Goal: Communication & Community: Answer question/provide support

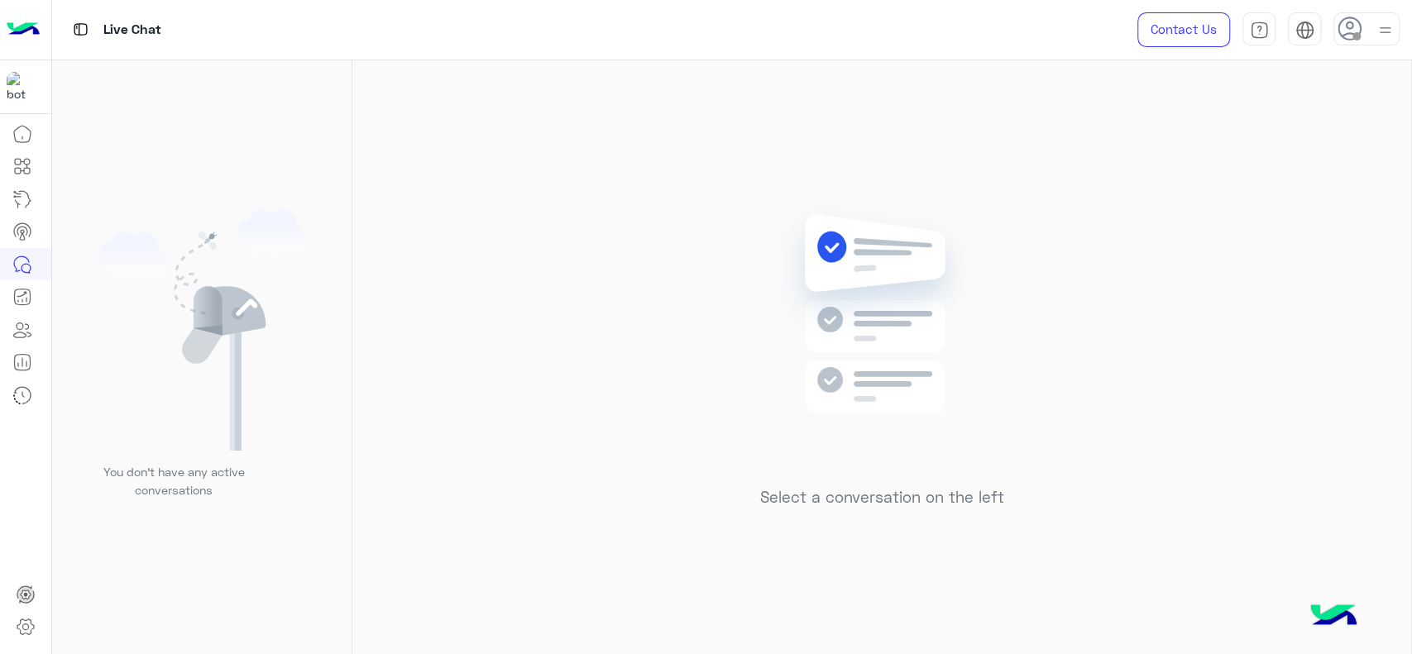
click at [1393, 39] on img at bounding box center [1385, 30] width 21 height 21
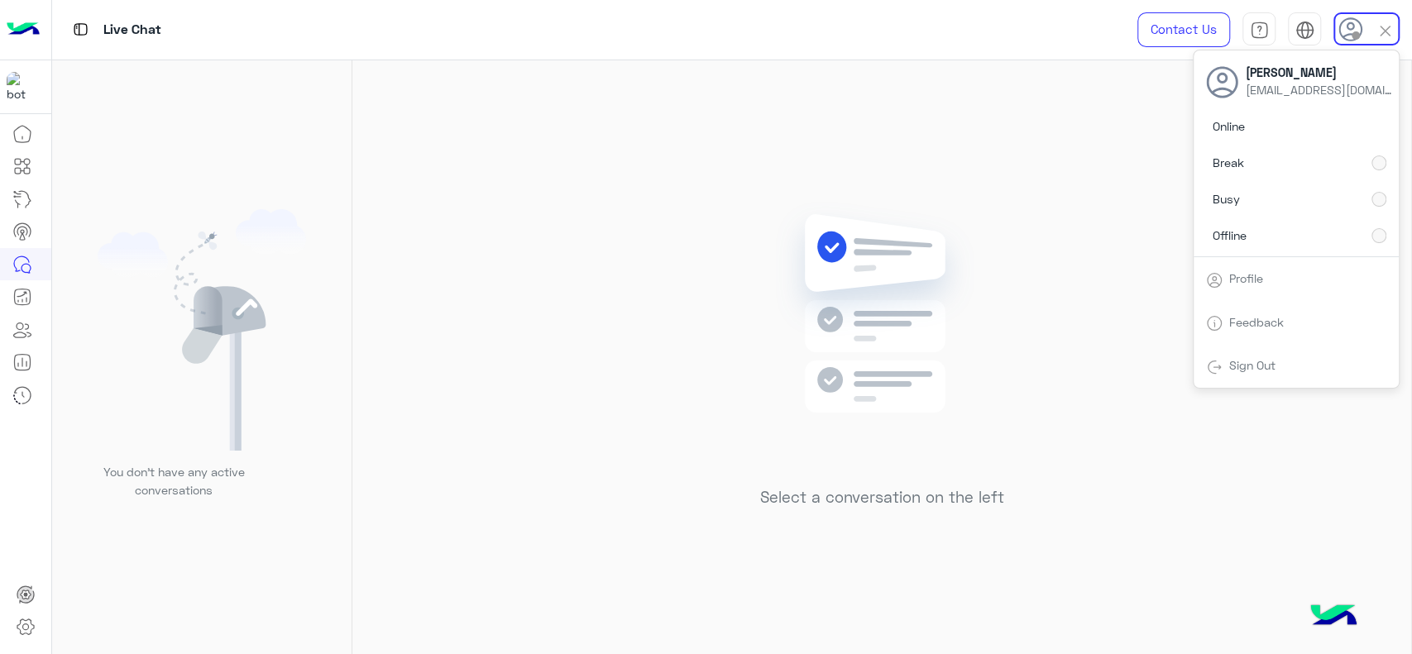
click at [1390, 22] on img at bounding box center [1385, 31] width 19 height 19
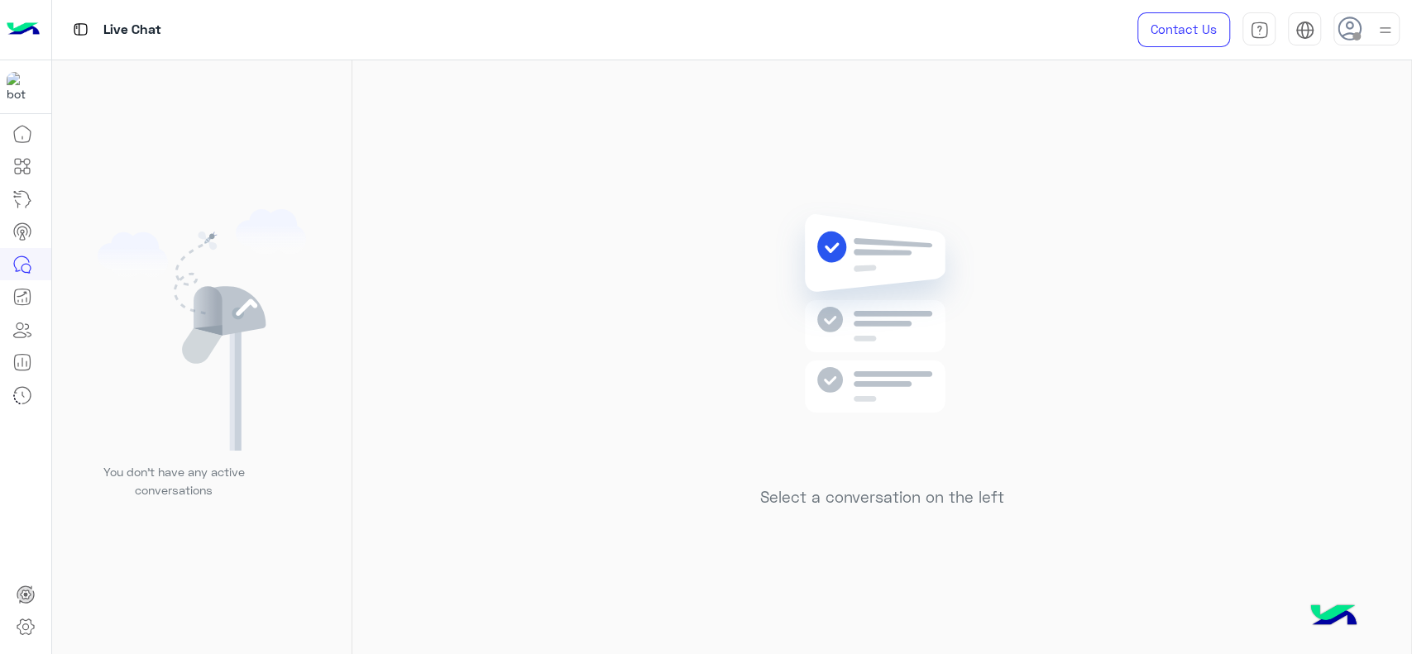
click at [1387, 26] on img at bounding box center [1385, 30] width 21 height 21
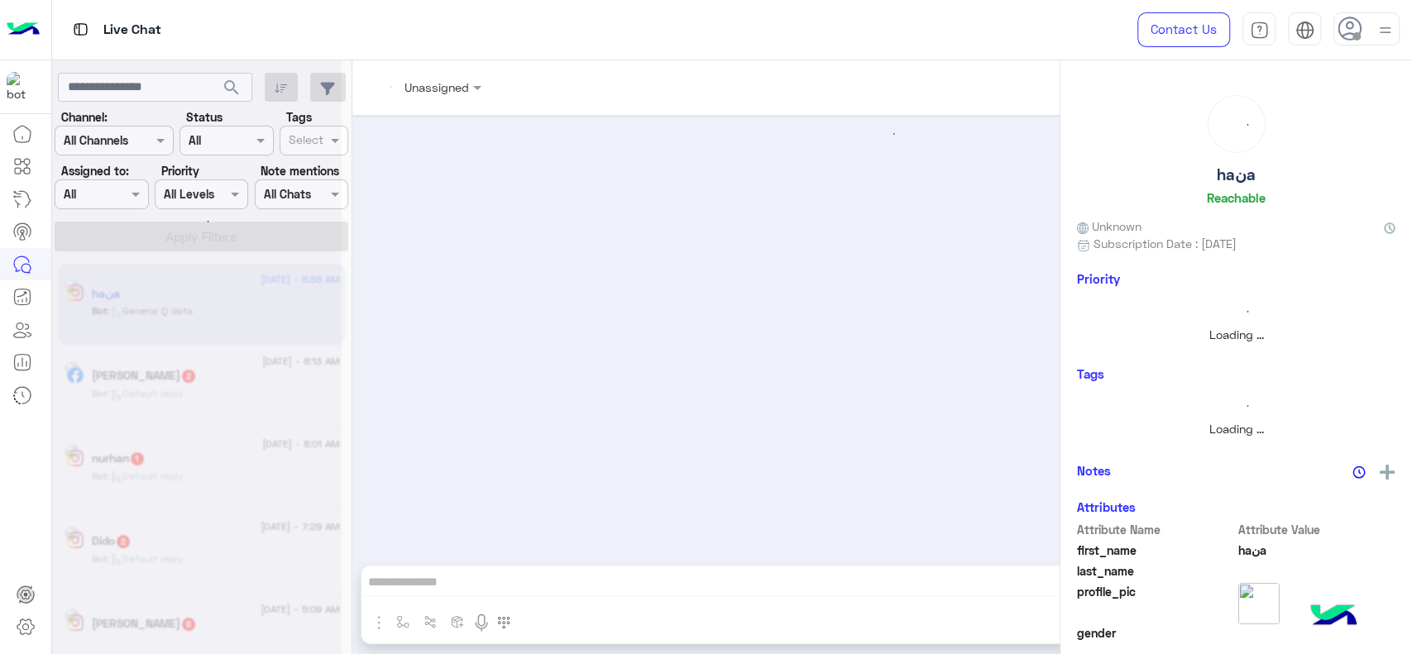
click at [1373, 36] on div at bounding box center [1366, 28] width 66 height 33
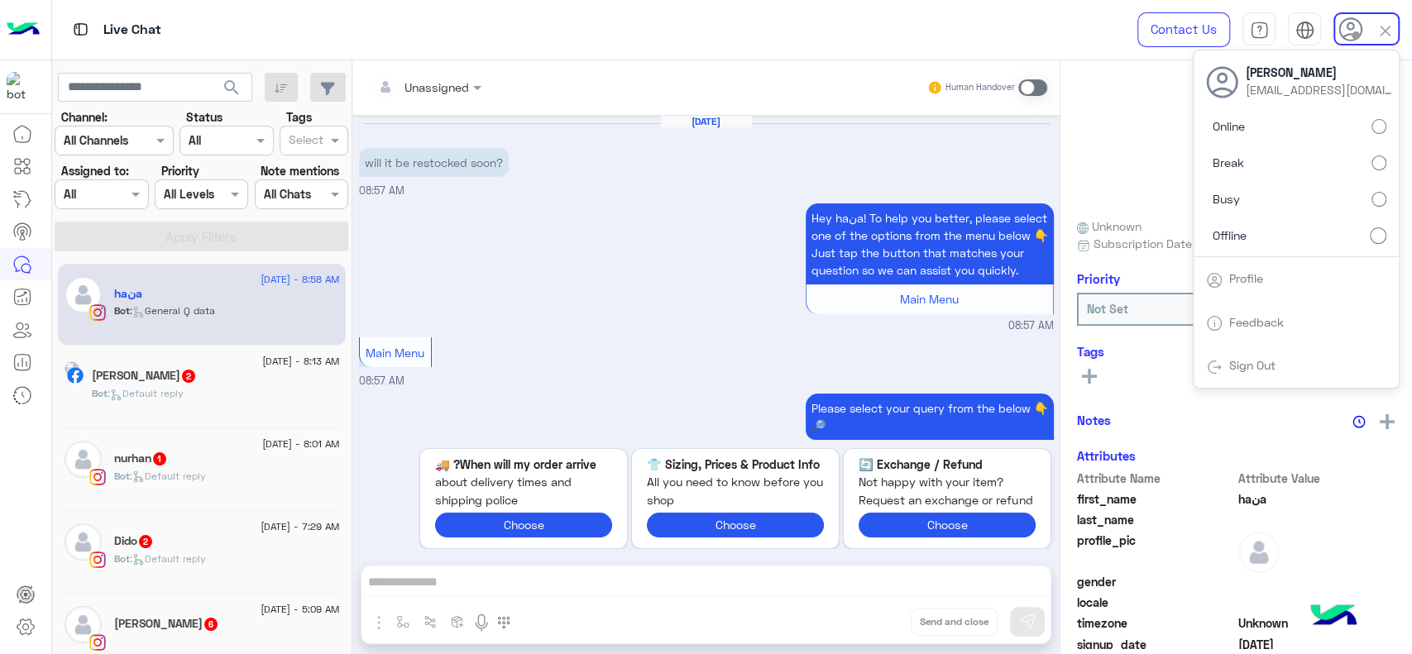
scroll to position [865, 0]
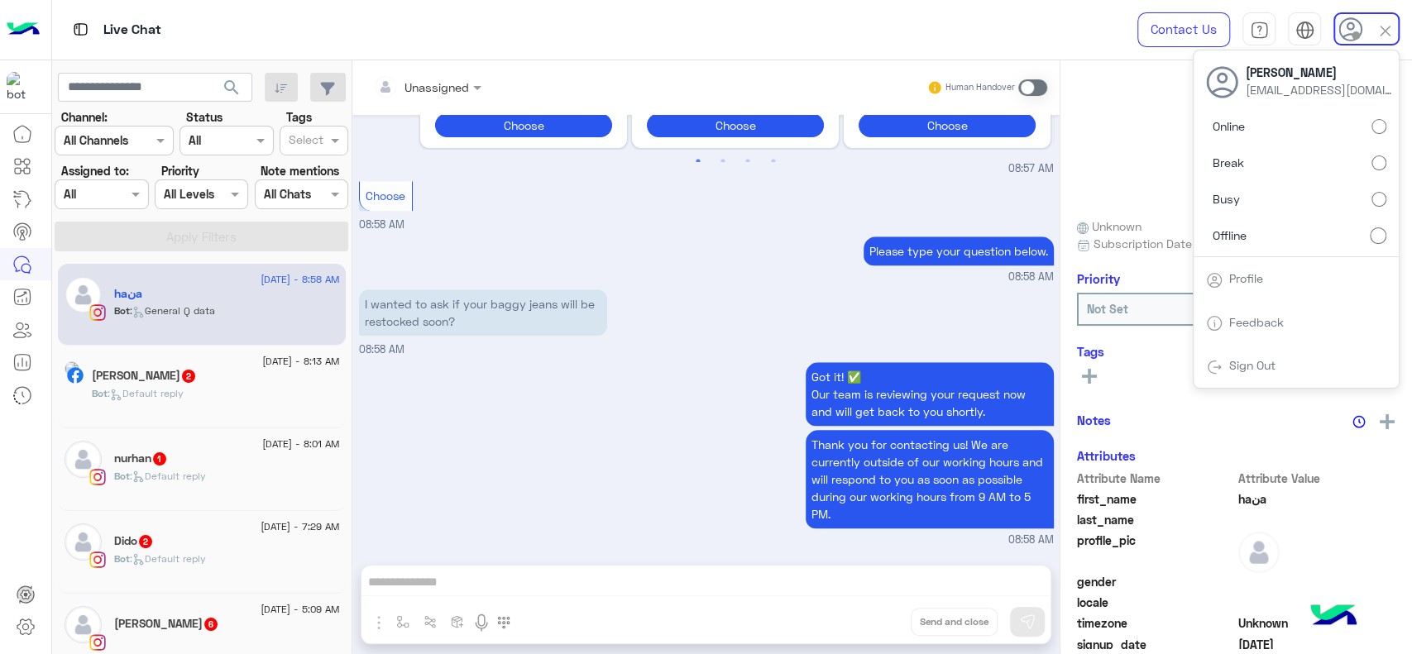
click at [1377, 135] on label "Online" at bounding box center [1296, 127] width 180 height 30
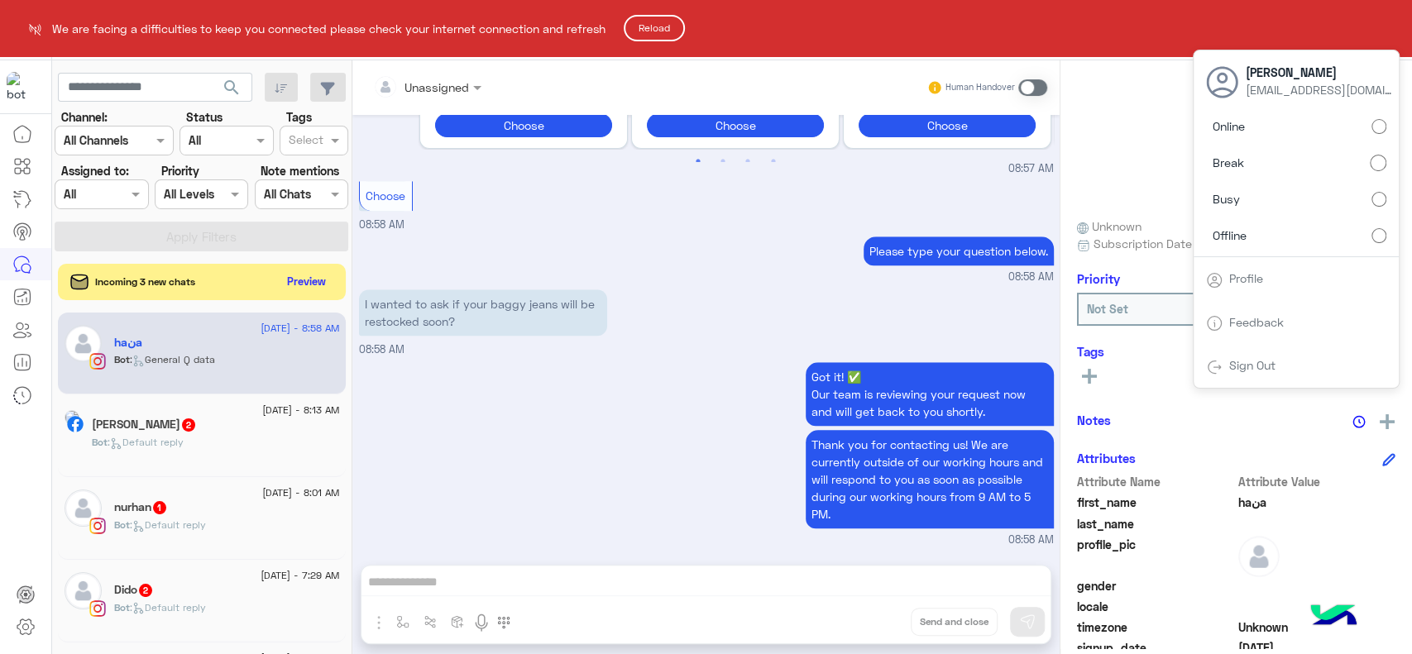
click at [643, 16] on button "Reload" at bounding box center [654, 28] width 61 height 26
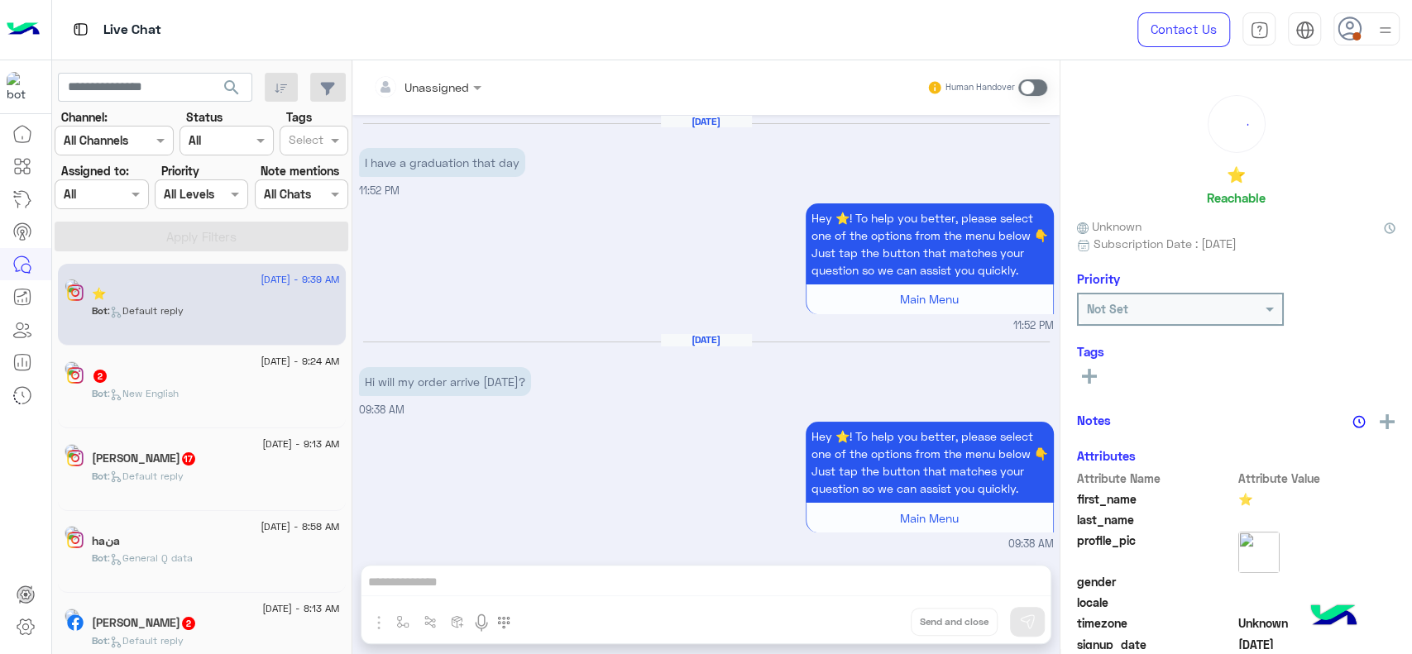
scroll to position [2012, 0]
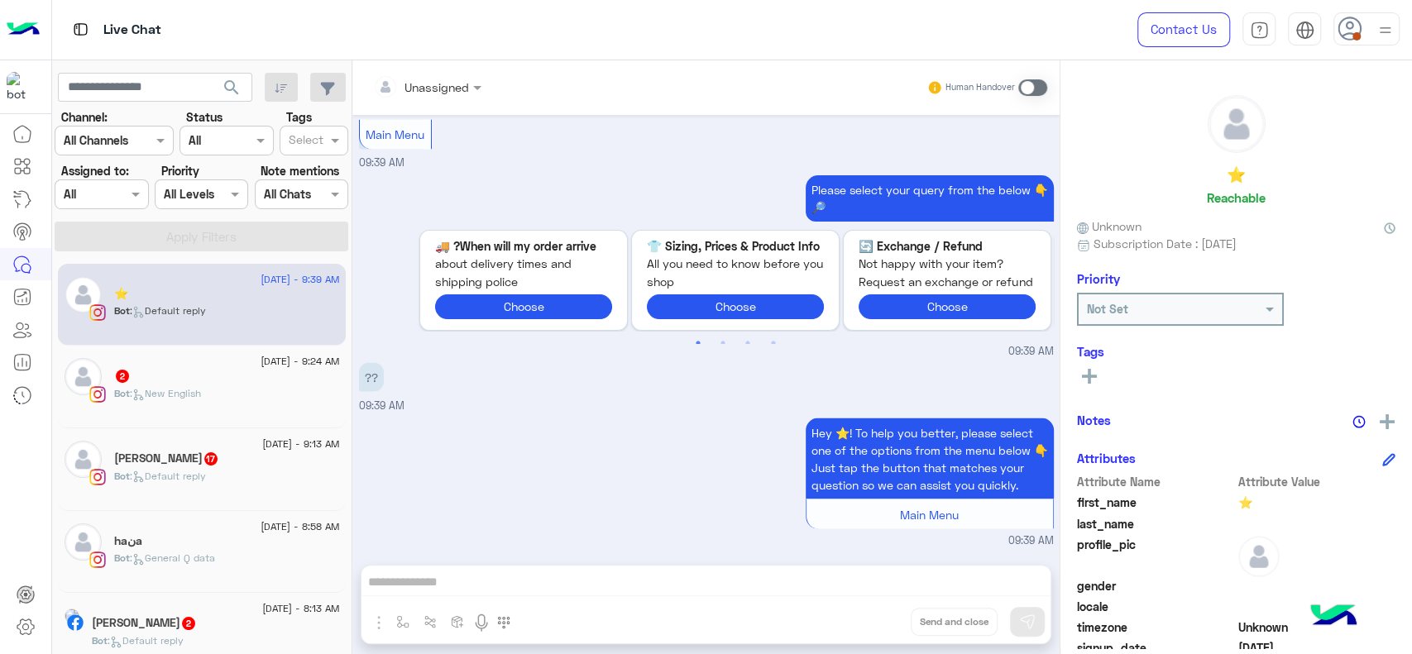
click at [1381, 20] on img at bounding box center [1385, 30] width 21 height 21
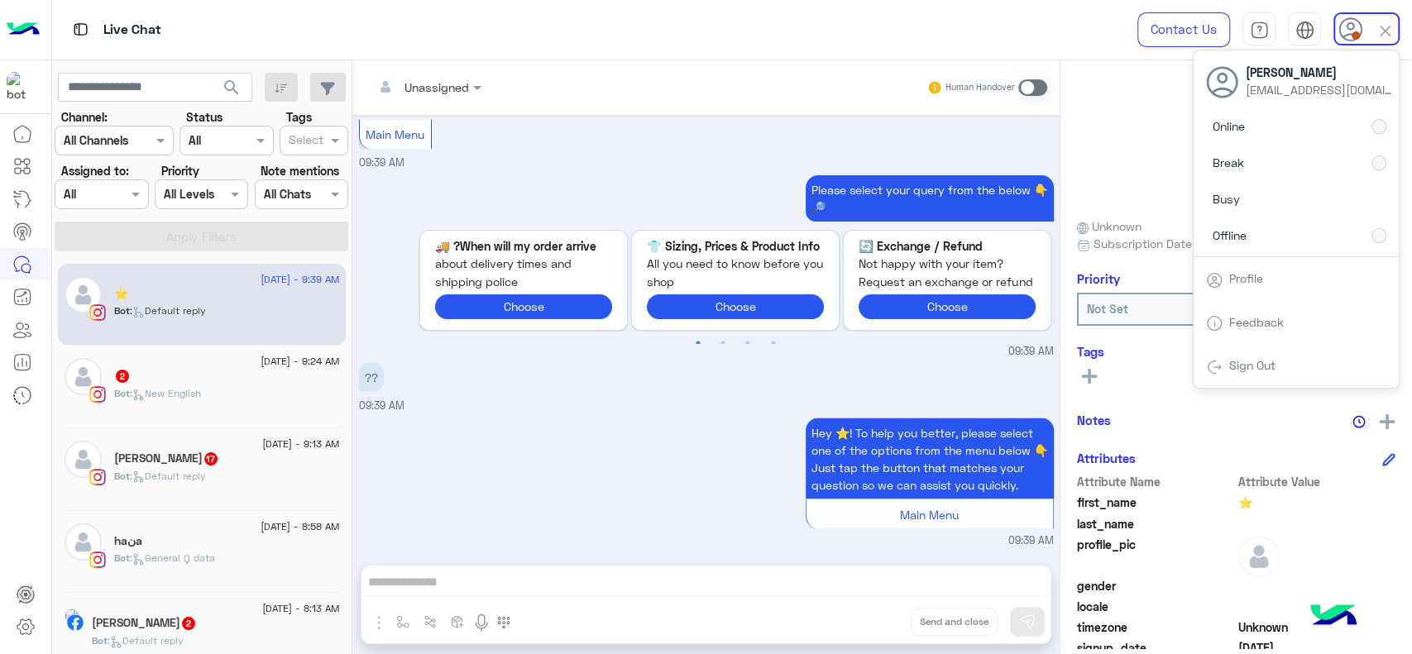
click at [964, 28] on div "Live Chat Contact Us Help Center عربي English Jana Aboelseoud Janaaboelseoudd@g…" at bounding box center [732, 30] width 1361 height 60
click at [946, 31] on div "Live Chat" at bounding box center [505, 30] width 907 height 60
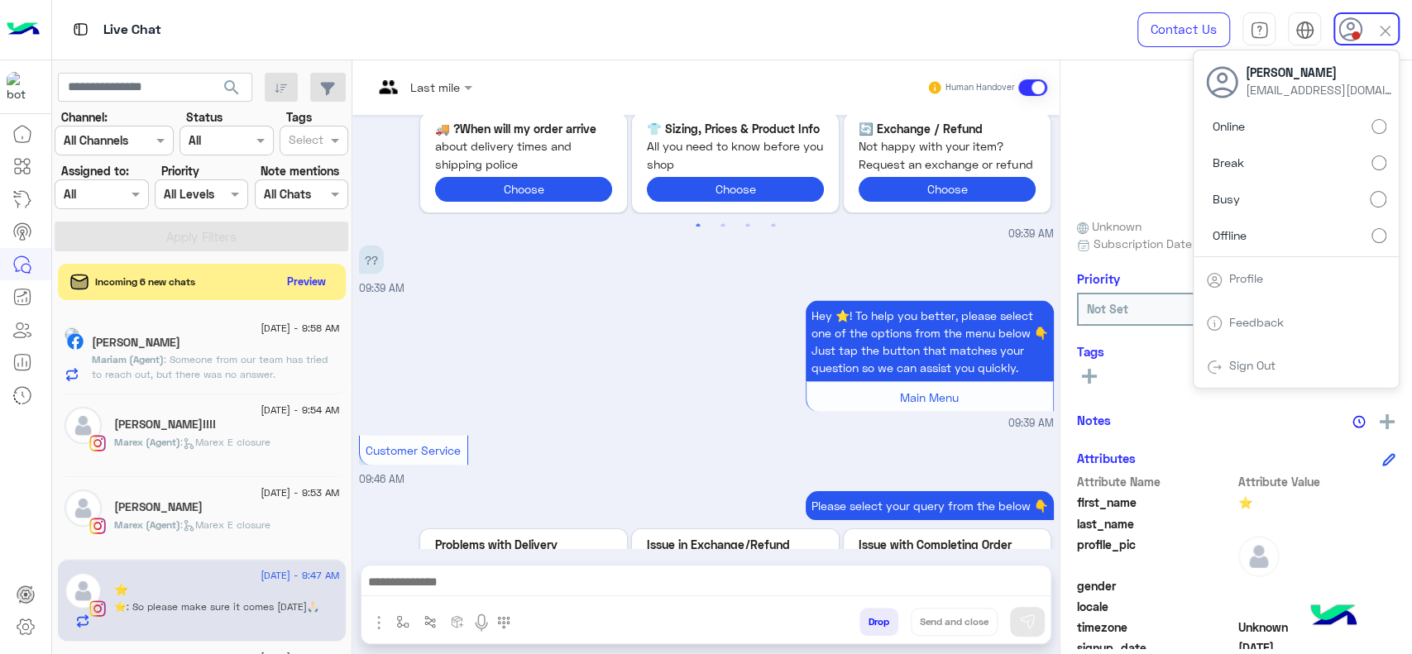
scroll to position [2913, 0]
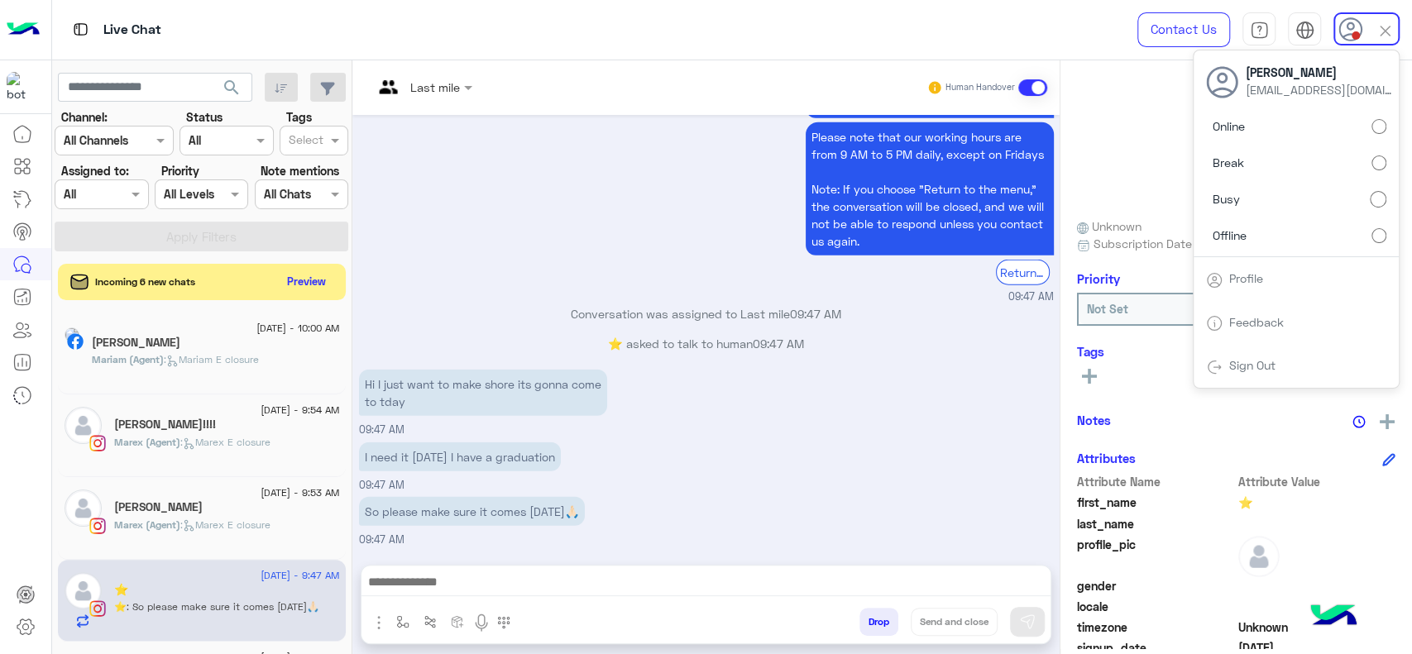
click at [129, 182] on div "Assigned on All" at bounding box center [101, 195] width 93 height 30
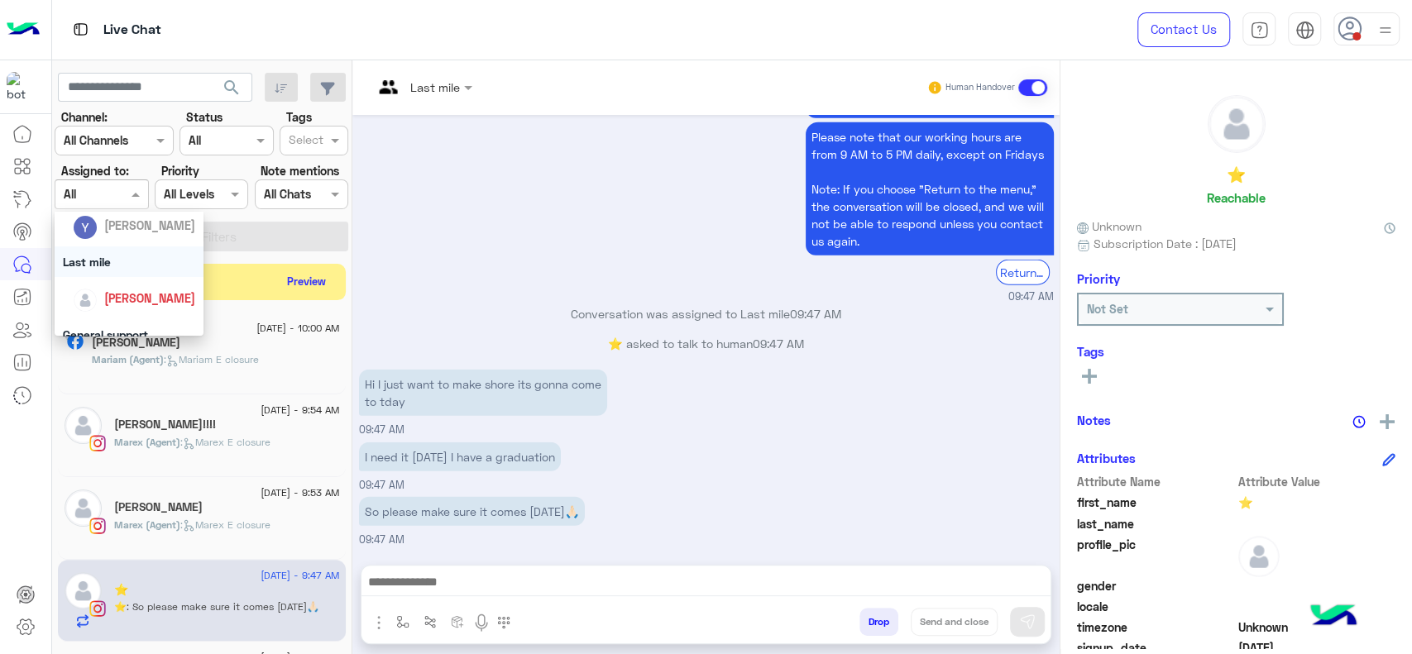
scroll to position [220, 0]
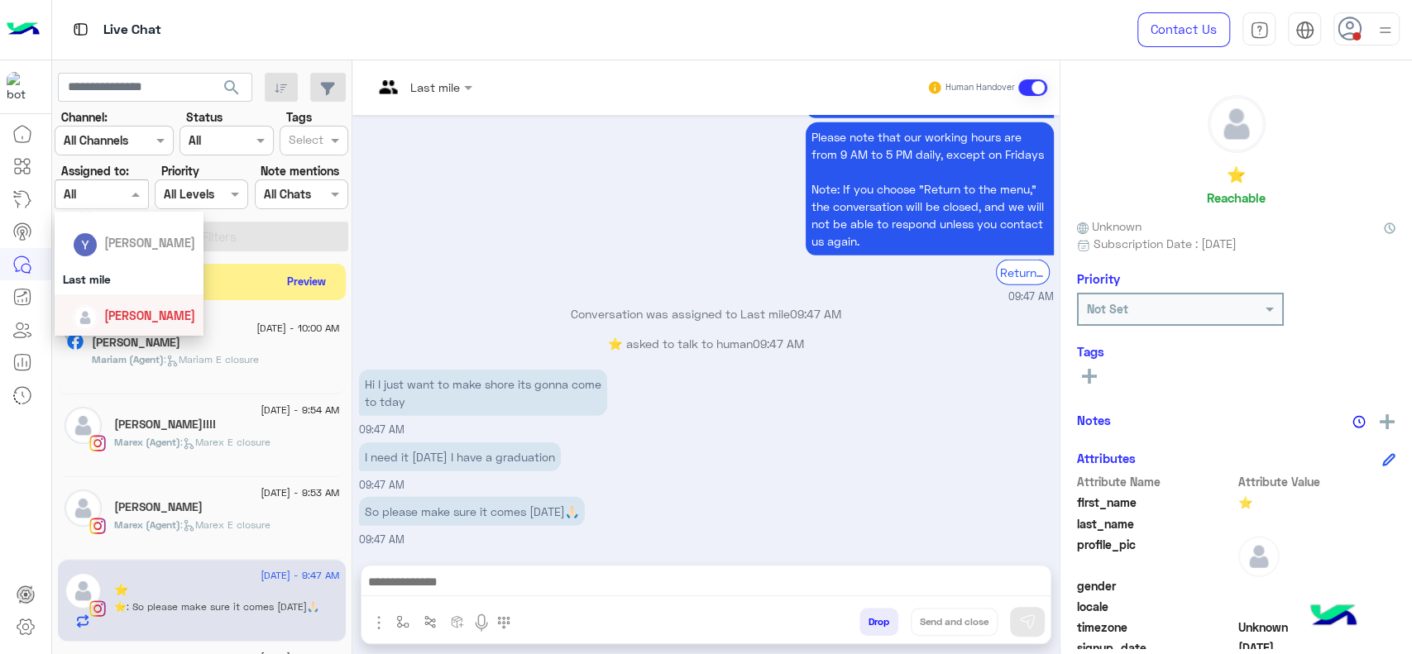
click at [140, 294] on div "[PERSON_NAME]" at bounding box center [129, 315] width 149 height 42
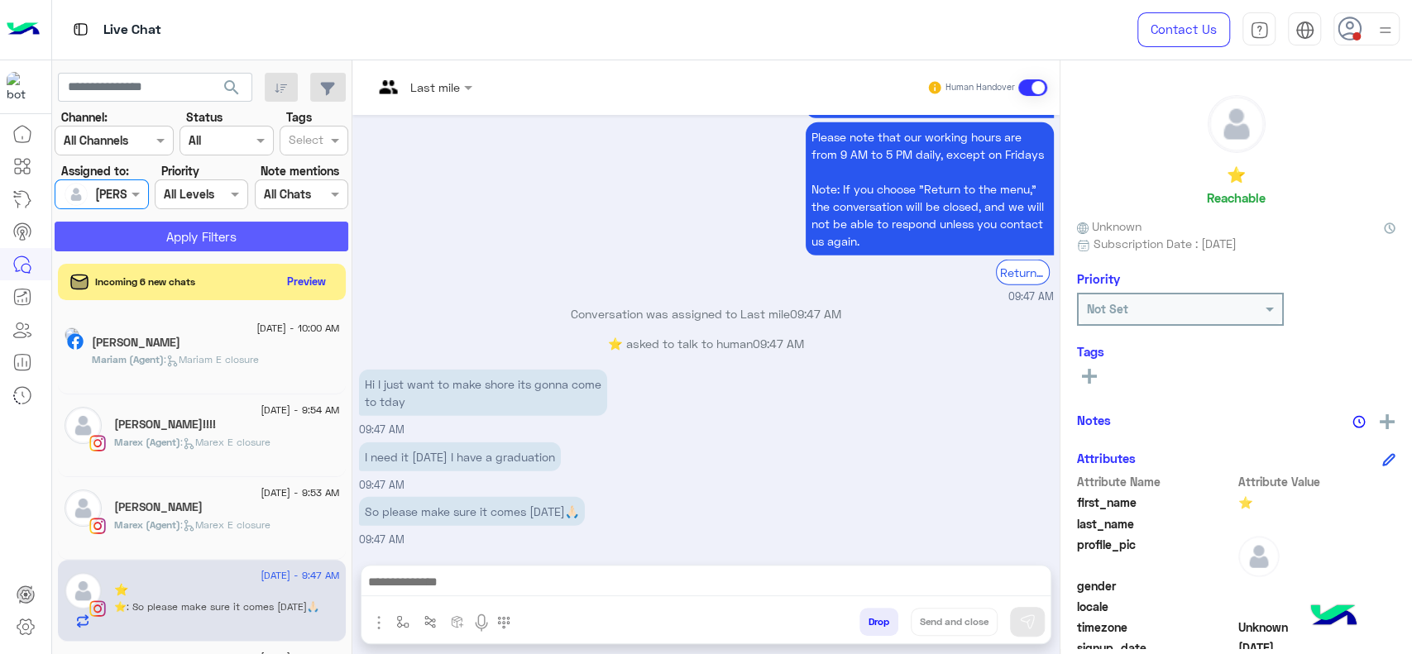
click at [268, 238] on button "Apply Filters" at bounding box center [202, 237] width 294 height 30
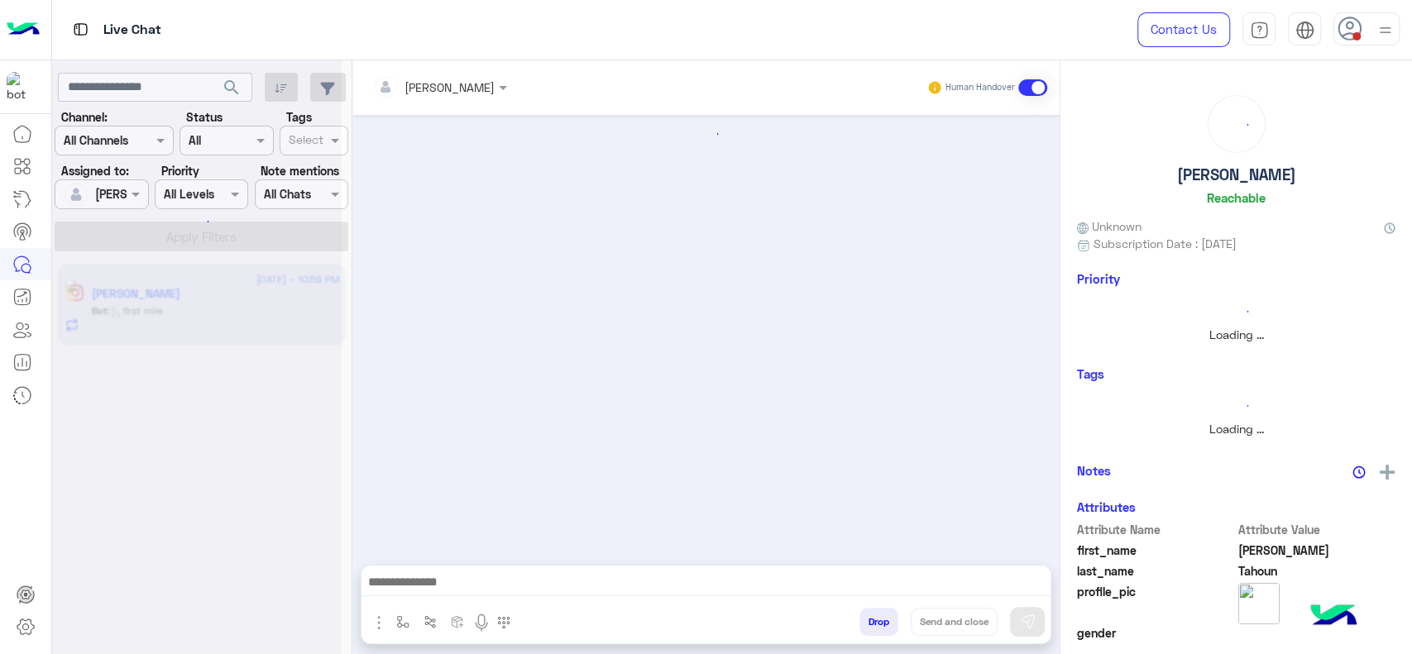
scroll to position [1555, 0]
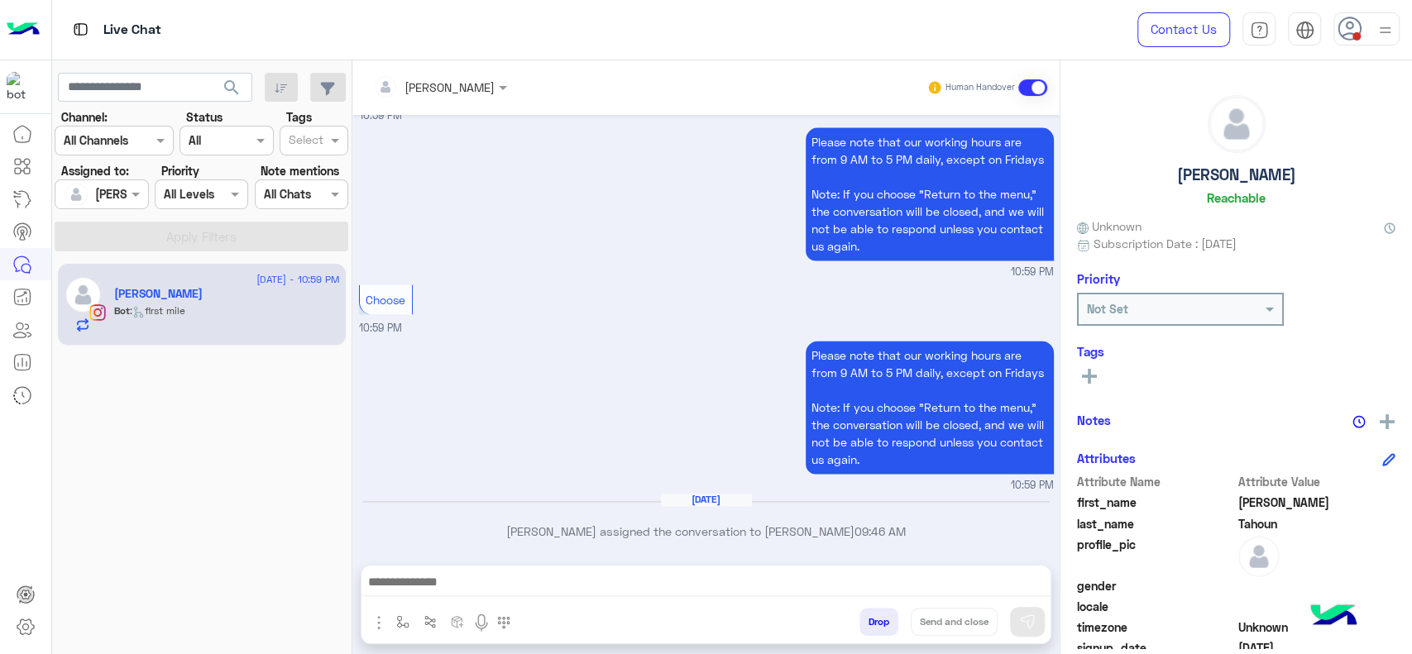
click at [1377, 28] on img at bounding box center [1385, 30] width 21 height 21
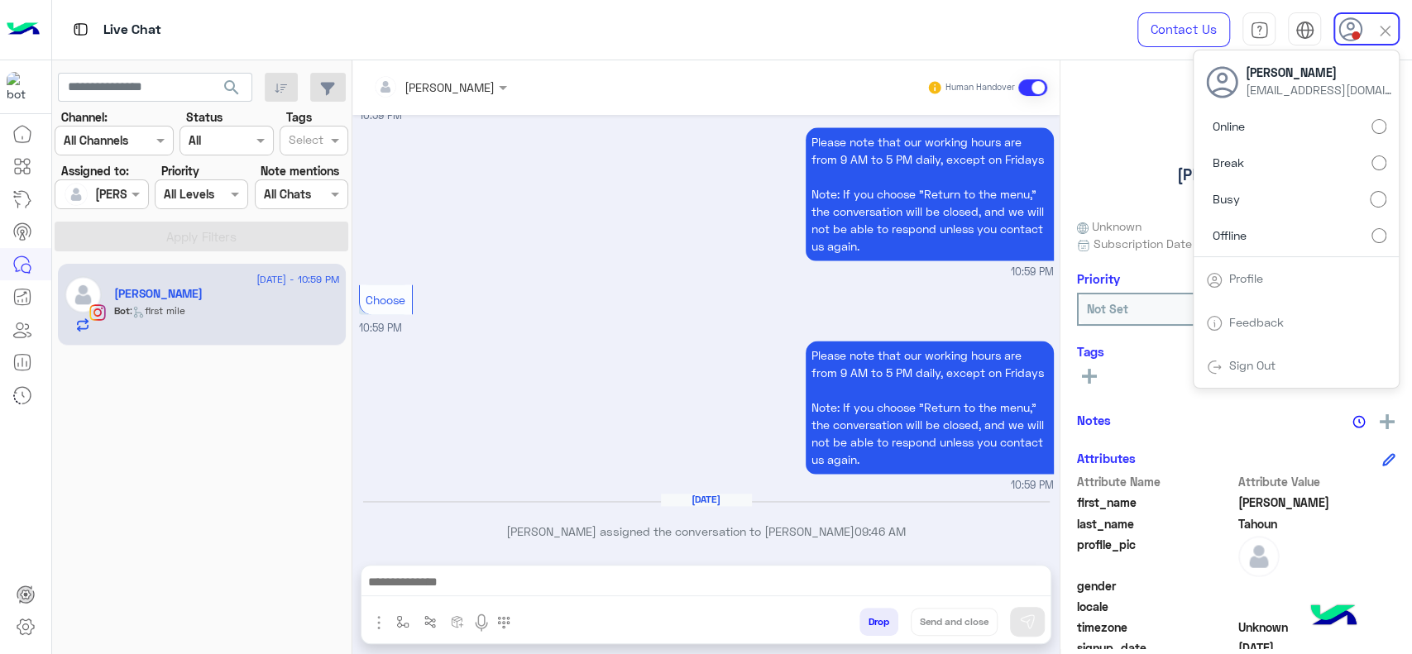
click at [1374, 136] on label "Online" at bounding box center [1296, 127] width 180 height 30
click at [519, 328] on div "Choose 10:59 PM" at bounding box center [706, 308] width 695 height 56
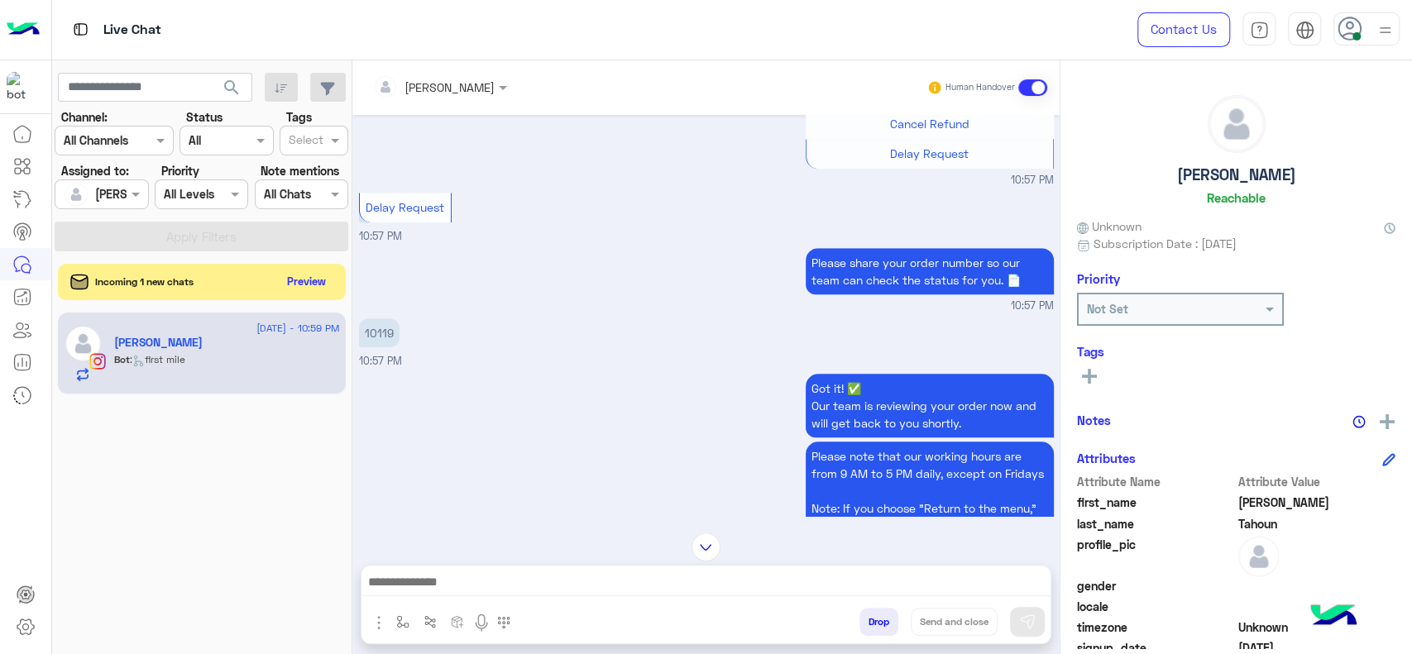
scroll to position [765, 0]
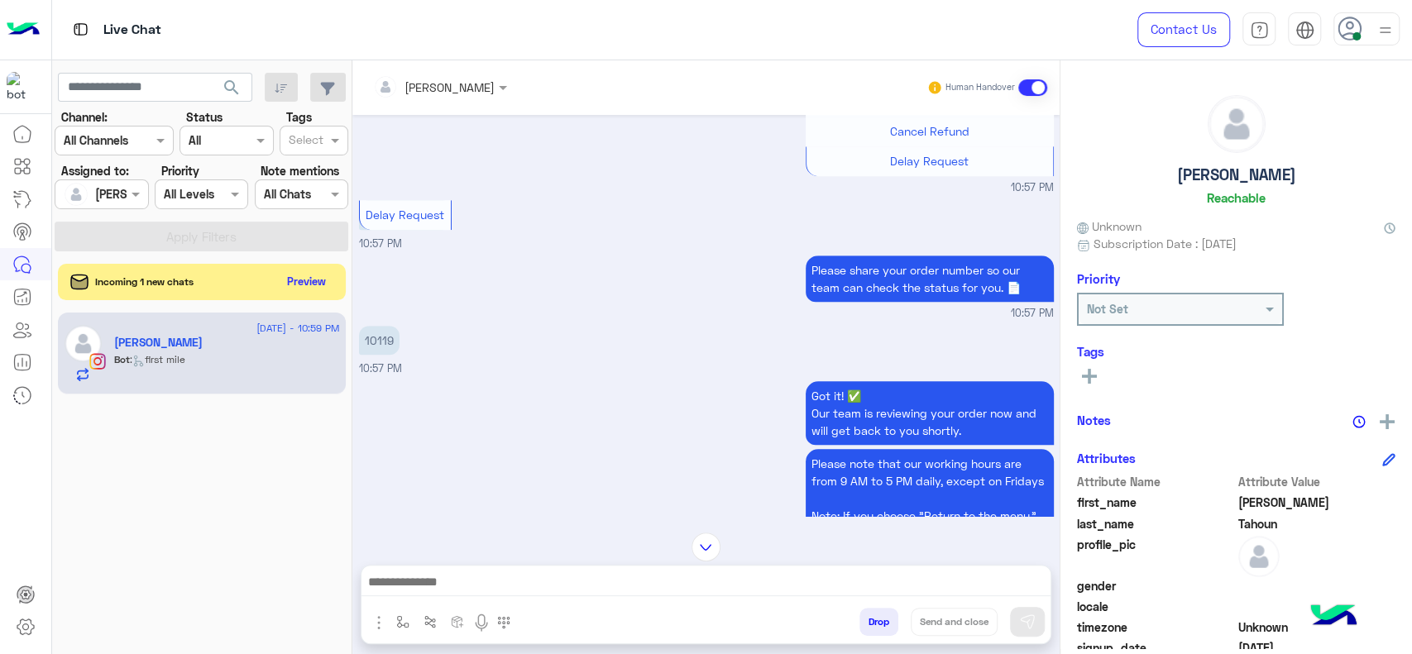
click at [376, 333] on p "10119" at bounding box center [379, 340] width 41 height 29
copy p "10119"
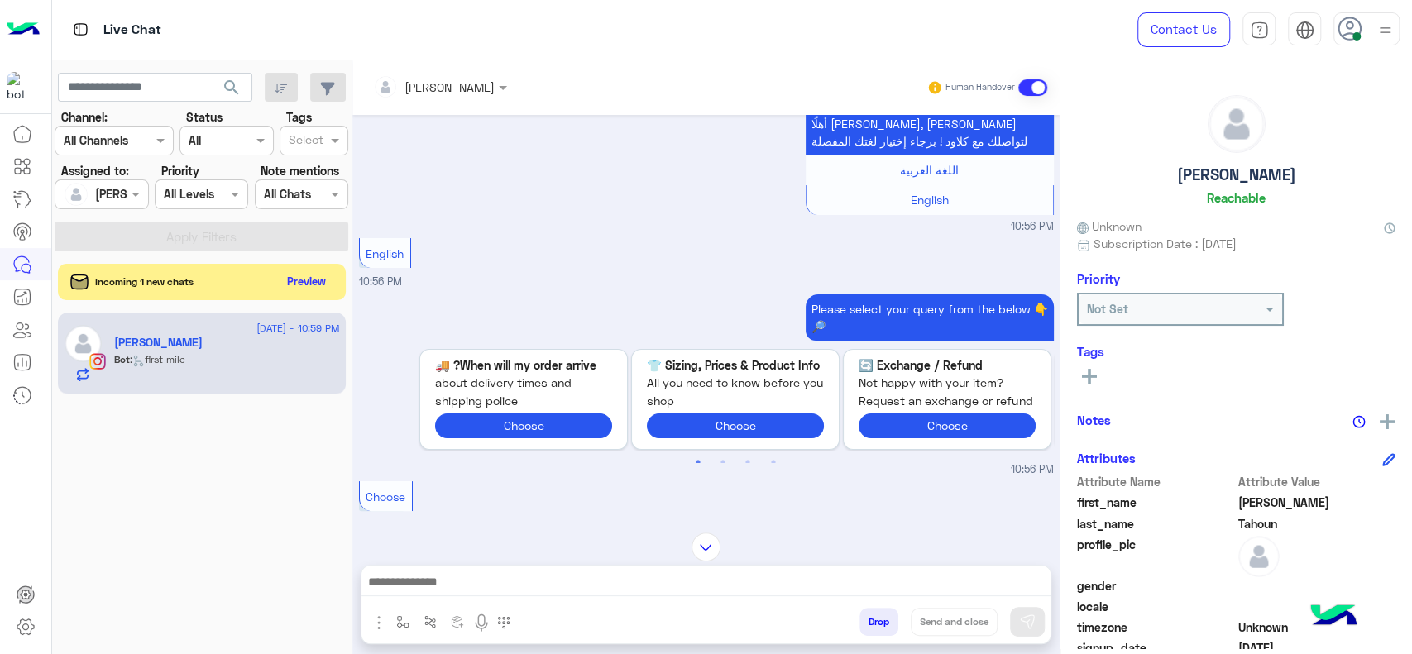
scroll to position [140, 0]
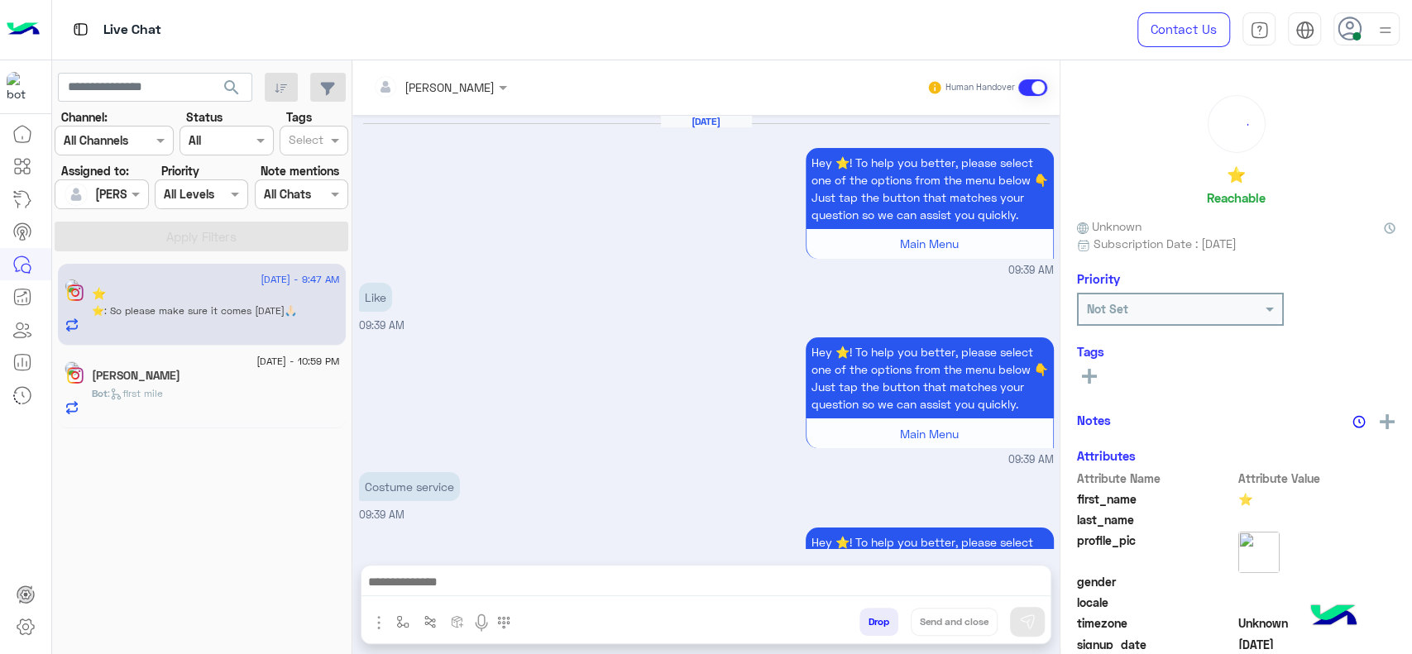
scroll to position [1512, 0]
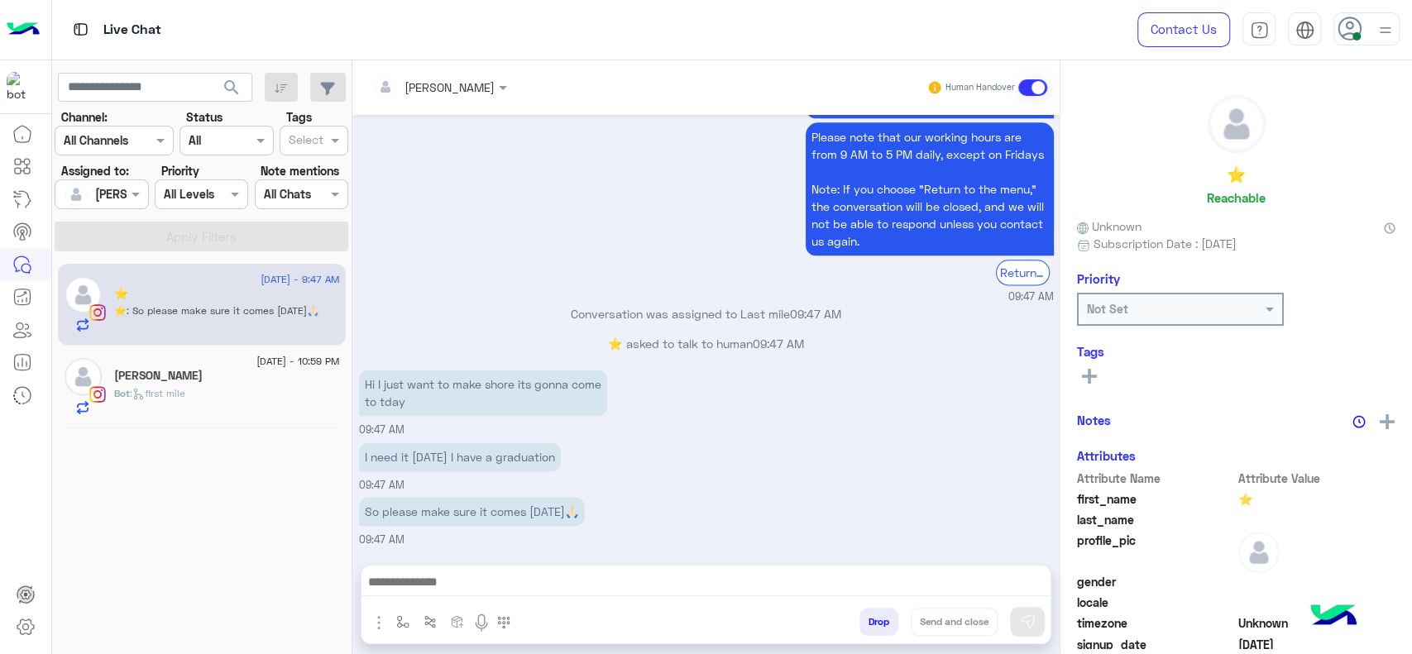
click at [222, 367] on div "13 August - 10:59 PM" at bounding box center [227, 363] width 226 height 11
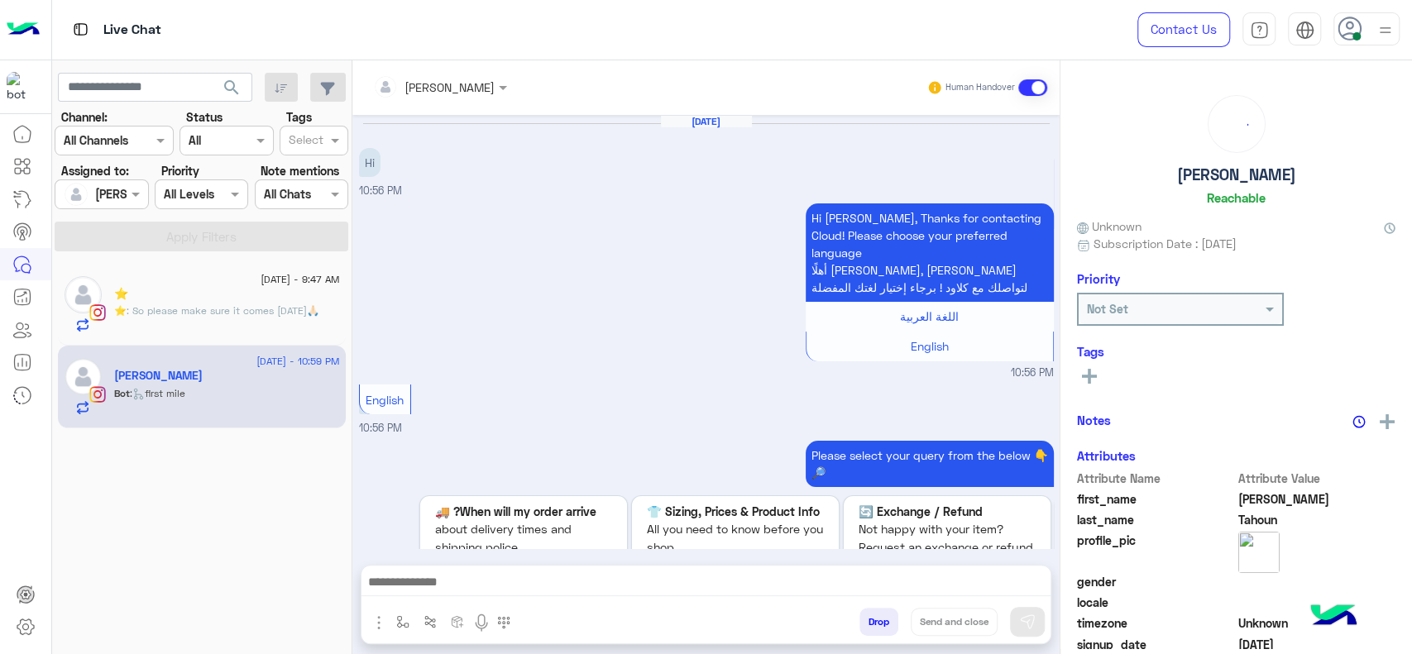
scroll to position [1555, 0]
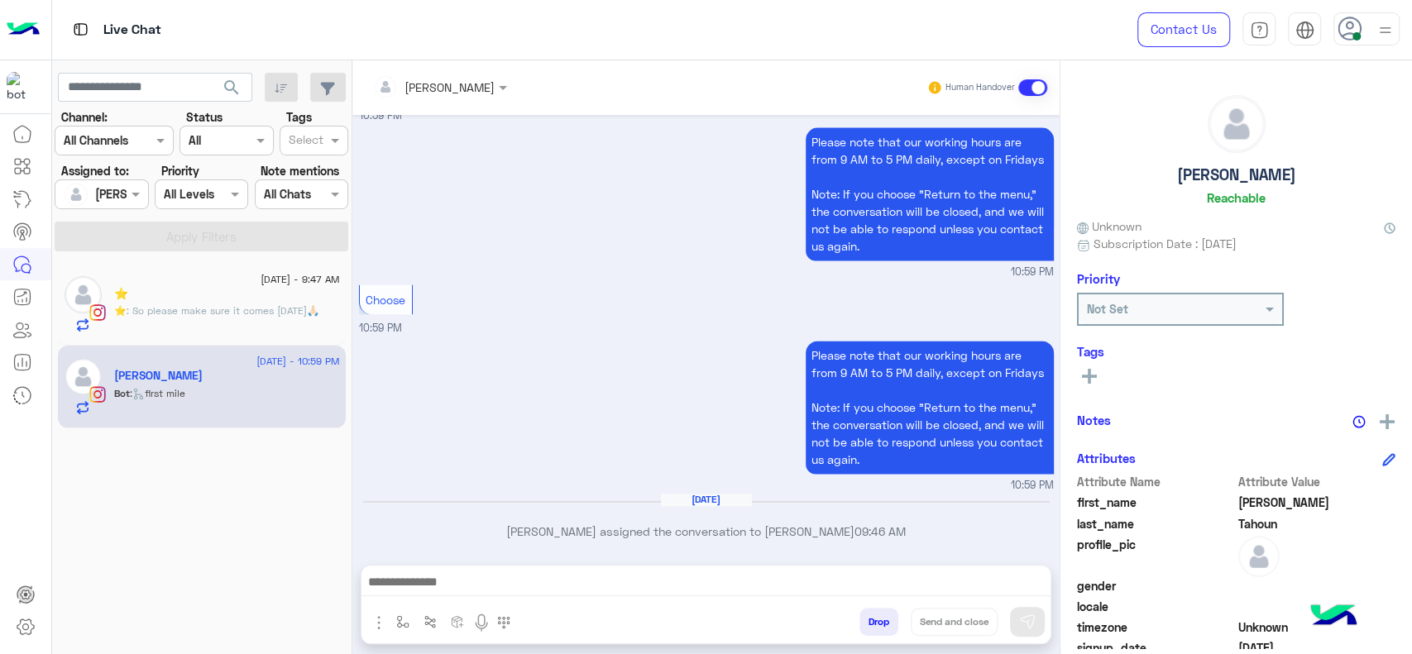
click at [450, 399] on div "Please note that our working hours are from 9 AM to 5 PM daily, except on Frida…" at bounding box center [706, 415] width 695 height 157
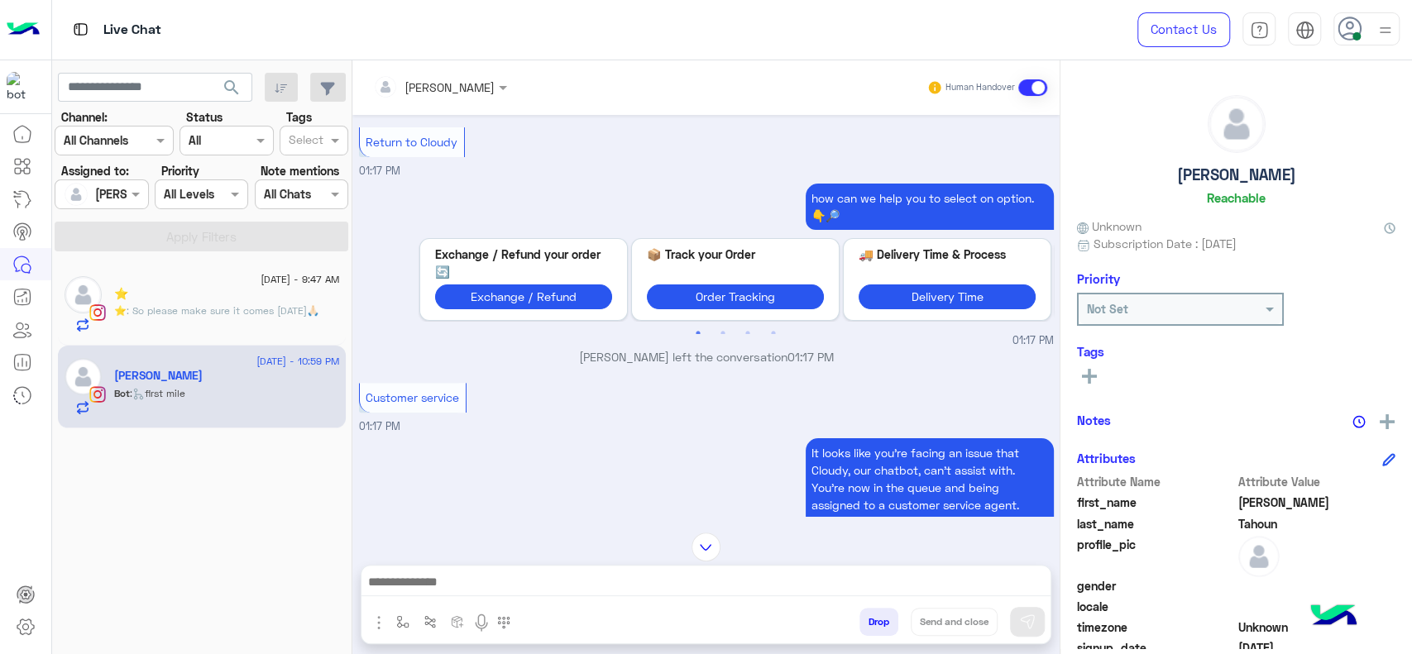
scroll to position [317, 0]
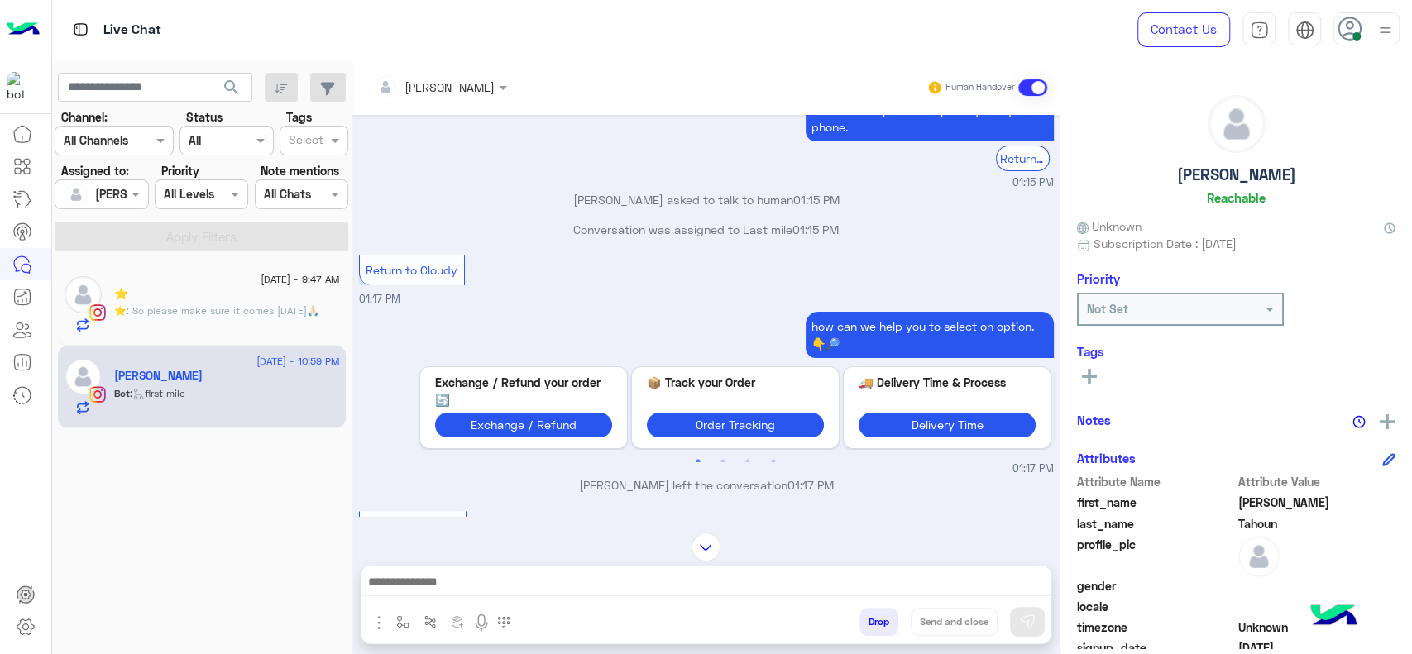
click at [174, 288] on div "⭐" at bounding box center [227, 295] width 226 height 17
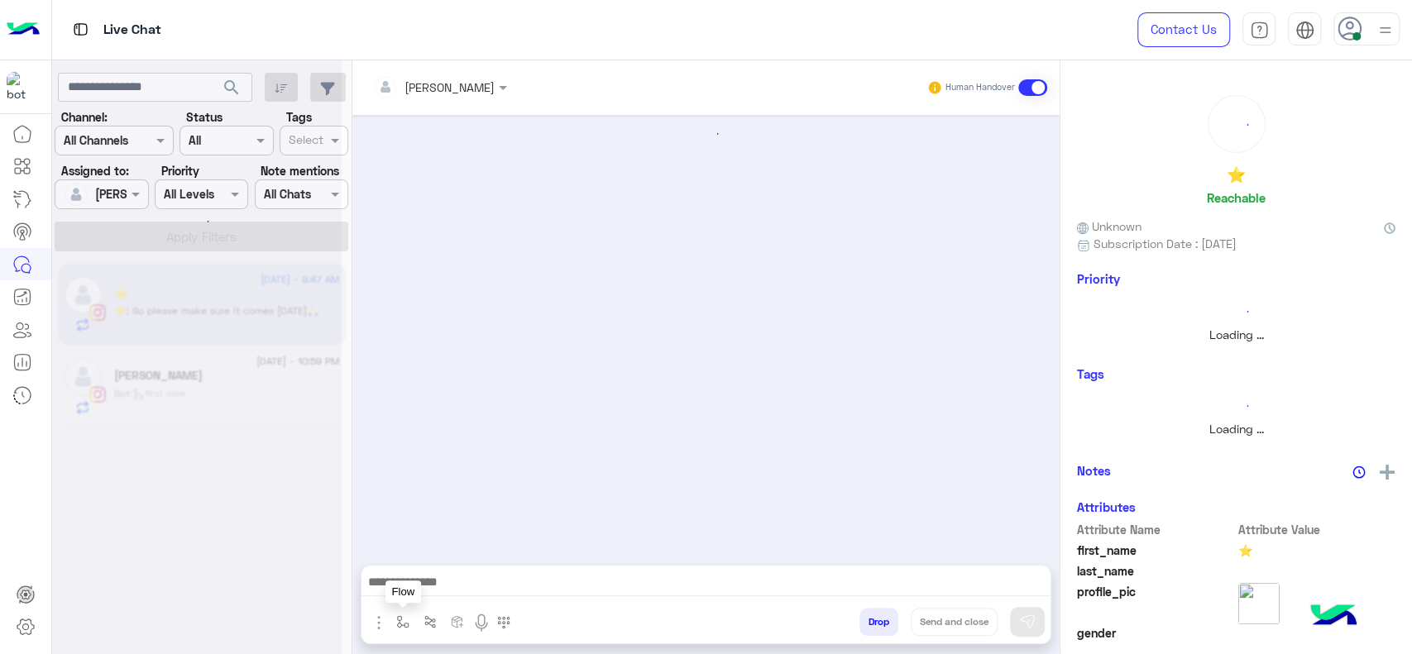
click at [393, 629] on button "button" at bounding box center [403, 621] width 27 height 27
click at [424, 580] on input "text" at bounding box center [433, 586] width 68 height 19
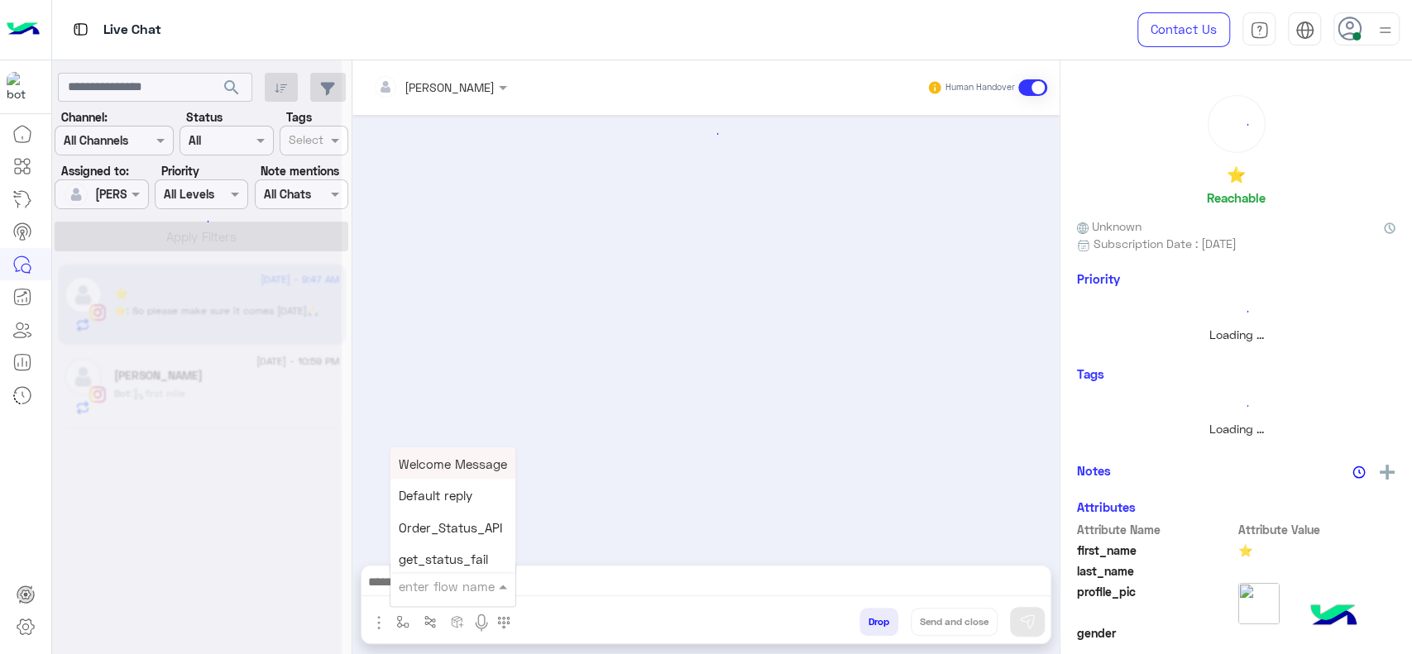
type input "*"
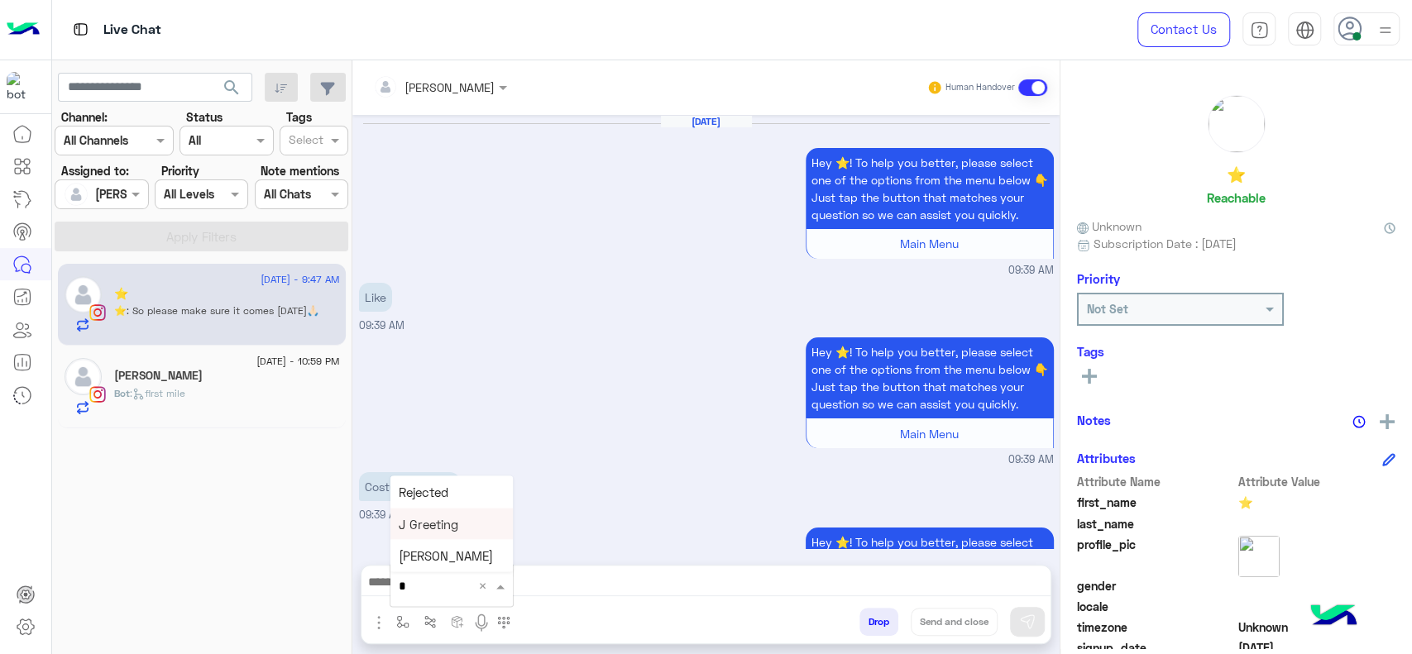
click at [470, 534] on div "J Greeting" at bounding box center [451, 524] width 122 height 32
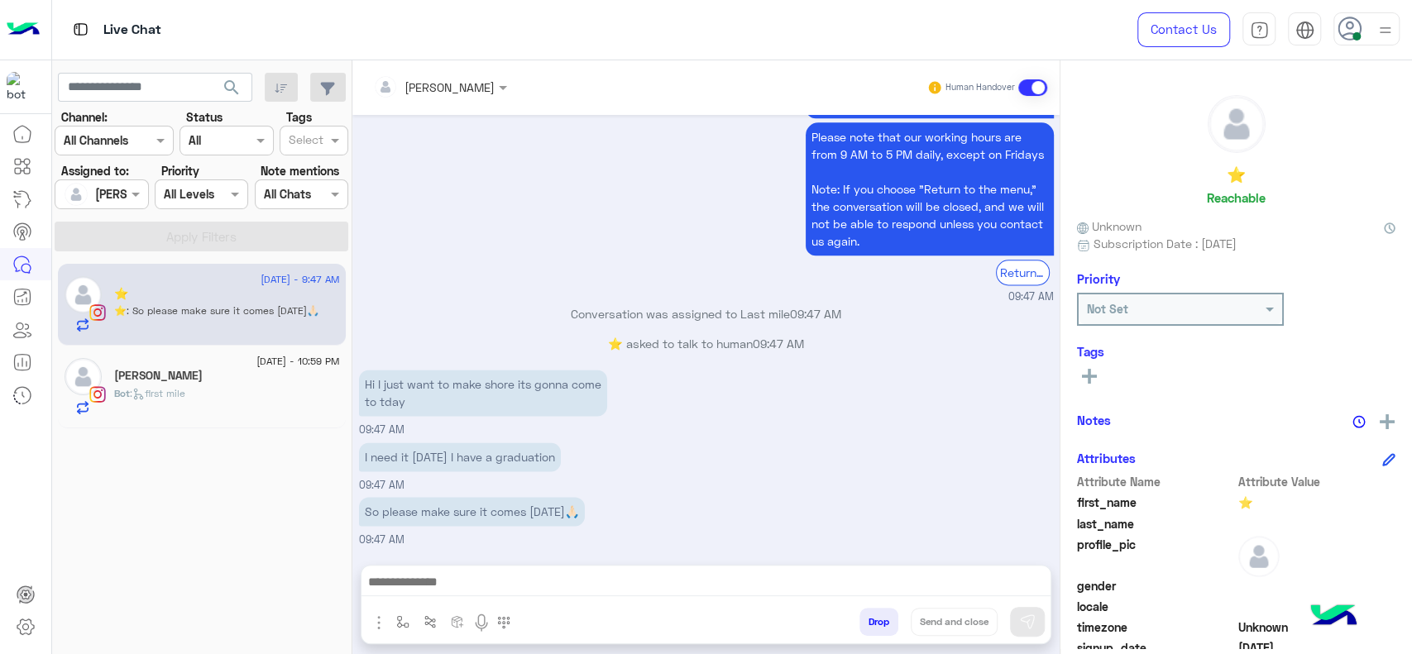
type textarea "**********"
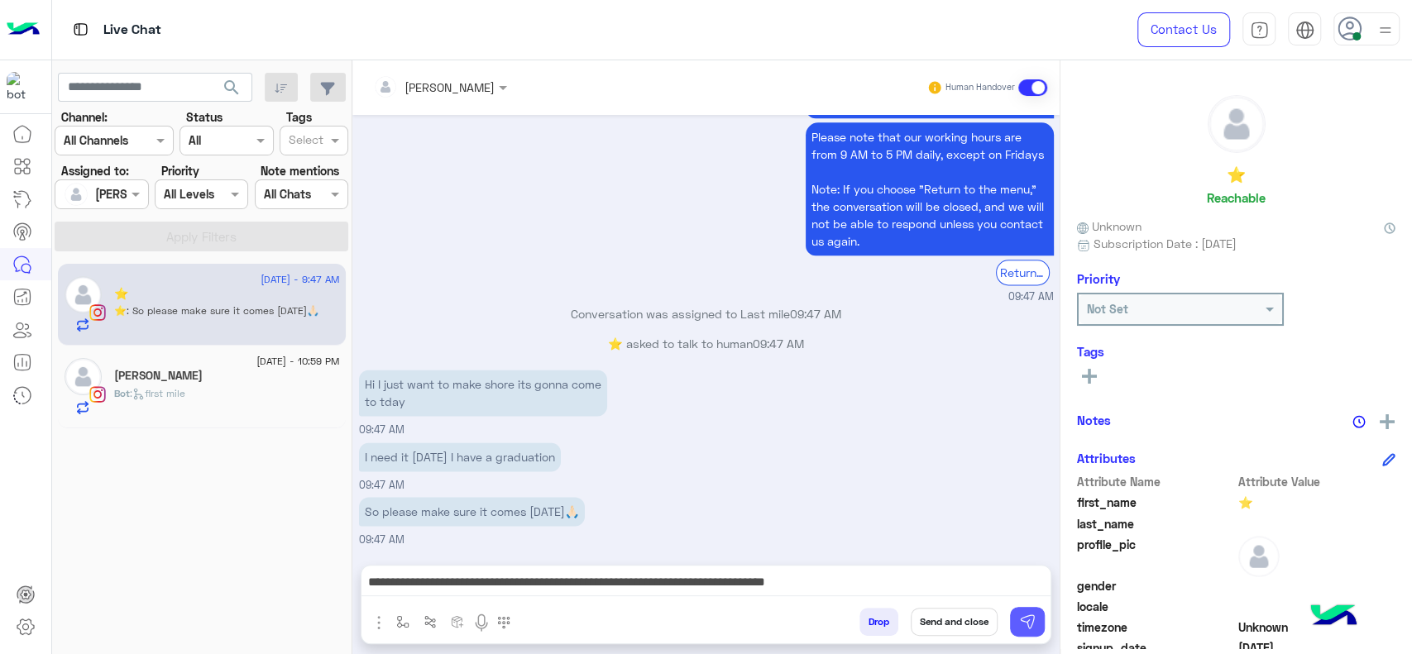
click at [1010, 616] on button at bounding box center [1027, 622] width 35 height 30
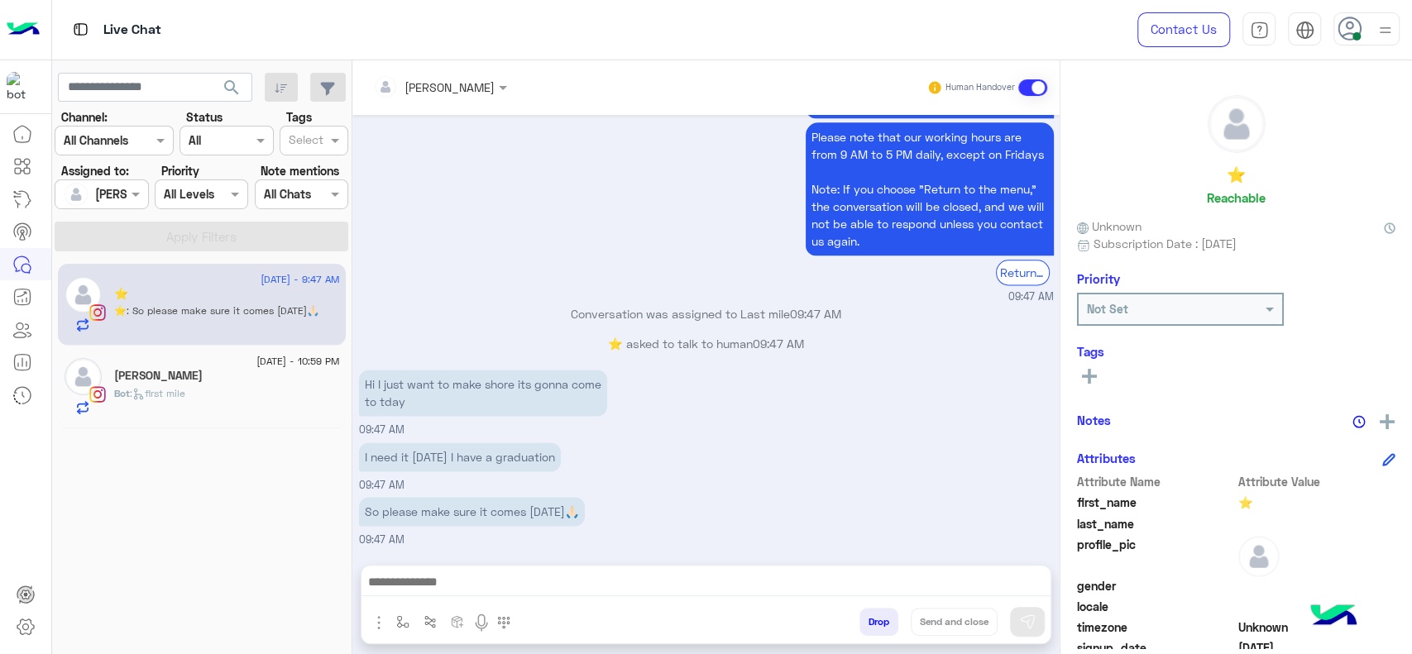
scroll to position [1612, 0]
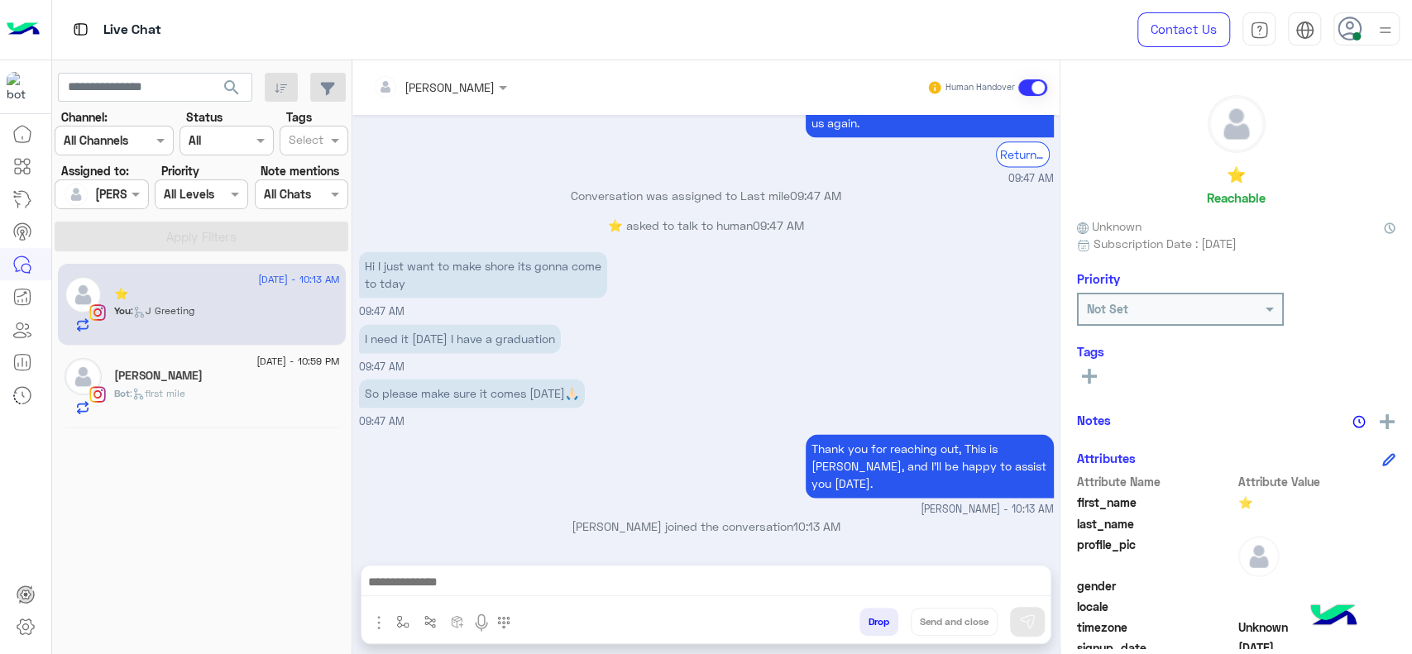
click at [191, 403] on div "Bot : first mile" at bounding box center [227, 400] width 226 height 29
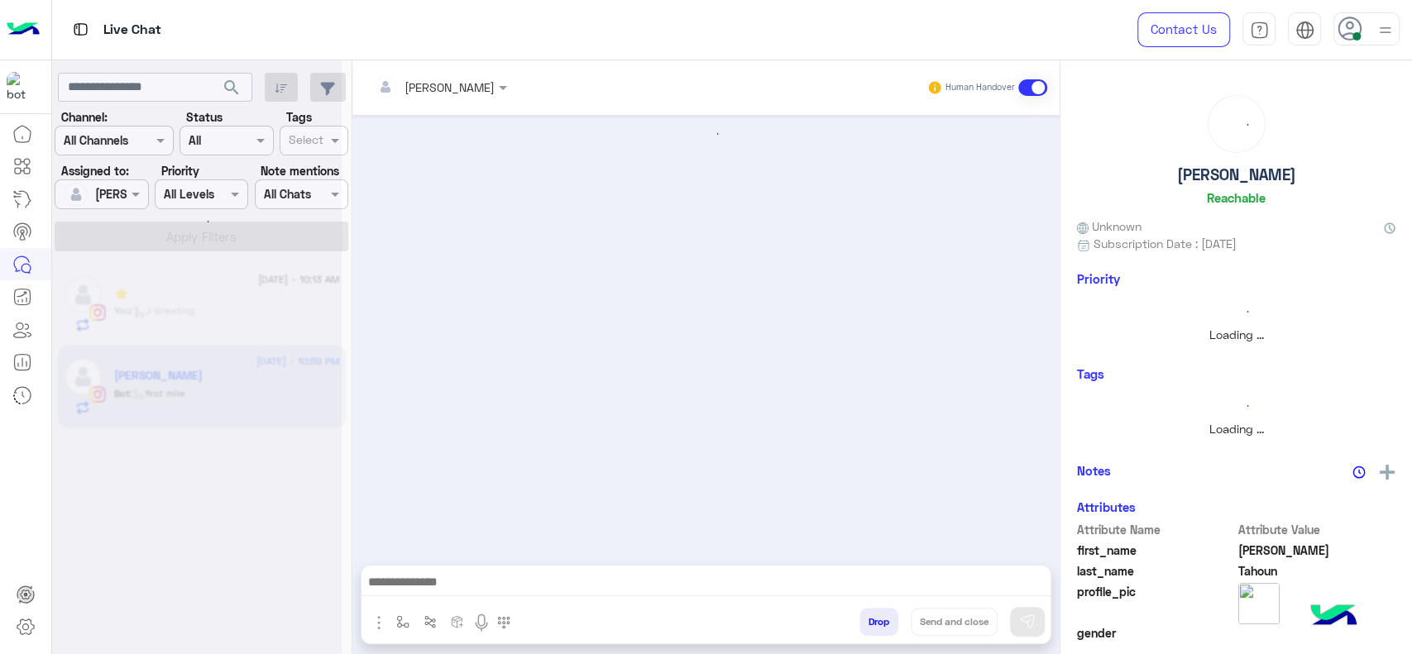
click at [444, 98] on div "[PERSON_NAME]" at bounding box center [434, 86] width 122 height 33
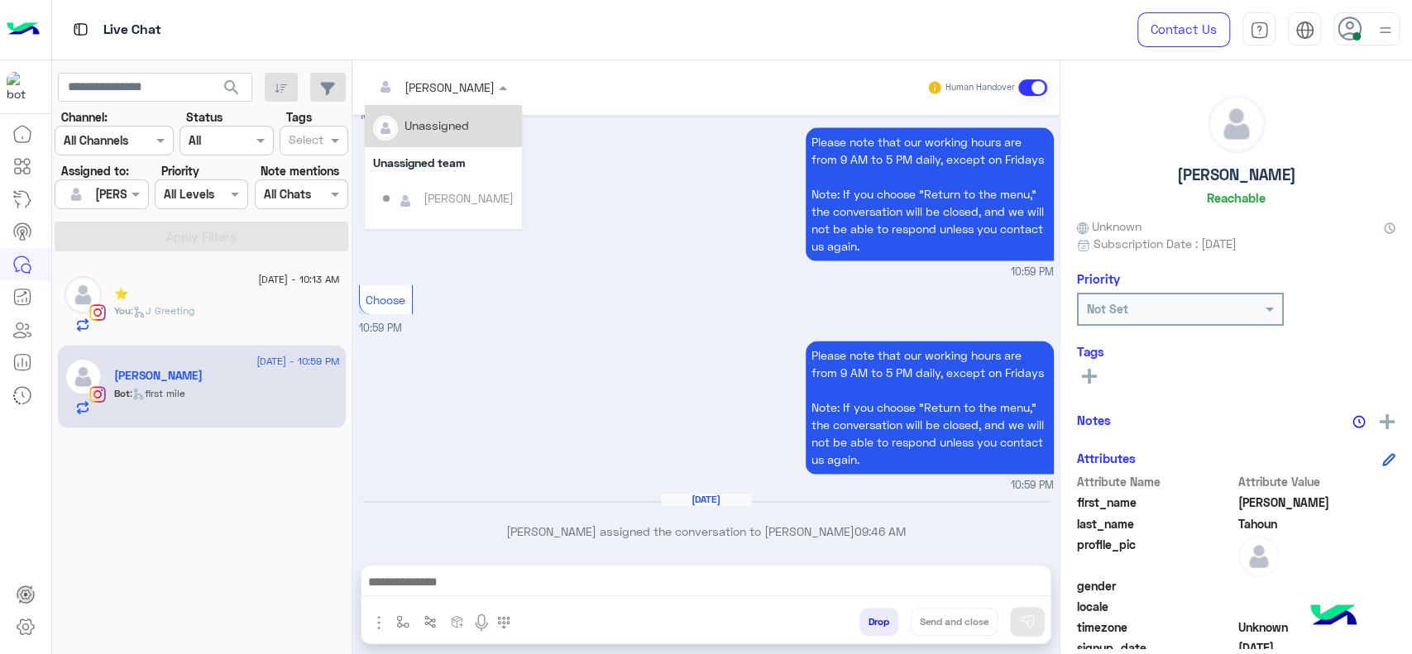
click at [454, 141] on div "Unassigned" at bounding box center [443, 126] width 157 height 42
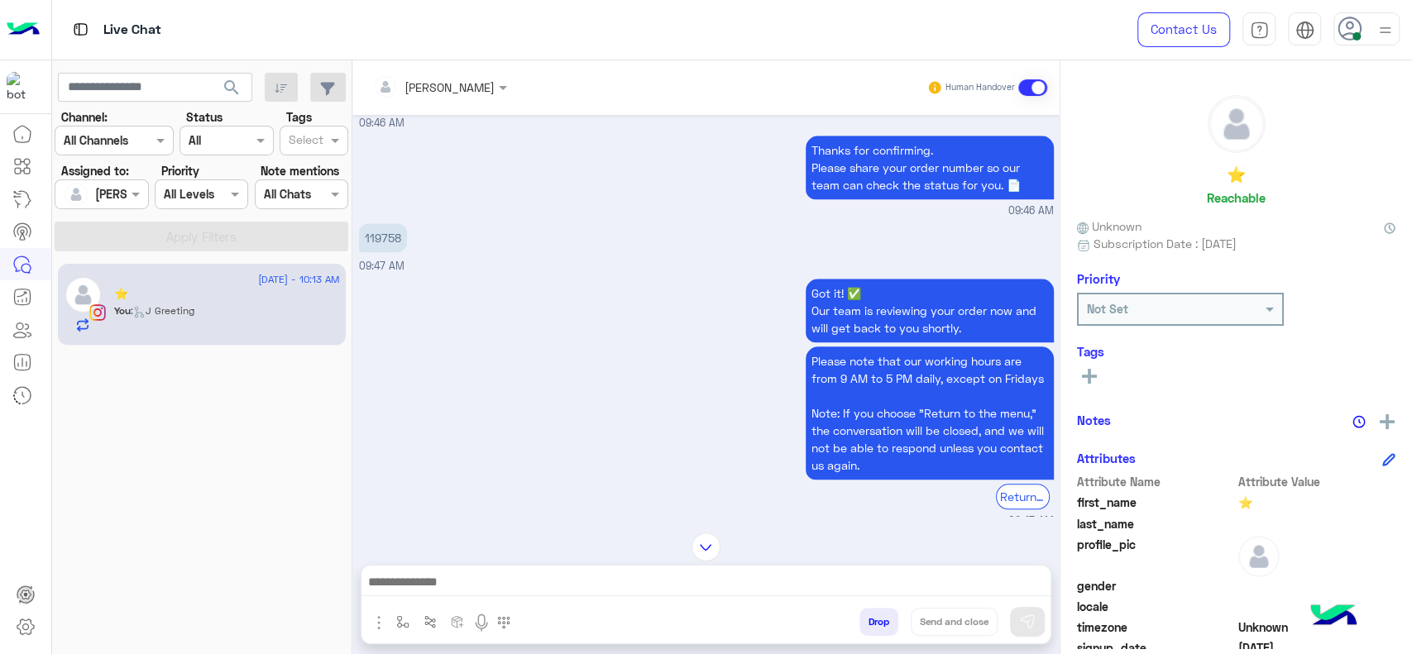
scroll to position [1001, 0]
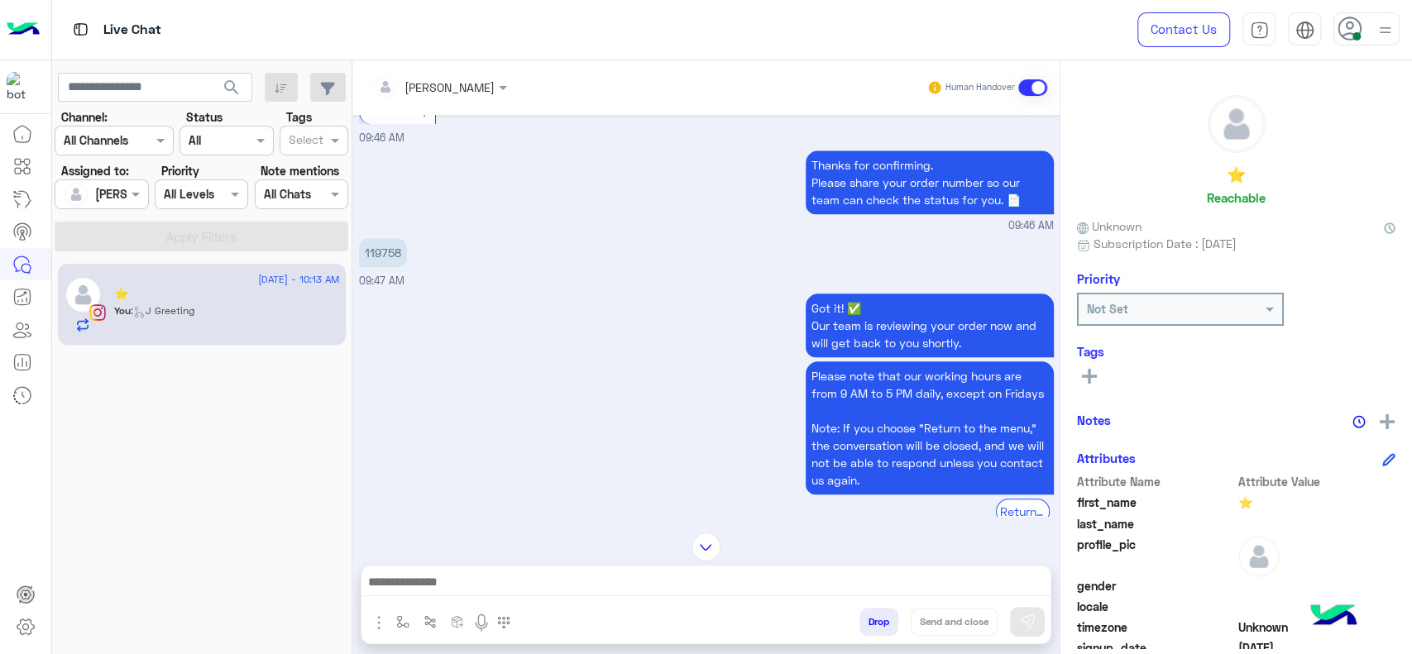
click at [384, 267] on p "119758" at bounding box center [383, 252] width 48 height 29
copy p "119758"
click at [590, 290] on div "119758 09:47 AM" at bounding box center [706, 261] width 695 height 55
click at [556, 446] on div "Got it! ✅ Our team is reviewing your order now and will get back to you shortly…" at bounding box center [706, 417] width 695 height 255
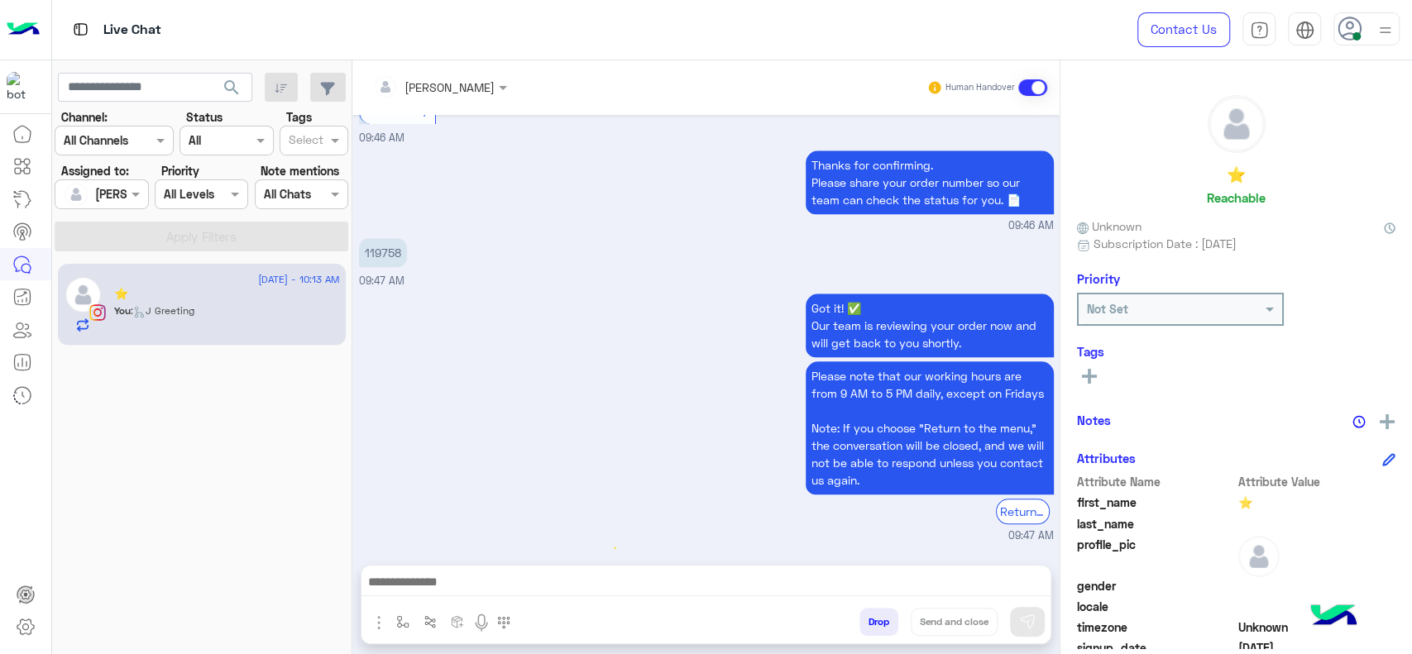
scroll to position [1405, 0]
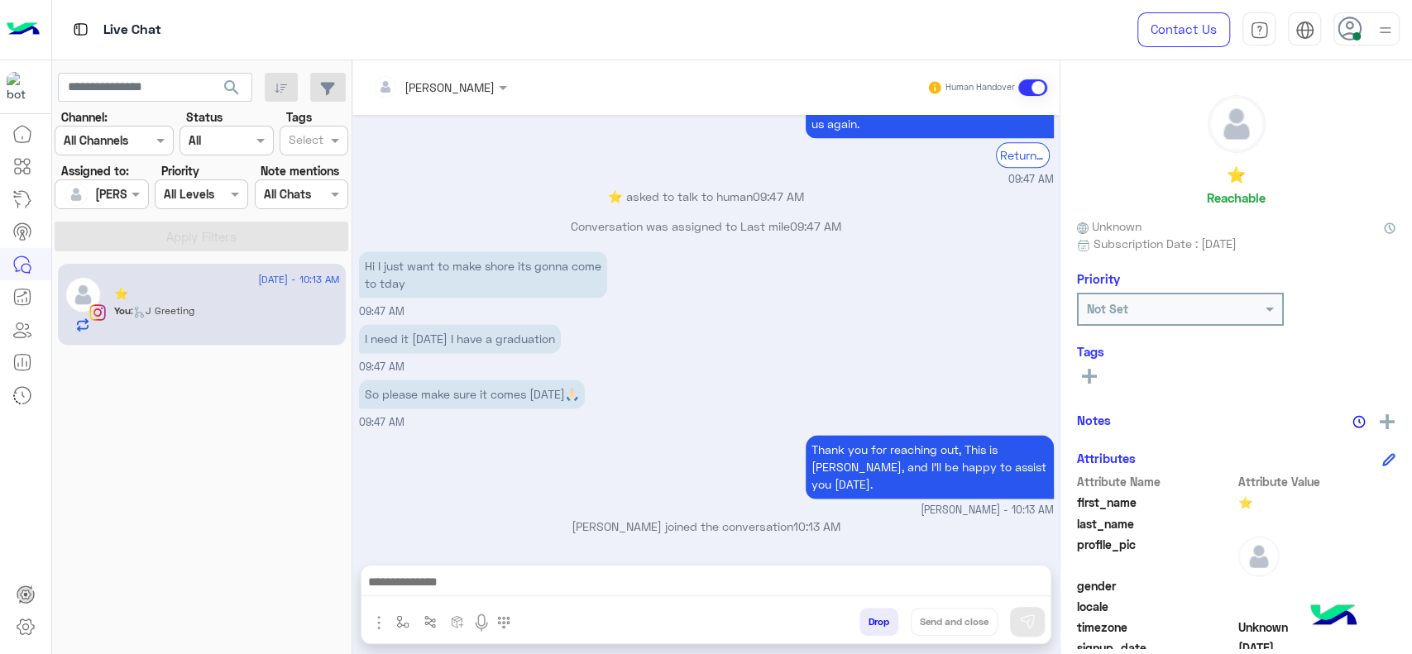
click at [563, 571] on div at bounding box center [705, 586] width 689 height 41
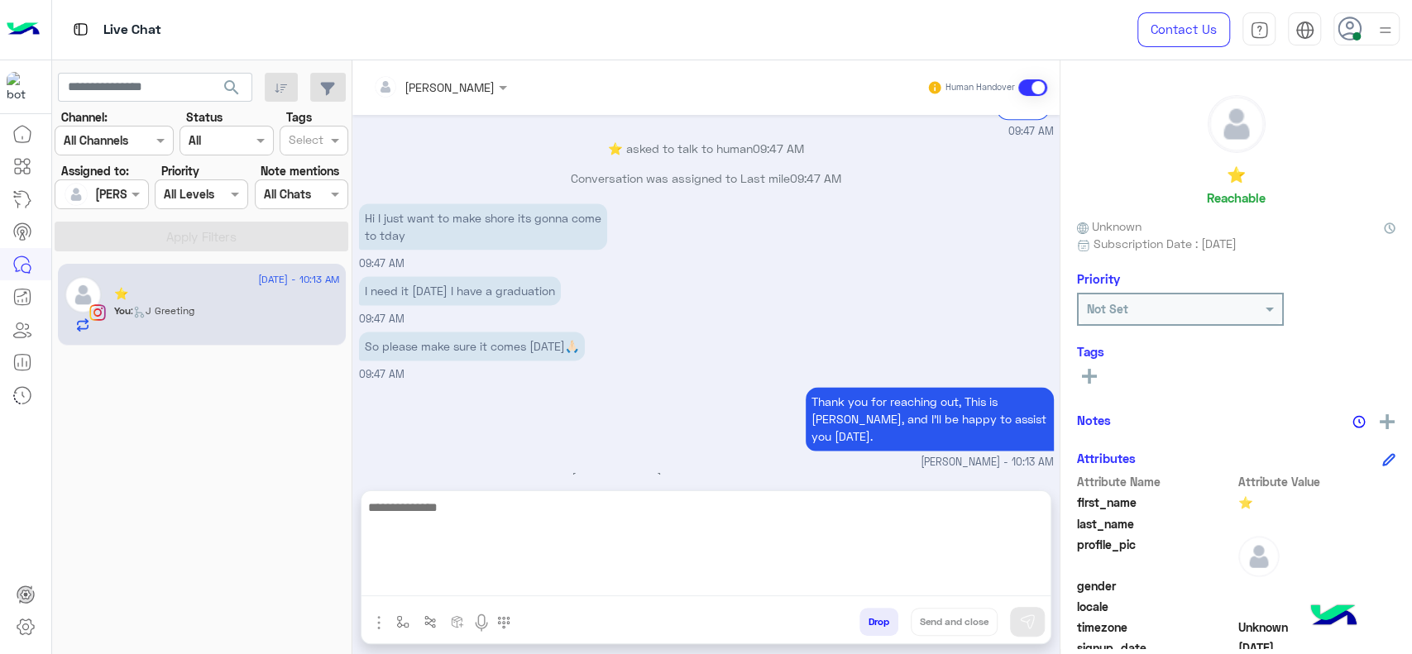
click at [563, 580] on textarea at bounding box center [705, 546] width 689 height 99
type textarea "*"
type textarea "**********"
click at [642, 539] on textarea "**********" at bounding box center [705, 546] width 689 height 99
click at [716, 526] on textarea "**********" at bounding box center [705, 546] width 689 height 99
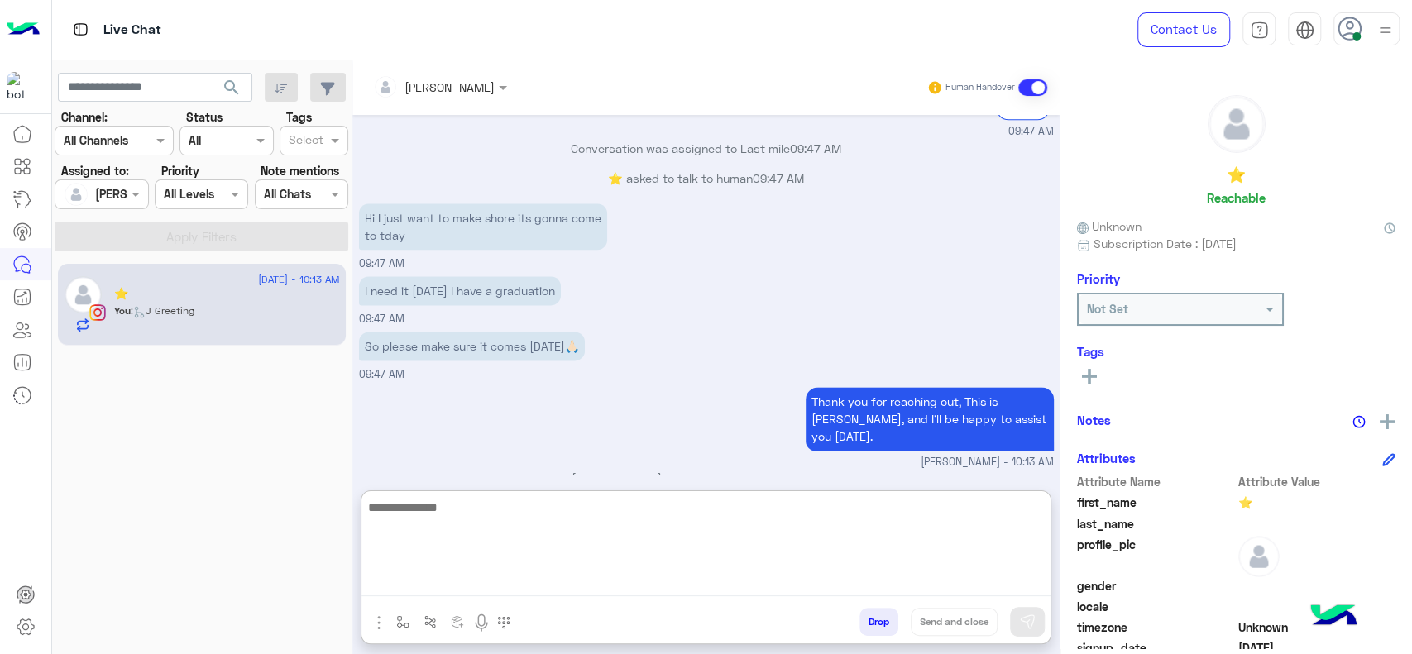
scroll to position [1549, 0]
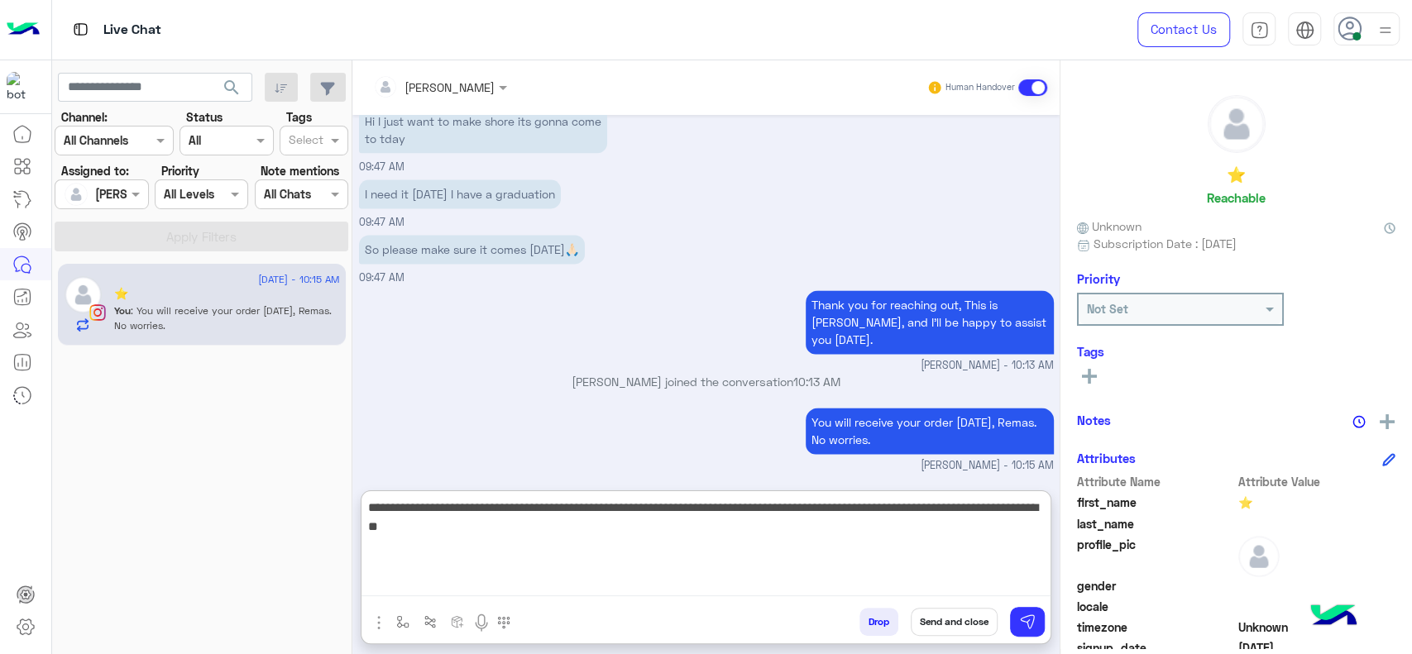
type textarea "**********"
click at [637, 543] on textarea "**********" at bounding box center [705, 546] width 689 height 99
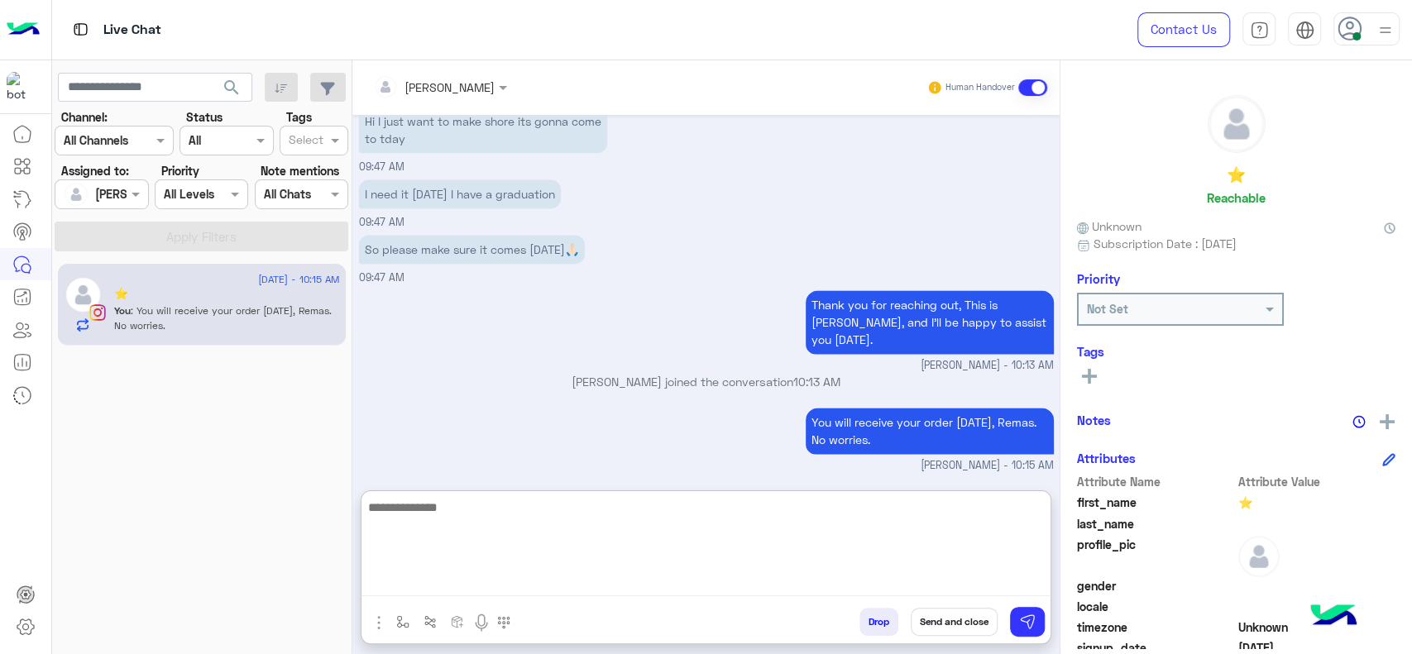
scroll to position [1654, 0]
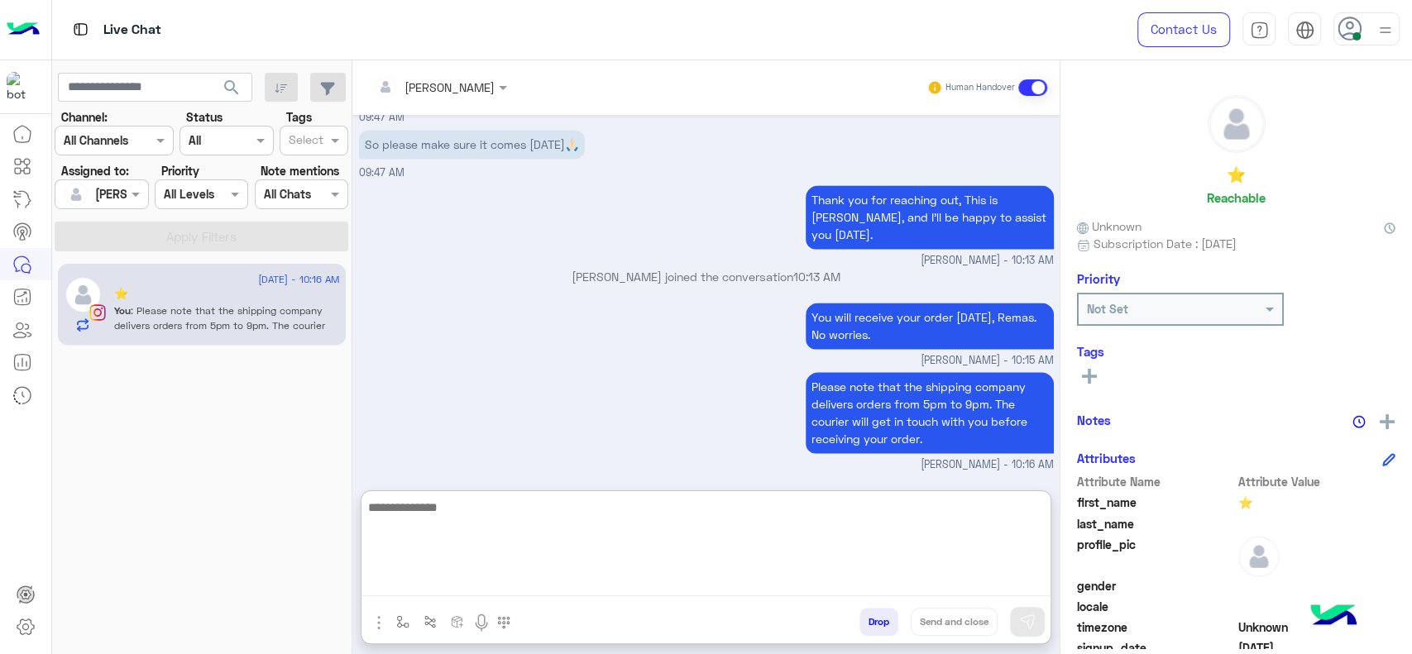
paste textarea "**********"
type textarea "**********"
click at [646, 543] on textarea "**********" at bounding box center [705, 546] width 689 height 99
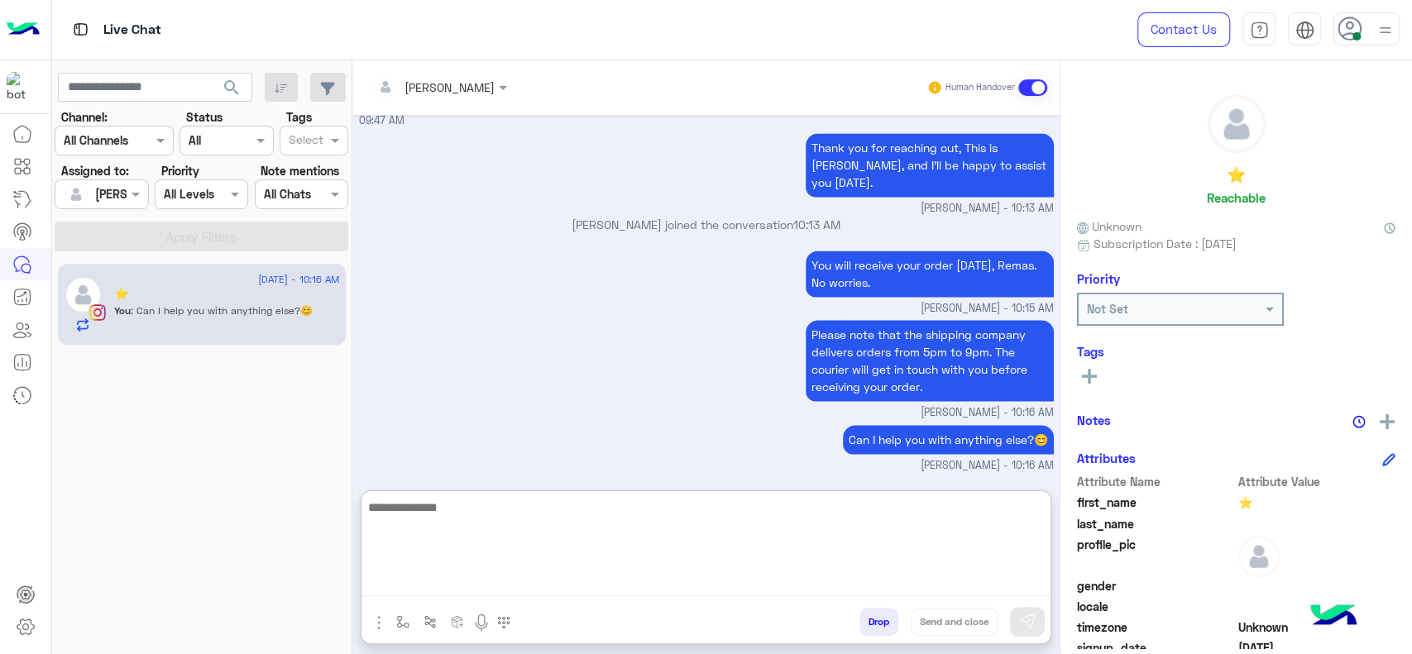
scroll to position [1707, 0]
click at [613, 564] on textarea at bounding box center [705, 546] width 689 height 99
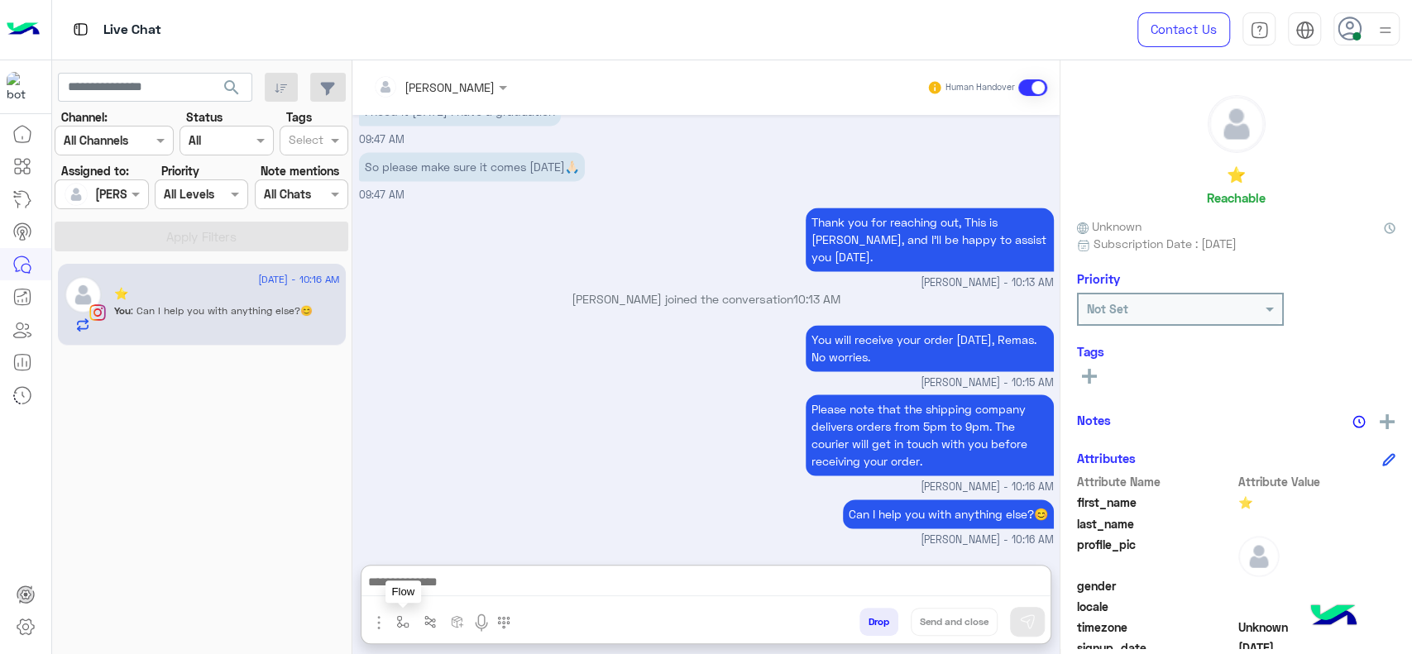
click at [410, 628] on button "button" at bounding box center [403, 621] width 27 height 27
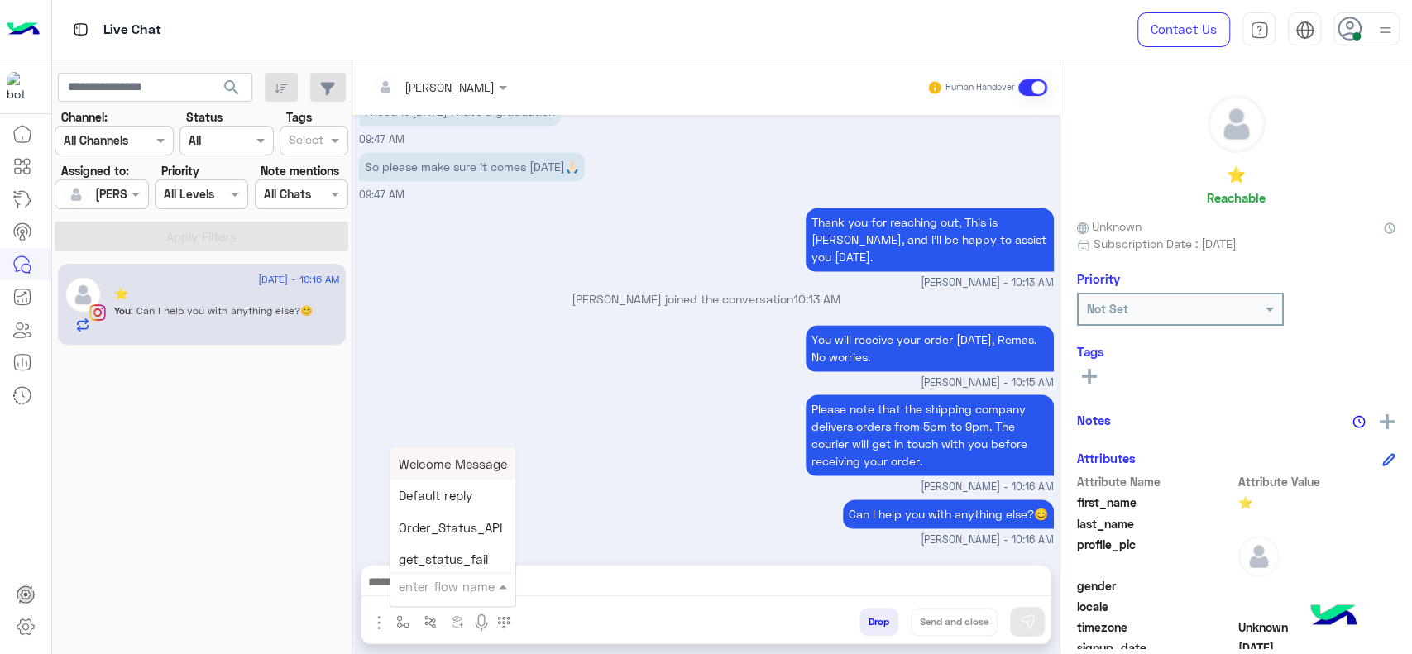
click at [412, 601] on div "enter flow name" at bounding box center [452, 586] width 125 height 30
type input "*"
click at [415, 553] on span "[PERSON_NAME]" at bounding box center [446, 555] width 94 height 15
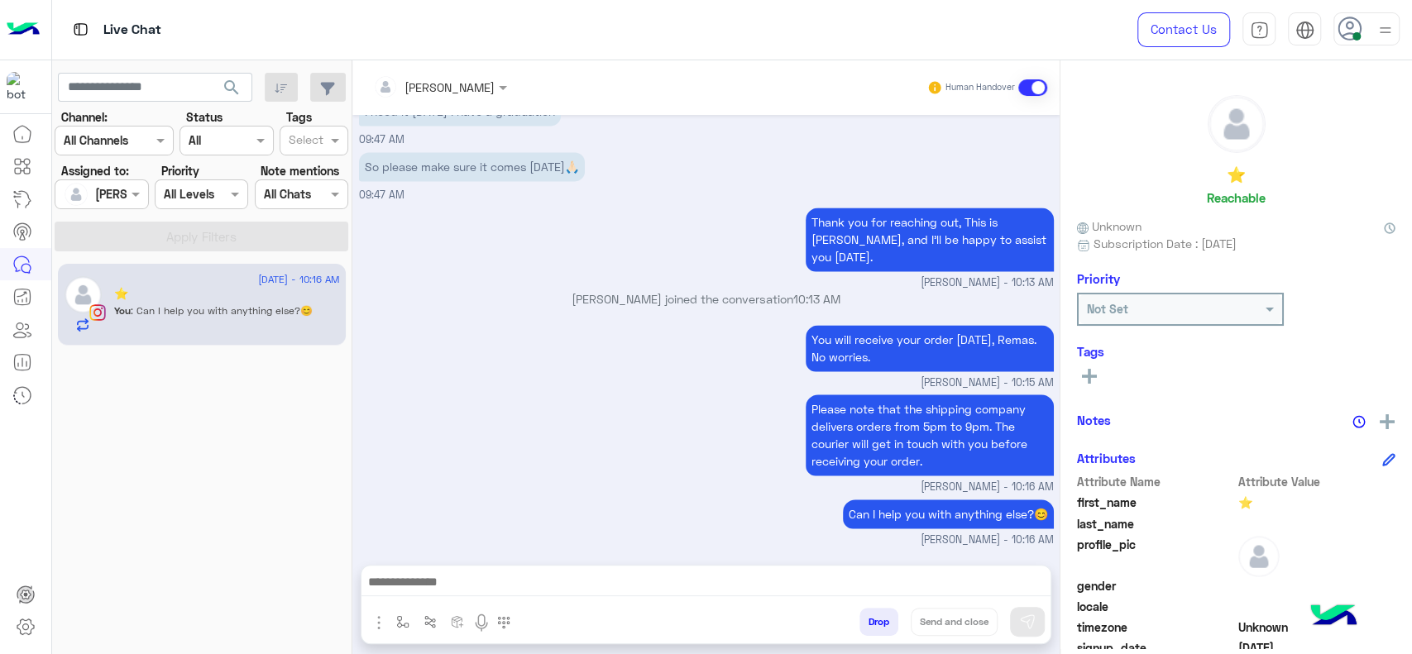
type textarea "**********"
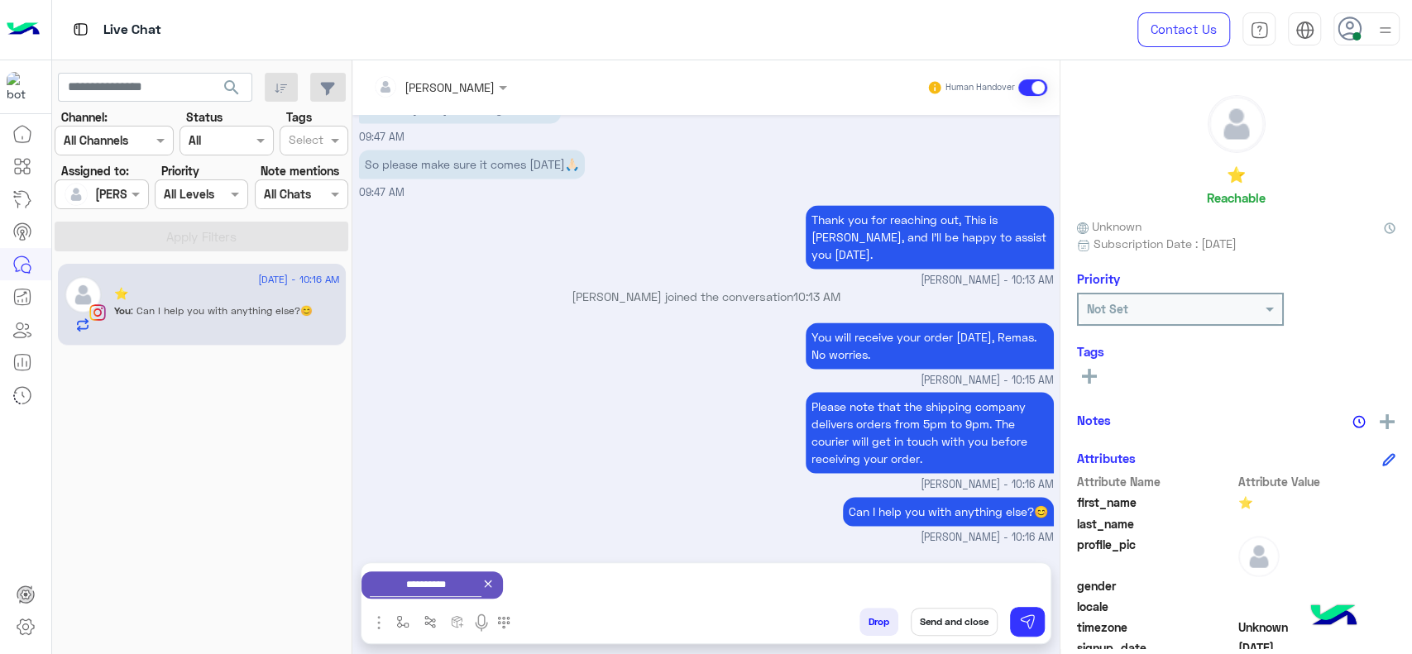
click at [943, 618] on button "Send and close" at bounding box center [954, 622] width 87 height 28
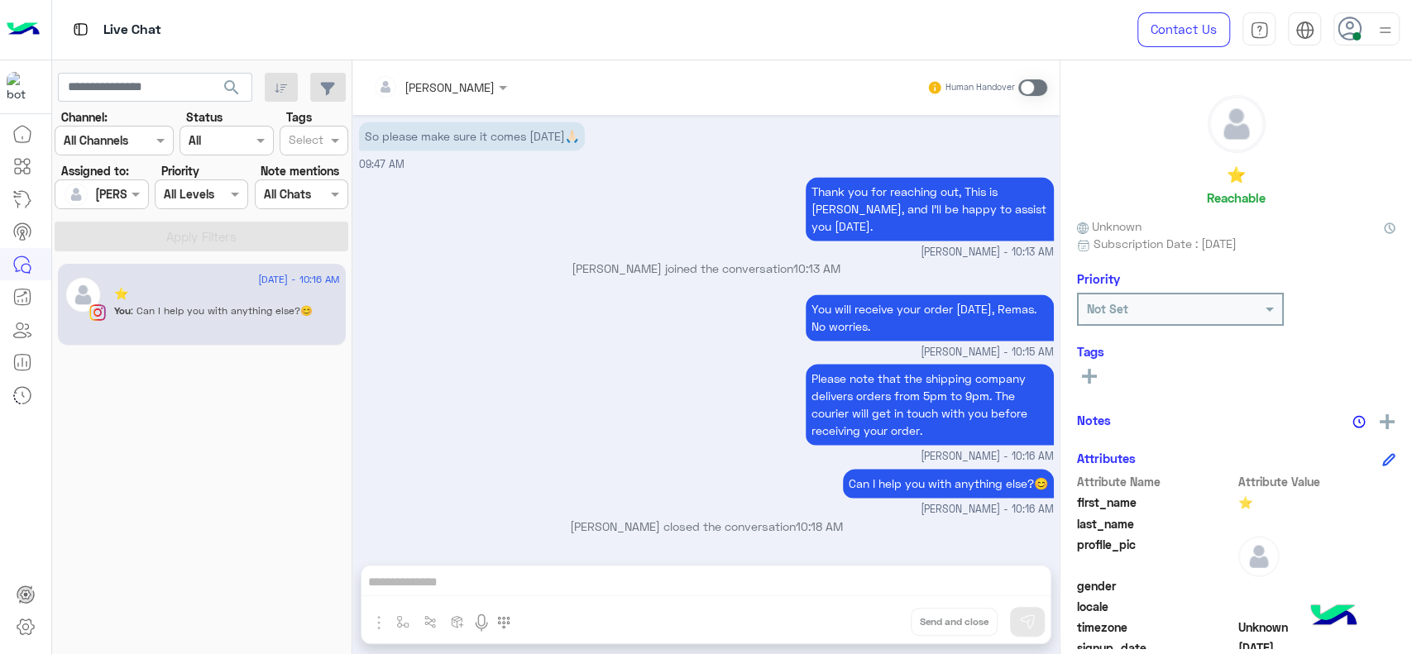
scroll to position [1867, 0]
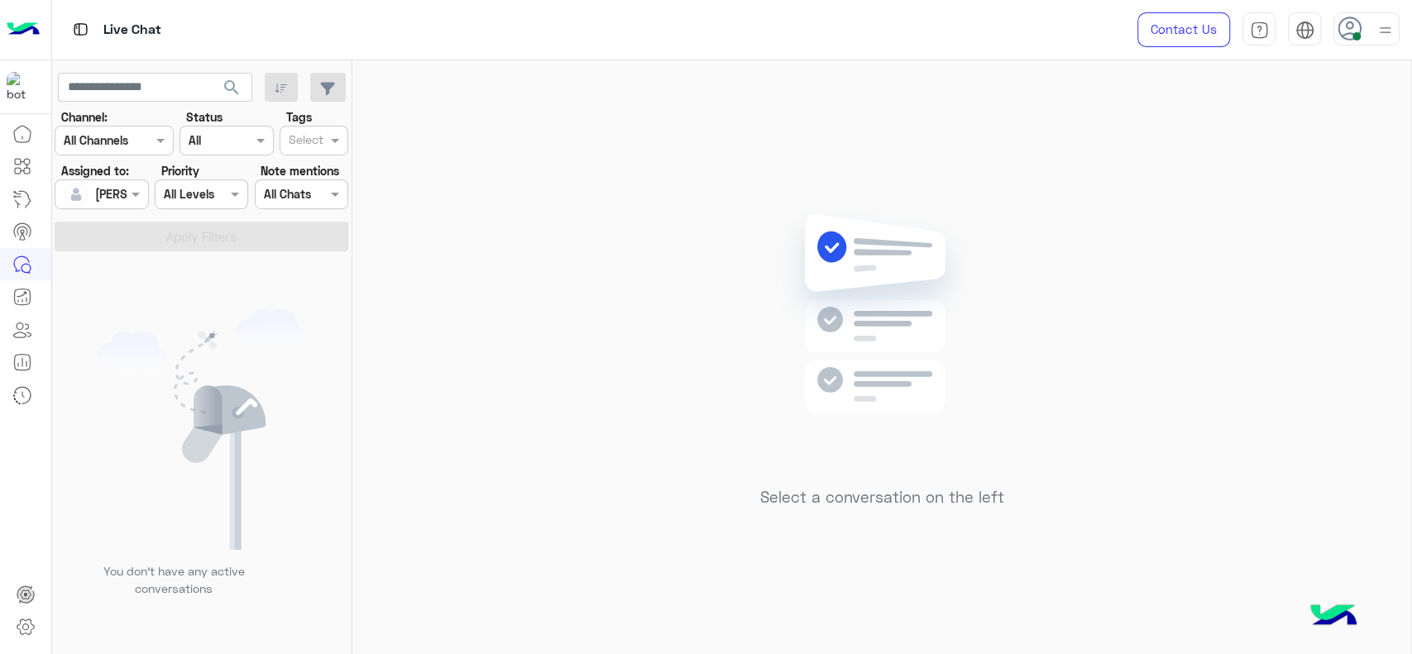
click at [1226, 535] on div "Select a conversation on the left" at bounding box center [881, 360] width 1059 height 601
click at [687, 391] on div "Select a conversation on the left" at bounding box center [881, 360] width 1059 height 601
drag, startPoint x: 759, startPoint y: 261, endPoint x: 575, endPoint y: 160, distance: 209.9
click at [575, 160] on div "Select a conversation on the left" at bounding box center [881, 360] width 1059 height 601
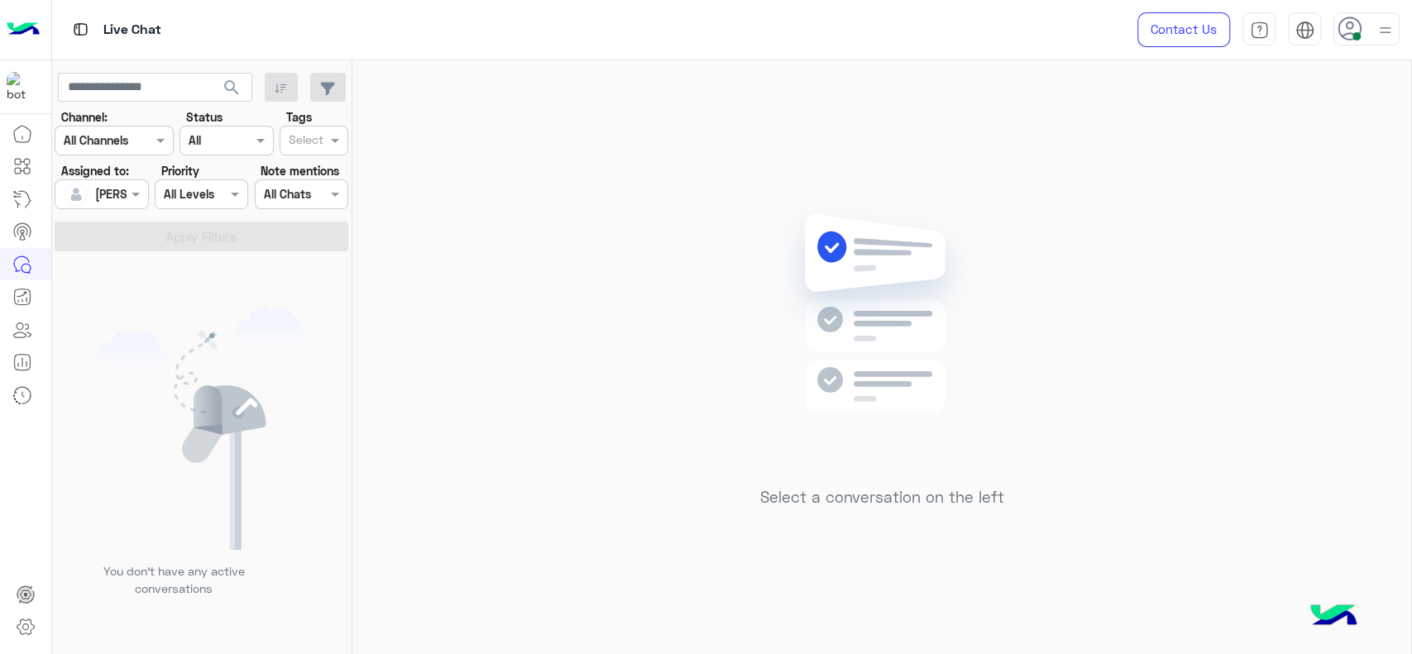
click at [639, 419] on div "Select a conversation on the left" at bounding box center [881, 360] width 1059 height 601
drag, startPoint x: 1410, startPoint y: 497, endPoint x: 1208, endPoint y: 497, distance: 202.7
click at [1411, 497] on mat-drawer at bounding box center [1411, 360] width 1 height 601
click at [714, 422] on div "Select a conversation on the left" at bounding box center [881, 360] width 1059 height 601
click at [448, 236] on div "Select a conversation on the left" at bounding box center [881, 360] width 1059 height 601
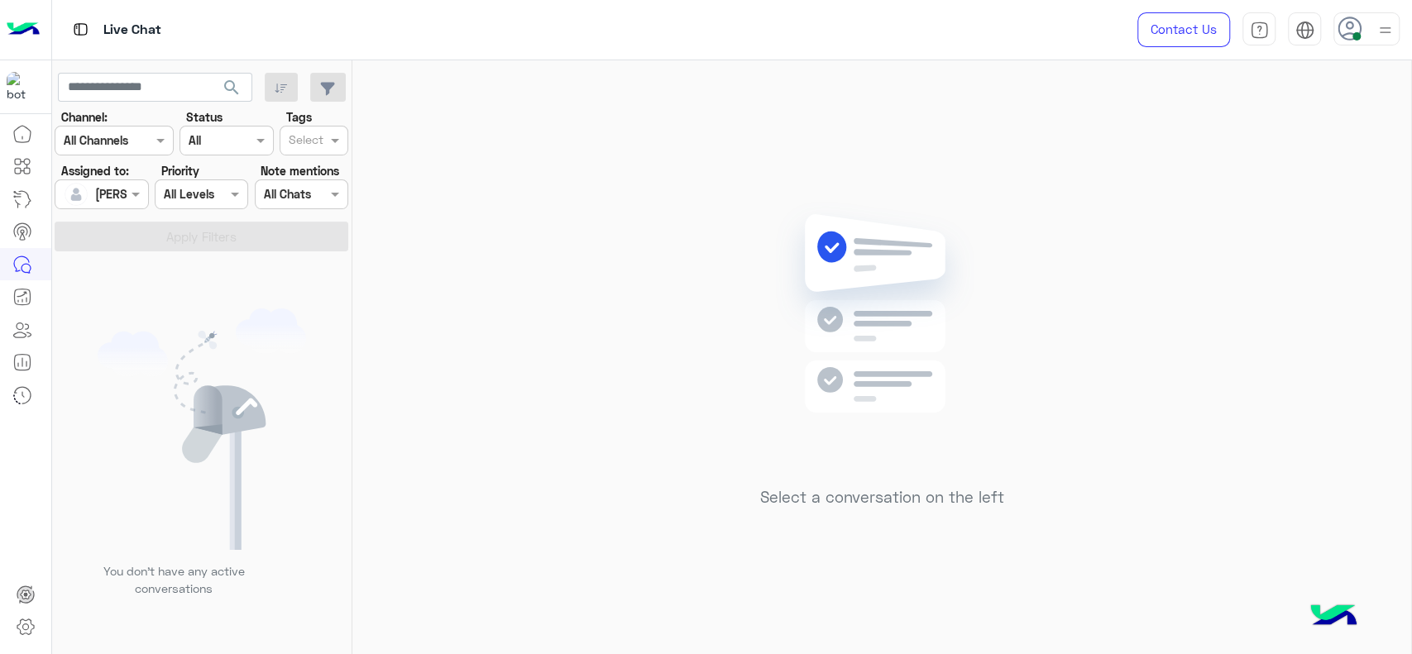
click at [469, 328] on div "Select a conversation on the left" at bounding box center [881, 360] width 1059 height 601
click at [398, 357] on div "Select a conversation on the left" at bounding box center [881, 360] width 1059 height 601
click at [605, 294] on div "Select a conversation on the left" at bounding box center [881, 360] width 1059 height 601
click at [971, 282] on img at bounding box center [882, 338] width 239 height 275
click at [549, 341] on div "Select a conversation on the left" at bounding box center [881, 360] width 1059 height 601
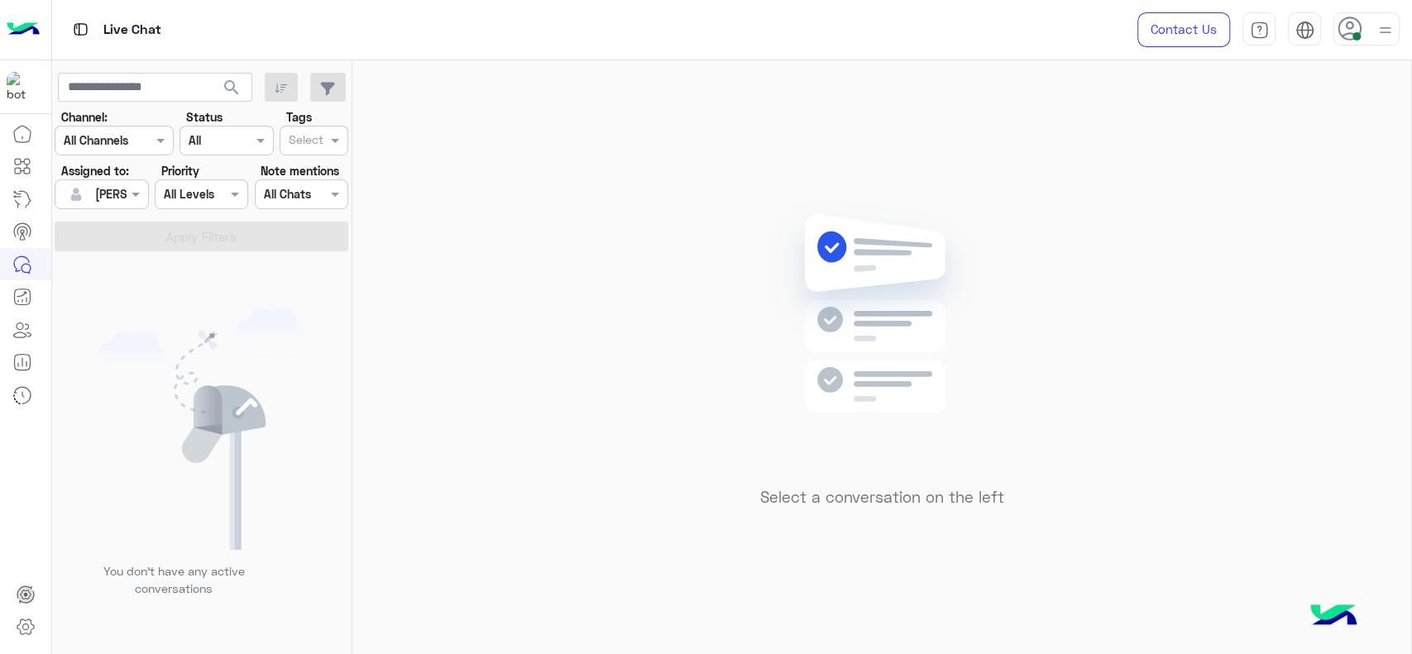
click at [549, 341] on div "Select a conversation on the left" at bounding box center [881, 360] width 1059 height 601
click at [436, 333] on div "Select a conversation on the left" at bounding box center [881, 360] width 1059 height 601
click at [413, 233] on div "Select a conversation on the left" at bounding box center [881, 360] width 1059 height 601
click at [413, 293] on div "Select a conversation on the left" at bounding box center [881, 360] width 1059 height 601
click at [429, 262] on div "Select a conversation on the left" at bounding box center [881, 360] width 1059 height 601
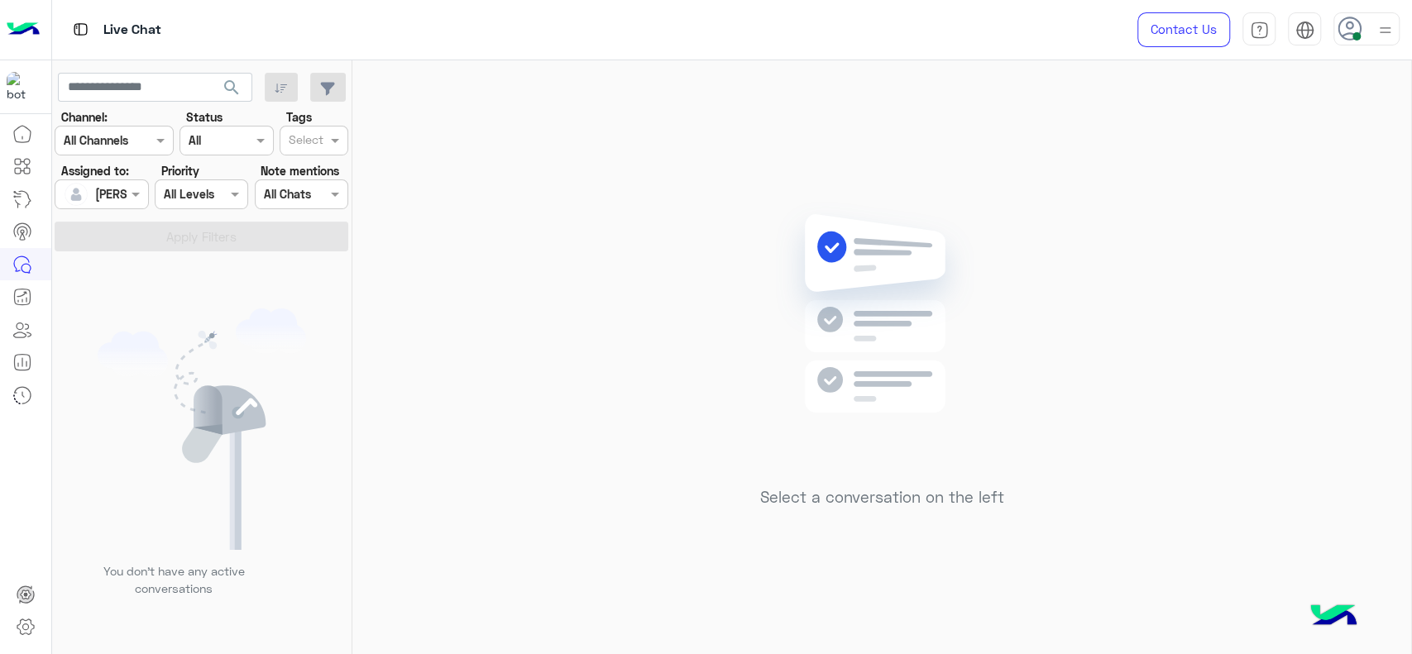
click at [126, 175] on label "Assigned to:" at bounding box center [95, 170] width 68 height 17
click at [127, 185] on span at bounding box center [137, 193] width 21 height 17
click at [140, 251] on div "Unassigned" at bounding box center [129, 263] width 132 height 29
click at [140, 251] on app-inbox-users-filters "search Channel: Channel All Channels Status Channel All Tags Select Assigned to…" at bounding box center [202, 159] width 300 height 198
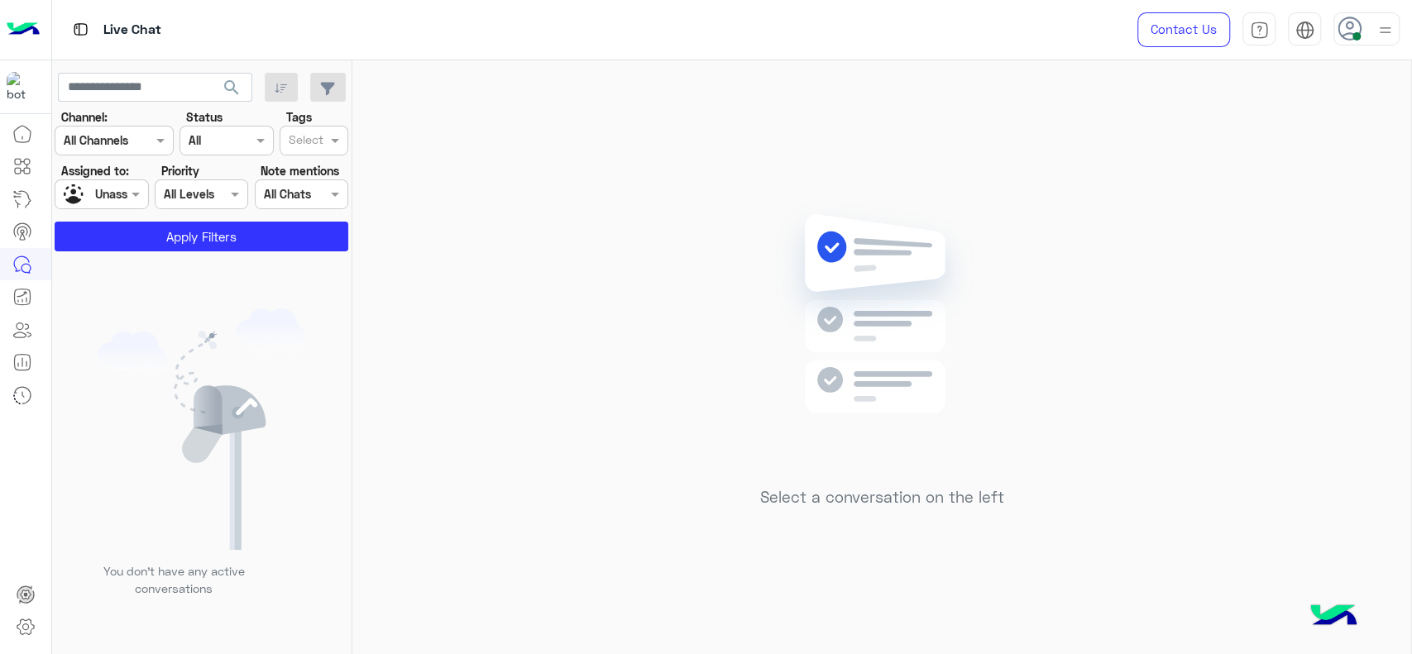
click at [308, 147] on input "text" at bounding box center [306, 141] width 35 height 17
click at [310, 169] on div "Follow up" at bounding box center [314, 173] width 52 height 17
click at [308, 241] on button "Apply Filters" at bounding box center [202, 237] width 294 height 30
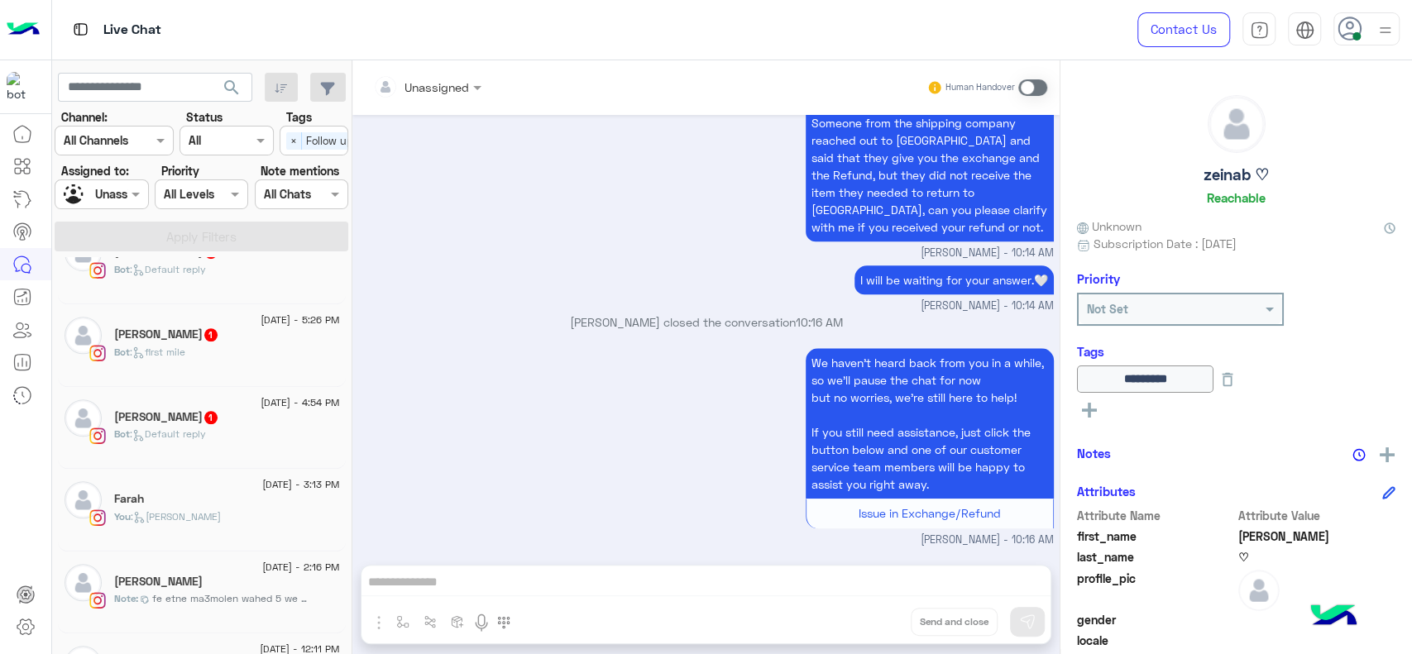
scroll to position [900, 0]
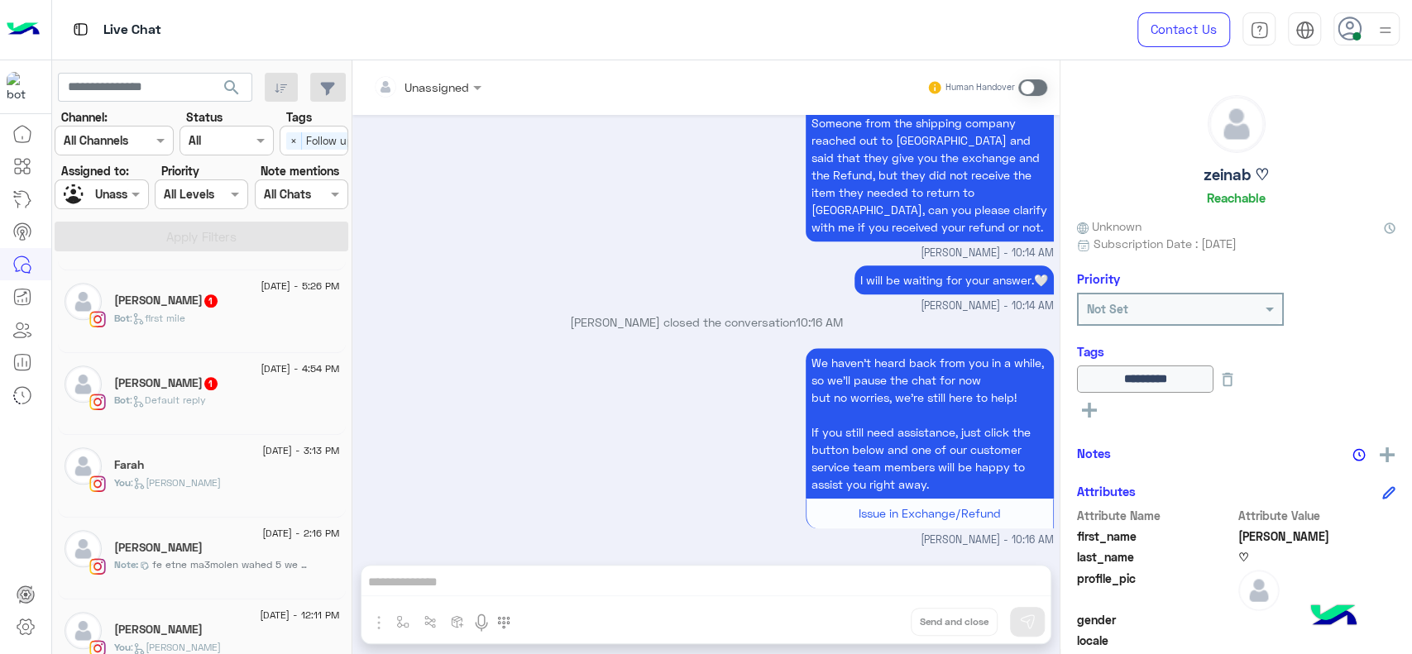
click at [264, 409] on div "Bot : Default reply" at bounding box center [227, 407] width 226 height 29
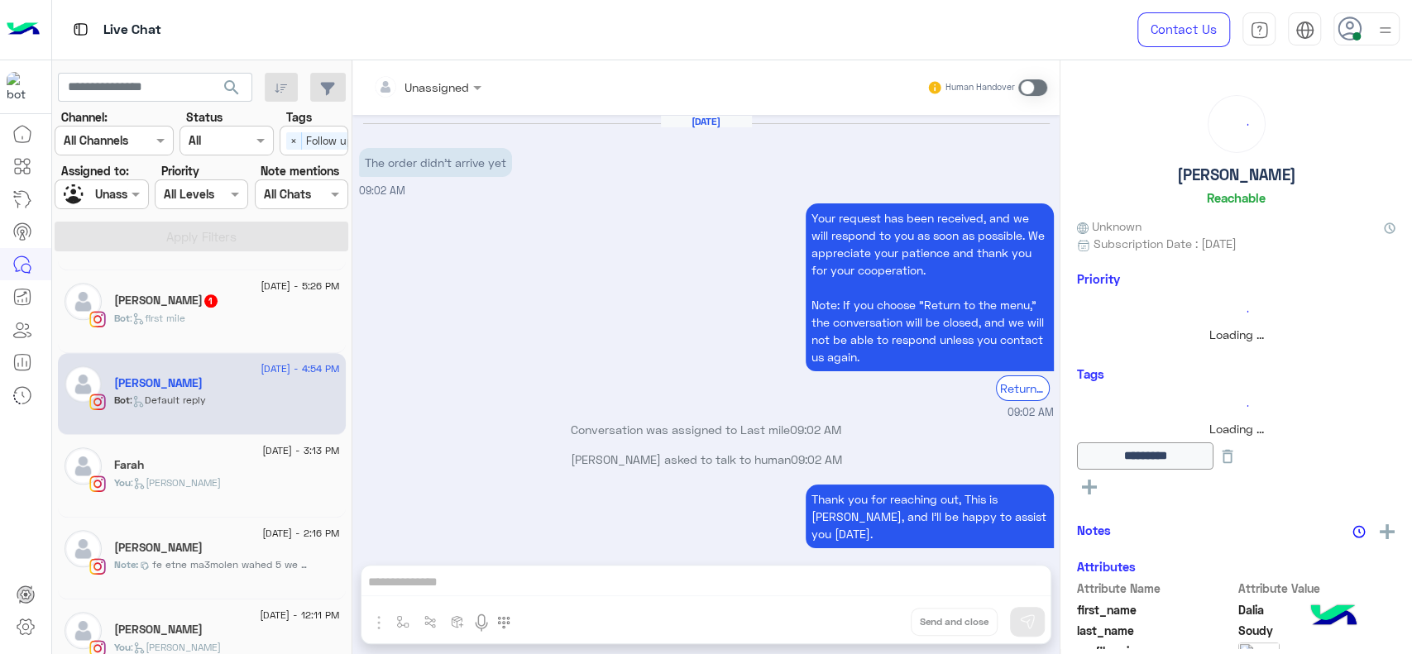
scroll to position [1282, 0]
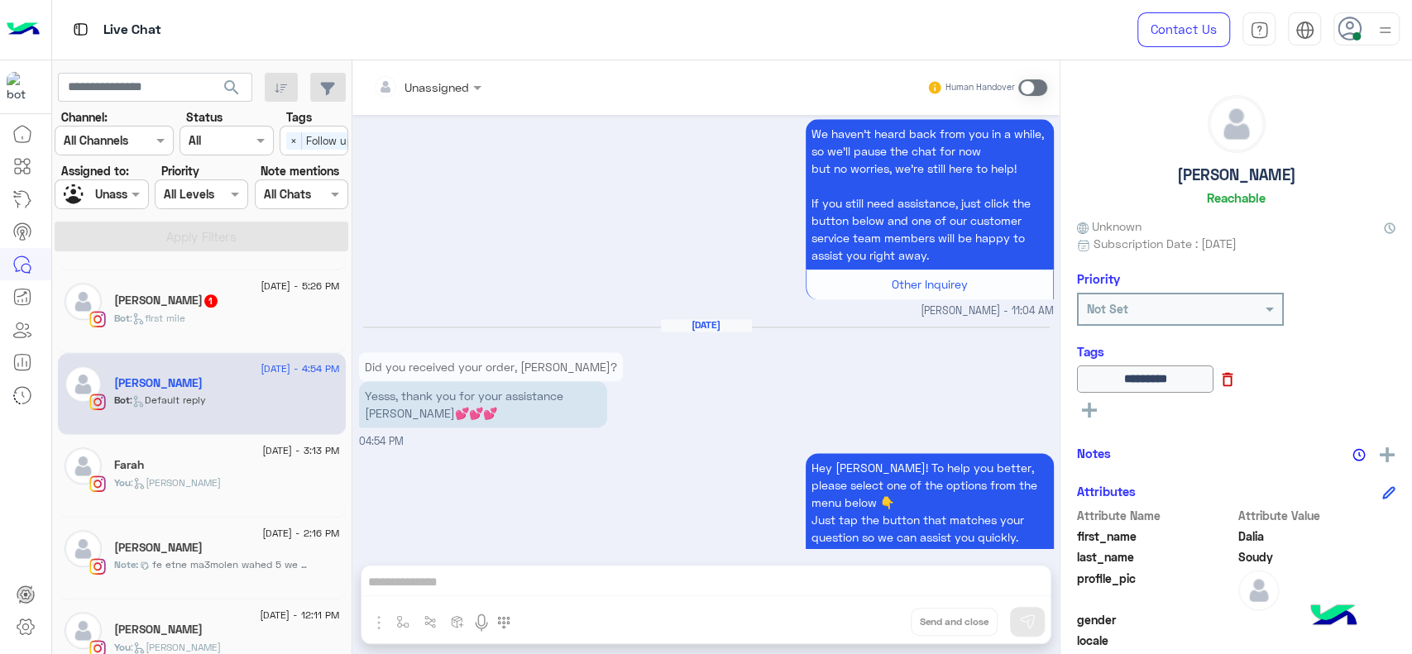
click at [1233, 385] on icon at bounding box center [1228, 380] width 11 height 14
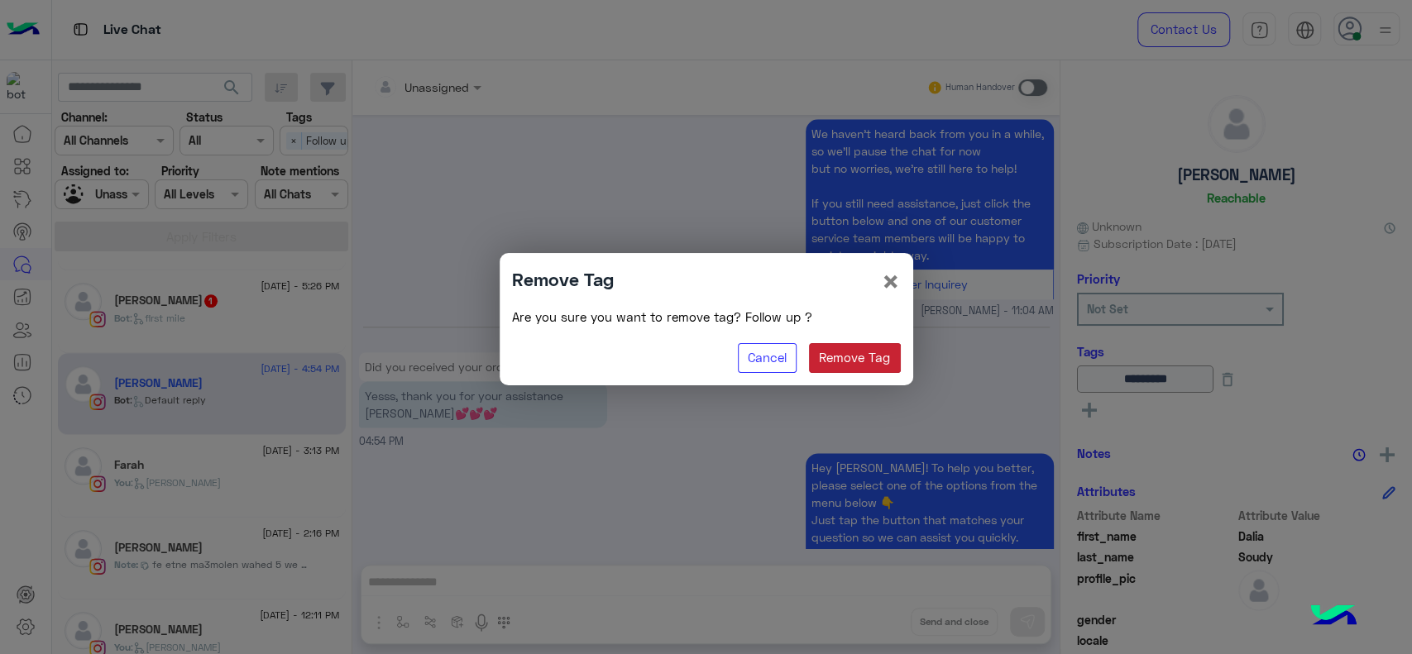
click at [855, 347] on button "Remove Tag" at bounding box center [855, 358] width 92 height 30
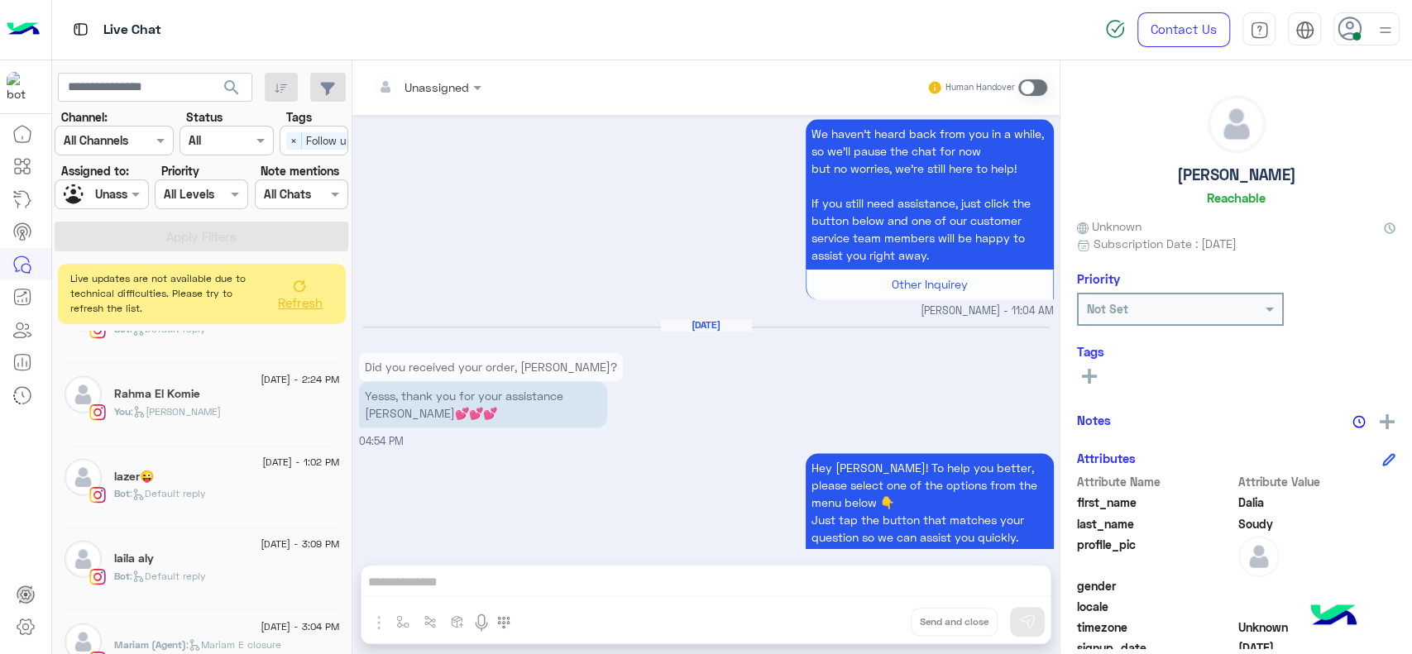
scroll to position [2688, 0]
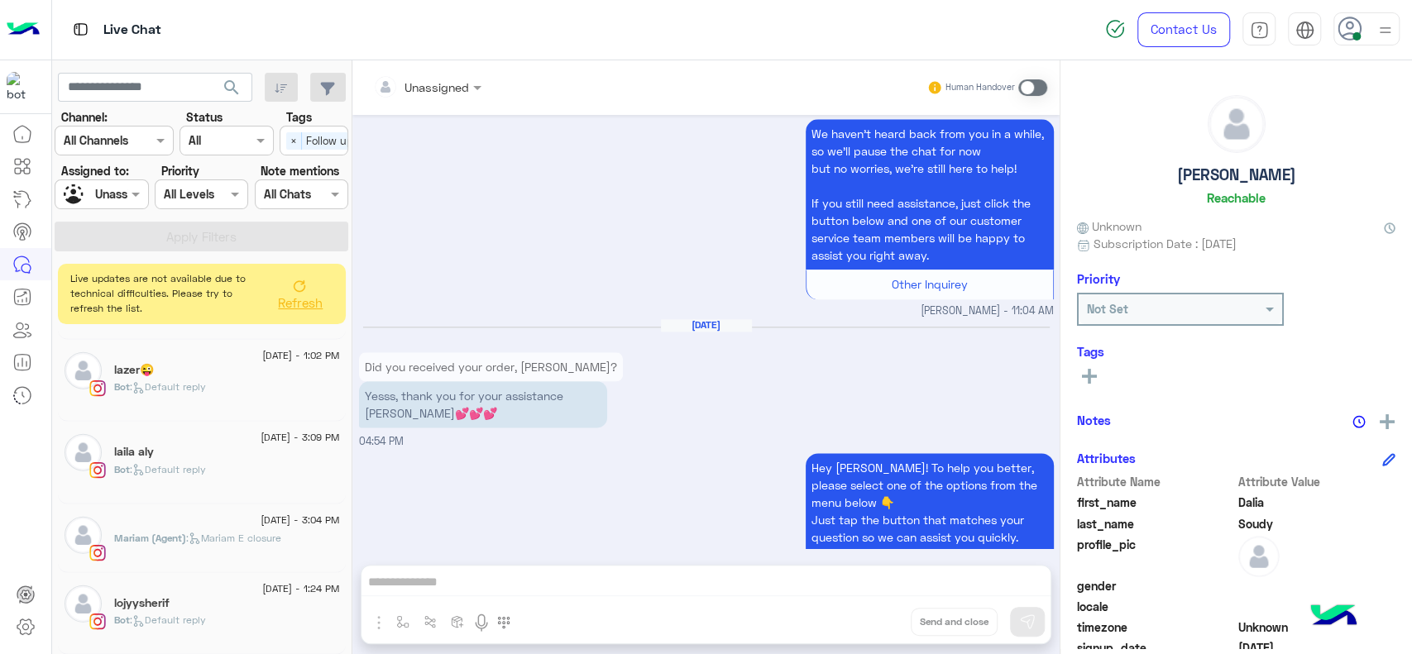
click at [205, 431] on div "9 August - 3:09 PM laila aly Bot : Default reply" at bounding box center [202, 463] width 288 height 83
click at [276, 454] on div "laila aly" at bounding box center [227, 453] width 226 height 17
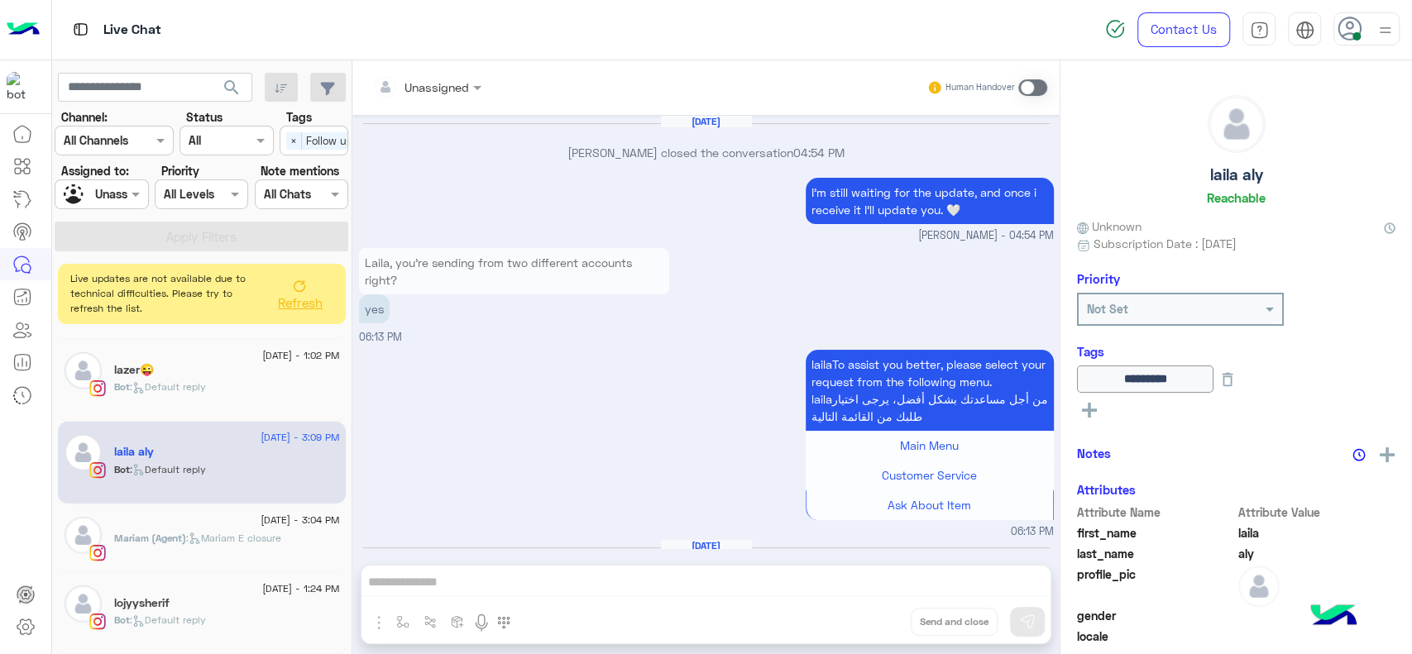
scroll to position [1128, 0]
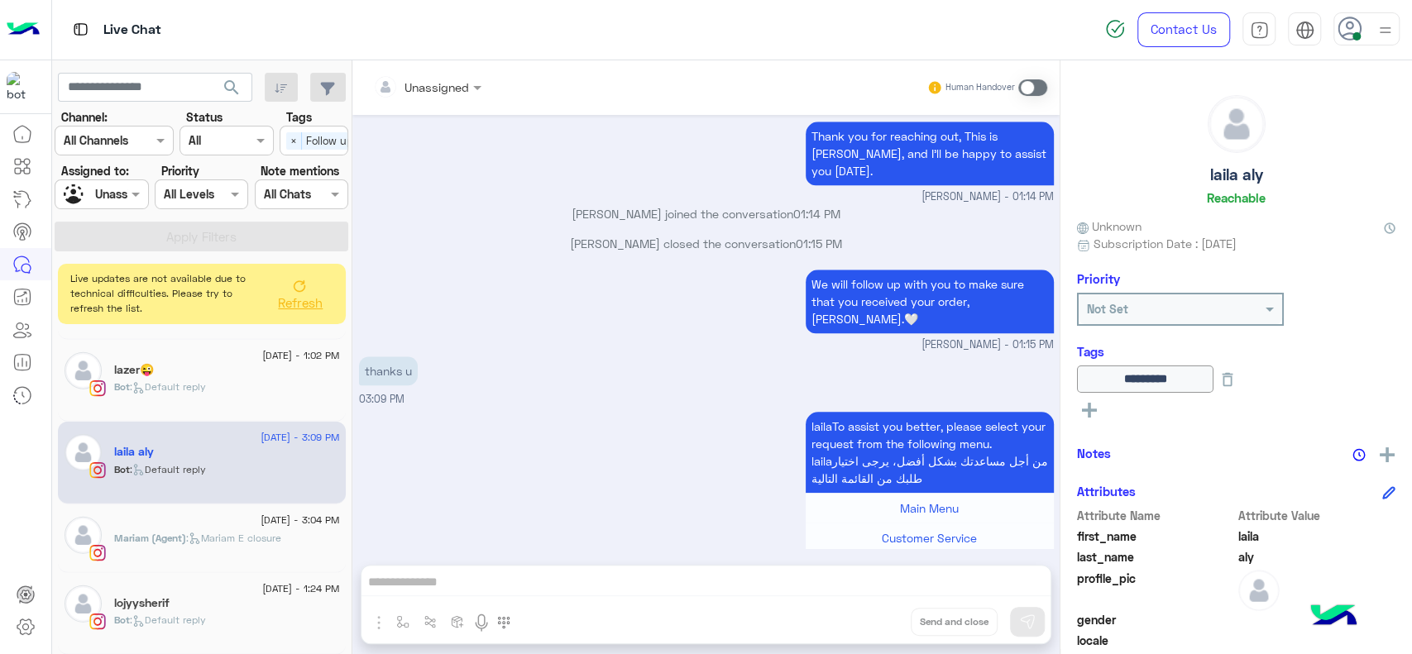
click at [1032, 92] on span at bounding box center [1032, 87] width 29 height 17
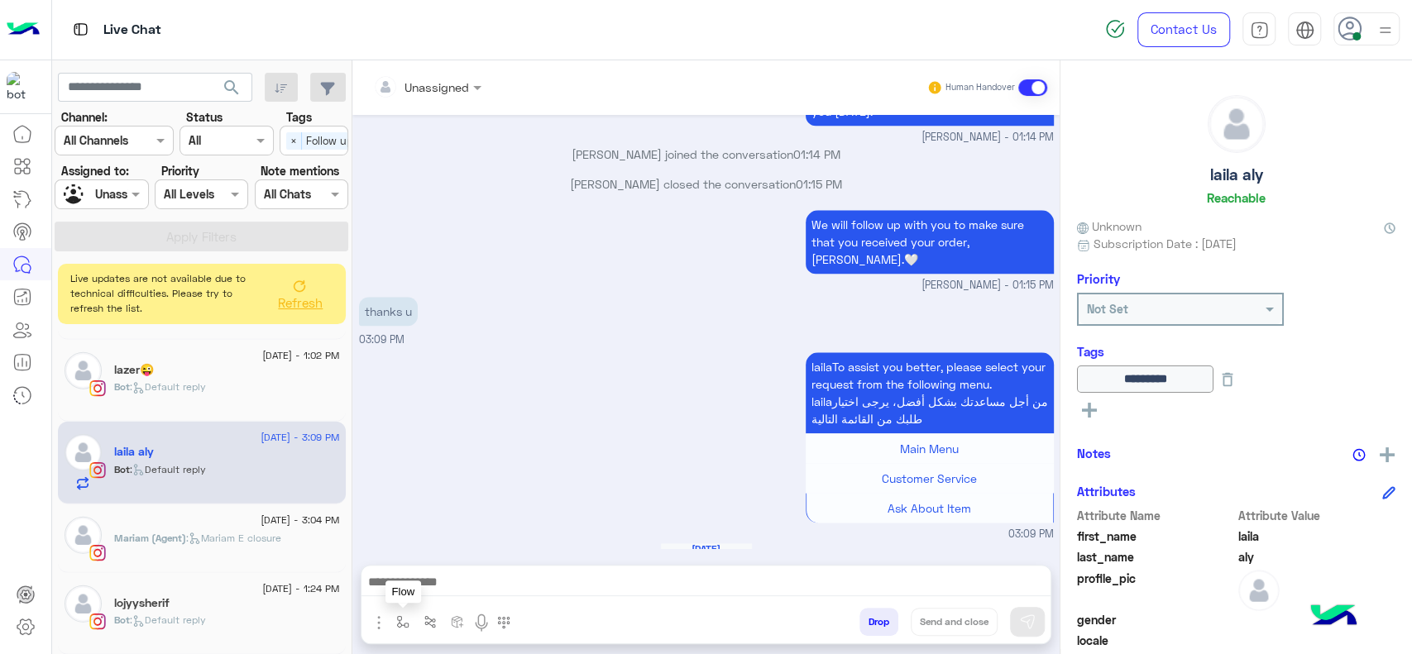
click at [400, 614] on button "button" at bounding box center [403, 621] width 27 height 27
click at [452, 577] on input "text" at bounding box center [433, 586] width 68 height 19
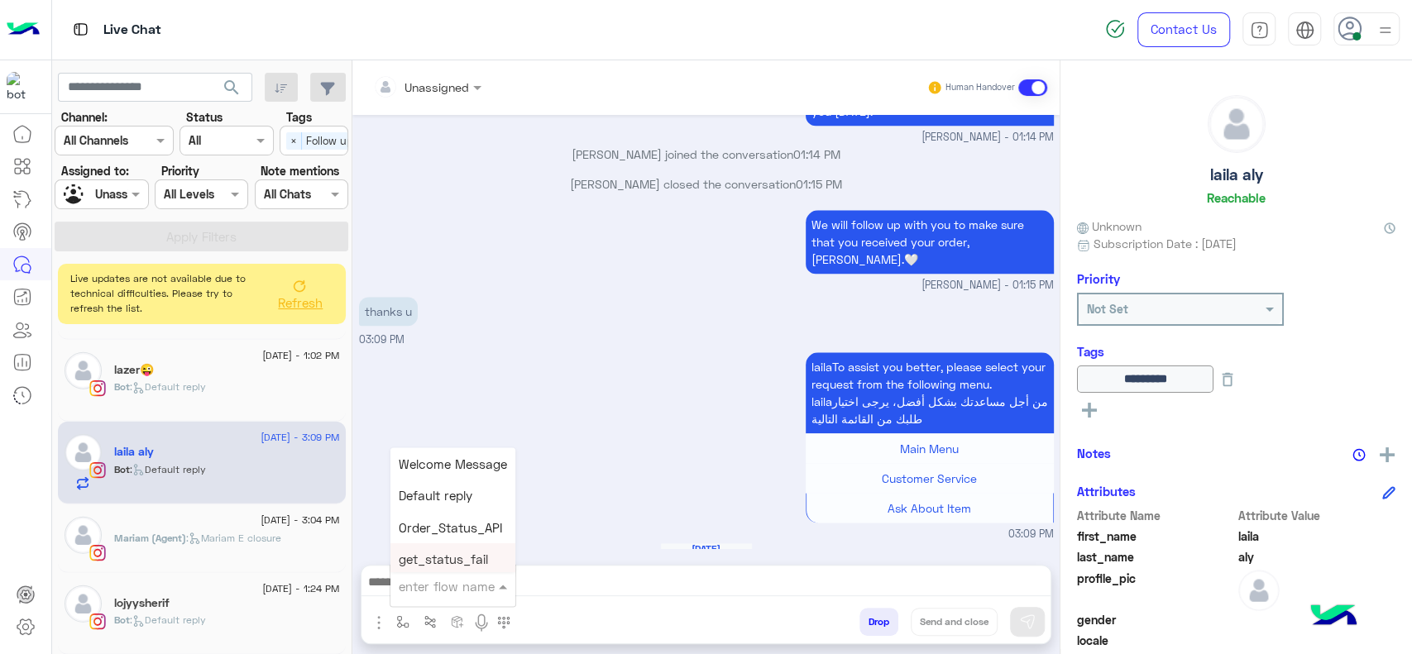
click at [462, 543] on div "get_status_fail" at bounding box center [452, 559] width 125 height 32
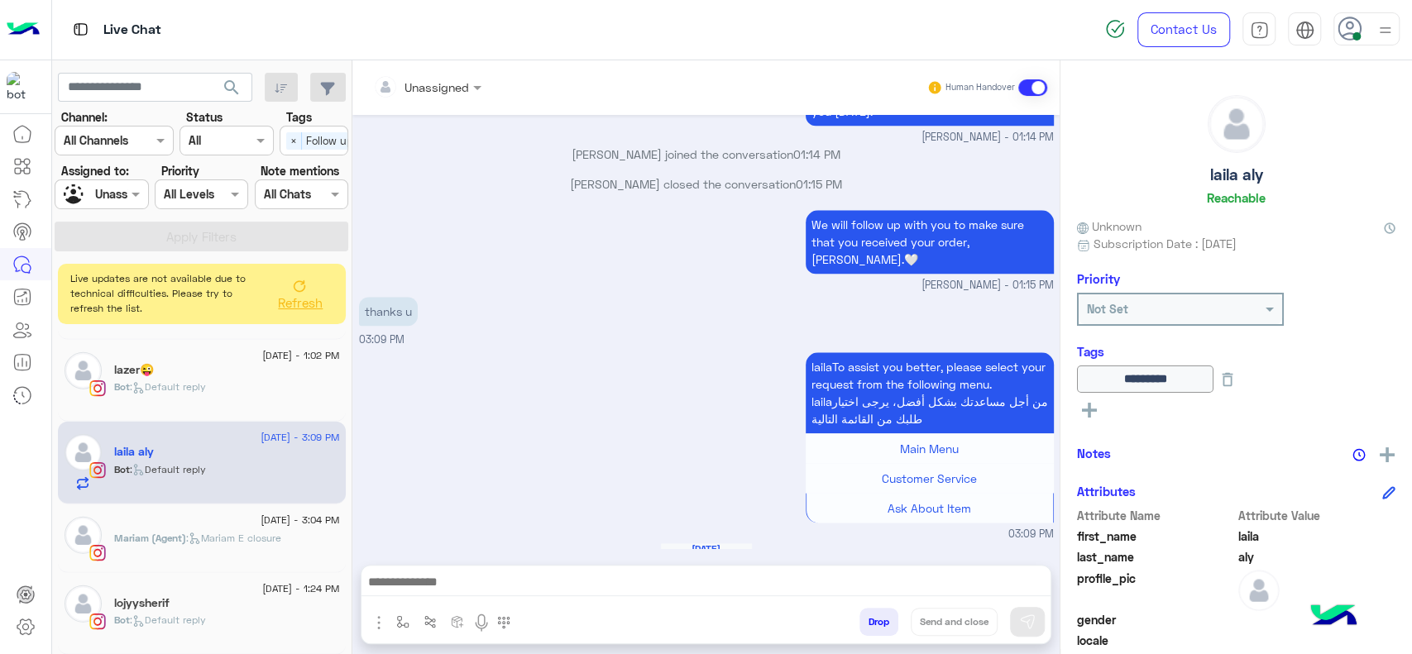
type textarea "**********"
click at [402, 625] on img "button" at bounding box center [402, 621] width 13 height 13
click at [431, 591] on input "text" at bounding box center [436, 586] width 74 height 19
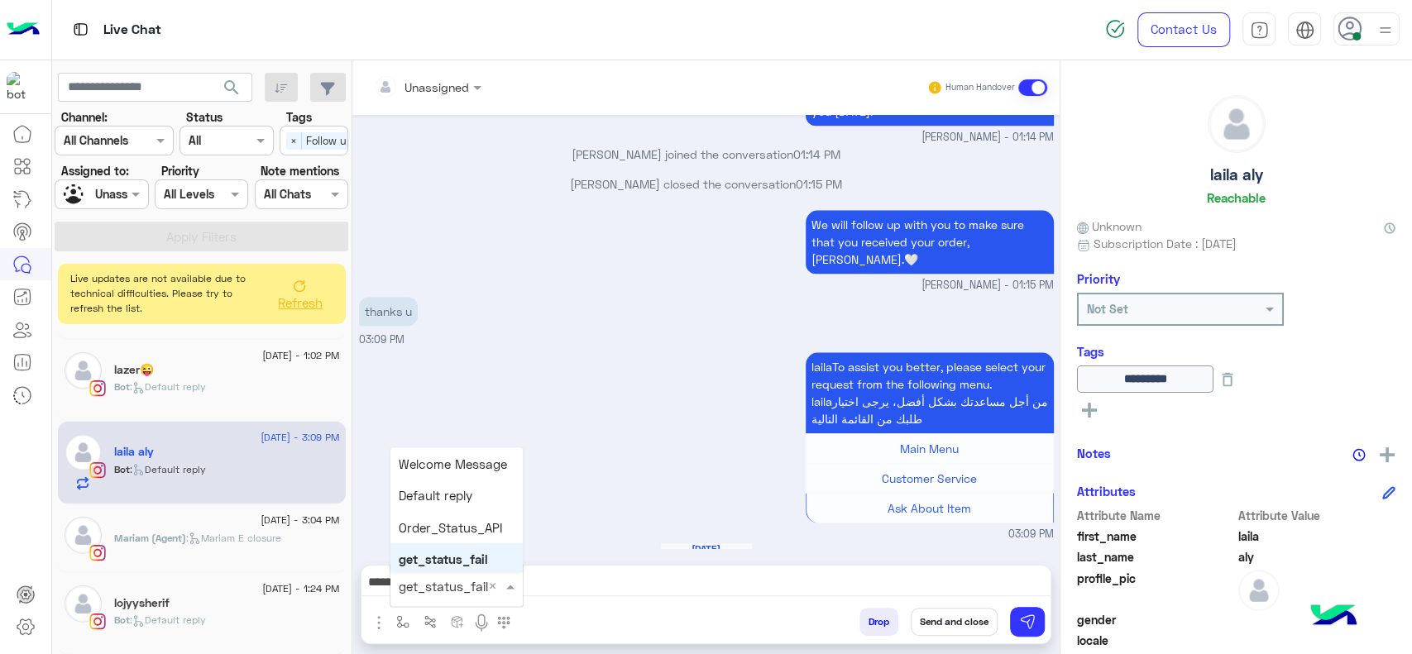
scroll to position [96, 0]
type input "*"
click at [429, 515] on div "J Greeting" at bounding box center [456, 524] width 132 height 32
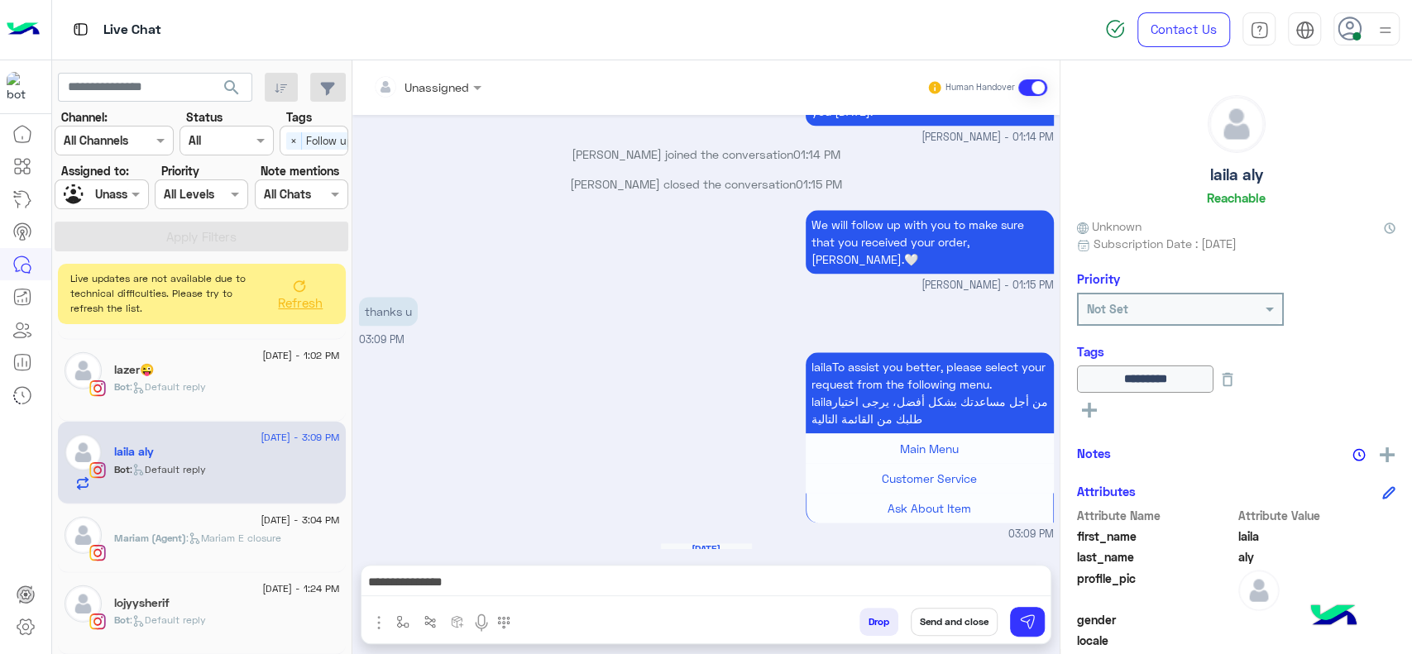
type textarea "**********"
click at [1030, 628] on img at bounding box center [1027, 622] width 17 height 17
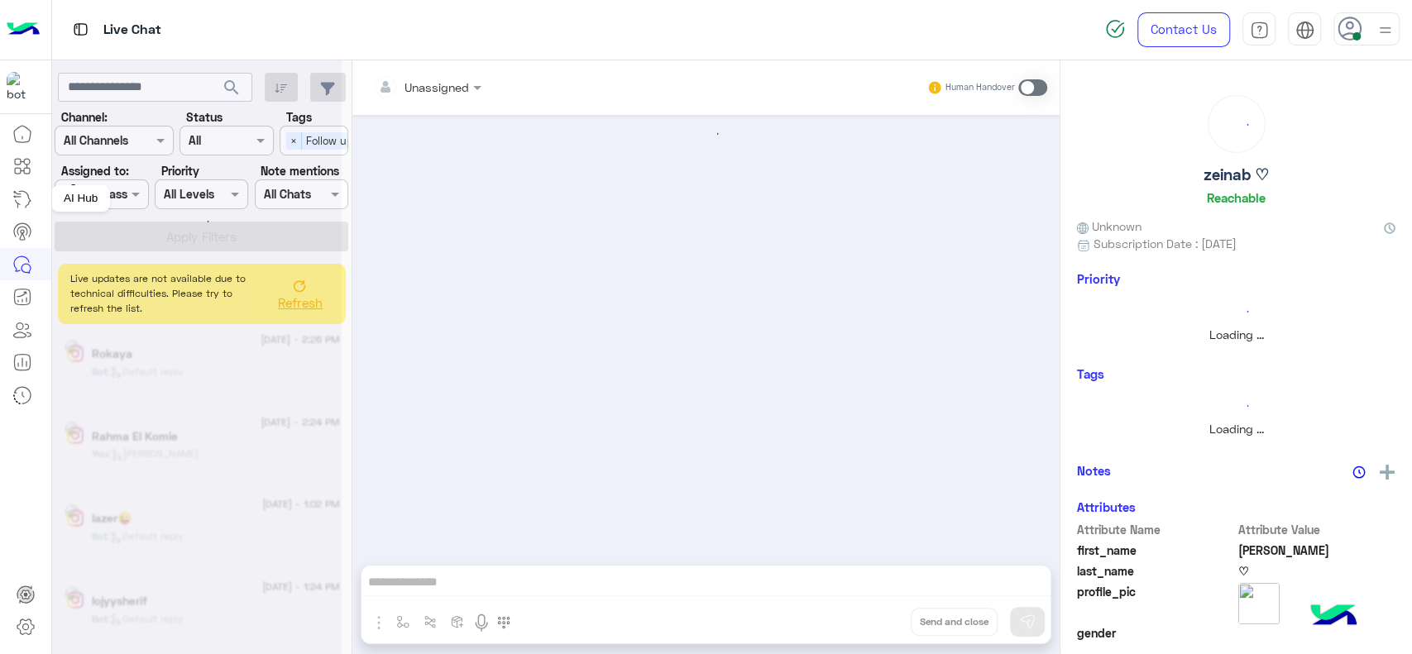
scroll to position [2606, 0]
click at [100, 193] on div "AI Hub" at bounding box center [80, 198] width 59 height 26
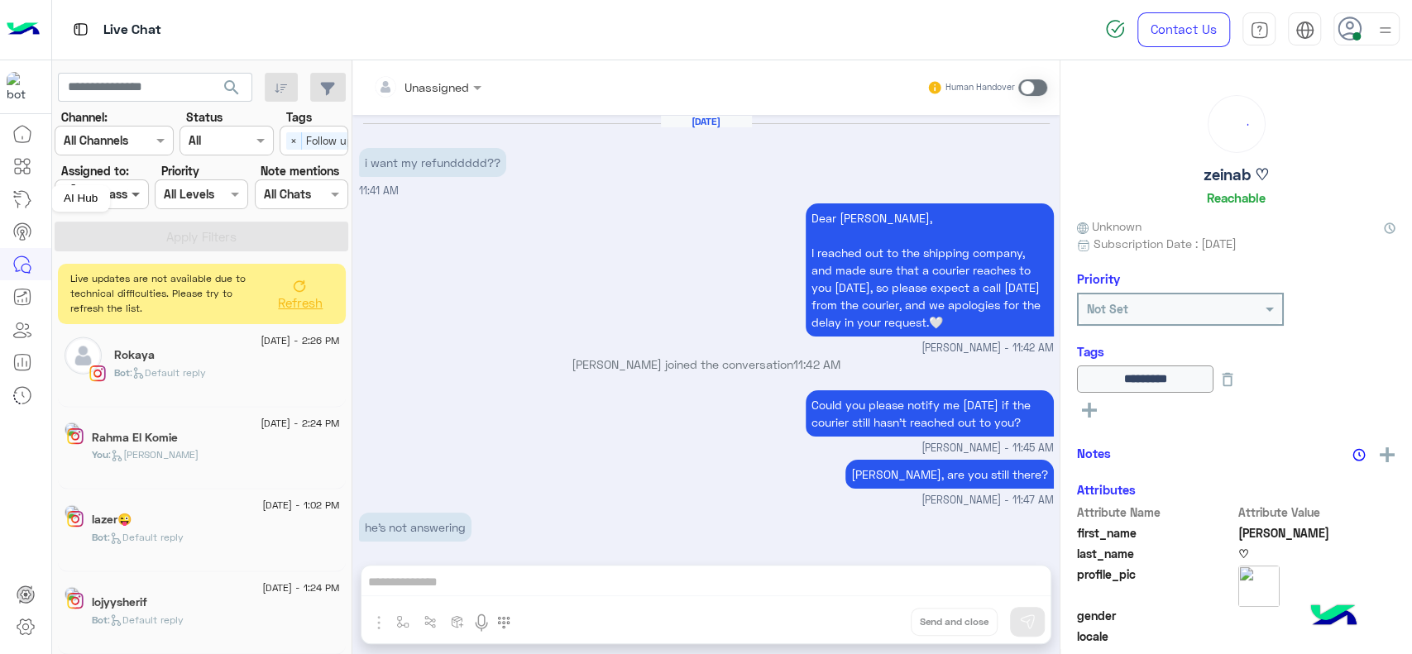
scroll to position [1116, 0]
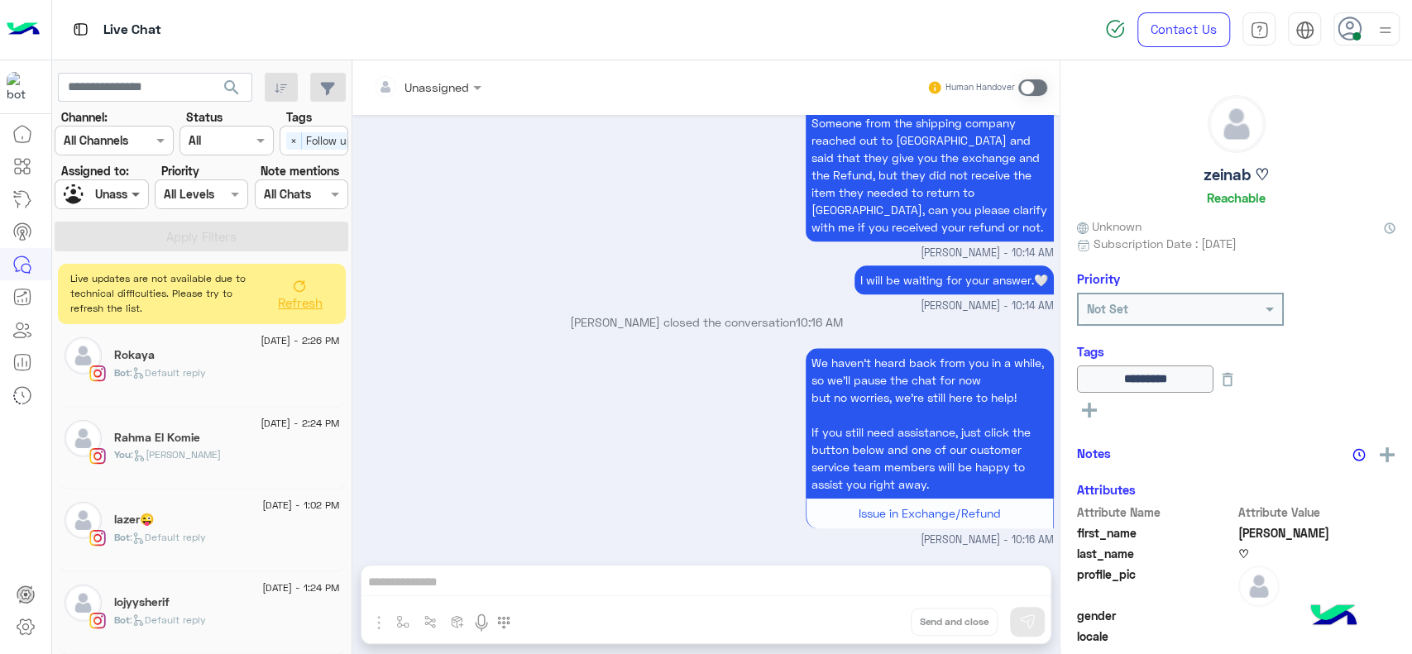
click at [130, 195] on span at bounding box center [137, 193] width 21 height 17
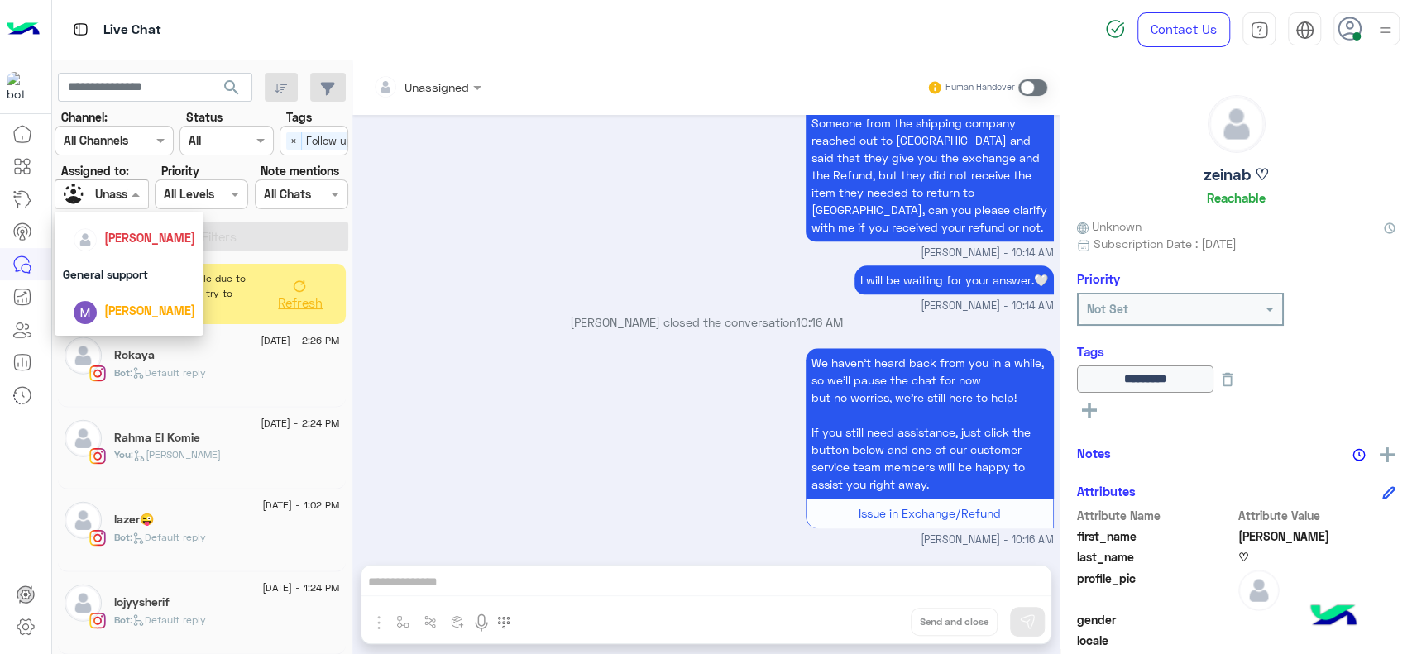
scroll to position [275, 0]
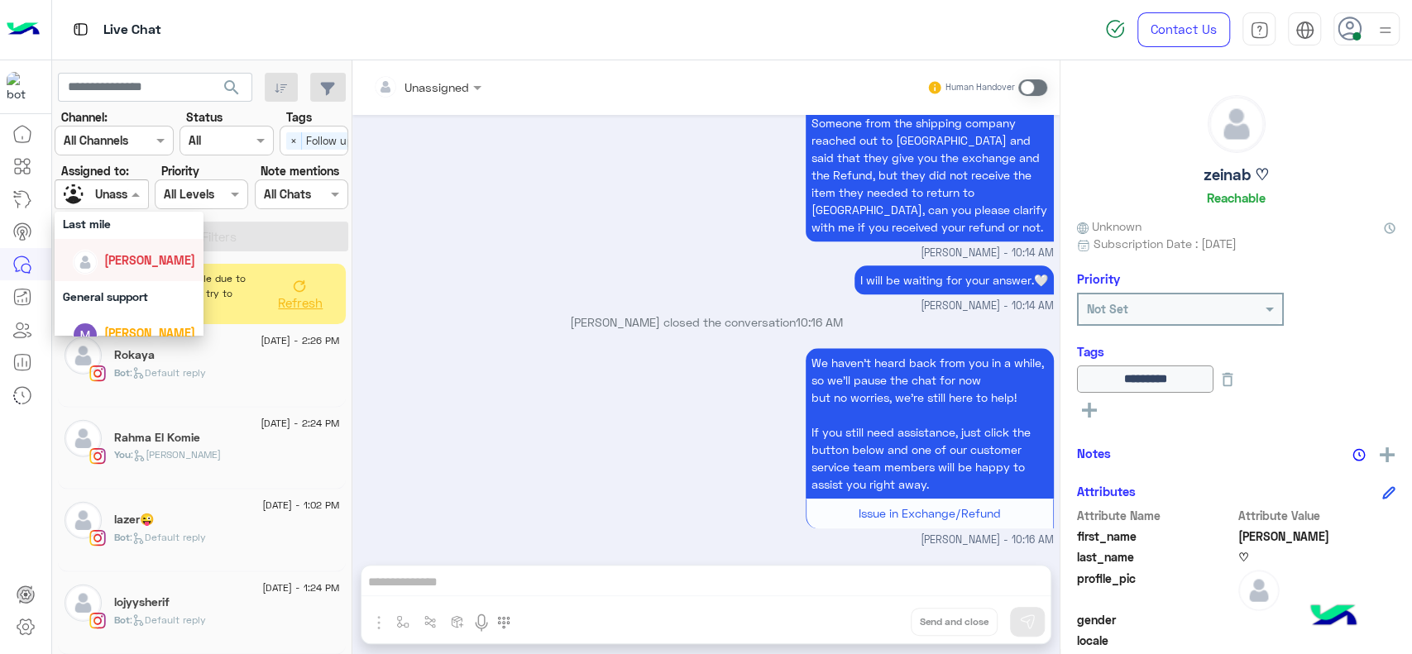
click at [169, 266] on span "[PERSON_NAME]" at bounding box center [149, 260] width 91 height 14
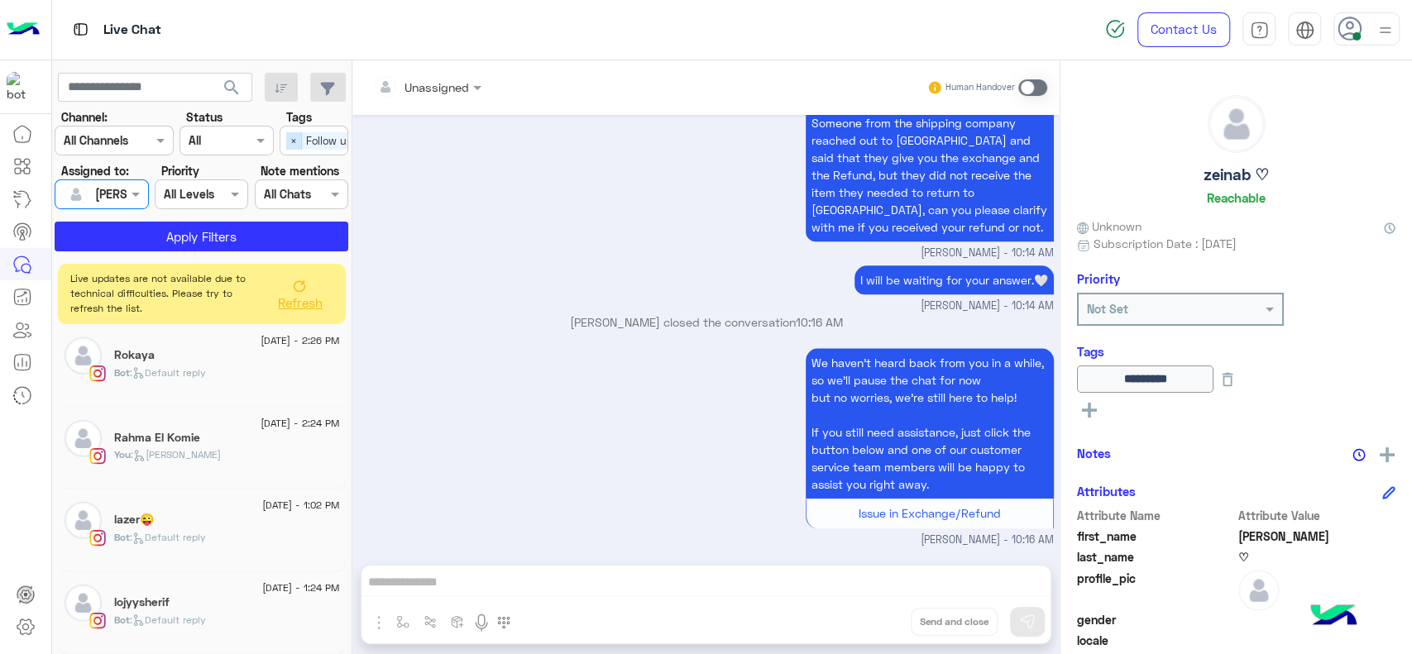
click at [293, 146] on span "×" at bounding box center [294, 140] width 16 height 17
click at [286, 222] on button "Apply Filters" at bounding box center [202, 237] width 294 height 30
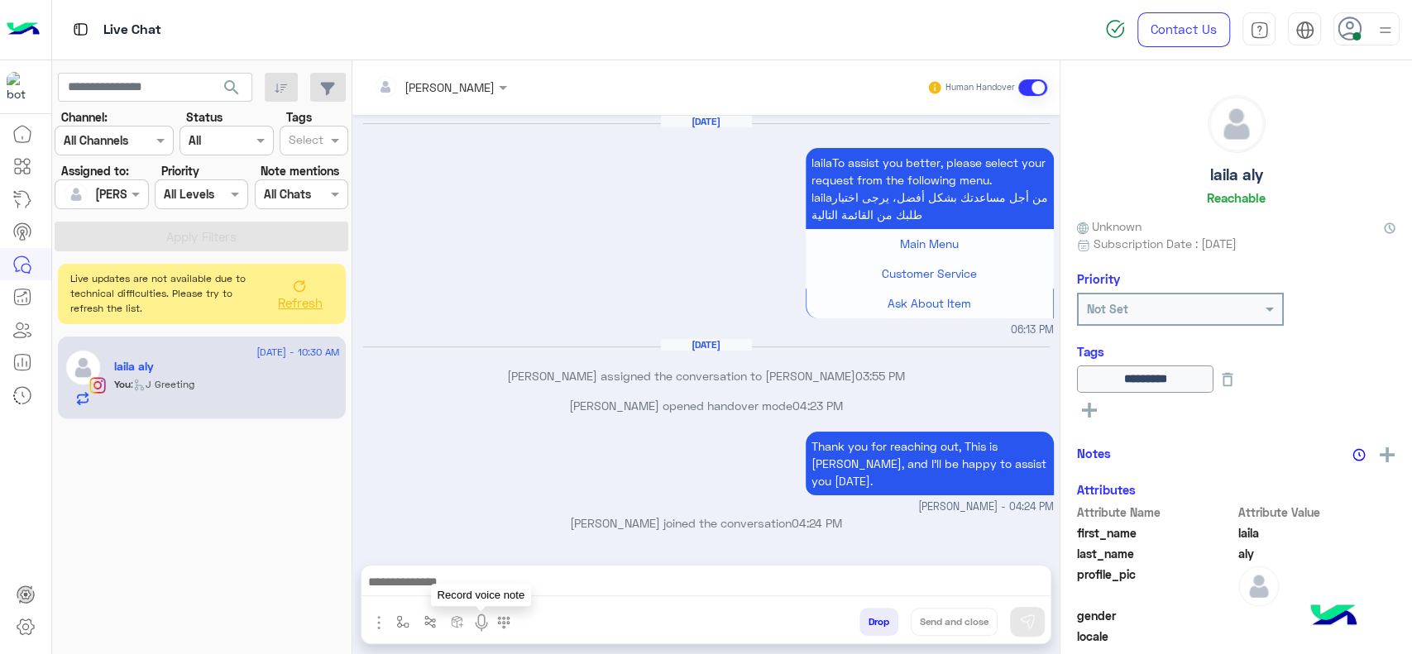
scroll to position [1085, 0]
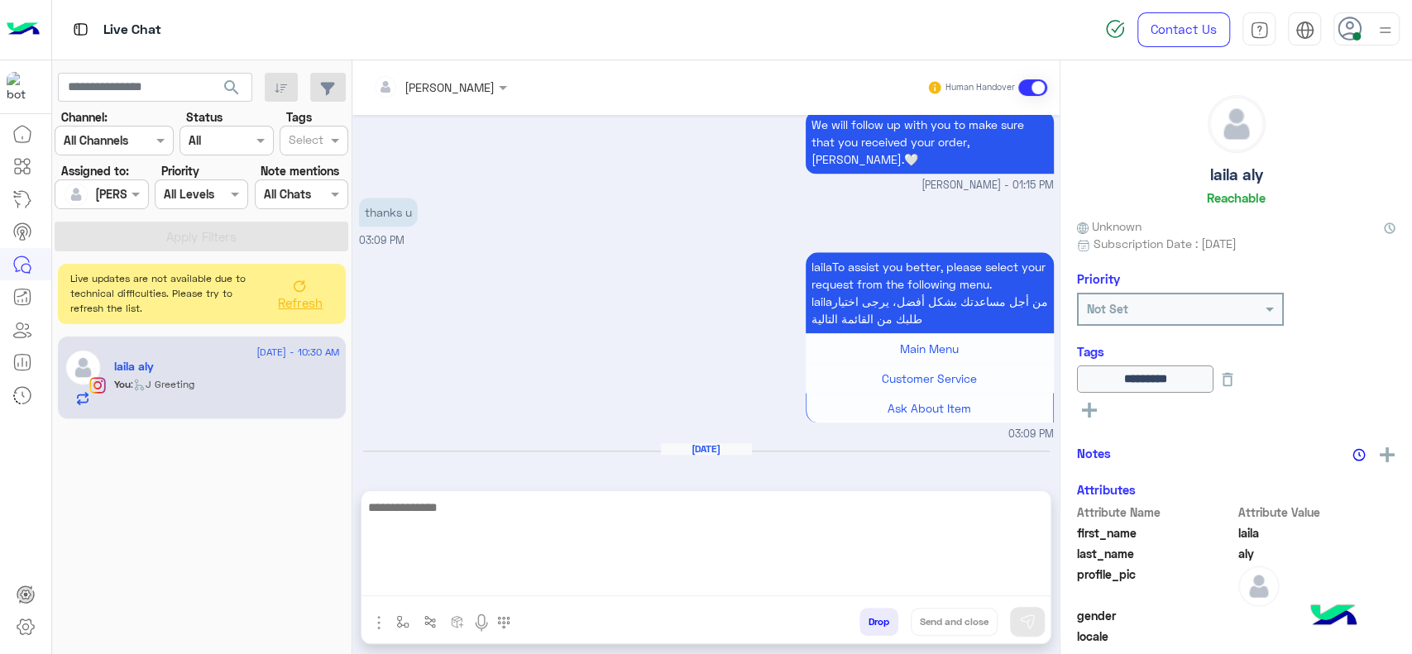
click at [477, 585] on textarea at bounding box center [705, 546] width 689 height 99
drag, startPoint x: 623, startPoint y: 575, endPoint x: 623, endPoint y: 565, distance: 9.9
click at [623, 572] on textarea at bounding box center [705, 546] width 689 height 99
type textarea "**********"
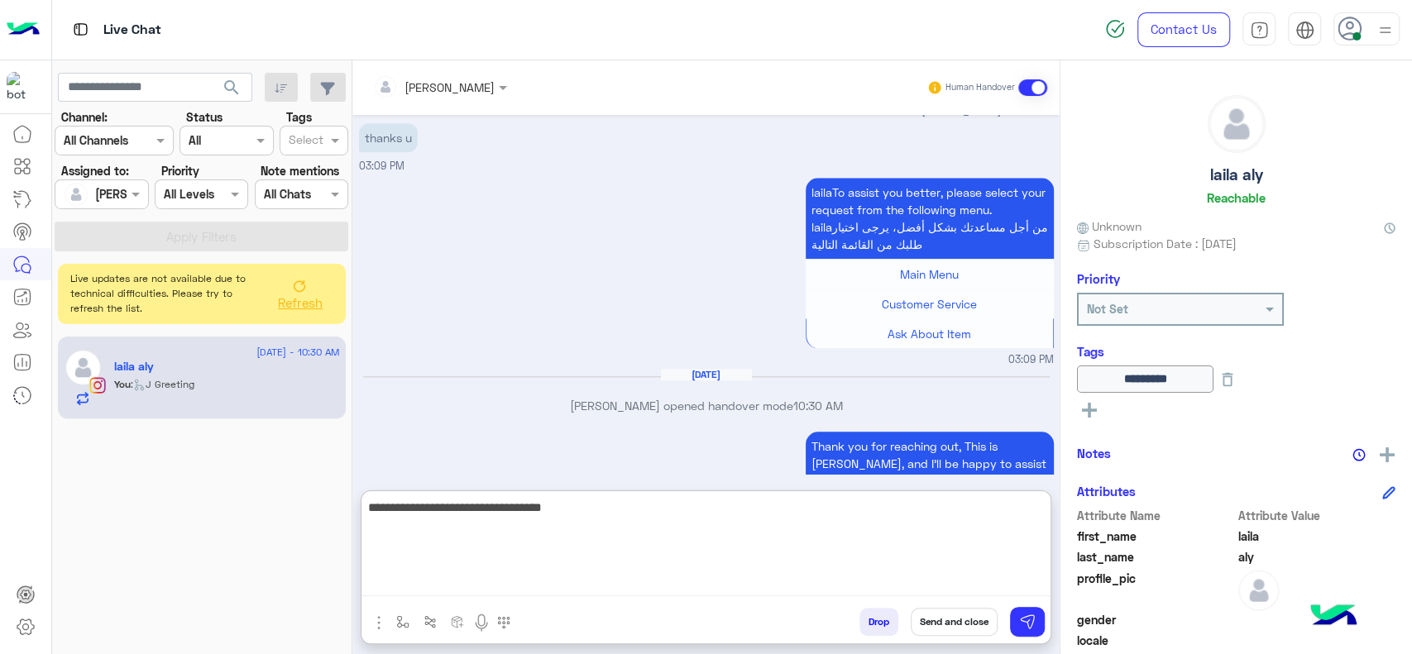
click at [604, 544] on textarea "**********" at bounding box center [705, 546] width 689 height 99
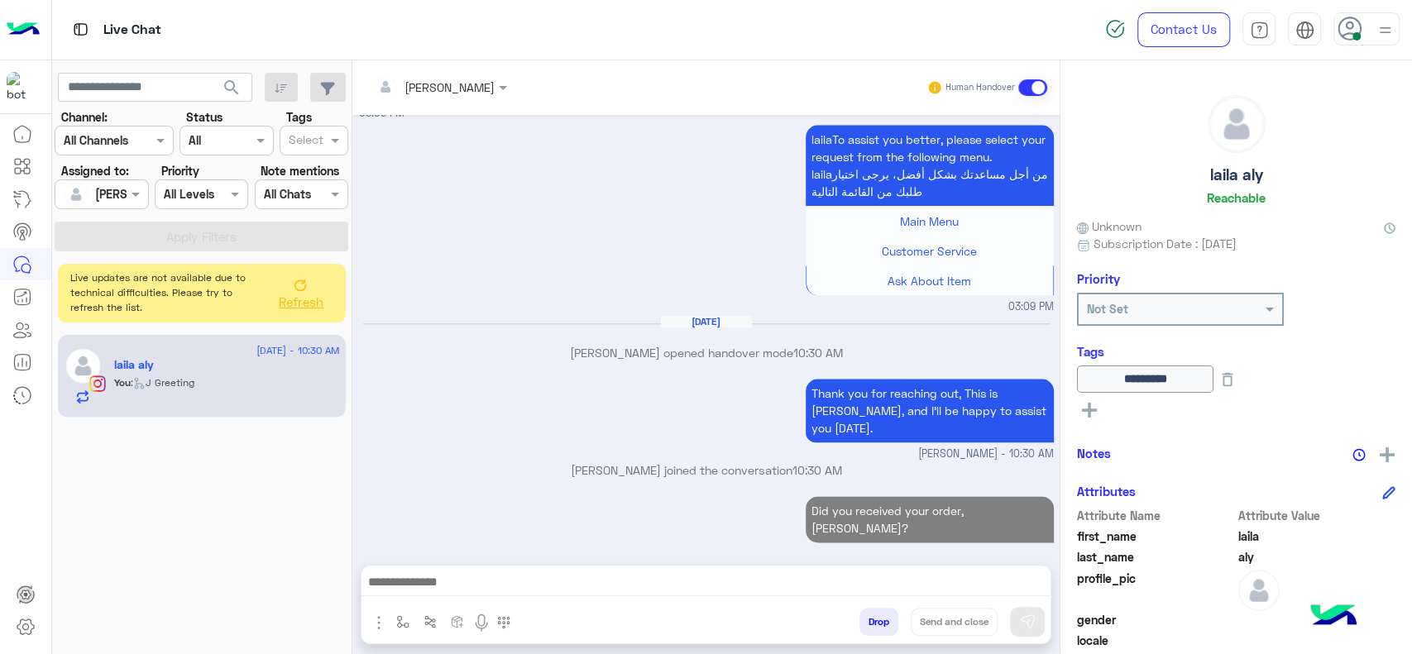
click at [291, 304] on span "Refresh" at bounding box center [301, 301] width 45 height 15
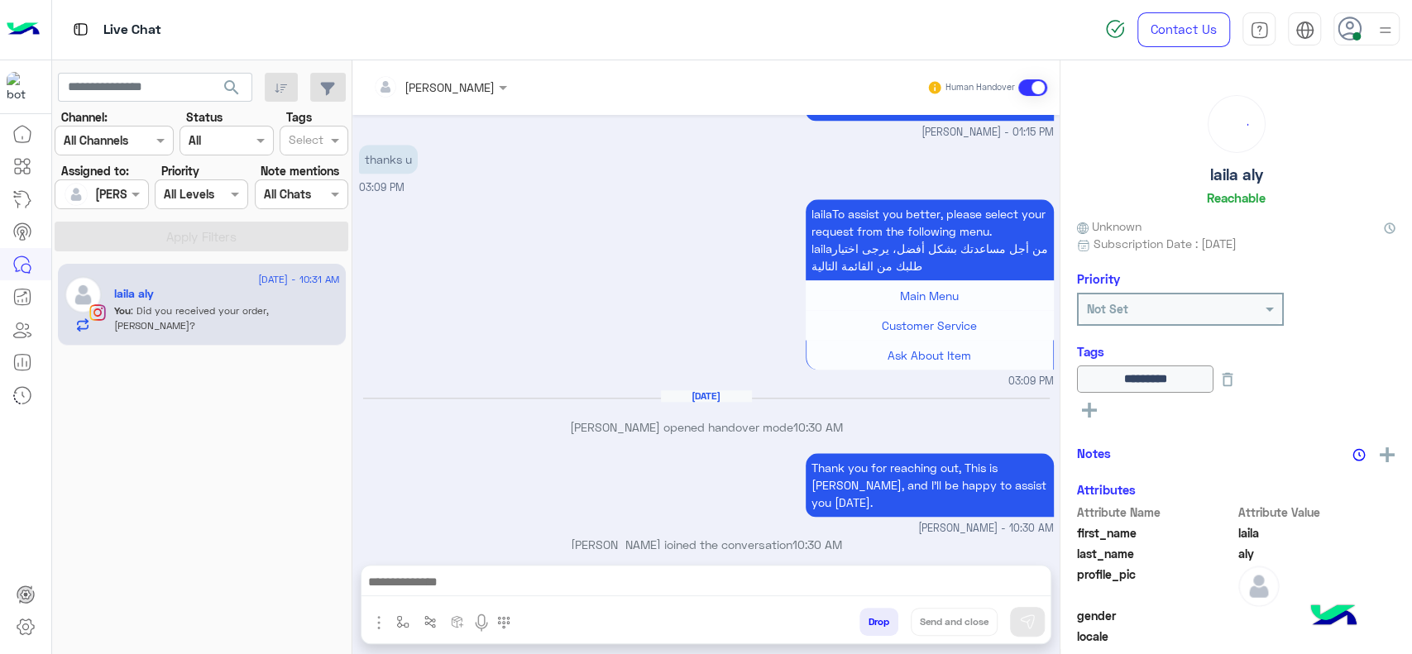
scroll to position [1191, 0]
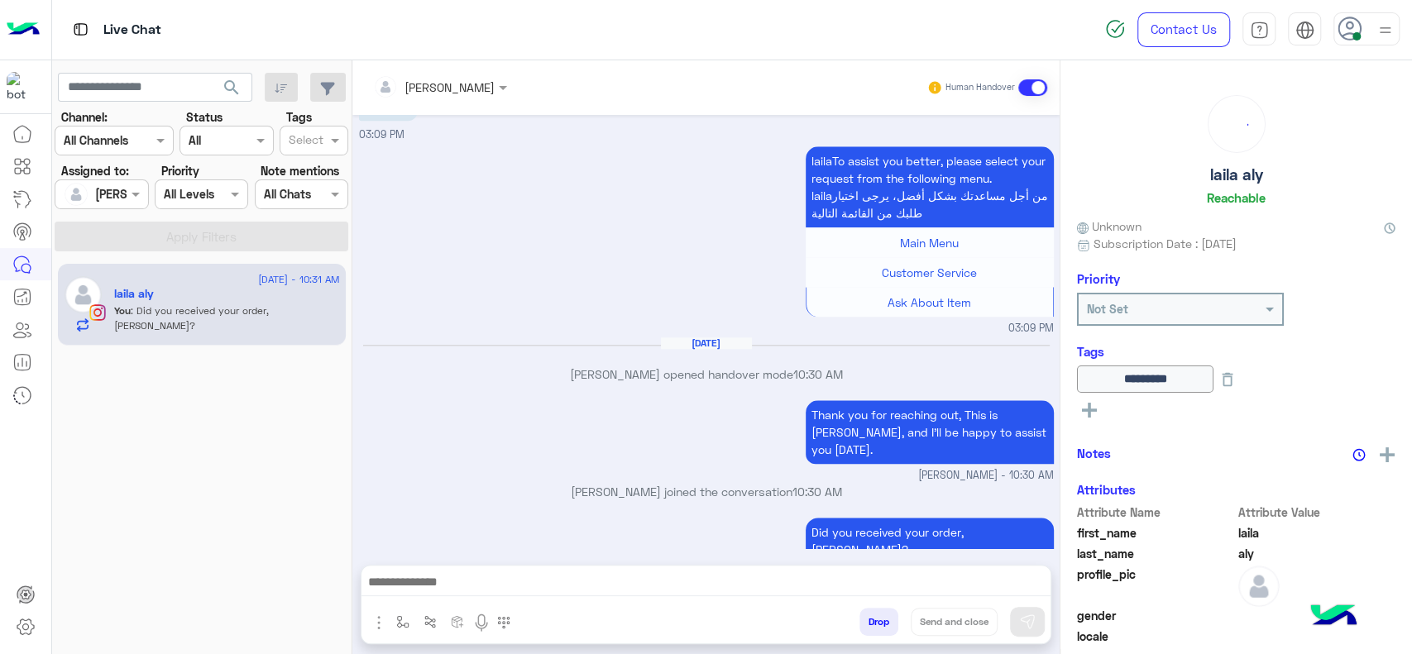
click at [553, 257] on div "lailaTo assist you better, please select your request from the following menu. …" at bounding box center [706, 239] width 695 height 194
click at [397, 616] on img "button" at bounding box center [402, 621] width 13 height 13
click at [426, 580] on input "text" at bounding box center [433, 586] width 68 height 19
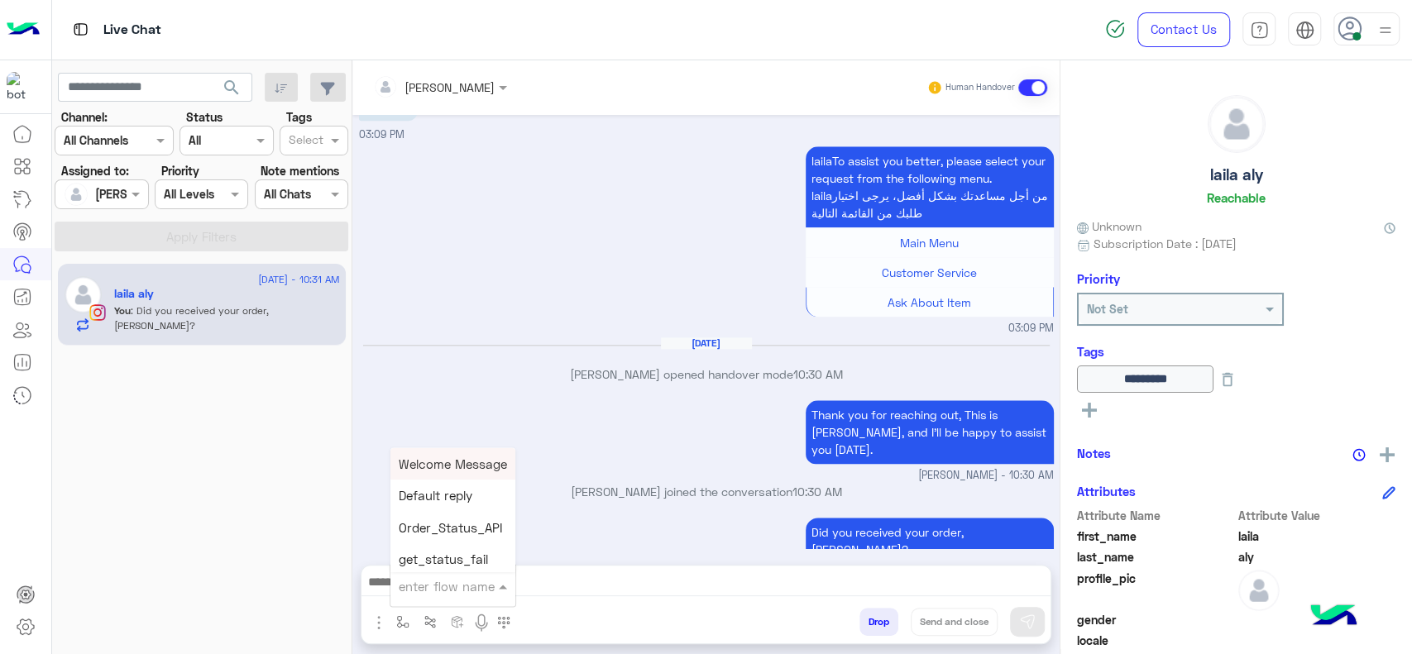
type input "*"
click at [433, 564] on div "Jana close" at bounding box center [451, 556] width 122 height 32
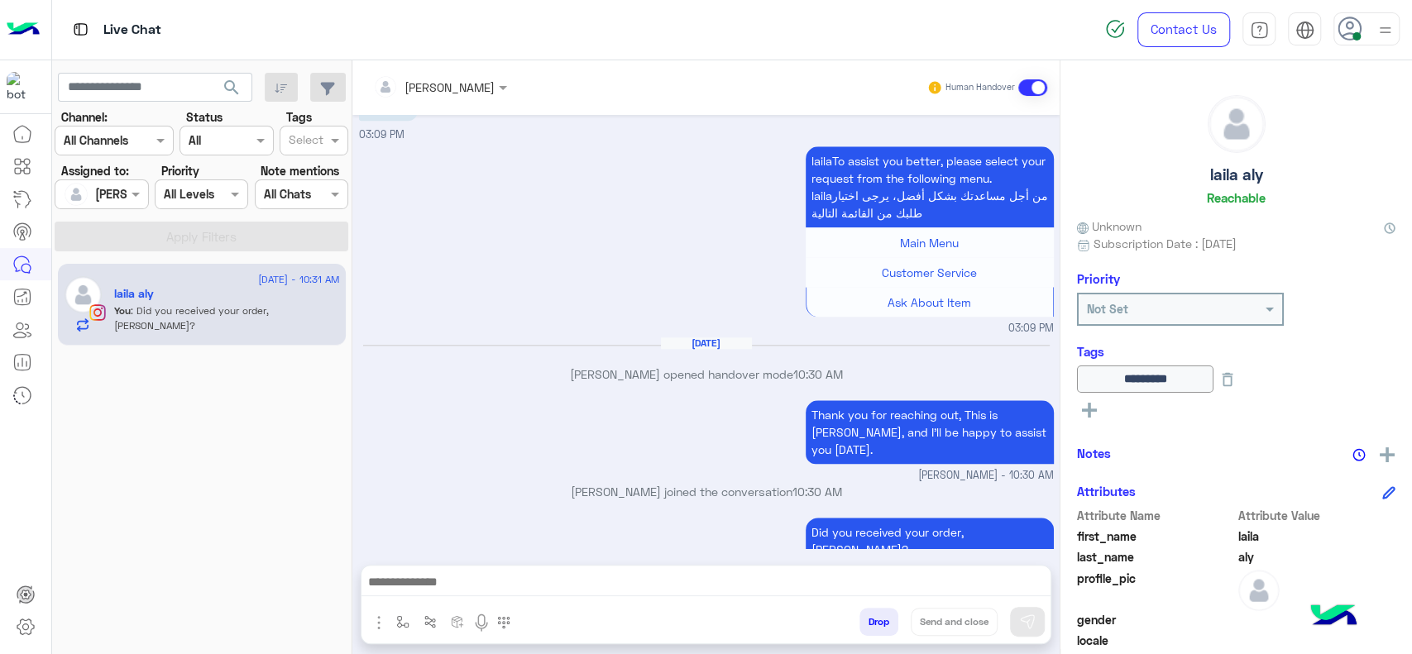
type textarea "**********"
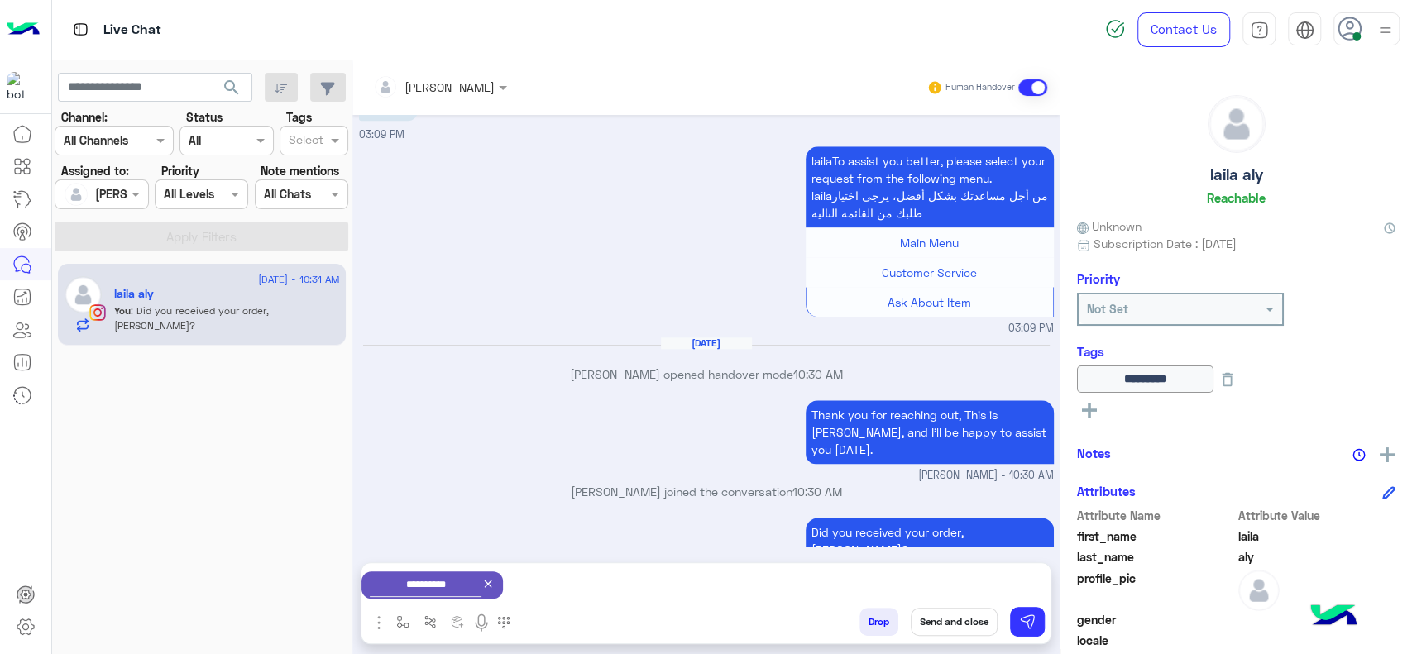
click at [960, 616] on button "Send and close" at bounding box center [954, 622] width 87 height 28
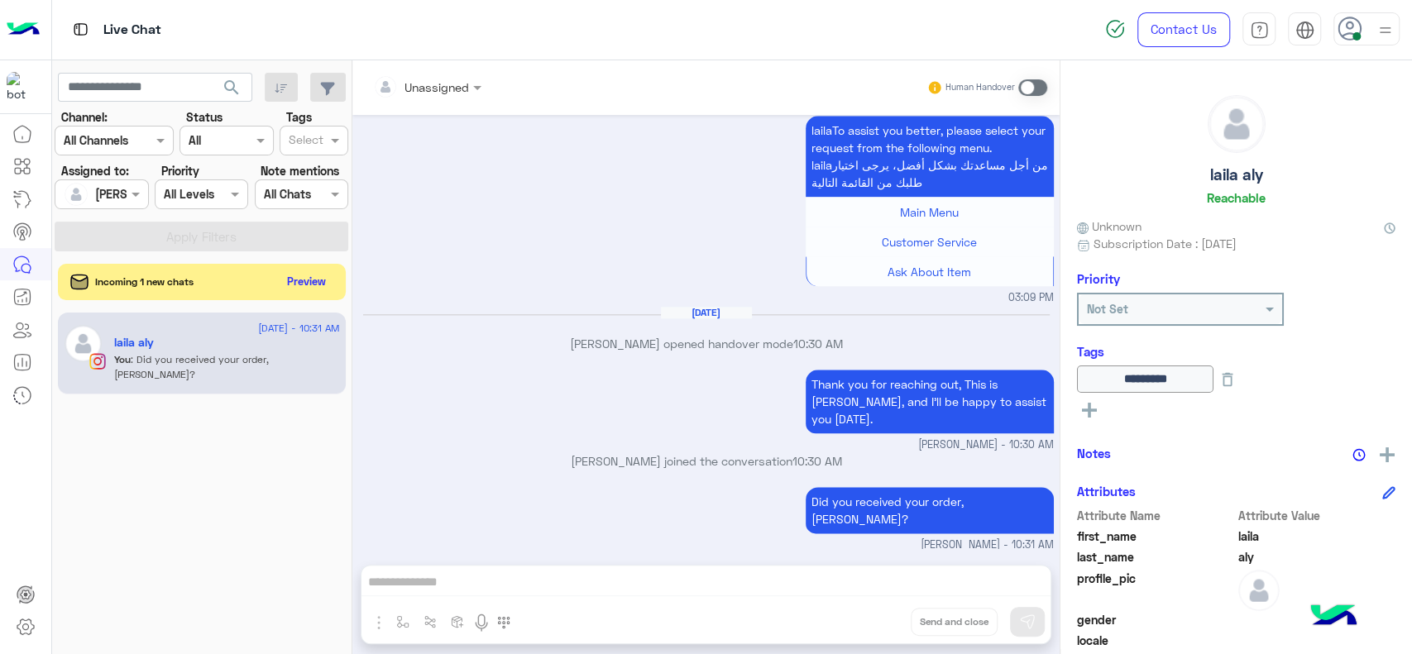
scroll to position [1425, 0]
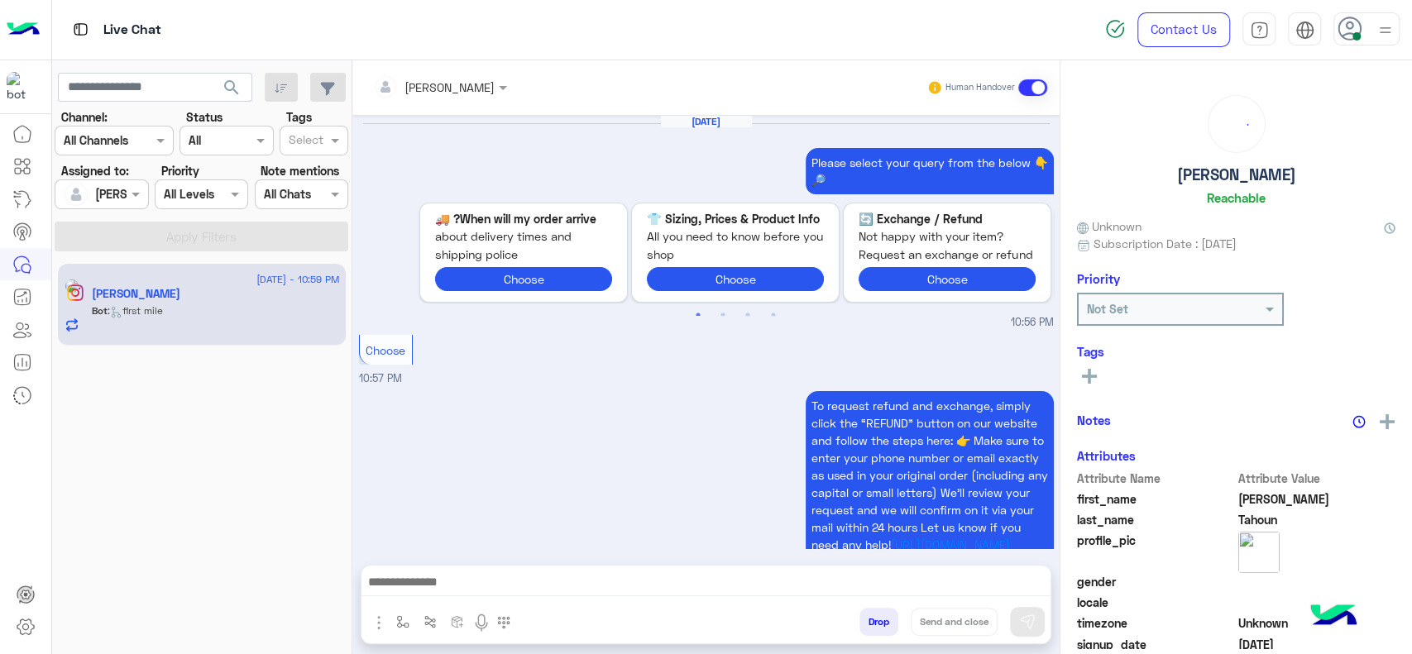
scroll to position [1371, 0]
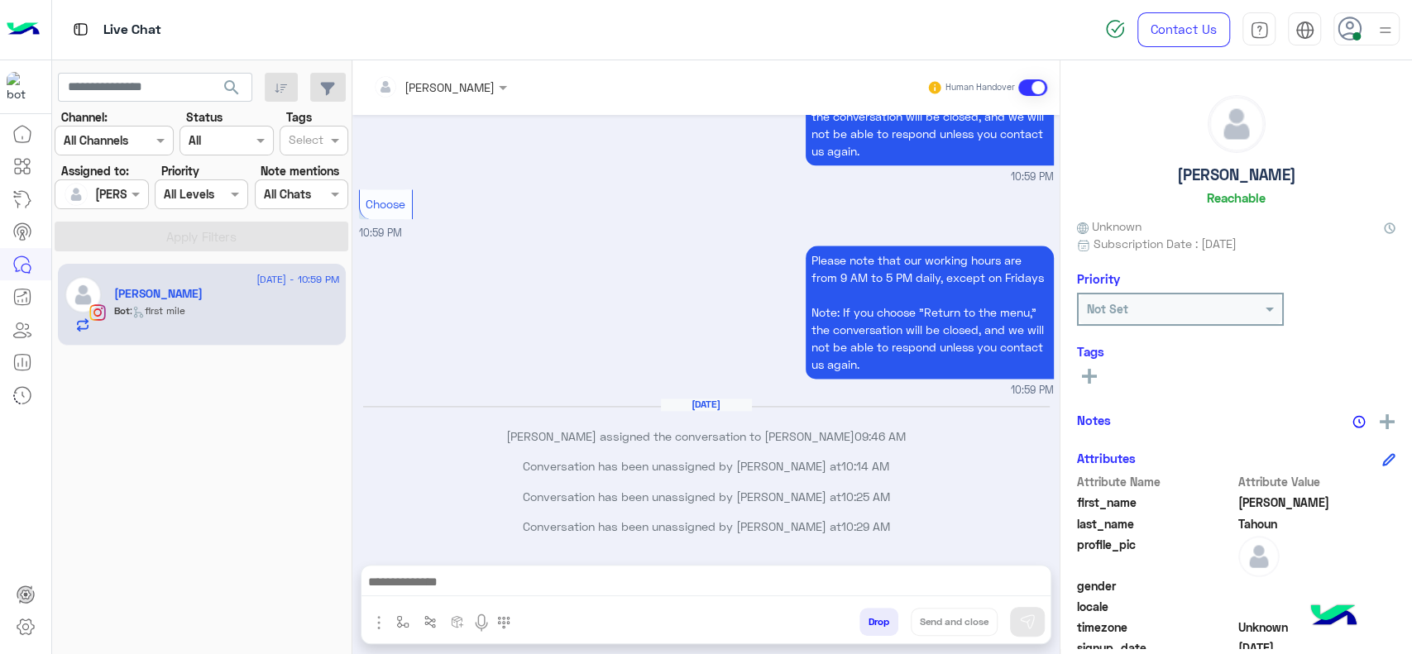
click at [452, 79] on input "text" at bounding box center [418, 87] width 90 height 17
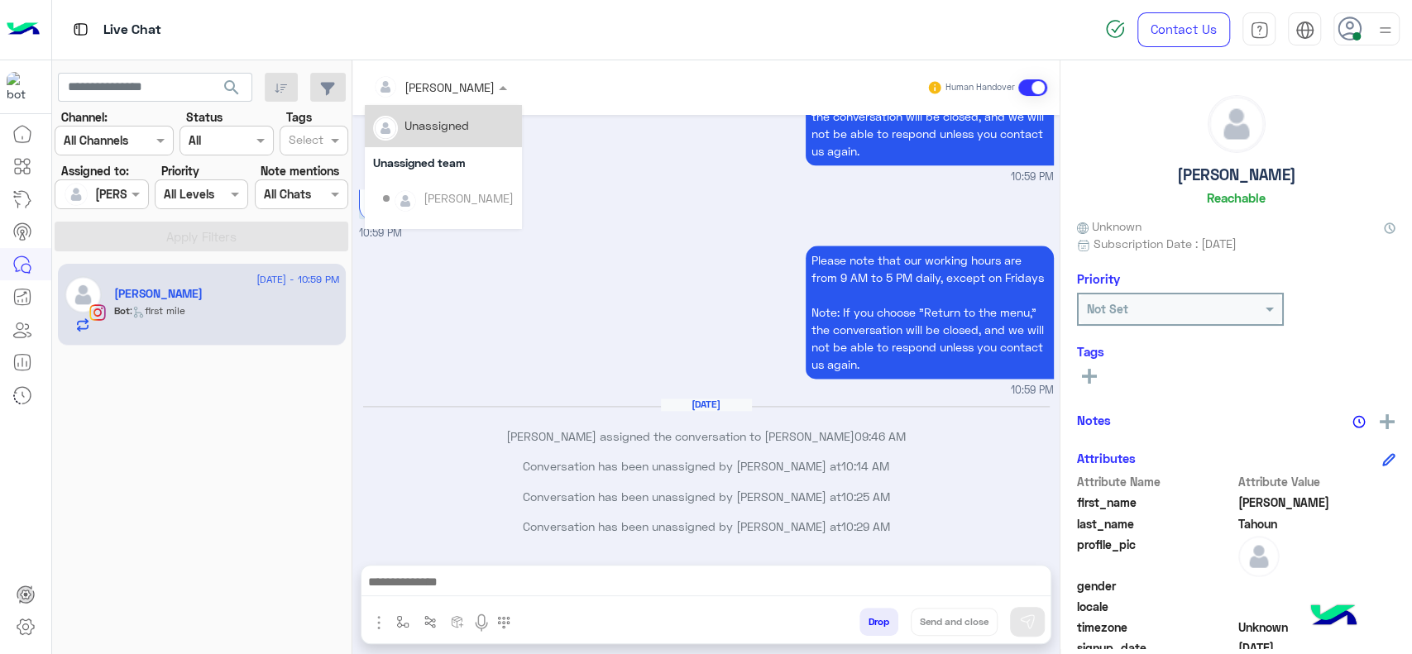
click at [481, 129] on div "Unassigned" at bounding box center [443, 126] width 141 height 29
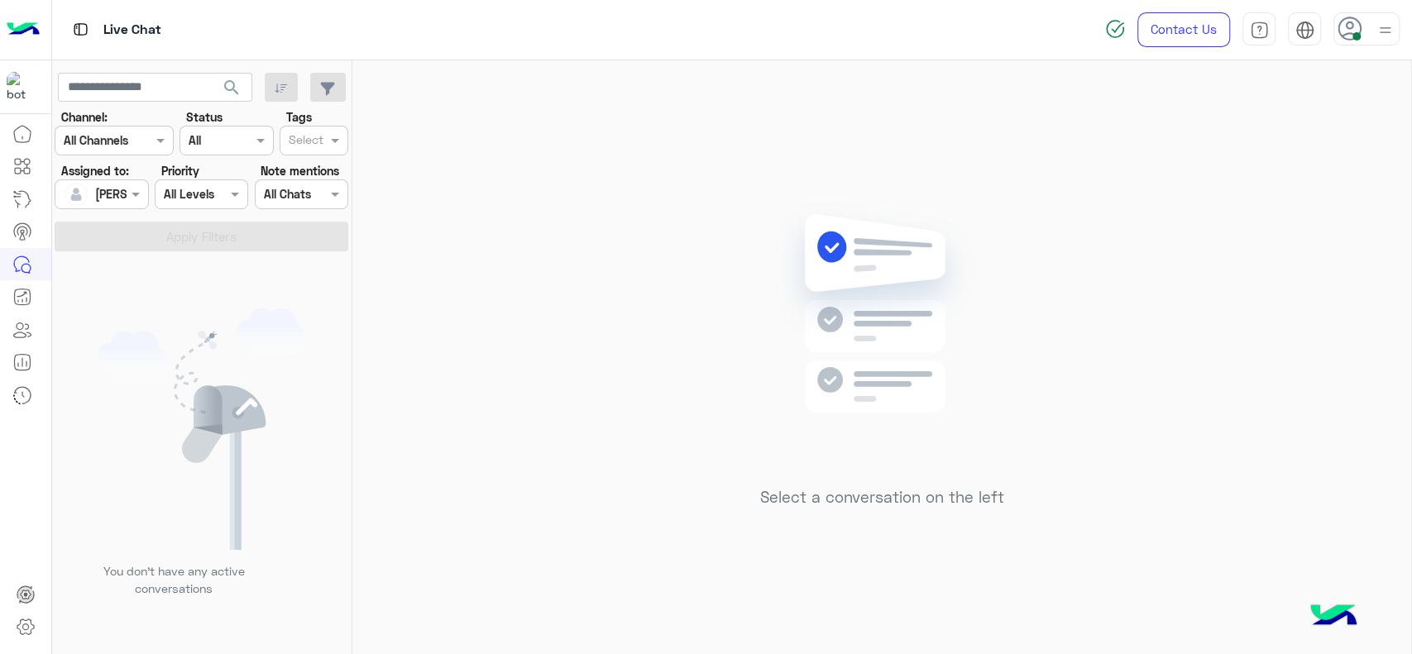
click at [639, 468] on div "Select a conversation on the left" at bounding box center [881, 360] width 1059 height 601
click at [676, 361] on div "Select a conversation on the left" at bounding box center [881, 360] width 1059 height 601
click at [648, 281] on div "Select a conversation on the left" at bounding box center [881, 360] width 1059 height 601
click at [654, 359] on div "Select a conversation on the left" at bounding box center [881, 360] width 1059 height 601
click at [543, 189] on div "Select a conversation on the left" at bounding box center [881, 360] width 1059 height 601
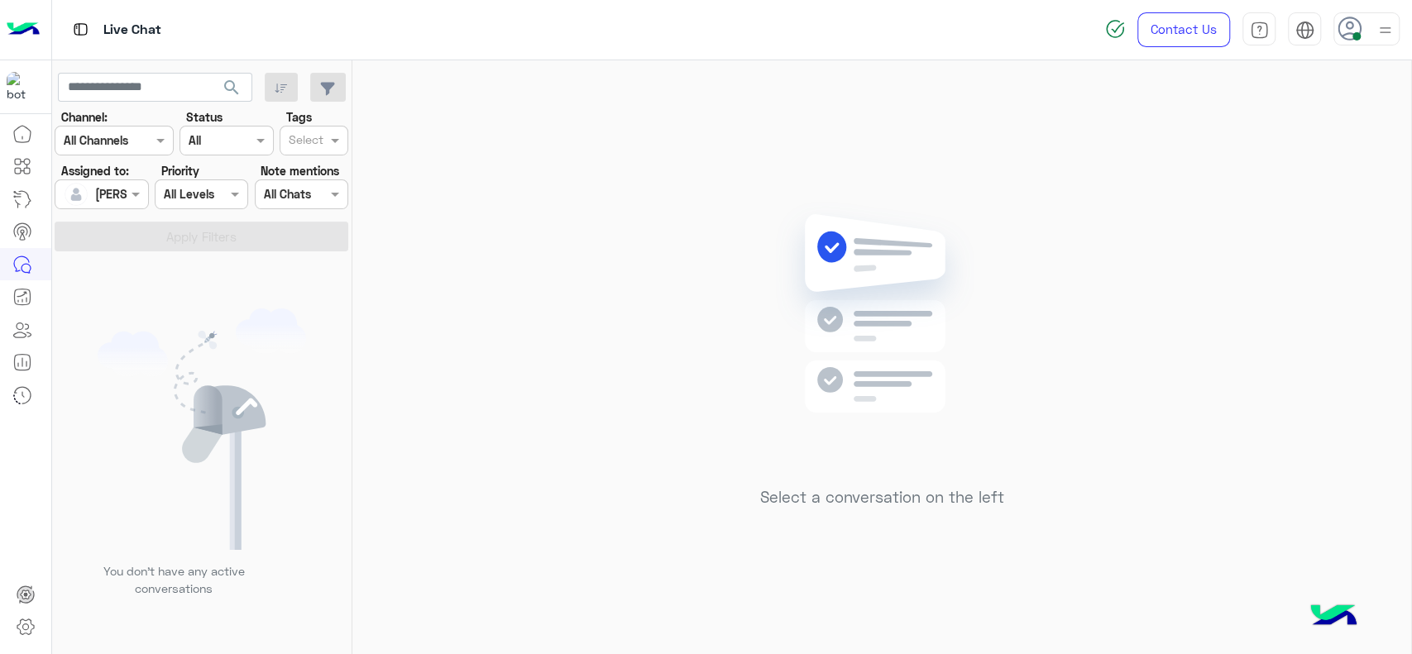
click at [424, 333] on div "Select a conversation on the left" at bounding box center [881, 360] width 1059 height 601
click at [769, 149] on div "Select a conversation on the left" at bounding box center [881, 360] width 1059 height 601
click at [1175, 267] on div "Select a conversation on the left" at bounding box center [881, 360] width 1059 height 601
click at [786, 364] on img at bounding box center [882, 338] width 239 height 275
click at [535, 447] on div "Select a conversation on the left" at bounding box center [881, 360] width 1059 height 601
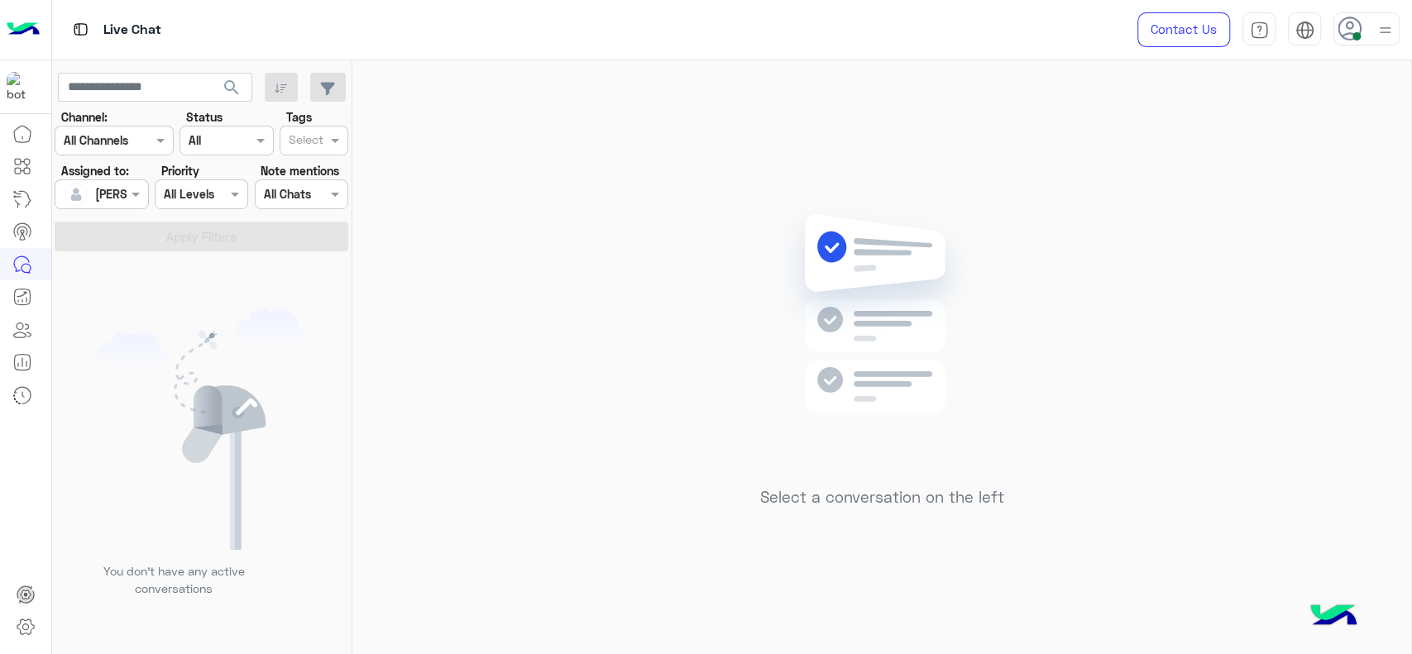
click at [748, 200] on div "Select a conversation on the left" at bounding box center [881, 360] width 1059 height 601
click at [900, 149] on div "Select a conversation on the left" at bounding box center [881, 360] width 1059 height 601
click at [747, 328] on div "Select a conversation on the left" at bounding box center [881, 360] width 1059 height 601
click at [565, 312] on div "Select a conversation on the left" at bounding box center [881, 360] width 1059 height 601
click at [748, 183] on div "Select a conversation on the left" at bounding box center [881, 360] width 1059 height 601
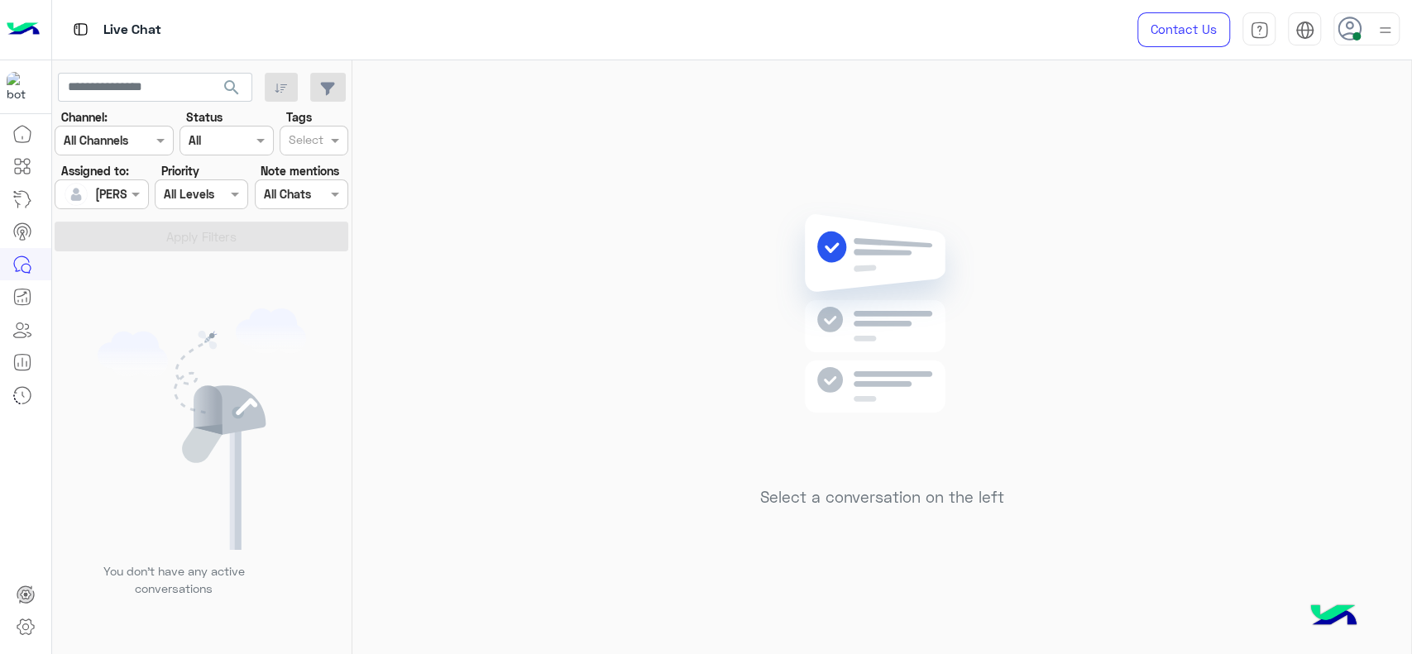
click at [663, 287] on div "Select a conversation on the left" at bounding box center [881, 360] width 1059 height 601
click at [639, 325] on div "Select a conversation on the left" at bounding box center [881, 360] width 1059 height 601
click at [646, 328] on div "Select a conversation on the left" at bounding box center [881, 360] width 1059 height 601
click at [970, 392] on img at bounding box center [882, 338] width 239 height 275
click at [635, 240] on div "Select a conversation on the left" at bounding box center [881, 360] width 1059 height 601
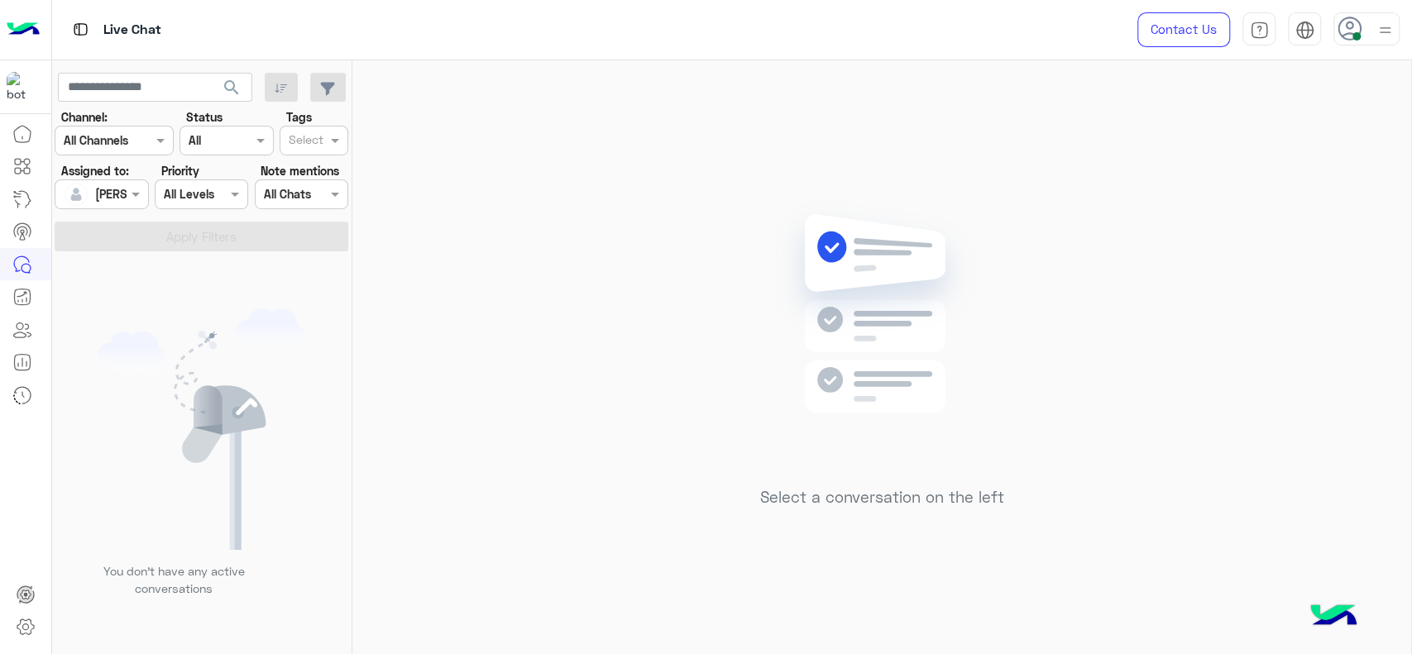
click at [577, 202] on div "Select a conversation on the left" at bounding box center [881, 360] width 1059 height 601
click at [682, 172] on div "Select a conversation on the left" at bounding box center [881, 360] width 1059 height 601
click at [587, 524] on div "Select a conversation on the left" at bounding box center [881, 360] width 1059 height 601
click at [607, 124] on div "Select a conversation on the left" at bounding box center [881, 360] width 1059 height 601
click at [1383, 25] on img at bounding box center [1385, 30] width 21 height 21
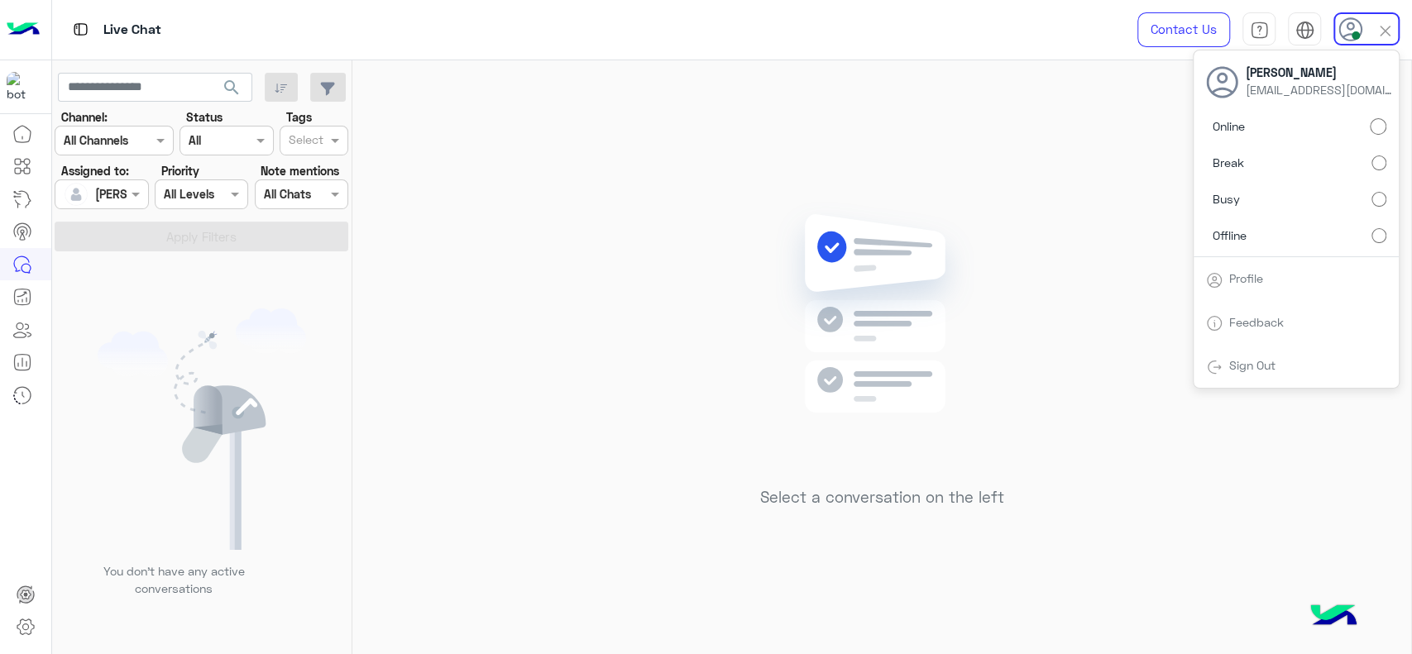
click at [1374, 163] on div "Online Break Busy Offline" at bounding box center [1296, 185] width 205 height 146
click at [1370, 126] on label "Online" at bounding box center [1296, 127] width 180 height 30
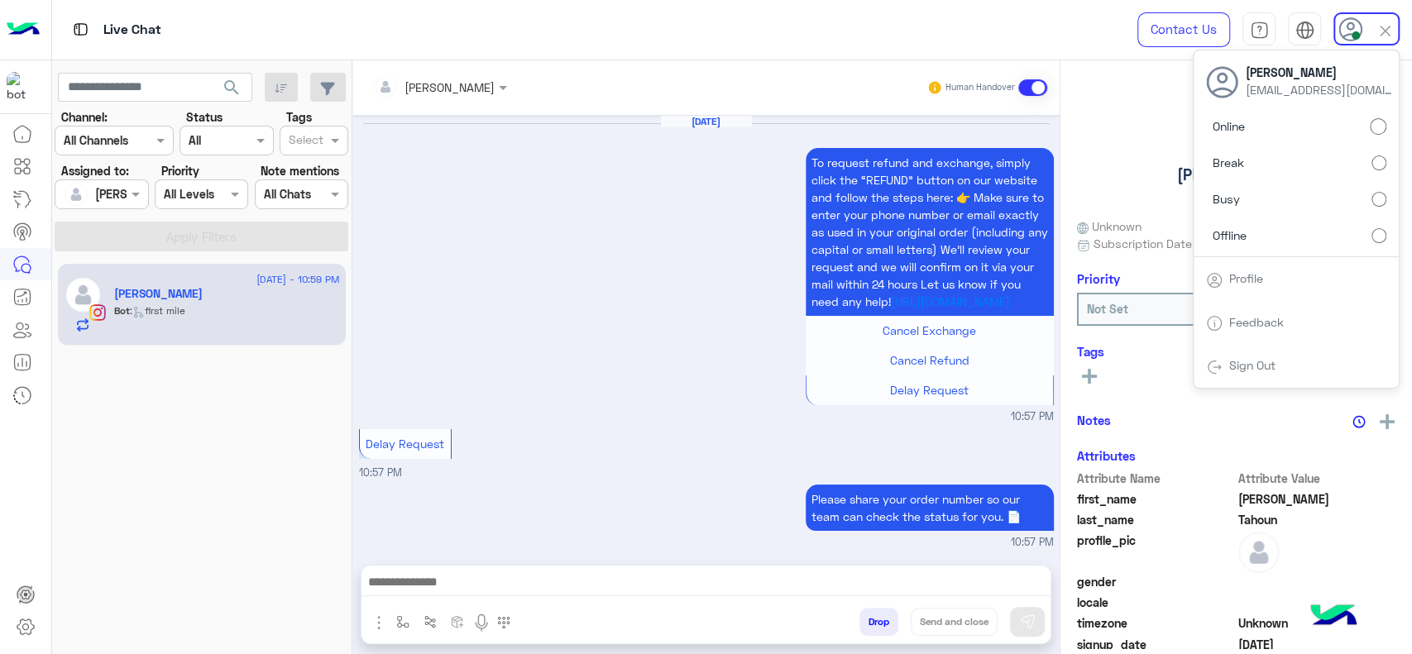
scroll to position [1189, 0]
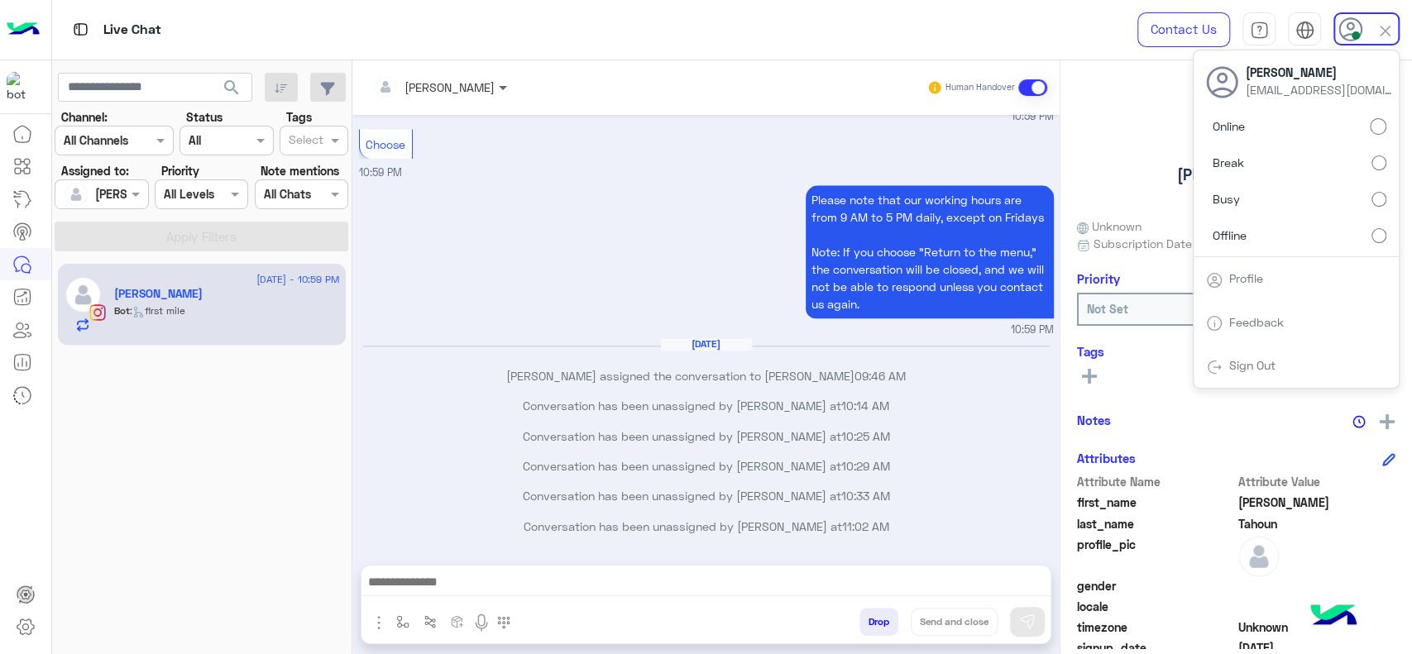
click at [514, 82] on span at bounding box center [505, 87] width 21 height 17
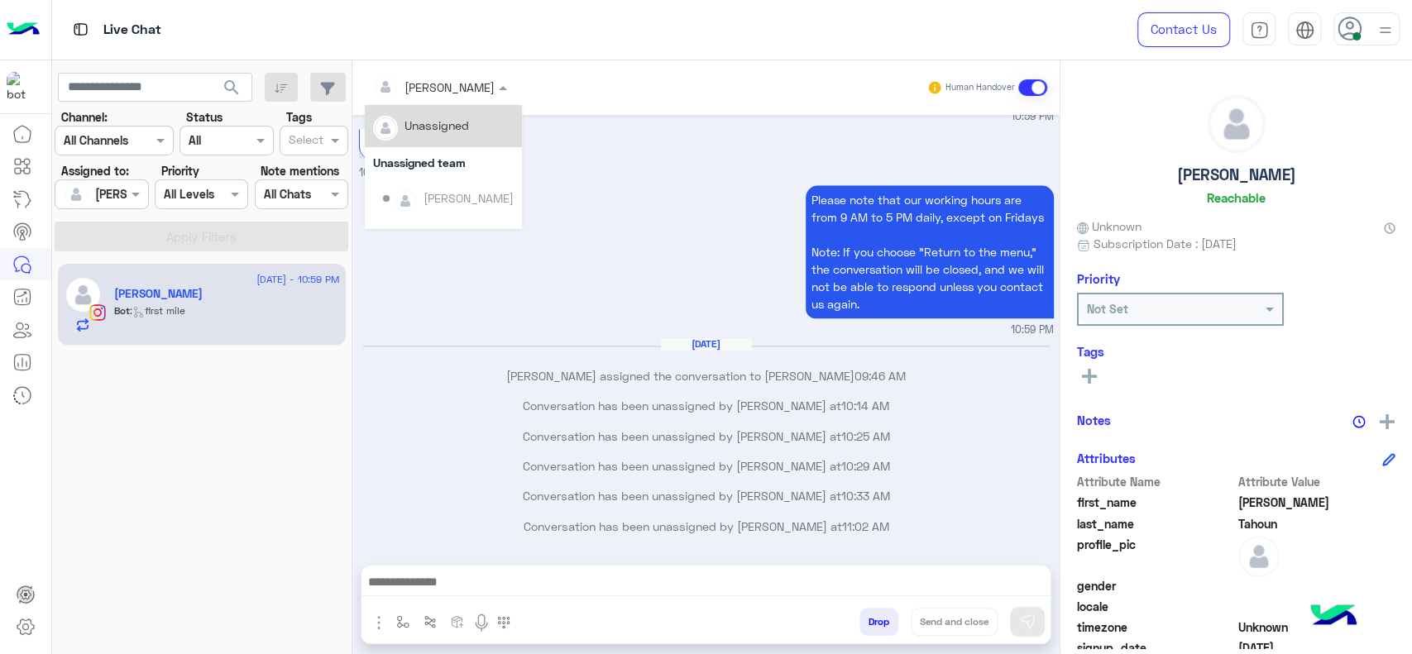
click at [484, 136] on div "Unassigned" at bounding box center [443, 126] width 141 height 29
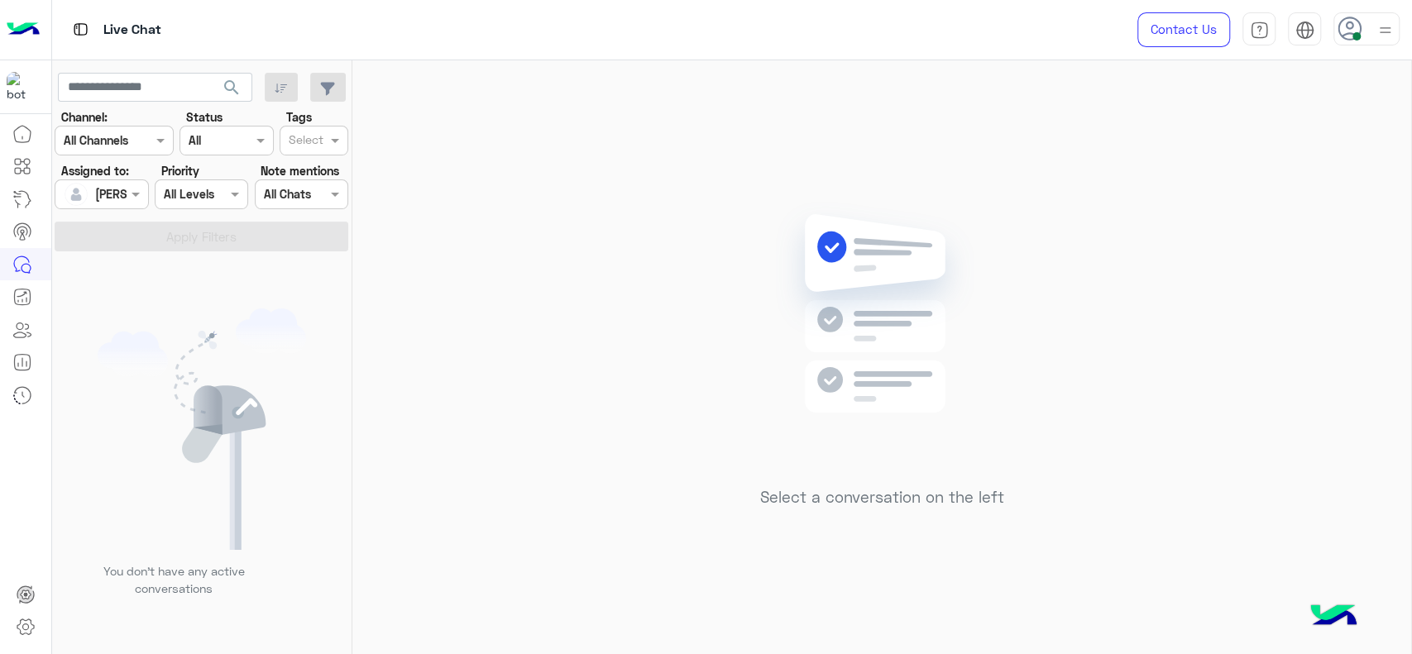
click at [788, 223] on img at bounding box center [882, 338] width 239 height 275
click at [901, 208] on img at bounding box center [882, 338] width 239 height 275
click at [797, 418] on img at bounding box center [882, 338] width 239 height 275
click at [1280, 222] on div "Select a conversation on the left" at bounding box center [881, 360] width 1059 height 601
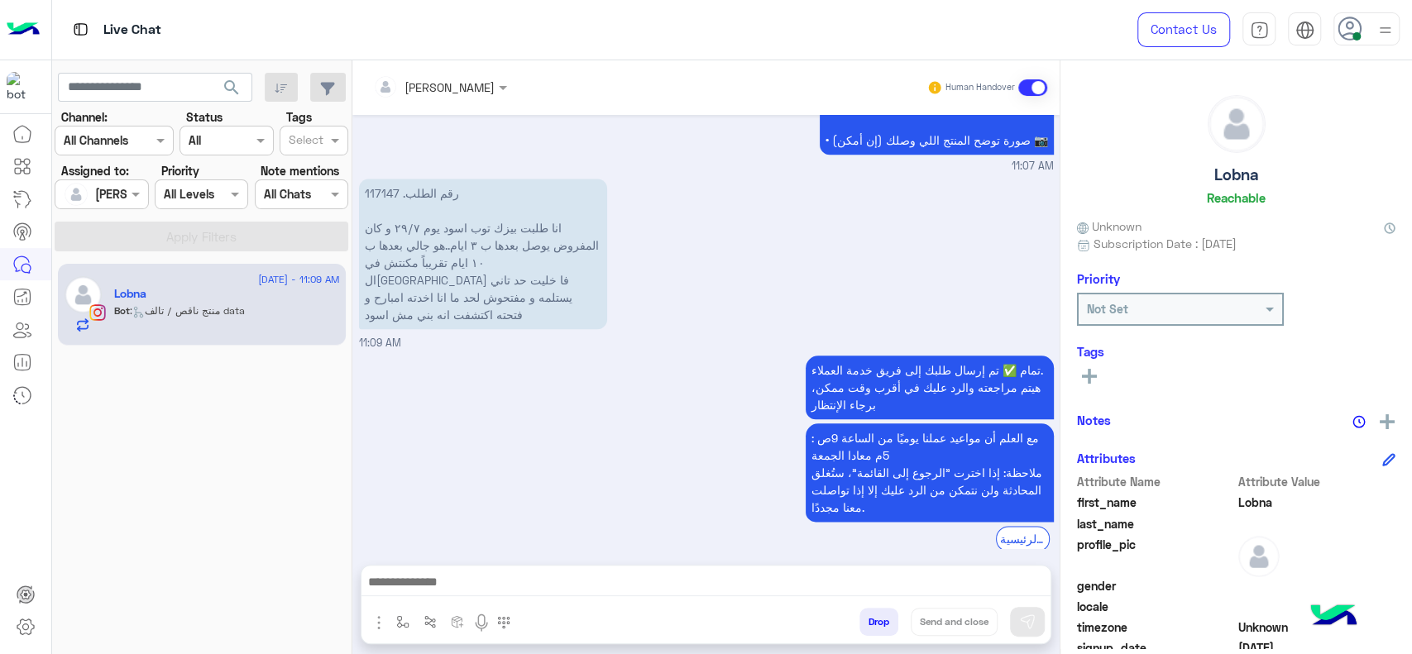
scroll to position [1185, 0]
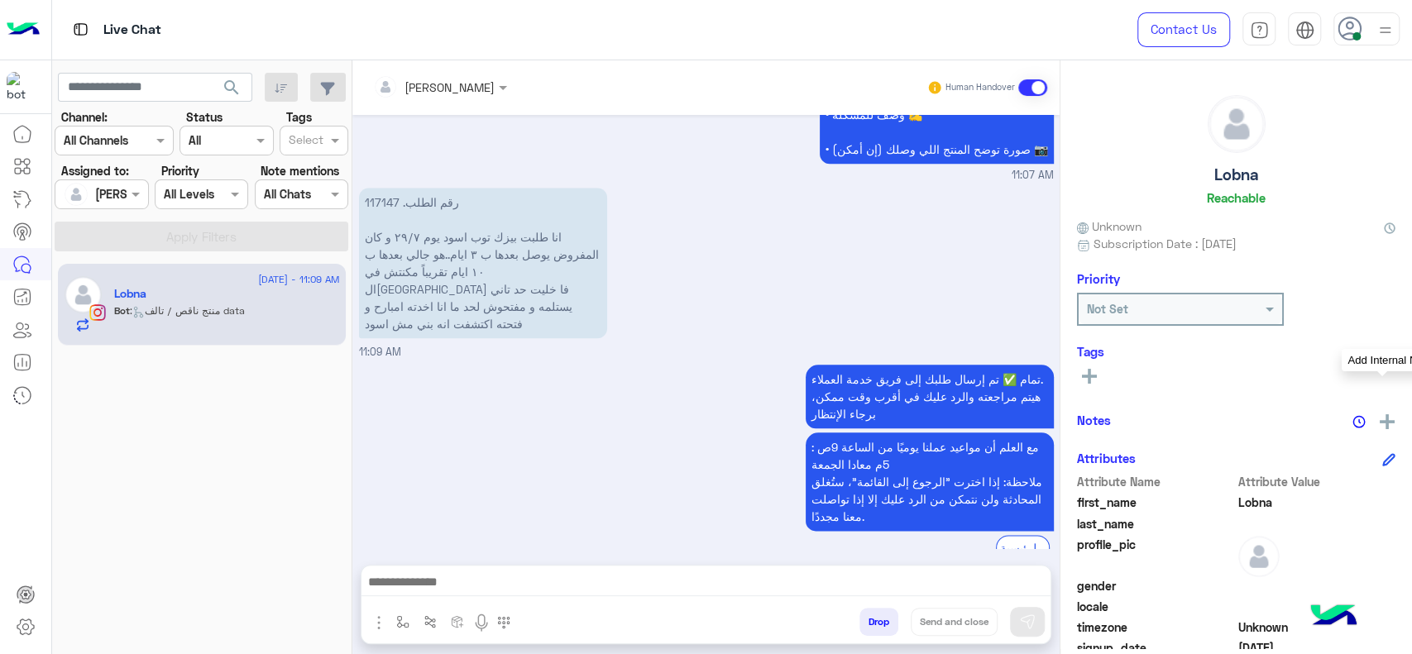
click at [1384, 424] on img at bounding box center [1387, 421] width 15 height 15
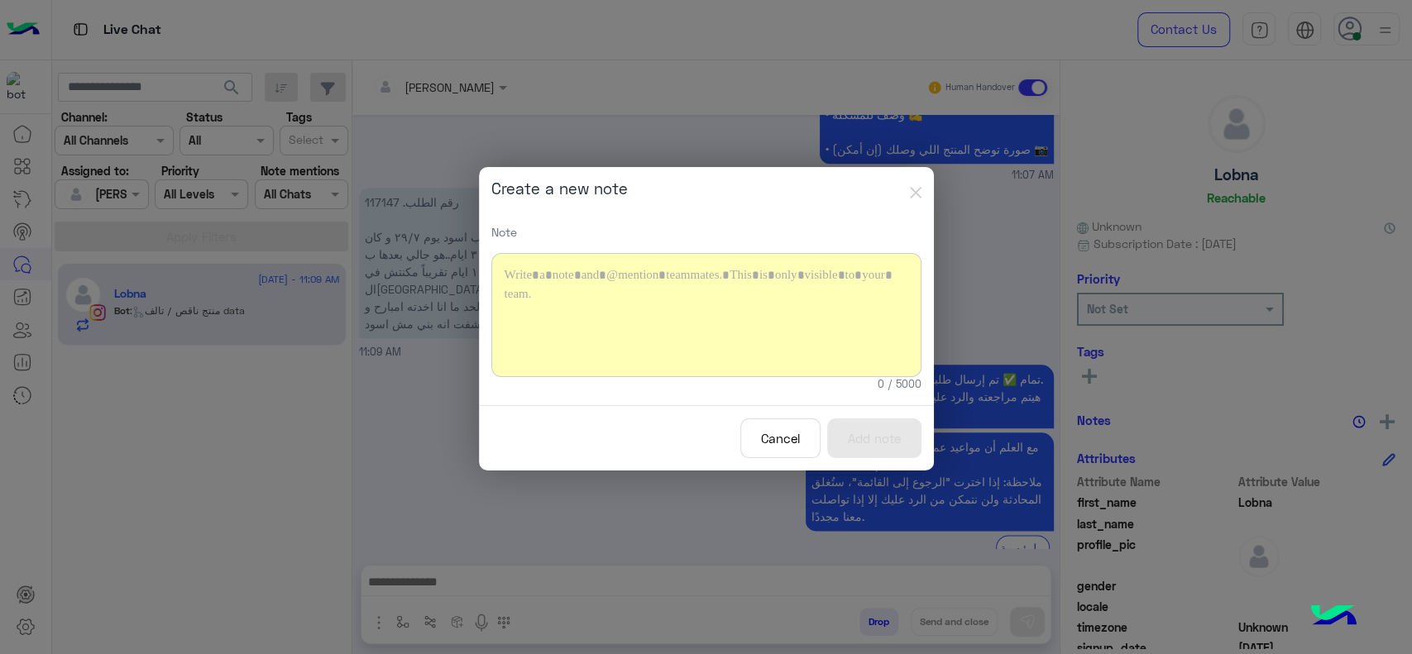
click at [549, 303] on div at bounding box center [706, 315] width 430 height 124
click at [874, 427] on button "Add note" at bounding box center [874, 439] width 94 height 41
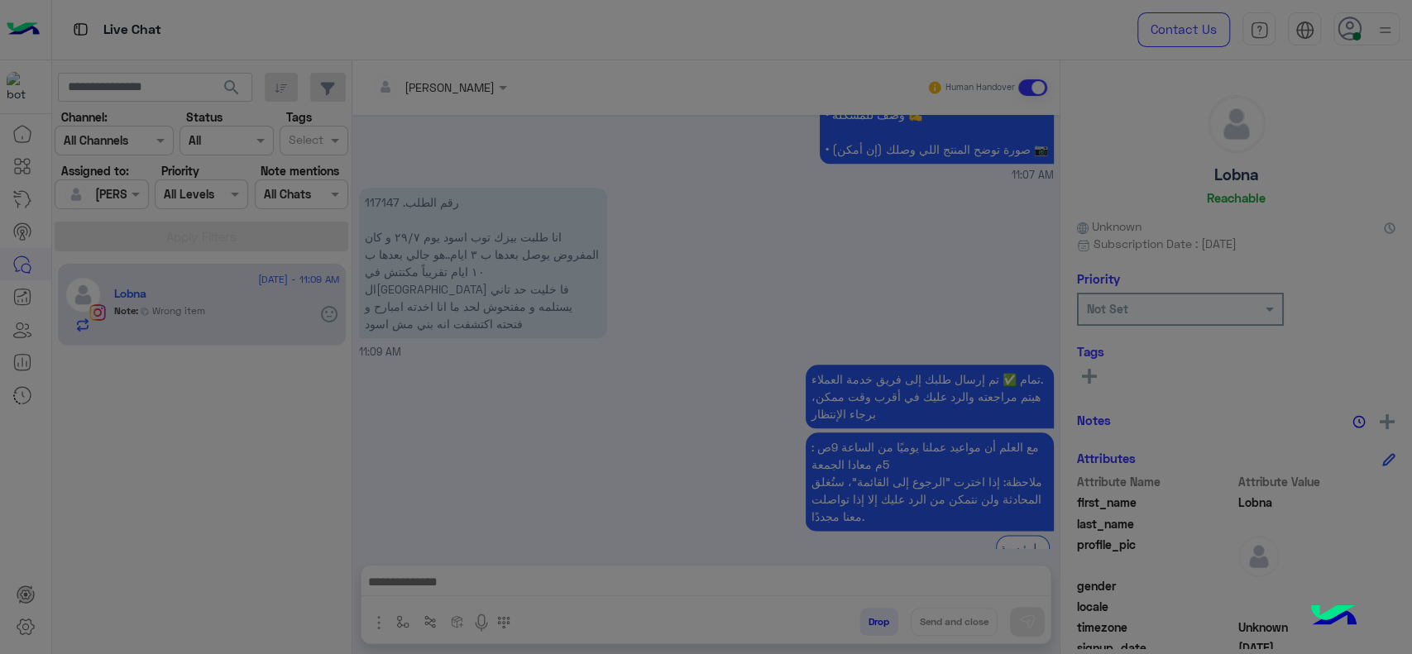
scroll to position [1324, 0]
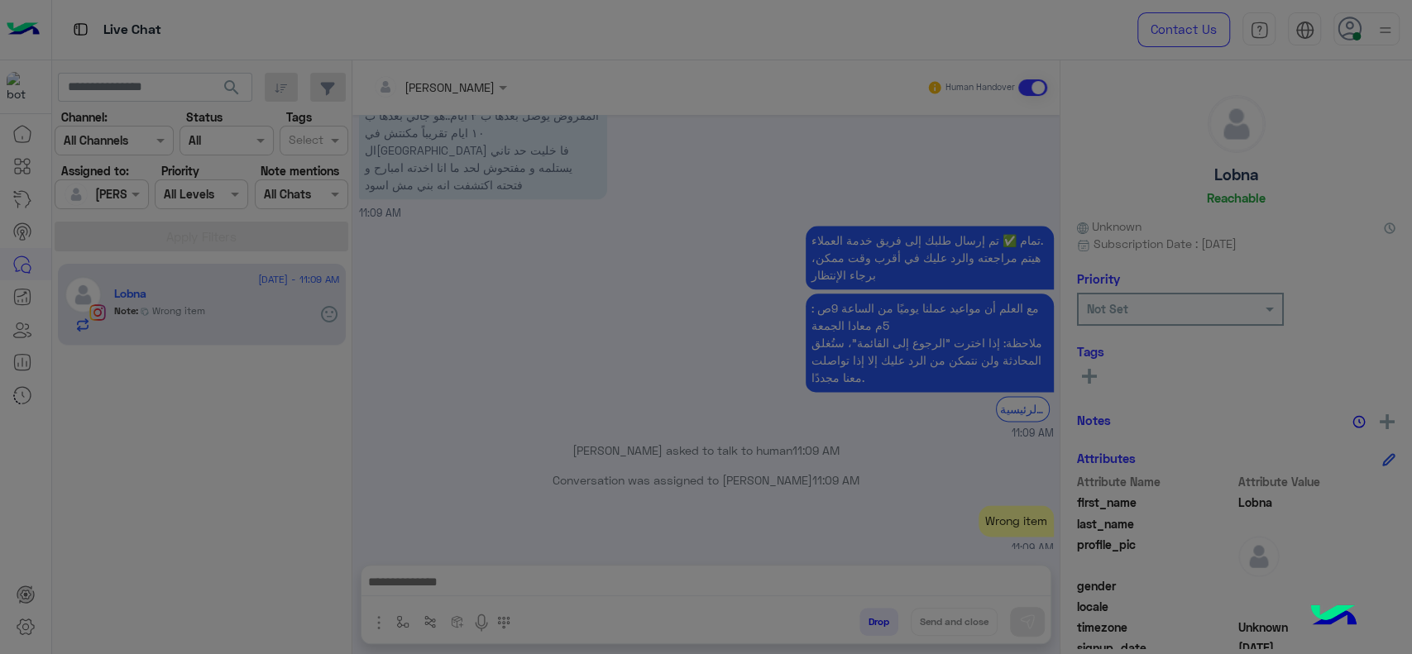
click at [452, 78] on modal-container "**********" at bounding box center [706, 327] width 1412 height 654
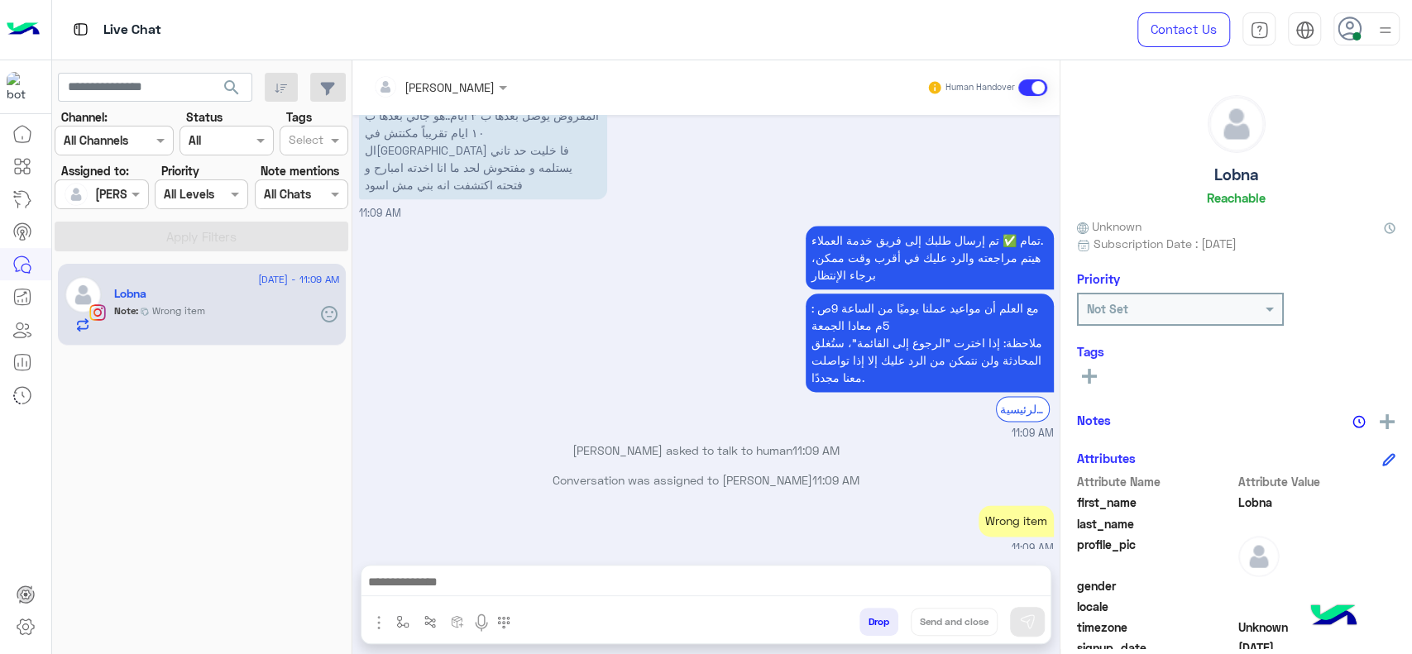
click at [447, 79] on input "text" at bounding box center [418, 87] width 90 height 17
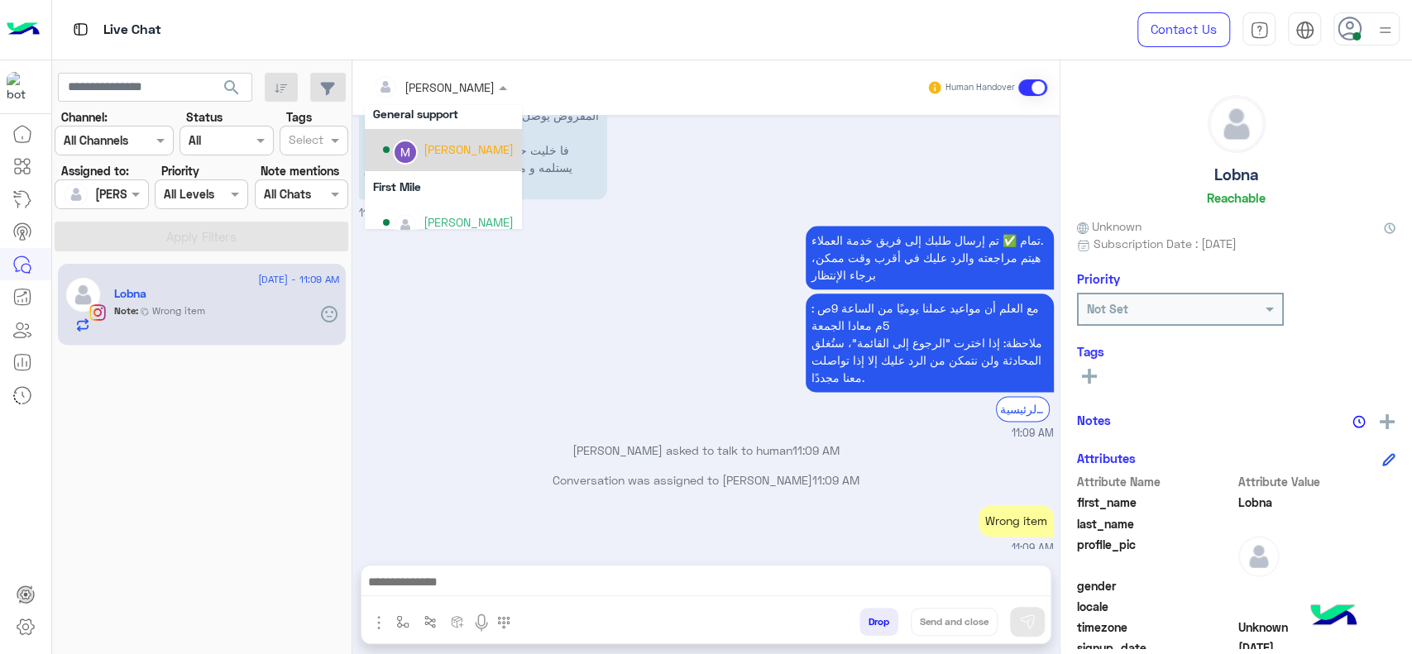
scroll to position [336, 0]
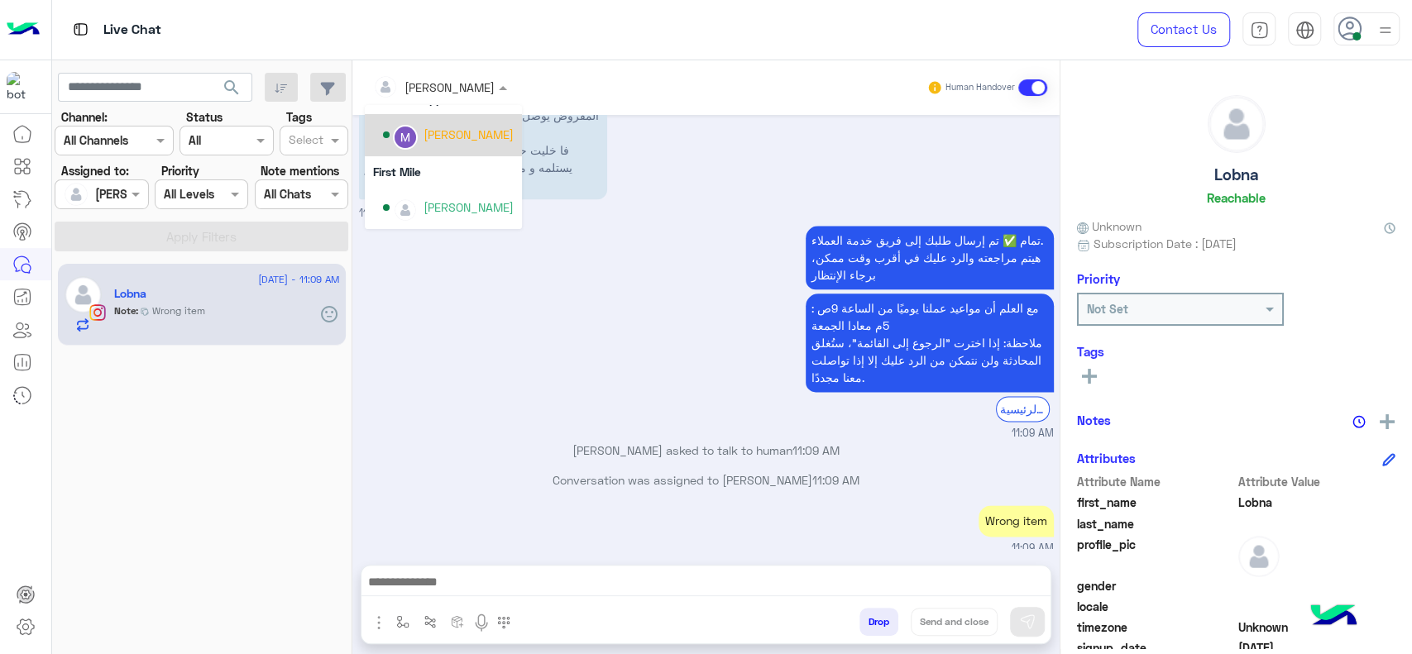
click at [420, 195] on div "Mariam Ahmed" at bounding box center [448, 208] width 131 height 29
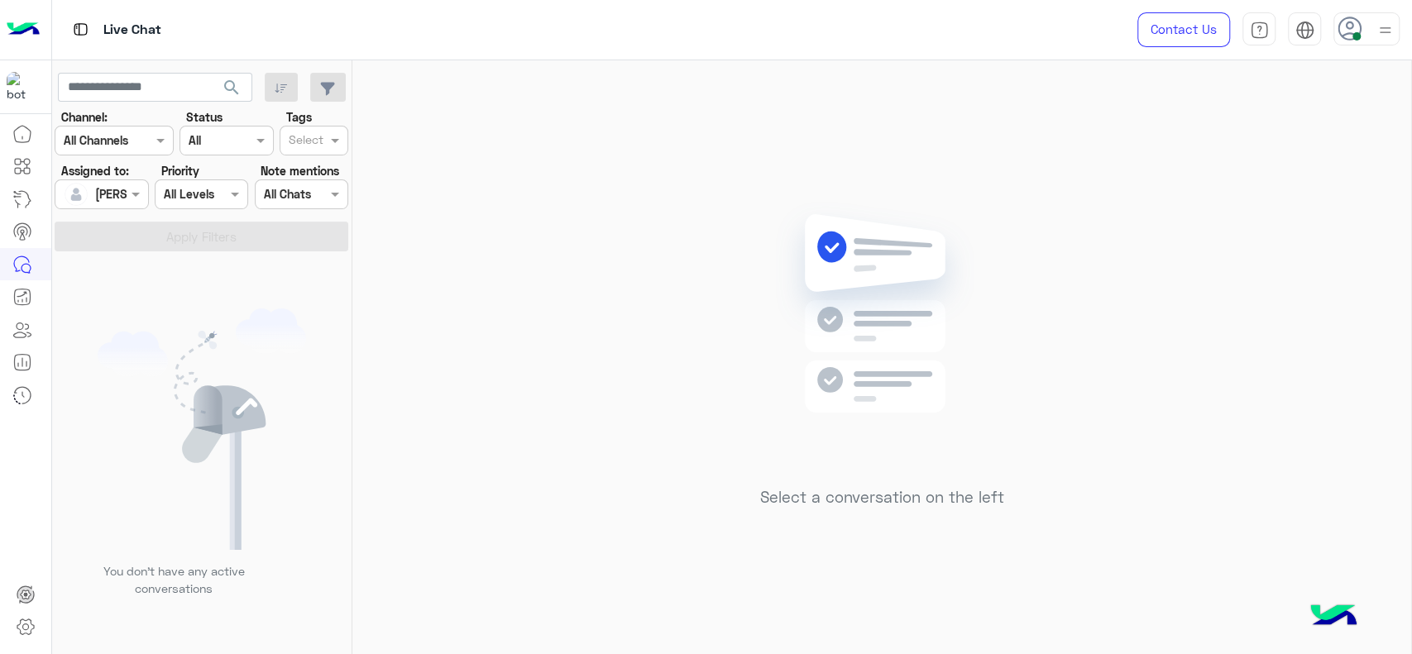
drag, startPoint x: 1283, startPoint y: 203, endPoint x: 1046, endPoint y: 154, distance: 241.7
click at [1281, 203] on div "Select a conversation on the left" at bounding box center [881, 360] width 1059 height 601
click at [649, 319] on div "Select a conversation on the left" at bounding box center [881, 360] width 1059 height 601
click at [522, 427] on div "Select a conversation on the left" at bounding box center [881, 360] width 1059 height 601
click at [620, 251] on div "Select a conversation on the left" at bounding box center [881, 360] width 1059 height 601
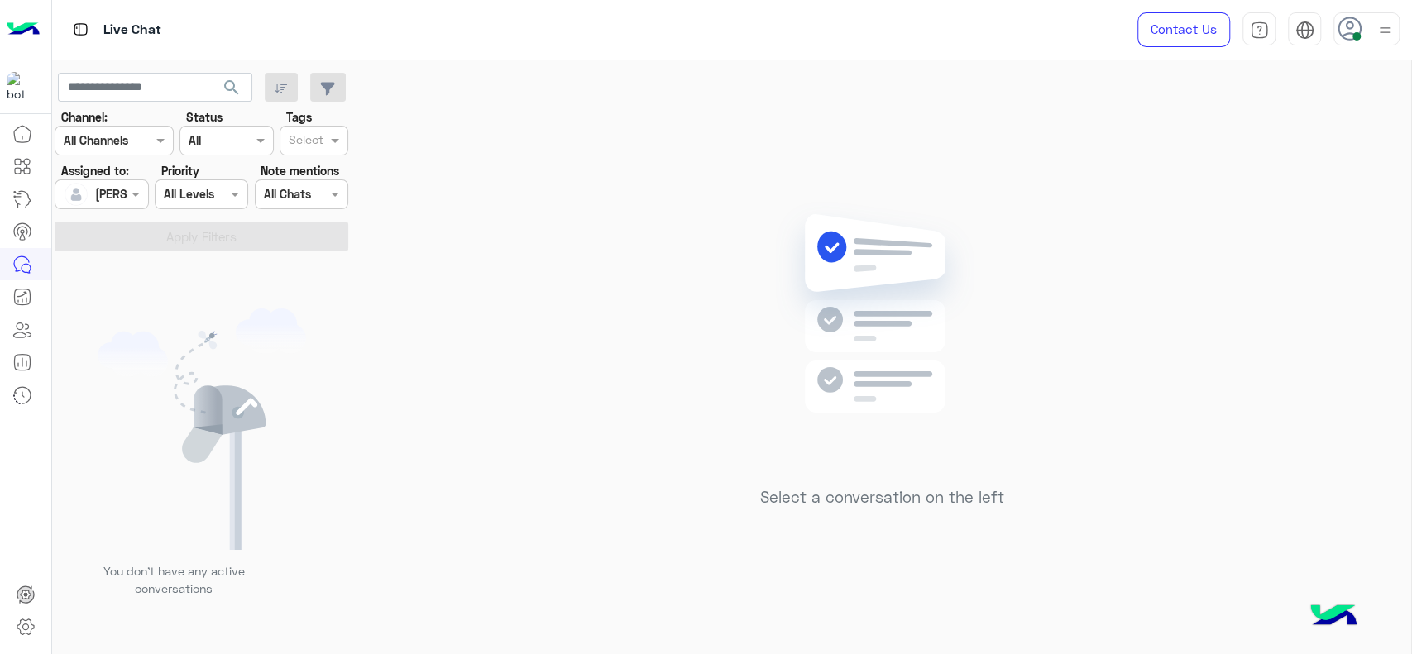
click at [494, 202] on div "Select a conversation on the left" at bounding box center [881, 360] width 1059 height 601
click at [533, 235] on div "Select a conversation on the left" at bounding box center [881, 360] width 1059 height 601
click at [722, 392] on div "Select a conversation on the left" at bounding box center [881, 360] width 1059 height 601
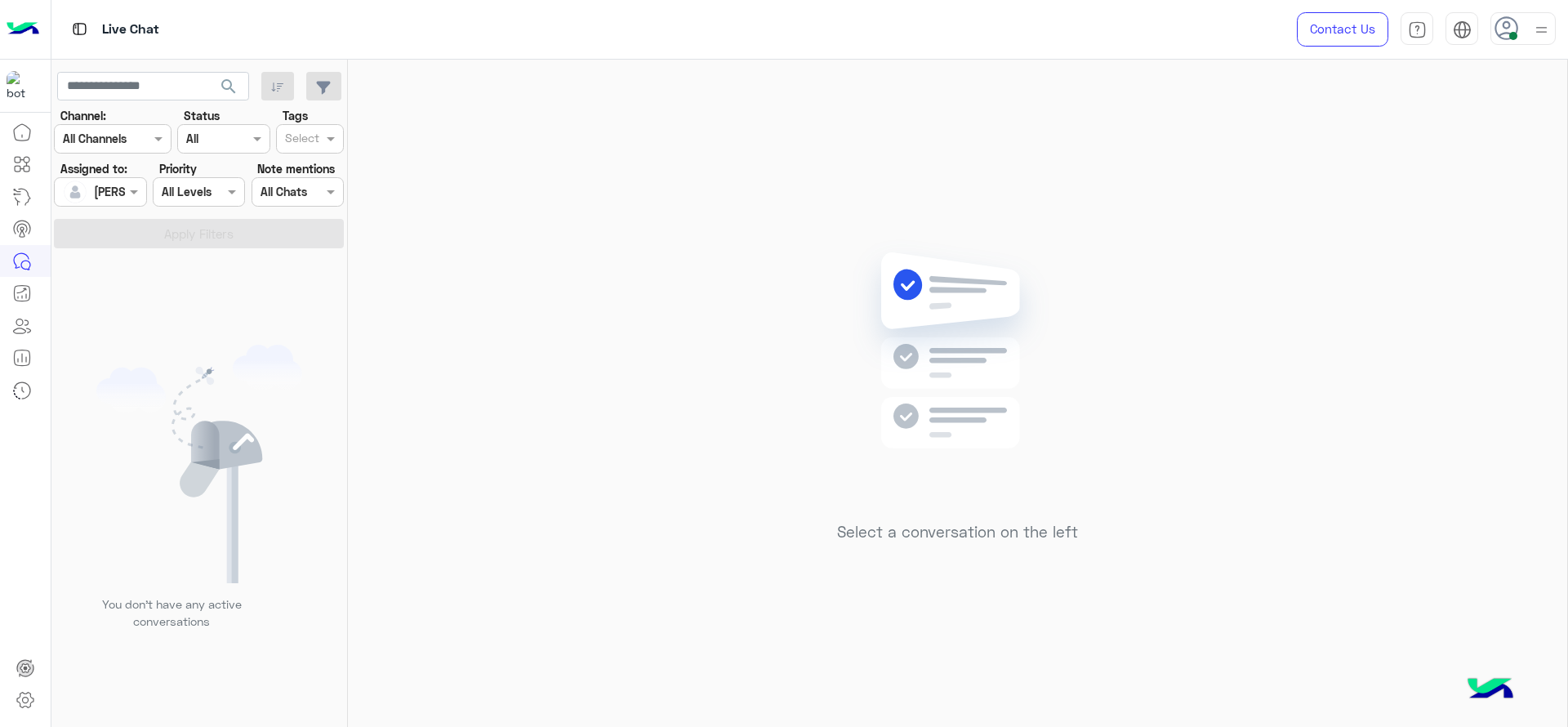
click at [501, 324] on div "Select a conversation on the left" at bounding box center [957, 396] width 1219 height 674
click at [1393, 414] on div "Select a conversation on the left" at bounding box center [957, 396] width 1219 height 674
click at [503, 285] on div "Select a conversation on the left" at bounding box center [957, 396] width 1219 height 674
click at [553, 611] on div "Select a conversation on the left" at bounding box center [957, 396] width 1219 height 674
click at [683, 121] on div "Select a conversation on the left" at bounding box center [957, 396] width 1219 height 674
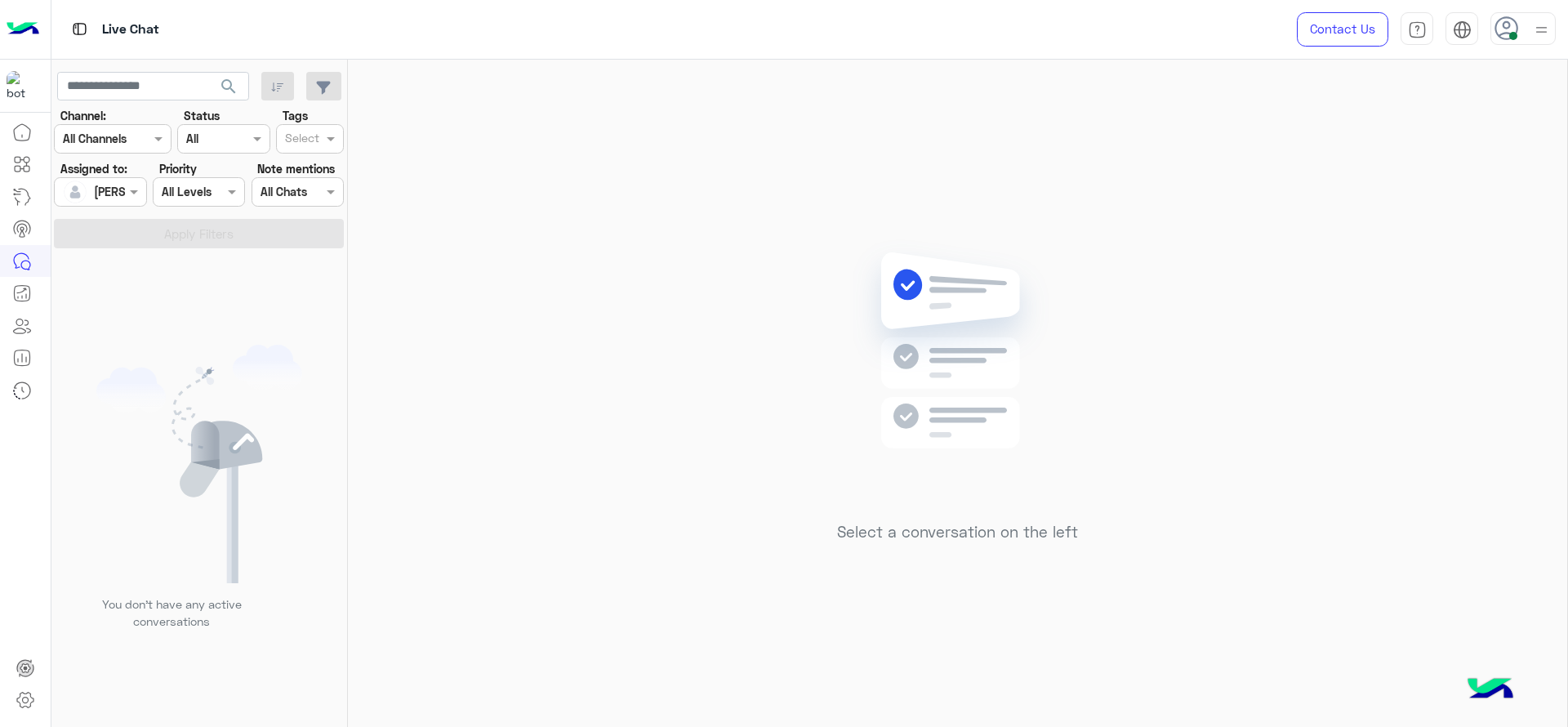
click at [532, 314] on div "Select a conversation on the left" at bounding box center [957, 396] width 1219 height 674
click at [532, 218] on div "Select a conversation on the left" at bounding box center [957, 396] width 1219 height 674
click at [775, 356] on div "Select a conversation on the left" at bounding box center [957, 396] width 1219 height 674
click at [539, 308] on div "Select a conversation on the left" at bounding box center [957, 396] width 1219 height 674
click at [1028, 168] on div "Select a conversation on the left" at bounding box center [957, 396] width 1219 height 674
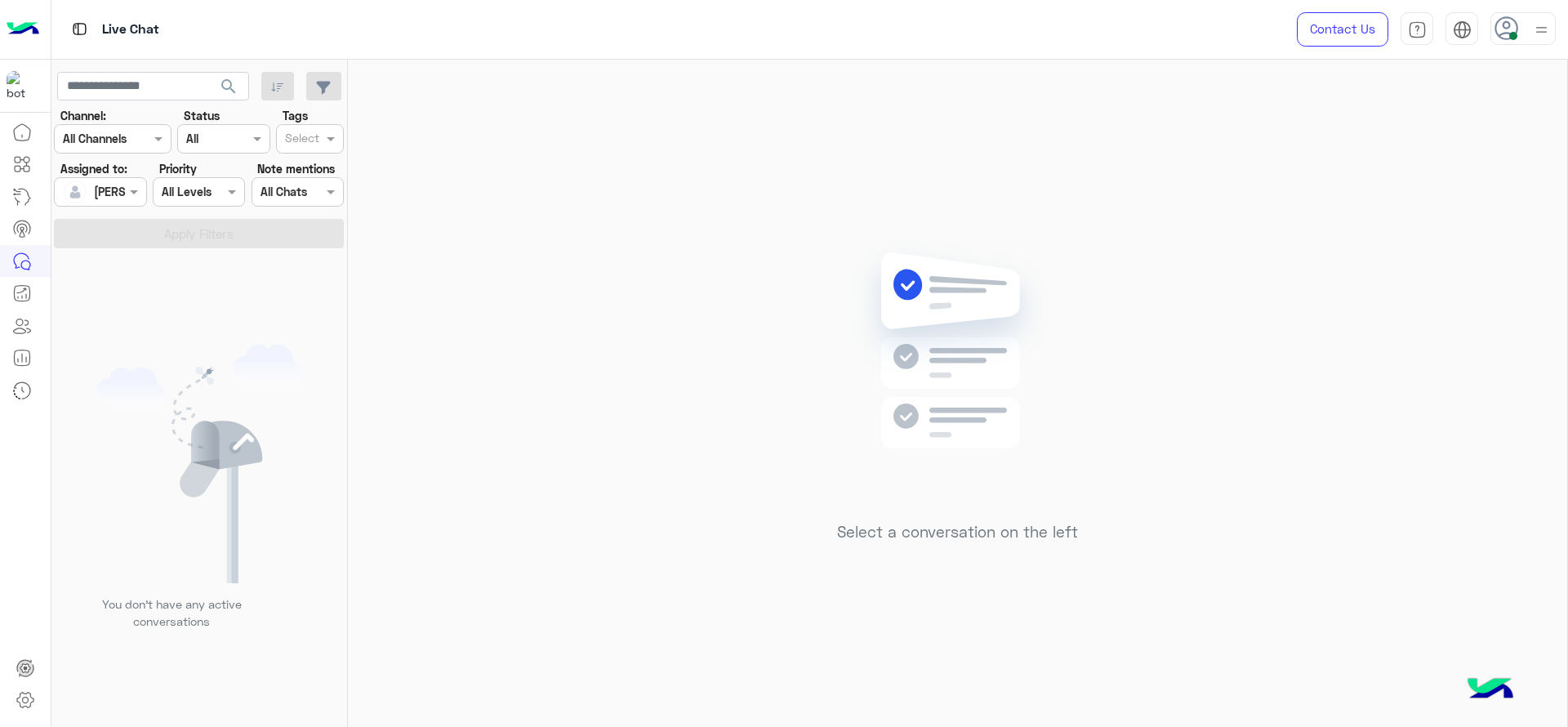
click at [122, 197] on div at bounding box center [100, 191] width 91 height 19
drag, startPoint x: 128, startPoint y: 268, endPoint x: 359, endPoint y: 191, distance: 243.5
click at [134, 268] on div "Unassigned" at bounding box center [123, 260] width 62 height 17
click at [330, 146] on span at bounding box center [333, 138] width 21 height 17
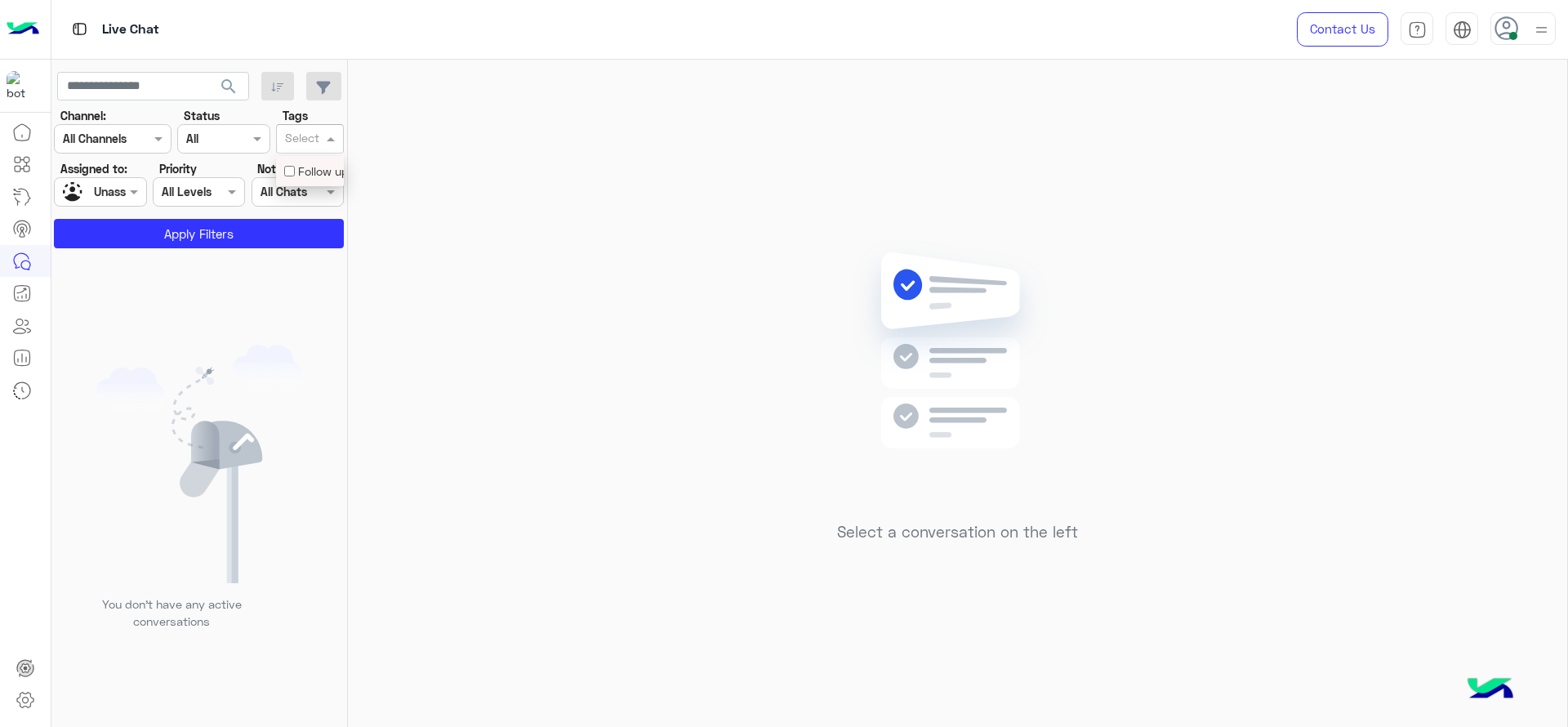
click at [317, 165] on div "Follow up" at bounding box center [310, 171] width 51 height 17
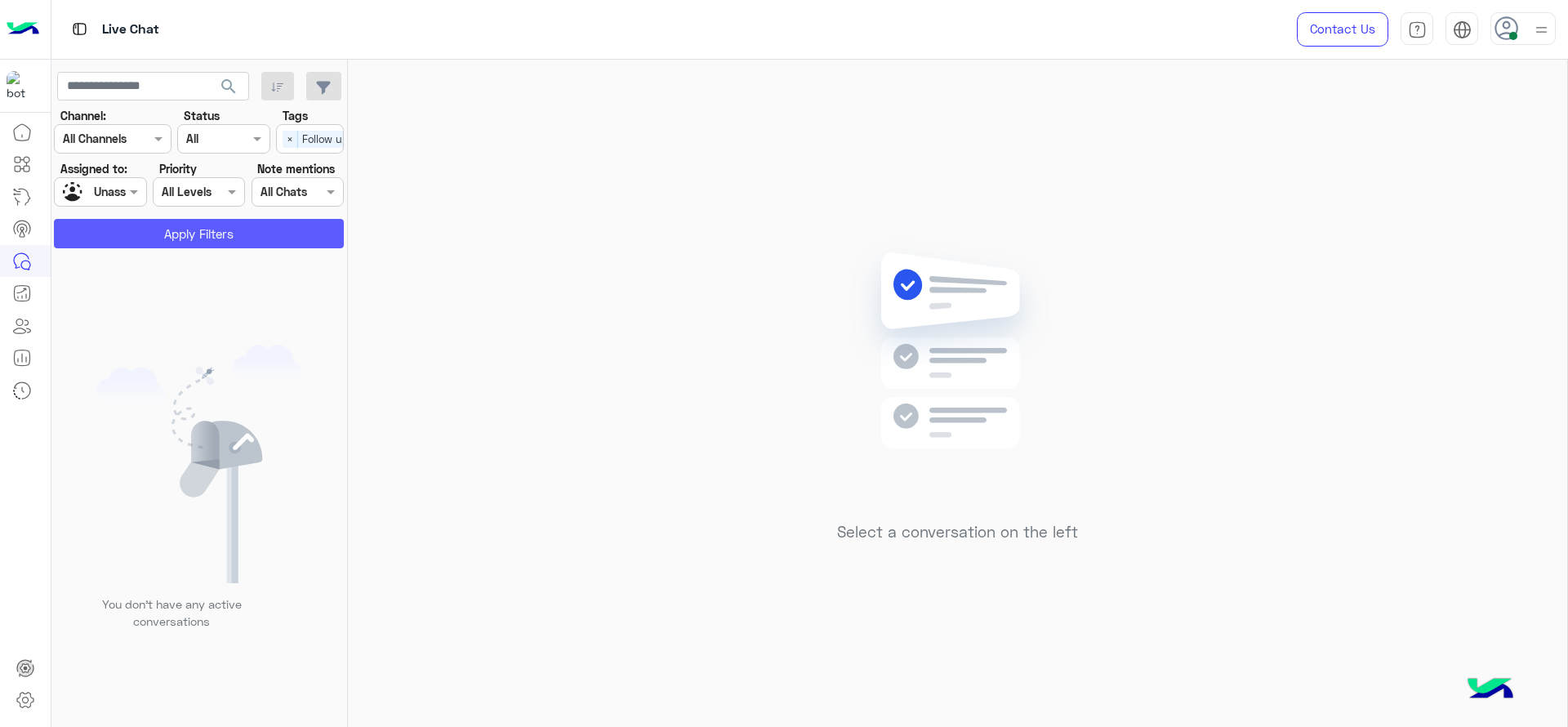
click at [275, 244] on button "Apply Filters" at bounding box center [199, 234] width 290 height 30
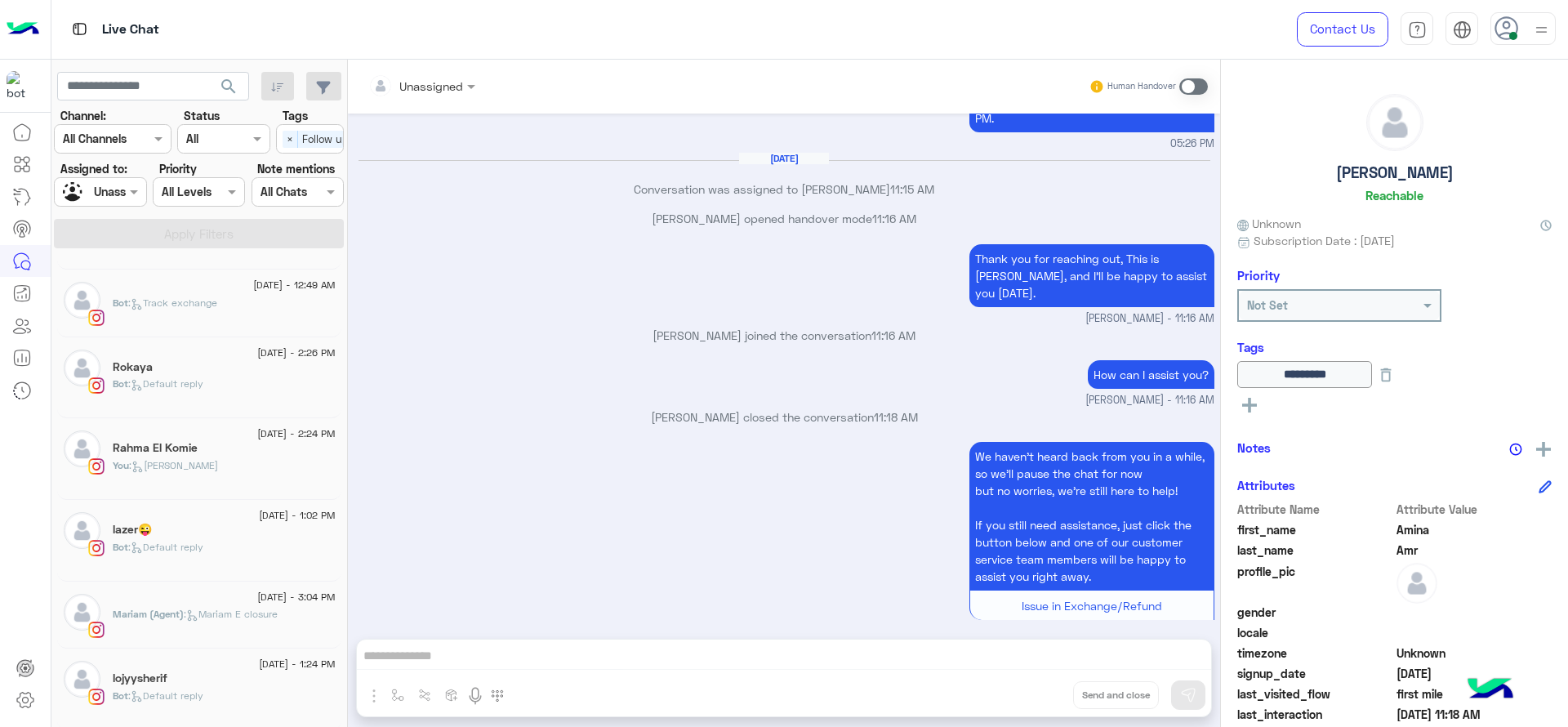
scroll to position [2094, 0]
click at [130, 210] on section "Channel: Channel All Channels Status Channel All Tags Select × Follow up Assign…" at bounding box center [199, 177] width 272 height 141
click at [98, 189] on input "text" at bounding box center [82, 192] width 38 height 17
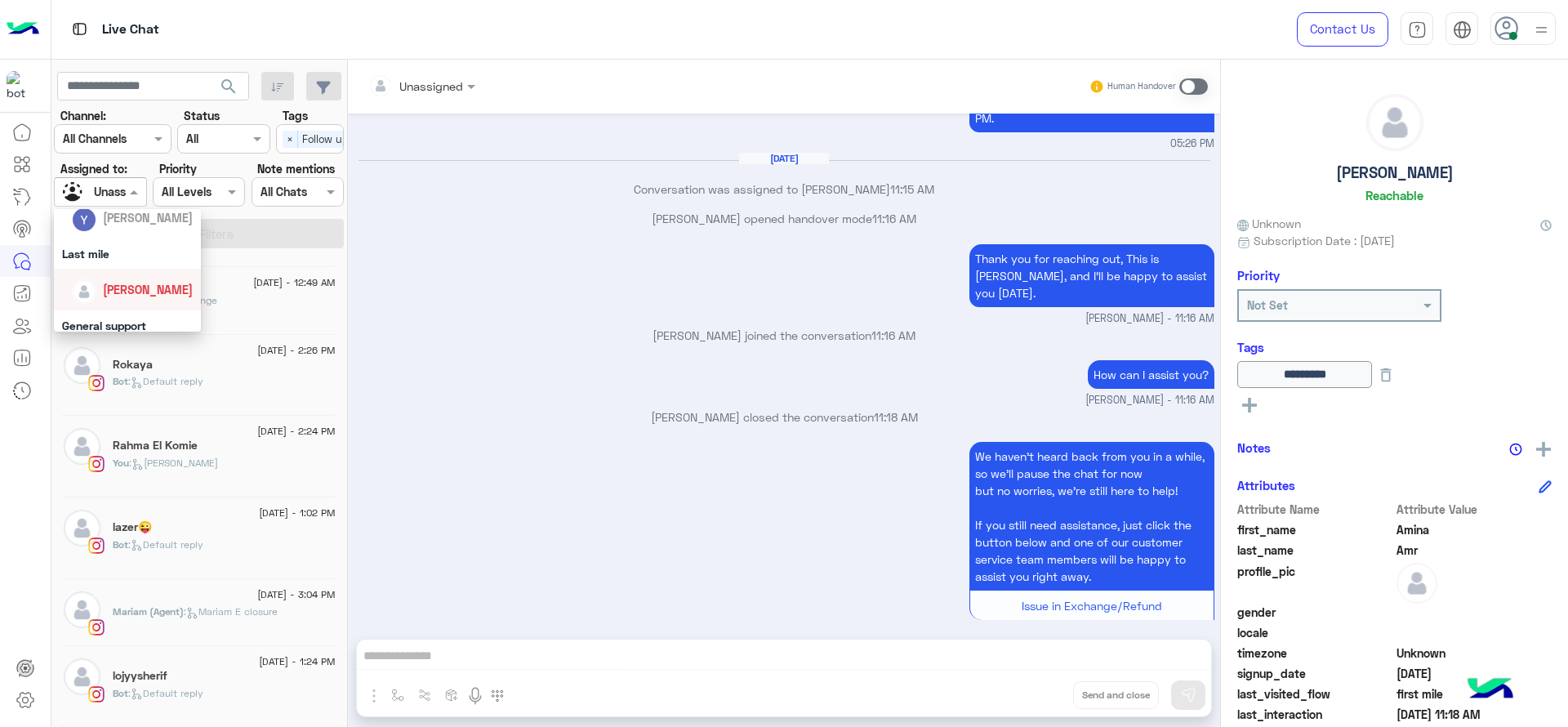
click at [105, 295] on span "[PERSON_NAME]" at bounding box center [147, 289] width 90 height 14
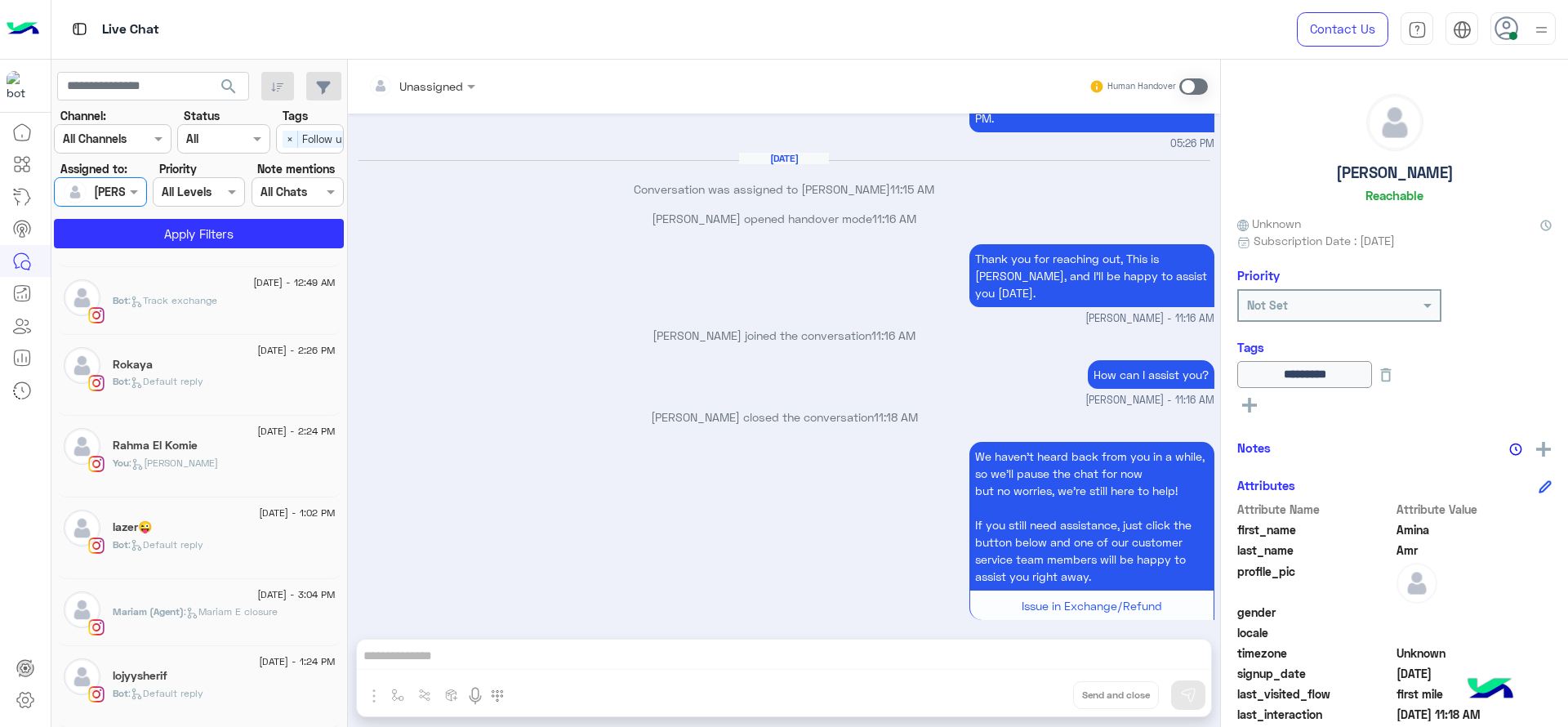
click at [301, 137] on span "Follow up" at bounding box center [325, 138] width 54 height 17
click at [251, 224] on button "Apply Filters" at bounding box center [199, 234] width 290 height 30
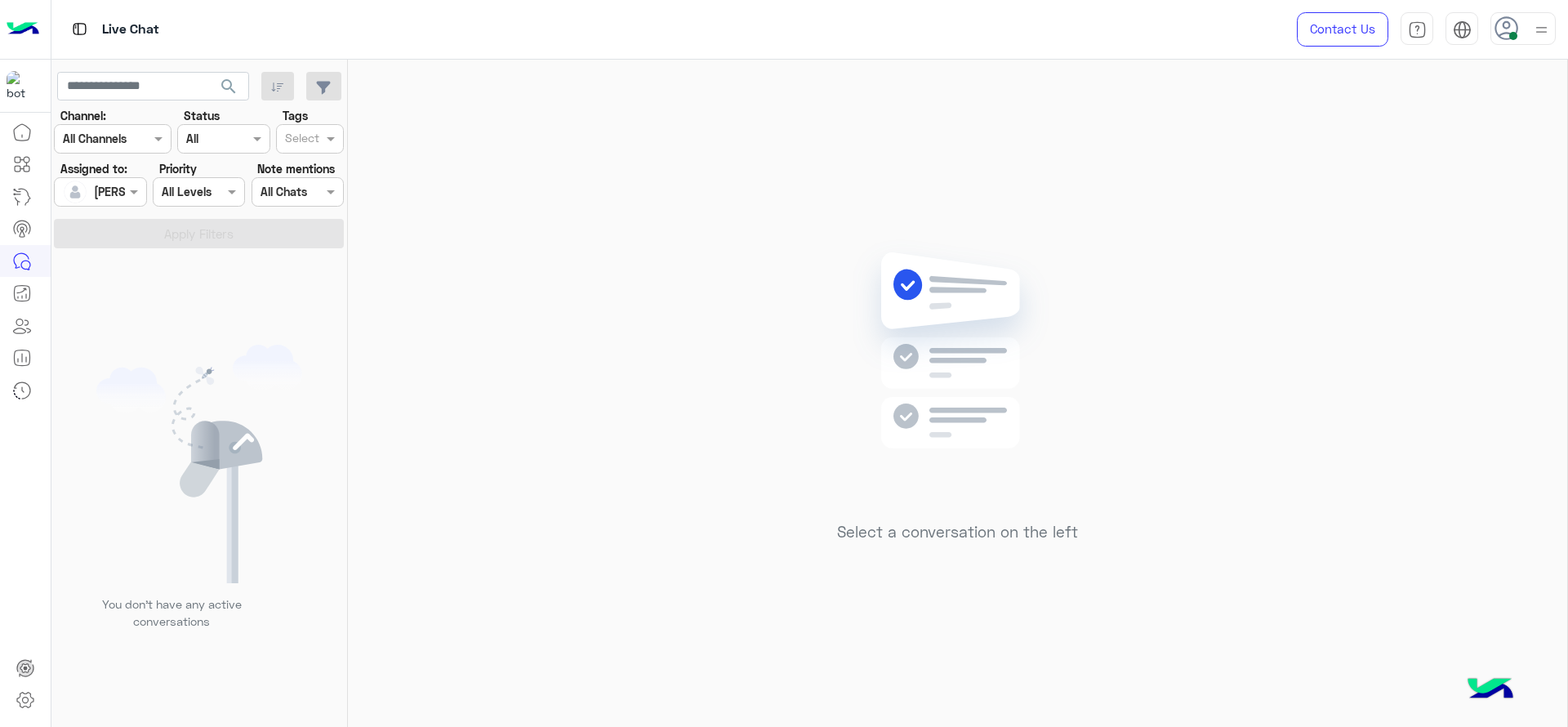
click at [407, 161] on div "Select a conversation on the left" at bounding box center [957, 396] width 1219 height 674
click at [739, 235] on div "Select a conversation on the left" at bounding box center [957, 396] width 1219 height 674
click at [437, 167] on div "Select a conversation on the left" at bounding box center [957, 396] width 1219 height 674
click at [454, 192] on div "Select a conversation on the left" at bounding box center [957, 396] width 1219 height 674
click at [800, 92] on div "Select a conversation on the left" at bounding box center [957, 396] width 1219 height 674
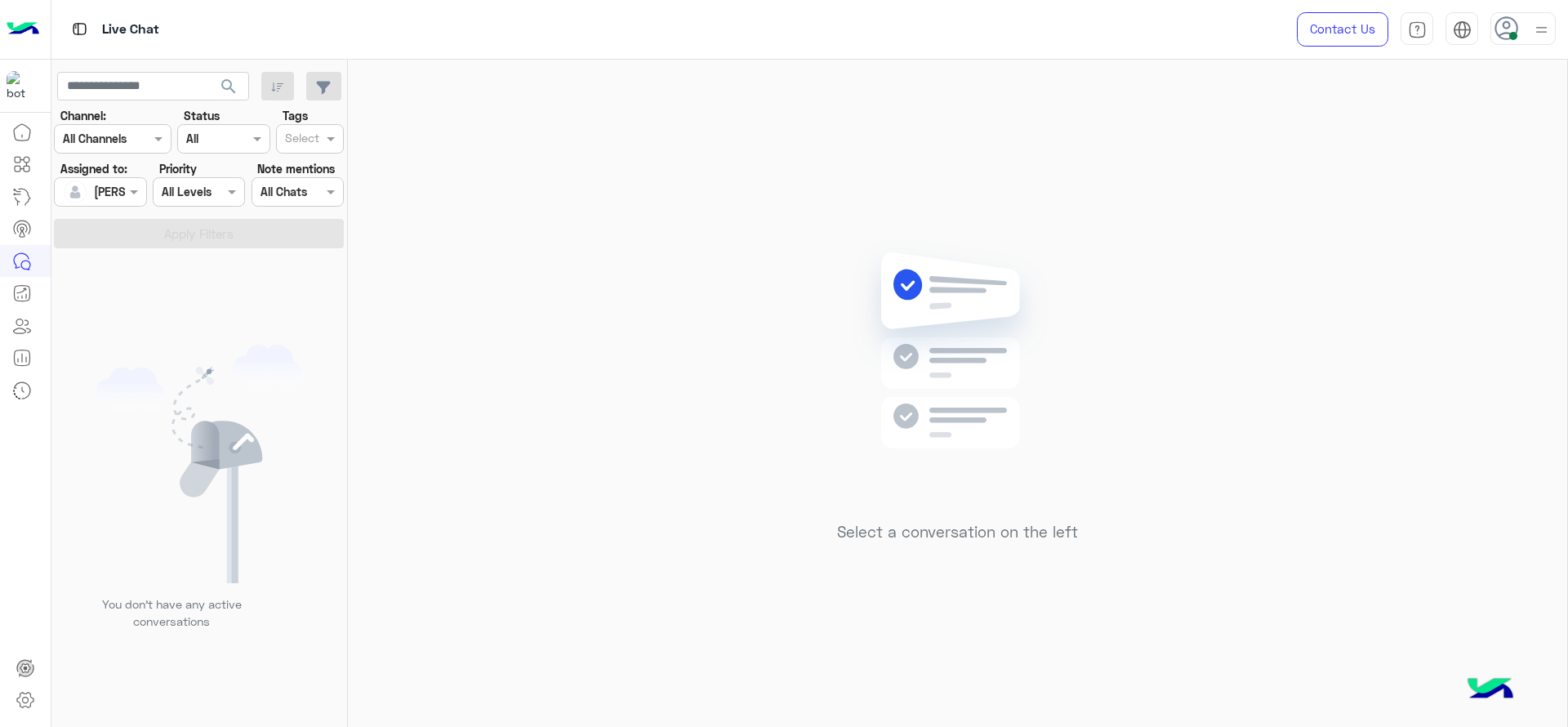
click at [584, 166] on div "Select a conversation on the left" at bounding box center [957, 396] width 1219 height 674
click at [697, 358] on div "Select a conversation on the left" at bounding box center [957, 396] width 1219 height 674
click at [361, 139] on div "Select a conversation on the left" at bounding box center [957, 396] width 1219 height 674
click at [630, 150] on div "Select a conversation on the left" at bounding box center [957, 396] width 1219 height 674
click at [1393, 36] on div at bounding box center [1524, 28] width 65 height 33
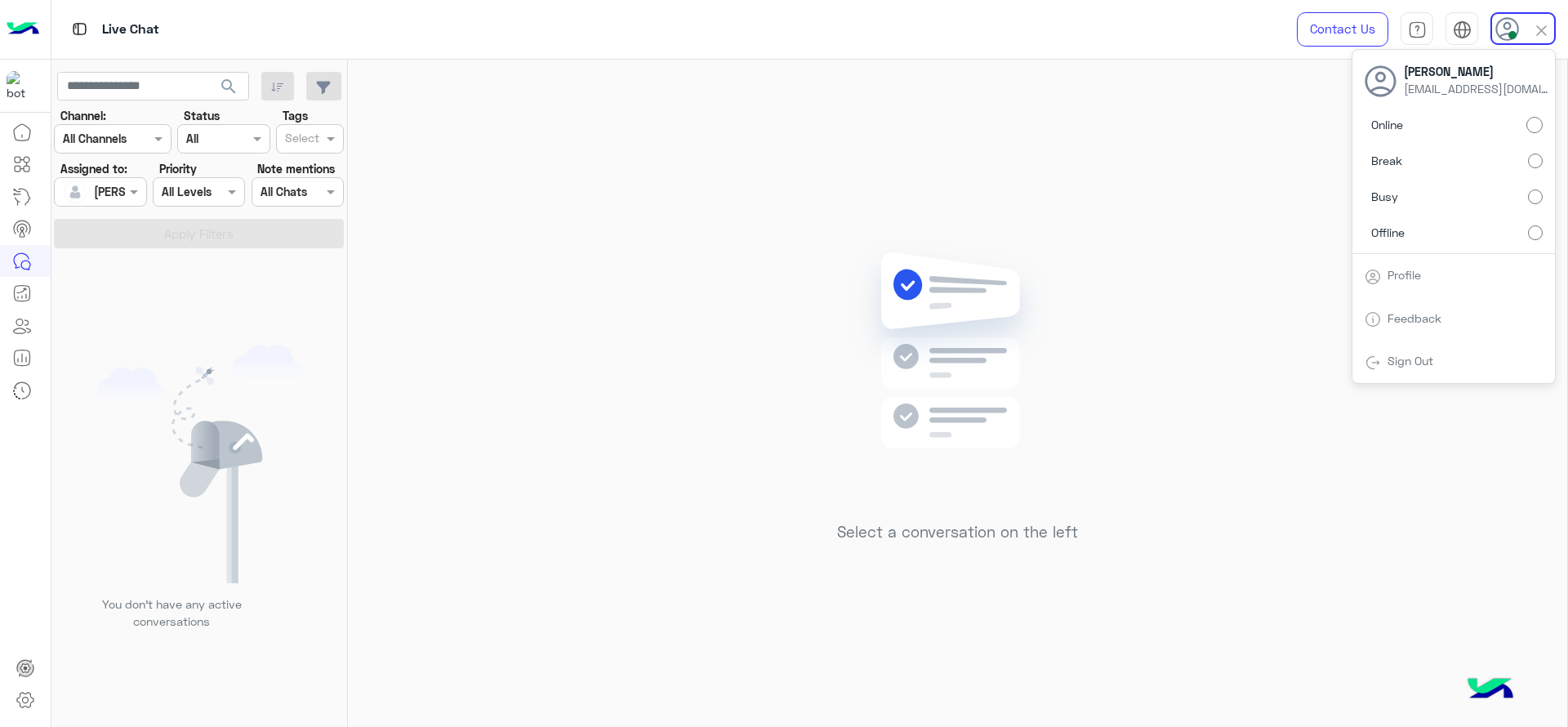
click at [1204, 239] on div "Select a conversation on the left" at bounding box center [957, 396] width 1219 height 674
click at [1393, 44] on div "Contact Us Help Center عربي English" at bounding box center [1420, 30] width 295 height 59
click at [1393, 40] on div at bounding box center [1524, 28] width 65 height 33
click at [1208, 179] on div "Select a conversation on the left" at bounding box center [957, 396] width 1219 height 674
click at [482, 309] on div "Select a conversation on the left" at bounding box center [957, 396] width 1219 height 674
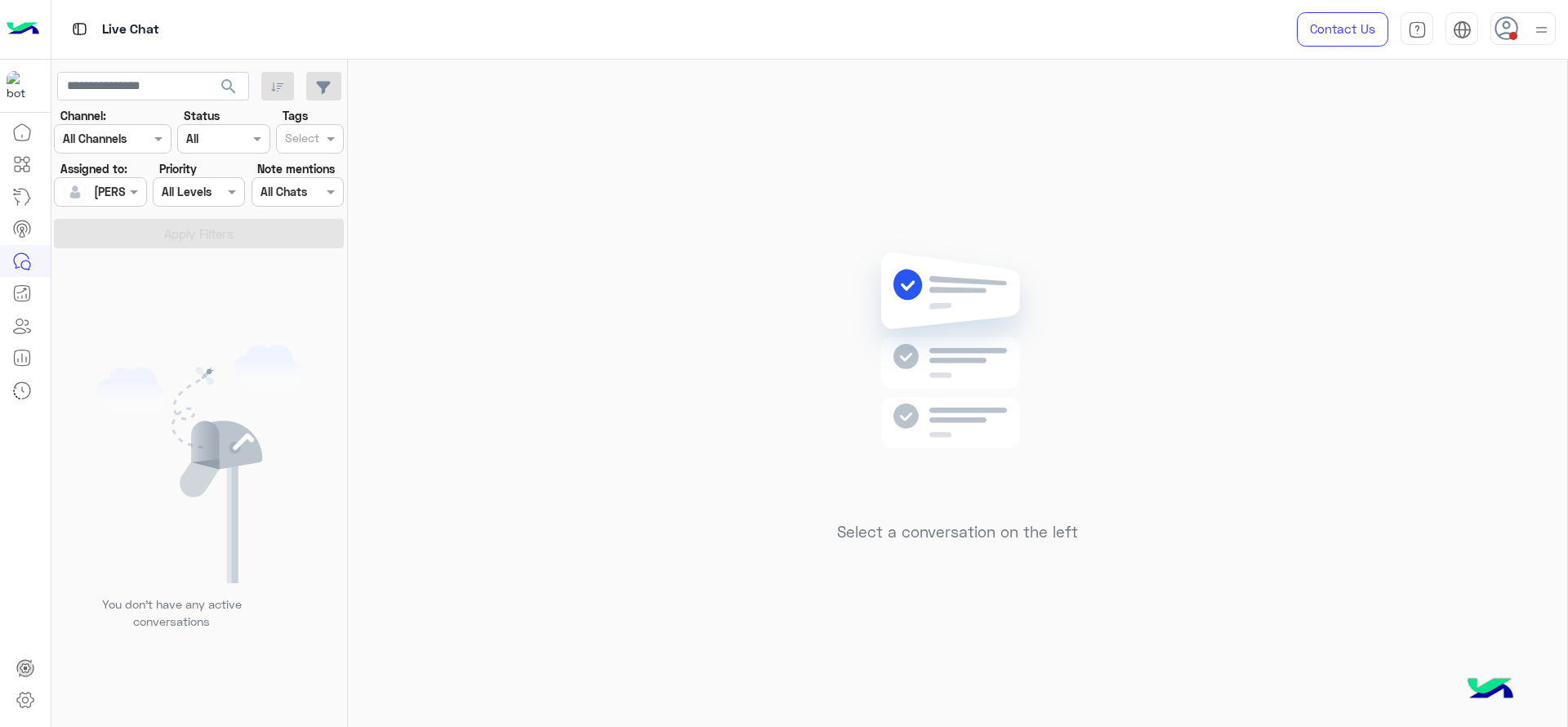
click at [494, 297] on div "Select a conversation on the left" at bounding box center [957, 396] width 1219 height 674
click at [714, 366] on div "Select a conversation on the left" at bounding box center [957, 396] width 1219 height 674
click at [675, 265] on div "Select a conversation on the left" at bounding box center [957, 396] width 1219 height 674
click at [1393, 26] on use at bounding box center [1507, 29] width 24 height 24
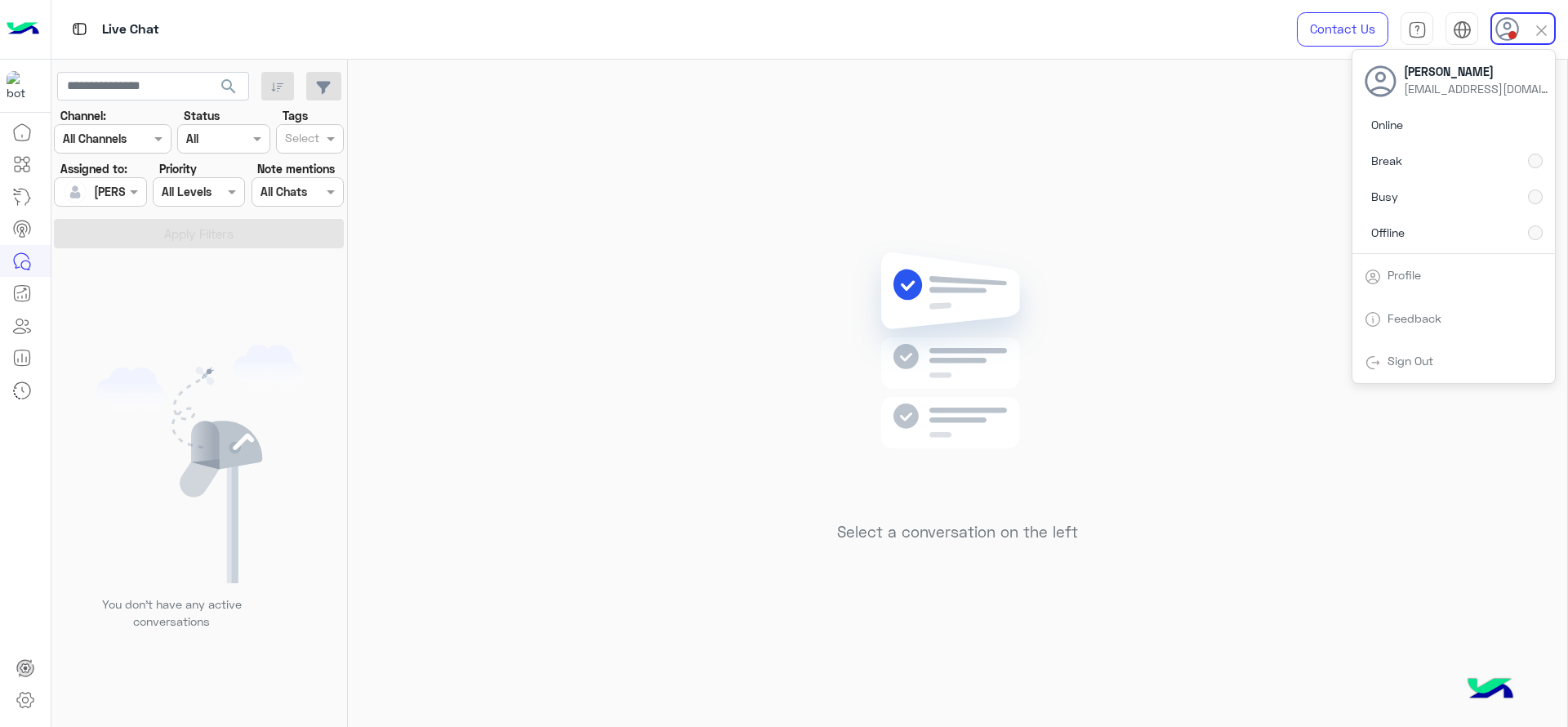
click at [751, 97] on div "Select a conversation on the left" at bounding box center [957, 396] width 1219 height 674
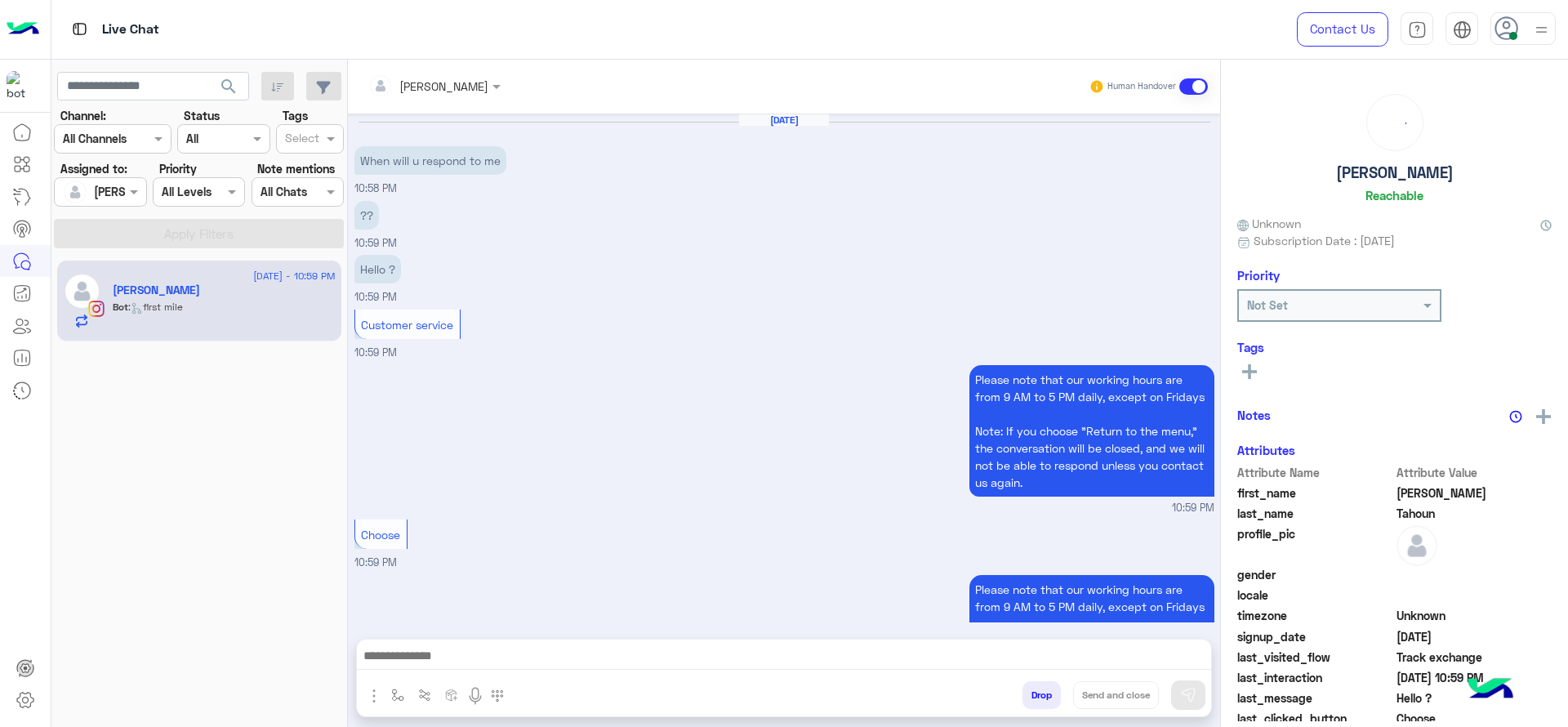
scroll to position [520, 0]
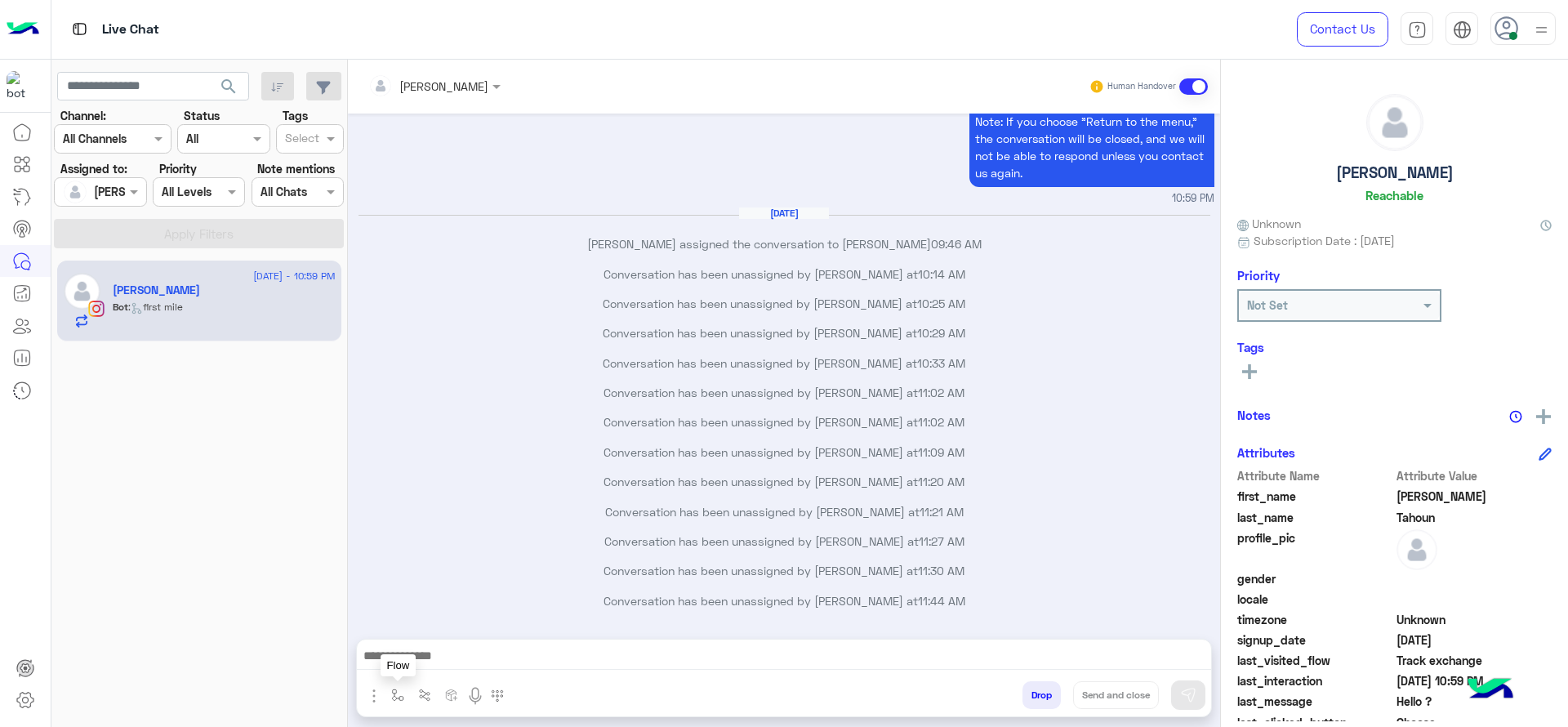
click at [392, 646] on img "button" at bounding box center [397, 694] width 13 height 13
click at [441, 646] on input "text" at bounding box center [428, 659] width 67 height 19
type input "*"
click at [424, 593] on span "J Greeting" at bounding box center [424, 598] width 59 height 15
type textarea "**********"
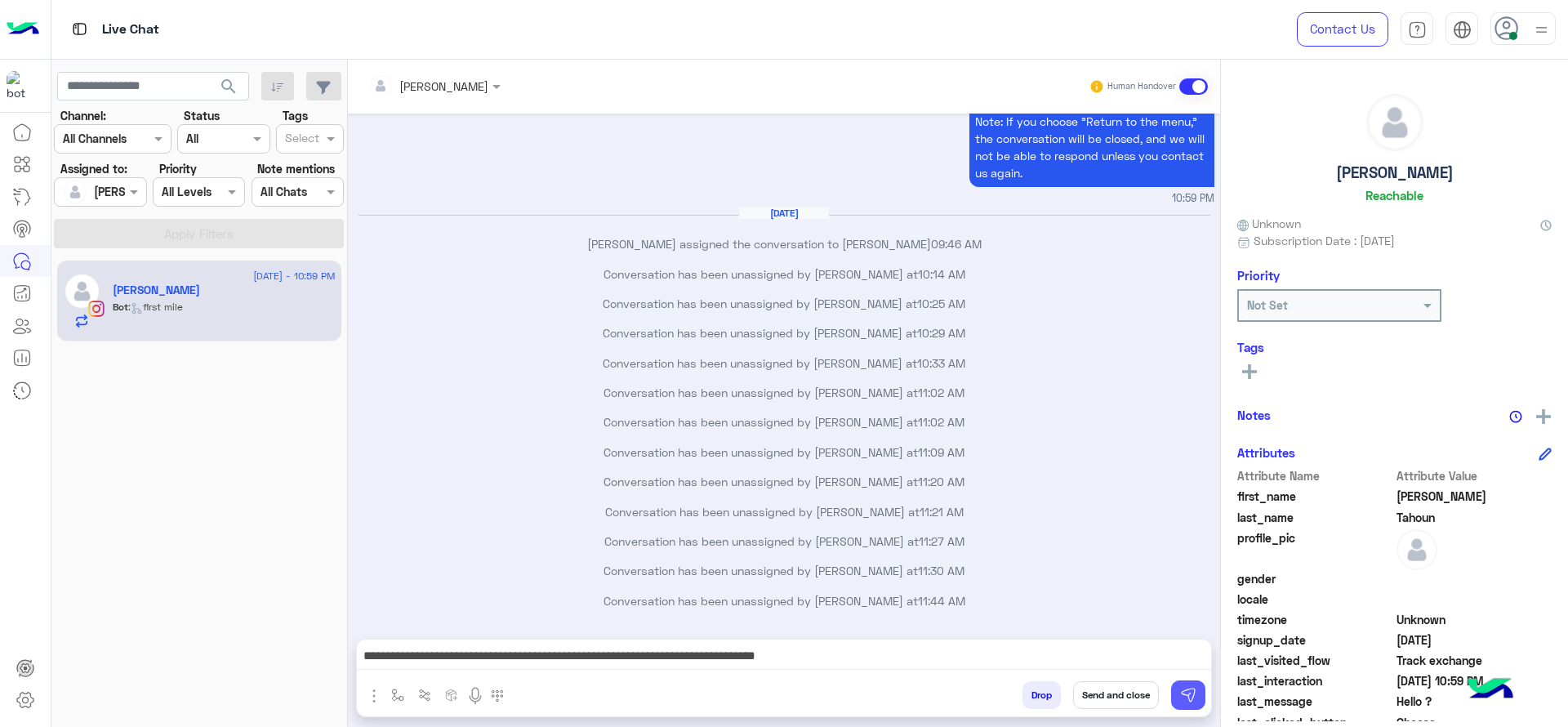
click at [1194, 646] on img at bounding box center [1188, 695] width 17 height 17
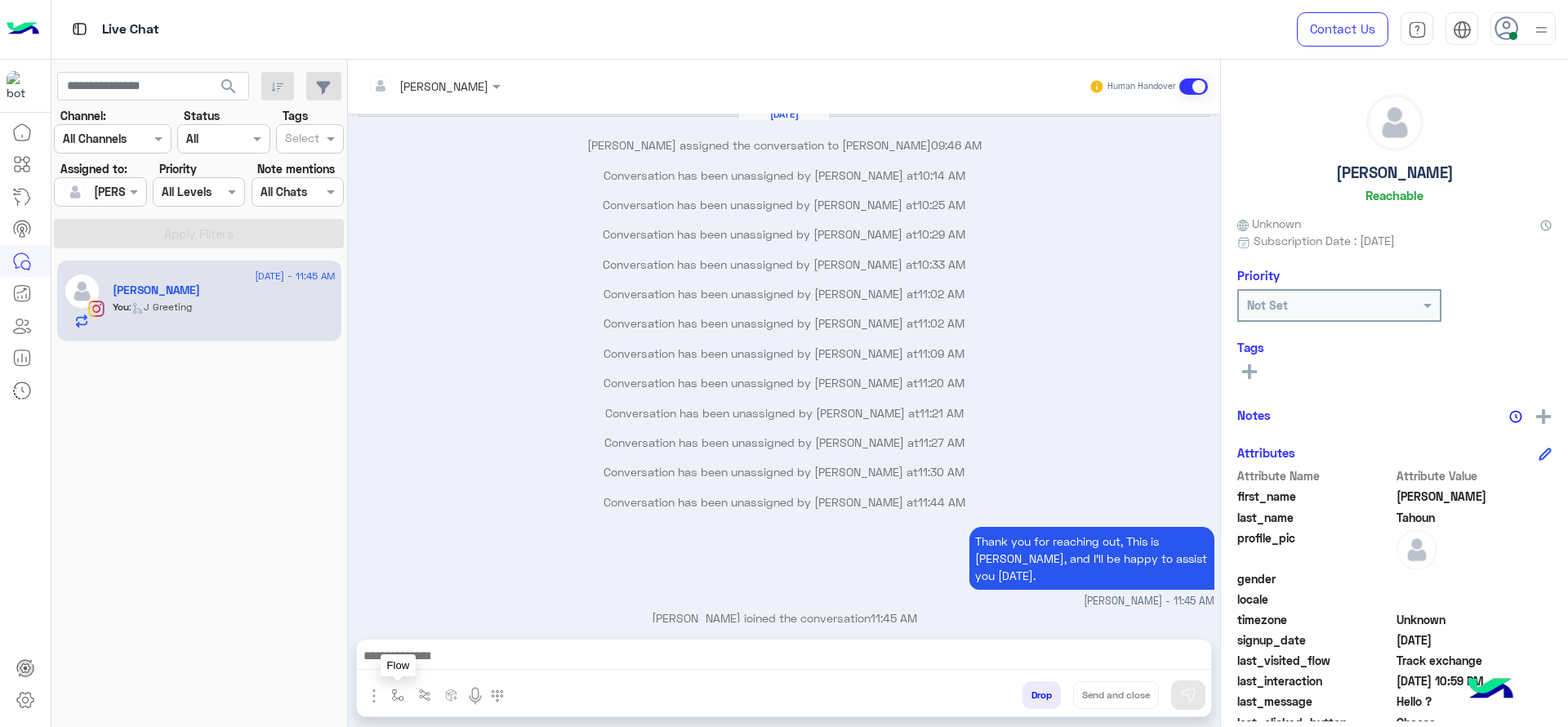
click at [400, 646] on button "button" at bounding box center [398, 694] width 27 height 27
click at [412, 646] on input "text" at bounding box center [428, 659] width 67 height 19
type input "*"
click at [409, 626] on span "[PERSON_NAME]" at bounding box center [440, 629] width 93 height 15
type textarea "**********"
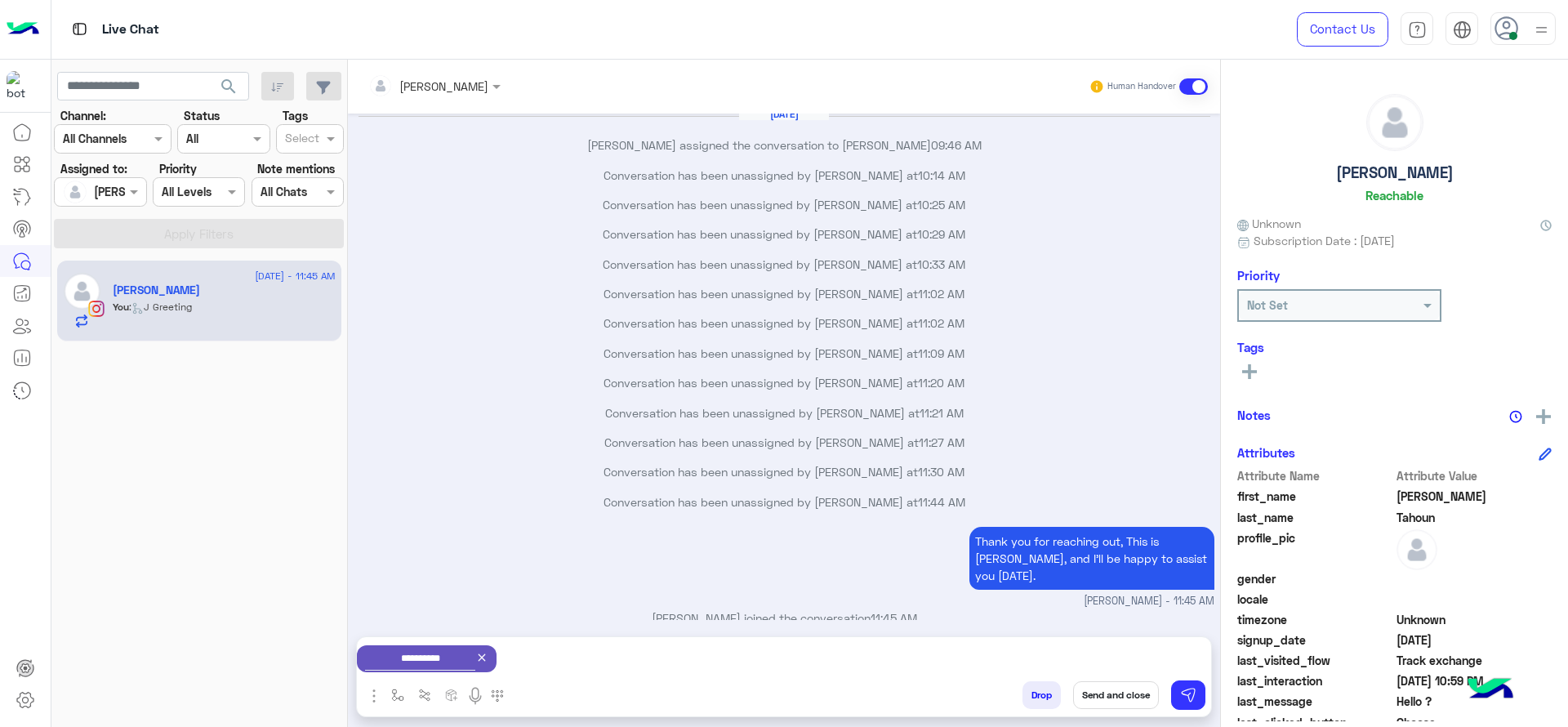
click at [480, 352] on p "Conversation has been unassigned by Mariam Ahmed at 11:09 AM" at bounding box center [784, 353] width 860 height 17
click at [1127, 646] on button "Send and close" at bounding box center [1116, 695] width 86 height 28
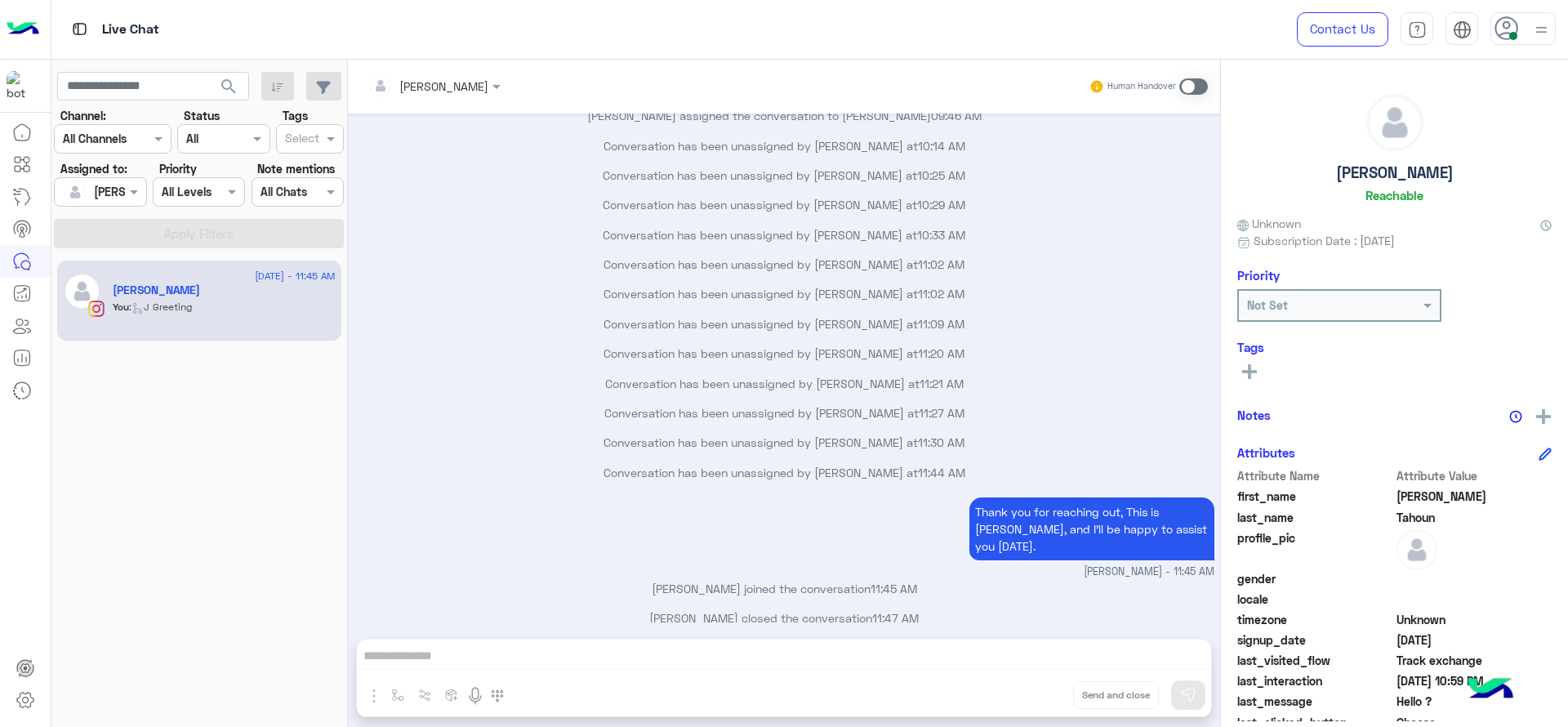
scroll to position [849, 0]
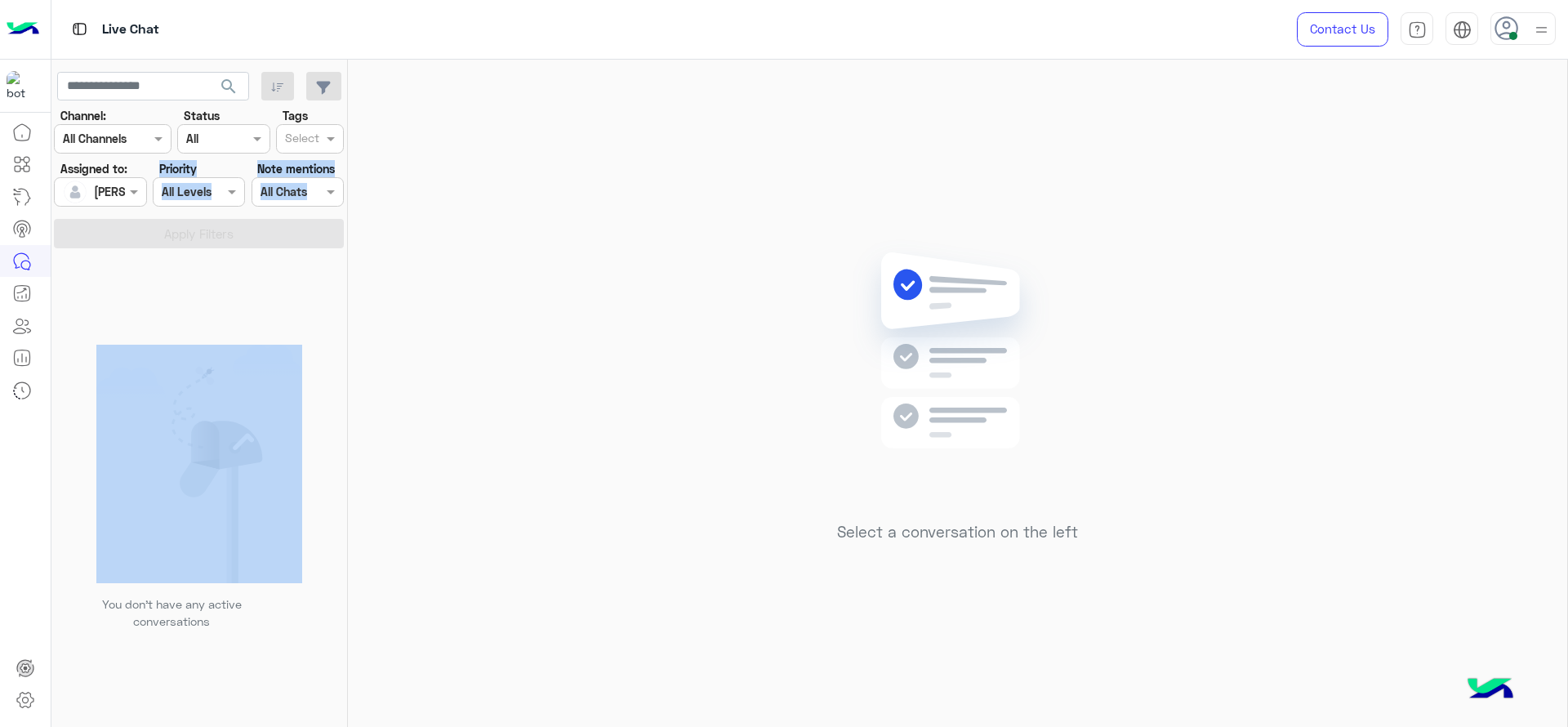
drag, startPoint x: 93, startPoint y: 210, endPoint x: 100, endPoint y: 191, distance: 20.2
click at [100, 191] on section "Channel: Channel All Channels Status Channel All Tags Select Assigned to: Assig…" at bounding box center [199, 177] width 272 height 141
click at [100, 191] on input "text" at bounding box center [82, 192] width 38 height 17
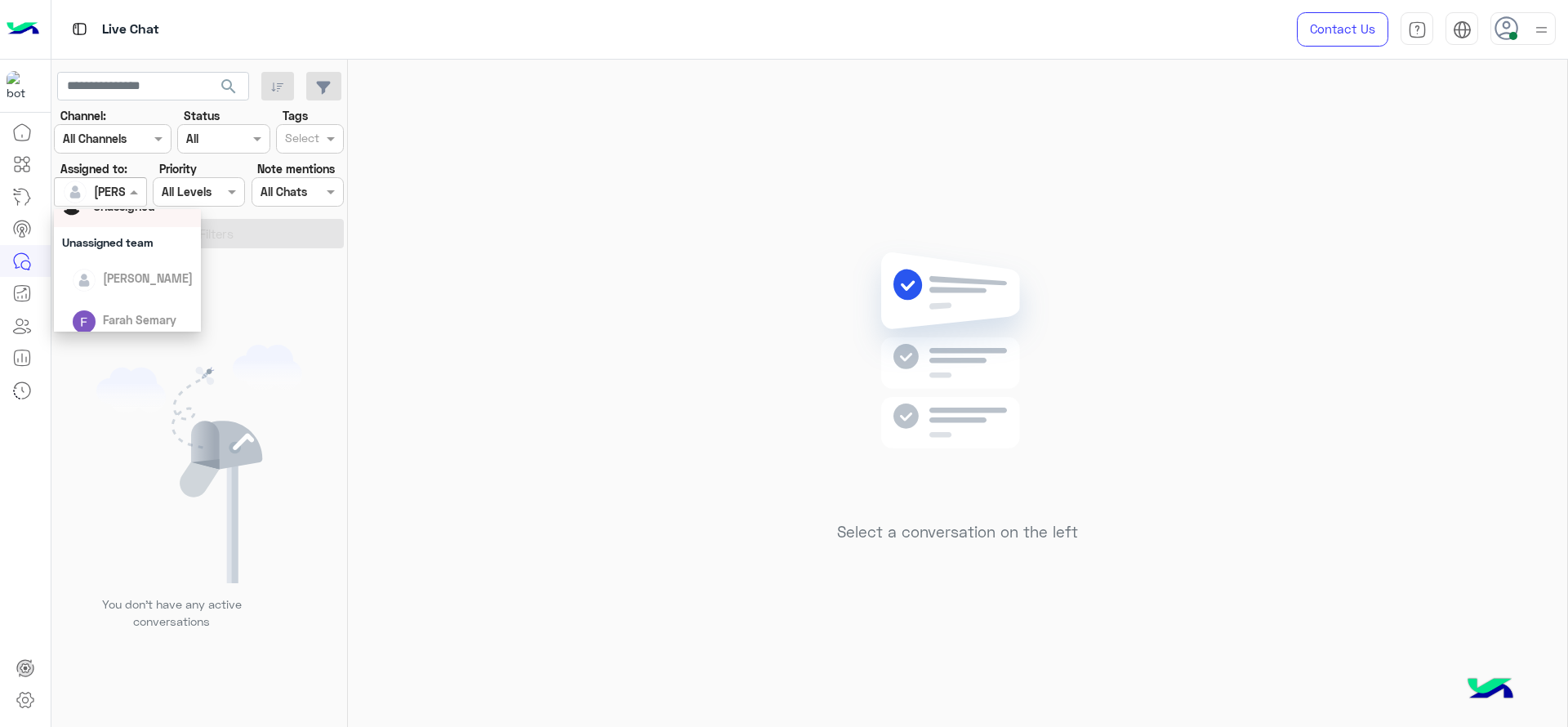
scroll to position [0, 0]
click at [112, 265] on span "Unassigned" at bounding box center [123, 260] width 62 height 14
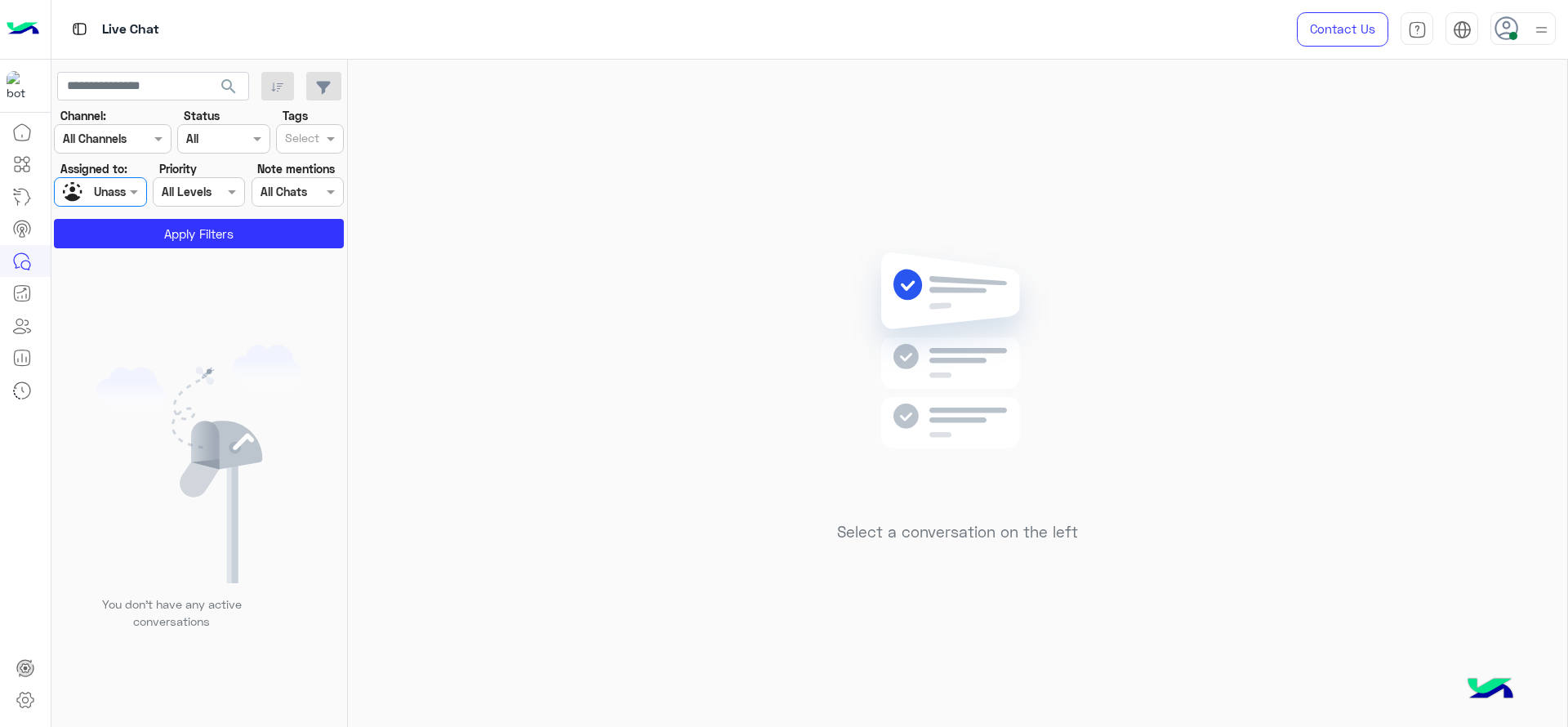
click at [328, 128] on div "Select" at bounding box center [310, 139] width 68 height 30
click at [319, 163] on div "Follow up" at bounding box center [310, 171] width 51 height 17
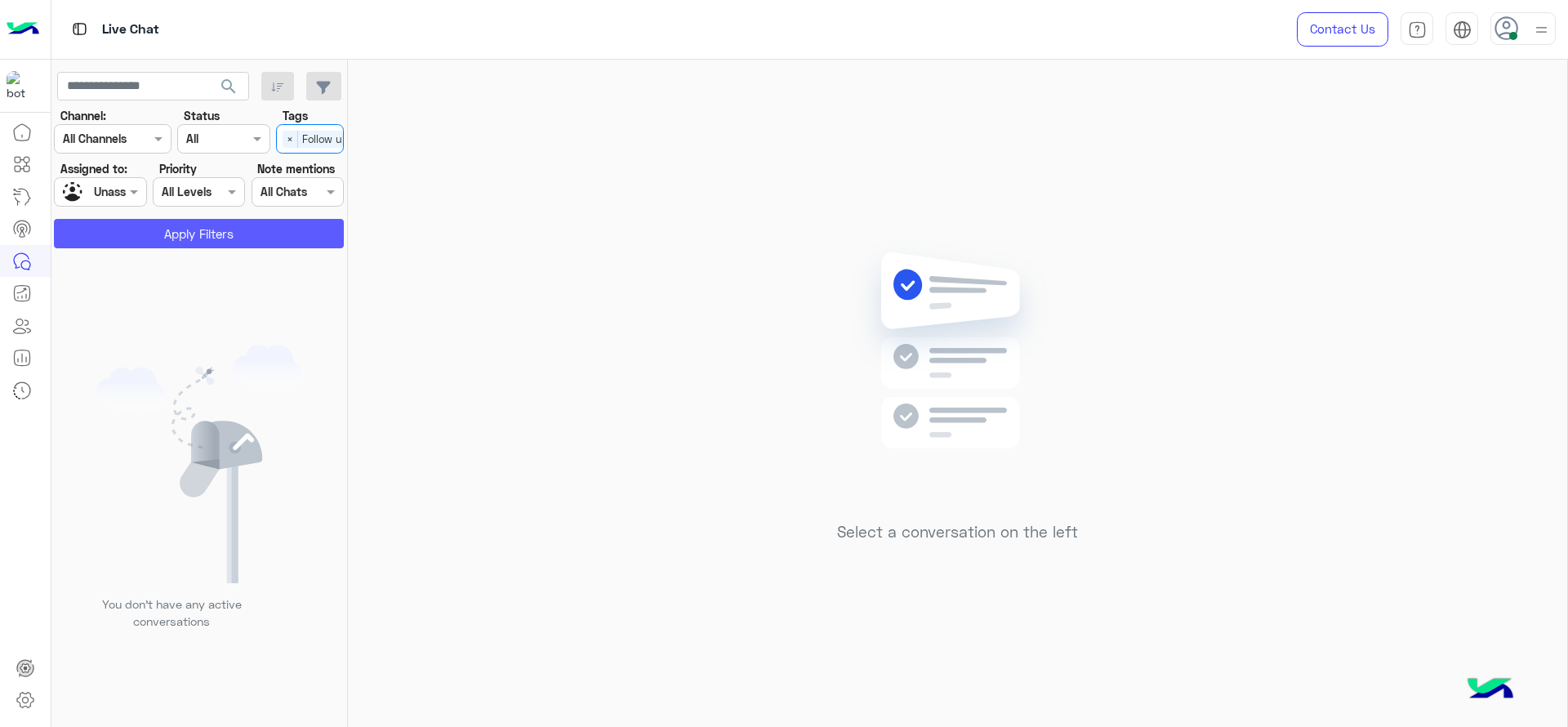
click at [284, 242] on button "Apply Filters" at bounding box center [199, 234] width 290 height 30
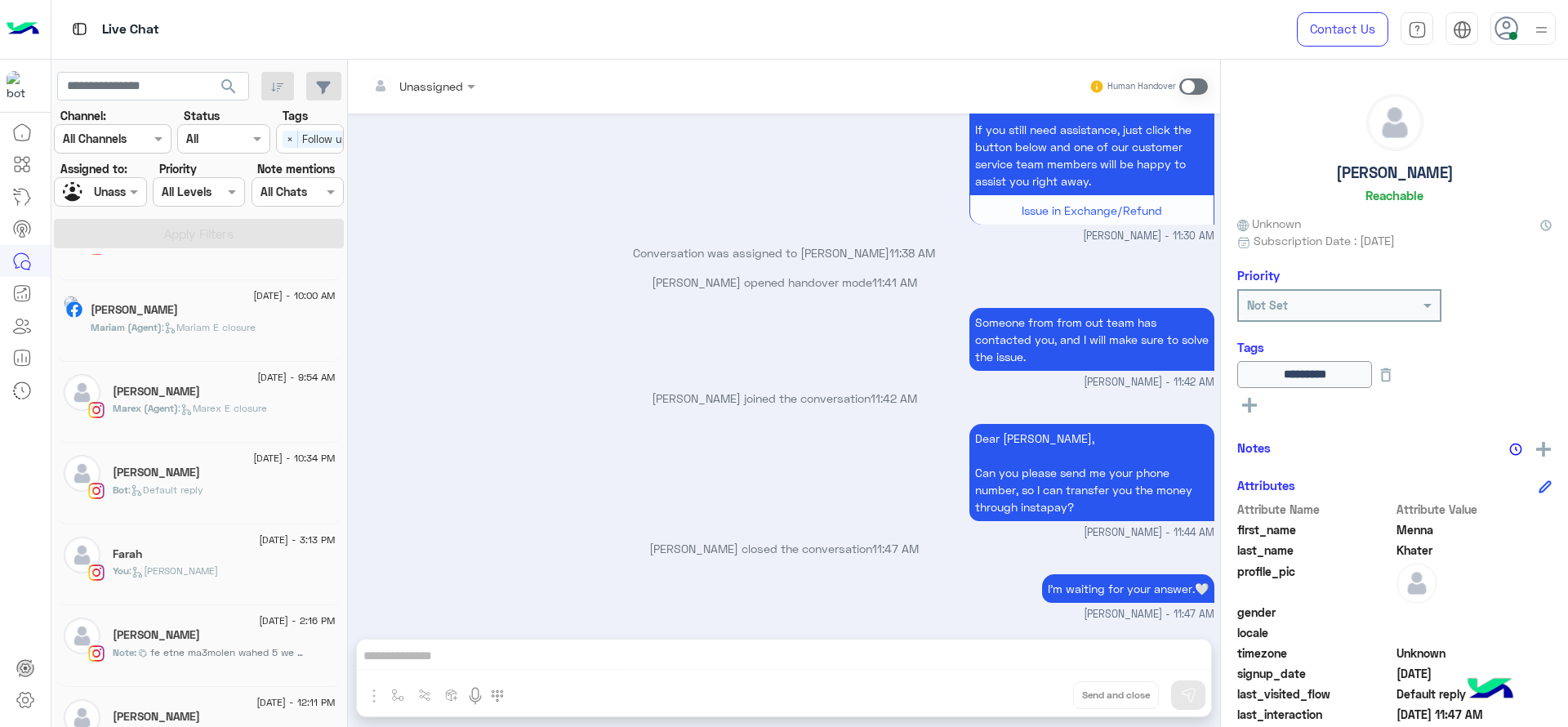
scroll to position [470, 0]
click at [241, 490] on div "Bot : Default reply" at bounding box center [224, 495] width 223 height 29
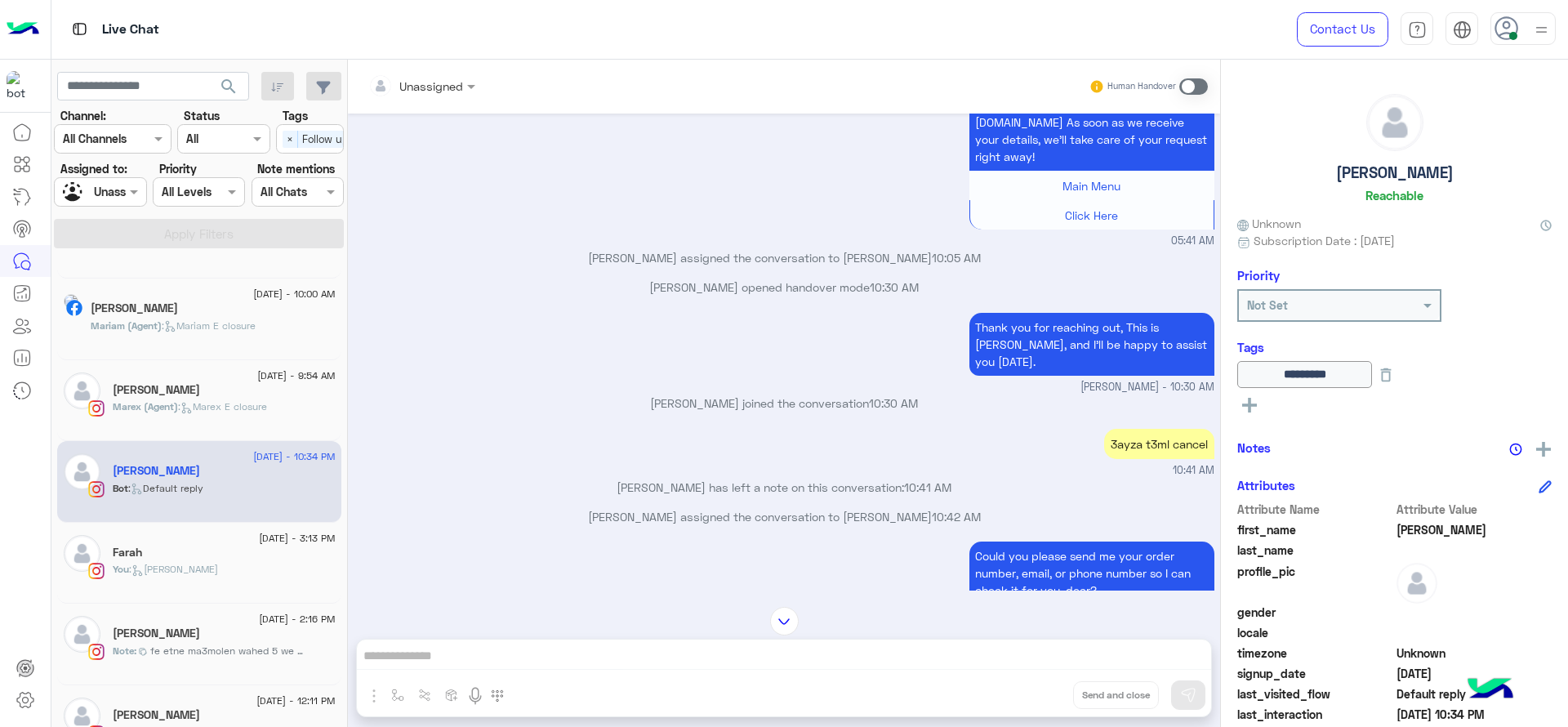
scroll to position [220, 0]
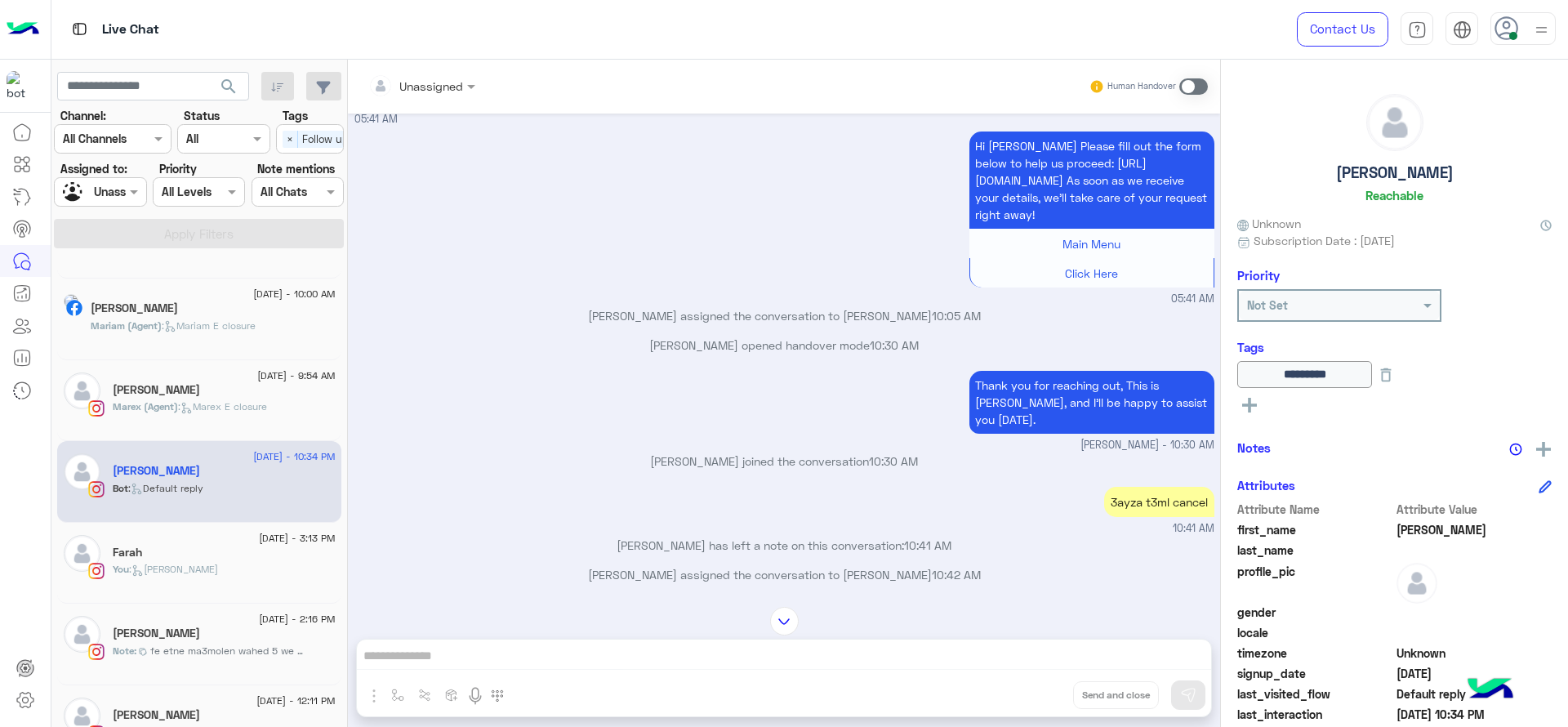
click at [451, 65] on div "Unassigned Human Handover" at bounding box center [783, 86] width 872 height 54
click at [451, 74] on div "Unassigned" at bounding box center [416, 85] width 95 height 33
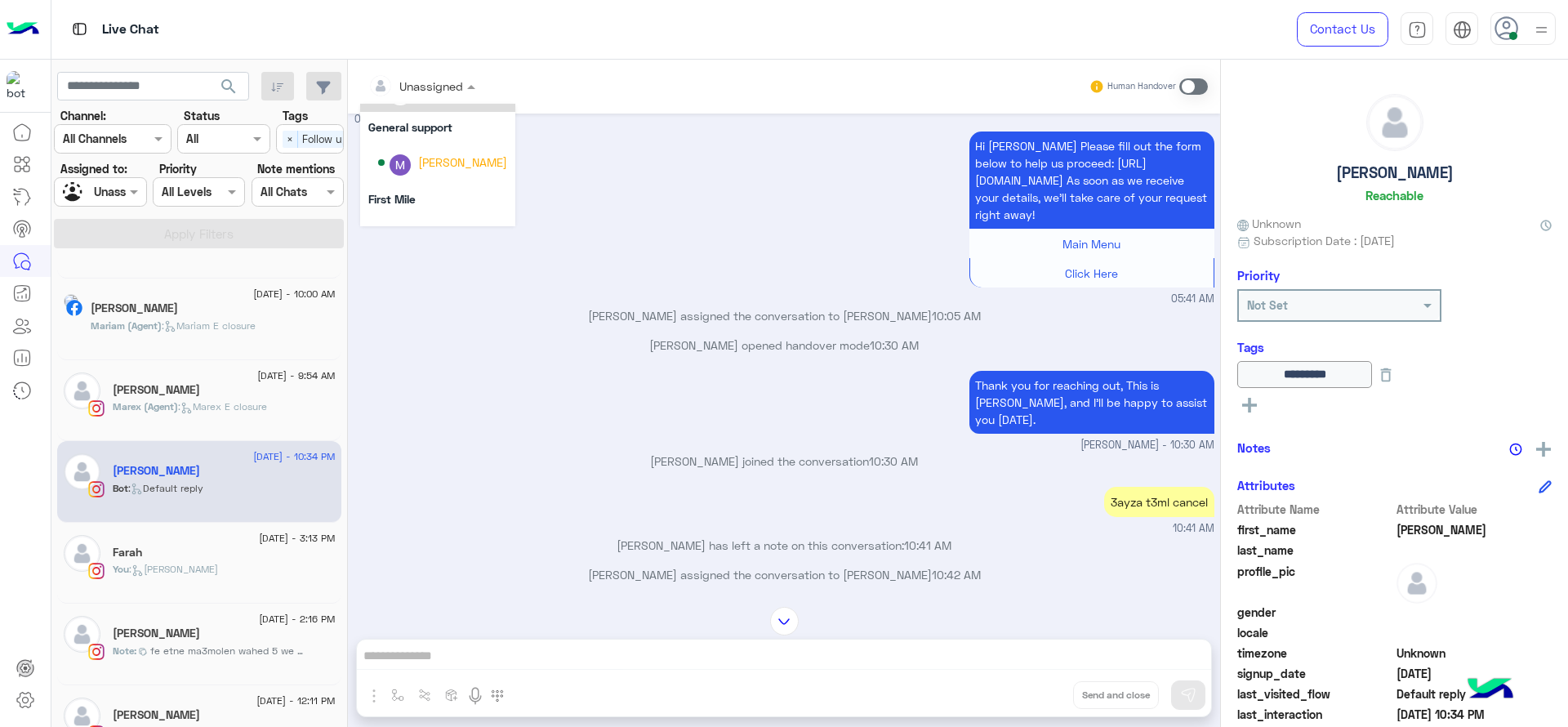
scroll to position [332, 0]
click at [428, 143] on div "[PERSON_NAME]" at bounding box center [442, 133] width 129 height 29
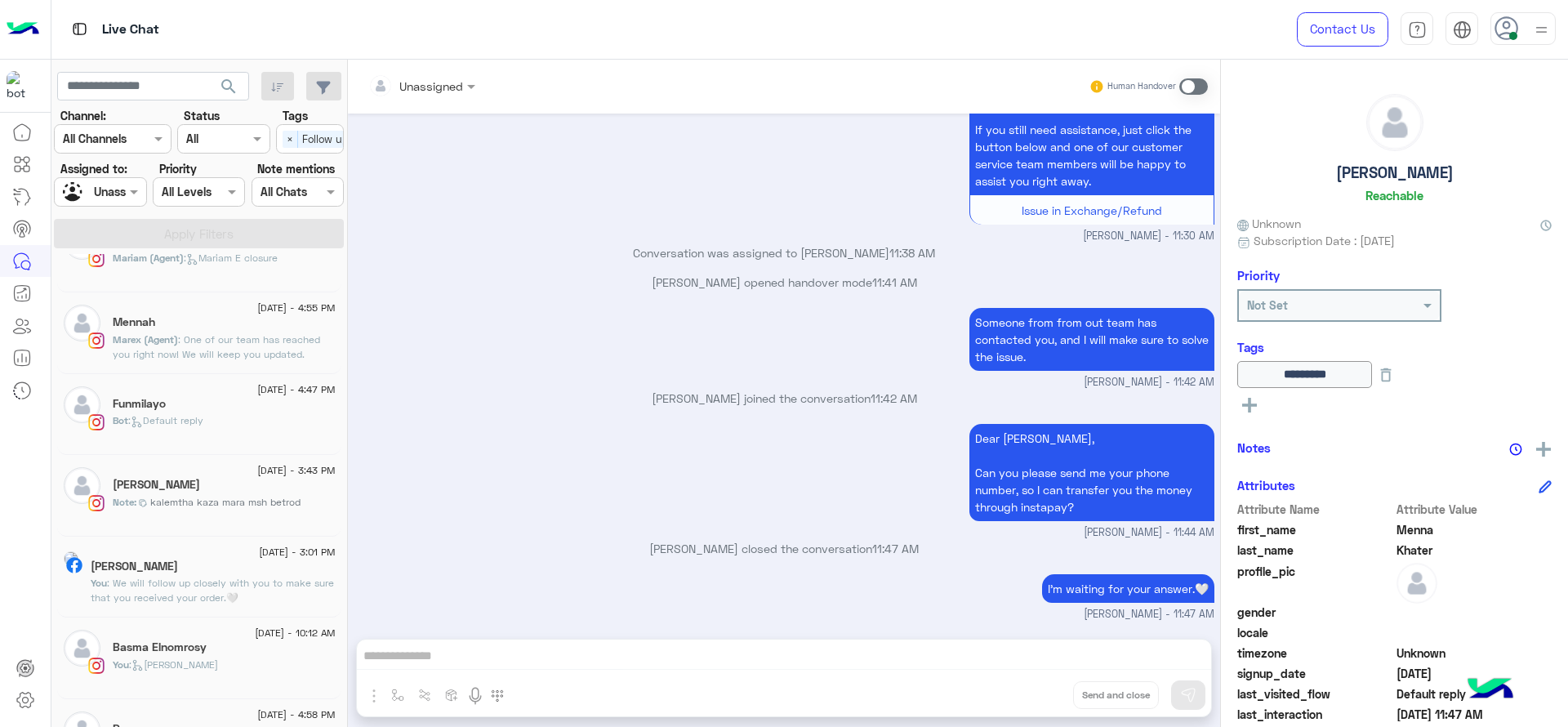
scroll to position [1213, 0]
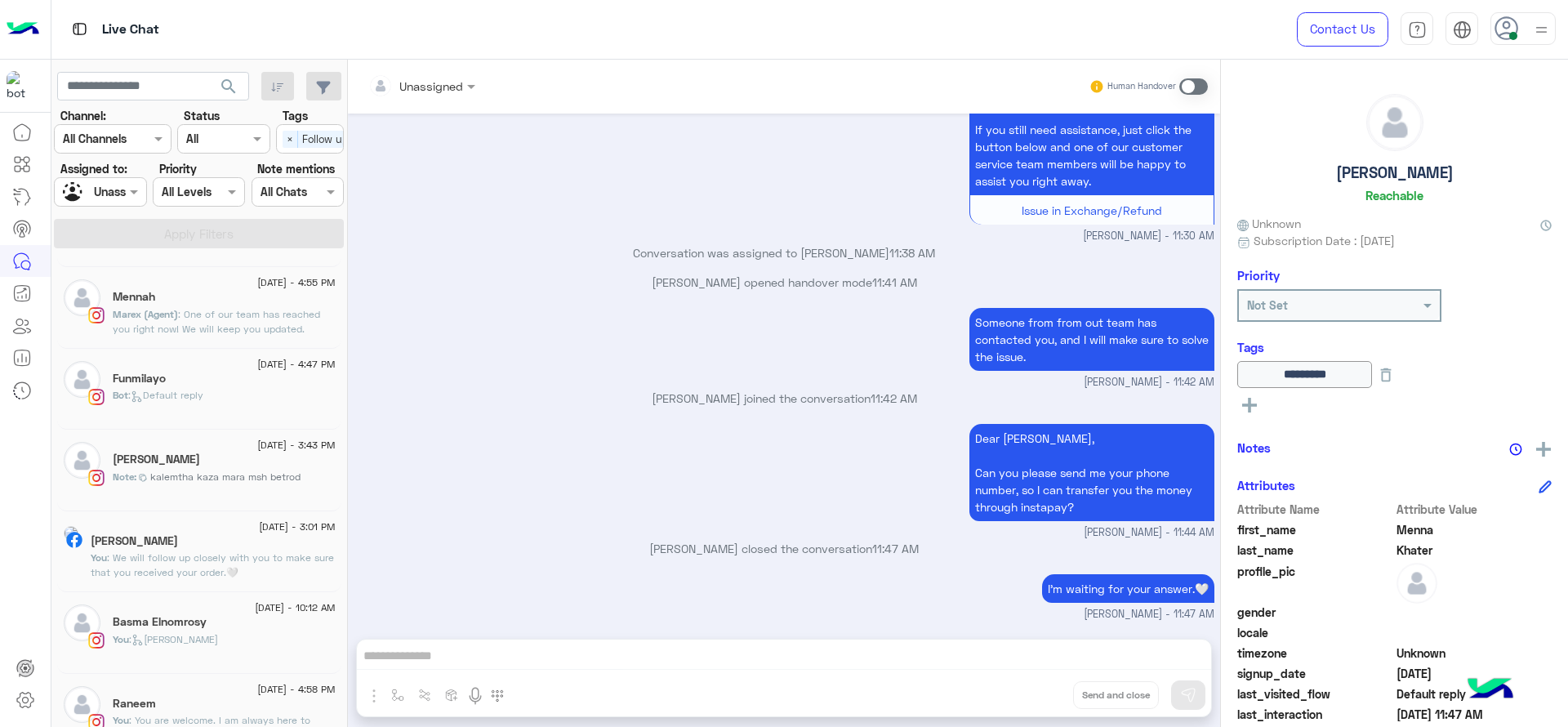
click at [166, 569] on span ": We will follow up closely with you to make sure that you received your order.🤍" at bounding box center [212, 564] width 244 height 27
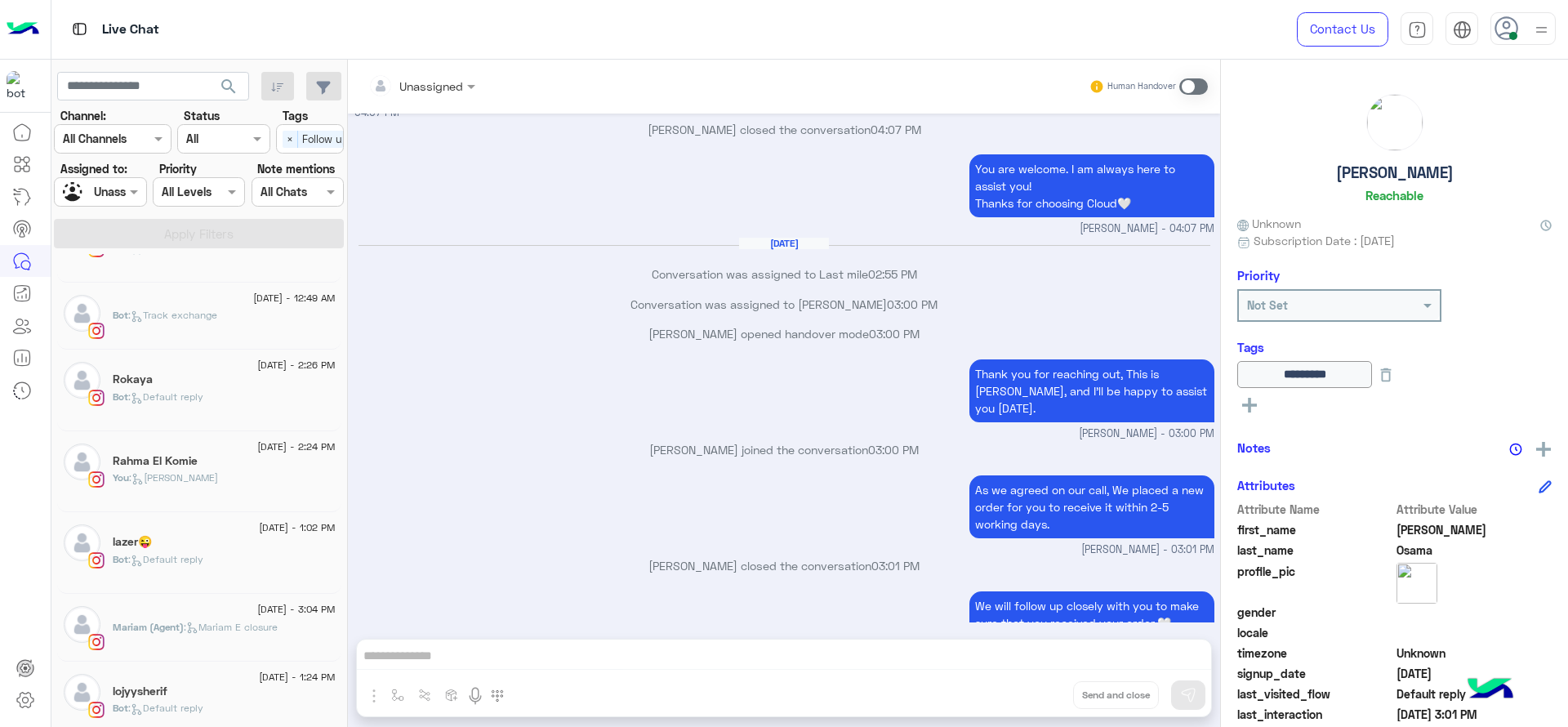
scroll to position [2013, 0]
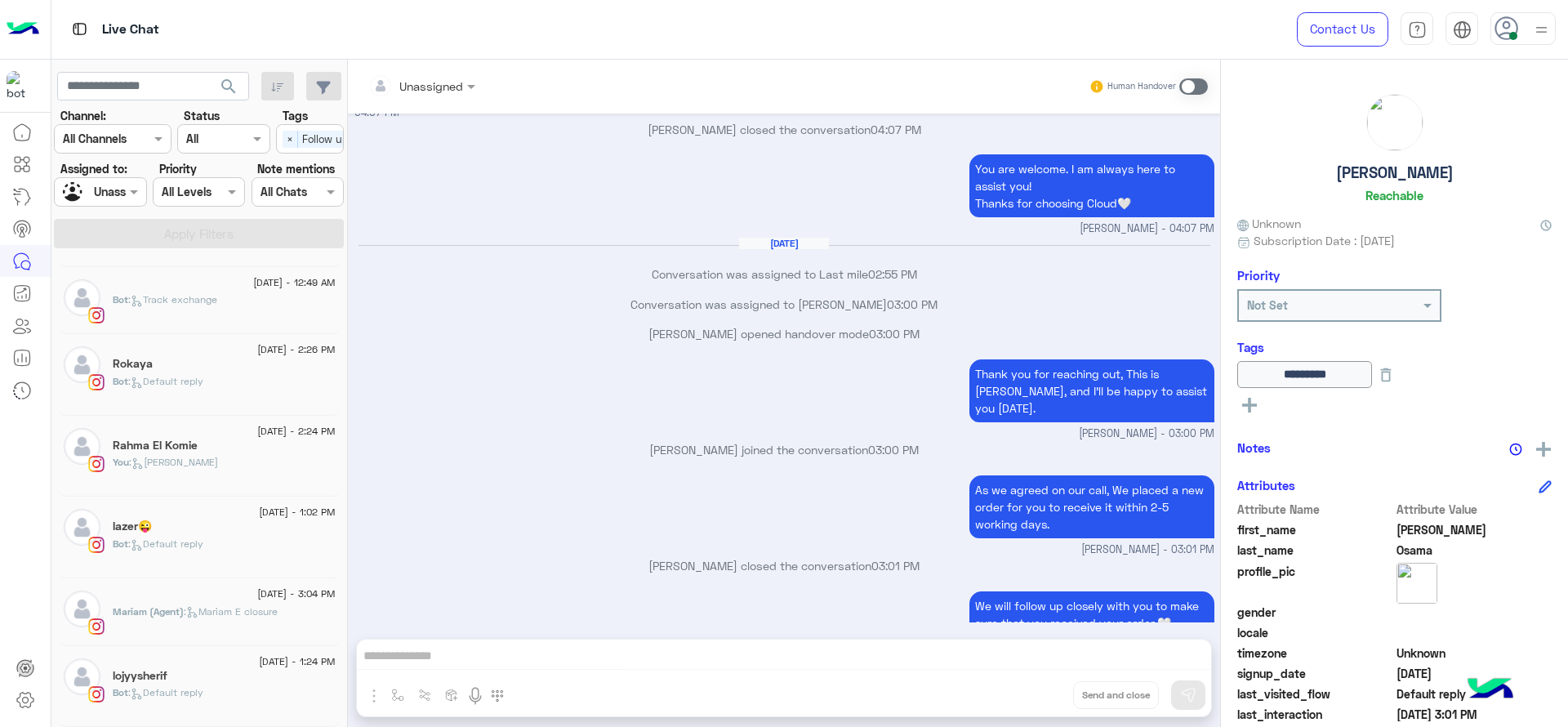
click at [217, 646] on div "lojyysherif" at bounding box center [224, 677] width 223 height 17
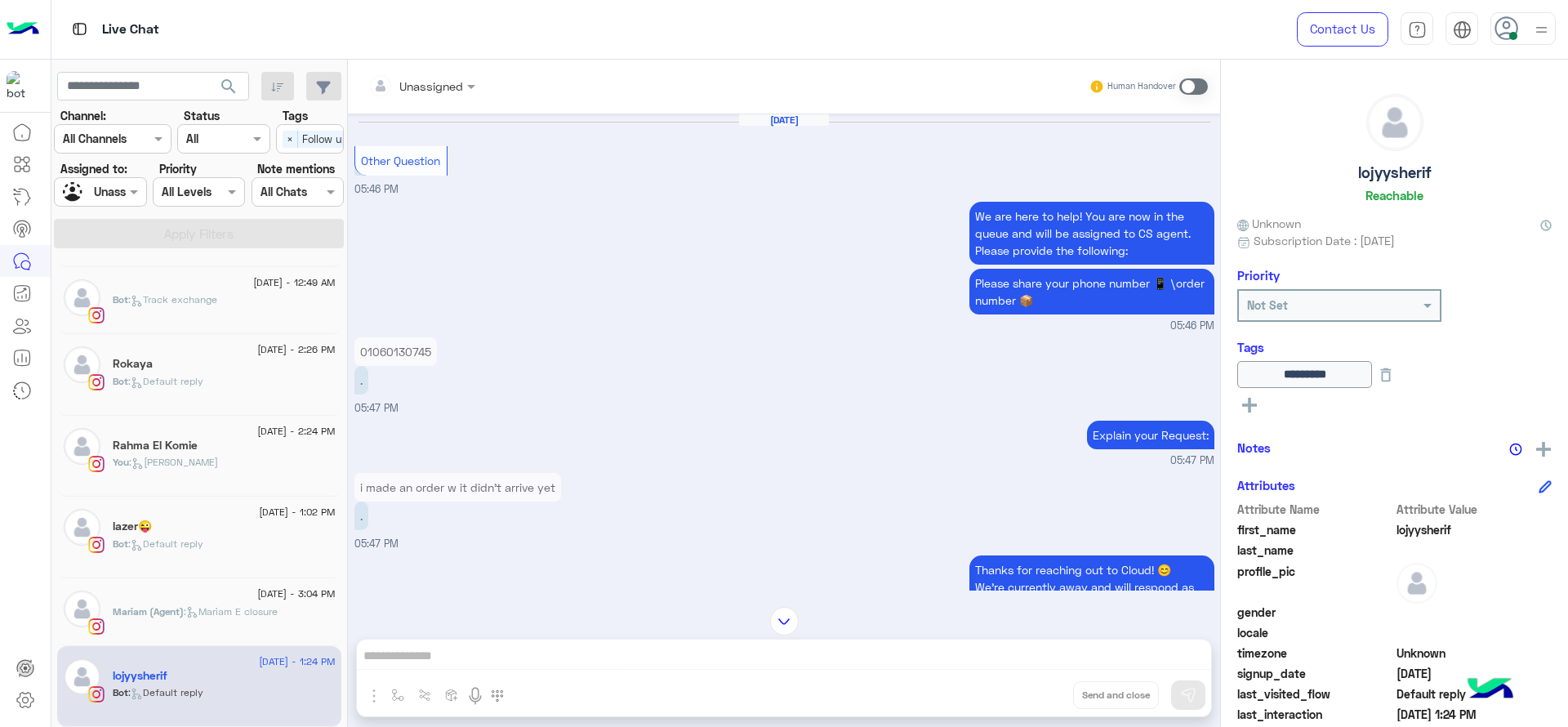
scroll to position [1871, 0]
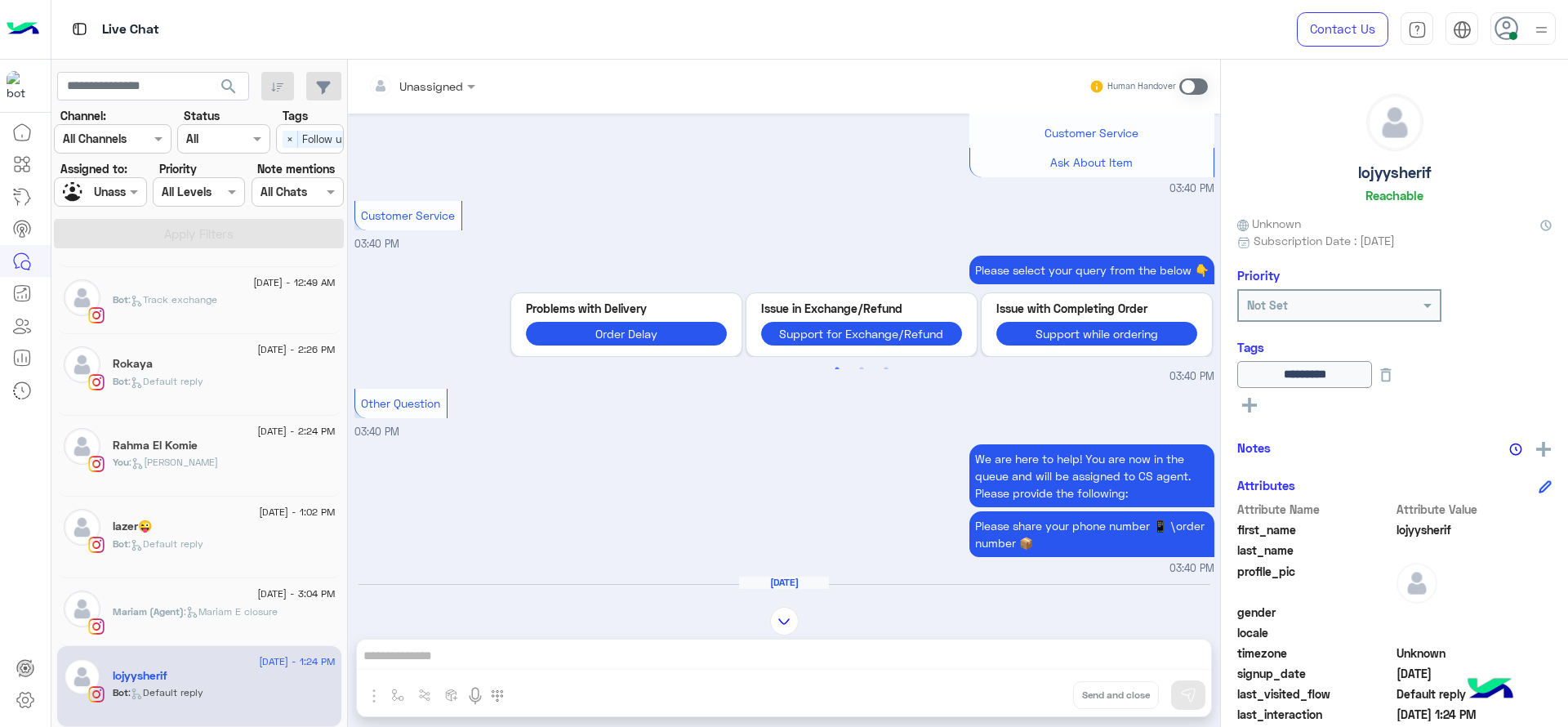
click at [624, 256] on div "Please select your query from the below 👇" at bounding box center [861, 270] width 706 height 29
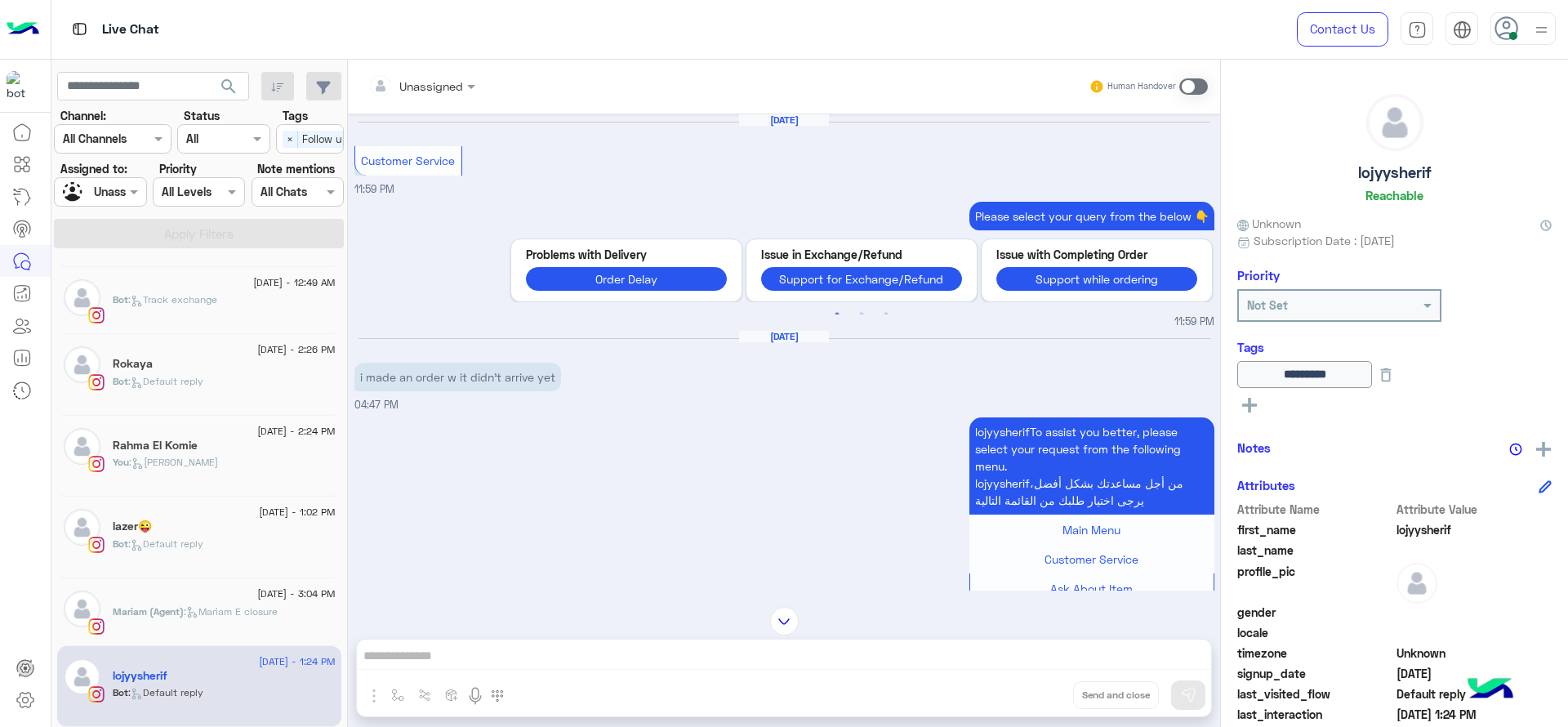
scroll to position [2706, 0]
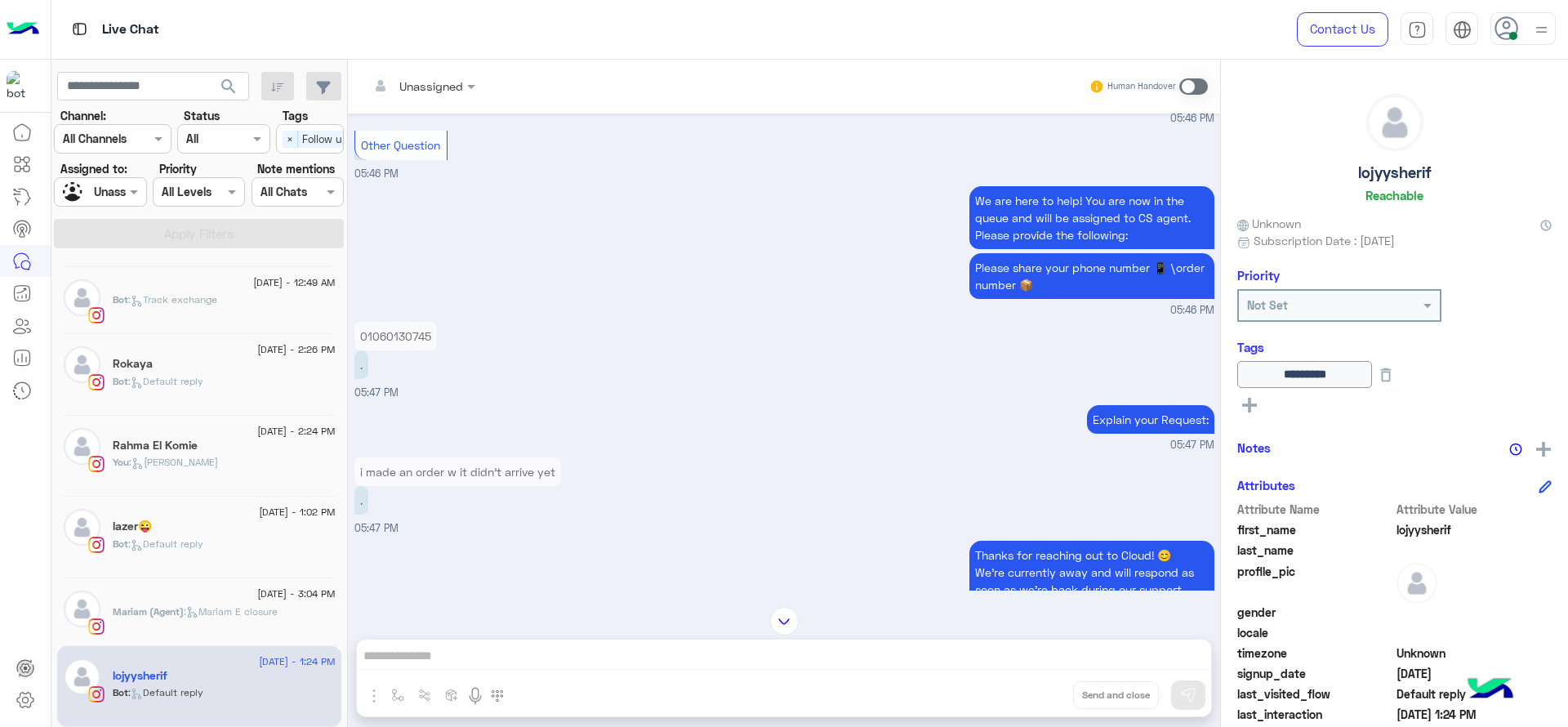
click at [394, 351] on p "01060130745" at bounding box center [396, 336] width 83 height 29
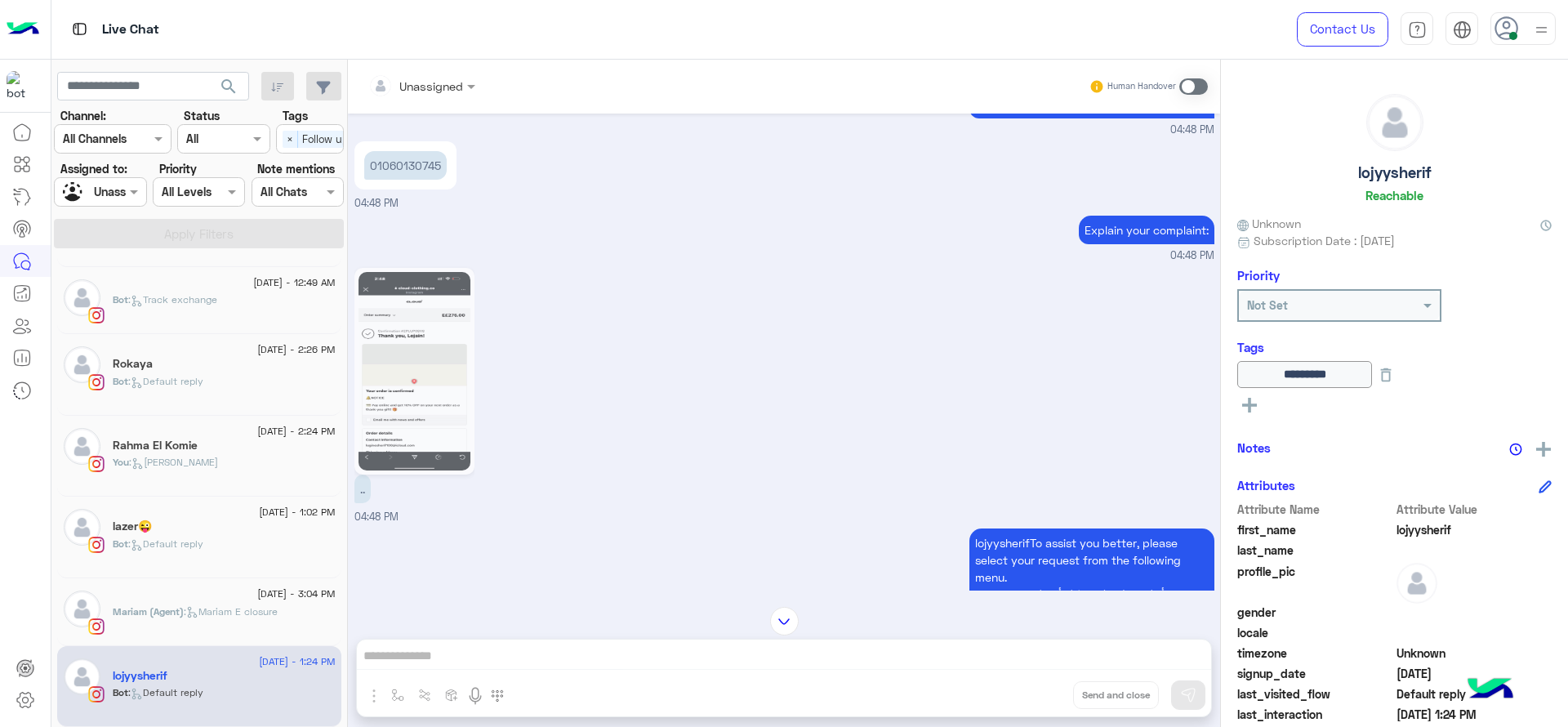
scroll to position [1477, 0]
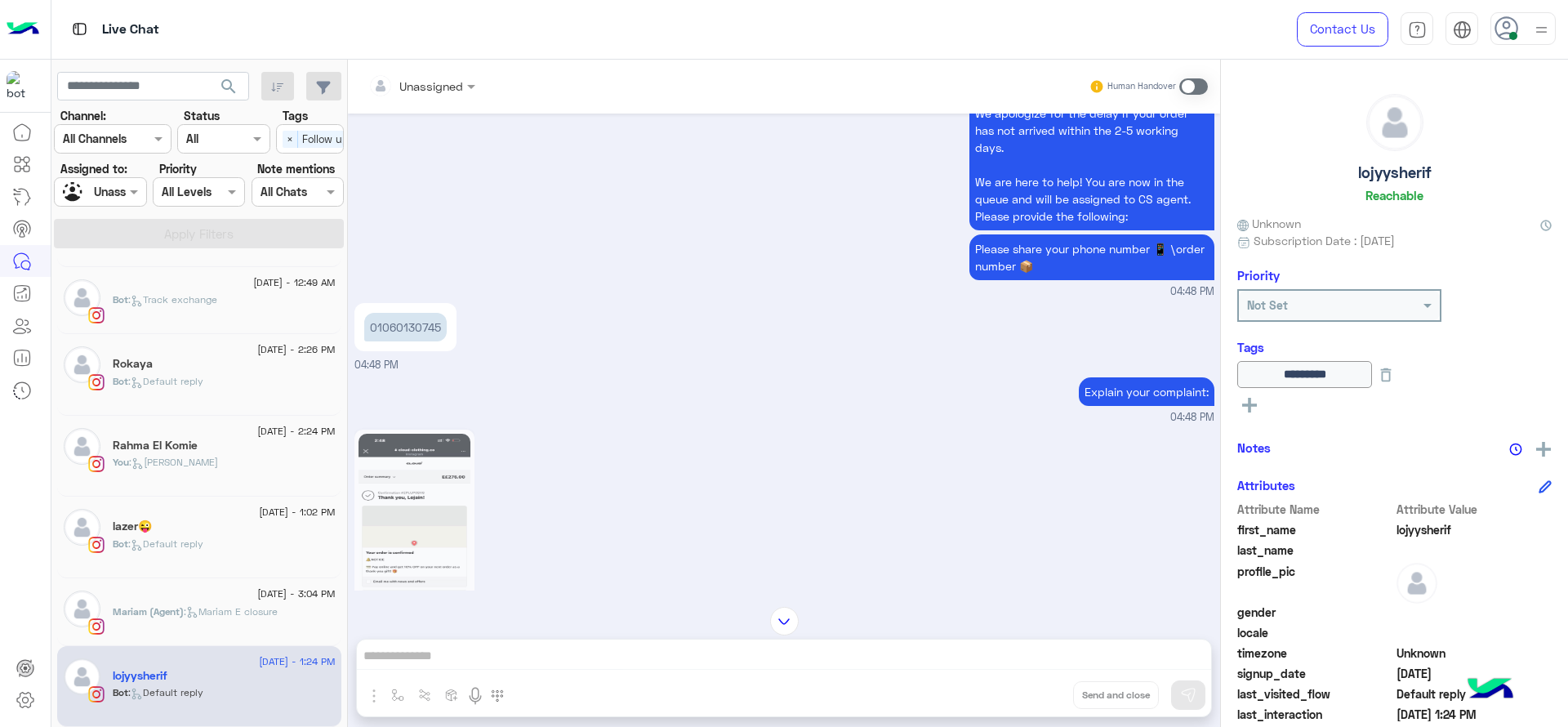
click at [414, 342] on p "01060130745" at bounding box center [406, 327] width 83 height 29
copy p "01060130745"
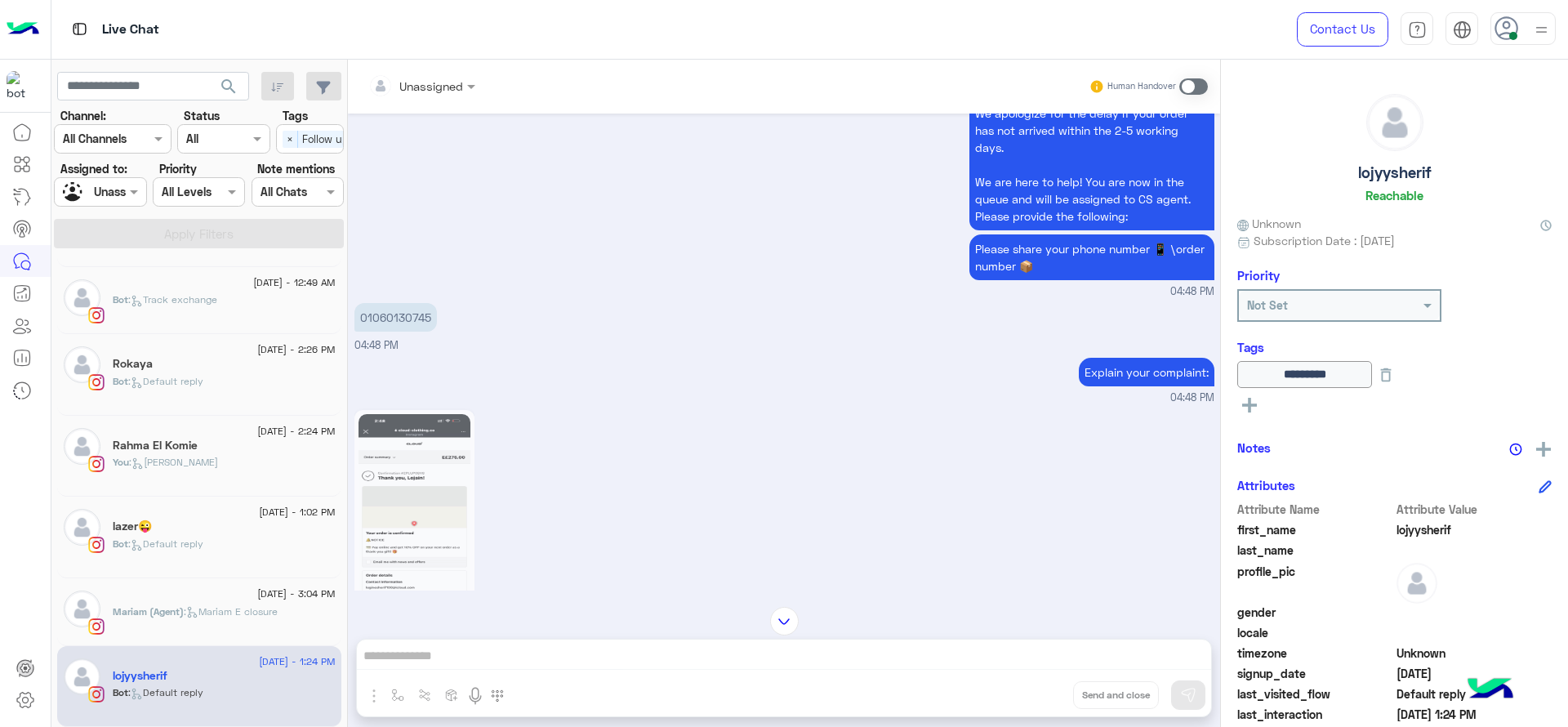
click at [1393, 18] on div at bounding box center [1524, 28] width 65 height 33
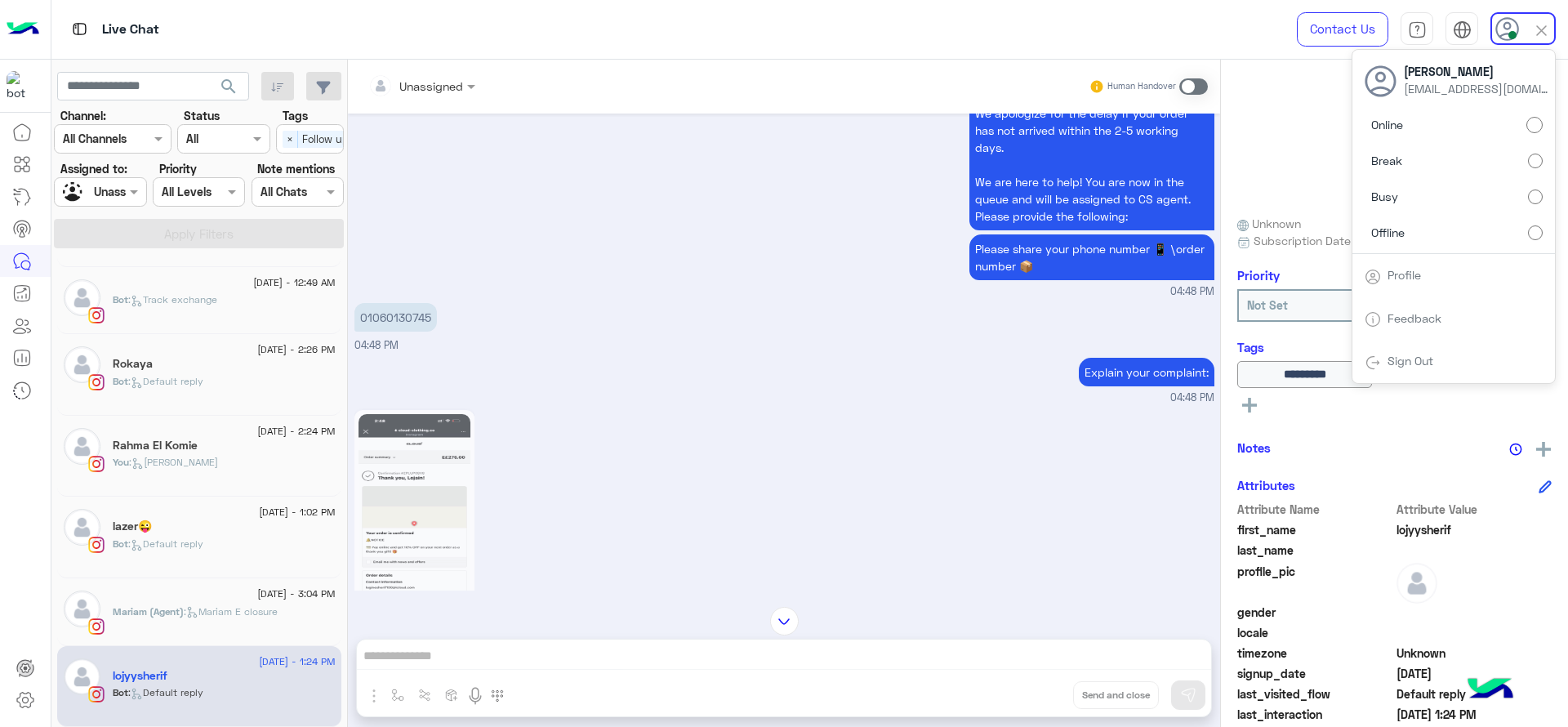
click at [1393, 189] on label "Busy" at bounding box center [1453, 197] width 178 height 30
drag, startPoint x: 292, startPoint y: 145, endPoint x: 142, endPoint y: 174, distance: 152.8
click at [290, 145] on span "×" at bounding box center [290, 138] width 16 height 17
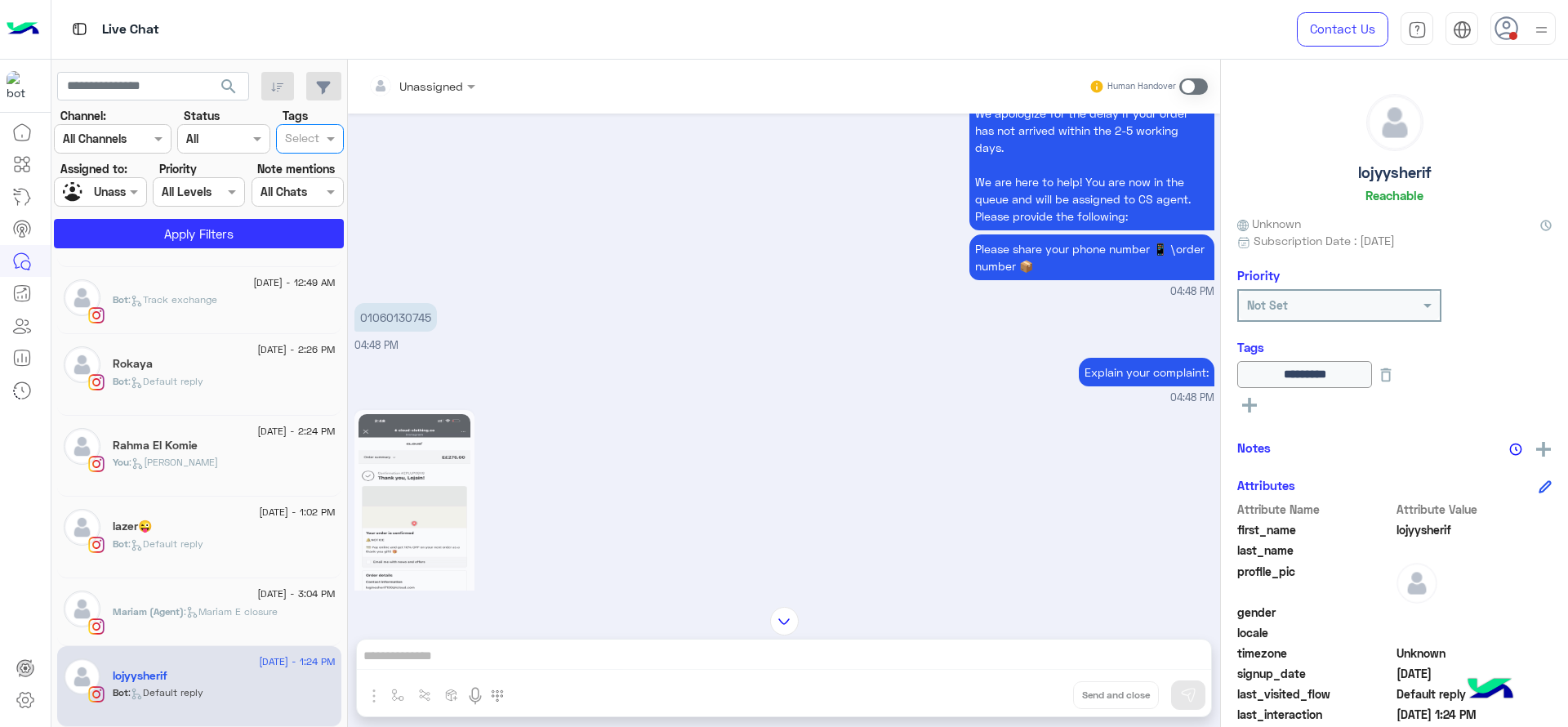
click at [88, 192] on input "text" at bounding box center [82, 192] width 38 height 17
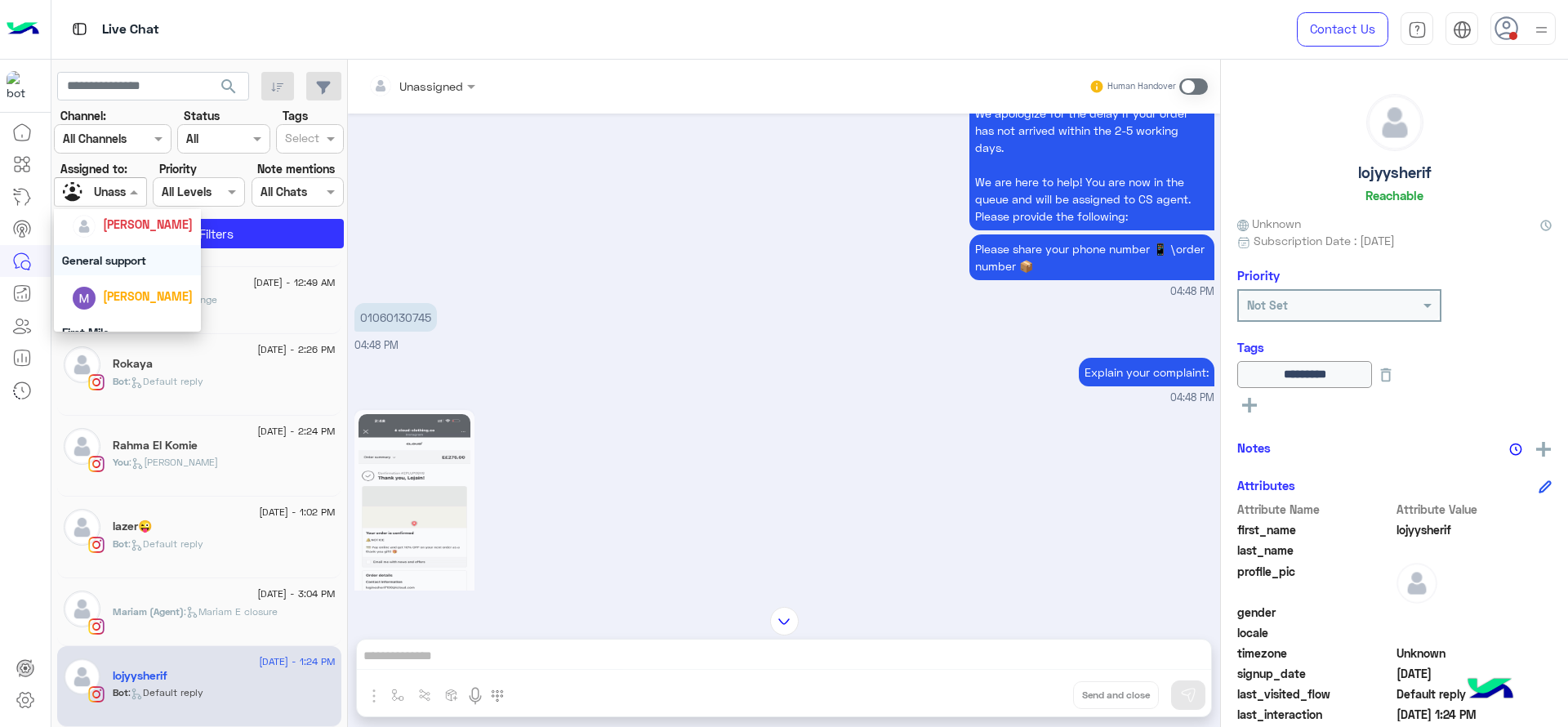
scroll to position [306, 0]
click at [85, 222] on img "Options list" at bounding box center [84, 224] width 23 height 23
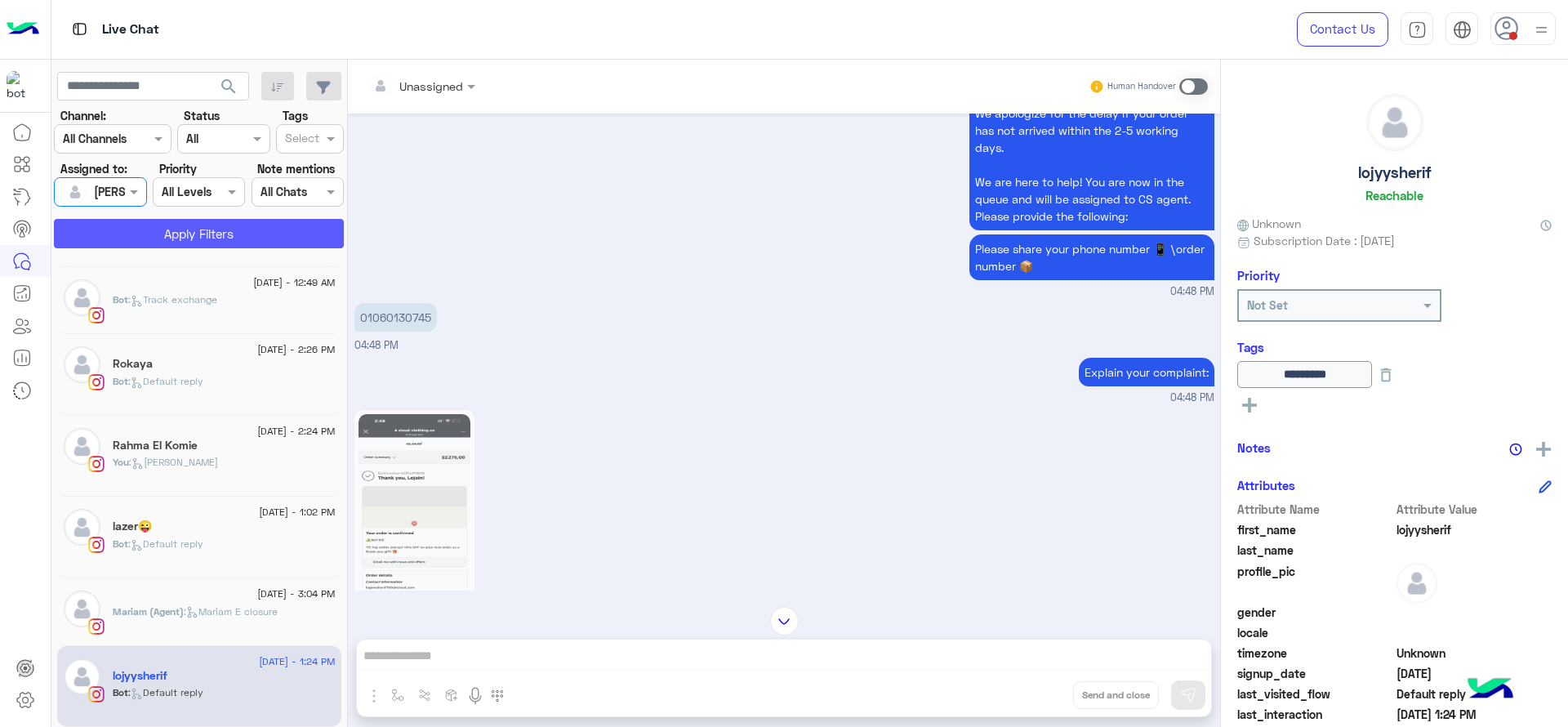
click at [96, 226] on button "Apply Filters" at bounding box center [199, 234] width 290 height 30
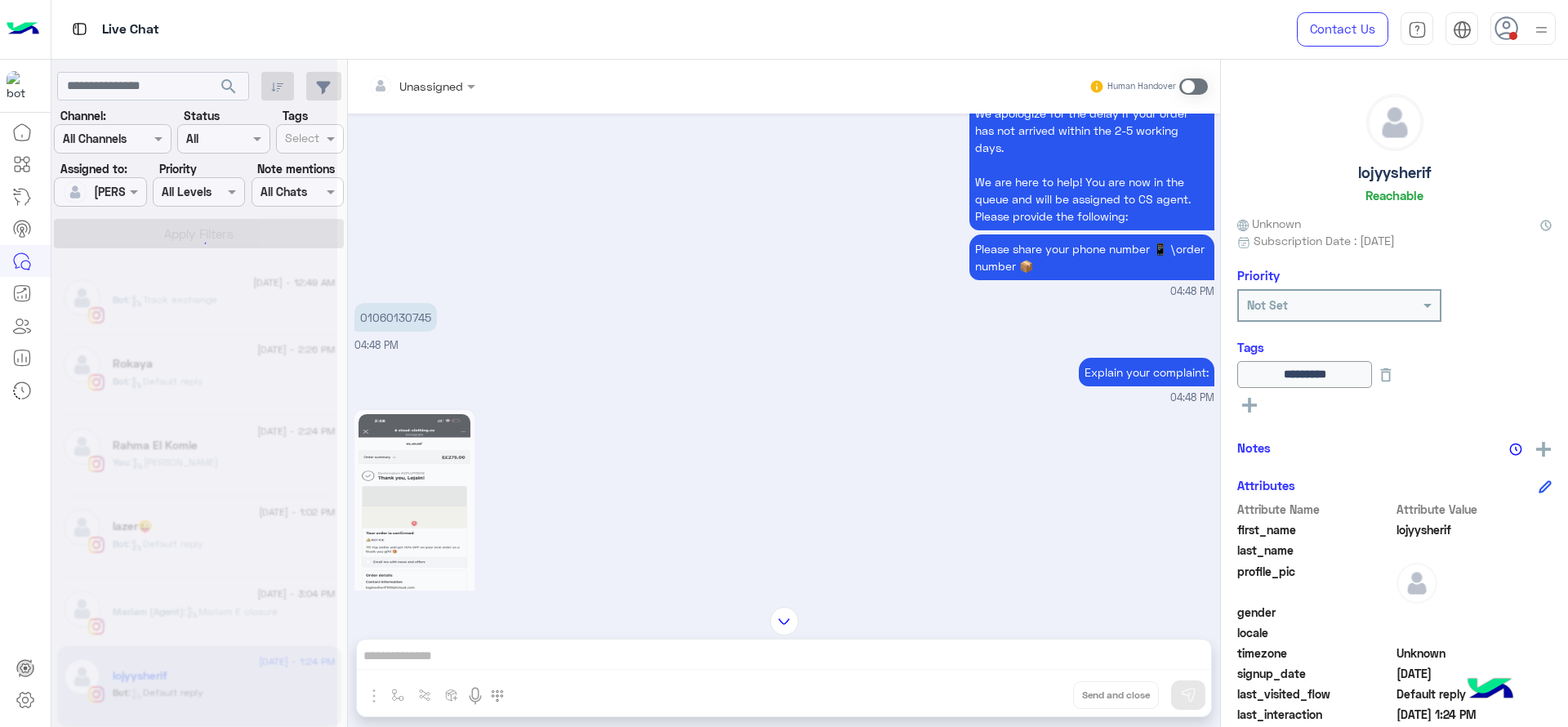
click at [1393, 40] on div at bounding box center [1524, 28] width 65 height 33
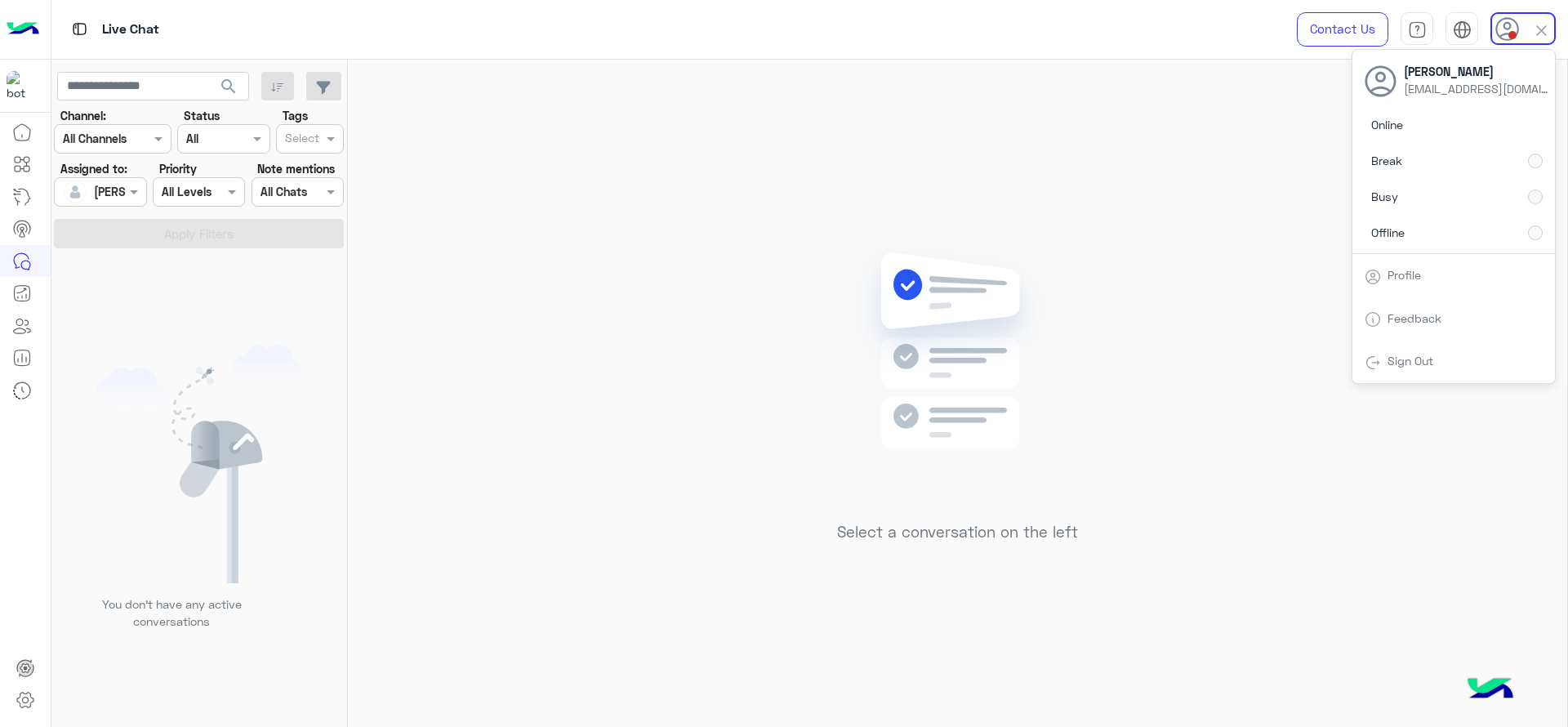
click at [823, 234] on div "Select a conversation on the left" at bounding box center [957, 396] width 1219 height 674
click at [705, 506] on div "Select a conversation on the left" at bounding box center [957, 396] width 1219 height 674
click at [634, 619] on div "Select a conversation on the left" at bounding box center [957, 396] width 1219 height 674
click at [787, 303] on div "Select a conversation on the left" at bounding box center [957, 396] width 1219 height 674
click at [477, 247] on div "Select a conversation on the left" at bounding box center [957, 396] width 1219 height 674
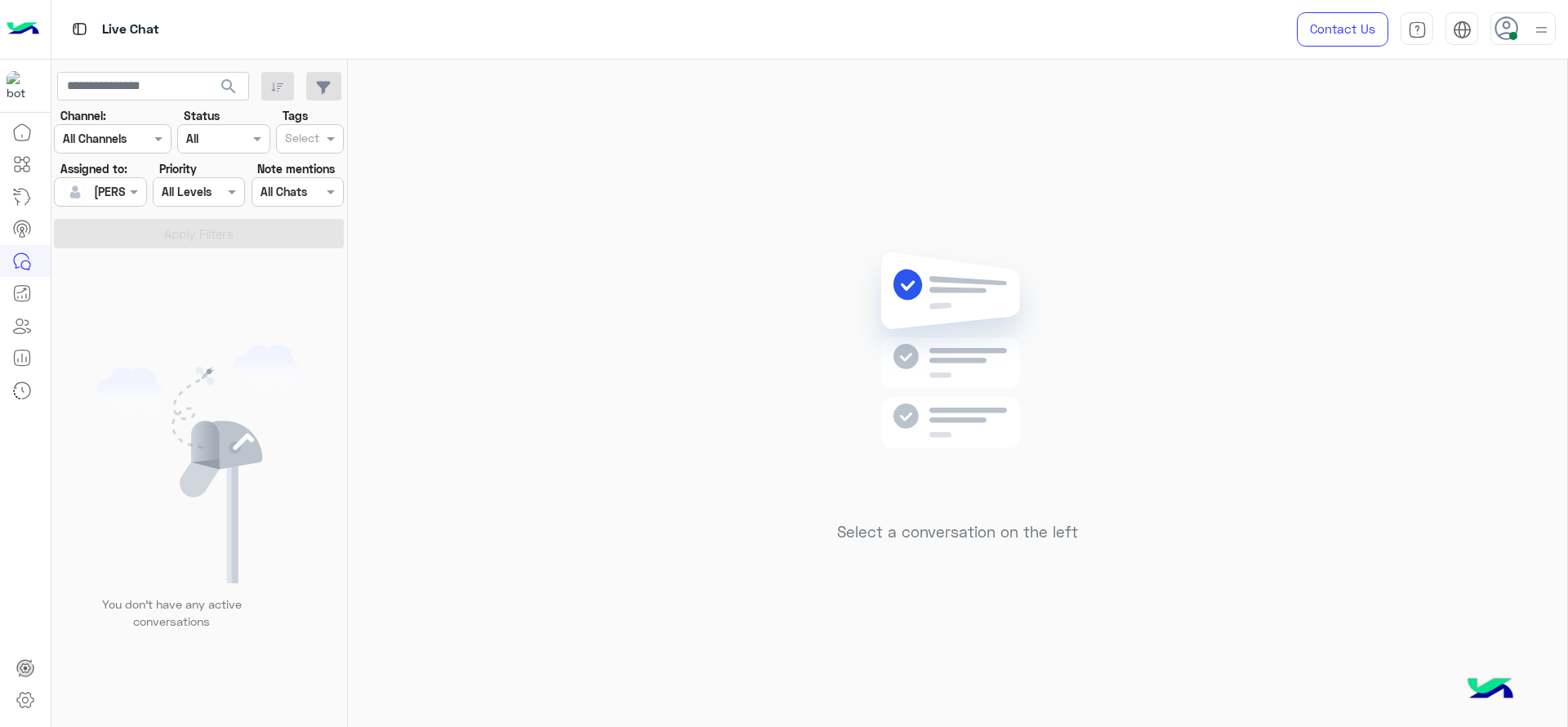
click at [621, 502] on div "Select a conversation on the left" at bounding box center [957, 396] width 1219 height 674
click at [569, 379] on div "Select a conversation on the left" at bounding box center [957, 396] width 1219 height 674
click at [488, 372] on div "Select a conversation on the left" at bounding box center [957, 396] width 1219 height 674
click at [668, 371] on div "Select a conversation on the left" at bounding box center [957, 396] width 1219 height 674
click at [457, 187] on div "Select a conversation on the left" at bounding box center [957, 396] width 1219 height 674
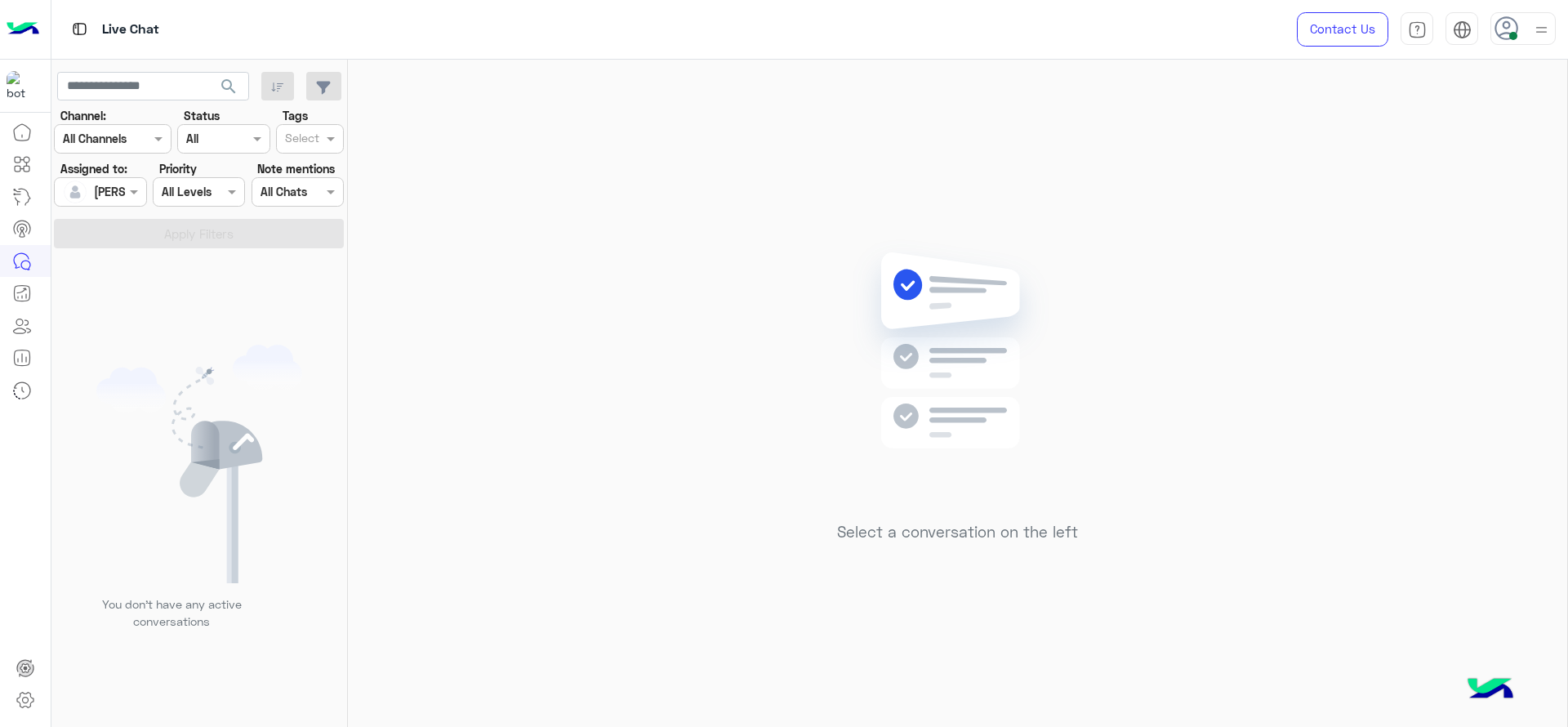
click at [543, 400] on div "Select a conversation on the left" at bounding box center [957, 396] width 1219 height 674
click at [702, 420] on div "Select a conversation on the left" at bounding box center [957, 396] width 1219 height 674
click at [390, 124] on div "Select a conversation on the left" at bounding box center [957, 396] width 1219 height 674
click at [651, 262] on div "Select a conversation on the left" at bounding box center [957, 396] width 1219 height 674
drag, startPoint x: 687, startPoint y: 490, endPoint x: 334, endPoint y: 2, distance: 602.3
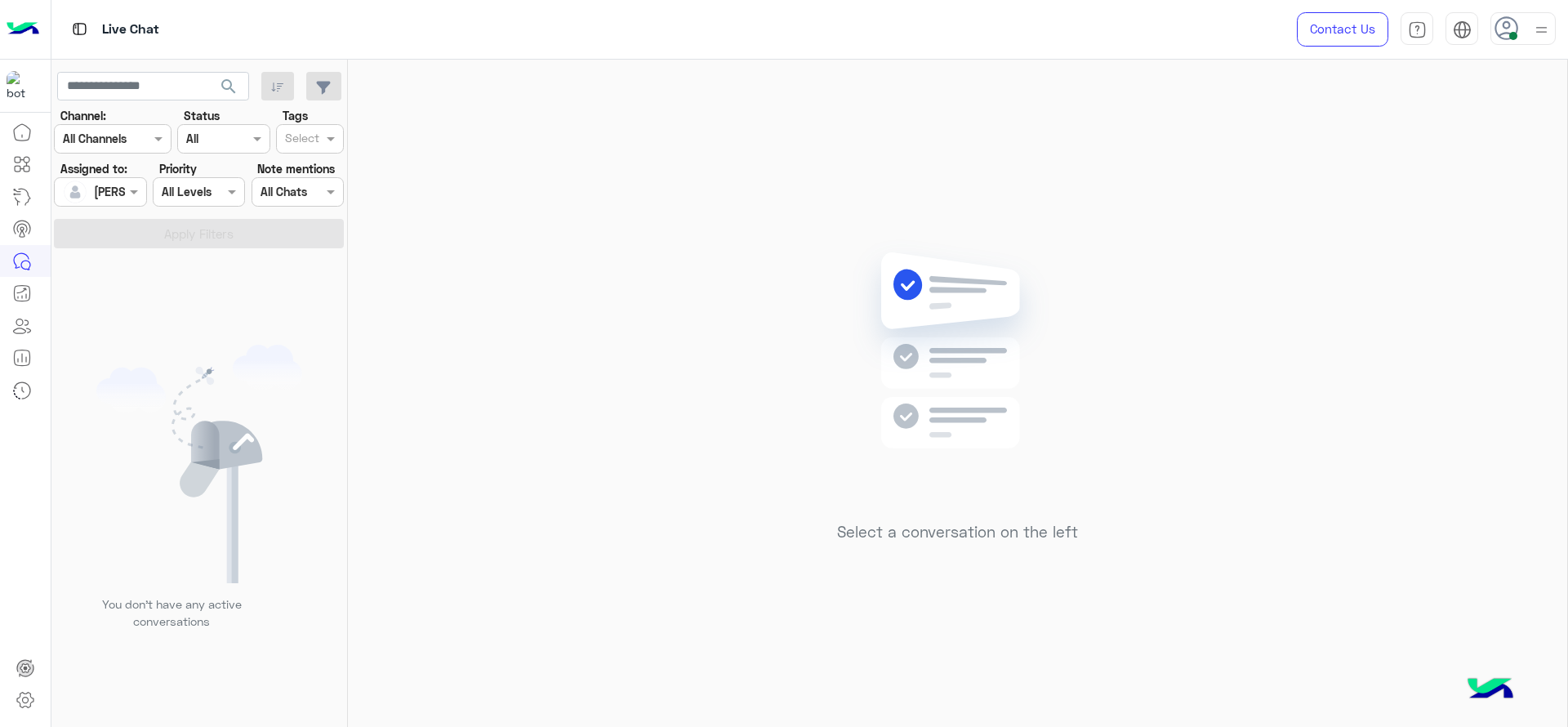
click at [687, 492] on div "Select a conversation on the left" at bounding box center [957, 396] width 1219 height 674
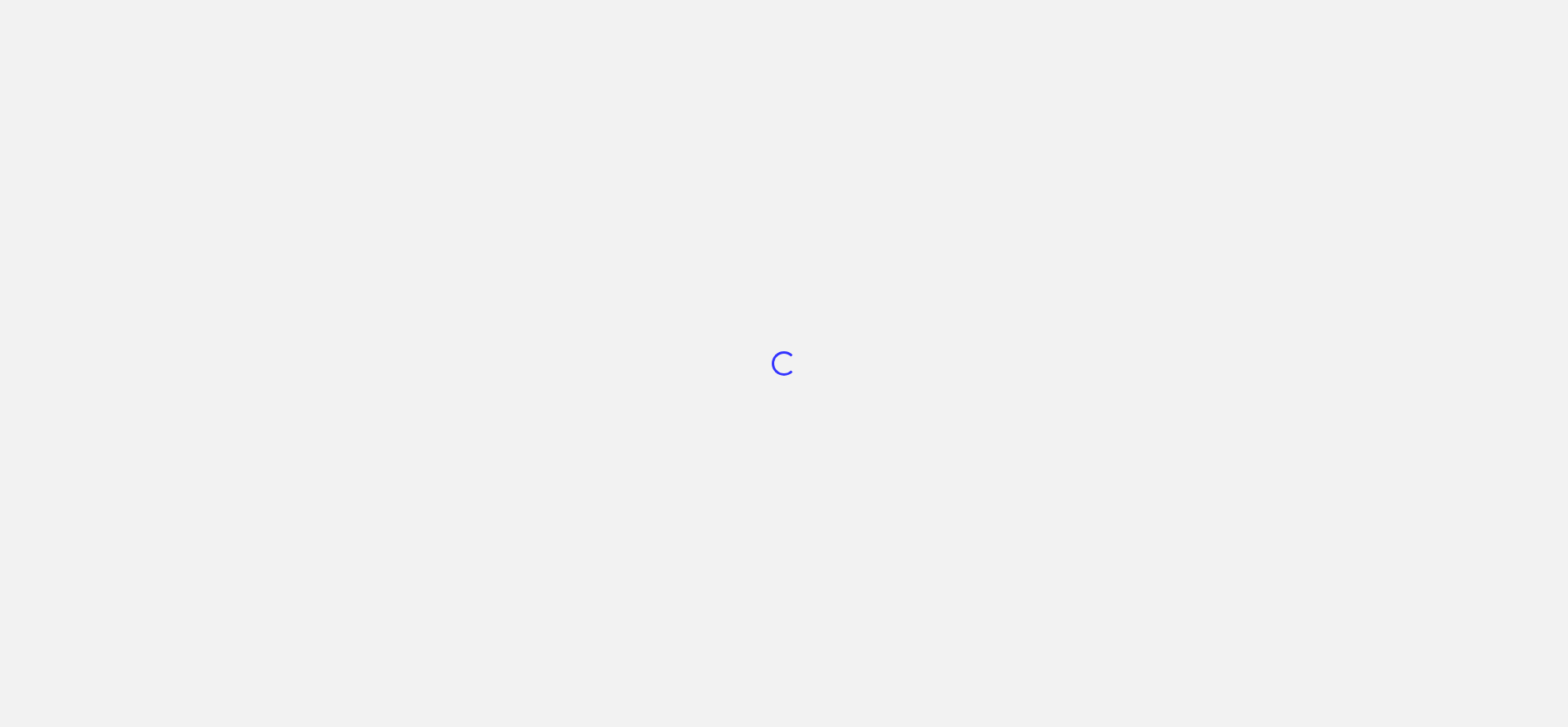
click at [860, 499] on app-root "Loading..." at bounding box center [784, 364] width 1568 height 727
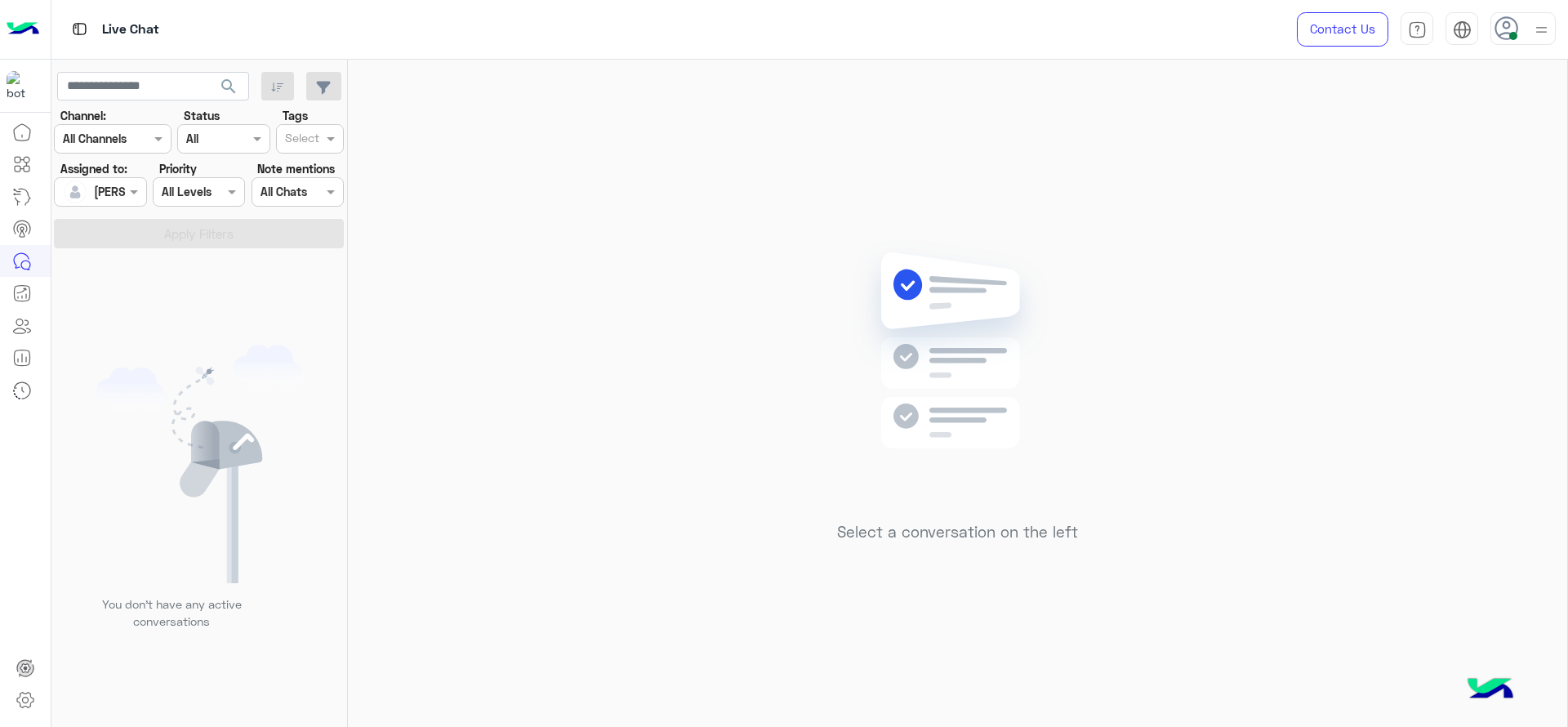
click at [631, 406] on div "Select a conversation on the left" at bounding box center [957, 396] width 1219 height 674
click at [782, 186] on div "Select a conversation on the left" at bounding box center [957, 396] width 1219 height 674
click at [666, 488] on div "Select a conversation on the left" at bounding box center [957, 396] width 1219 height 674
drag, startPoint x: 470, startPoint y: 411, endPoint x: 356, endPoint y: 33, distance: 394.8
click at [465, 405] on div "Select a conversation on the left" at bounding box center [957, 396] width 1219 height 674
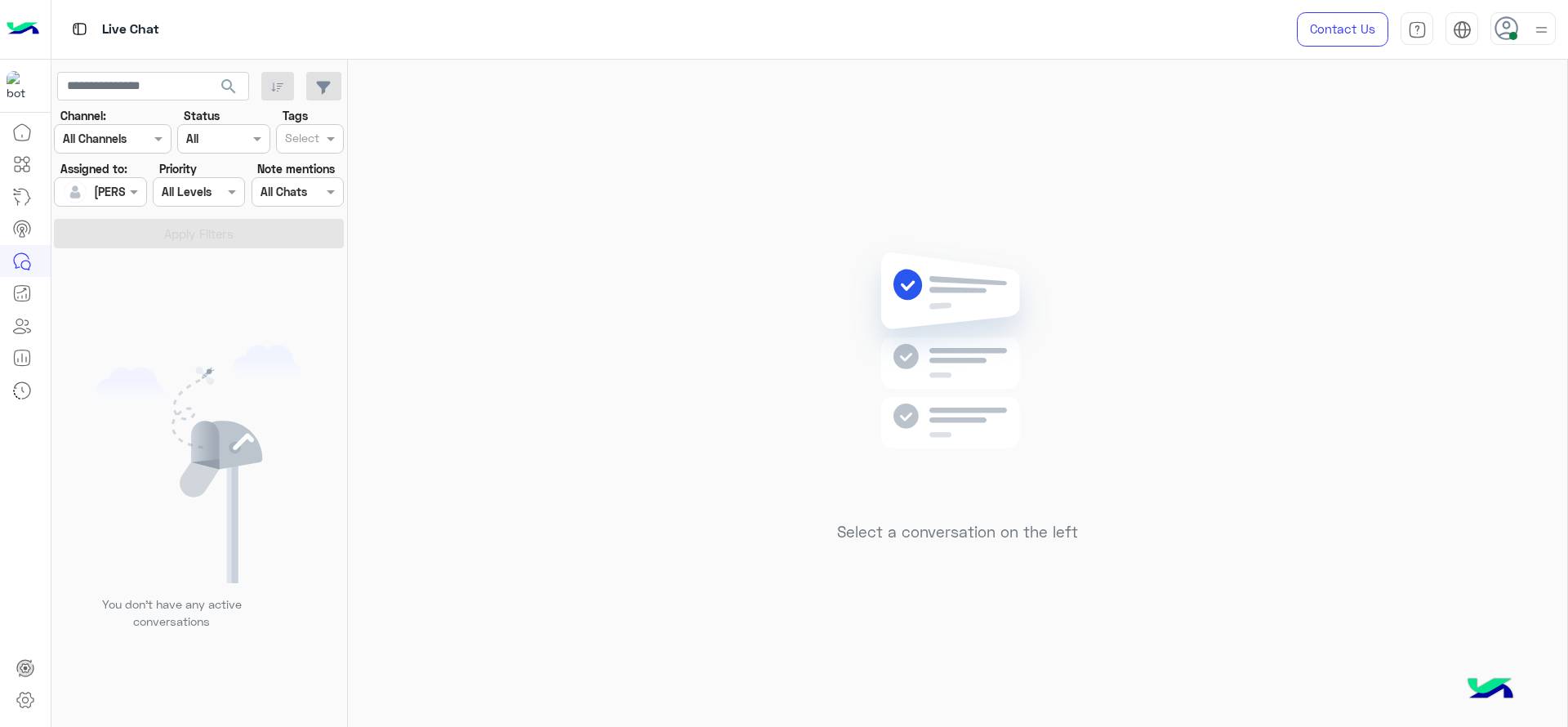
click at [487, 481] on div "Select a conversation on the left" at bounding box center [957, 396] width 1219 height 674
click at [717, 618] on div "Select a conversation on the left" at bounding box center [957, 396] width 1219 height 674
click at [1249, 213] on div "Select a conversation on the left" at bounding box center [957, 396] width 1219 height 674
click at [773, 352] on div "Select a conversation on the left" at bounding box center [957, 396] width 1219 height 674
click at [576, 195] on div "Select a conversation on the left" at bounding box center [957, 396] width 1219 height 674
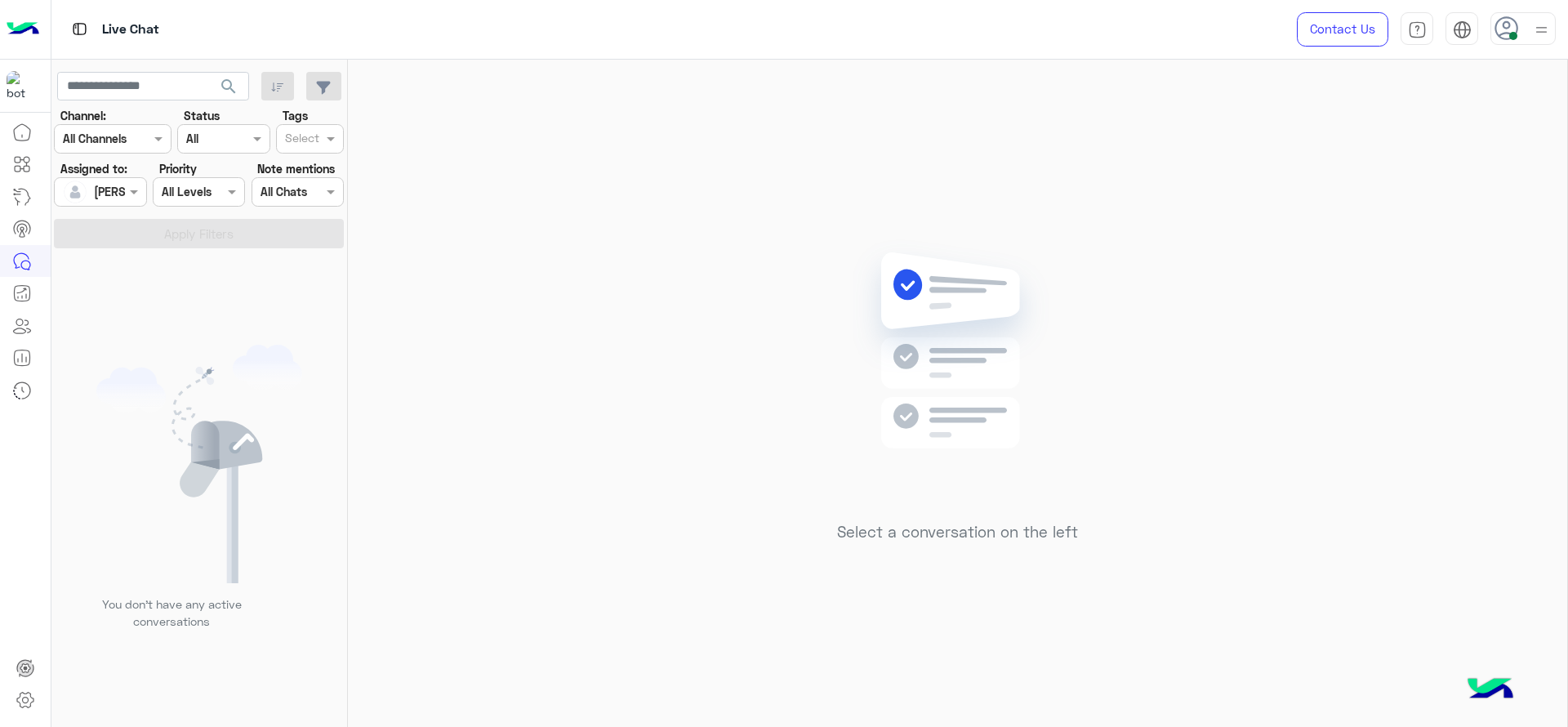
click at [1146, 173] on div "Select a conversation on the left" at bounding box center [957, 396] width 1219 height 674
click at [535, 128] on div "Select a conversation on the left" at bounding box center [957, 396] width 1219 height 674
click at [1490, 420] on div "Select a conversation on the left" at bounding box center [957, 396] width 1219 height 674
click at [773, 286] on div "Select a conversation on the left" at bounding box center [957, 396] width 1219 height 674
click at [677, 316] on div "Select a conversation on the left" at bounding box center [957, 396] width 1219 height 674
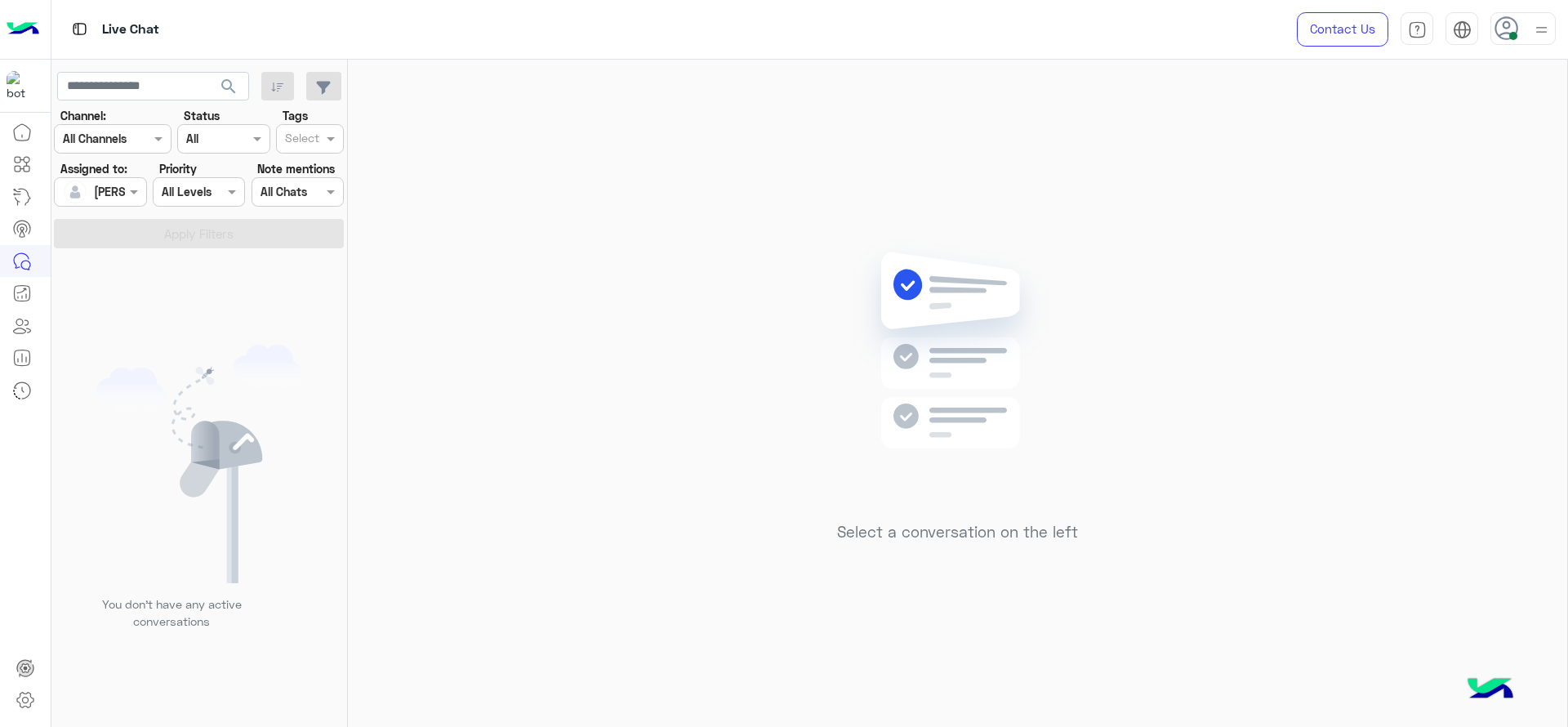
click at [484, 402] on div "Select a conversation on the left" at bounding box center [957, 396] width 1219 height 674
click at [858, 424] on img at bounding box center [957, 374] width 236 height 272
click at [1190, 366] on div "Select a conversation on the left" at bounding box center [957, 396] width 1219 height 674
click at [1517, 22] on icon at bounding box center [1507, 29] width 25 height 25
click at [724, 233] on div "Select a conversation on the left" at bounding box center [957, 396] width 1219 height 674
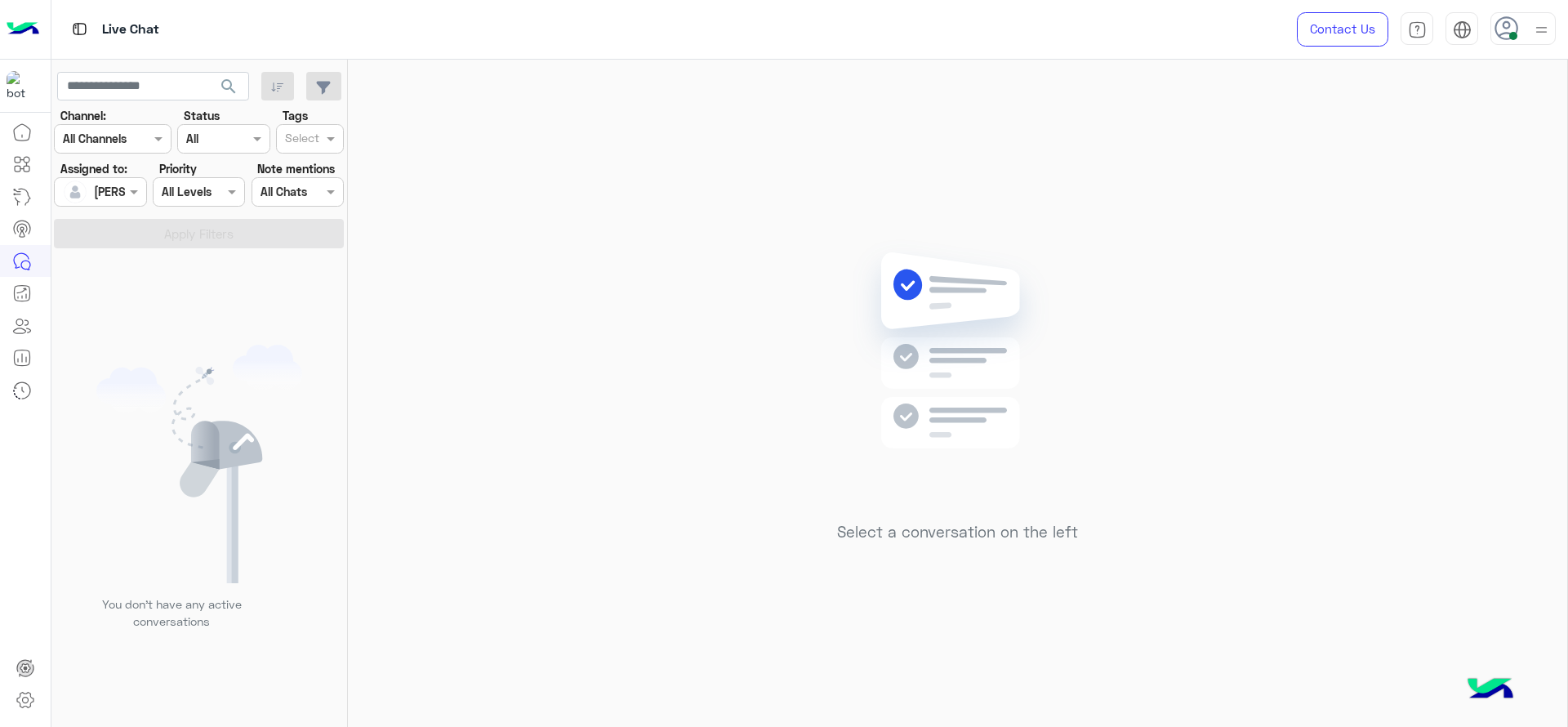
click at [739, 210] on div "Select a conversation on the left" at bounding box center [957, 396] width 1219 height 674
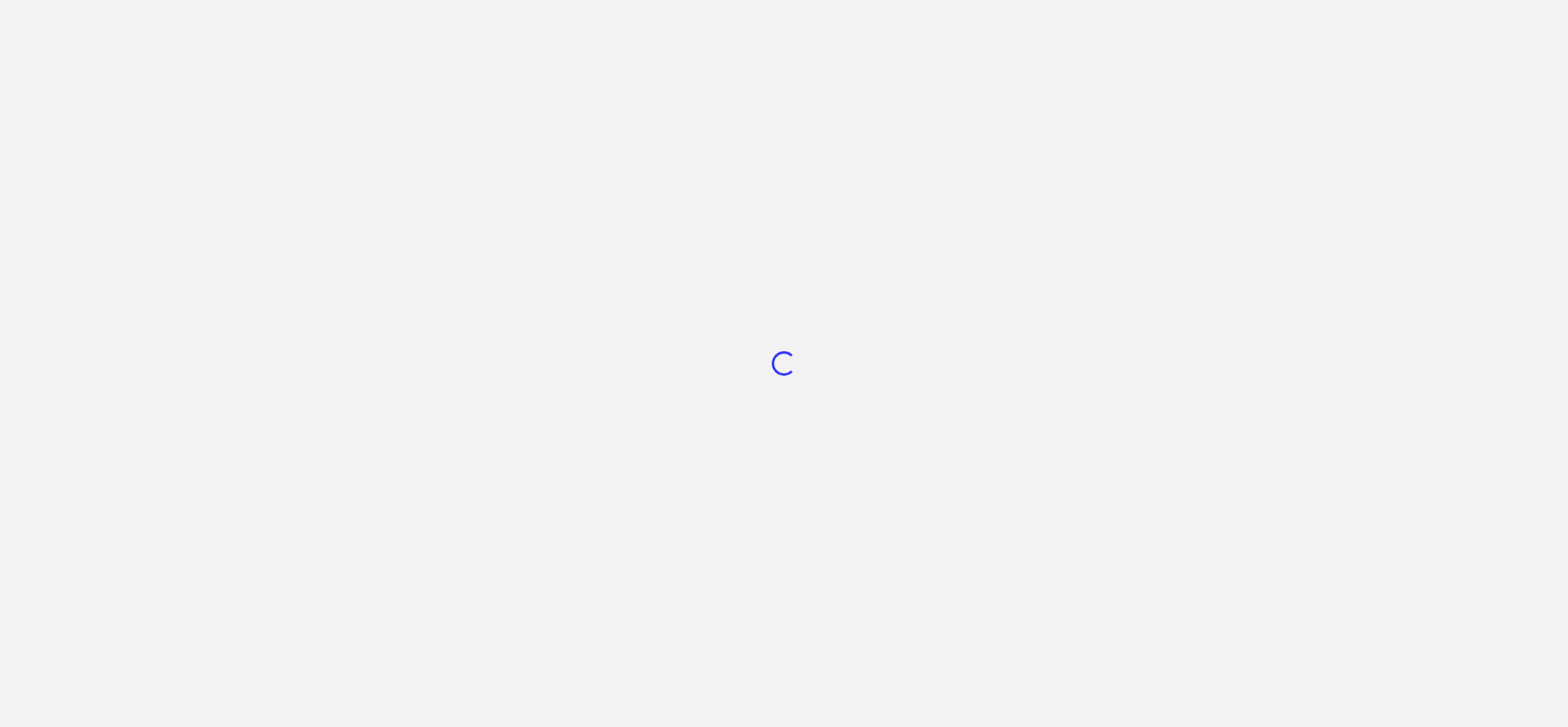
click at [770, 373] on div "Loading..." at bounding box center [784, 364] width 1568 height 727
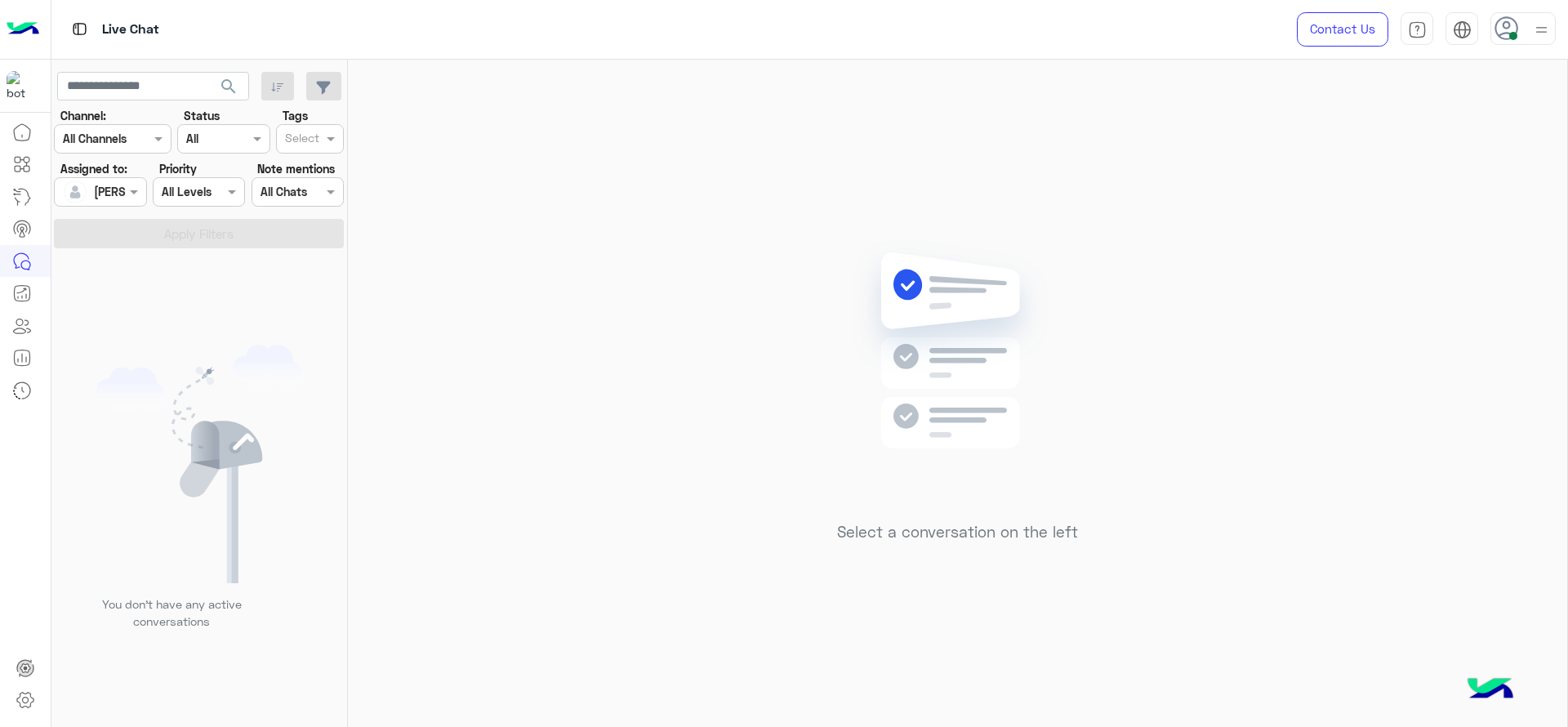
click at [581, 474] on div "Select a conversation on the left" at bounding box center [957, 396] width 1219 height 674
click at [638, 357] on div "Select a conversation on the left" at bounding box center [957, 396] width 1219 height 674
click at [838, 286] on div "Select a conversation on the left" at bounding box center [958, 396] width 241 height 314
click at [104, 188] on div at bounding box center [100, 191] width 91 height 19
click at [122, 272] on div "Unassigned" at bounding box center [127, 260] width 130 height 29
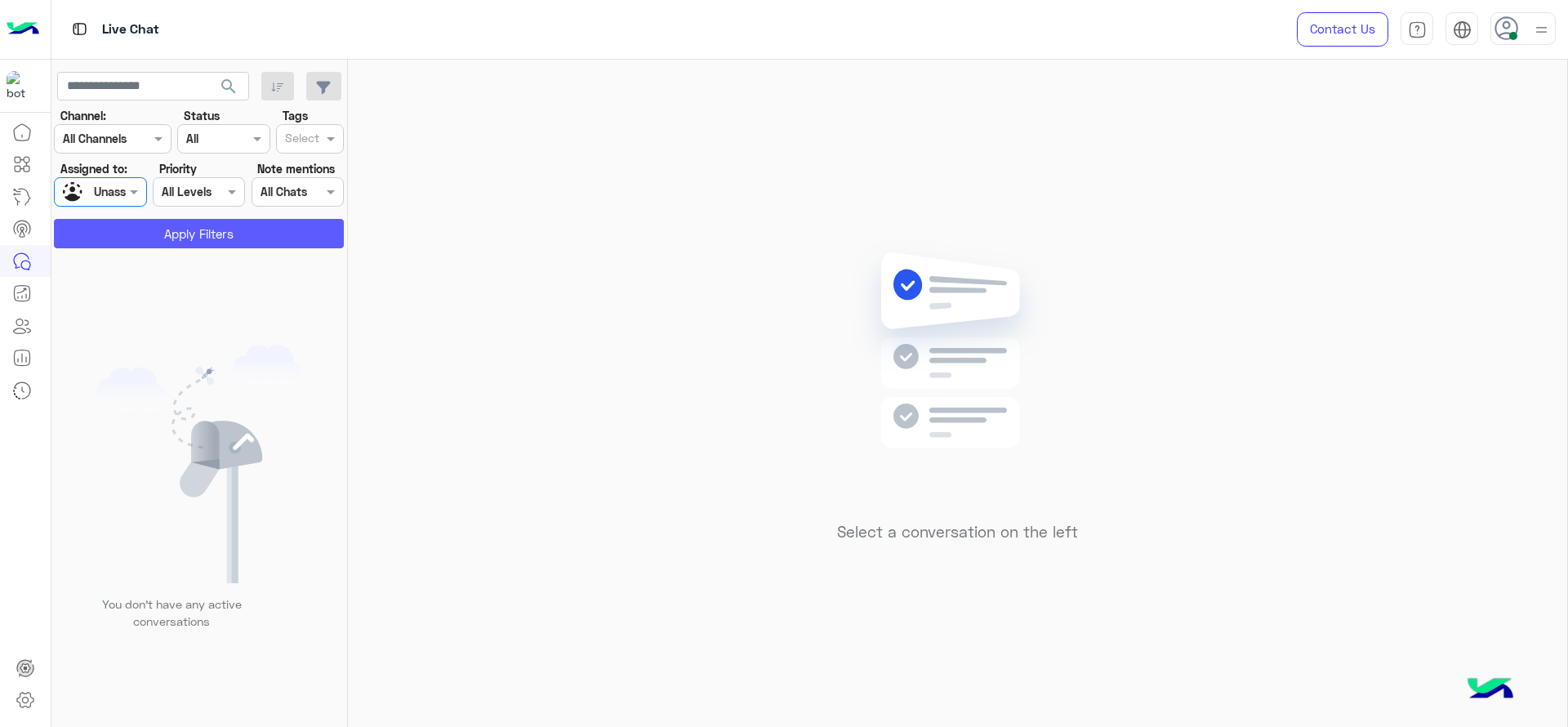
click at [189, 226] on button "Apply Filters" at bounding box center [199, 234] width 290 height 30
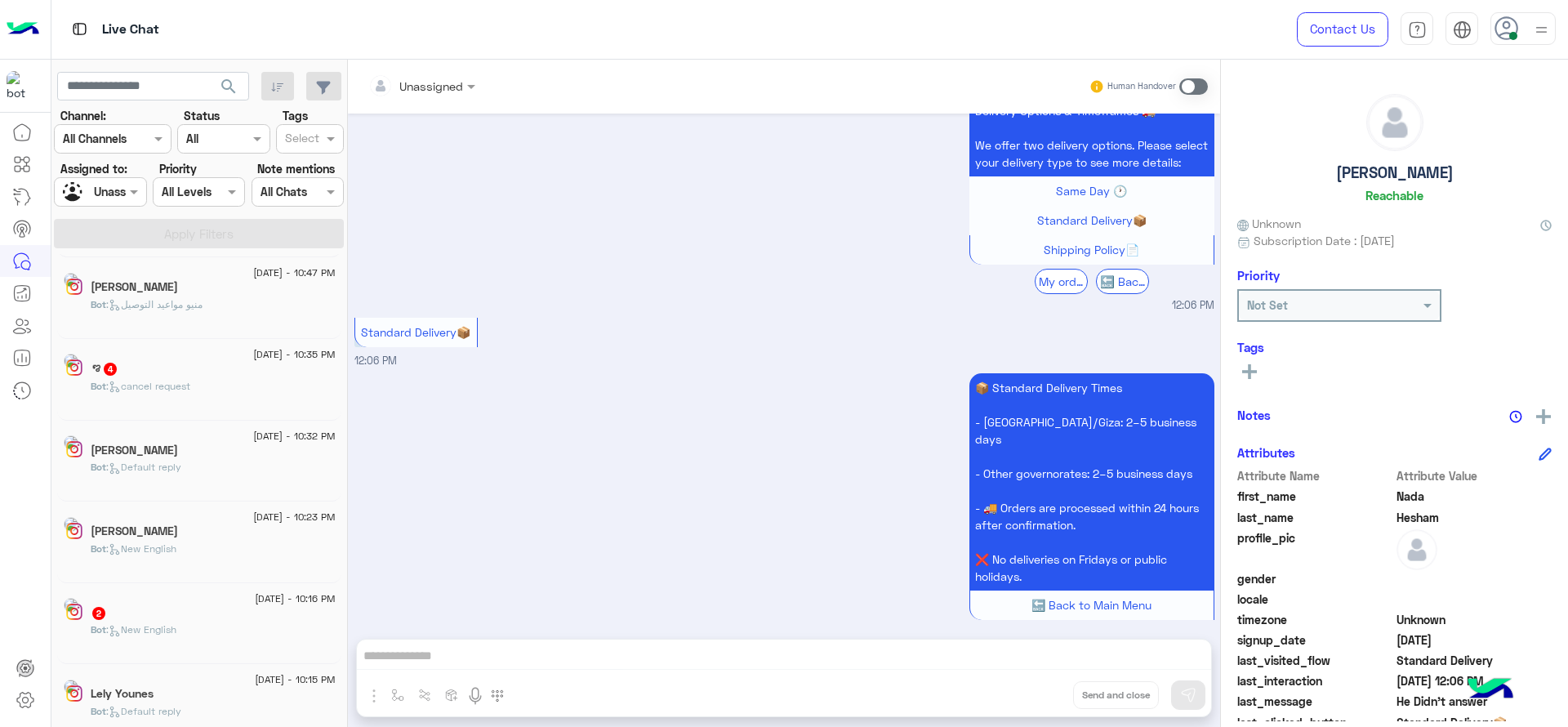
scroll to position [8, 0]
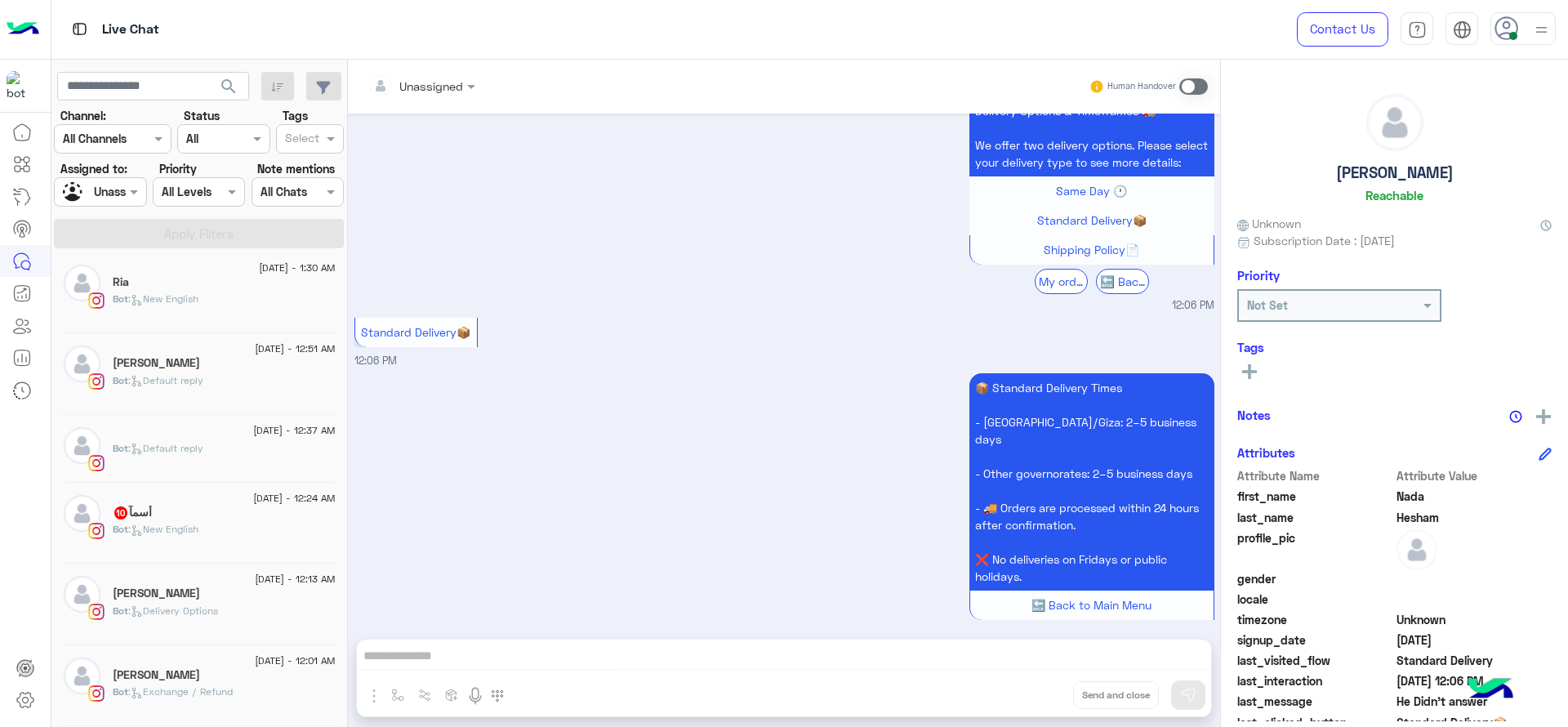
click at [177, 501] on div "14 August - 12:24 AM" at bounding box center [224, 500] width 223 height 11
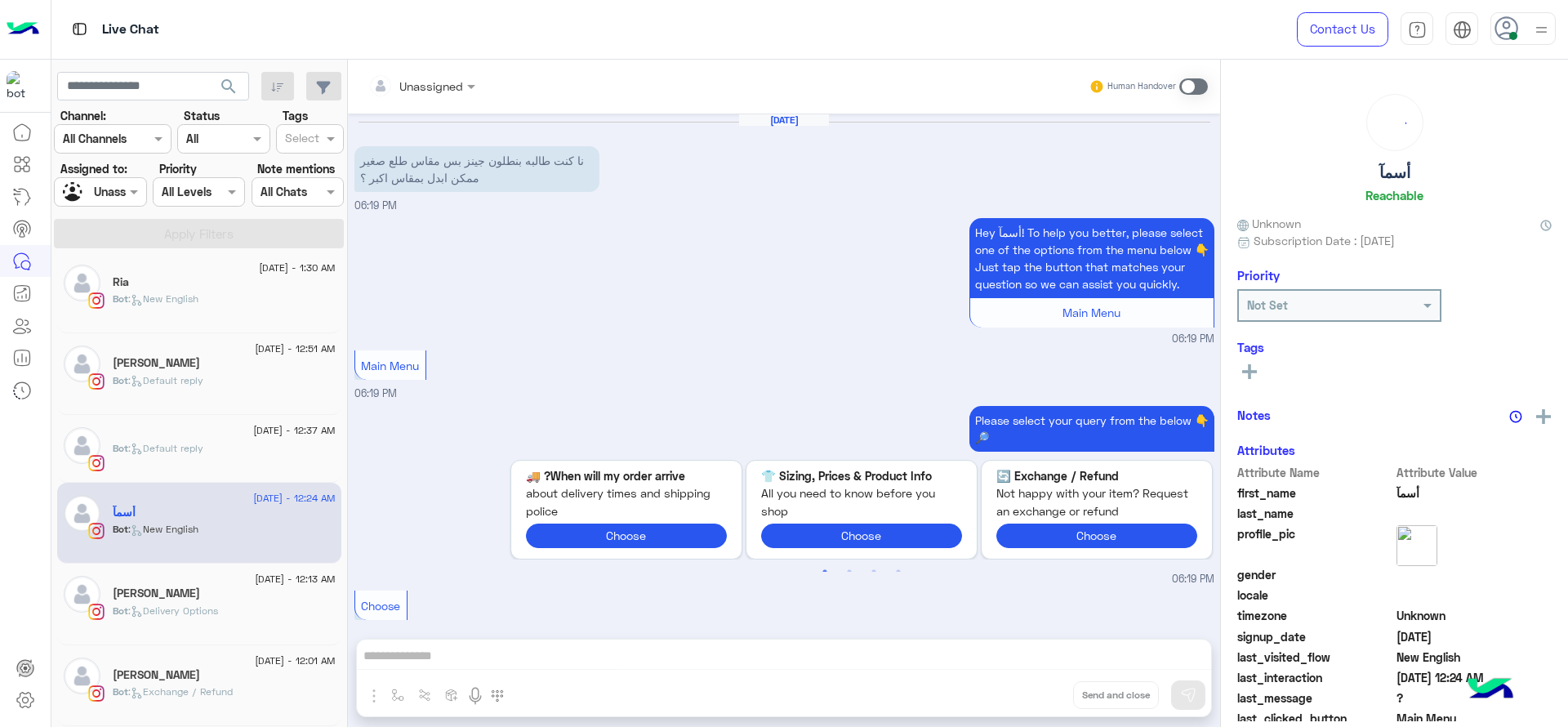
scroll to position [1866, 0]
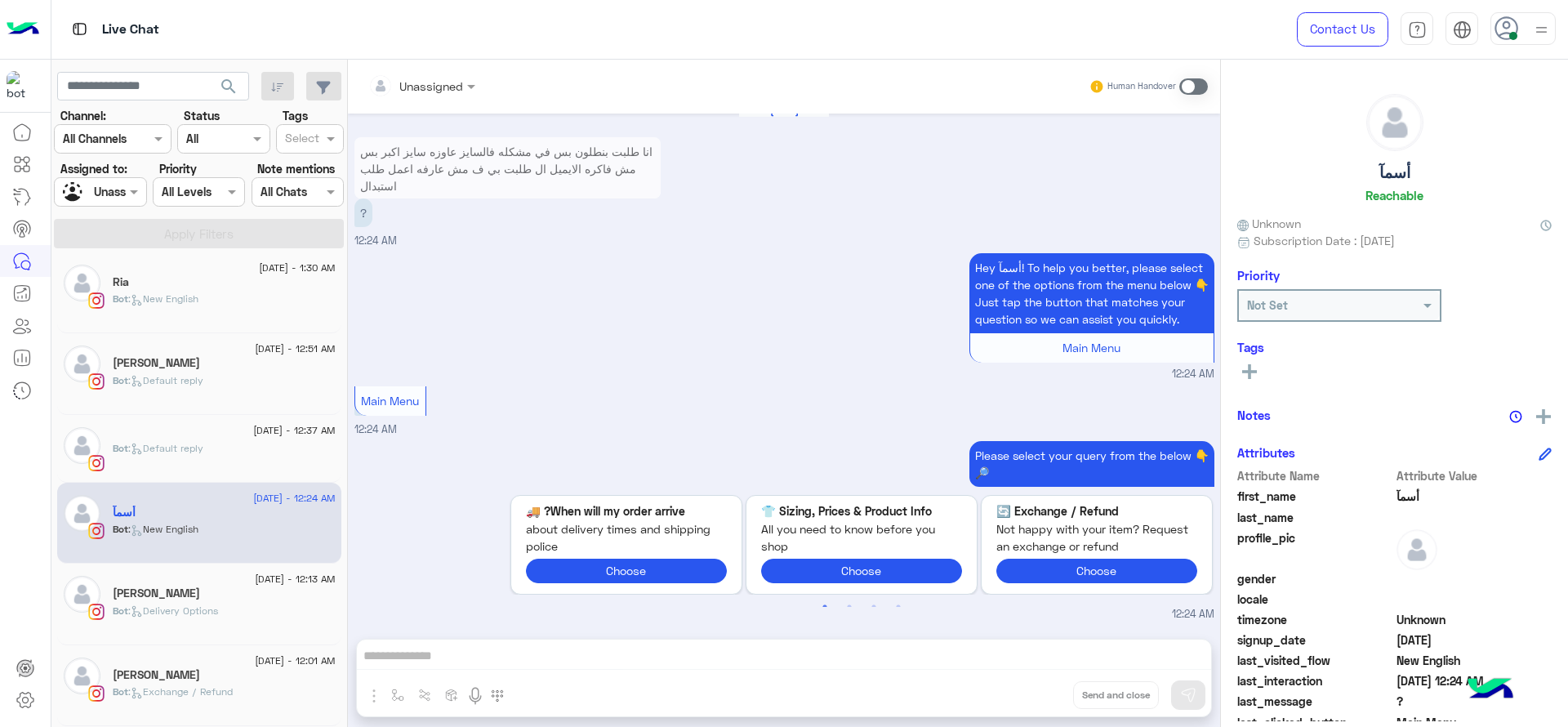
drag, startPoint x: 441, startPoint y: 465, endPoint x: 427, endPoint y: 570, distance: 105.9
click at [427, 570] on div "Please select your query from the below 👇🔎 Previous When will my order arrive? …" at bounding box center [784, 529] width 860 height 185
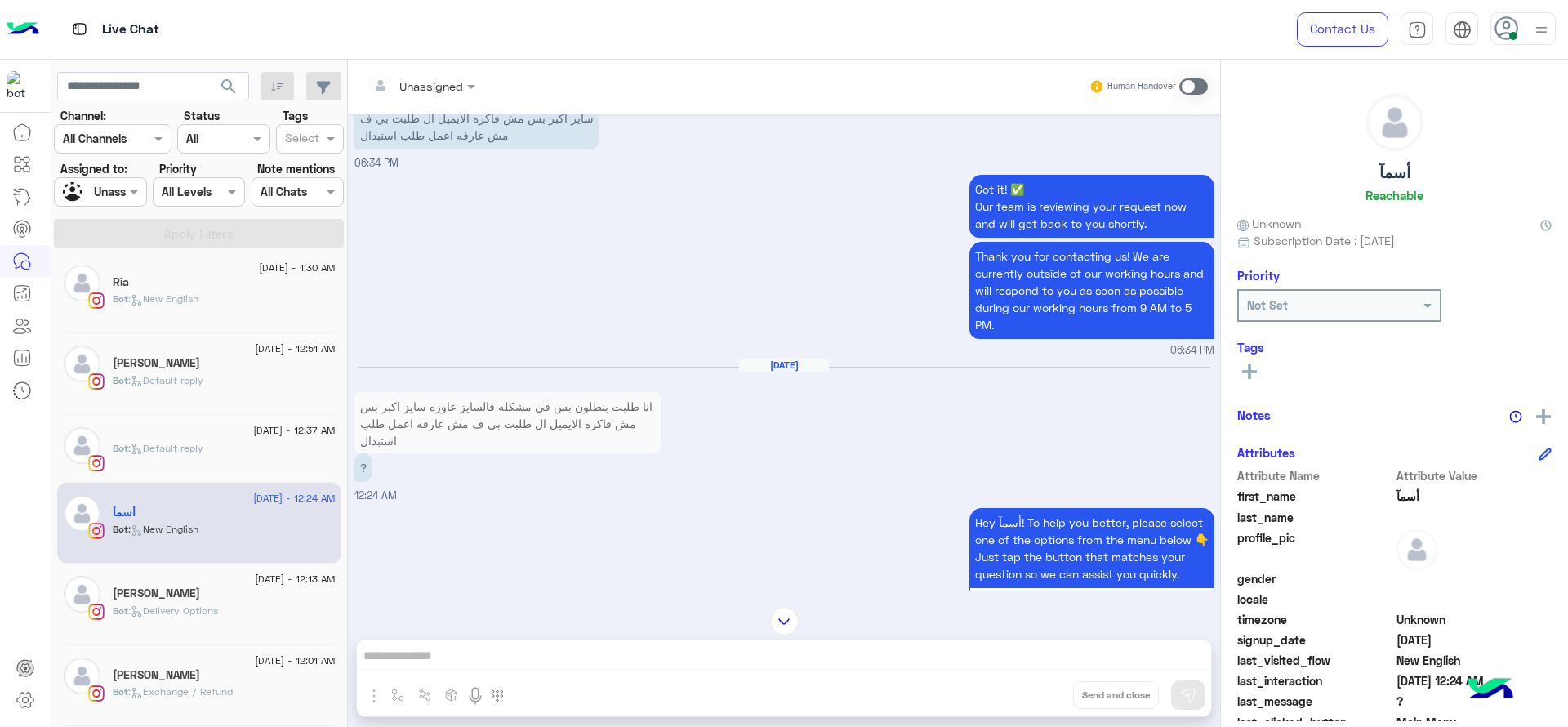
scroll to position [1416, 0]
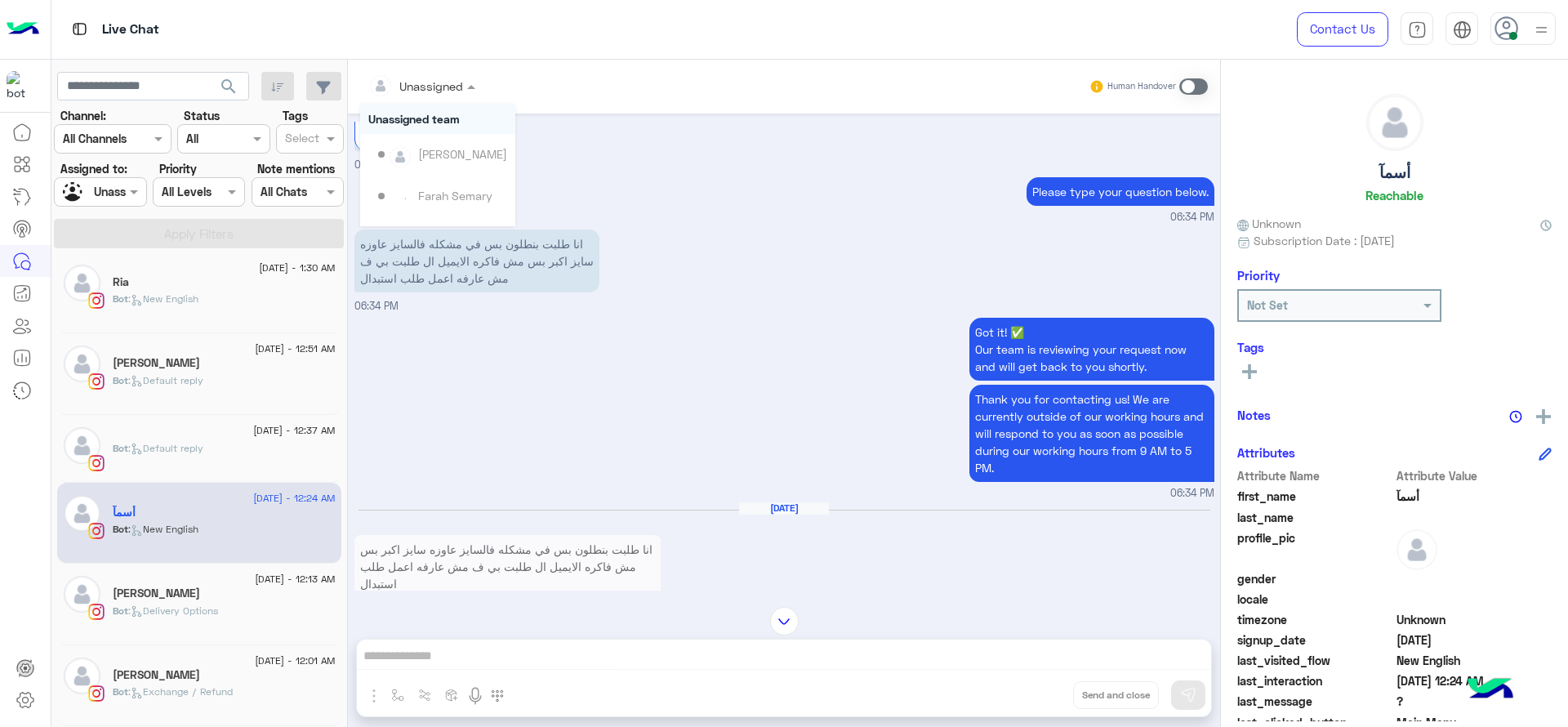
click at [392, 93] on div at bounding box center [383, 85] width 31 height 33
click at [463, 148] on div "[PERSON_NAME]" at bounding box center [437, 134] width 155 height 41
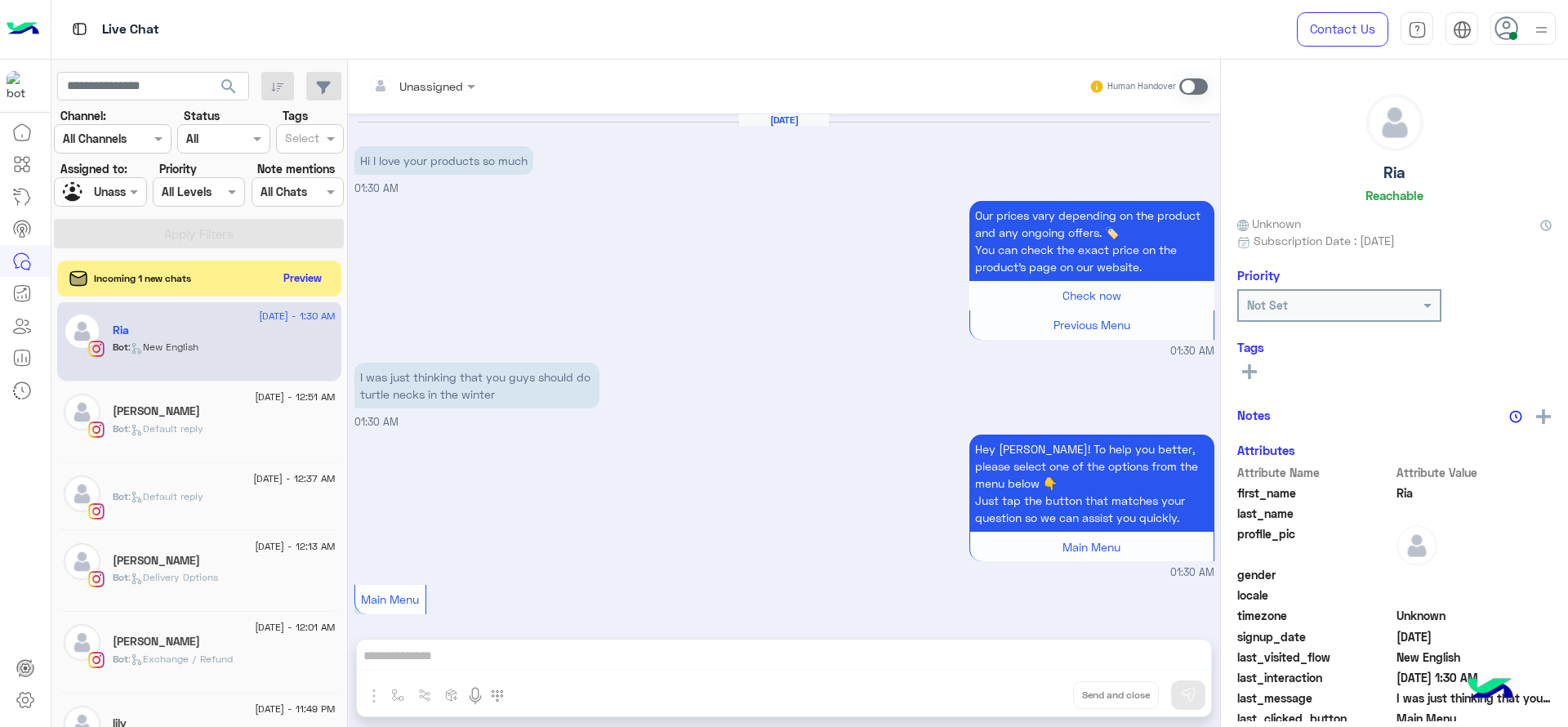
scroll to position [199, 0]
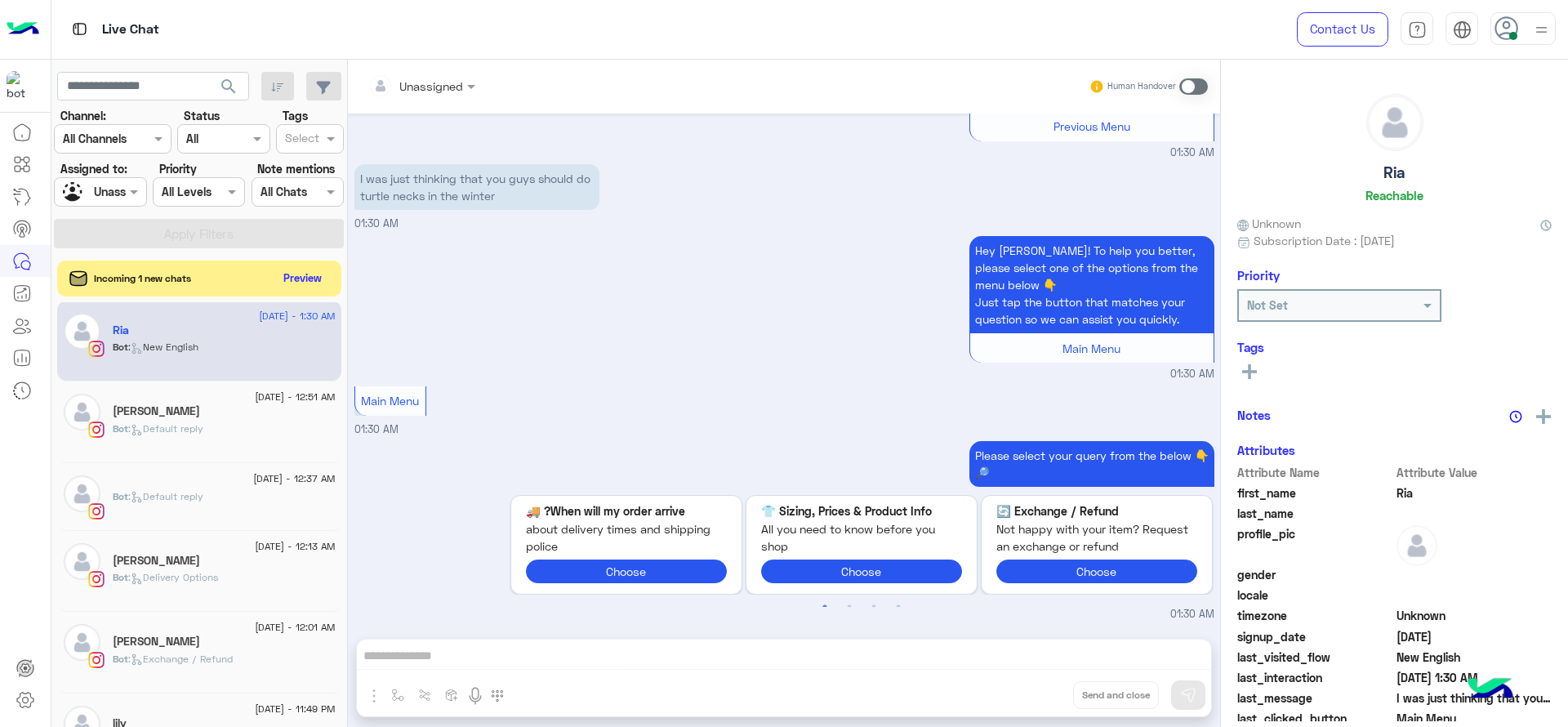
click at [264, 437] on div "Bot : Default reply" at bounding box center [224, 436] width 223 height 29
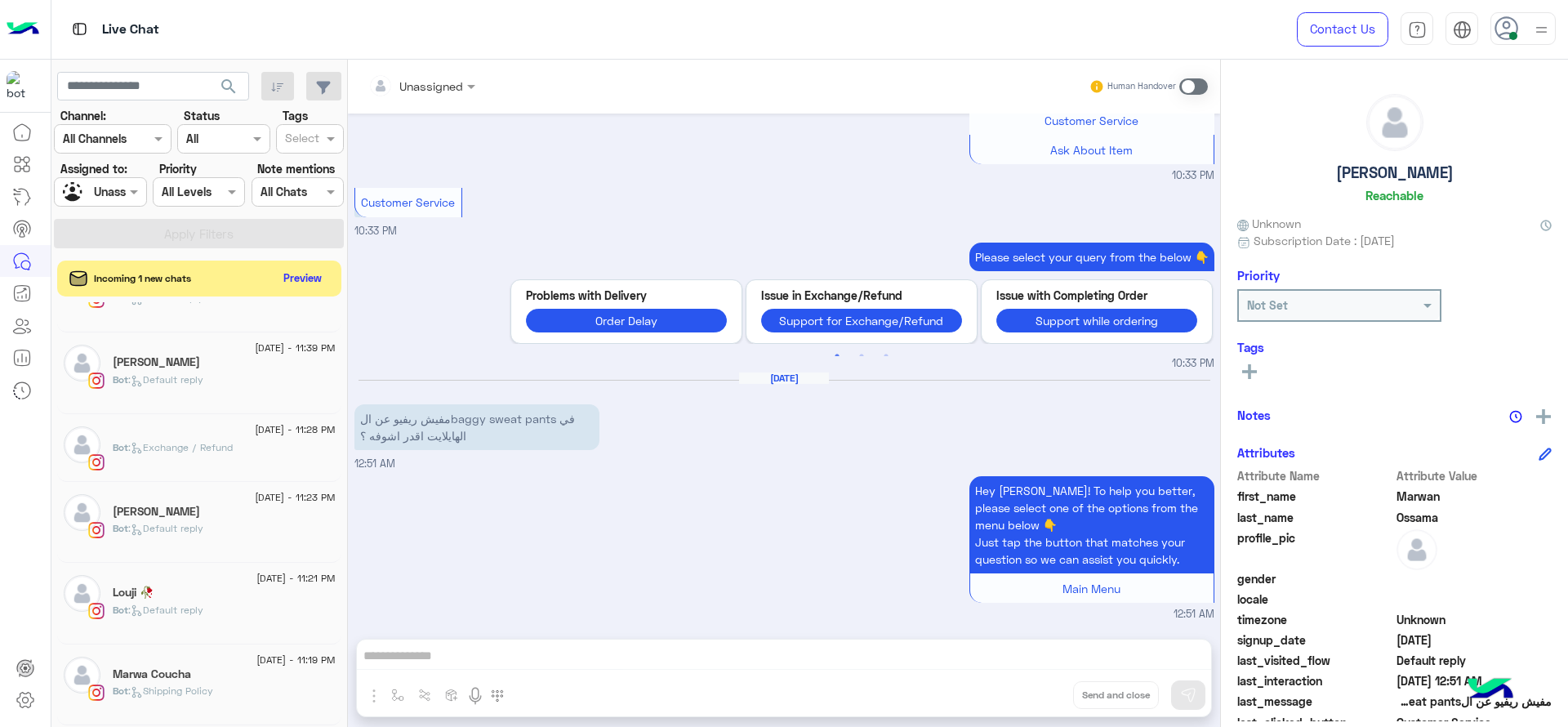
scroll to position [478, 0]
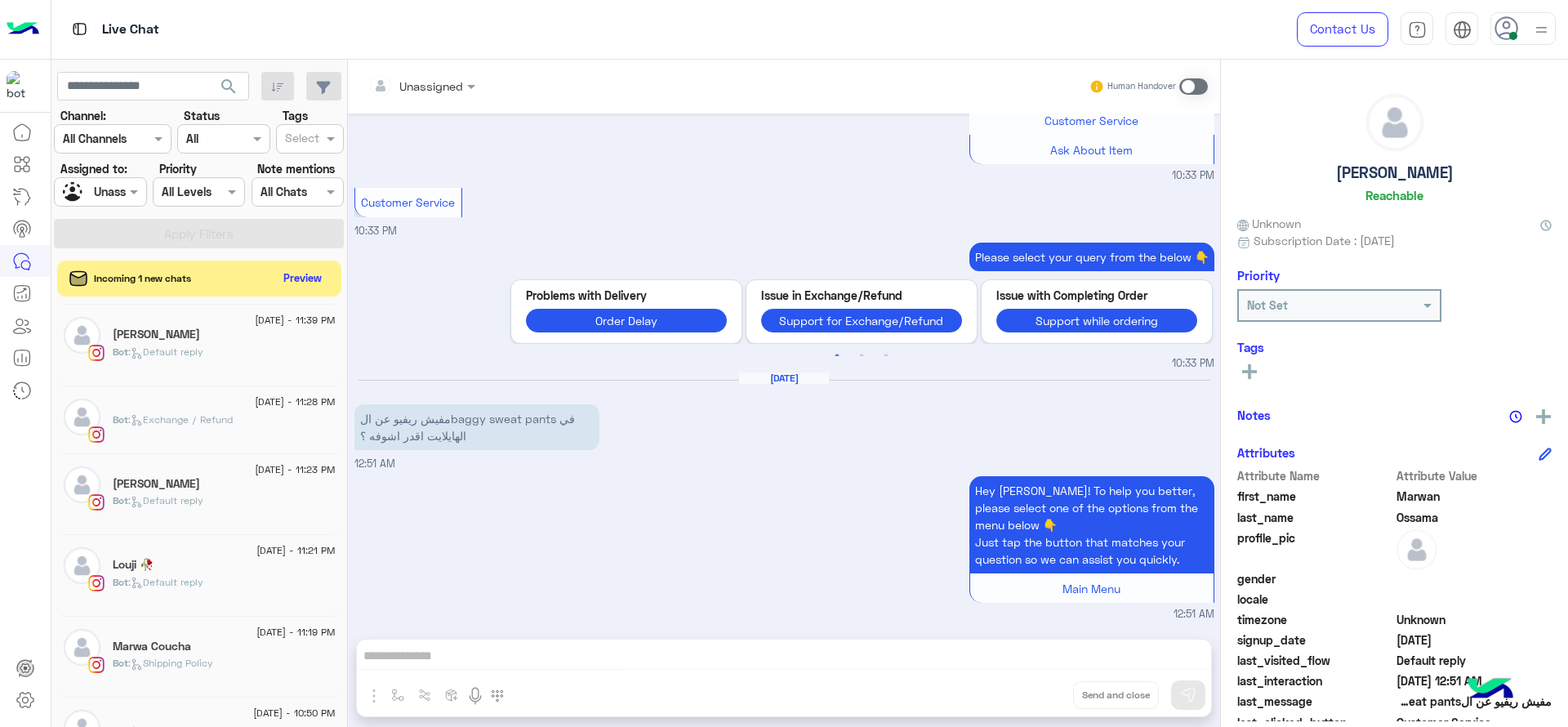
click at [207, 414] on span ": Exchange / Refund" at bounding box center [181, 420] width 105 height 12
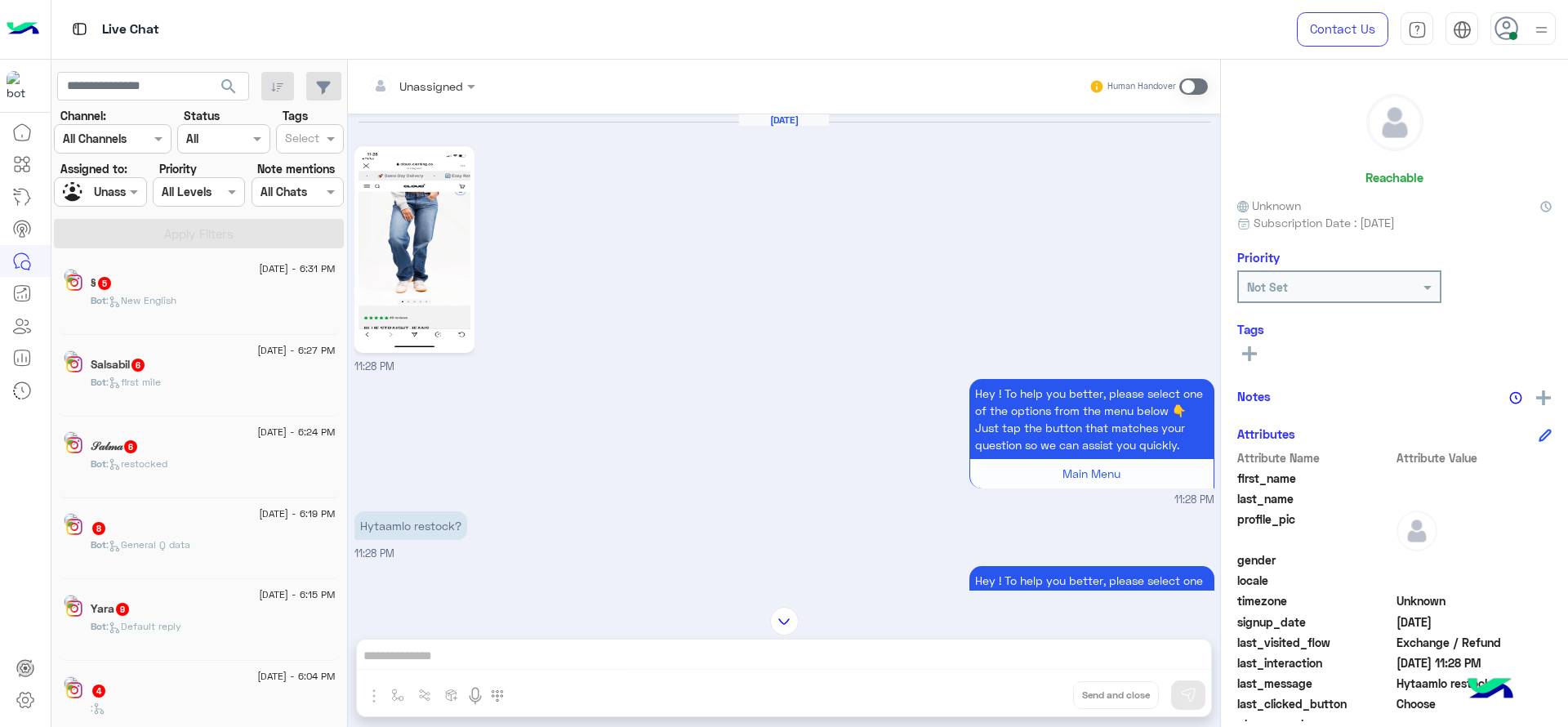
scroll to position [8, 0]
click at [228, 375] on div "Bot : Track exchange" at bounding box center [224, 387] width 223 height 29
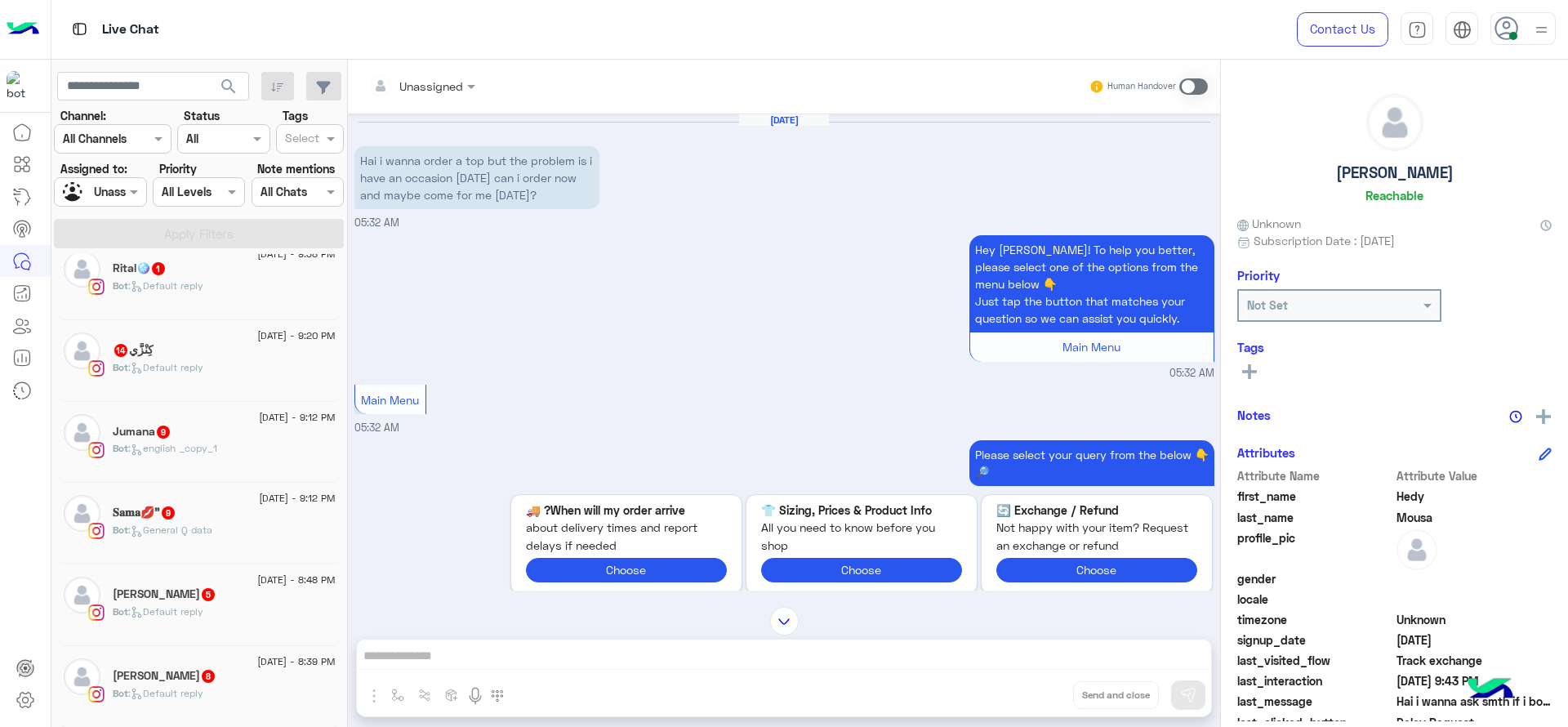
scroll to position [212, 0]
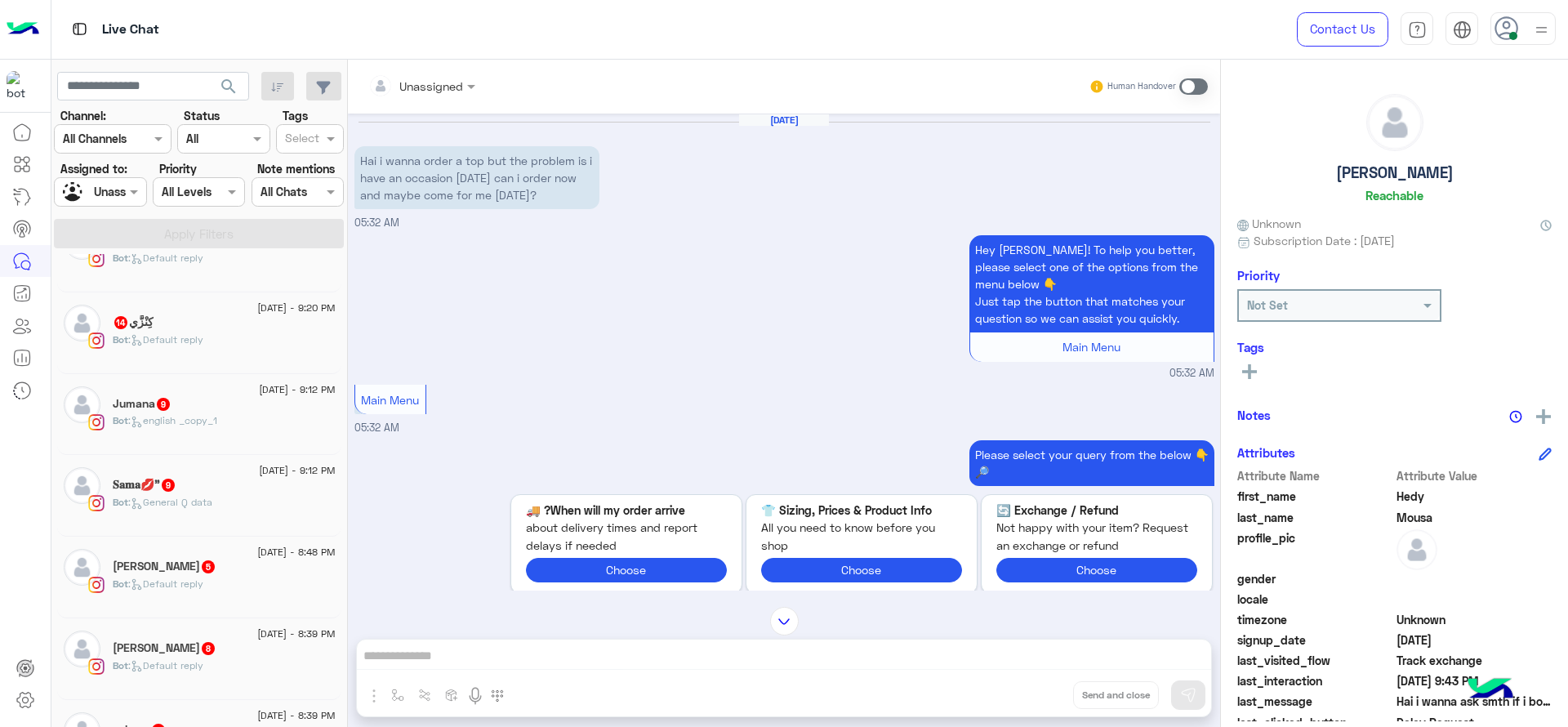
click at [226, 357] on div "Bot : Default reply" at bounding box center [224, 347] width 223 height 29
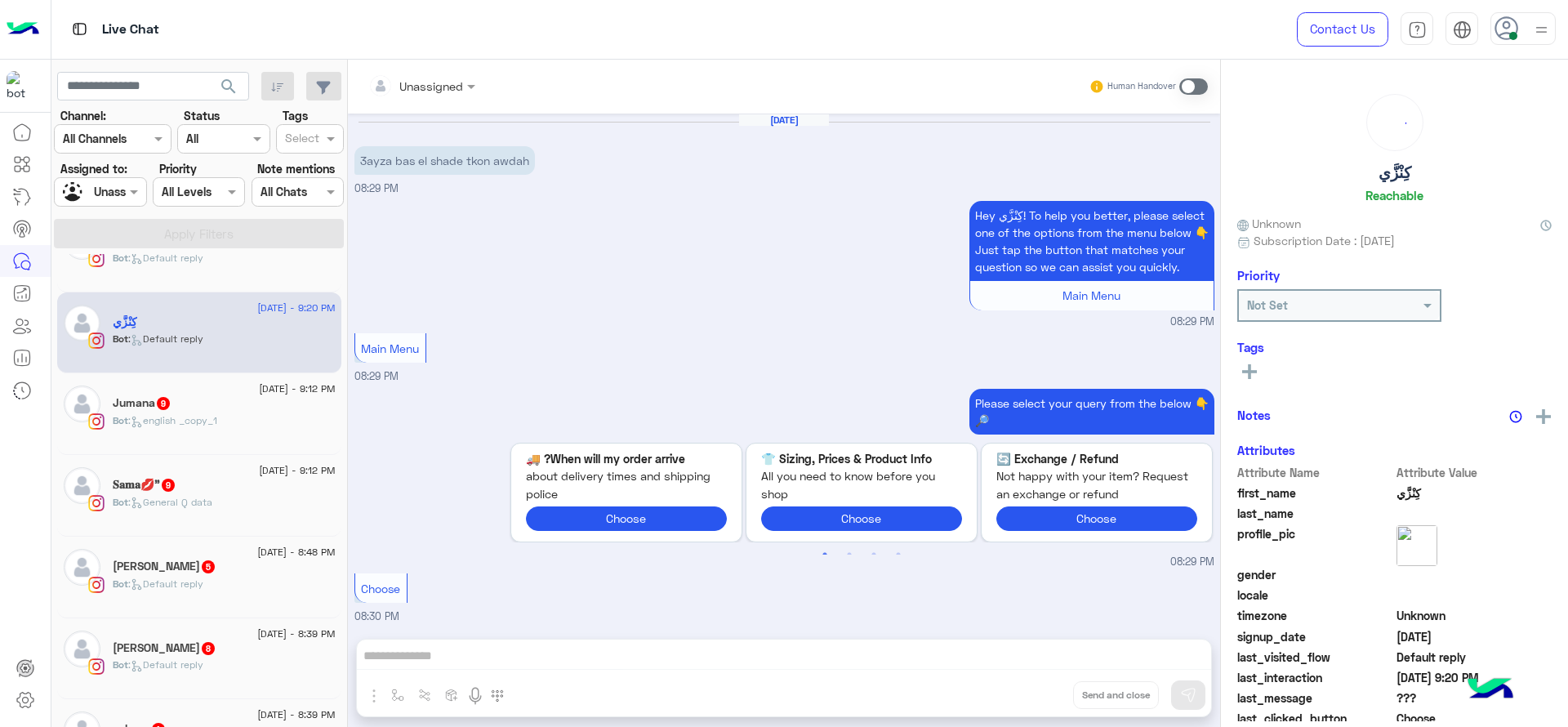
scroll to position [1750, 0]
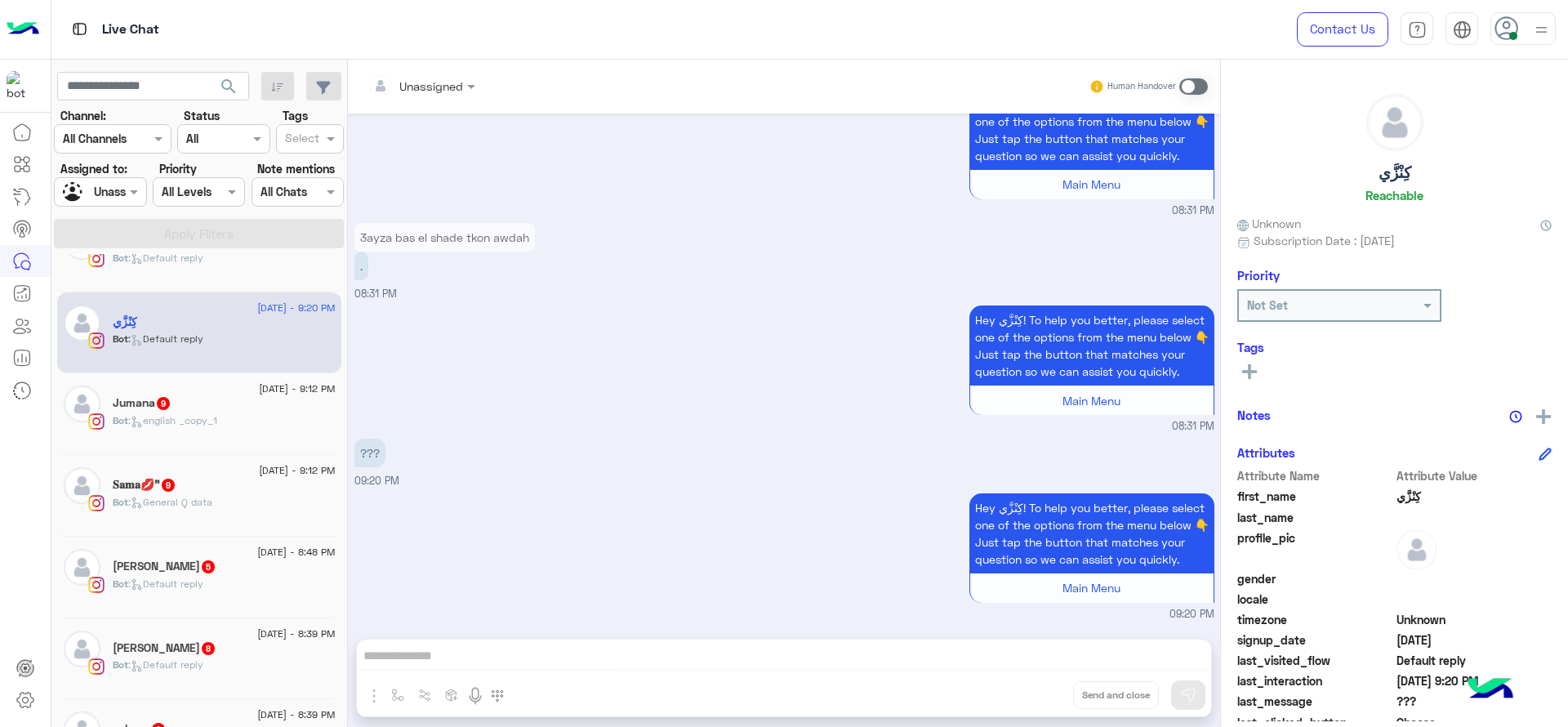
click at [153, 416] on span ": english _copy_1" at bounding box center [173, 420] width 89 height 12
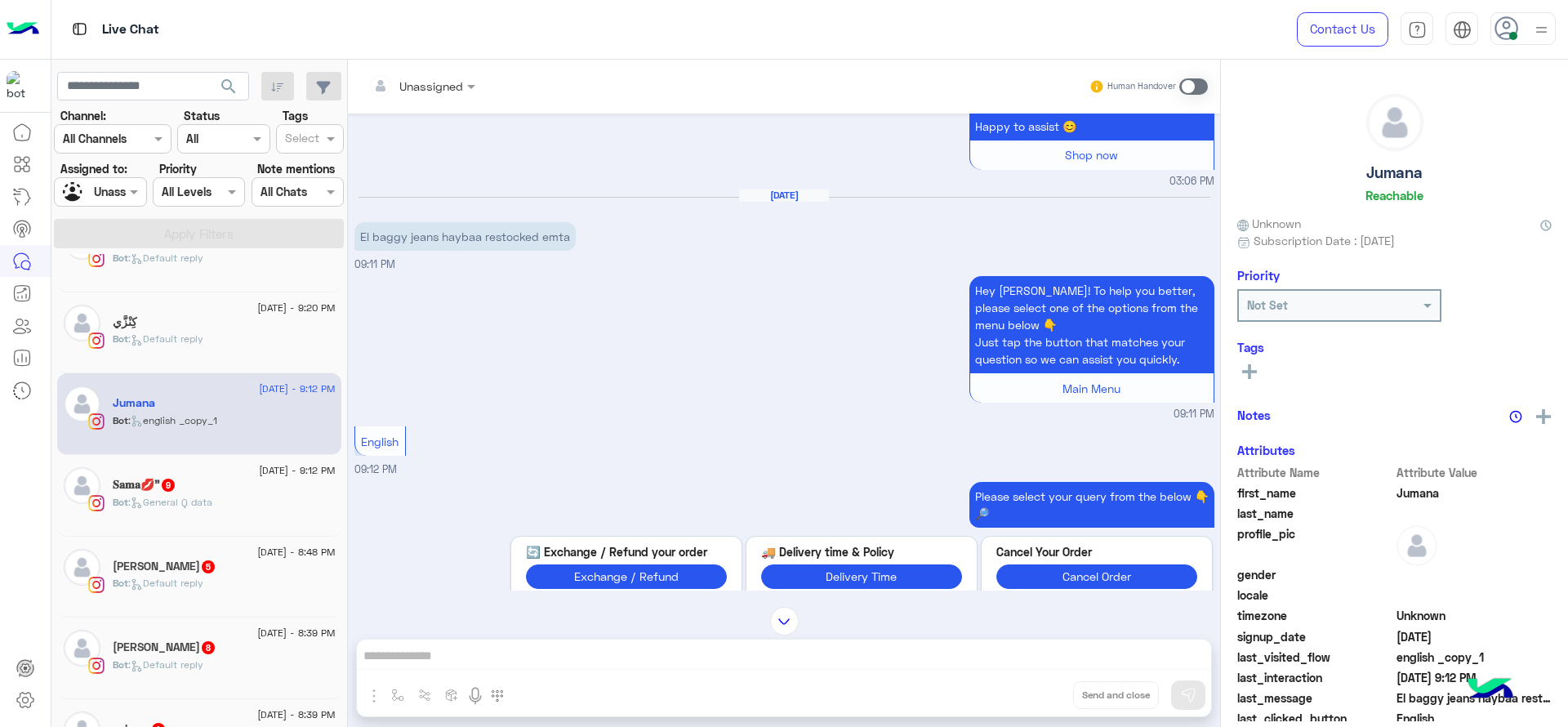
scroll to position [847, 0]
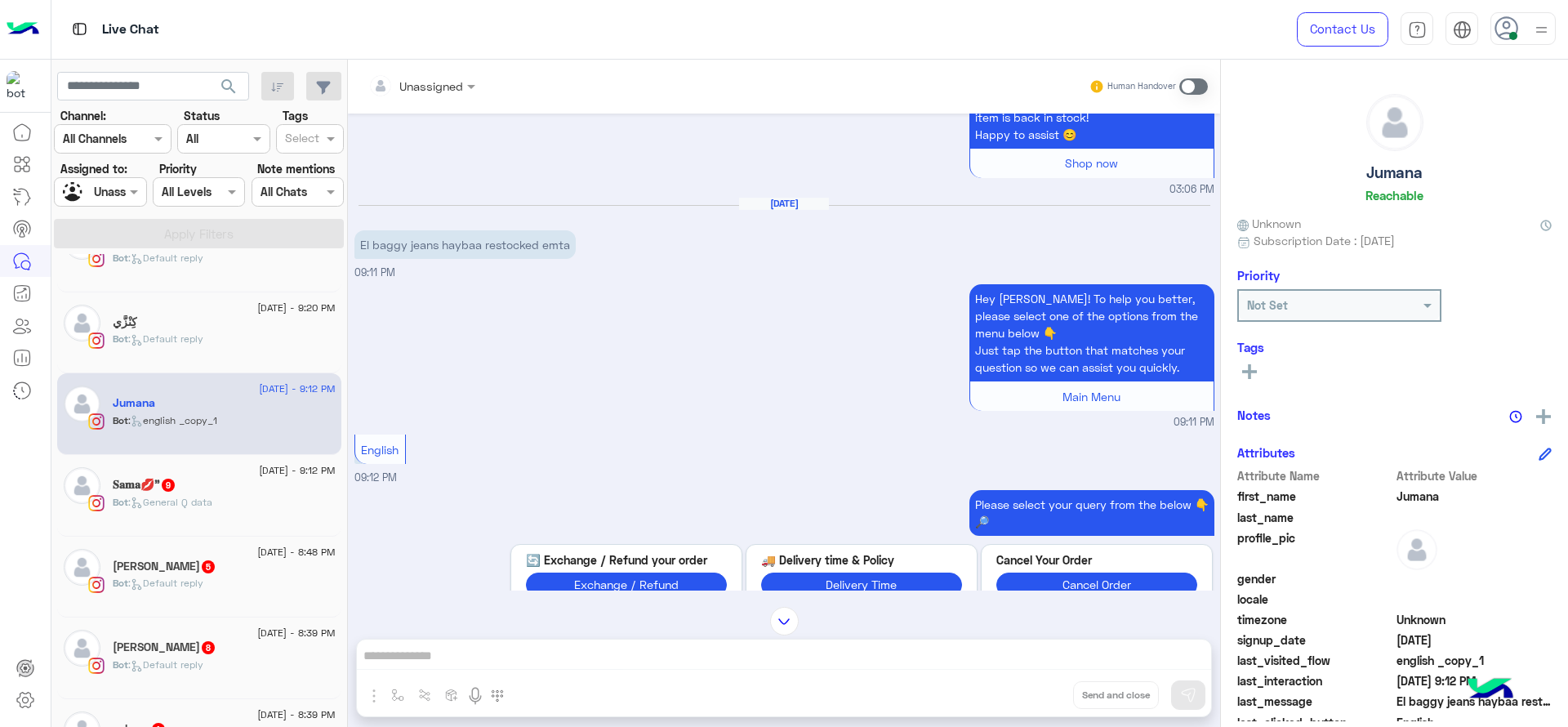
click at [175, 536] on div "13 August - 8:48 PM Monayah Salah 5 Bot : Default reply" at bounding box center [199, 577] width 284 height 82
click at [237, 480] on div "𝐒𝐚𝐦𝐚💋” 9" at bounding box center [224, 486] width 223 height 17
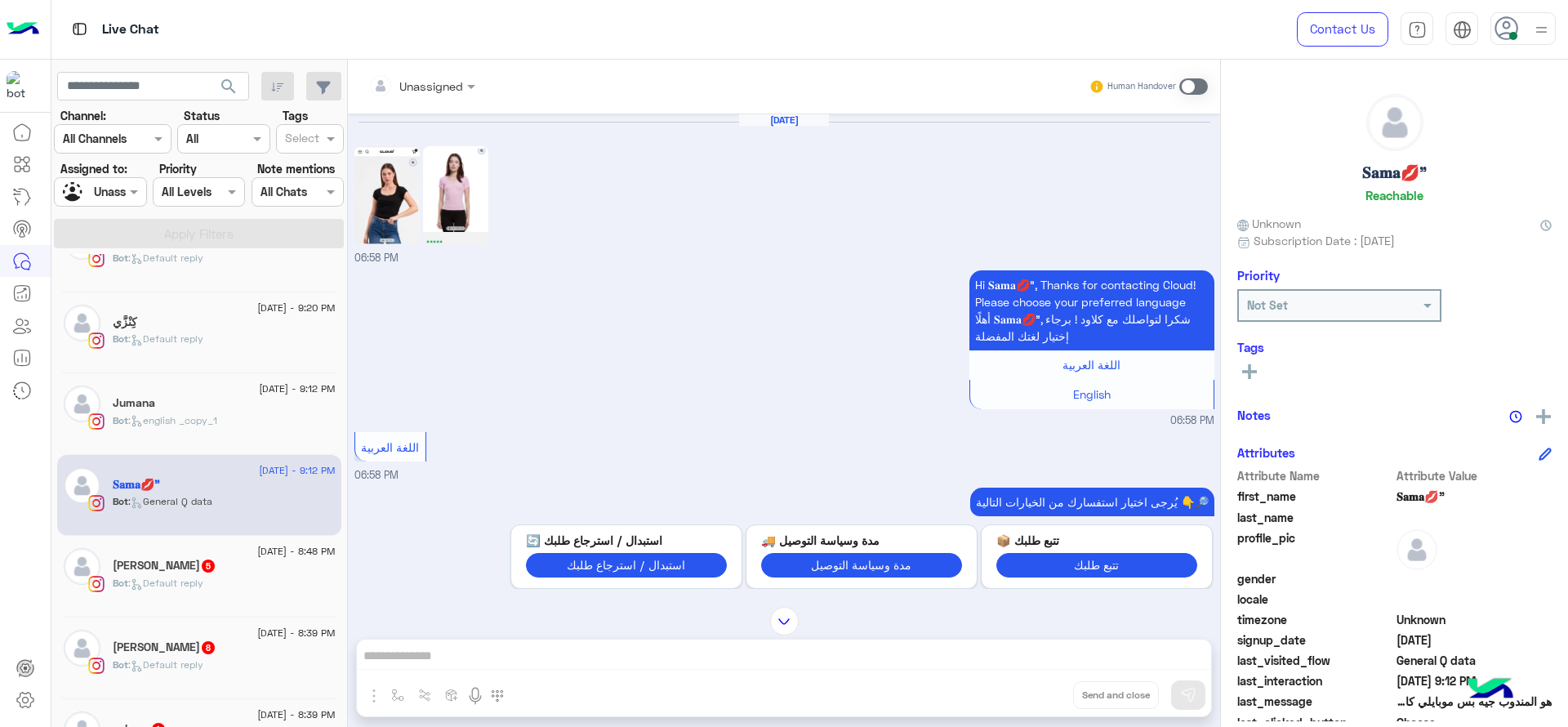
click at [168, 574] on div "Monayah Salah 5" at bounding box center [224, 567] width 223 height 17
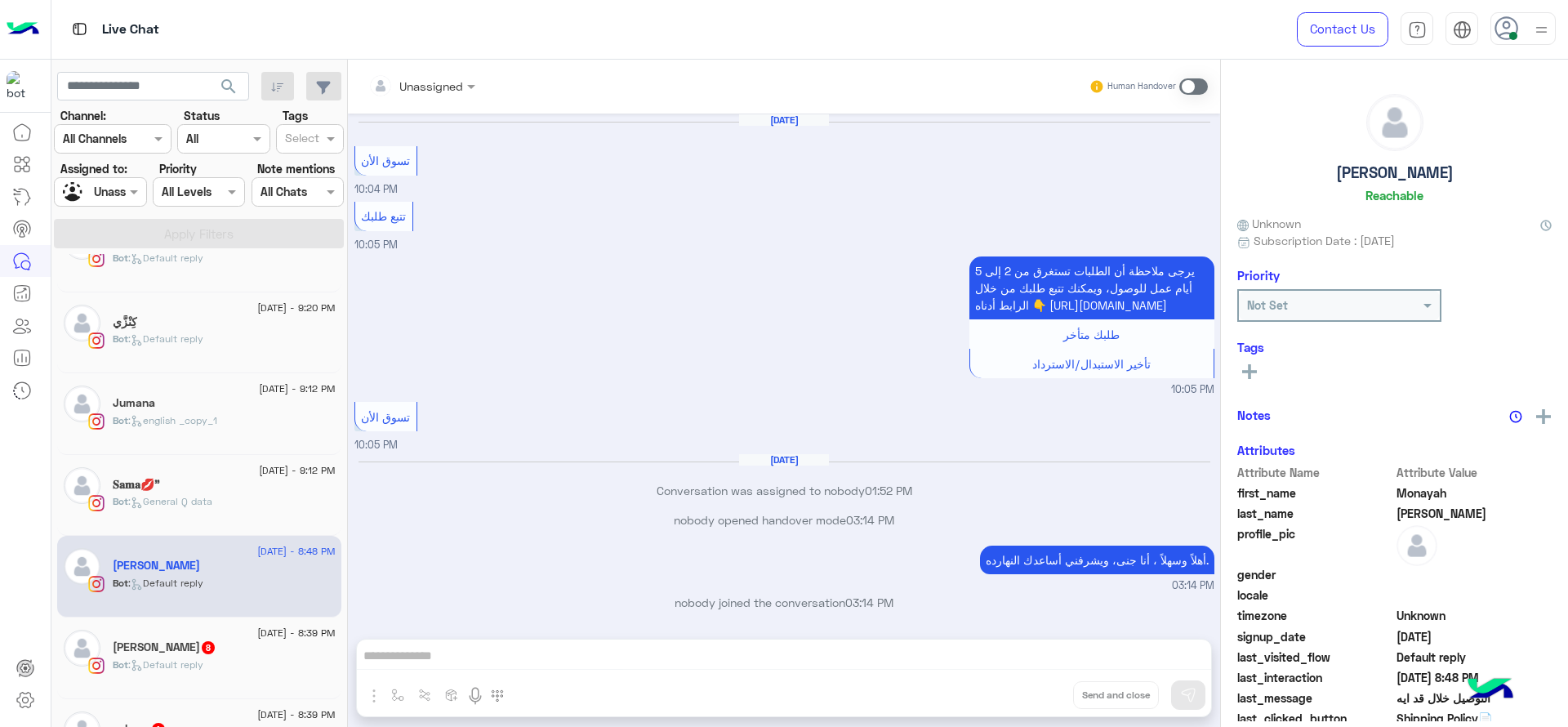
scroll to position [2170, 0]
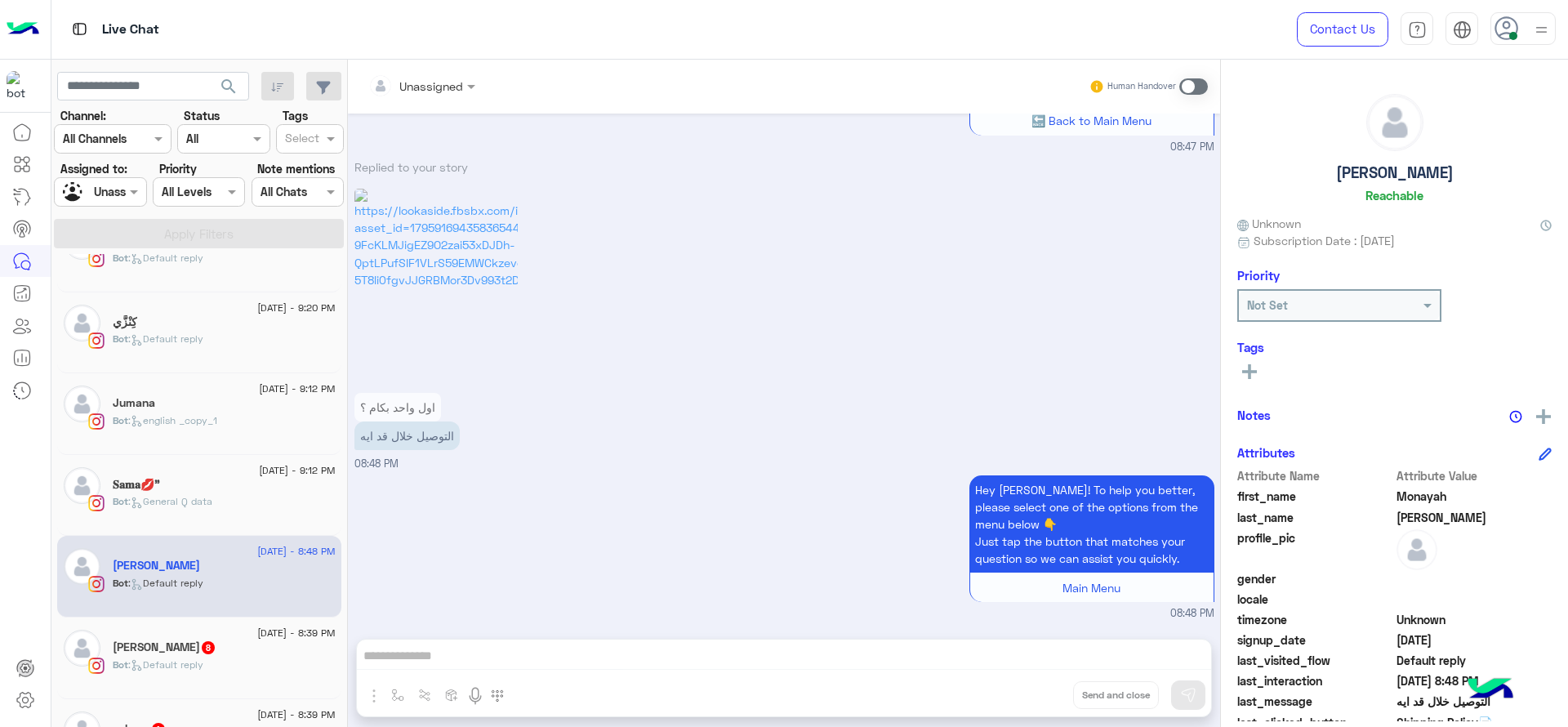
click at [239, 618] on div "13 August - 8:39 PM Jana Kamal 8 Bot : Default reply" at bounding box center [199, 658] width 284 height 82
drag, startPoint x: 239, startPoint y: 618, endPoint x: 239, endPoint y: 647, distance: 29.0
click at [239, 647] on div "13 August - 8:39 PM Jana Kamal 8 Bot : Default reply" at bounding box center [199, 658] width 284 height 82
click at [239, 647] on div "Jana Kamal 8" at bounding box center [224, 649] width 223 height 17
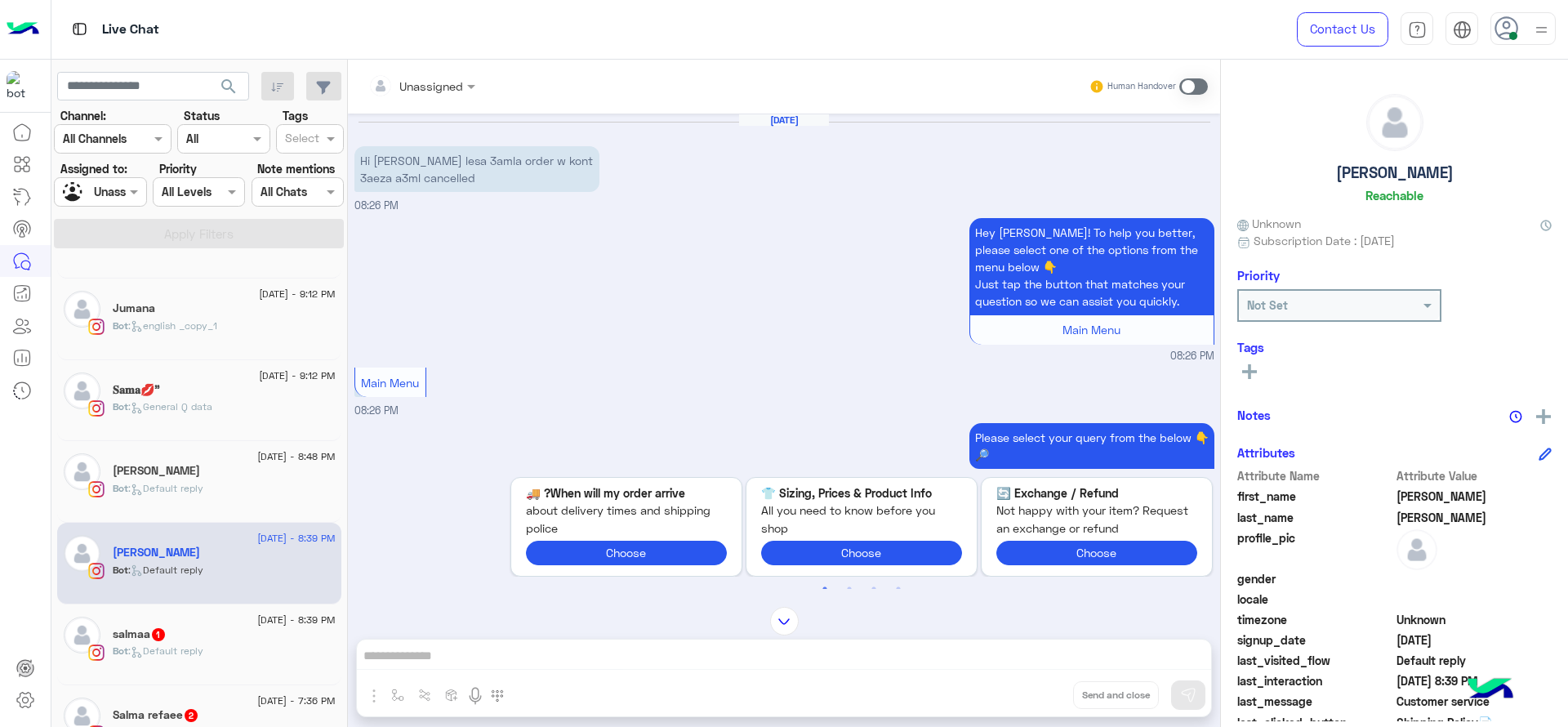
scroll to position [314, 0]
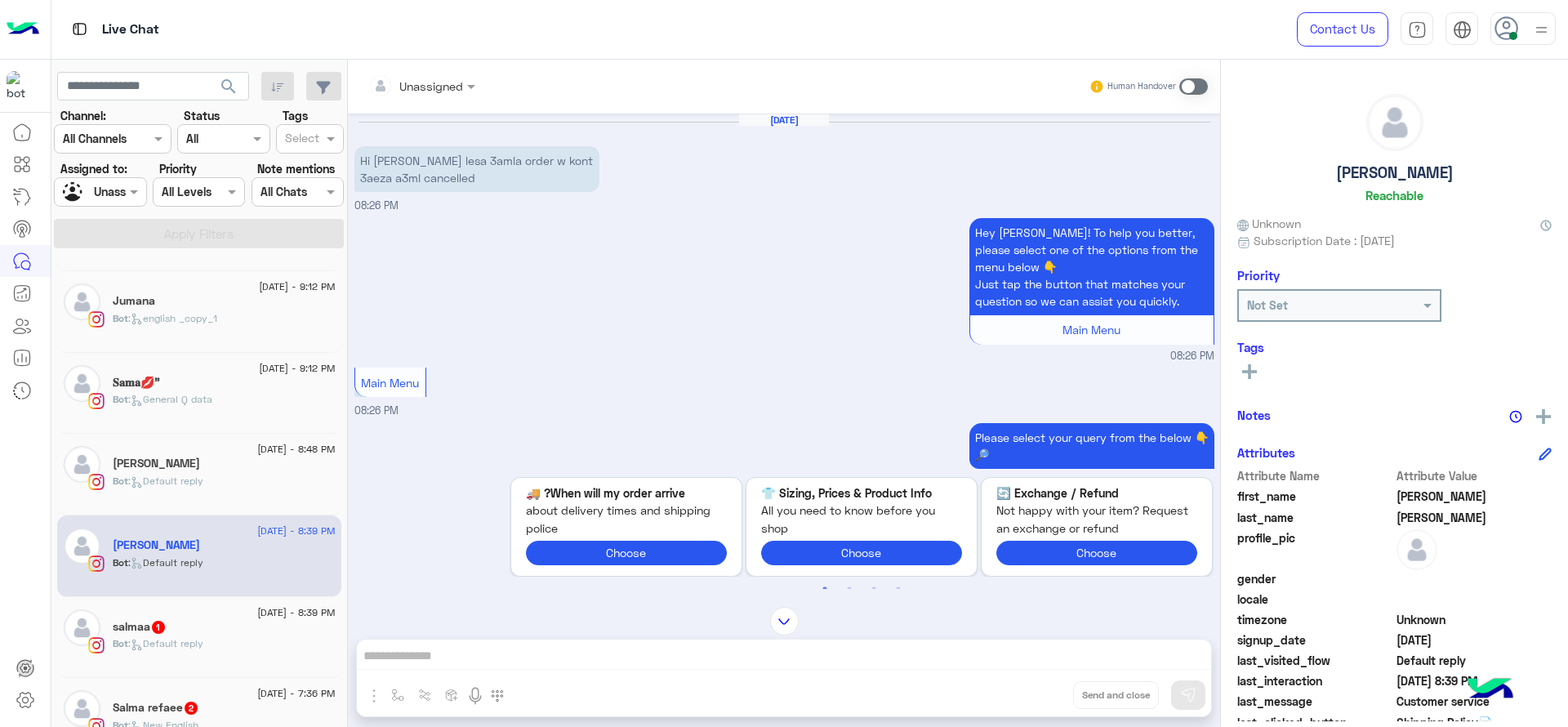
click at [422, 90] on input "text" at bounding box center [401, 86] width 66 height 17
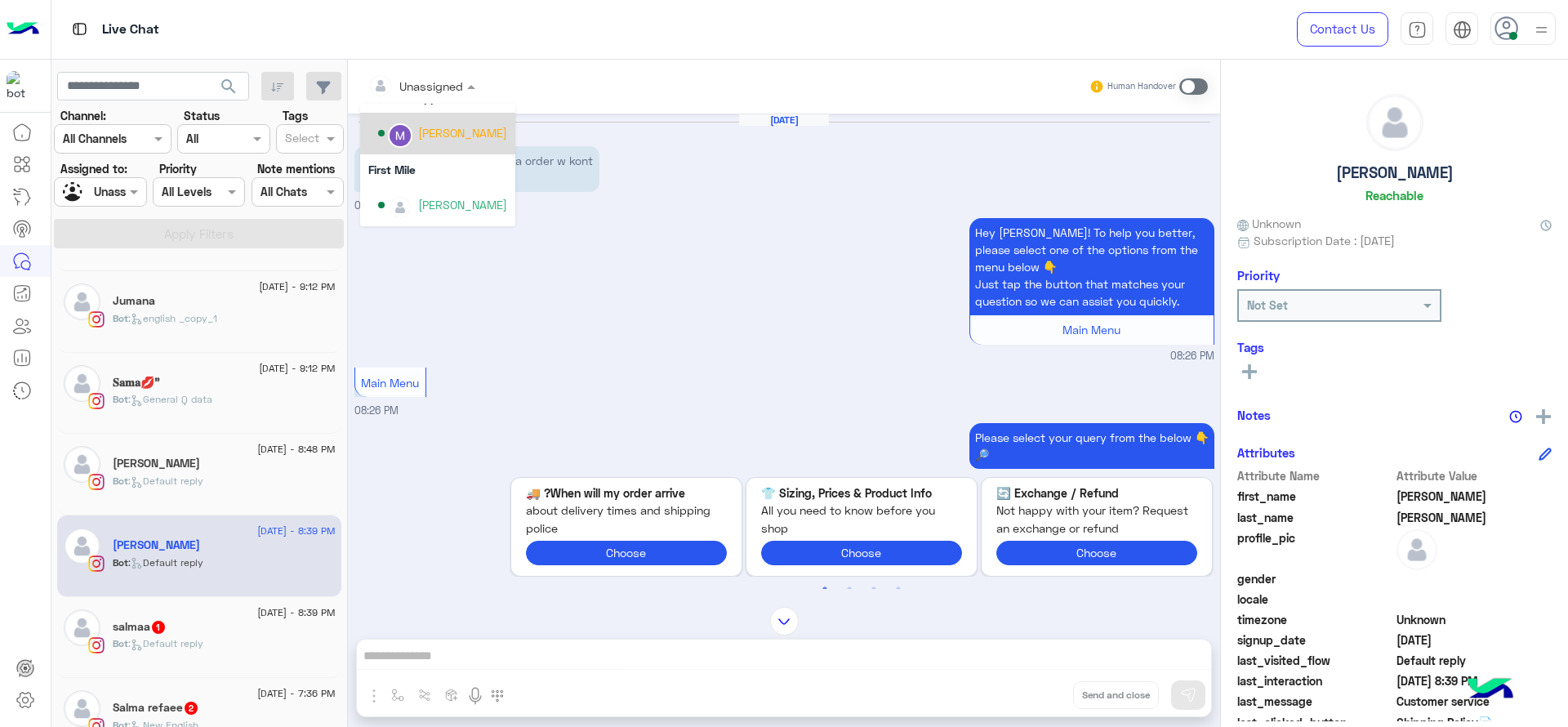
click at [446, 128] on div "[PERSON_NAME]" at bounding box center [463, 132] width 89 height 17
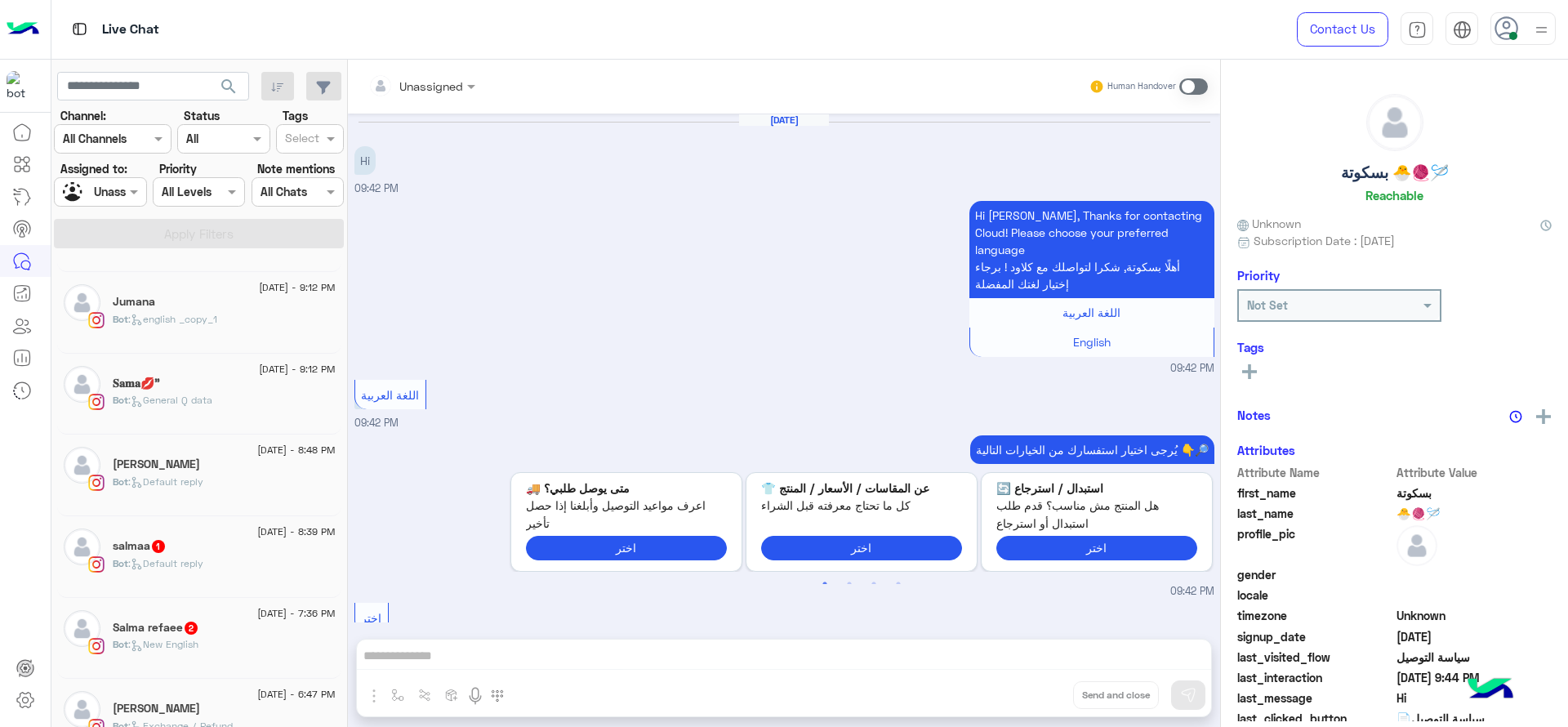
scroll to position [1173, 0]
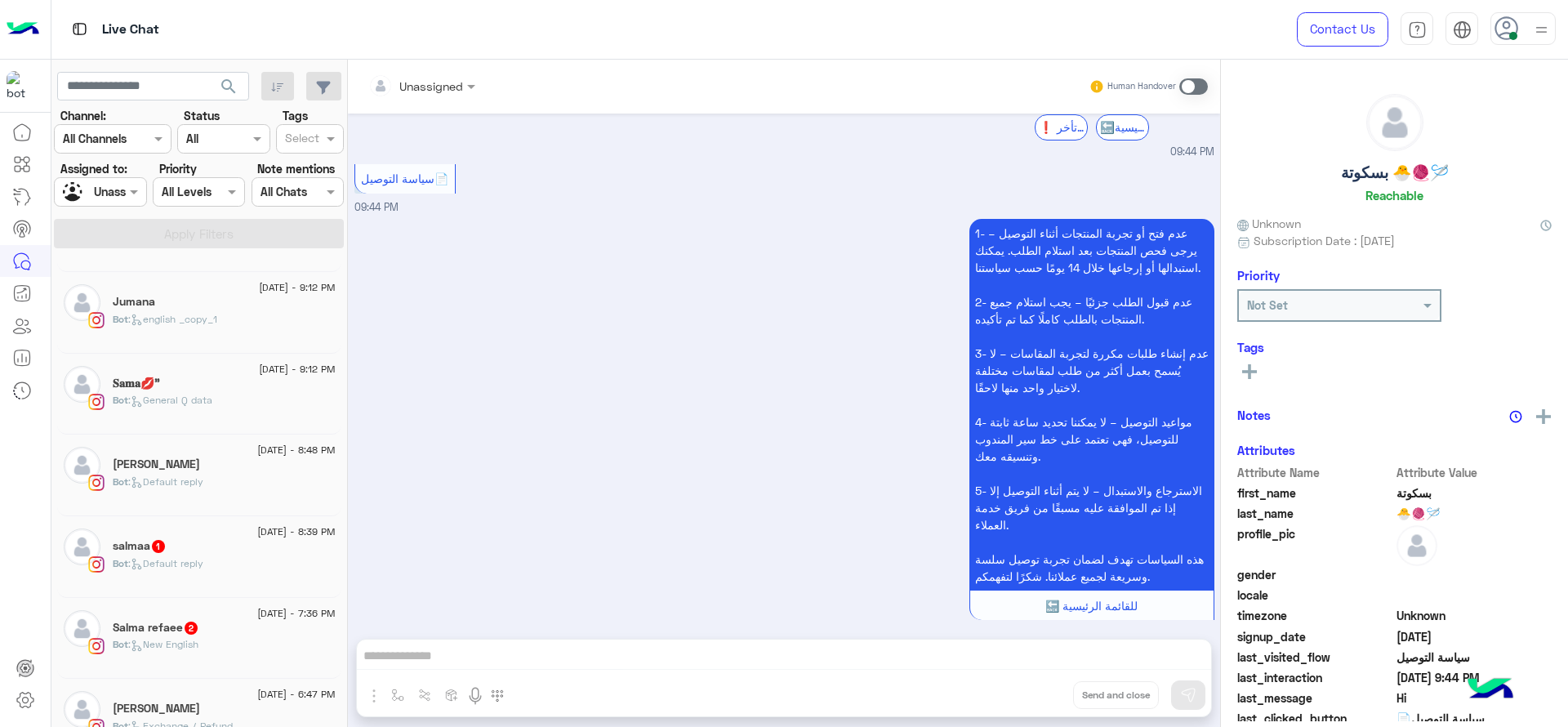
click at [267, 556] on div "Bot : Default reply" at bounding box center [224, 570] width 223 height 29
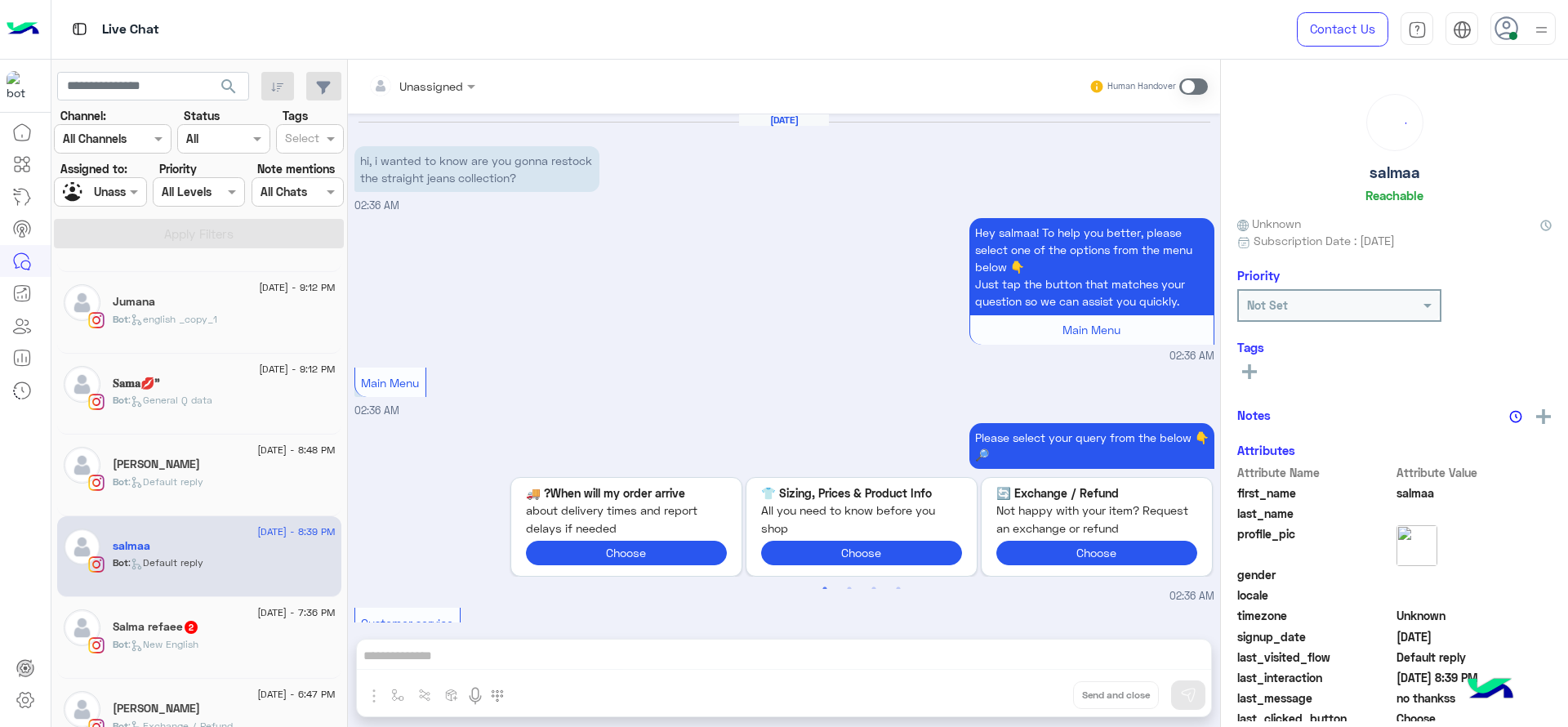
scroll to position [1304, 0]
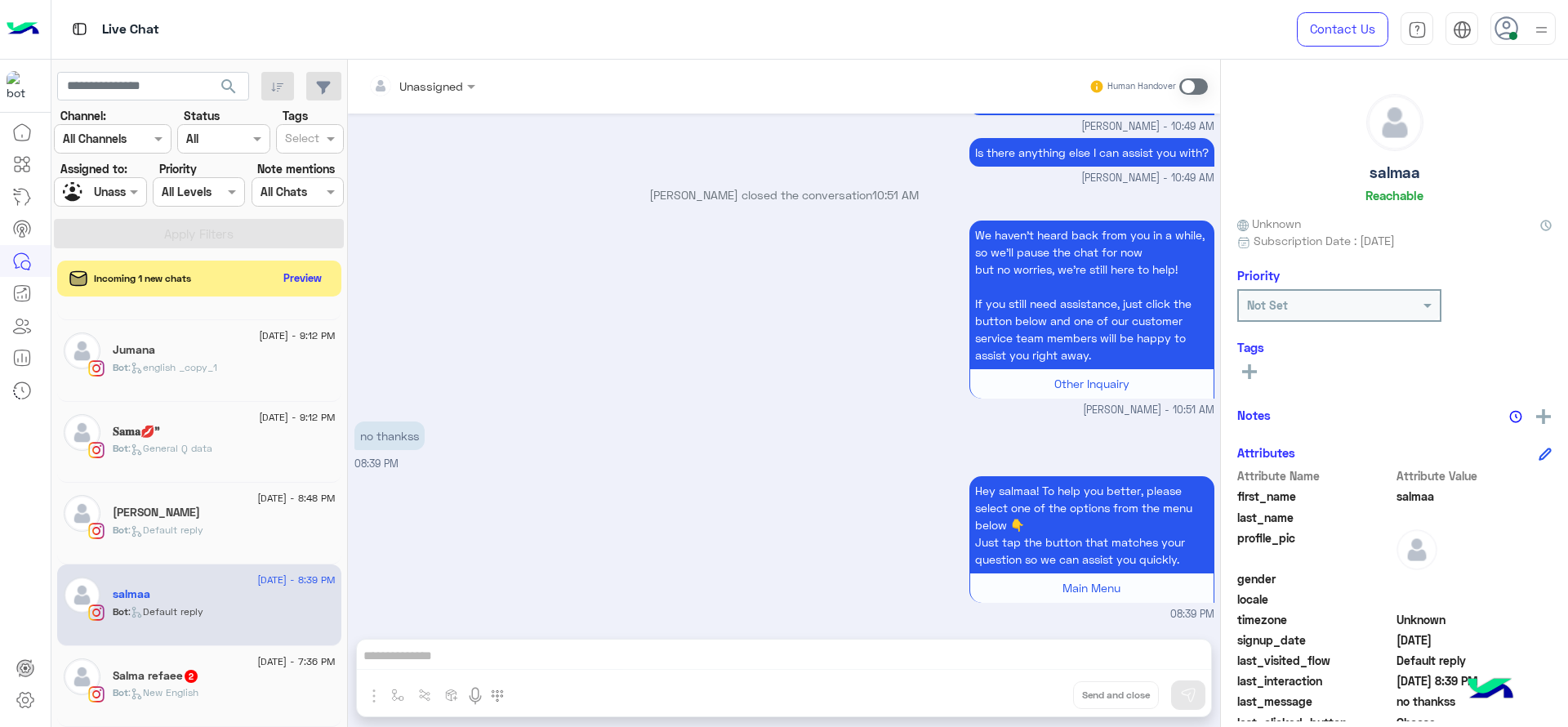
click at [189, 704] on div "Bot : New English" at bounding box center [224, 699] width 223 height 29
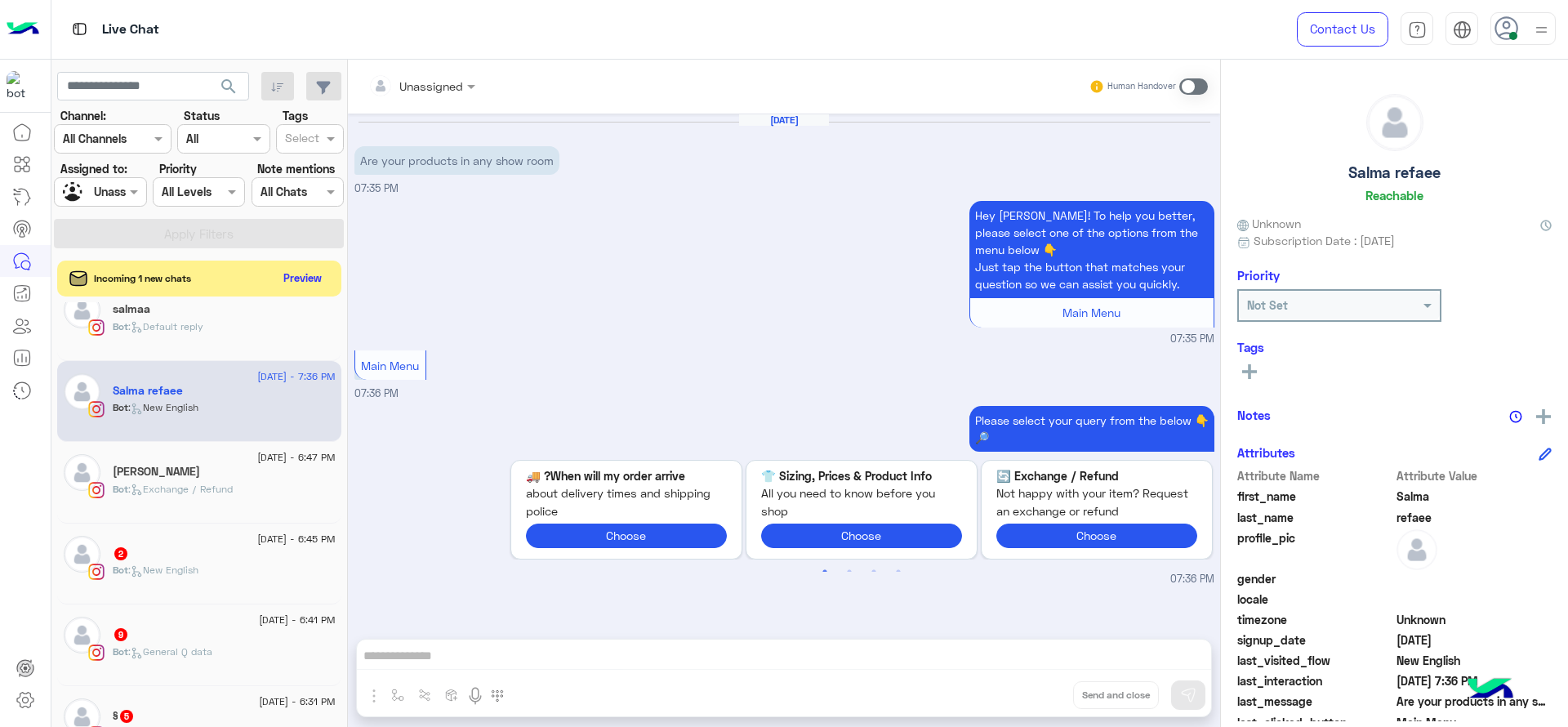
scroll to position [620, 0]
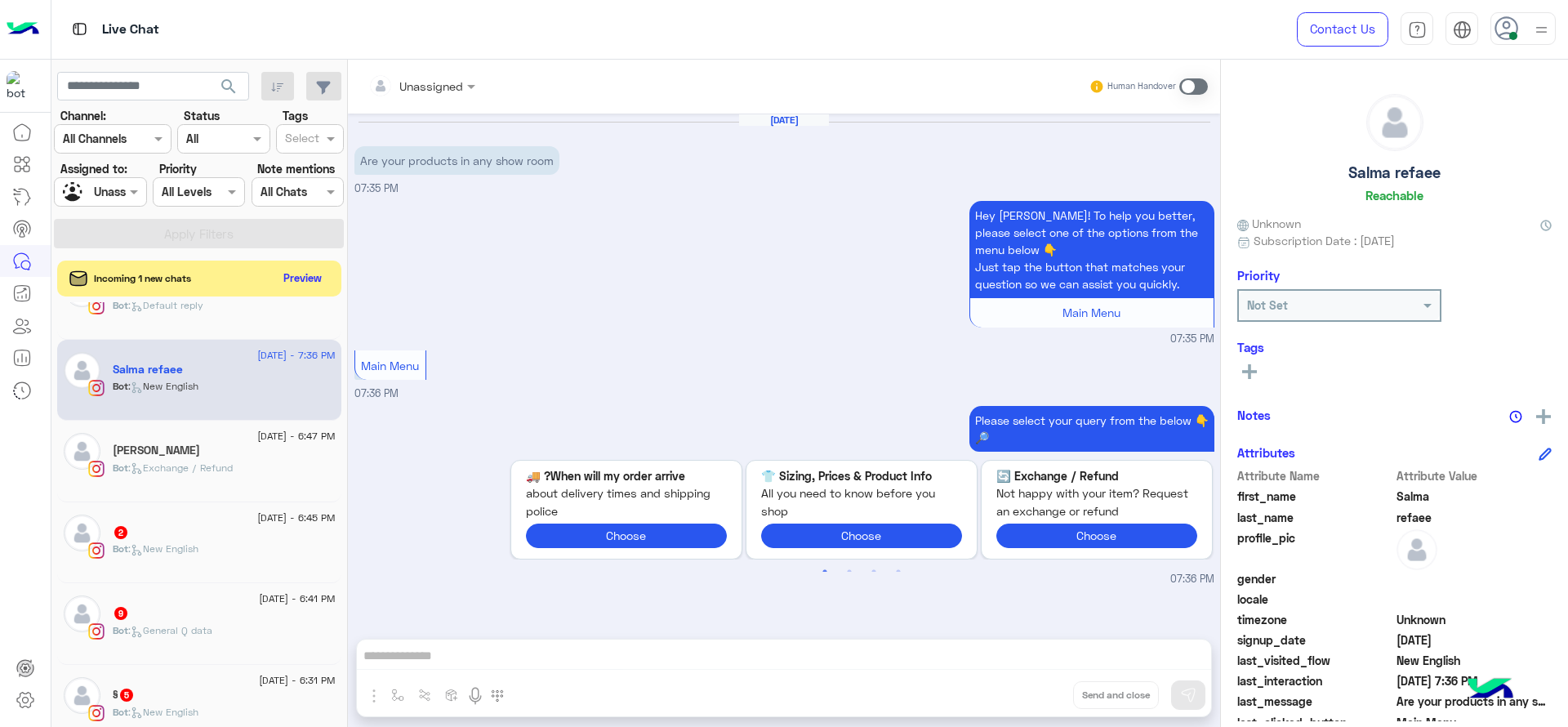
click at [194, 491] on div "13 August - 6:47 PM Sohaila Farouk Bot : Exchange / Refund" at bounding box center [199, 461] width 284 height 82
click at [194, 515] on div "13 August - 6:45 PM" at bounding box center [224, 520] width 223 height 11
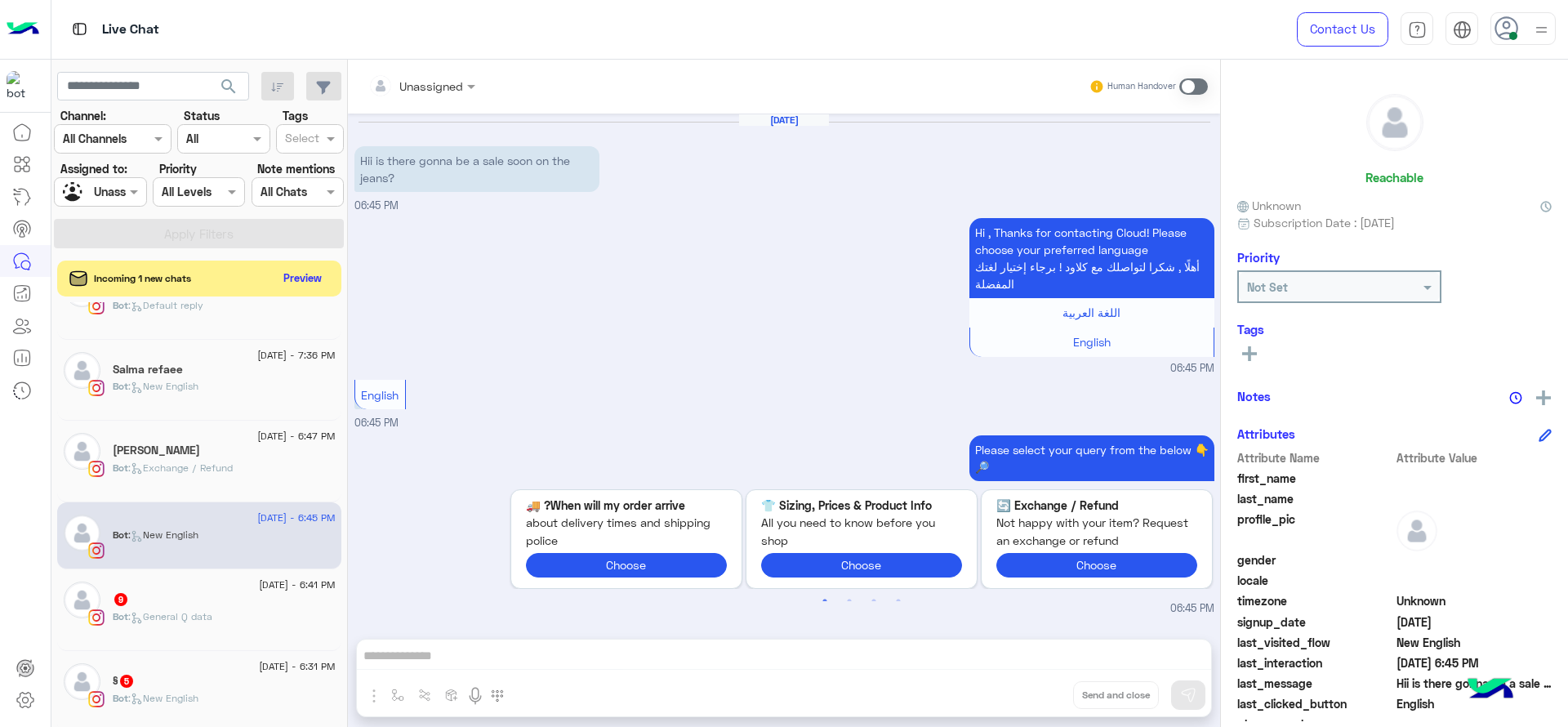
click at [273, 543] on div "Bot : New English" at bounding box center [224, 541] width 223 height 29
click at [264, 597] on div "9" at bounding box center [224, 601] width 223 height 17
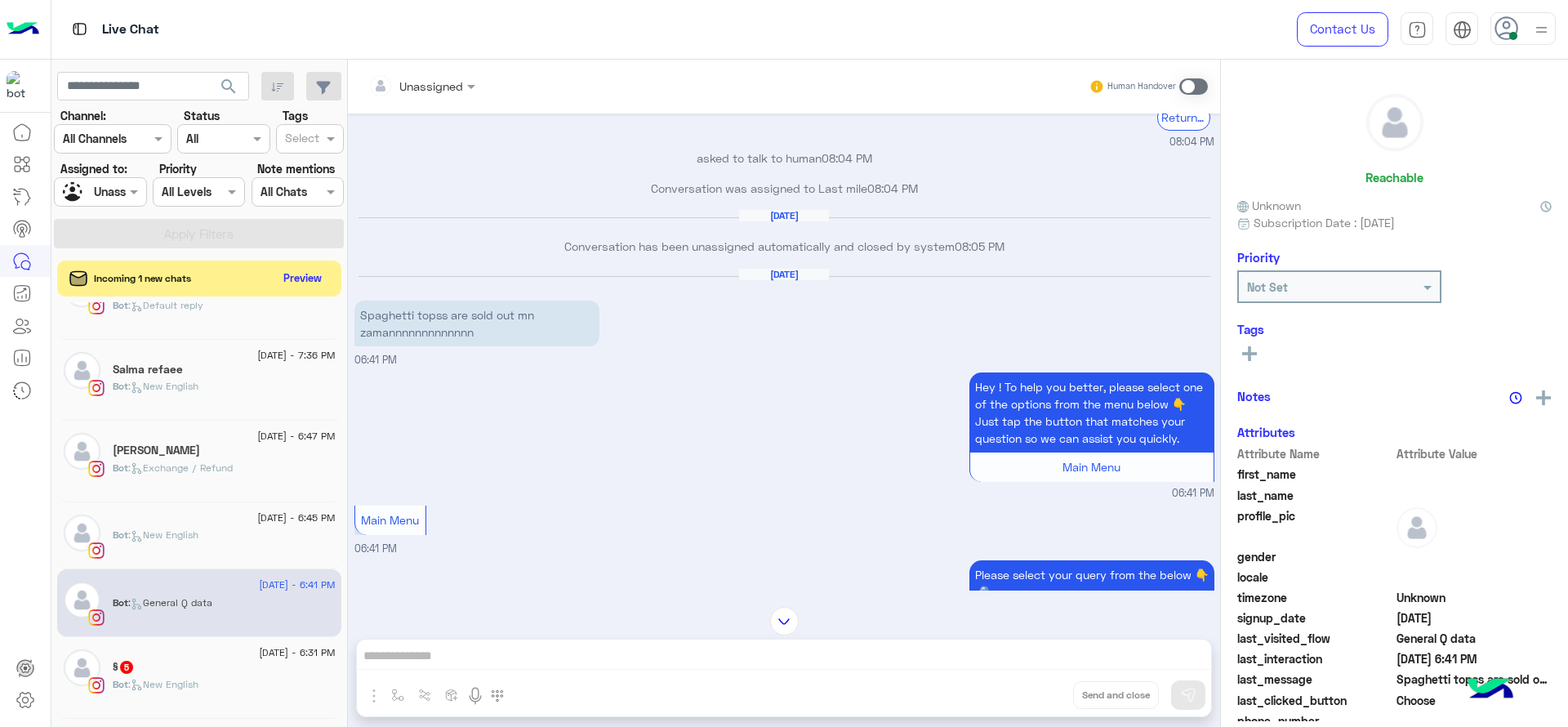
scroll to position [876, 0]
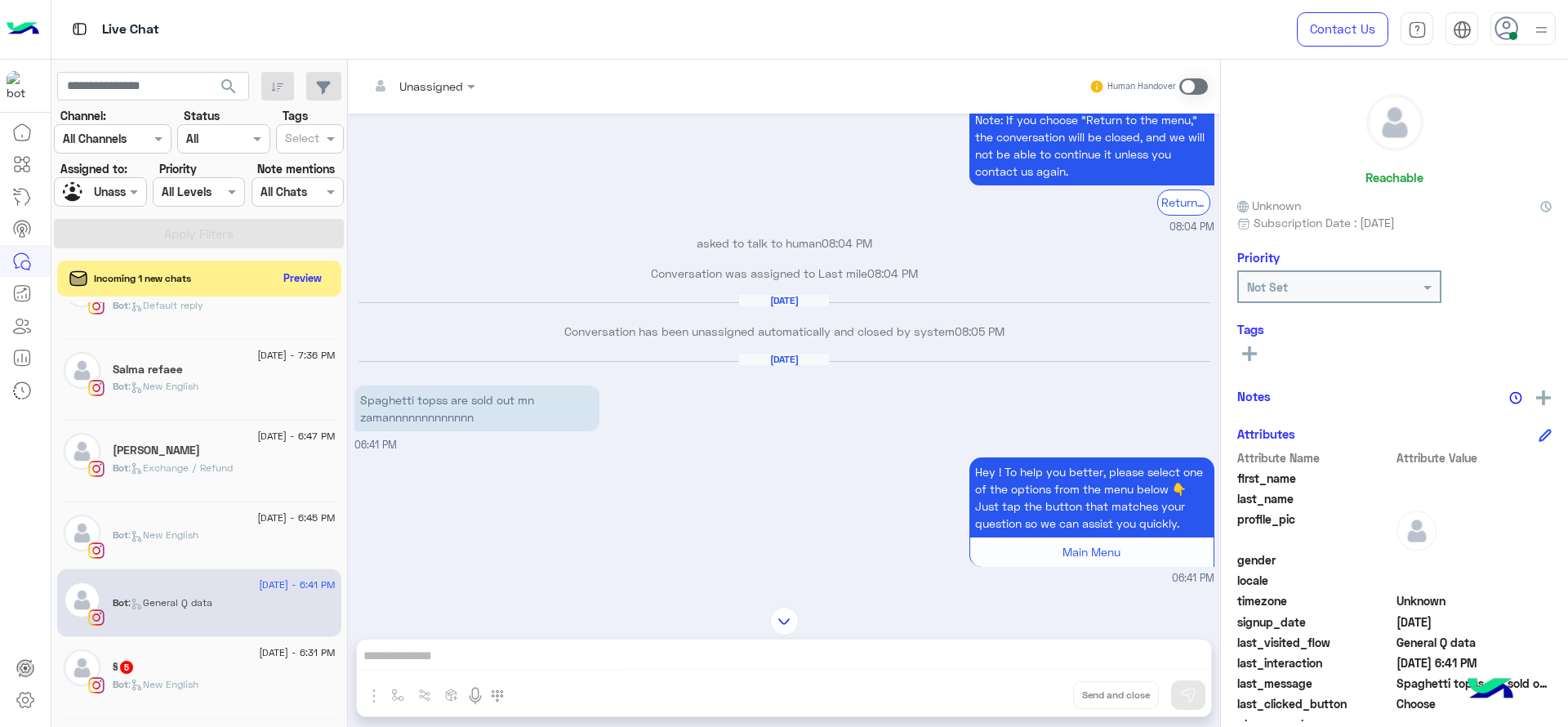
click at [252, 687] on div "Bot : New English" at bounding box center [224, 691] width 223 height 29
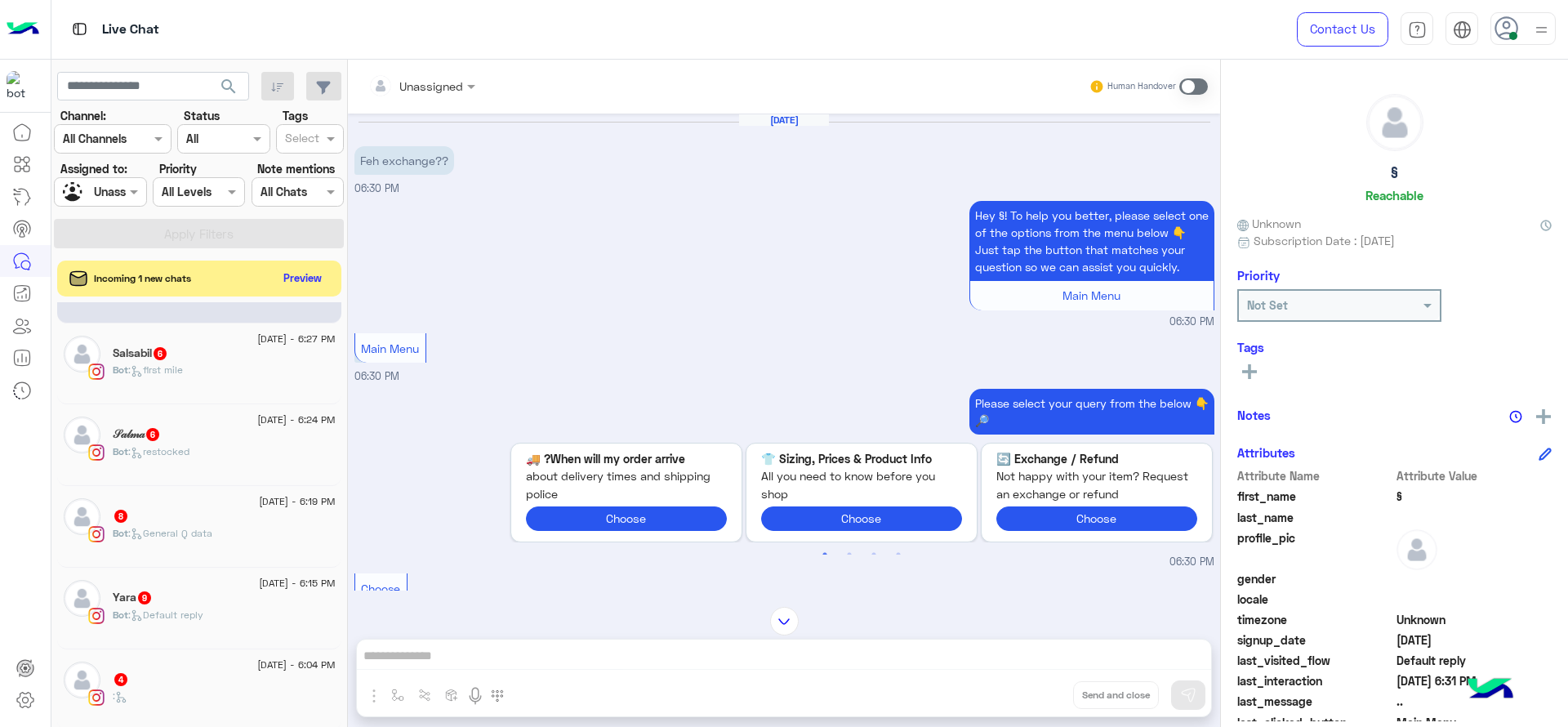
scroll to position [1028, 0]
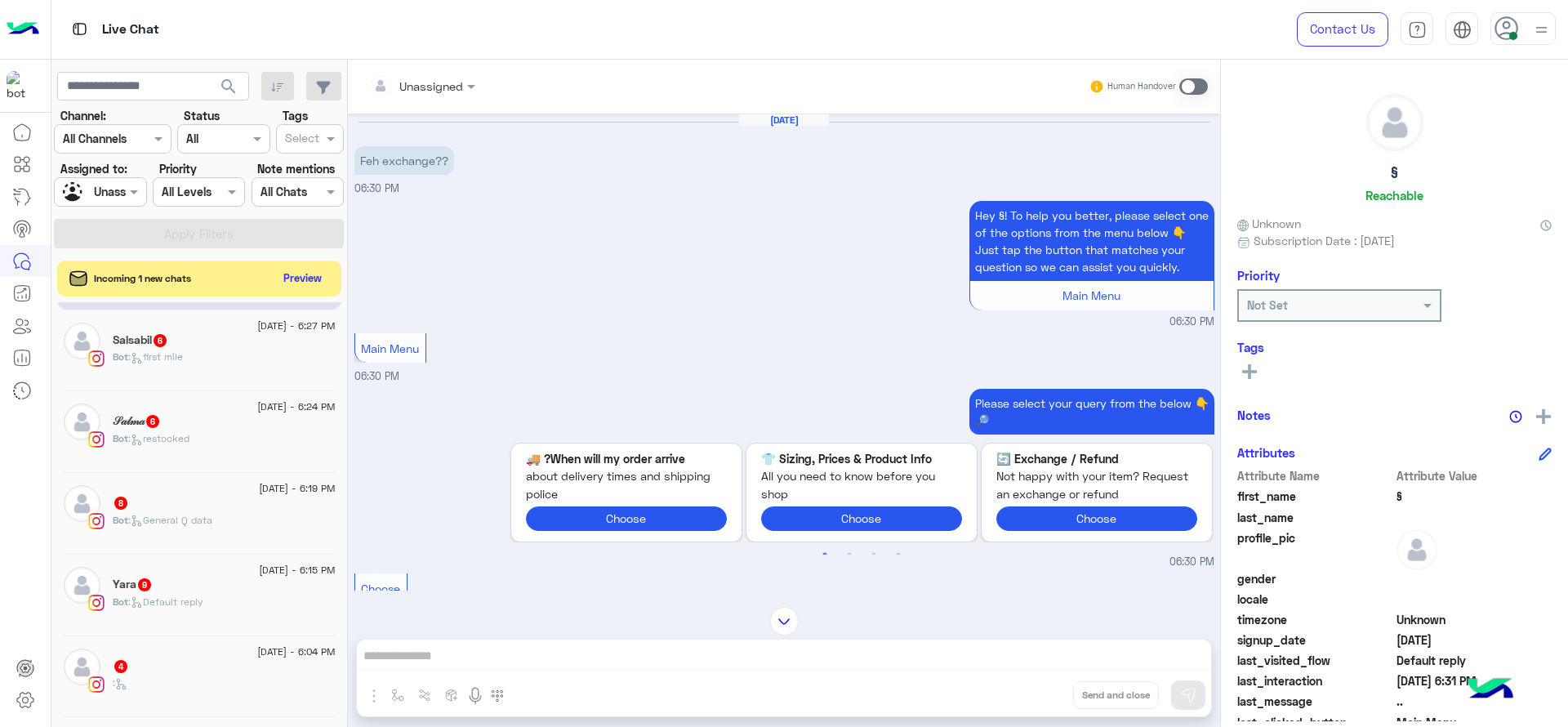
click at [185, 369] on div "Bot : first mile" at bounding box center [224, 364] width 223 height 29
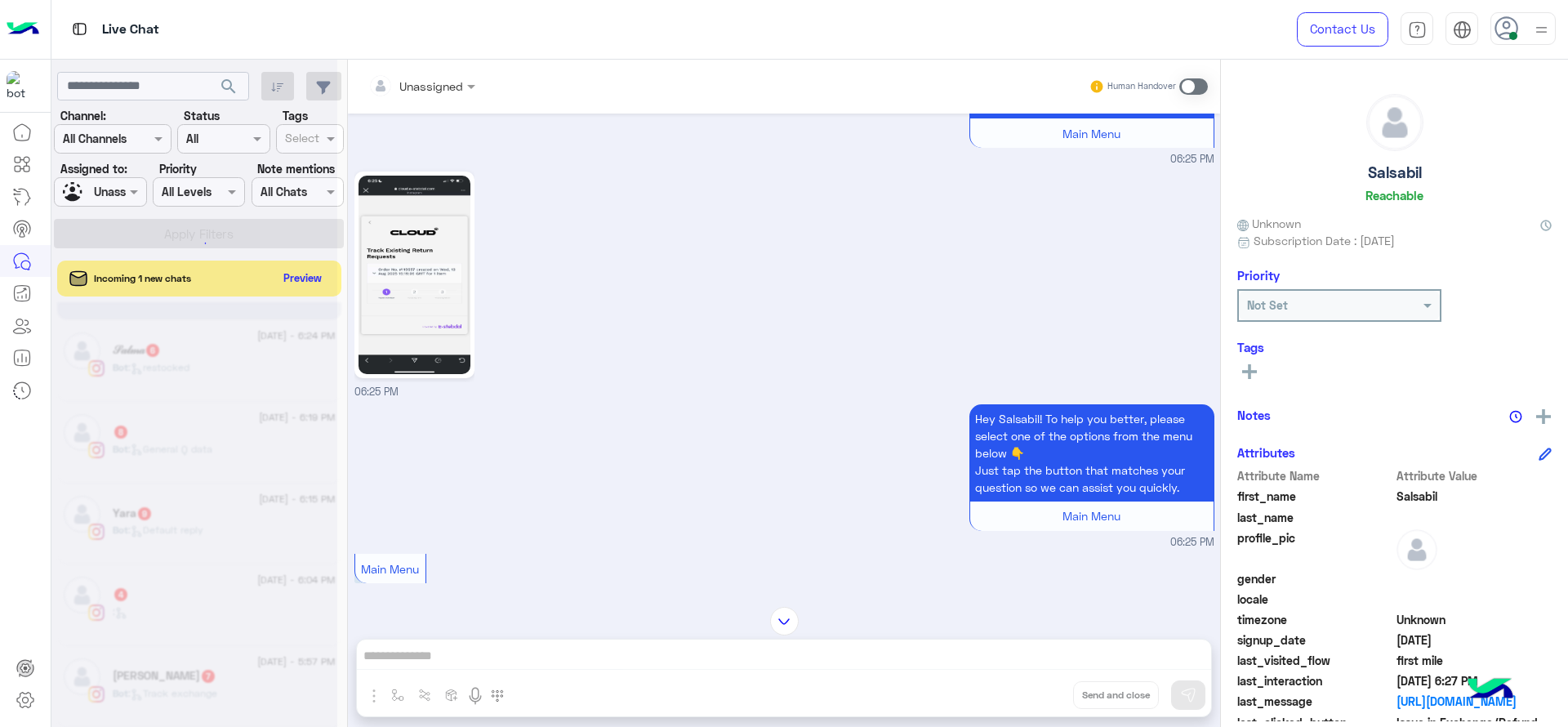
scroll to position [8, 0]
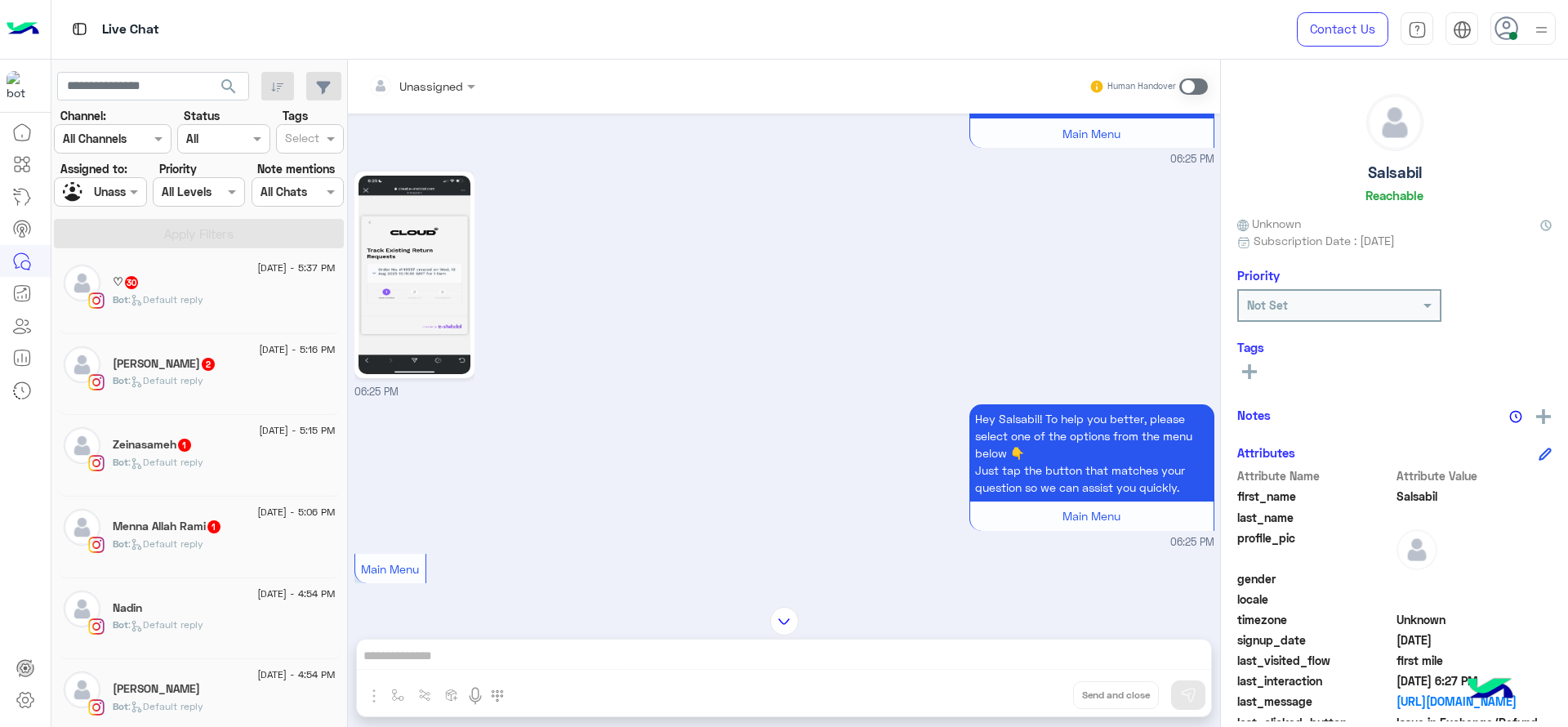
click at [262, 556] on div "Bot : Default reply" at bounding box center [224, 550] width 223 height 29
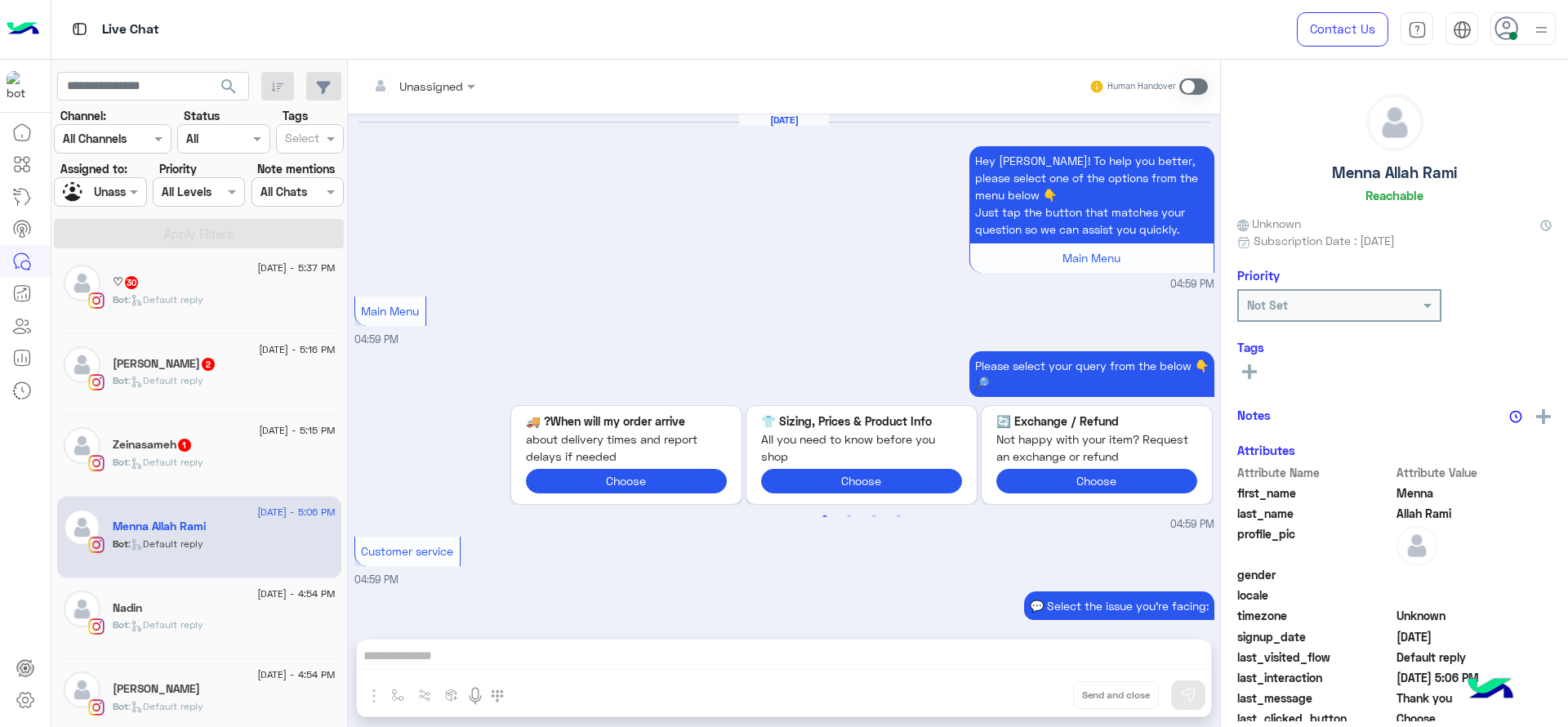
scroll to position [1317, 0]
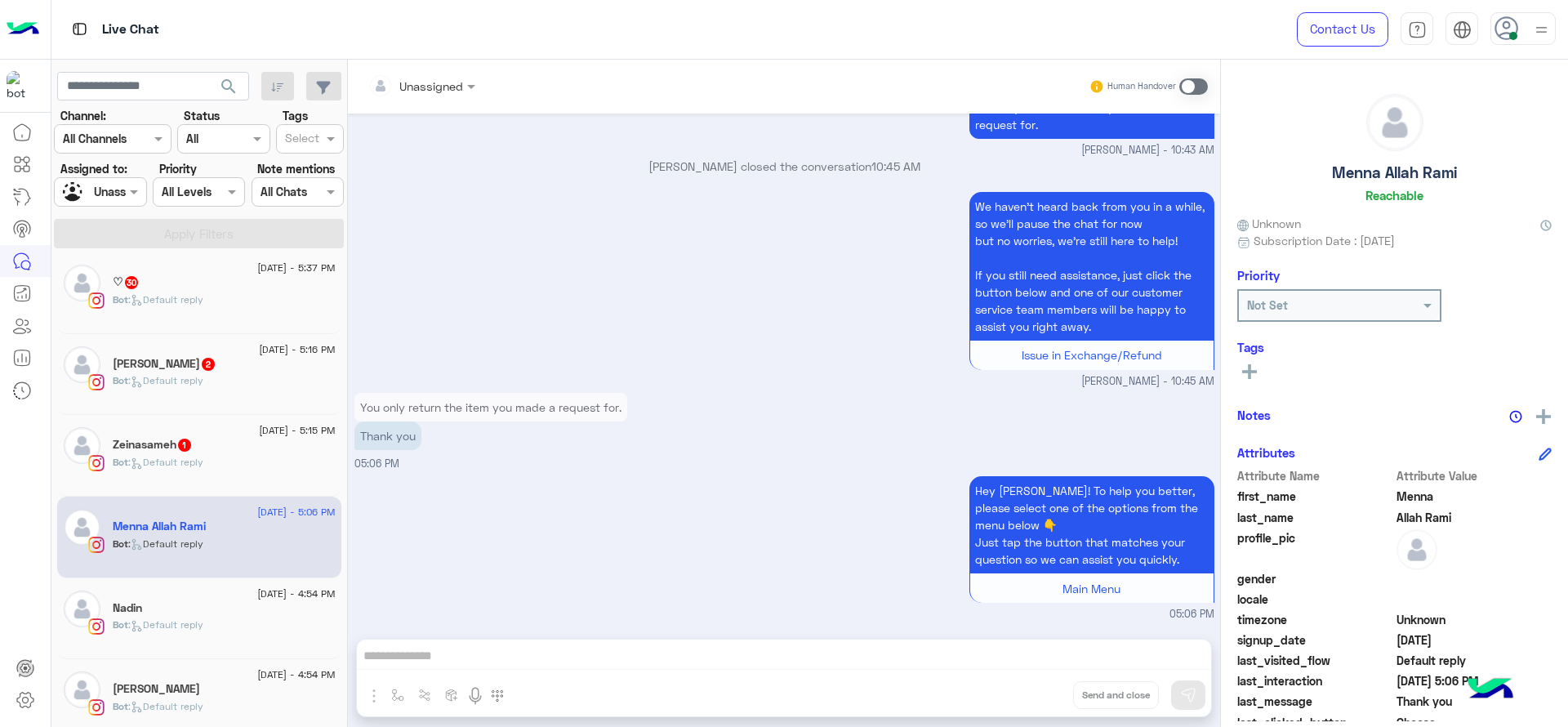
click at [201, 490] on div "13 August - 5:15 PM Zeinasameh 1 Bot : Default reply" at bounding box center [199, 455] width 284 height 82
click at [200, 485] on div "13 August - 5:15 PM Zeinasameh 1 Bot : Default reply" at bounding box center [199, 455] width 284 height 82
click at [196, 475] on div "Bot : Default reply" at bounding box center [224, 469] width 223 height 29
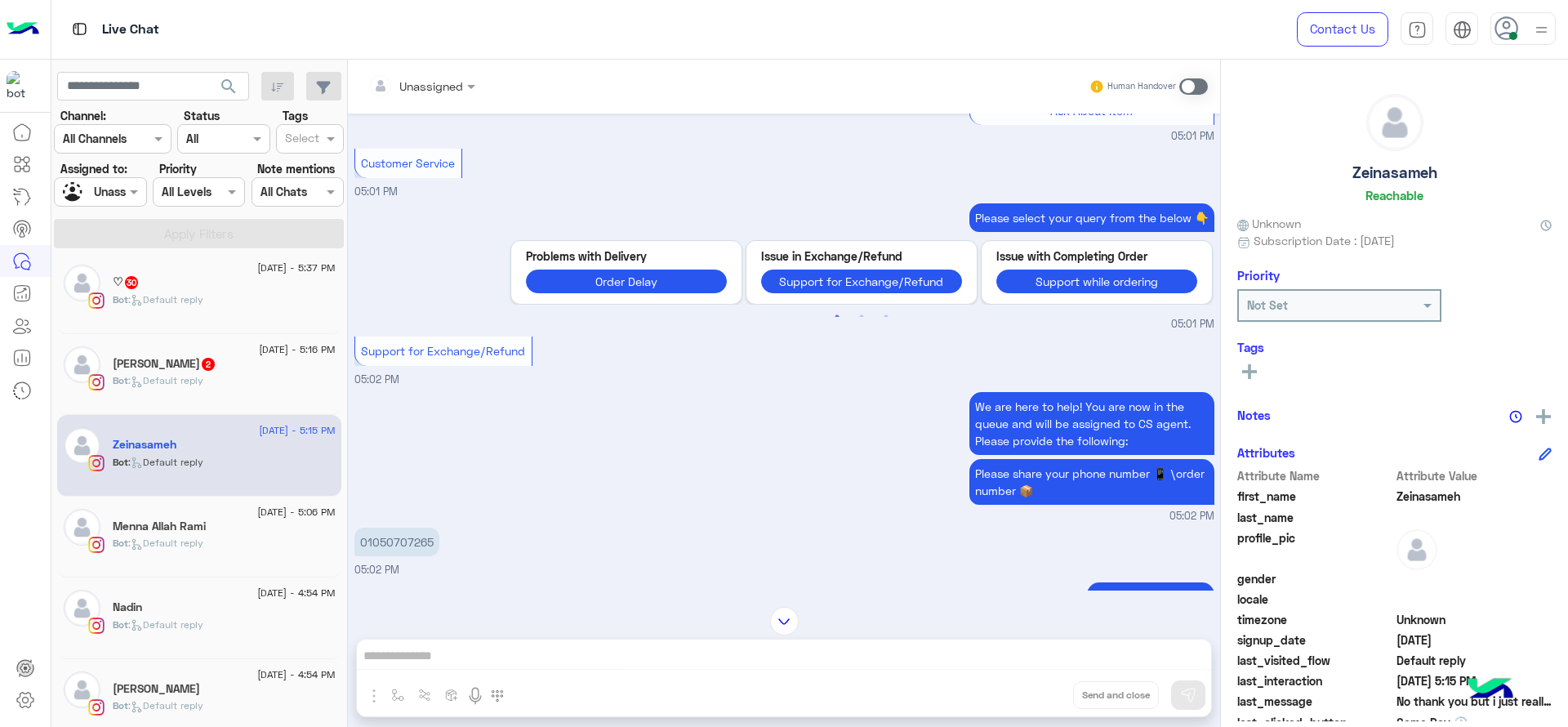
scroll to position [513, 0]
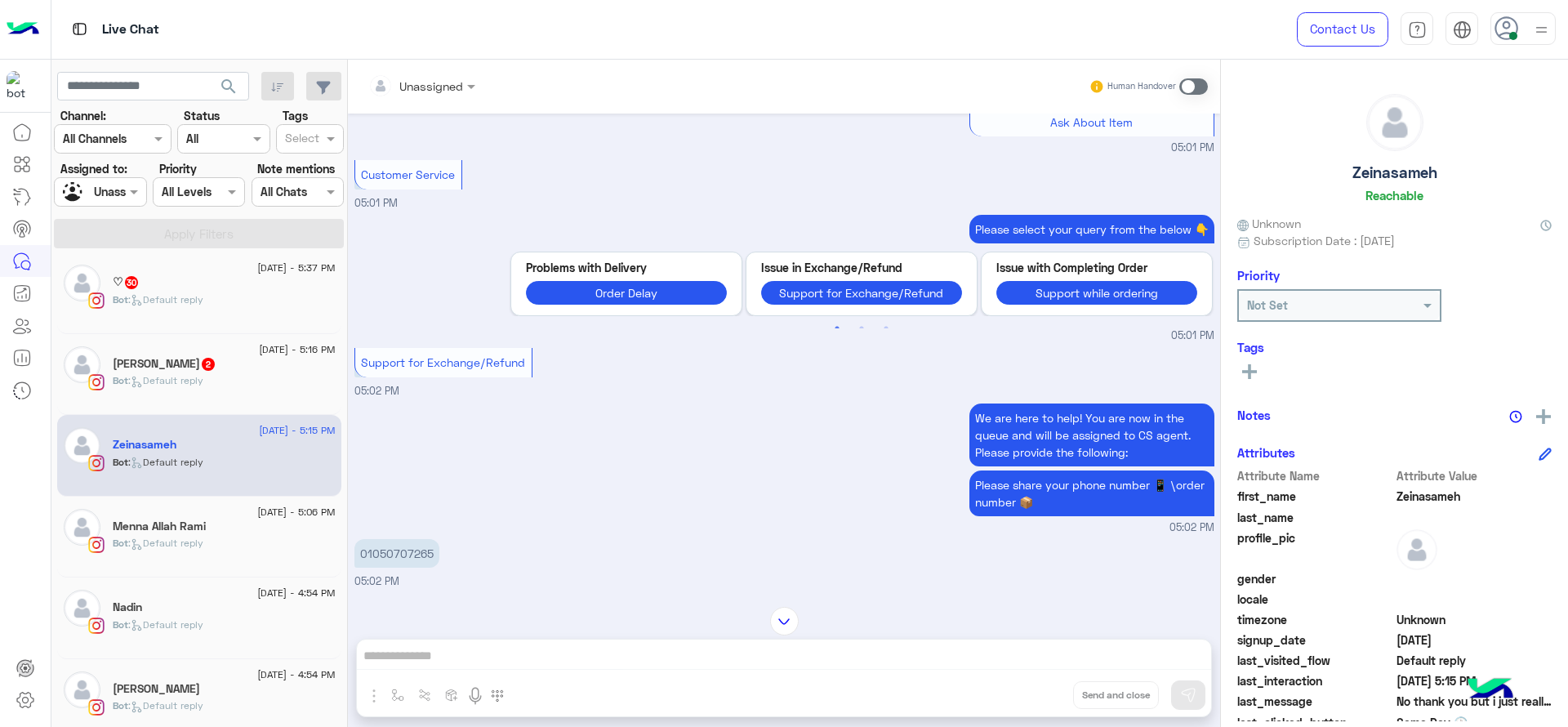
click at [410, 560] on p "01050707265" at bounding box center [397, 553] width 85 height 29
copy p "01050707265"
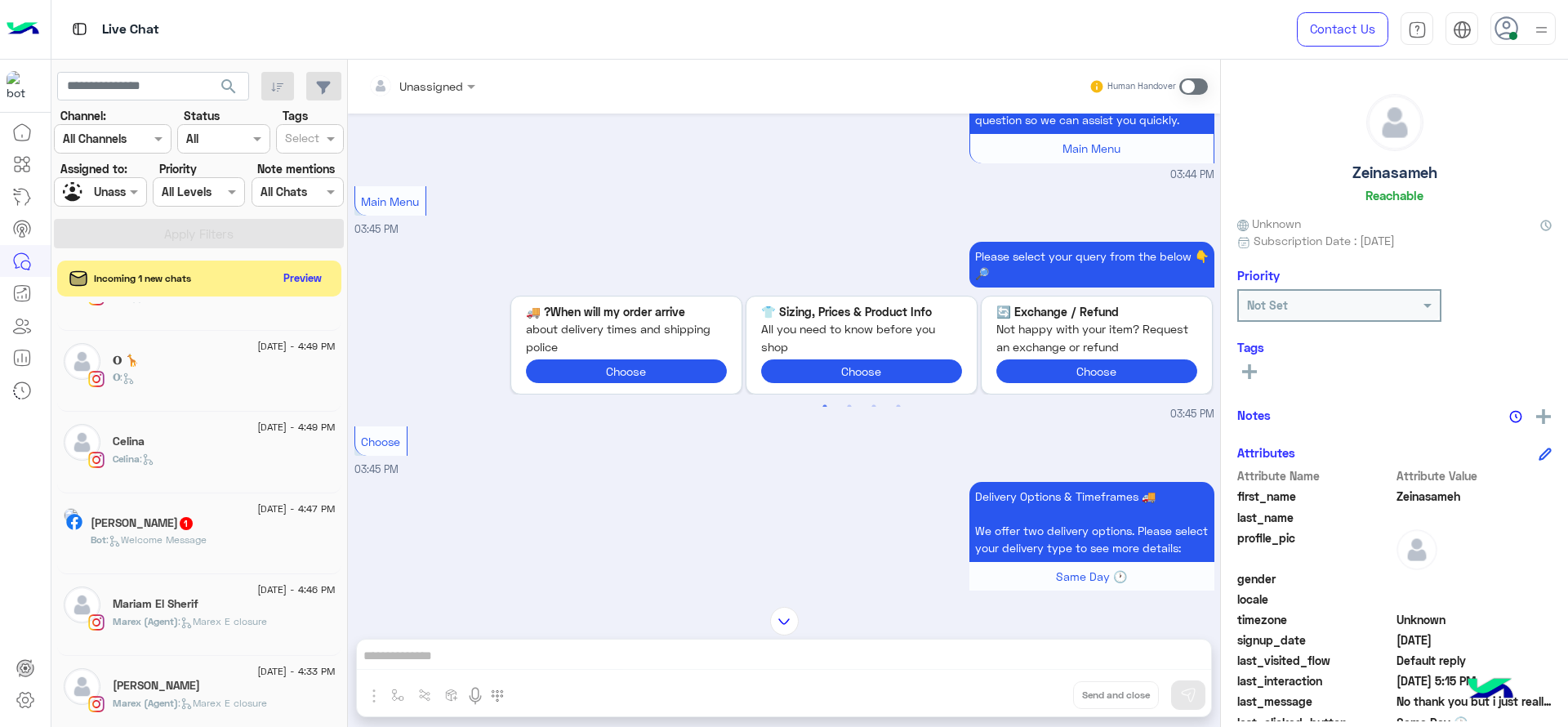
scroll to position [438, 0]
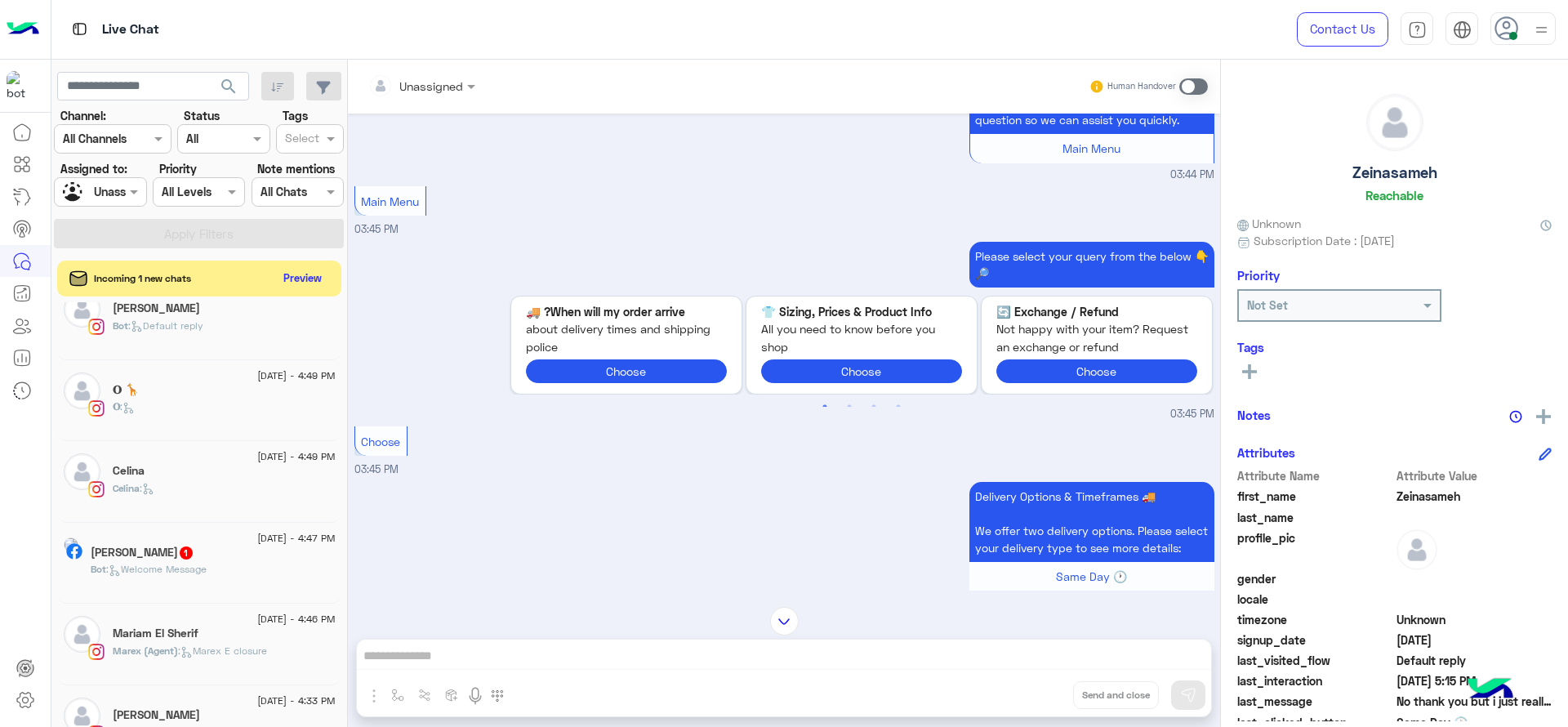
click at [209, 505] on div "Celina :" at bounding box center [224, 495] width 223 height 29
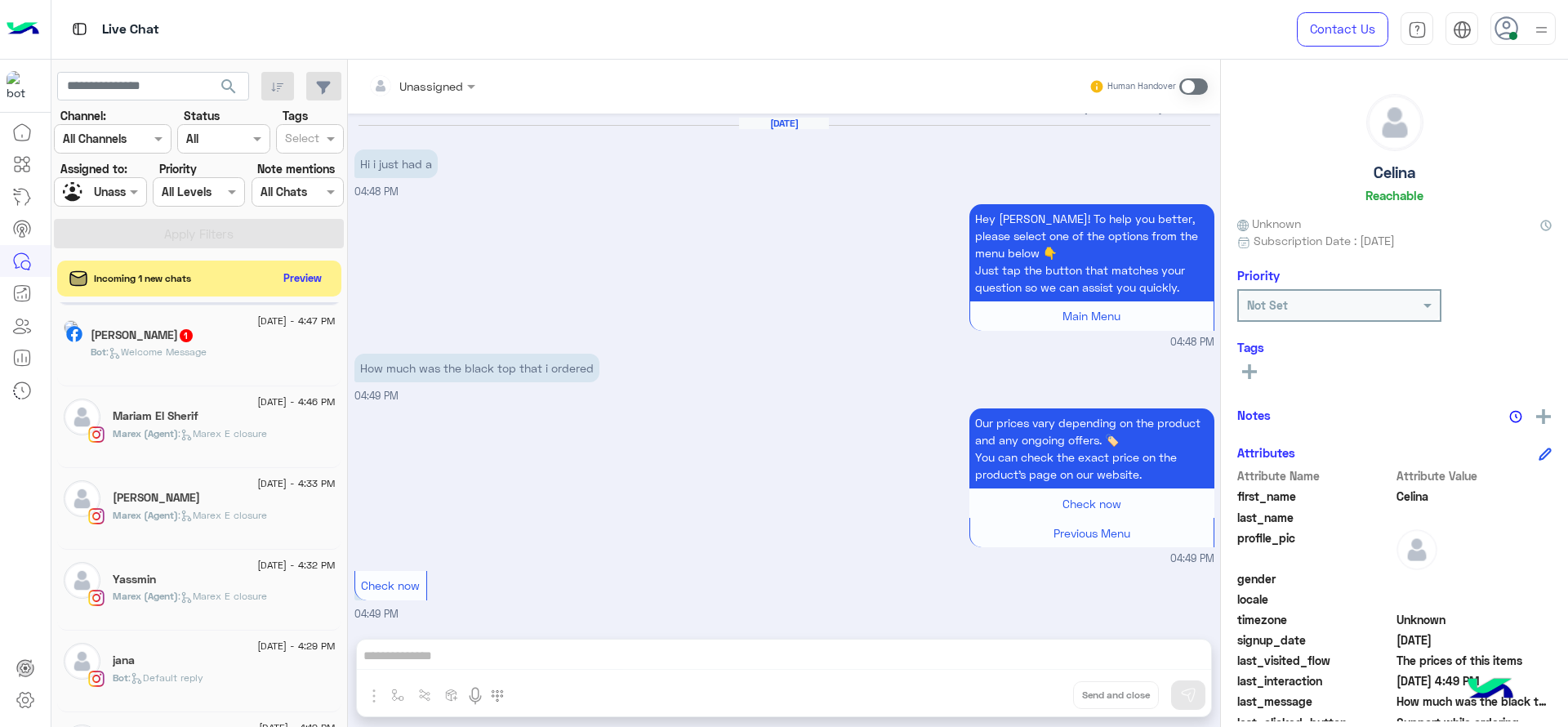
scroll to position [662, 0]
click at [174, 493] on h5 "Sarah Awadallah" at bounding box center [156, 491] width 88 height 14
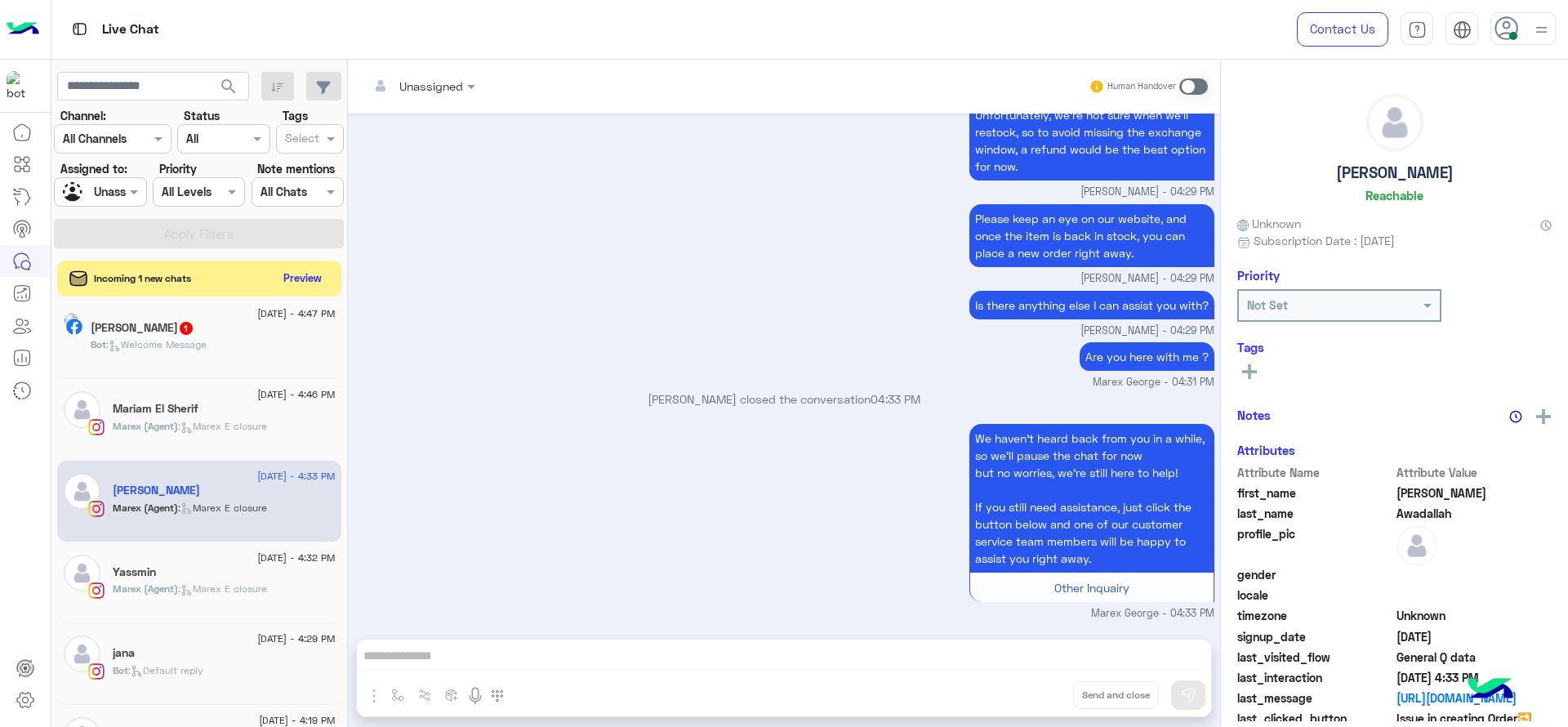
scroll to position [1102, 0]
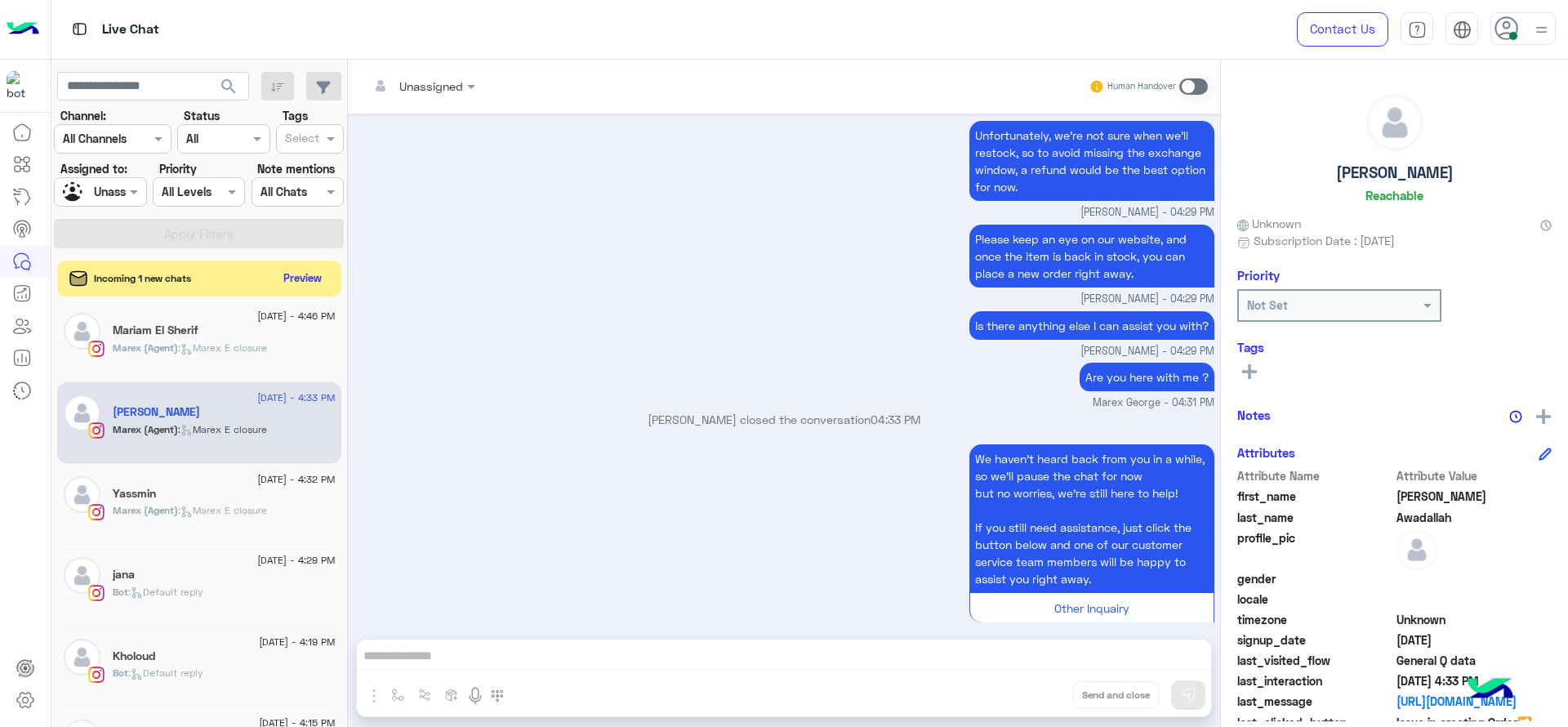
click at [180, 556] on div "13 August - 4:29 PM jana Bot : Default reply" at bounding box center [199, 586] width 284 height 82
click at [180, 556] on div "13 August - 4:29 PM" at bounding box center [224, 559] width 223 height 11
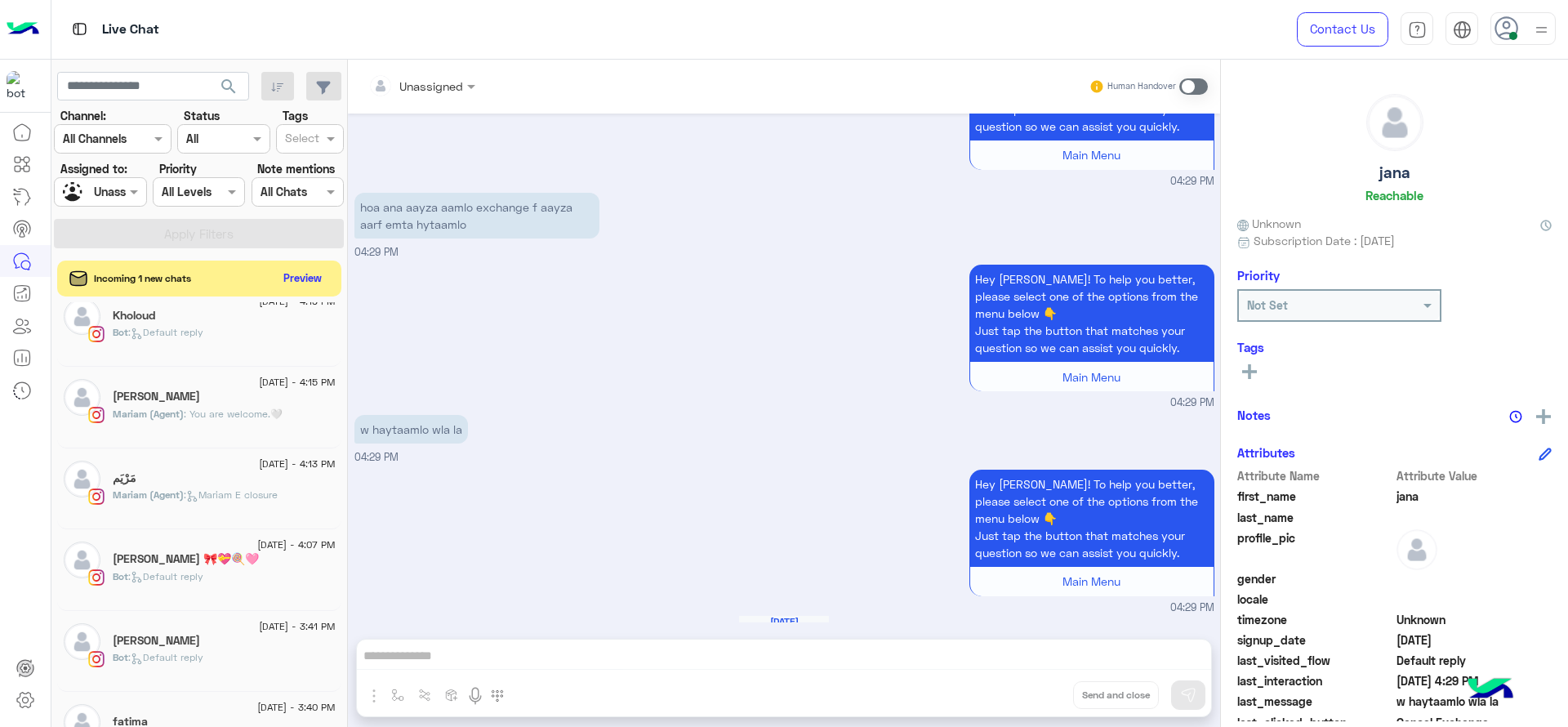
scroll to position [1111, 0]
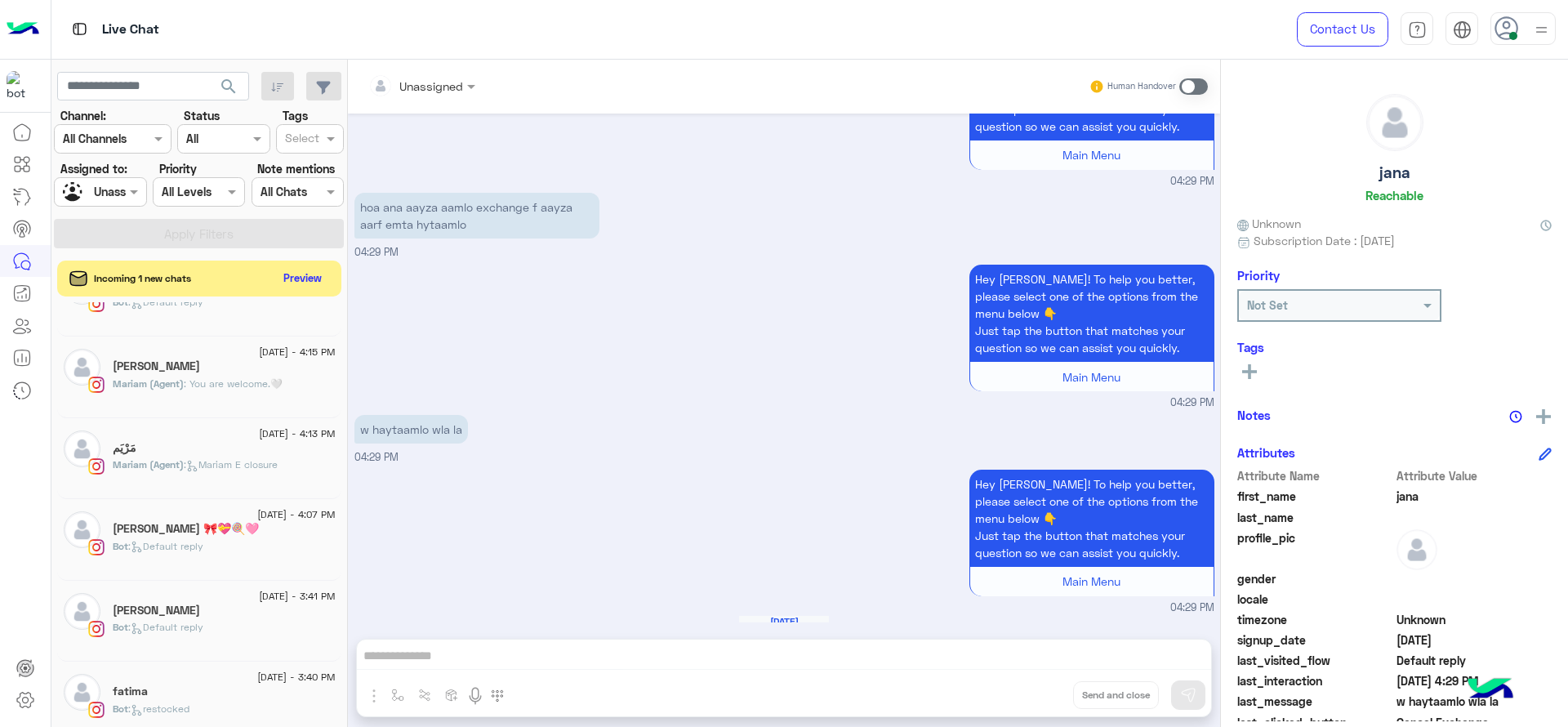
click at [182, 525] on h5 "Sara 🎀💝🍭🩷" at bounding box center [186, 529] width 146 height 14
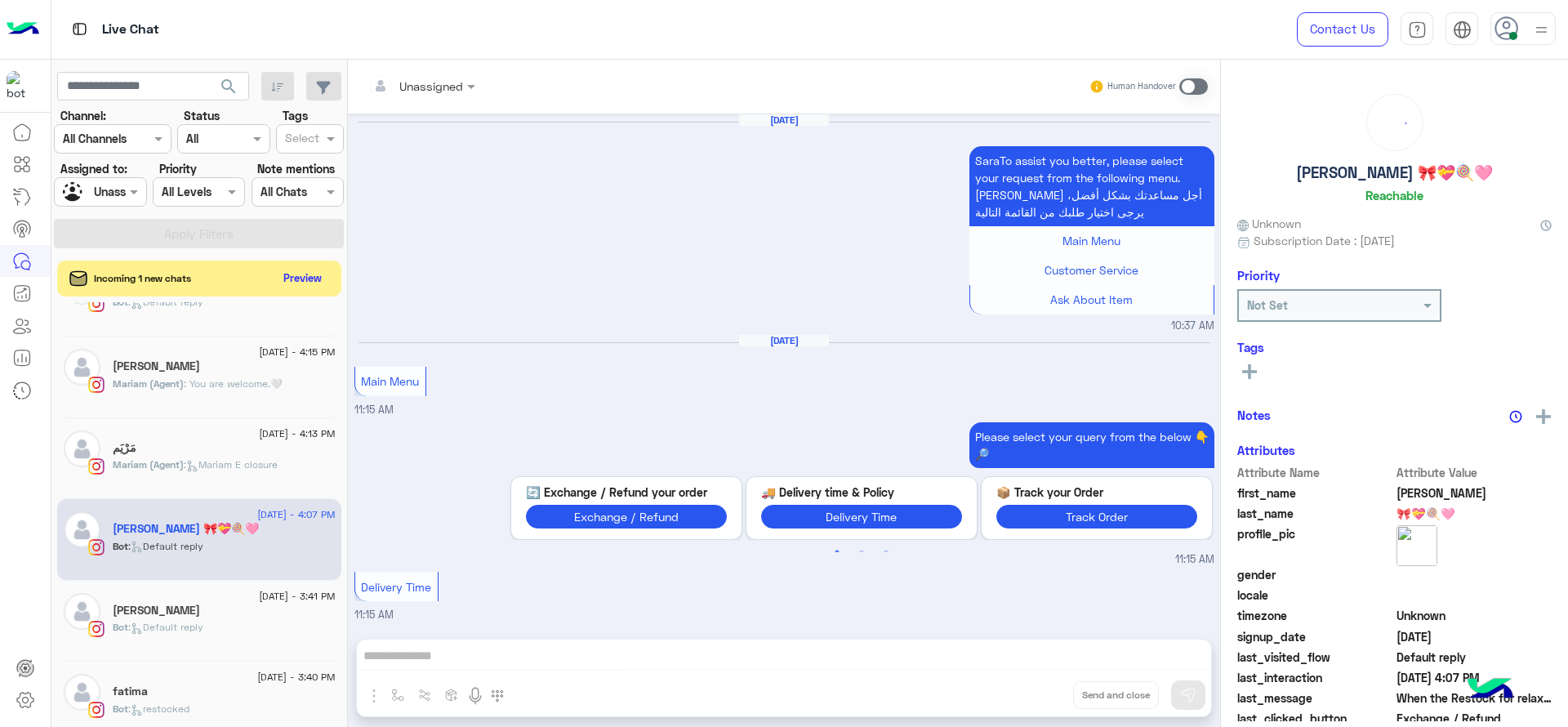
scroll to position [1832, 0]
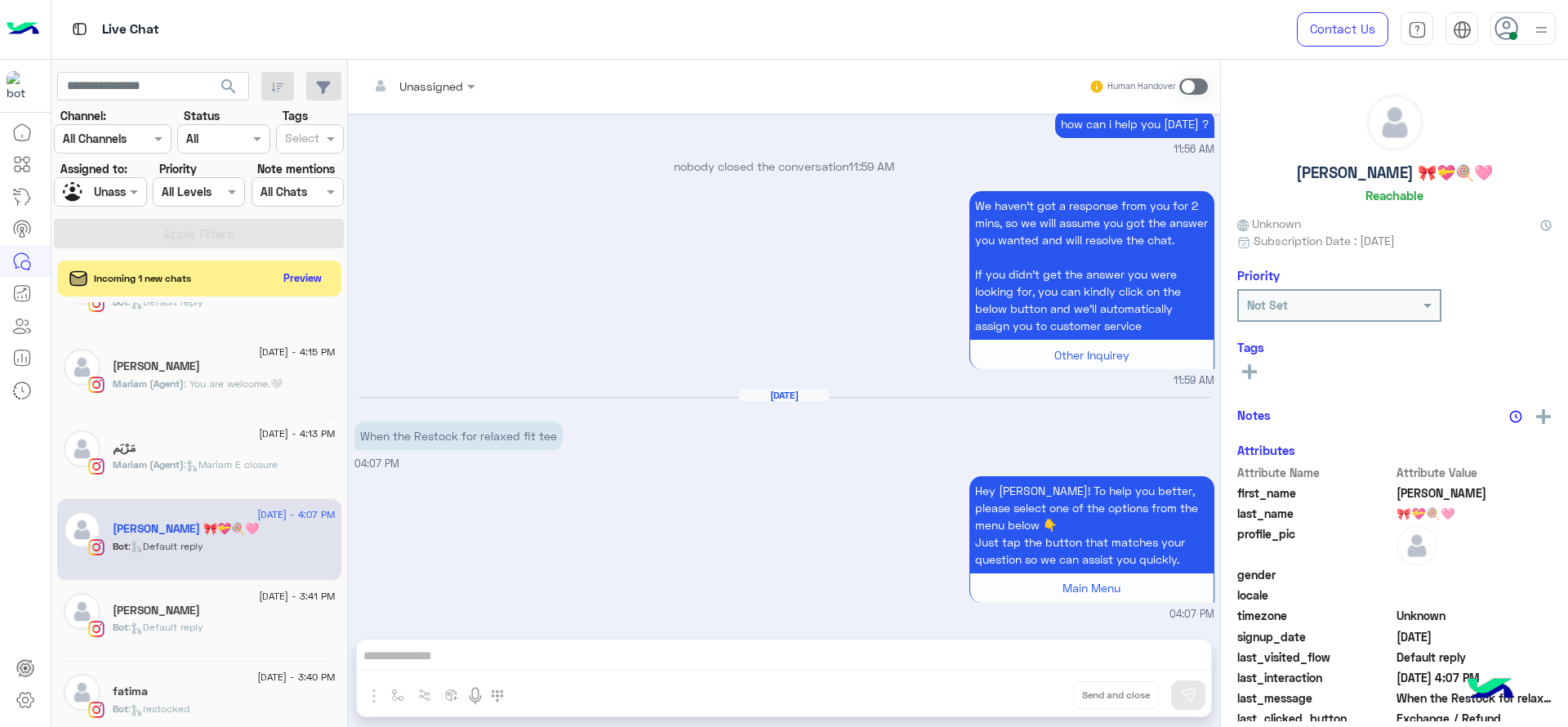
click at [162, 480] on div "Mariam (Agent) : Mariam E closure" at bounding box center [224, 471] width 223 height 29
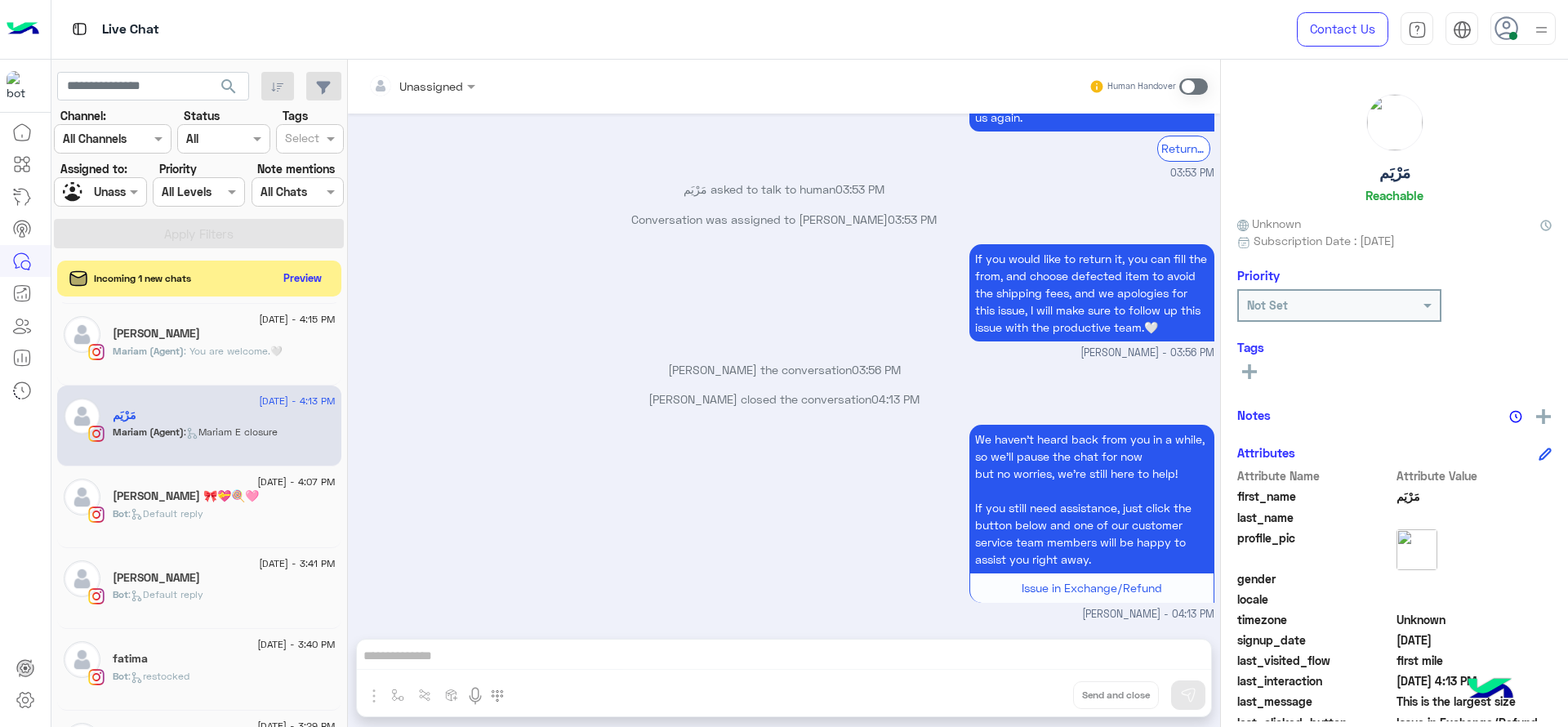
scroll to position [1152, 0]
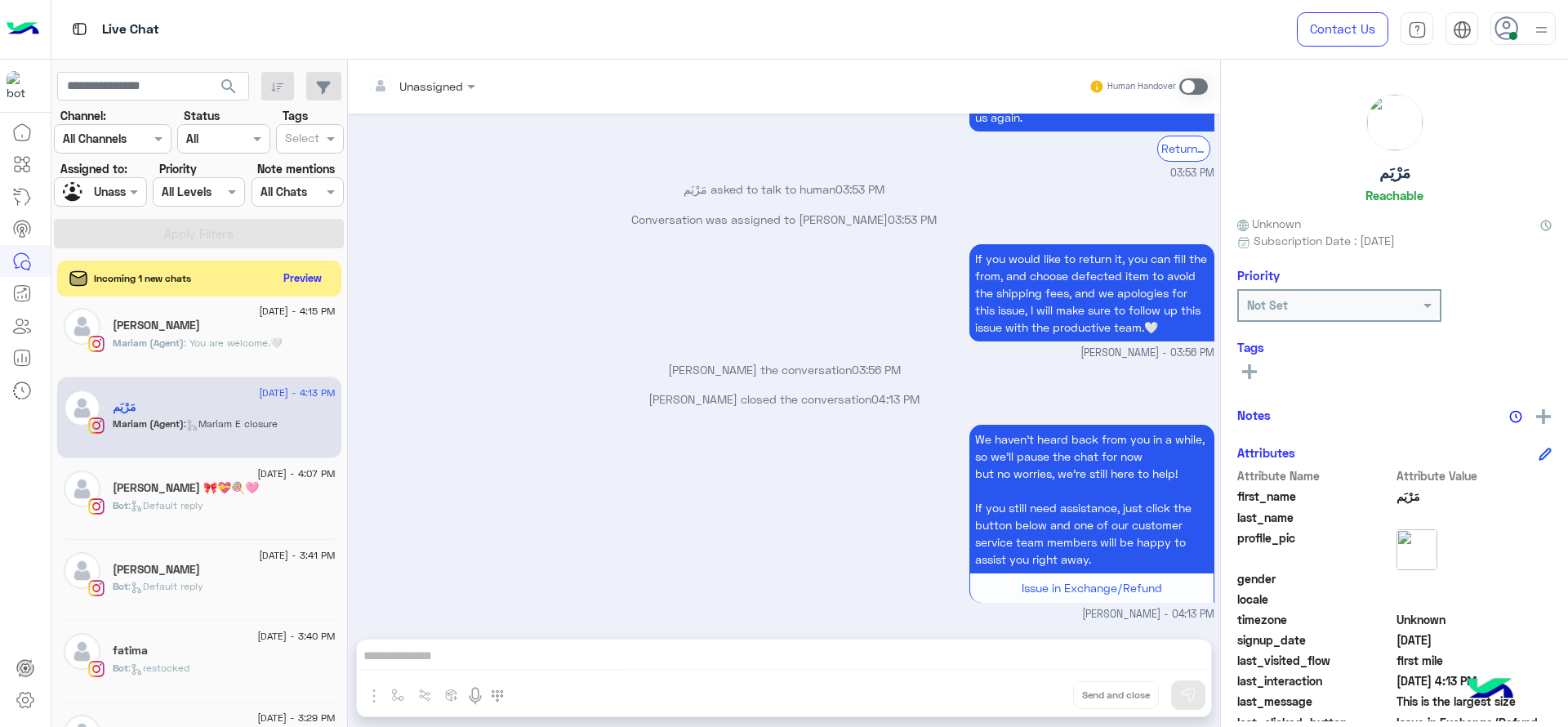
click at [187, 582] on span ": Default reply" at bounding box center [166, 586] width 75 height 12
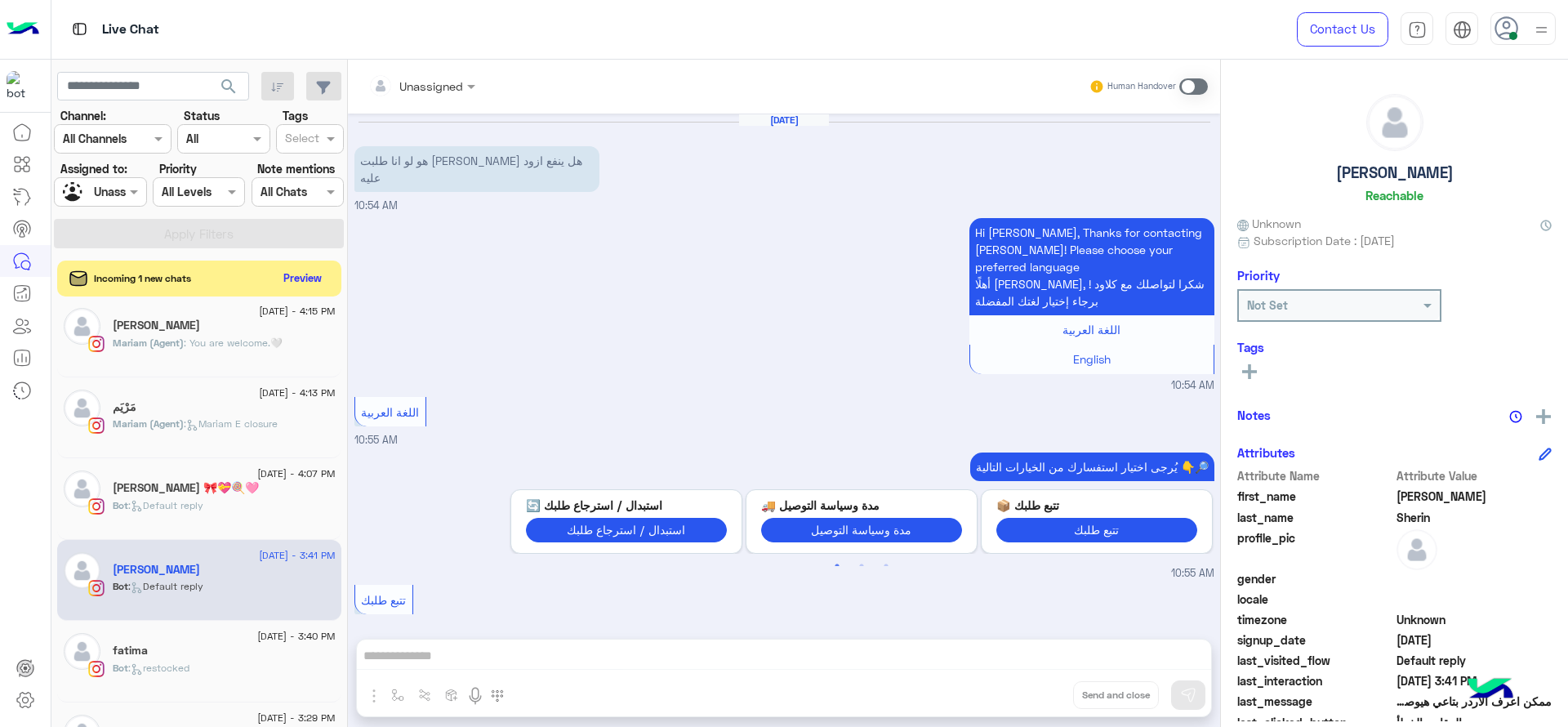
scroll to position [1330, 0]
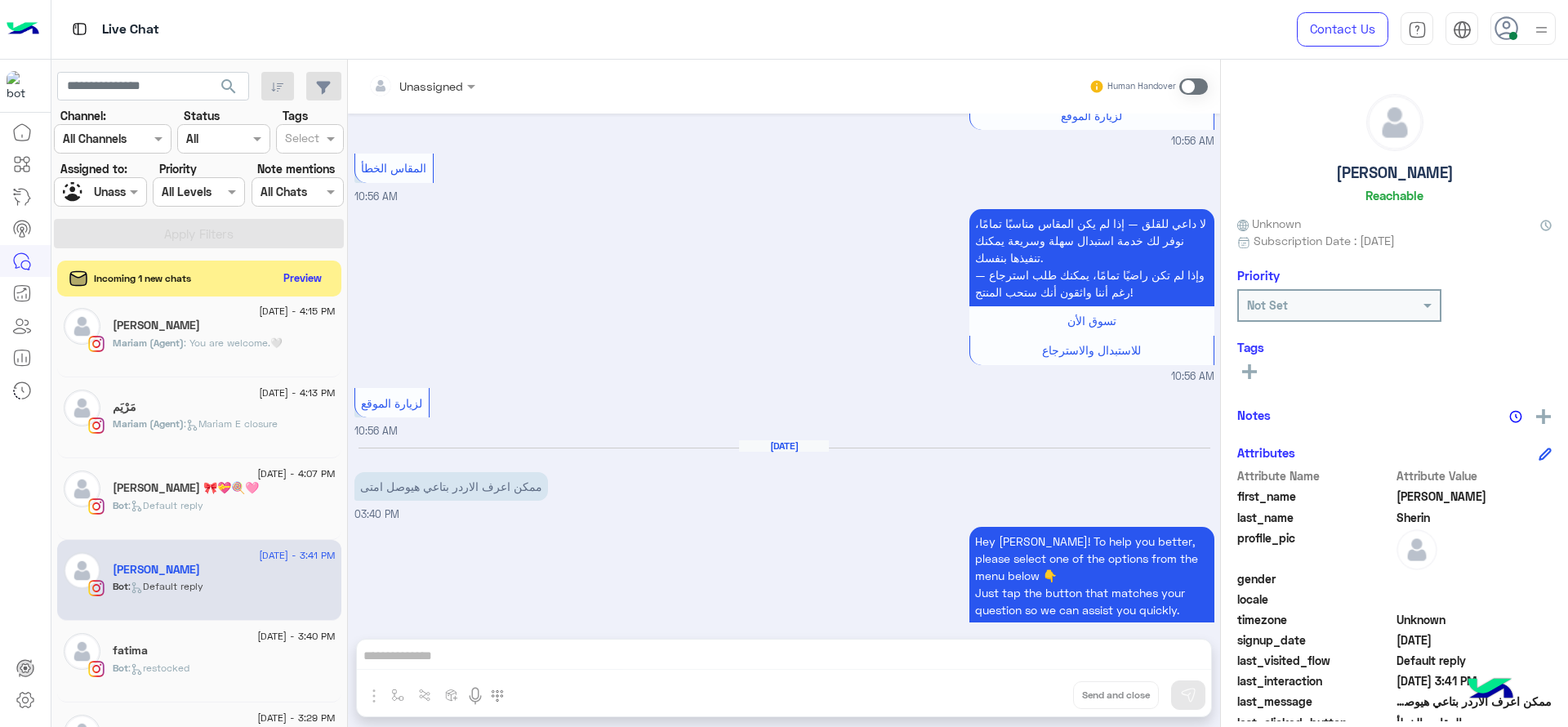
click at [165, 675] on p "Bot : restocked" at bounding box center [151, 668] width 77 height 15
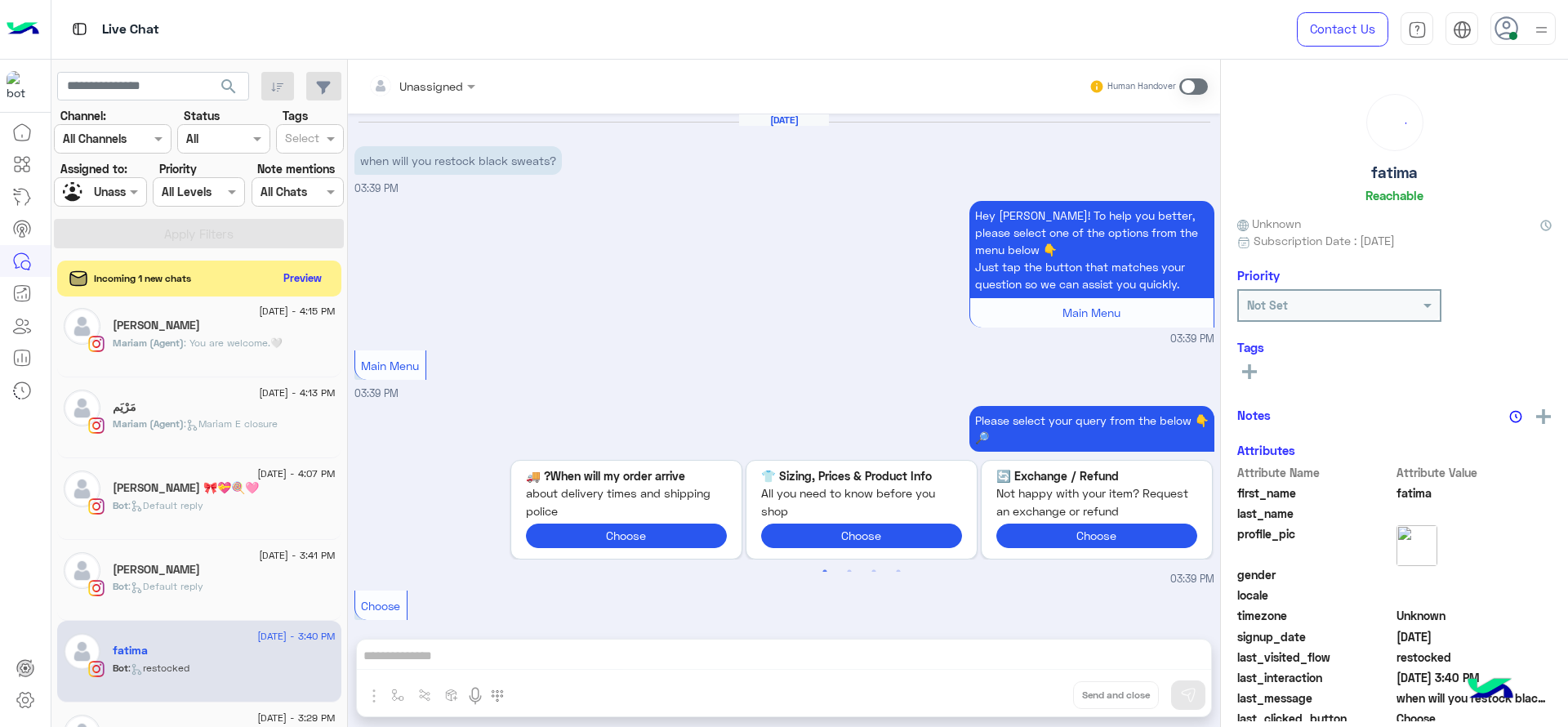
scroll to position [409, 0]
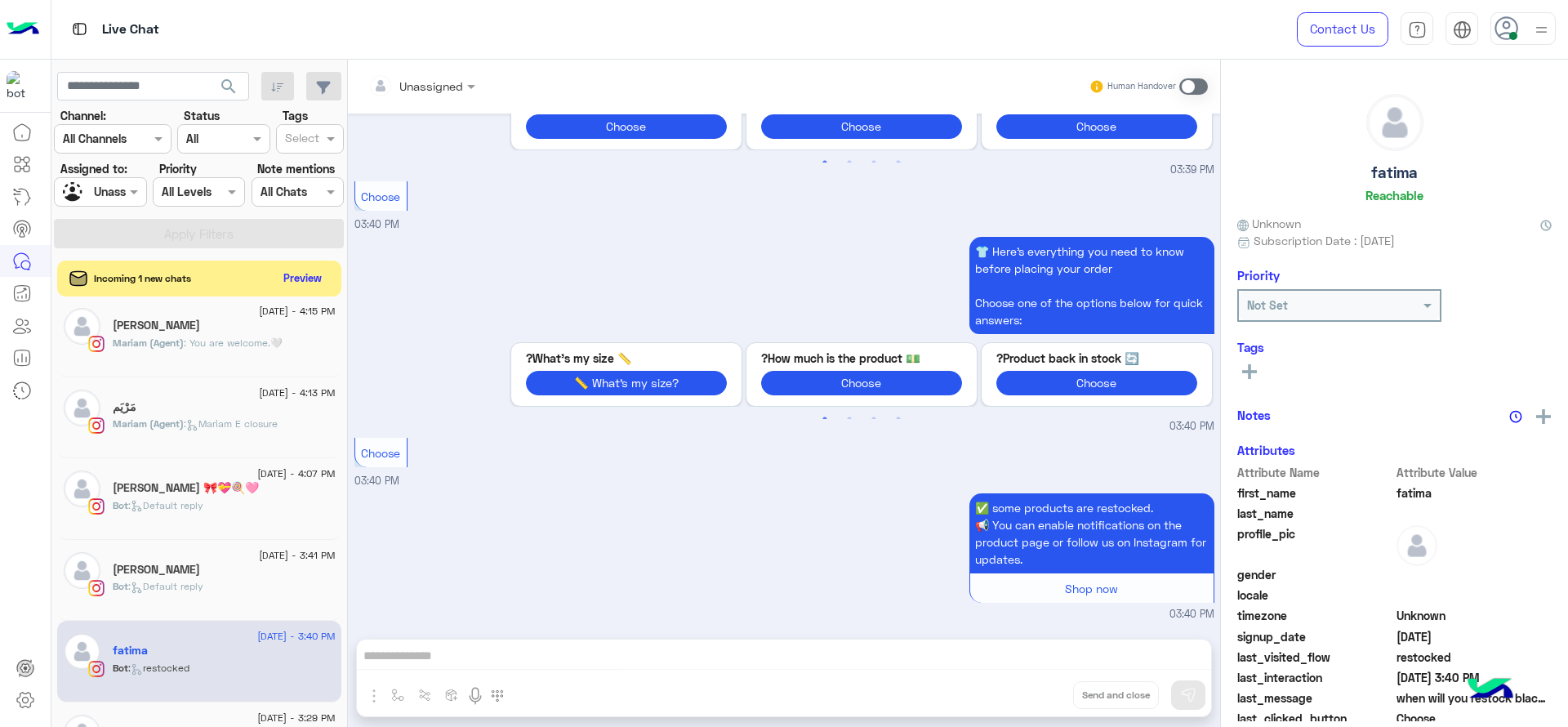
click at [188, 584] on span ": Default reply" at bounding box center [166, 586] width 75 height 12
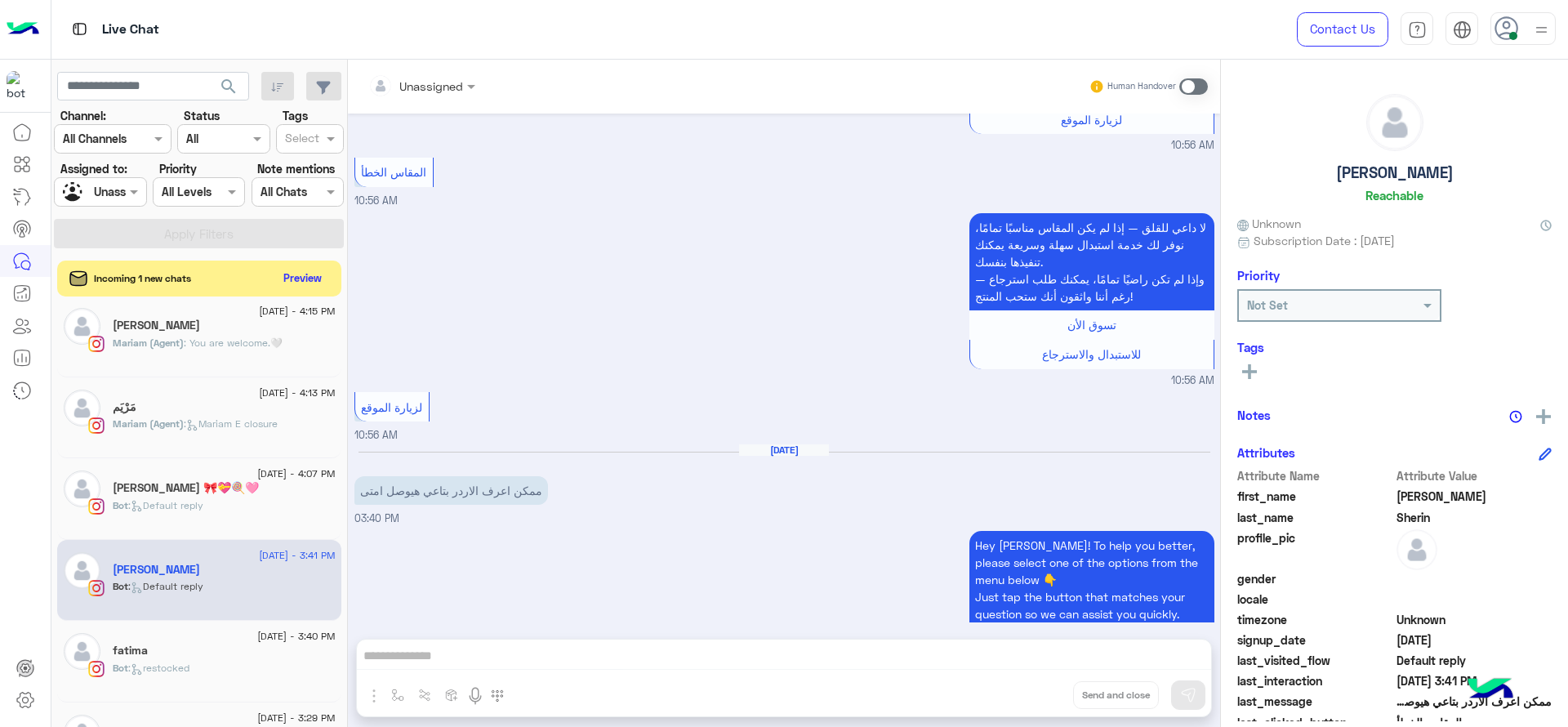
scroll to position [1329, 0]
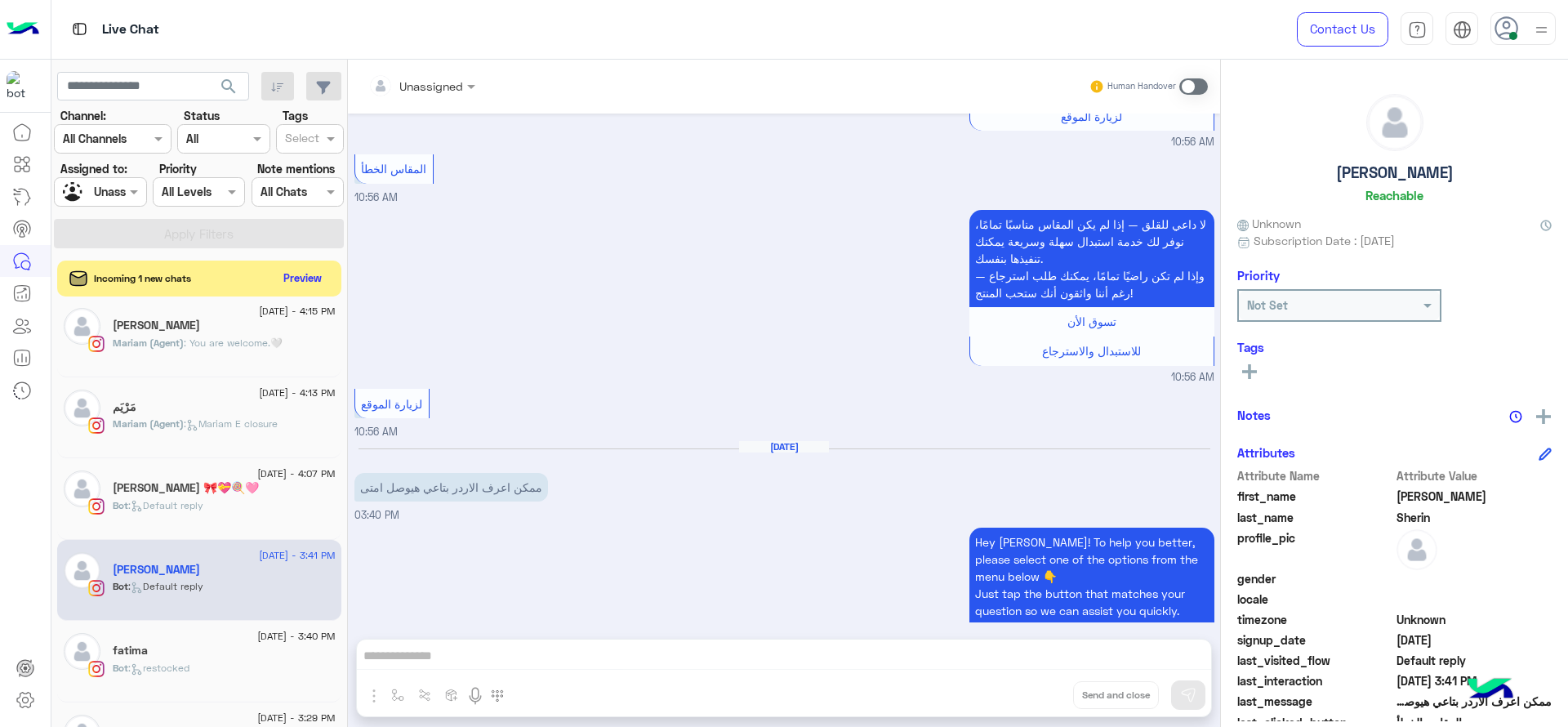
click at [458, 82] on div at bounding box center [422, 85] width 123 height 19
click at [211, 662] on div "Bot : restocked" at bounding box center [224, 675] width 223 height 29
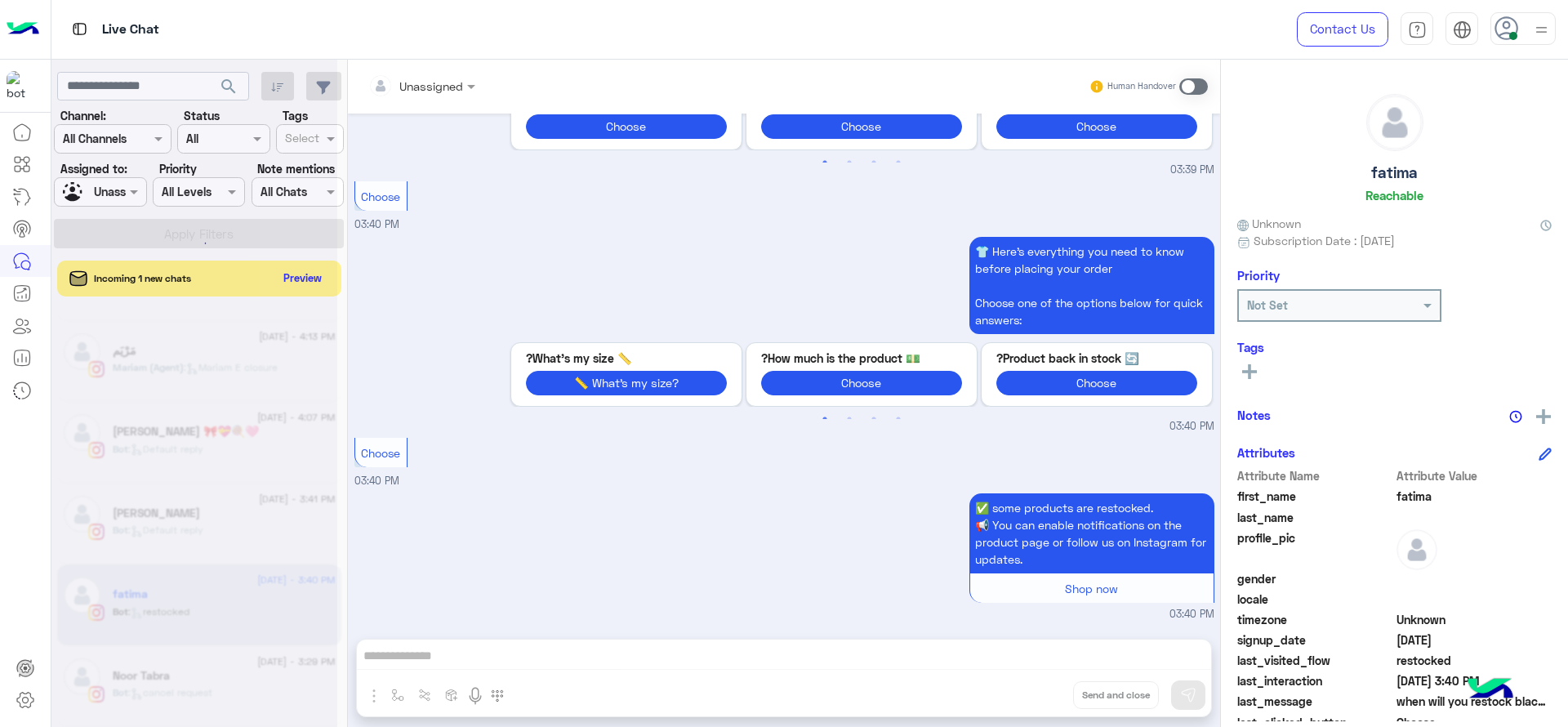
scroll to position [8, 0]
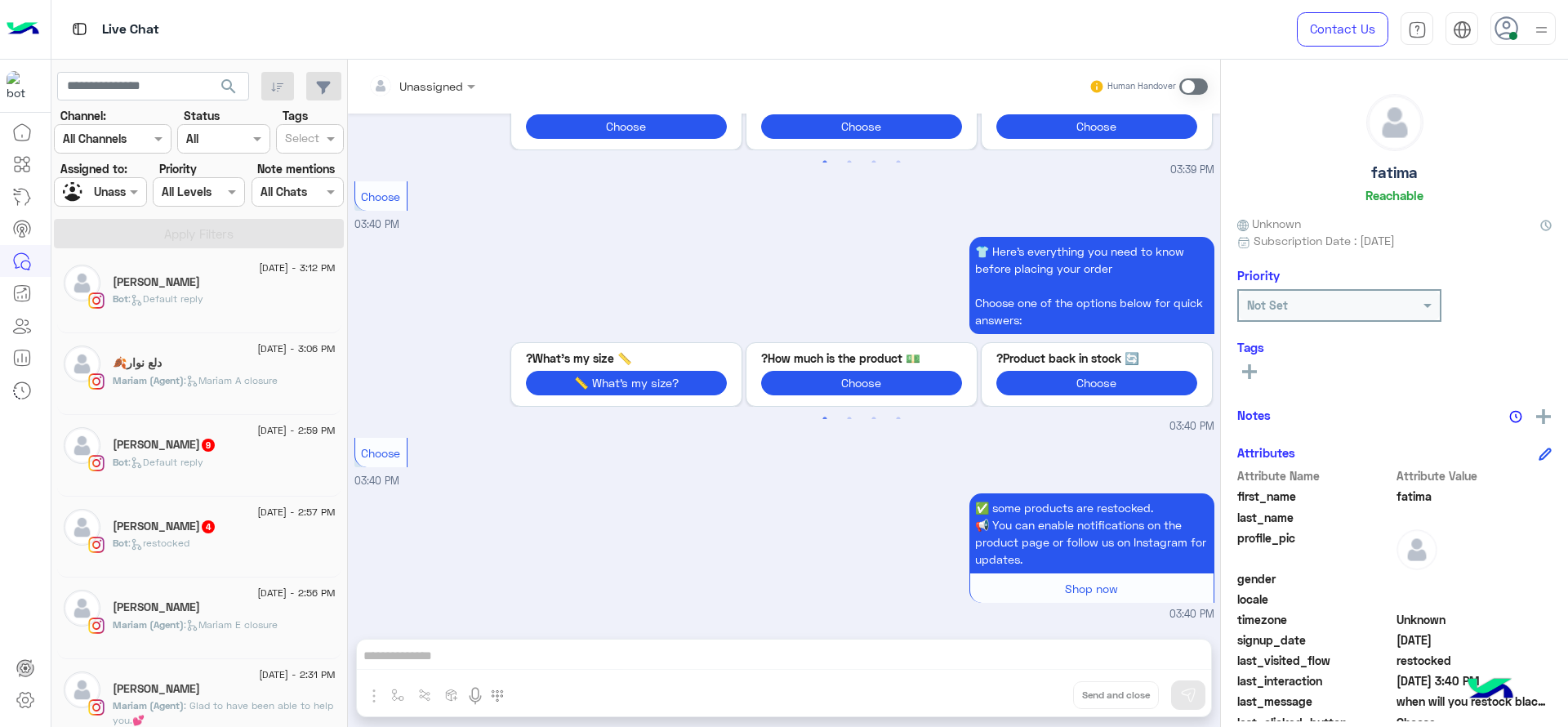
click at [227, 469] on div "Bot : Default reply" at bounding box center [224, 469] width 223 height 29
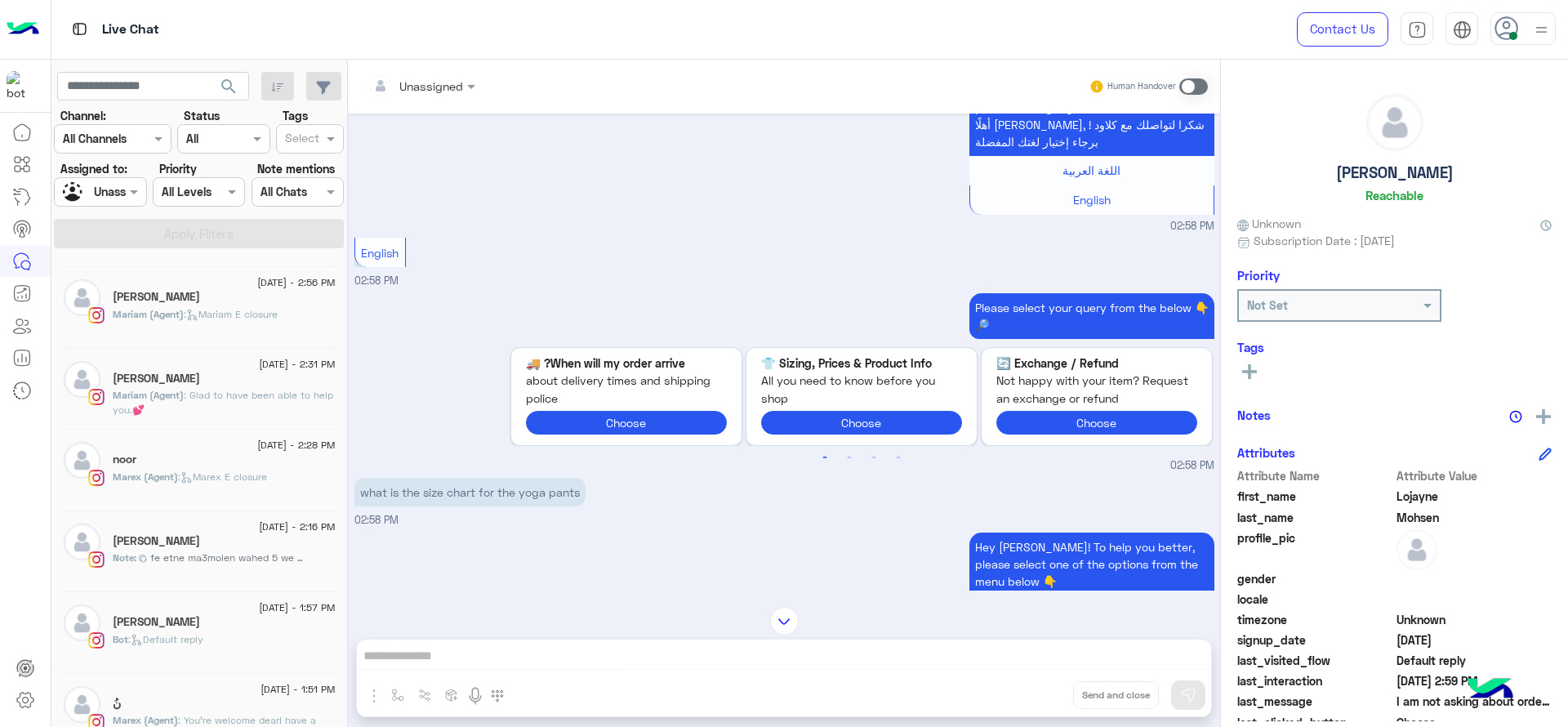
scroll to position [376, 0]
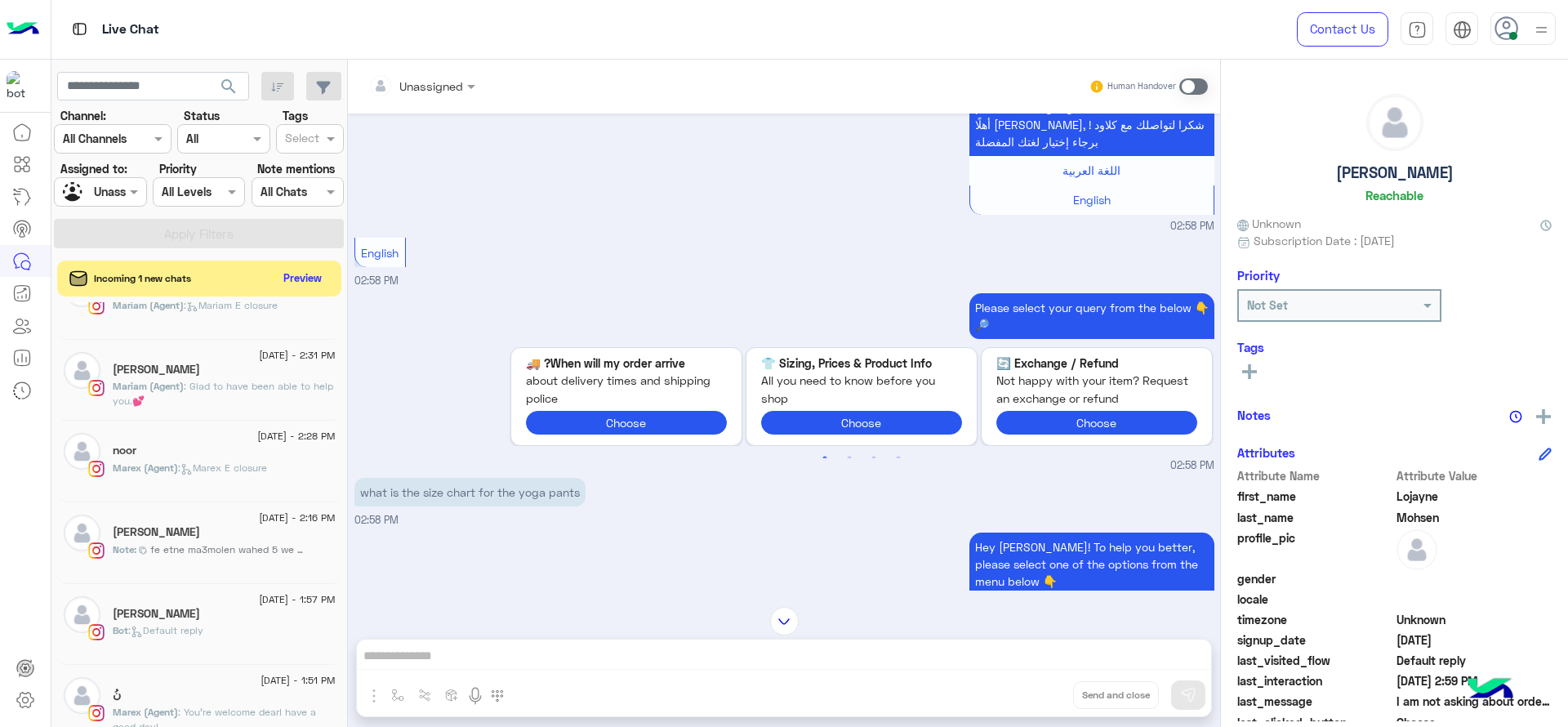
click at [239, 424] on div "13 August - 2:28 PM noor Marex (Agent) : Marex E closure" at bounding box center [199, 461] width 284 height 82
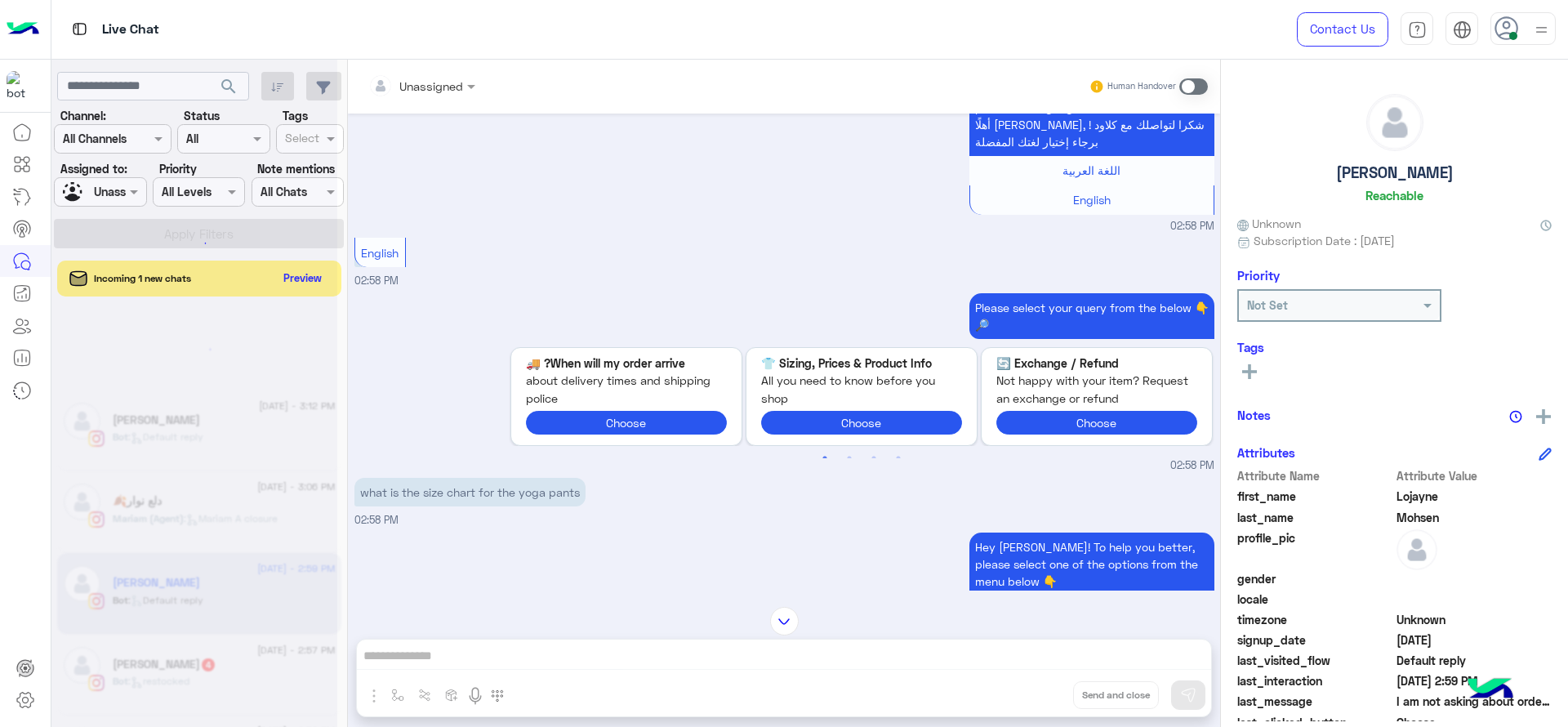
scroll to position [8, 0]
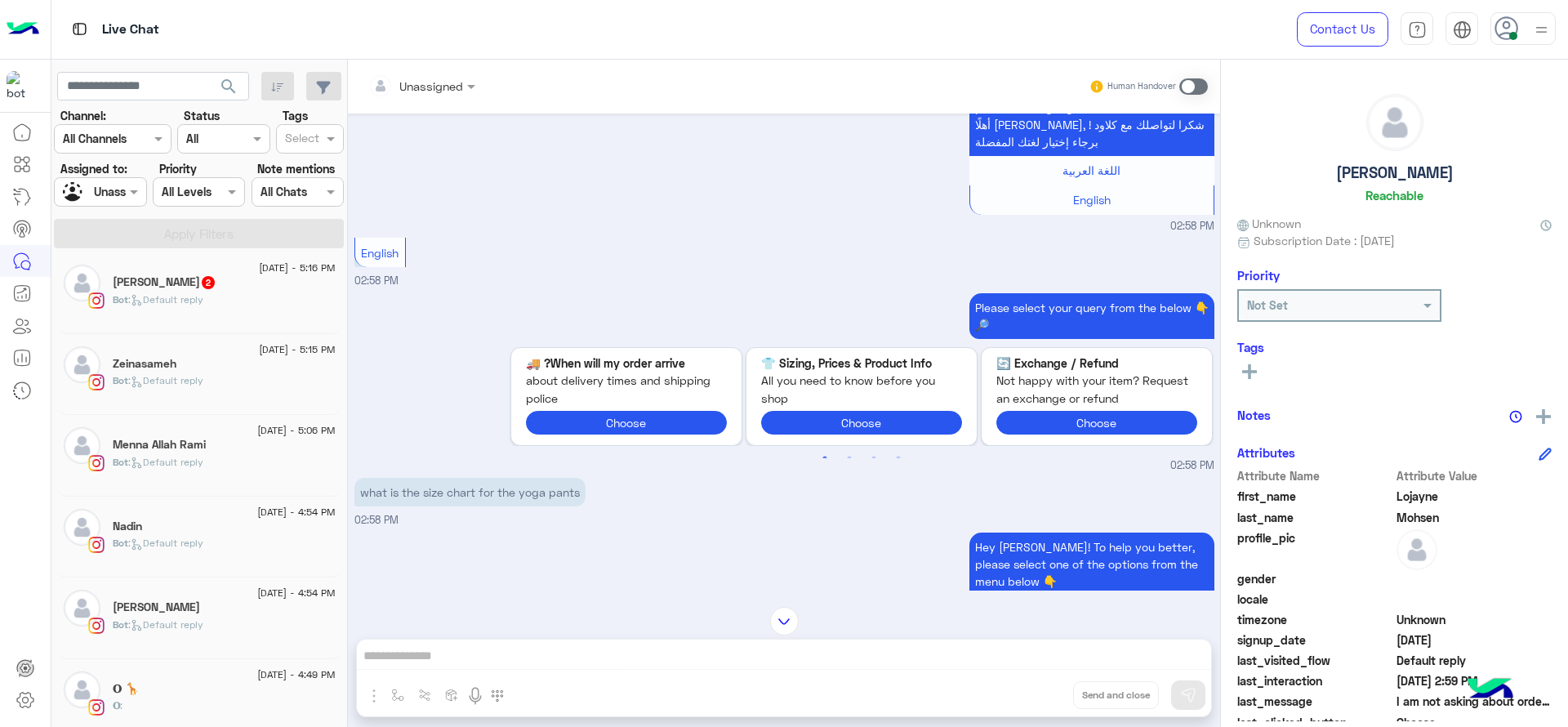
click at [171, 305] on span ": Default reply" at bounding box center [166, 299] width 75 height 12
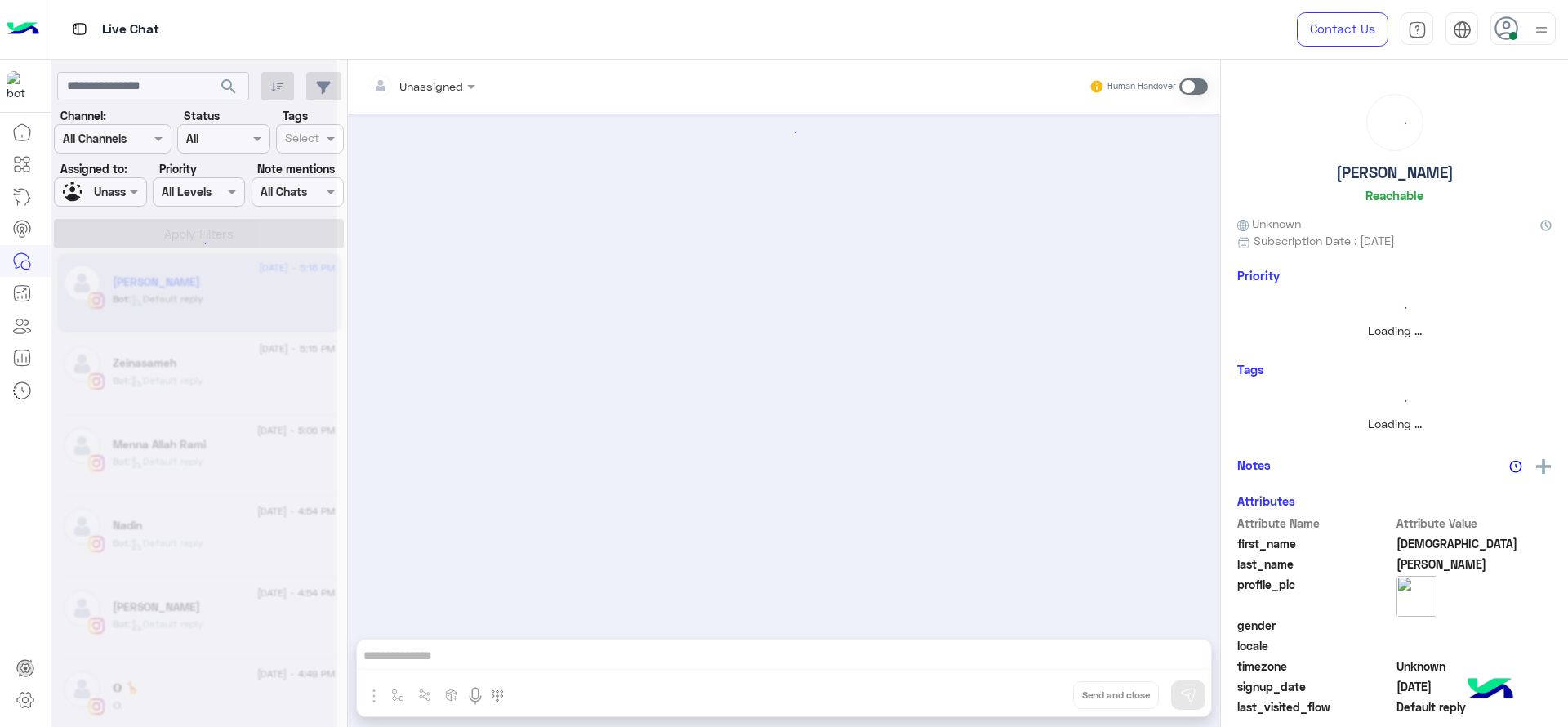
click at [163, 380] on div at bounding box center [195, 370] width 286 height 727
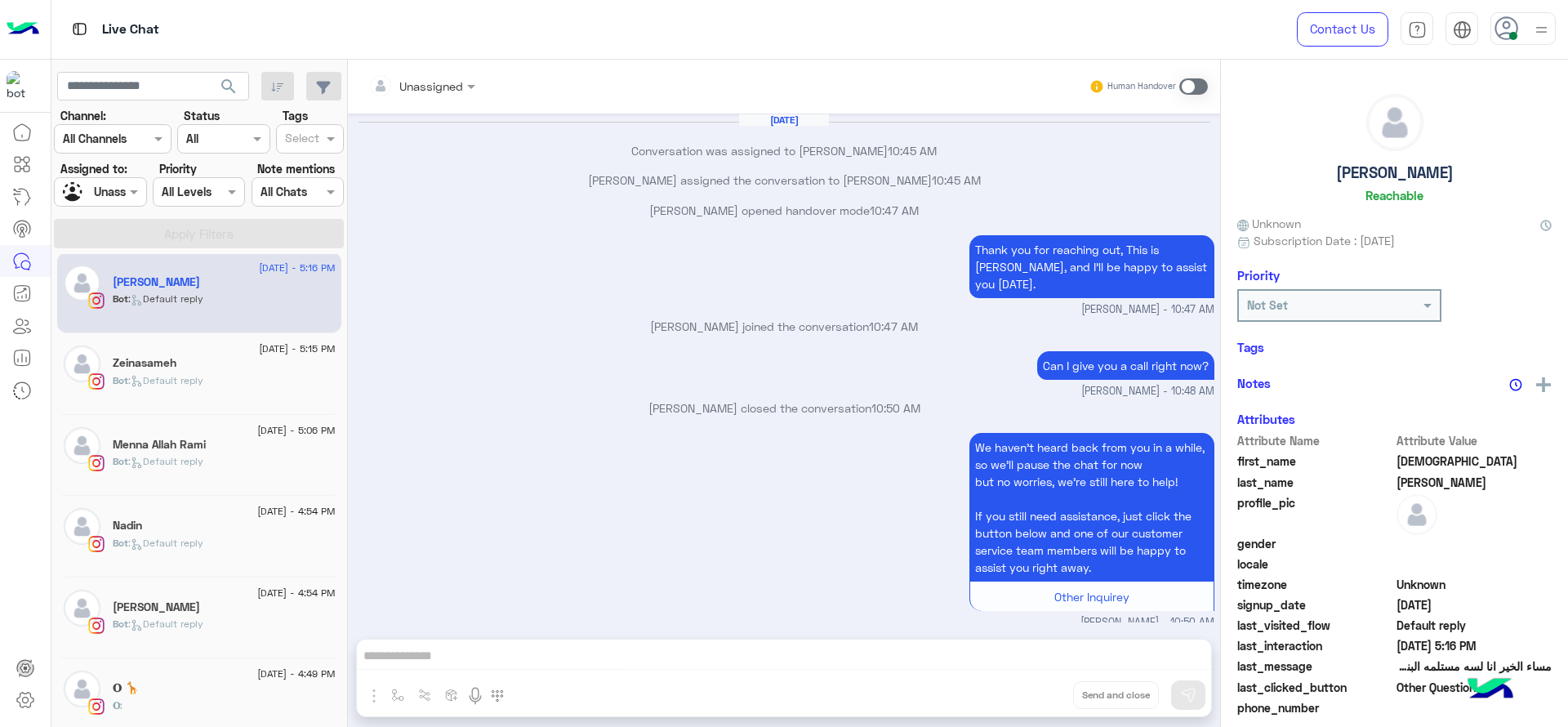
scroll to position [1317, 0]
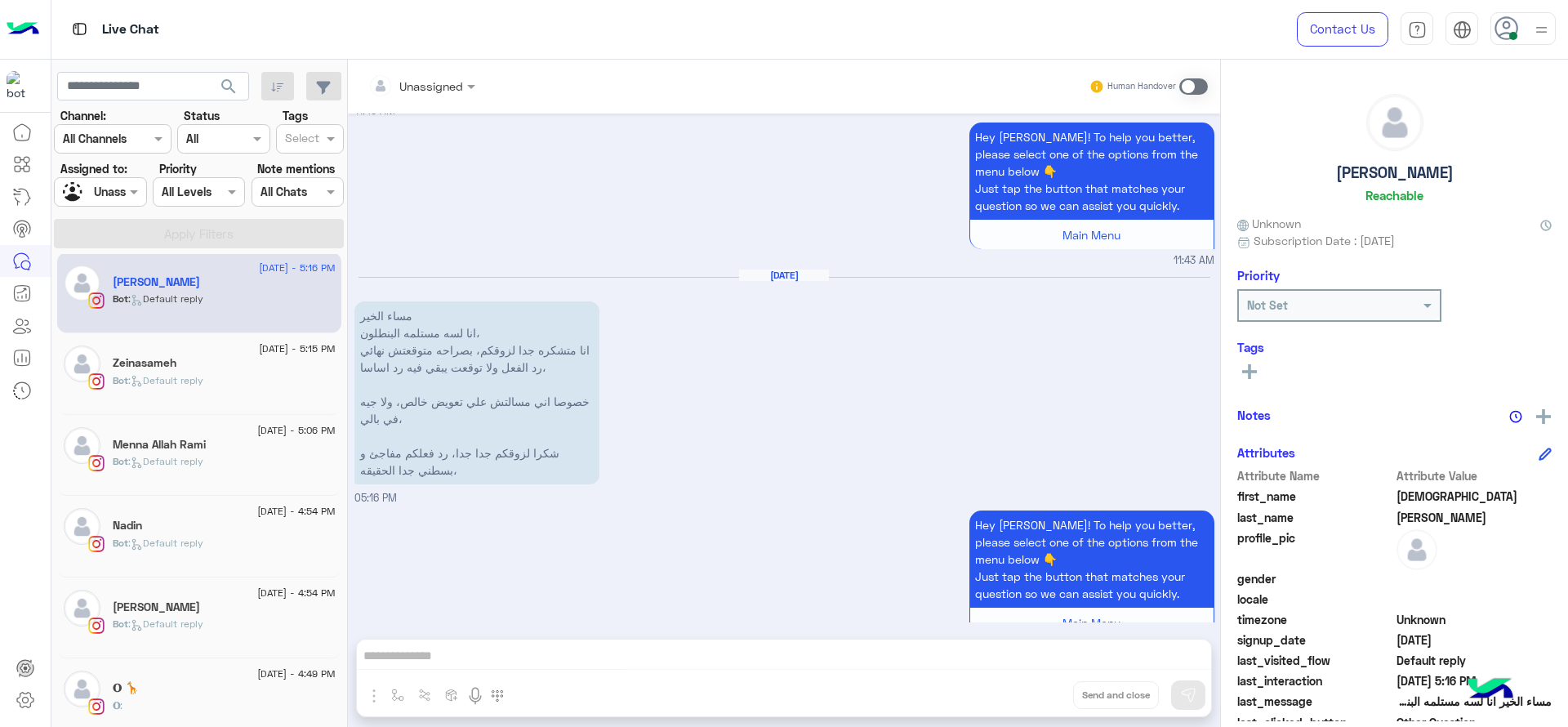
click at [409, 94] on div "Unassigned" at bounding box center [431, 86] width 64 height 17
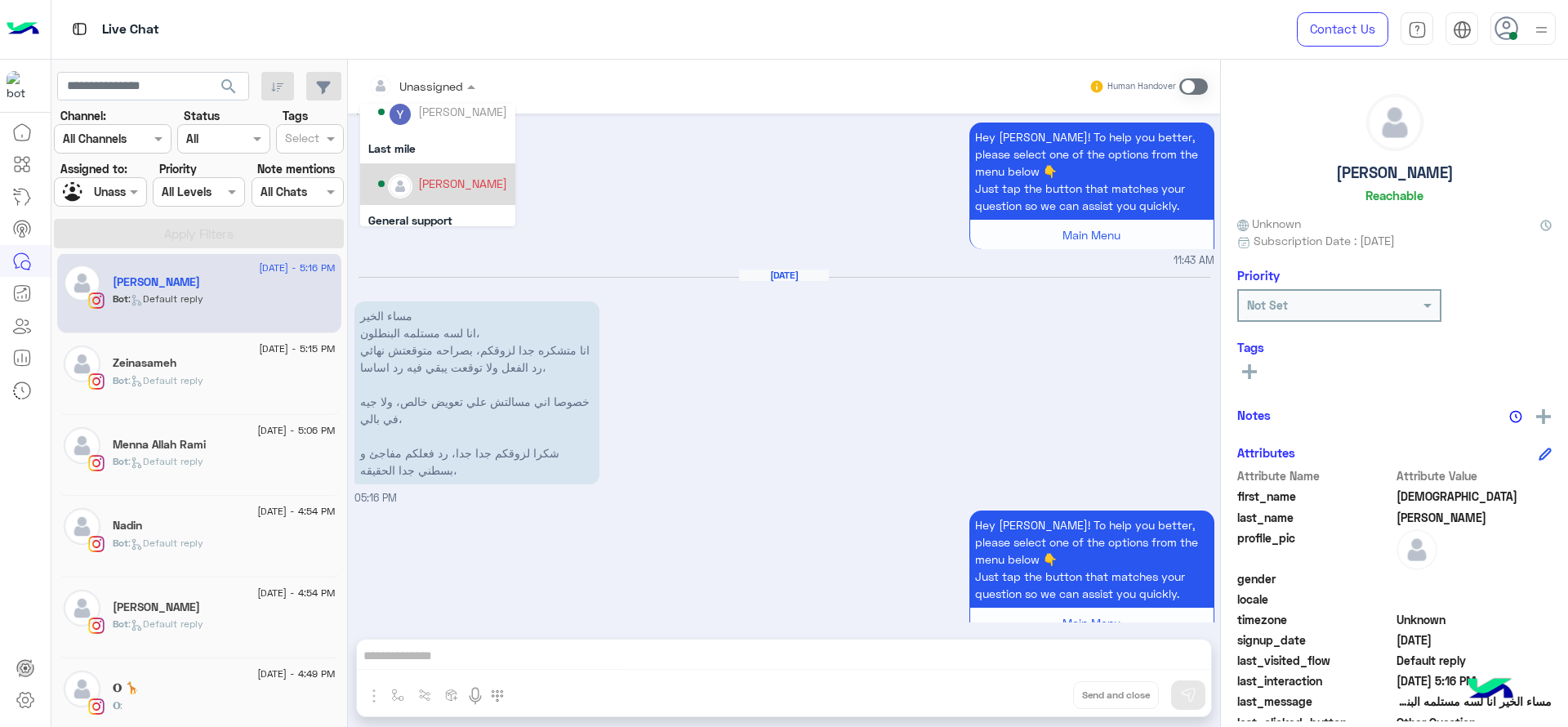
click at [419, 170] on div "[PERSON_NAME]" at bounding box center [442, 184] width 129 height 29
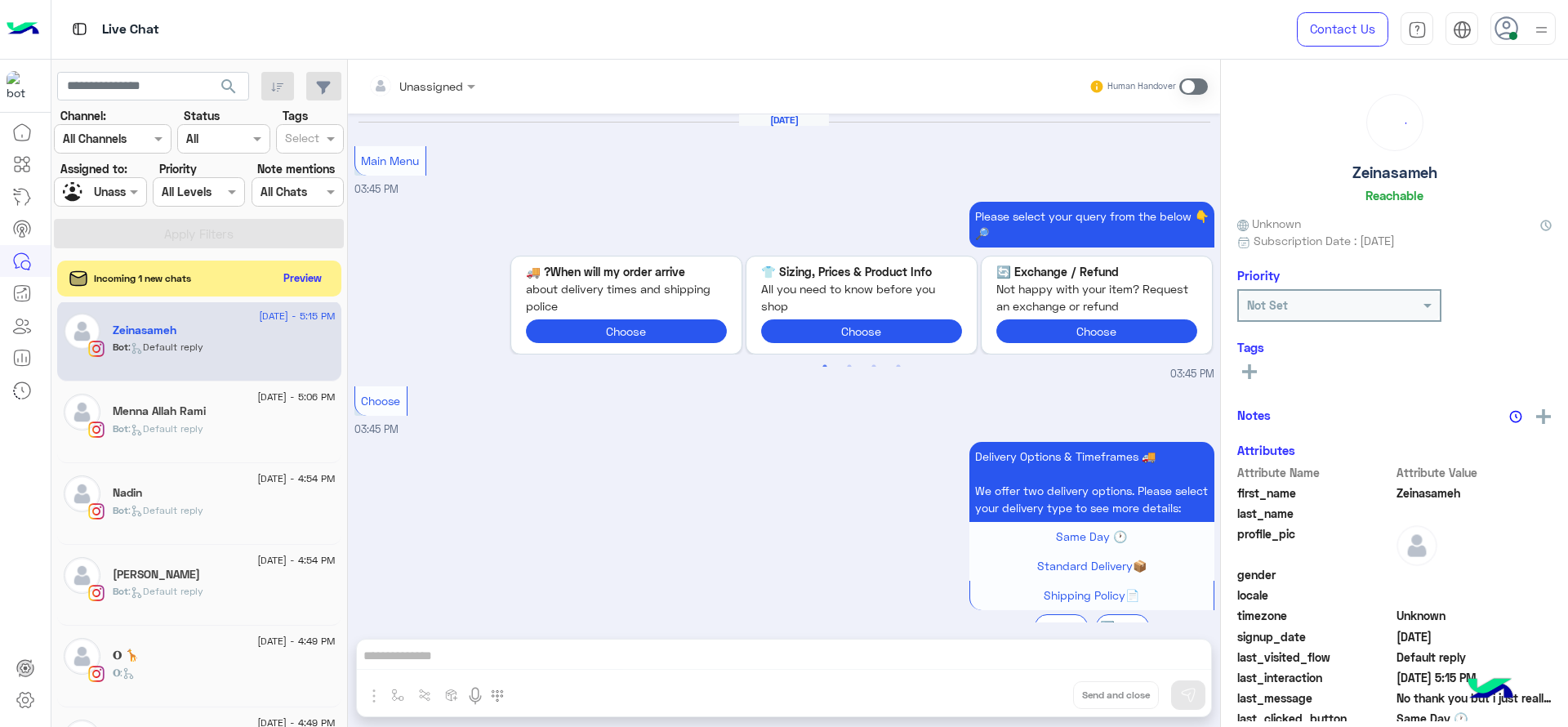
scroll to position [1642, 0]
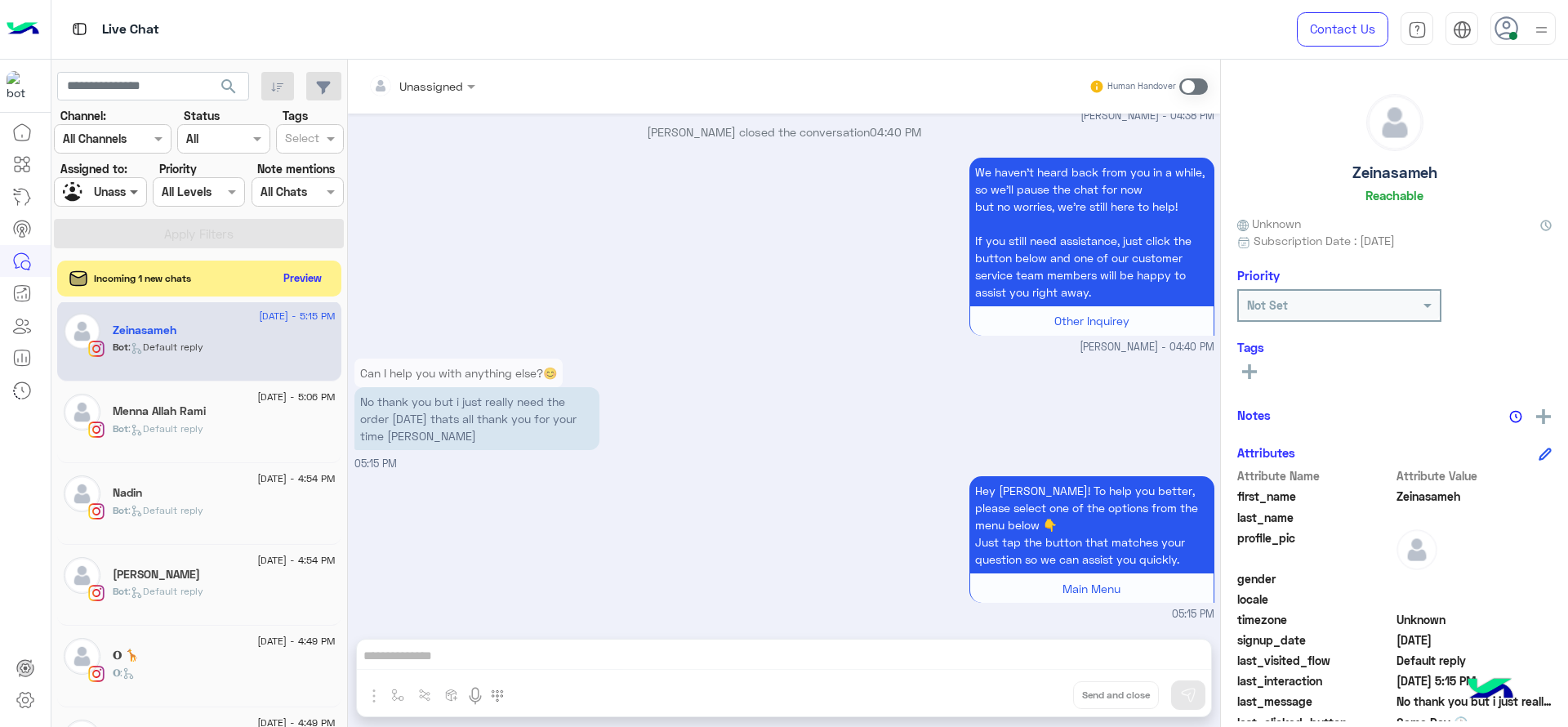
click at [125, 192] on span at bounding box center [135, 191] width 21 height 17
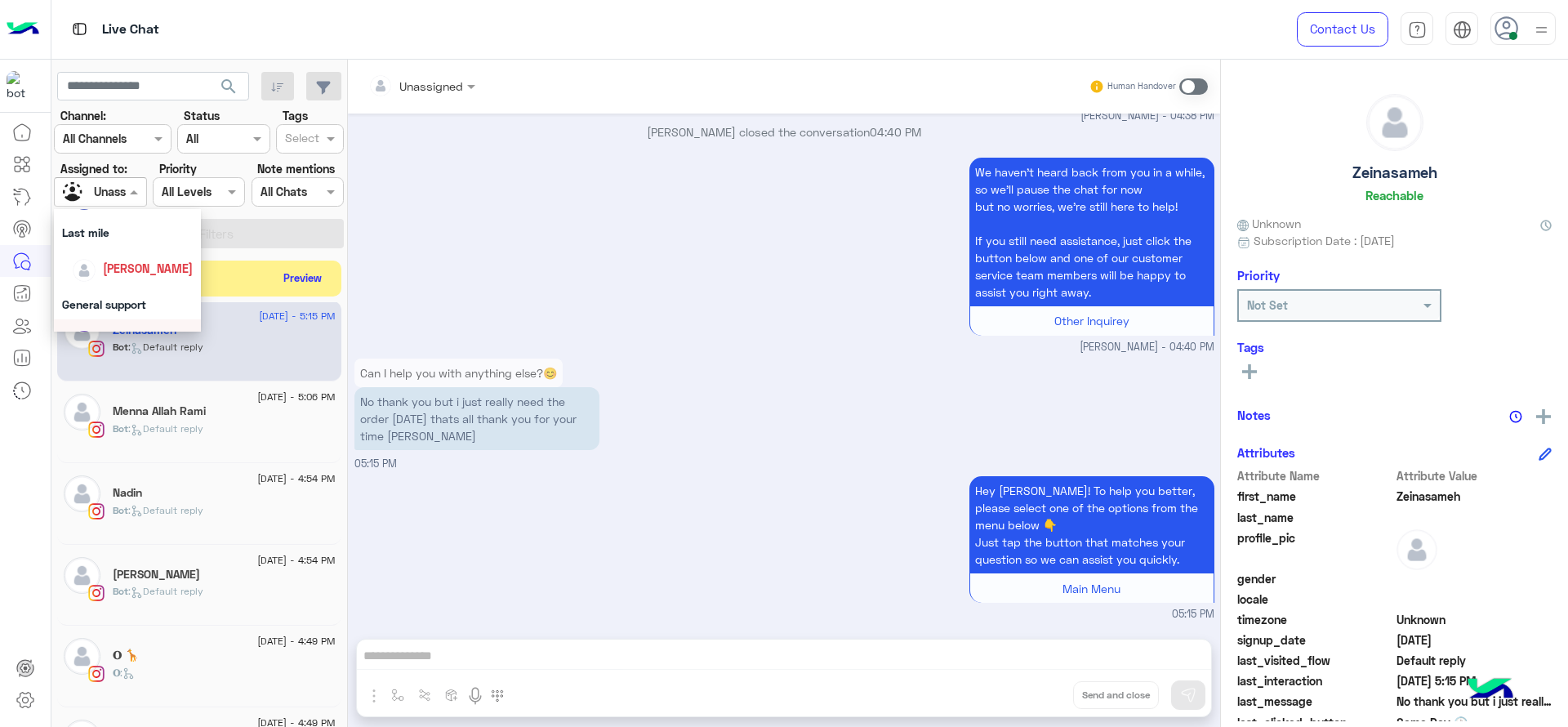
scroll to position [219, 0]
click at [133, 295] on div "[PERSON_NAME]" at bounding box center [132, 309] width 120 height 29
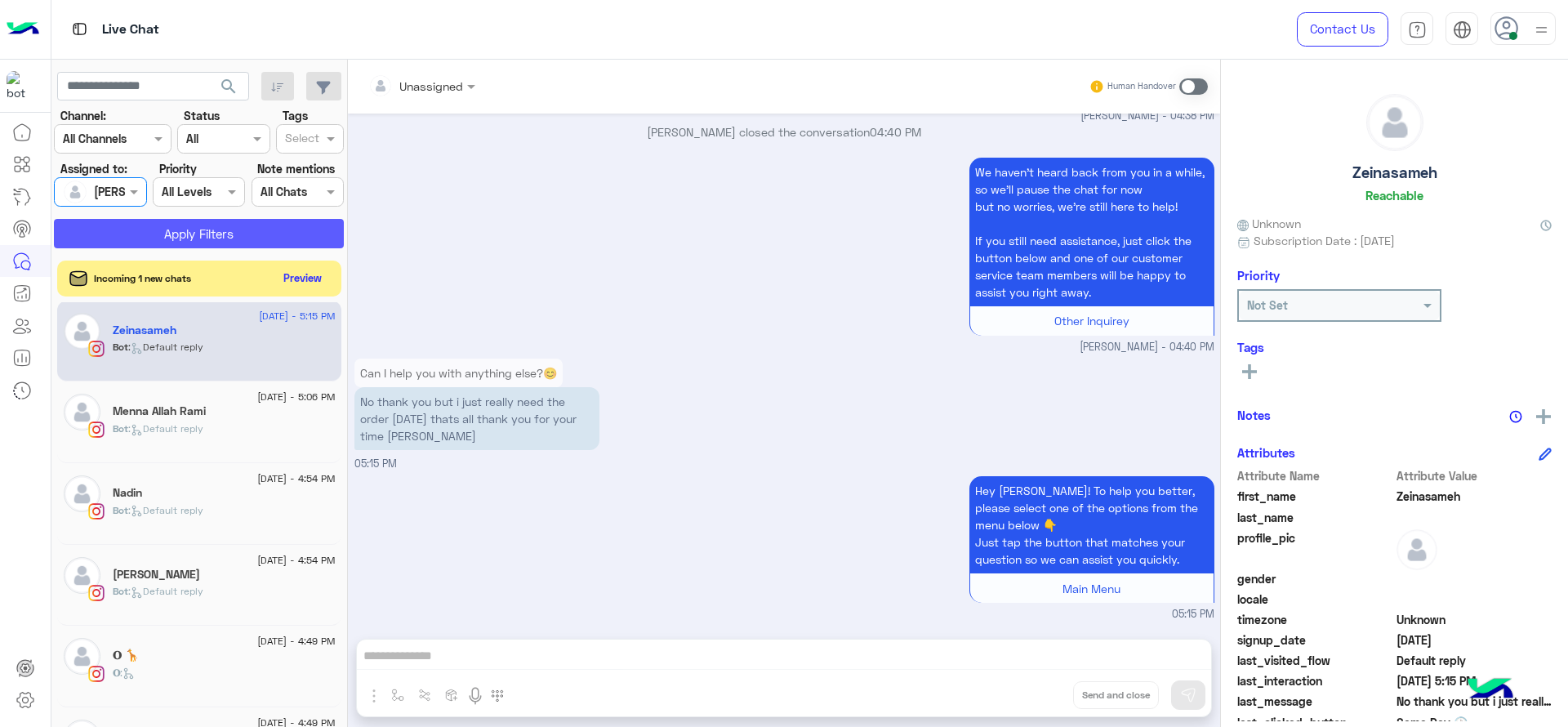
click at [281, 230] on button "Apply Filters" at bounding box center [199, 234] width 290 height 30
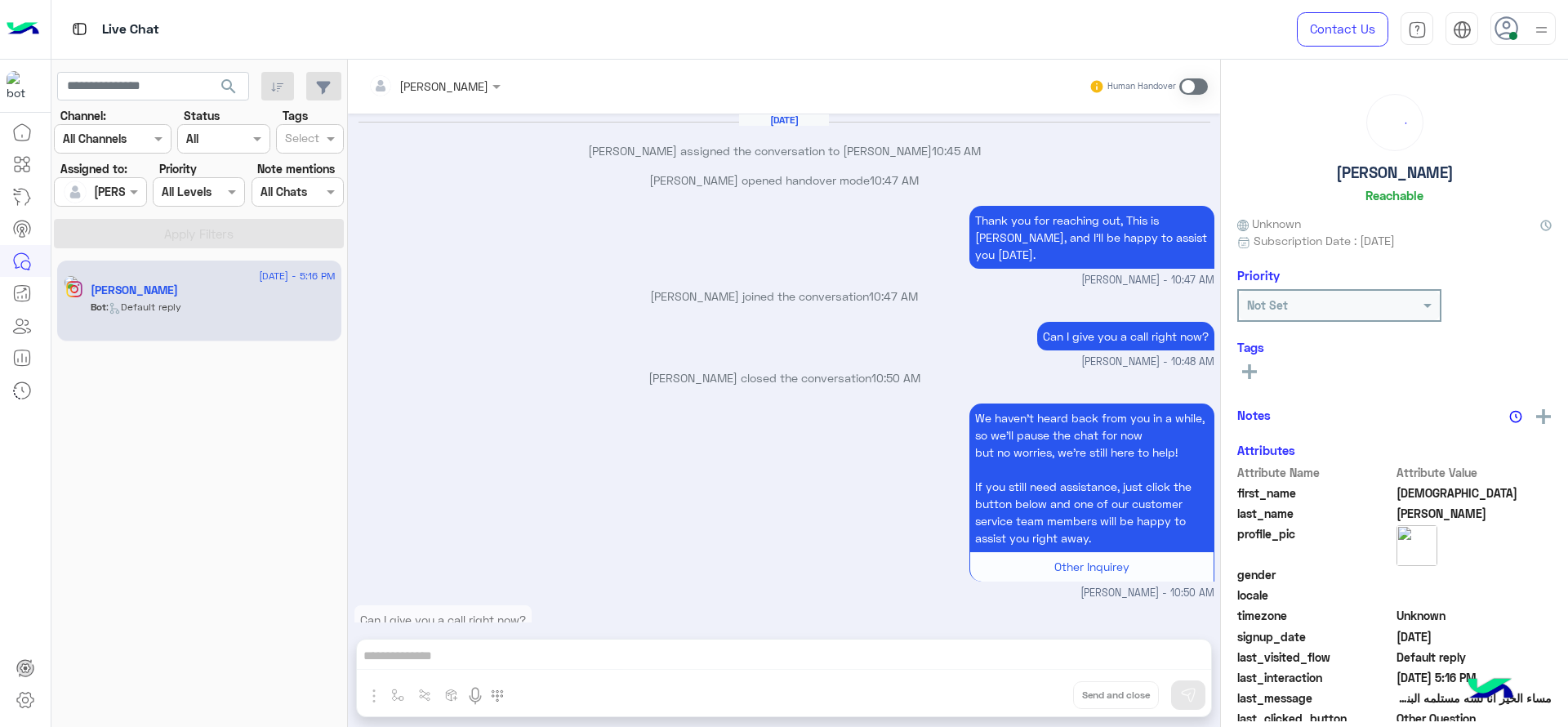
scroll to position [1345, 0]
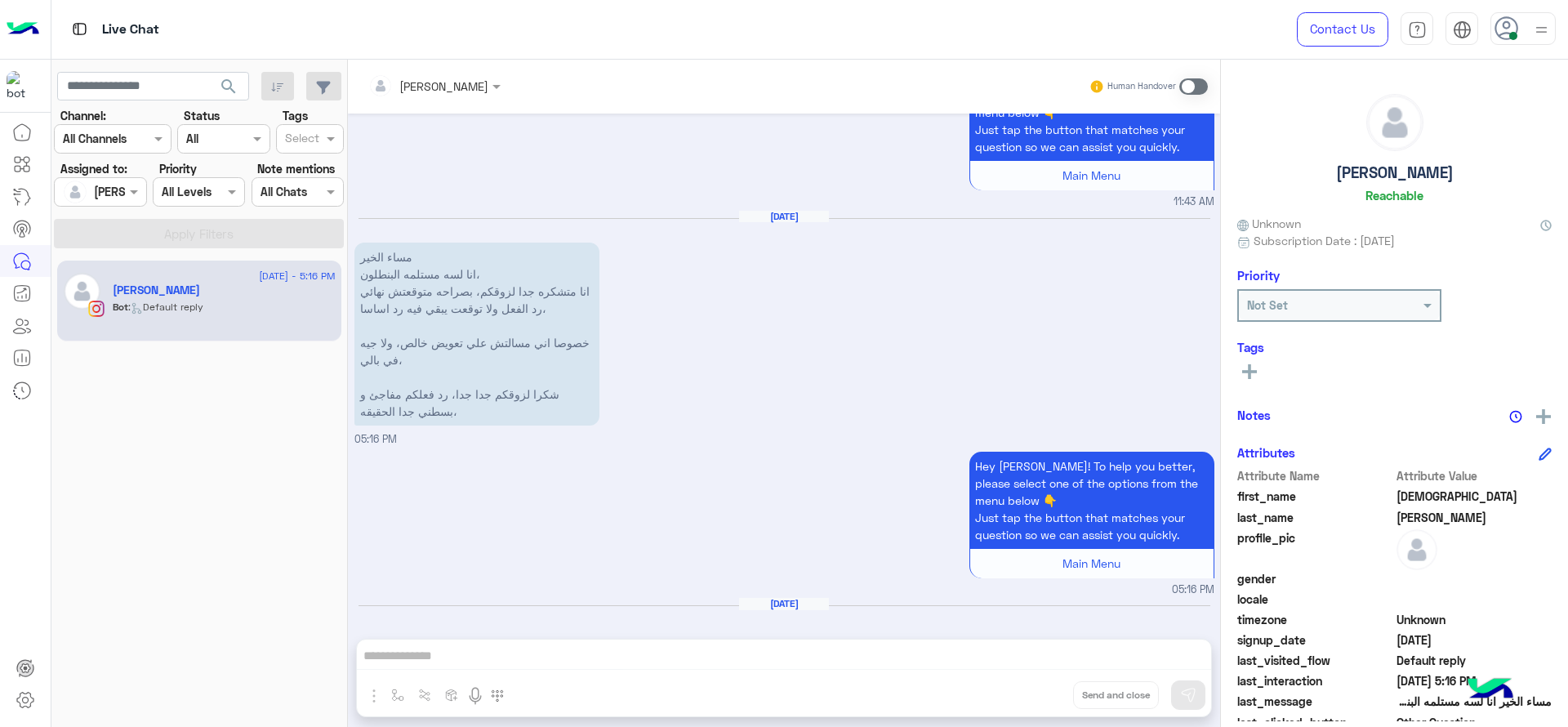
click at [1178, 85] on div "Human Handover" at bounding box center [1149, 87] width 120 height 30
click at [1181, 85] on span at bounding box center [1194, 86] width 29 height 17
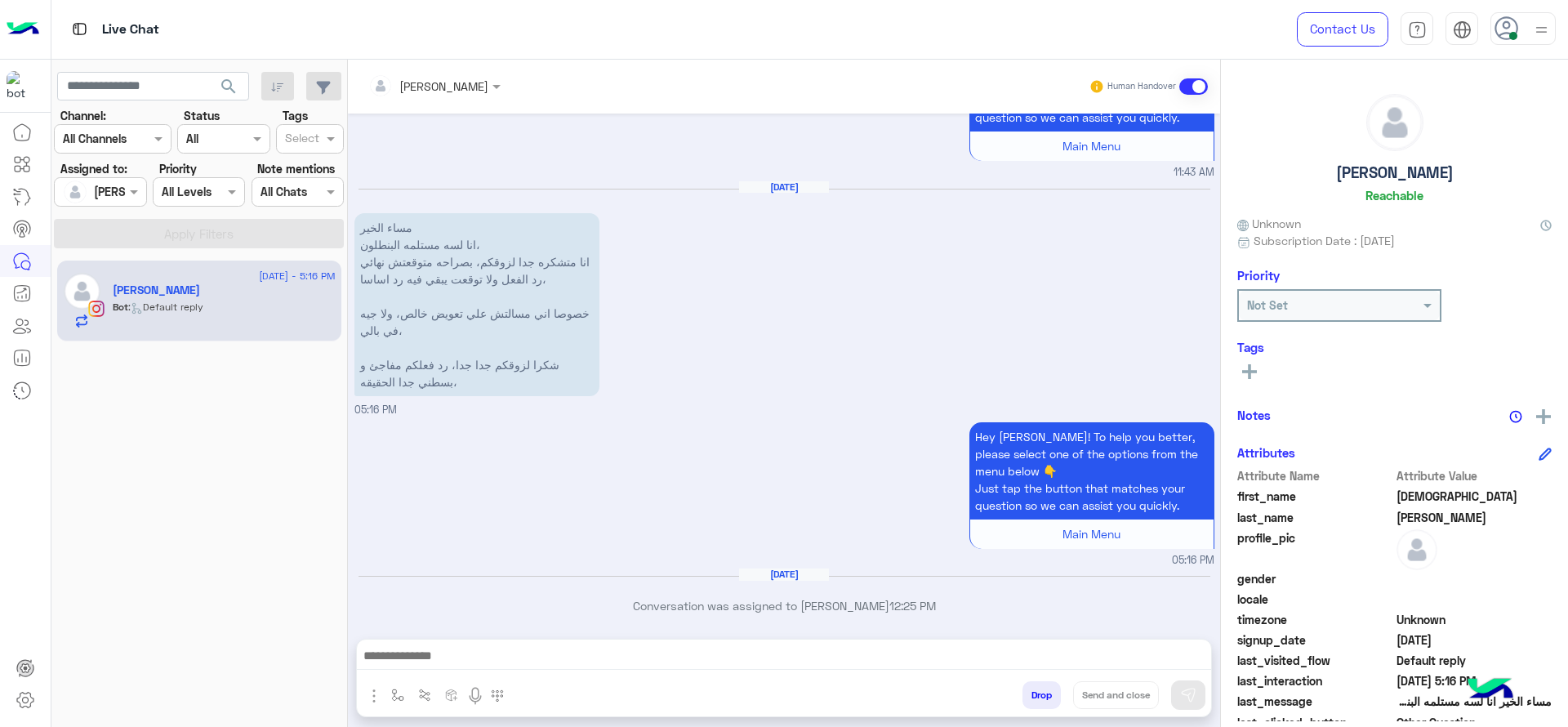
click at [376, 698] on img "button" at bounding box center [374, 696] width 20 height 20
click at [411, 692] on button "button" at bounding box center [398, 694] width 27 height 27
click at [431, 660] on input "text" at bounding box center [428, 659] width 67 height 19
type input "*"
click at [429, 593] on span "J Greeting" at bounding box center [424, 598] width 59 height 15
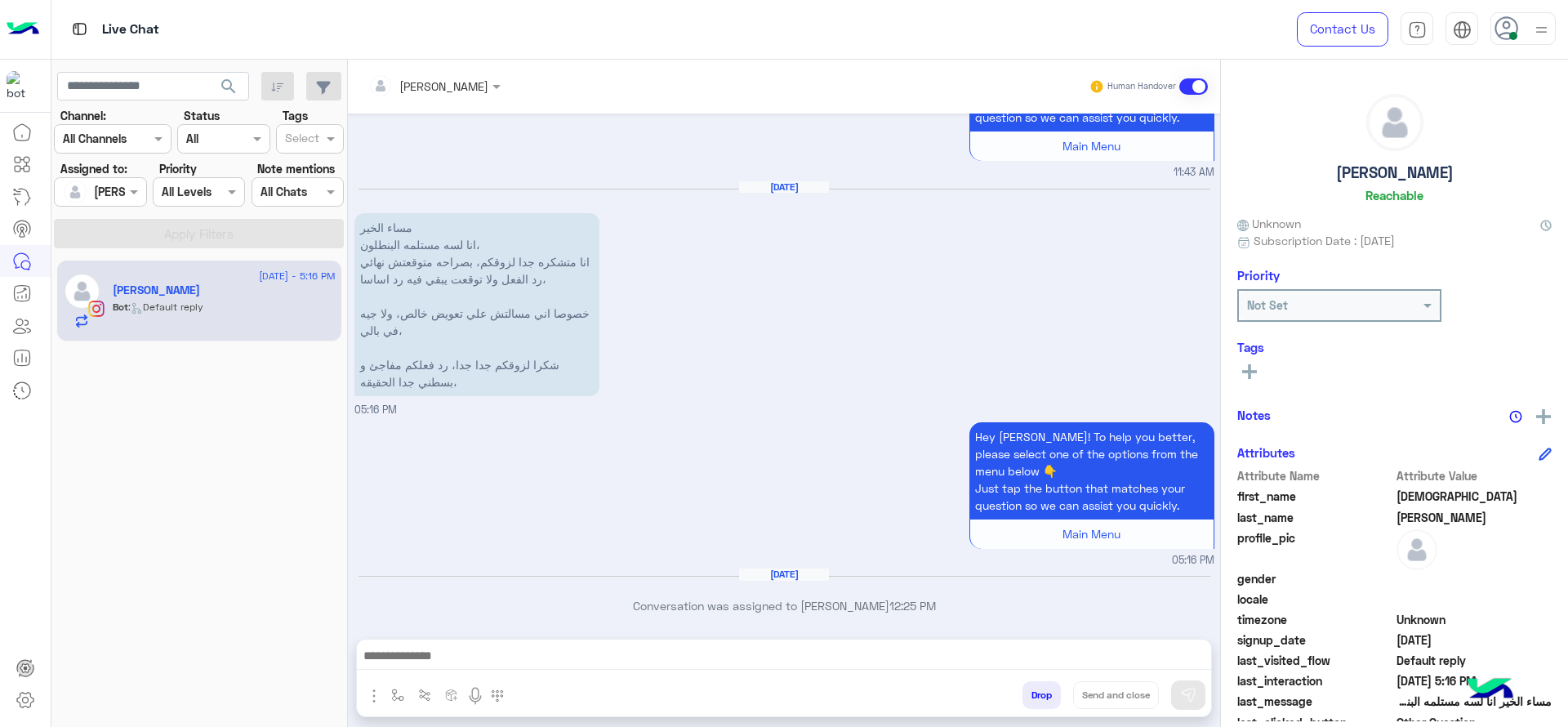
type textarea "**********"
click at [1195, 684] on button at bounding box center [1188, 695] width 35 height 30
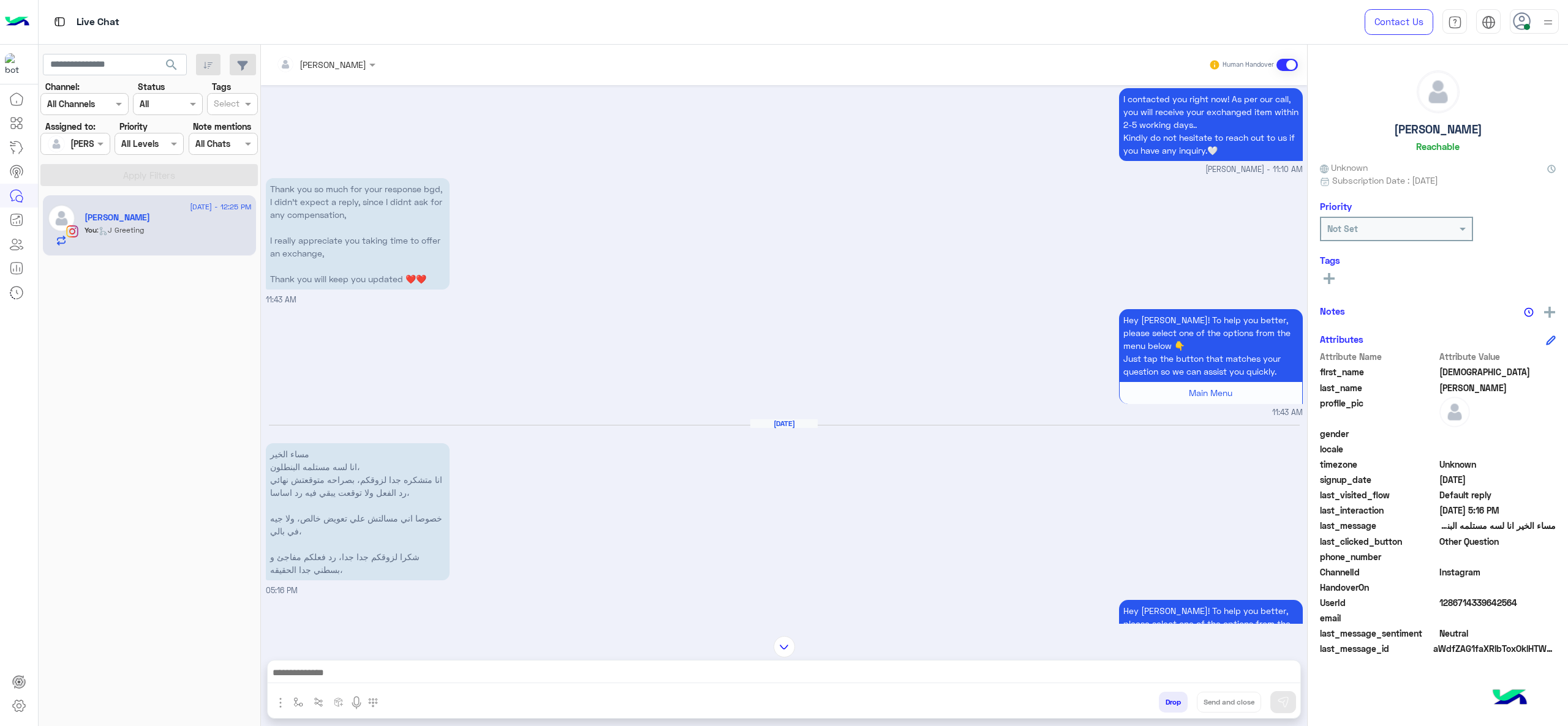
scroll to position [747, 0]
click at [588, 346] on div "Hey Iman! To help you better, please select one of the options from the menu be…" at bounding box center [784, 362] width 1036 height 112
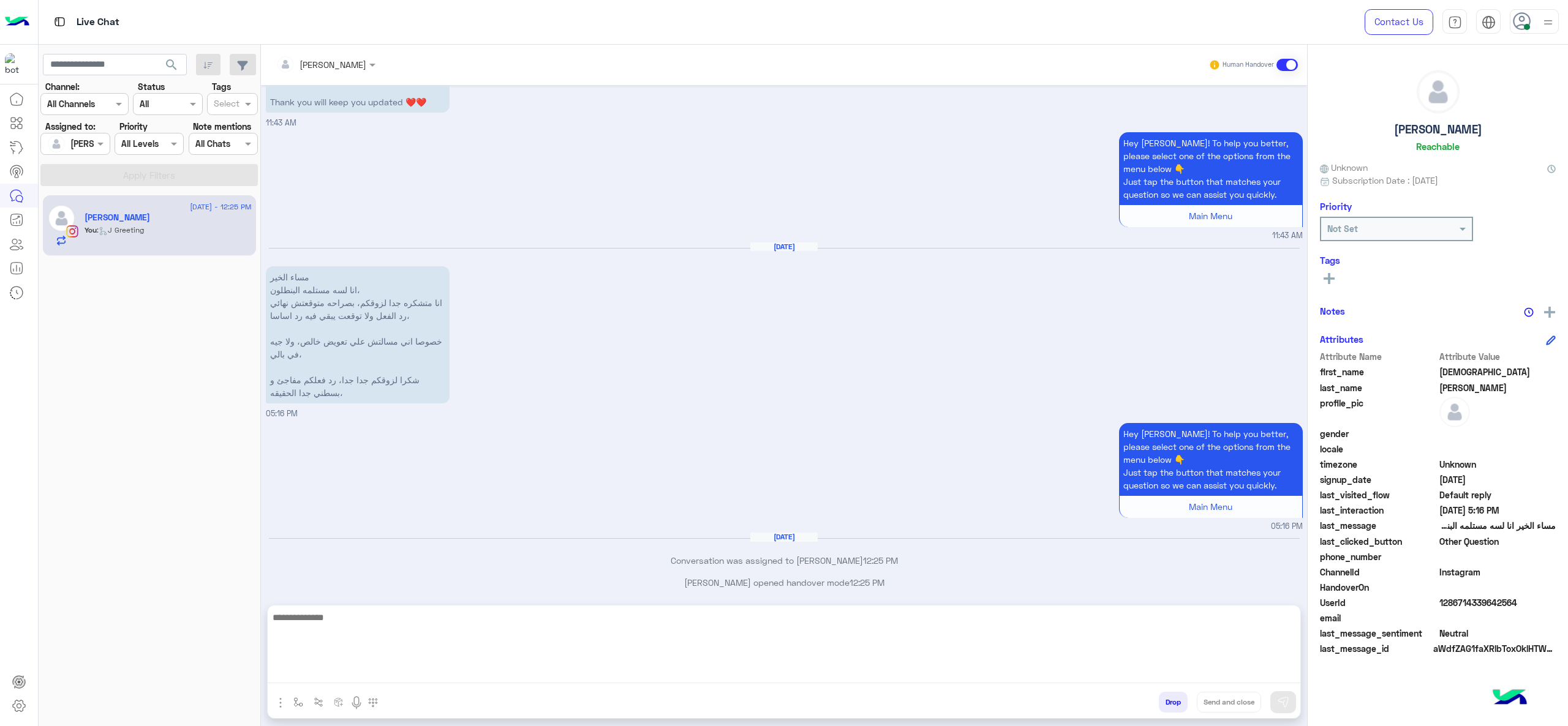
click at [466, 544] on textarea at bounding box center [783, 646] width 1033 height 73
type textarea "*"
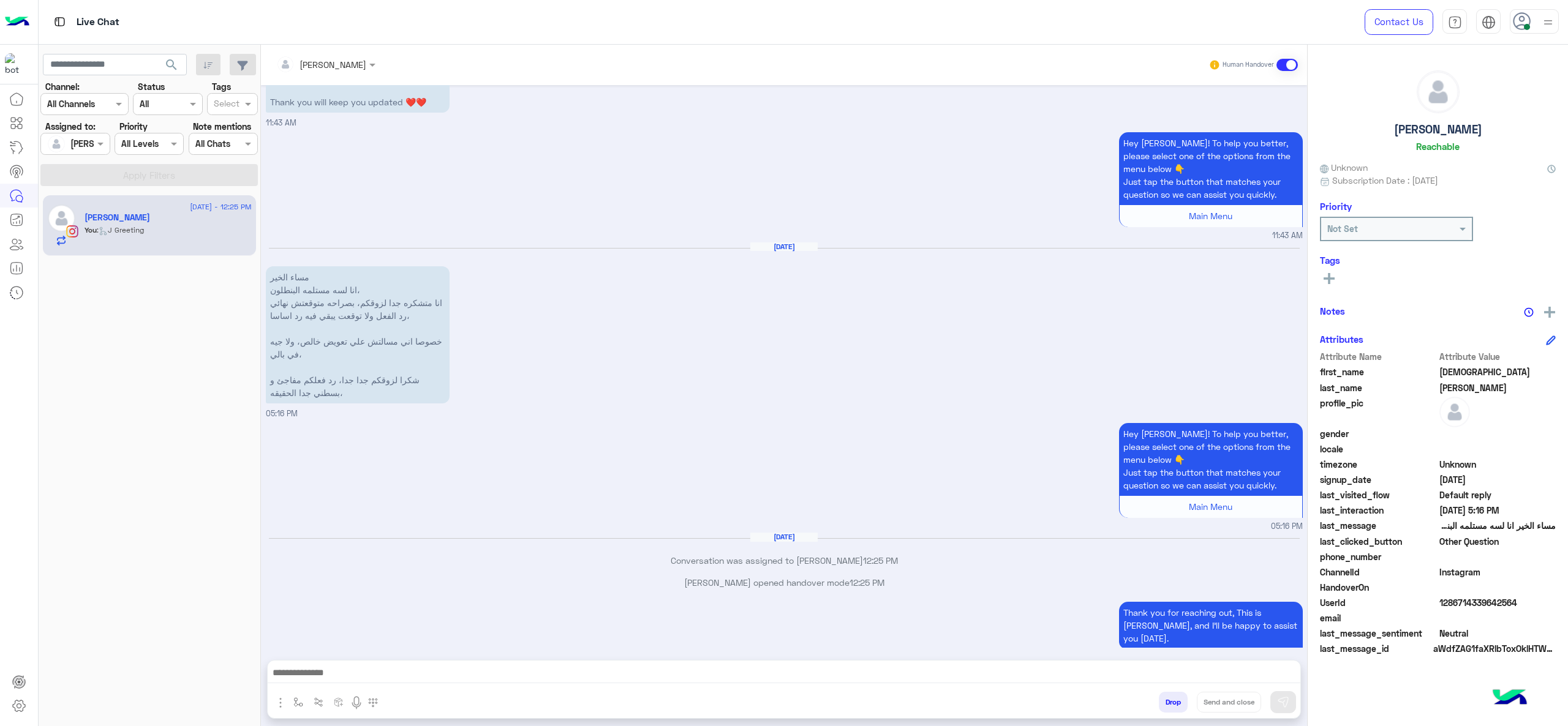
click at [603, 316] on div "Aug 13, 2025 مساء الخير انا لسه مستلمه البنطلون، انا متشكره جدا لزوقكم، بصراحه …" at bounding box center [784, 331] width 1036 height 178
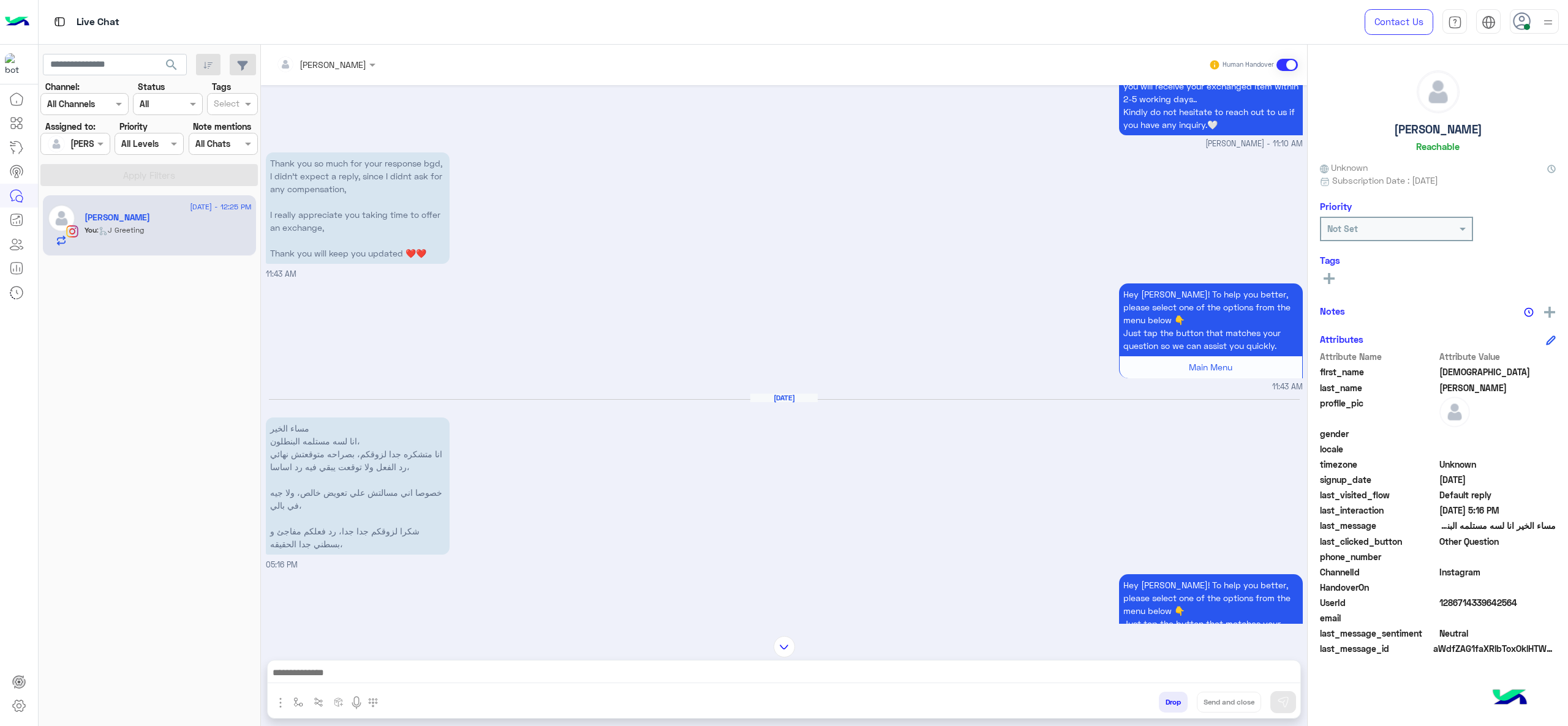
scroll to position [760, 0]
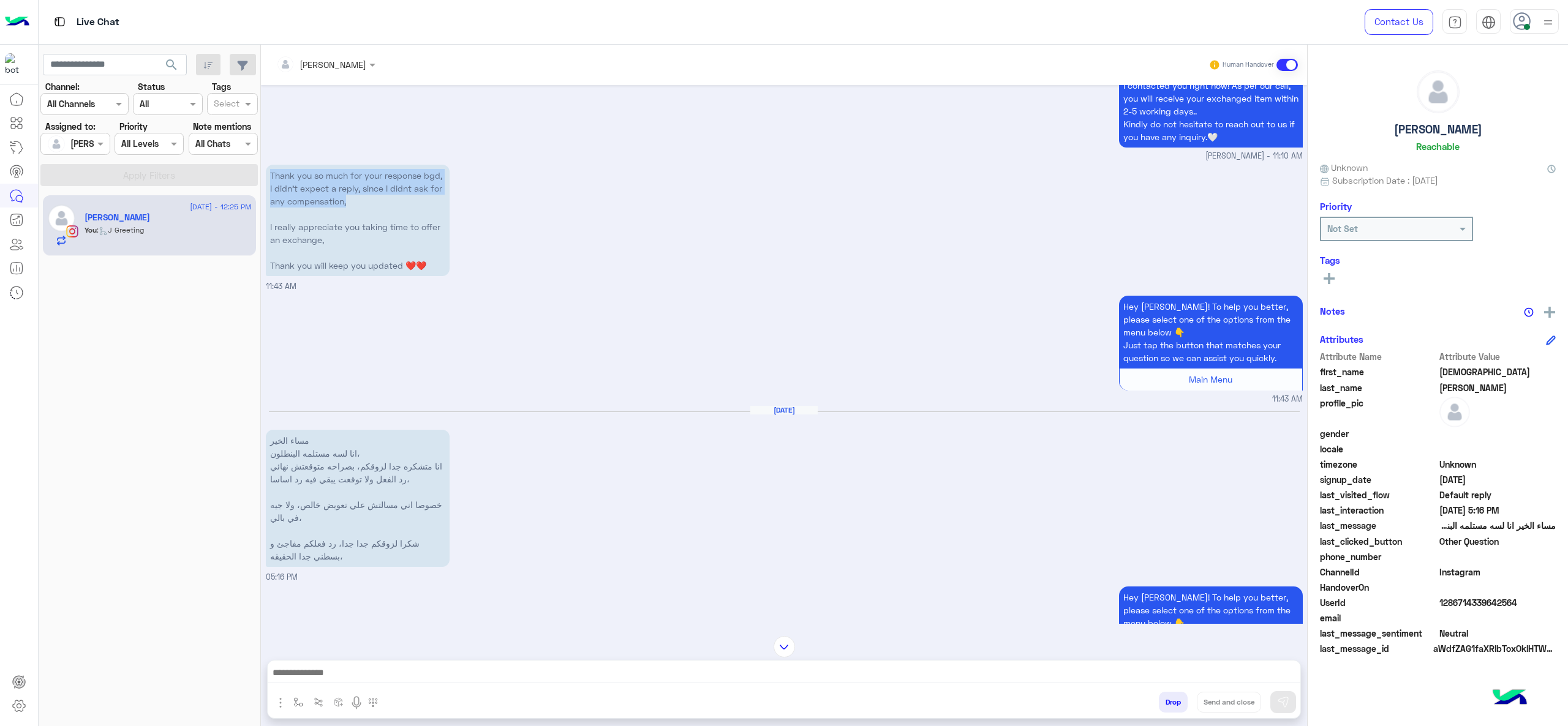
drag, startPoint x: 270, startPoint y: 152, endPoint x: 378, endPoint y: 181, distance: 111.8
click at [378, 181] on p "Thank you so much for your response bgd, I didn't expect a reply, since I didnt…" at bounding box center [358, 221] width 184 height 112
click at [491, 455] on div "Aug 13, 2025 مساء الخير انا لسه مستلمه البنطلون، انا متشكره جدا لزوقكم، بصراحه …" at bounding box center [784, 494] width 1036 height 178
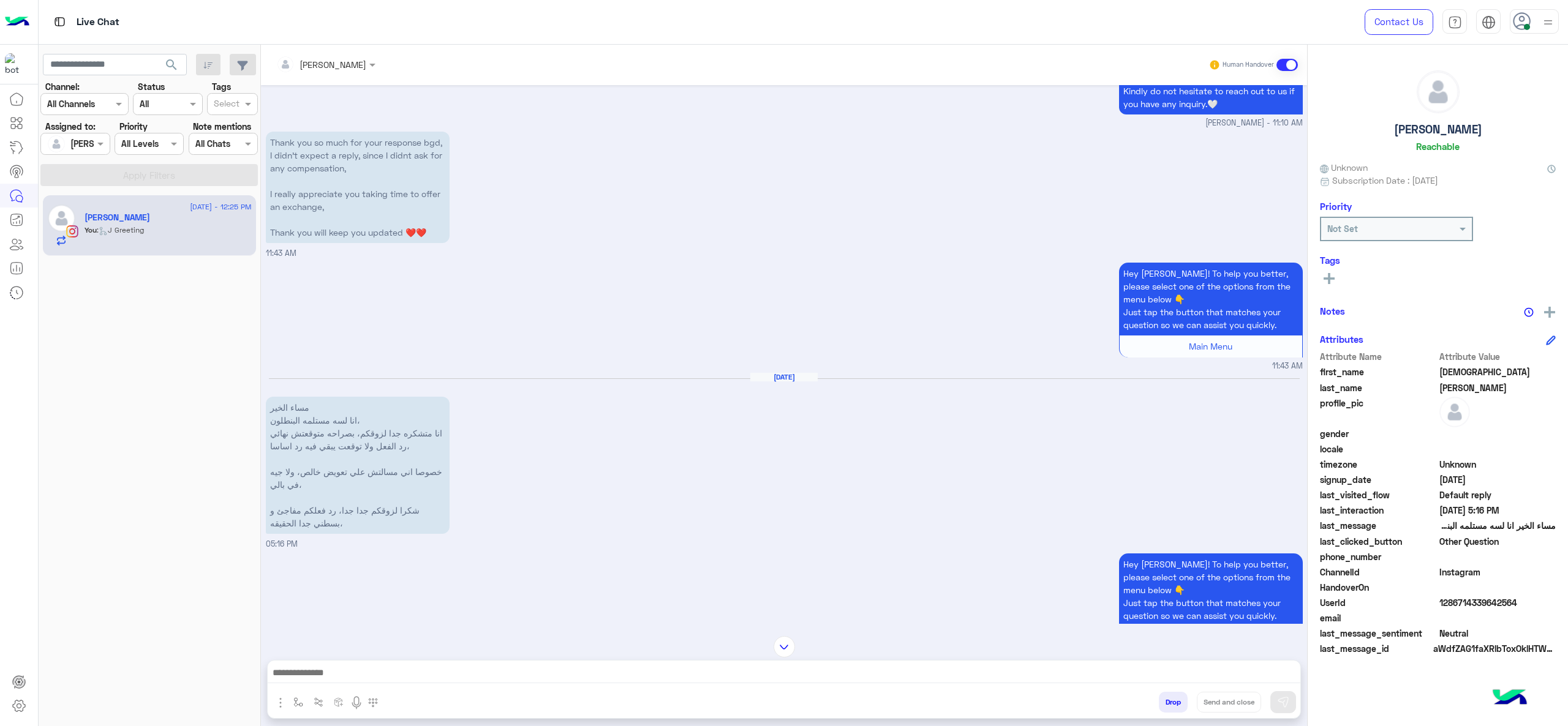
scroll to position [924, 0]
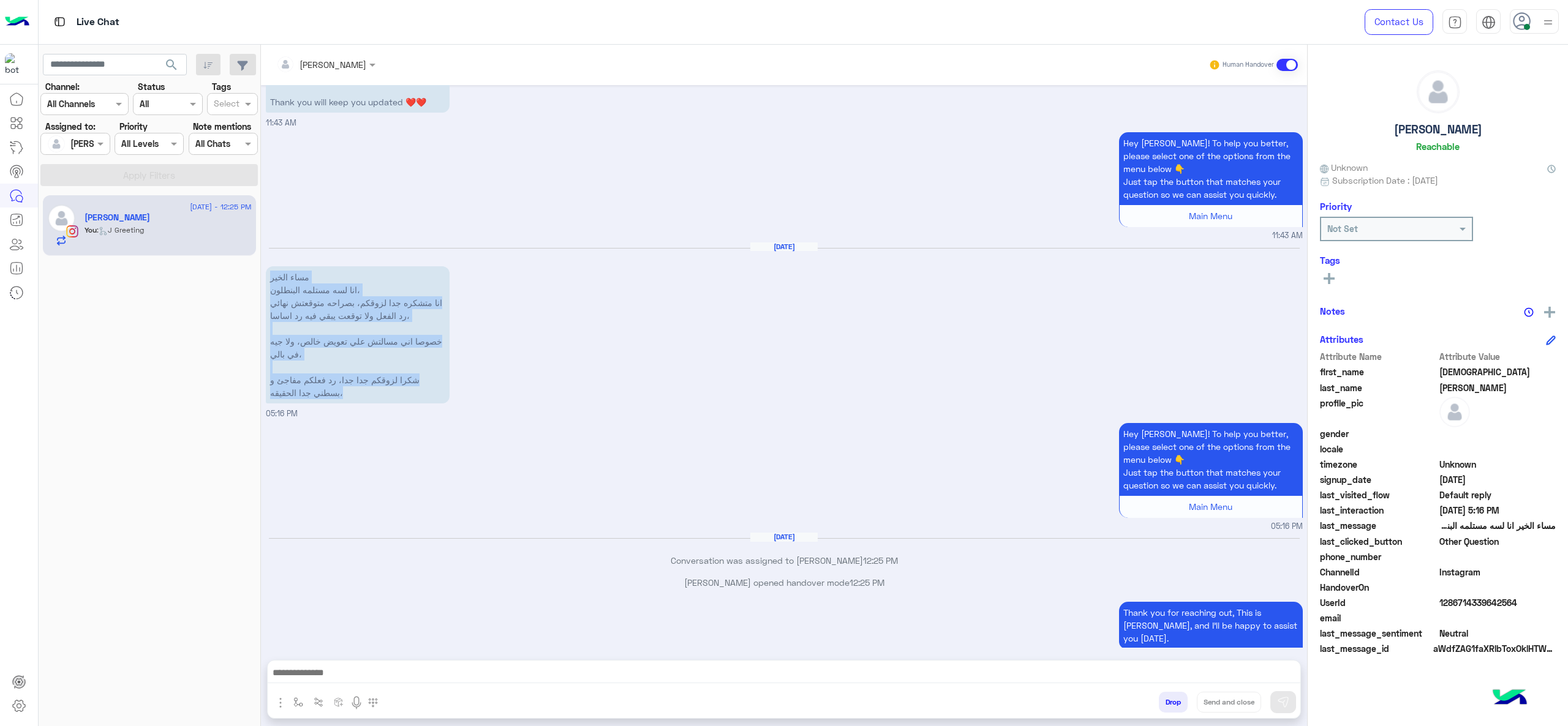
drag, startPoint x: 268, startPoint y: 250, endPoint x: 418, endPoint y: 377, distance: 196.5
click at [418, 377] on p "مساء الخير انا لسه مستلمه البنطلون، انا متشكره جدا لزوقكم، بصراحه متوقعتش نهائي…" at bounding box center [358, 335] width 184 height 137
copy p "مساء الخير انا لسه مستلمه البنطلون، انا متشكره جدا لزوقكم، بصراحه متوقعتش نهائي…"
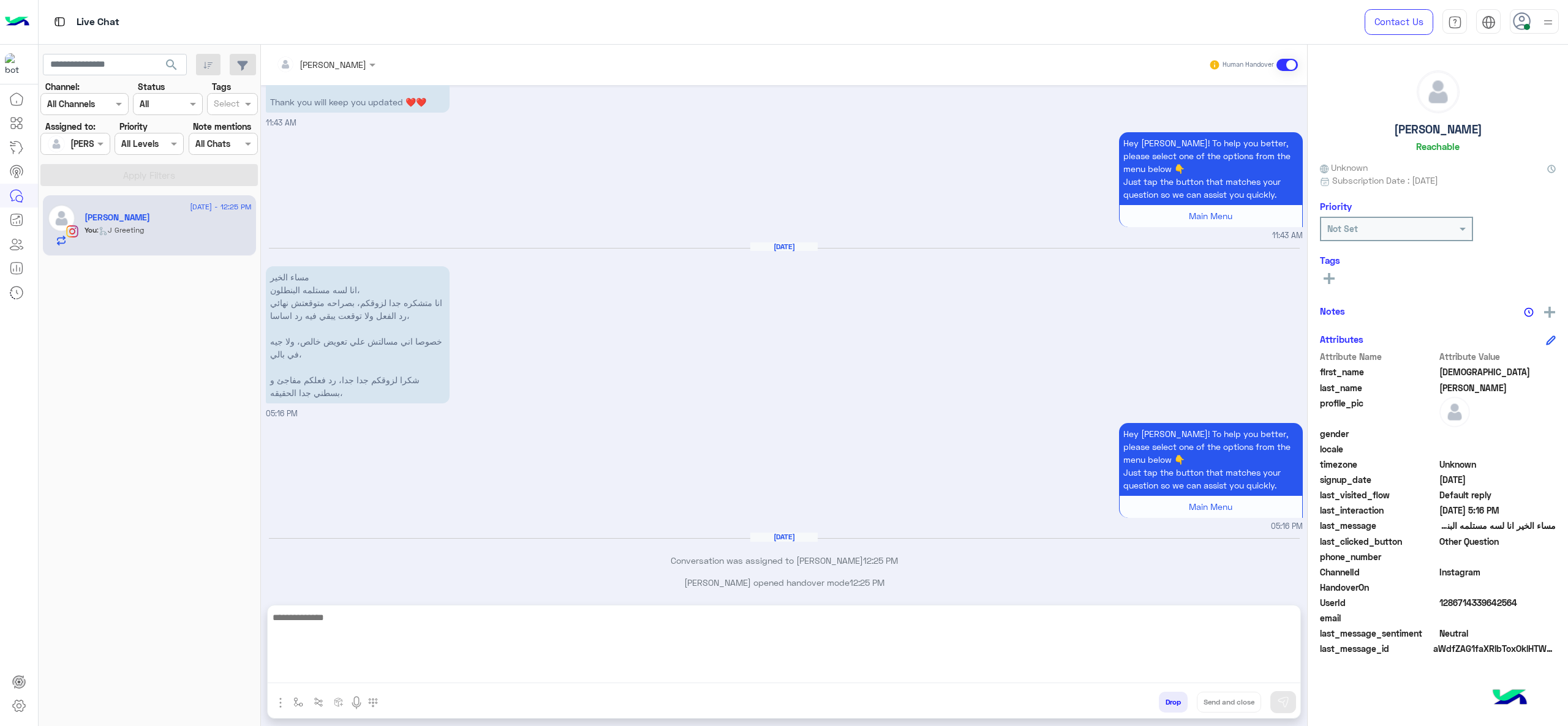
click at [613, 544] on textarea at bounding box center [783, 646] width 1033 height 73
paste textarea "**********"
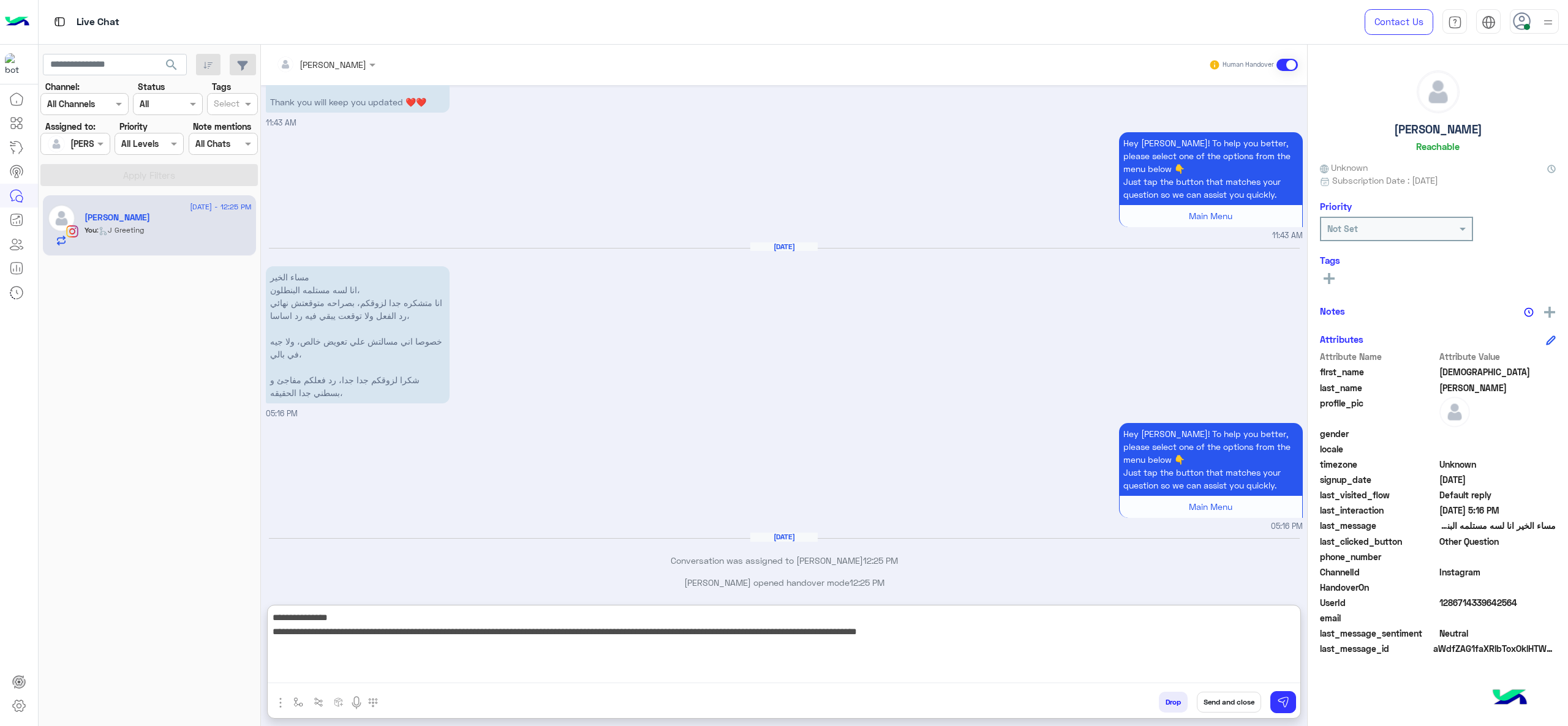
click at [1048, 544] on textarea "**********" at bounding box center [783, 646] width 1033 height 73
type textarea "**********"
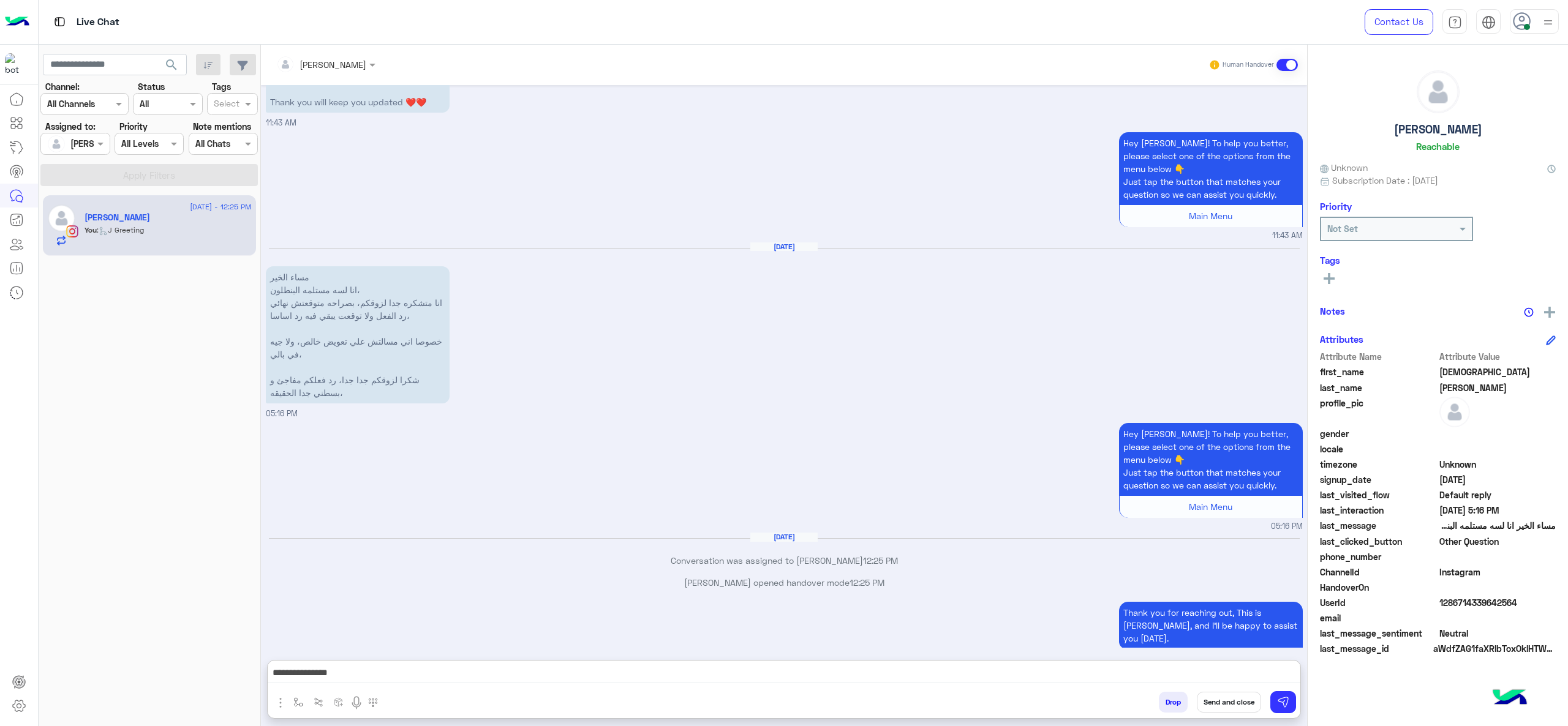
click at [685, 544] on div "Jana Aboelseoud Human Handover Aug 11, 2025 Marex George assigned the conversat…" at bounding box center [783, 387] width 1046 height 686
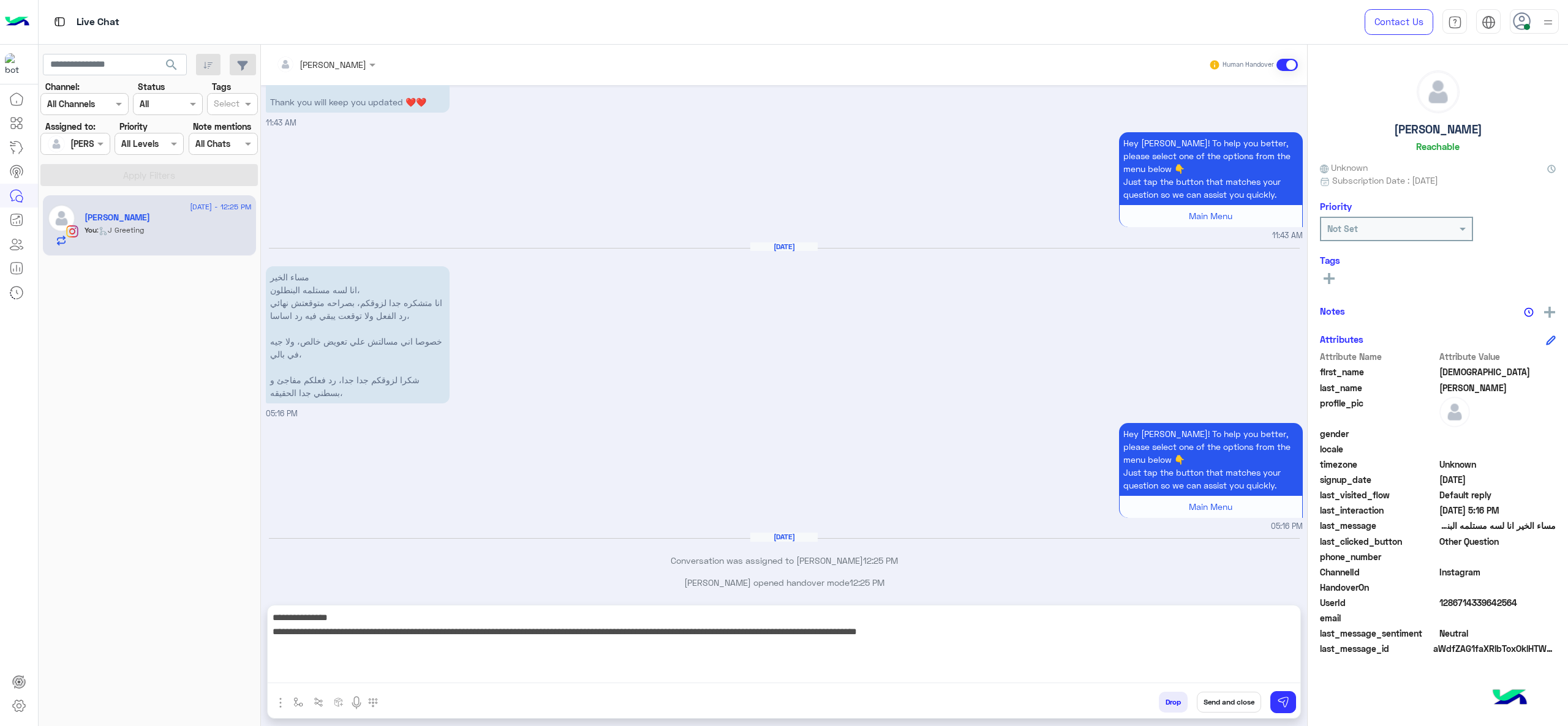
click at [860, 544] on textarea "**********" at bounding box center [783, 646] width 1033 height 73
click at [937, 544] on textarea "**********" at bounding box center [783, 646] width 1033 height 73
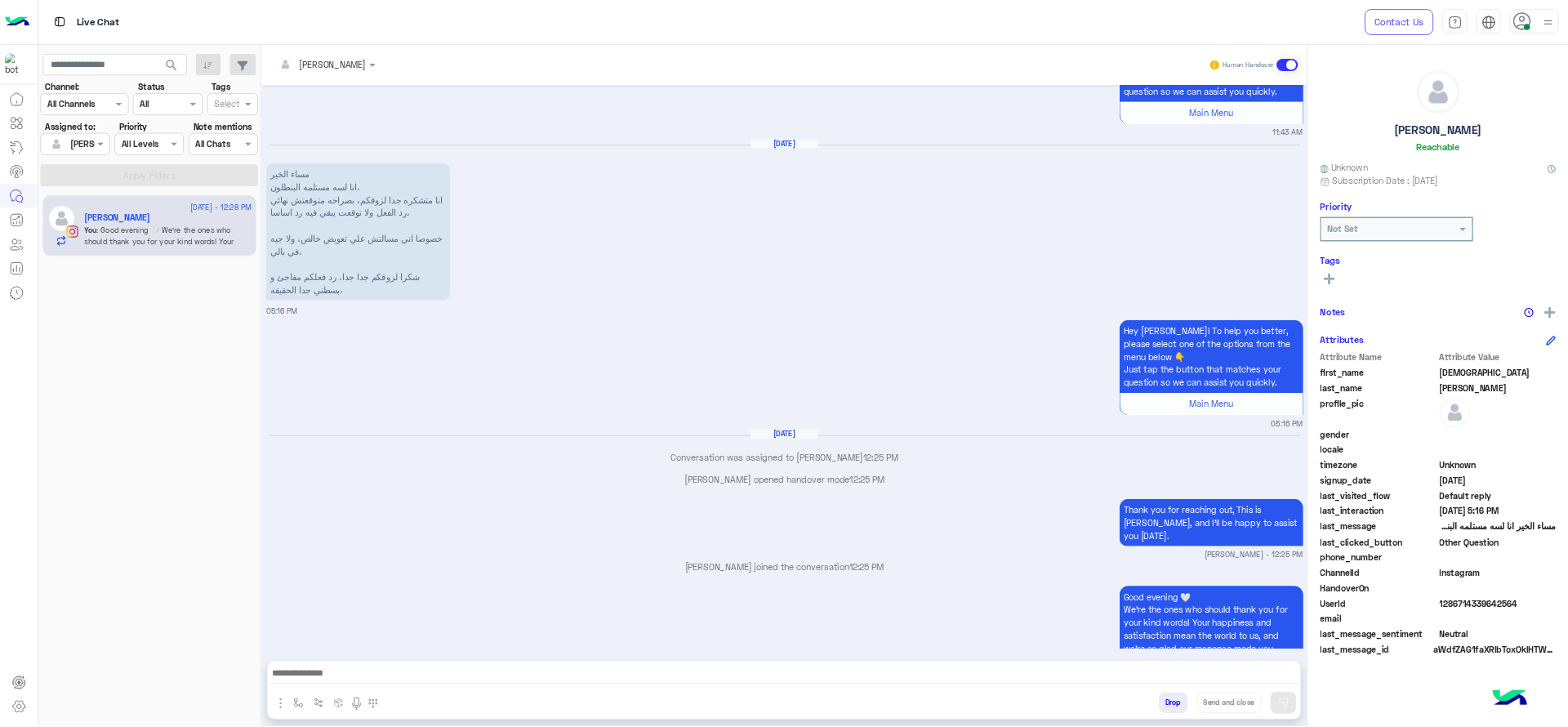
scroll to position [1370, 0]
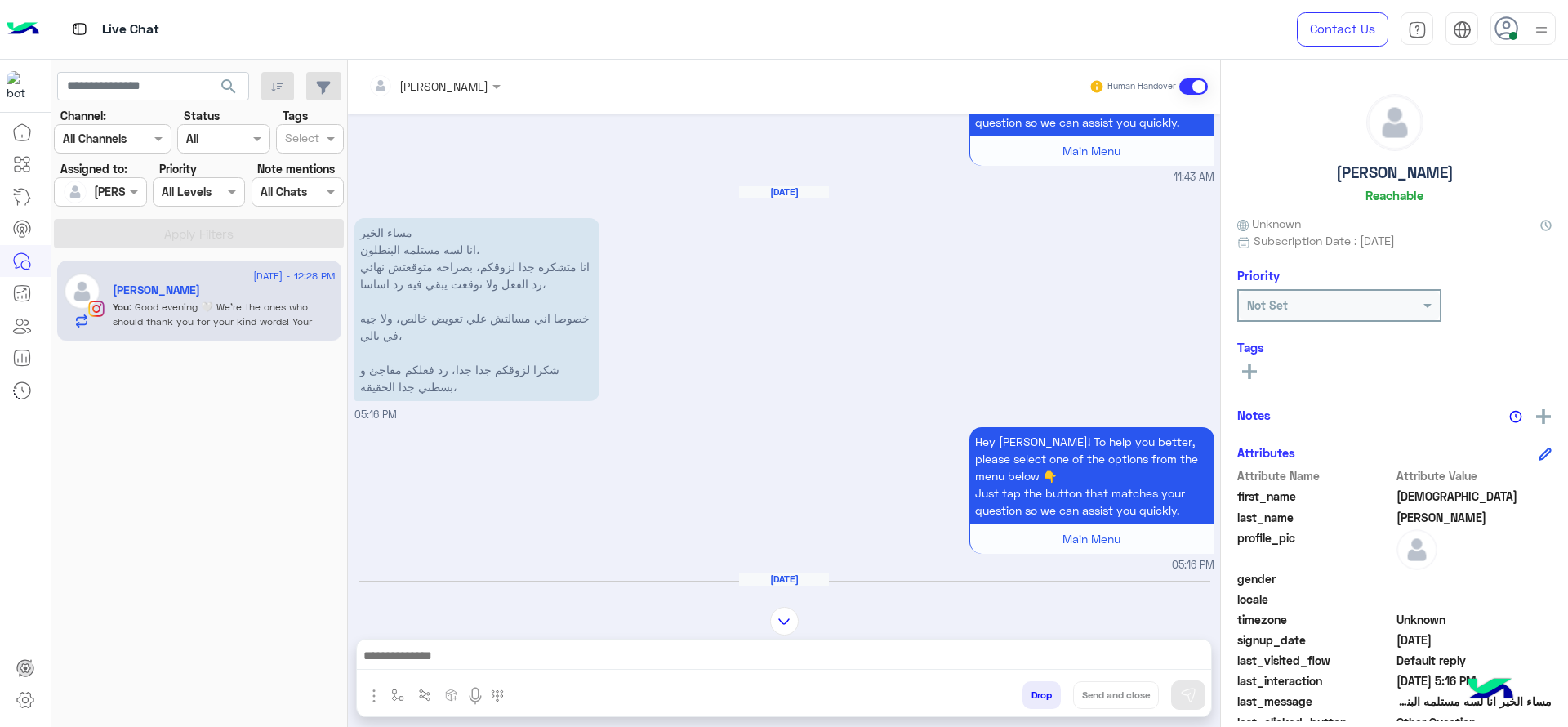
drag, startPoint x: 477, startPoint y: 433, endPoint x: 405, endPoint y: 437, distance: 72.1
click at [477, 433] on div "Hey Iman! To help you better, please select one of the options from the menu be…" at bounding box center [784, 499] width 860 height 150
click at [253, 395] on div "14 August - 12:28 PM Iman Ibrahim You : Good evening 🤍 We’re the ones who shoul…" at bounding box center [199, 493] width 296 height 479
click at [588, 373] on div "Aug 13, 2025 مساء الخير انا لسه مستلمه البنطلون، انا متشكره جدا لزوقكم، بصراحه …" at bounding box center [784, 304] width 860 height 238
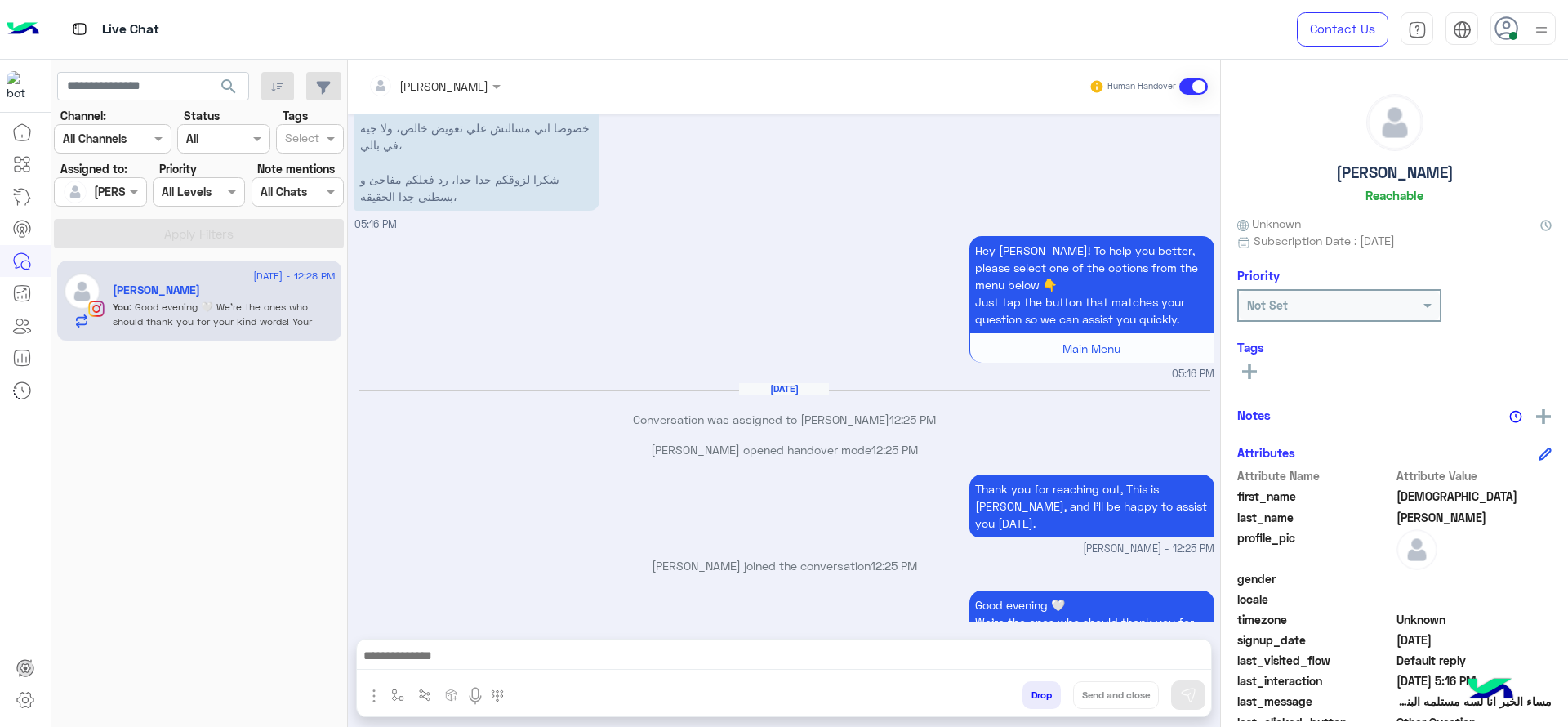
scroll to position [3289, 0]
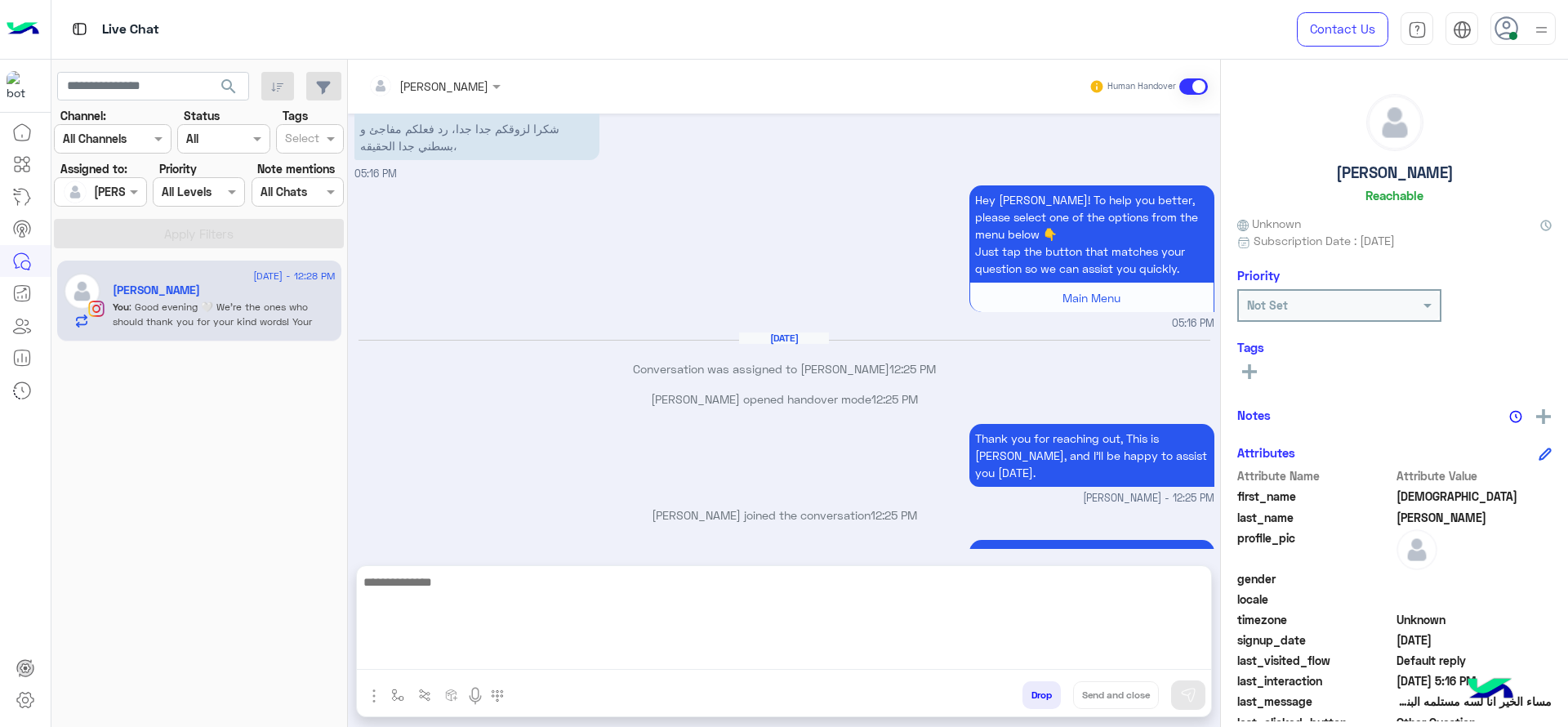
click at [602, 660] on textarea at bounding box center [783, 620] width 854 height 98
type textarea "*"
click at [472, 594] on textarea "**********" at bounding box center [783, 620] width 854 height 98
click at [758, 601] on textarea "**********" at bounding box center [783, 620] width 854 height 98
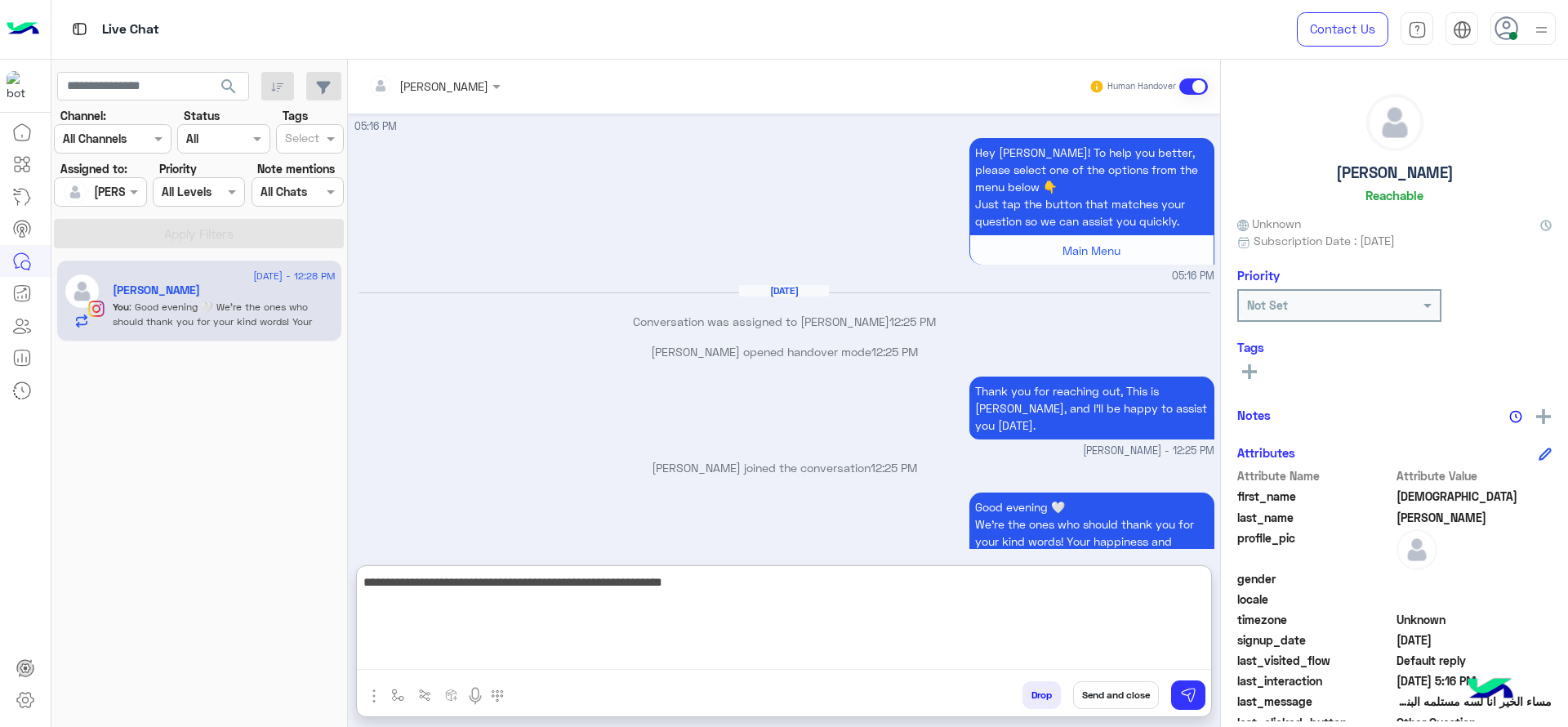
scroll to position [3362, 0]
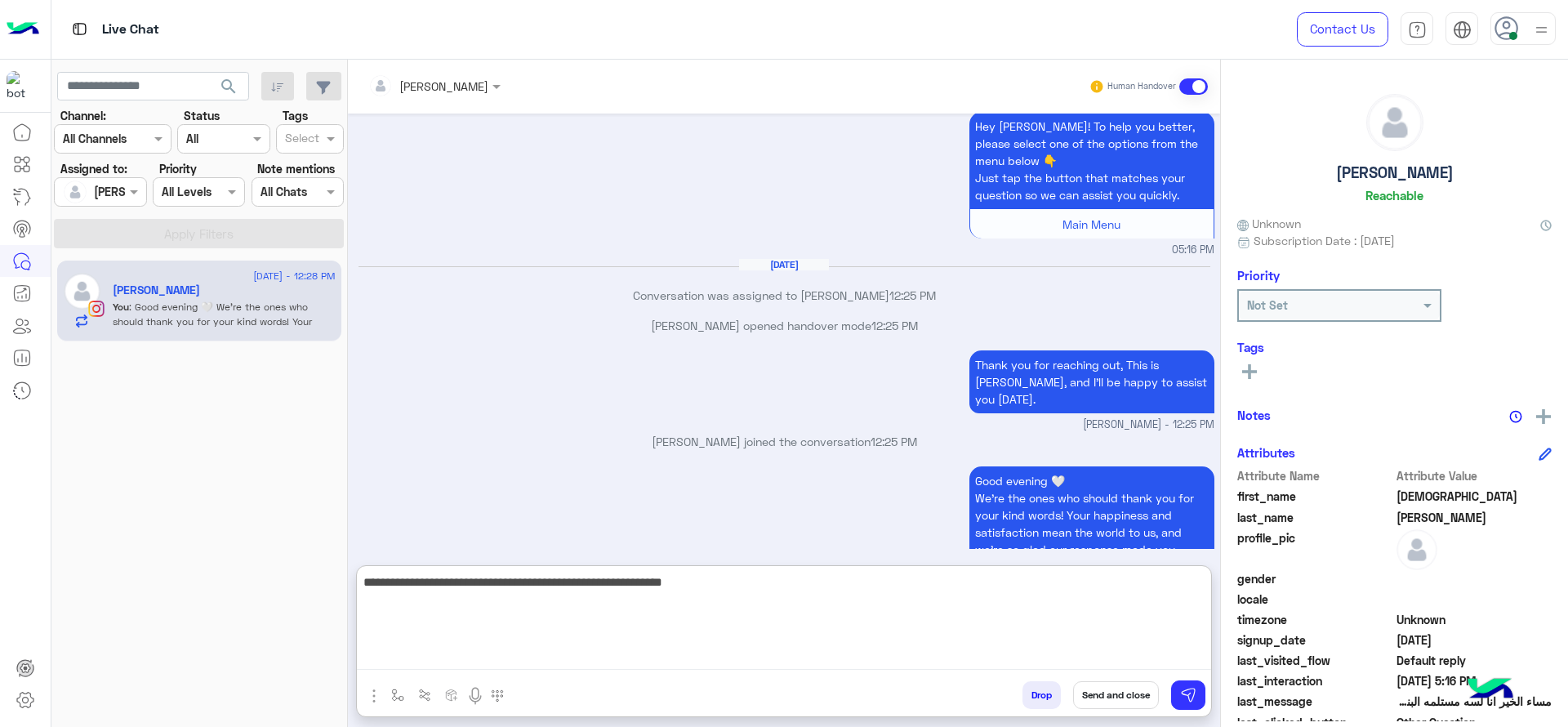
click at [932, 620] on textarea "**********" at bounding box center [783, 620] width 854 height 98
type textarea "**********"
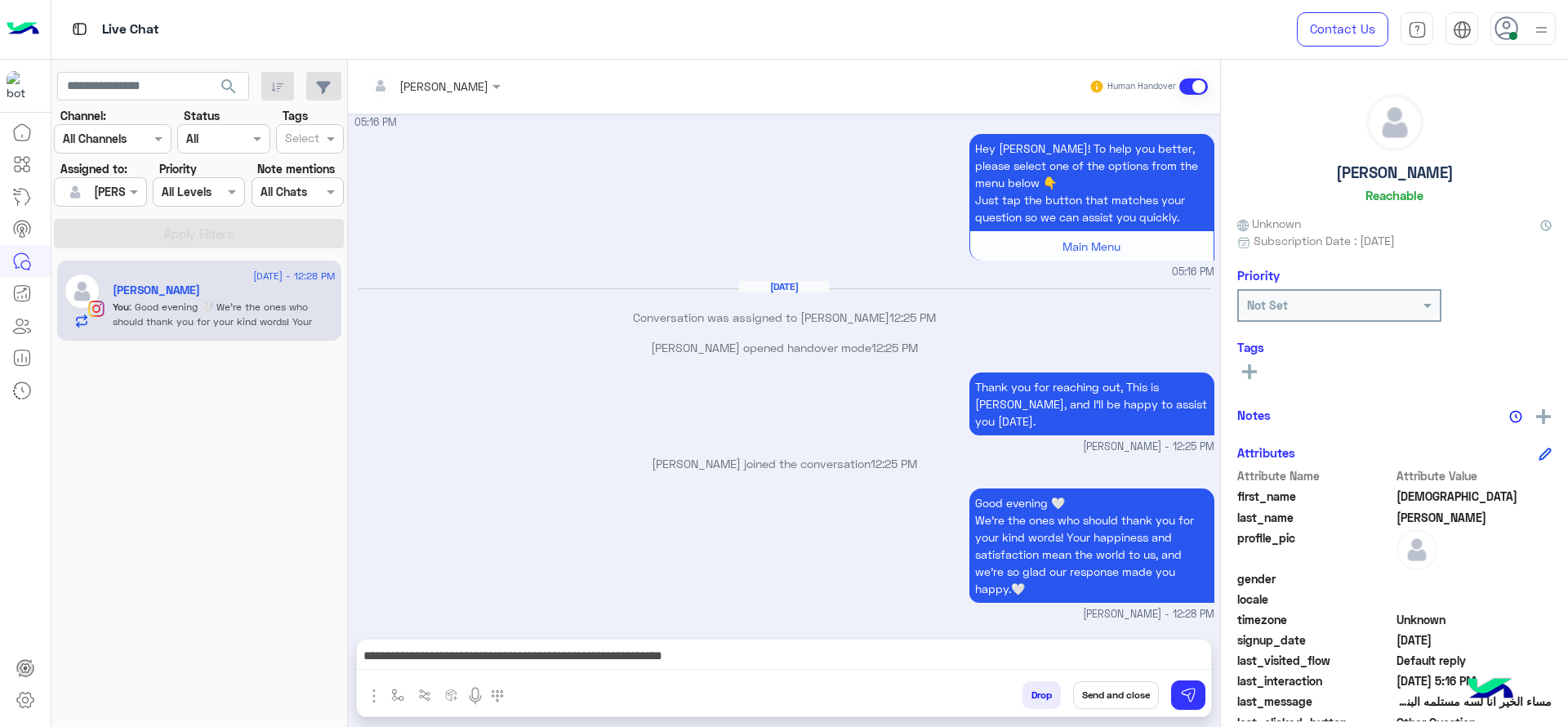
click at [1099, 692] on button "Send and close" at bounding box center [1116, 695] width 86 height 28
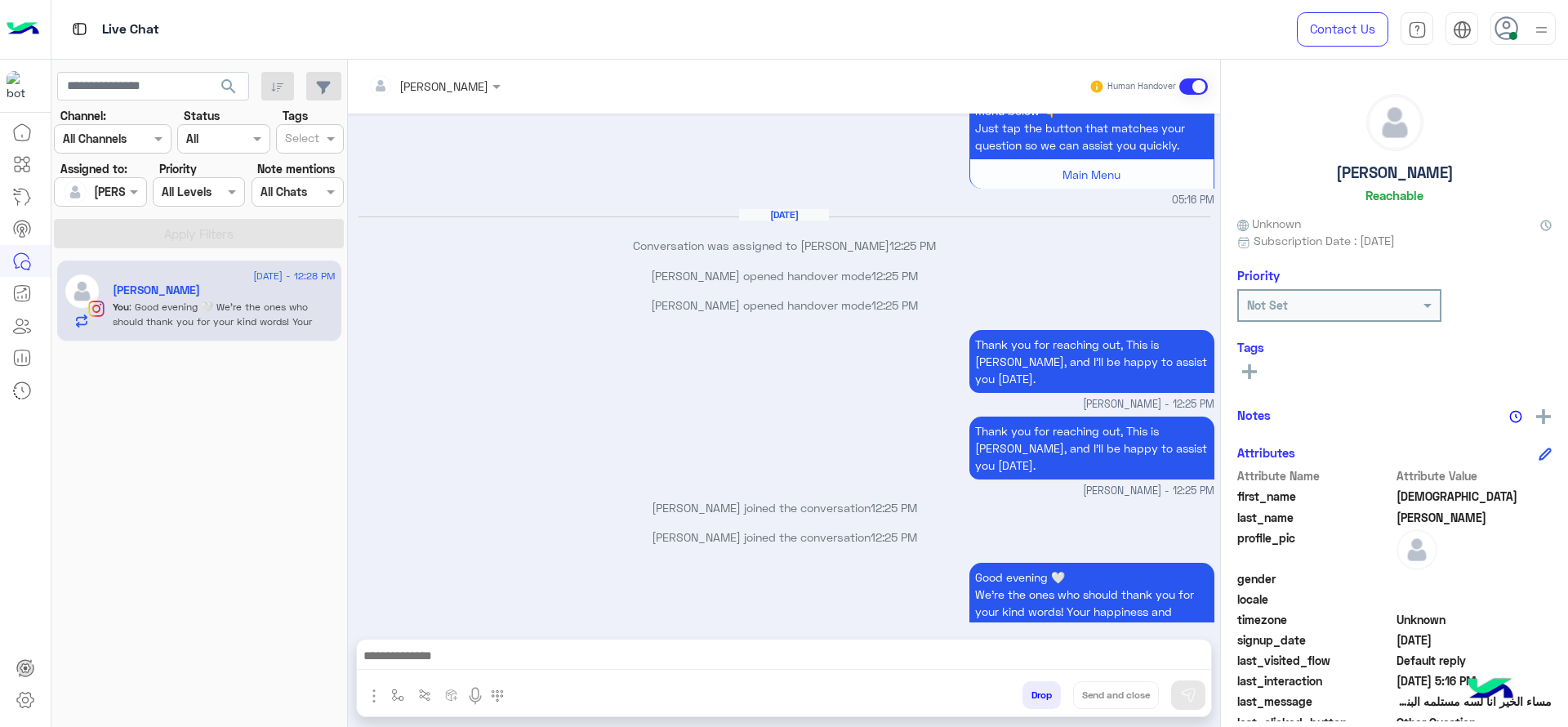
scroll to position [3673, 0]
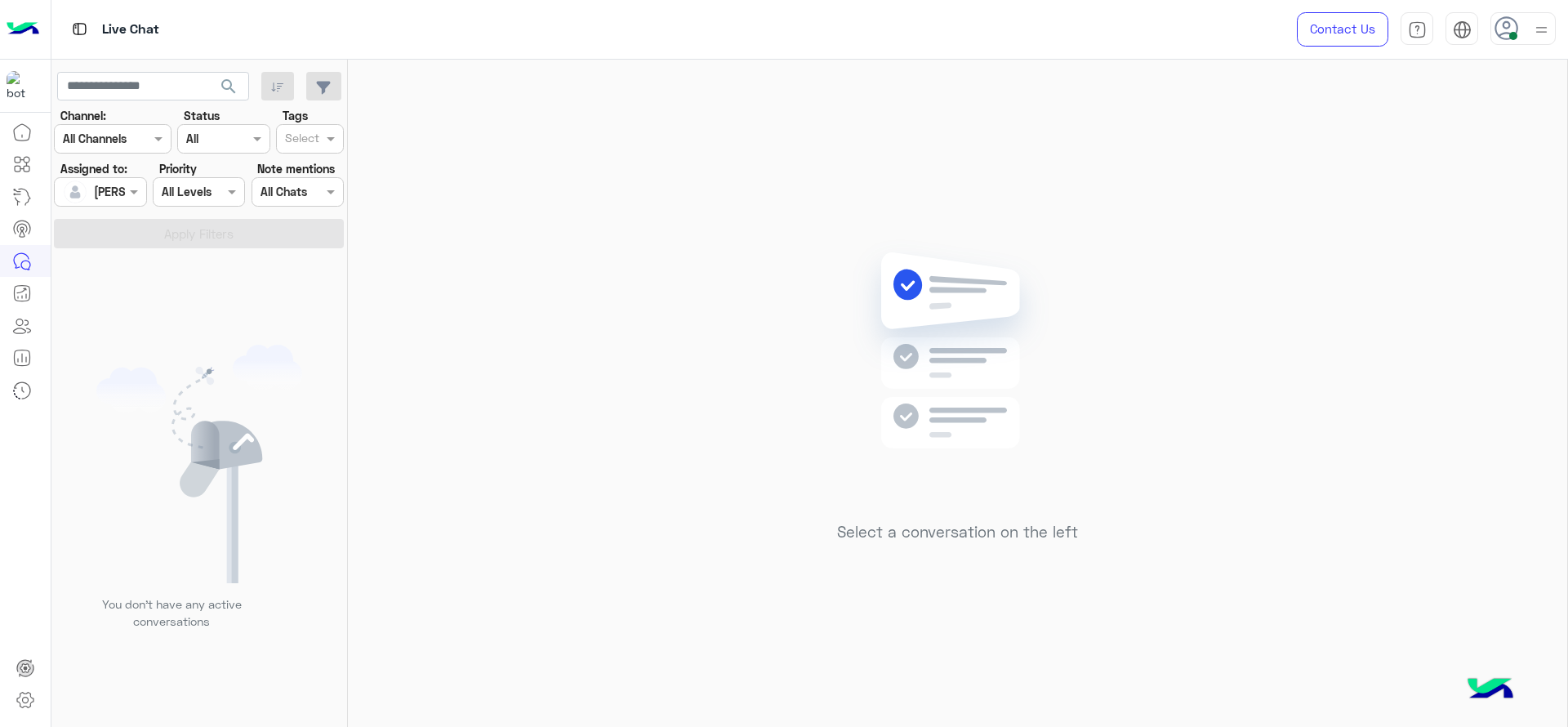
click at [90, 186] on input "text" at bounding box center [82, 192] width 38 height 17
click at [86, 264] on img "Options list" at bounding box center [74, 262] width 25 height 25
click at [97, 239] on button "Apply Filters" at bounding box center [199, 234] width 290 height 30
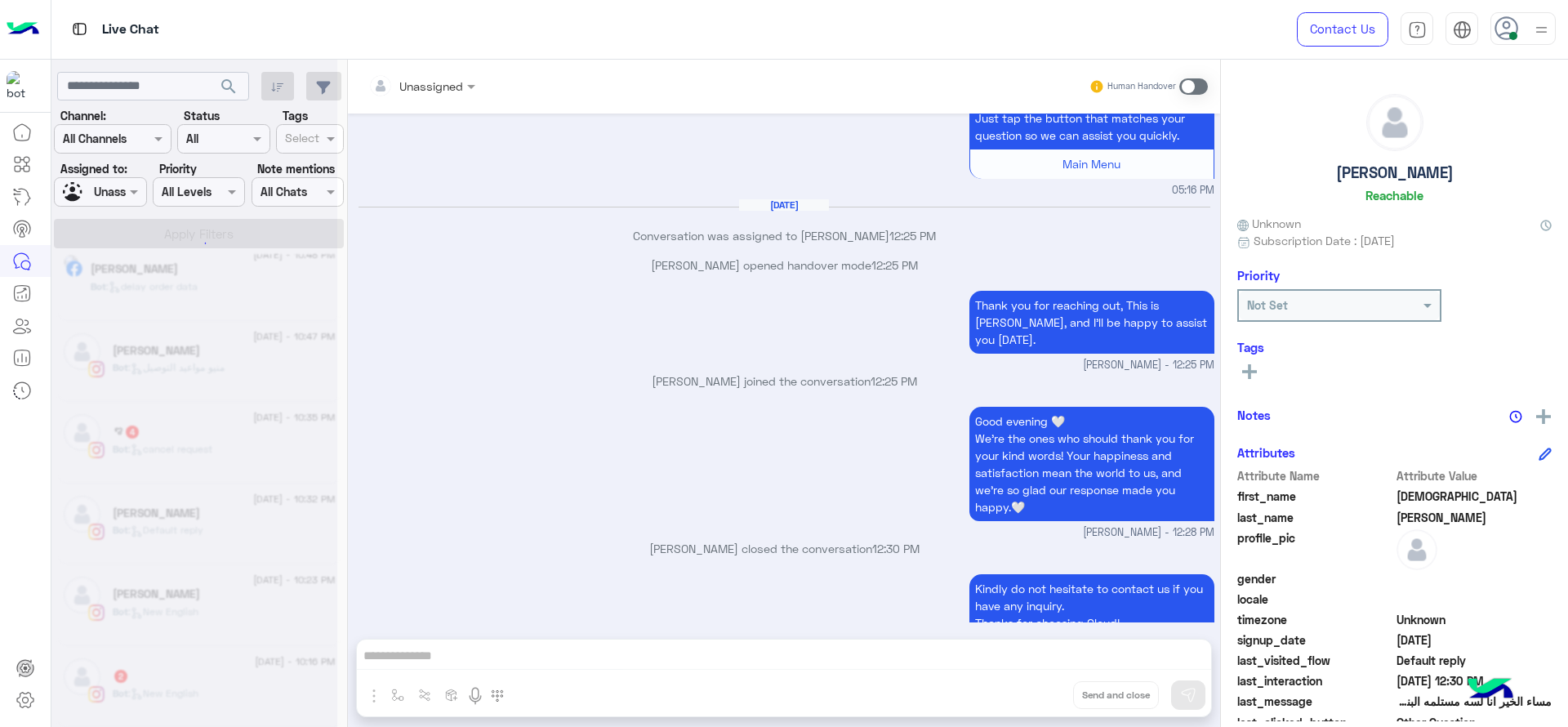
scroll to position [8, 0]
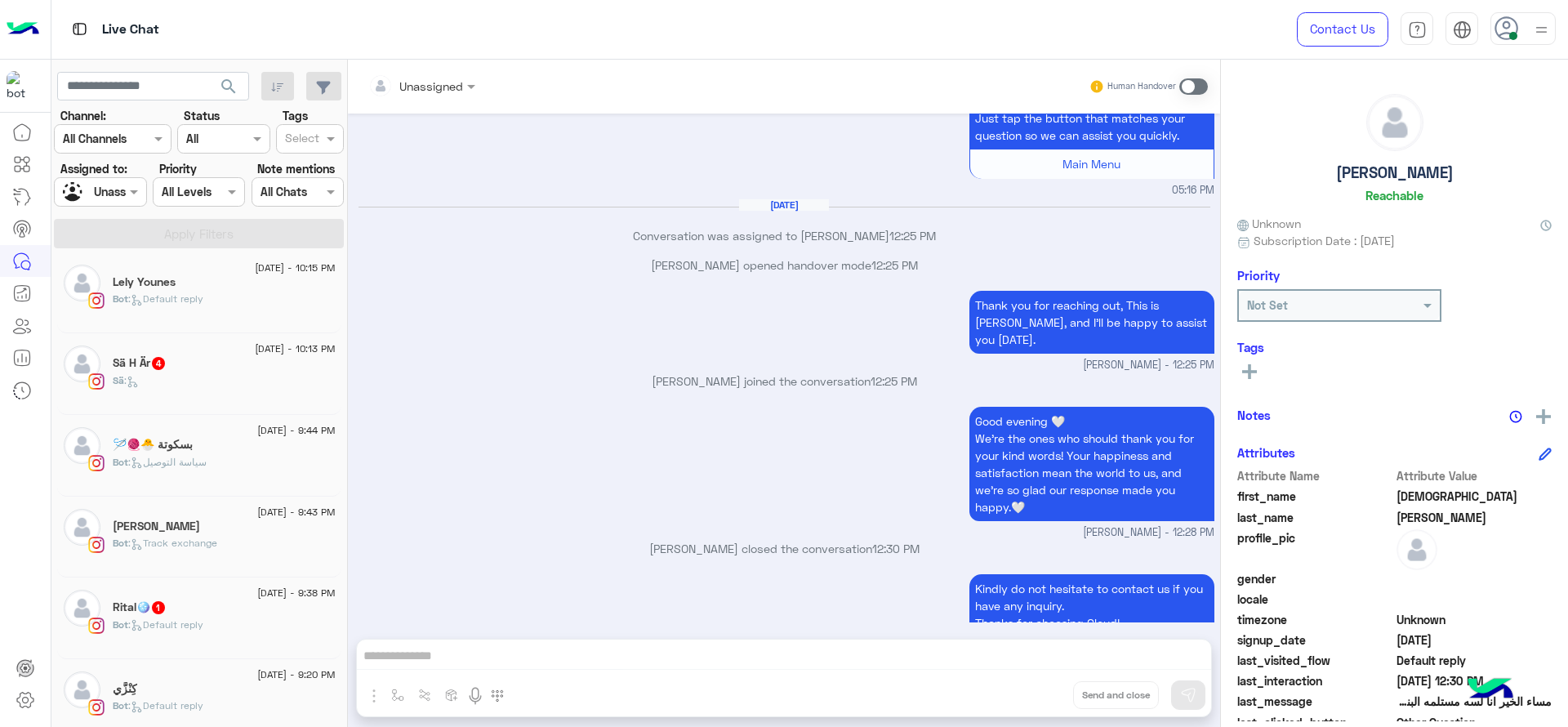
click at [215, 390] on div "Sä :" at bounding box center [224, 387] width 223 height 29
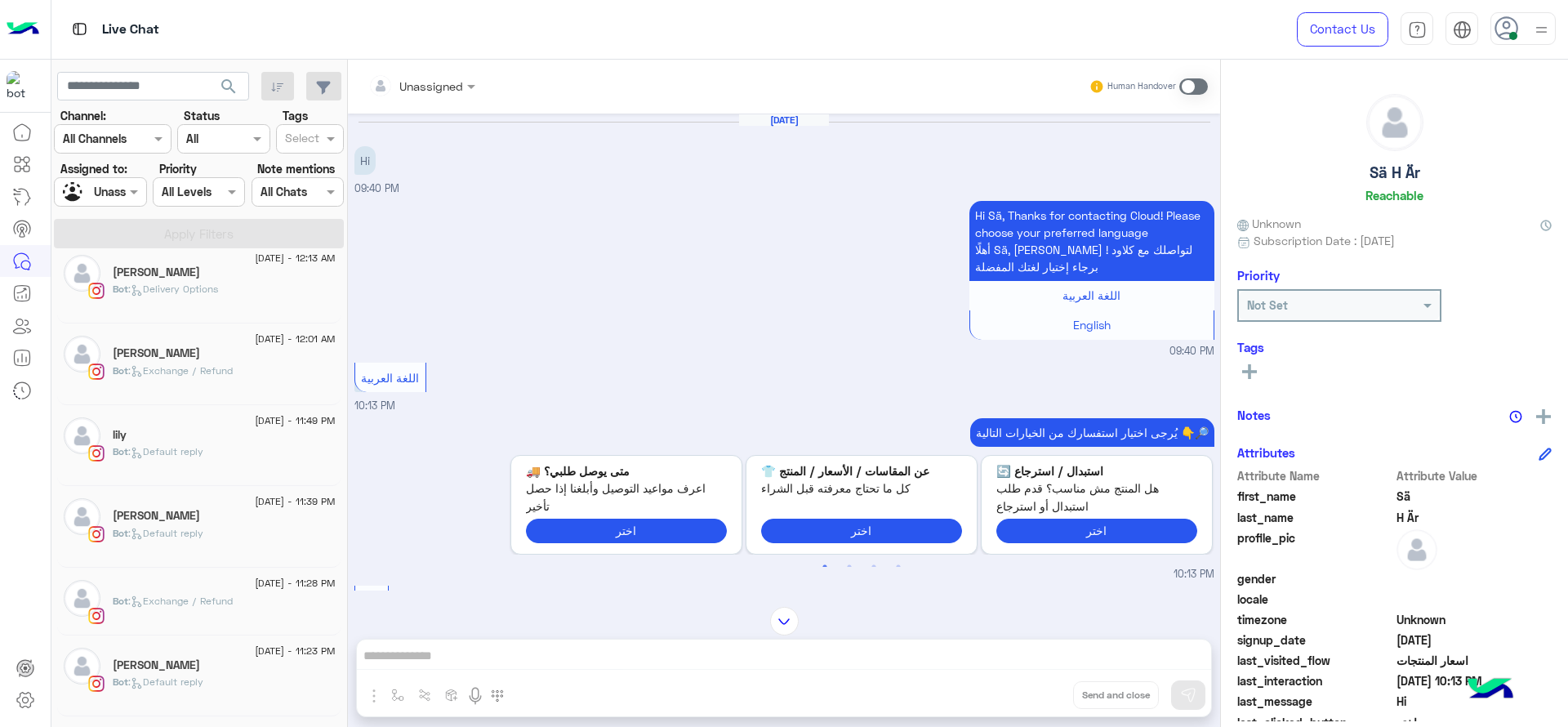
scroll to position [417, 0]
click at [198, 525] on span ": Default reply" at bounding box center [166, 527] width 75 height 12
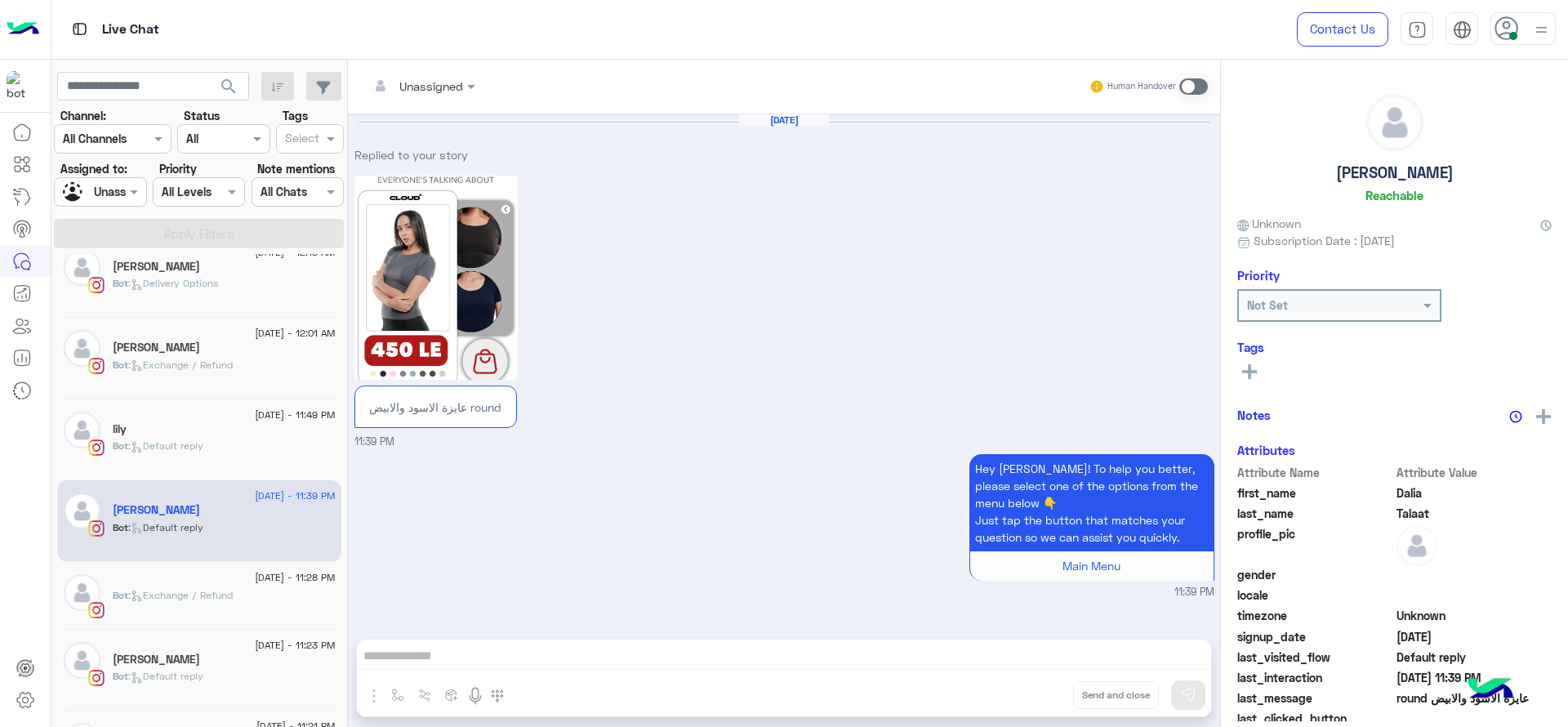
scroll to position [43, 0]
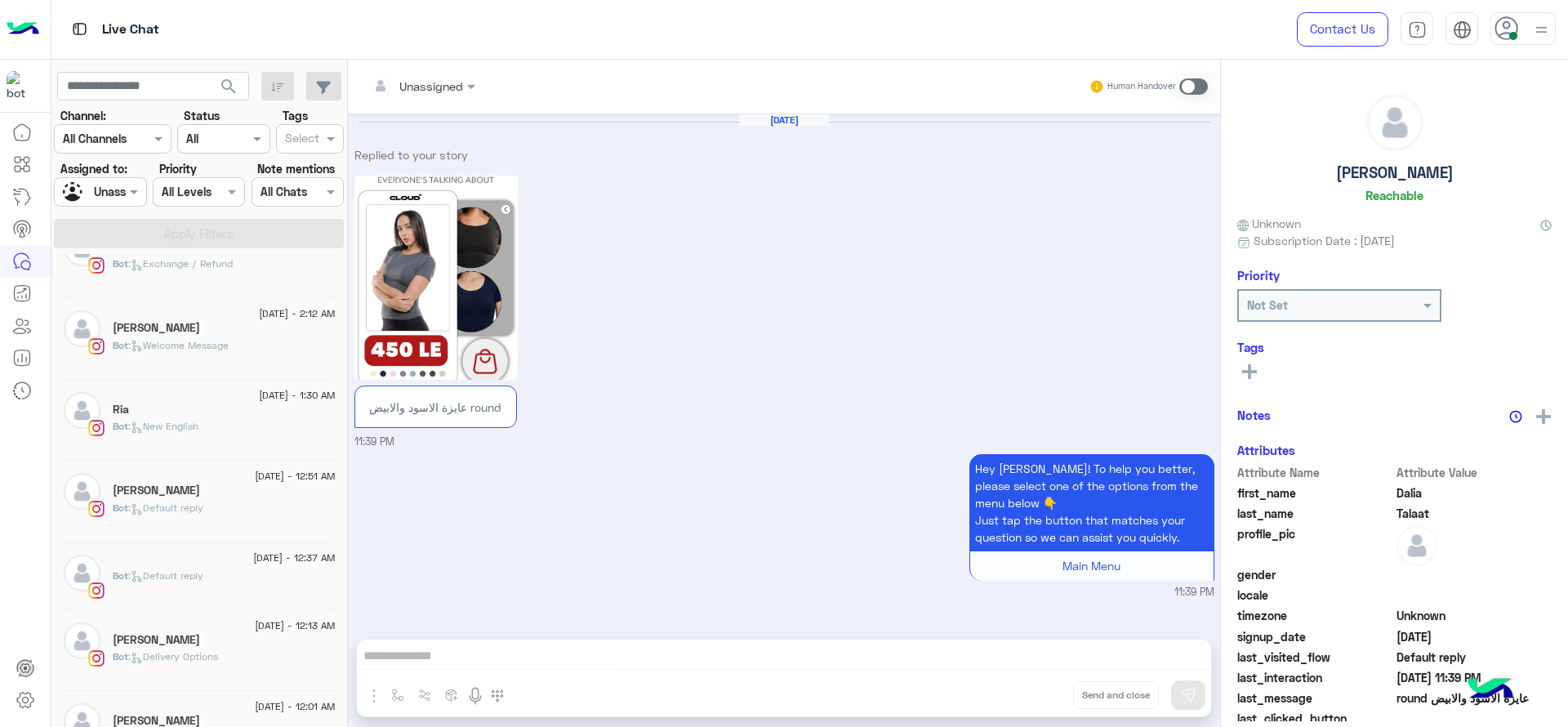
click at [198, 484] on div "14 August - 12:51 AM" at bounding box center [224, 478] width 223 height 11
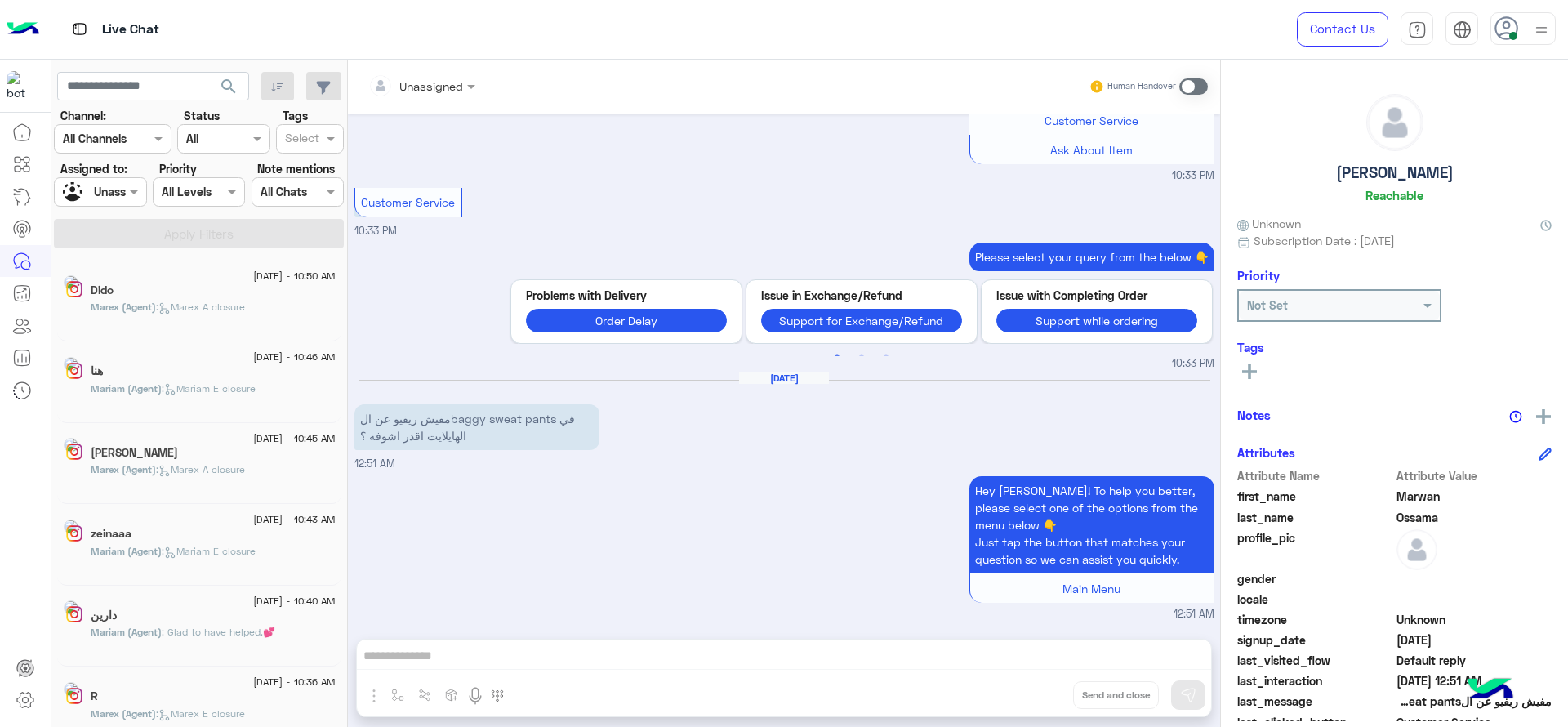
scroll to position [8, 0]
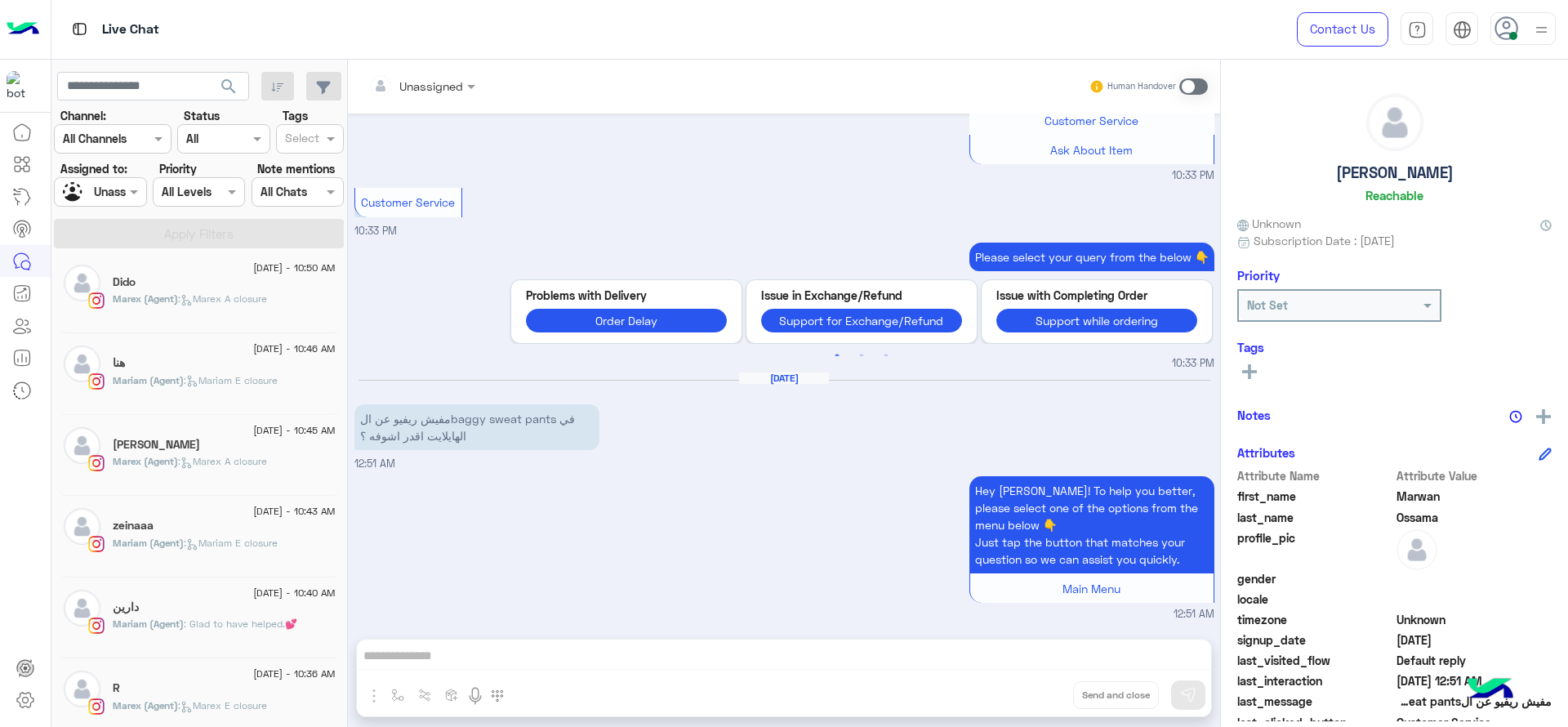
click at [234, 484] on div "14 August - 10:45 AM Bessan Ahmed Elagamy Marex (Agent) : Marex A closure" at bounding box center [199, 455] width 284 height 82
click at [266, 442] on div "Bessan Ahmed Elagamy" at bounding box center [224, 445] width 223 height 17
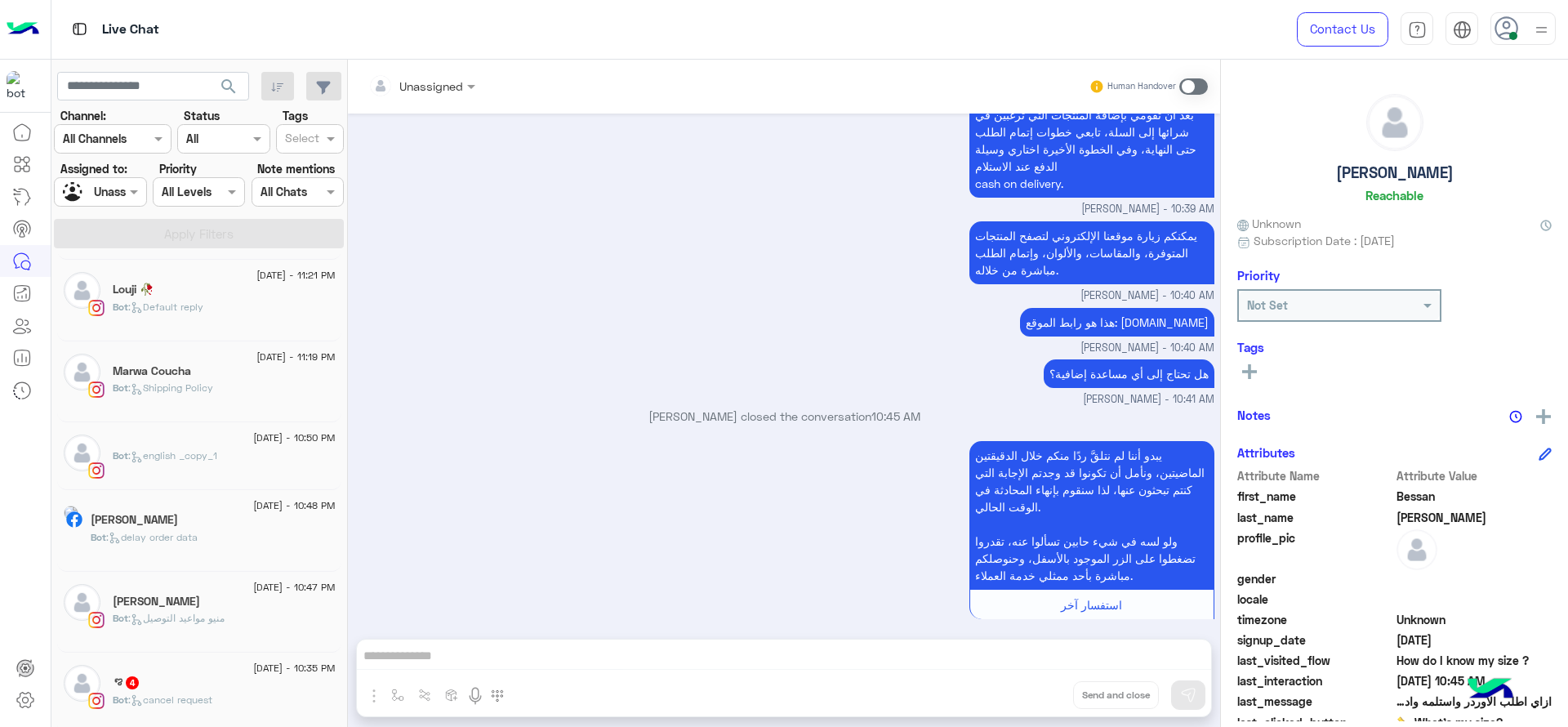
scroll to position [928, 0]
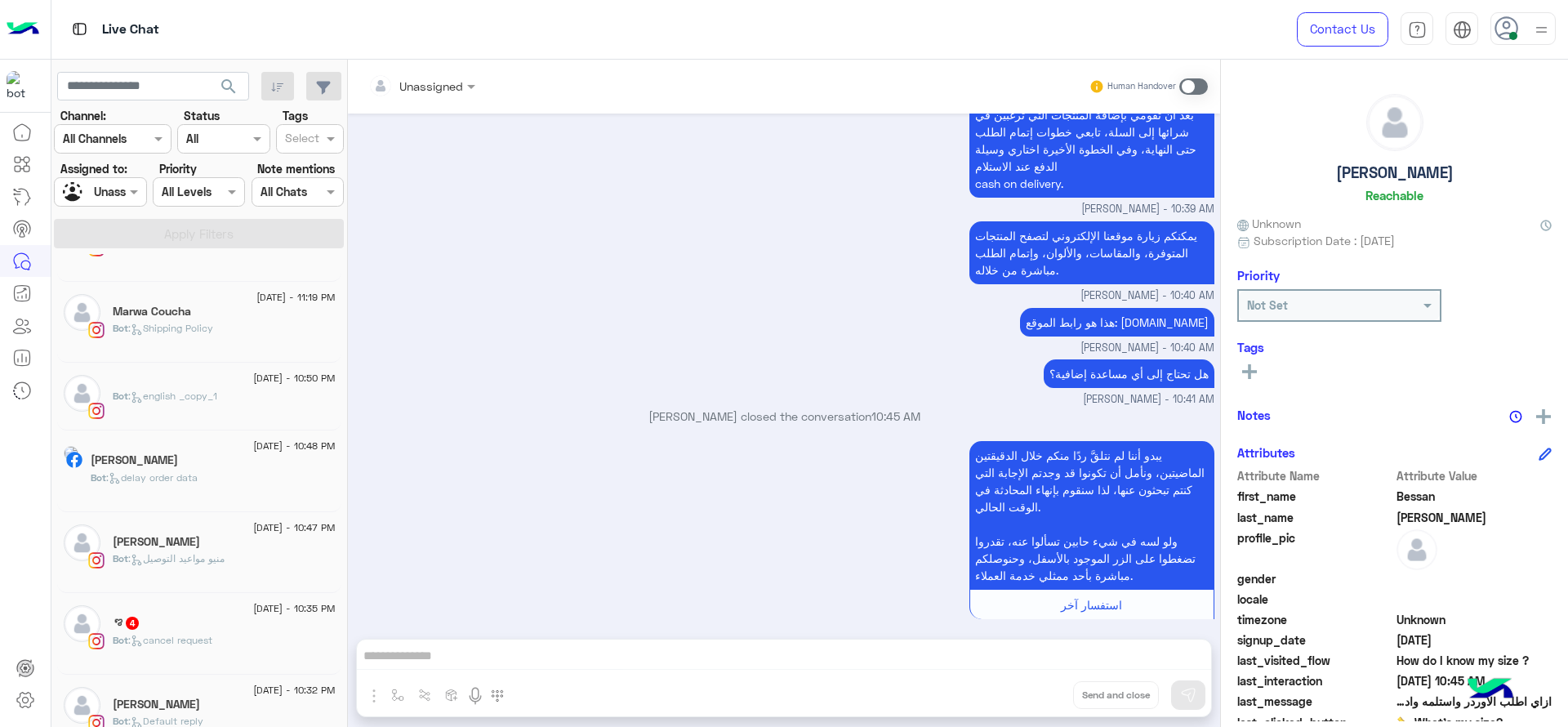
click at [266, 708] on div "Ezz Eldin Moataz" at bounding box center [224, 705] width 223 height 17
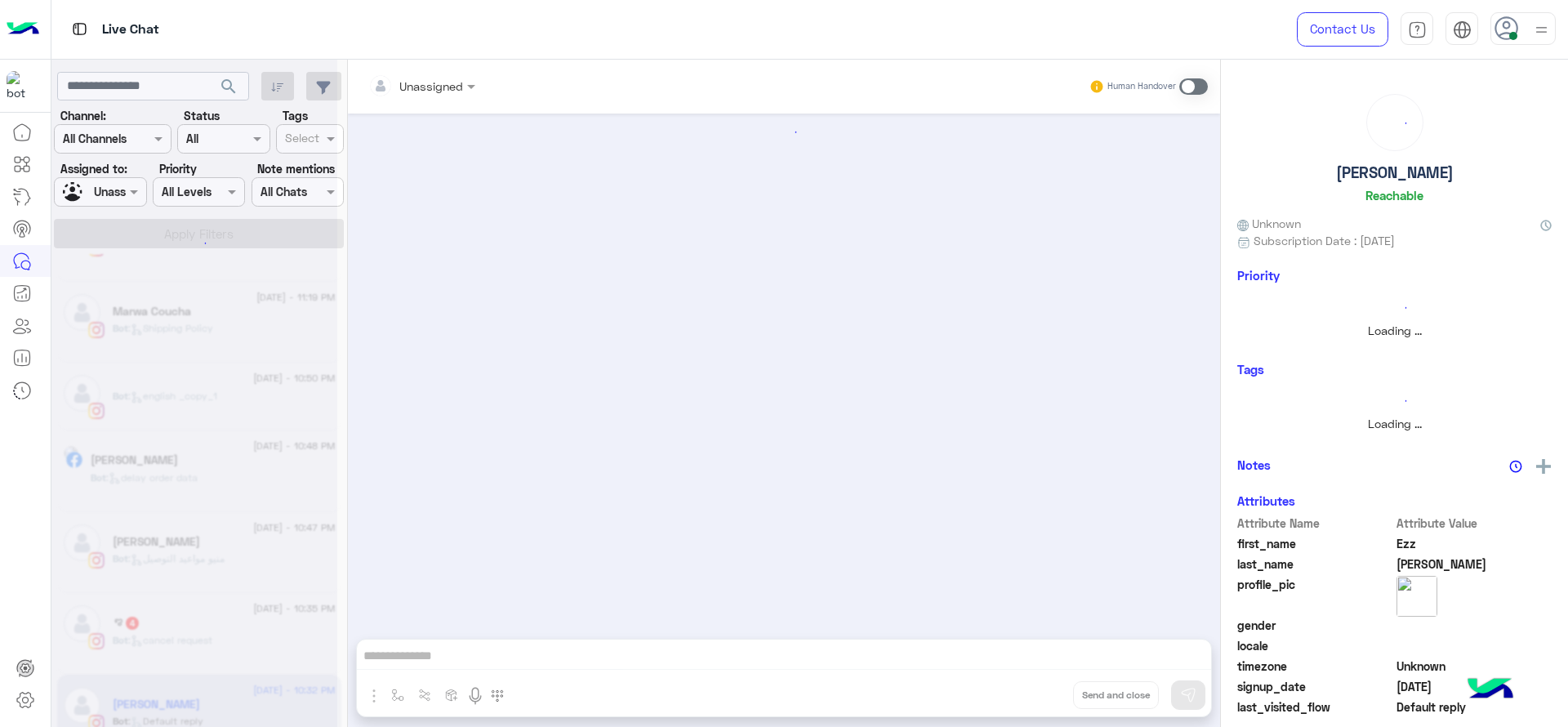
scroll to position [1168, 0]
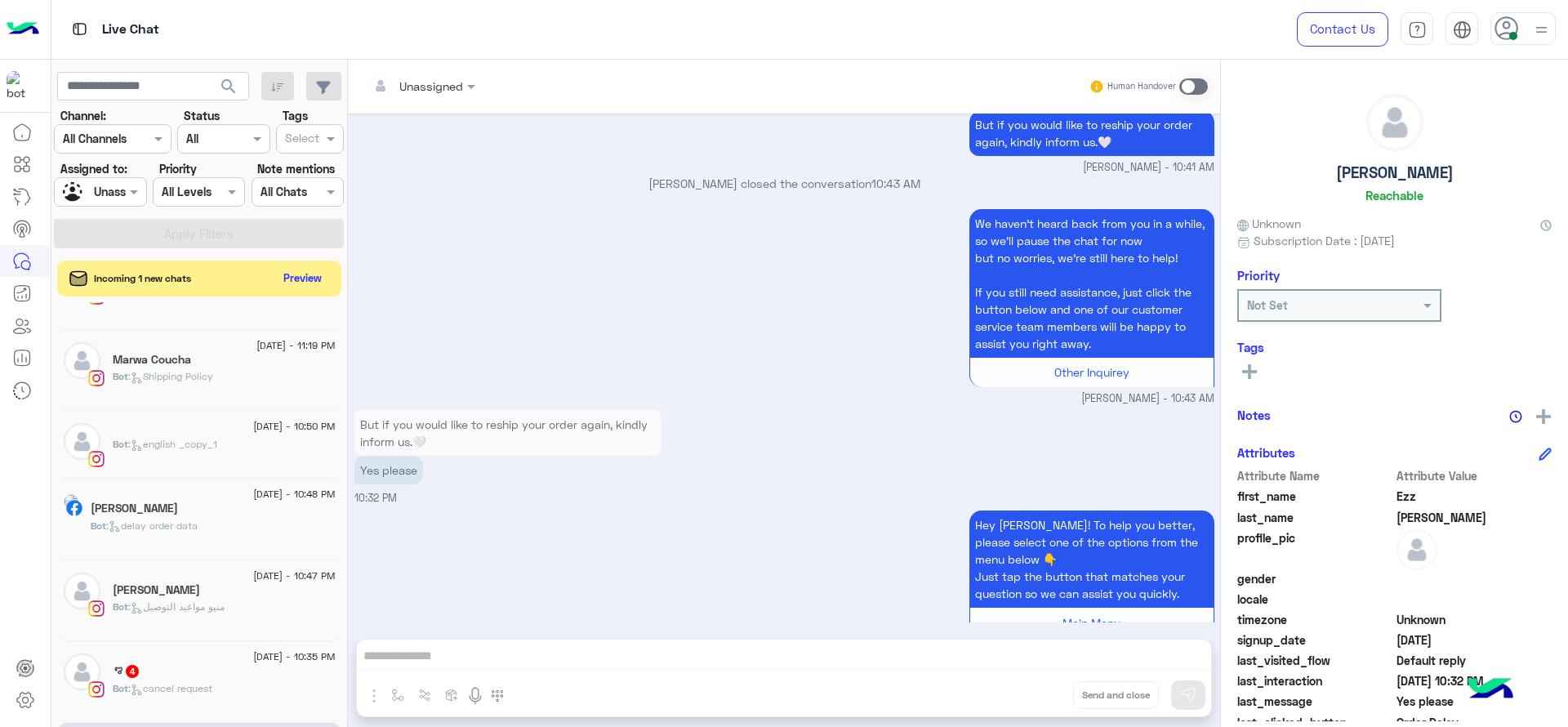
click at [582, 507] on div "Hey Ezz! To help you better, please select one of the options from the menu bel…" at bounding box center [784, 582] width 860 height 150
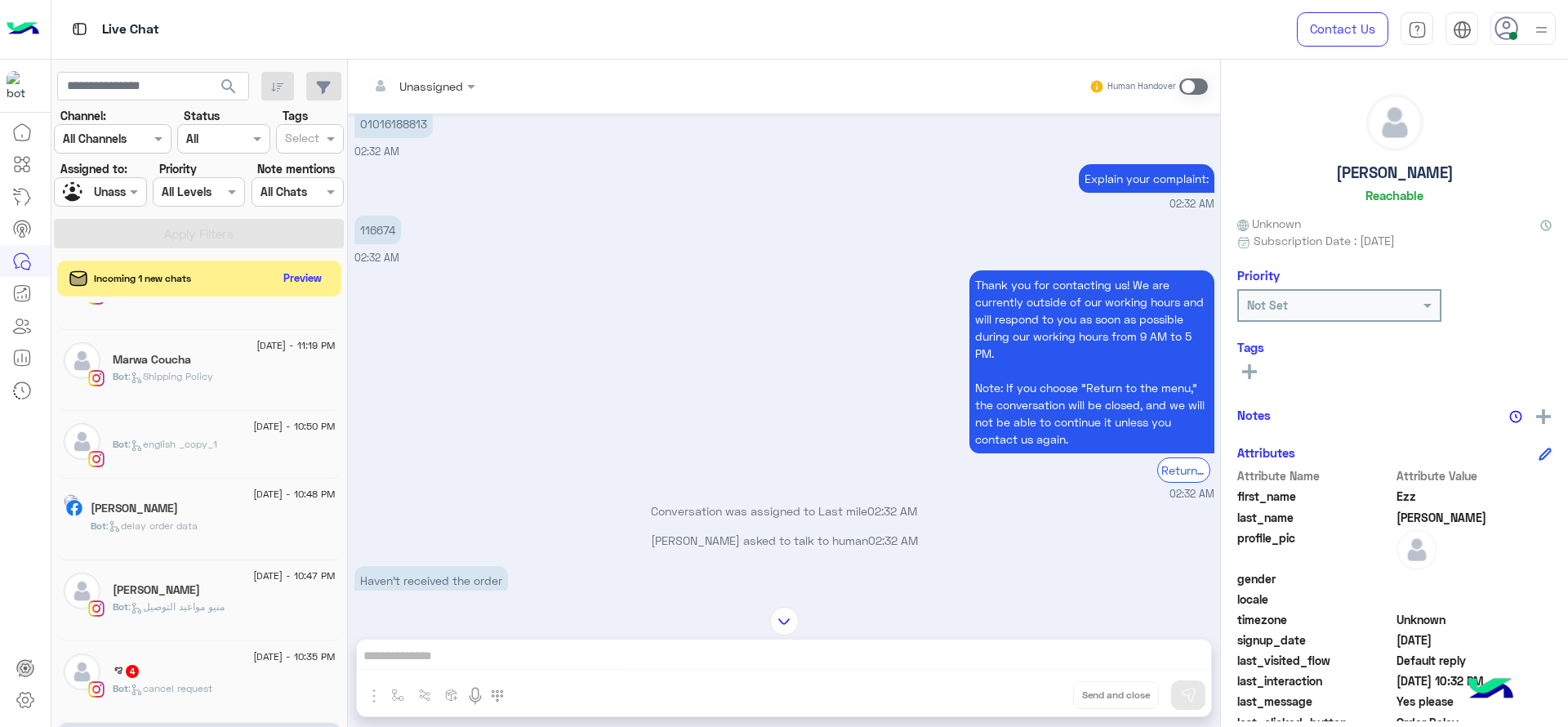
scroll to position [2699, 0]
click at [380, 242] on p "116674" at bounding box center [377, 231] width 46 height 29
copy p "116674"
click at [461, 80] on div at bounding box center [422, 85] width 123 height 19
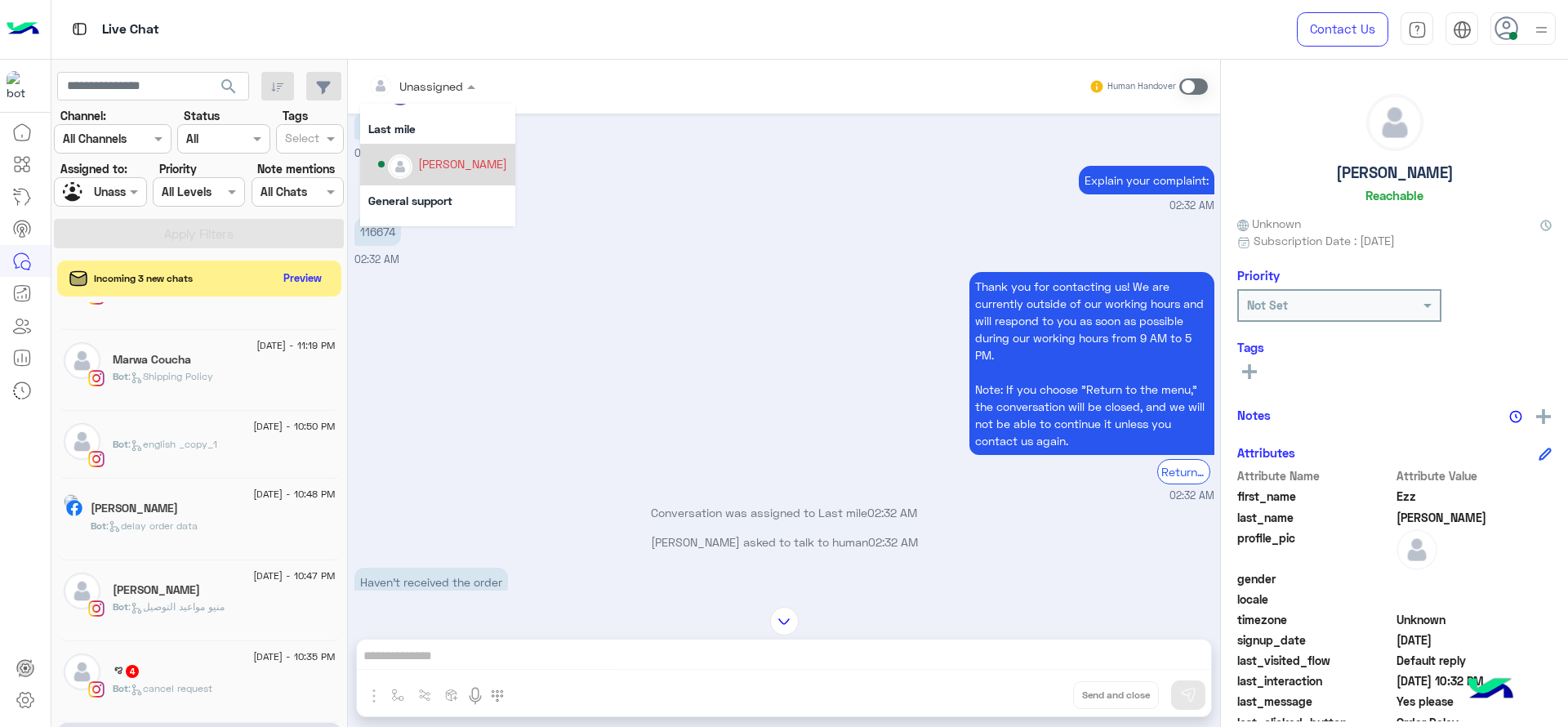
scroll to position [224, 0]
click at [437, 173] on div "[PERSON_NAME]" at bounding box center [463, 167] width 89 height 17
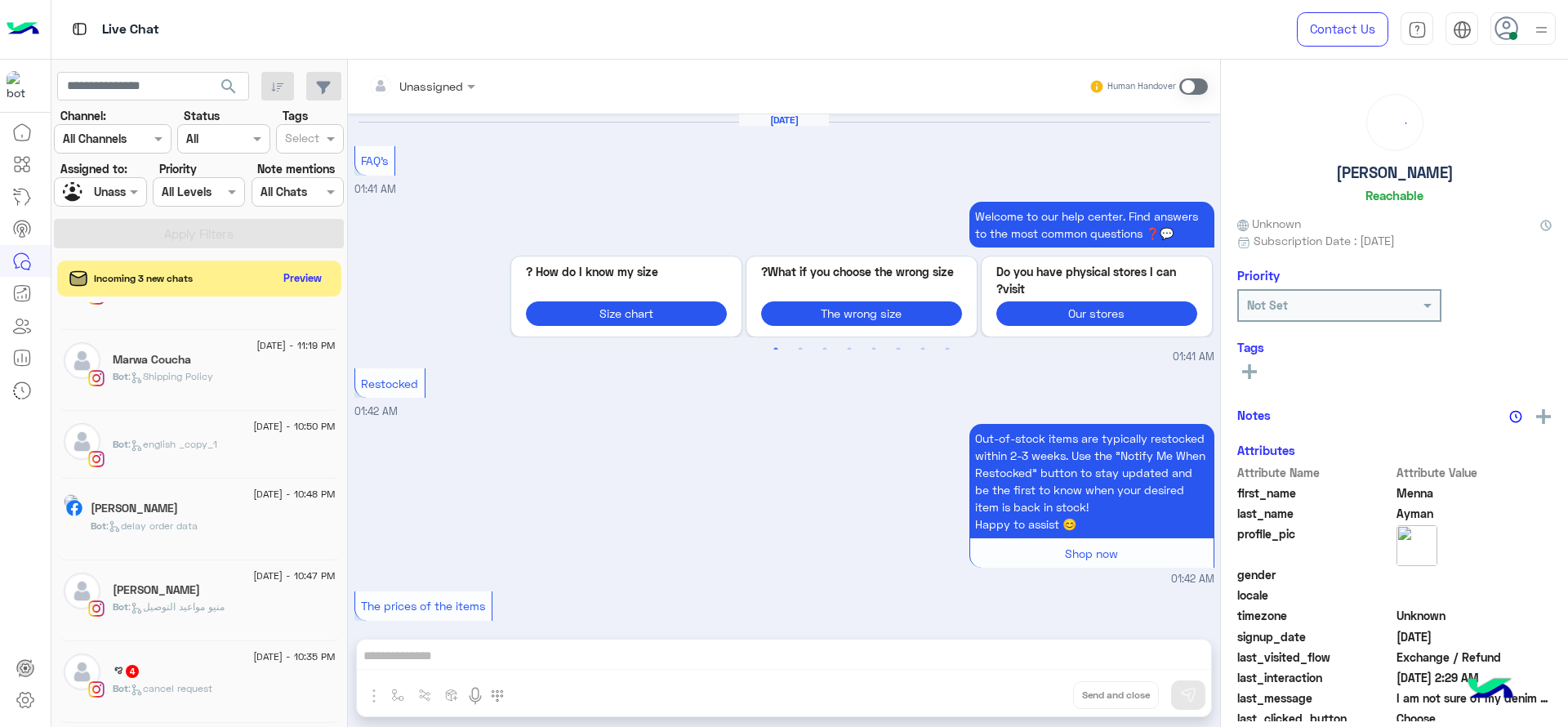
scroll to position [2046, 0]
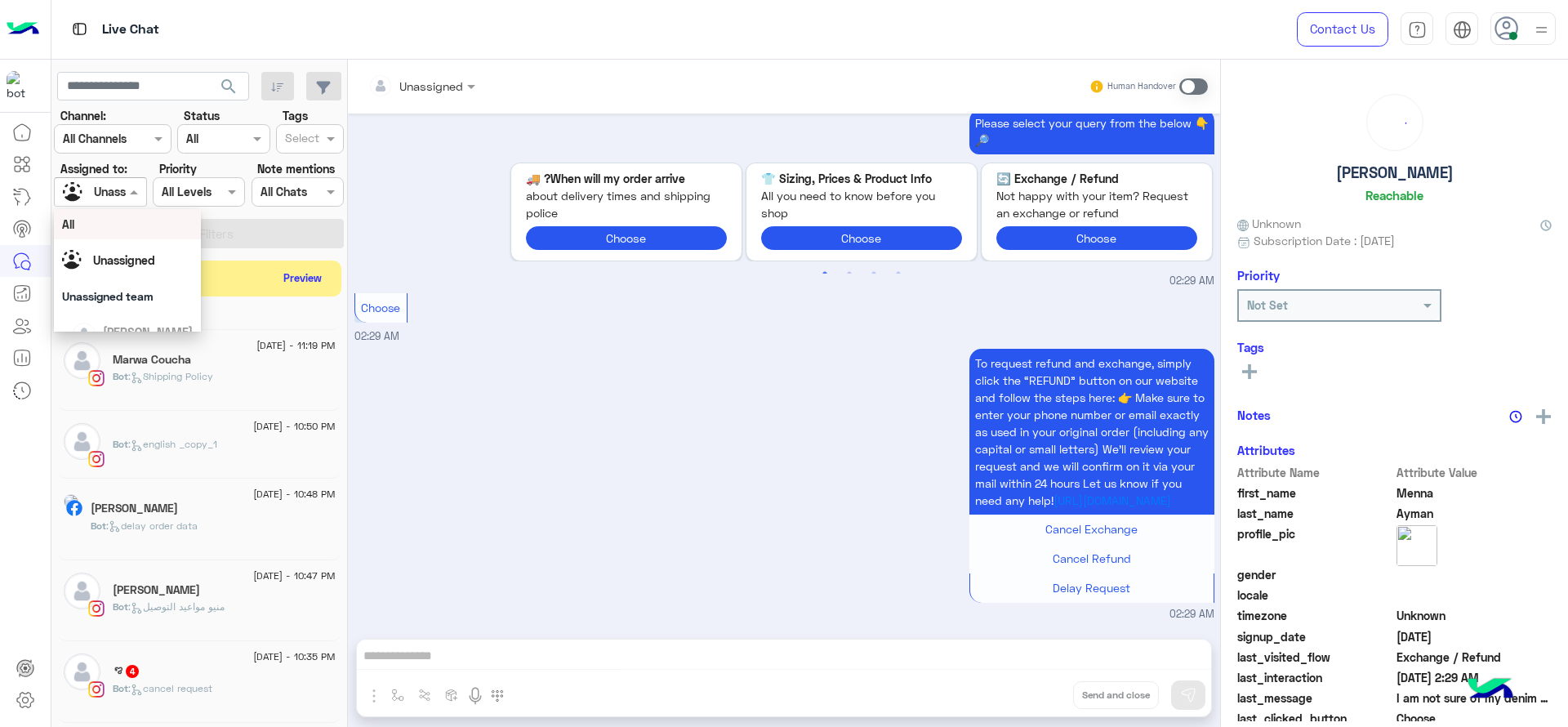
click at [123, 199] on div at bounding box center [100, 191] width 91 height 19
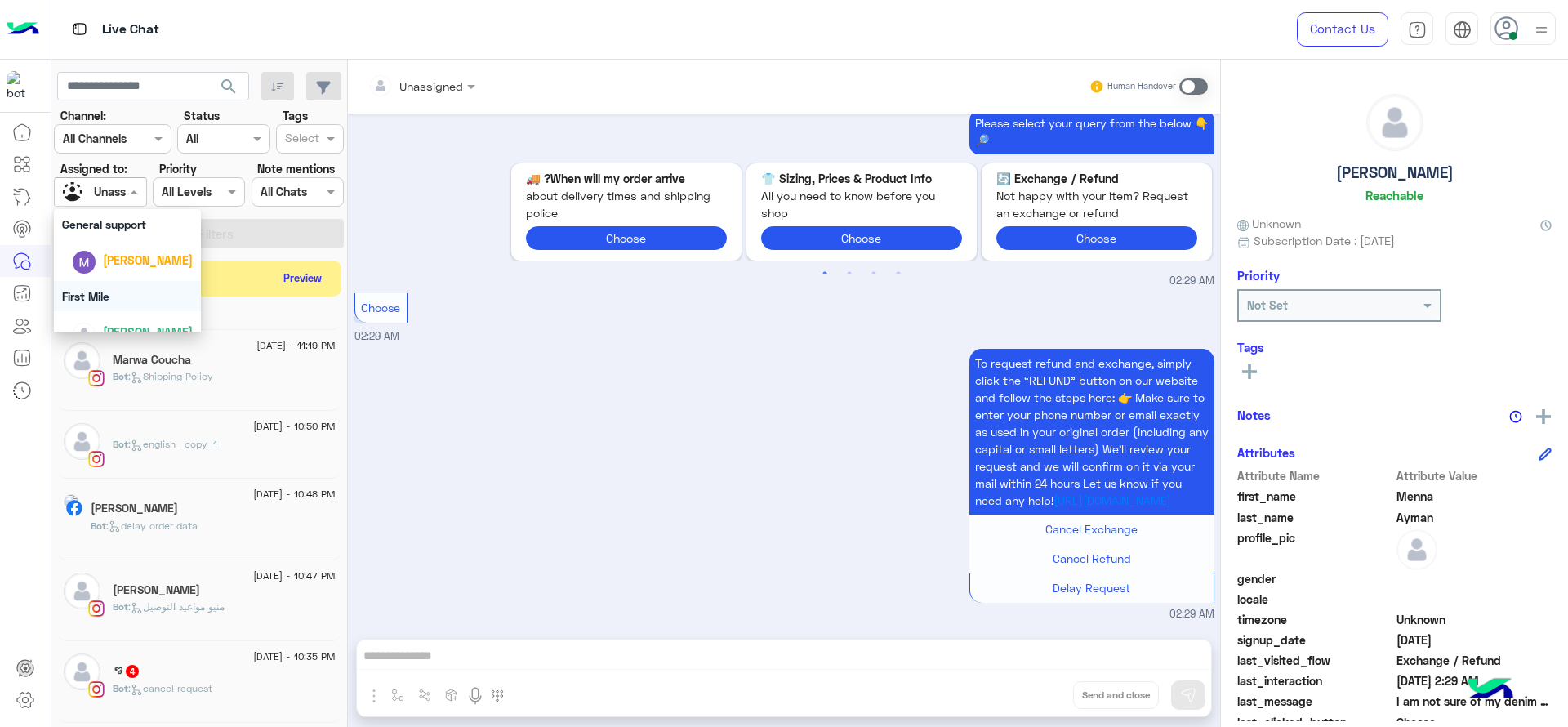
scroll to position [300, 0]
click at [144, 235] on div "[PERSON_NAME]" at bounding box center [147, 228] width 90 height 17
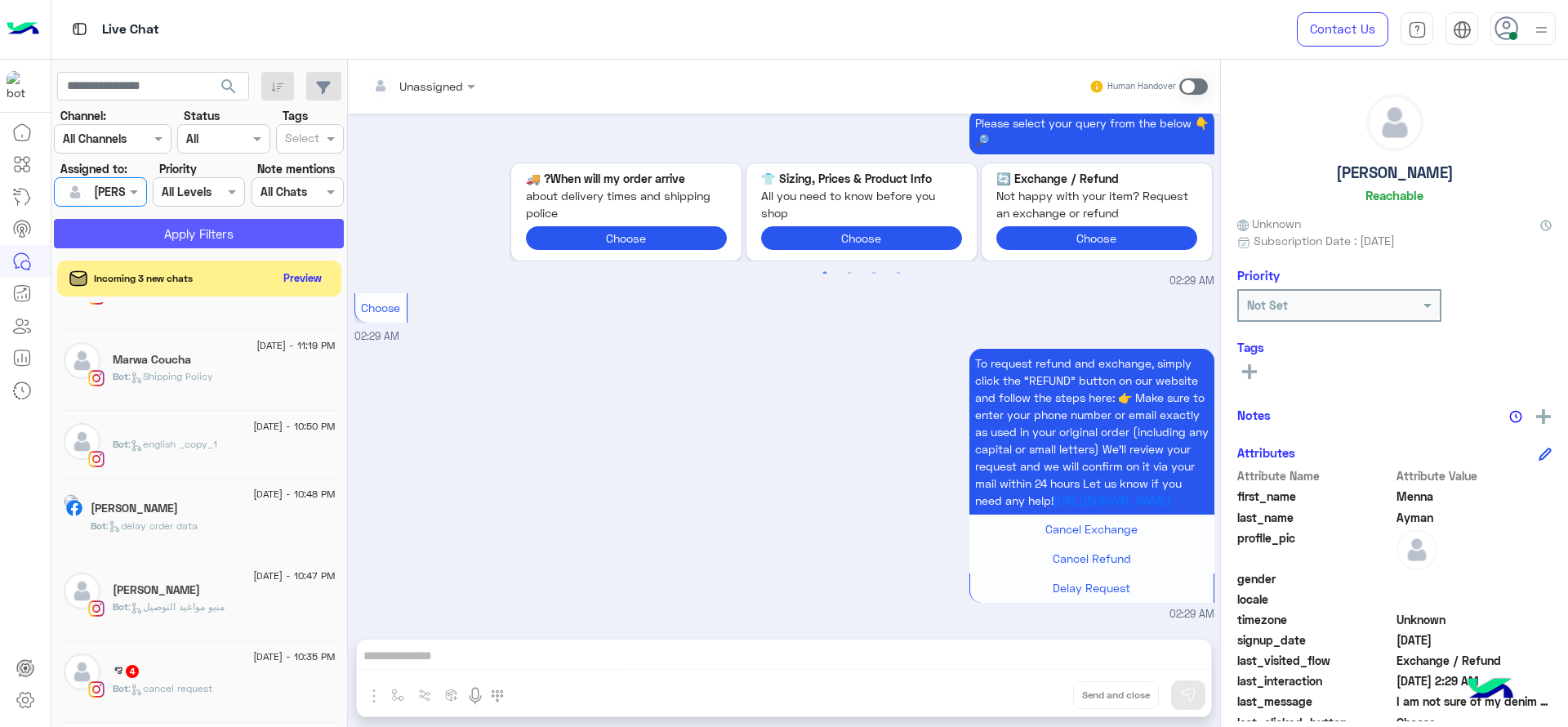
click at [252, 224] on button "Apply Filters" at bounding box center [199, 234] width 290 height 30
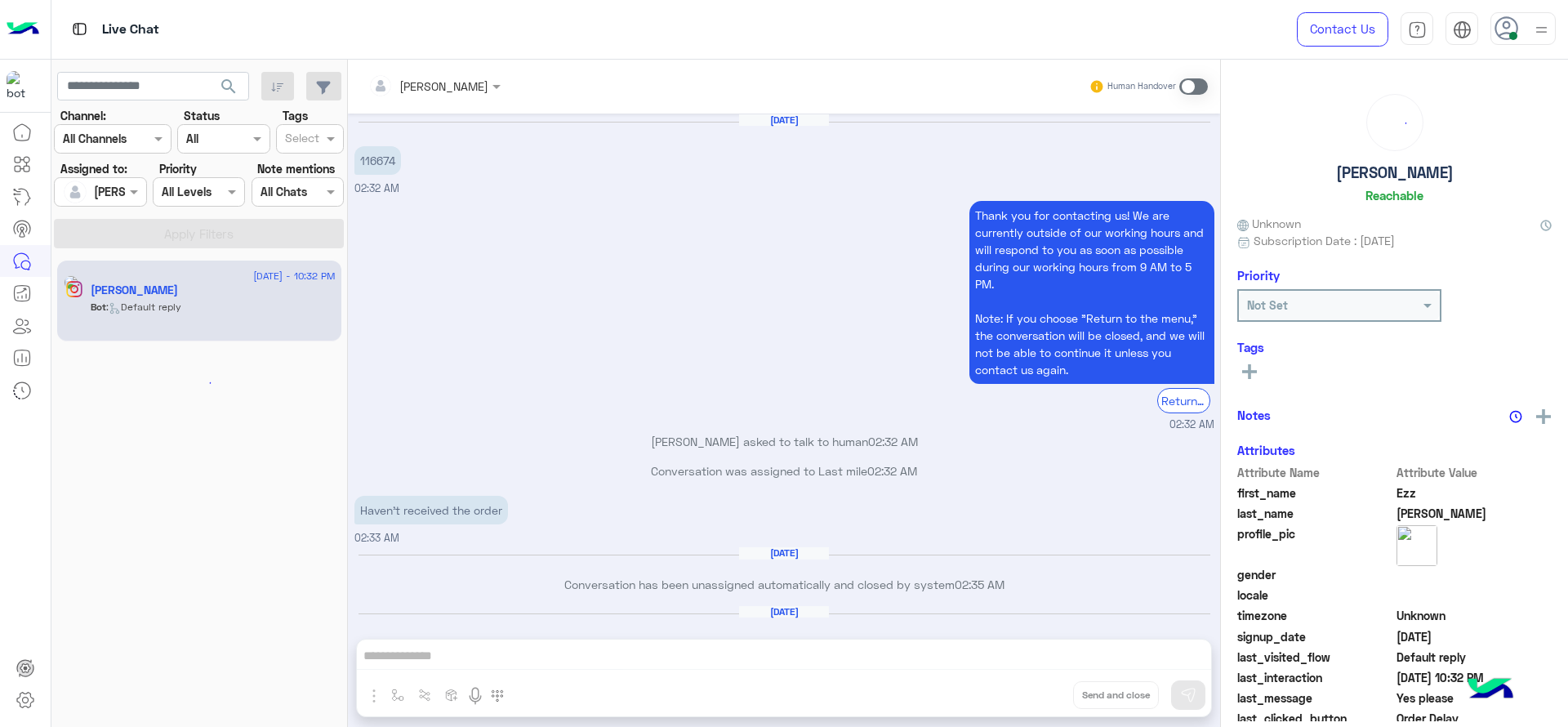
scroll to position [1174, 0]
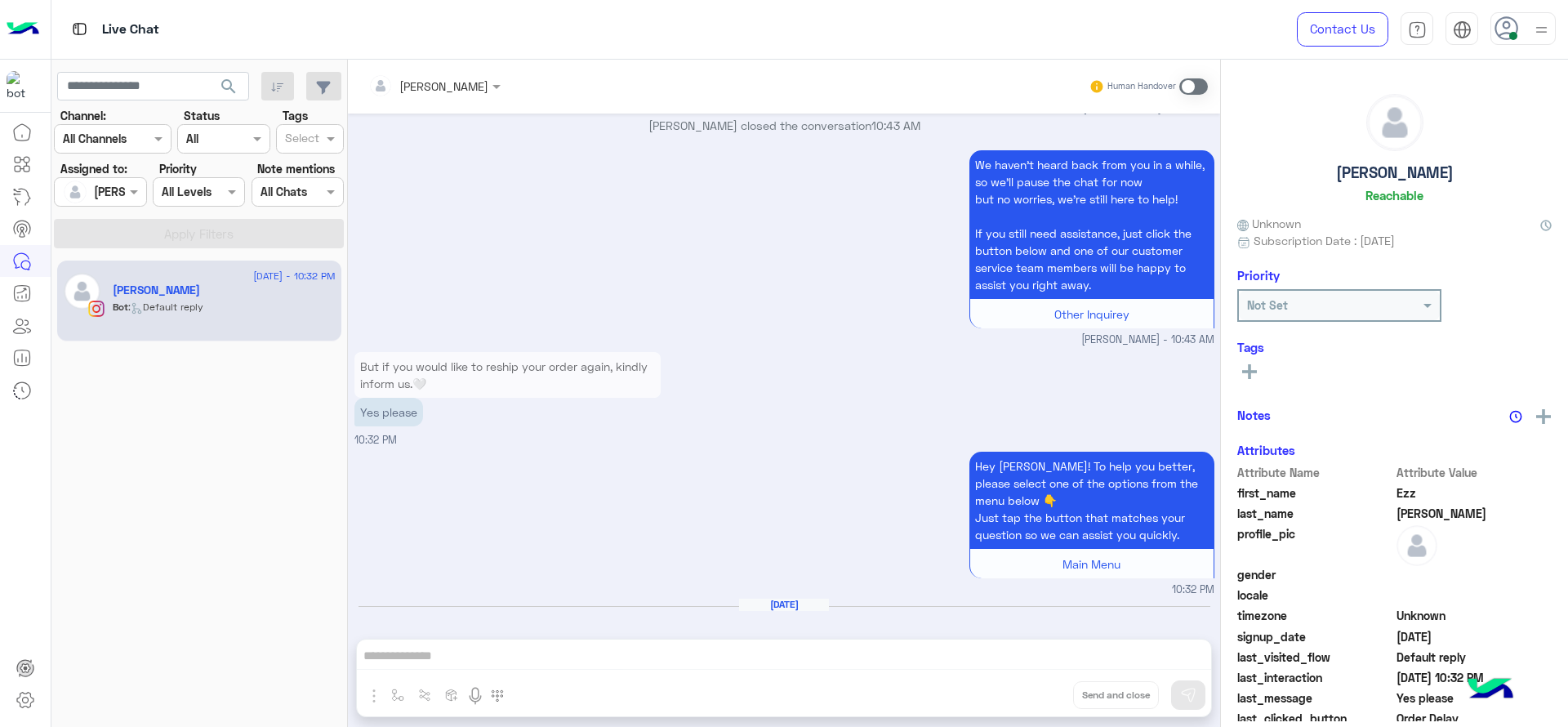
click at [1199, 95] on div "Human Handover" at bounding box center [1149, 87] width 120 height 30
click at [1199, 87] on span at bounding box center [1194, 86] width 29 height 17
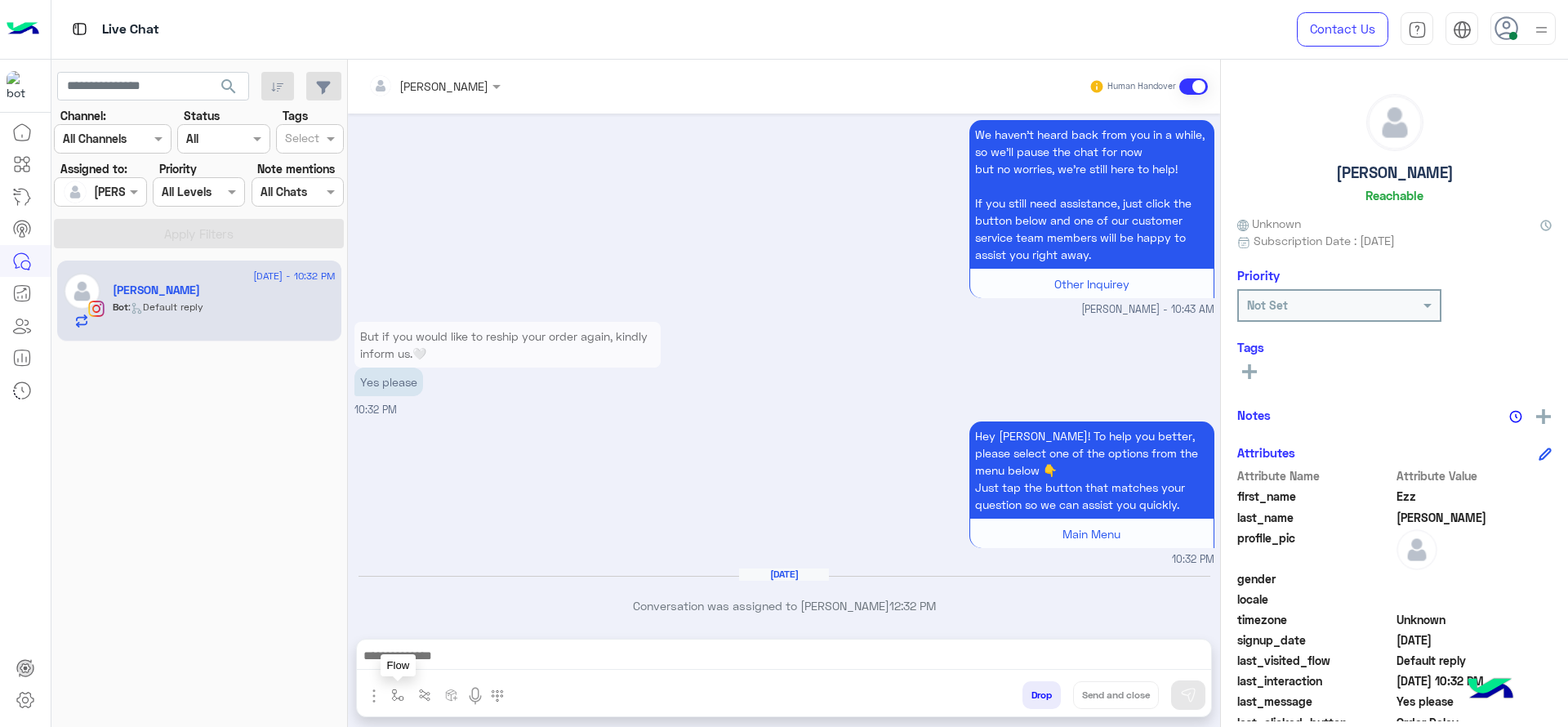
click at [395, 691] on img "button" at bounding box center [397, 694] width 13 height 13
click at [412, 675] on div "enter flow name" at bounding box center [447, 660] width 125 height 43
click at [418, 660] on input "text" at bounding box center [428, 659] width 67 height 19
type input "*"
drag, startPoint x: 445, startPoint y: 593, endPoint x: 823, endPoint y: 653, distance: 382.7
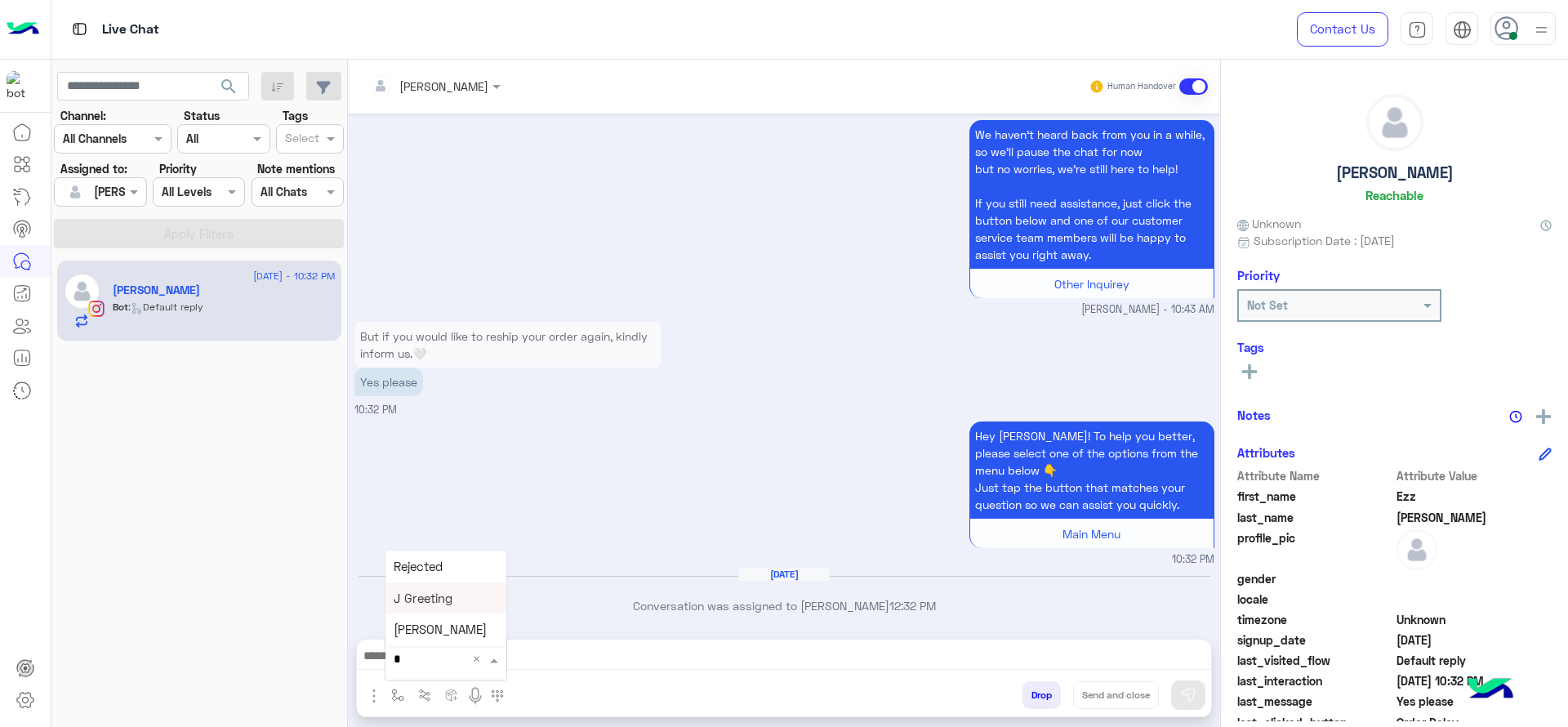
click at [446, 592] on span "J Greeting" at bounding box center [424, 598] width 59 height 15
type textarea "**********"
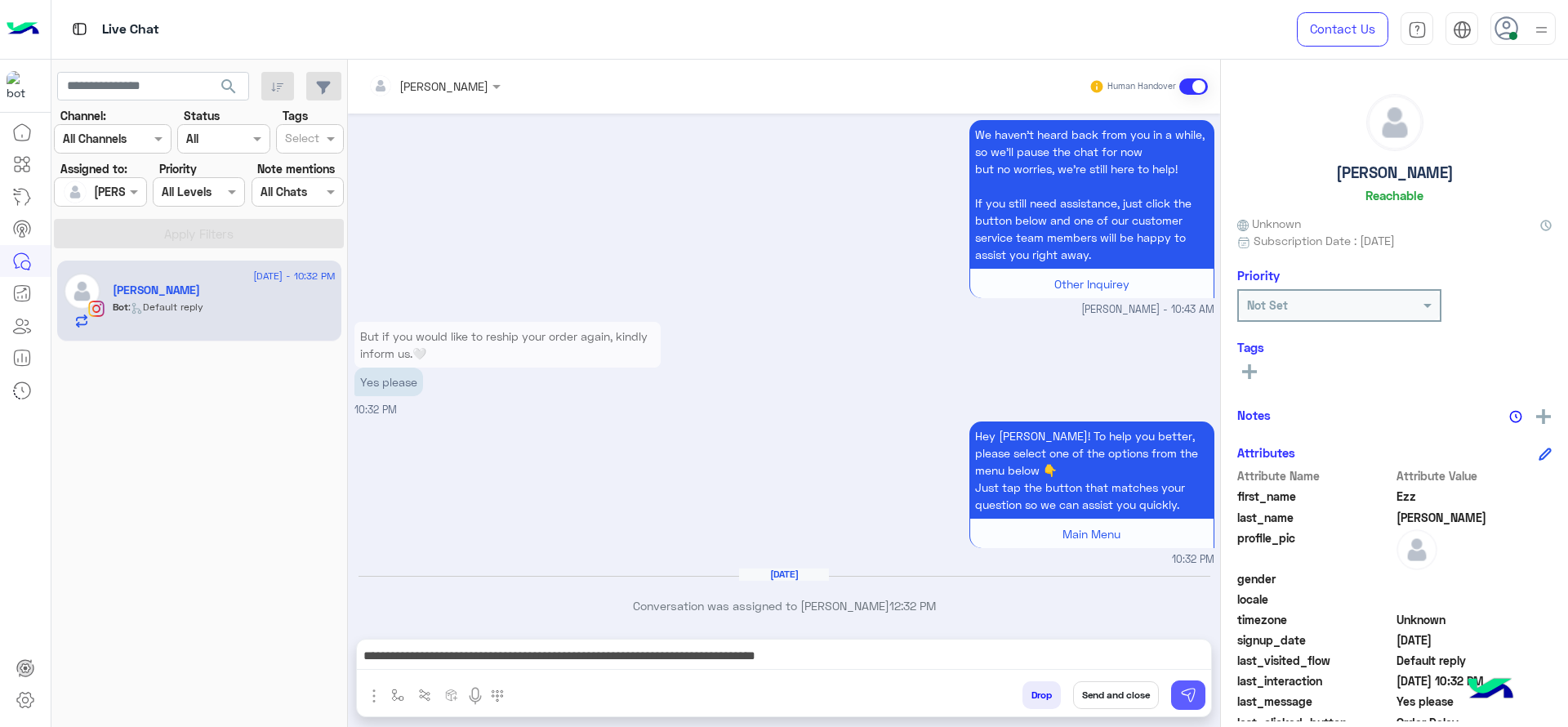
click at [1191, 696] on img at bounding box center [1188, 695] width 17 height 17
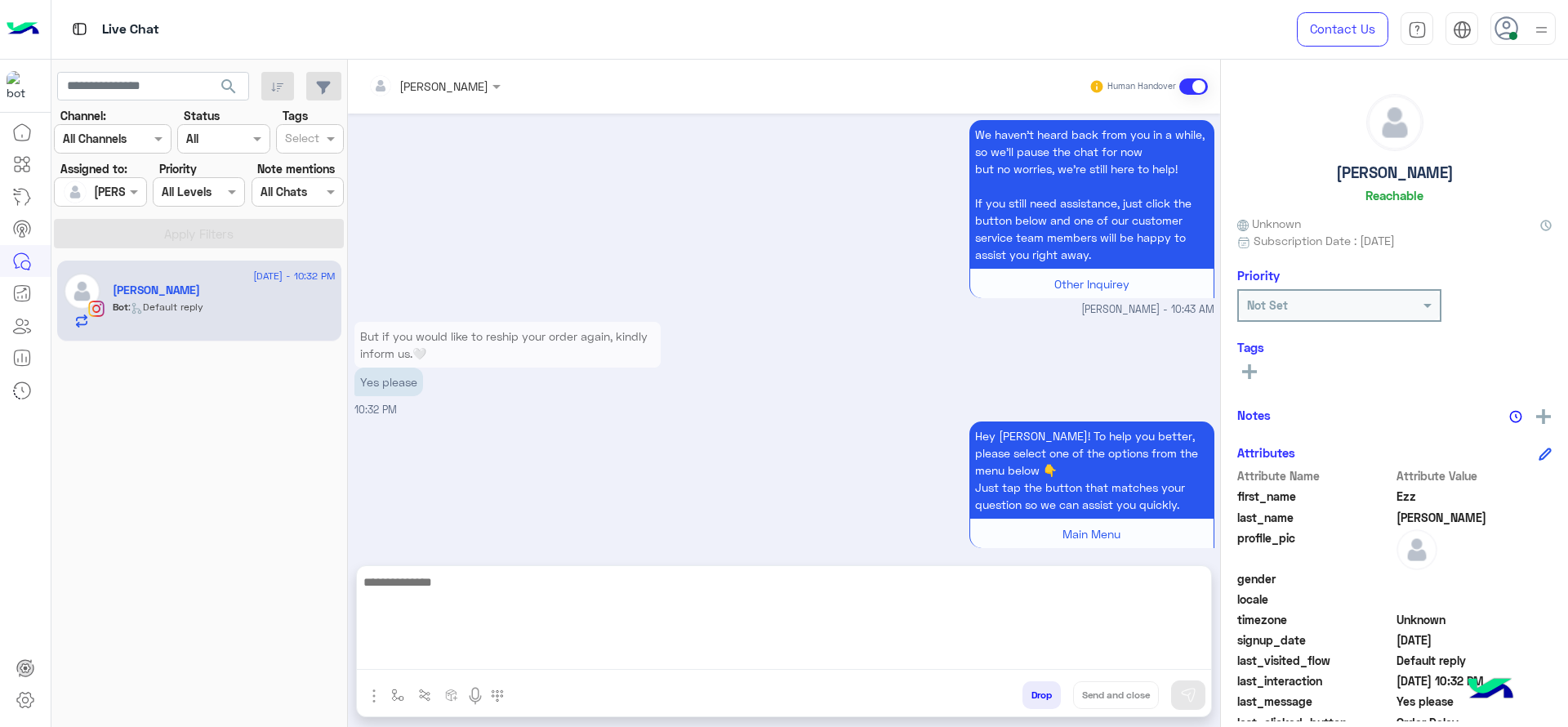
click at [1149, 660] on textarea at bounding box center [783, 620] width 854 height 98
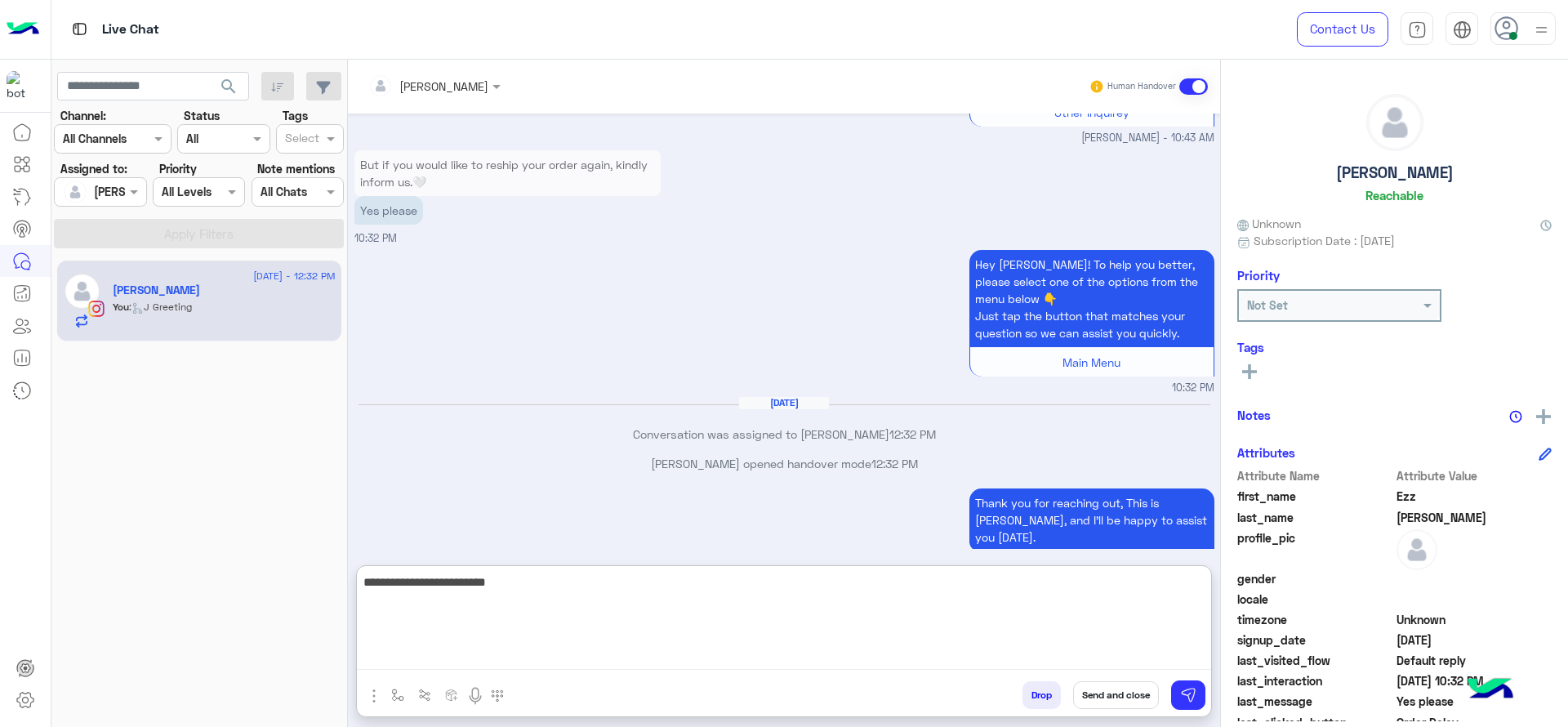
scroll to position [1377, 0]
click at [653, 622] on textarea "**********" at bounding box center [783, 620] width 854 height 98
paste textarea "**********"
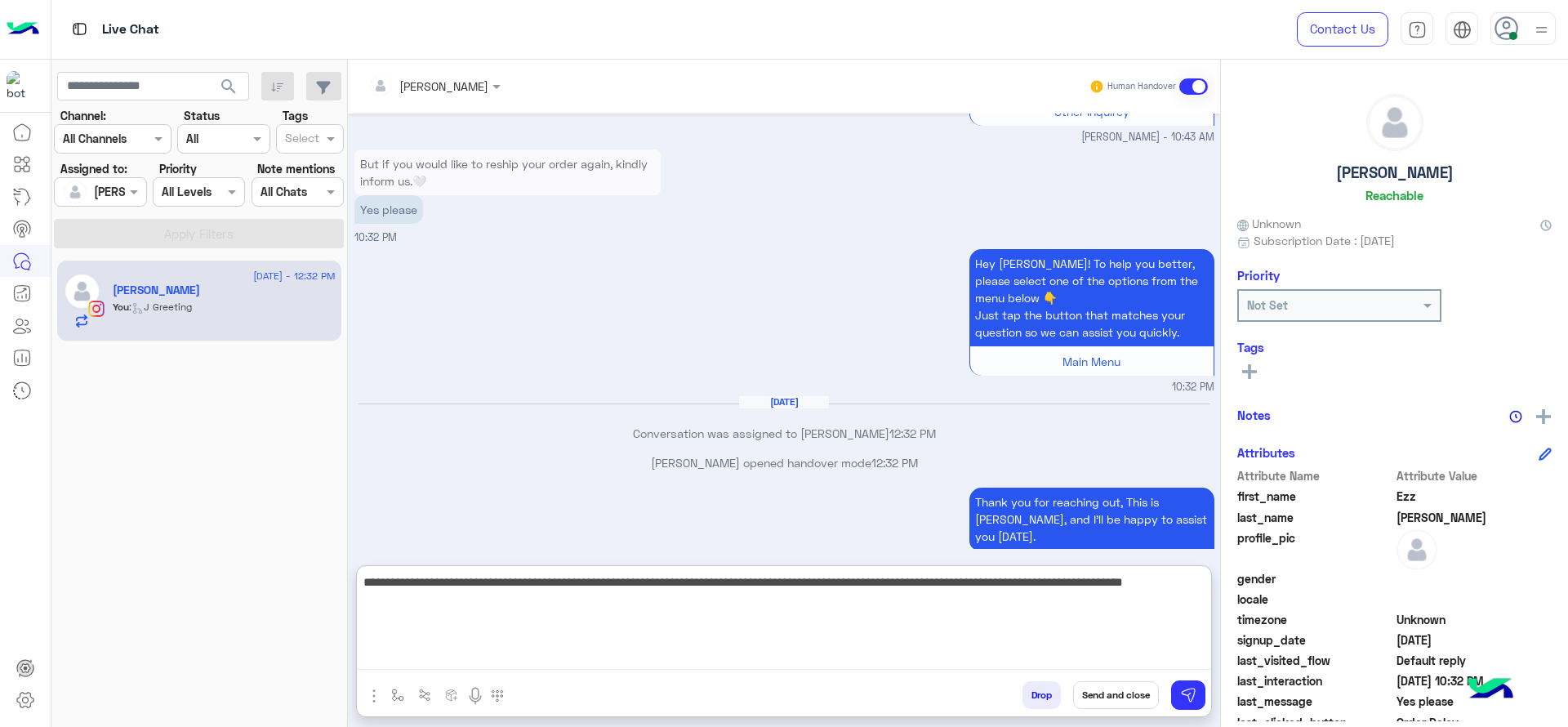
click at [550, 613] on textarea "**********" at bounding box center [783, 620] width 854 height 98
type textarea "**********"
click at [590, 620] on textarea "**********" at bounding box center [783, 620] width 854 height 98
click at [722, 607] on textarea "**********" at bounding box center [783, 620] width 854 height 98
click at [766, 617] on textarea "**********" at bounding box center [783, 620] width 854 height 98
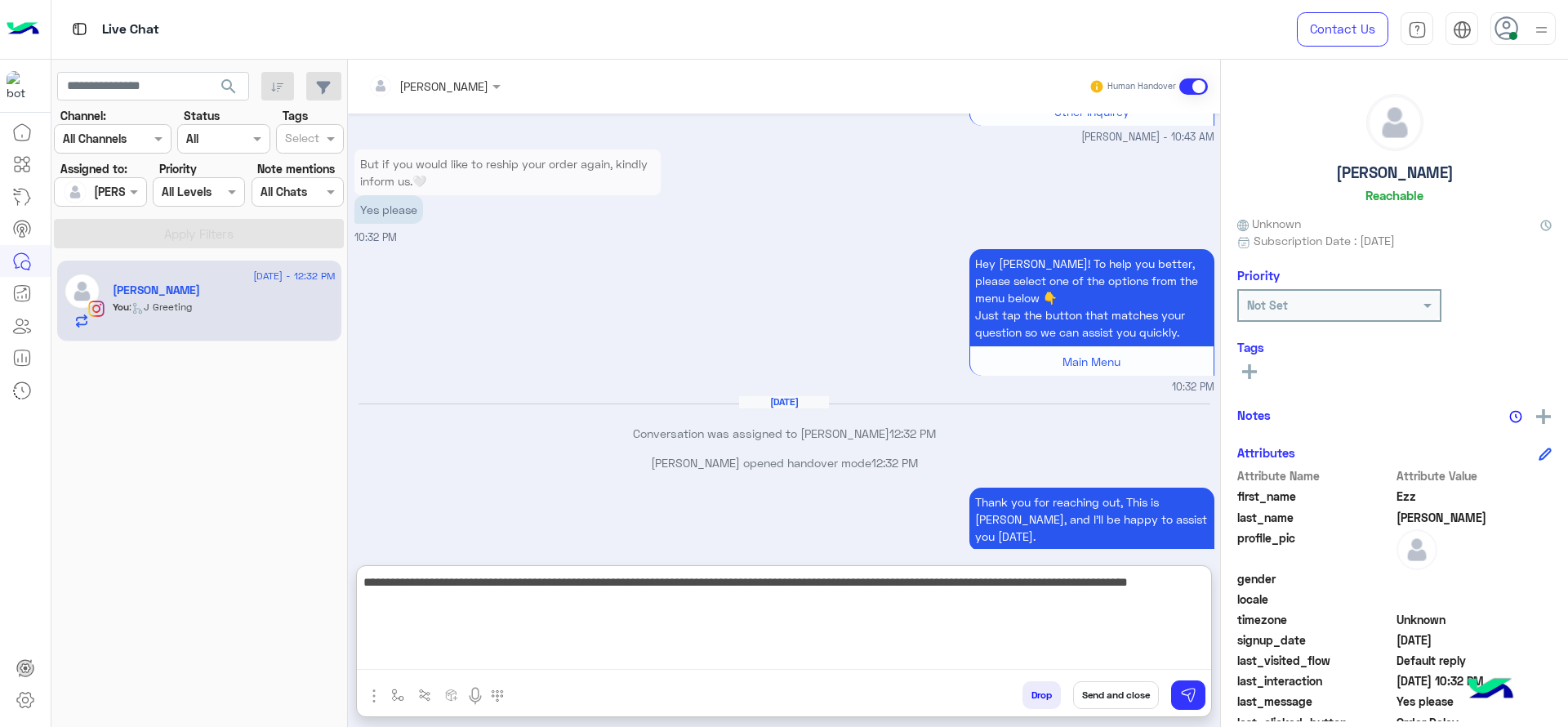
click at [766, 617] on textarea "**********" at bounding box center [783, 620] width 854 height 98
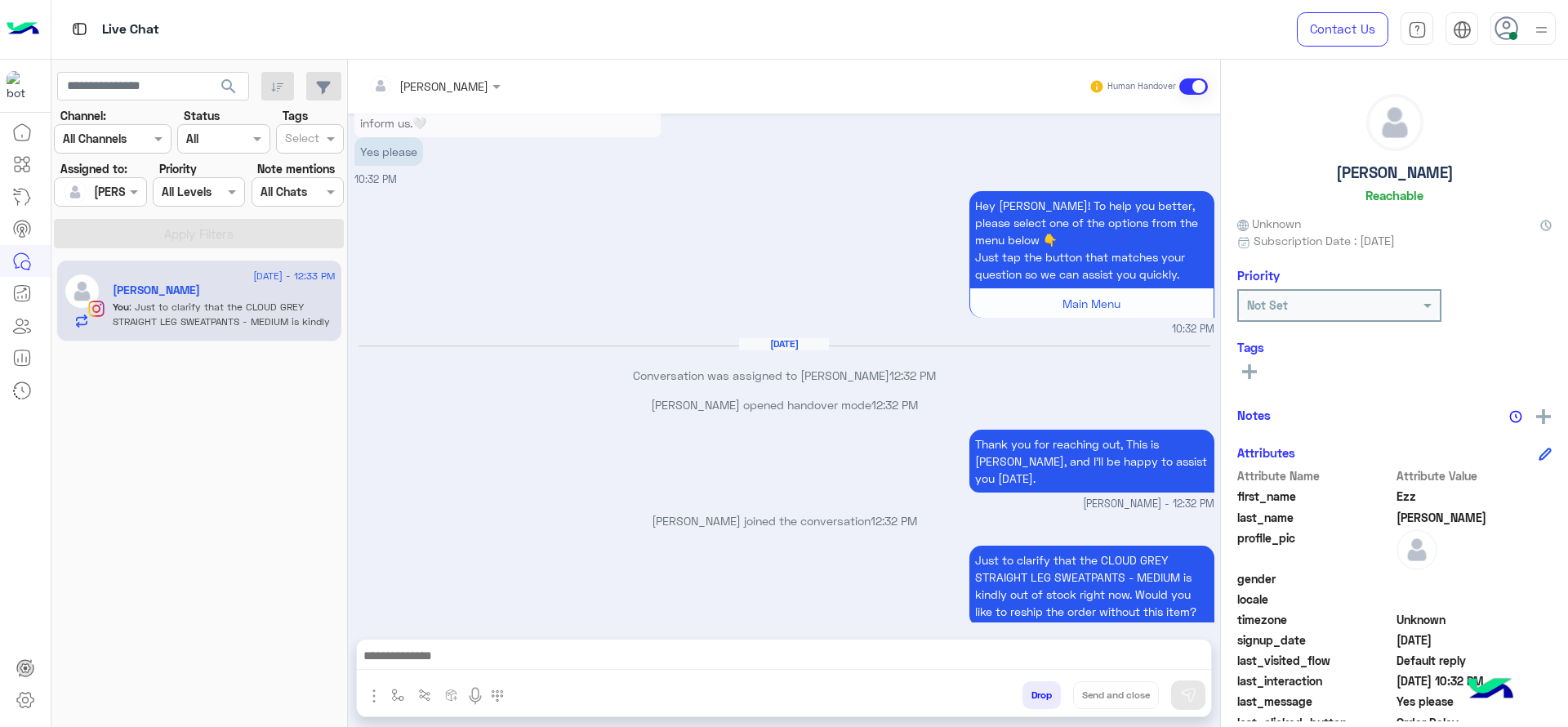
scroll to position [1407, 0]
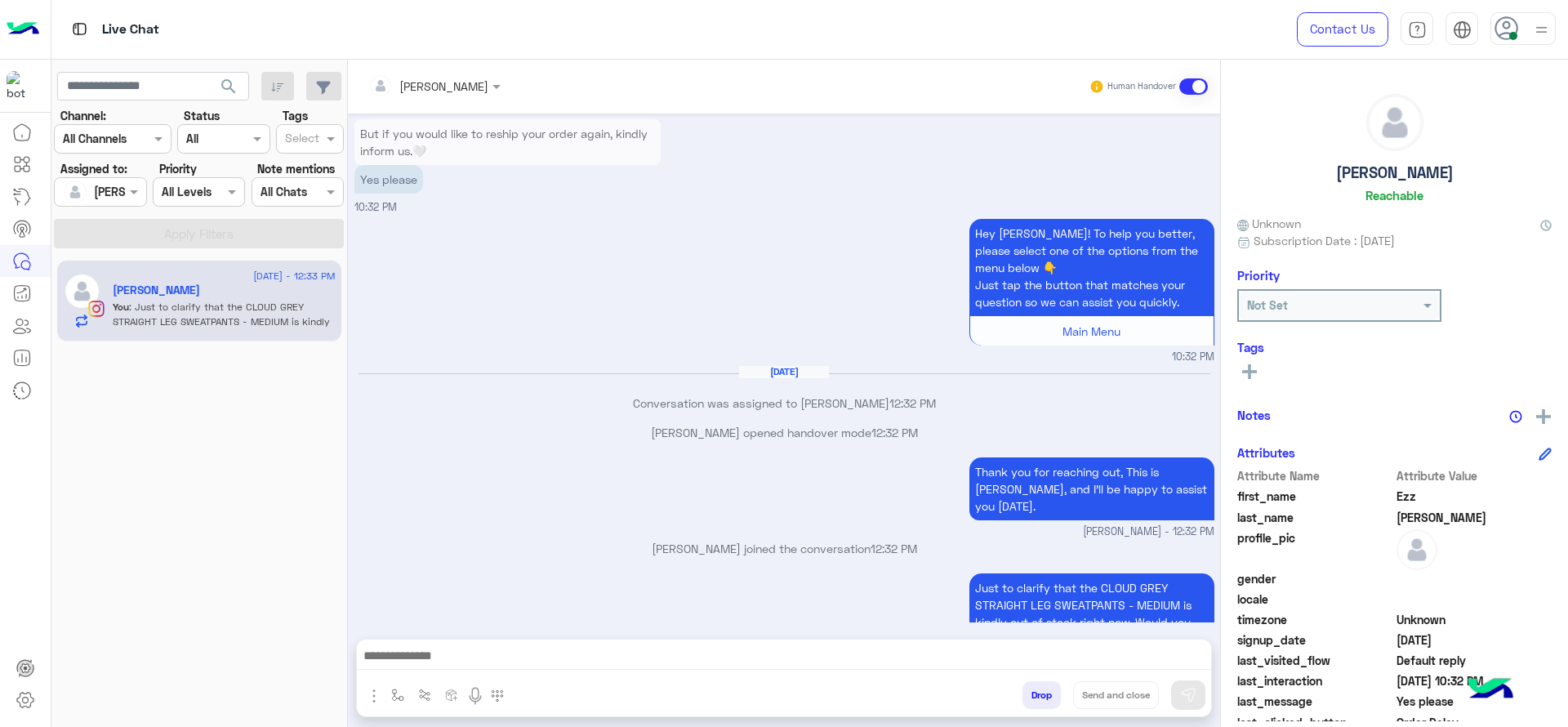
click at [745, 575] on div "Just to clarify that the CLOUD GREY STRAIGHT LEG SWEATPANTS - MEDIUM is kindly …" at bounding box center [784, 621] width 860 height 104
click at [386, 702] on button "button" at bounding box center [398, 694] width 27 height 27
click at [431, 660] on input "text" at bounding box center [428, 659] width 67 height 19
type input "*"
click at [426, 619] on div "[PERSON_NAME]" at bounding box center [445, 630] width 120 height 32
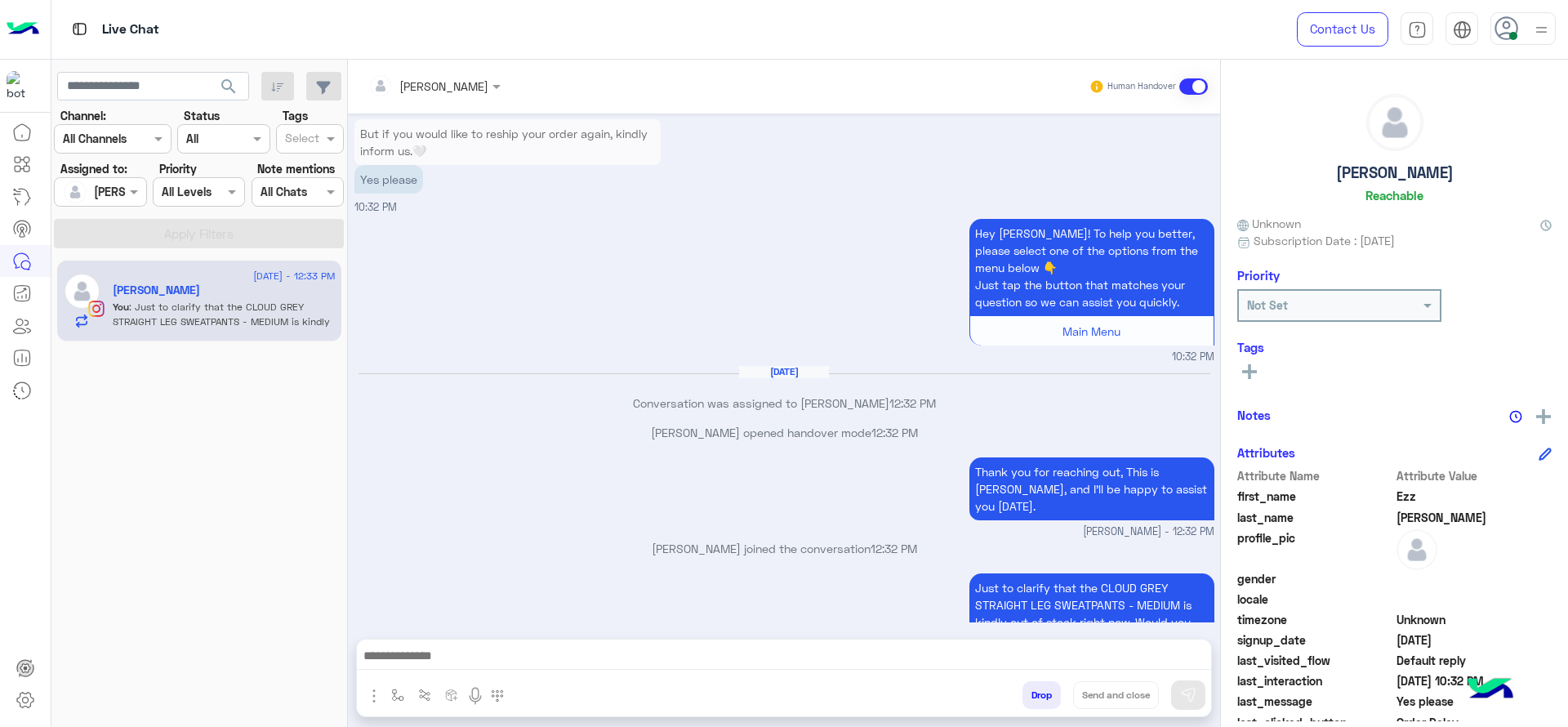
type textarea "**********"
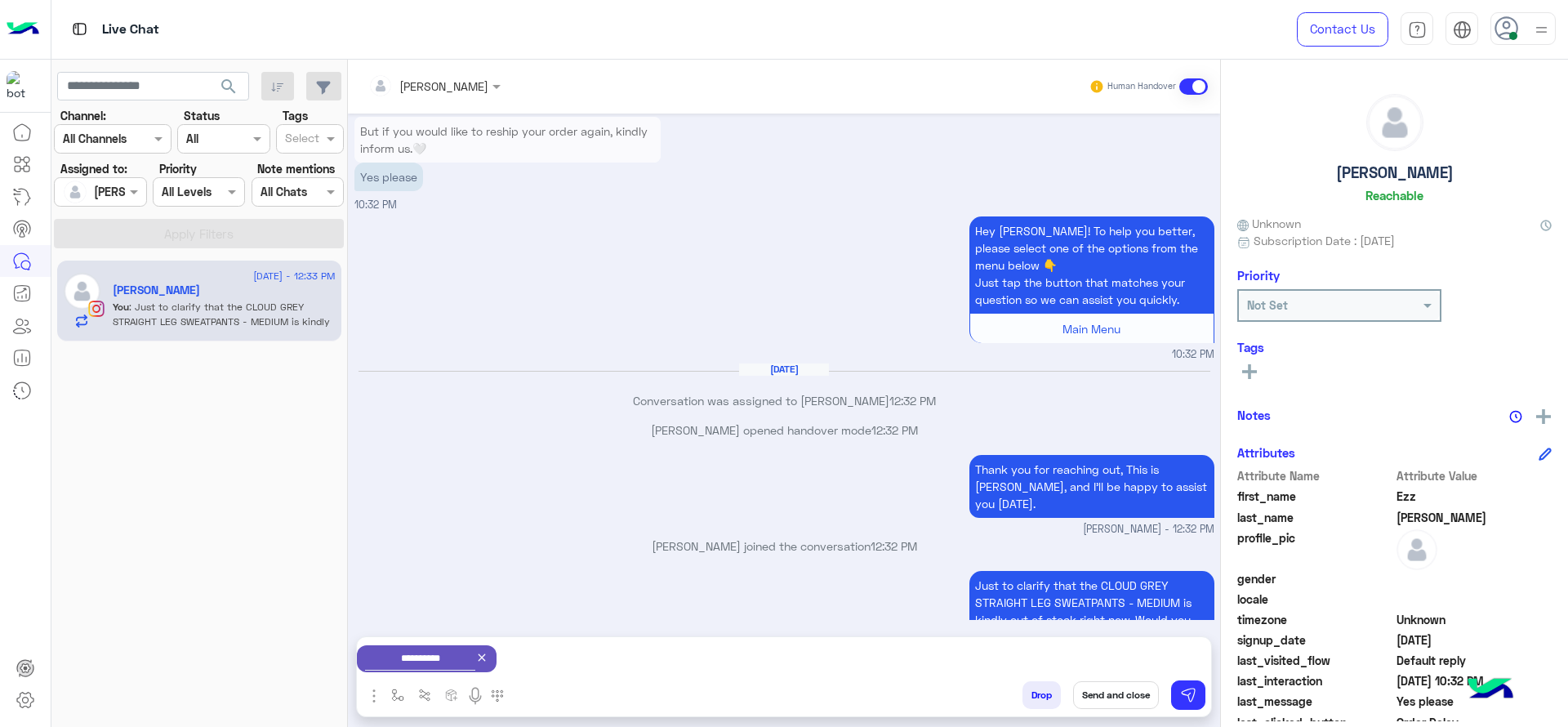
click at [1130, 684] on button "Send and close" at bounding box center [1116, 695] width 86 height 28
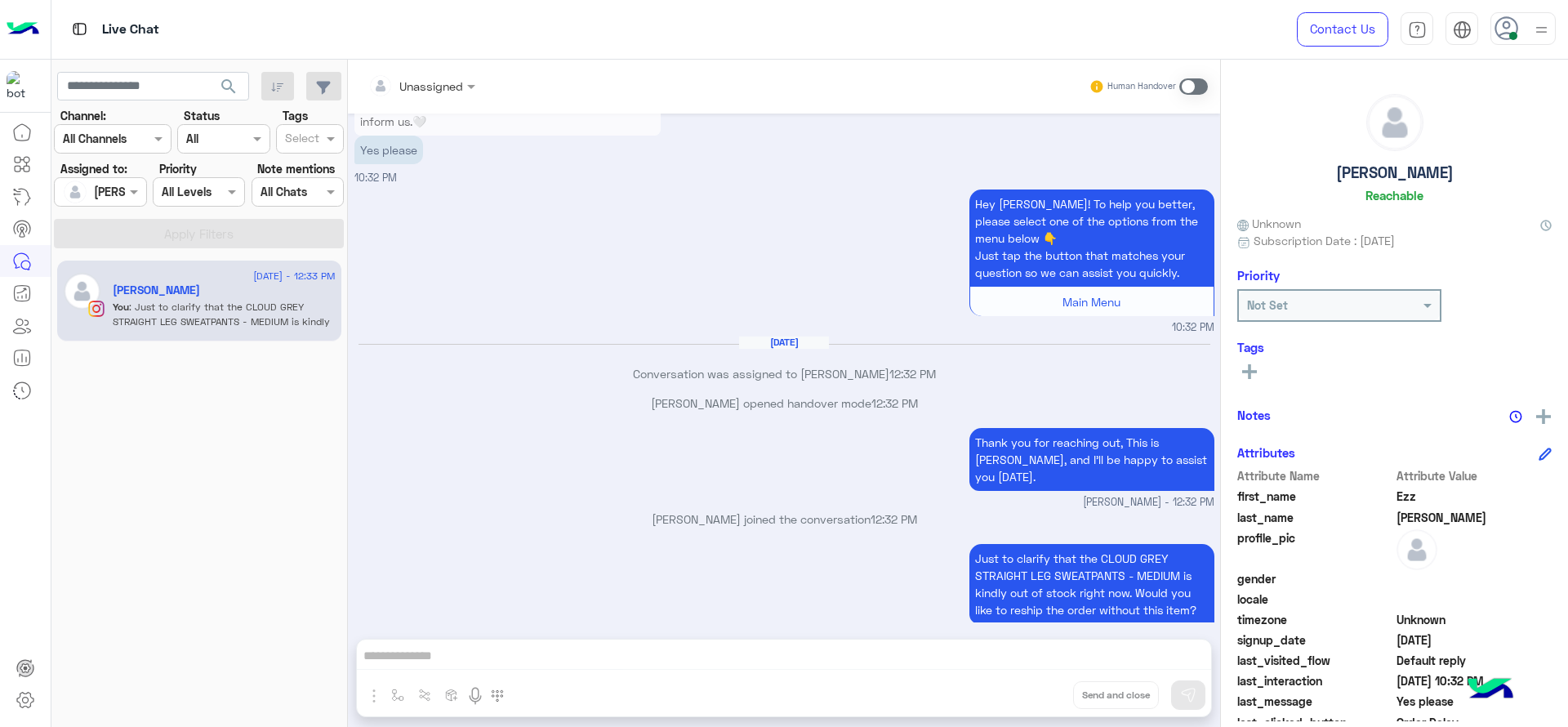
scroll to position [1639, 0]
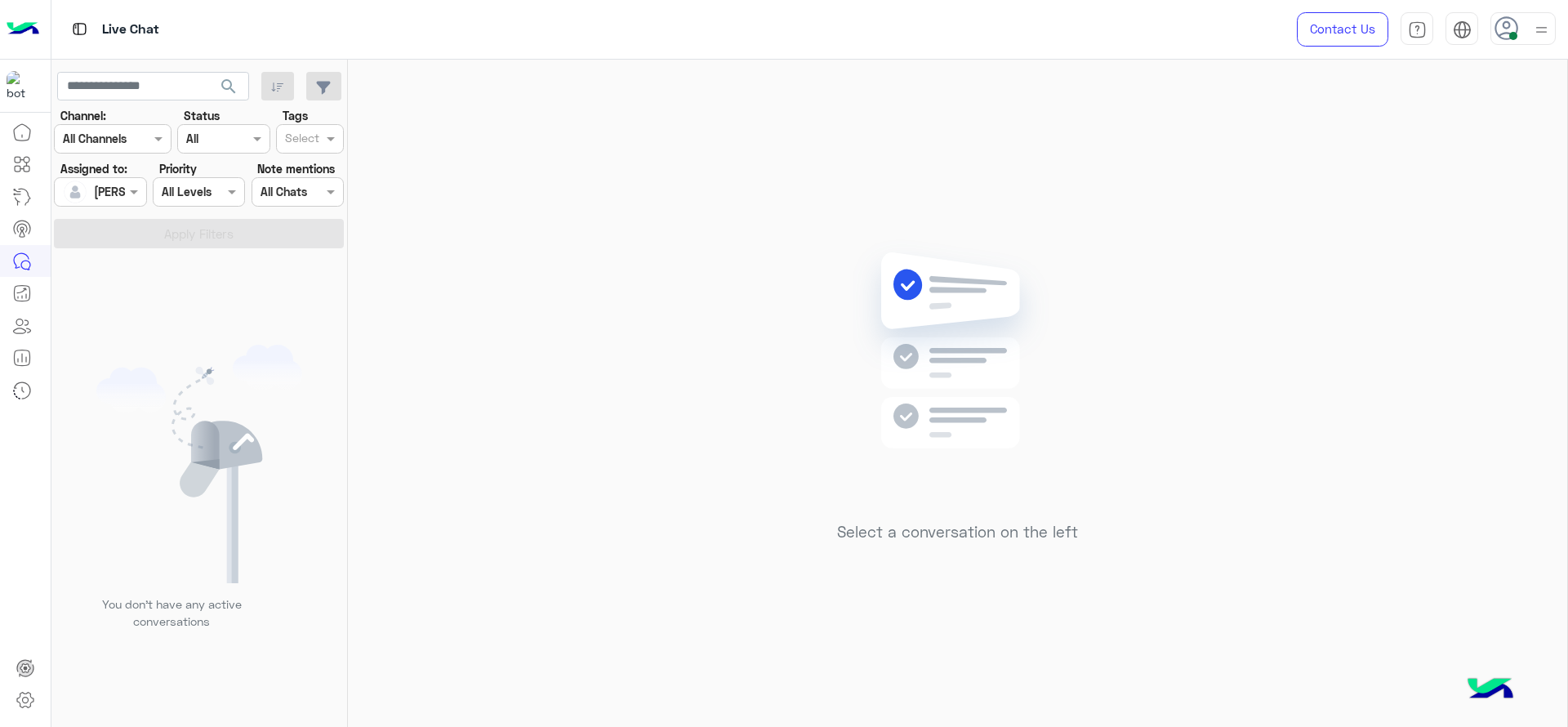
click at [118, 193] on div at bounding box center [100, 191] width 91 height 19
click at [95, 248] on div "Unassigned" at bounding box center [127, 260] width 130 height 29
click at [102, 244] on button "Apply Filters" at bounding box center [199, 234] width 290 height 30
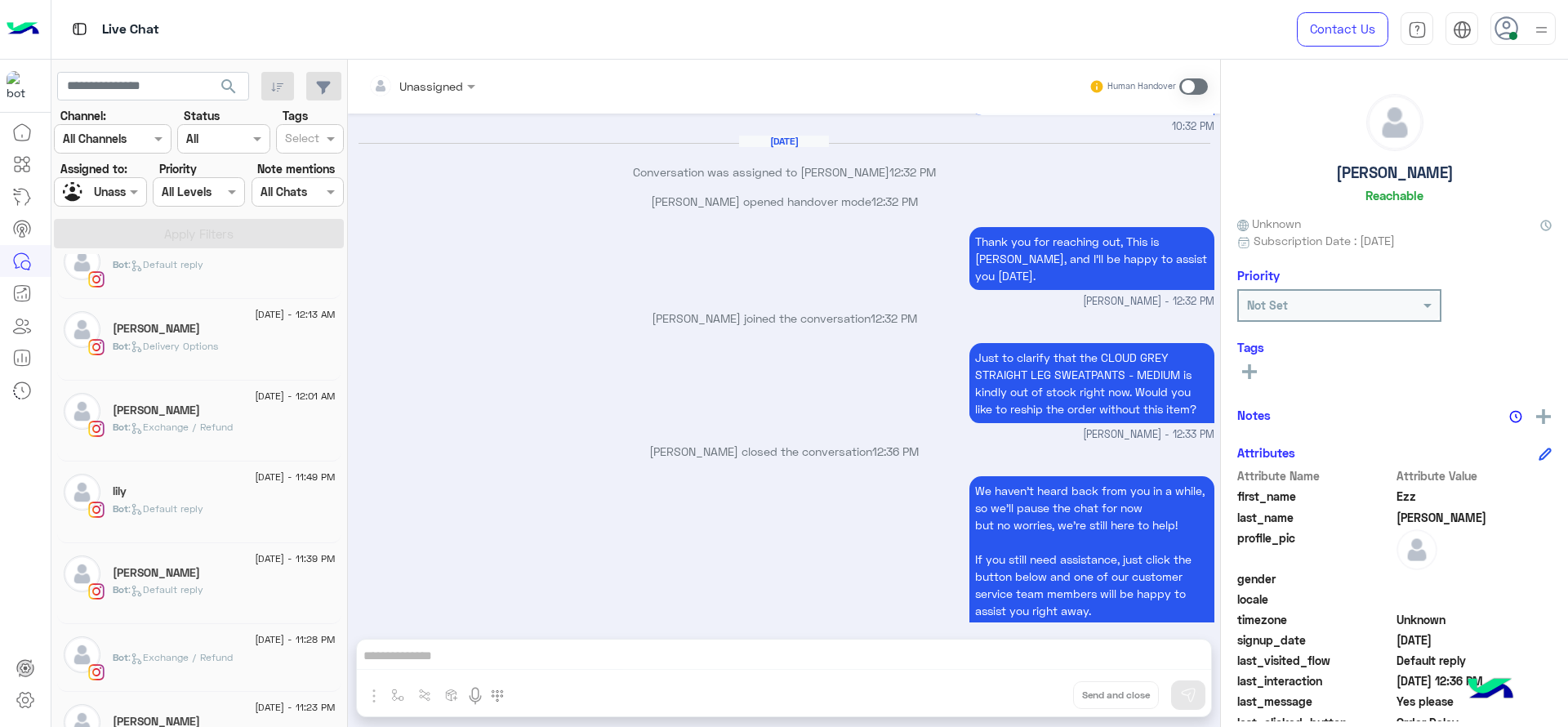
scroll to position [702, 0]
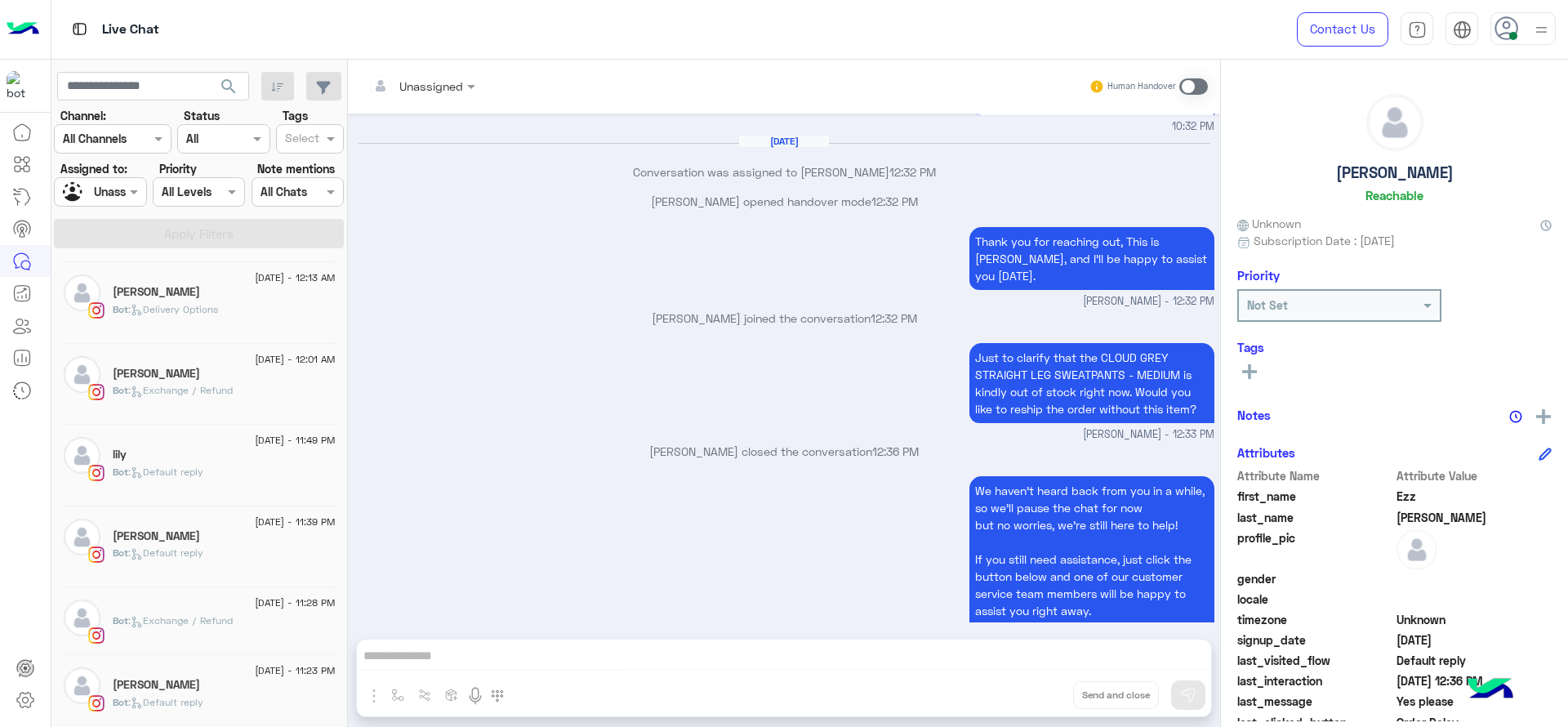
click at [218, 489] on div "Bot : Default reply" at bounding box center [224, 479] width 223 height 29
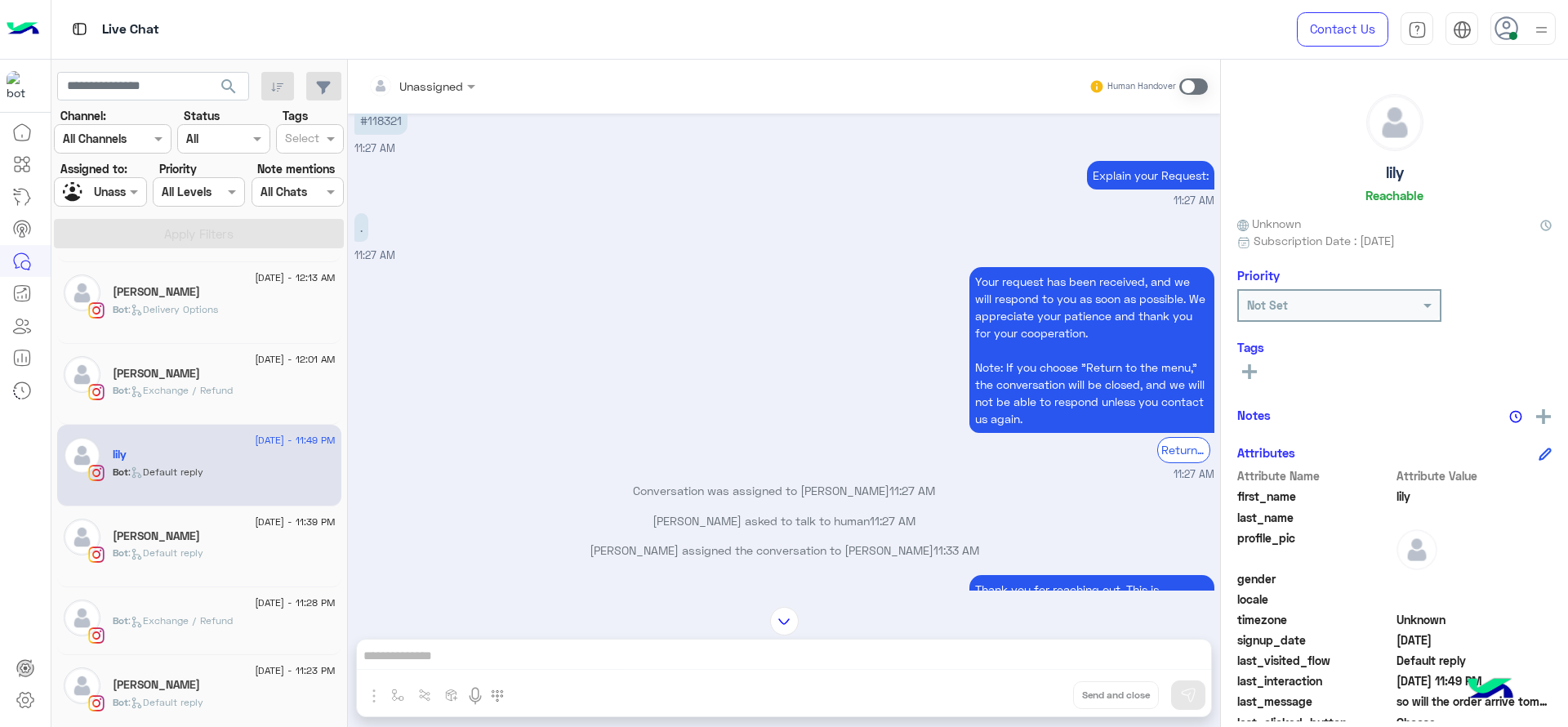
scroll to position [1511, 0]
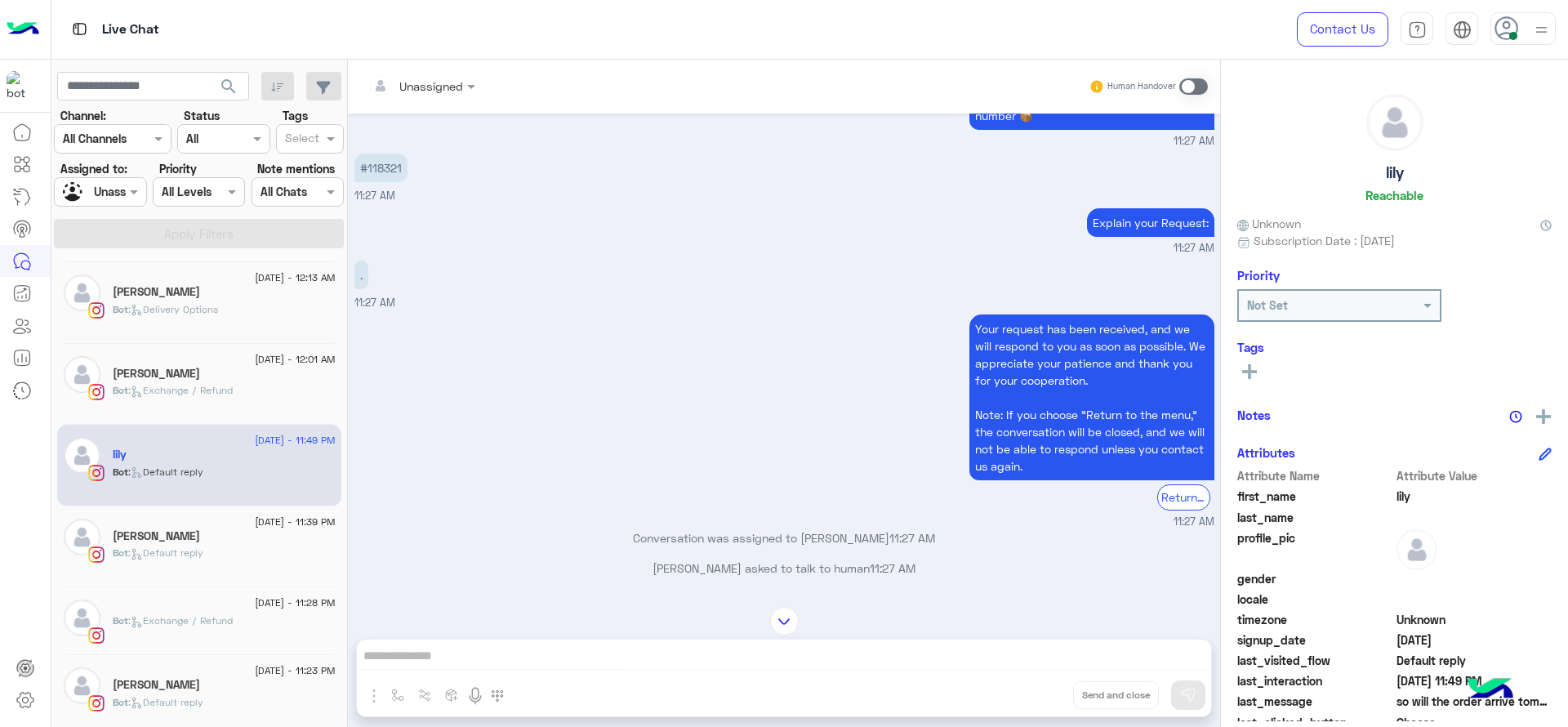
click at [393, 181] on p "#118321" at bounding box center [381, 168] width 53 height 29
copy p "118321"
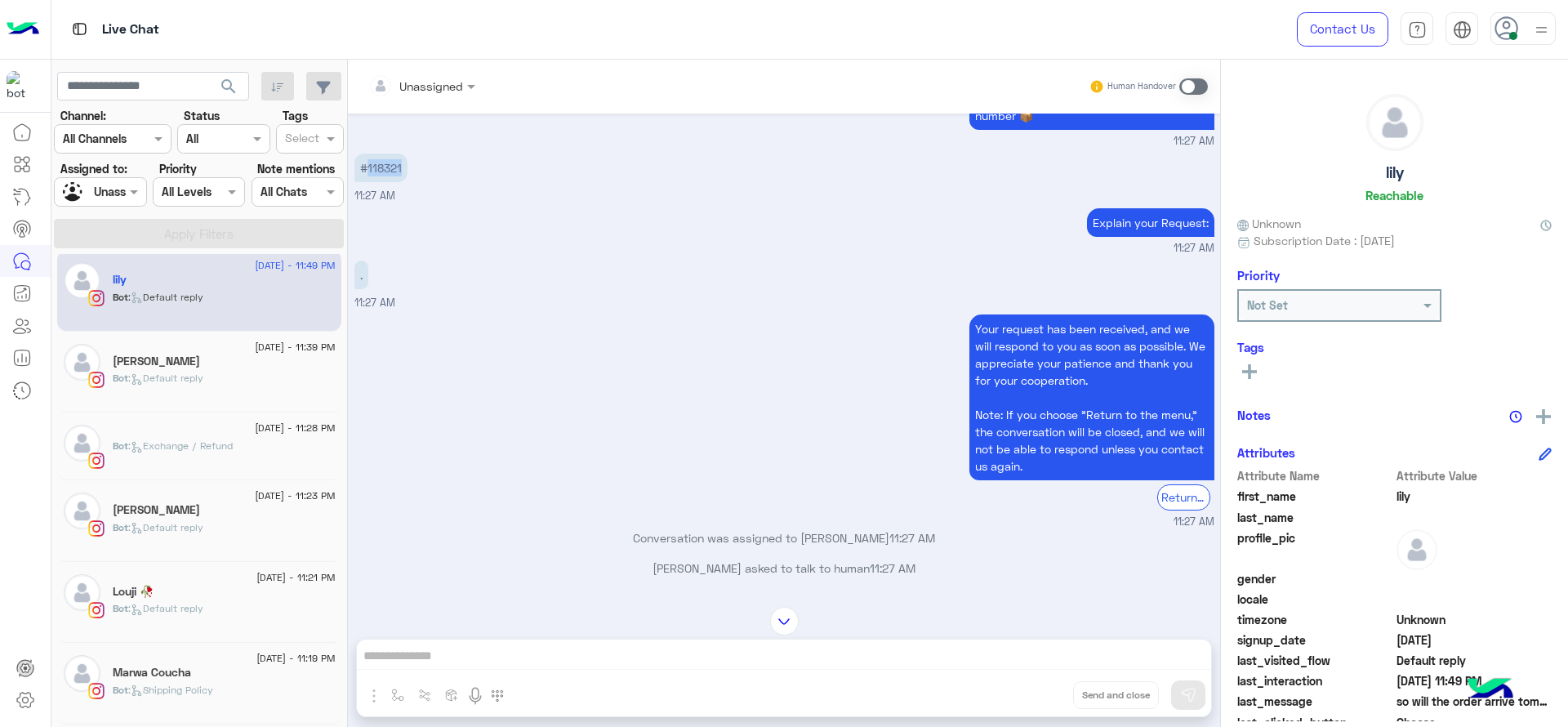
scroll to position [907, 0]
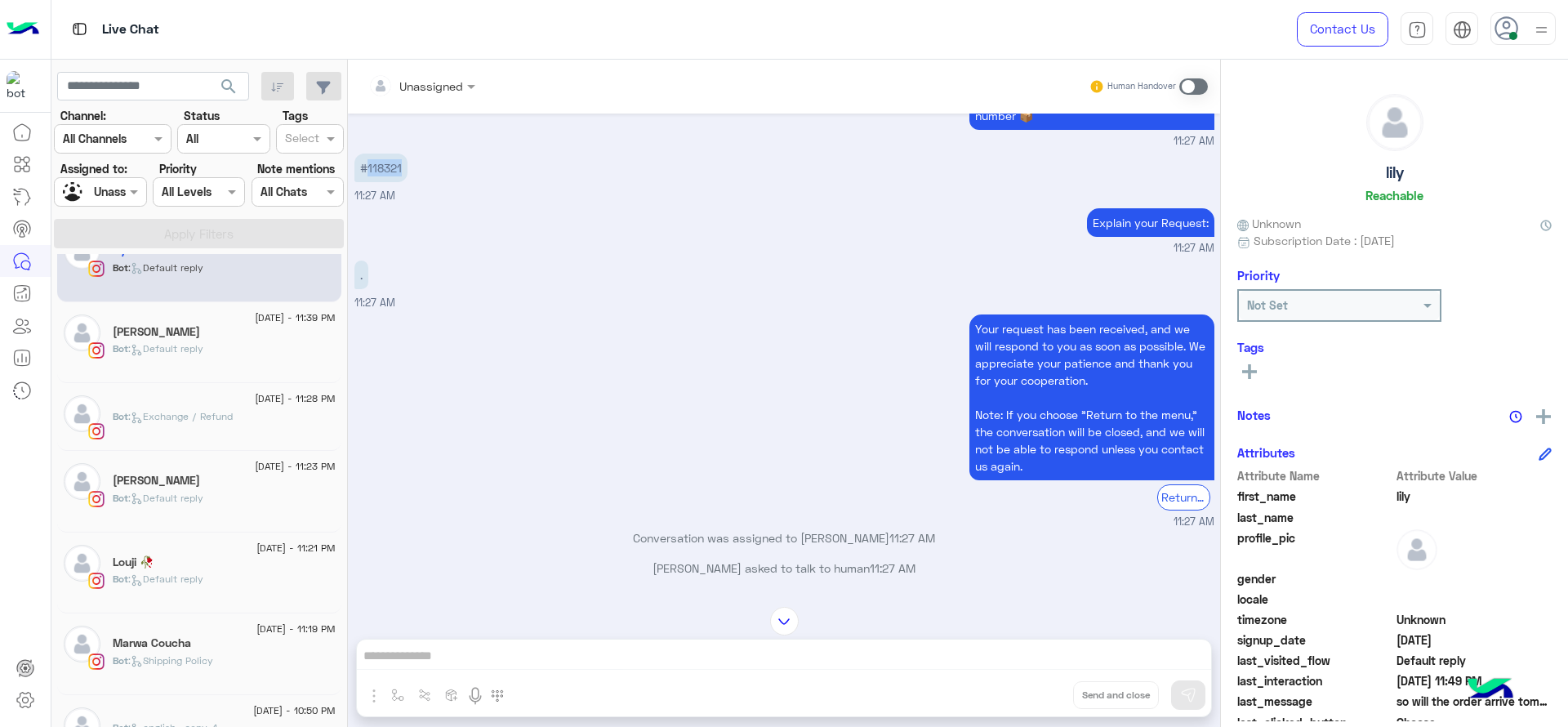
click at [226, 589] on div "Bot : Default reply" at bounding box center [224, 586] width 223 height 29
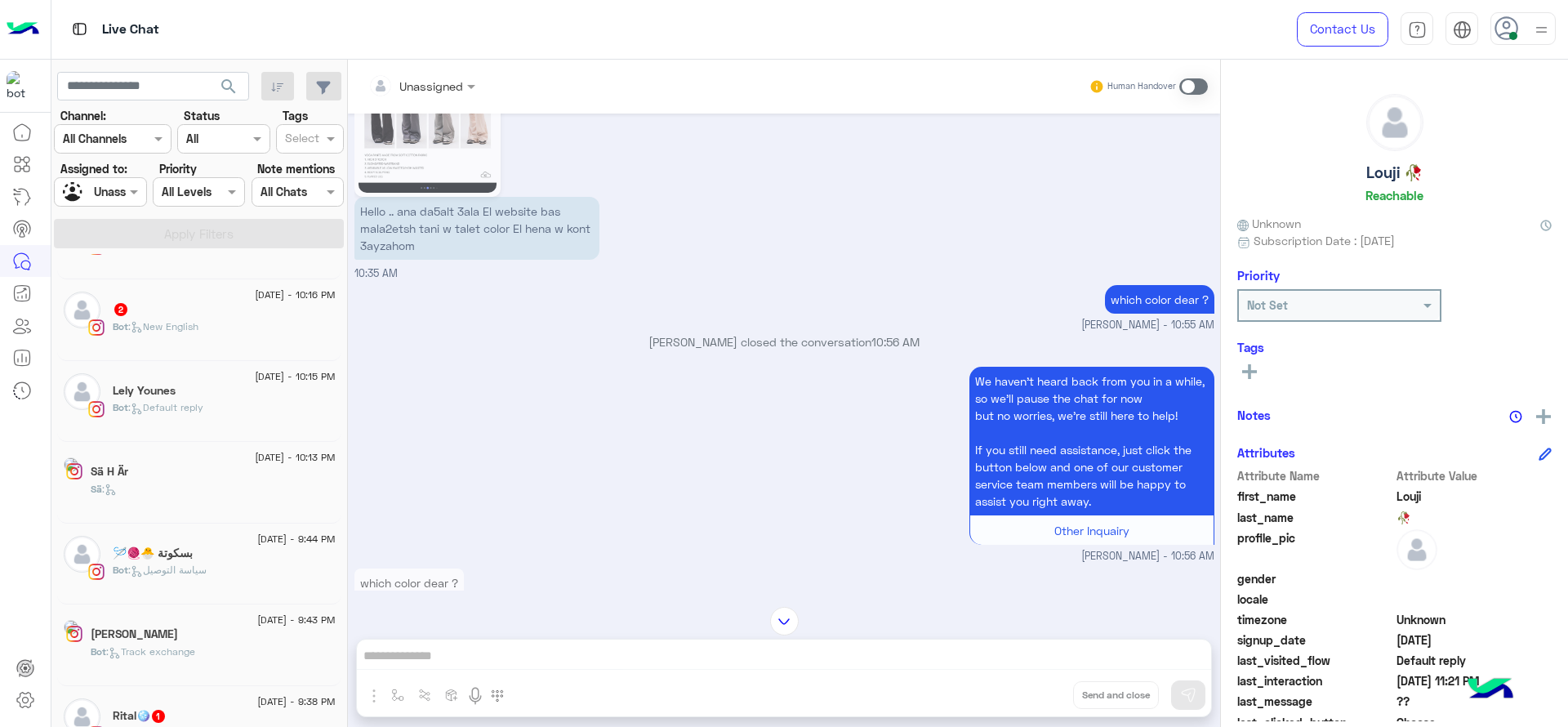
scroll to position [146, 0]
click at [201, 485] on div "Sä :" at bounding box center [224, 494] width 223 height 29
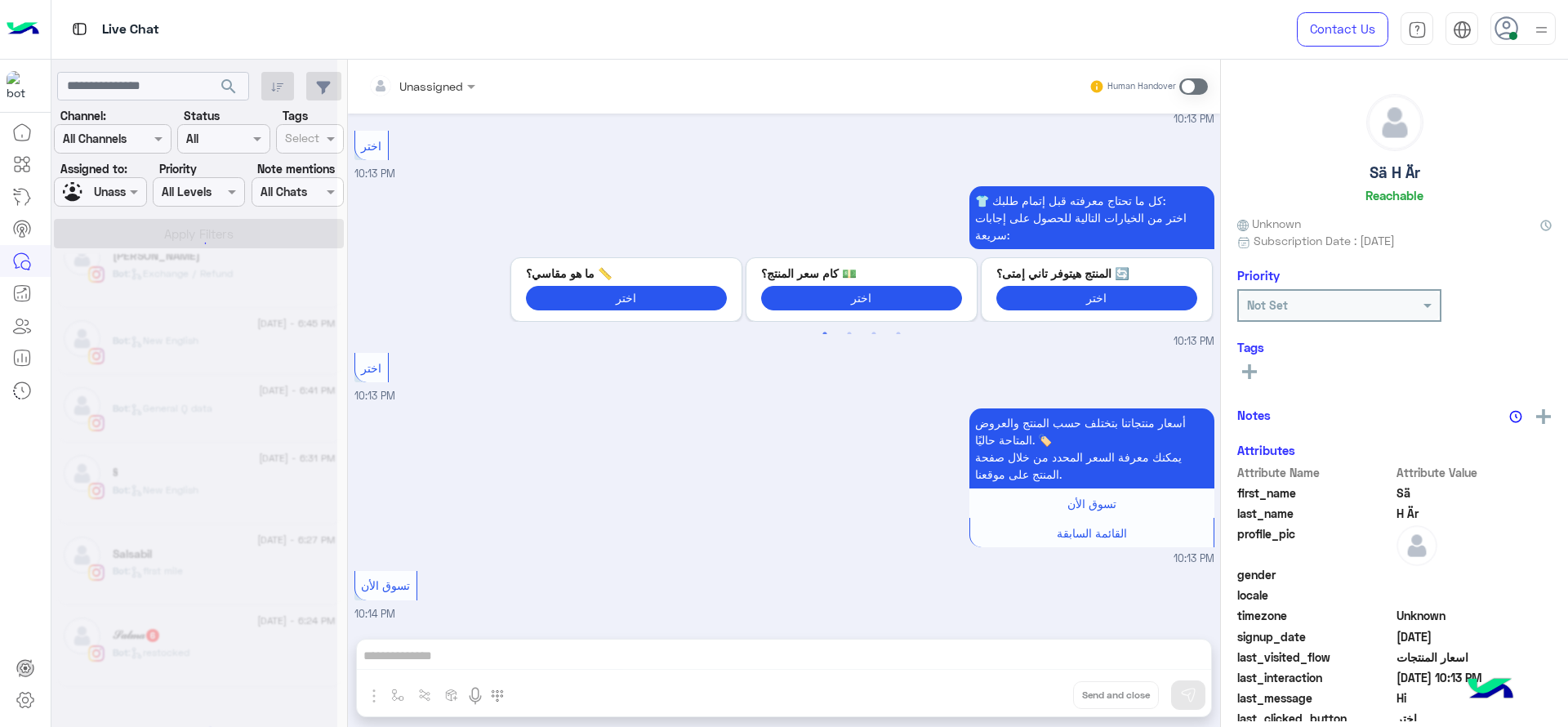
scroll to position [8, 0]
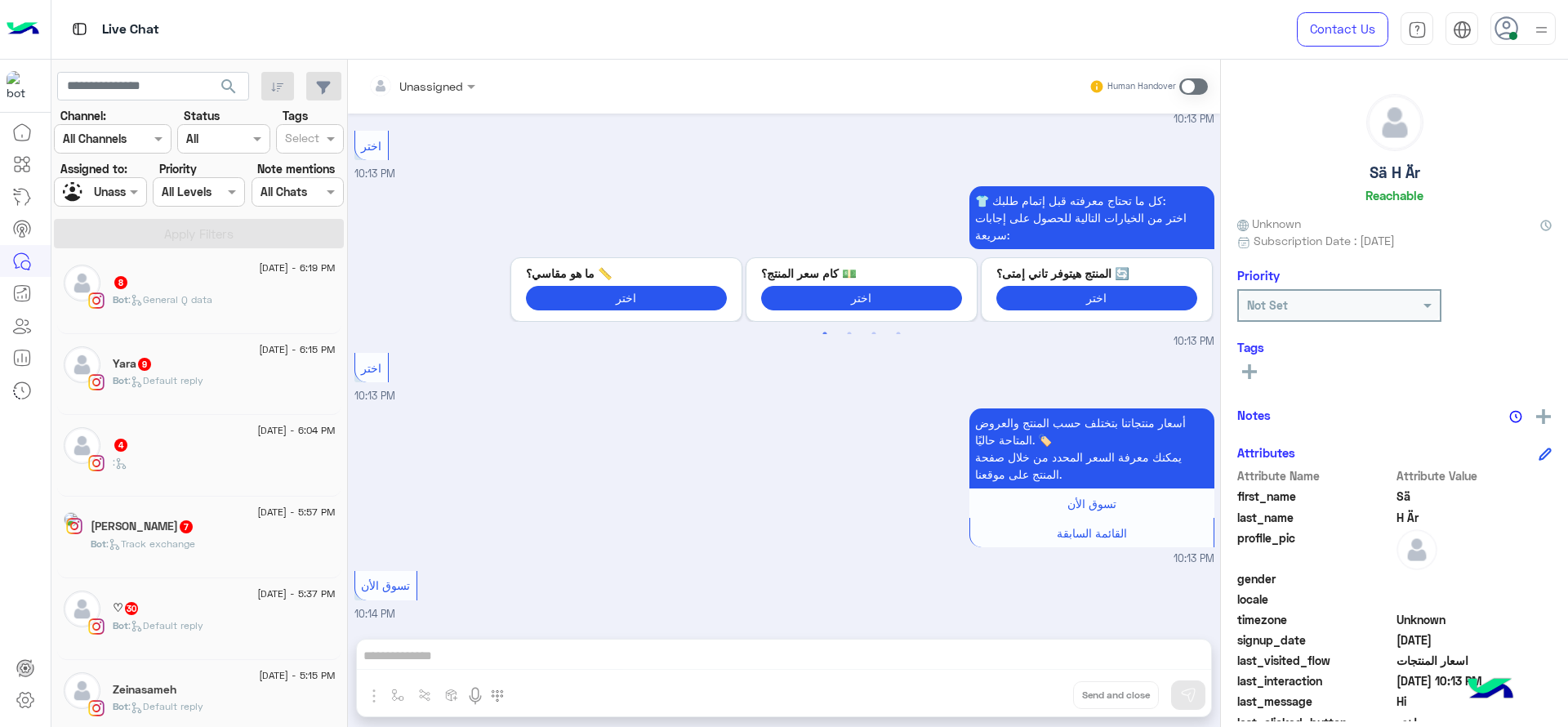
click at [196, 546] on span ": Track exchange" at bounding box center [151, 543] width 89 height 12
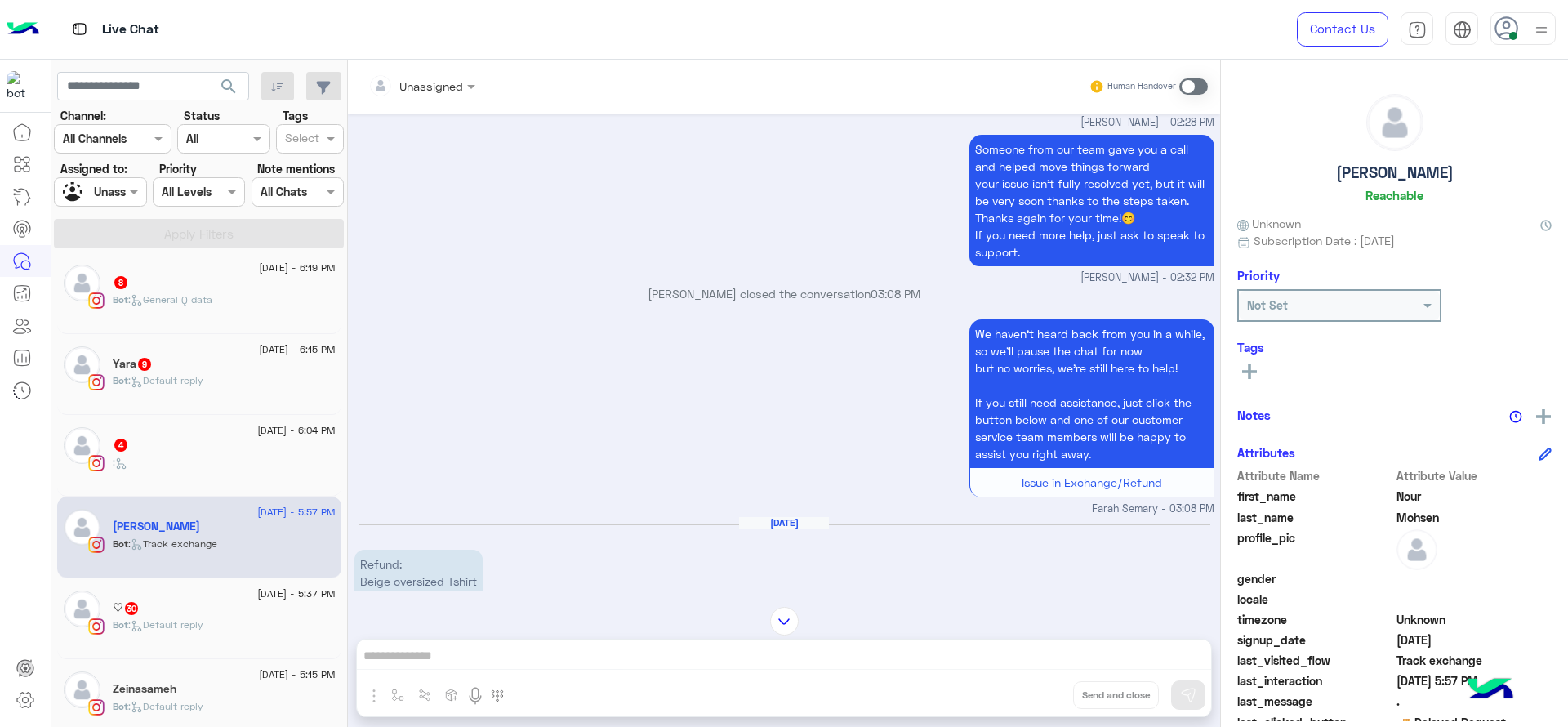
scroll to position [219, 0]
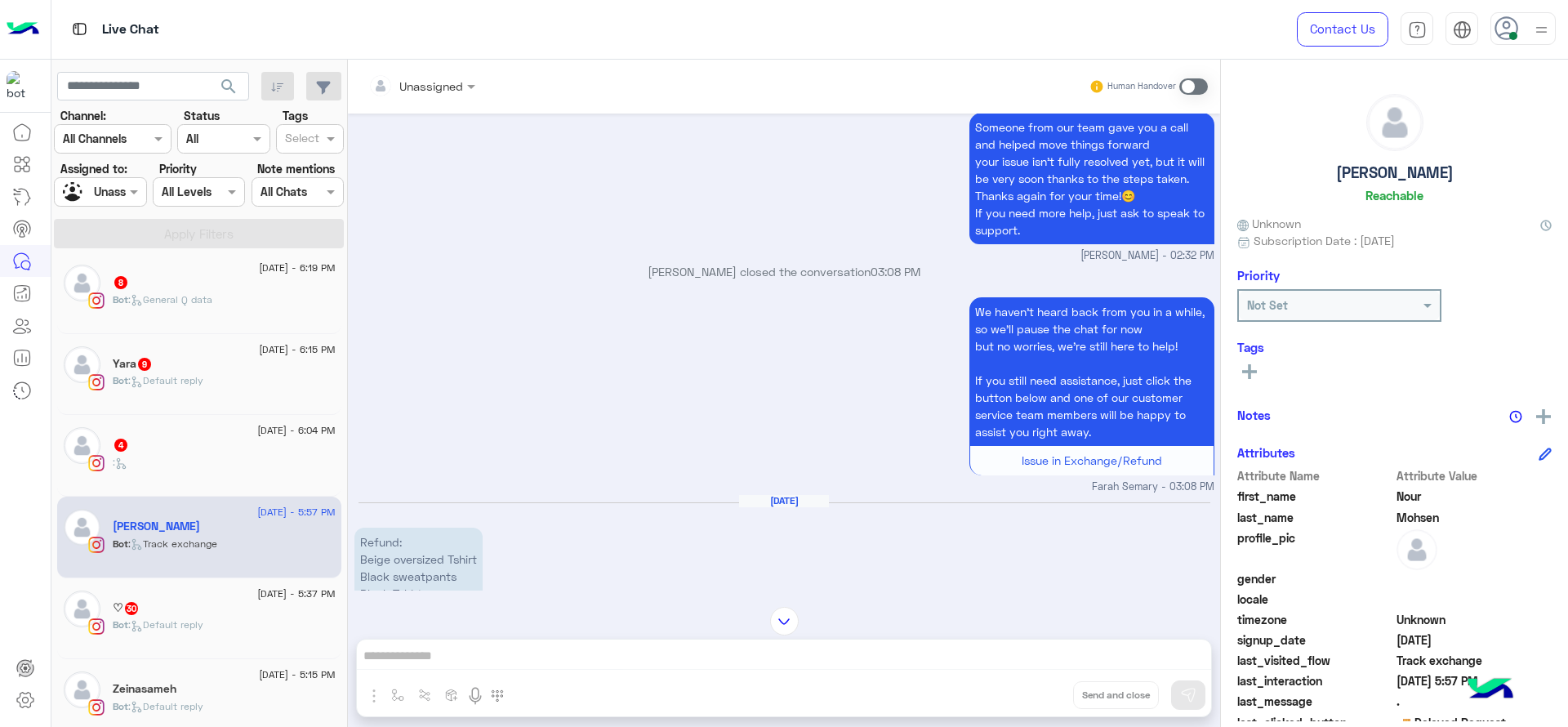
click at [454, 82] on div at bounding box center [422, 85] width 123 height 19
click at [477, 208] on div "[PERSON_NAME]" at bounding box center [463, 204] width 89 height 17
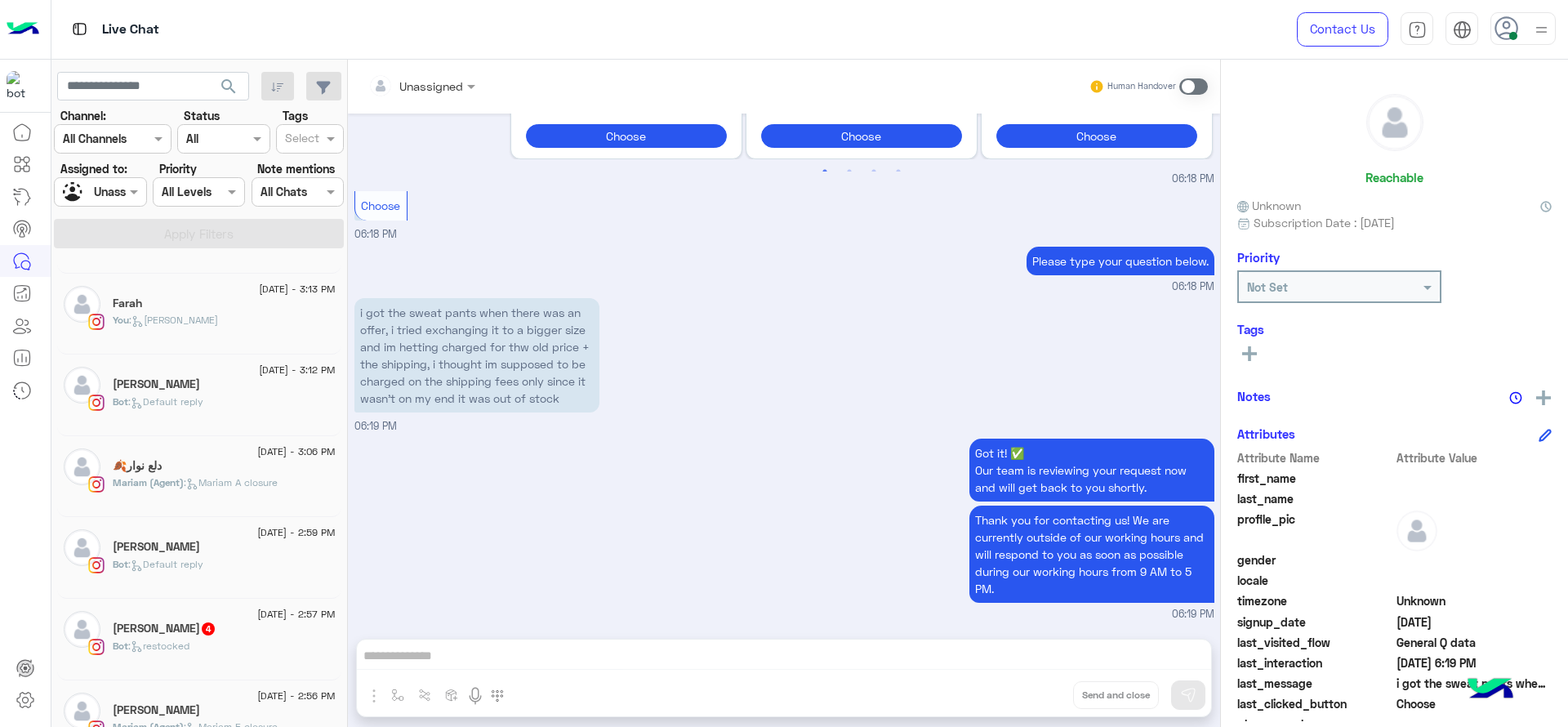
scroll to position [151, 0]
click at [297, 601] on div "13 August - 2:57 PM Maya Mohab 4 Bot : restocked" at bounding box center [199, 638] width 284 height 82
click at [258, 612] on span "13 August - 2:57 PM" at bounding box center [296, 612] width 78 height 15
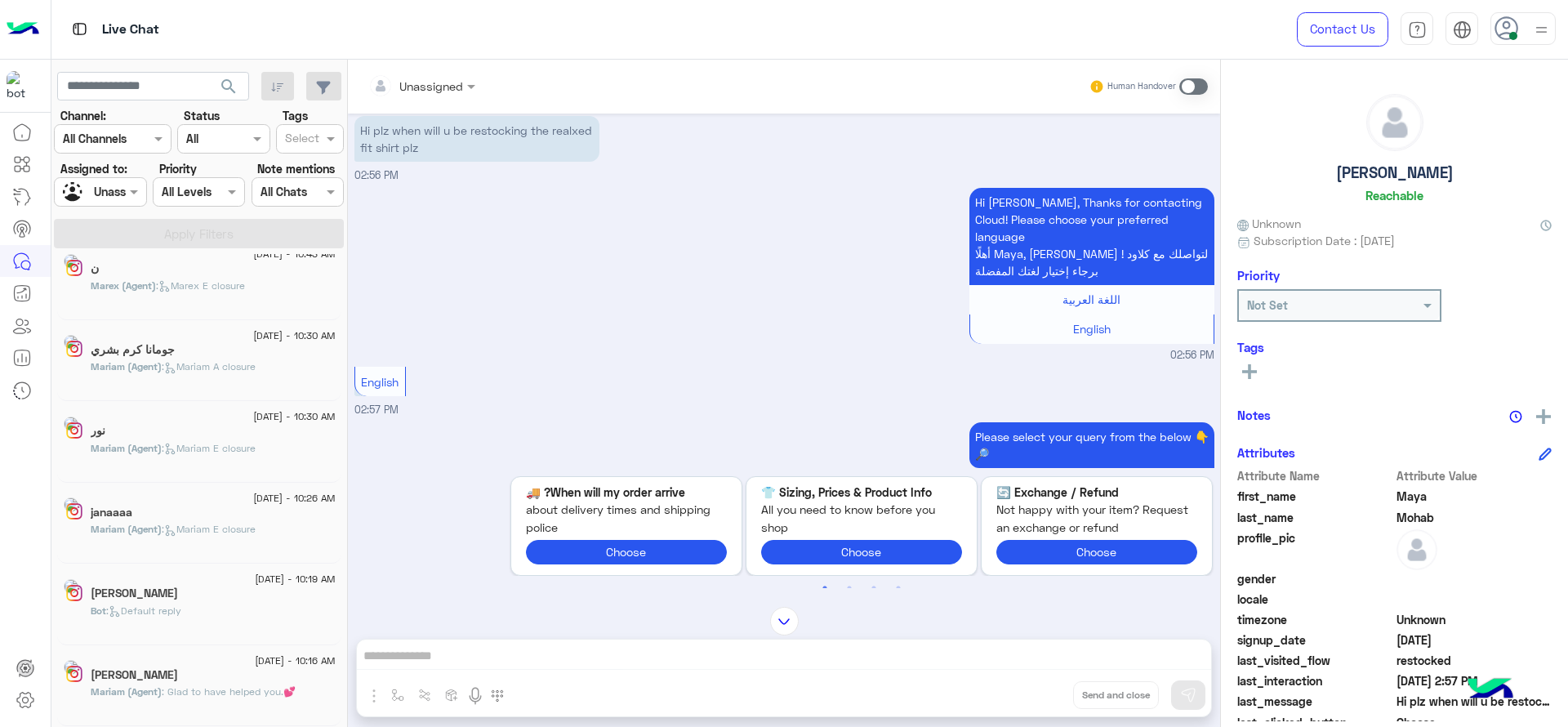
scroll to position [8, 0]
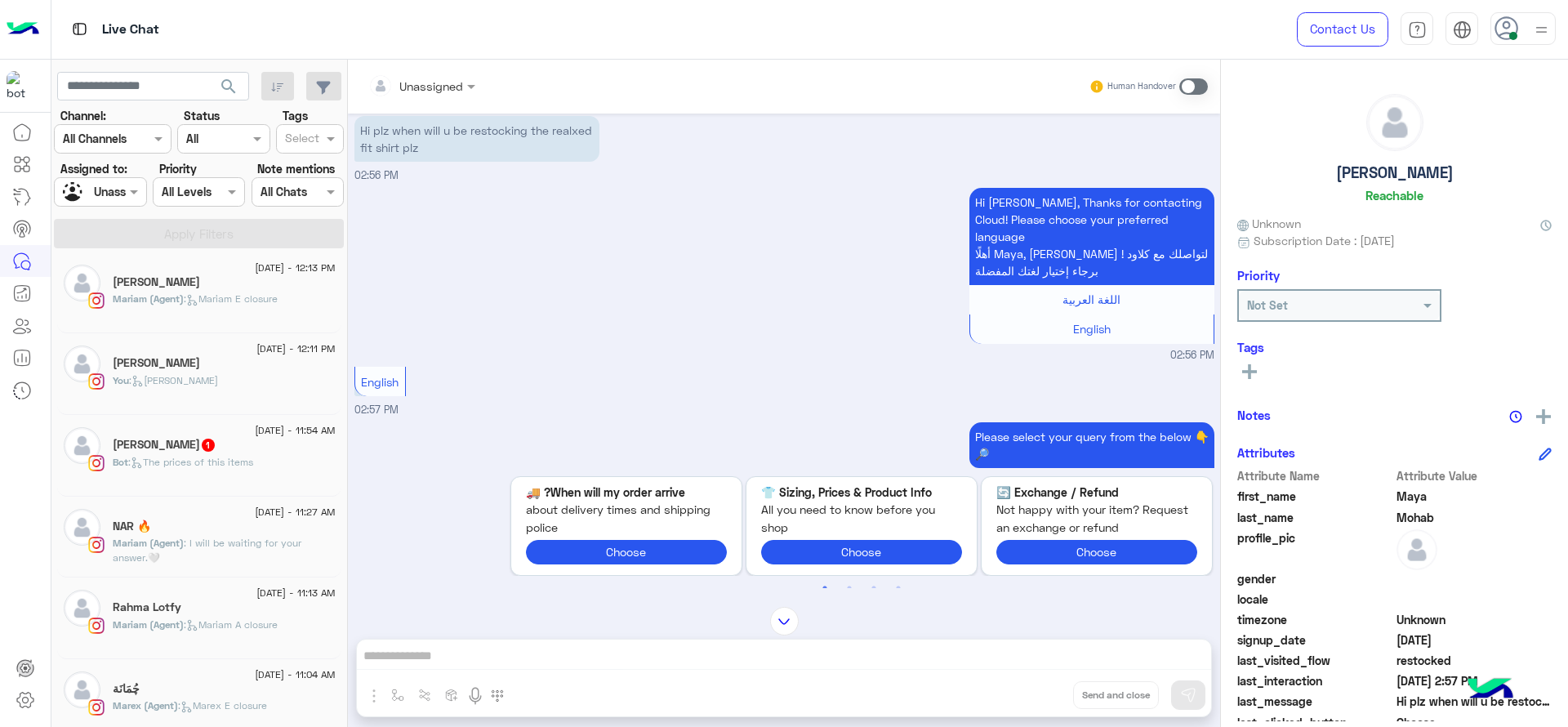
click at [272, 433] on span "13 August - 11:54 AM" at bounding box center [294, 431] width 80 height 15
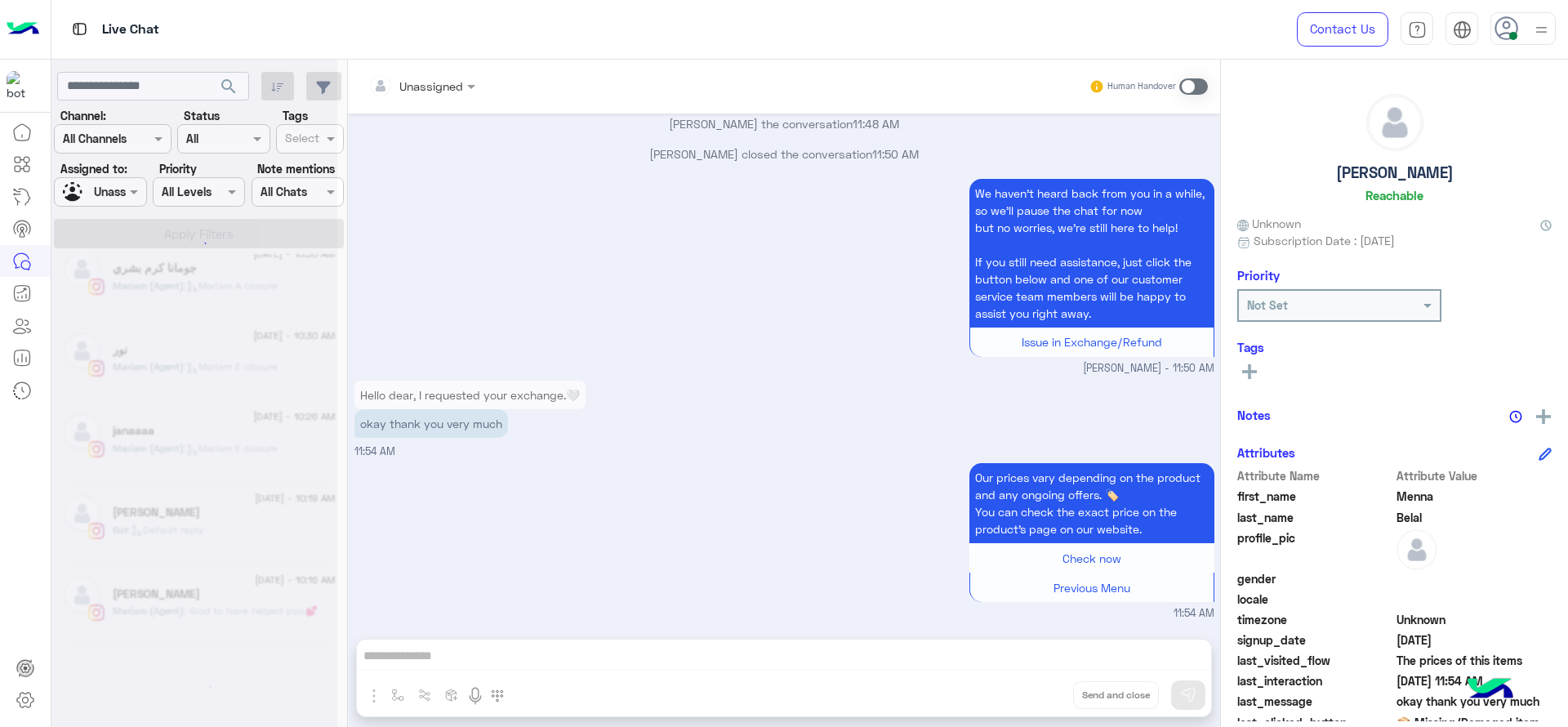
scroll to position [8, 0]
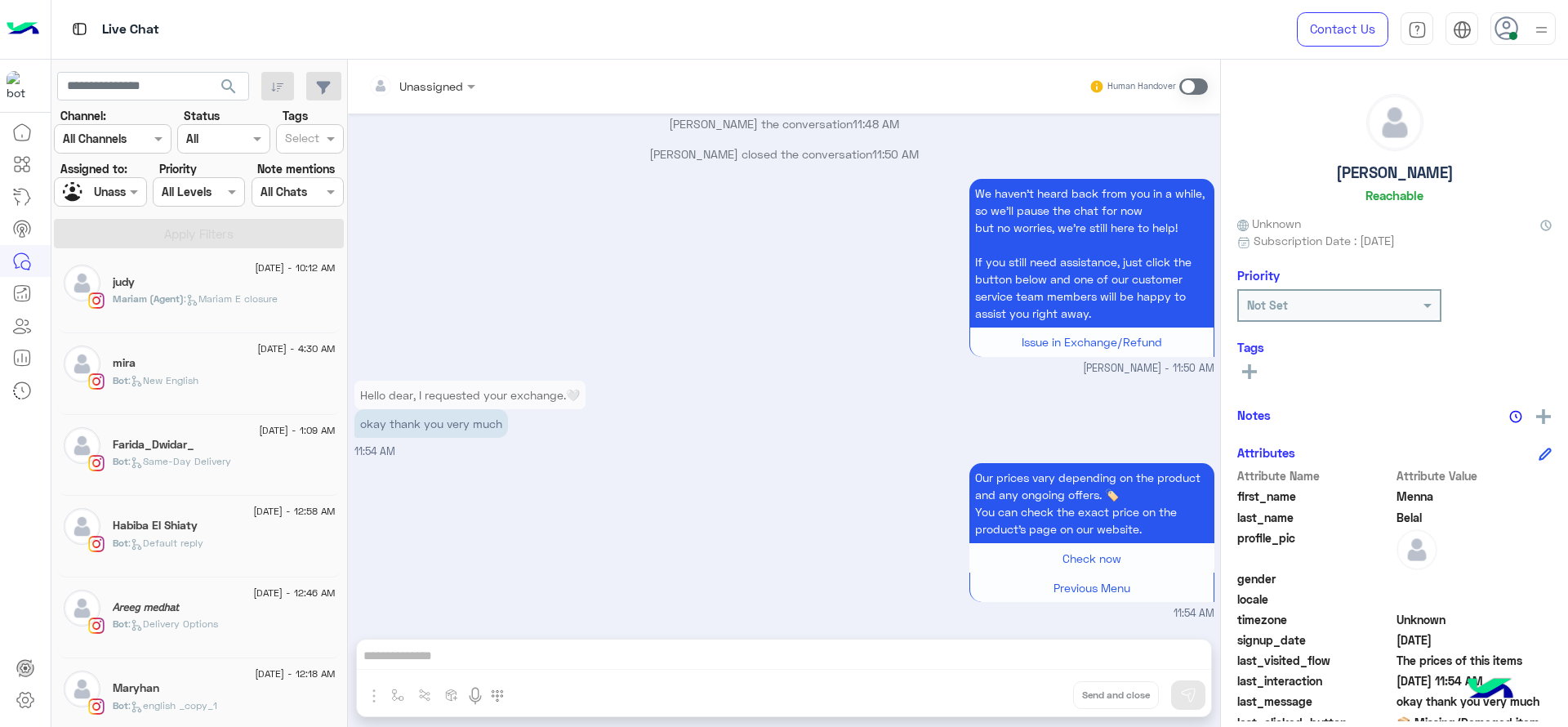
click at [253, 586] on span "13 August - 12:46 AM" at bounding box center [293, 593] width 82 height 15
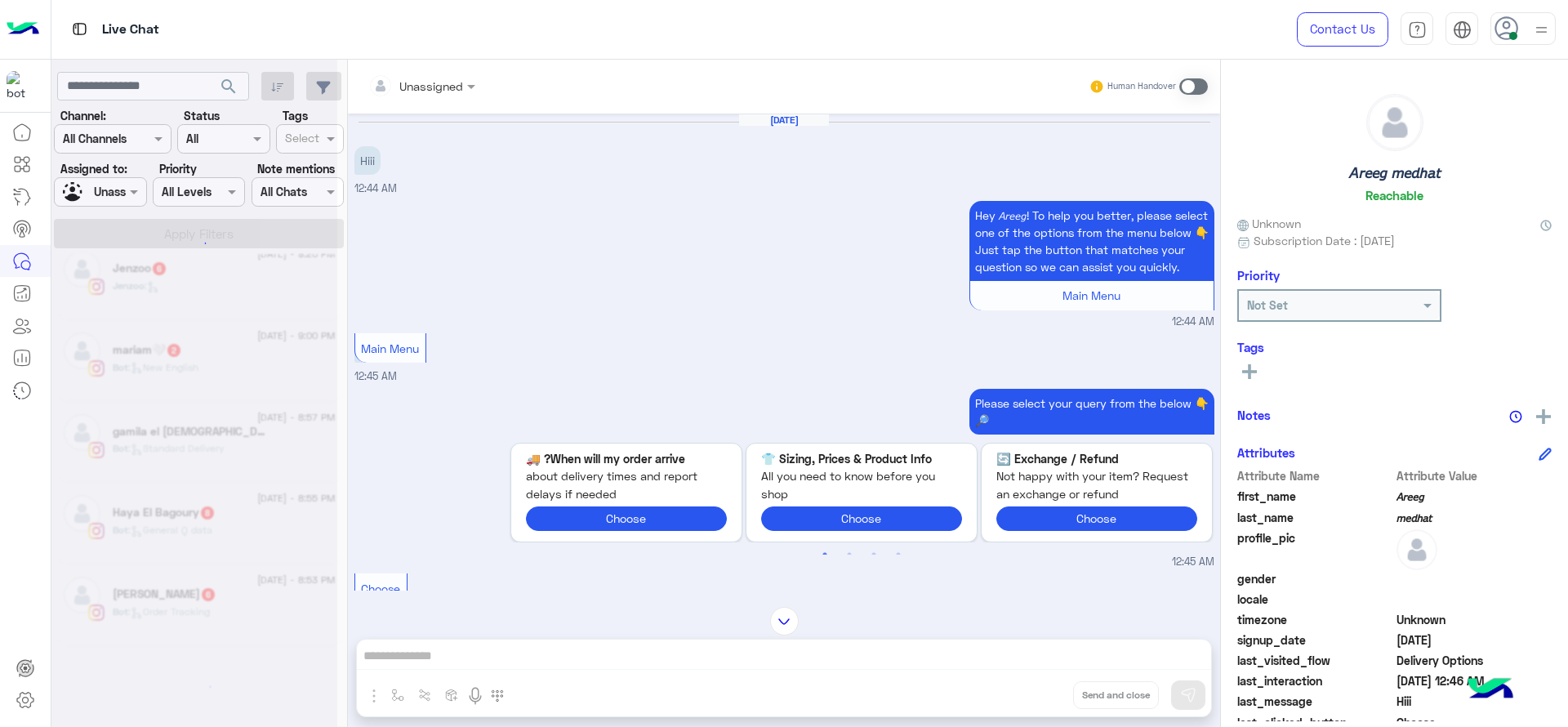
scroll to position [8, 0]
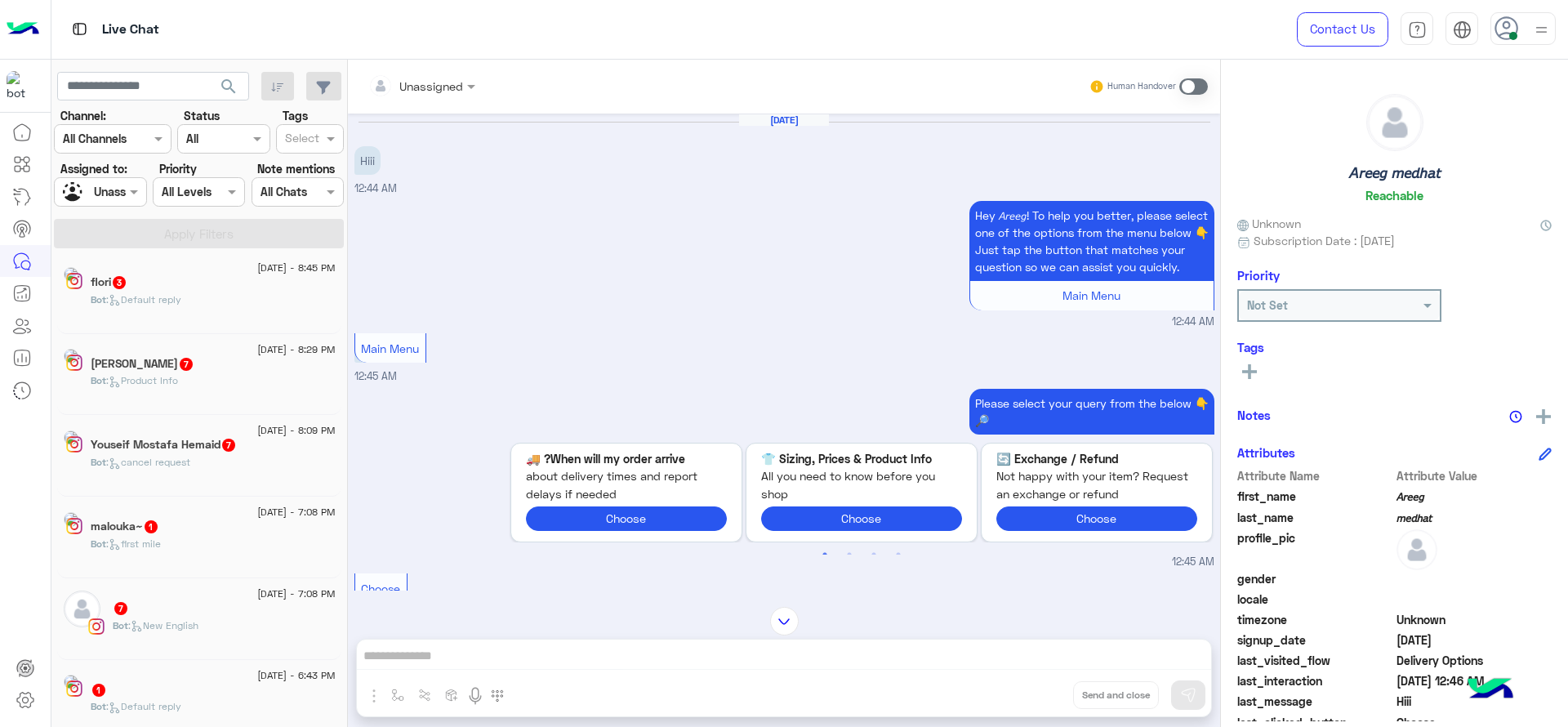
click at [281, 516] on span "12 August - 7:08 PM" at bounding box center [296, 512] width 78 height 15
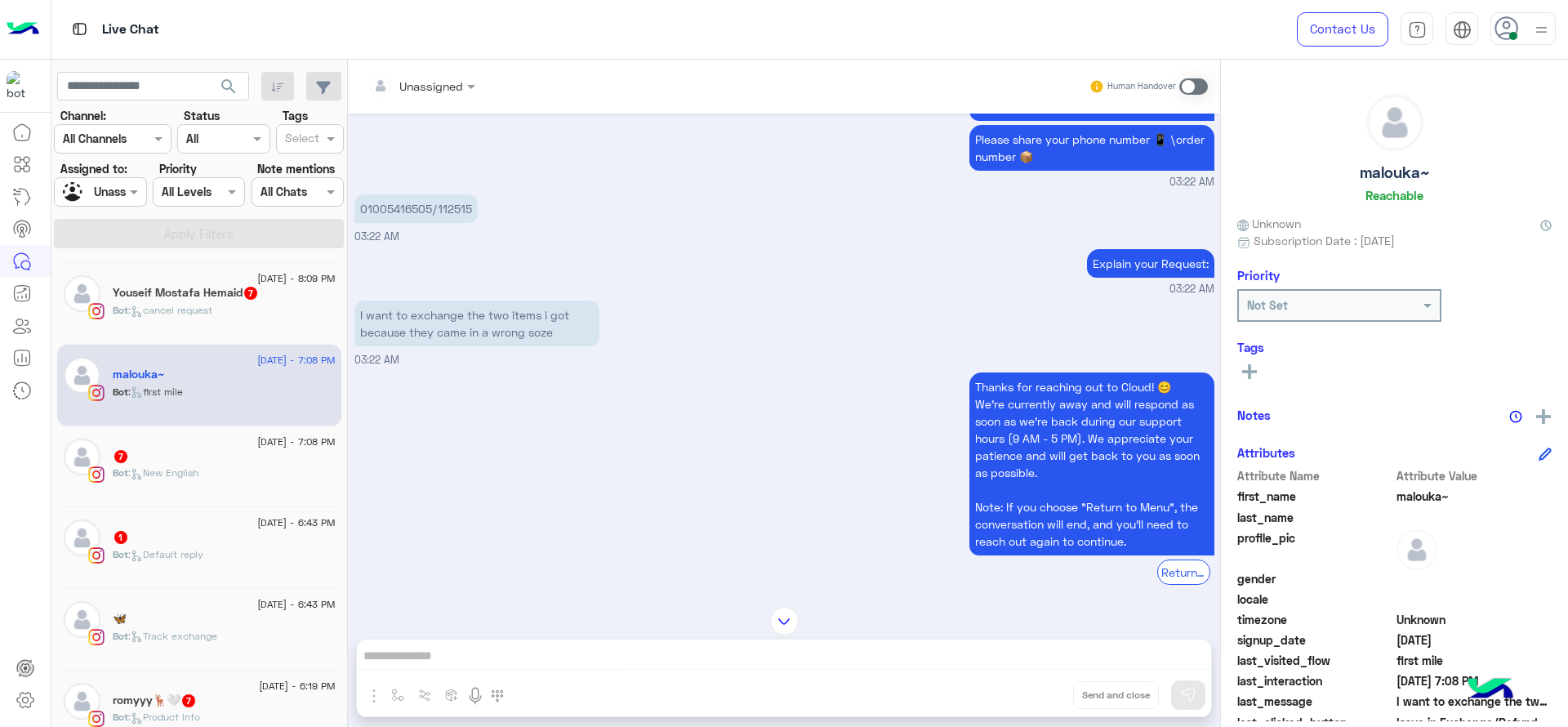
scroll to position [212, 0]
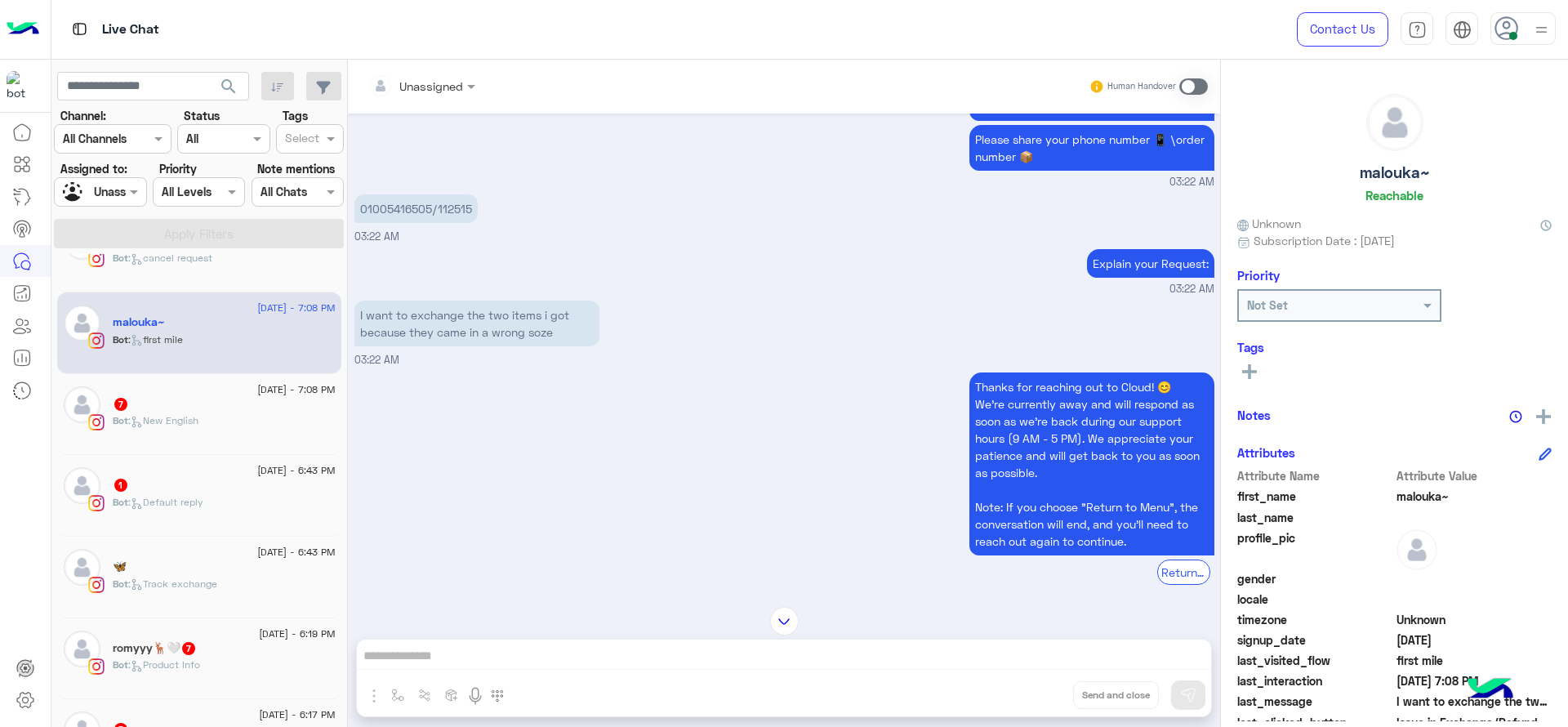
click at [230, 492] on div "1" at bounding box center [224, 486] width 223 height 17
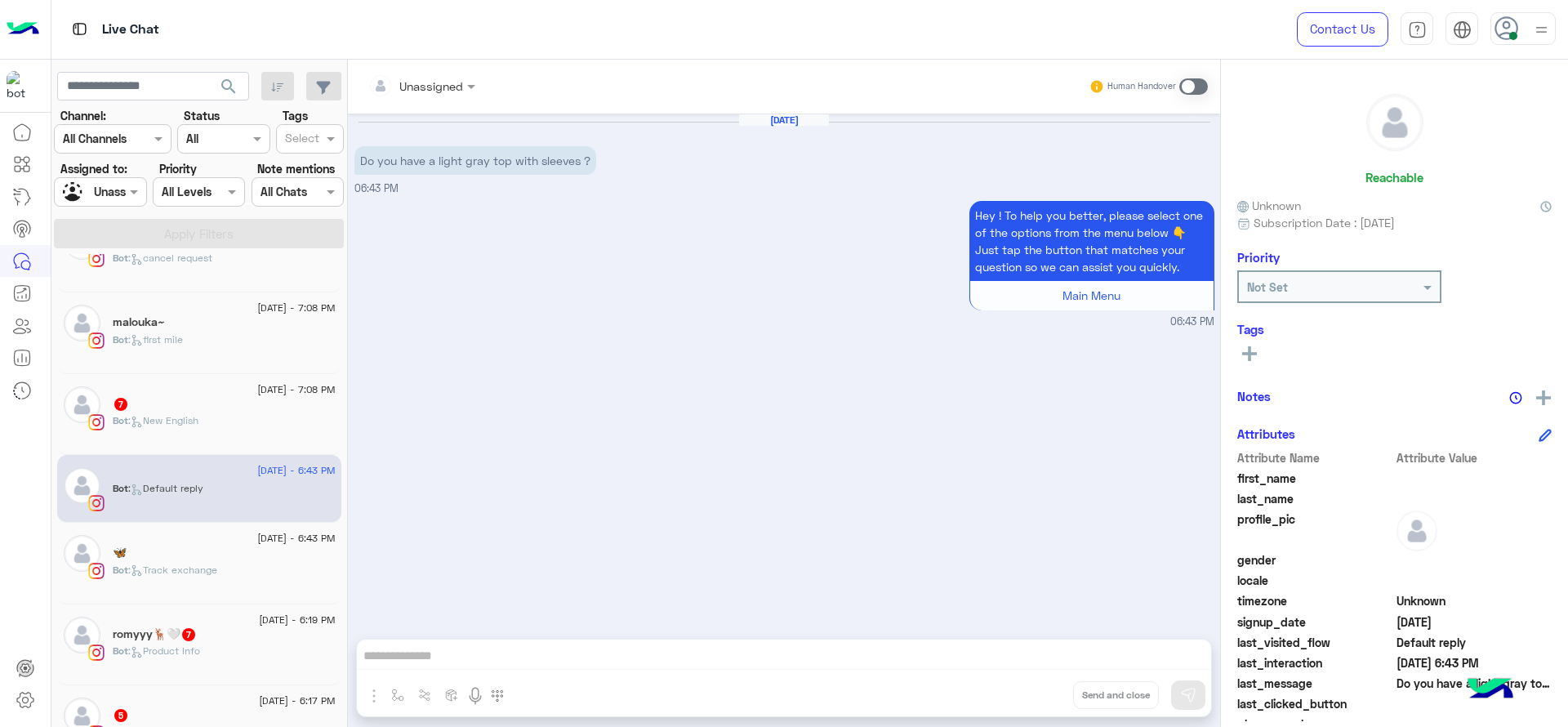
click at [295, 415] on div "Bot : New English" at bounding box center [224, 428] width 223 height 29
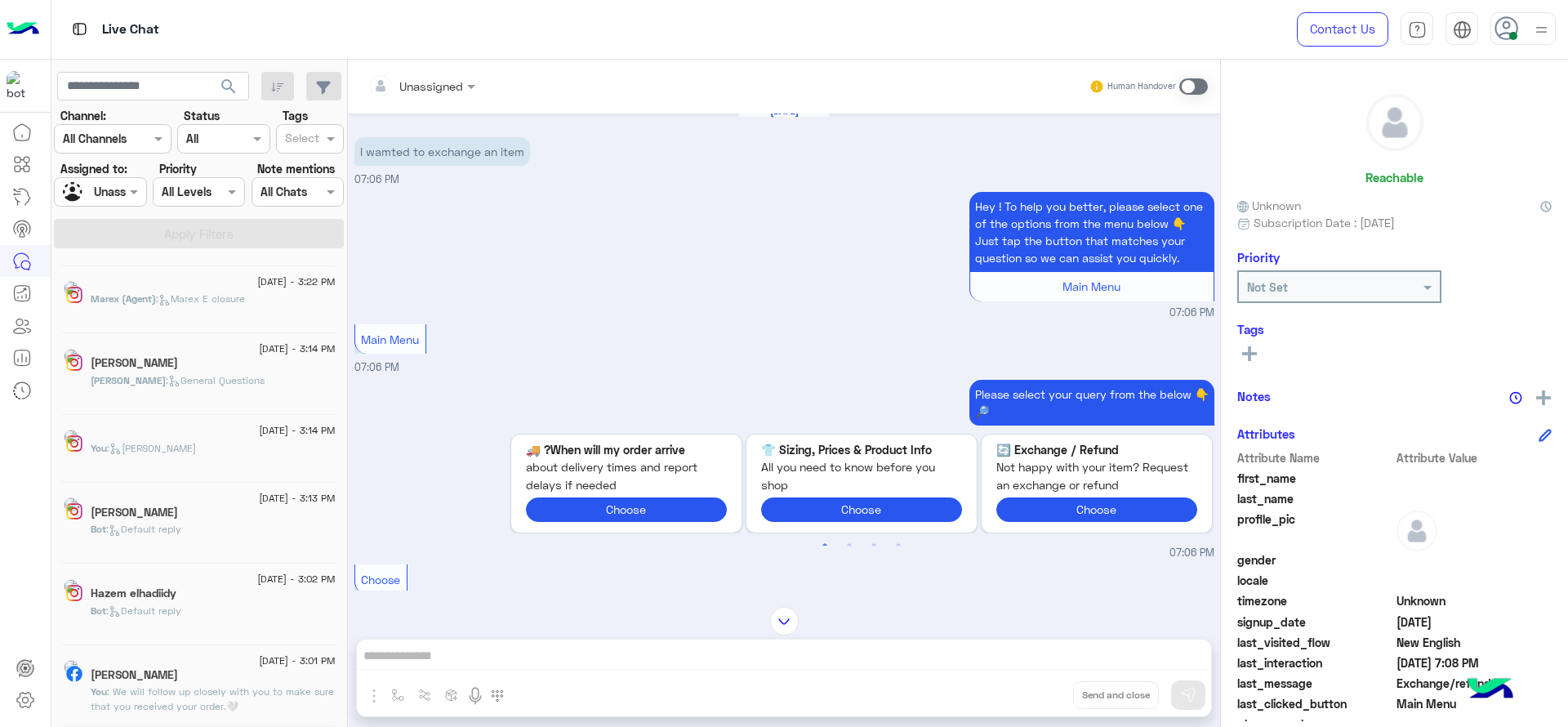
scroll to position [8, 0]
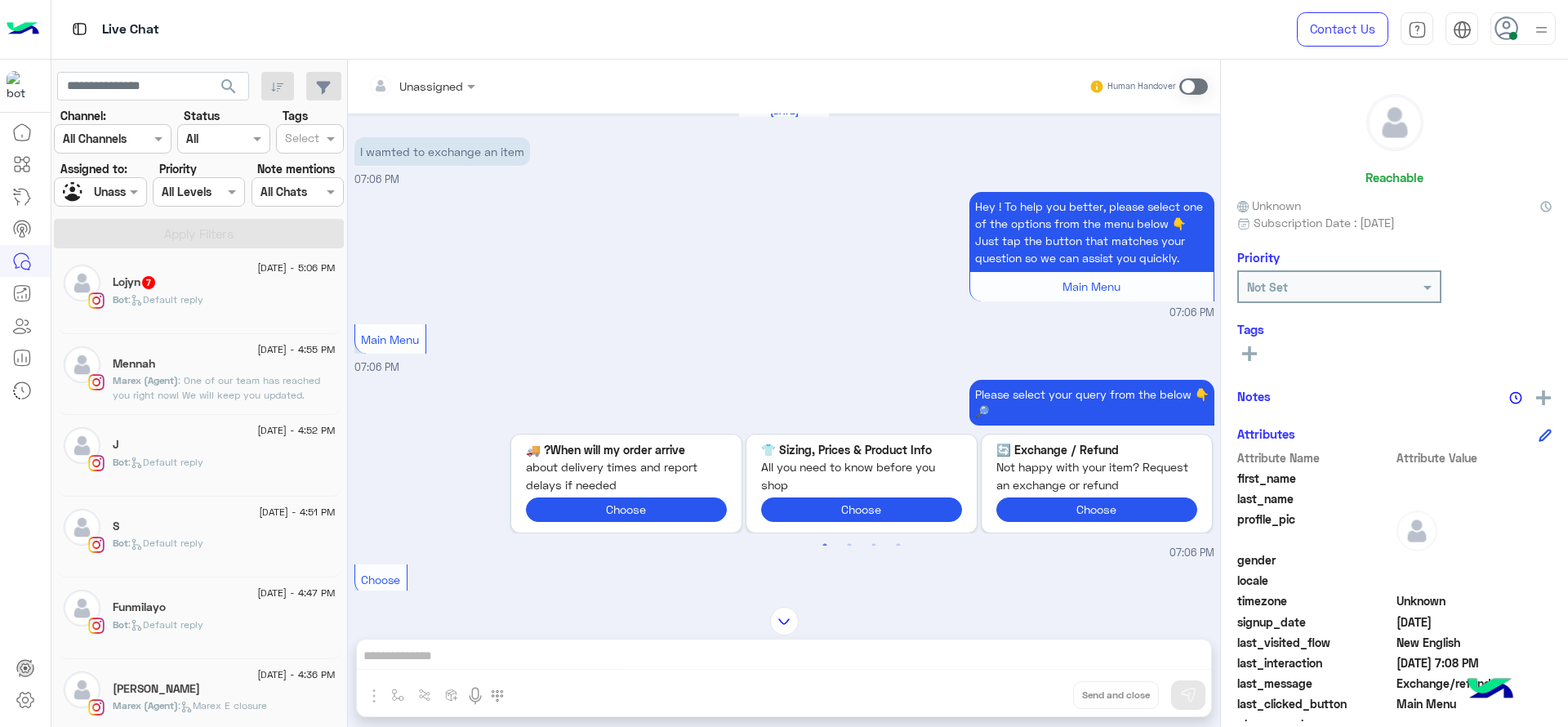
click at [192, 306] on div "Bot : Default reply" at bounding box center [224, 306] width 223 height 29
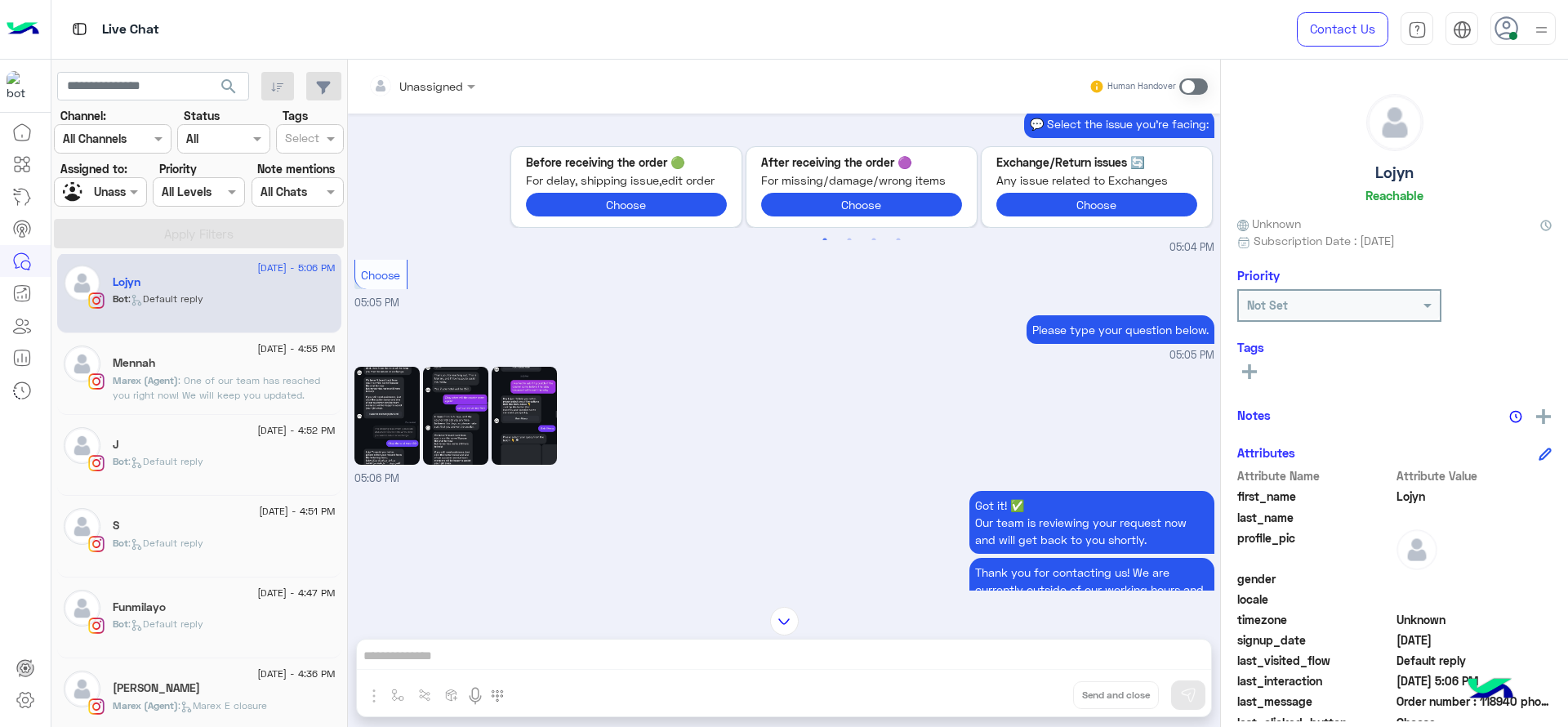
scroll to position [1094, 0]
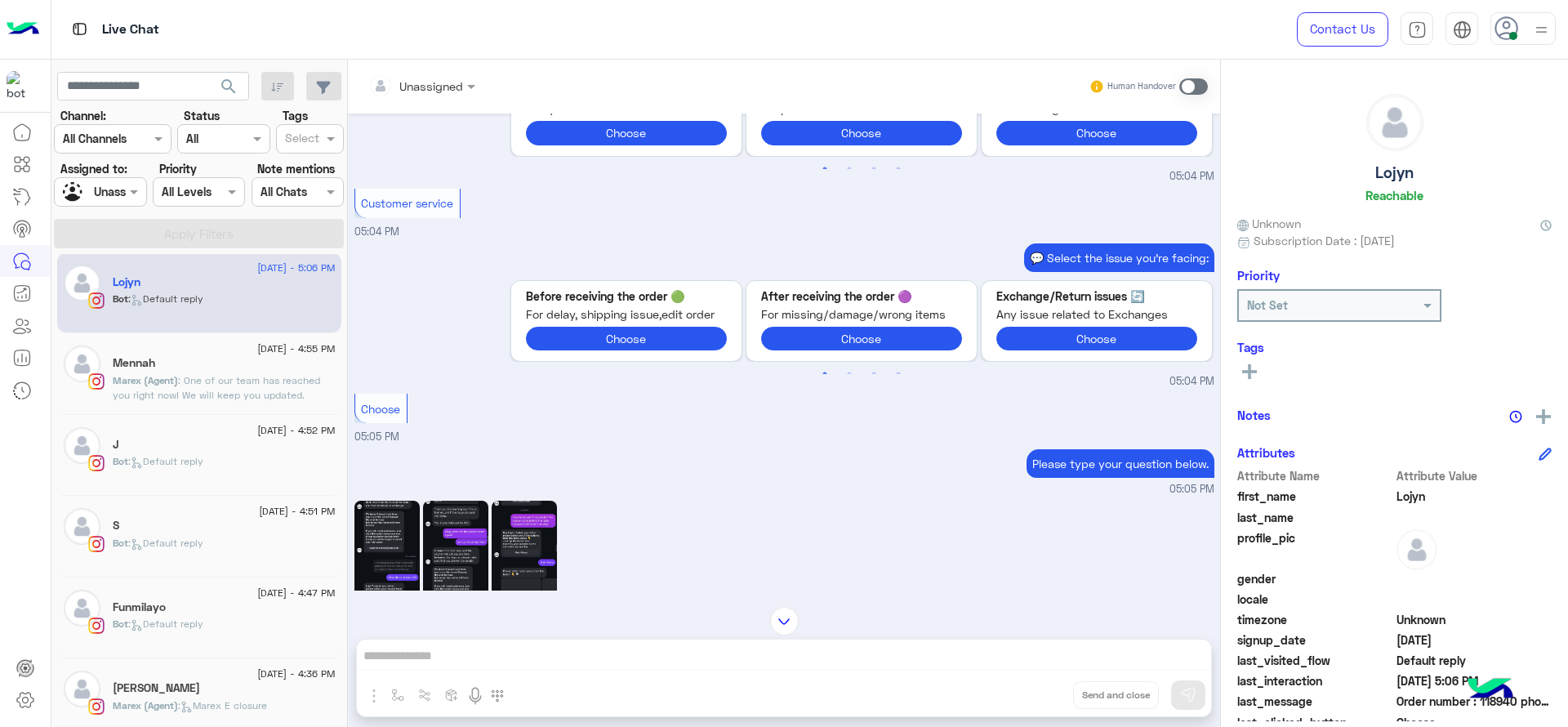
click at [397, 527] on img at bounding box center [387, 549] width 65 height 98
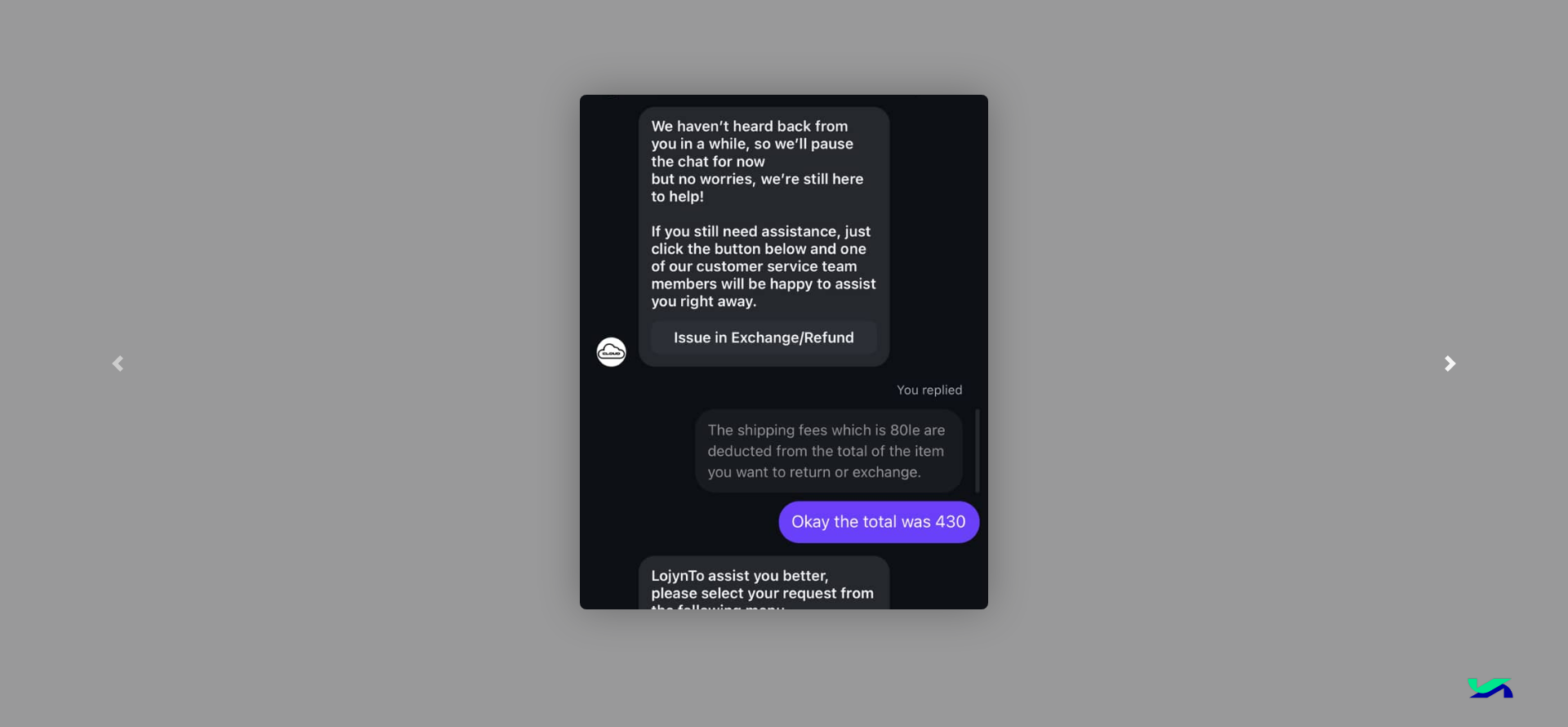
click at [1473, 353] on link at bounding box center [1450, 364] width 235 height 727
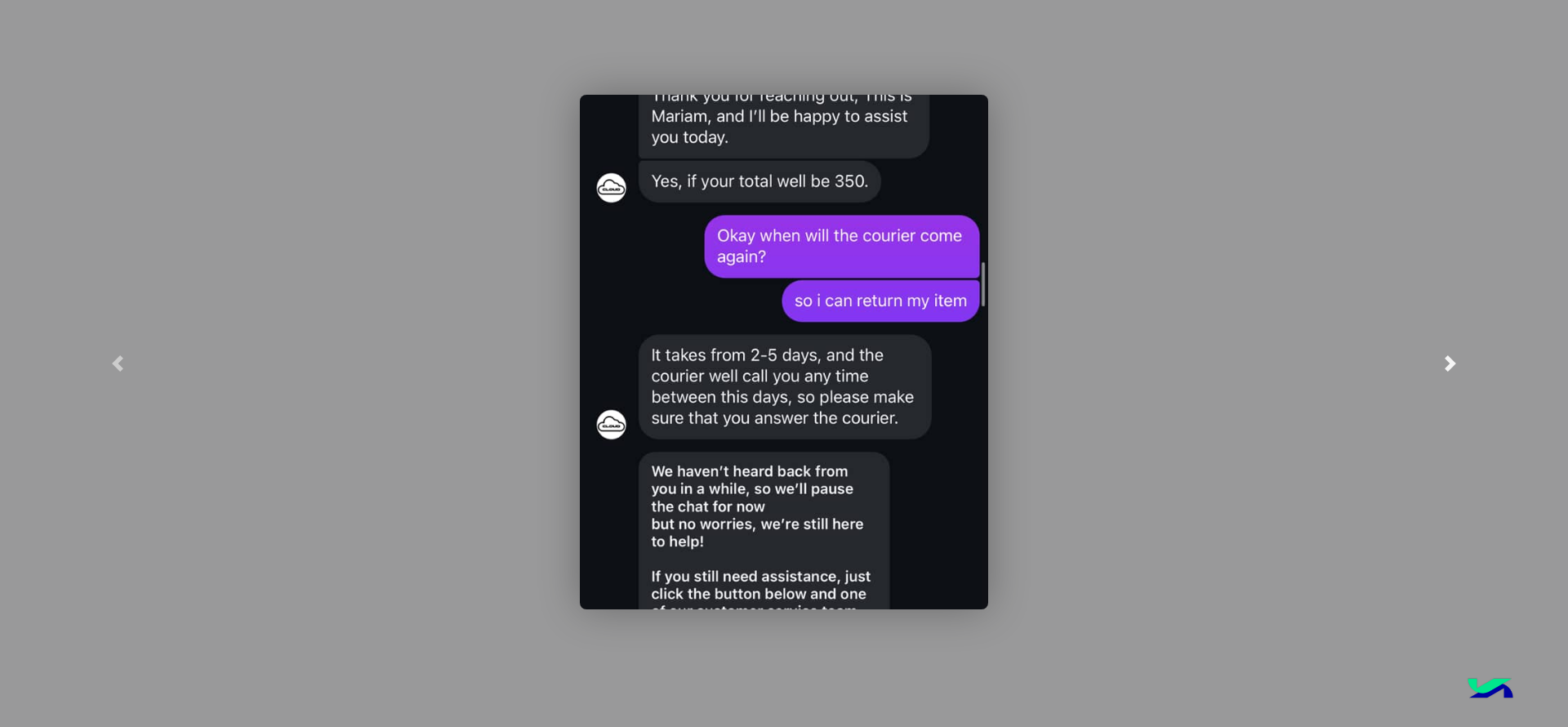
click at [1473, 353] on link at bounding box center [1450, 364] width 235 height 727
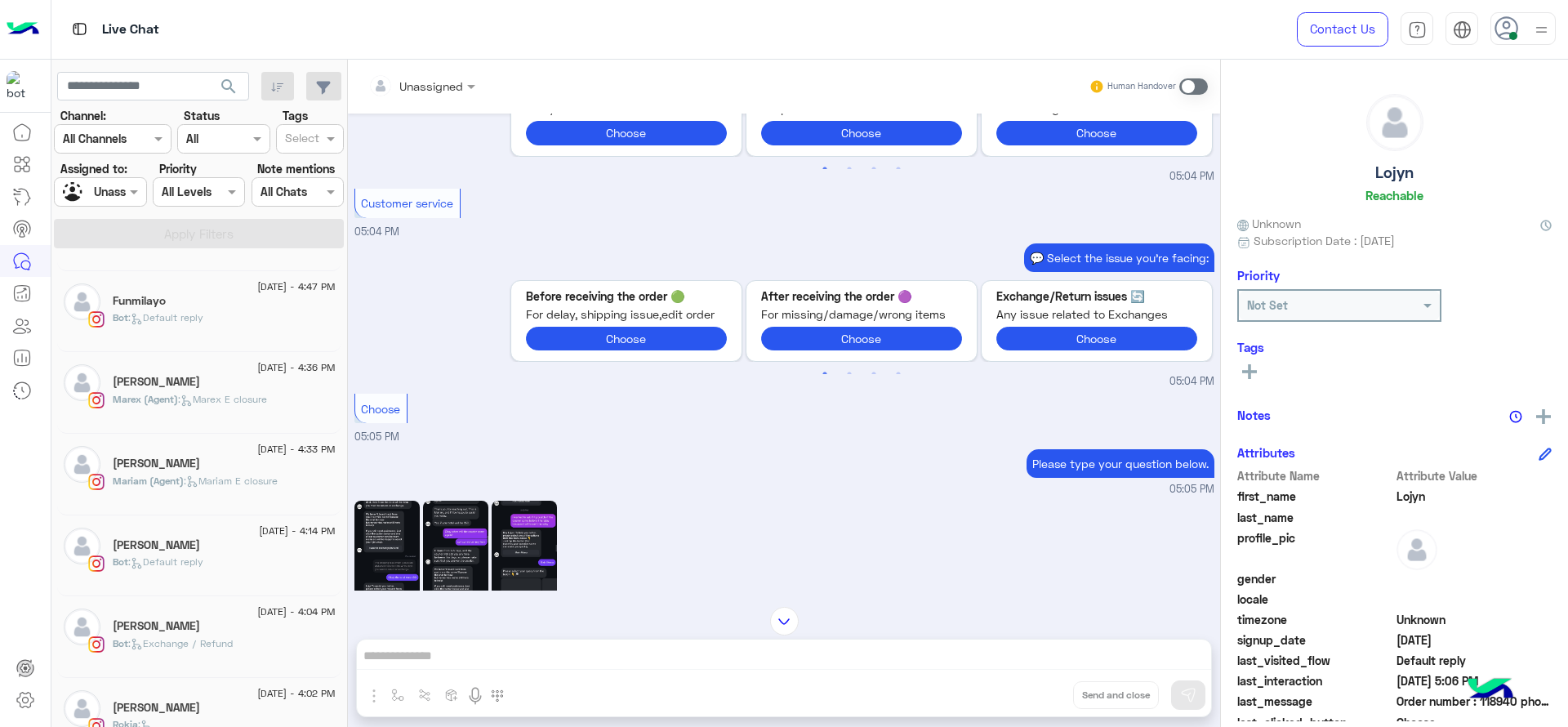
scroll to position [376, 0]
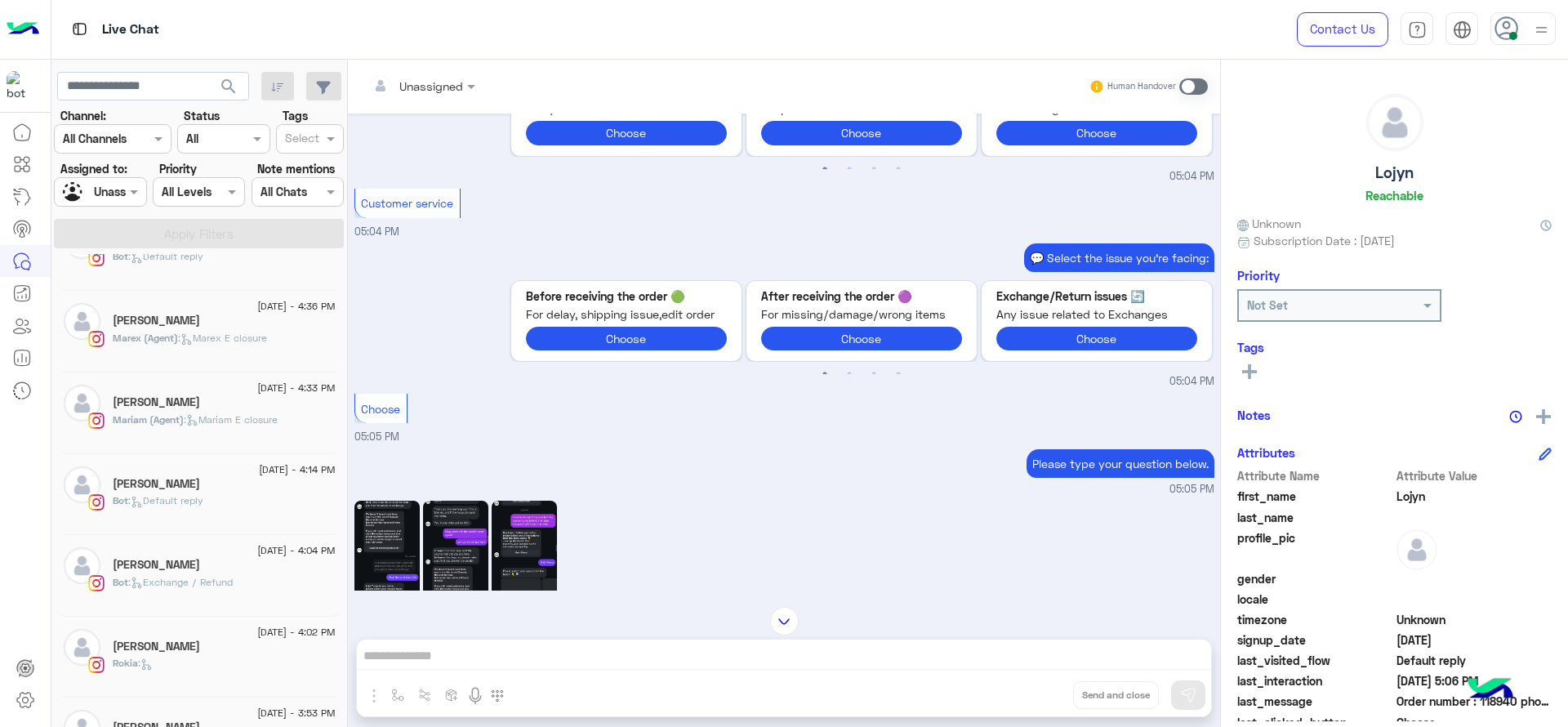
click at [281, 532] on div "12 August - 4:14 PM Jamana Walled Bot : Default reply" at bounding box center [199, 495] width 284 height 82
click at [274, 541] on div "12 August - 4:04 PM Sylvia Said Bot : Exchange / Refund" at bounding box center [199, 576] width 284 height 82
click at [311, 569] on div "Sylvia Said" at bounding box center [224, 566] width 223 height 17
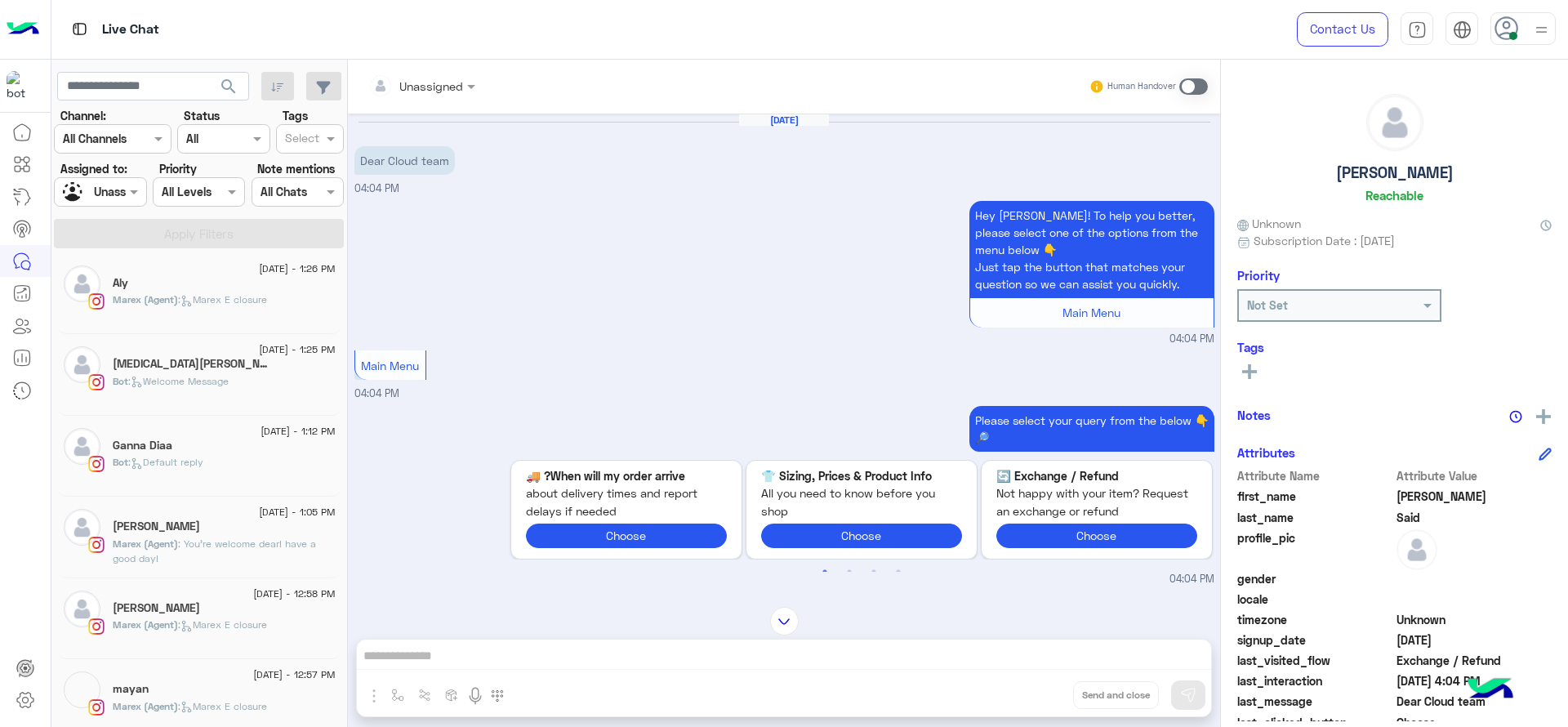
scroll to position [8, 0]
click at [225, 617] on p "Marex (Agent) : Marex E closure" at bounding box center [190, 624] width 154 height 15
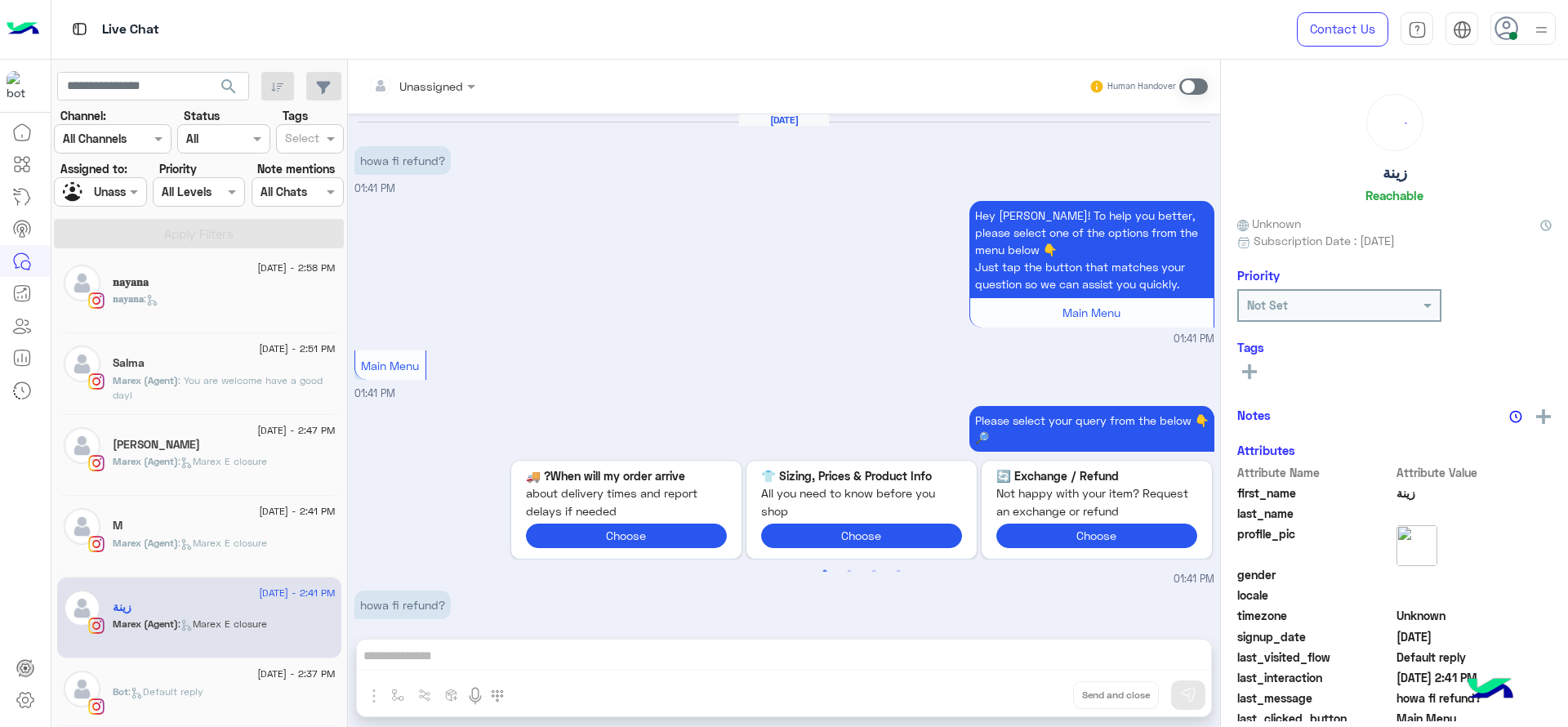
scroll to position [870, 0]
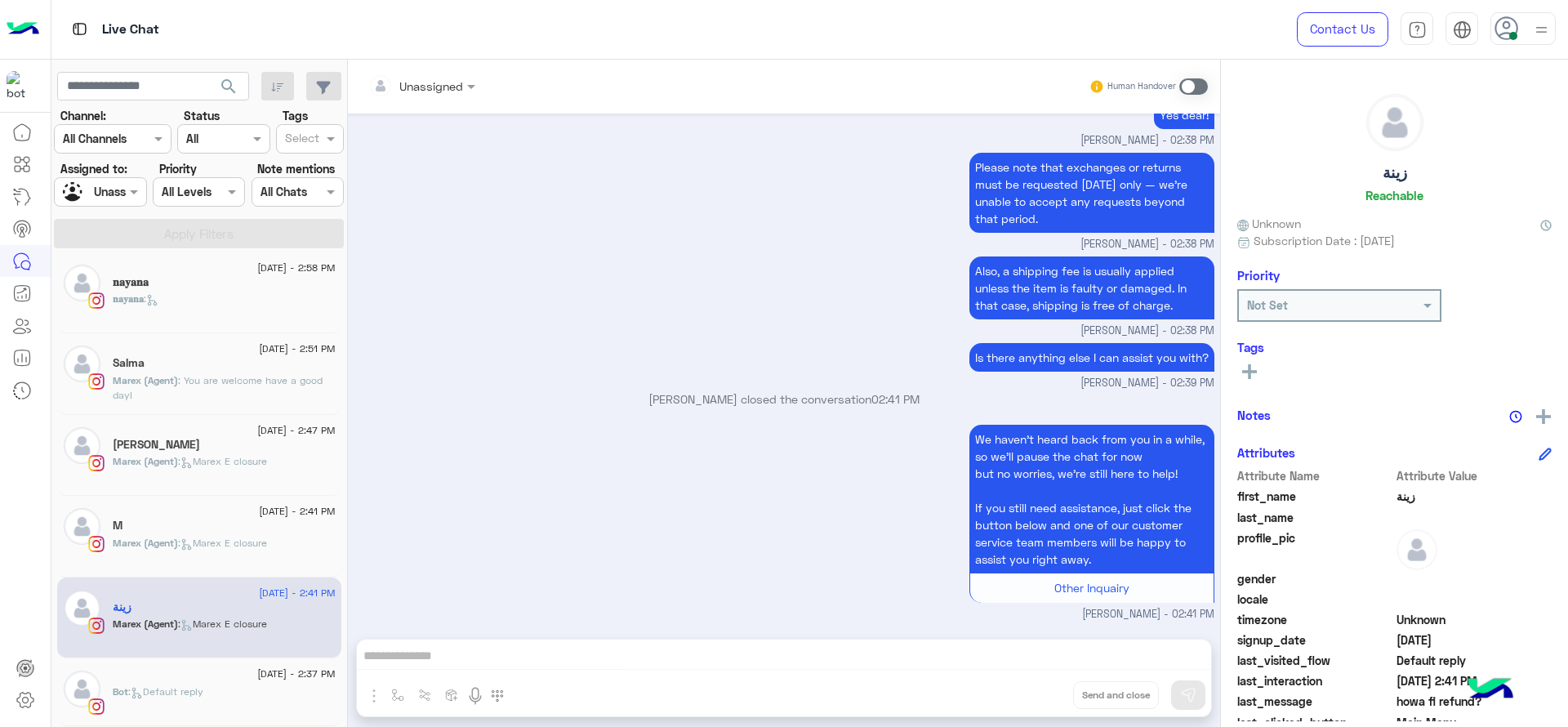
click at [350, 417] on div "Aug 12, 2025 howa fi refund? 01:41 PM Hey زينة! To help you better, please sele…" at bounding box center [783, 367] width 872 height 509
click at [275, 424] on span "12 August - 2:47 PM" at bounding box center [296, 431] width 78 height 15
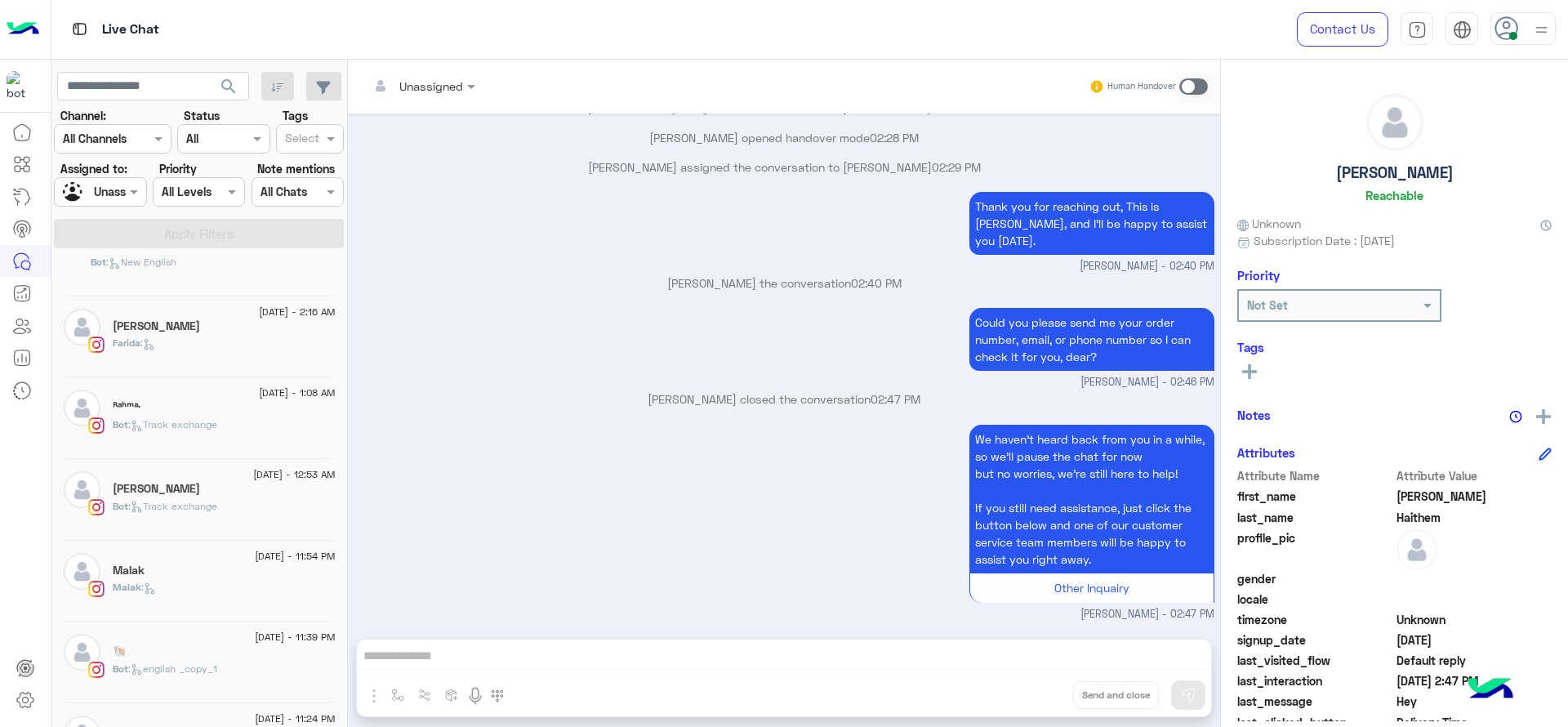
scroll to position [356, 0]
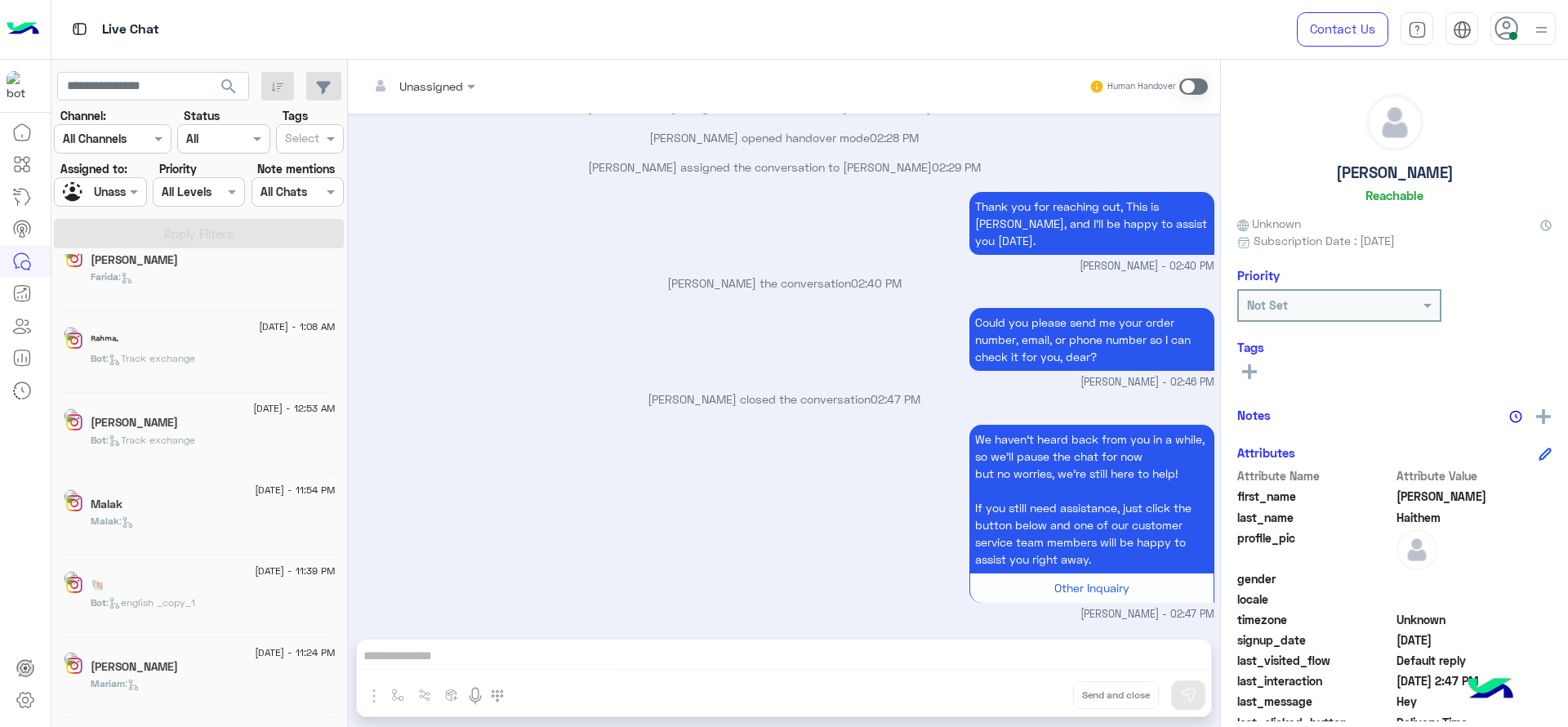
click at [255, 577] on span "11 August - 11:39 PM" at bounding box center [294, 571] width 80 height 15
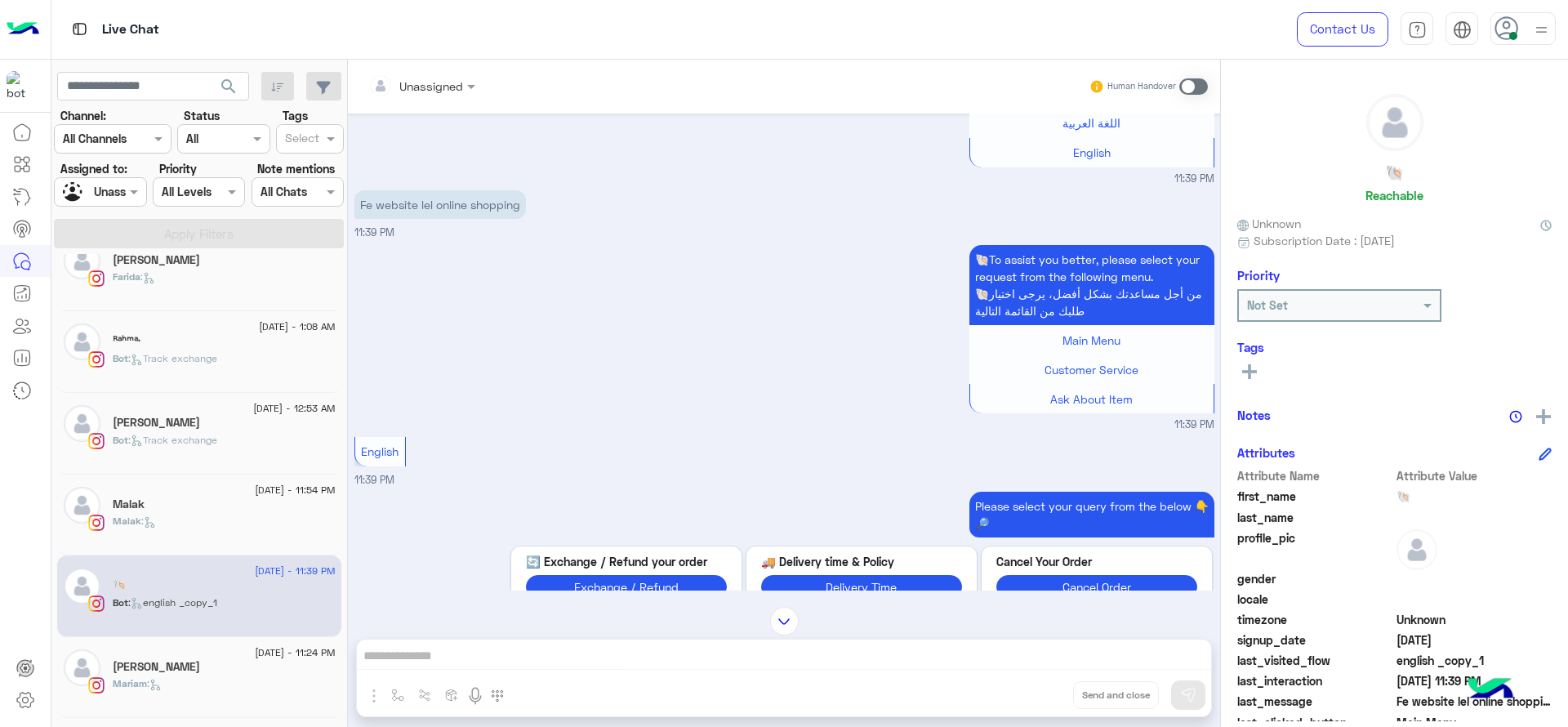
scroll to position [47, 0]
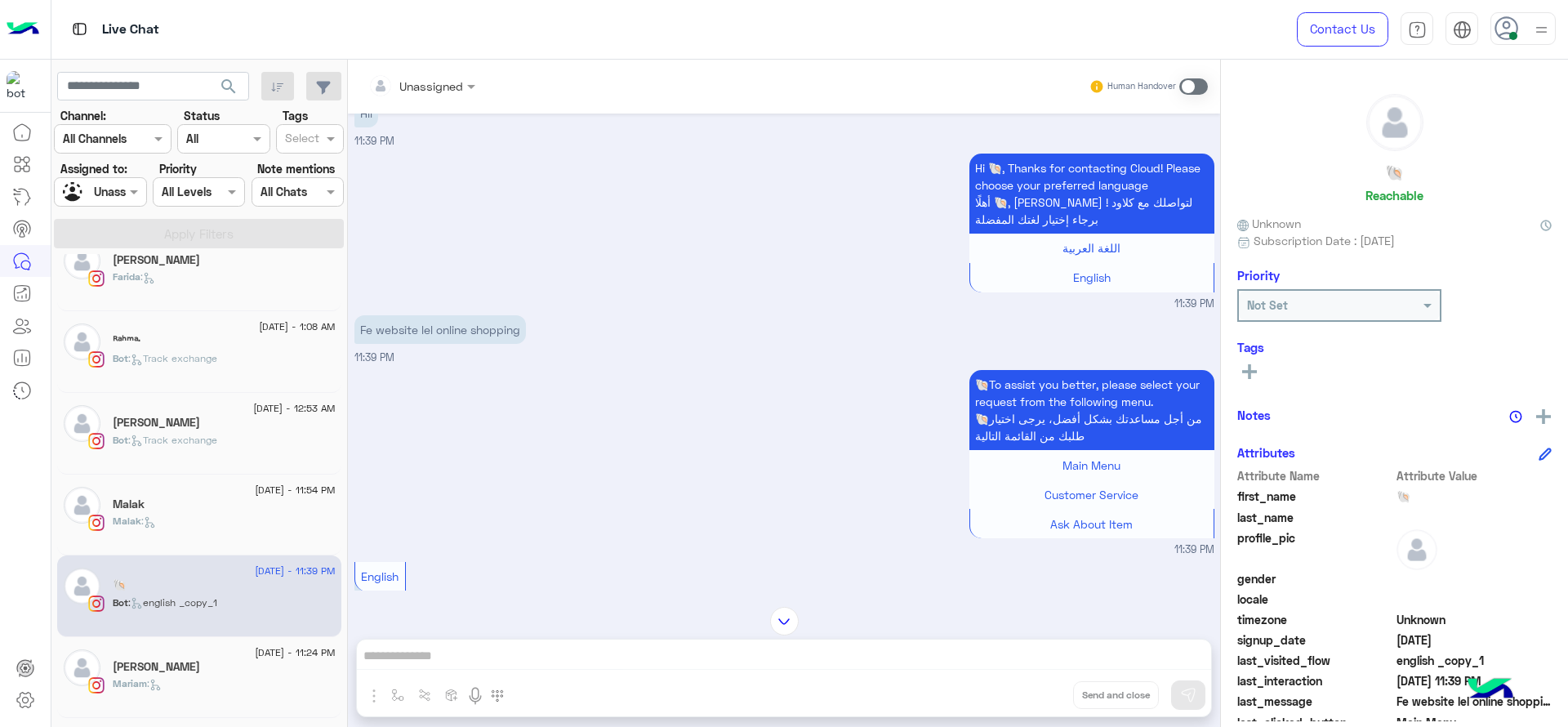
click at [139, 438] on icon at bounding box center [136, 441] width 12 height 12
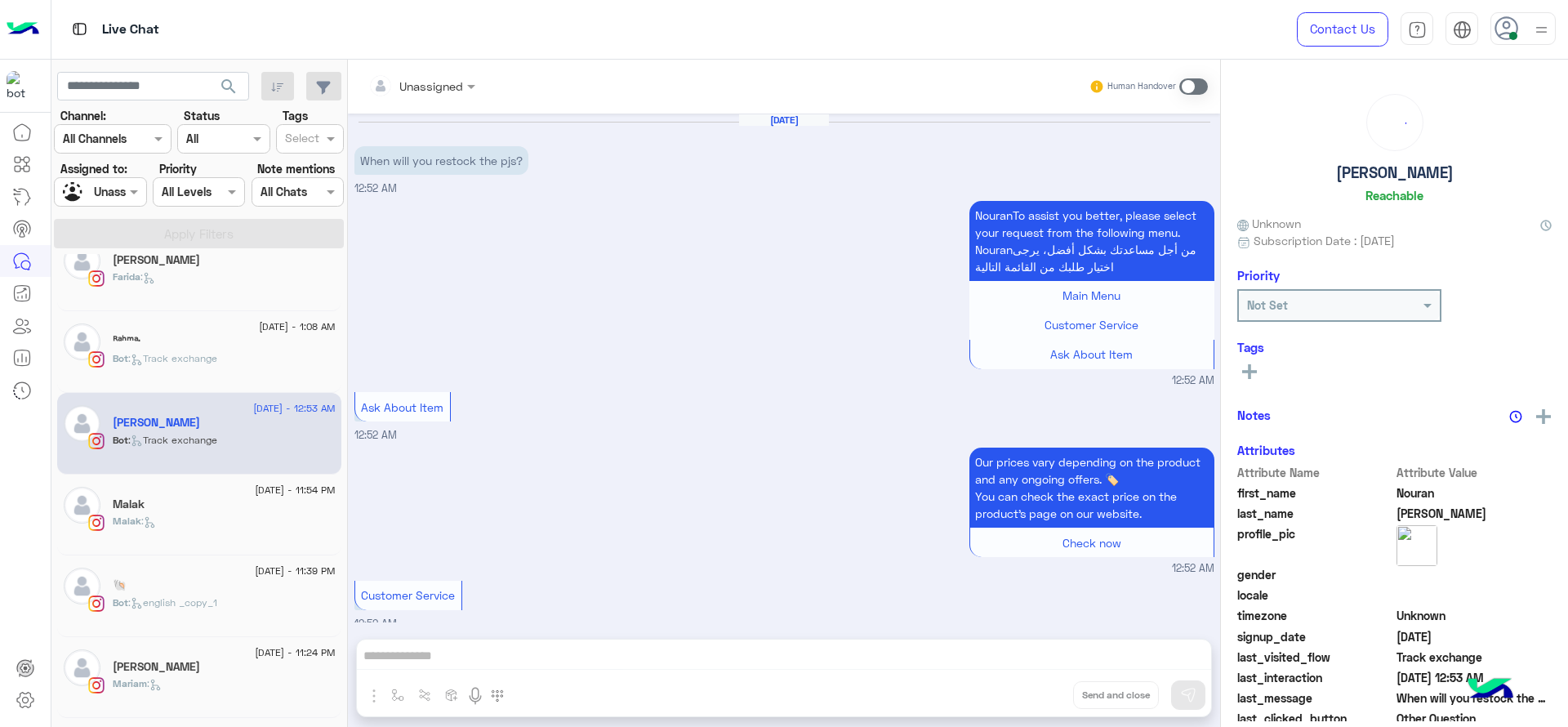
scroll to position [352, 0]
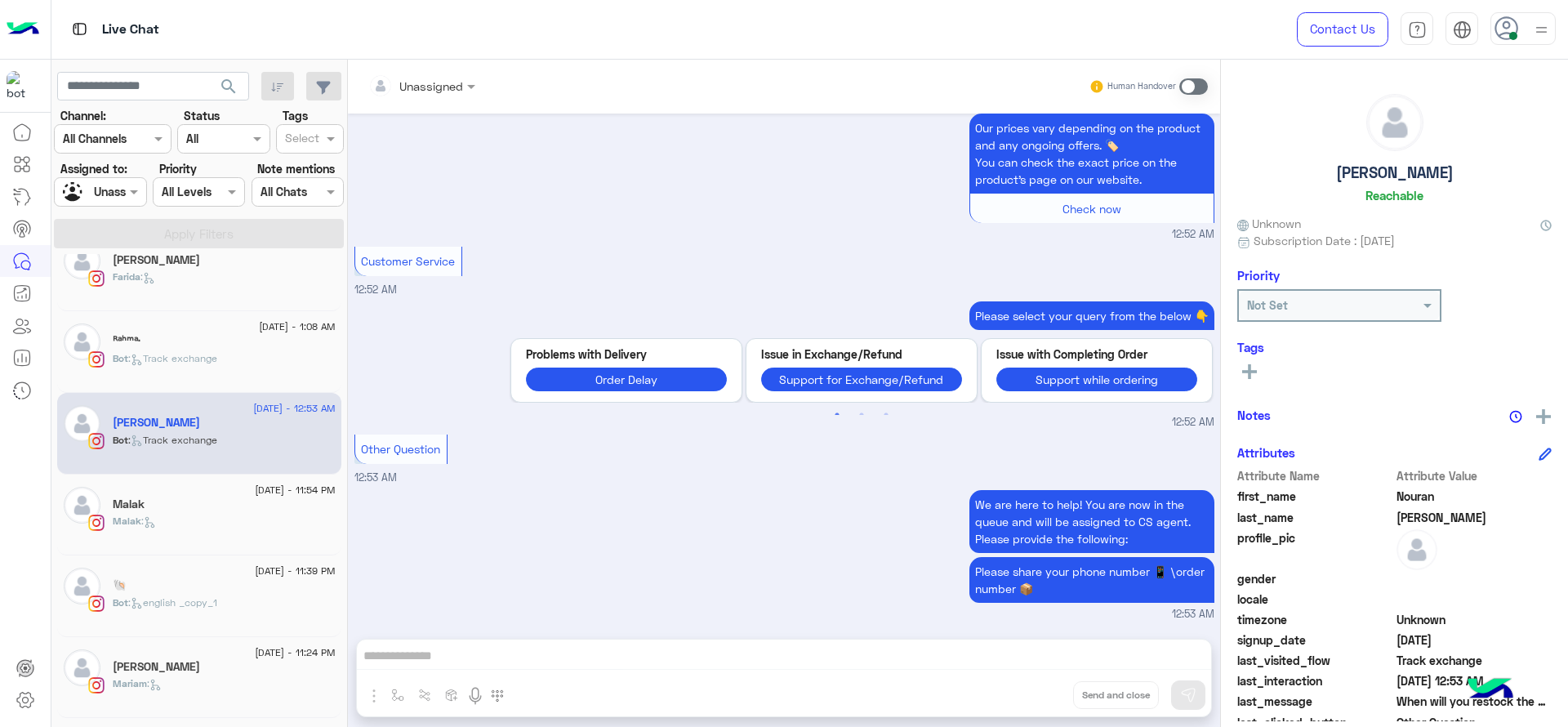
click at [115, 190] on div at bounding box center [100, 191] width 91 height 19
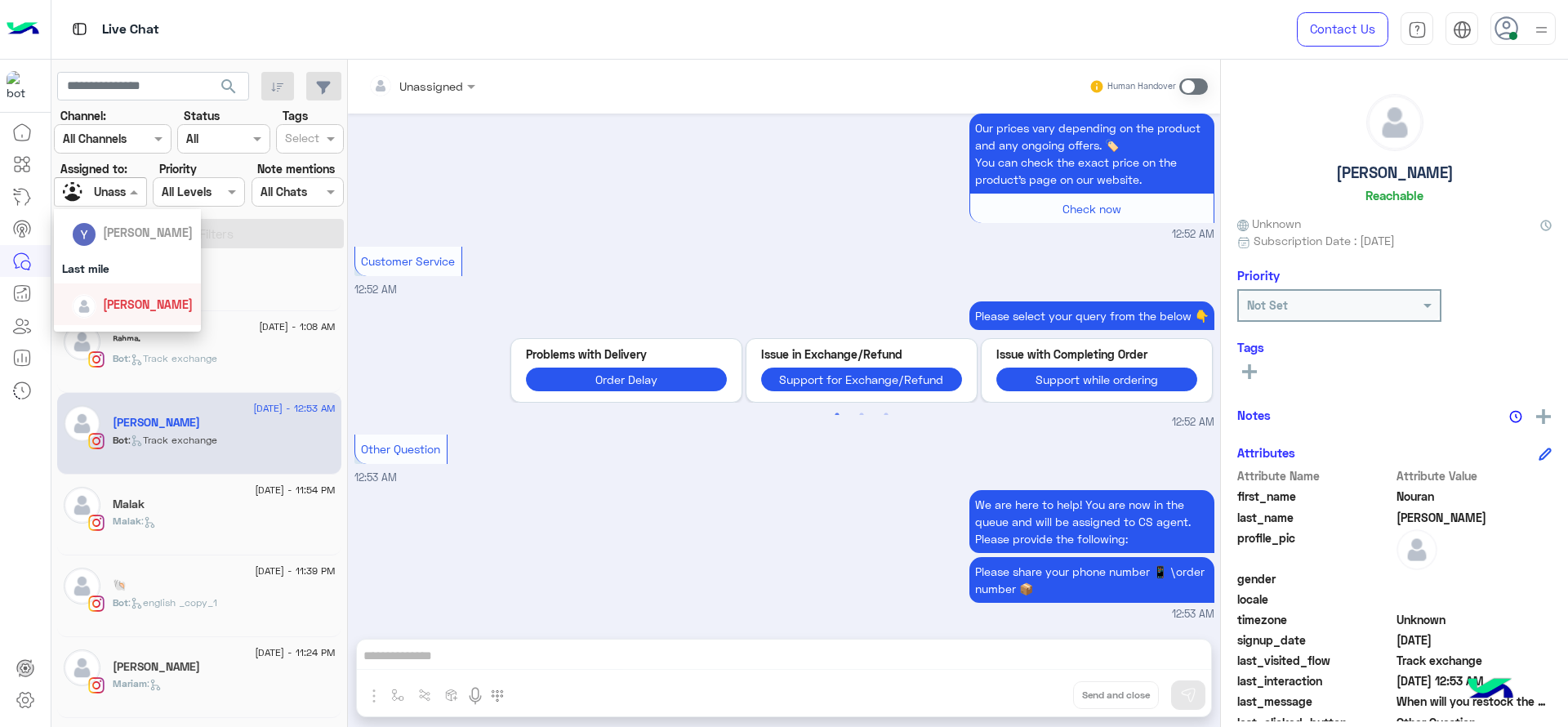
click at [135, 297] on span "[PERSON_NAME]" at bounding box center [147, 304] width 90 height 14
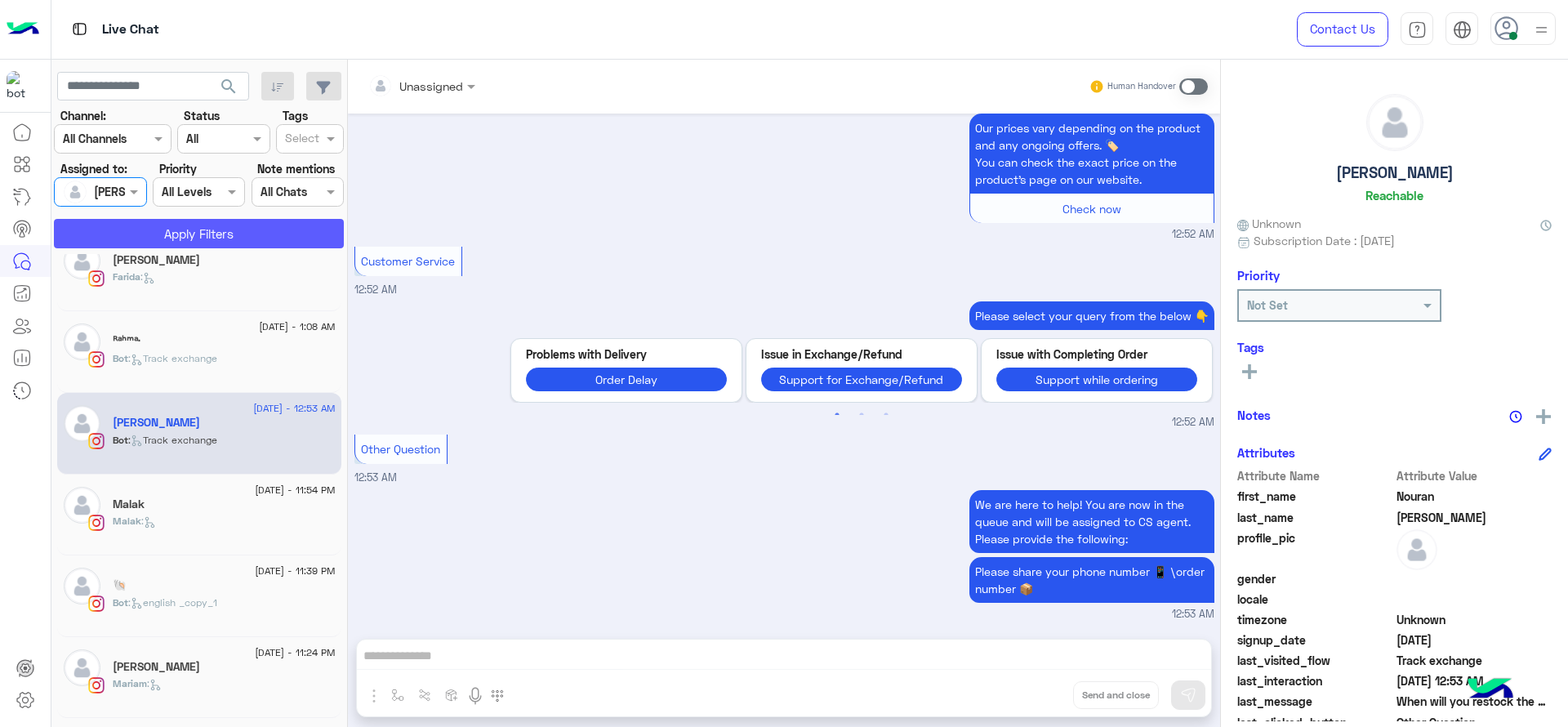
click at [196, 246] on button "Apply Filters" at bounding box center [199, 234] width 290 height 30
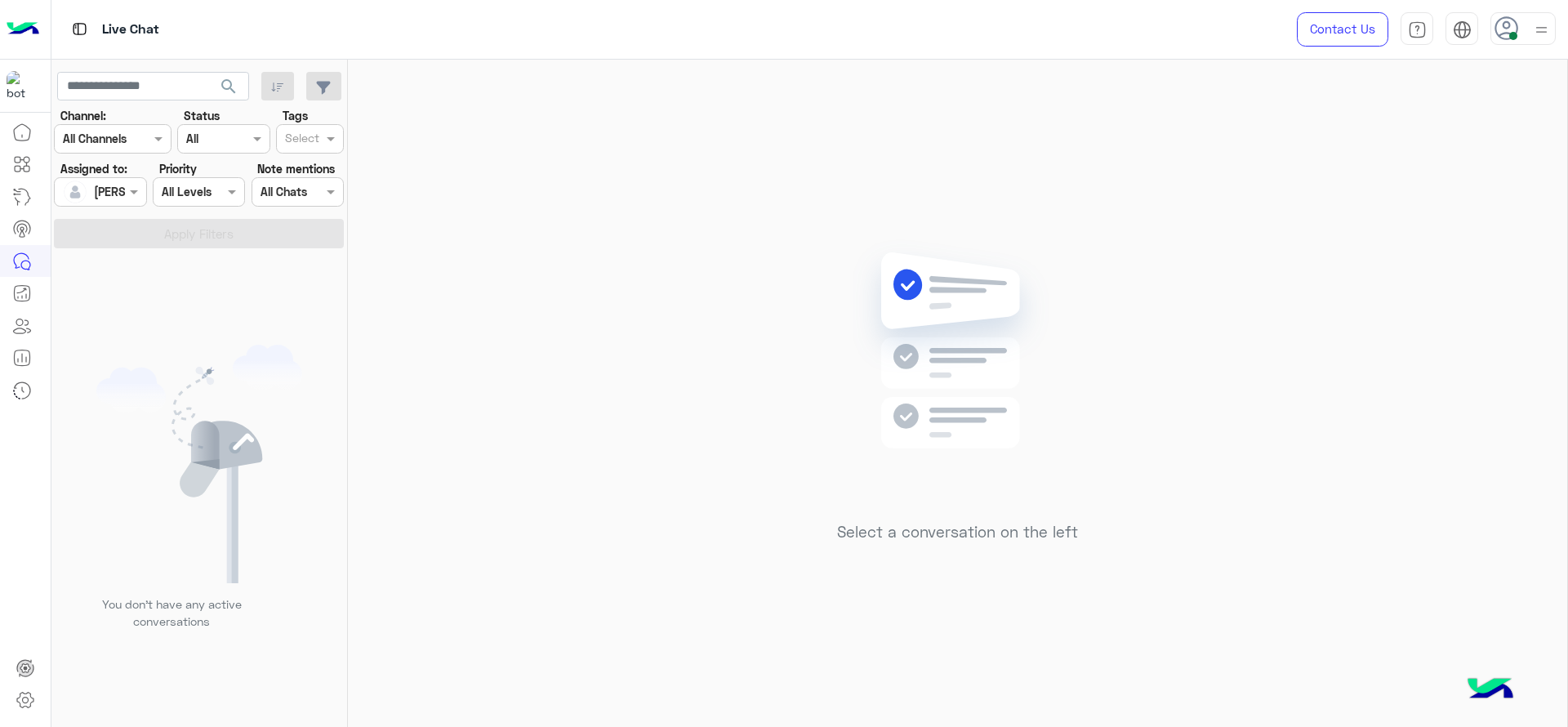
click at [111, 199] on div at bounding box center [100, 191] width 91 height 19
click at [139, 240] on div "Unassigned" at bounding box center [127, 260] width 147 height 41
click at [139, 240] on button "Apply Filters" at bounding box center [199, 234] width 290 height 30
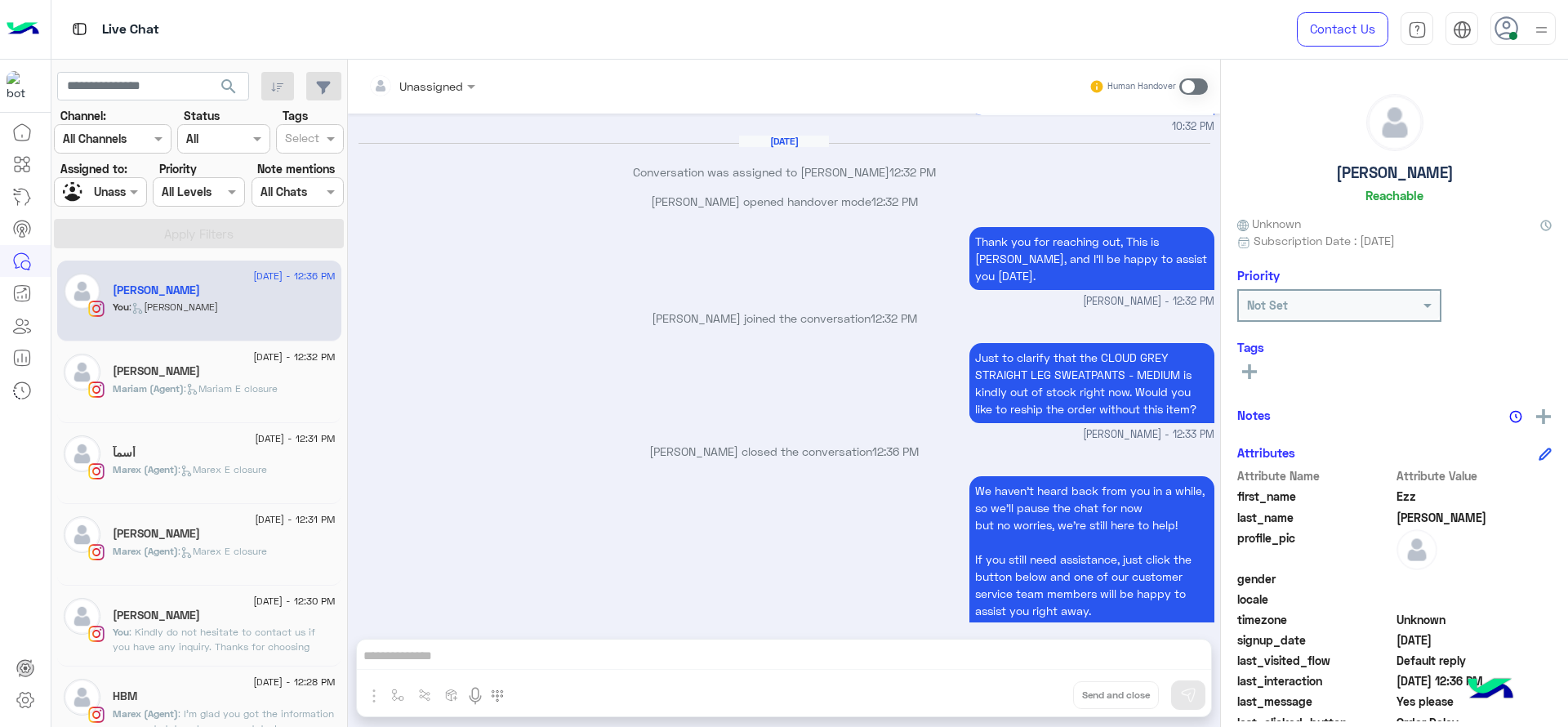
click at [191, 434] on div "14 August - 12:31 PM أسمآ Marex (Agent) : Marex E closure" at bounding box center [199, 464] width 284 height 82
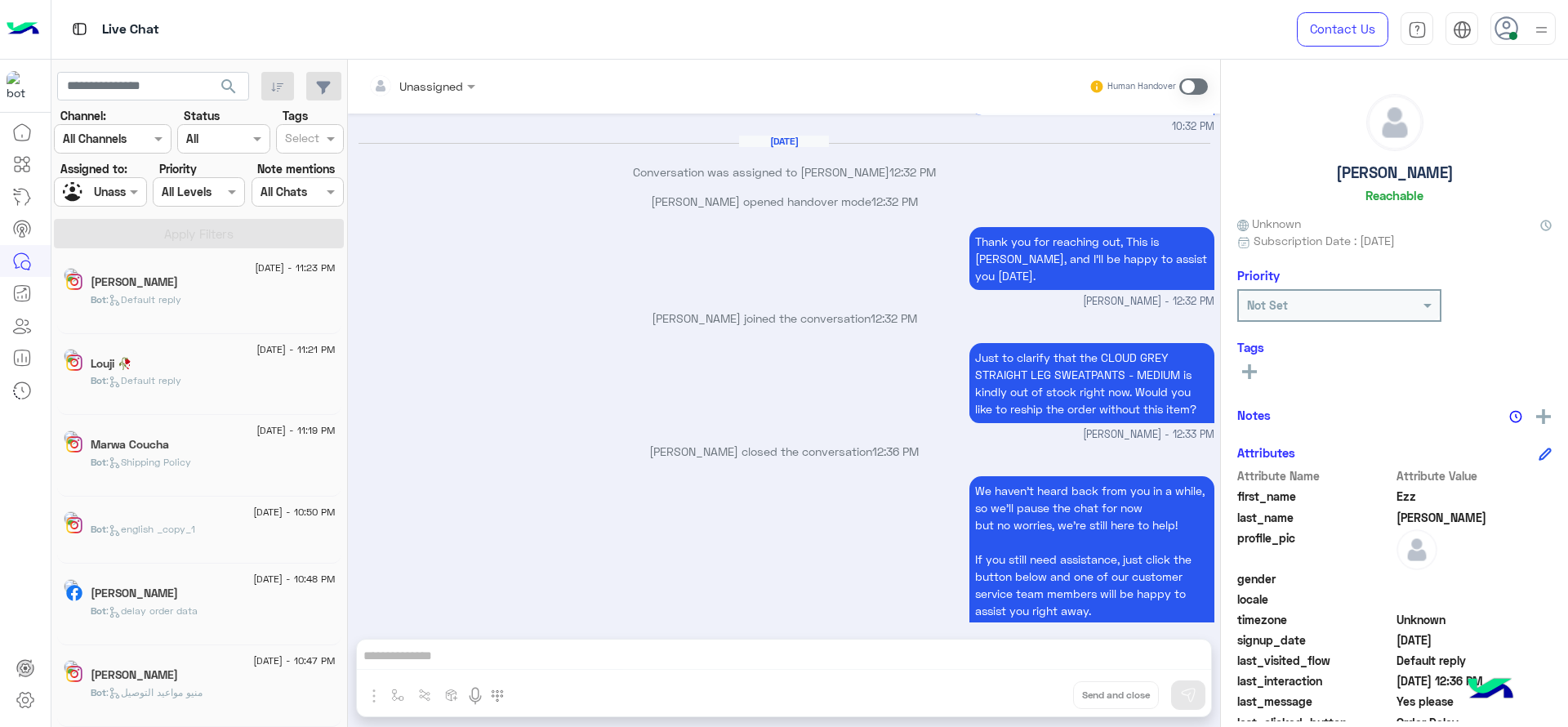
scroll to position [8, 0]
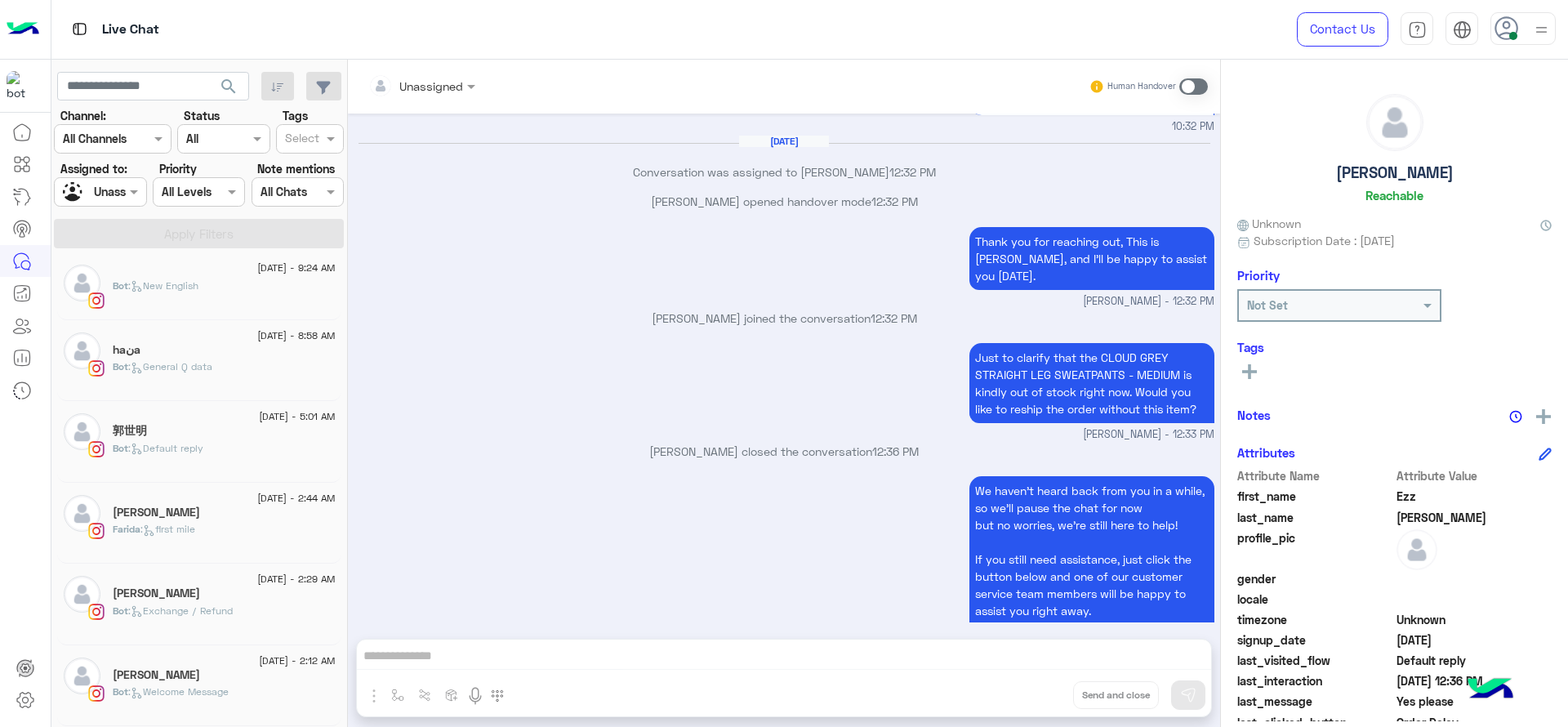
click at [191, 434] on div "郭世明" at bounding box center [224, 432] width 223 height 17
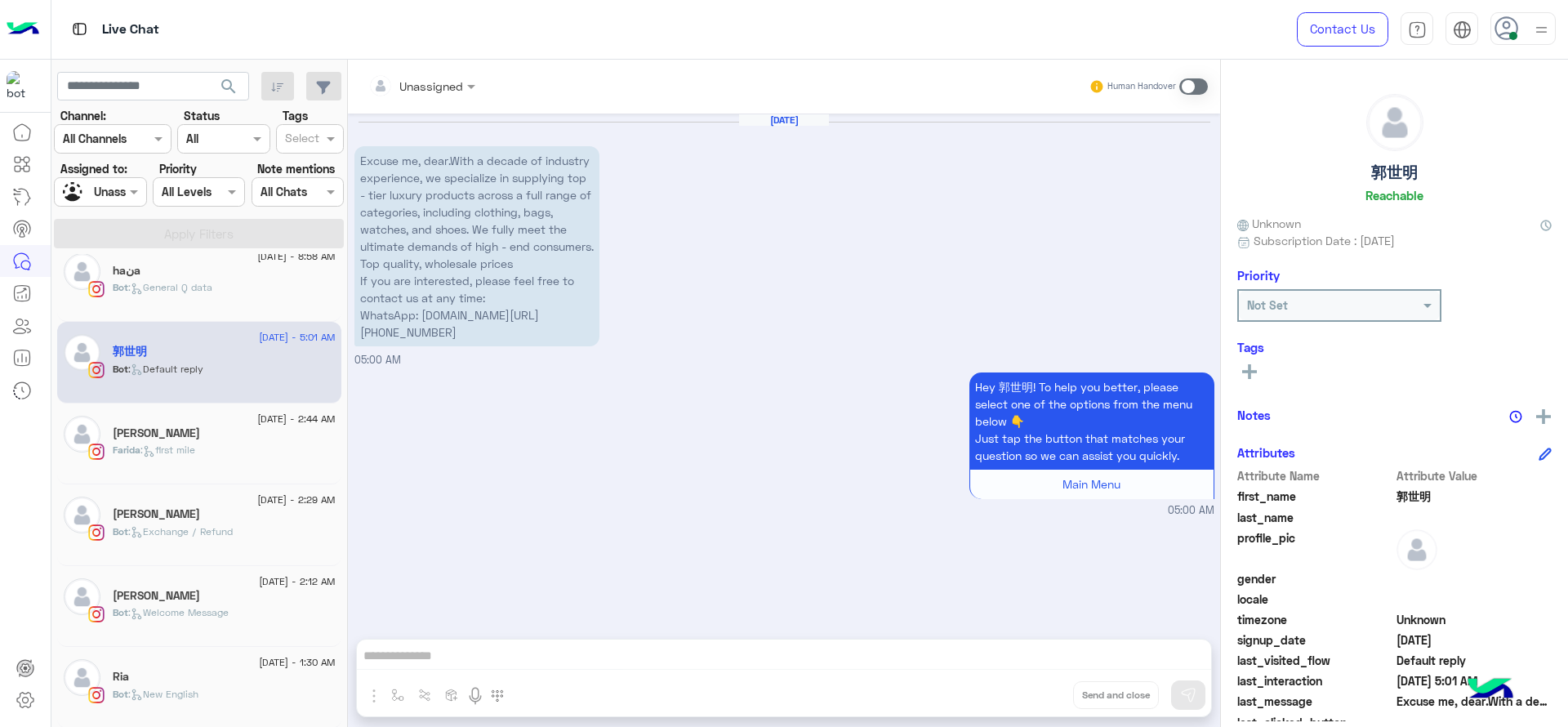
scroll to position [90, 0]
click at [206, 530] on span ": Exchange / Refund" at bounding box center [181, 528] width 105 height 12
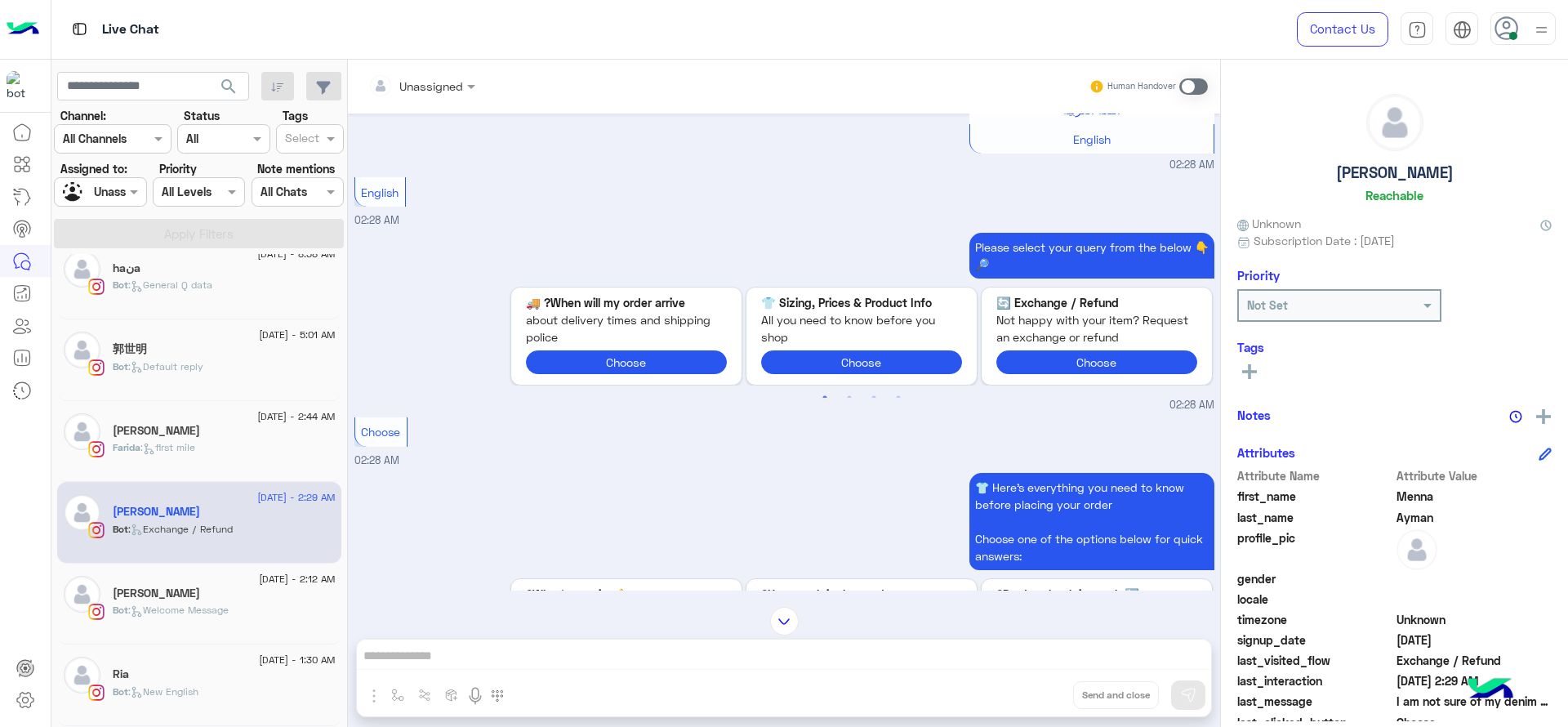
scroll to position [963, 0]
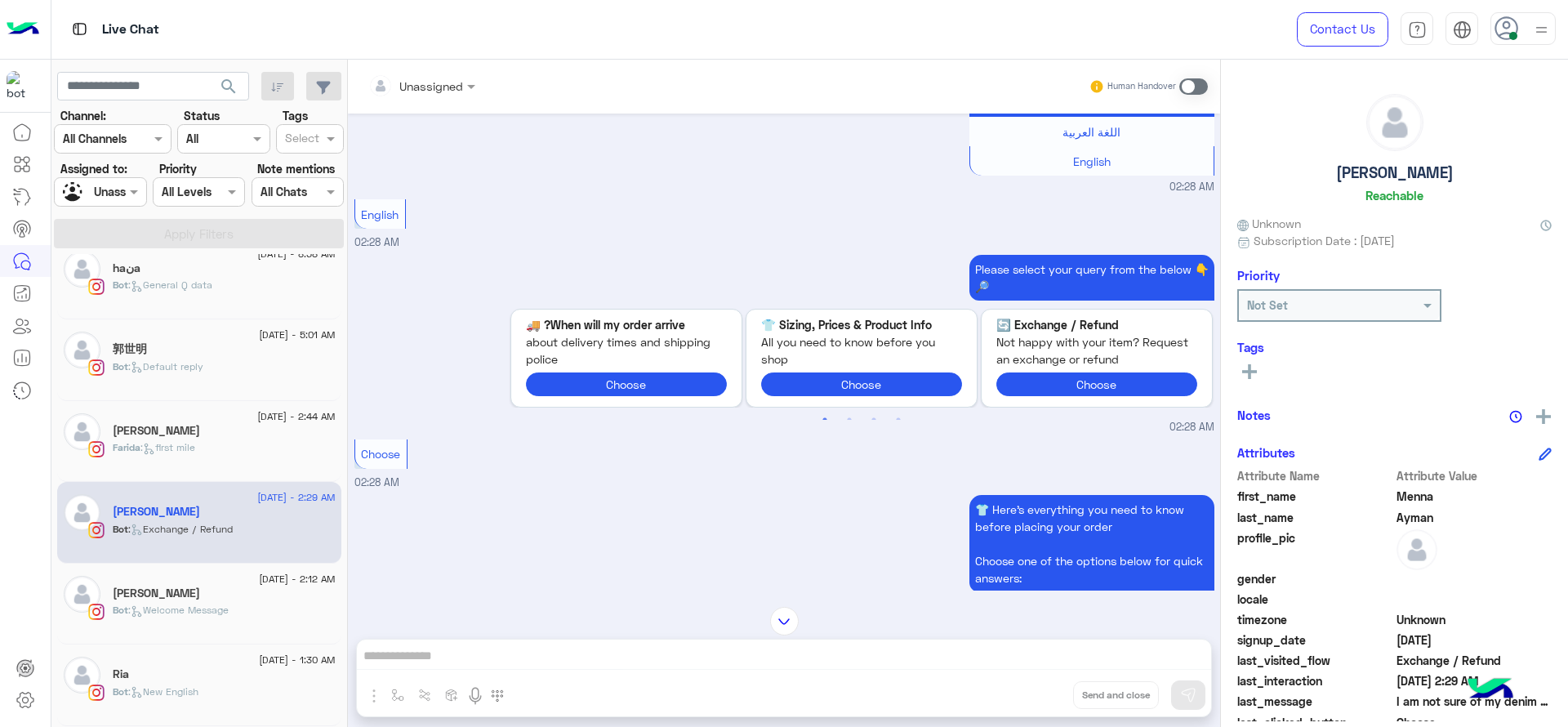
click at [300, 584] on span "14 August - 2:12 AM" at bounding box center [296, 579] width 76 height 15
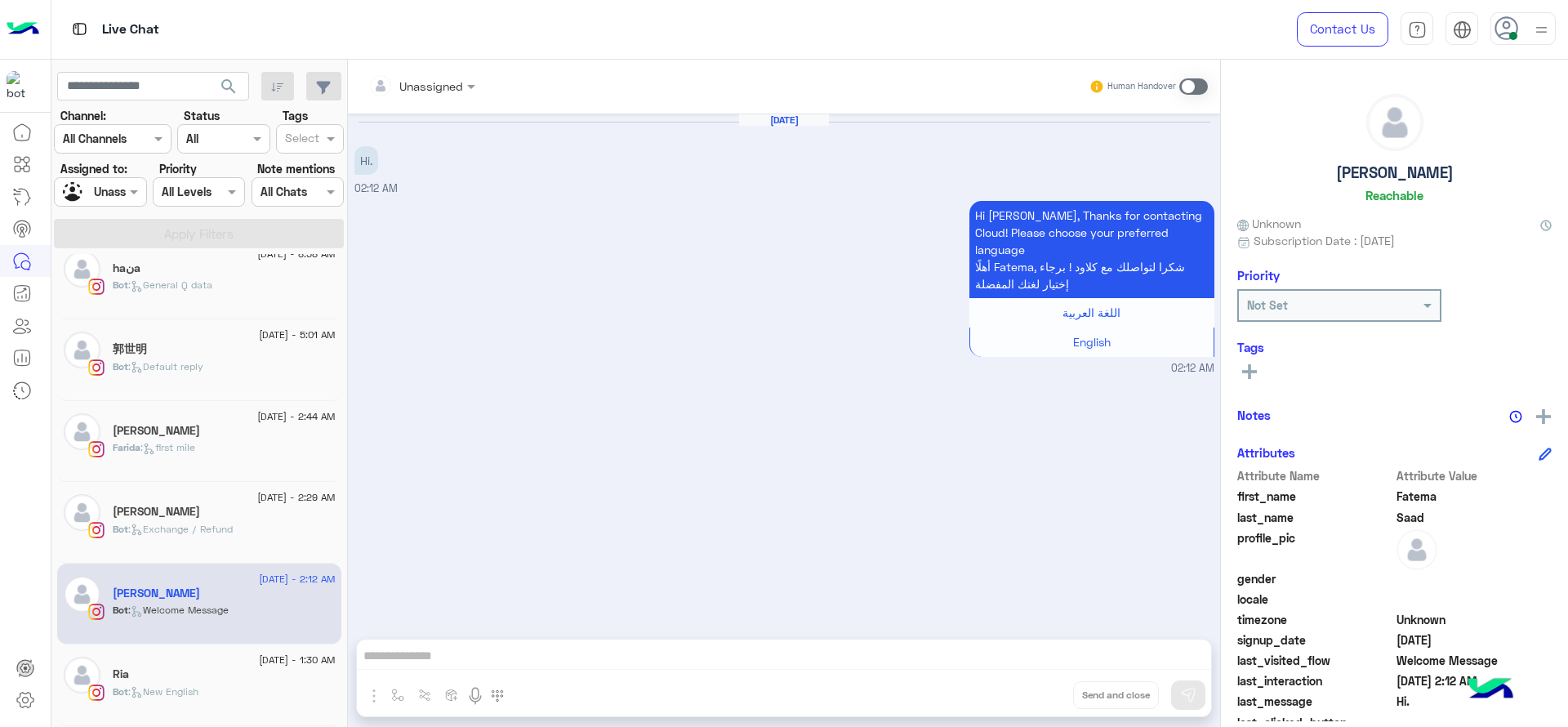
click at [192, 671] on div "Ria" at bounding box center [224, 676] width 223 height 17
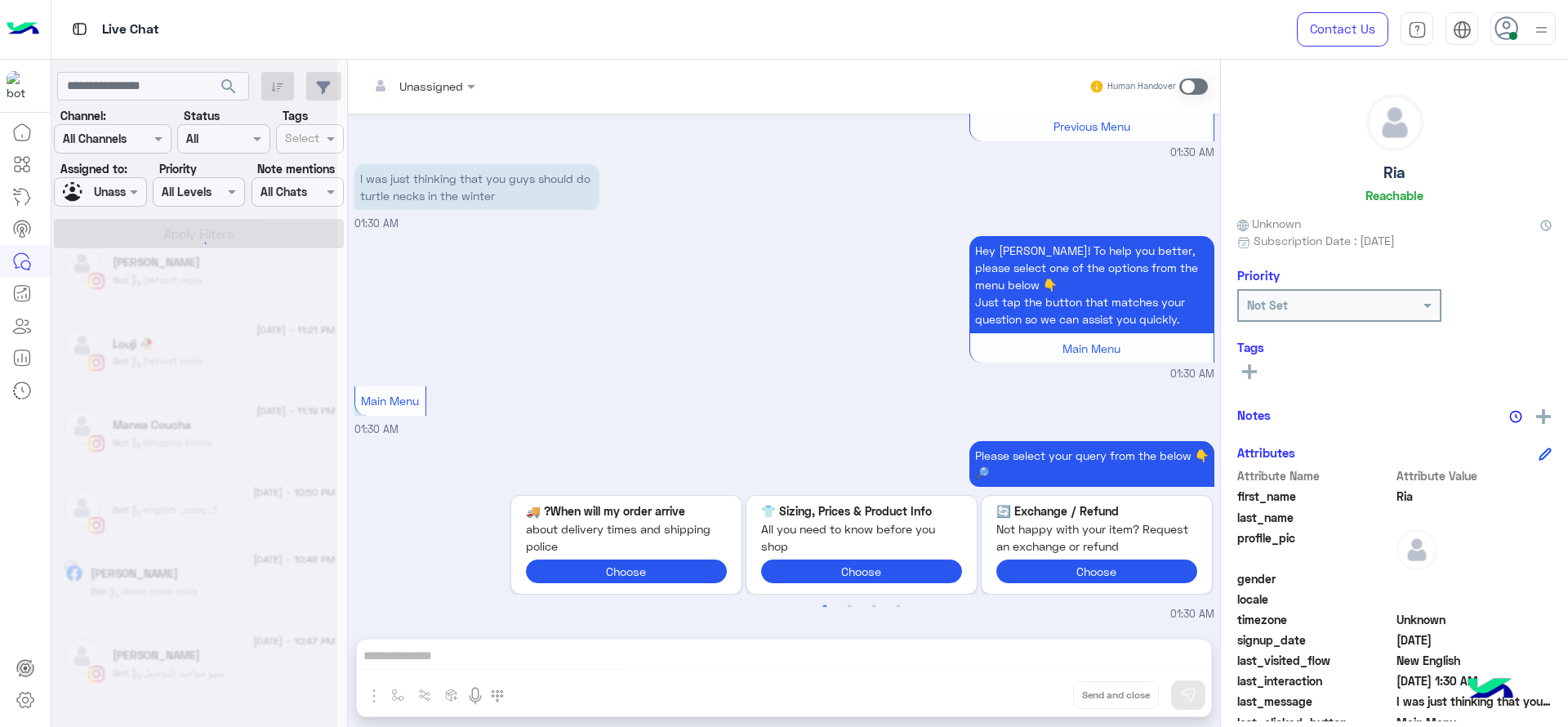
scroll to position [8, 0]
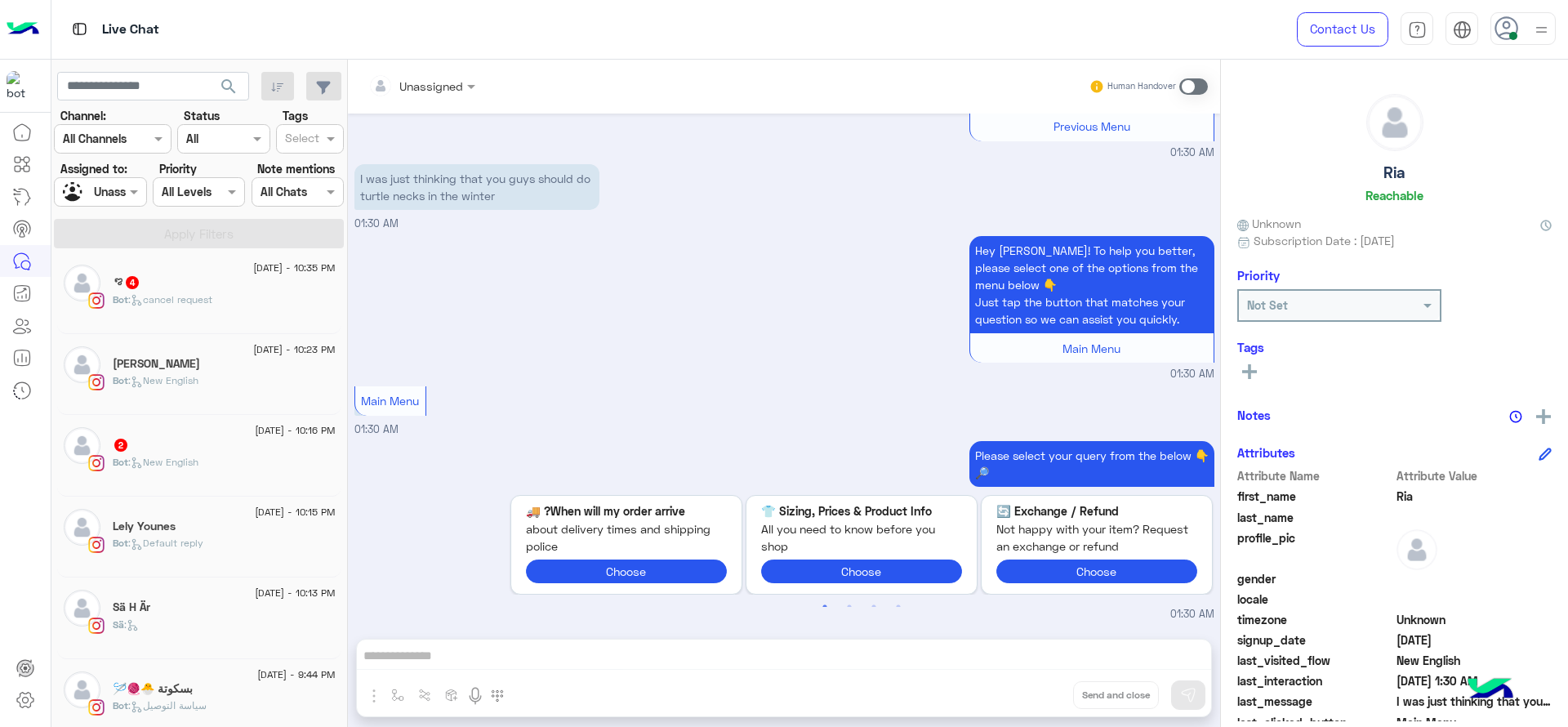
click at [222, 444] on div "2" at bounding box center [224, 445] width 223 height 17
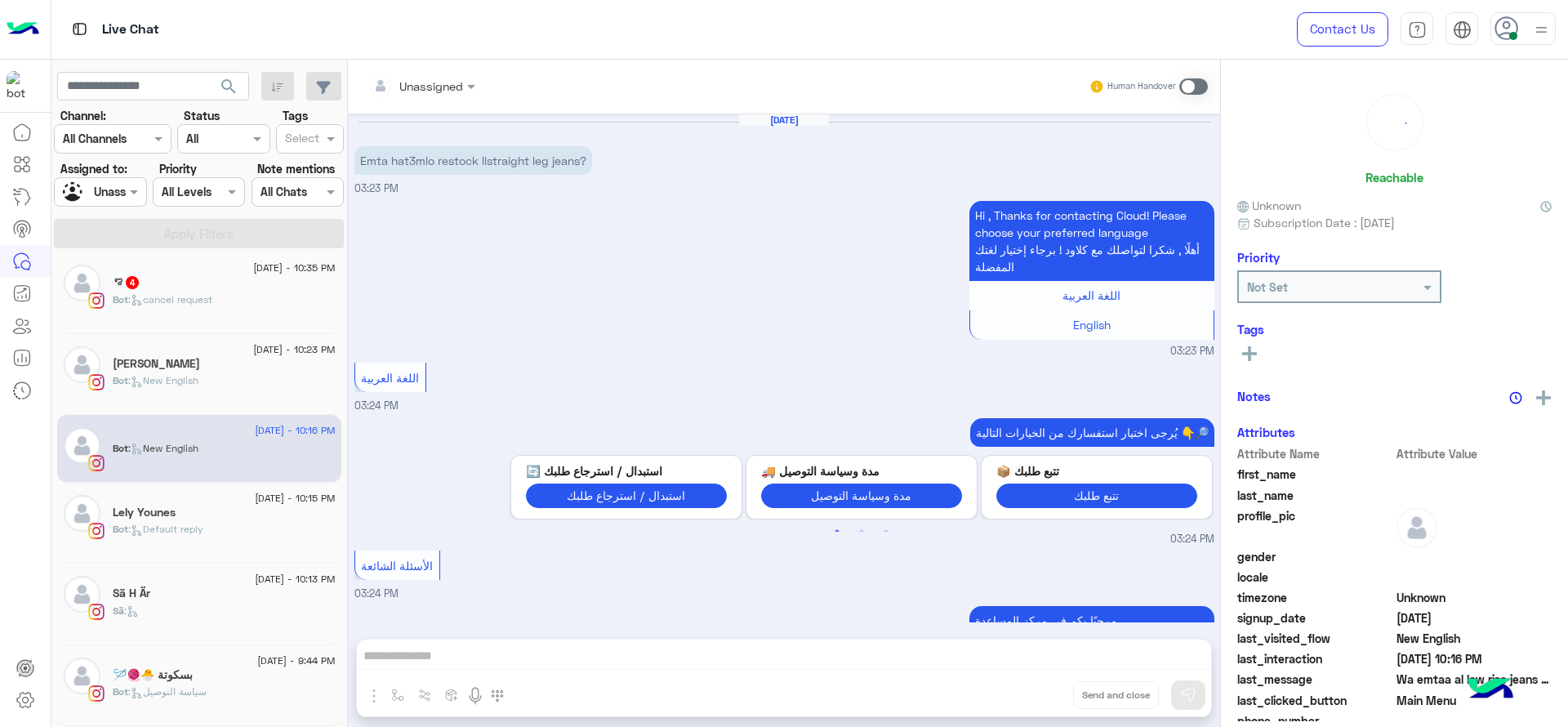
scroll to position [981, 0]
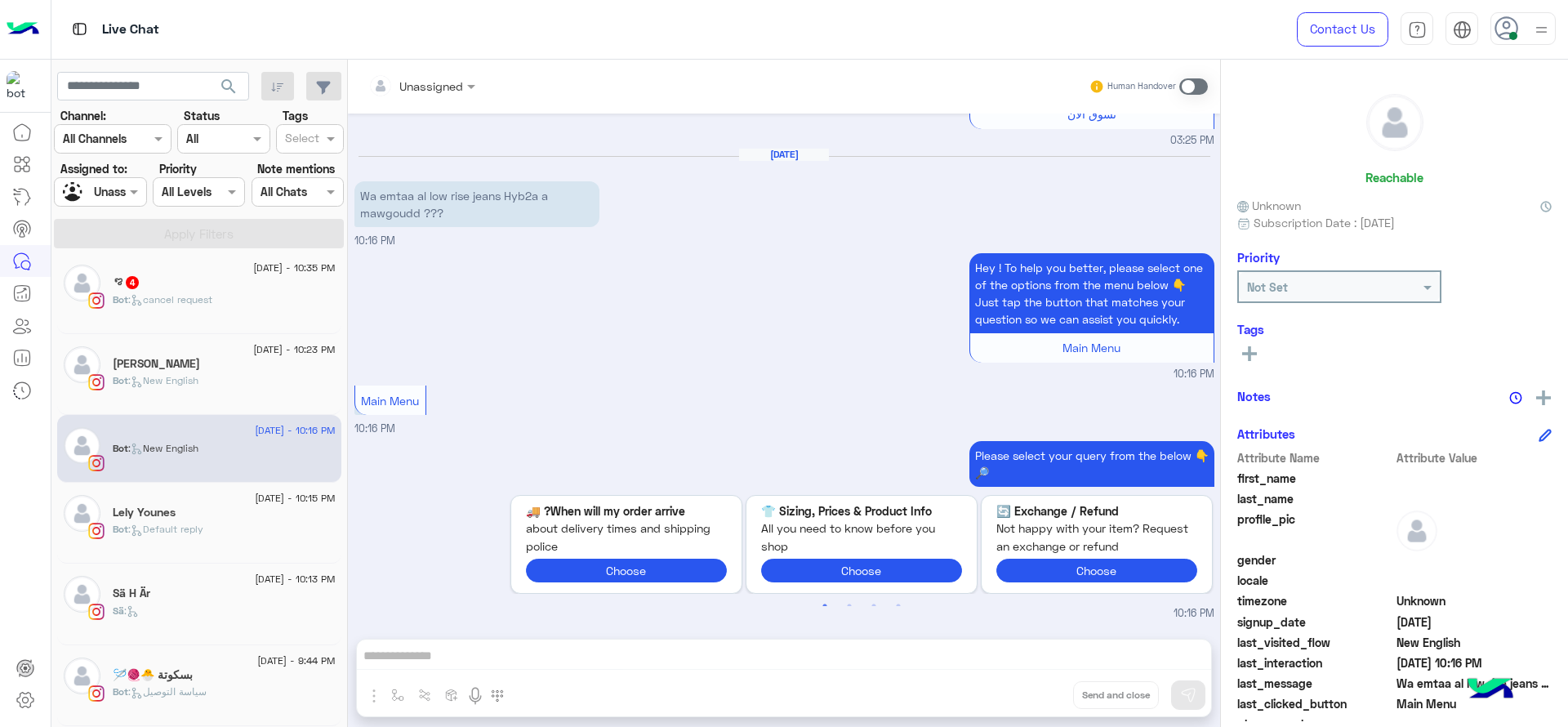
click at [115, 293] on span "Bot" at bounding box center [120, 299] width 16 height 12
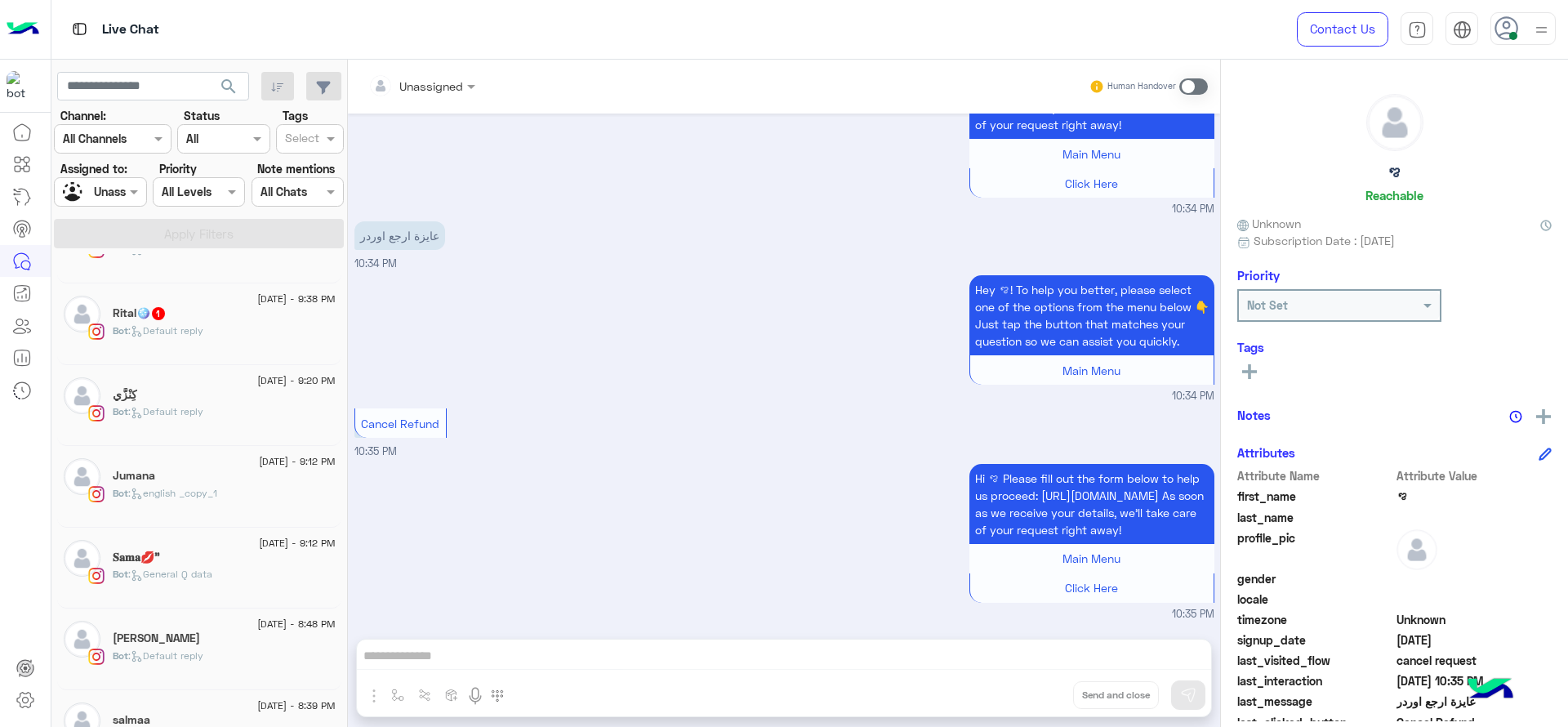
scroll to position [519, 0]
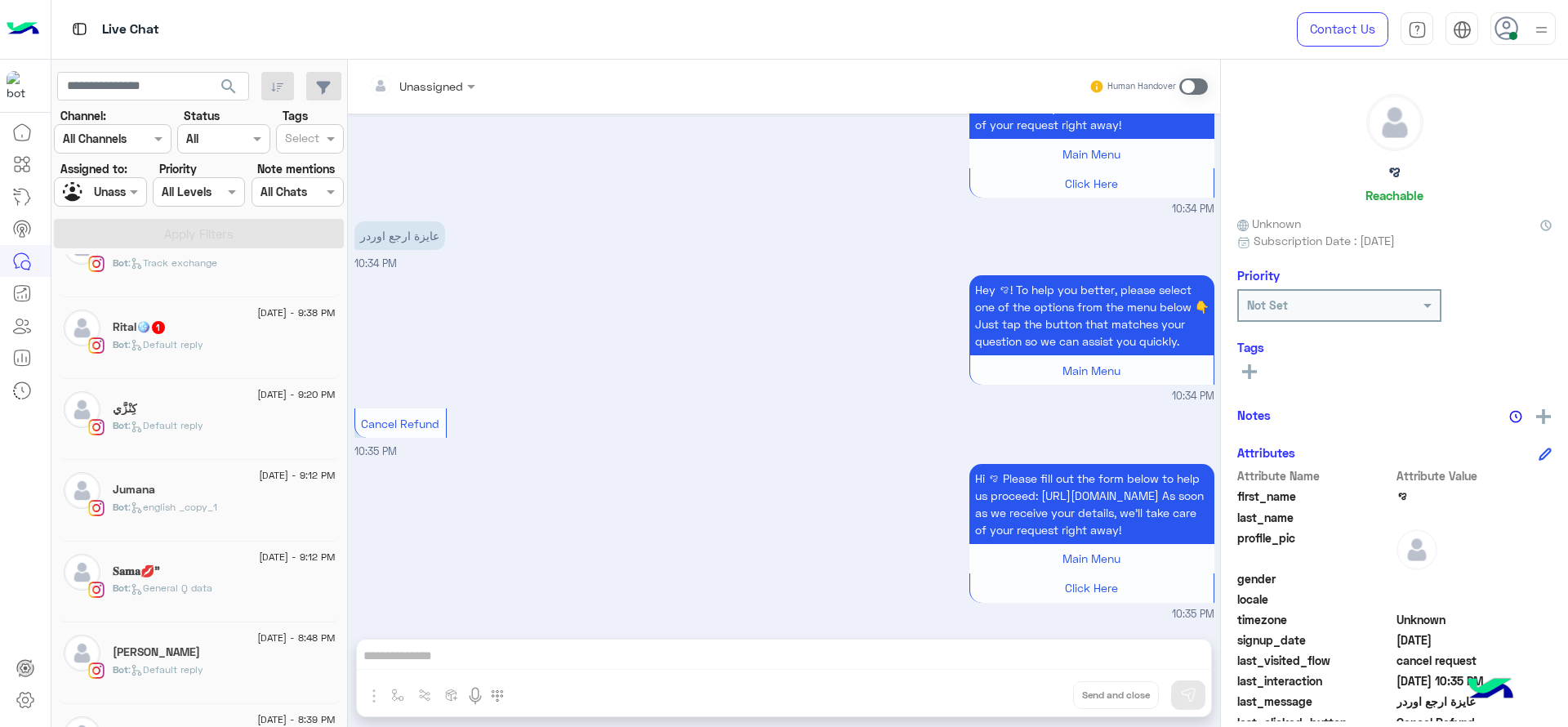
click at [246, 325] on div "Rital🪩 1" at bounding box center [224, 328] width 223 height 17
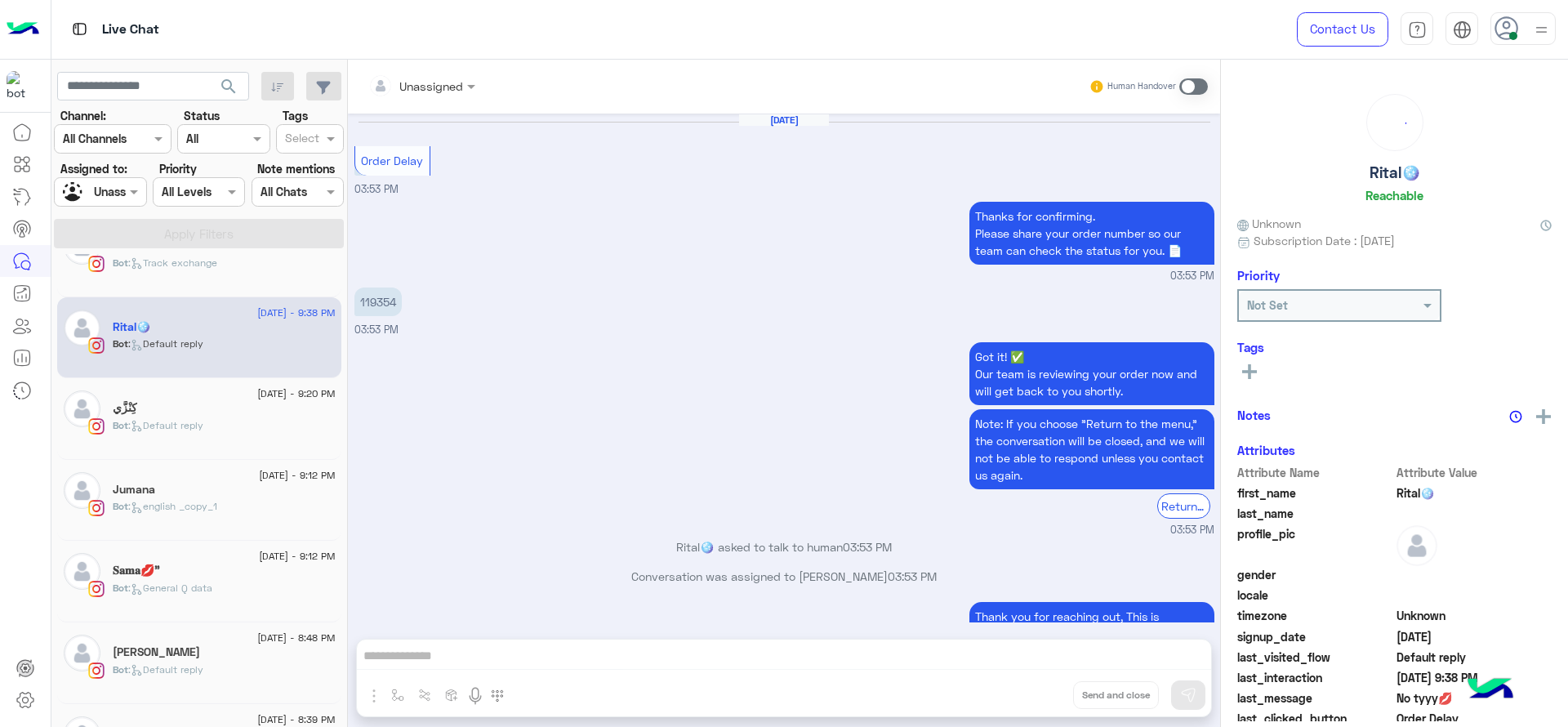
scroll to position [1034, 0]
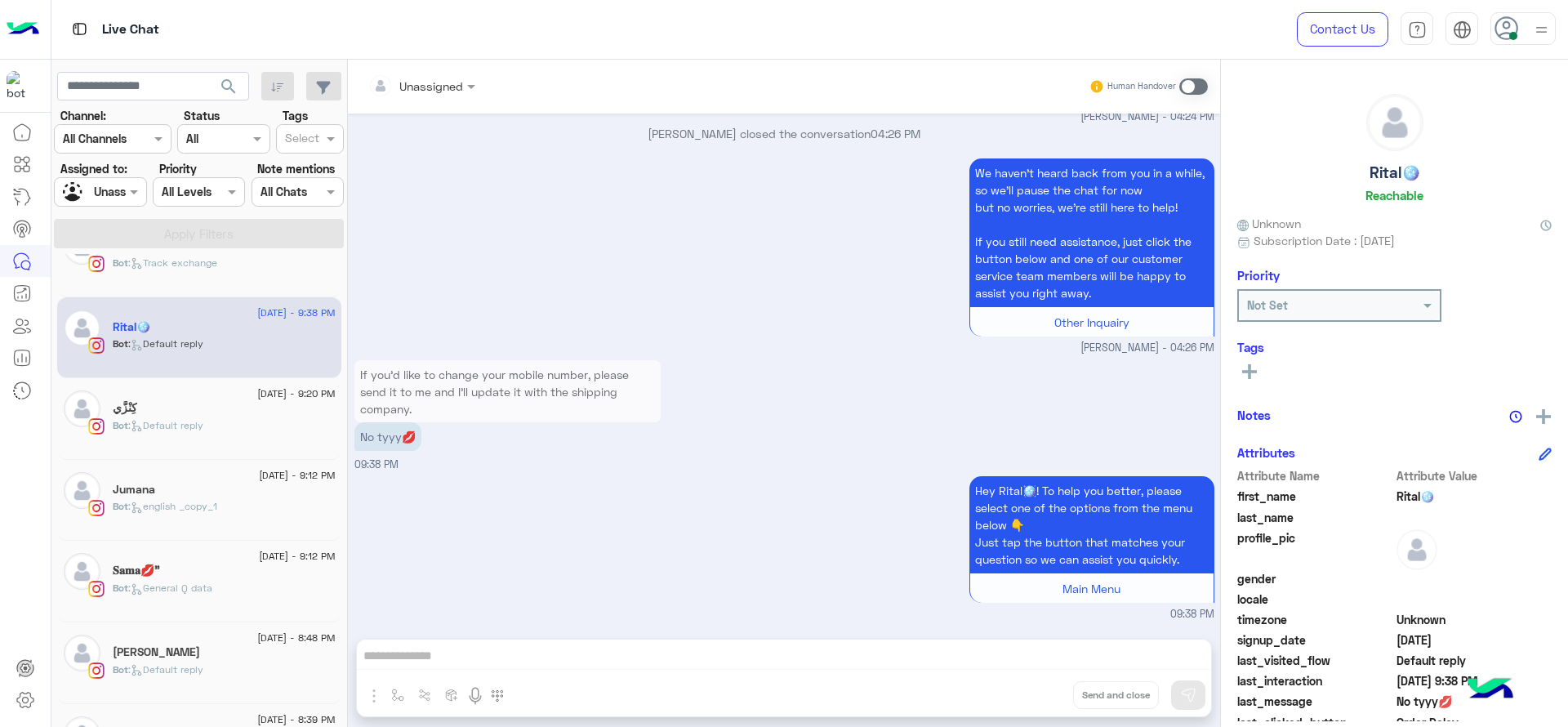
click at [92, 201] on div at bounding box center [78, 192] width 31 height 29
click at [124, 275] on div "[PERSON_NAME]" at bounding box center [132, 263] width 120 height 29
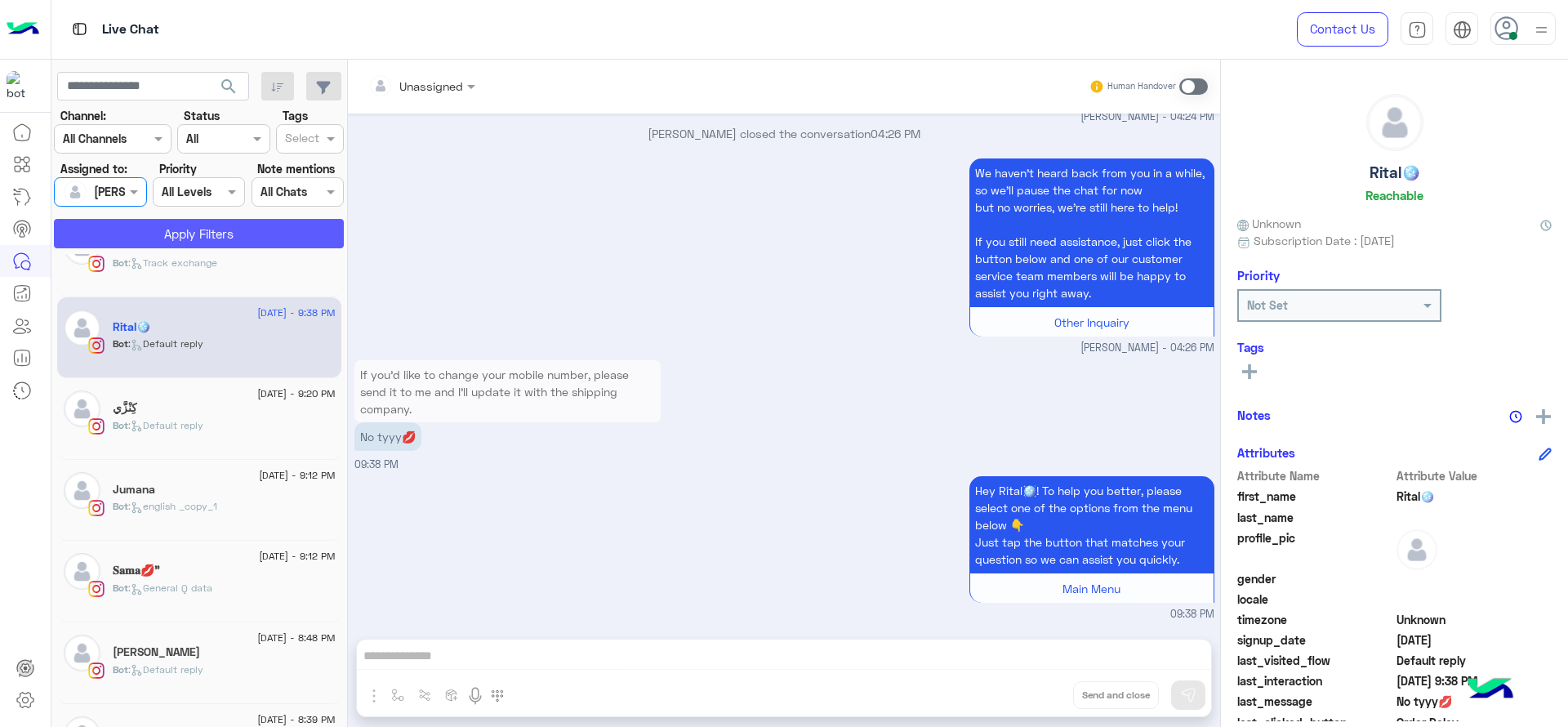
click at [152, 229] on button "Apply Filters" at bounding box center [199, 234] width 290 height 30
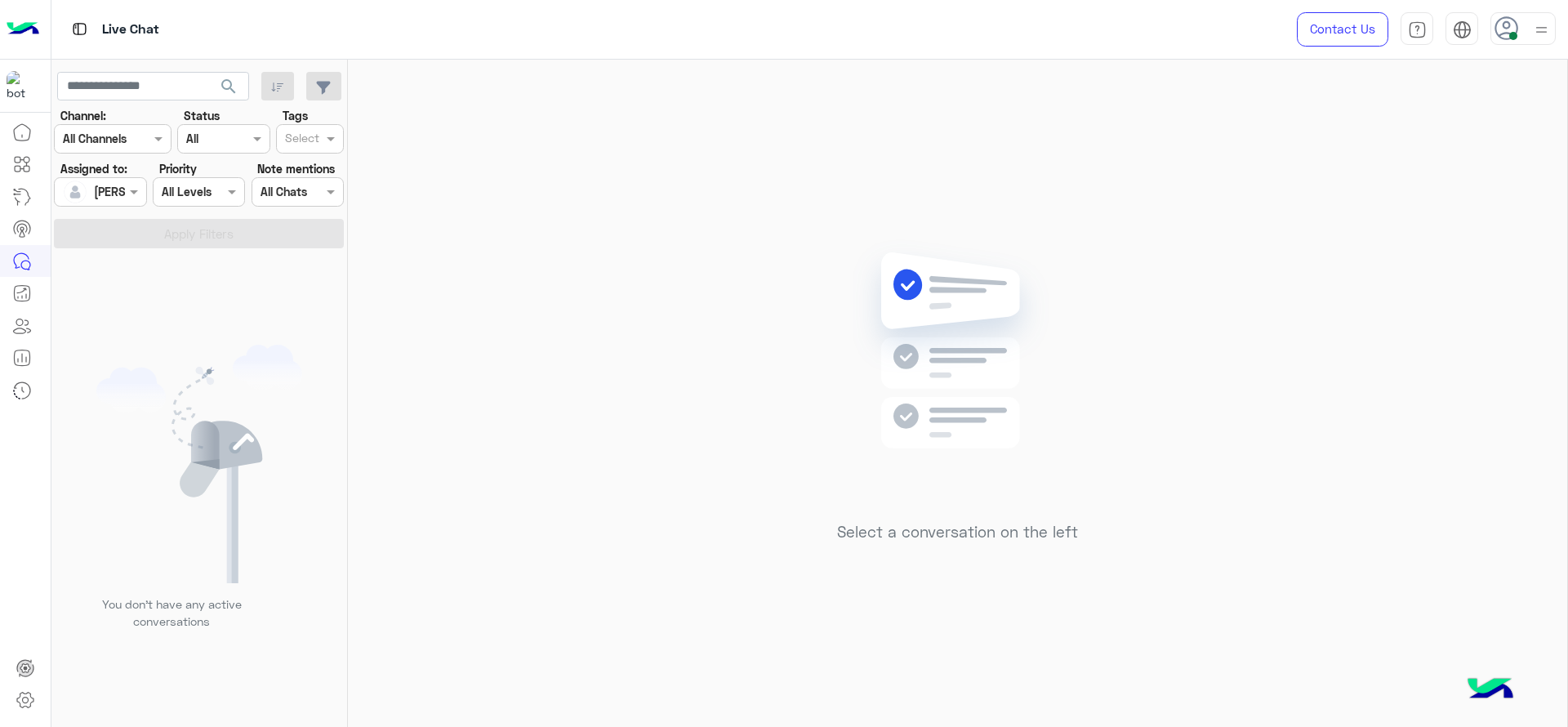
click at [443, 146] on div "Select a conversation on the left" at bounding box center [957, 396] width 1219 height 674
click at [788, 382] on div "Select a conversation on the left" at bounding box center [957, 396] width 1219 height 674
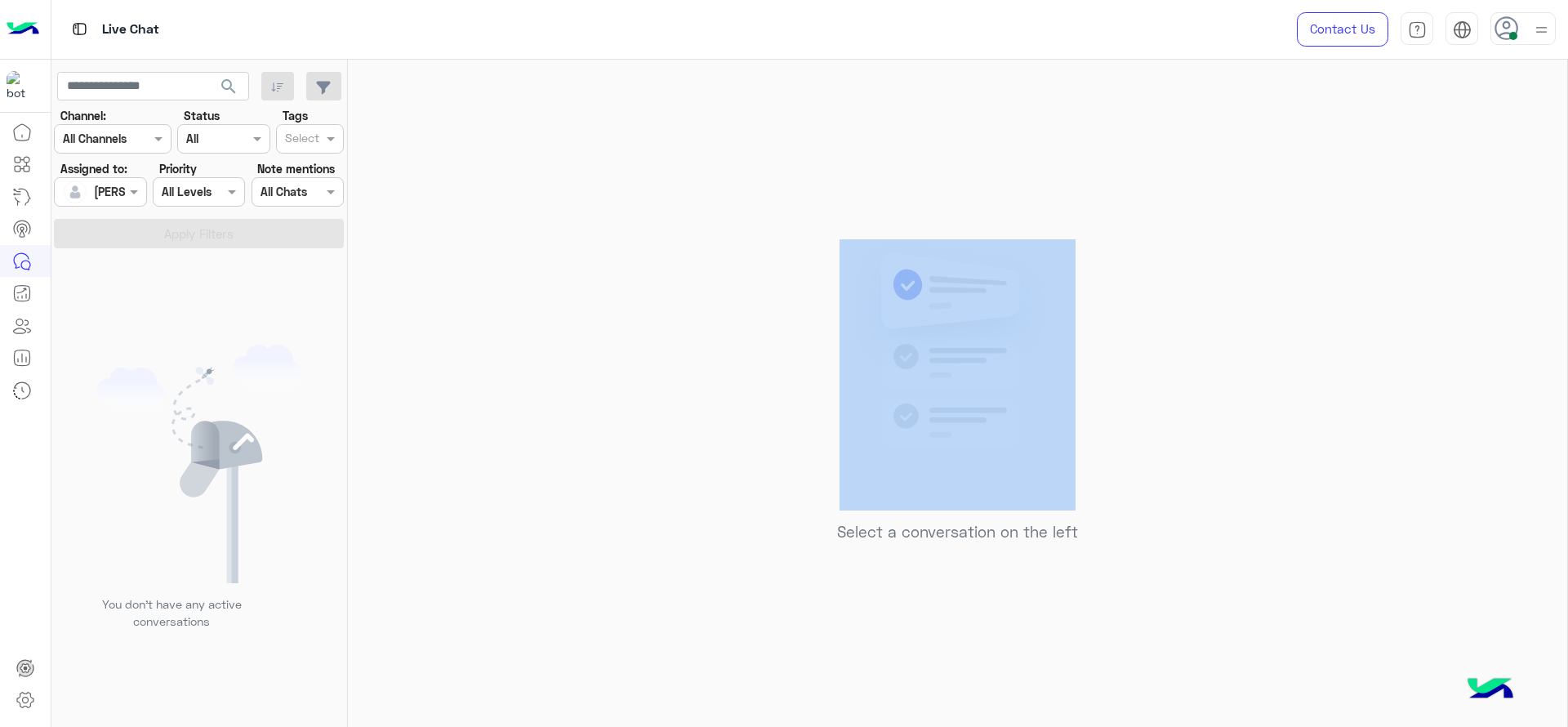
click at [565, 202] on div "Select a conversation on the left" at bounding box center [957, 396] width 1219 height 674
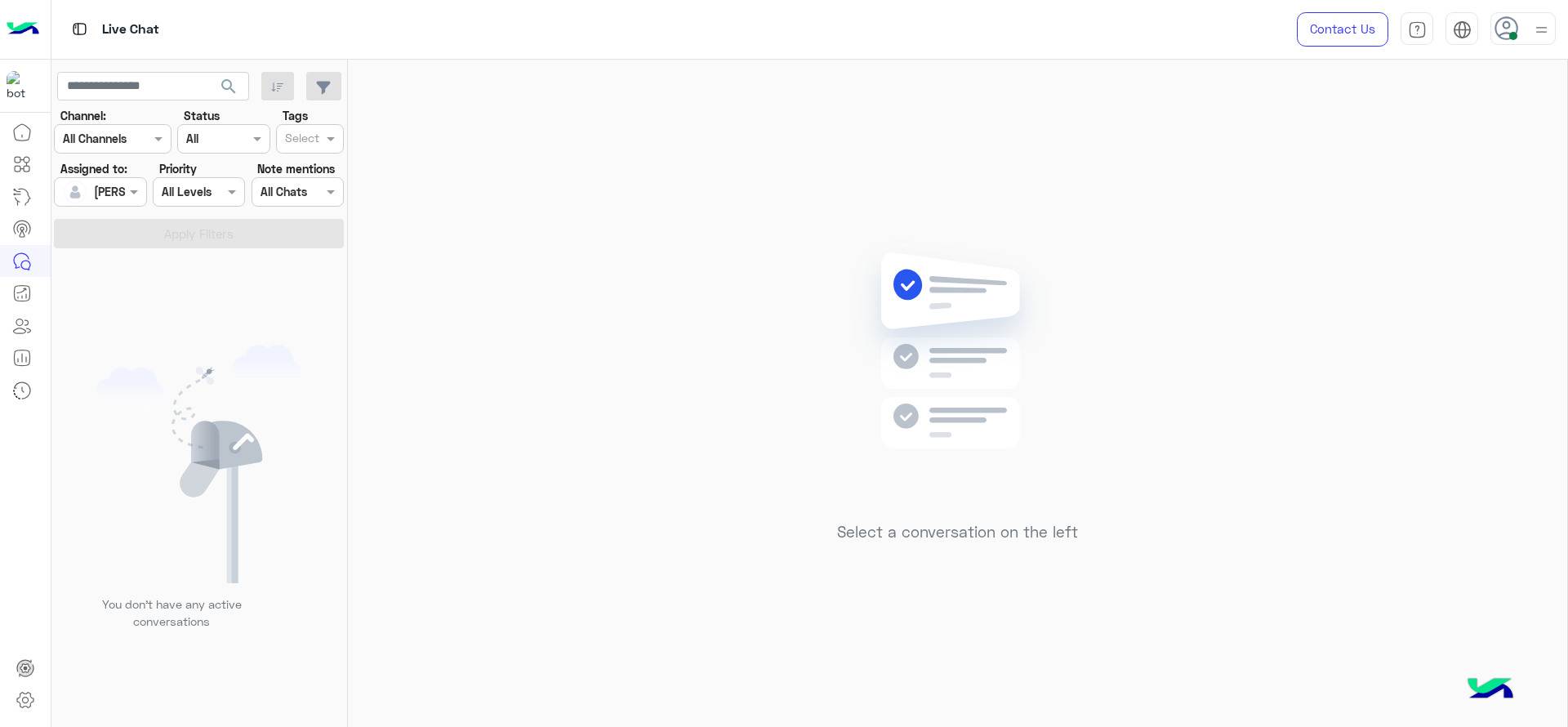
click at [636, 439] on div "Select a conversation on the left" at bounding box center [957, 396] width 1219 height 674
click at [116, 187] on div at bounding box center [100, 191] width 91 height 19
click at [139, 270] on div "Unassigned" at bounding box center [127, 260] width 130 height 29
click at [156, 229] on button "Apply Filters" at bounding box center [199, 234] width 290 height 30
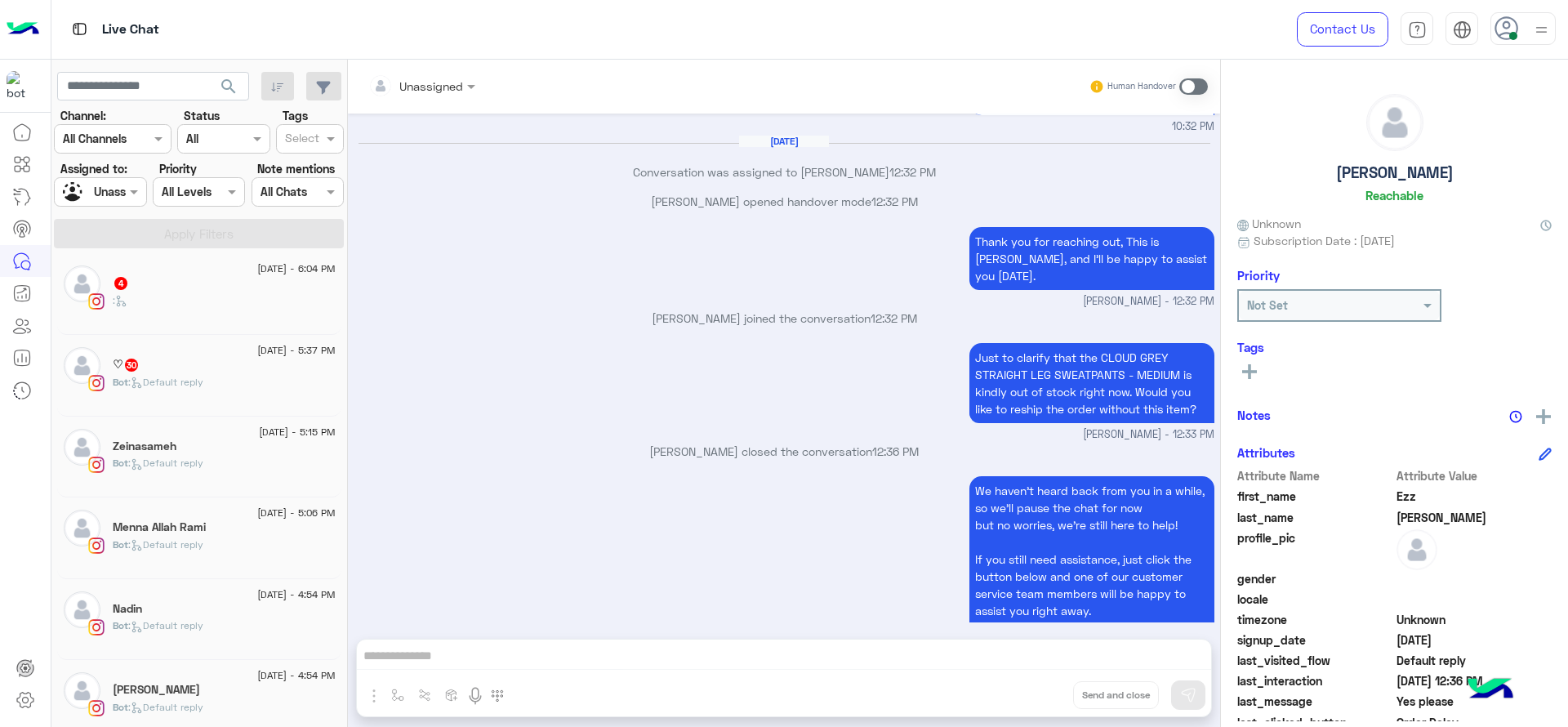
scroll to position [417, 0]
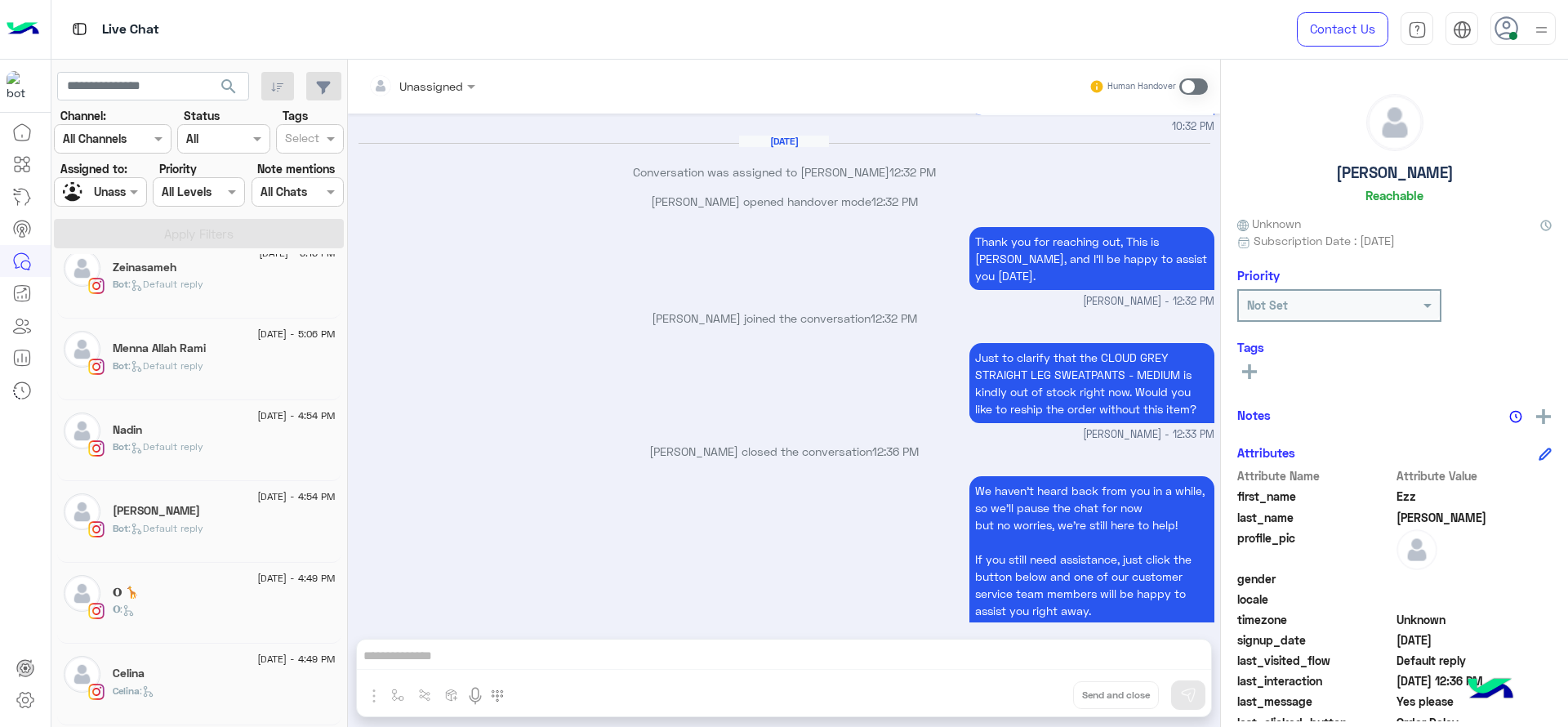
click at [190, 509] on div "Dalia Soudy" at bounding box center [224, 512] width 223 height 17
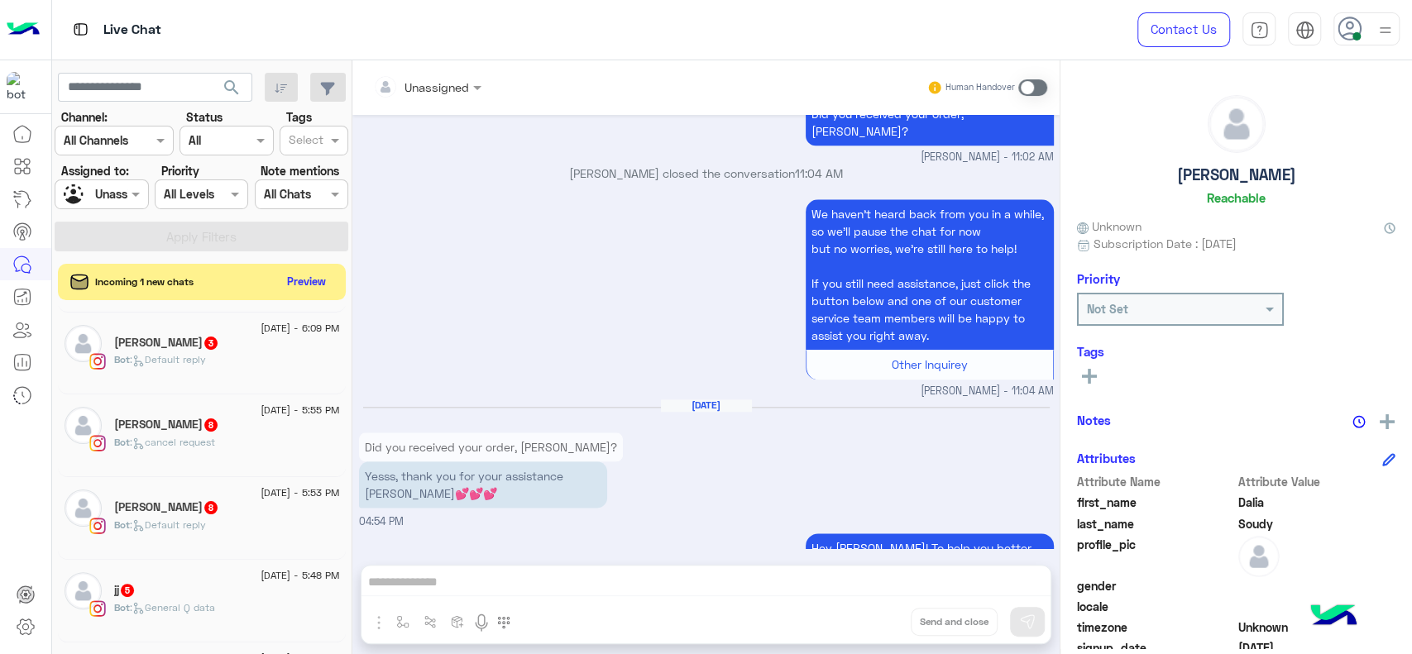
scroll to position [964, 0]
click at [193, 412] on div "12 August - 5:55 PM" at bounding box center [227, 410] width 226 height 11
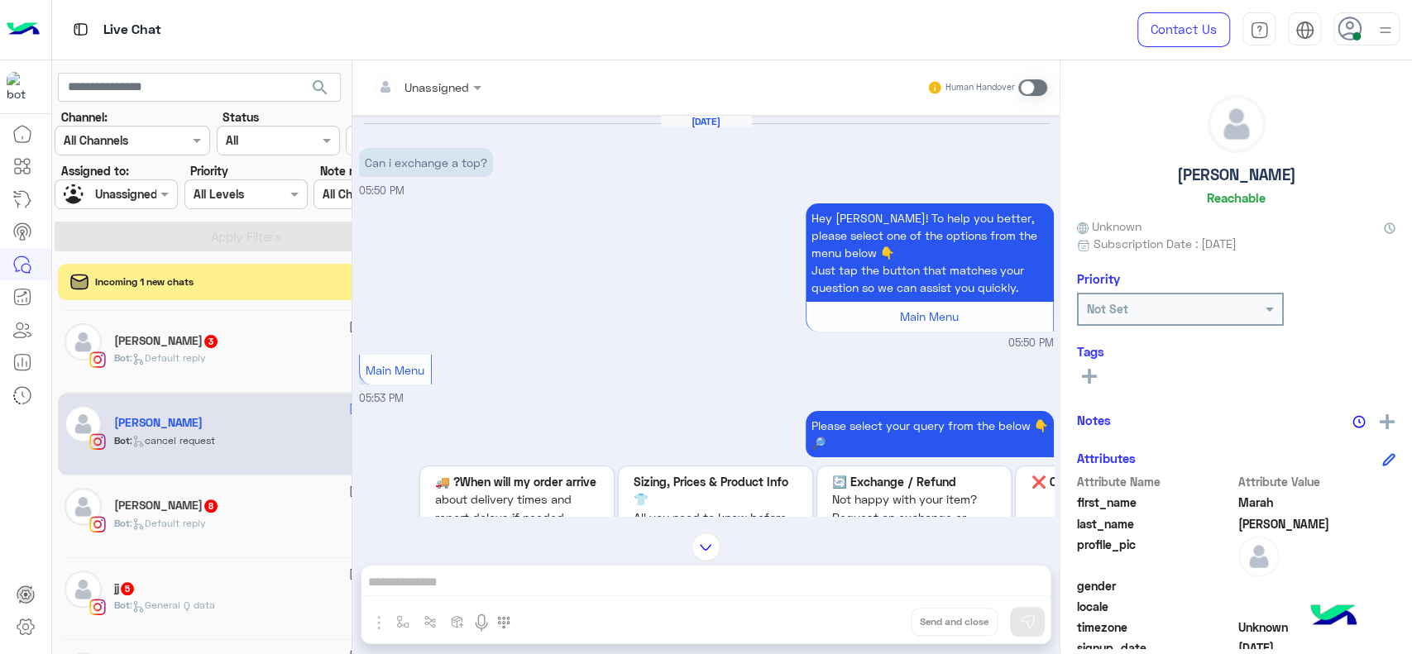
scroll to position [964, 0]
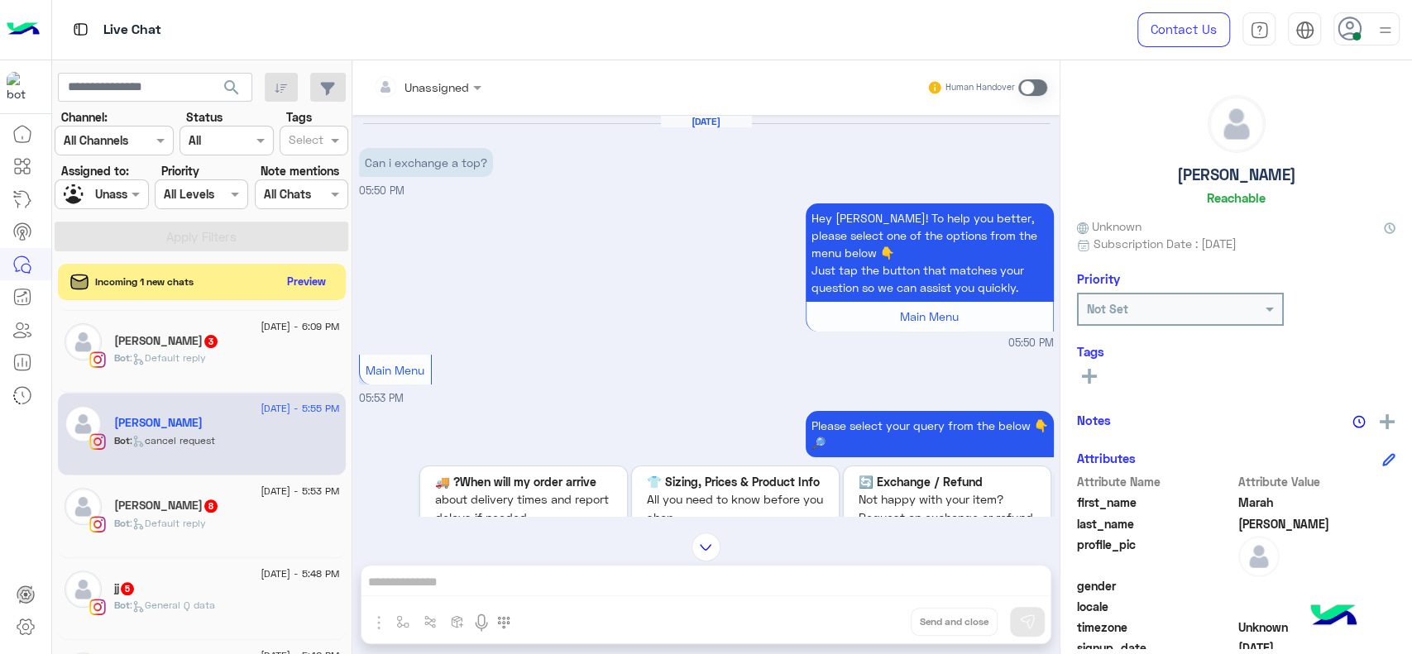
click at [175, 543] on div "Bot : Default reply" at bounding box center [227, 530] width 226 height 29
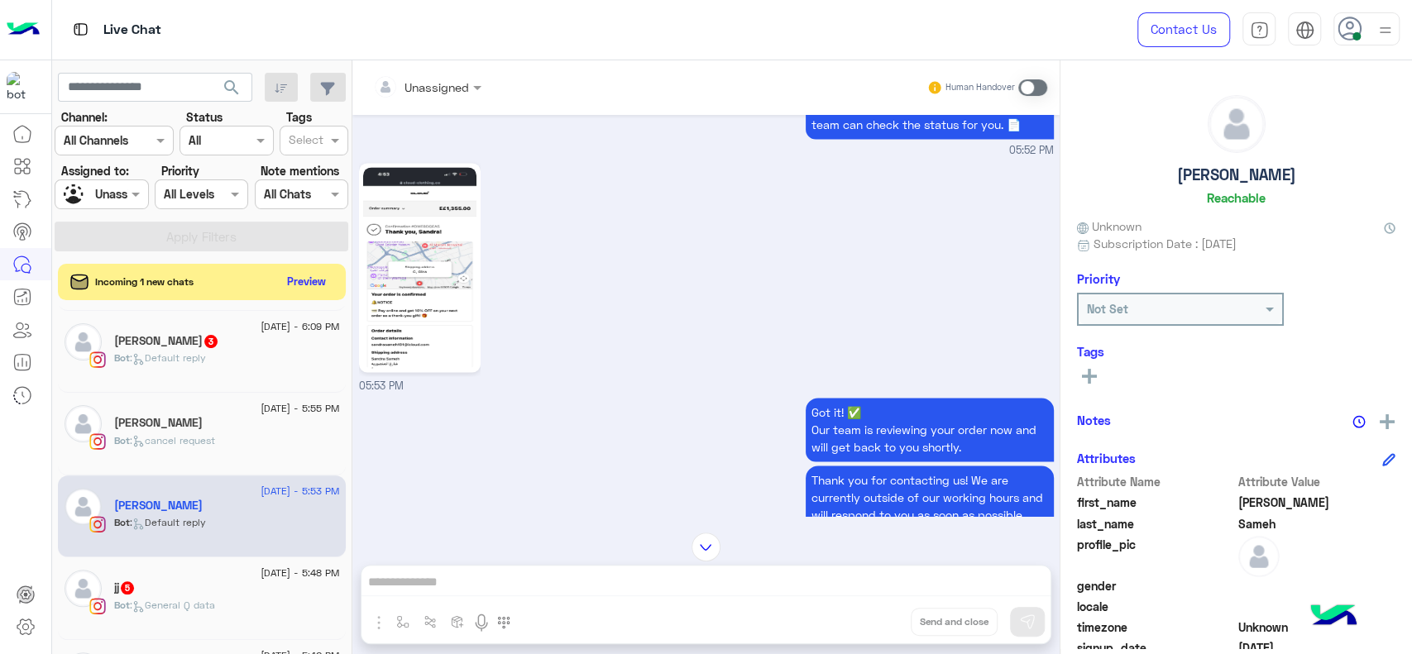
scroll to position [1659, 0]
click at [407, 315] on img at bounding box center [419, 266] width 113 height 201
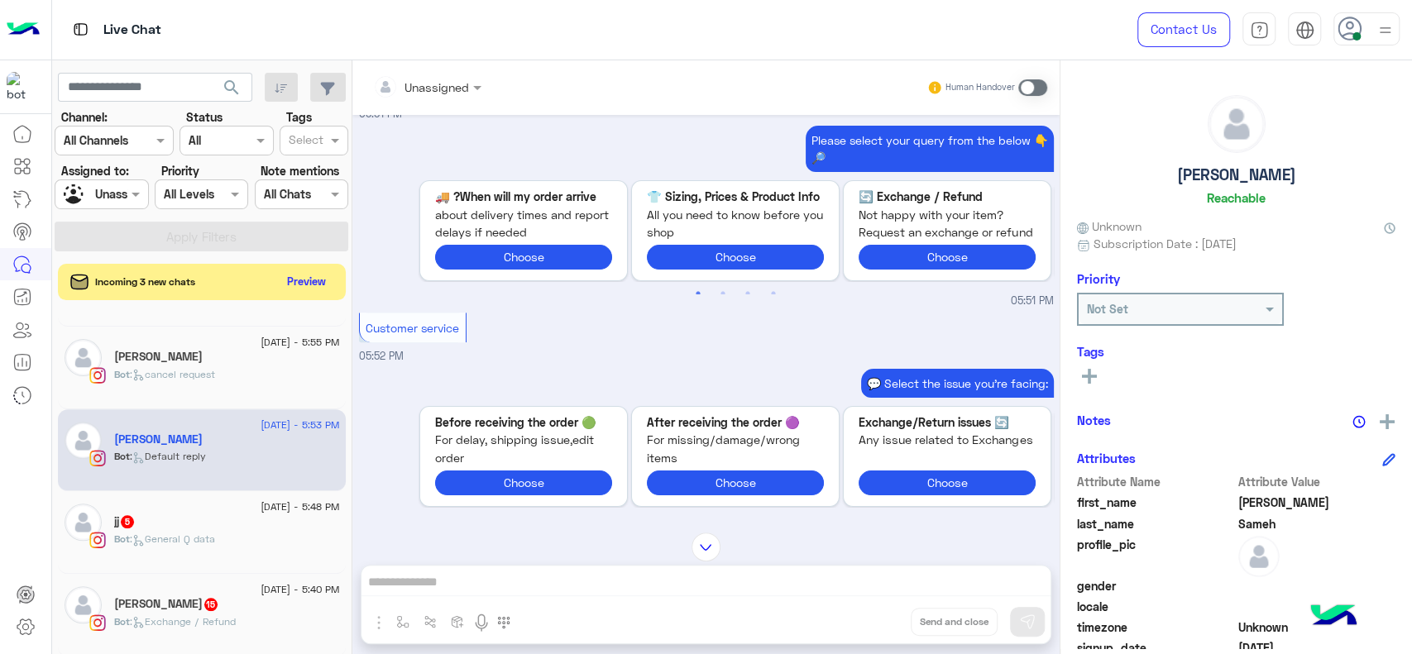
scroll to position [1092, 0]
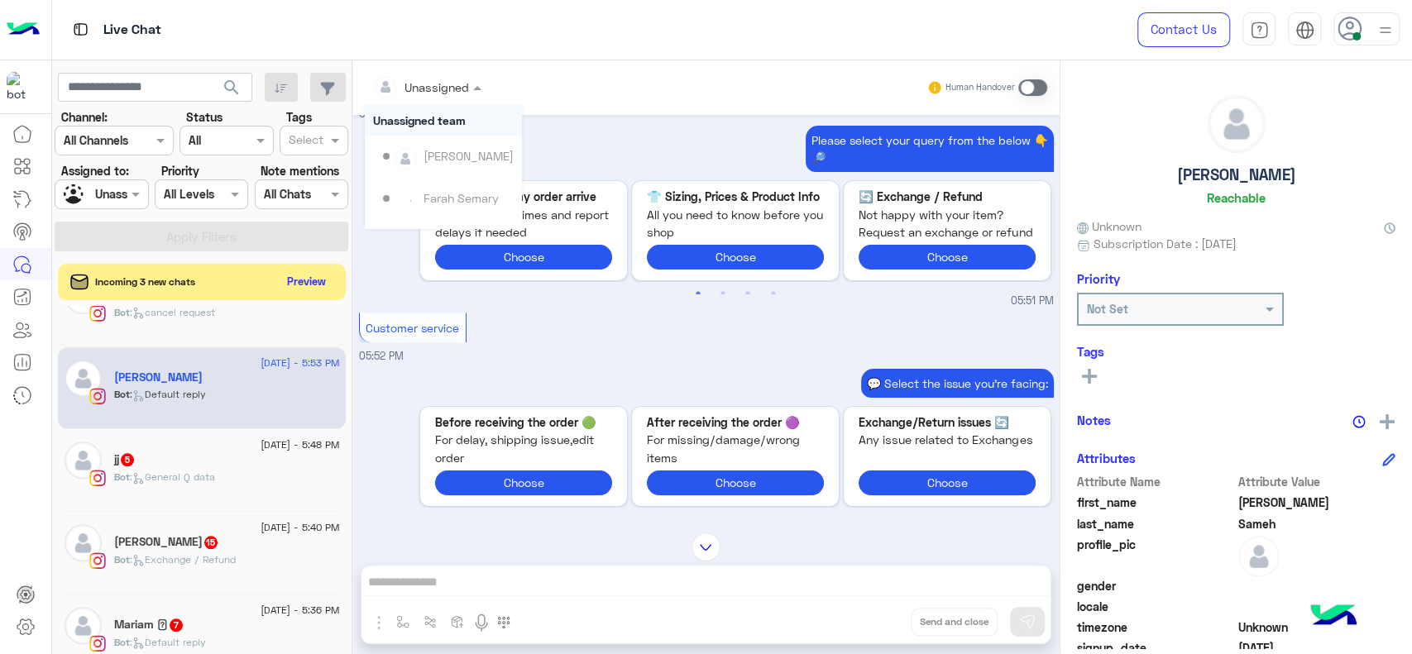
click at [389, 79] on input "text" at bounding box center [406, 87] width 67 height 17
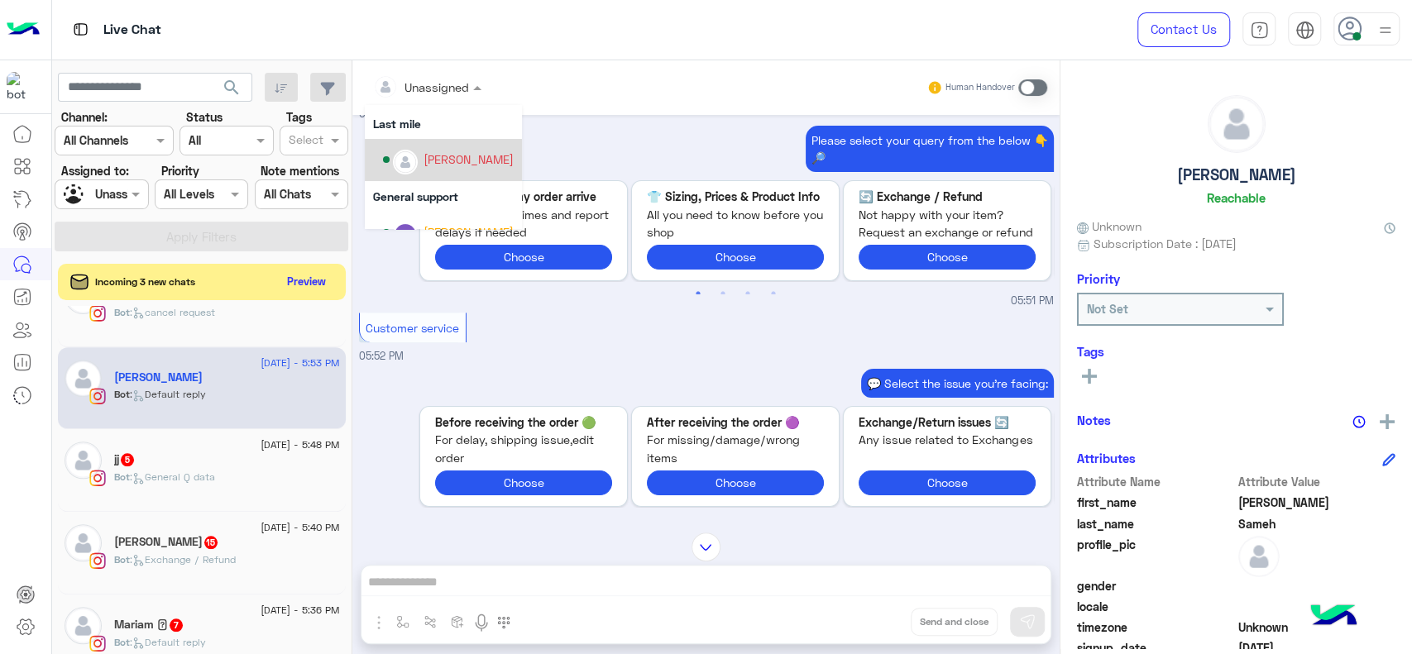
click at [410, 170] on img "Options list" at bounding box center [406, 162] width 22 height 22
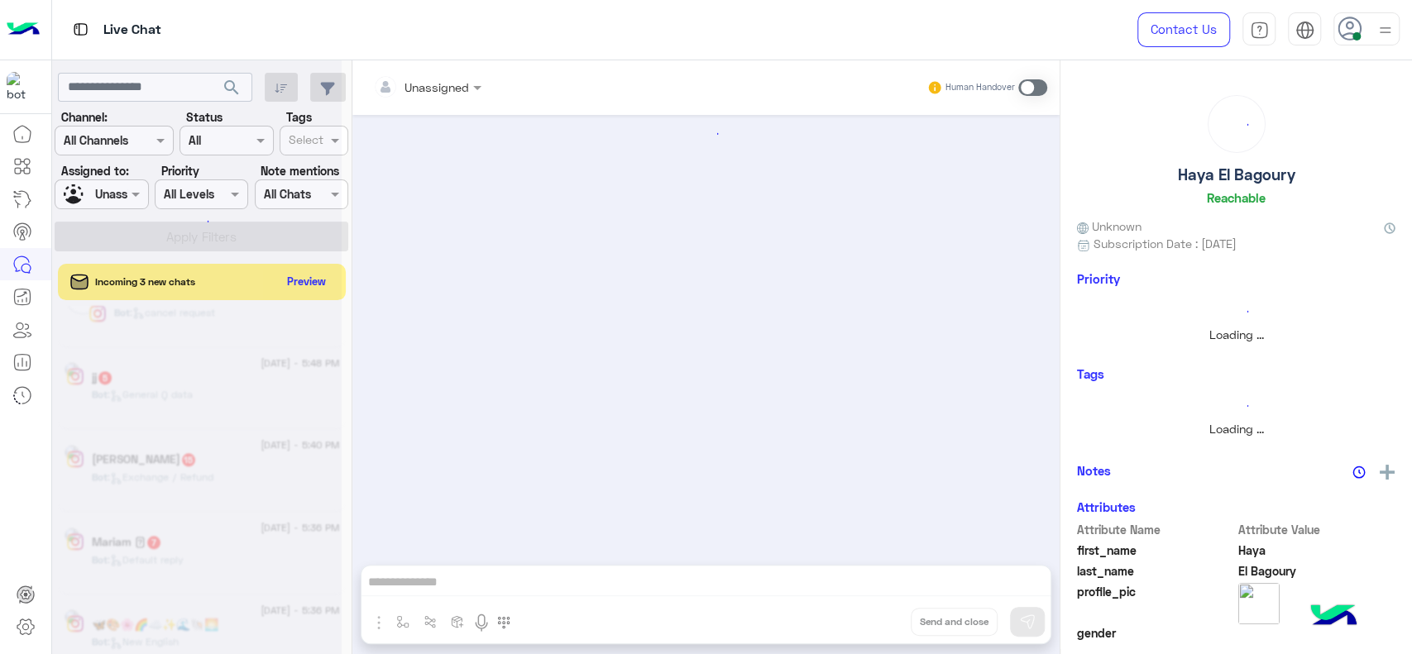
scroll to position [1092, 0]
click at [102, 194] on div at bounding box center [197, 334] width 290 height 654
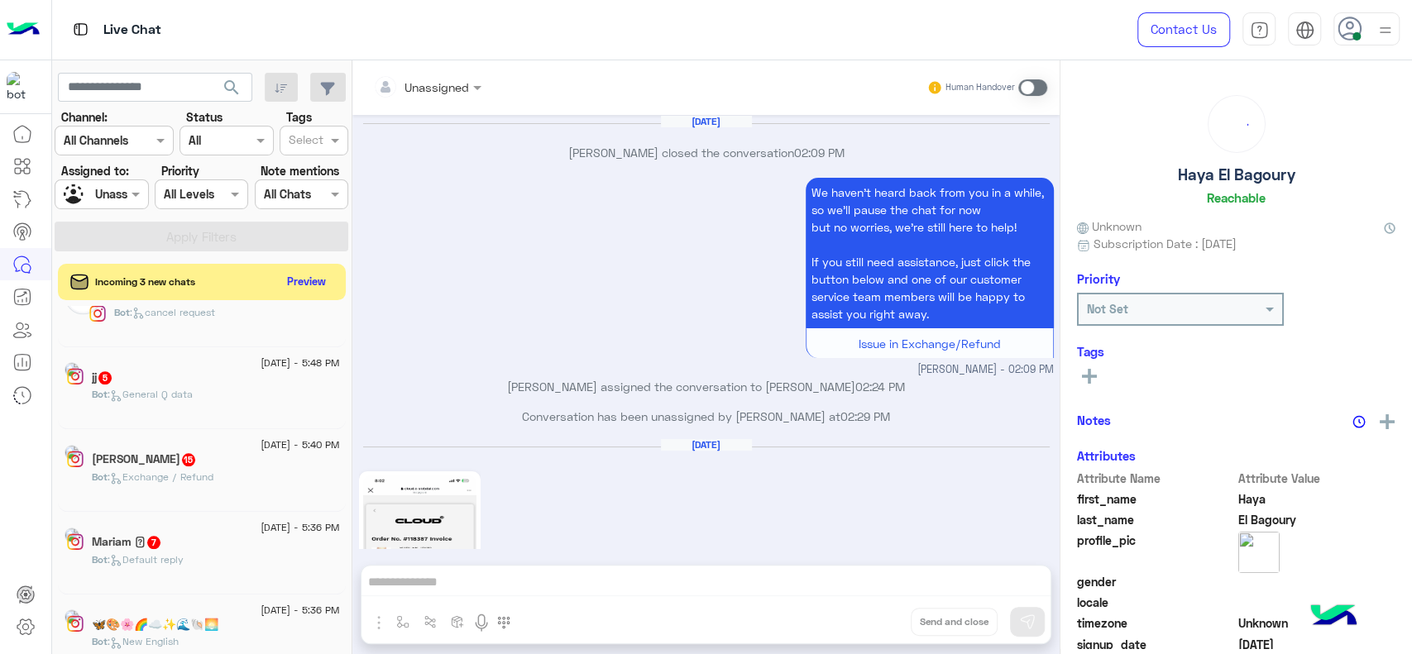
scroll to position [1950, 0]
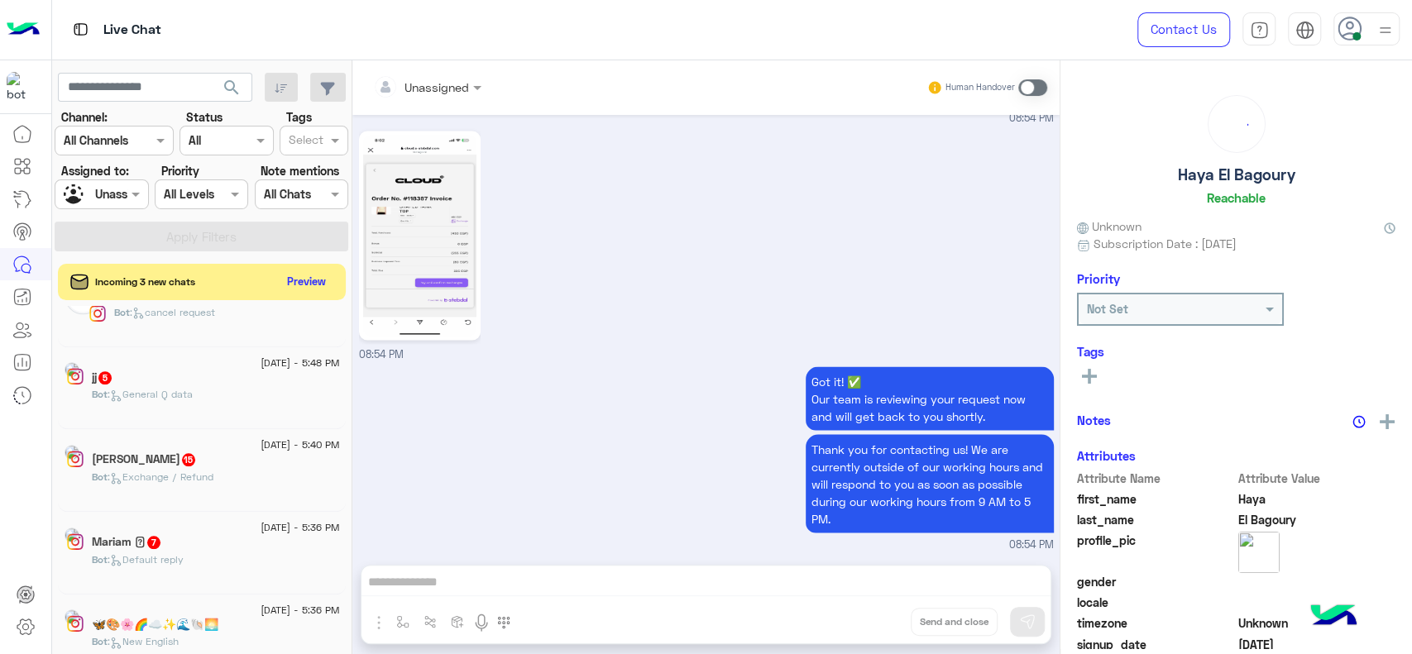
click at [102, 194] on div at bounding box center [101, 193] width 92 height 19
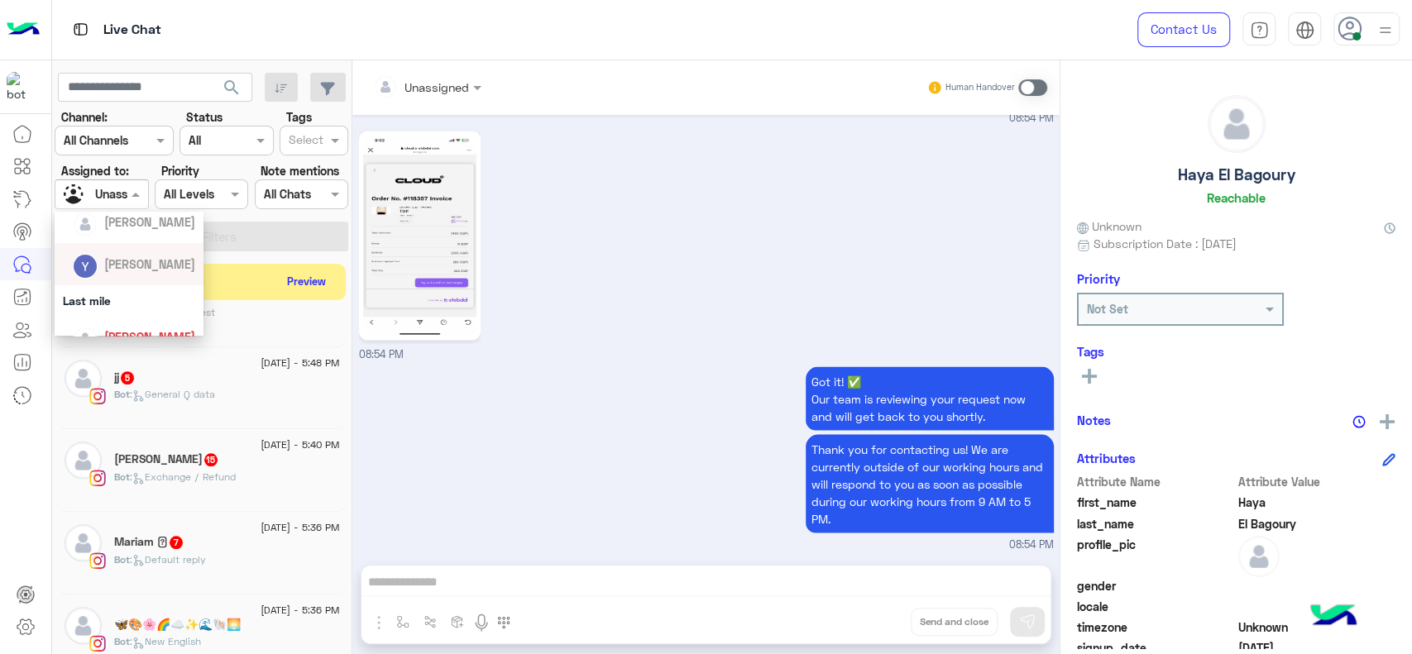
scroll to position [202, 0]
click at [127, 321] on div "[PERSON_NAME]" at bounding box center [134, 333] width 122 height 29
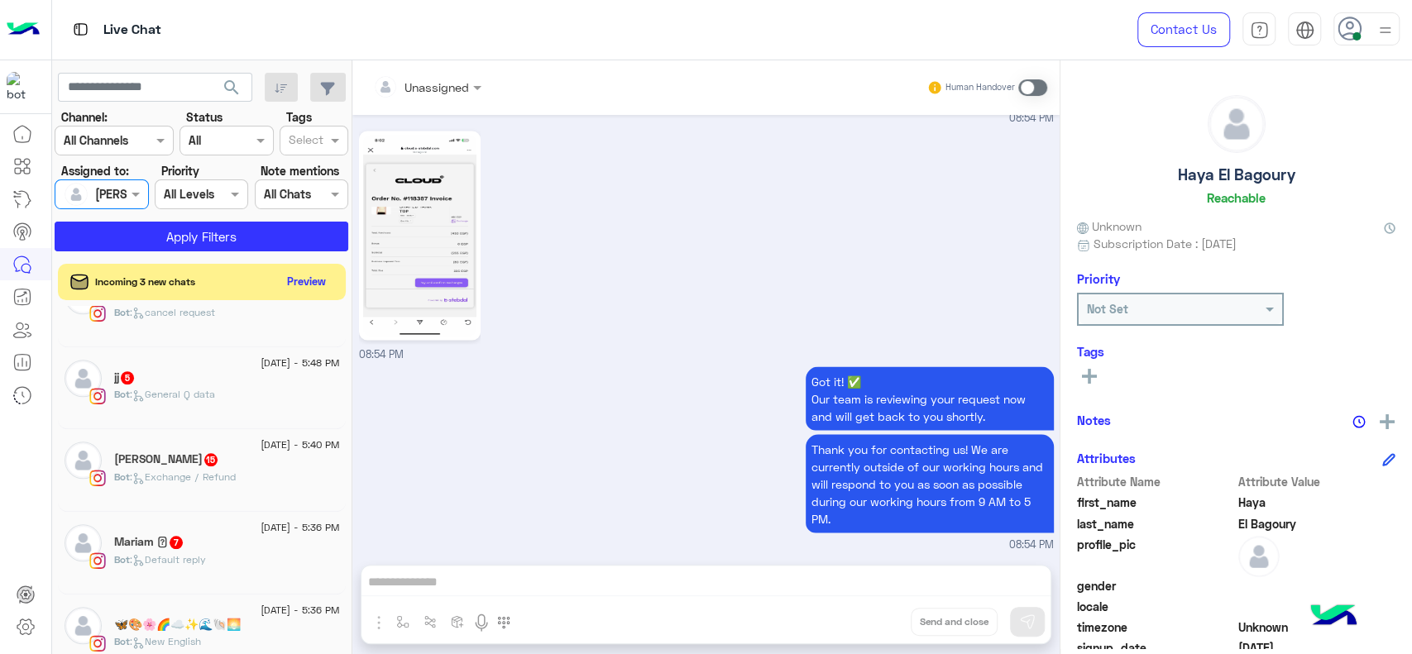
click at [207, 259] on div "search Channel: Channel All Channels Status Channel All Tags Select Assigned to…" at bounding box center [202, 360] width 300 height 601
click at [219, 238] on button "Apply Filters" at bounding box center [202, 237] width 294 height 30
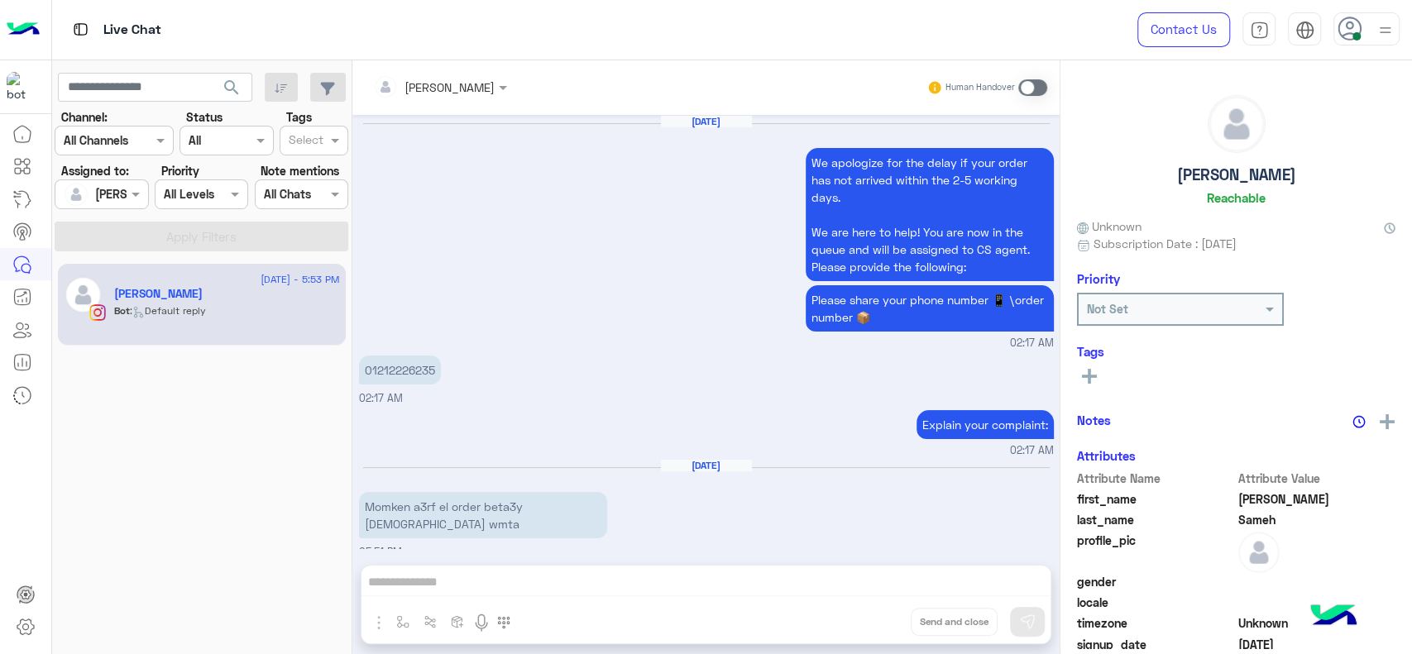
scroll to position [1884, 0]
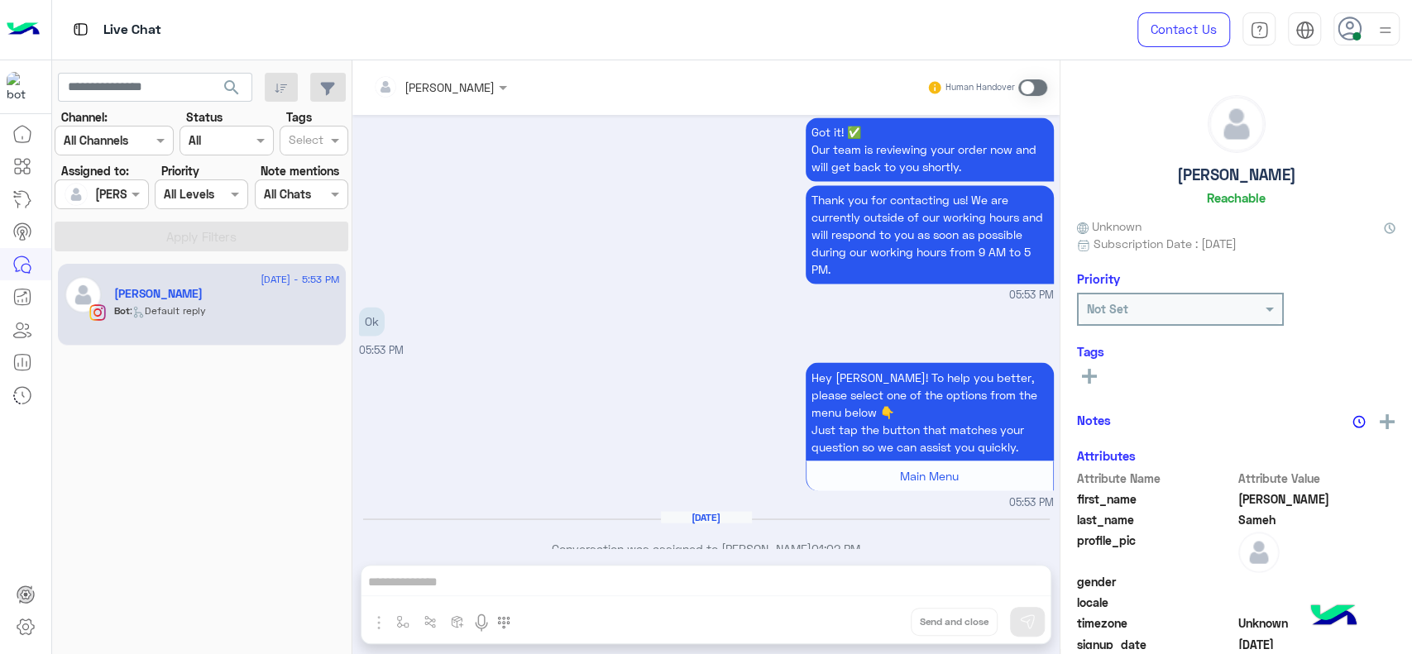
click at [1034, 89] on span at bounding box center [1032, 87] width 29 height 17
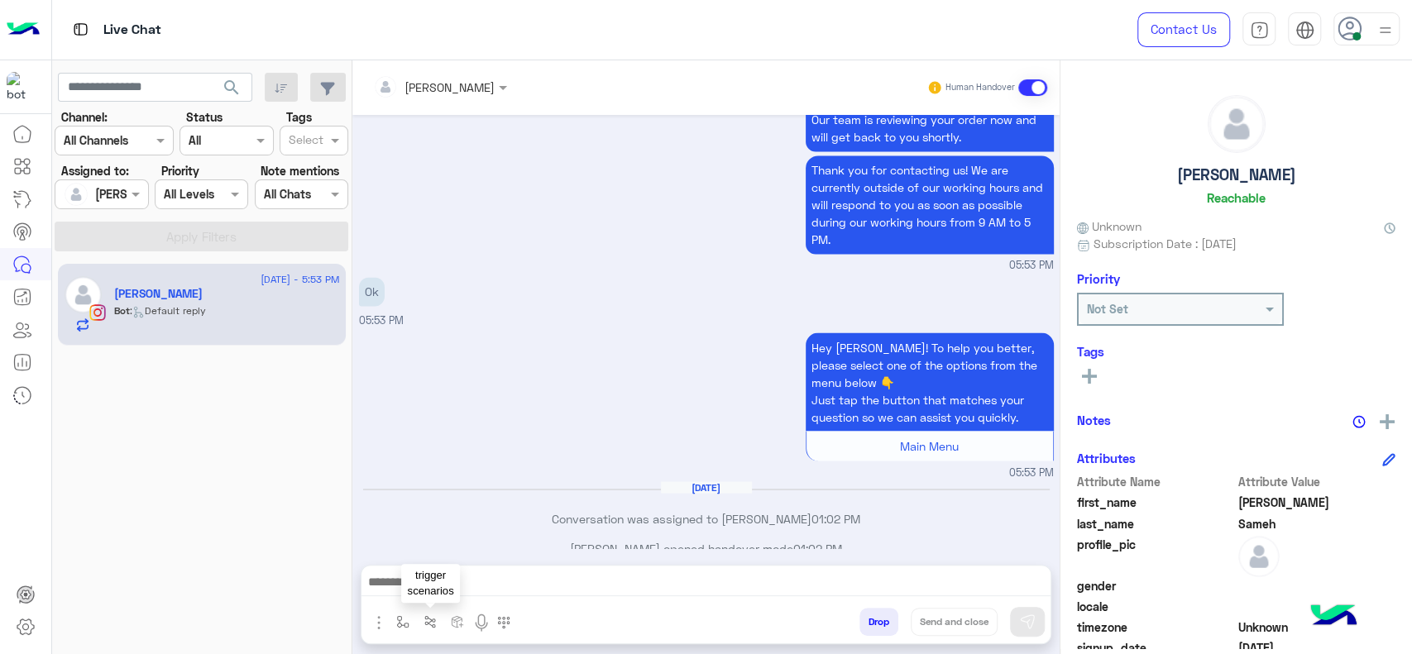
click at [419, 625] on button "button" at bounding box center [430, 621] width 27 height 27
click at [405, 625] on img "button" at bounding box center [402, 621] width 13 height 13
click at [432, 582] on input "text" at bounding box center [433, 586] width 68 height 19
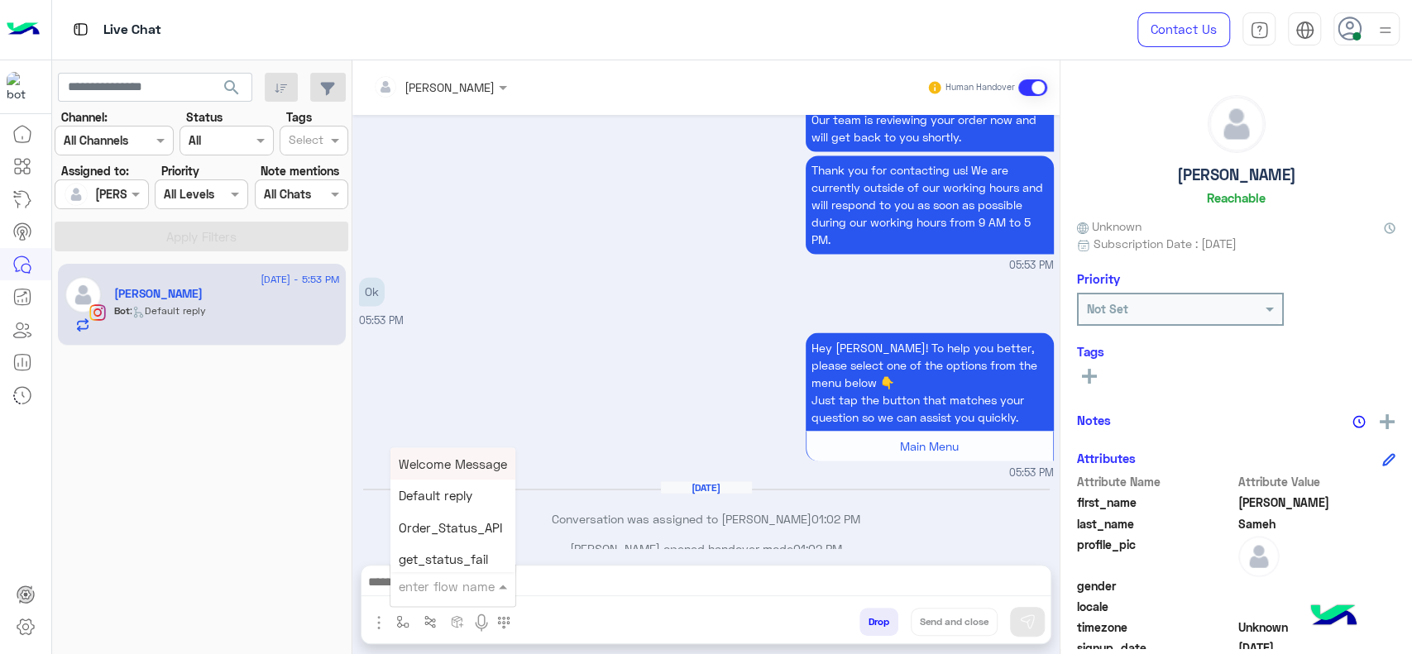
type input "*"
click at [443, 515] on div "J Greeting" at bounding box center [451, 524] width 122 height 32
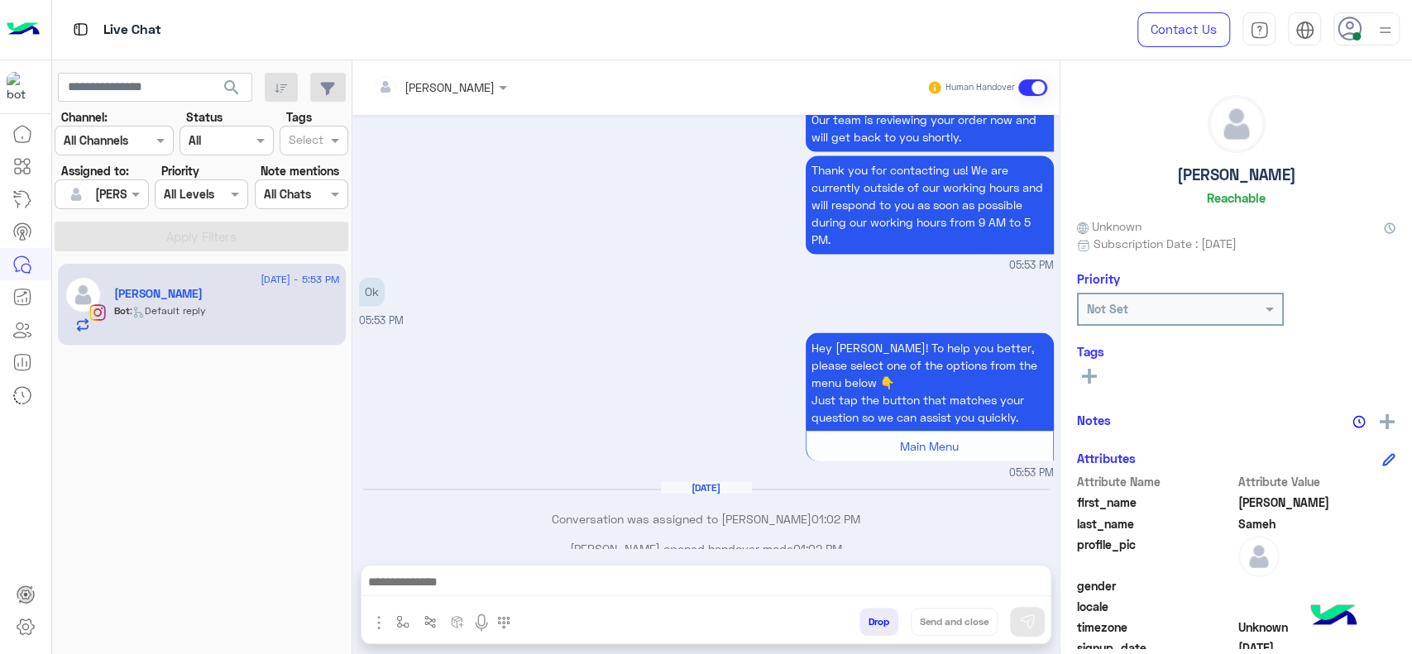
type textarea "**********"
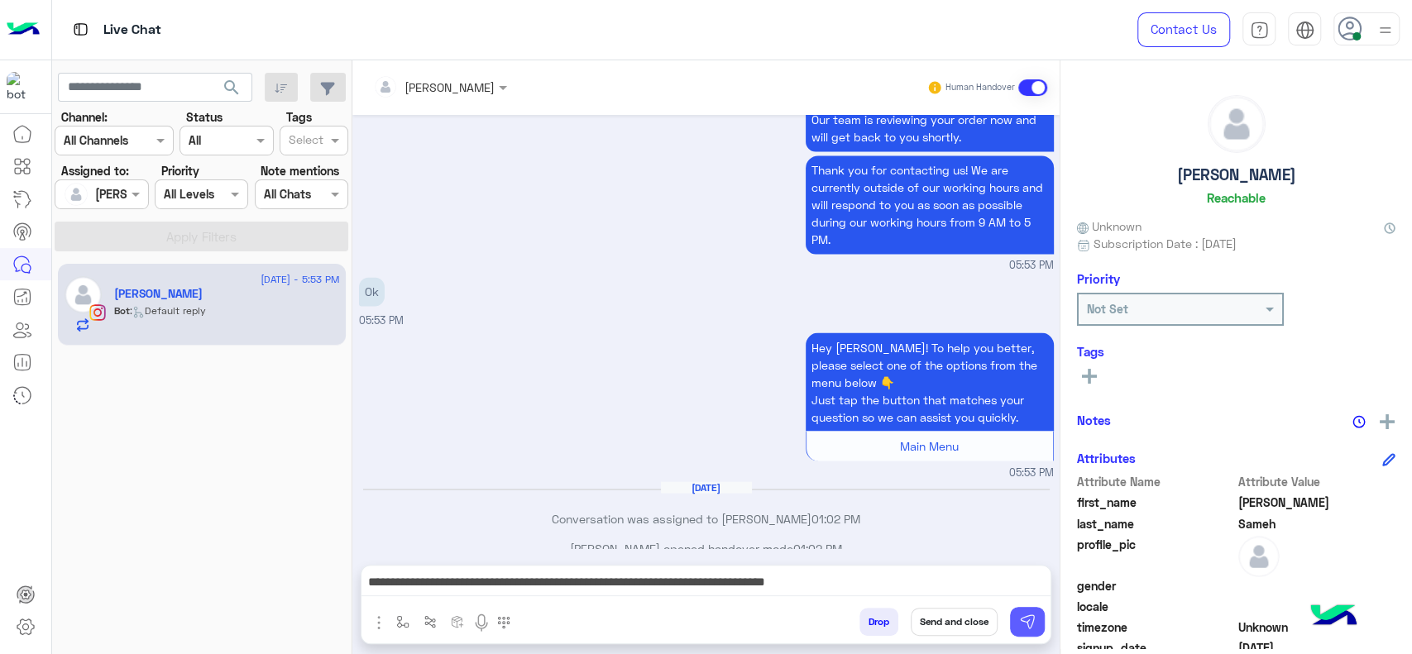
click at [1030, 620] on img at bounding box center [1027, 622] width 17 height 17
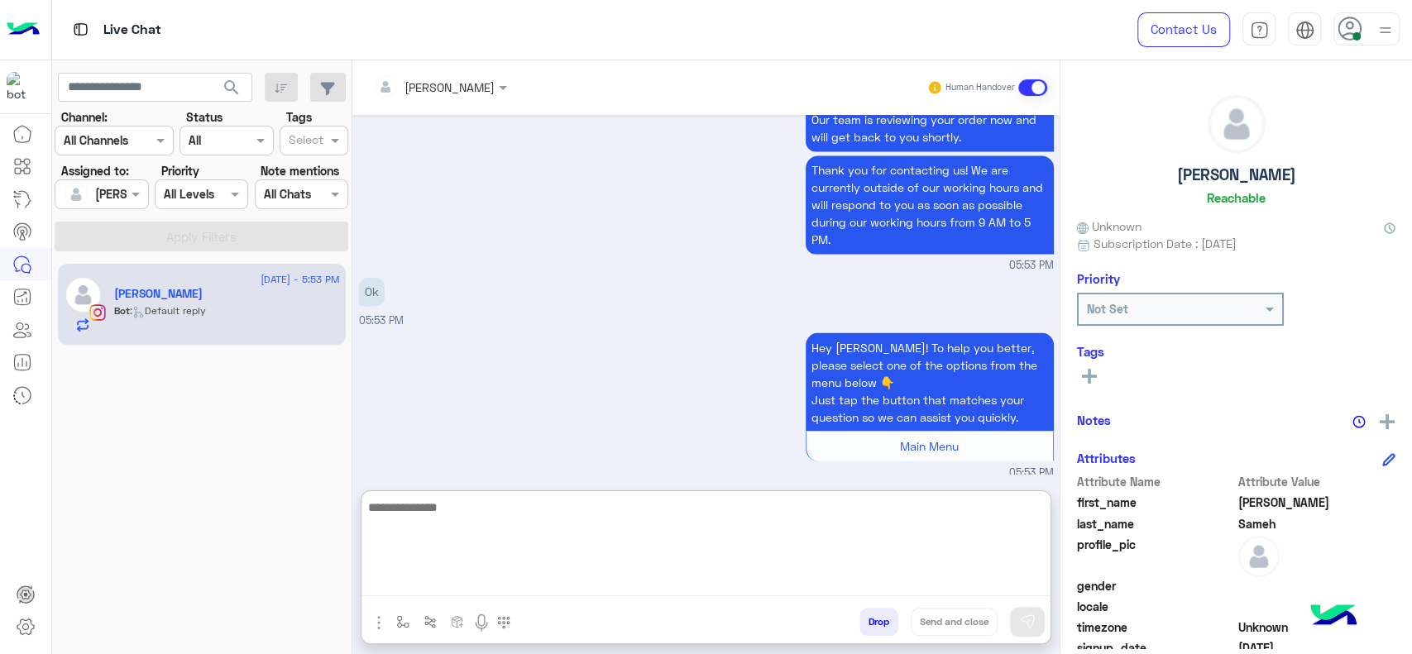
click at [1006, 589] on textarea at bounding box center [705, 546] width 689 height 99
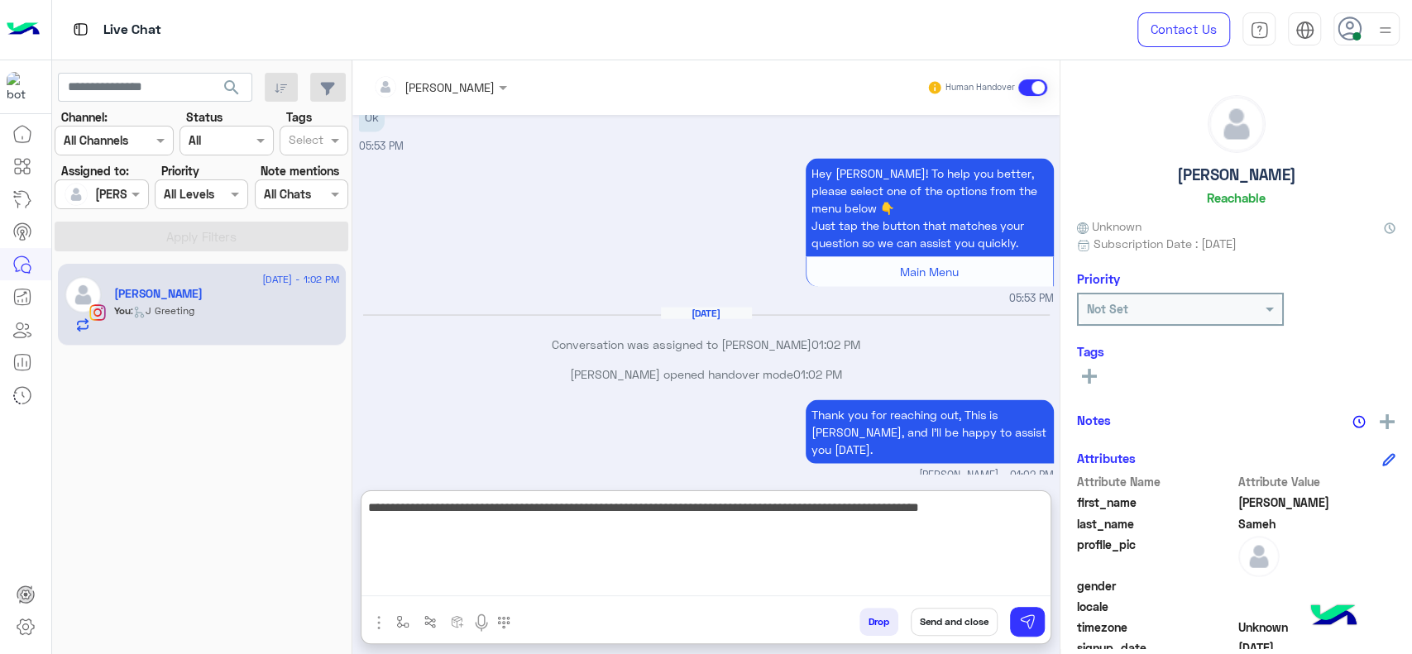
click at [610, 533] on textarea "**********" at bounding box center [705, 546] width 689 height 99
click at [606, 516] on textarea "**********" at bounding box center [705, 546] width 689 height 99
click at [598, 512] on textarea "**********" at bounding box center [705, 546] width 689 height 99
click at [609, 515] on textarea "**********" at bounding box center [705, 546] width 689 height 99
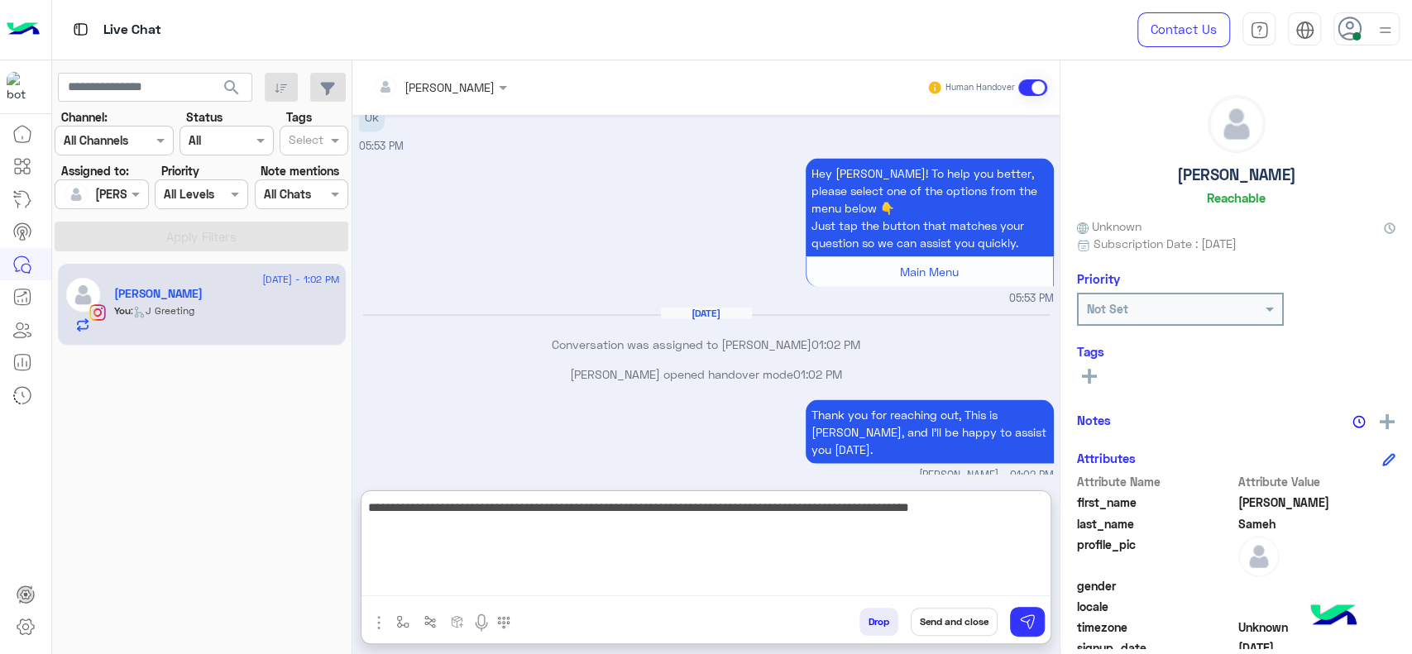
click at [639, 503] on textarea "**********" at bounding box center [705, 546] width 689 height 99
drag, startPoint x: 596, startPoint y: 497, endPoint x: 596, endPoint y: 533, distance: 35.6
click at [596, 498] on textarea "**********" at bounding box center [705, 546] width 689 height 99
click at [635, 517] on textarea "**********" at bounding box center [705, 546] width 689 height 99
type textarea "**********"
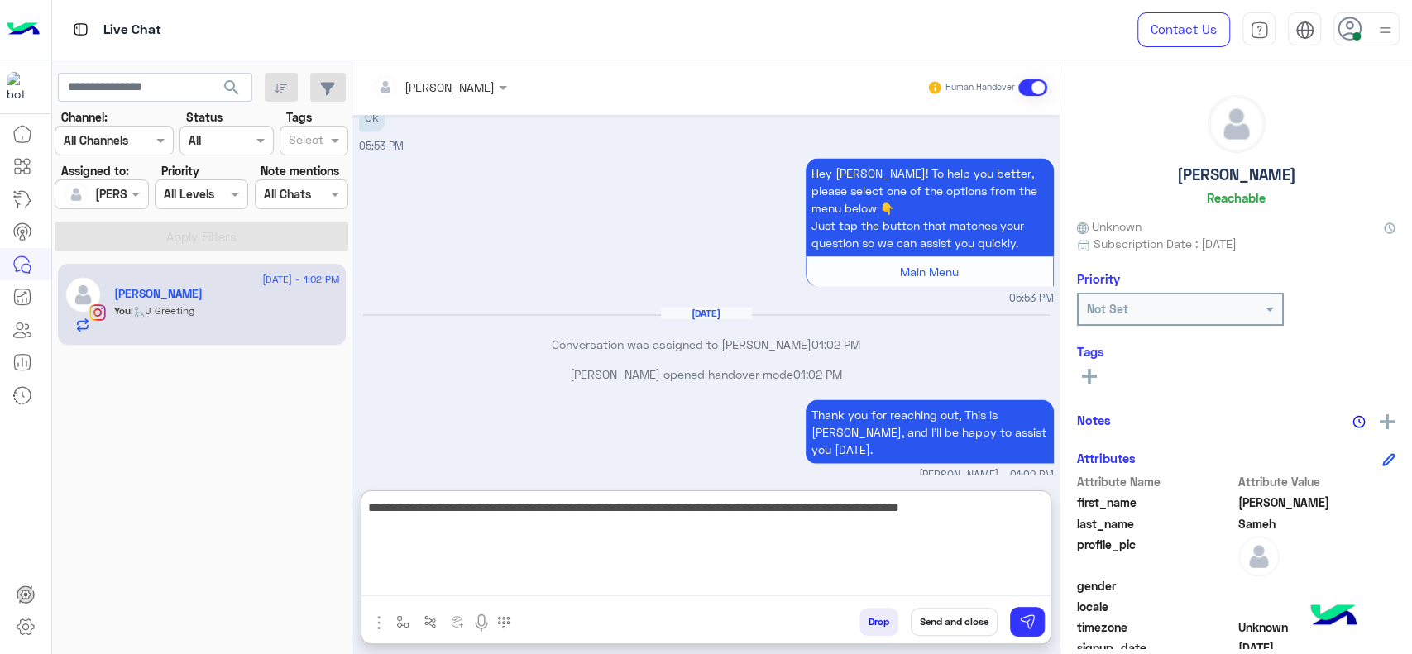
click at [758, 530] on textarea "**********" at bounding box center [705, 546] width 689 height 99
click at [832, 530] on textarea "**********" at bounding box center [705, 546] width 689 height 99
click at [878, 527] on textarea "**********" at bounding box center [705, 546] width 689 height 99
click at [949, 527] on textarea "**********" at bounding box center [705, 546] width 689 height 99
click at [1023, 530] on textarea "**********" at bounding box center [705, 546] width 689 height 99
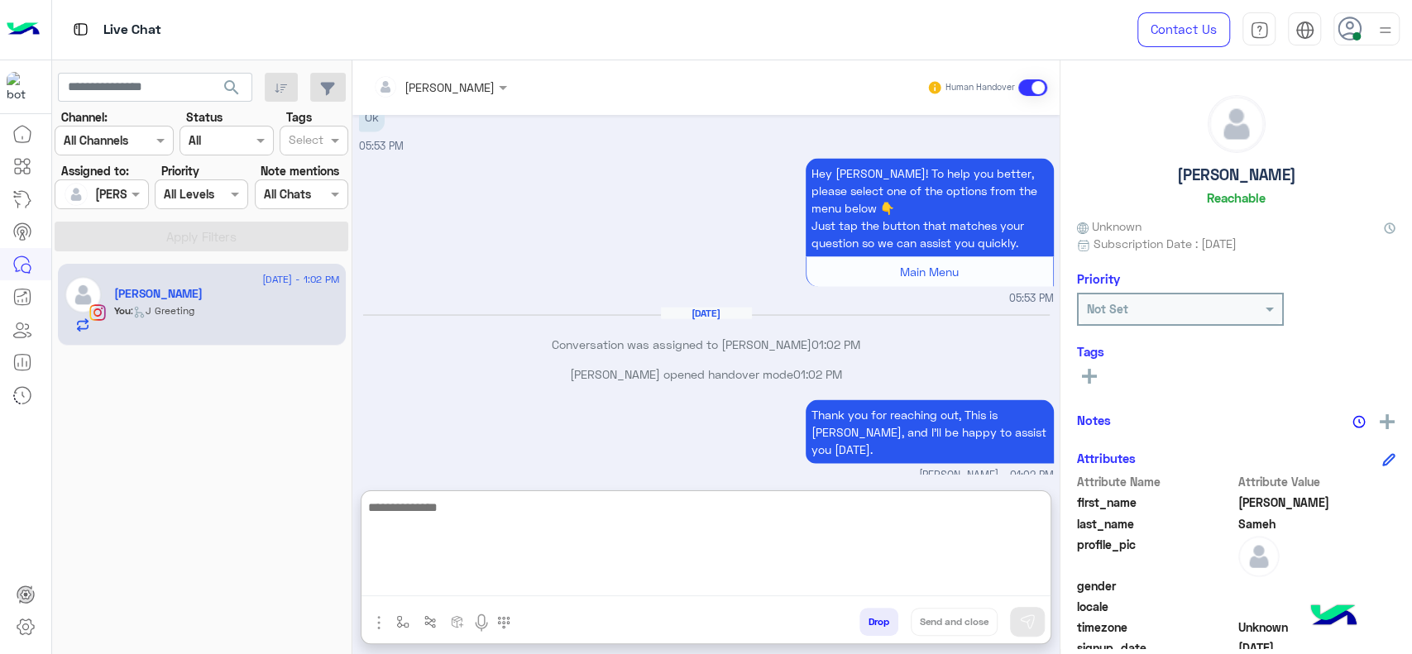
scroll to position [2176, 0]
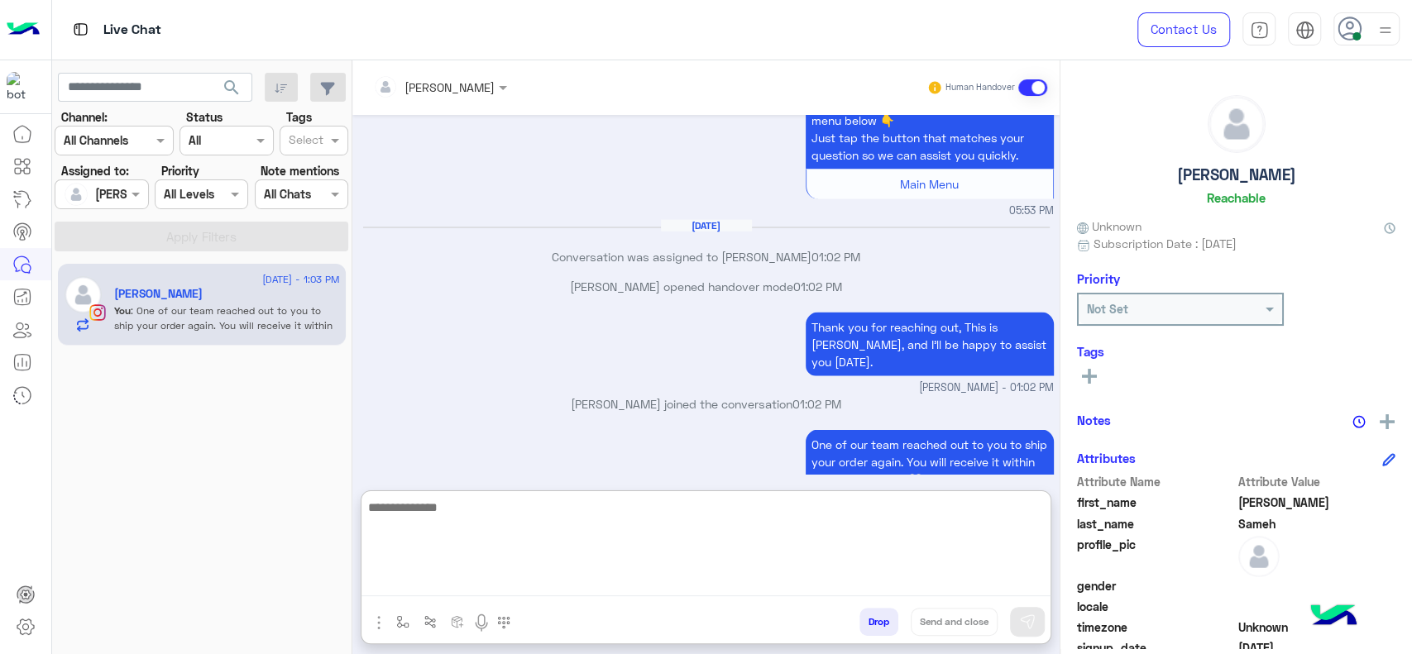
paste textarea "**********"
click at [596, 498] on textarea "**********" at bounding box center [705, 546] width 689 height 99
click at [616, 517] on textarea "**********" at bounding box center [705, 546] width 689 height 99
type textarea "**********"
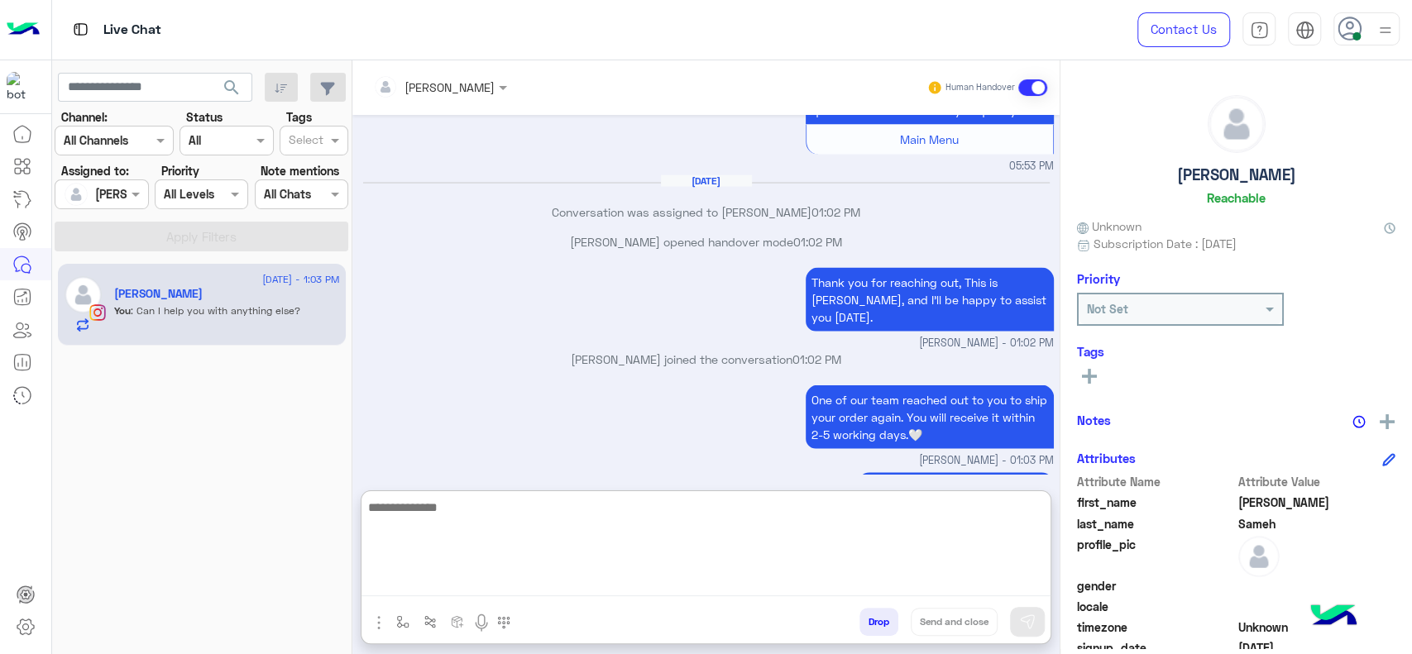
scroll to position [2229, 0]
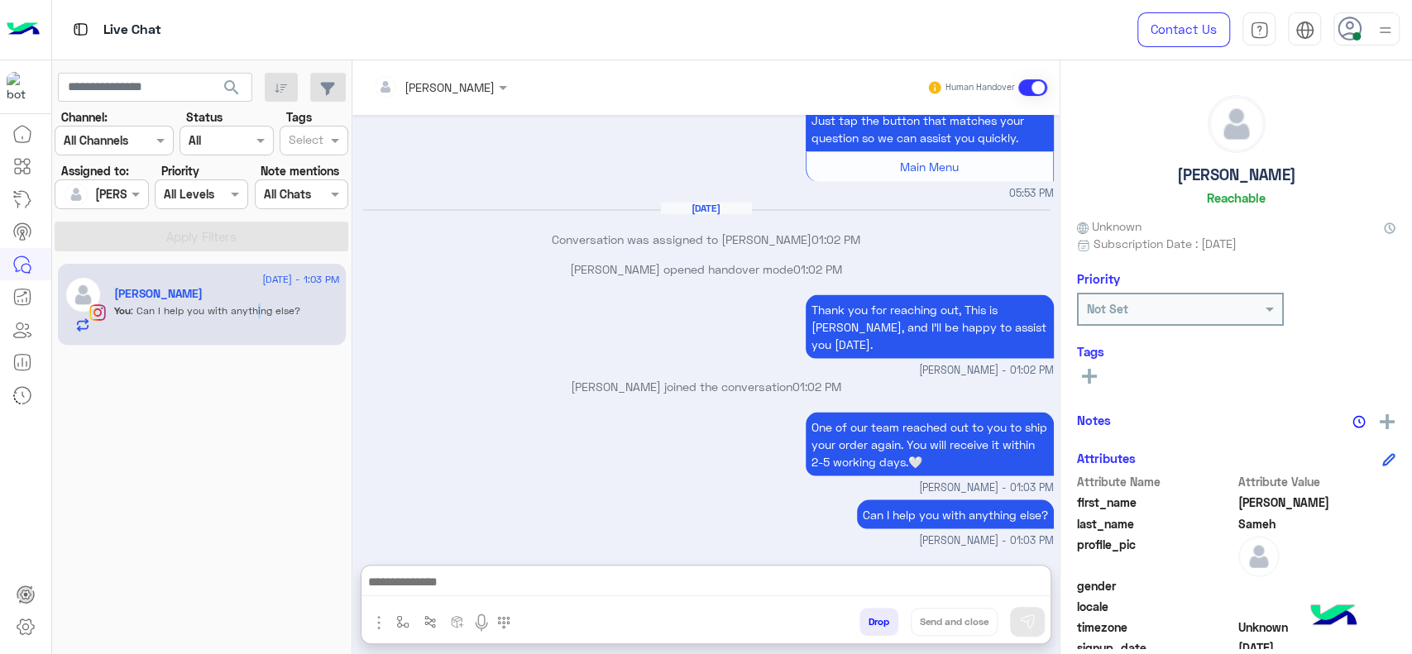
drag, startPoint x: 258, startPoint y: 455, endPoint x: 271, endPoint y: 439, distance: 20.5
click at [260, 455] on div "14 August - 1:03 PM SANDRA Sameh You : Can I help you with anything else?" at bounding box center [202, 458] width 300 height 403
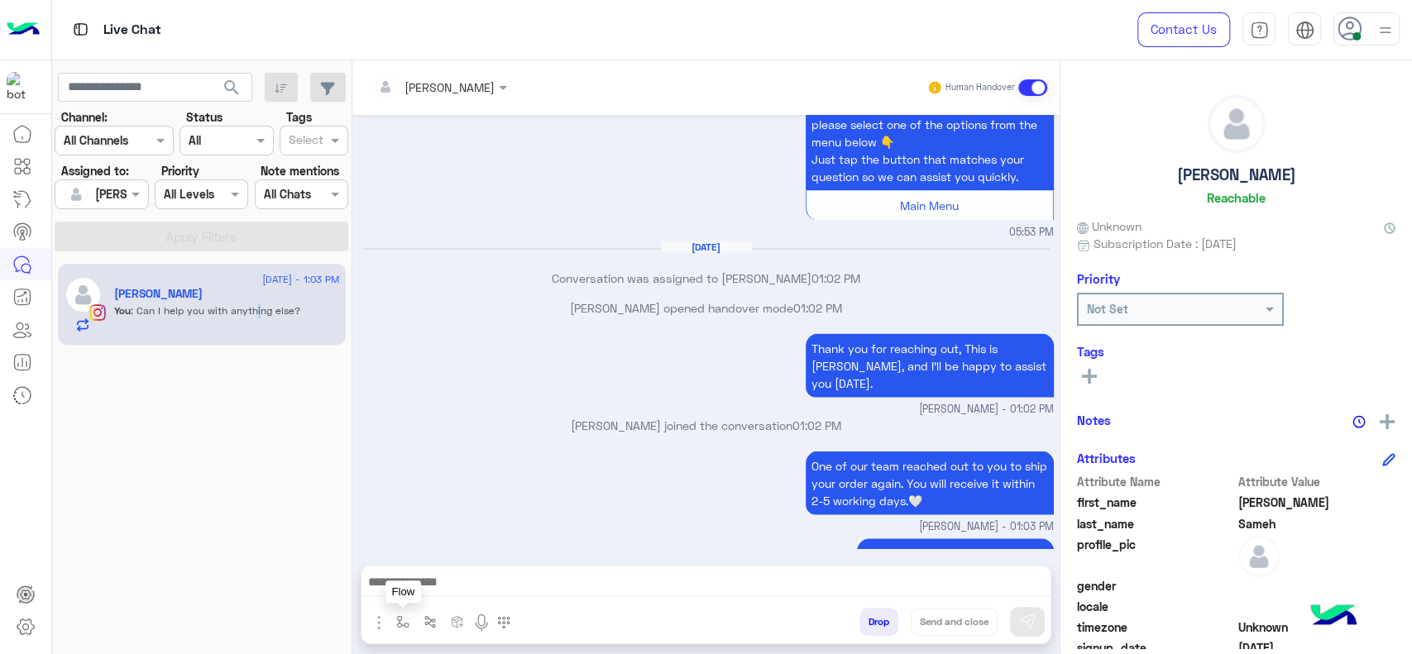
click at [391, 614] on button "button" at bounding box center [403, 621] width 27 height 27
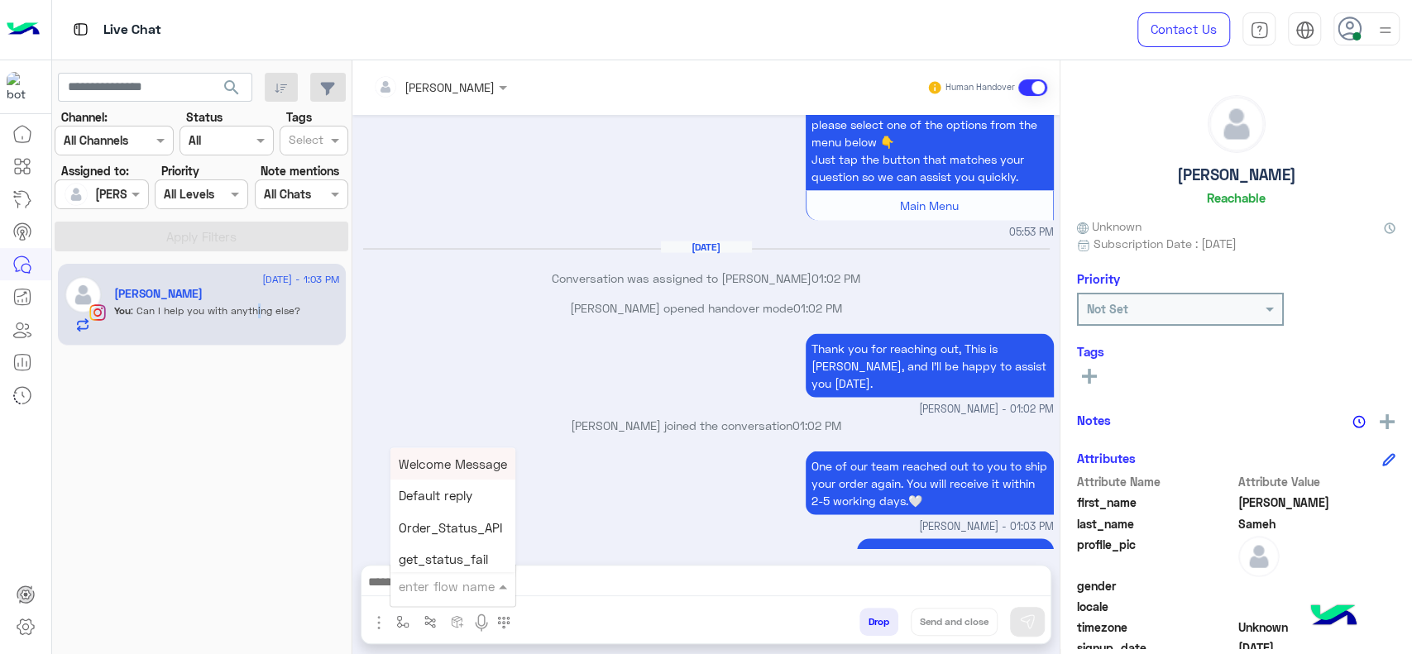
click at [407, 592] on input "text" at bounding box center [433, 586] width 68 height 19
type input "*"
click at [390, 565] on div "[PERSON_NAME]" at bounding box center [451, 556] width 122 height 32
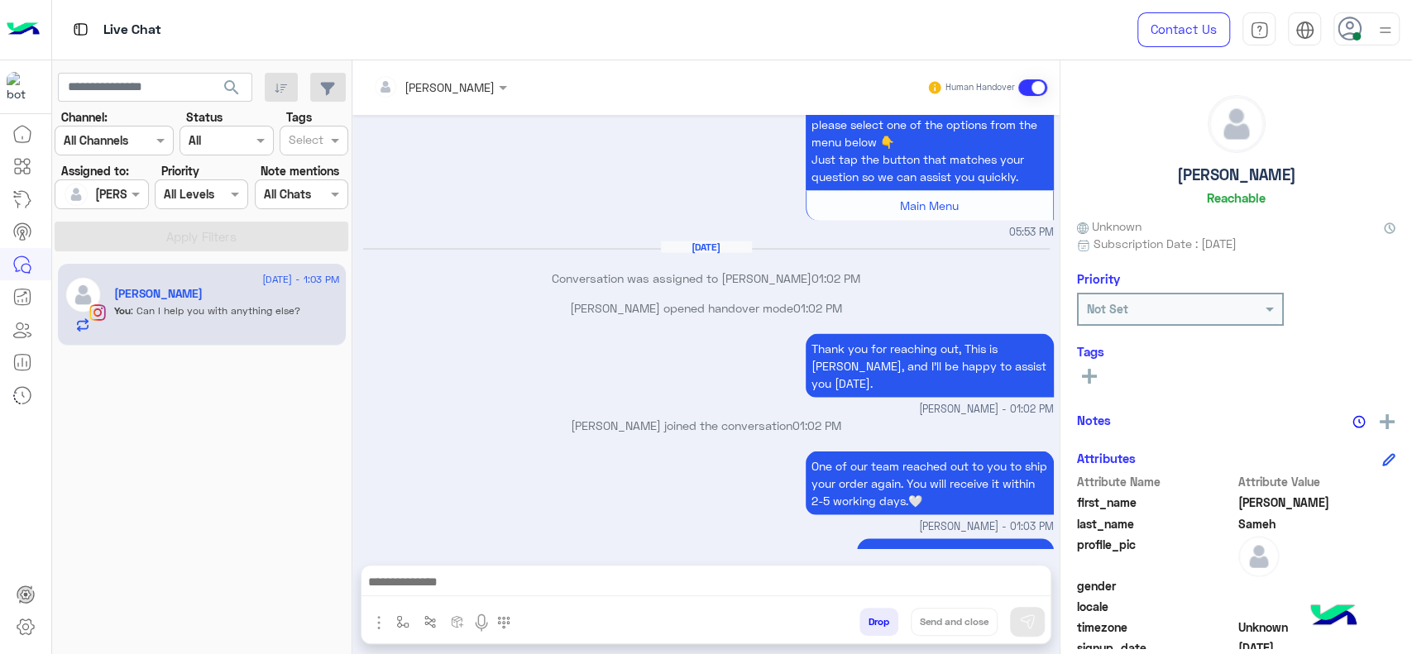
type textarea "**********"
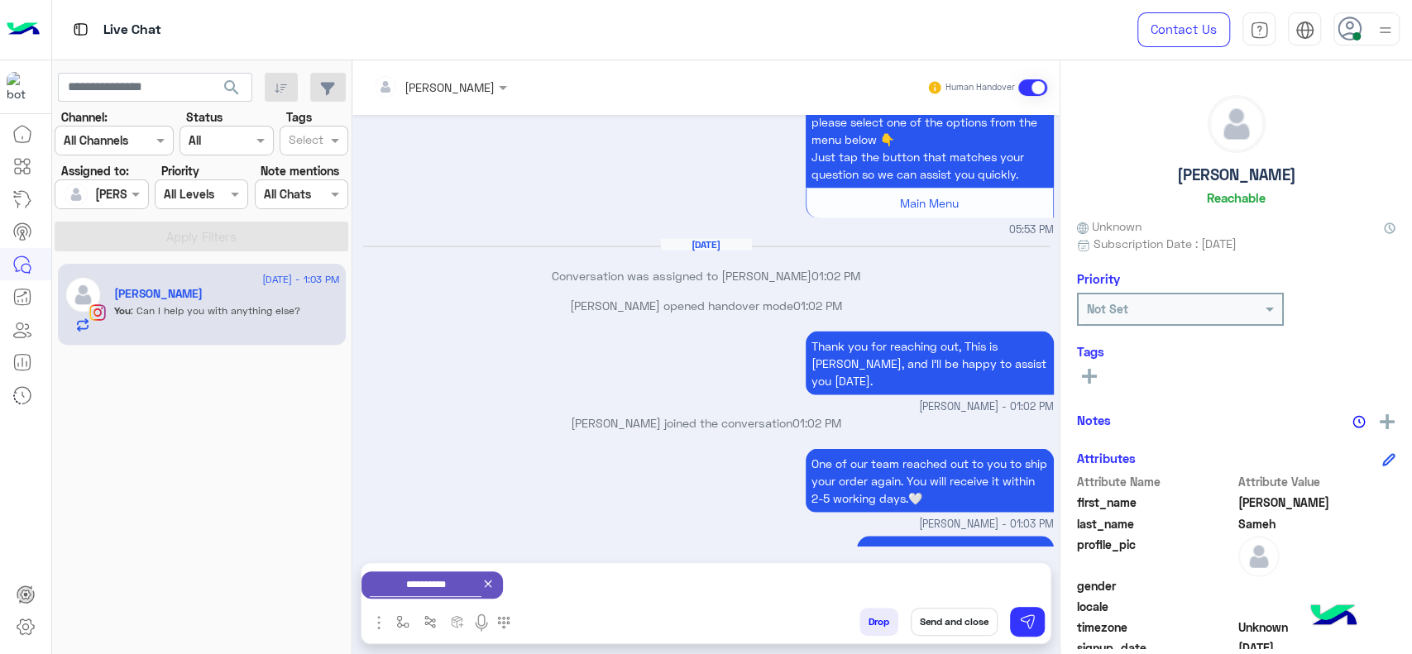
click at [380, 414] on div "Jana Aboelseoud joined the conversation 01:02 PM" at bounding box center [706, 429] width 695 height 30
click at [948, 625] on button "Send and close" at bounding box center [954, 622] width 87 height 28
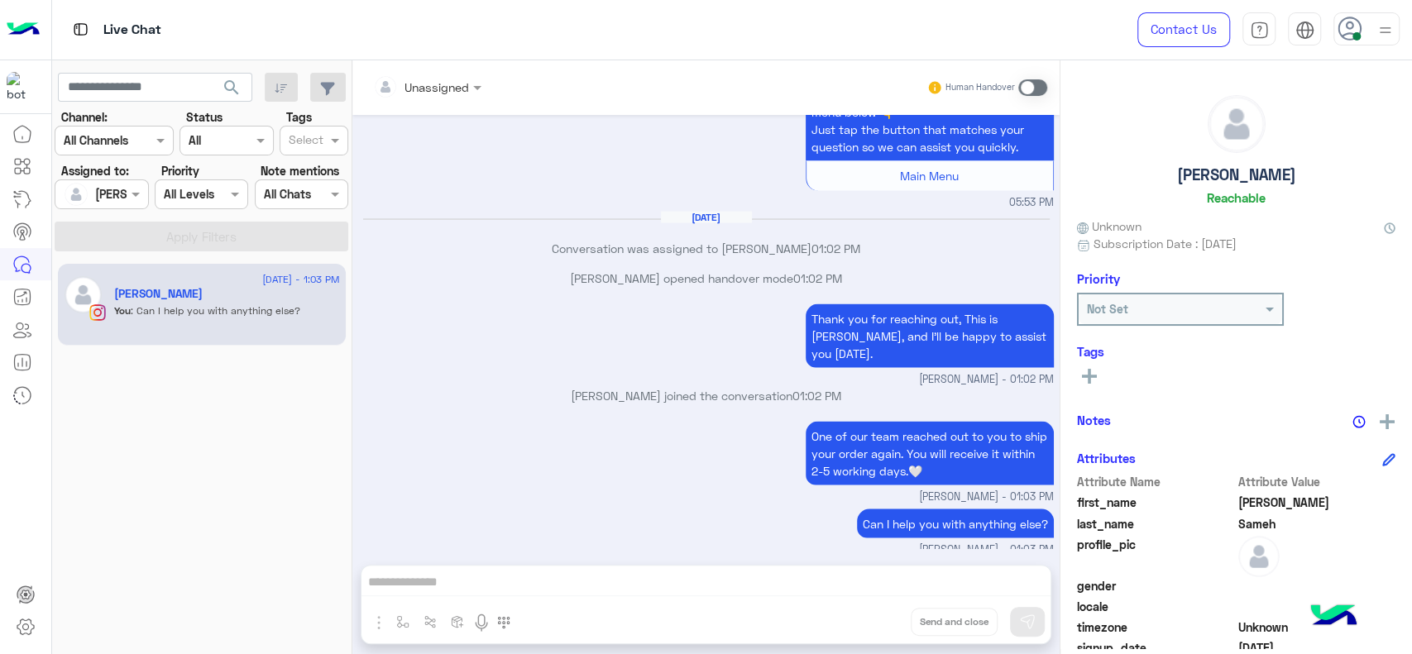
scroll to position [2388, 0]
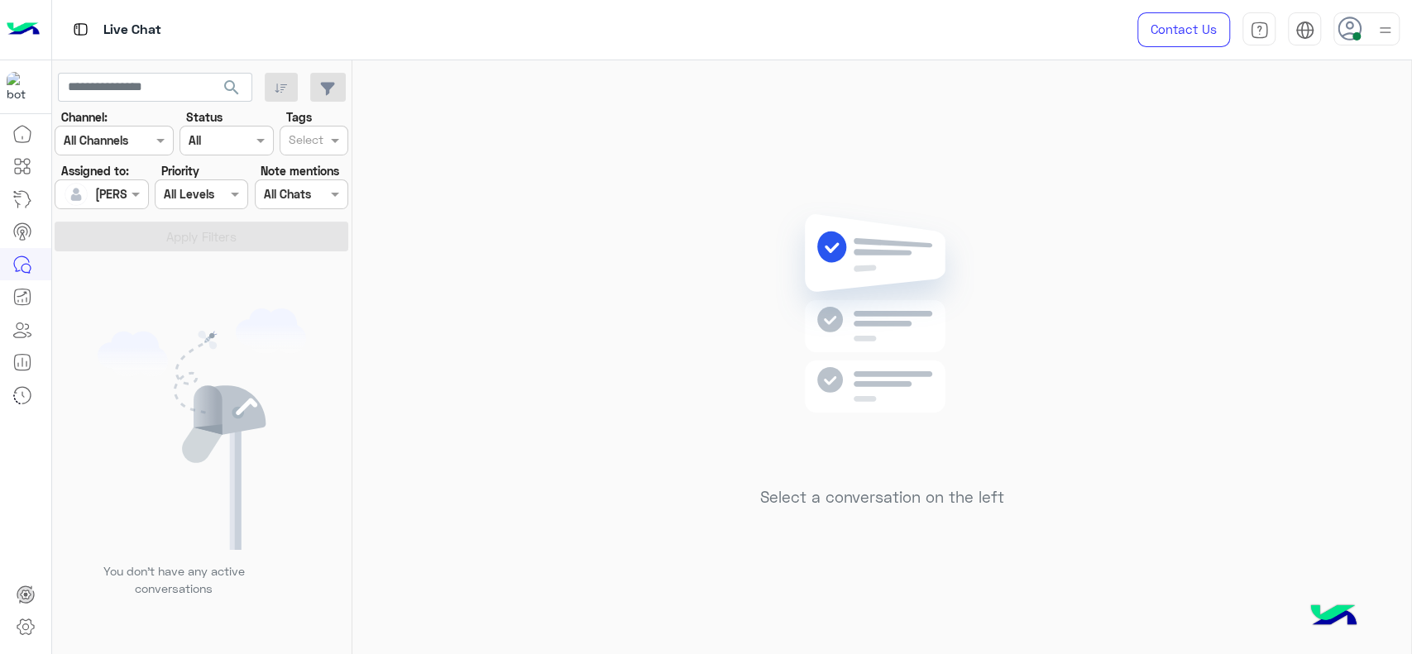
click at [291, 64] on app-inbox-users-filters "search Channel: Channel All Channels Status Channel All Tags Select Assigned to…" at bounding box center [202, 159] width 300 height 198
click at [101, 196] on input "text" at bounding box center [83, 194] width 38 height 17
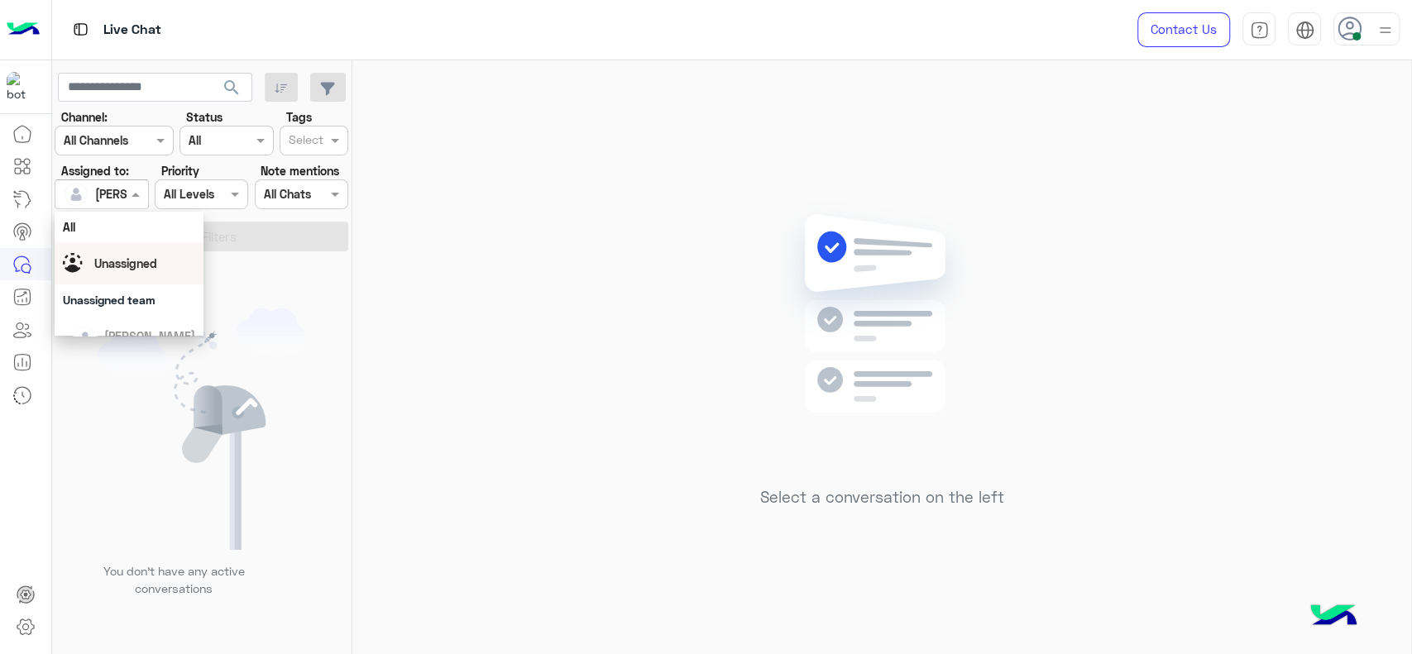
click at [109, 251] on div "Unassigned" at bounding box center [129, 263] width 132 height 29
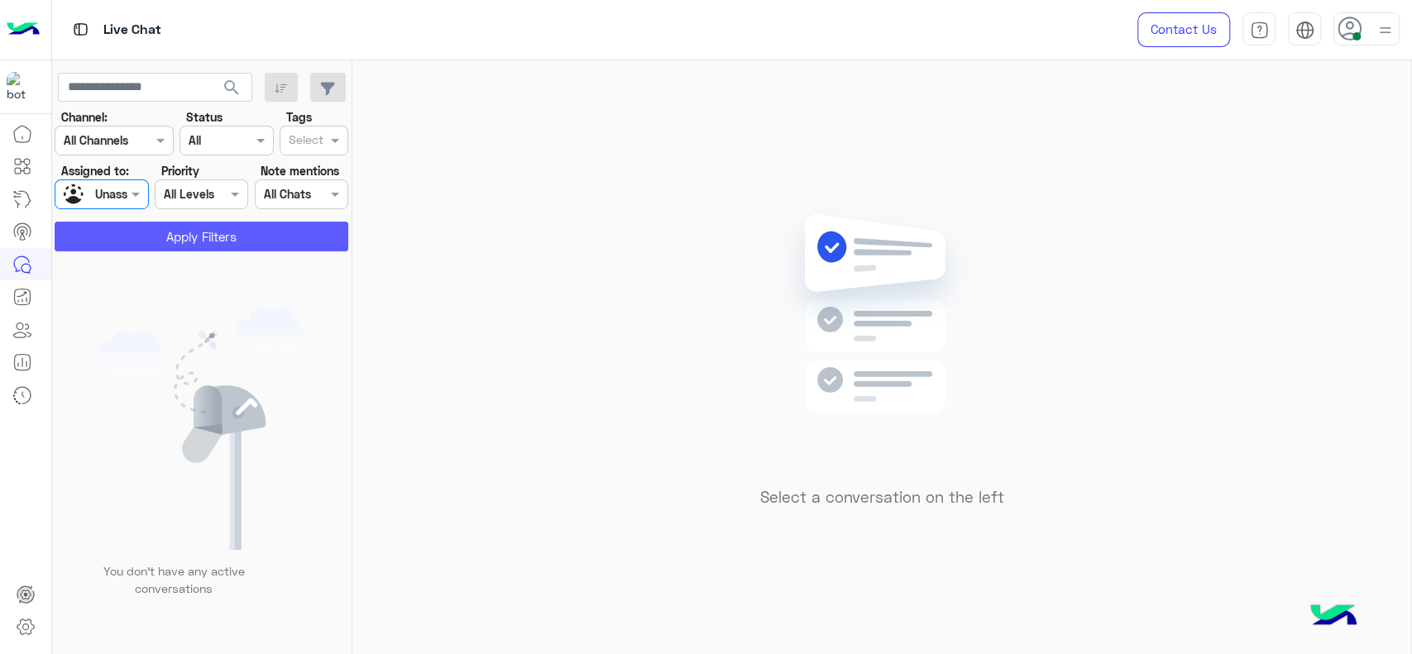
click at [172, 238] on button "Apply Filters" at bounding box center [202, 237] width 294 height 30
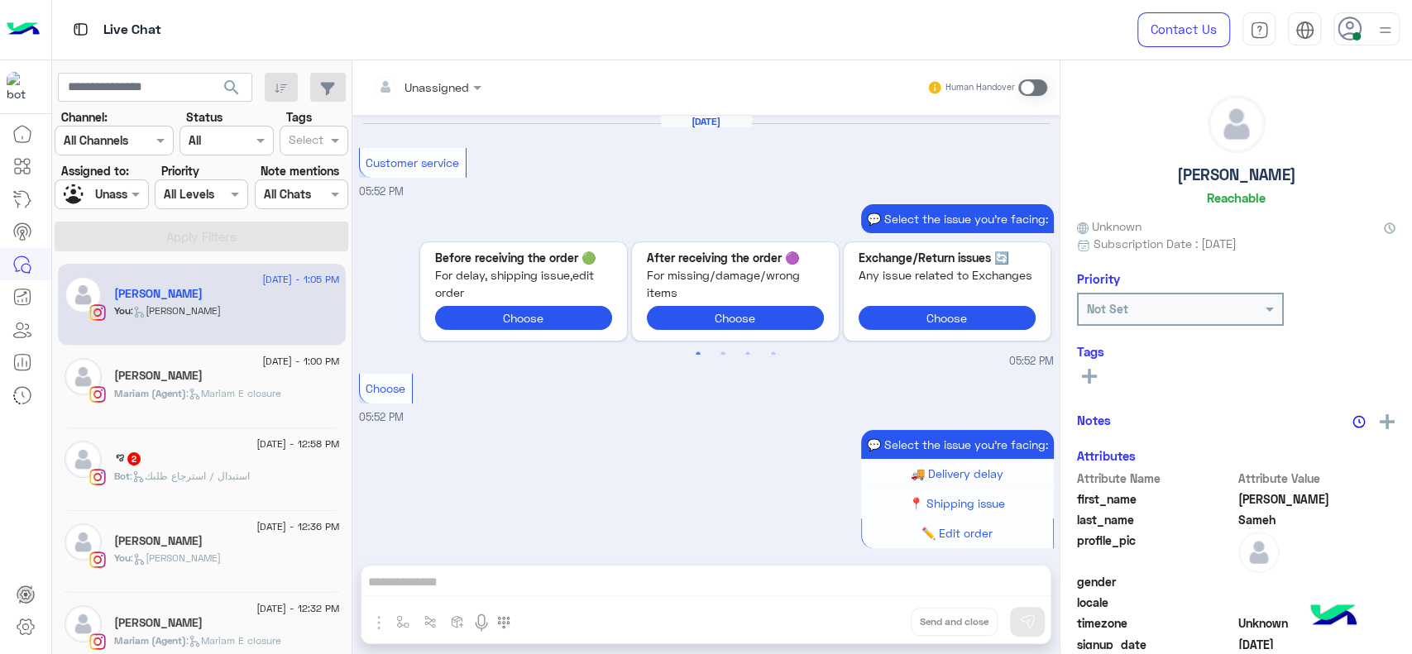
scroll to position [1595, 0]
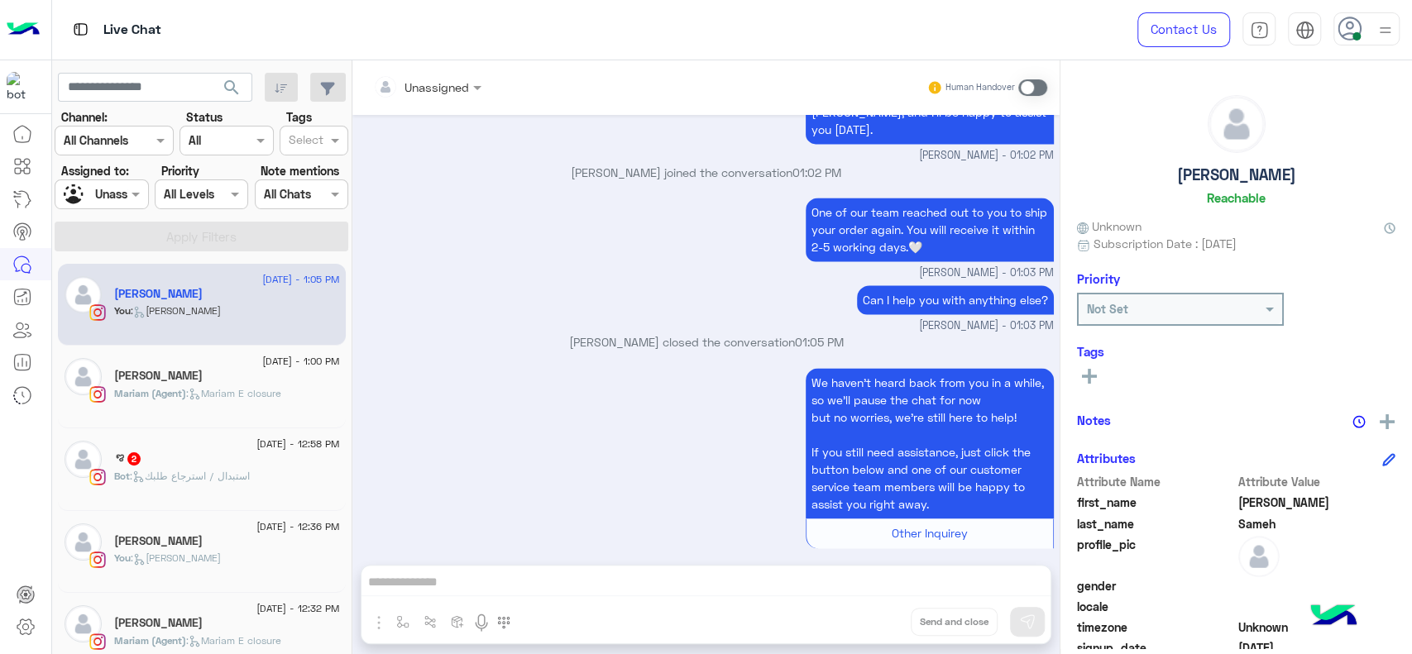
click at [223, 486] on div "Bot : استبدال / استرجاع طلبك" at bounding box center [227, 483] width 226 height 29
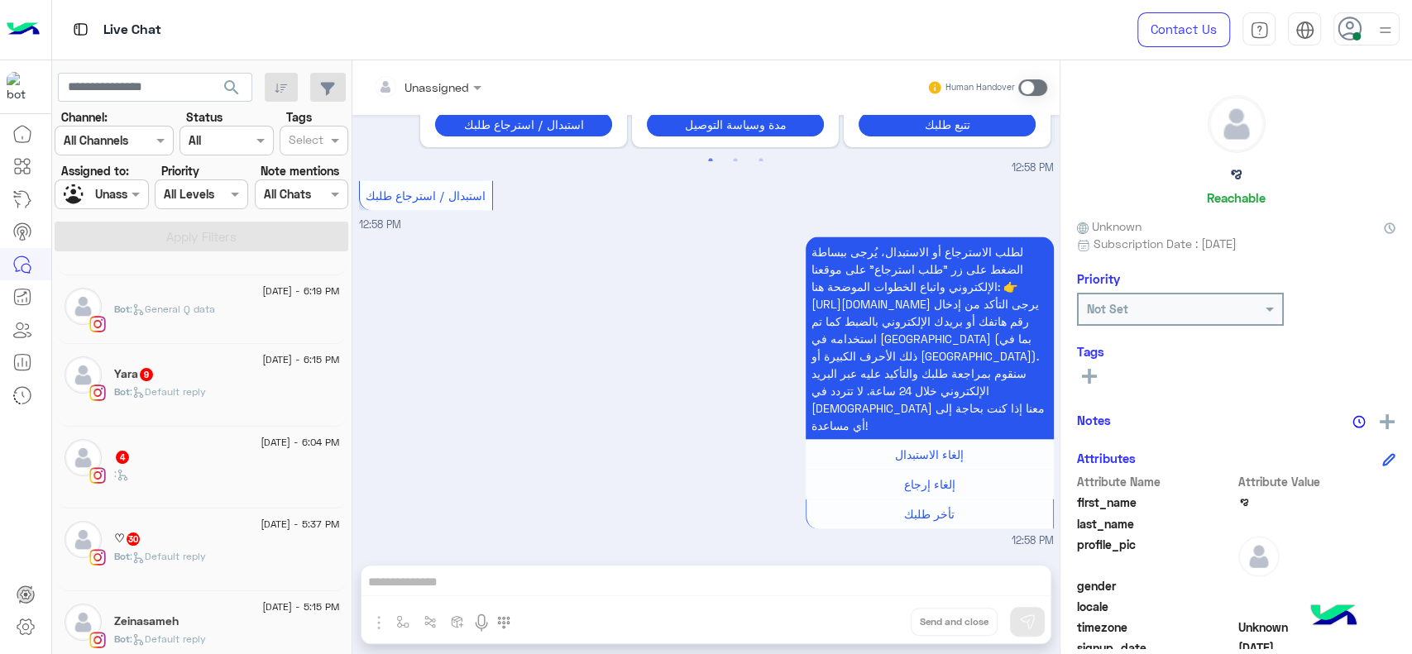
scroll to position [118, 0]
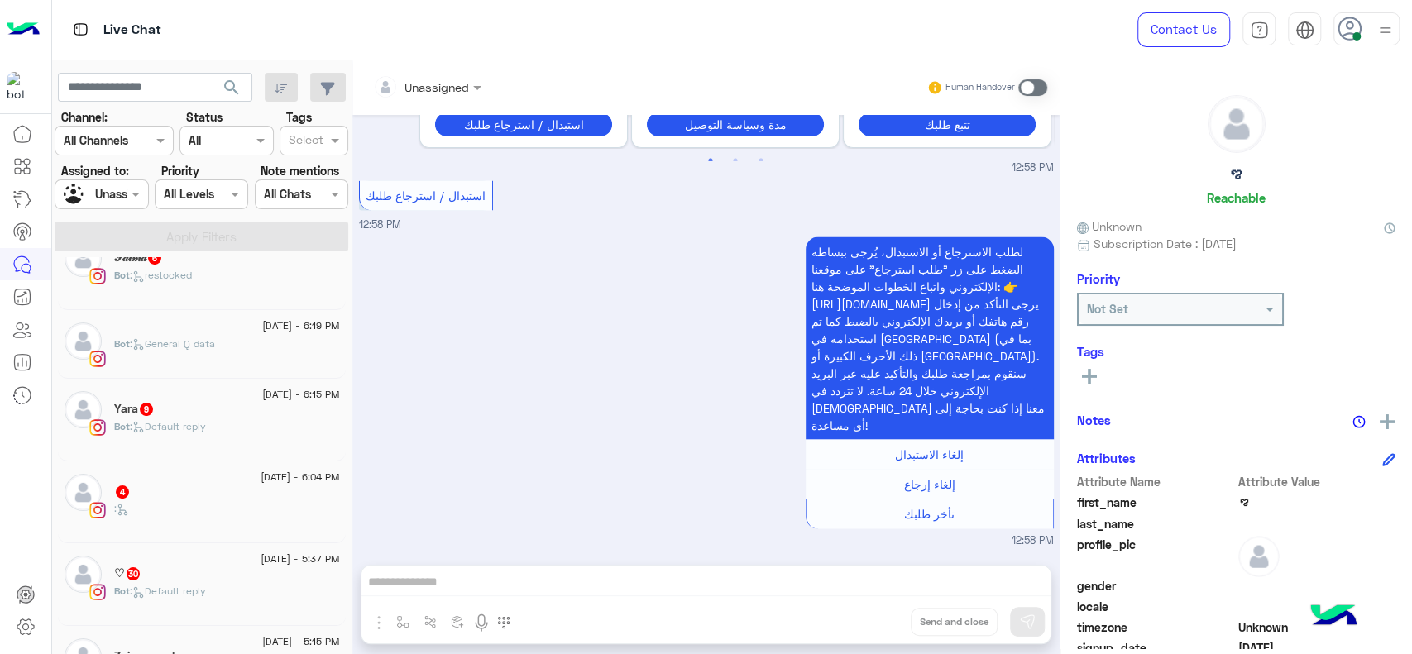
click at [251, 422] on div "Bot : Default reply" at bounding box center [227, 433] width 226 height 29
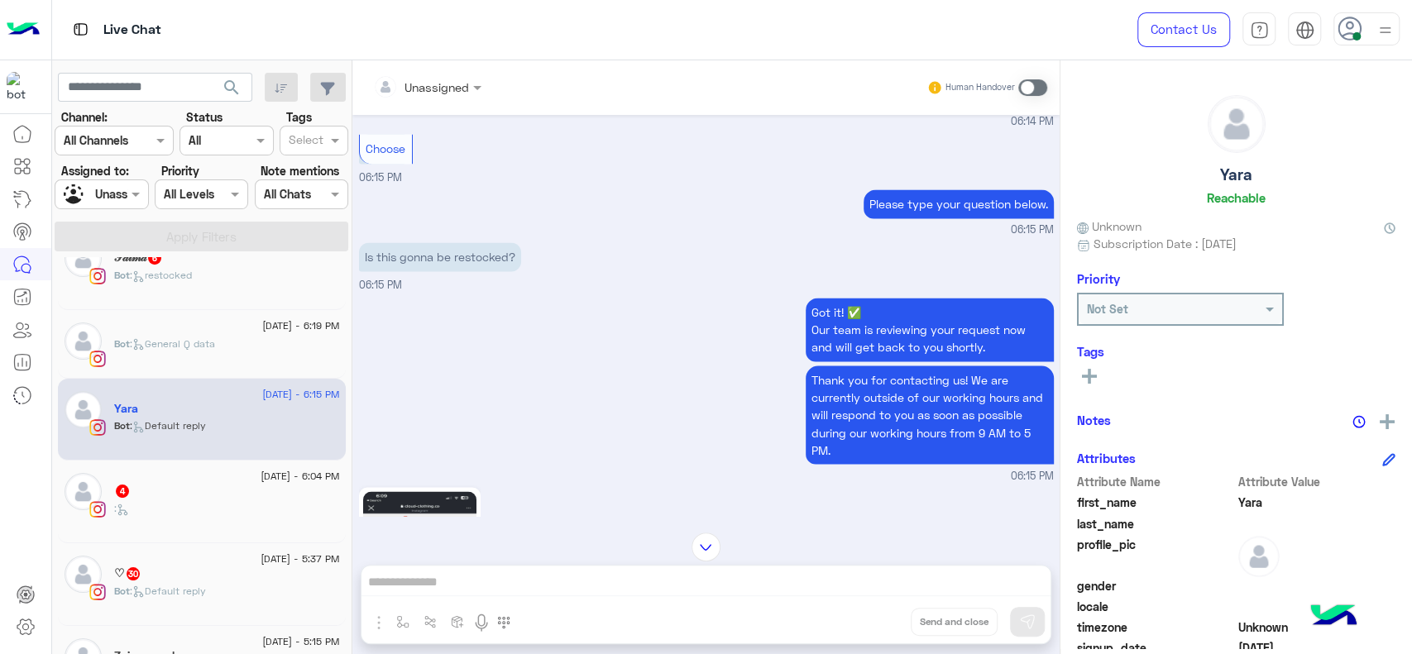
scroll to position [1796, 0]
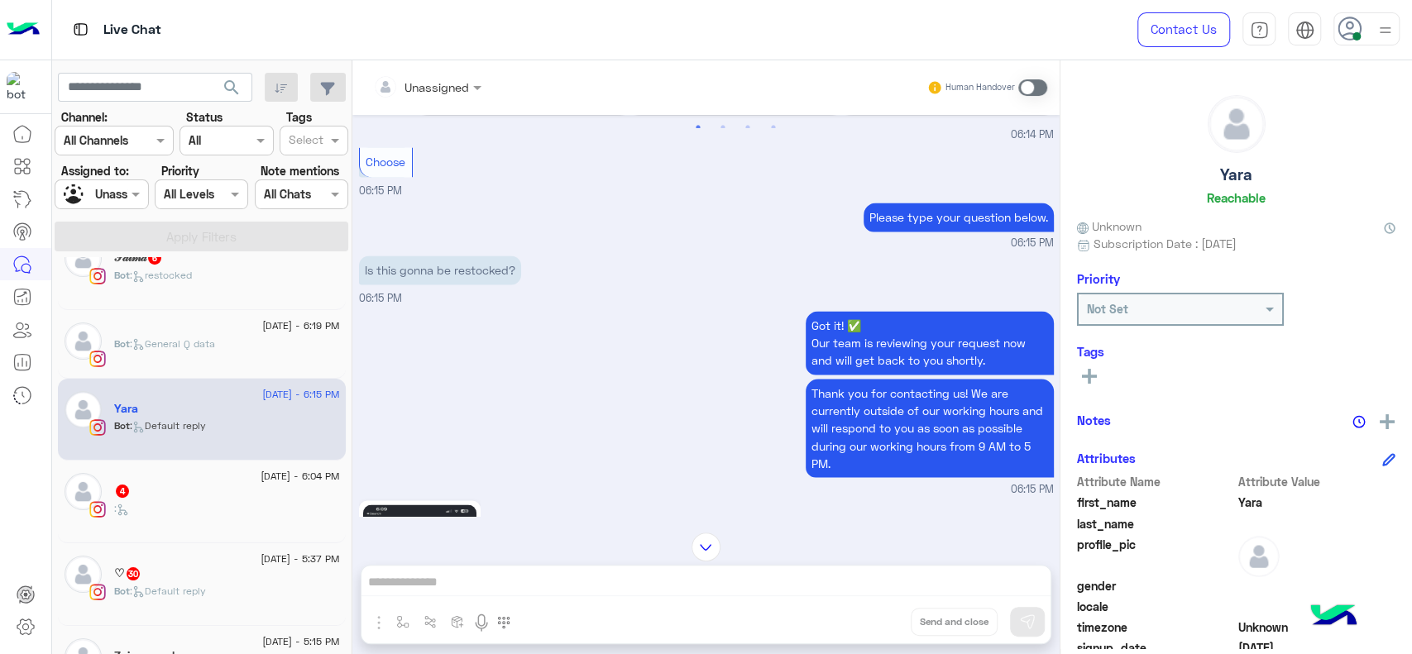
click at [231, 266] on div "𝒮𝒶𝓁𝓂𝒶 6" at bounding box center [227, 259] width 226 height 17
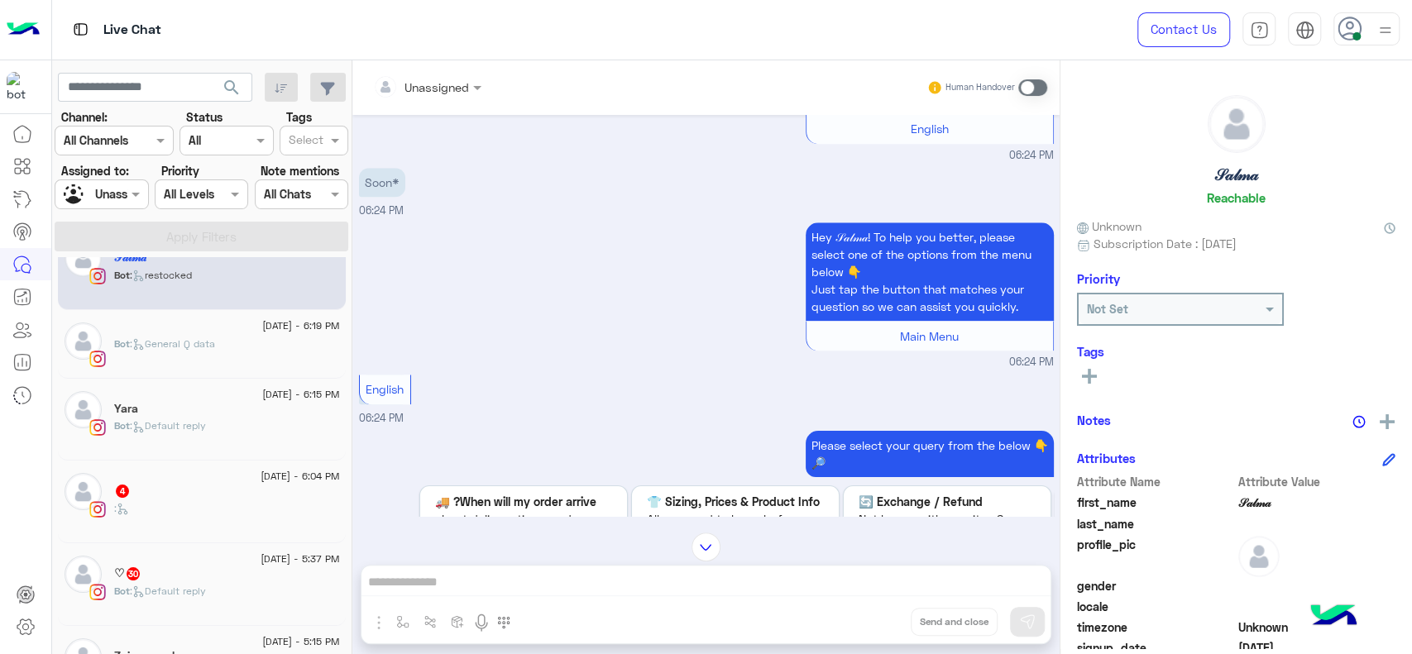
scroll to position [915, 0]
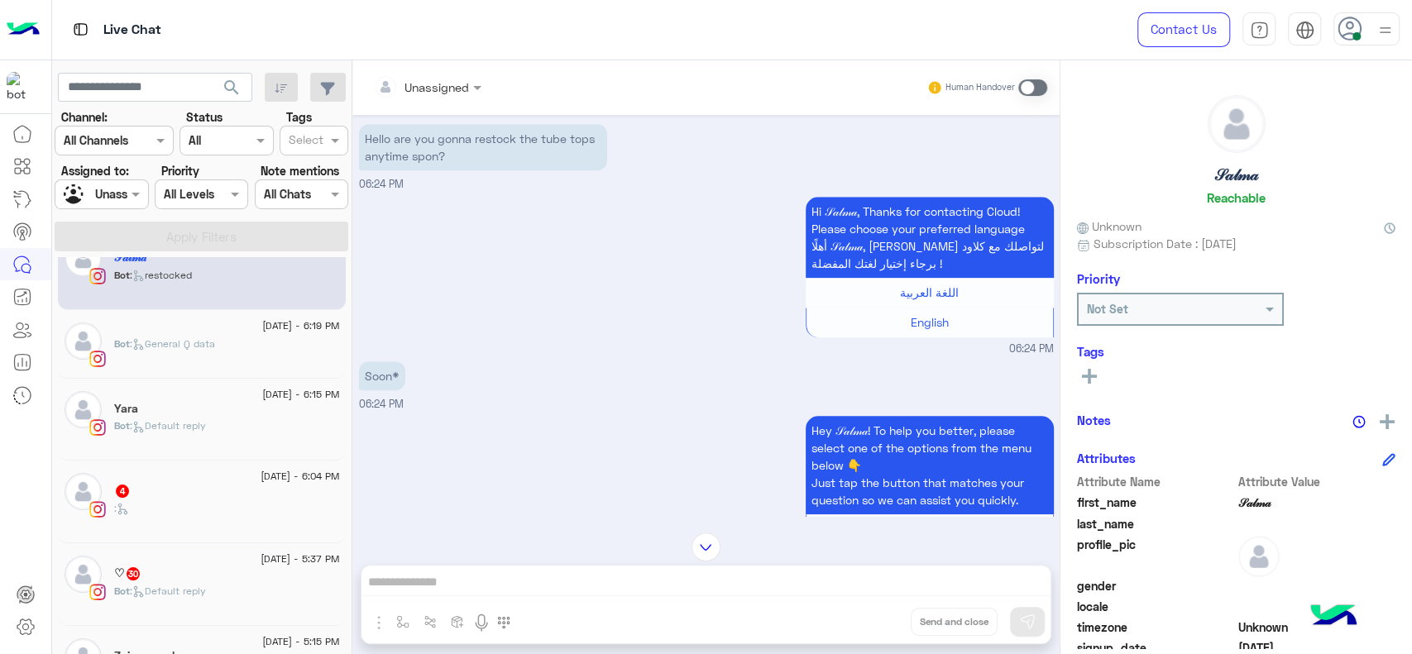
click at [188, 519] on div ":" at bounding box center [227, 515] width 226 height 29
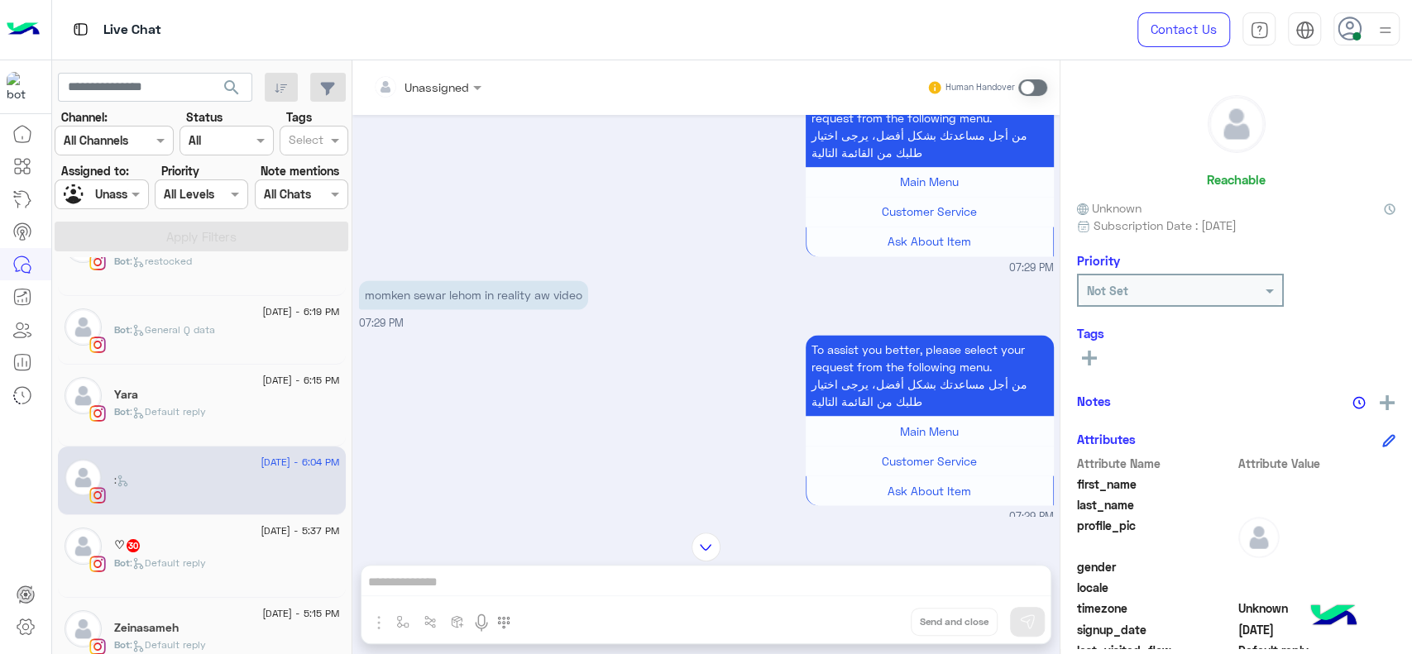
scroll to position [136, 0]
click at [159, 539] on div "♡ 30" at bounding box center [227, 542] width 226 height 17
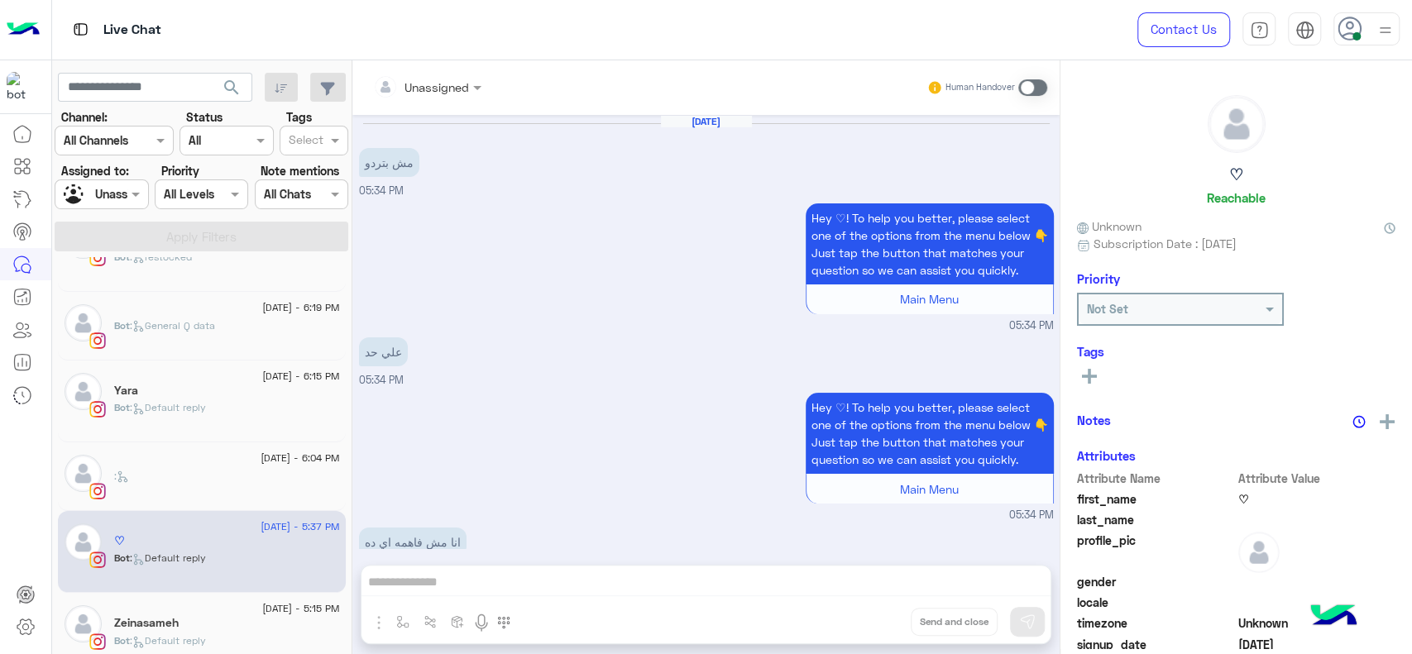
scroll to position [2190, 0]
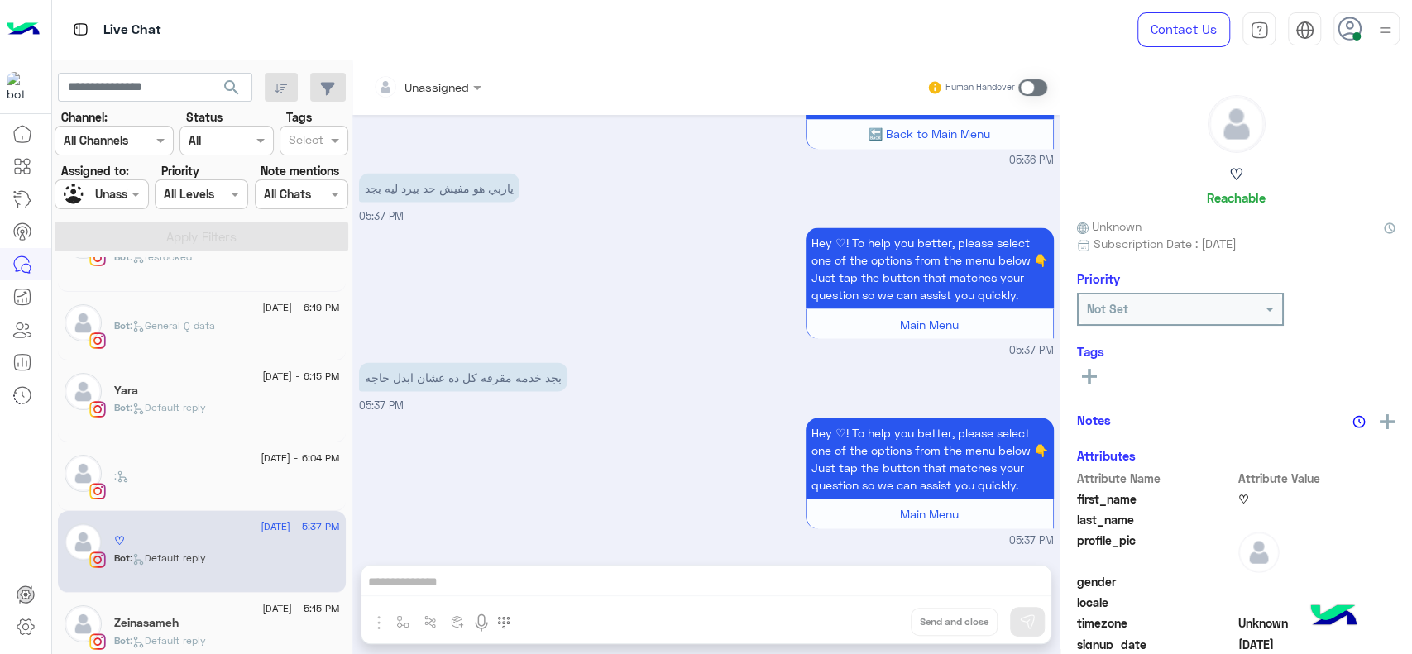
click at [726, 368] on div "بجد خدمه مقرفه كل ده عشان ابدل حاجه 05:37 PM" at bounding box center [706, 385] width 695 height 55
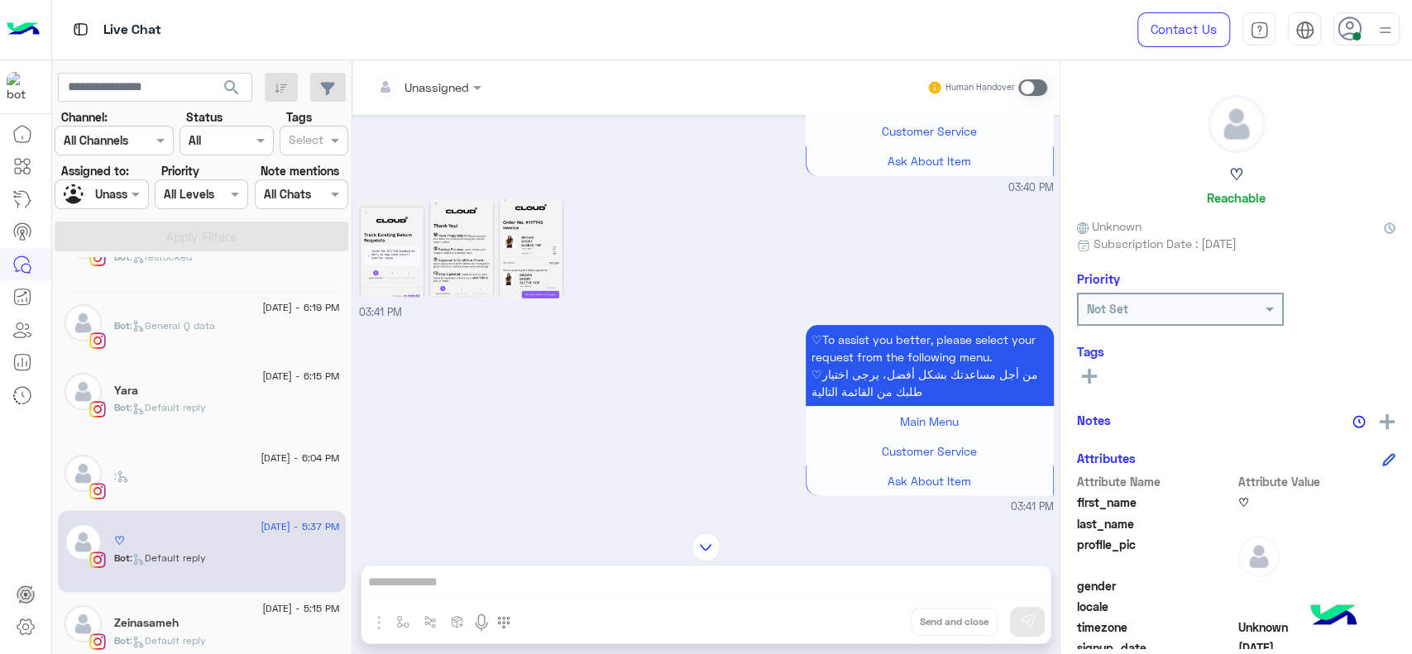
scroll to position [244, 0]
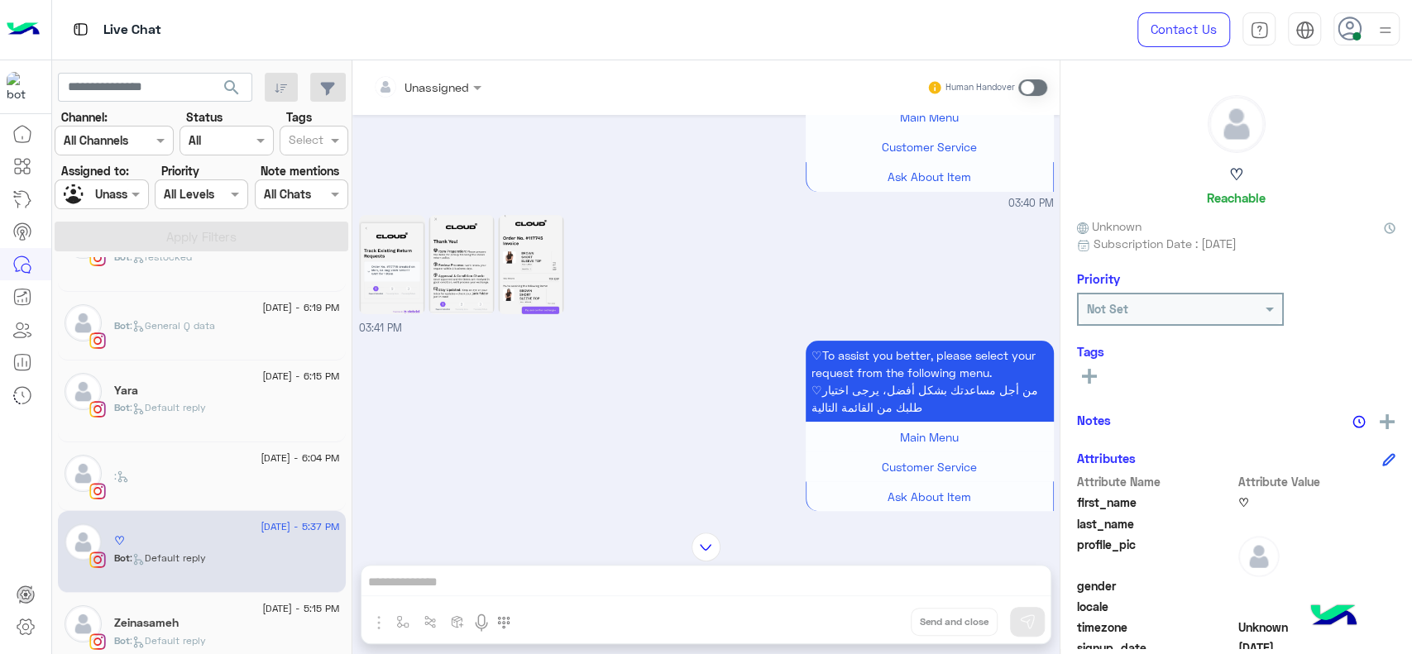
click at [517, 263] on img at bounding box center [531, 264] width 66 height 99
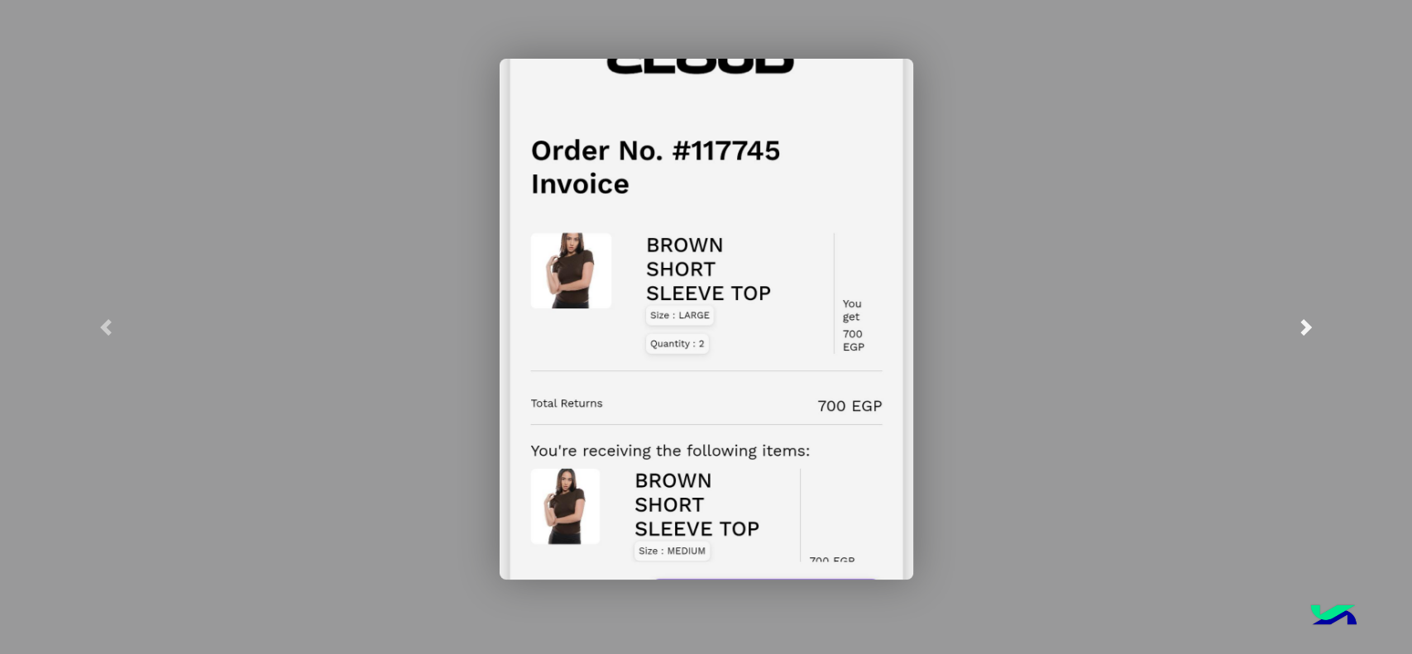
click at [1295, 308] on link at bounding box center [1306, 327] width 212 height 654
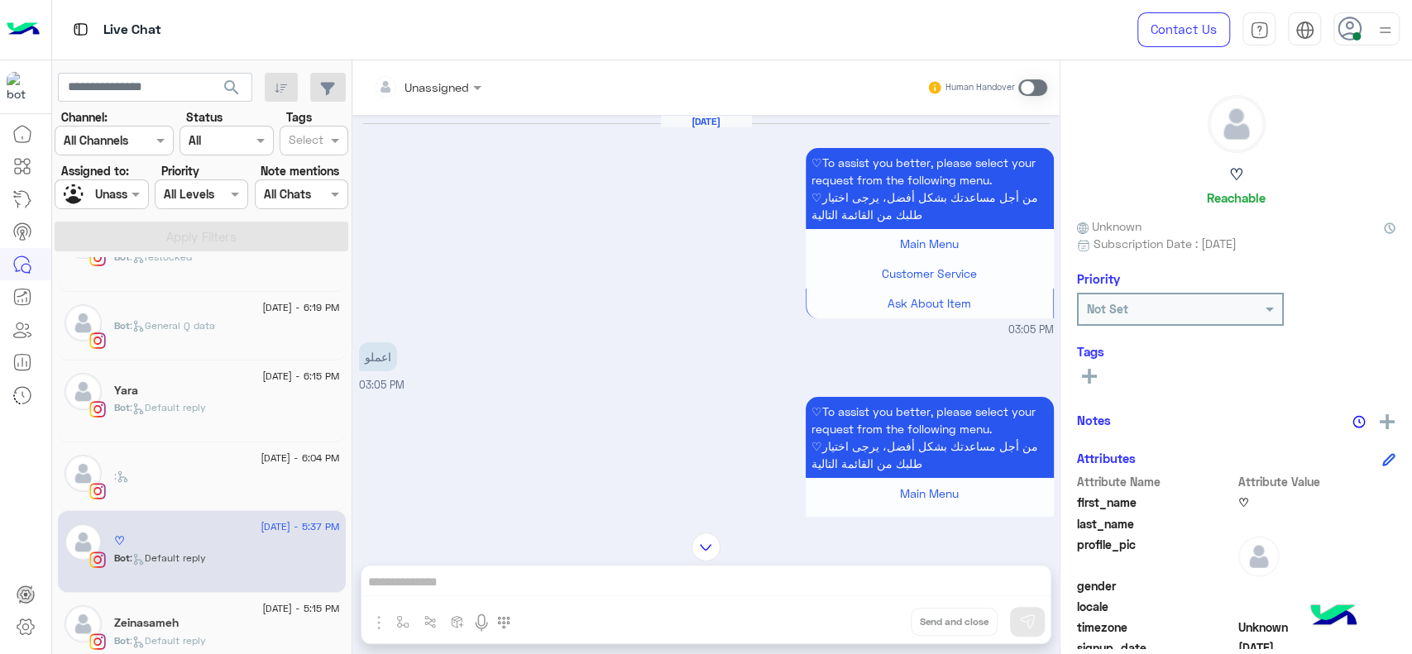
scroll to position [1827, 0]
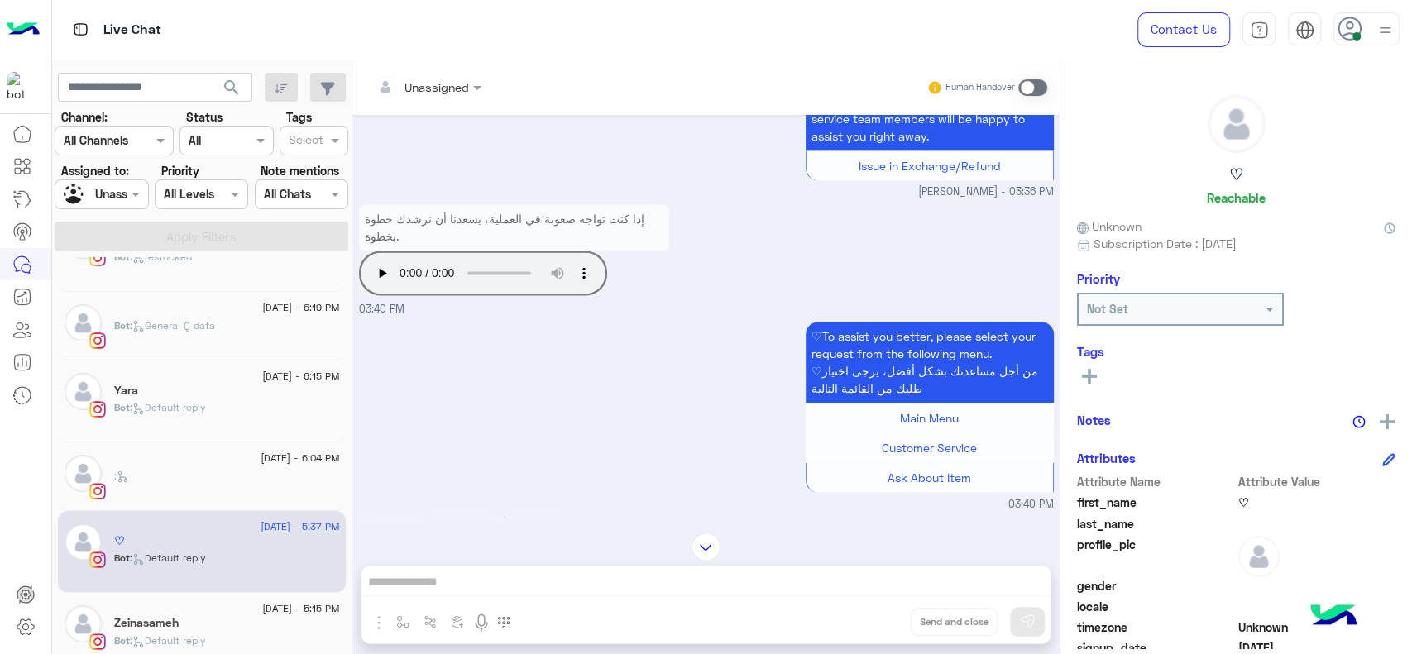
click at [429, 83] on input "text" at bounding box center [406, 87] width 67 height 17
click at [1379, 409] on button at bounding box center [1387, 419] width 17 height 21
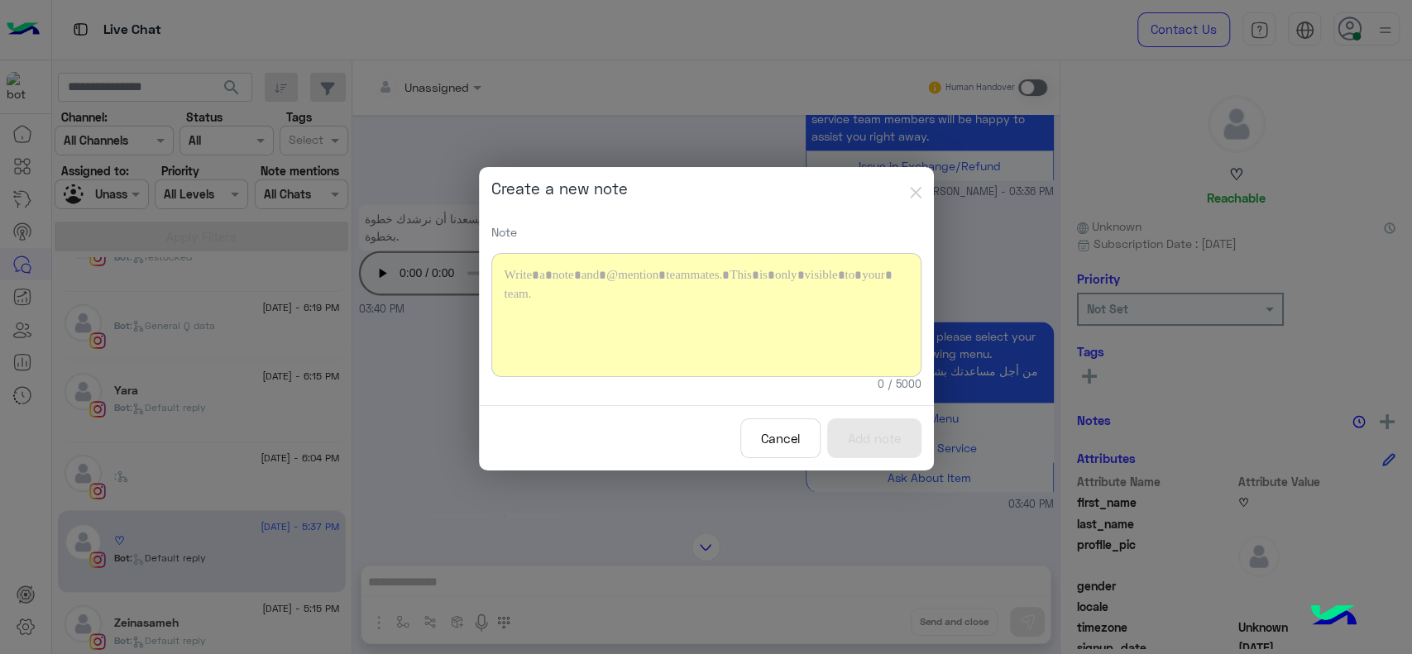
click at [804, 320] on div at bounding box center [706, 315] width 430 height 124
click at [665, 278] on div "**********" at bounding box center [706, 315] width 430 height 124
click at [843, 434] on button "Add note" at bounding box center [874, 439] width 94 height 41
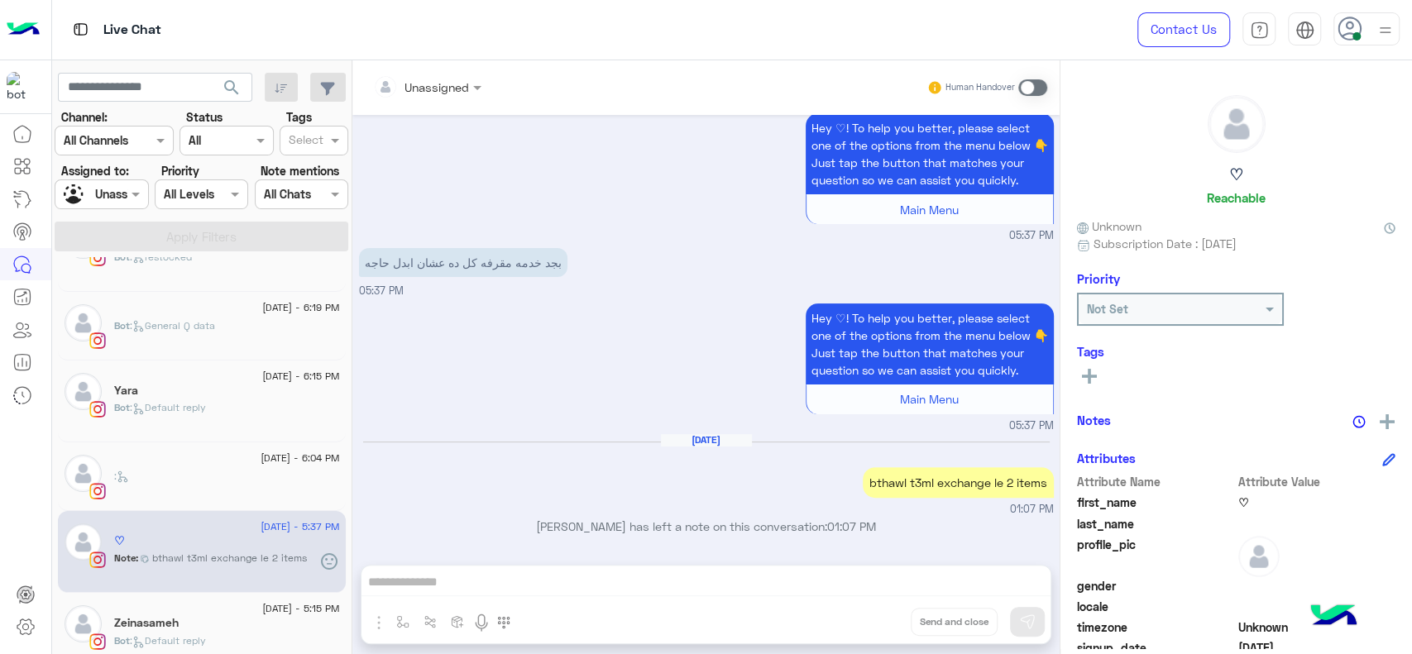
scroll to position [8898, 0]
click at [429, 87] on input "text" at bounding box center [406, 87] width 67 height 17
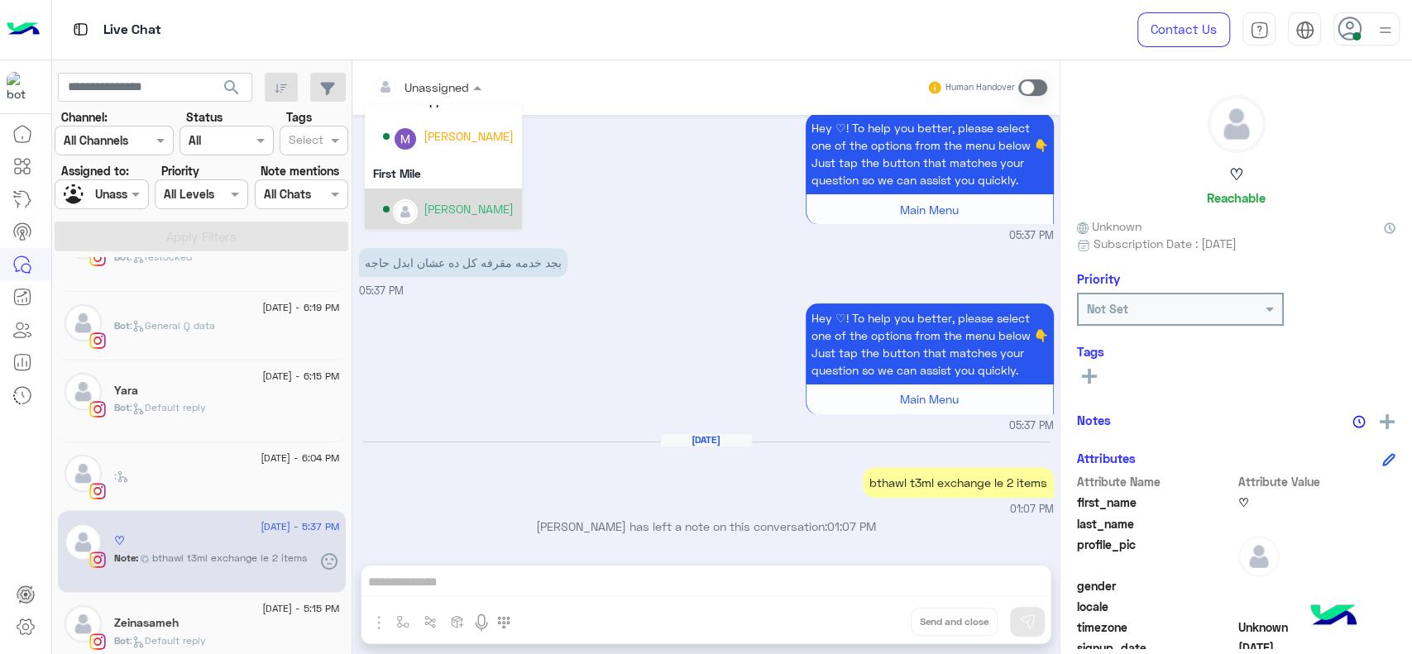
scroll to position [336, 0]
click at [418, 198] on div "[PERSON_NAME]" at bounding box center [448, 208] width 131 height 29
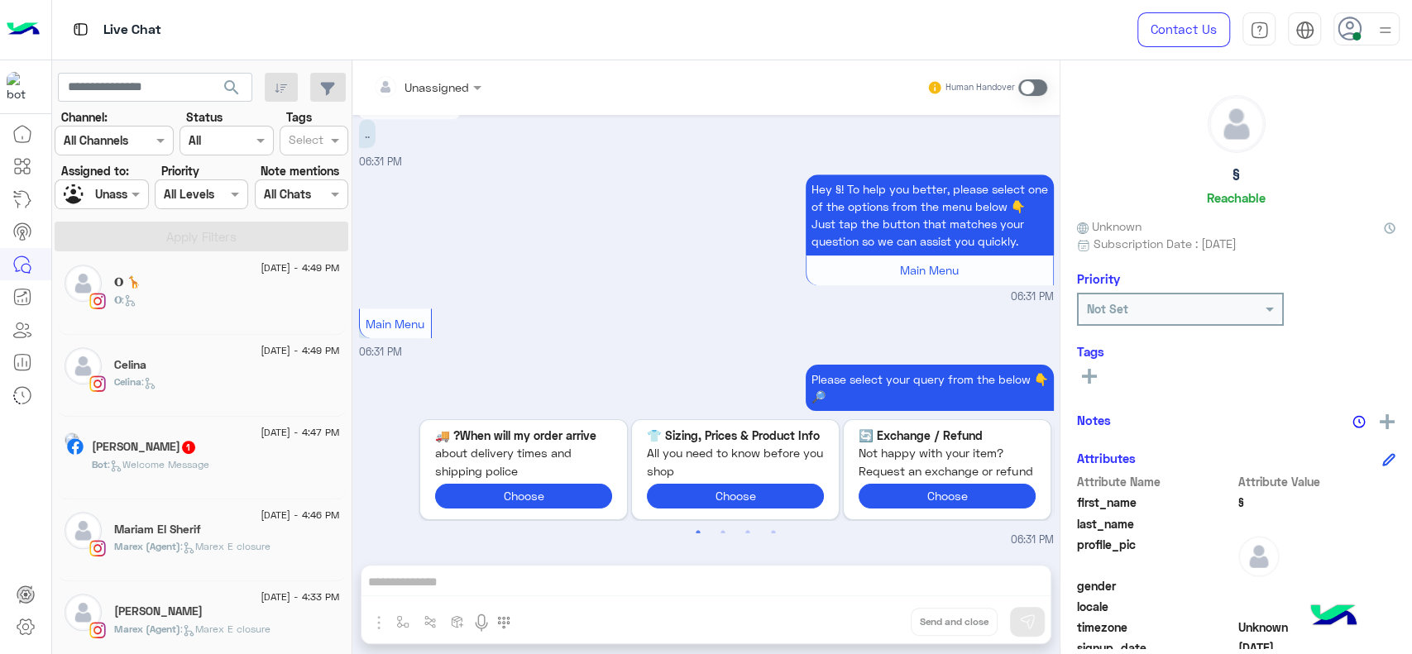
scroll to position [816, 0]
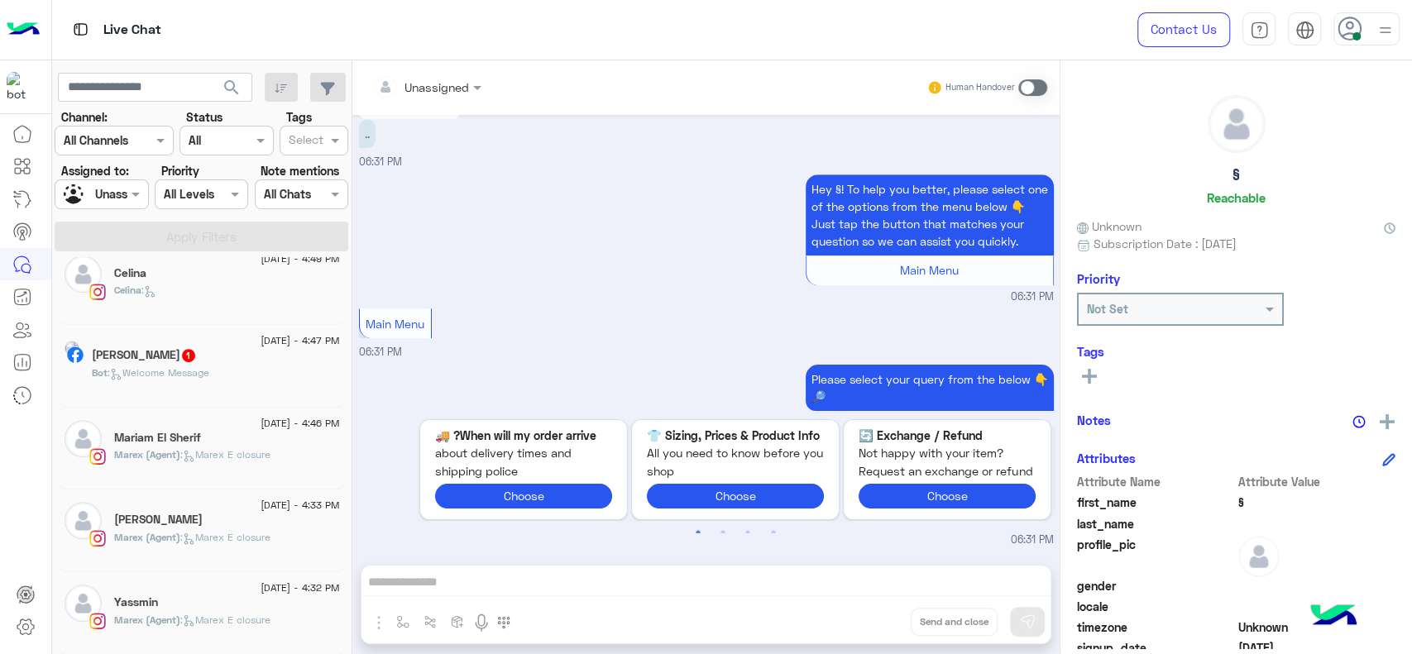
click at [247, 381] on div "Bot : Welcome Message" at bounding box center [216, 380] width 248 height 29
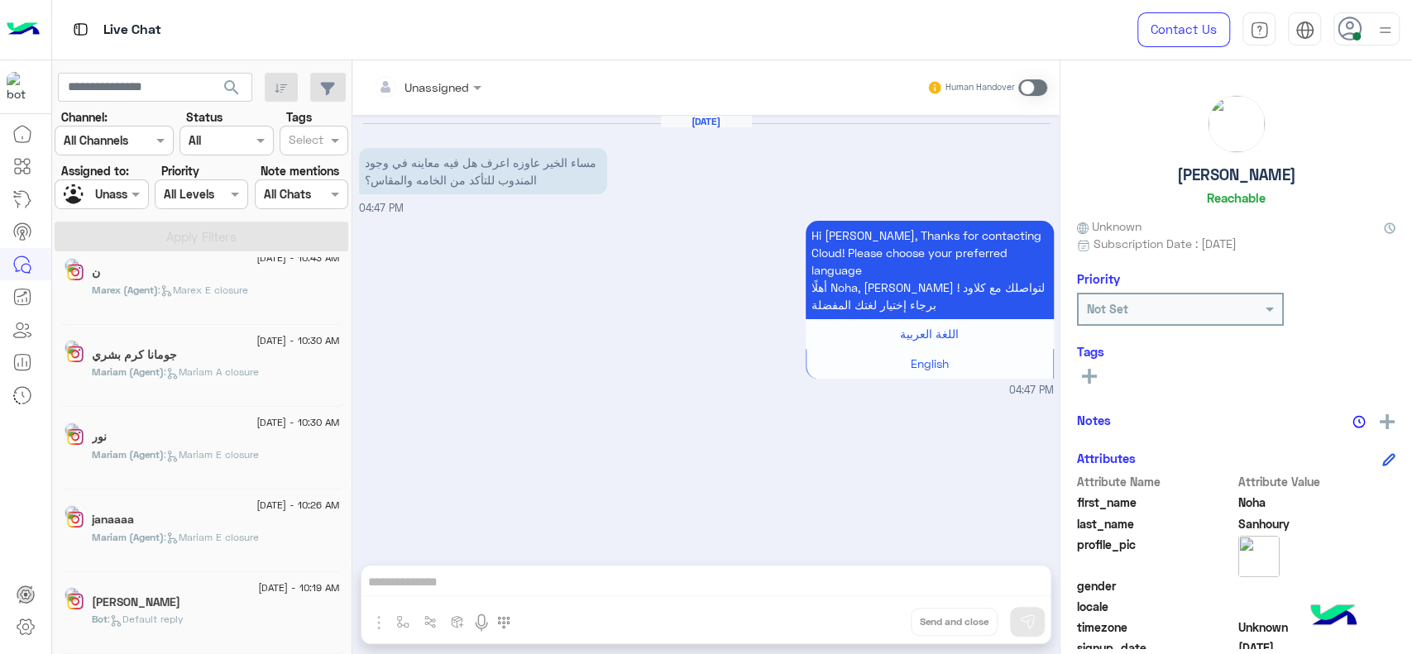
scroll to position [7, 0]
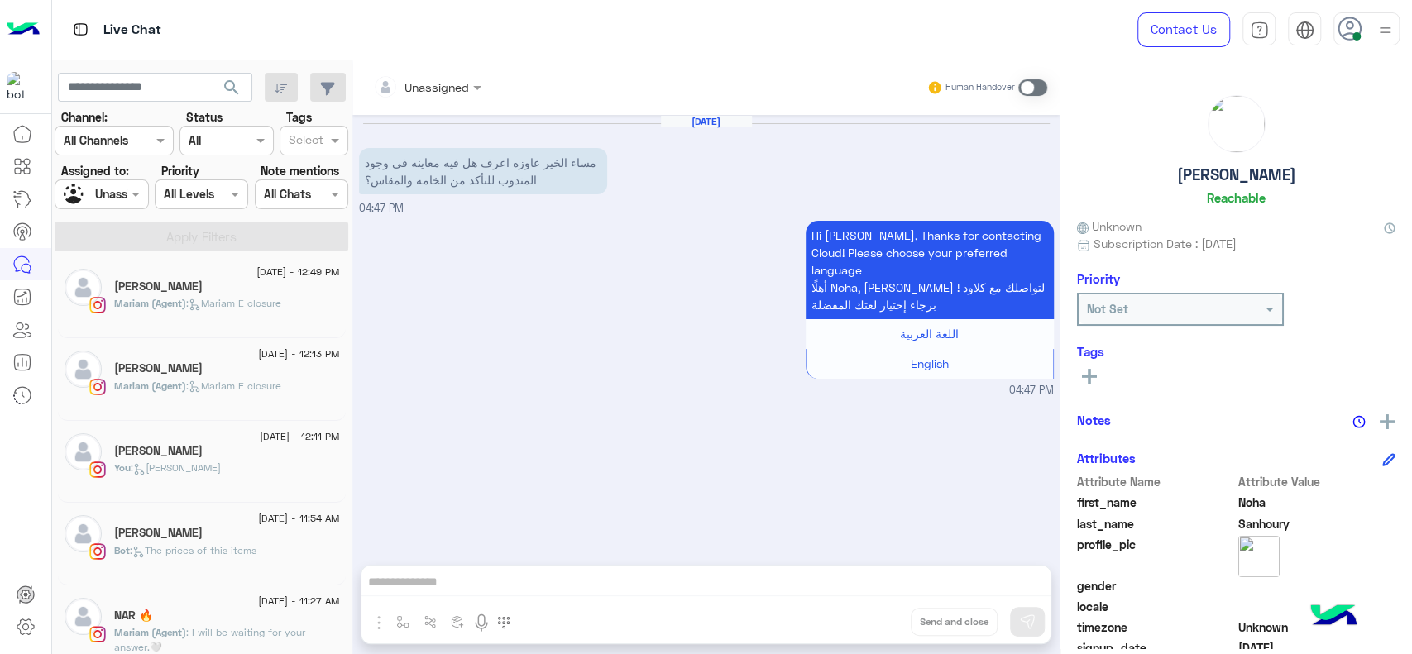
click at [223, 519] on div "[DATE] - 11:54 AM" at bounding box center [227, 520] width 226 height 11
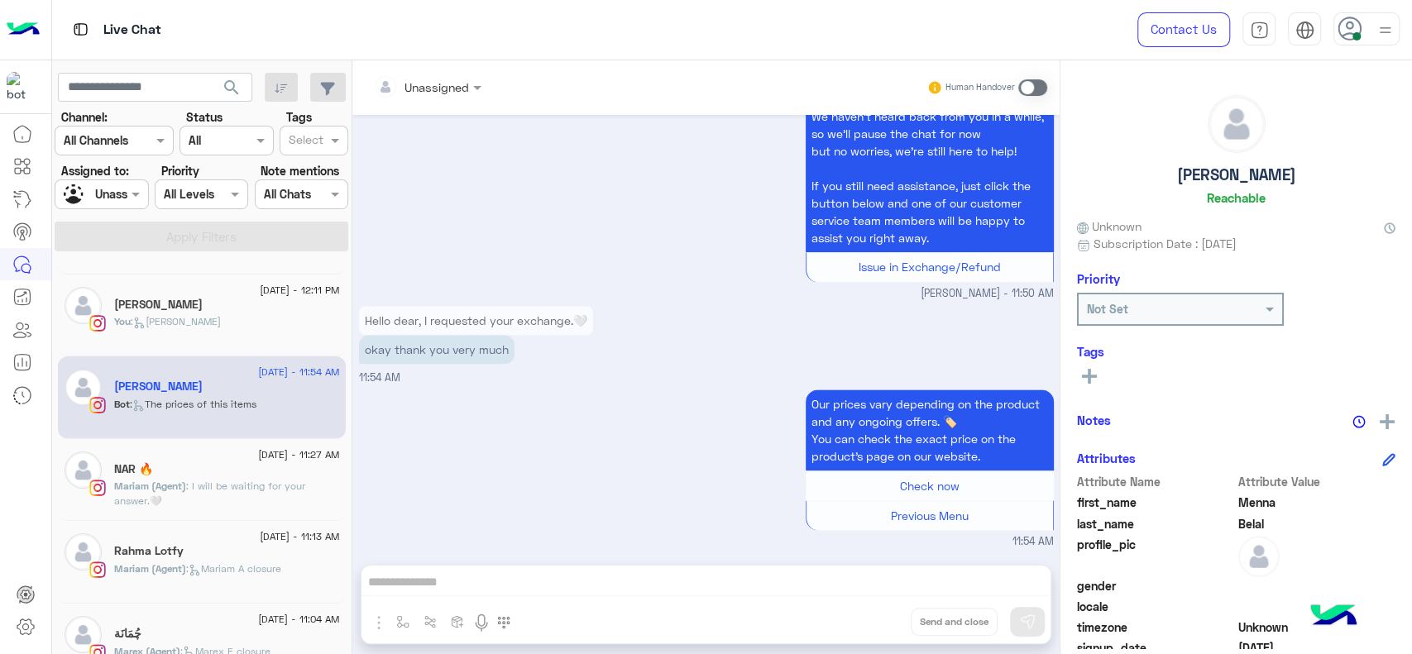
scroll to position [173, 0]
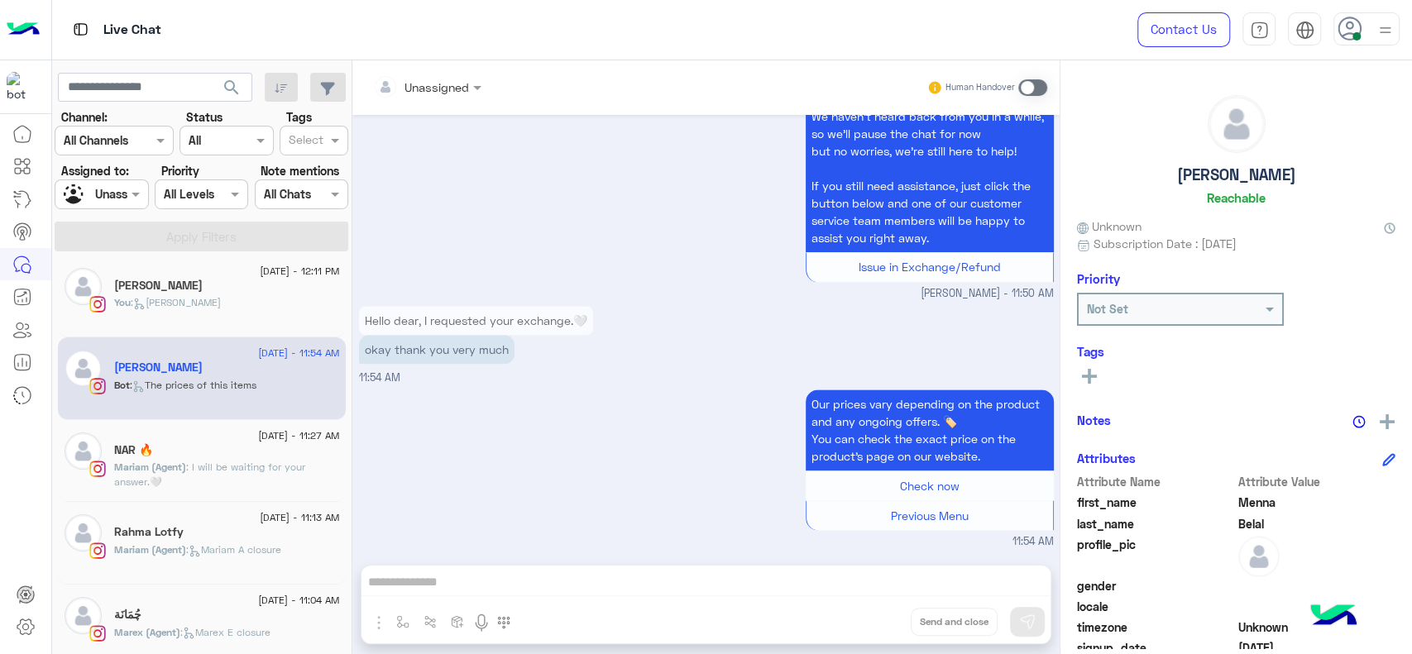
click at [223, 519] on div "[DATE] - 11:13 AM" at bounding box center [227, 520] width 226 height 11
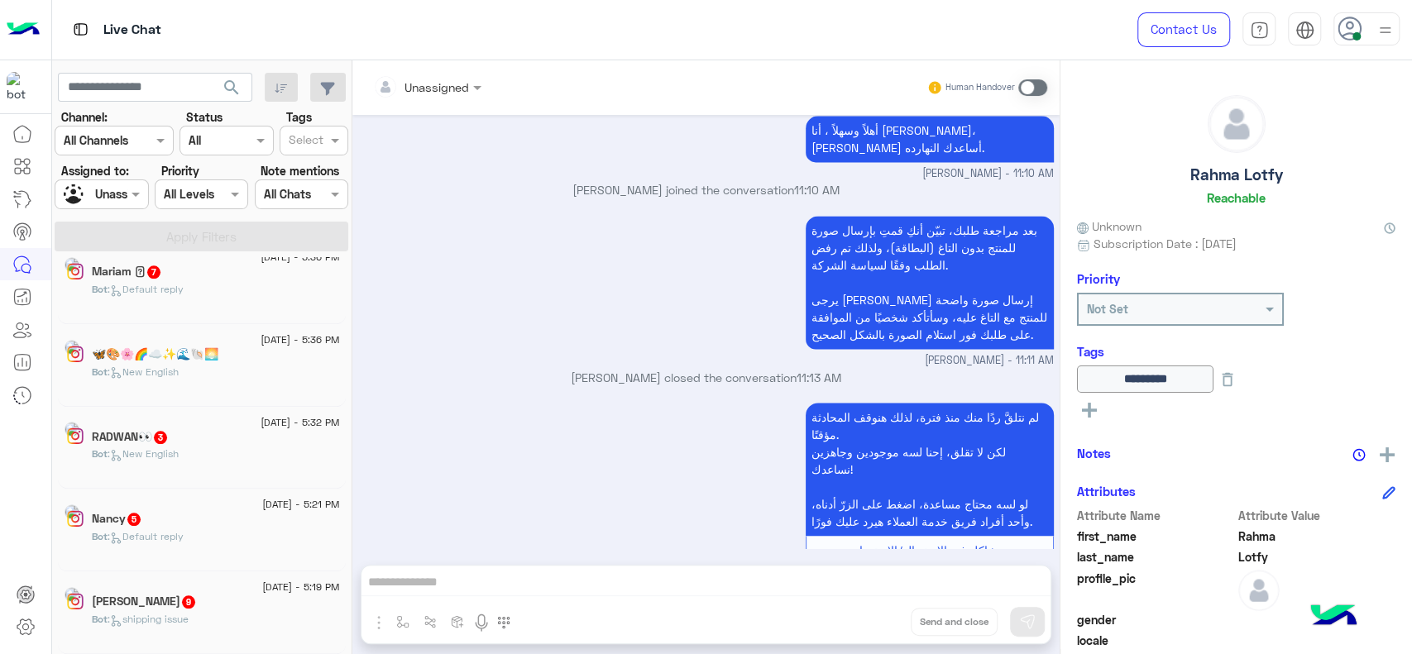
scroll to position [7, 0]
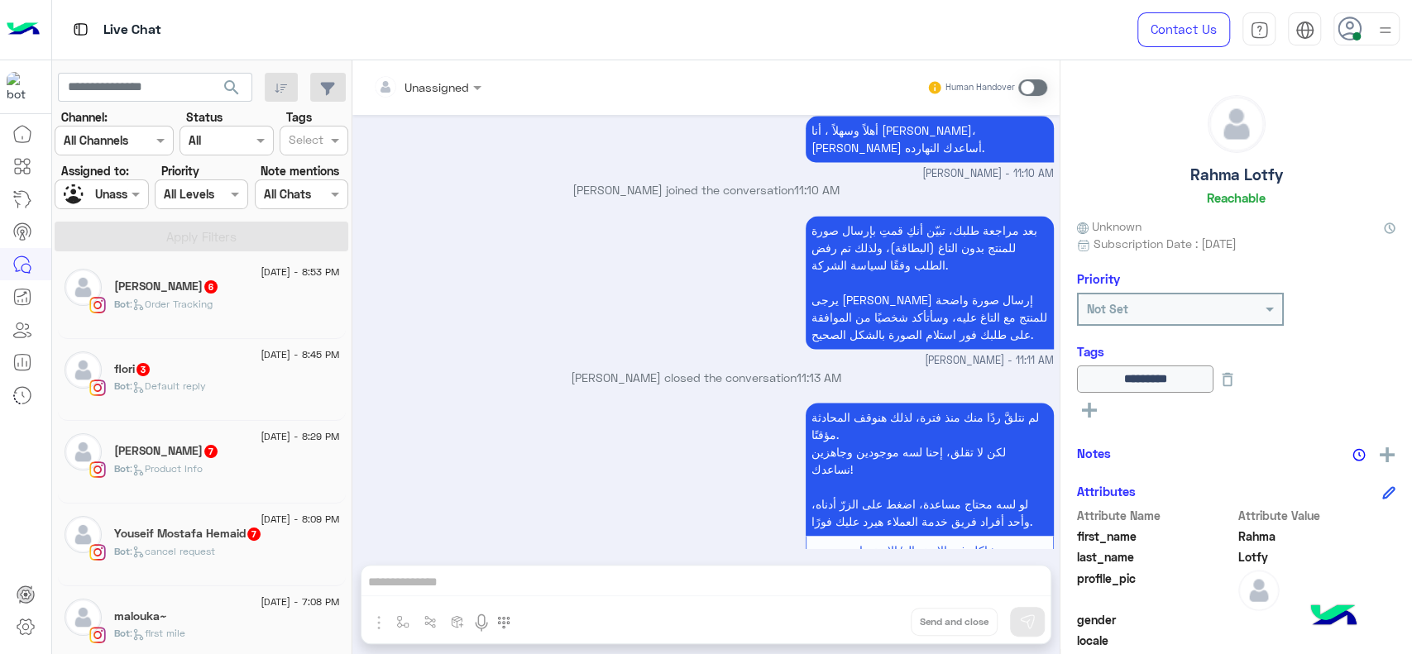
click at [223, 519] on div "[DATE] - 8:09 PM" at bounding box center [227, 521] width 226 height 11
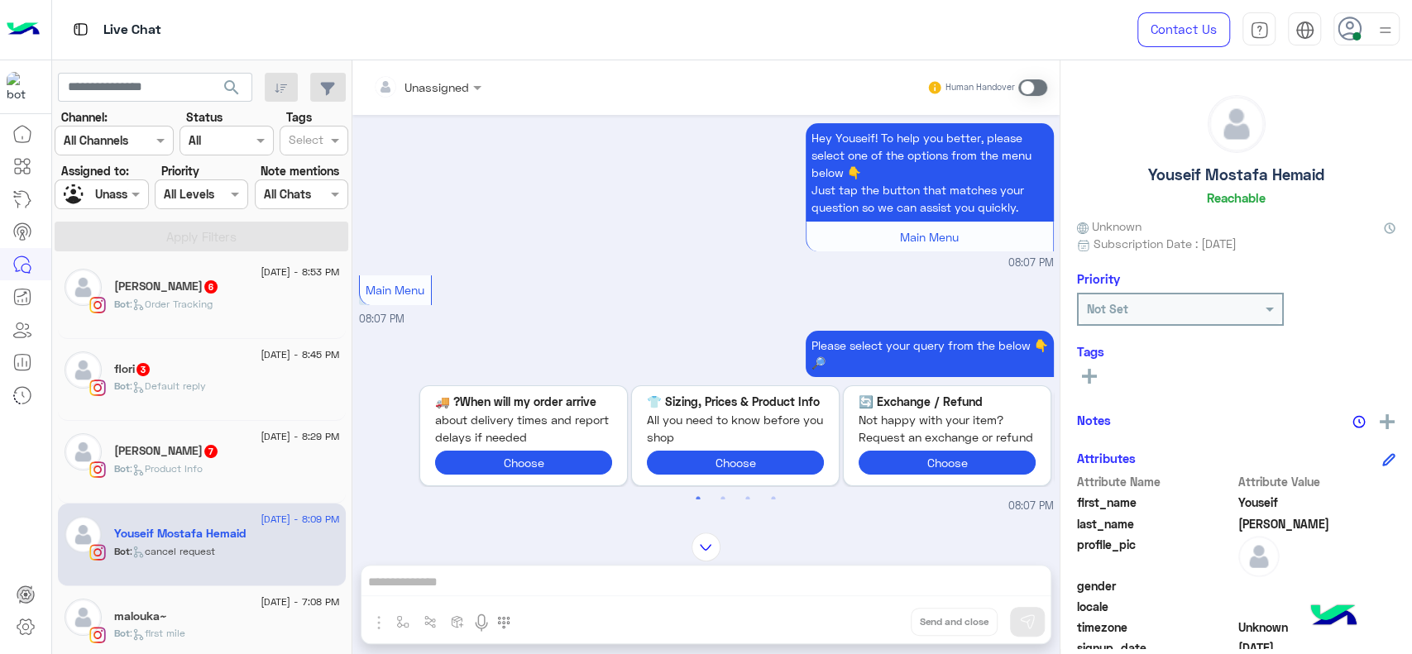
scroll to position [113, 0]
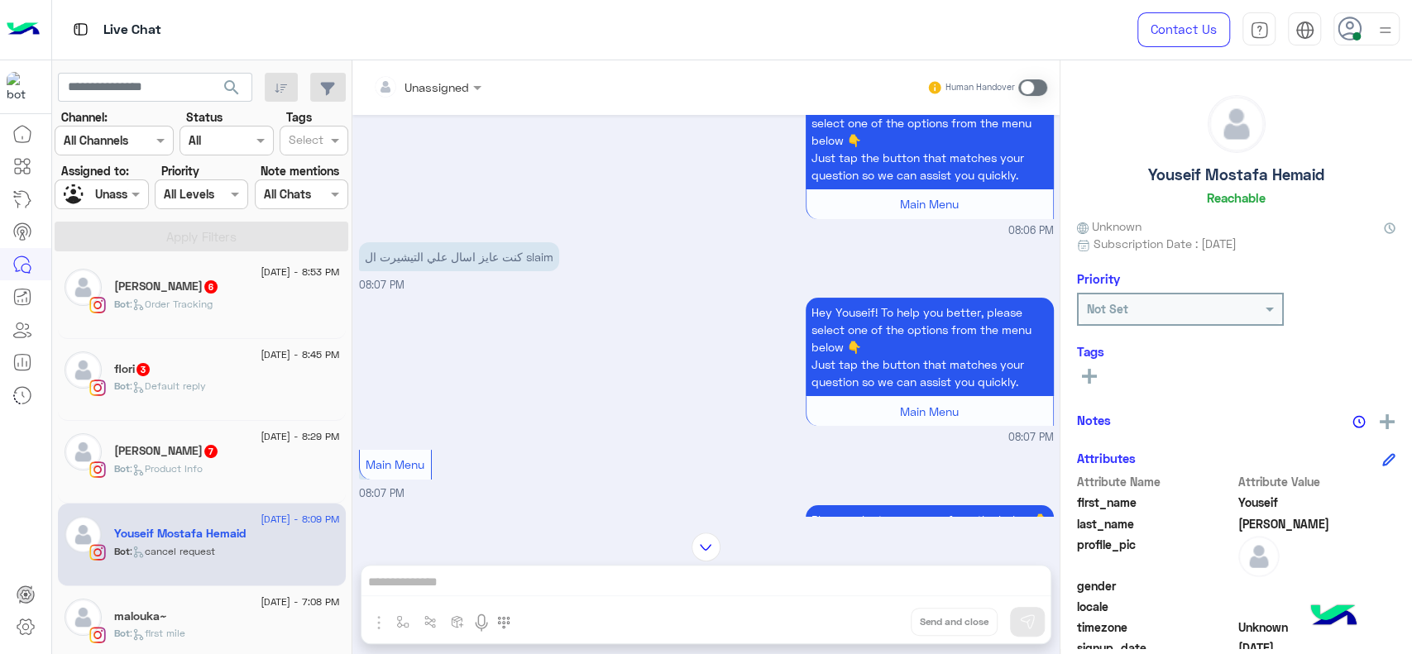
click at [230, 447] on div "Mero Mohamed 7" at bounding box center [227, 452] width 226 height 17
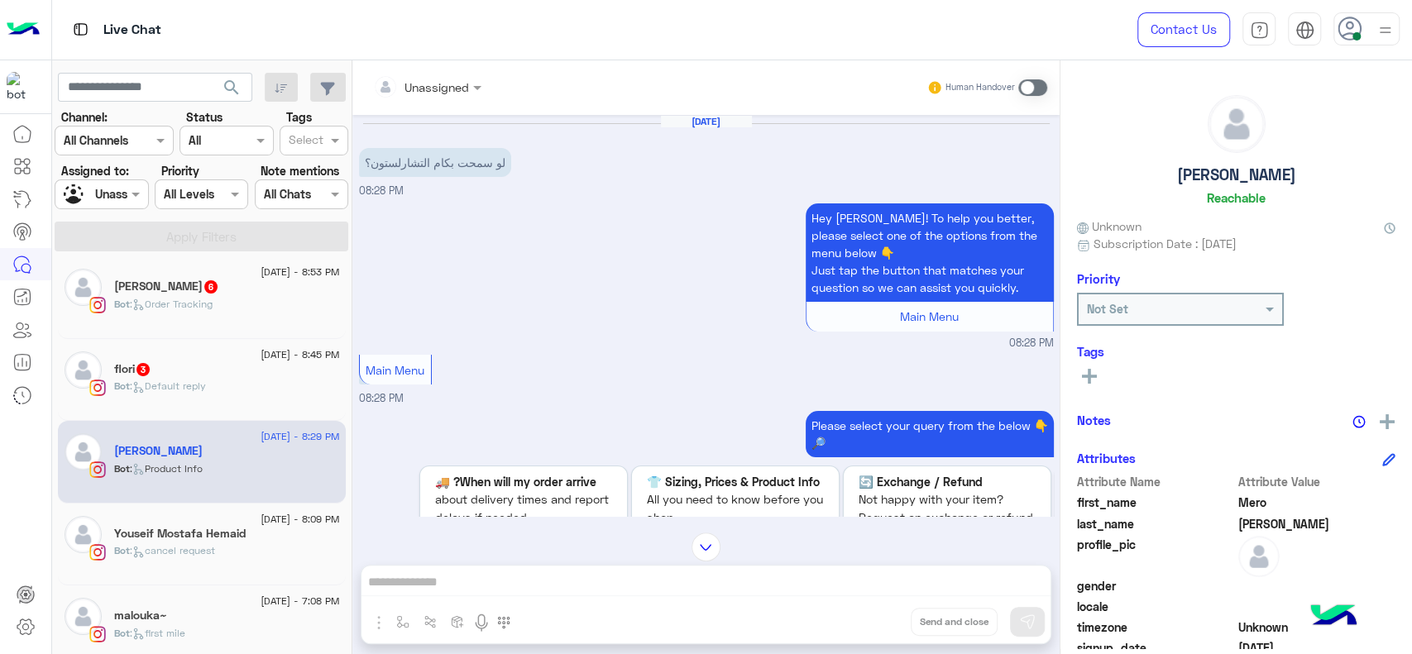
click at [246, 372] on div "flori 3" at bounding box center [227, 370] width 226 height 17
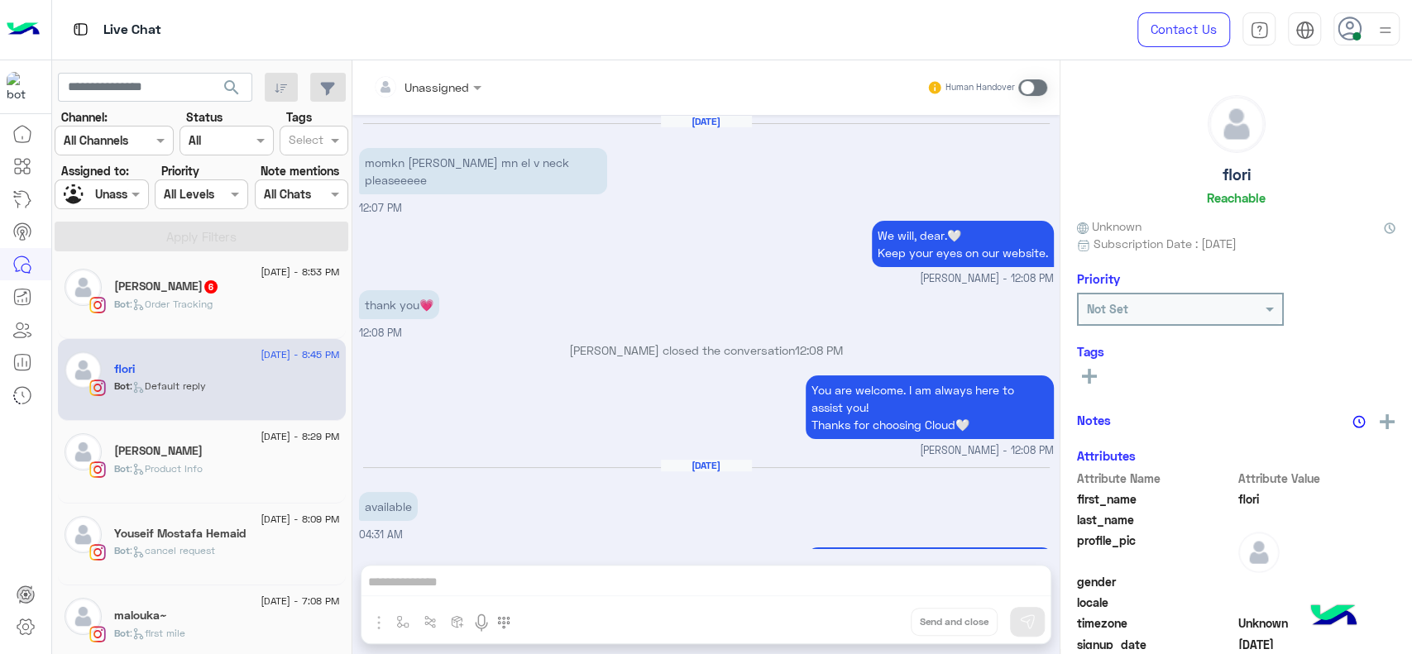
scroll to position [1753, 0]
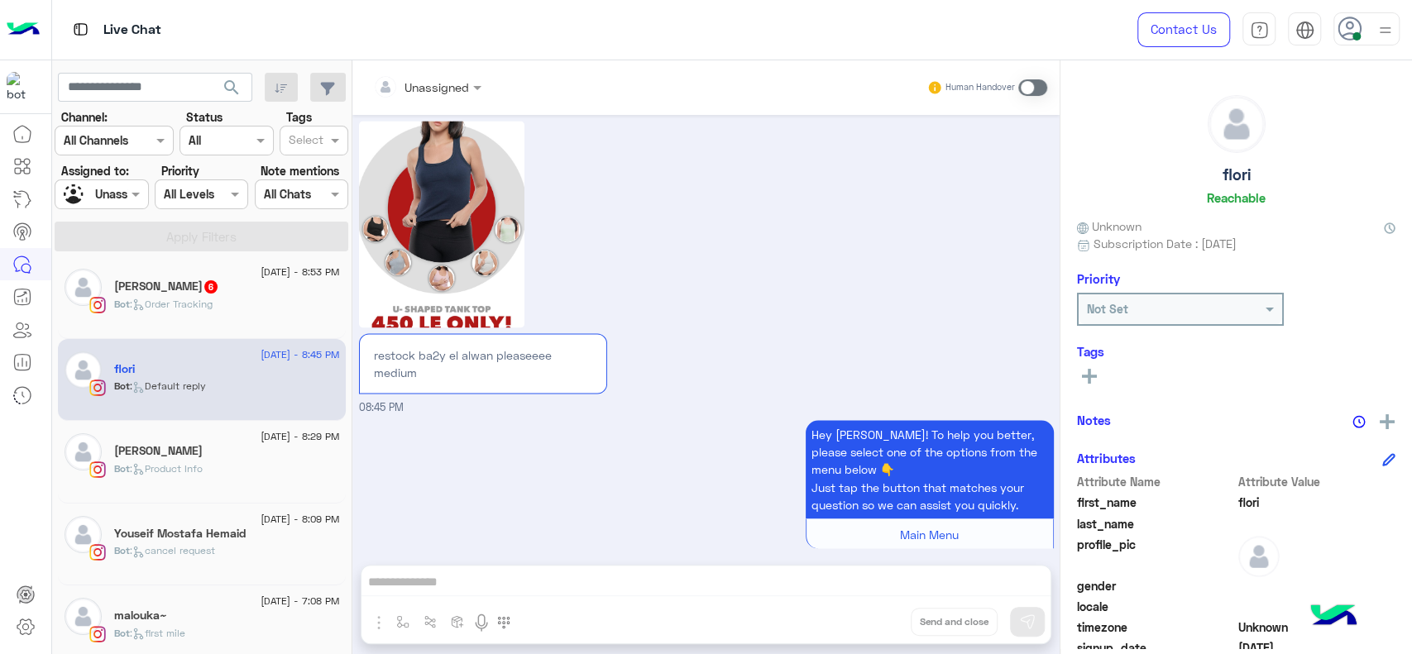
click at [283, 287] on div "Jana 6" at bounding box center [227, 288] width 226 height 17
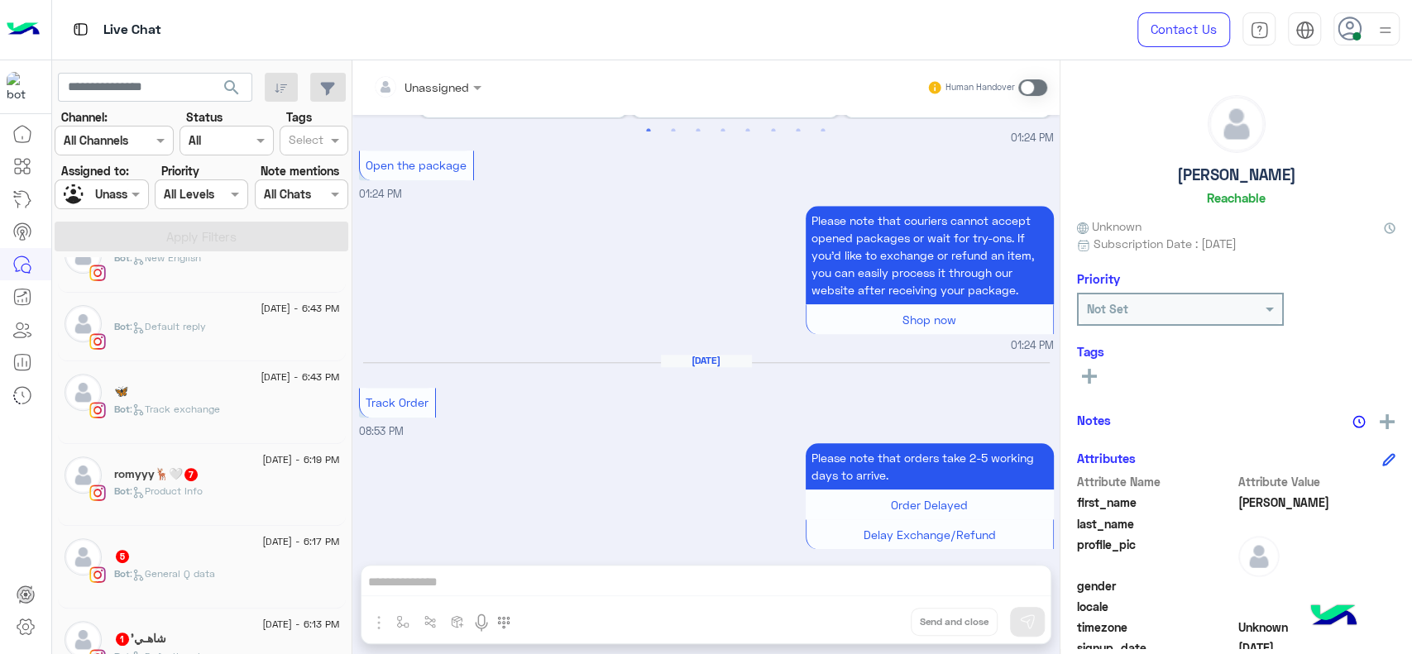
scroll to position [449, 0]
click at [161, 521] on div "12 August - 6:19 PM romyyy🦌🤍 7 Bot : Product Info" at bounding box center [202, 487] width 288 height 83
click at [164, 505] on div "Bot : Product Info" at bounding box center [227, 500] width 226 height 29
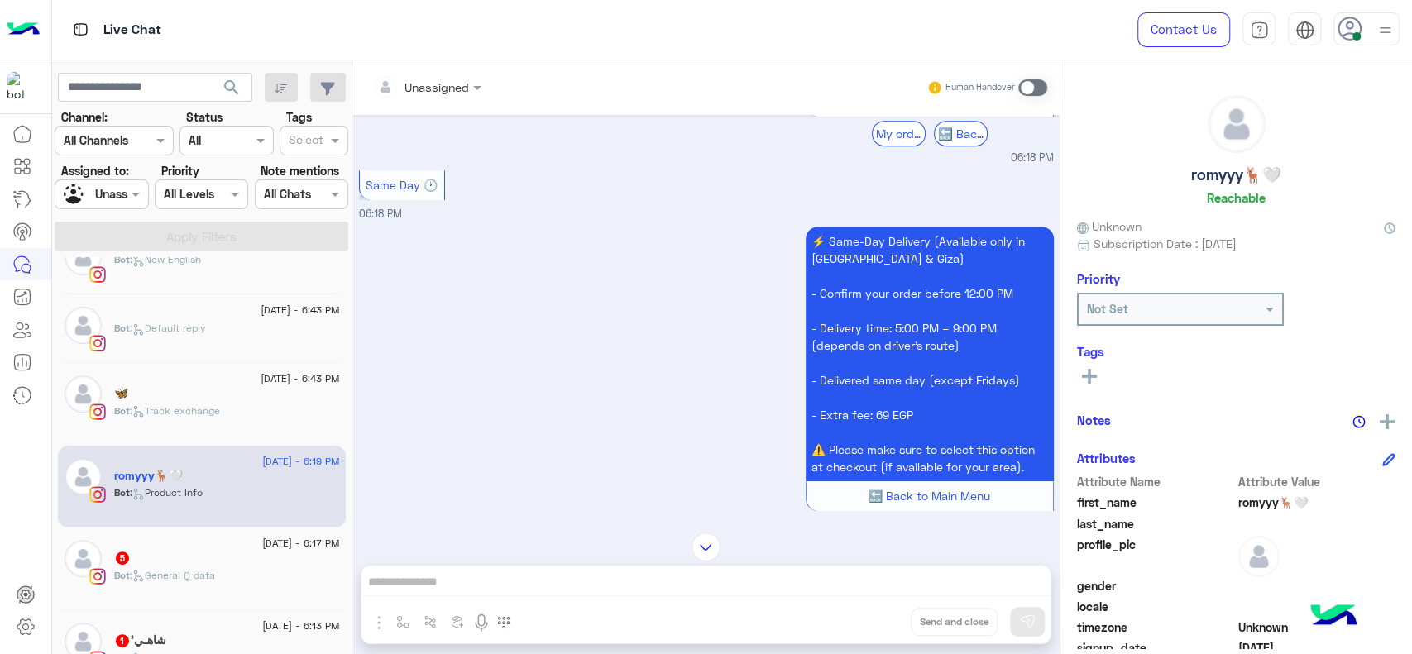
scroll to position [704, 0]
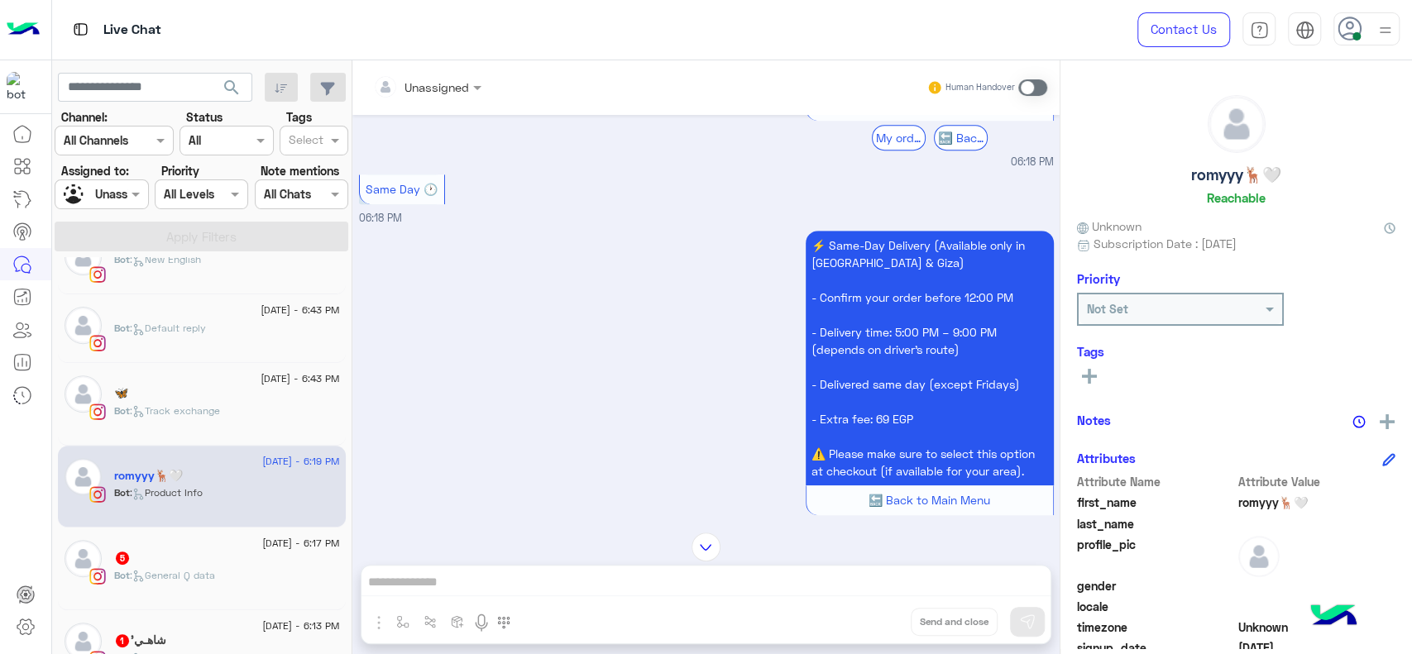
click at [208, 544] on div "[DATE] - 6:17 PM" at bounding box center [227, 545] width 226 height 11
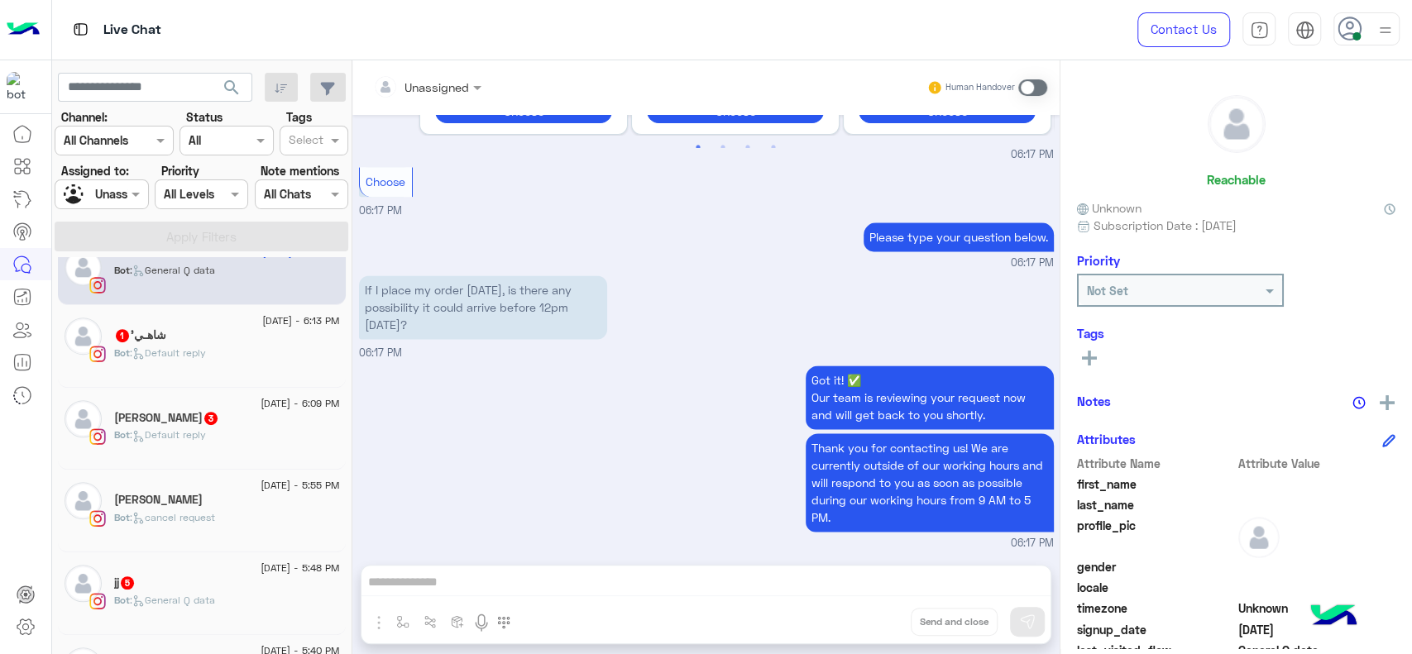
scroll to position [743, 0]
click at [296, 452] on div "Bot : Default reply" at bounding box center [227, 439] width 226 height 29
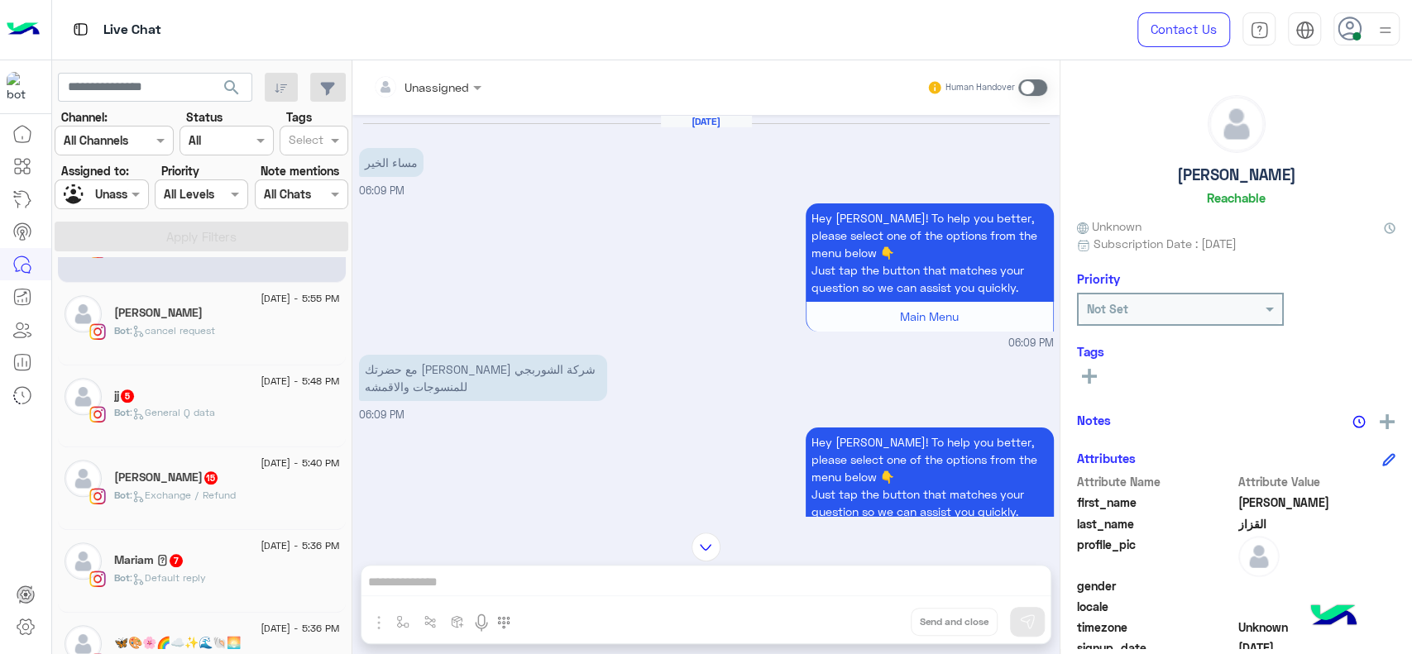
scroll to position [1092, 0]
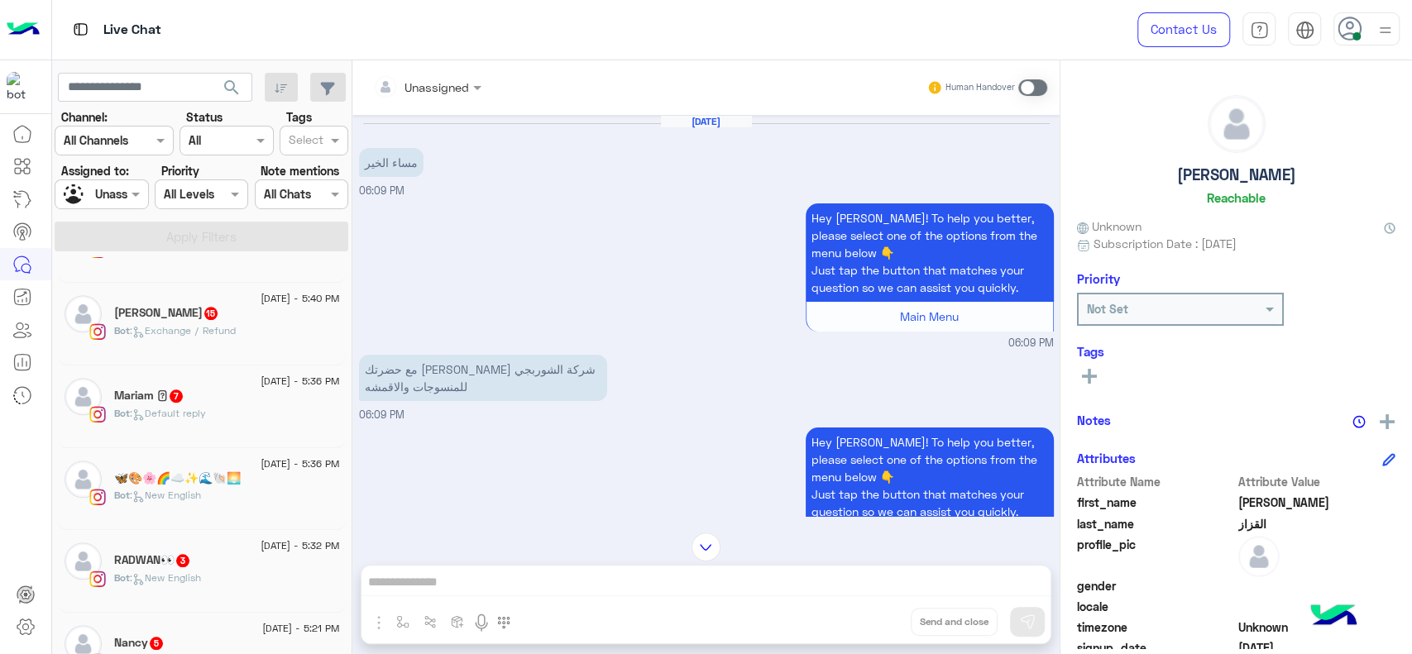
click at [220, 447] on div "12 August - 5:36 PM Mariam 𓋹 7 Bot : Default reply" at bounding box center [202, 407] width 288 height 83
click at [223, 422] on div "Bot : Default reply" at bounding box center [227, 420] width 226 height 29
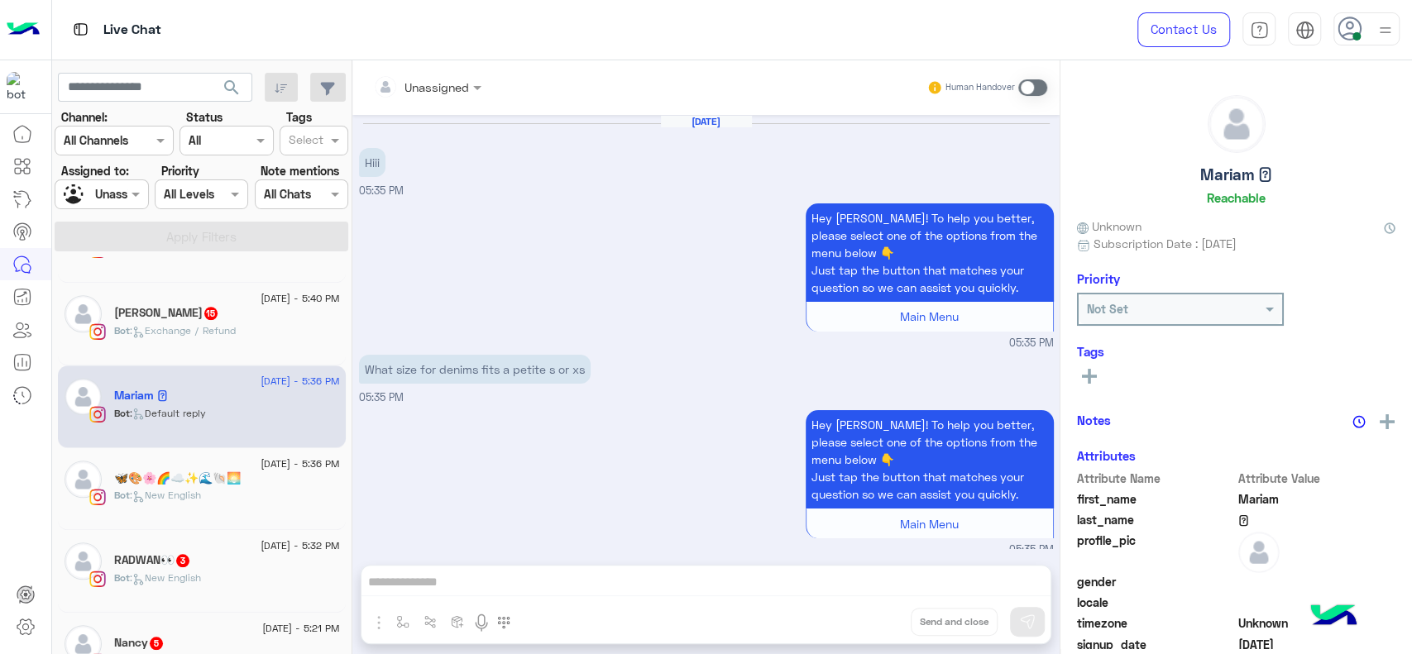
scroll to position [1028, 0]
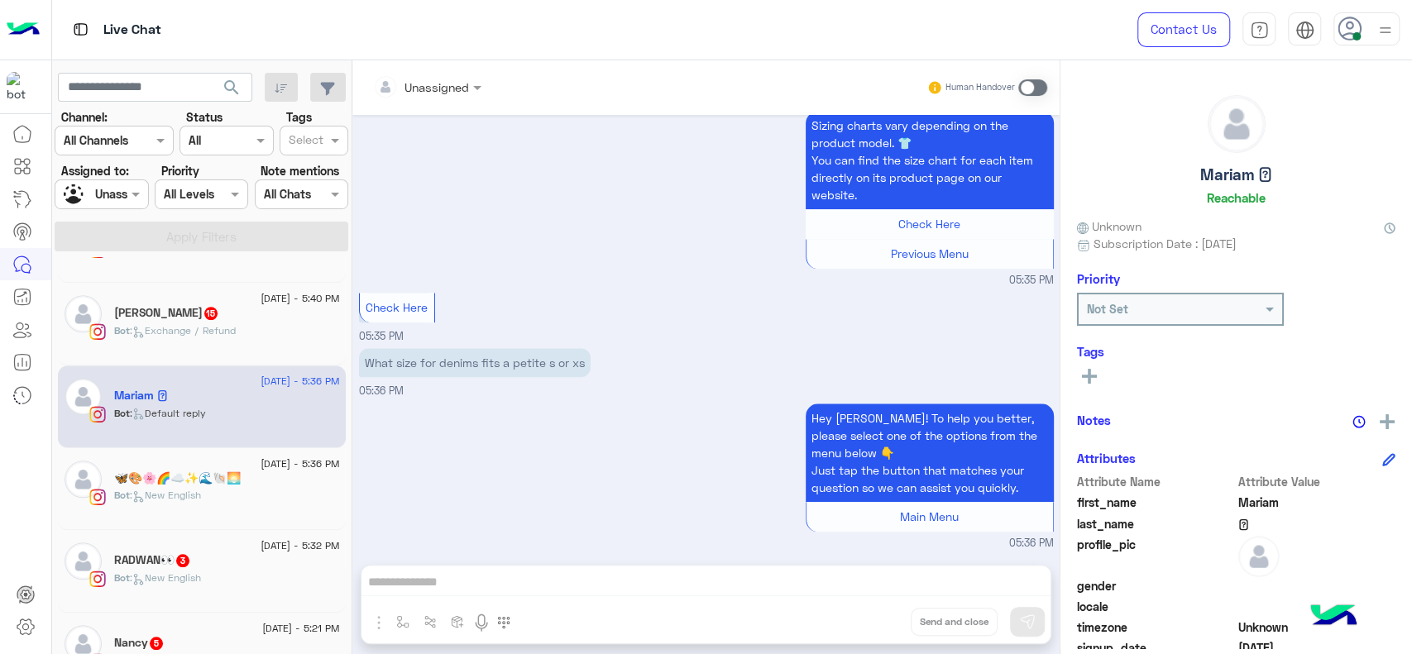
click at [296, 321] on div "Yassin Mohamed 15" at bounding box center [227, 314] width 226 height 17
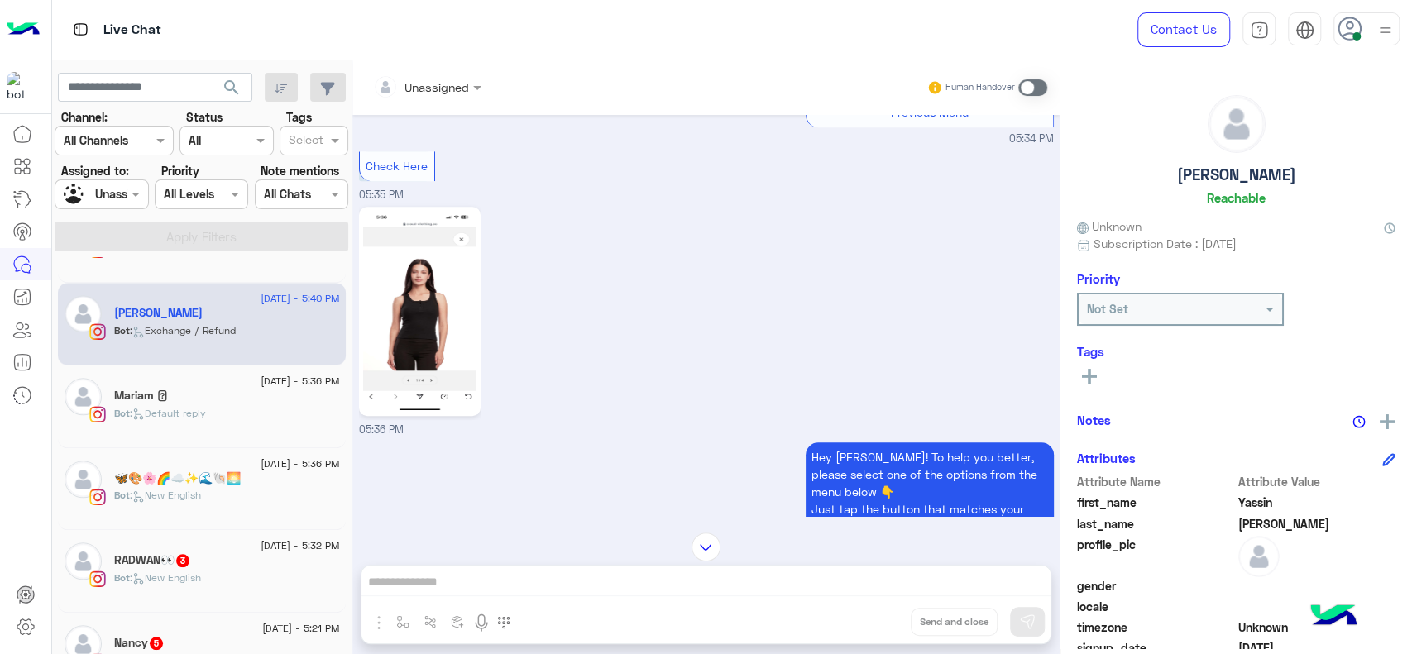
scroll to position [810, 0]
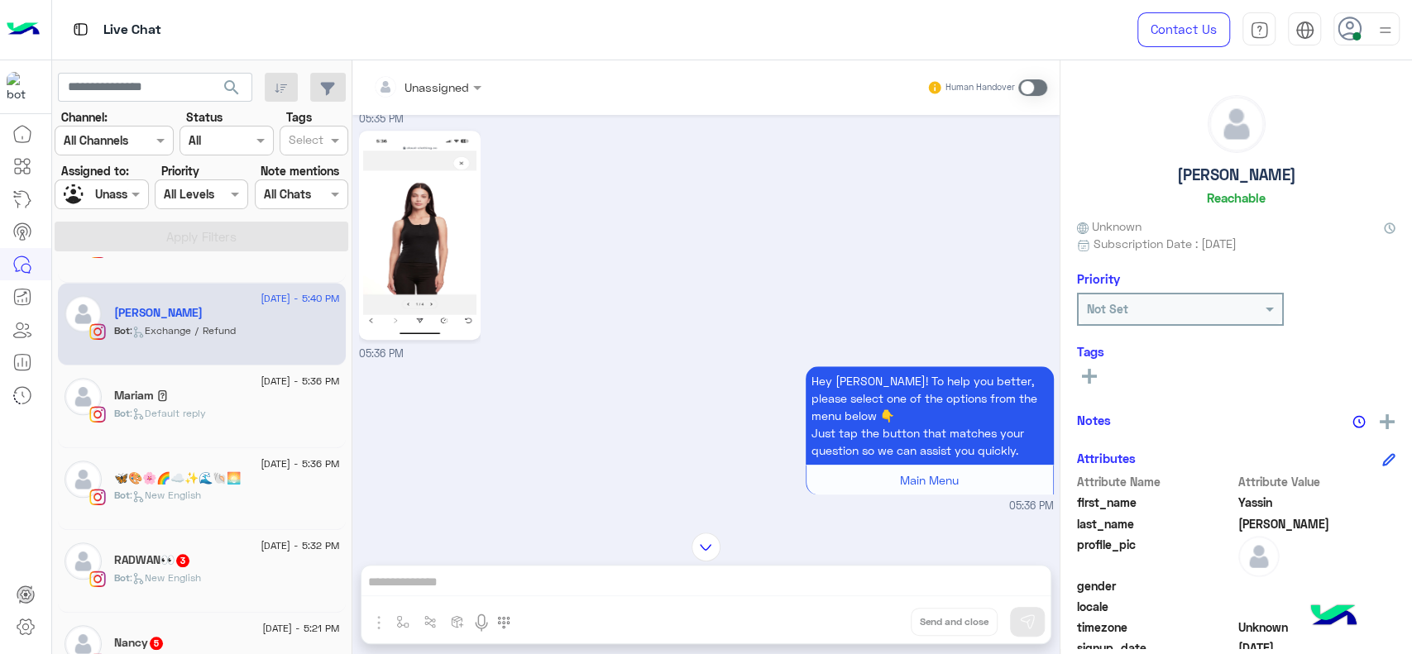
click at [232, 571] on div "Bot : New English" at bounding box center [227, 585] width 226 height 29
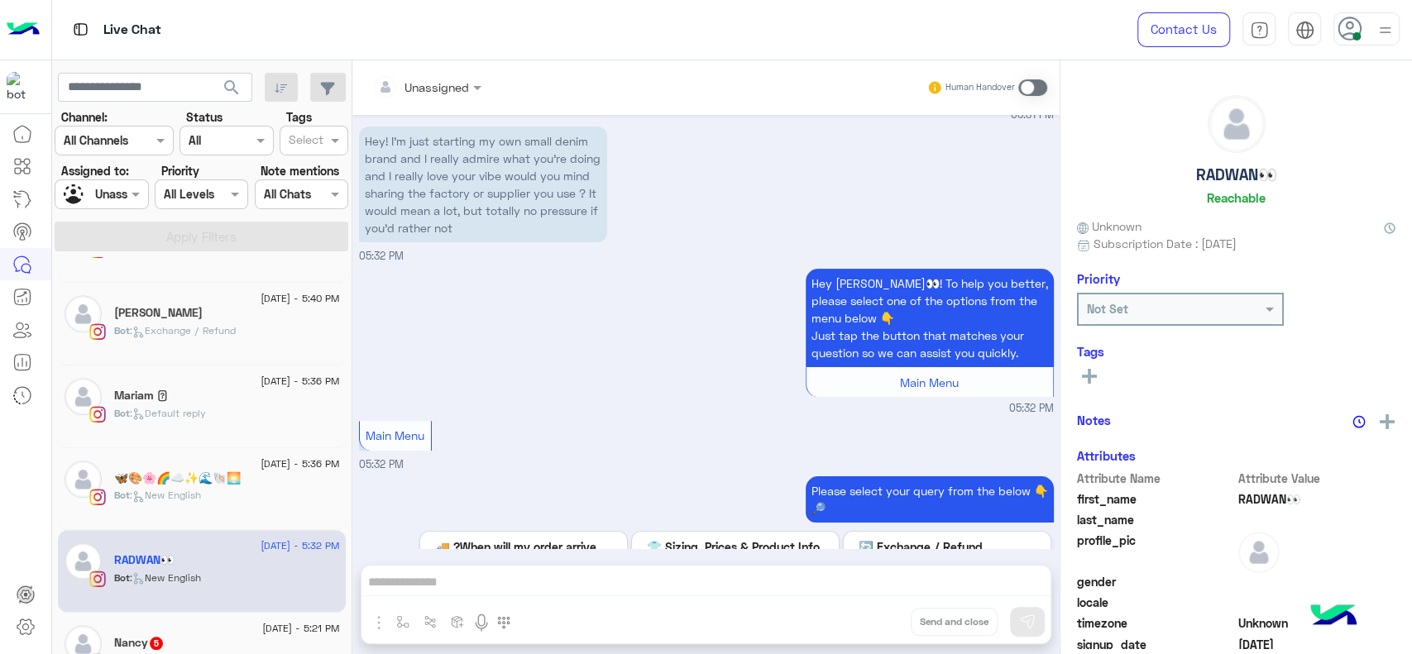
scroll to position [209, 0]
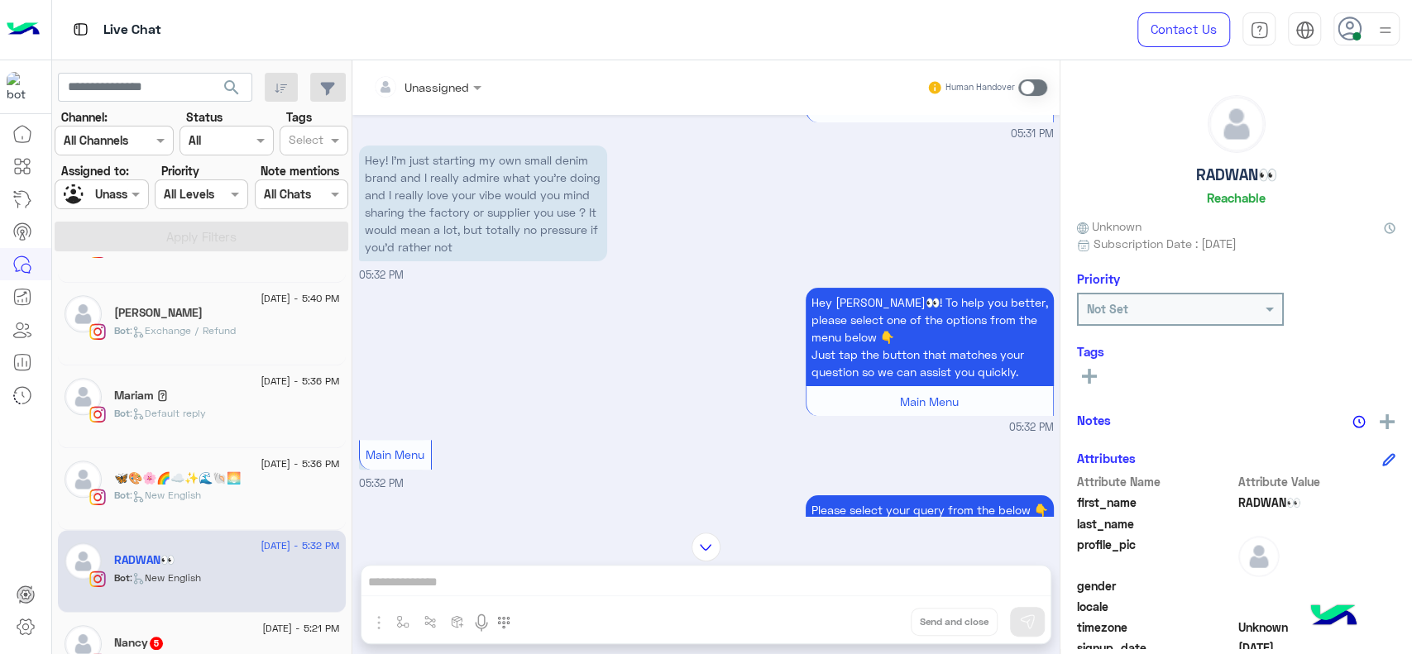
click at [134, 631] on div "[DATE] - 5:21 PM" at bounding box center [227, 630] width 226 height 11
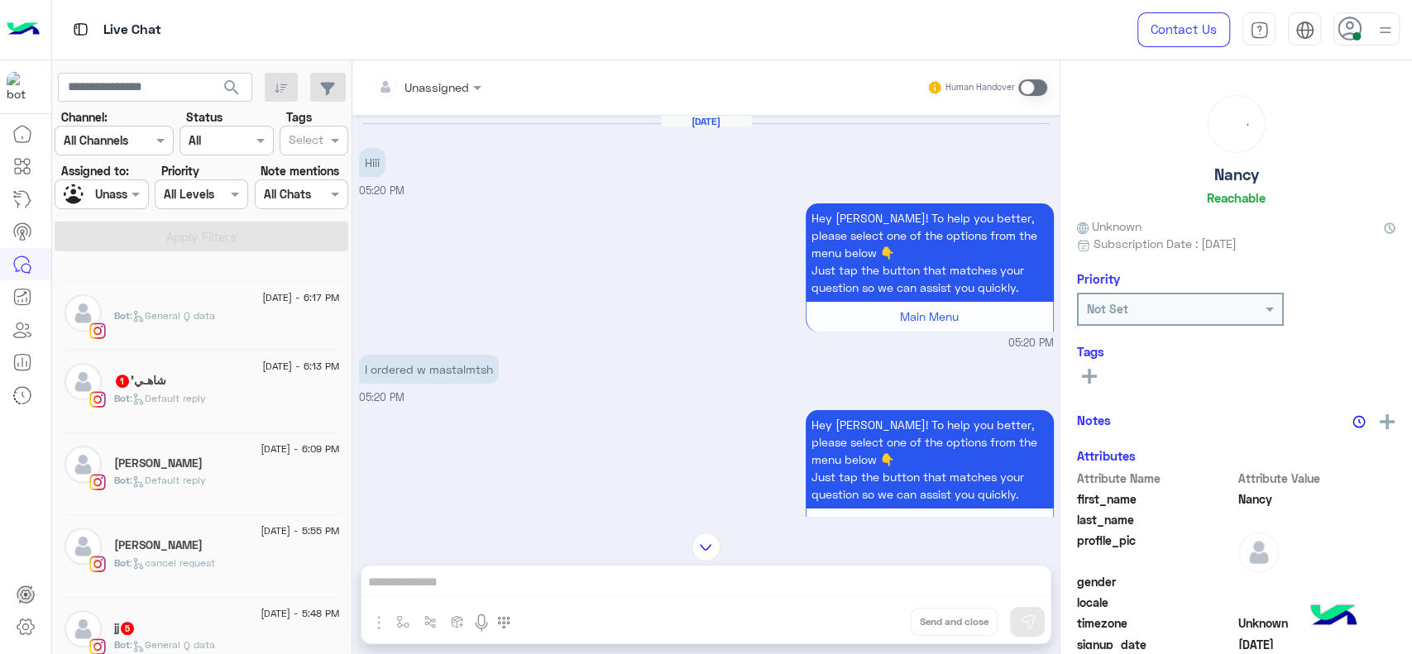
scroll to position [799, 0]
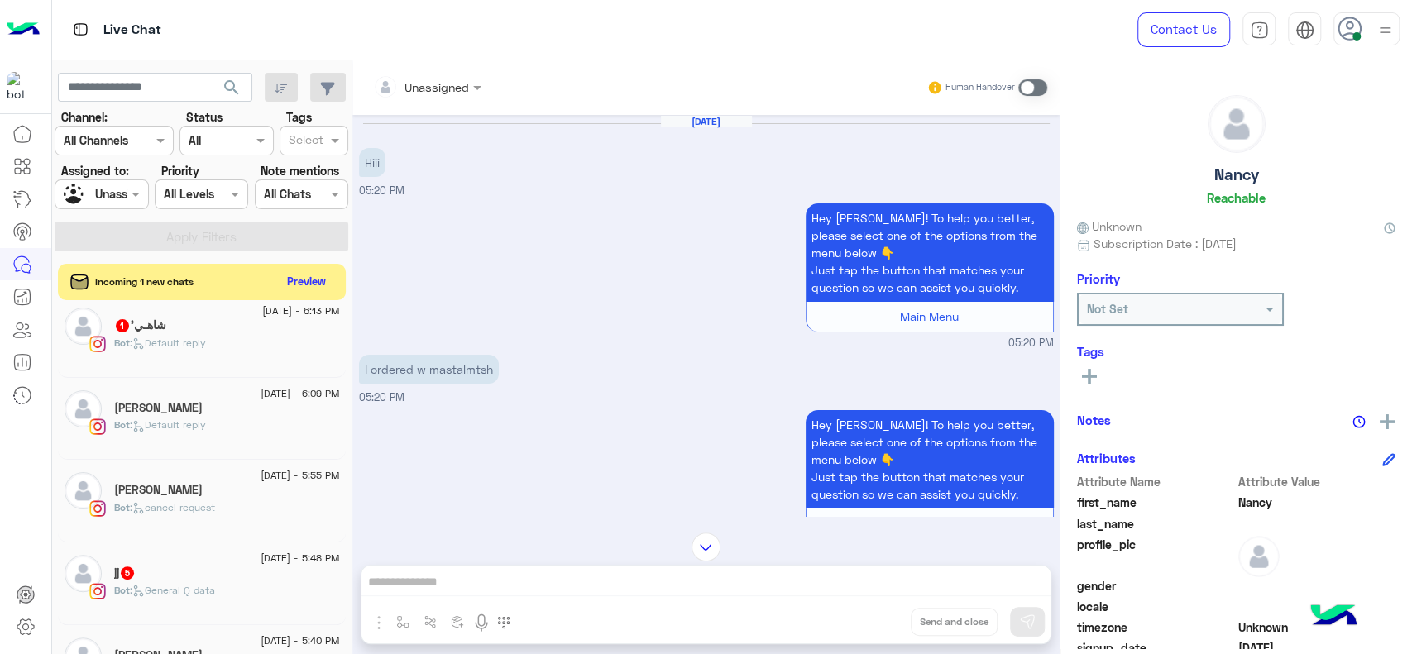
click at [251, 328] on div "شاهـي' 1" at bounding box center [227, 326] width 226 height 17
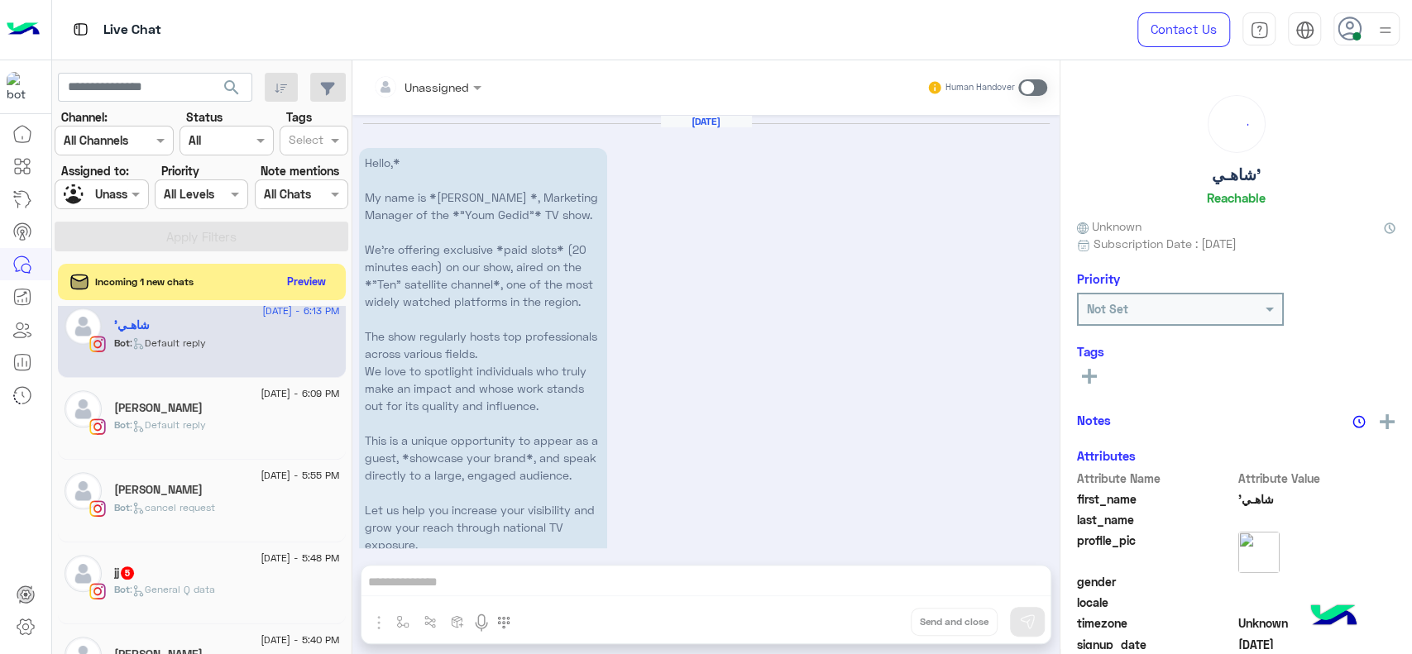
scroll to position [271, 0]
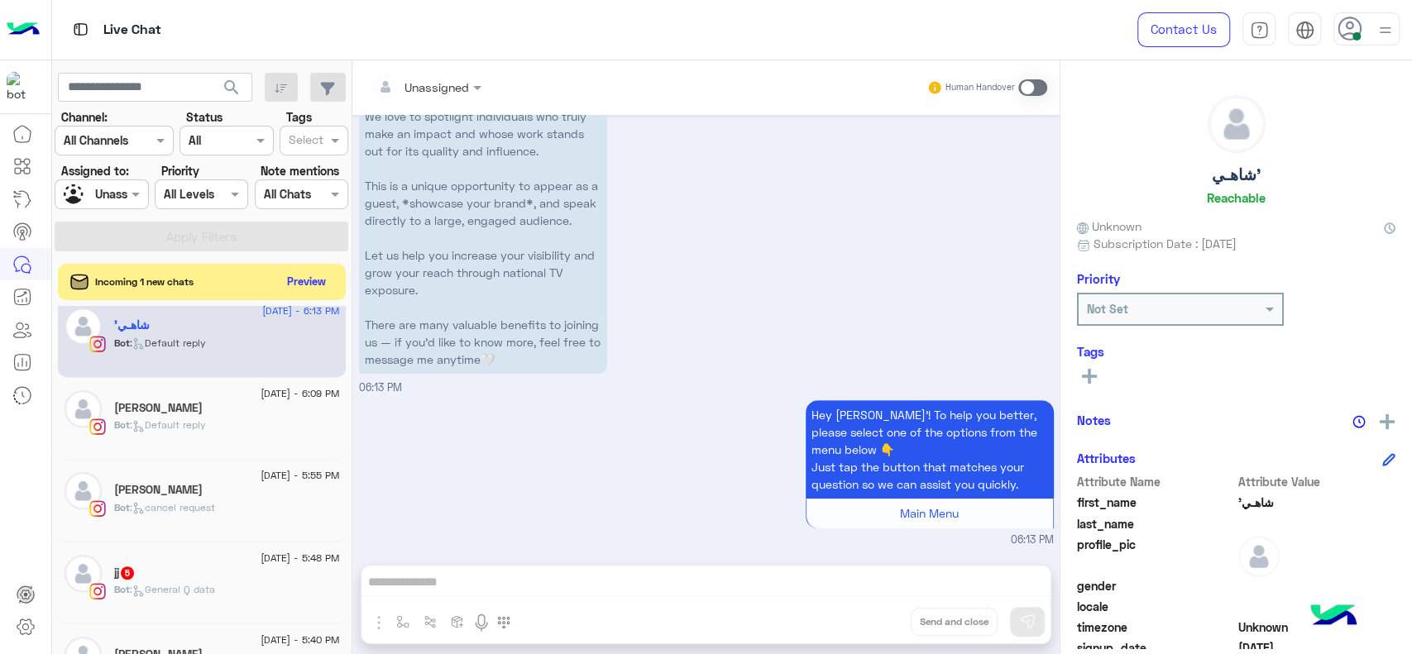
click at [264, 328] on div "شاهـي'" at bounding box center [227, 326] width 226 height 17
click at [456, 435] on div "Hey شاهـي'! To help you better, please select one of the options from the menu …" at bounding box center [706, 472] width 695 height 152
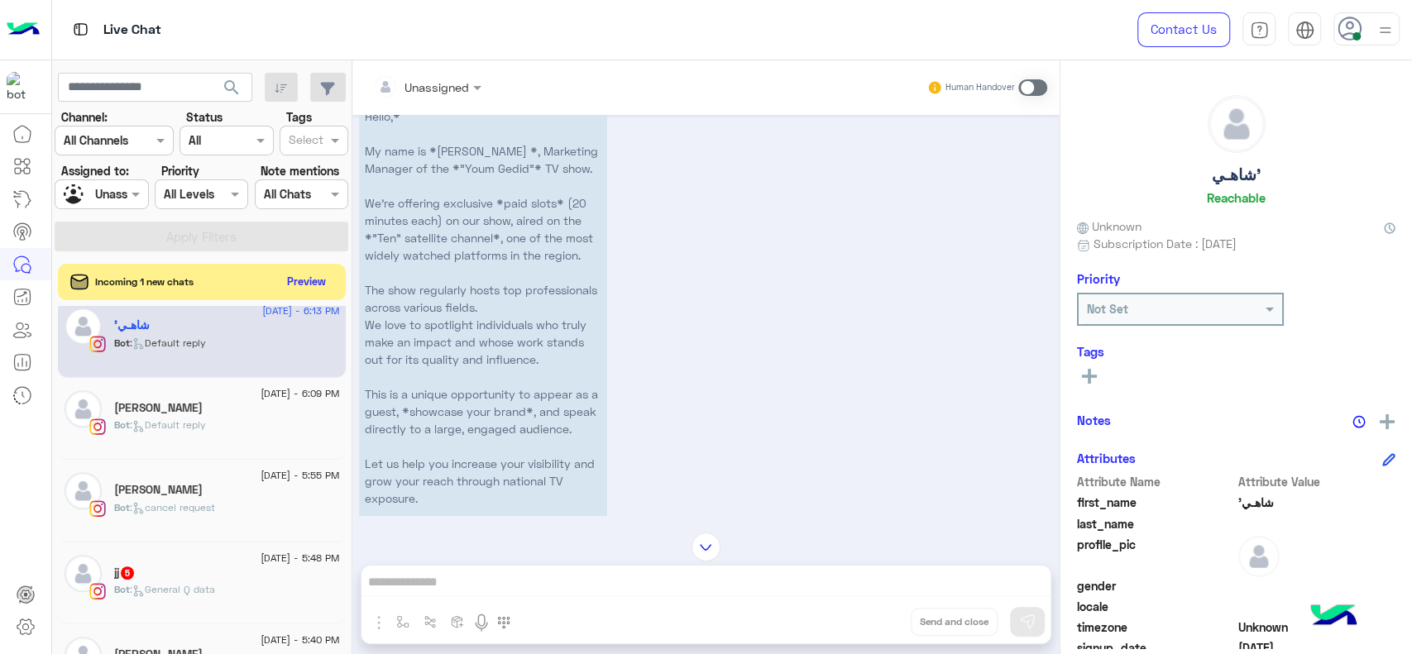
scroll to position [0, 0]
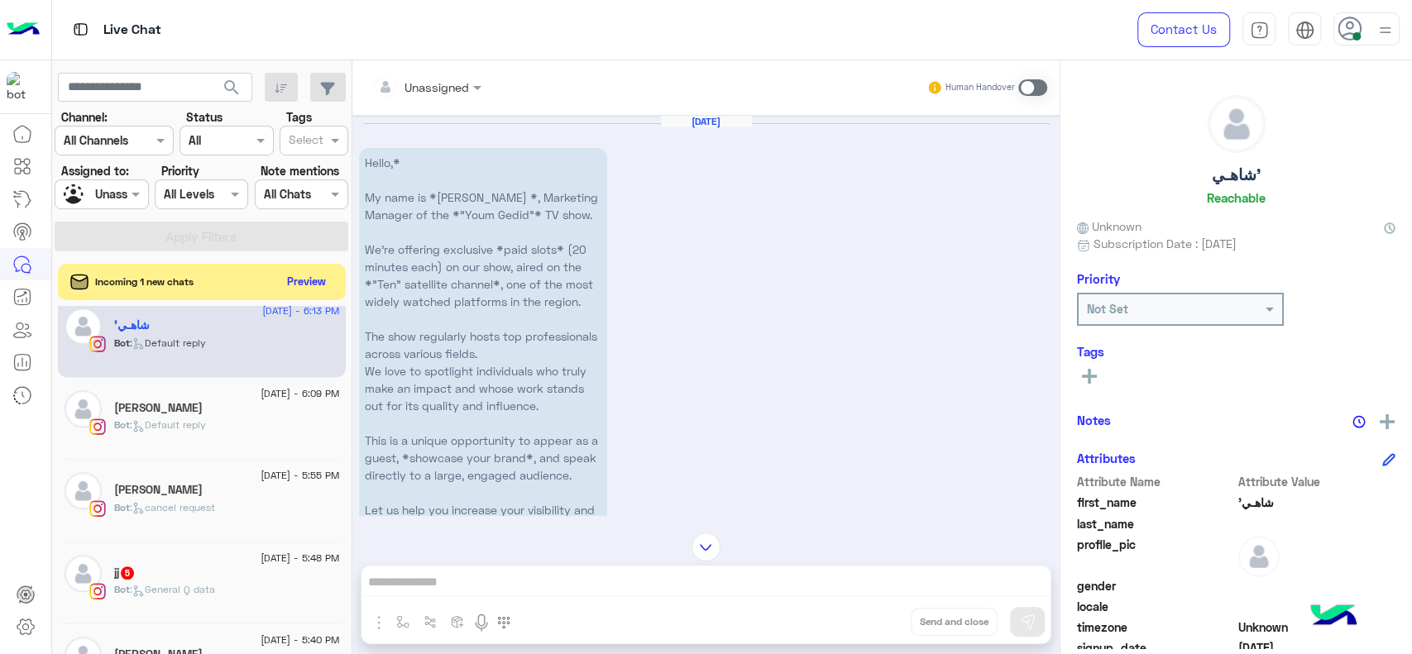
click at [199, 584] on span ": General Q data" at bounding box center [172, 589] width 85 height 12
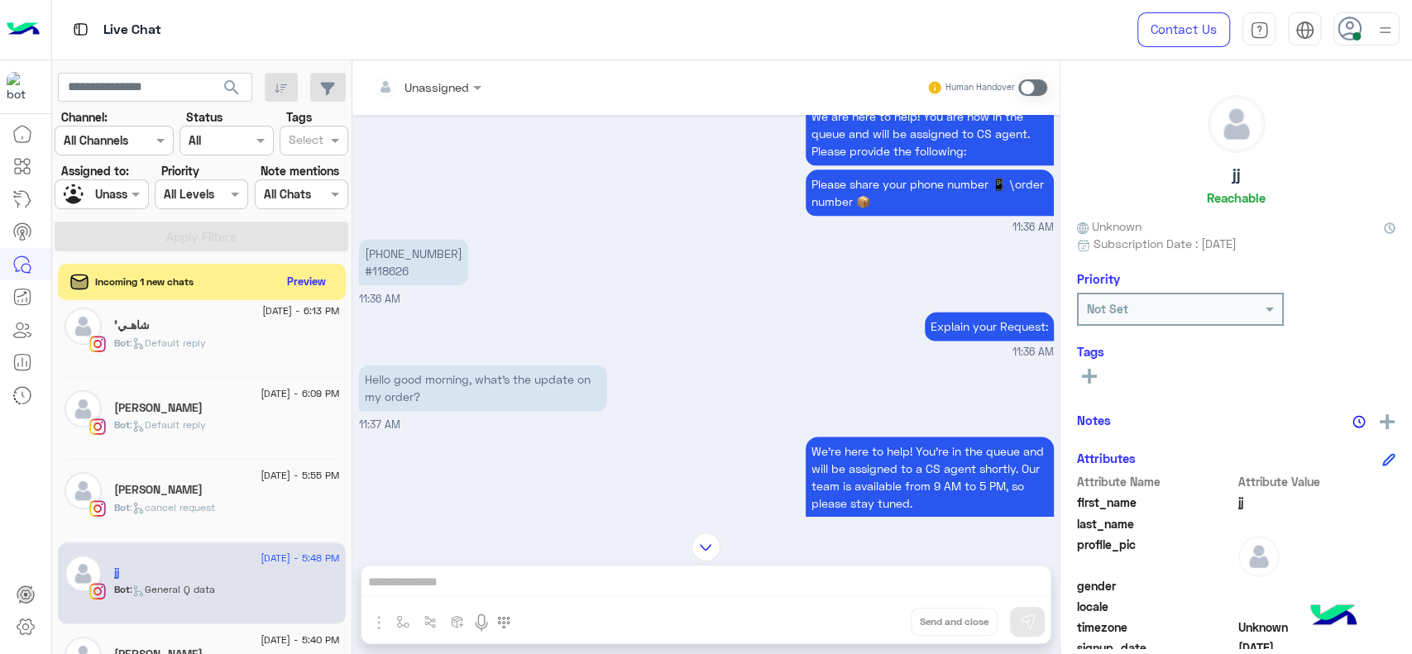
scroll to position [1394, 0]
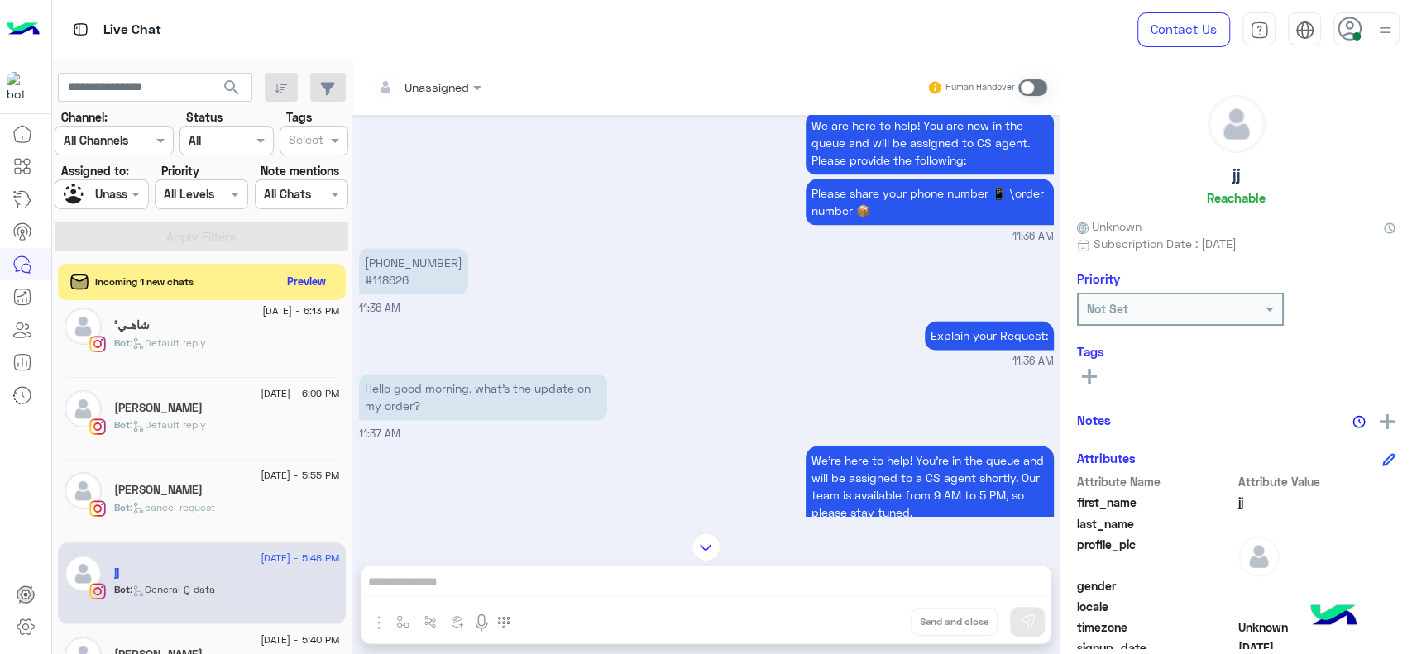
click at [390, 282] on p "+971586751517 #118626" at bounding box center [413, 271] width 109 height 46
copy p "118626"
click at [417, 82] on input "text" at bounding box center [406, 87] width 67 height 17
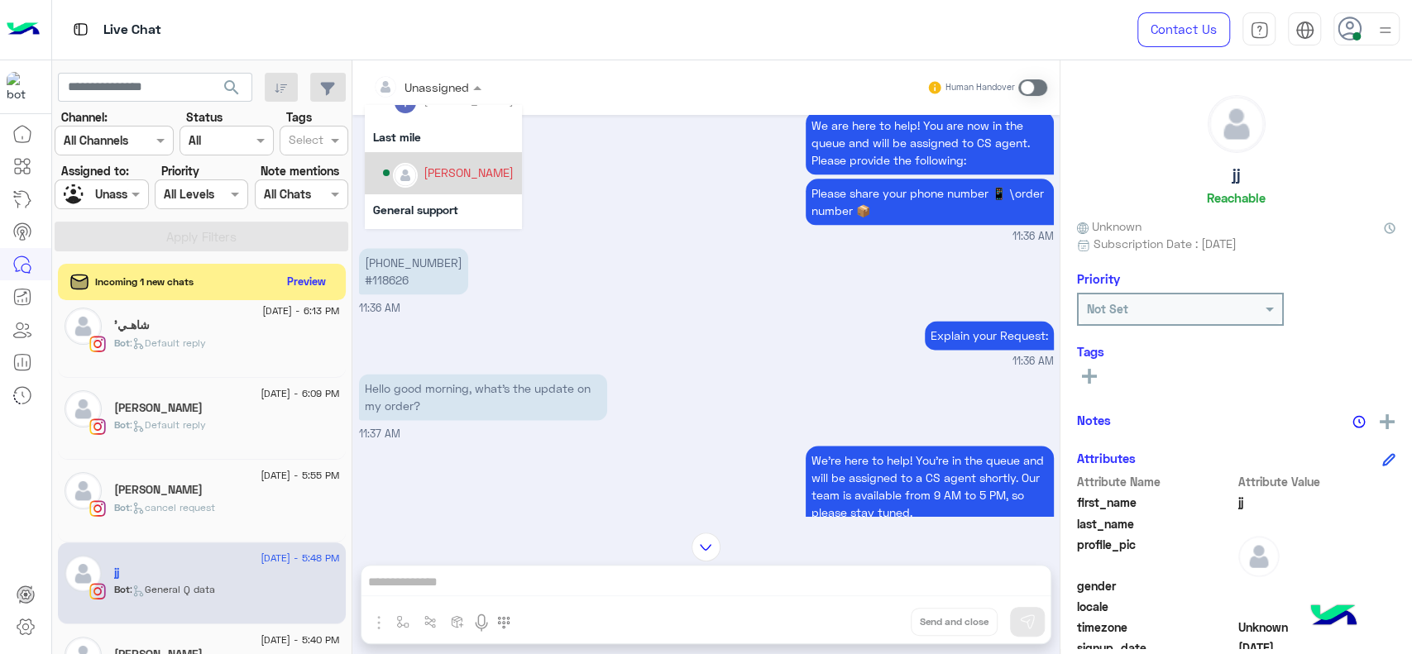
click at [461, 166] on div "[PERSON_NAME]" at bounding box center [469, 172] width 90 height 17
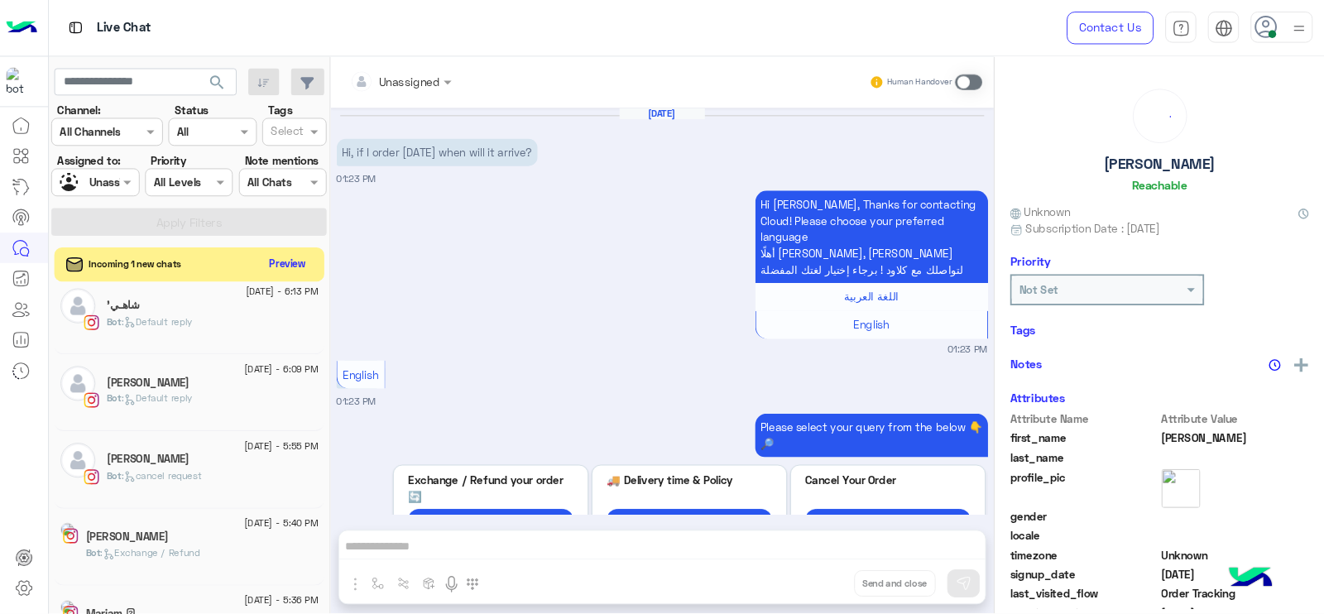
scroll to position [941, 0]
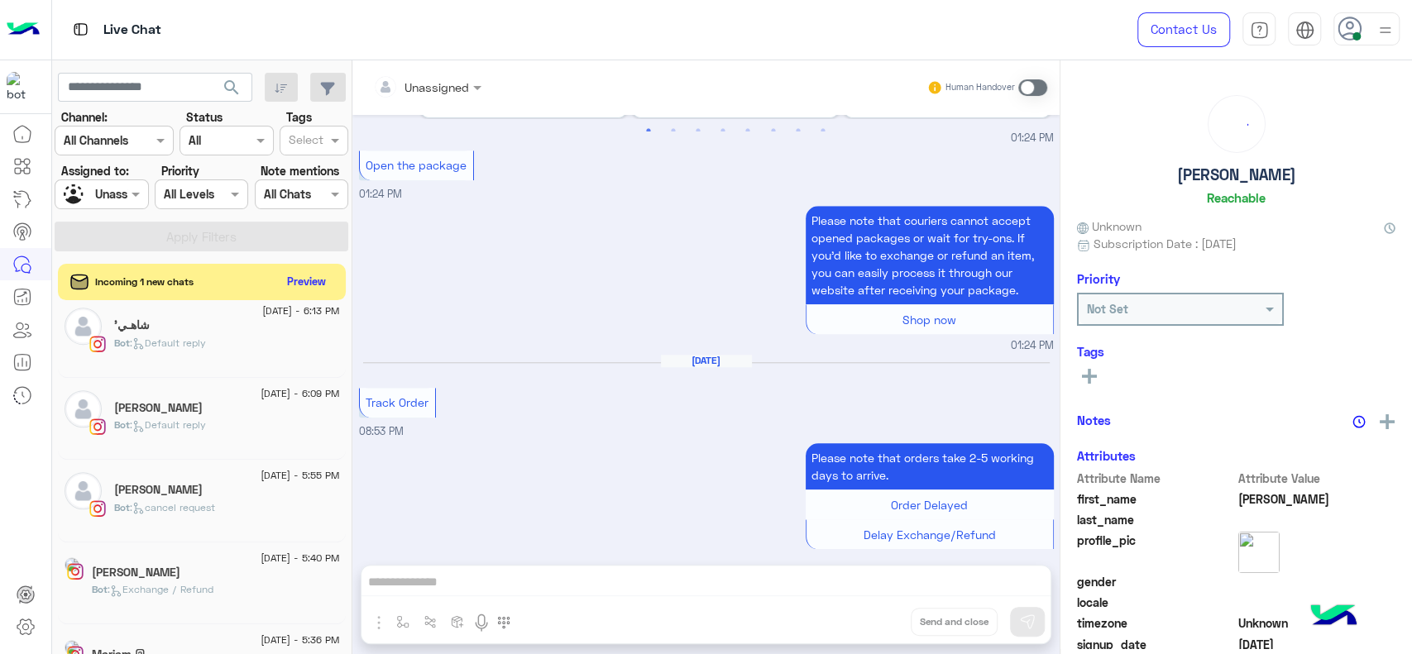
click at [104, 199] on div at bounding box center [101, 193] width 92 height 19
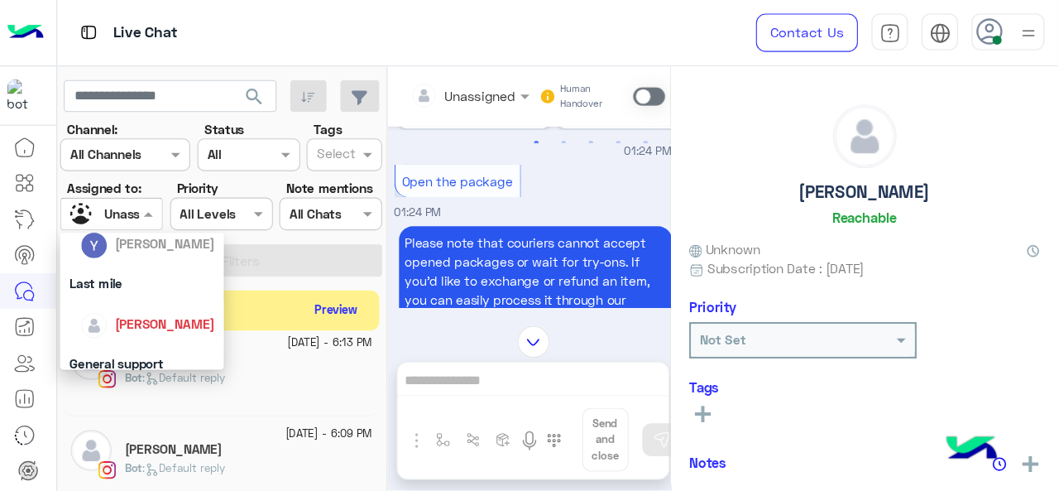
scroll to position [237, 0]
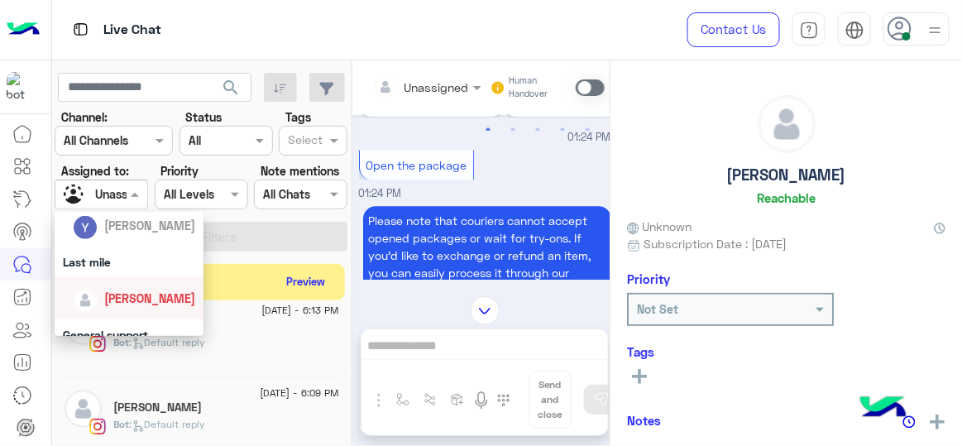
click at [132, 299] on span "[PERSON_NAME]" at bounding box center [149, 298] width 91 height 14
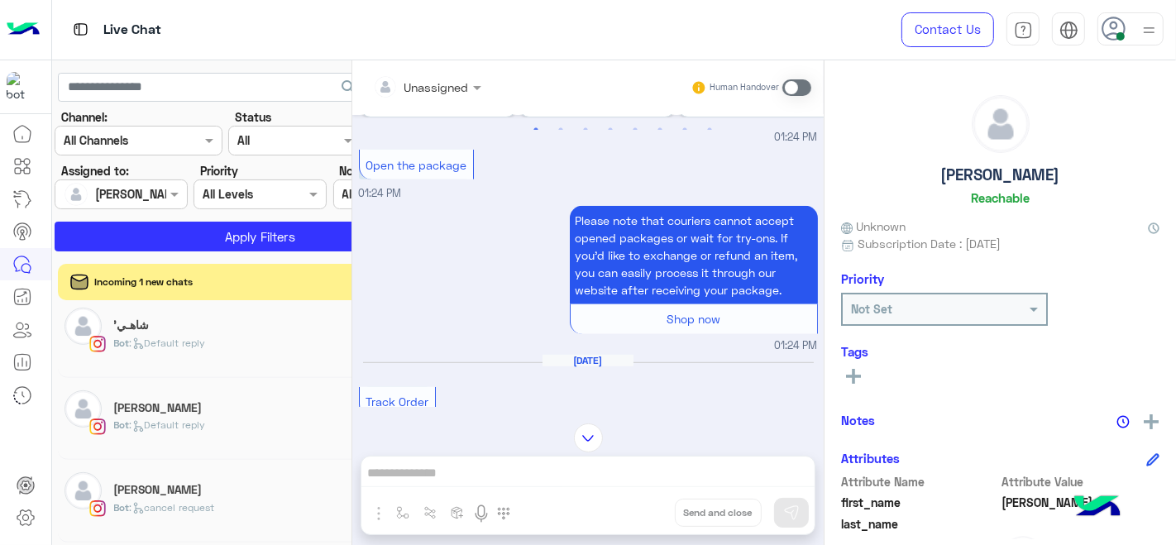
scroll to position [0, 0]
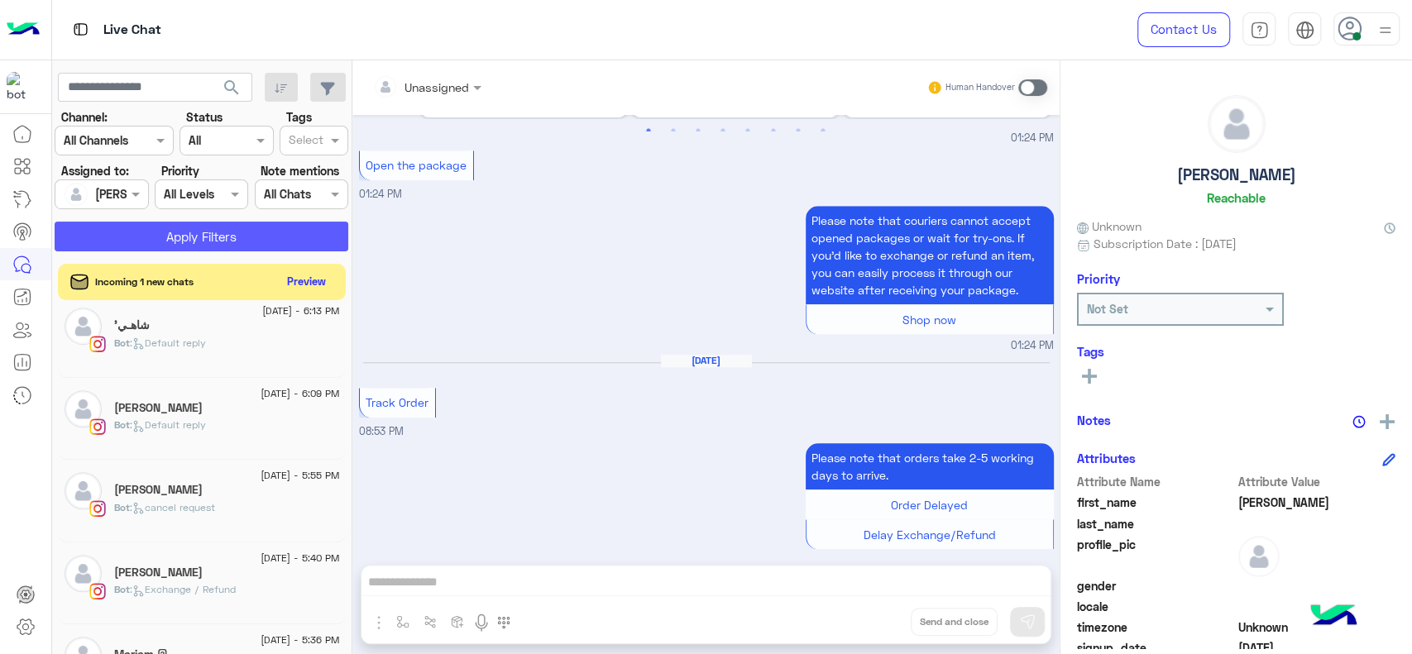
click at [146, 242] on button "Apply Filters" at bounding box center [202, 237] width 294 height 30
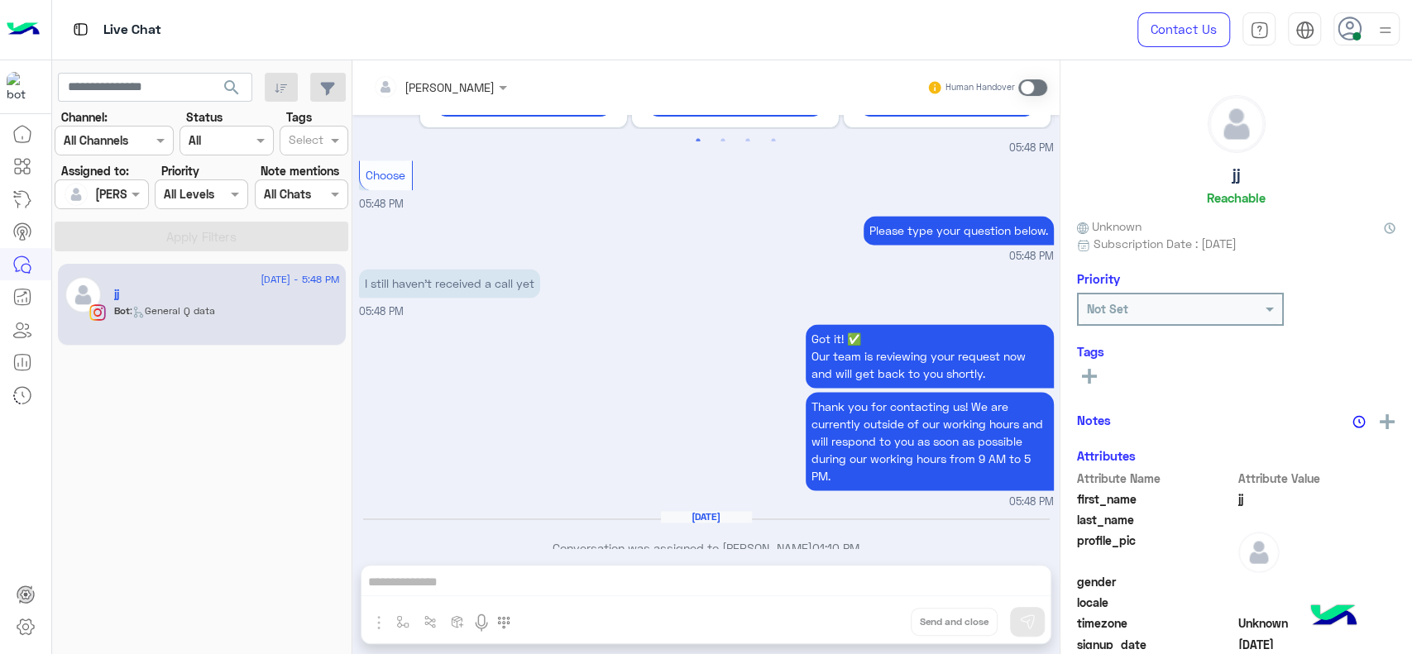
click at [1038, 80] on span at bounding box center [1032, 87] width 29 height 17
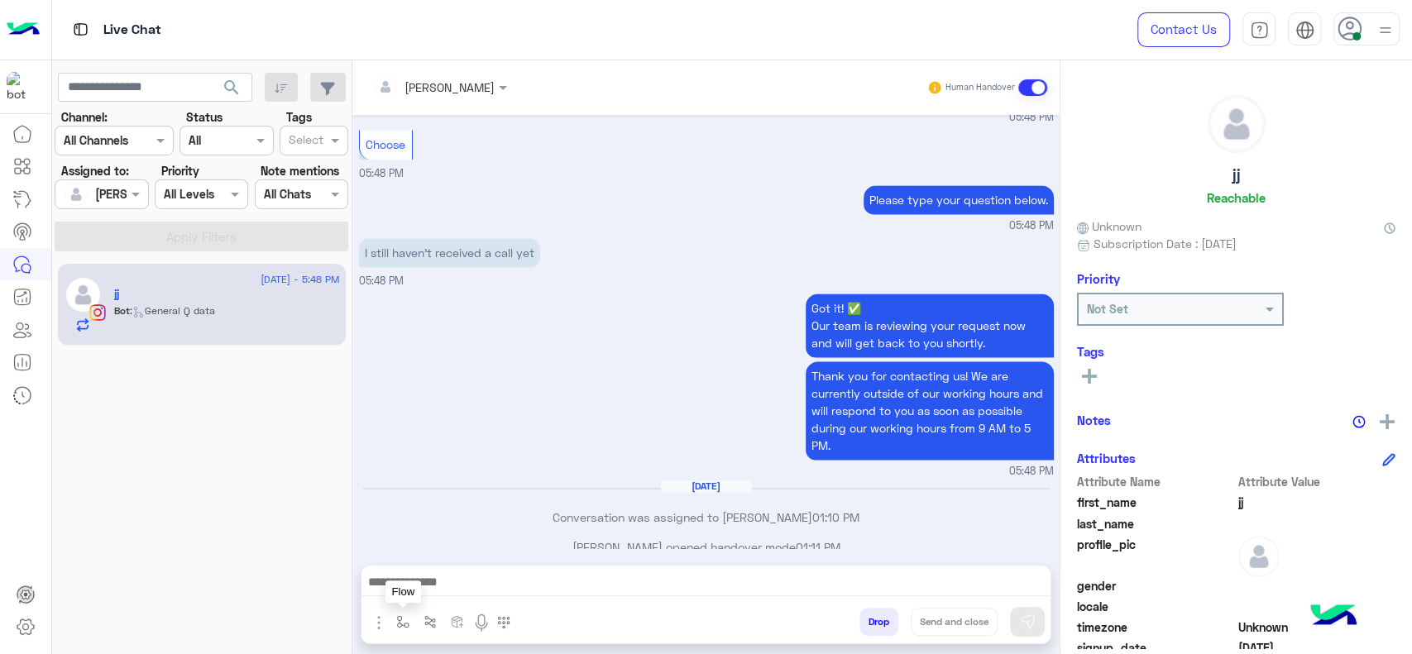
click at [404, 611] on button "button" at bounding box center [403, 621] width 27 height 27
click at [416, 583] on input "text" at bounding box center [433, 586] width 68 height 19
type input "*"
click at [424, 530] on span "J Greeting" at bounding box center [429, 523] width 60 height 15
type textarea "**********"
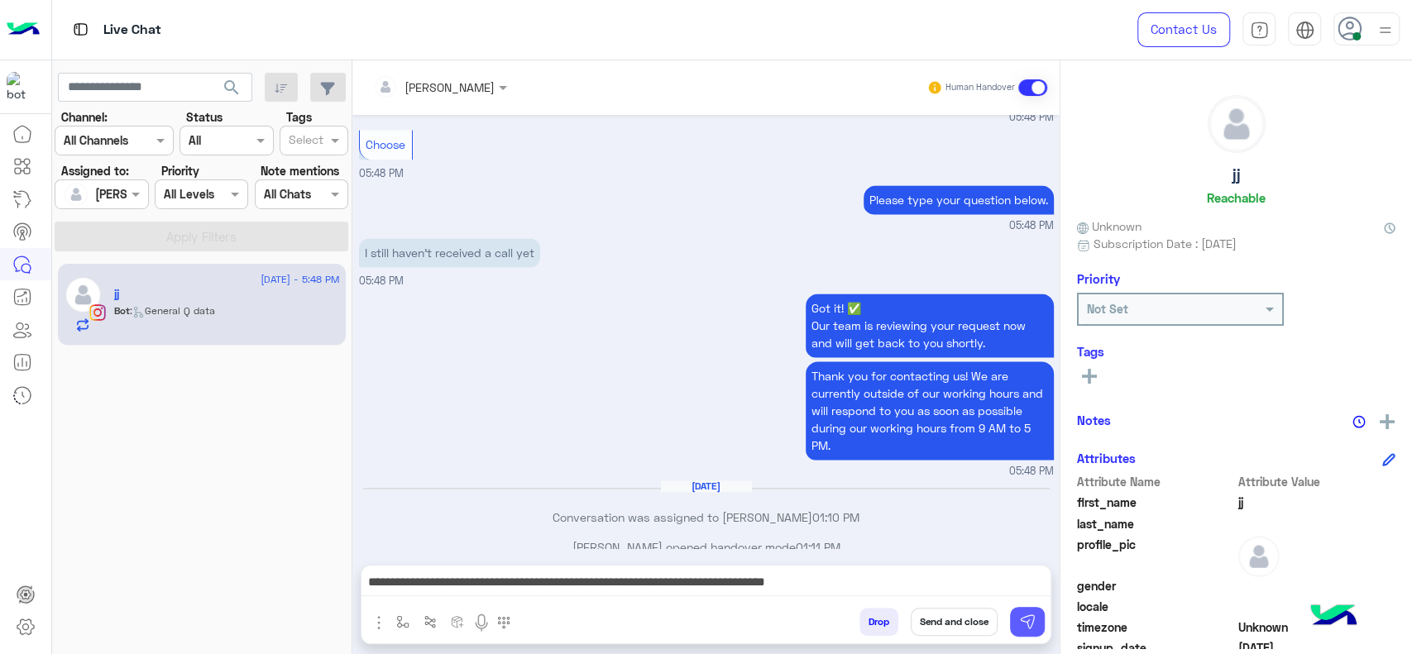
click at [1021, 634] on button at bounding box center [1027, 622] width 35 height 30
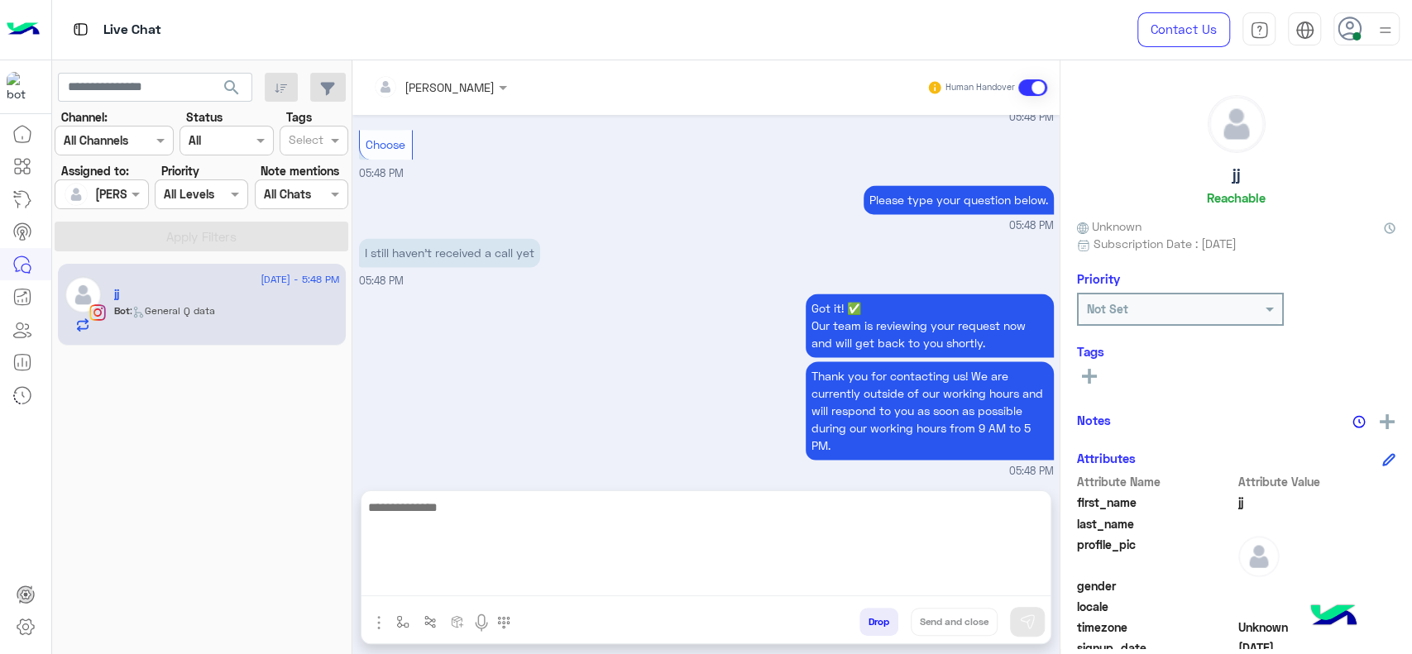
click at [936, 583] on textarea at bounding box center [705, 546] width 689 height 99
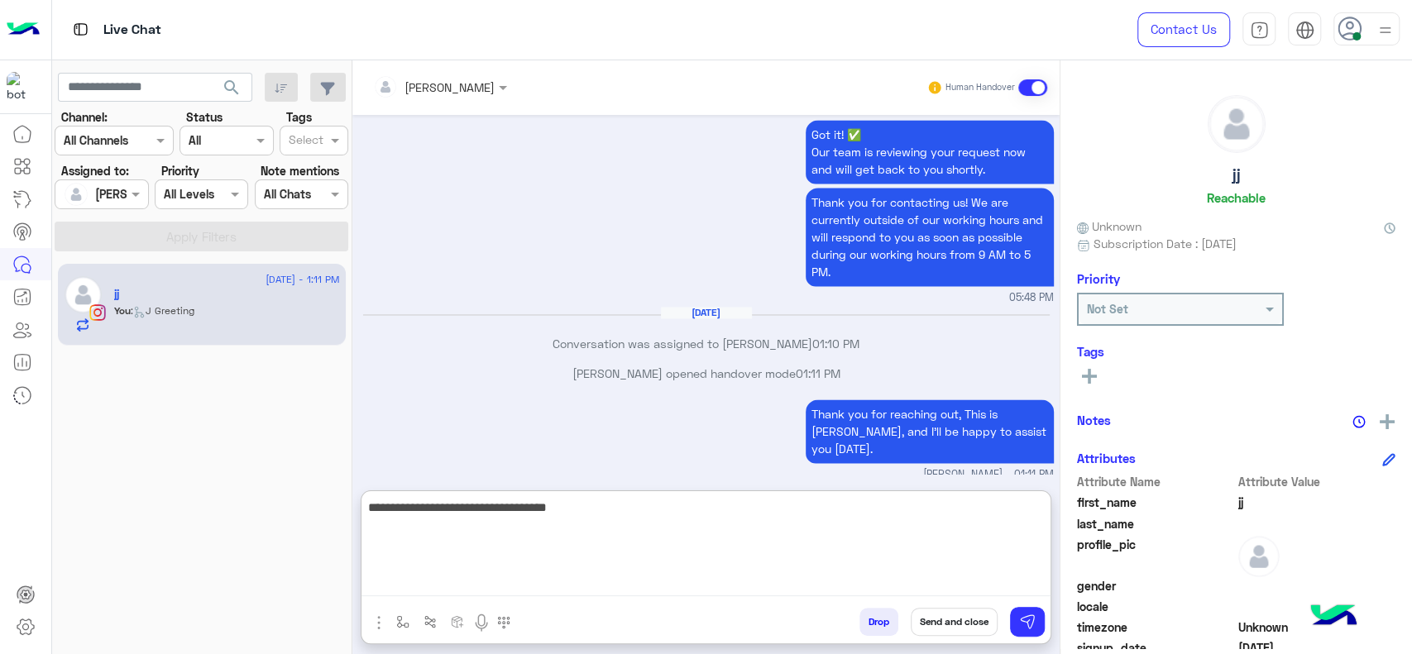
type textarea "**********"
click at [593, 498] on textarea "**********" at bounding box center [705, 546] width 689 height 99
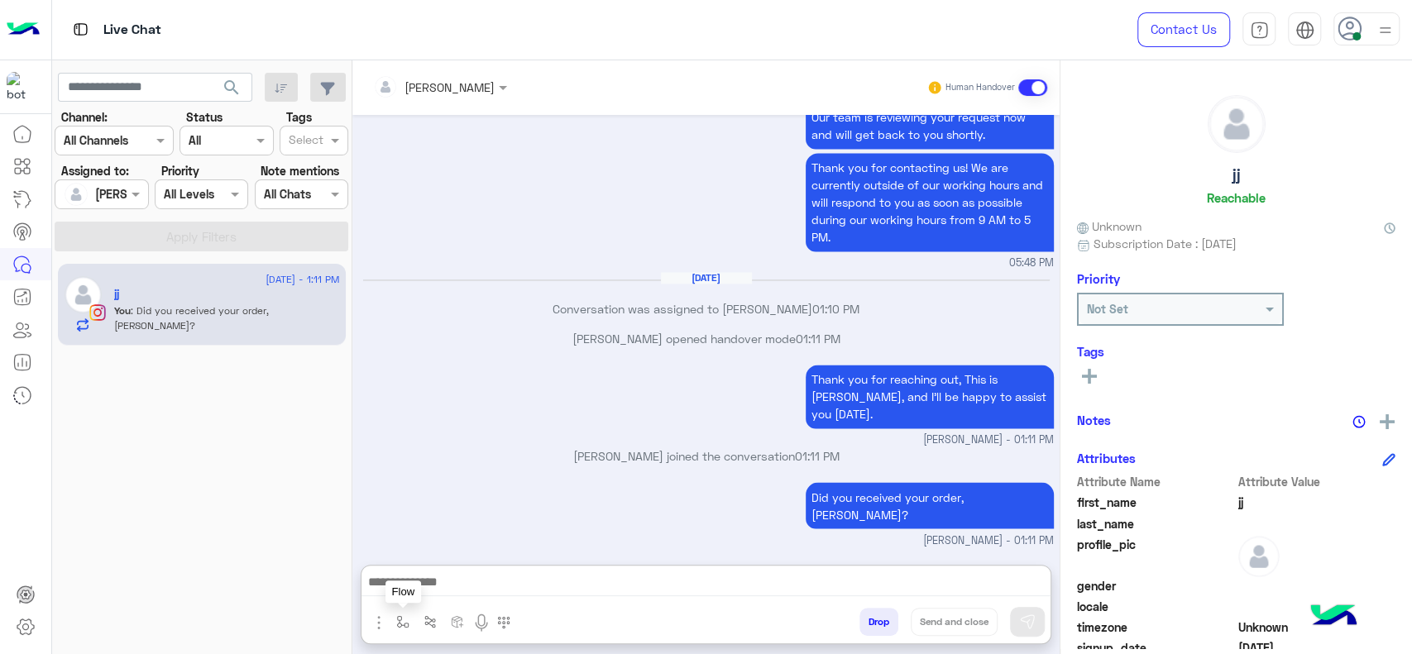
click at [405, 626] on img "button" at bounding box center [402, 621] width 13 height 13
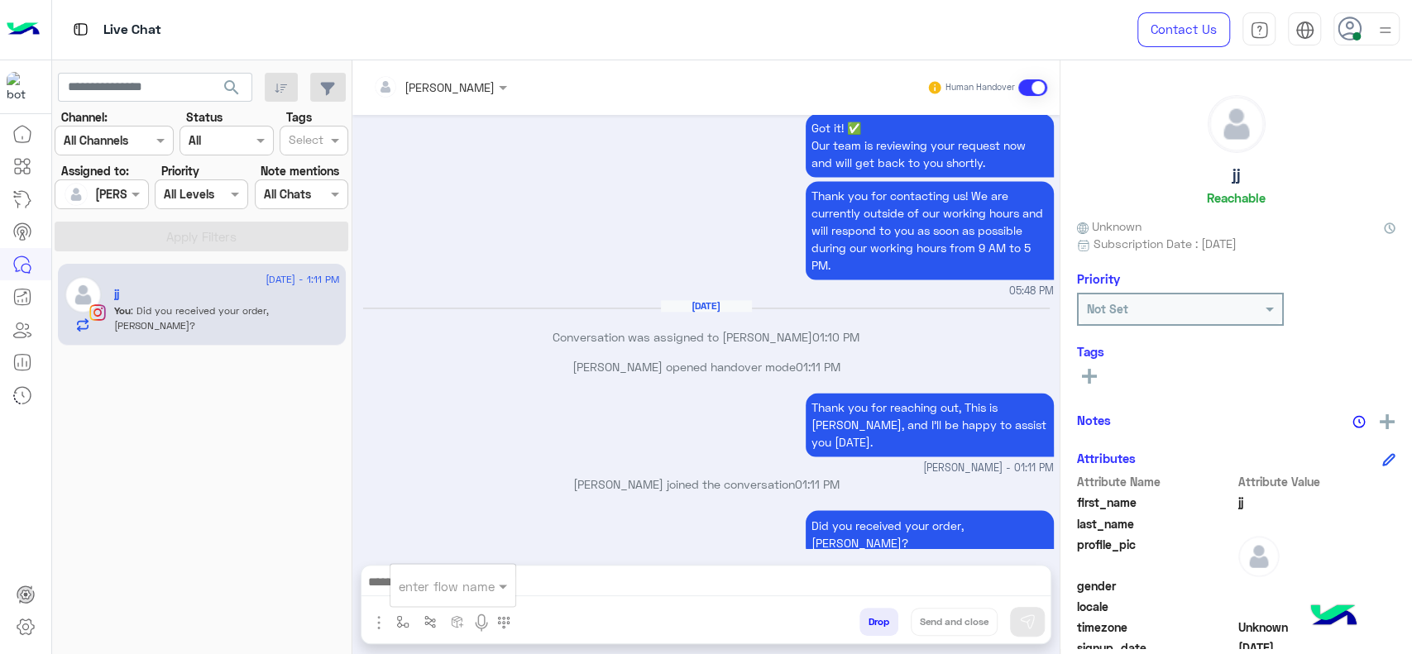
scroll to position [1674, 0]
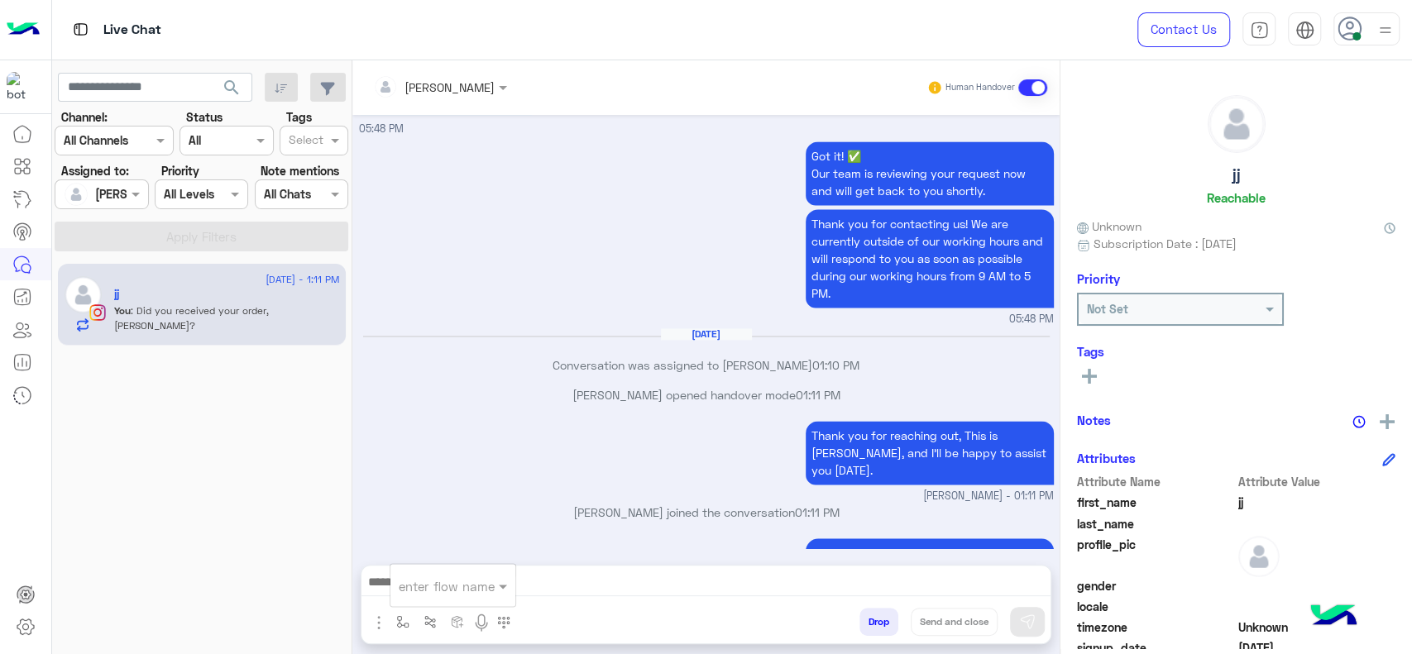
click at [410, 592] on input "text" at bounding box center [433, 586] width 68 height 19
type input "*"
click at [478, 560] on div "[PERSON_NAME]" at bounding box center [451, 556] width 122 height 32
type textarea "**********"
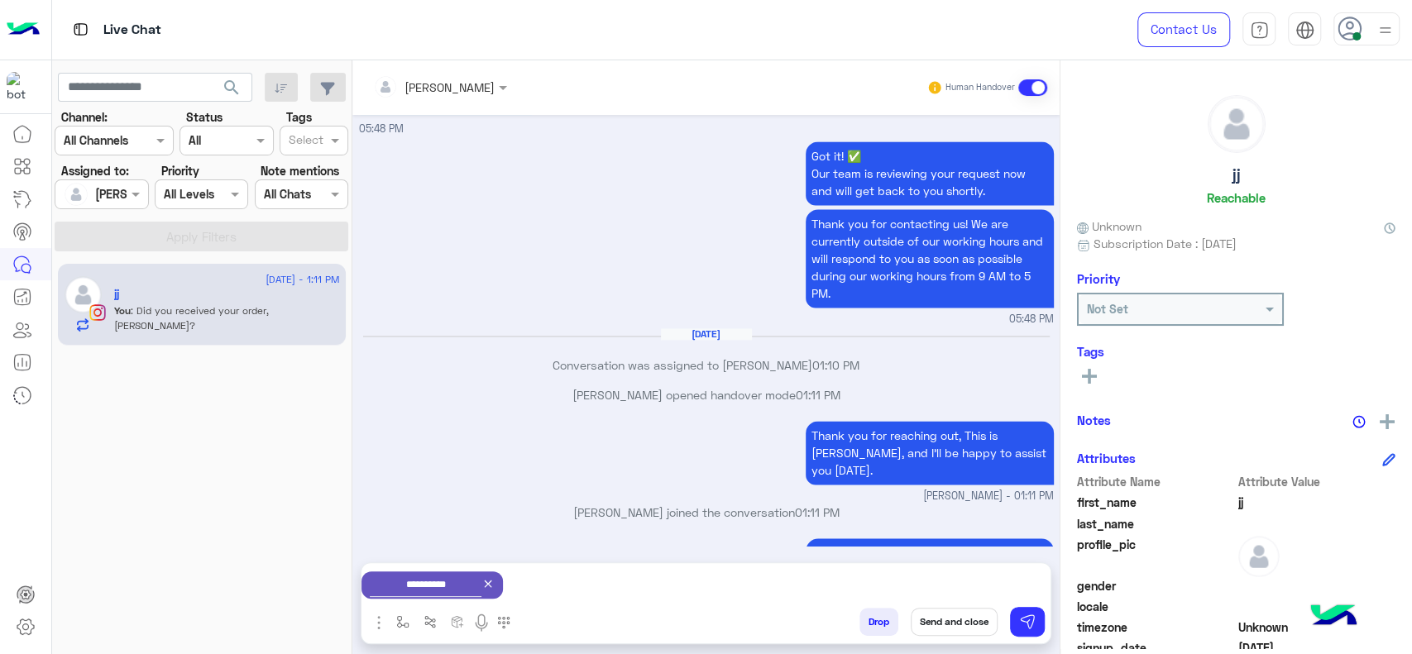
scroll to position [1677, 0]
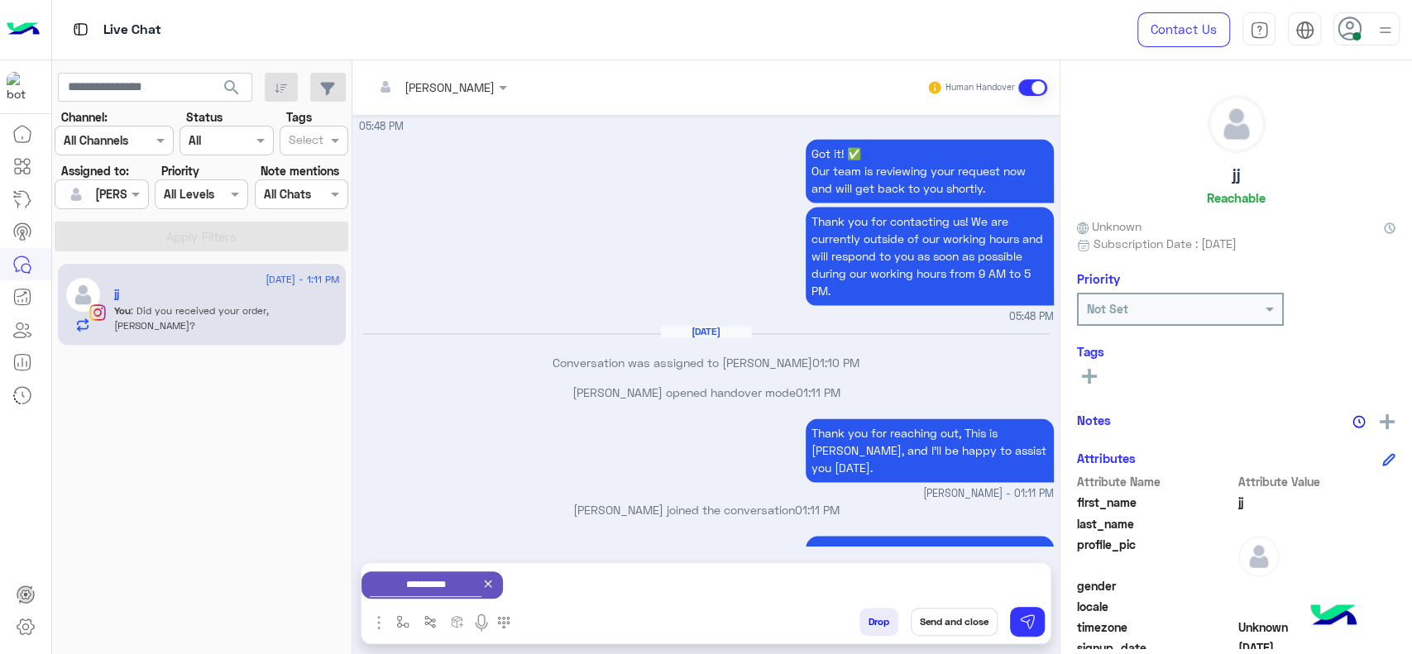
click at [963, 625] on button "Send and close" at bounding box center [954, 622] width 87 height 28
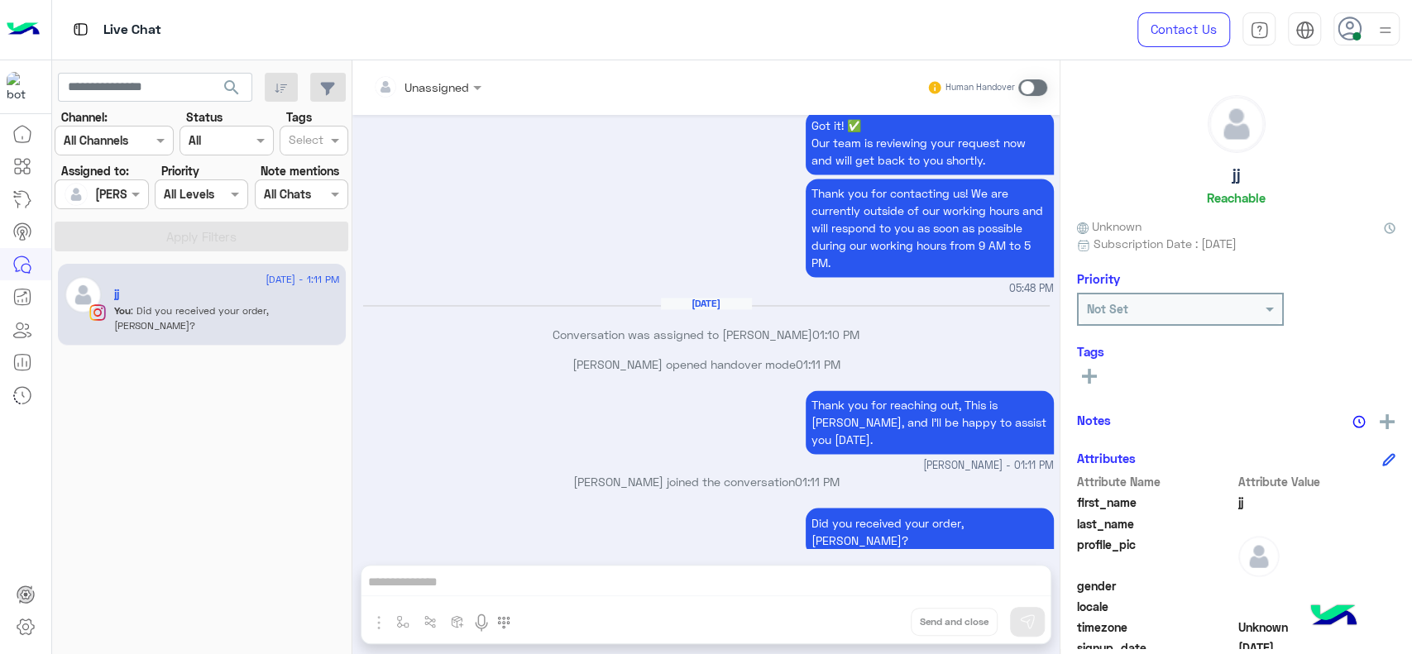
scroll to position [1908, 0]
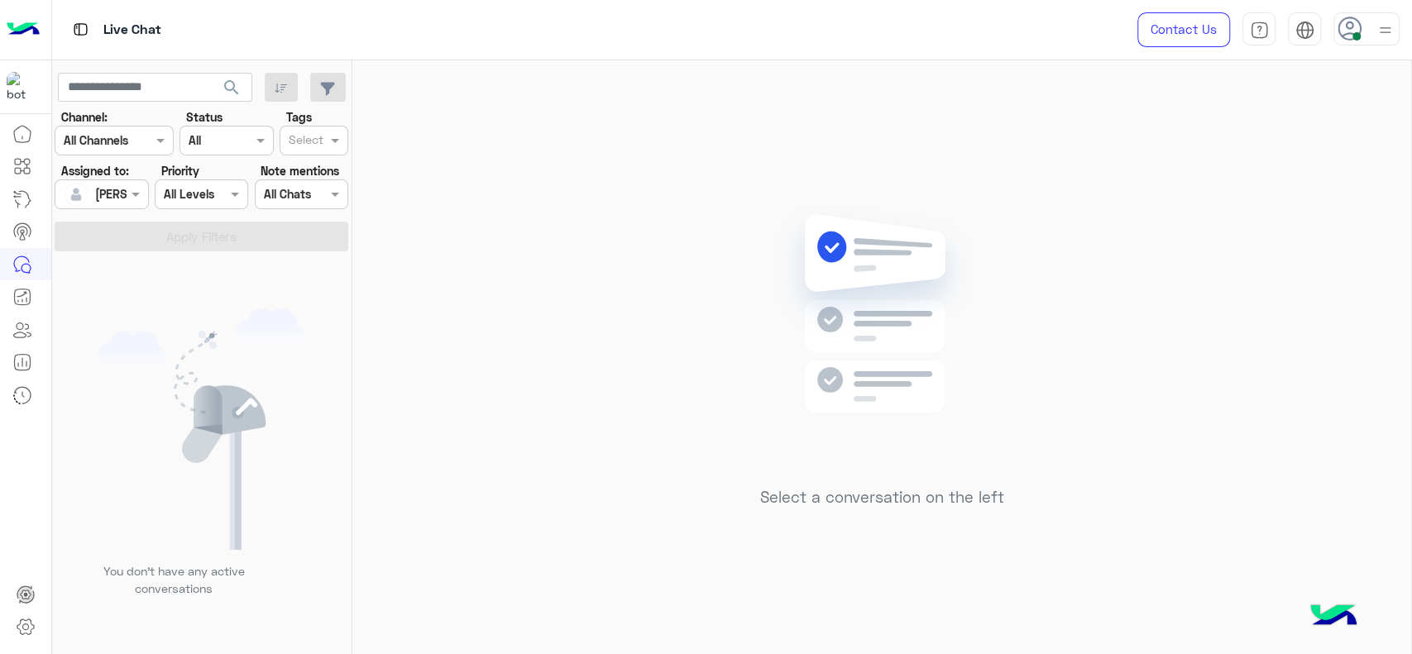
click at [98, 199] on input "text" at bounding box center [83, 194] width 38 height 17
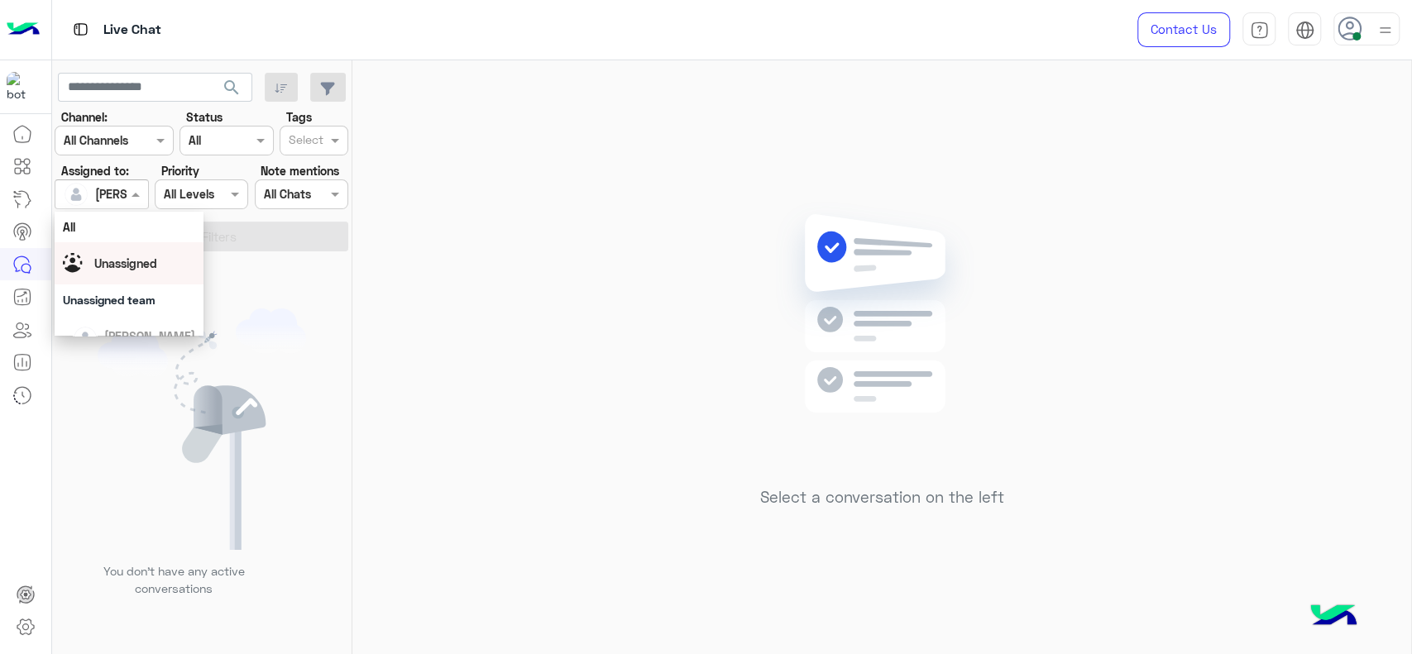
click at [167, 252] on div "Unassigned" at bounding box center [129, 263] width 132 height 29
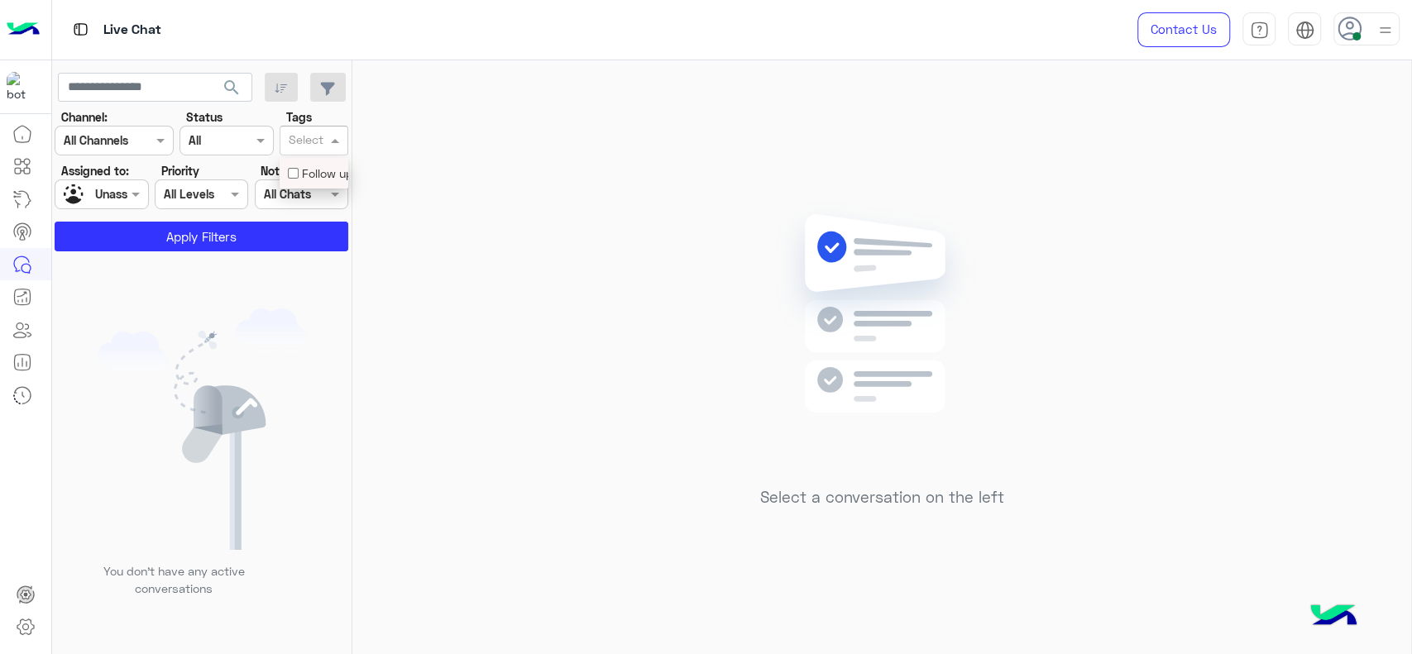
click at [342, 136] on span at bounding box center [337, 140] width 21 height 17
click at [314, 178] on div "Follow up" at bounding box center [314, 173] width 52 height 17
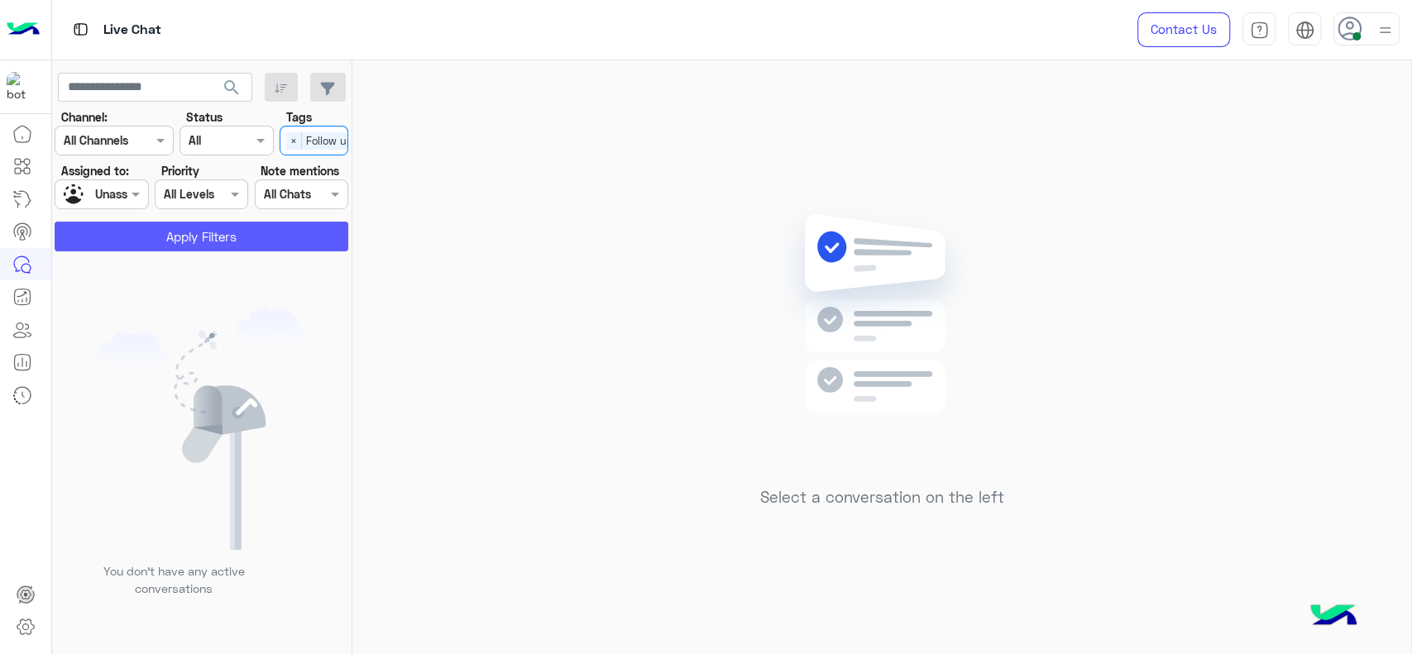
click at [265, 229] on button "Apply Filters" at bounding box center [202, 237] width 294 height 30
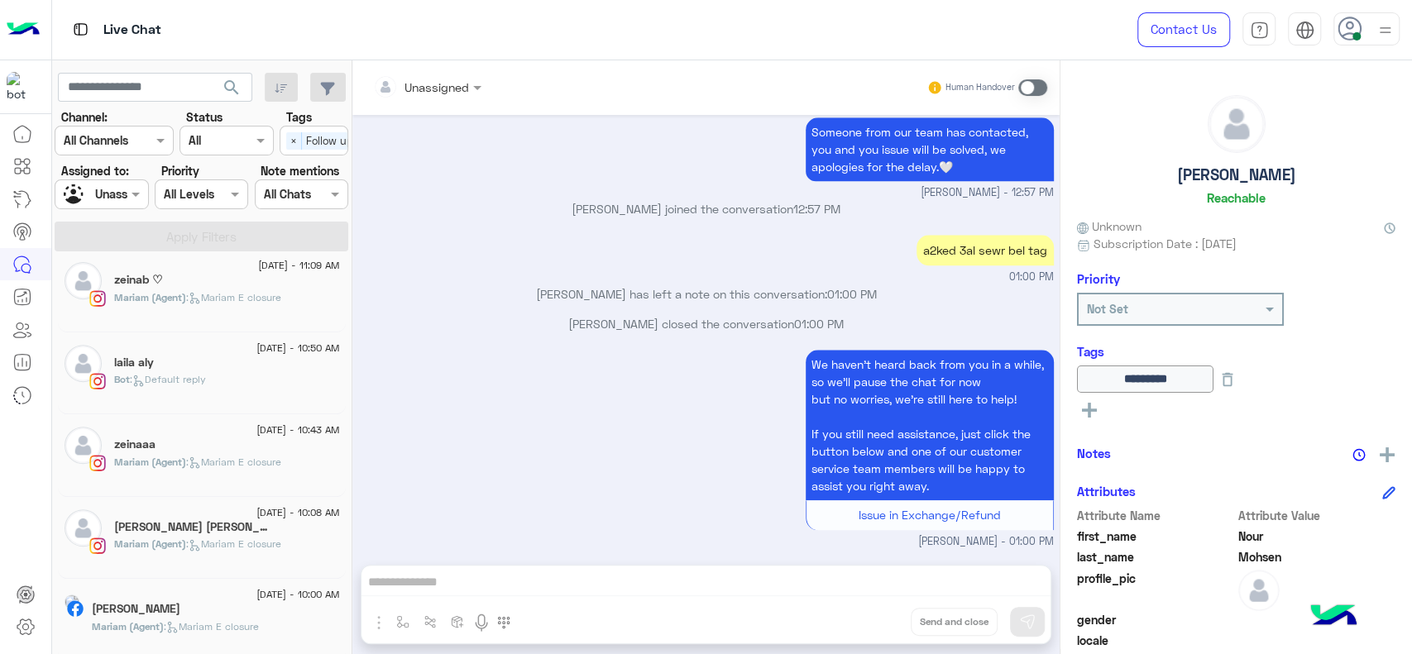
scroll to position [504, 0]
click at [203, 390] on div "Bot : Default reply" at bounding box center [227, 390] width 226 height 29
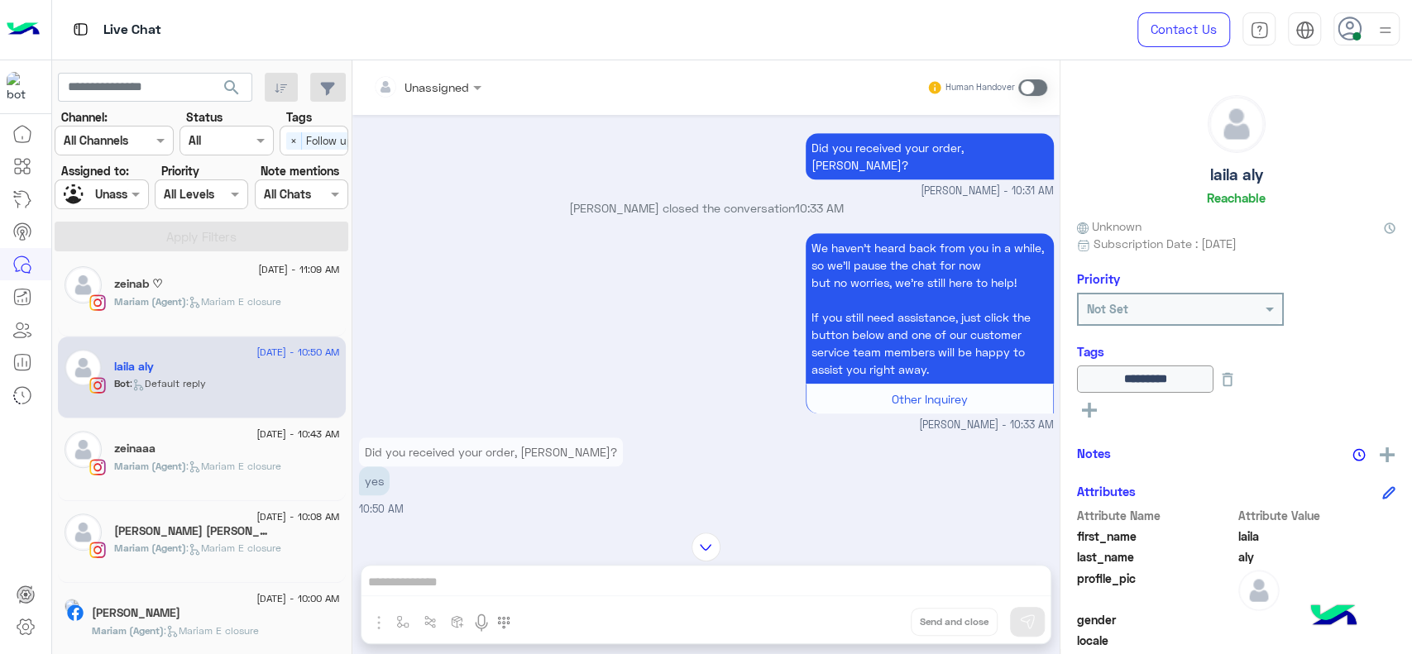
scroll to position [741, 0]
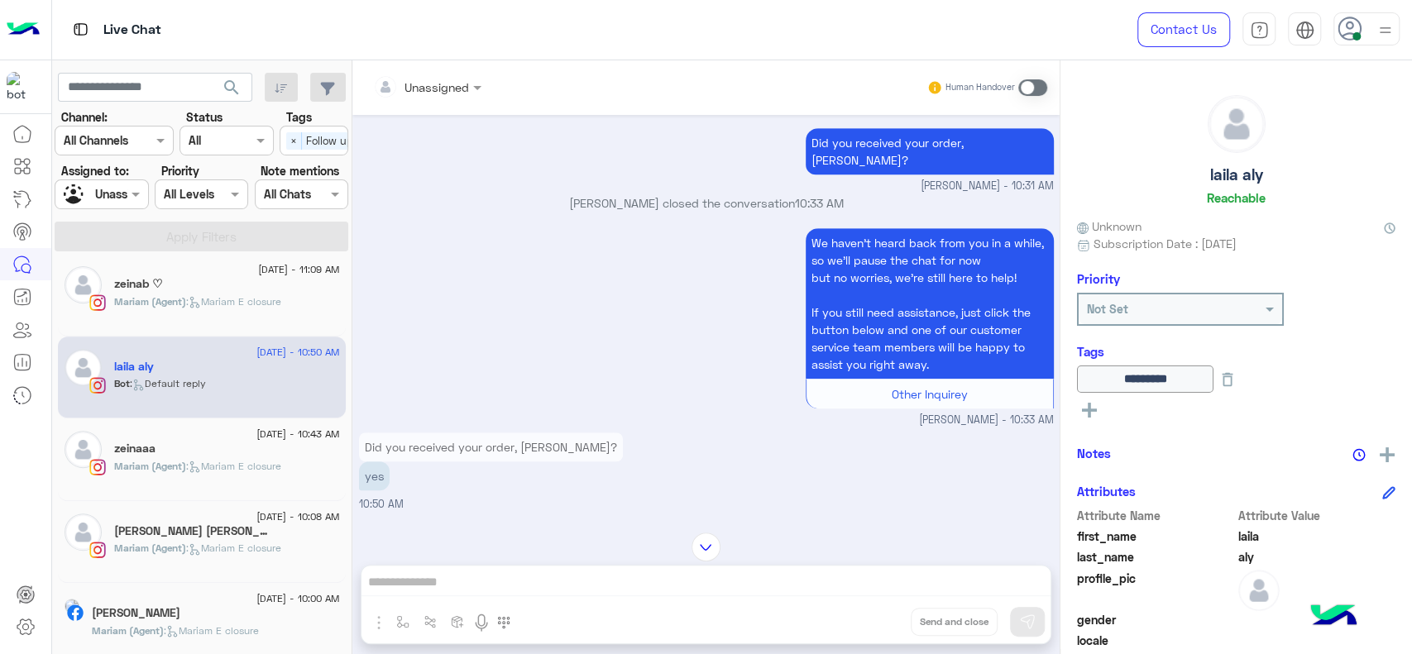
click at [1023, 83] on span at bounding box center [1032, 87] width 29 height 17
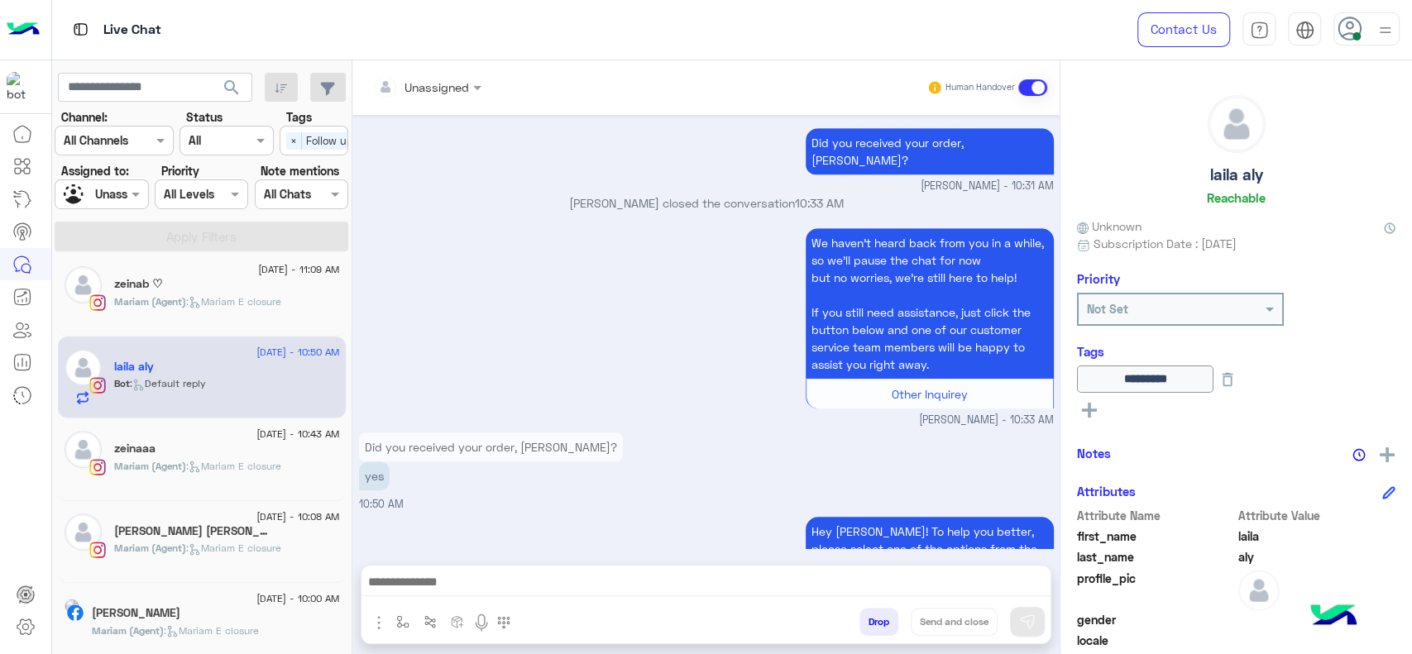
scroll to position [1231, 0]
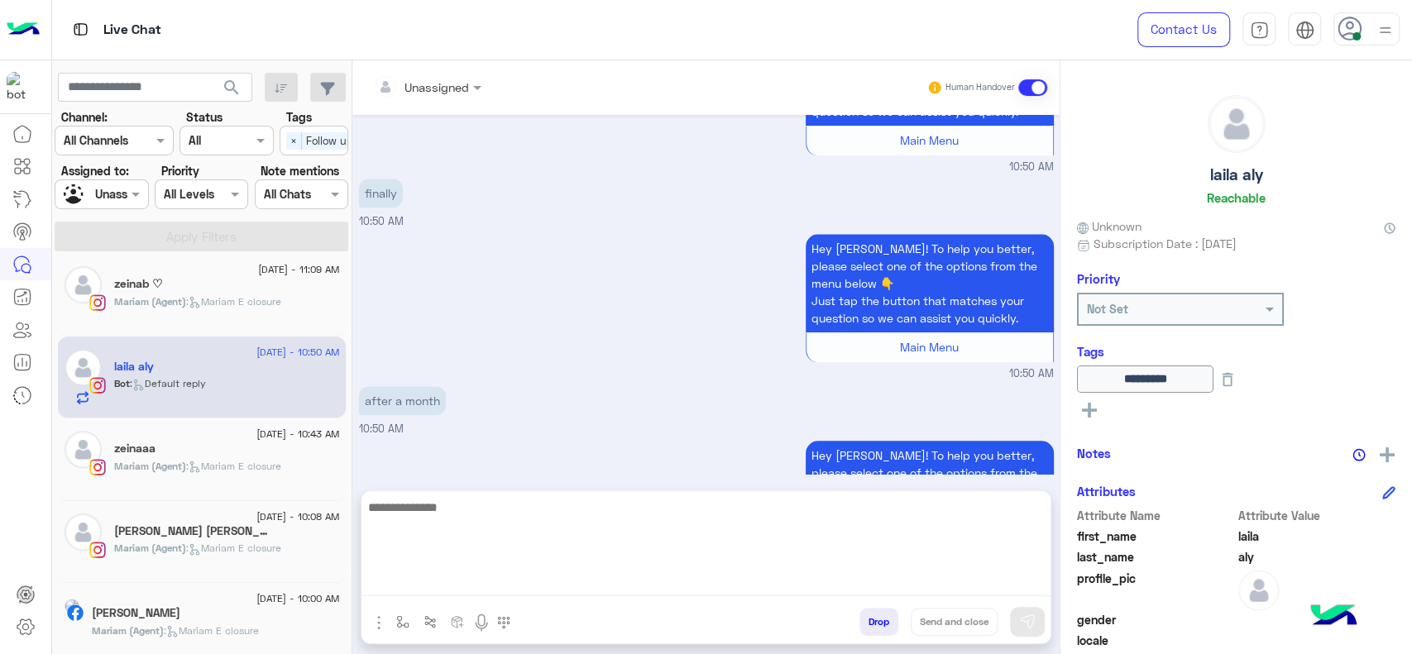
click at [788, 585] on textarea at bounding box center [705, 546] width 689 height 99
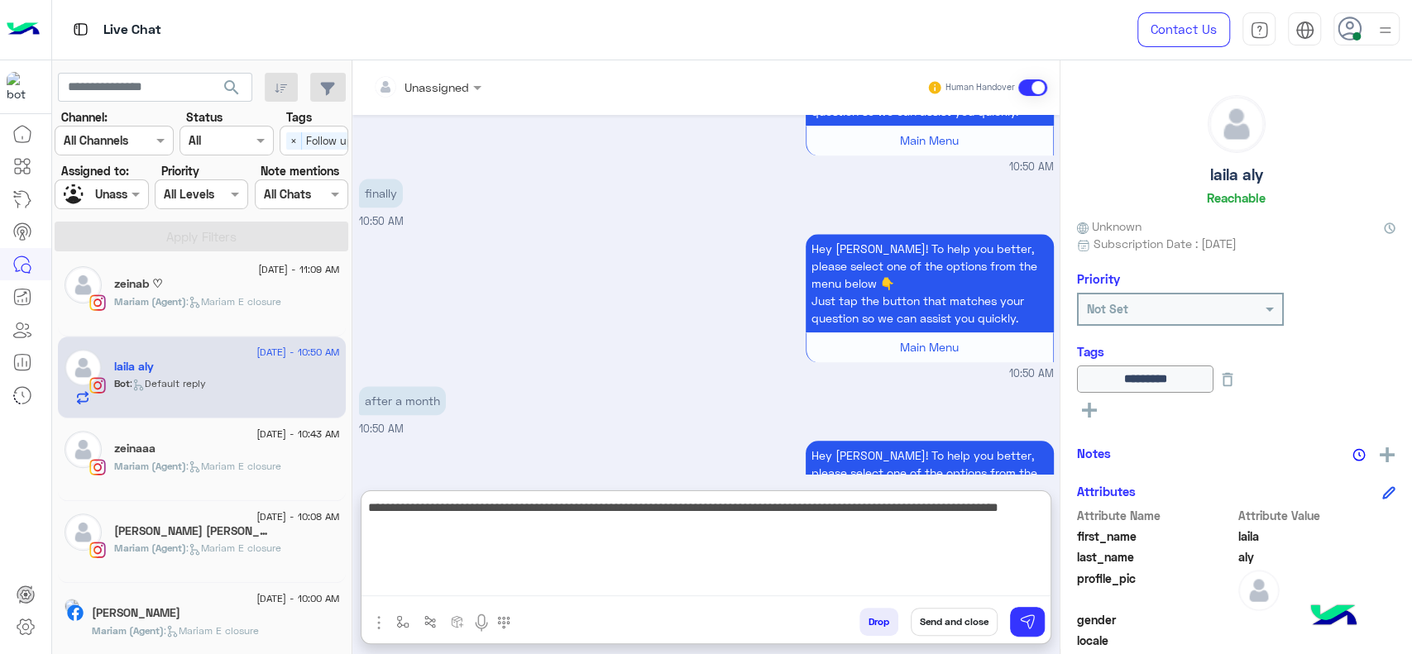
click at [481, 532] on textarea "**********" at bounding box center [705, 546] width 689 height 99
click at [640, 572] on textarea "**********" at bounding box center [705, 546] width 689 height 99
click at [673, 548] on textarea "**********" at bounding box center [705, 546] width 689 height 99
click at [695, 531] on textarea "**********" at bounding box center [705, 546] width 689 height 99
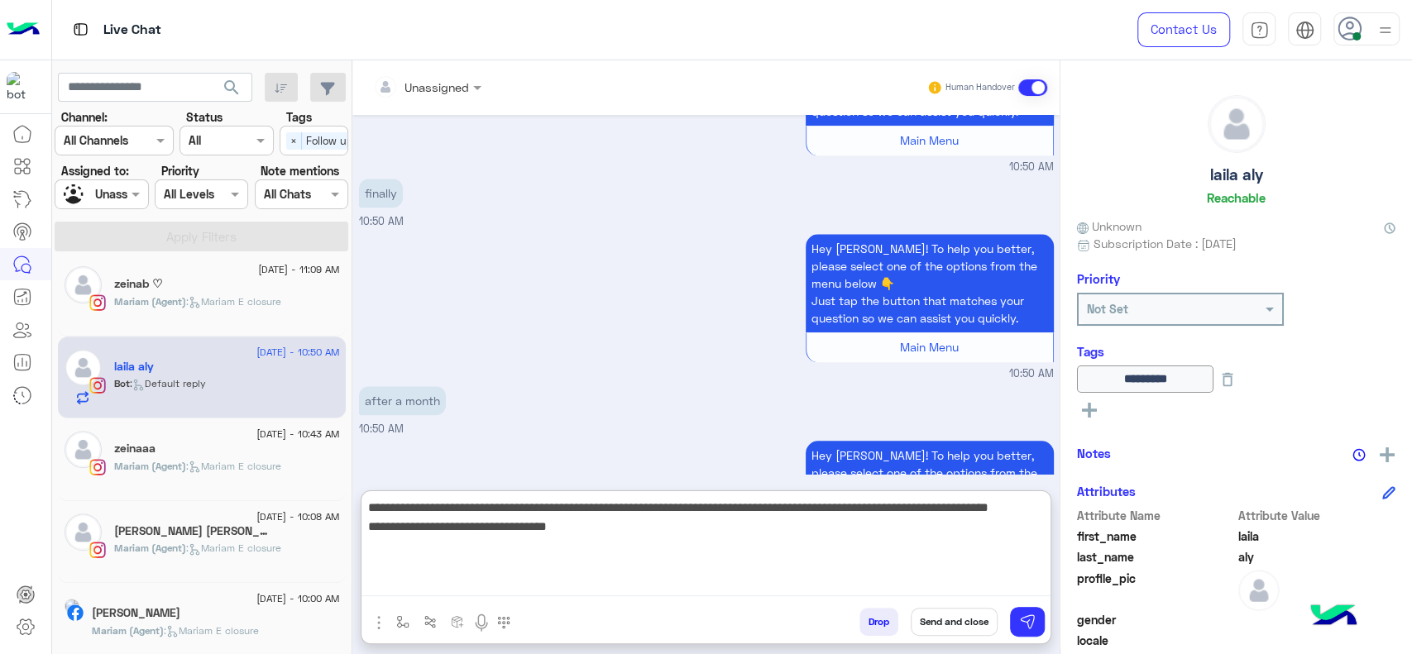
click at [701, 548] on textarea "**********" at bounding box center [705, 546] width 689 height 99
click at [495, 558] on textarea "**********" at bounding box center [705, 546] width 689 height 99
click at [572, 558] on textarea "**********" at bounding box center [705, 546] width 689 height 99
click at [606, 555] on textarea "**********" at bounding box center [705, 546] width 689 height 99
click at [415, 545] on textarea "**********" at bounding box center [705, 546] width 689 height 99
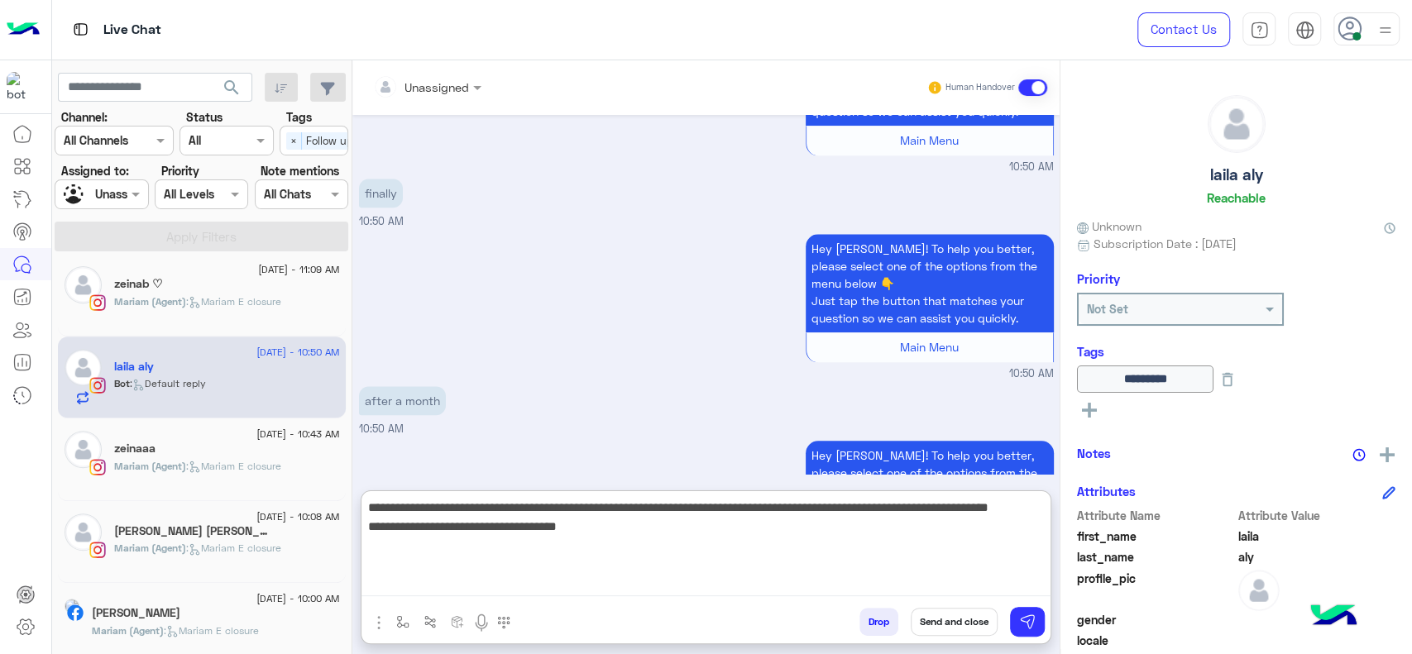
click at [417, 545] on textarea "**********" at bounding box center [705, 546] width 689 height 99
click at [514, 528] on textarea "**********" at bounding box center [705, 546] width 689 height 99
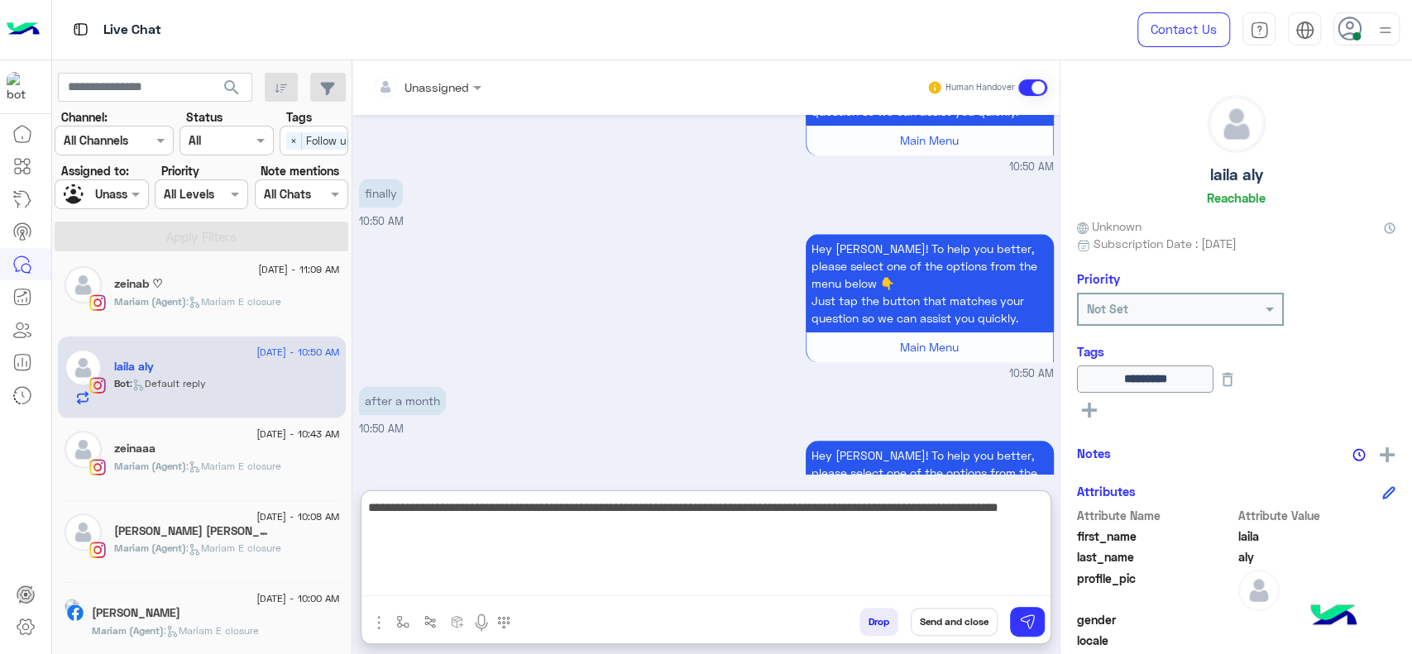
paste textarea "**********"
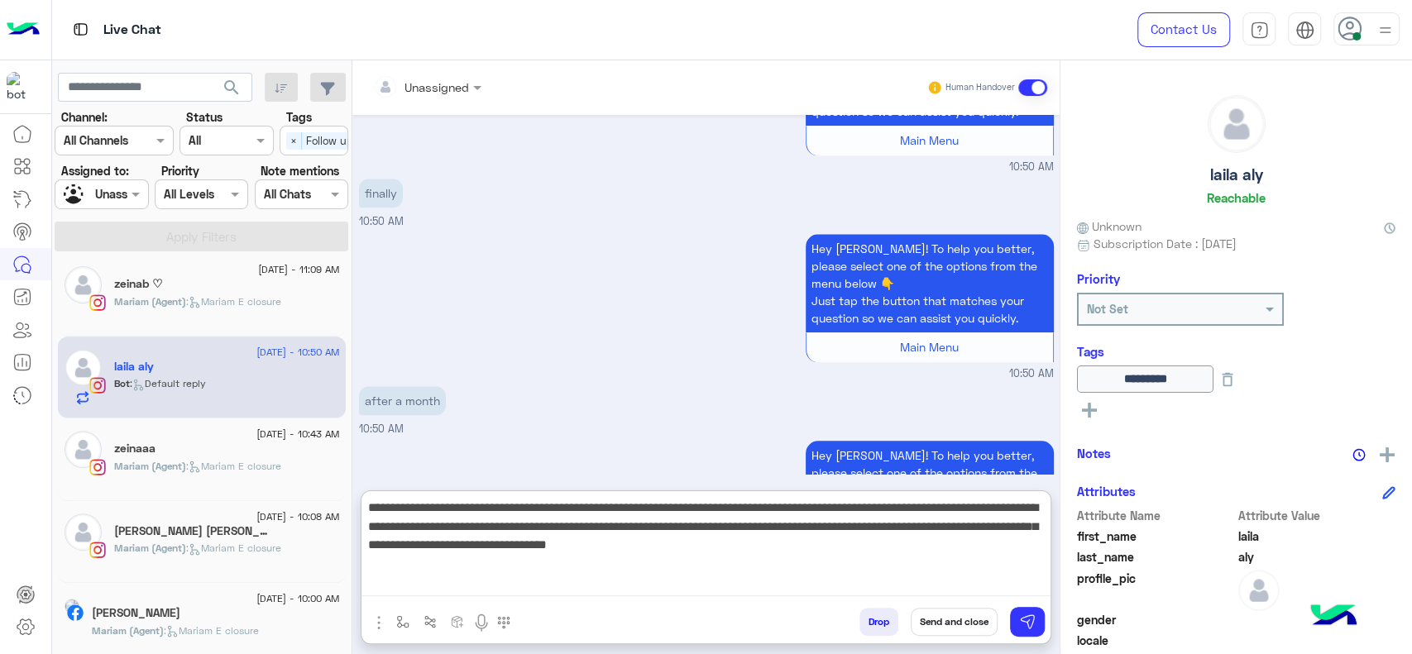
click at [491, 522] on textarea "**********" at bounding box center [705, 546] width 689 height 99
drag, startPoint x: 477, startPoint y: 529, endPoint x: 705, endPoint y: 528, distance: 227.5
click at [705, 528] on textarea "**********" at bounding box center [705, 546] width 689 height 99
drag, startPoint x: 482, startPoint y: 523, endPoint x: 591, endPoint y: 547, distance: 111.0
click at [591, 547] on textarea "**********" at bounding box center [705, 546] width 689 height 99
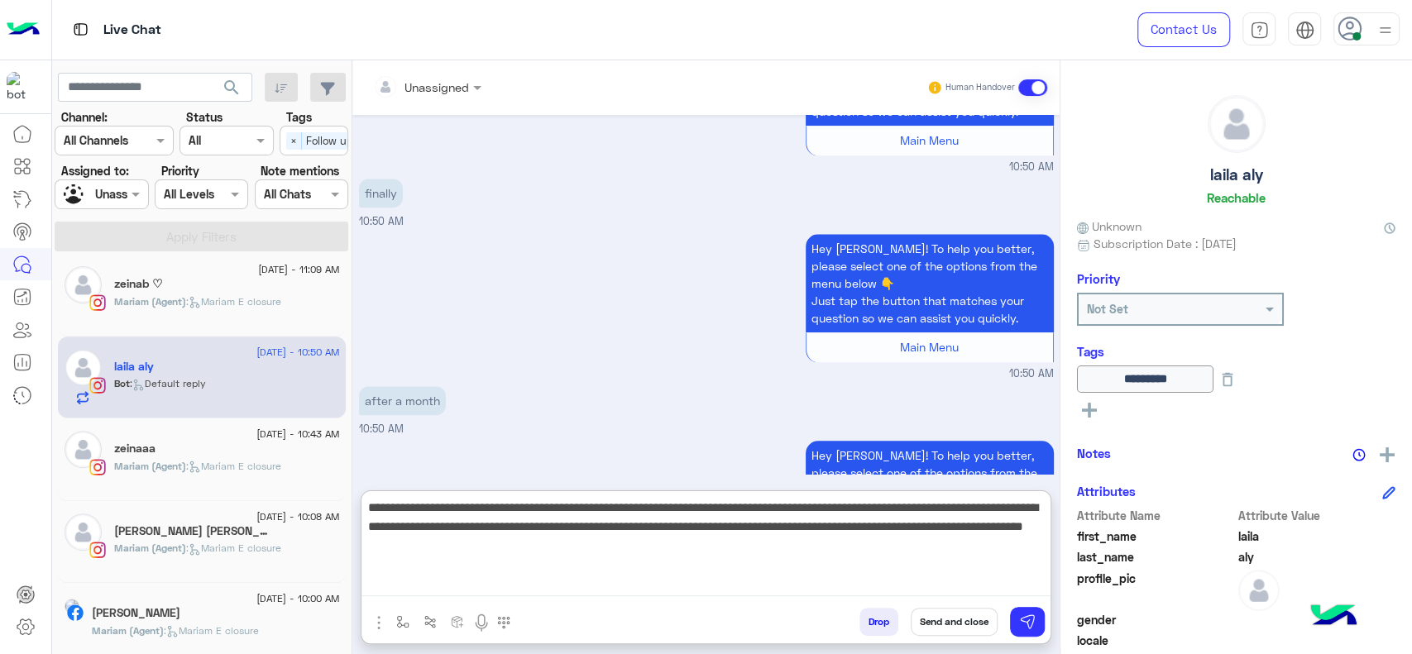
click at [567, 539] on textarea "**********" at bounding box center [705, 546] width 689 height 99
drag, startPoint x: 477, startPoint y: 525, endPoint x: 671, endPoint y: 557, distance: 196.1
click at [671, 557] on textarea "**********" at bounding box center [705, 546] width 689 height 99
type textarea "**********"
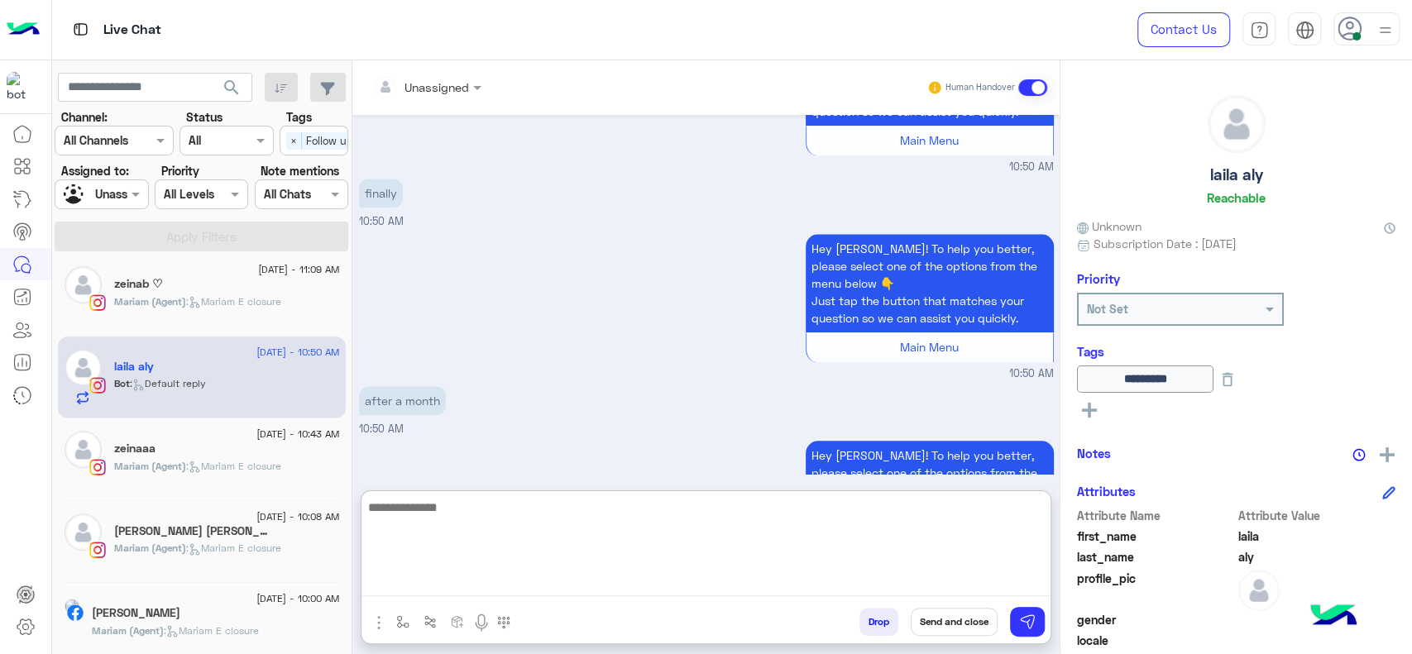
scroll to position [1392, 0]
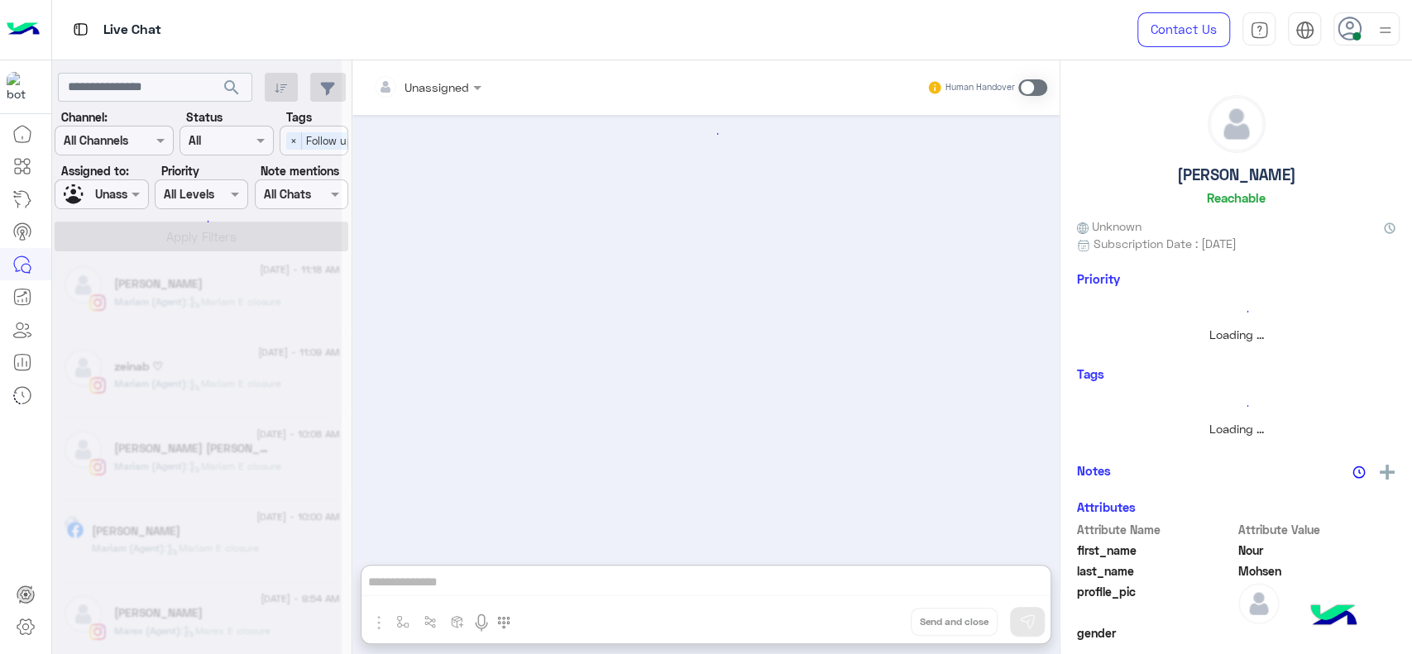
click at [104, 194] on div at bounding box center [197, 334] width 290 height 654
click at [106, 195] on div at bounding box center [197, 334] width 290 height 654
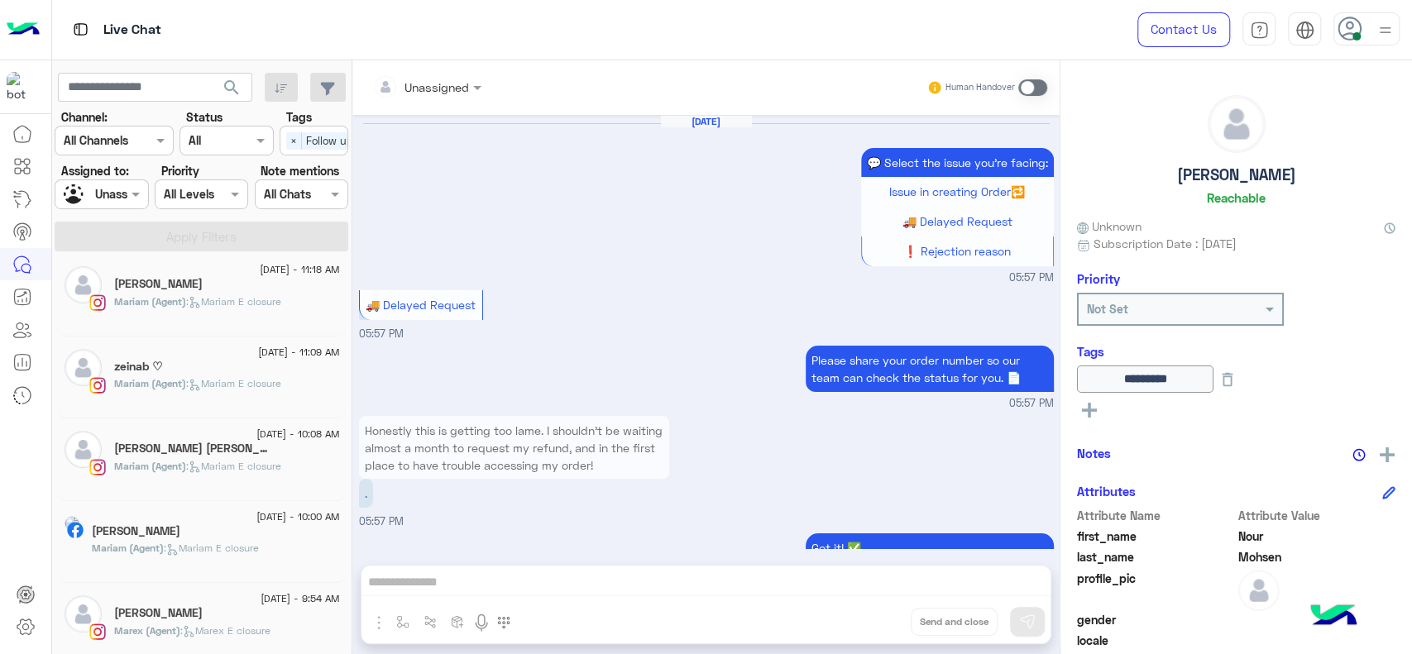
scroll to position [1161, 0]
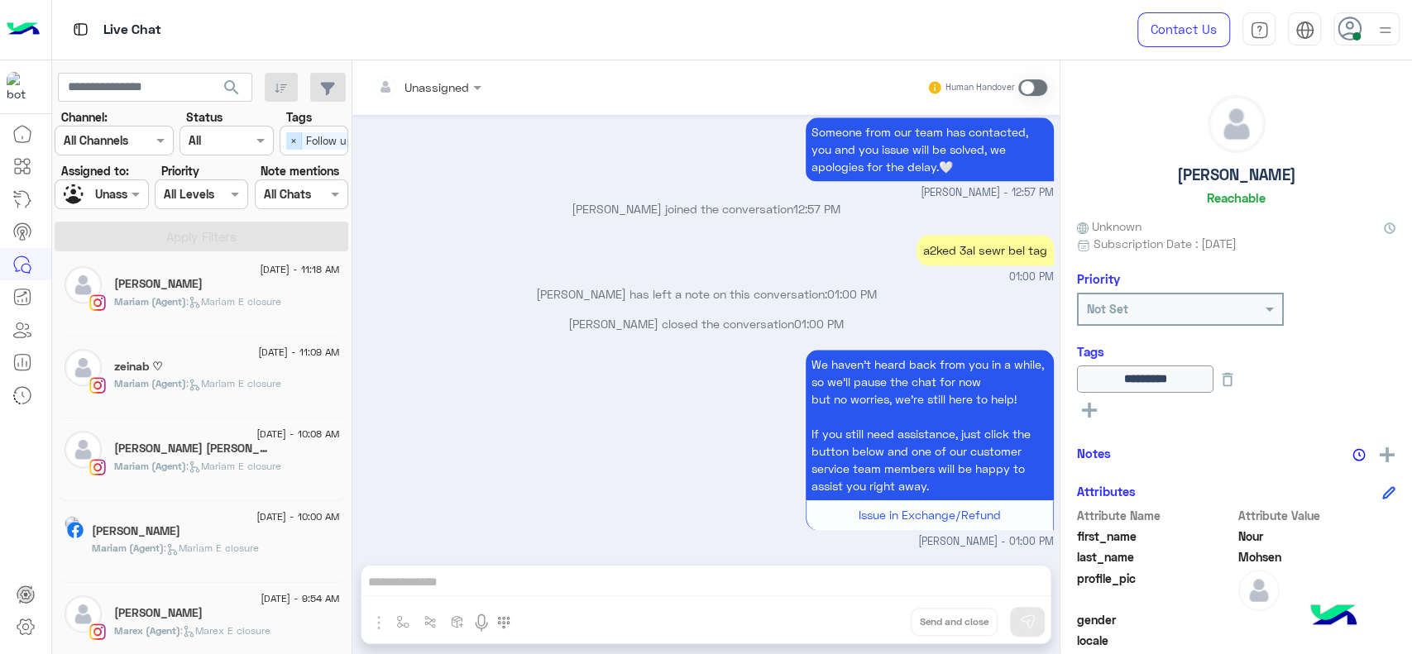
click at [291, 146] on span "×" at bounding box center [294, 140] width 16 height 17
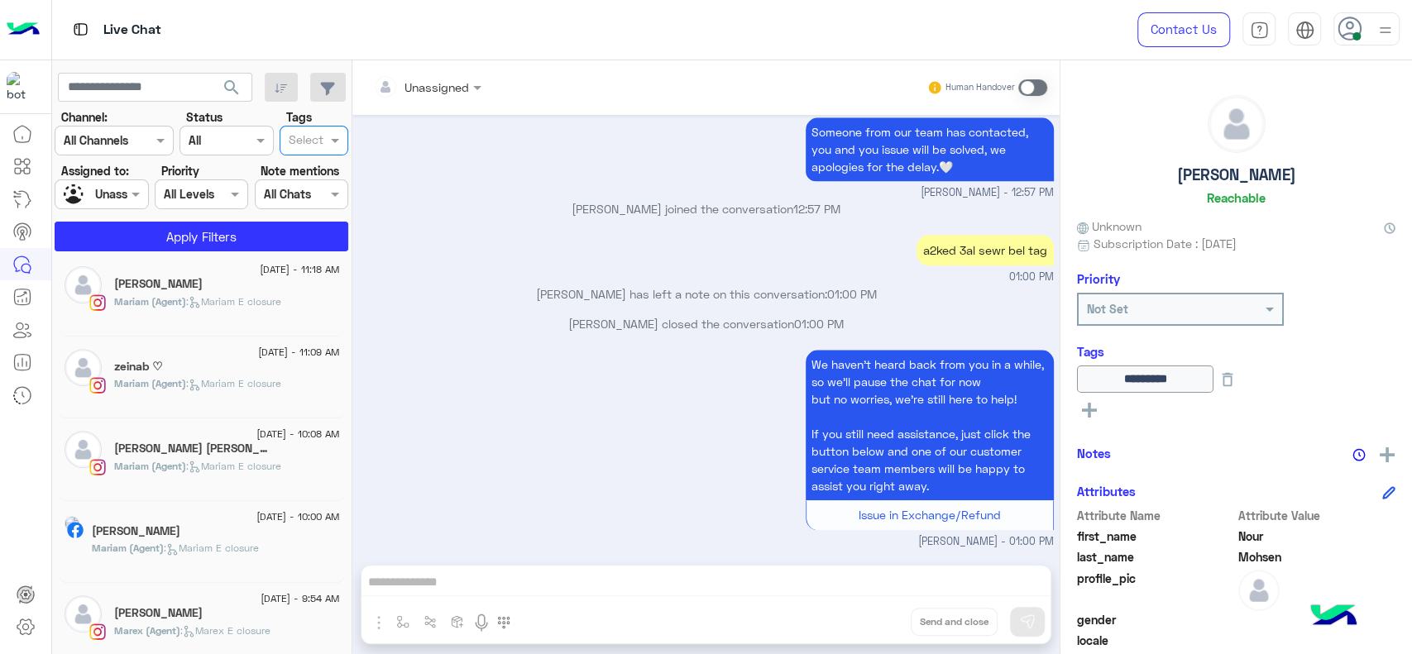
click at [86, 199] on input "text" at bounding box center [83, 194] width 38 height 17
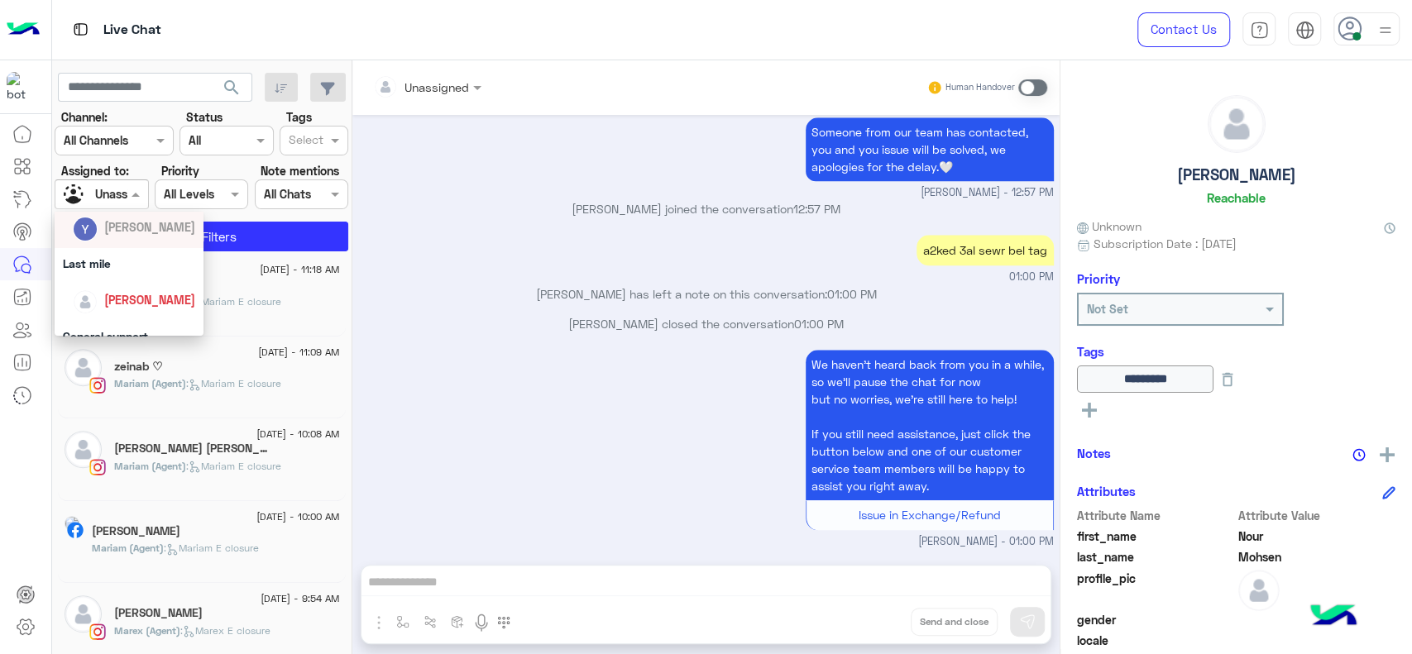
scroll to position [238, 0]
click at [99, 286] on div "[PERSON_NAME]" at bounding box center [134, 297] width 122 height 29
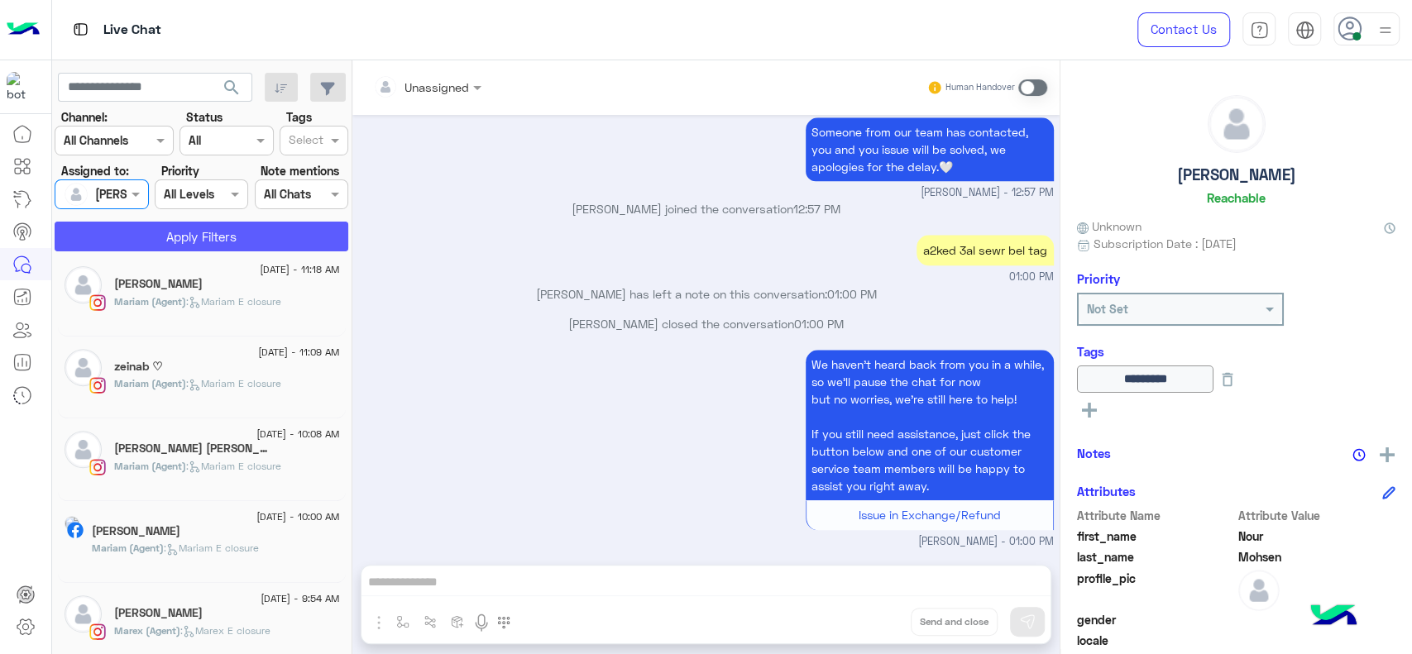
click at [182, 233] on button "Apply Filters" at bounding box center [202, 237] width 294 height 30
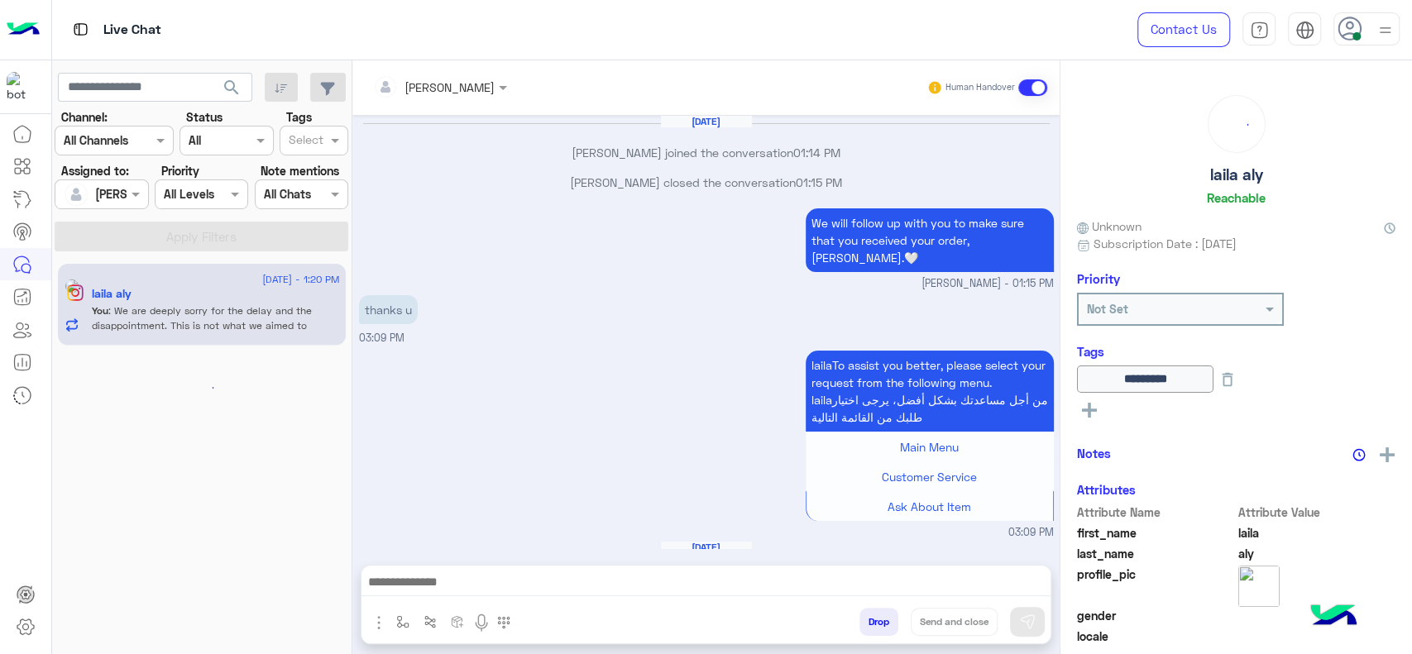
scroll to position [1218, 0]
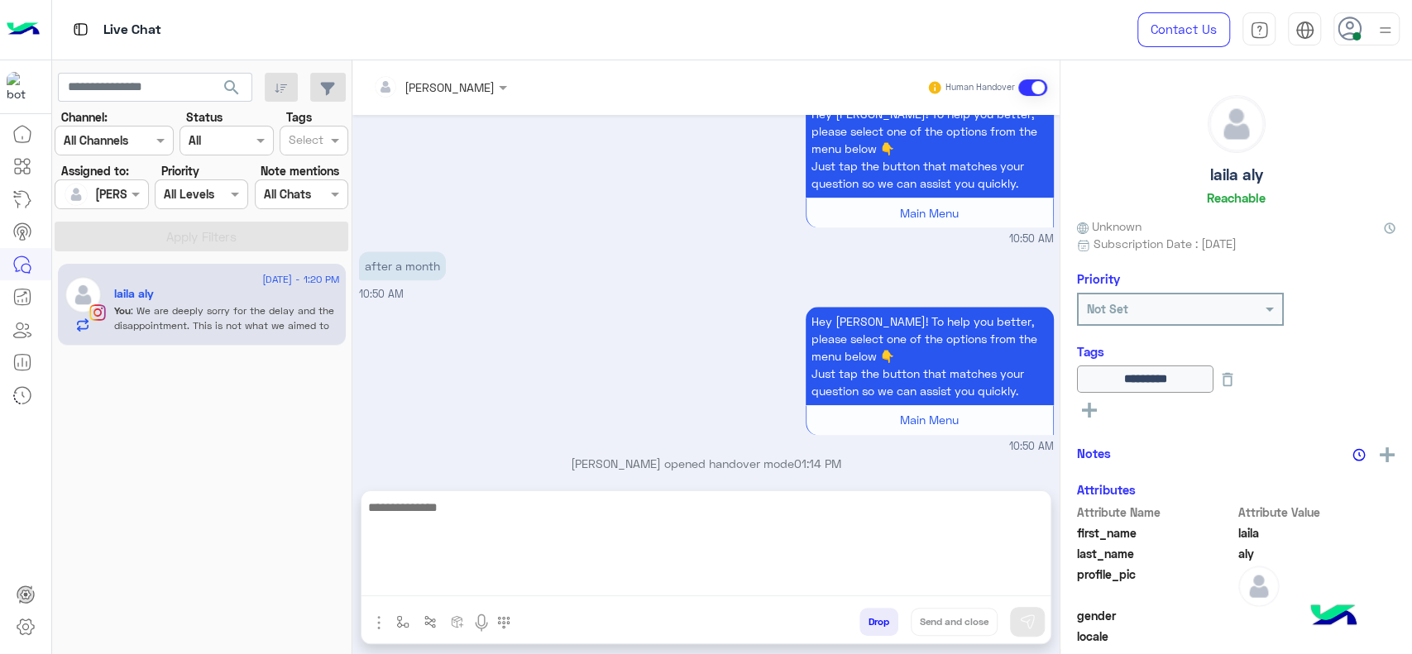
drag, startPoint x: 477, startPoint y: 596, endPoint x: 494, endPoint y: 575, distance: 27.1
click at [494, 575] on div at bounding box center [705, 549] width 689 height 116
click at [494, 575] on textarea at bounding box center [705, 546] width 689 height 99
paste textarea "**********"
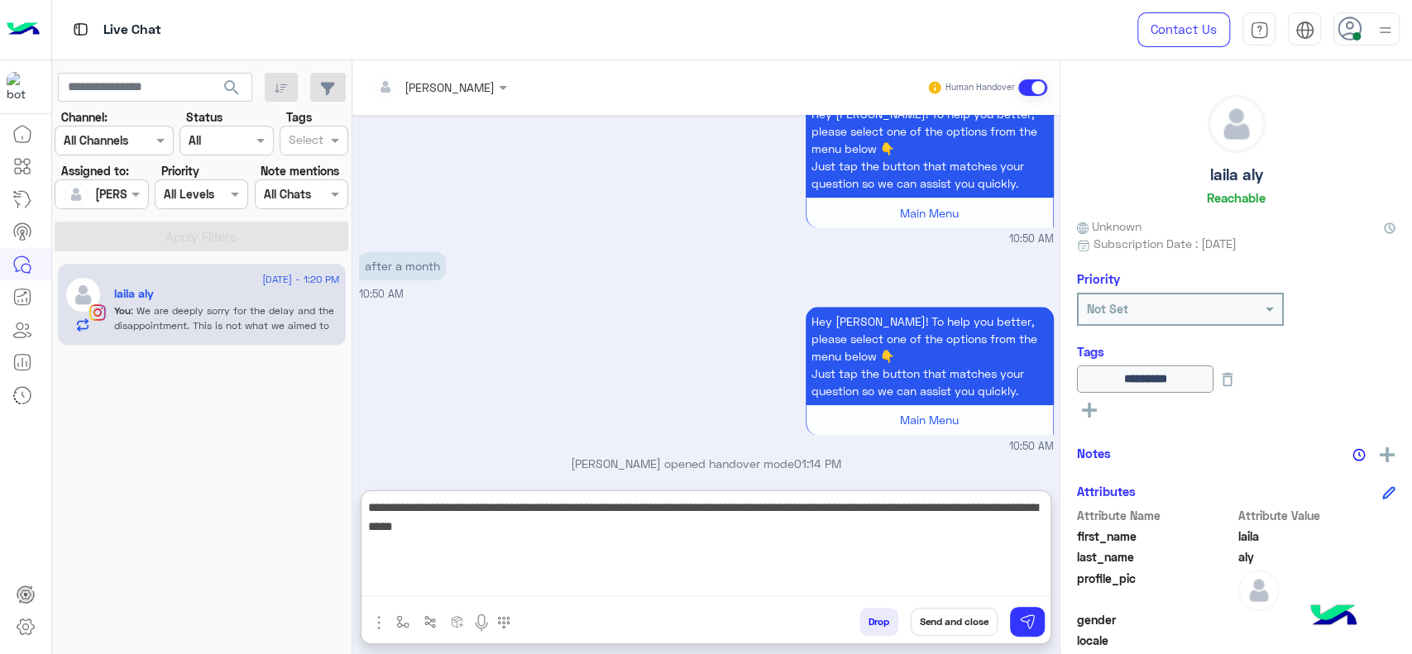
click at [370, 513] on textarea "**********" at bounding box center [705, 546] width 689 height 99
click at [375, 510] on textarea "**********" at bounding box center [705, 546] width 689 height 99
click at [589, 553] on textarea "**********" at bounding box center [705, 546] width 689 height 99
click at [582, 529] on textarea "**********" at bounding box center [705, 546] width 689 height 99
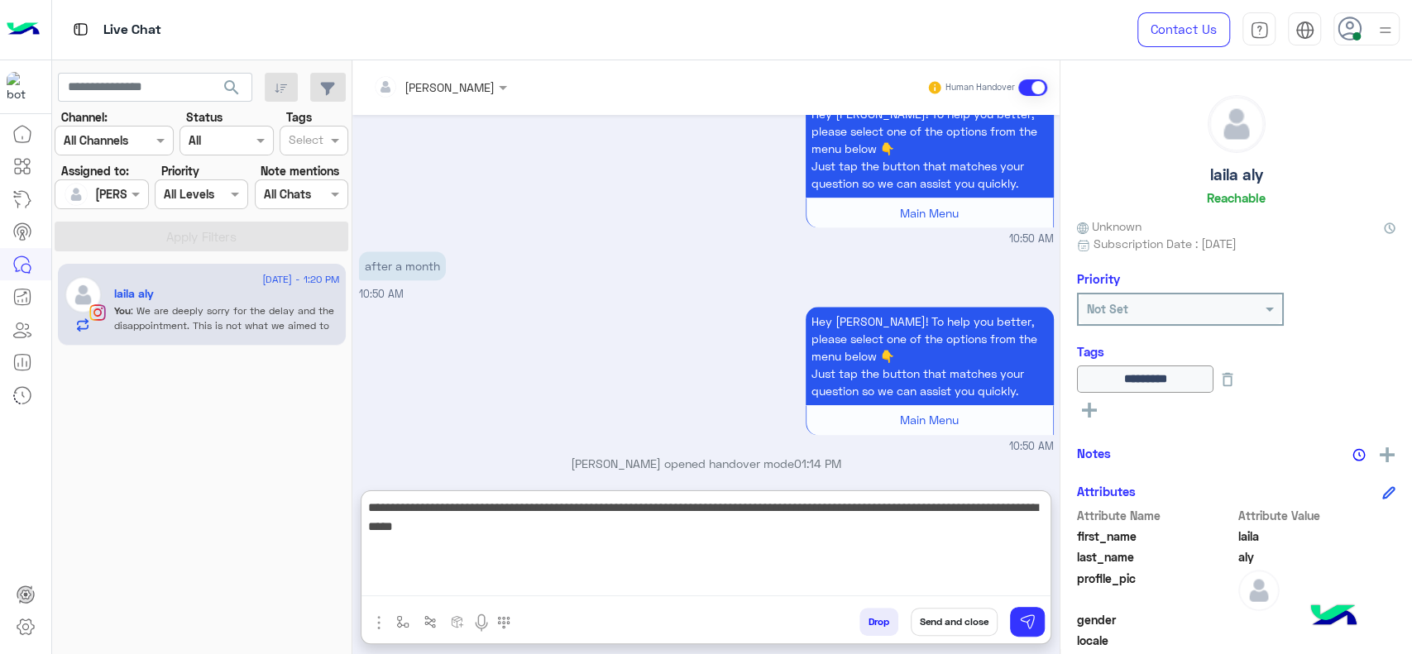
type textarea "**********"
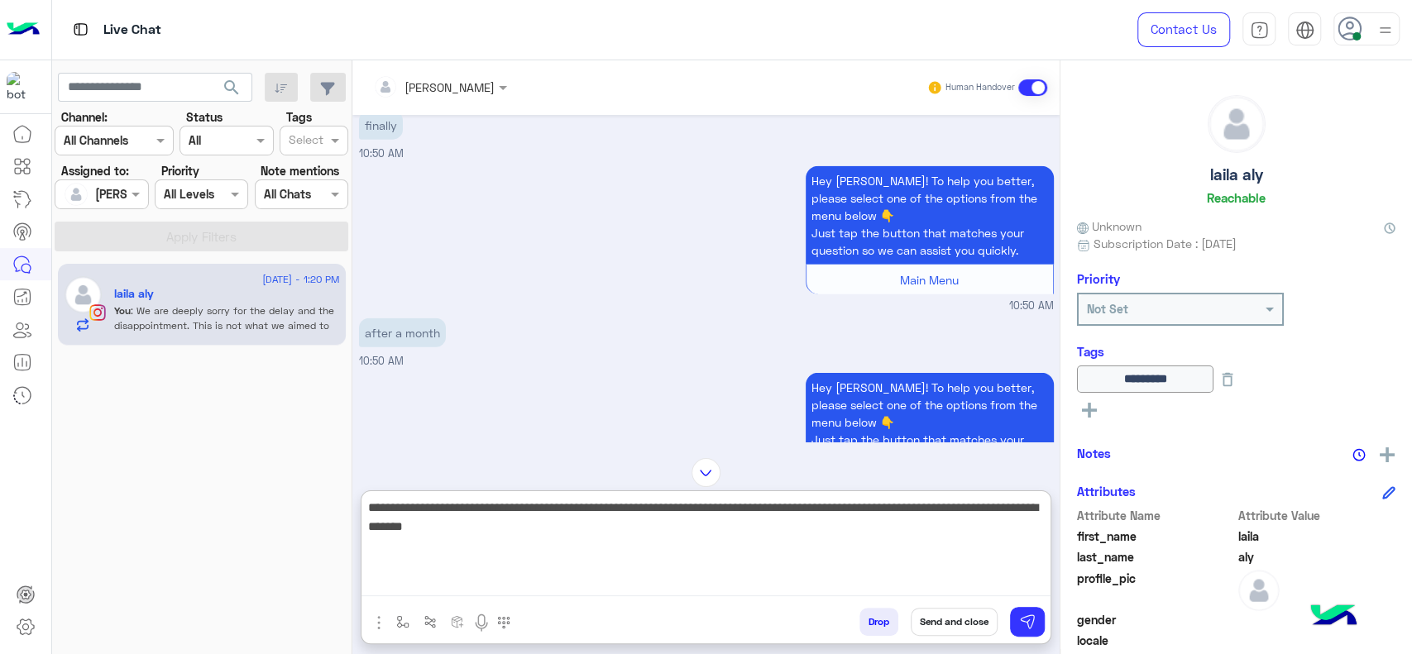
scroll to position [2783, 0]
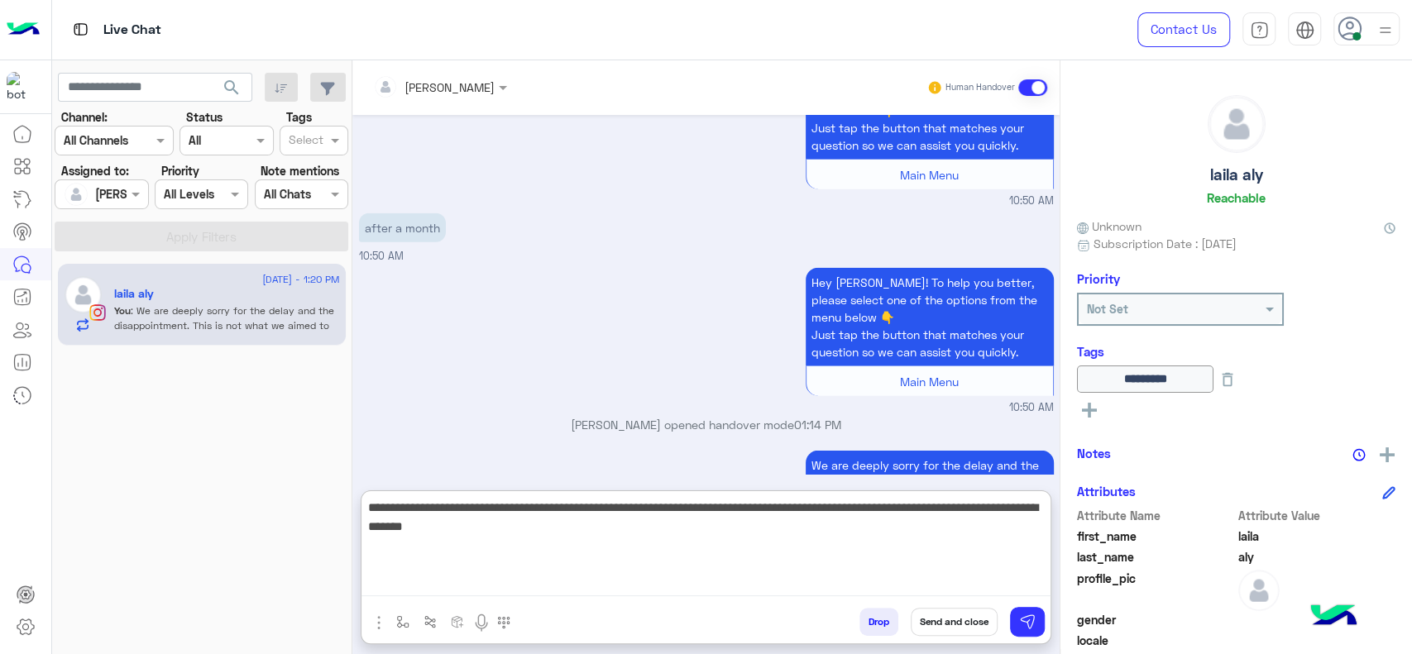
click at [629, 516] on textarea "**********" at bounding box center [705, 546] width 689 height 99
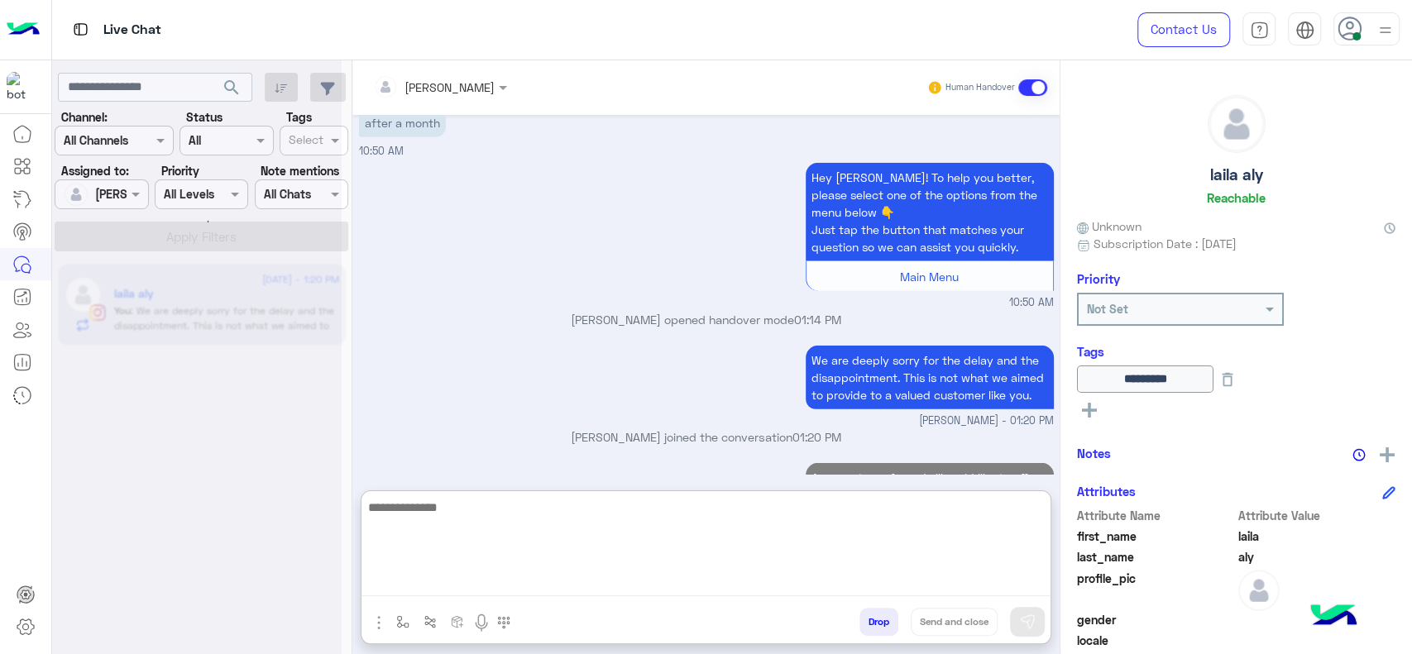
scroll to position [2888, 0]
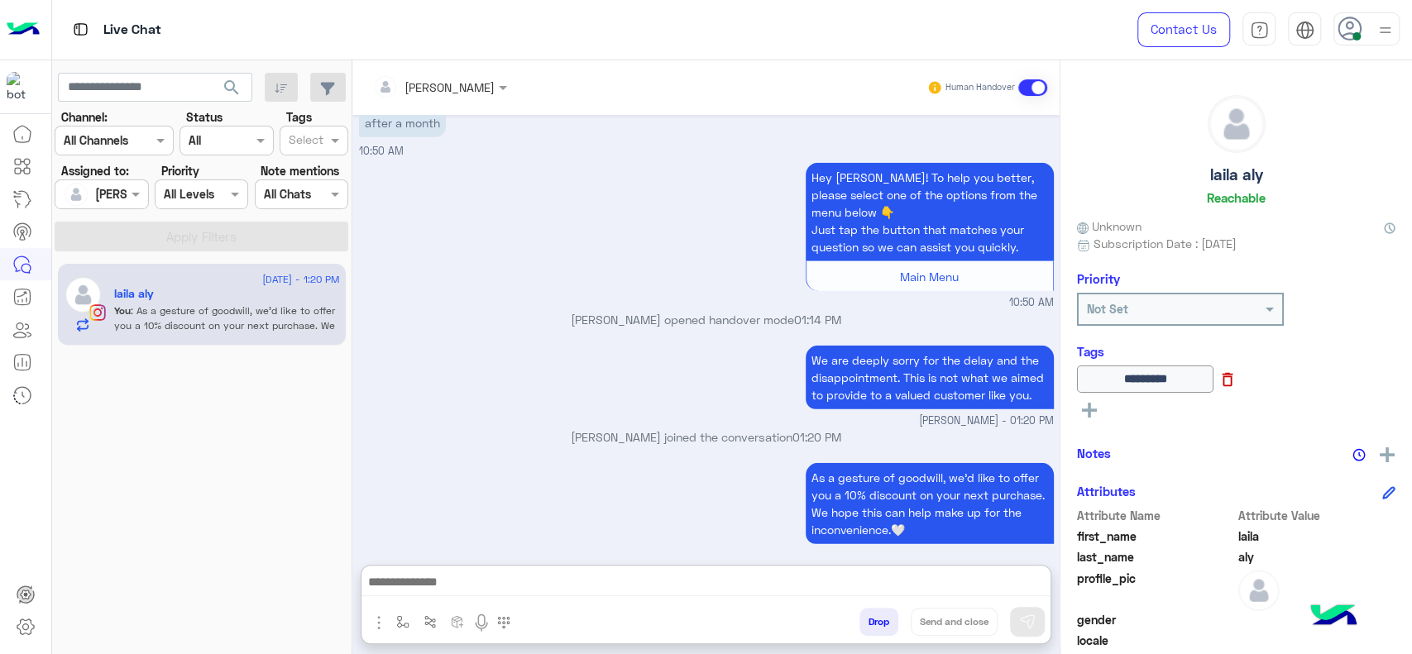
click at [1237, 379] on icon at bounding box center [1228, 380] width 18 height 18
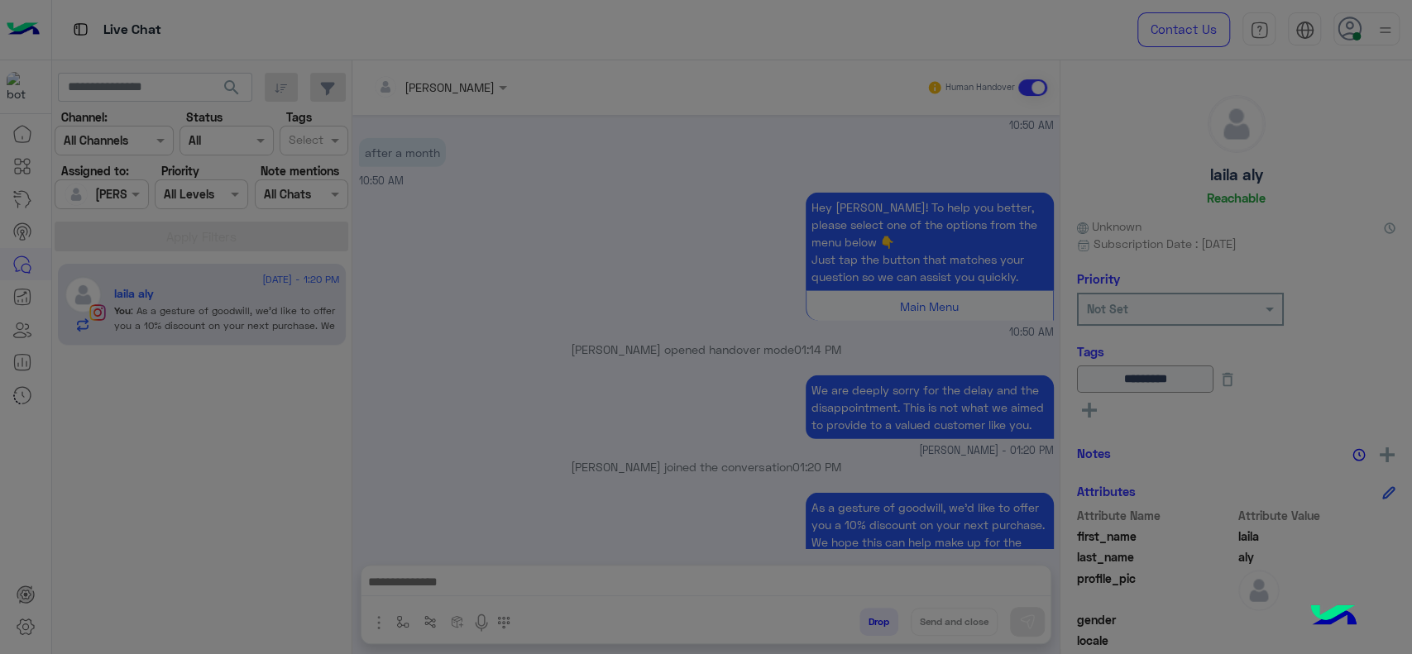
scroll to position [2813, 0]
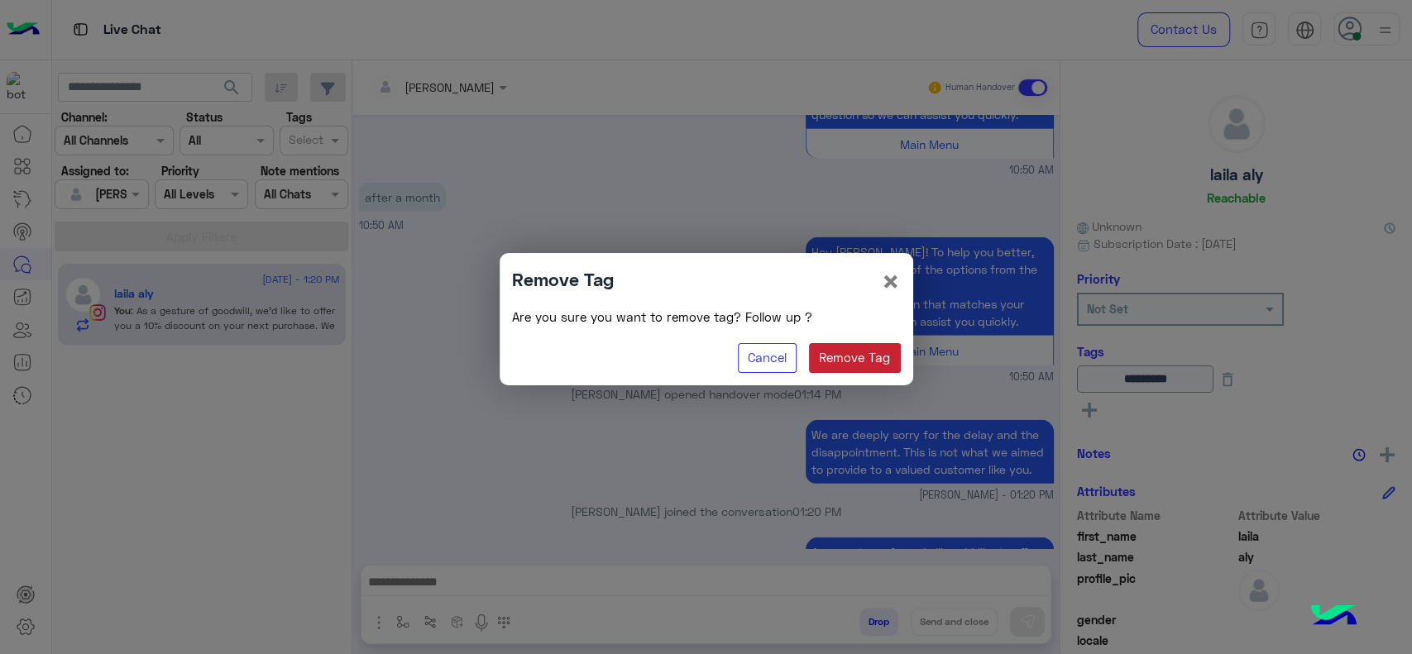
click at [856, 357] on button "Remove Tag" at bounding box center [855, 358] width 92 height 30
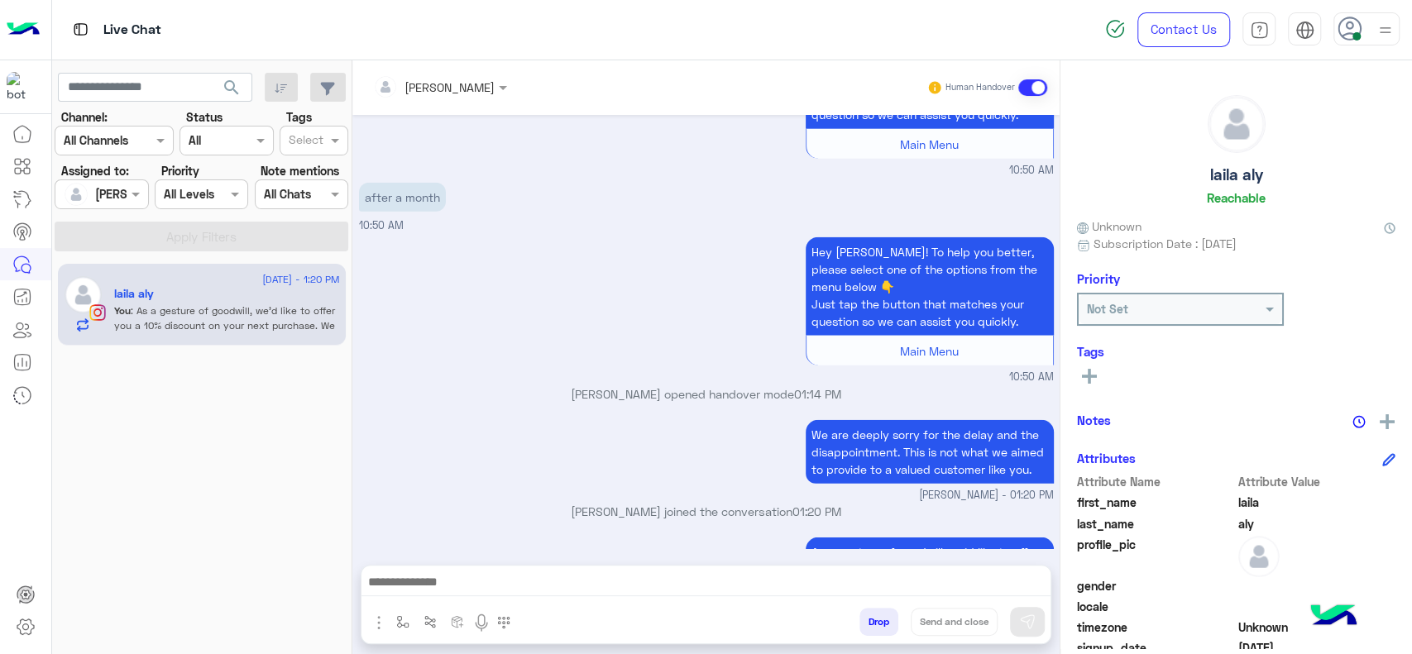
click at [217, 617] on div "14 August - 1:20 PM laila aly You : As a gesture of goodwill, we’d like to offe…" at bounding box center [202, 458] width 300 height 403
click at [400, 620] on img "button" at bounding box center [402, 621] width 13 height 13
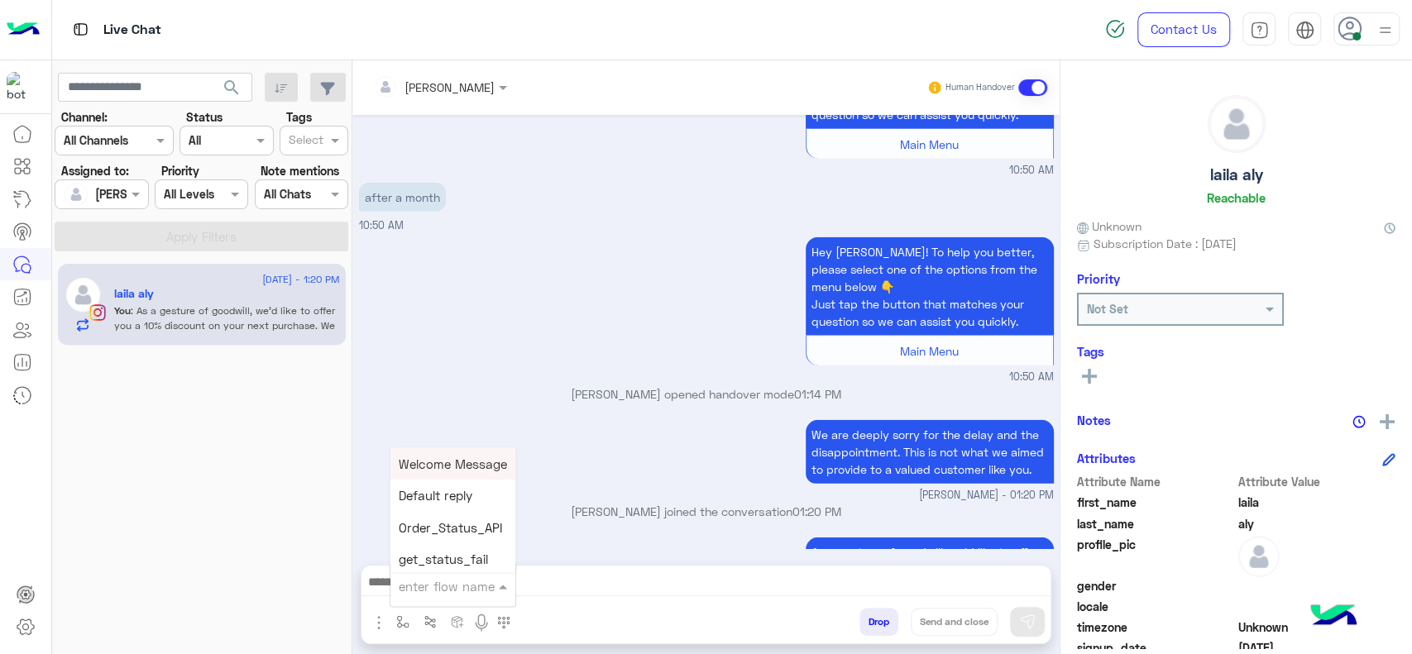
click at [404, 591] on input "text" at bounding box center [433, 586] width 68 height 19
click at [1390, 414] on button at bounding box center [1387, 419] width 17 height 21
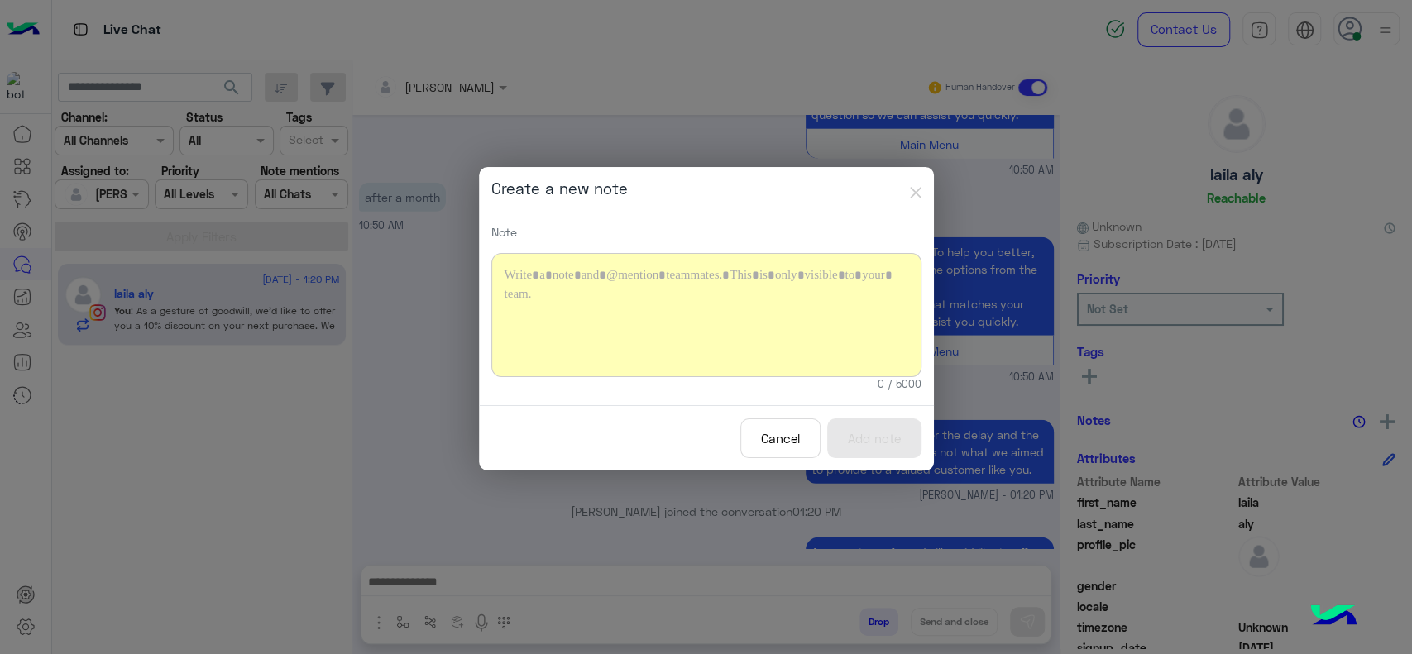
click at [818, 331] on div at bounding box center [706, 315] width 430 height 124
click at [862, 438] on button "Add note" at bounding box center [874, 439] width 94 height 41
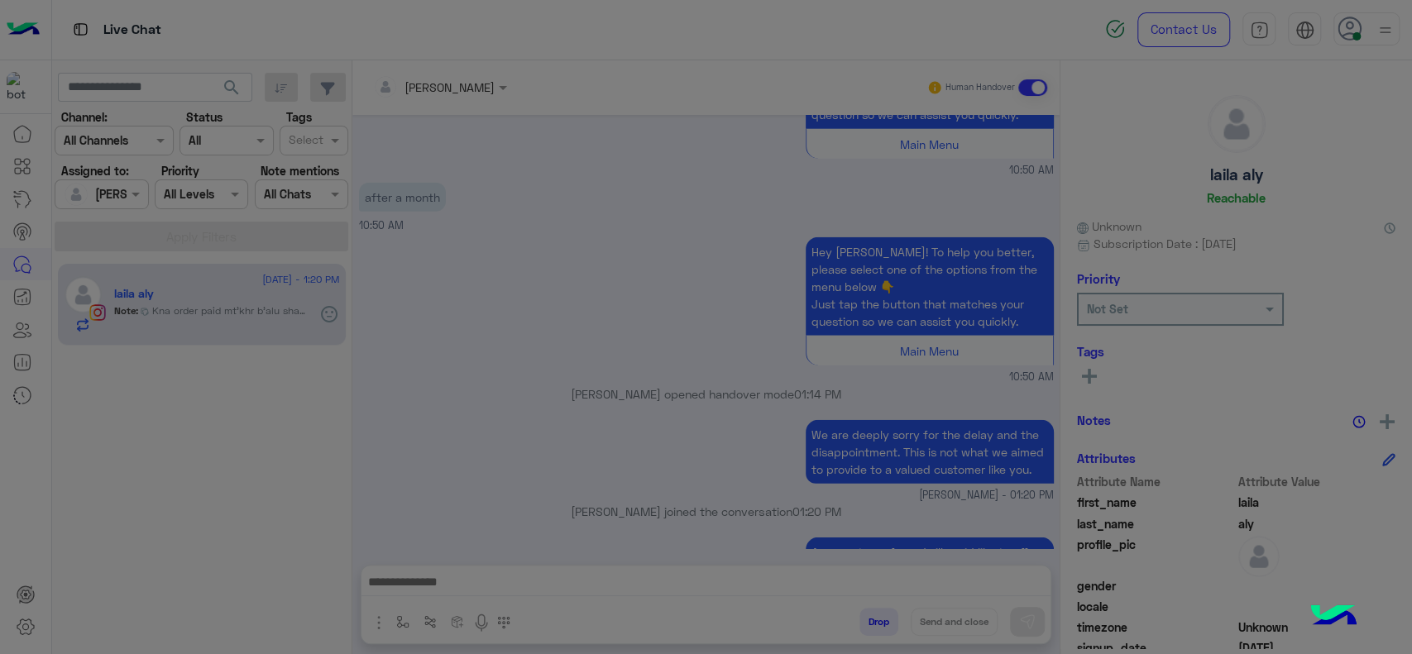
scroll to position [2933, 0]
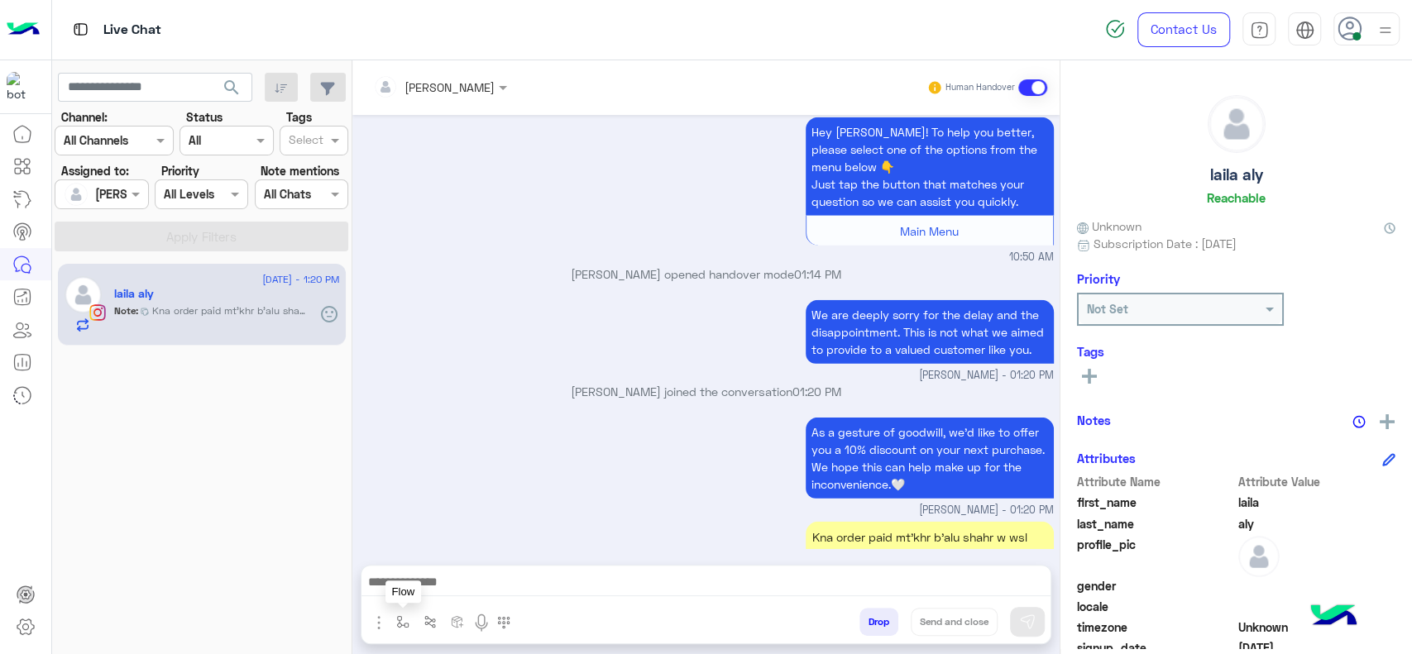
click at [403, 615] on img "button" at bounding box center [402, 621] width 13 height 13
click at [416, 583] on input "text" at bounding box center [433, 586] width 68 height 19
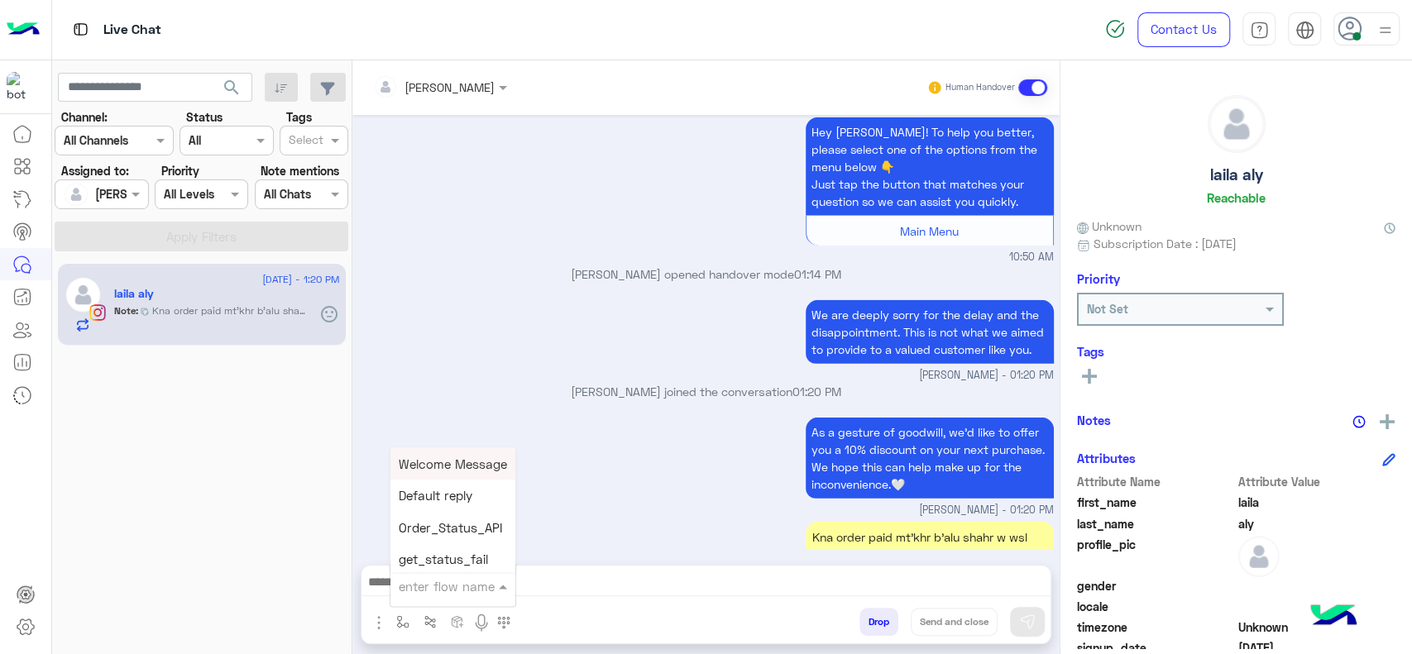
type input "*"
click at [472, 560] on div "[PERSON_NAME]" at bounding box center [451, 556] width 122 height 32
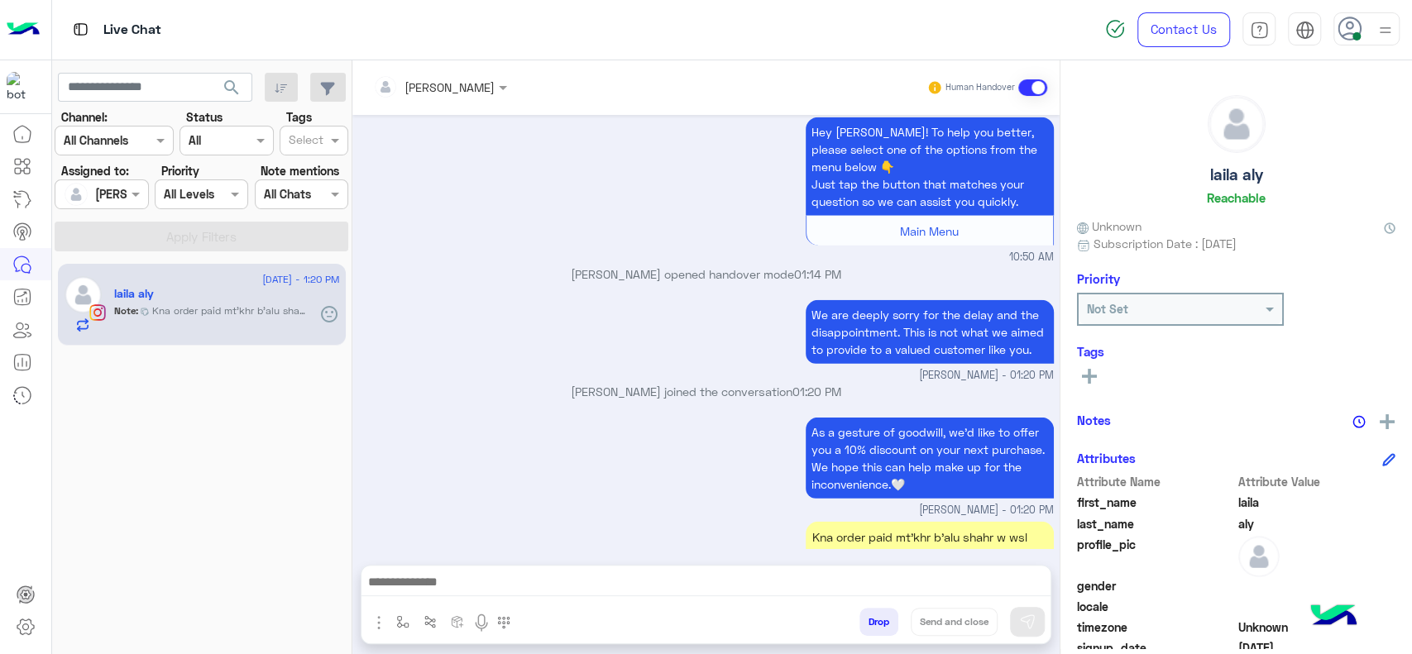
type textarea "**********"
click at [960, 626] on button "Send and close" at bounding box center [954, 622] width 87 height 28
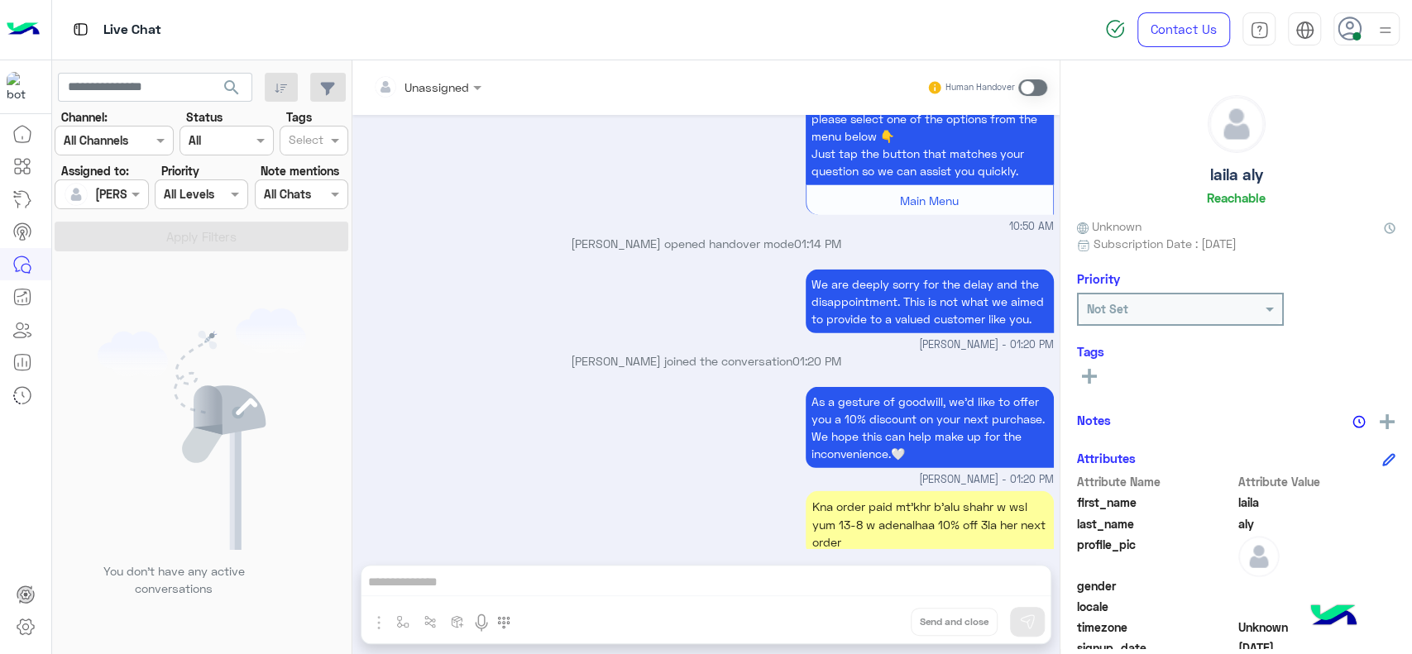
scroll to position [3168, 0]
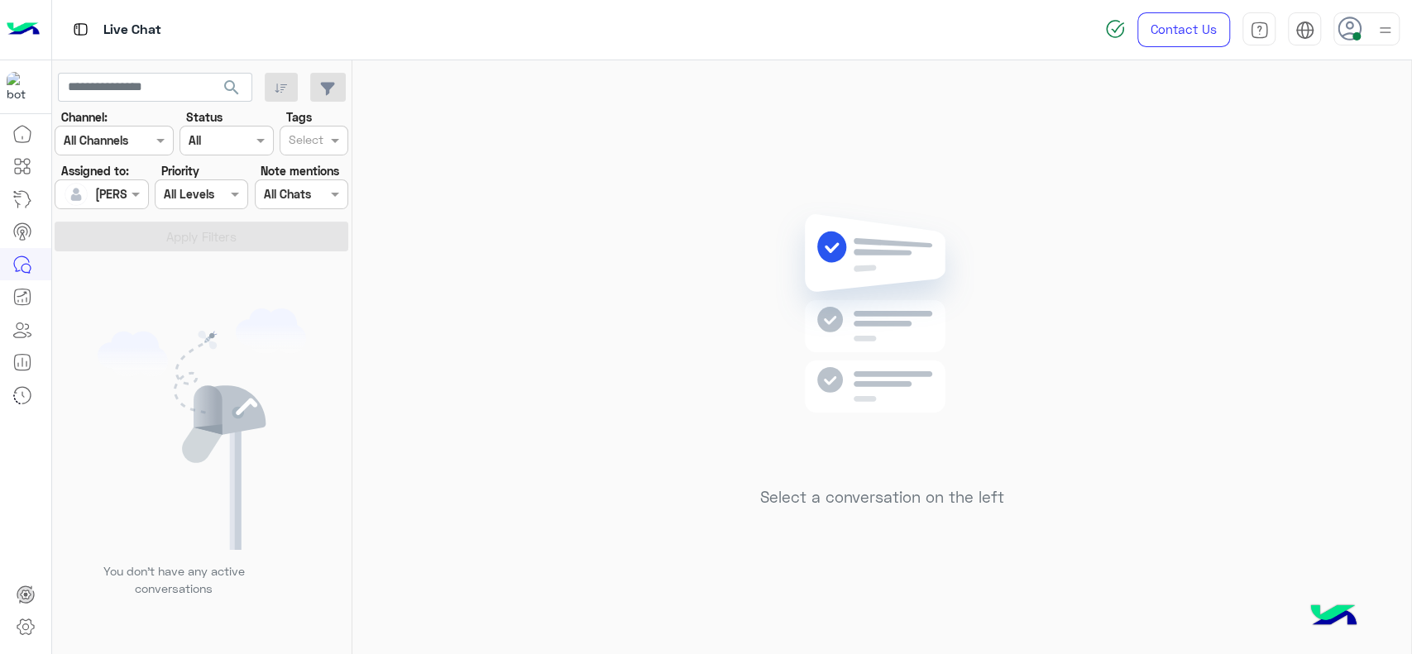
click at [680, 89] on div "Select a conversation on the left" at bounding box center [881, 360] width 1059 height 601
click at [518, 256] on div "Select a conversation on the left" at bounding box center [881, 360] width 1059 height 601
click at [1361, 32] on icon at bounding box center [1350, 29] width 25 height 25
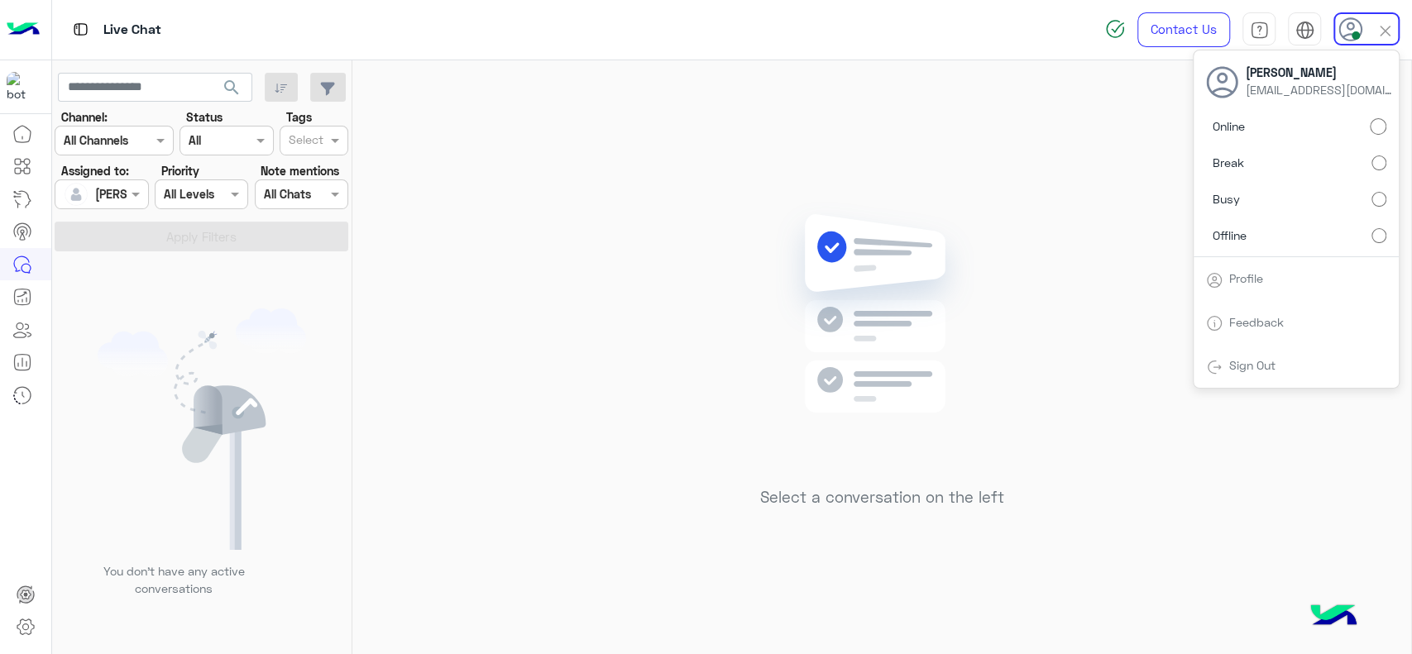
click at [907, 232] on img at bounding box center [882, 338] width 239 height 275
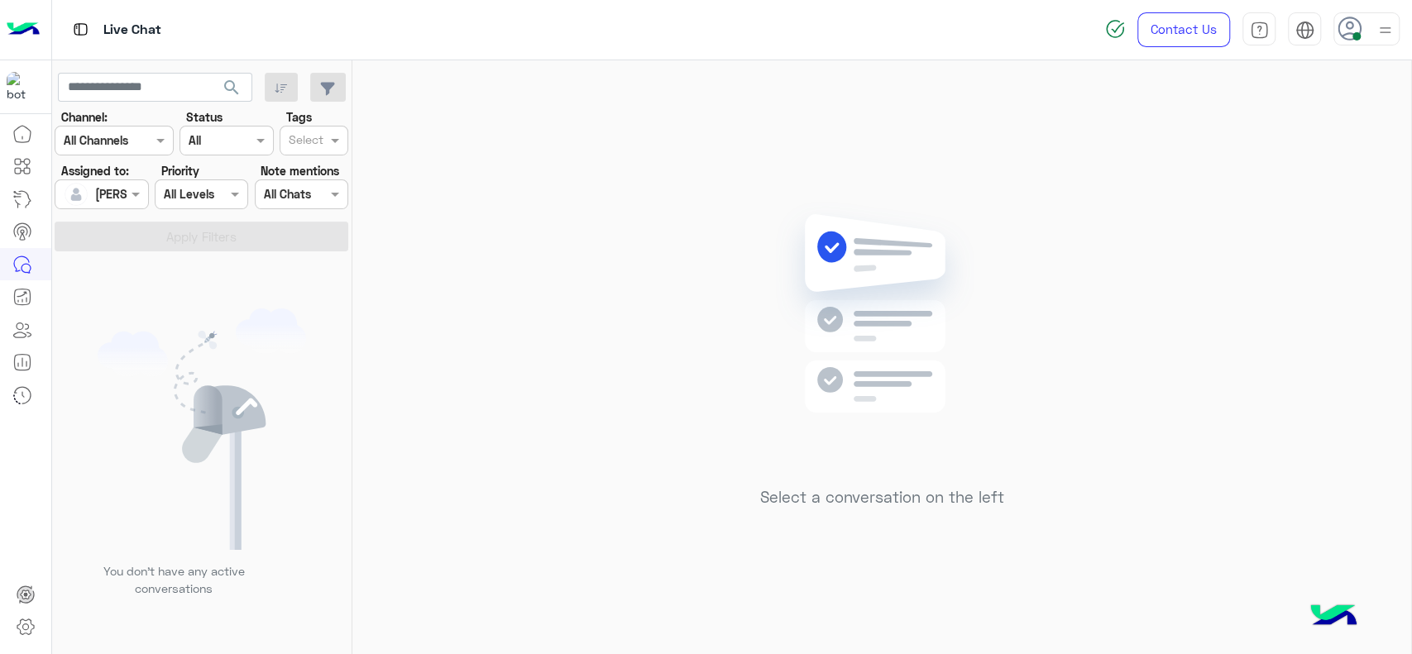
click at [1380, 38] on img at bounding box center [1385, 30] width 21 height 21
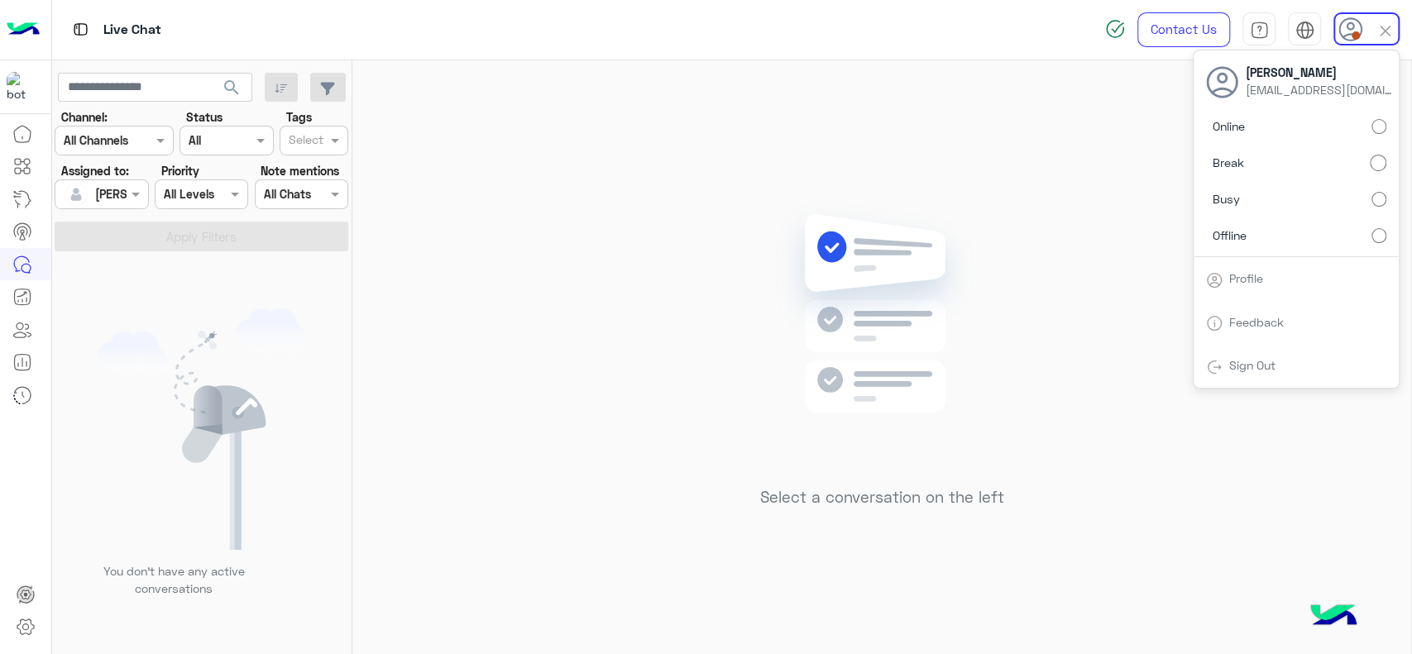
click at [951, 182] on div "Select a conversation on the left" at bounding box center [881, 360] width 1059 height 601
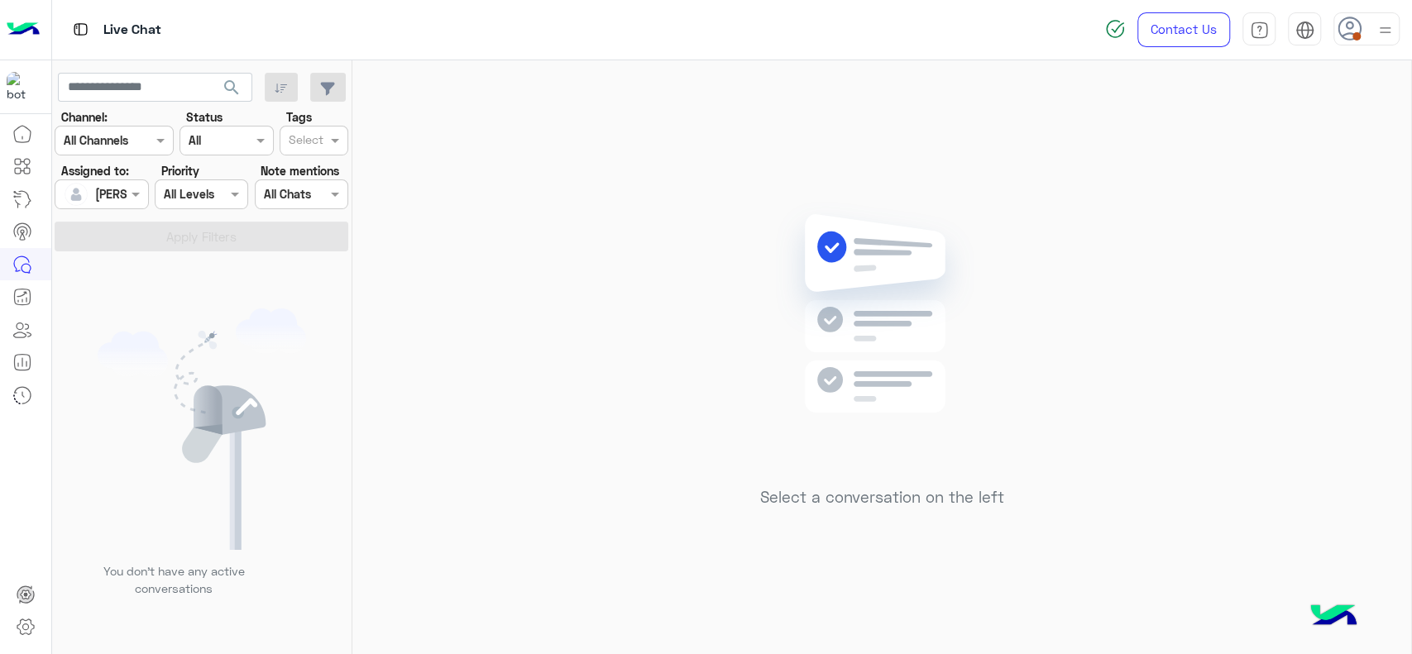
click at [576, 262] on div "Select a conversation on the left" at bounding box center [881, 360] width 1059 height 601
click at [1375, 34] on img at bounding box center [1385, 30] width 21 height 21
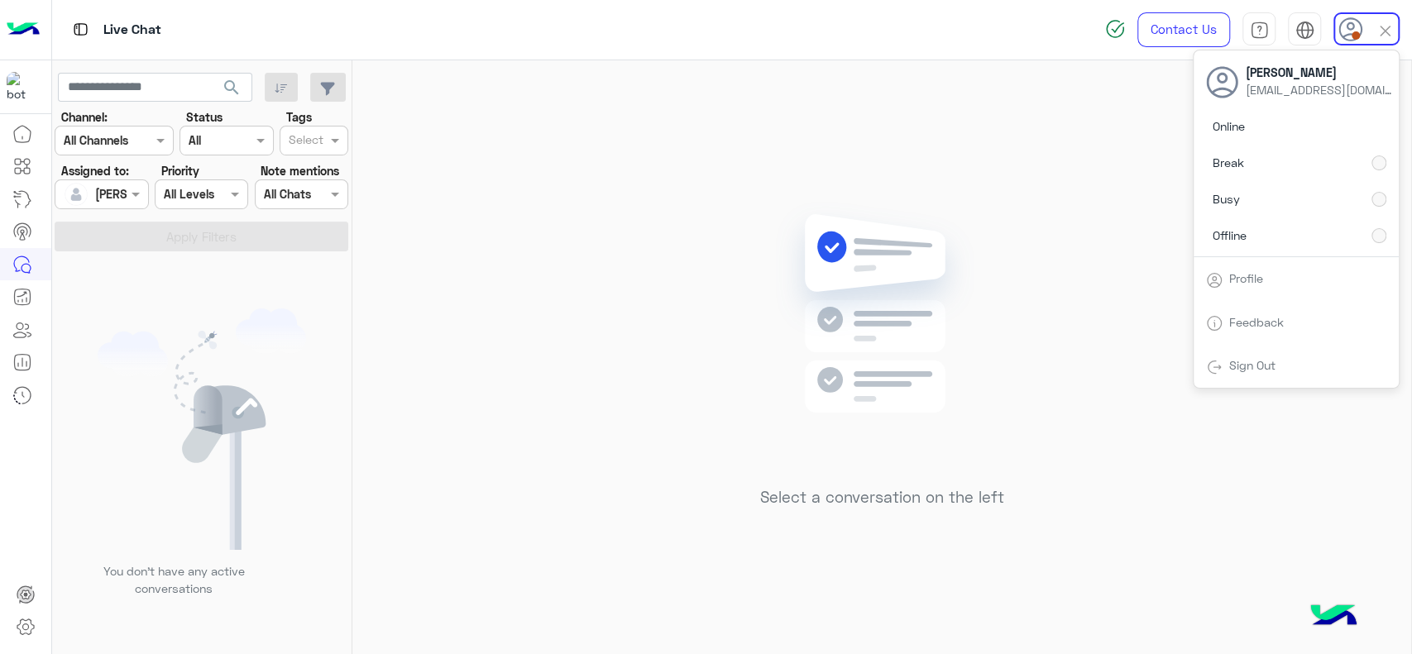
click at [872, 113] on div "Select a conversation on the left" at bounding box center [881, 360] width 1059 height 601
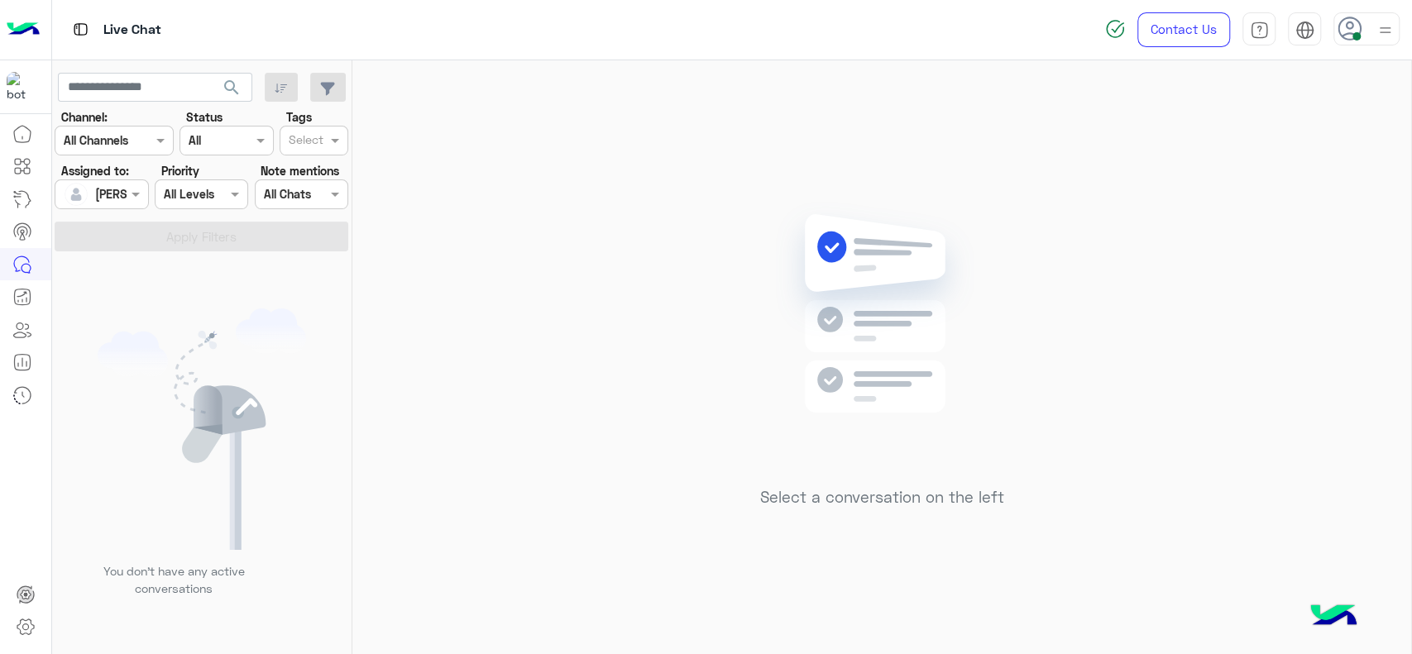
click at [749, 308] on div "Select a conversation on the left" at bounding box center [881, 360] width 1059 height 601
click at [668, 223] on div "Select a conversation on the left" at bounding box center [881, 360] width 1059 height 601
click at [91, 186] on input "text" at bounding box center [83, 194] width 38 height 17
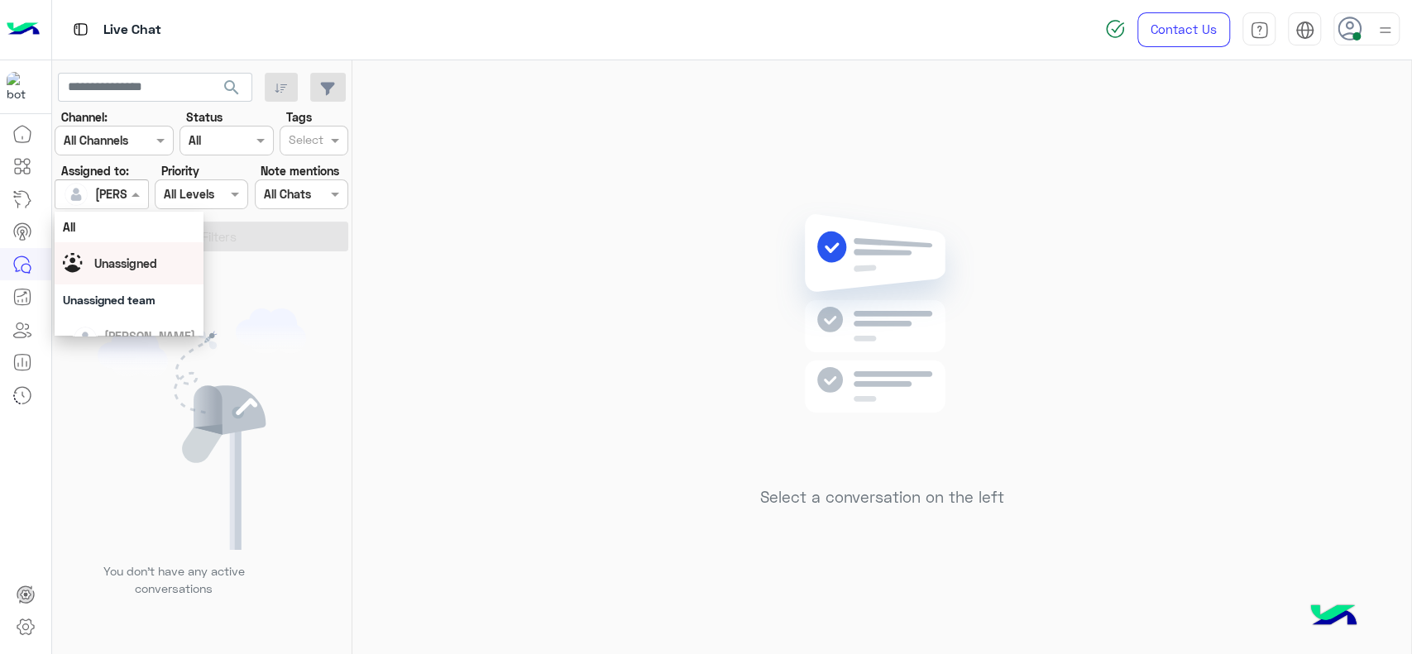
click at [125, 261] on span "Unassigned" at bounding box center [125, 263] width 63 height 14
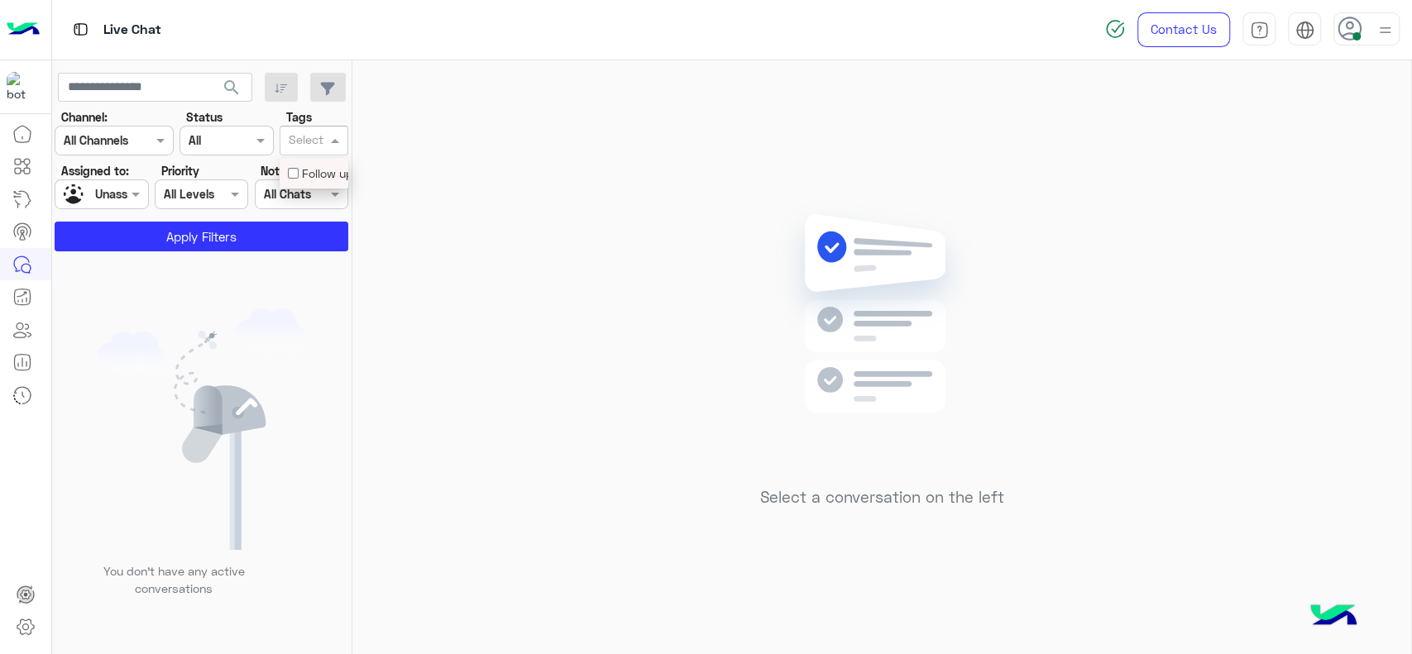
click at [311, 136] on input "text" at bounding box center [306, 141] width 35 height 17
click at [318, 171] on div "Follow up" at bounding box center [314, 173] width 52 height 17
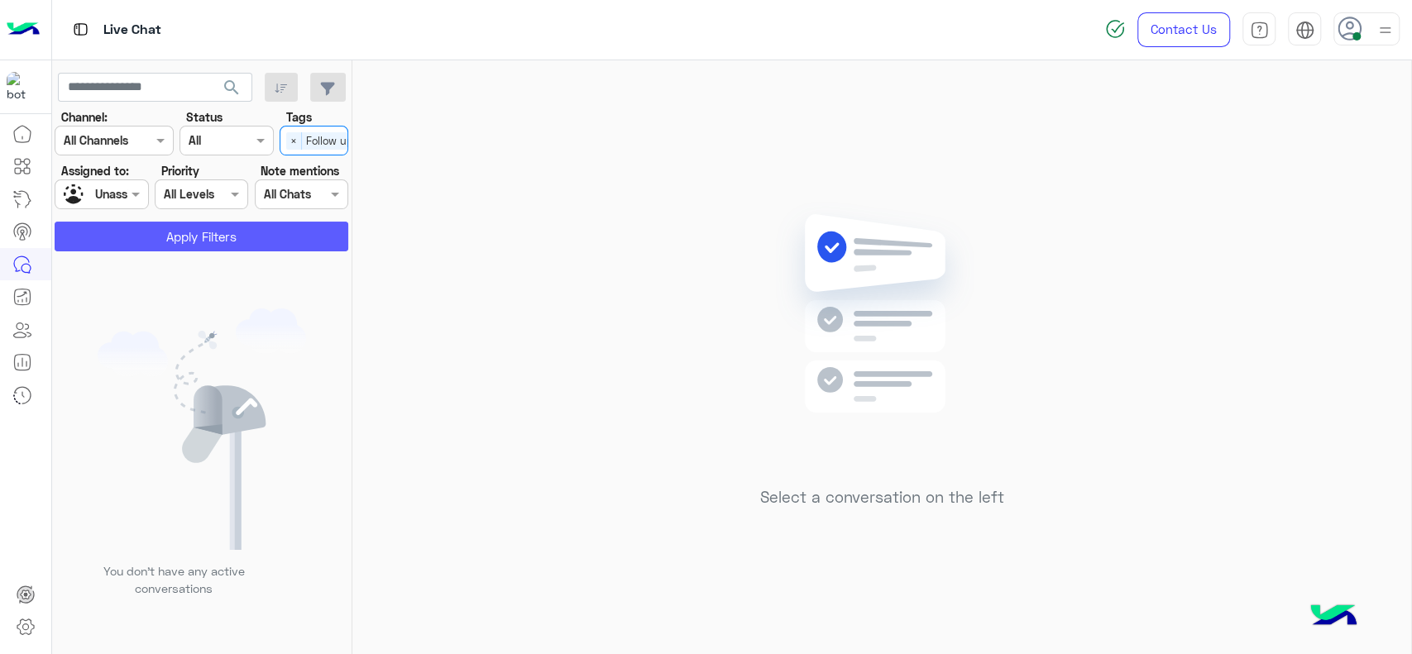
click at [226, 244] on button "Apply Filters" at bounding box center [202, 237] width 294 height 30
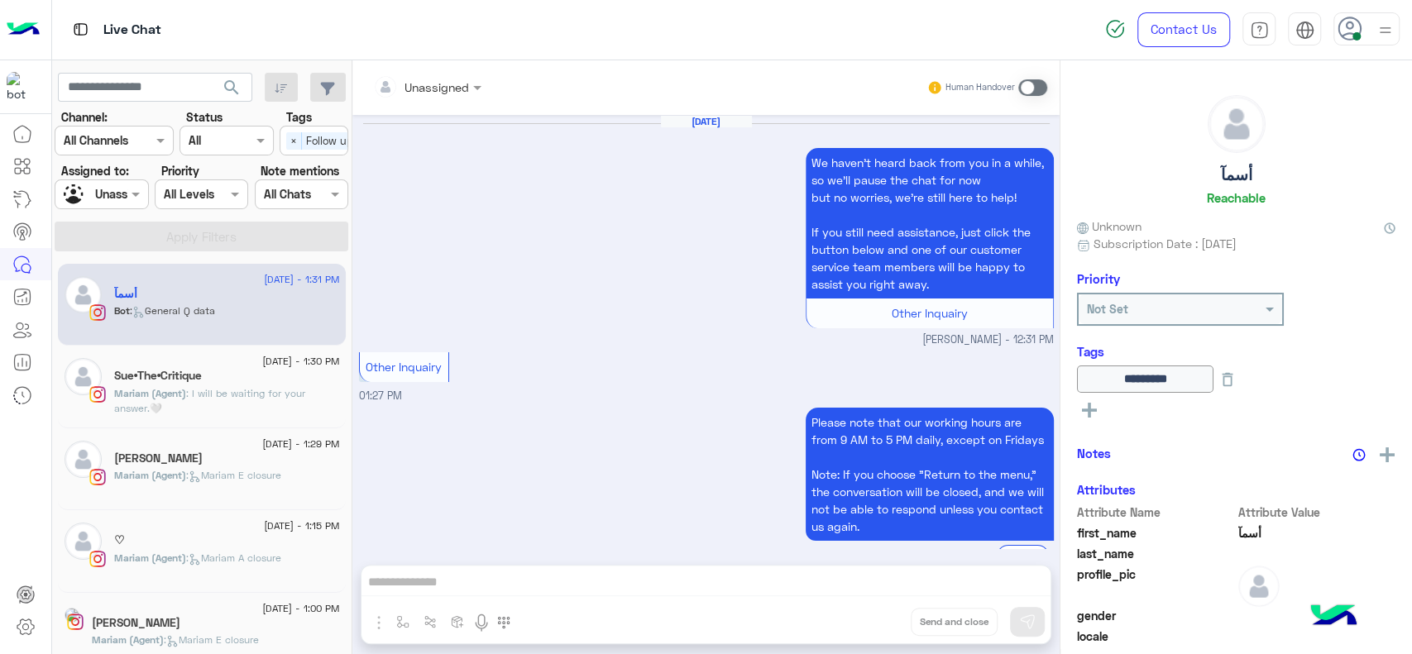
scroll to position [1448, 0]
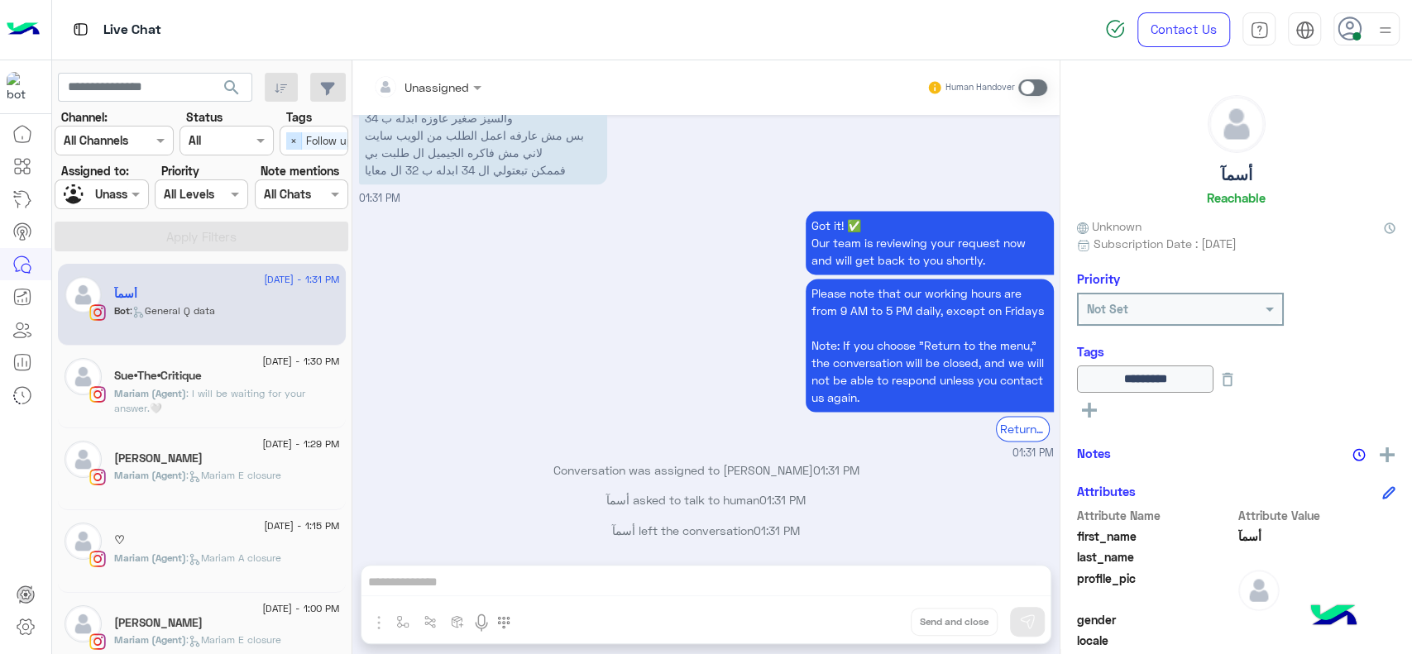
click at [293, 132] on span "×" at bounding box center [294, 140] width 16 height 17
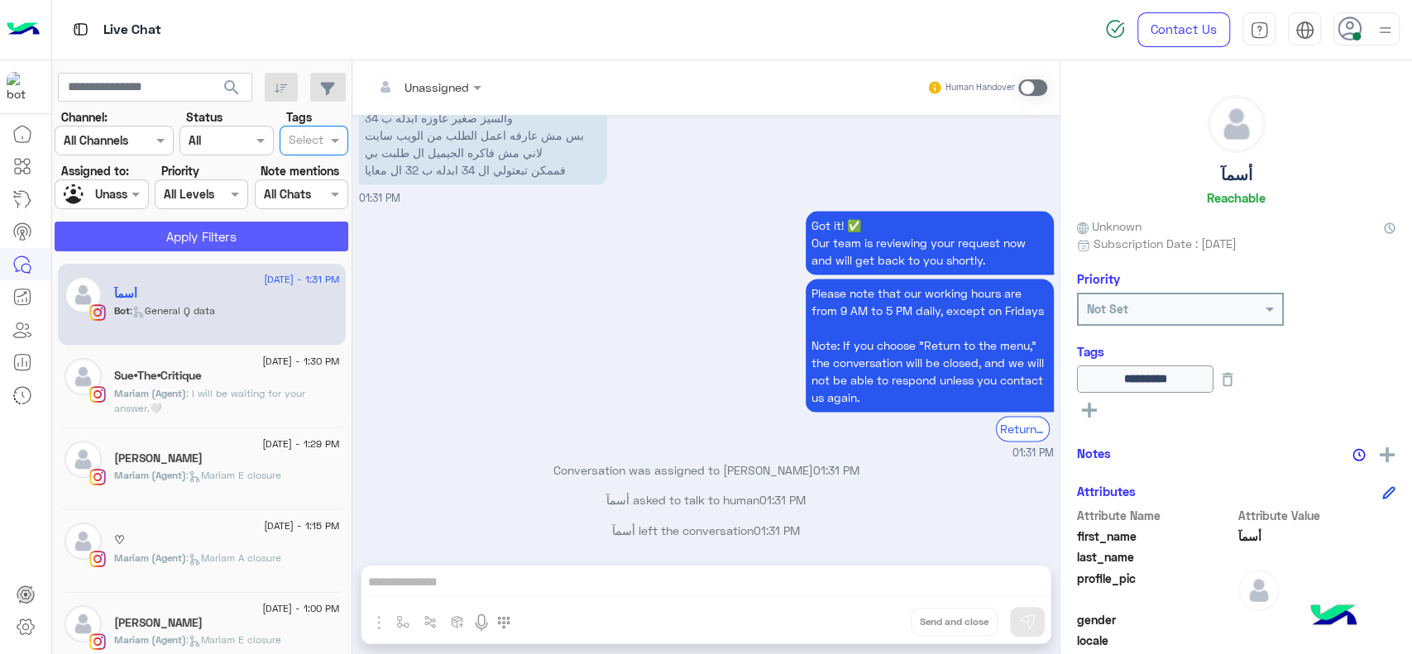
click at [265, 242] on button "Apply Filters" at bounding box center [202, 237] width 294 height 30
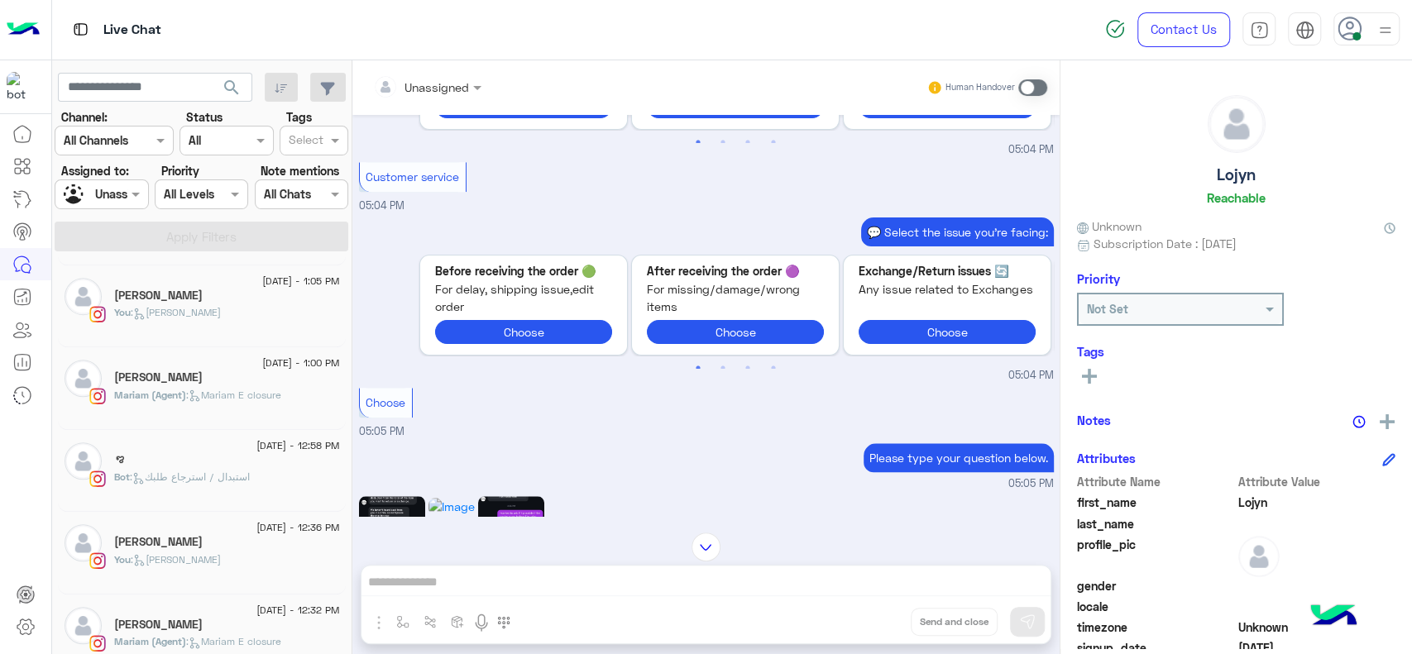
scroll to position [754, 0]
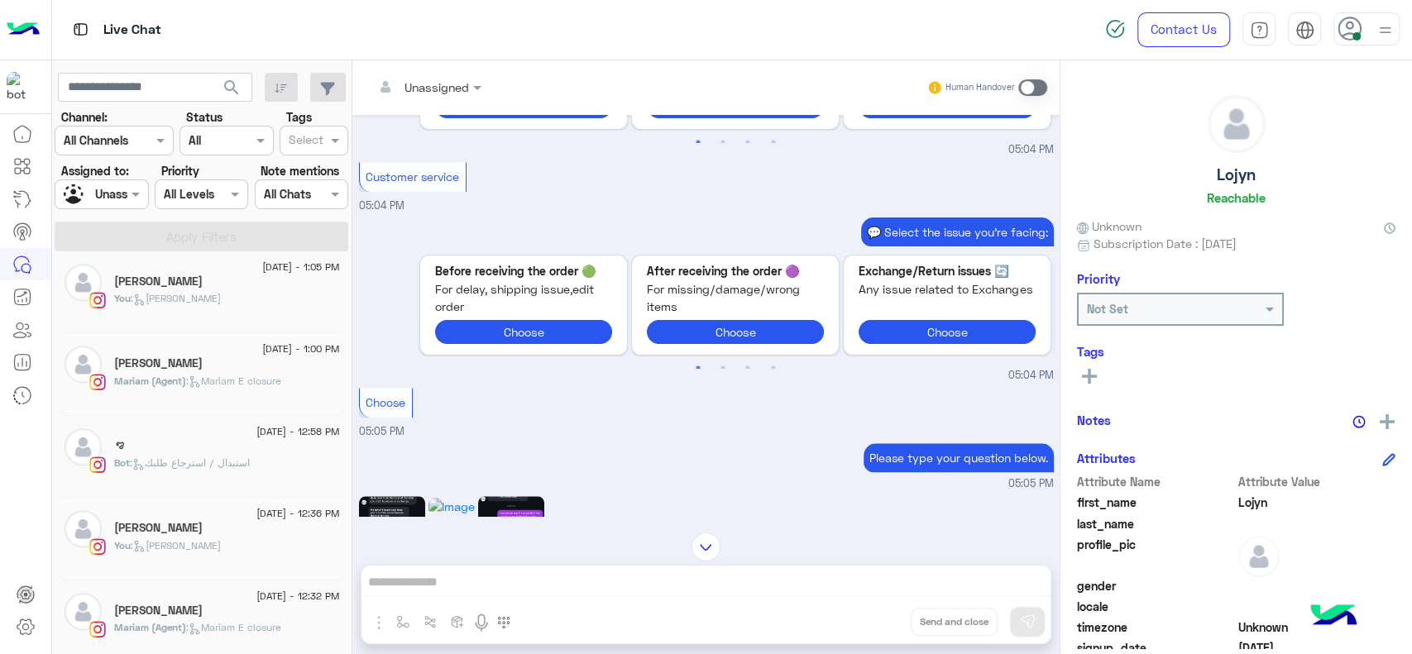
click at [161, 534] on div "[PERSON_NAME]" at bounding box center [227, 529] width 226 height 17
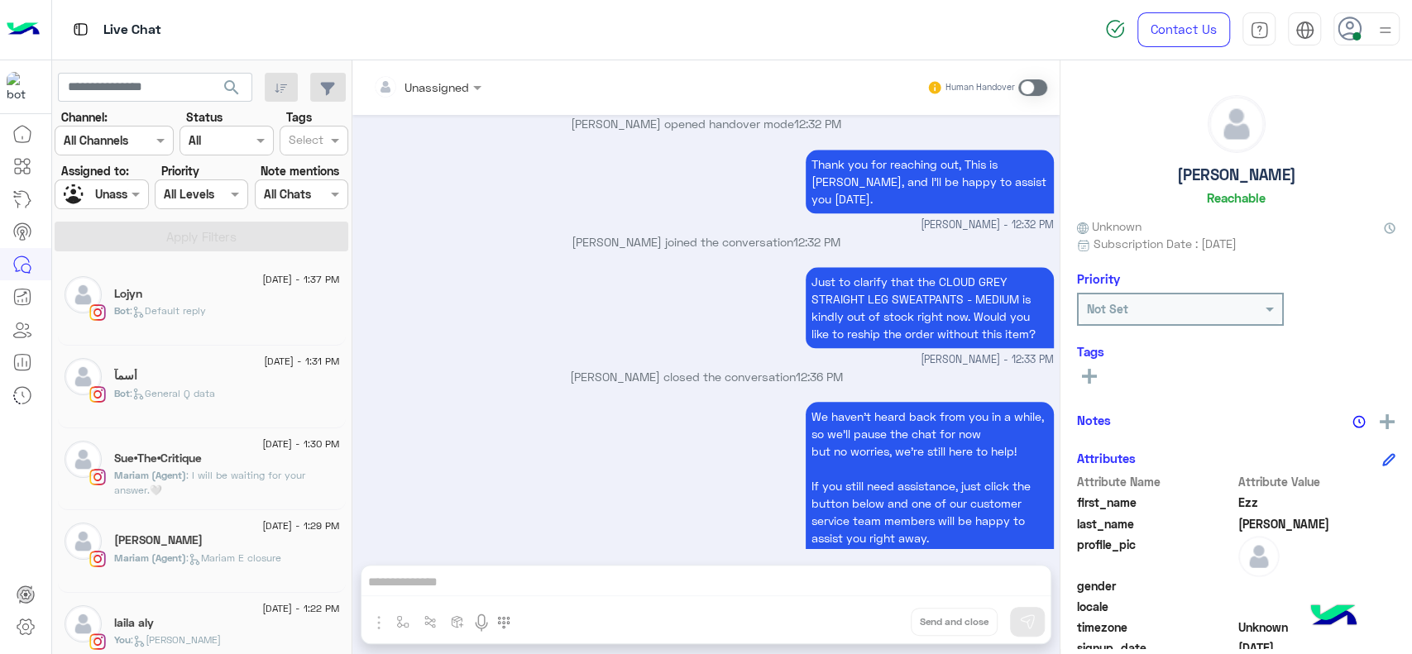
click at [171, 321] on div "Bot : Default reply" at bounding box center [227, 318] width 226 height 29
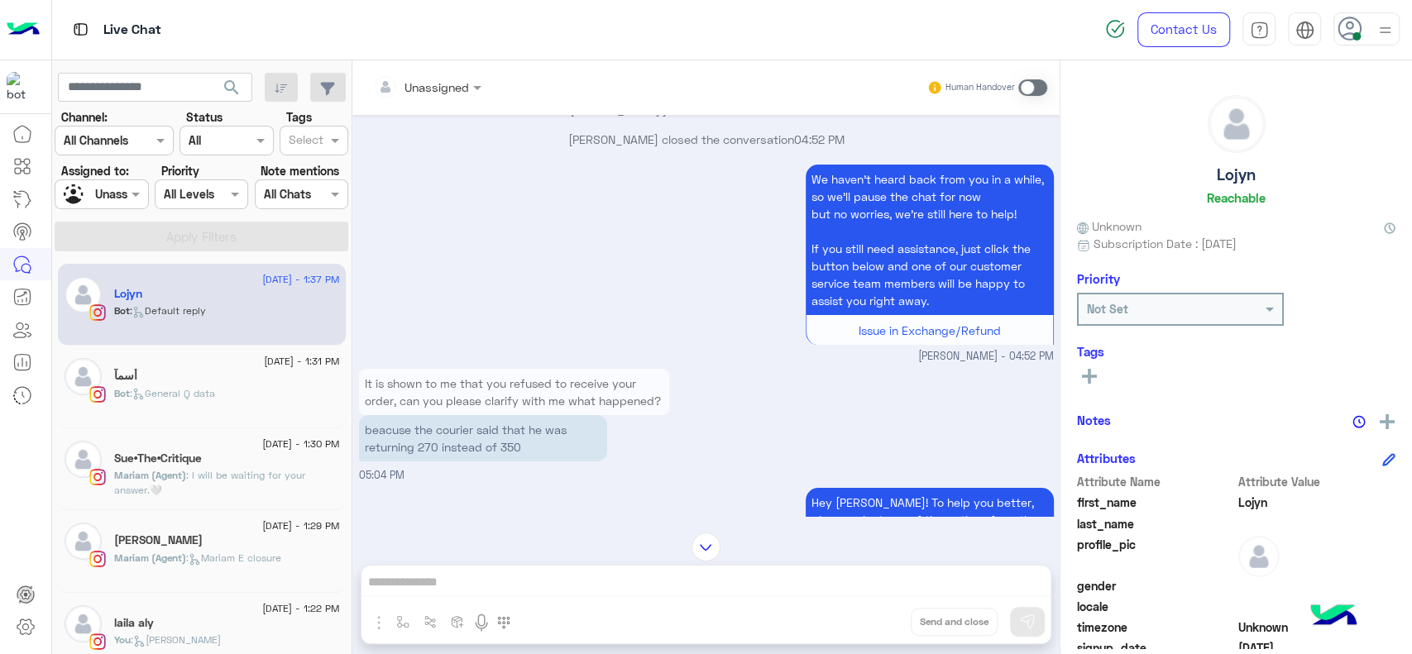
scroll to position [120, 0]
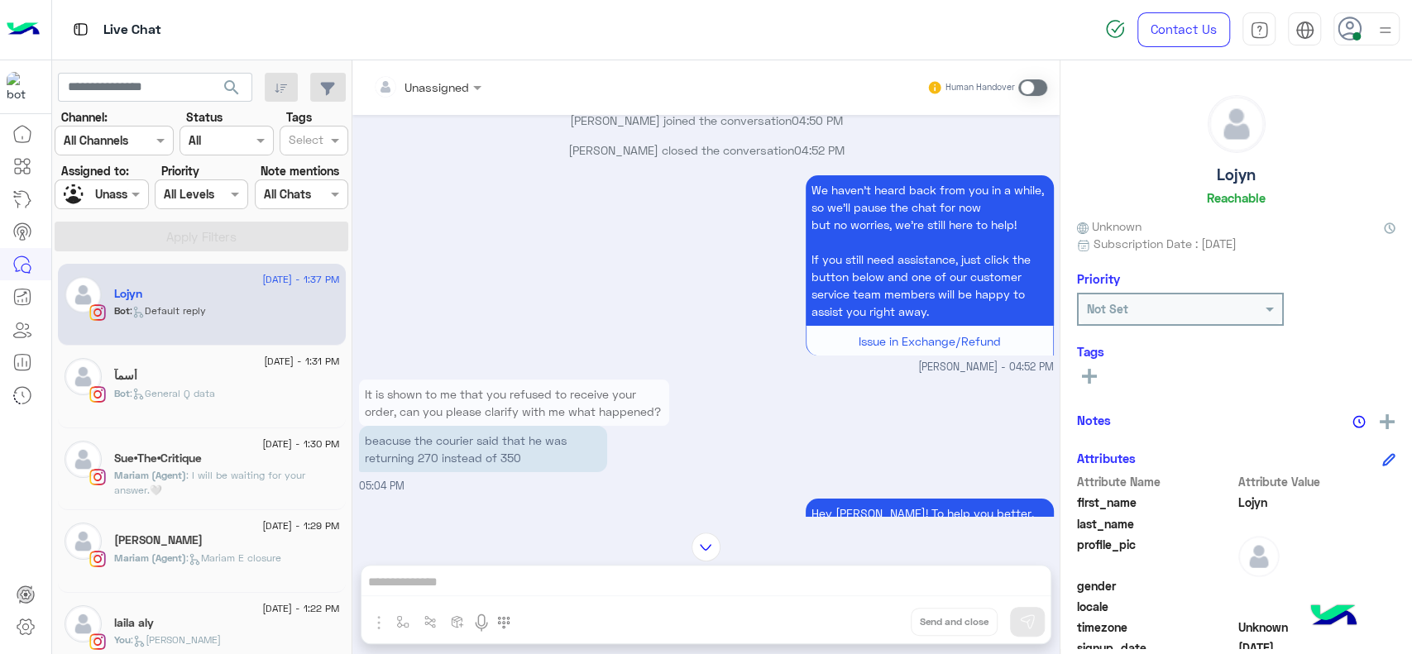
click at [468, 403] on p "It is shown to me that you refused to receive your order, can you please clarif…" at bounding box center [514, 403] width 310 height 46
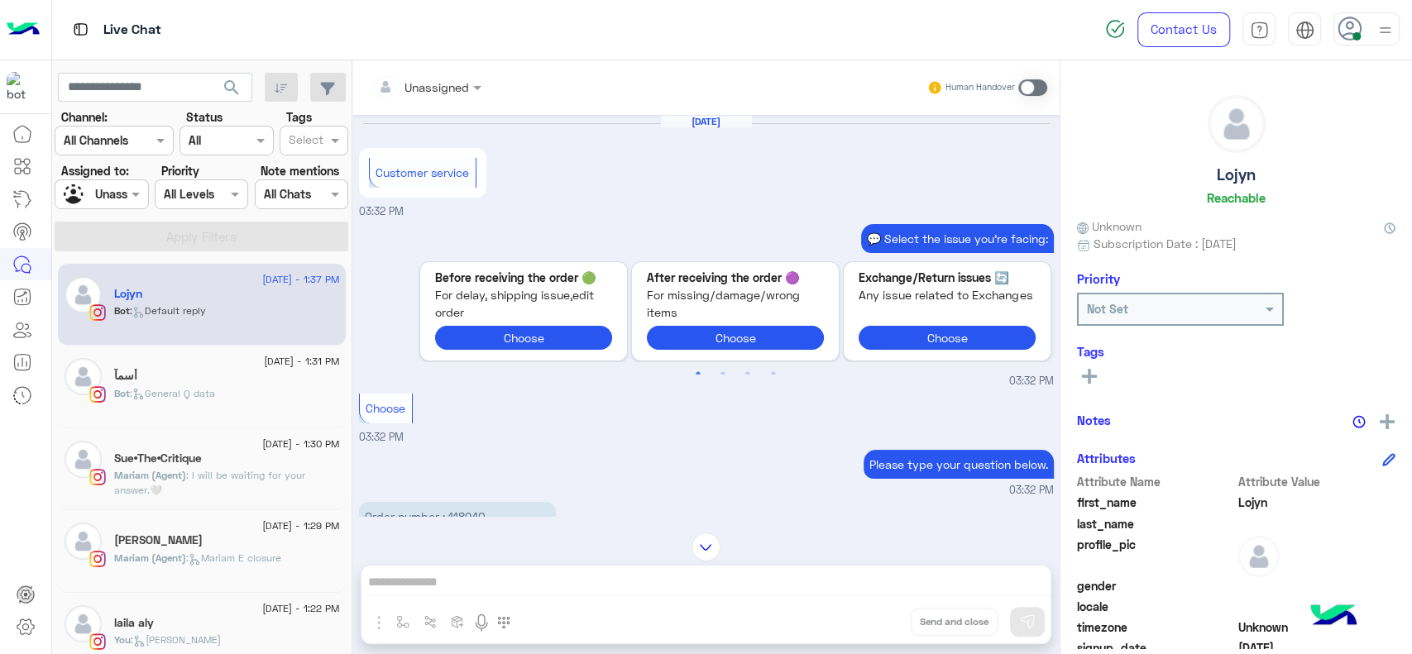
scroll to position [1632, 0]
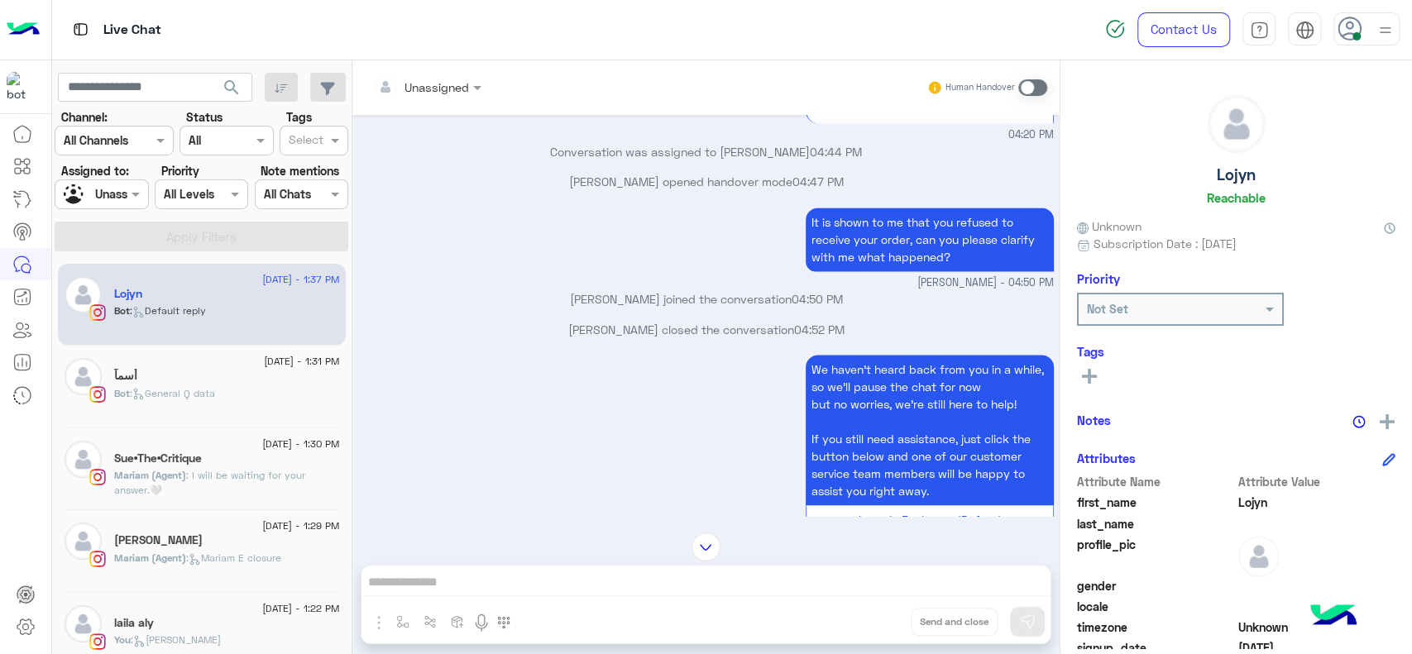
click at [437, 91] on input "text" at bounding box center [406, 87] width 67 height 17
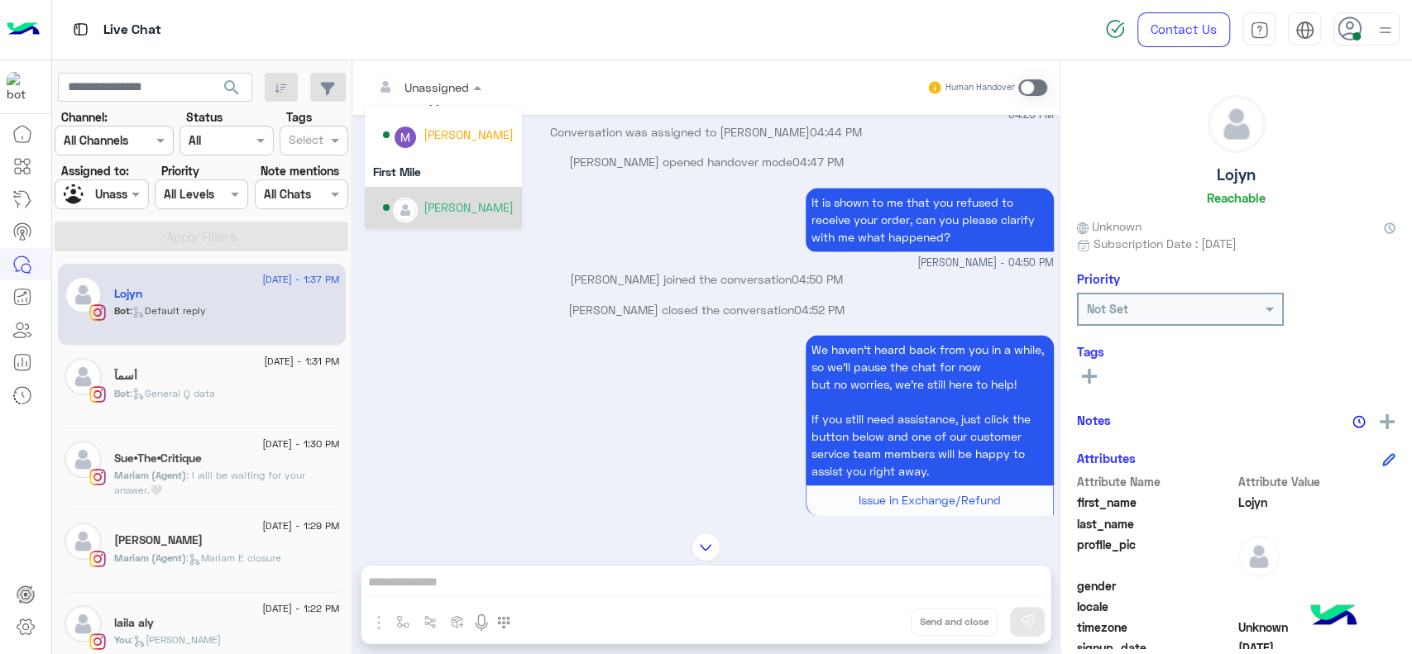
scroll to position [1612, 0]
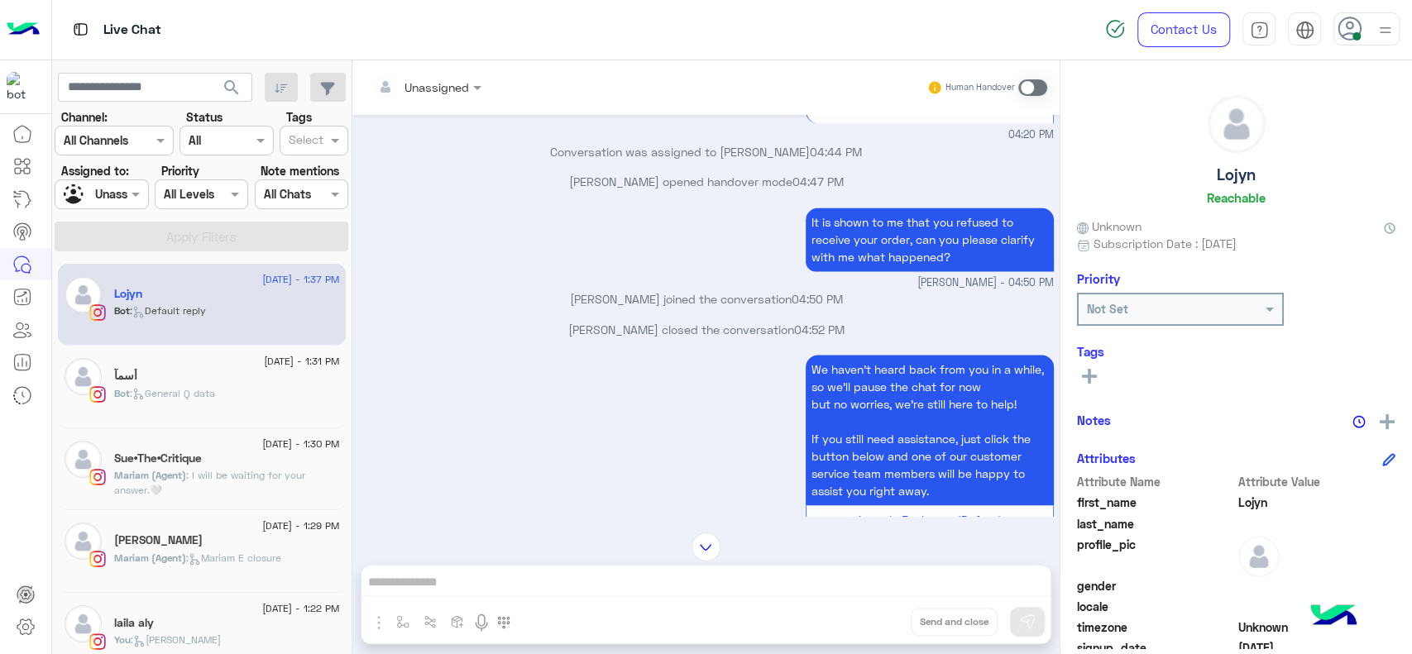
click at [396, 411] on div "We haven’t heard back from you in a while, so we’ll pause the chat for now but …" at bounding box center [706, 453] width 695 height 204
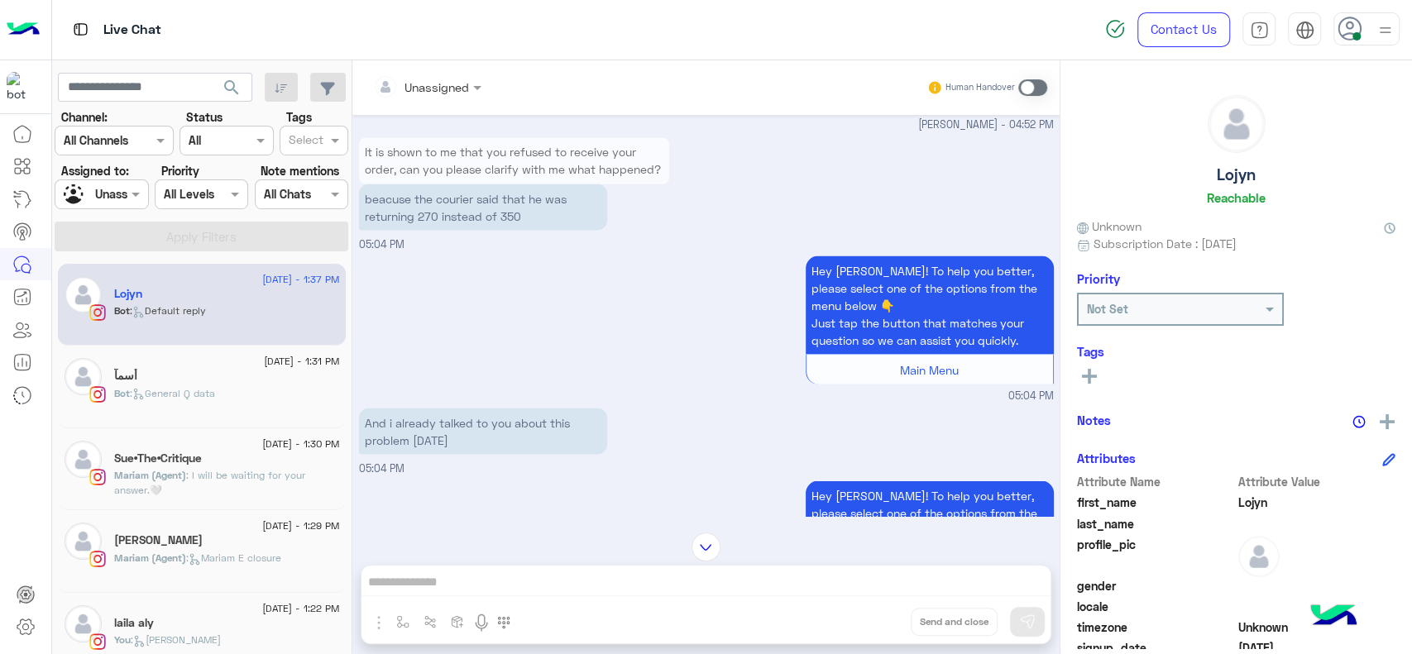
scroll to position [2035, 0]
click at [1383, 419] on img at bounding box center [1387, 421] width 15 height 15
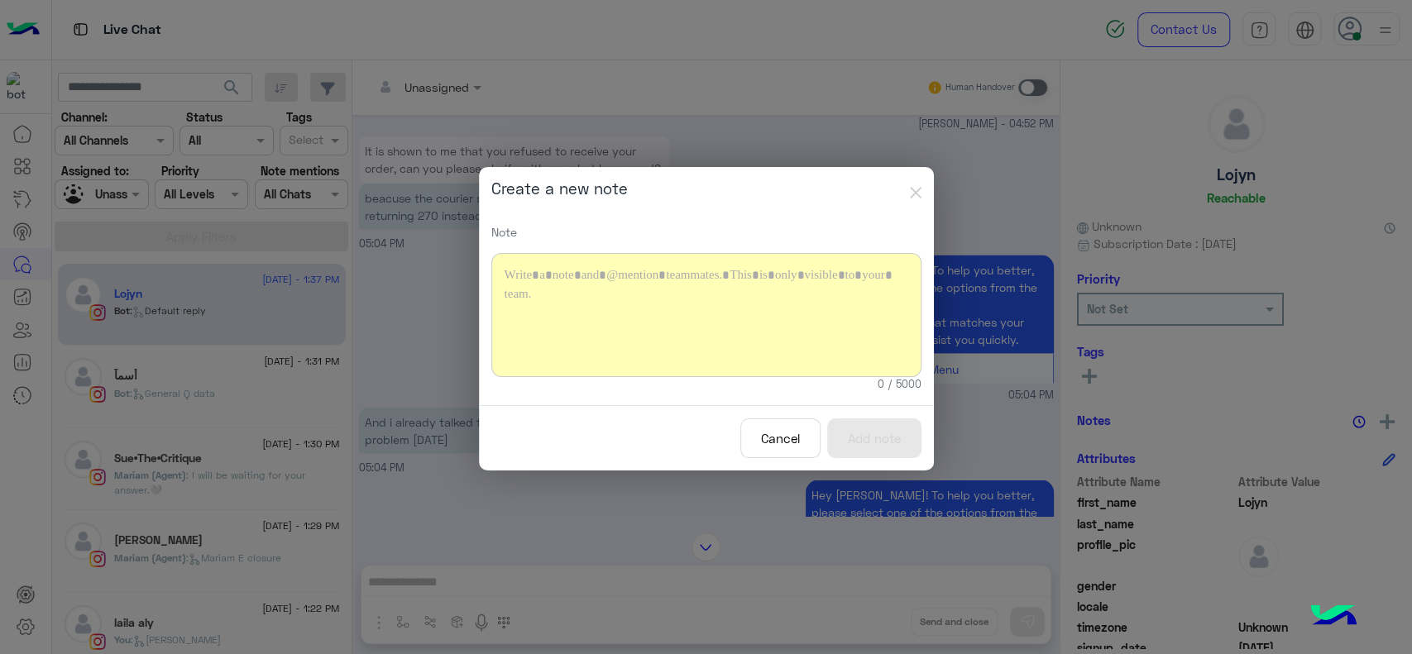
click at [555, 291] on div at bounding box center [706, 315] width 430 height 124
click at [874, 440] on button "Add note" at bounding box center [874, 439] width 94 height 41
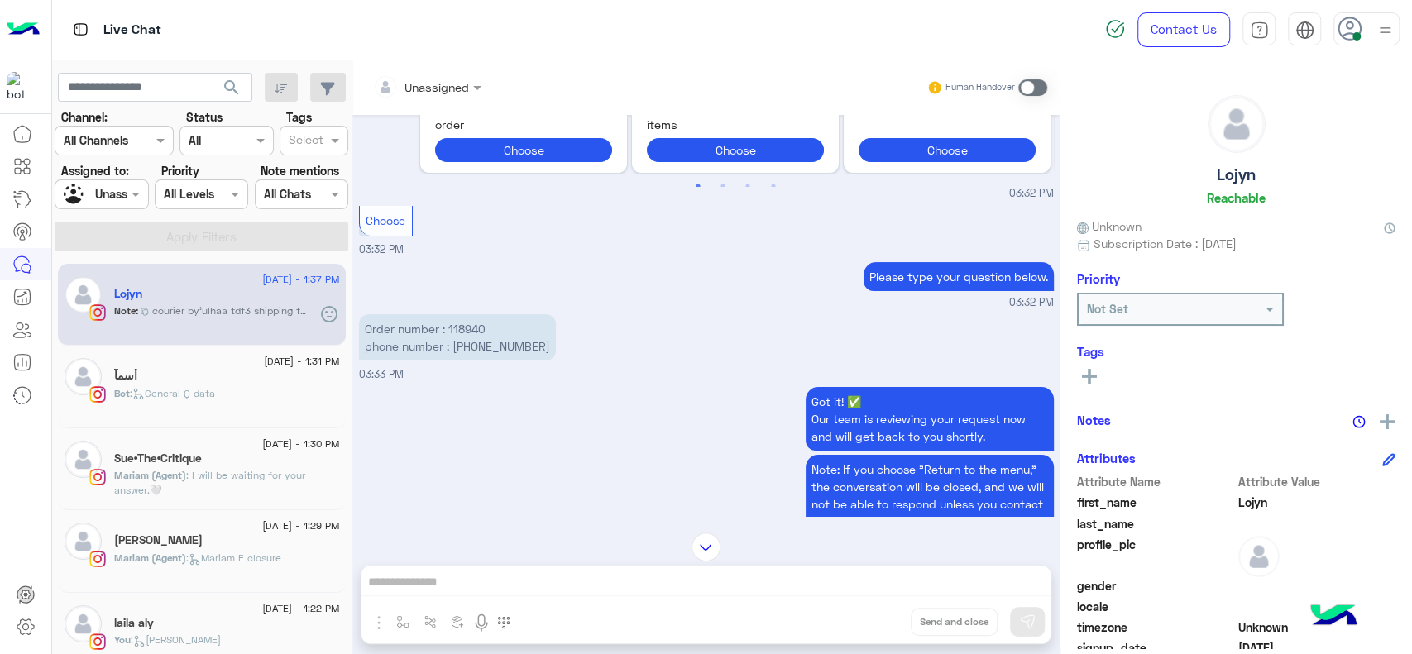
scroll to position [165, 0]
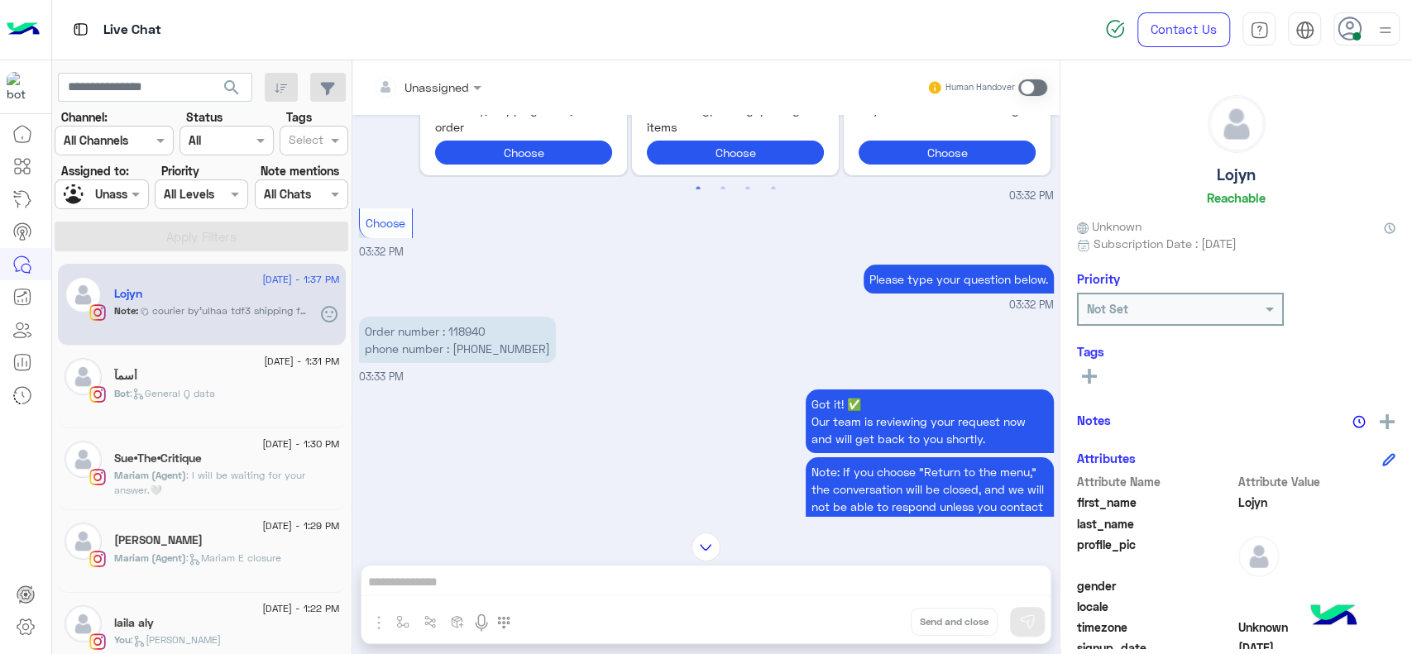
click at [414, 89] on input "text" at bounding box center [406, 87] width 67 height 17
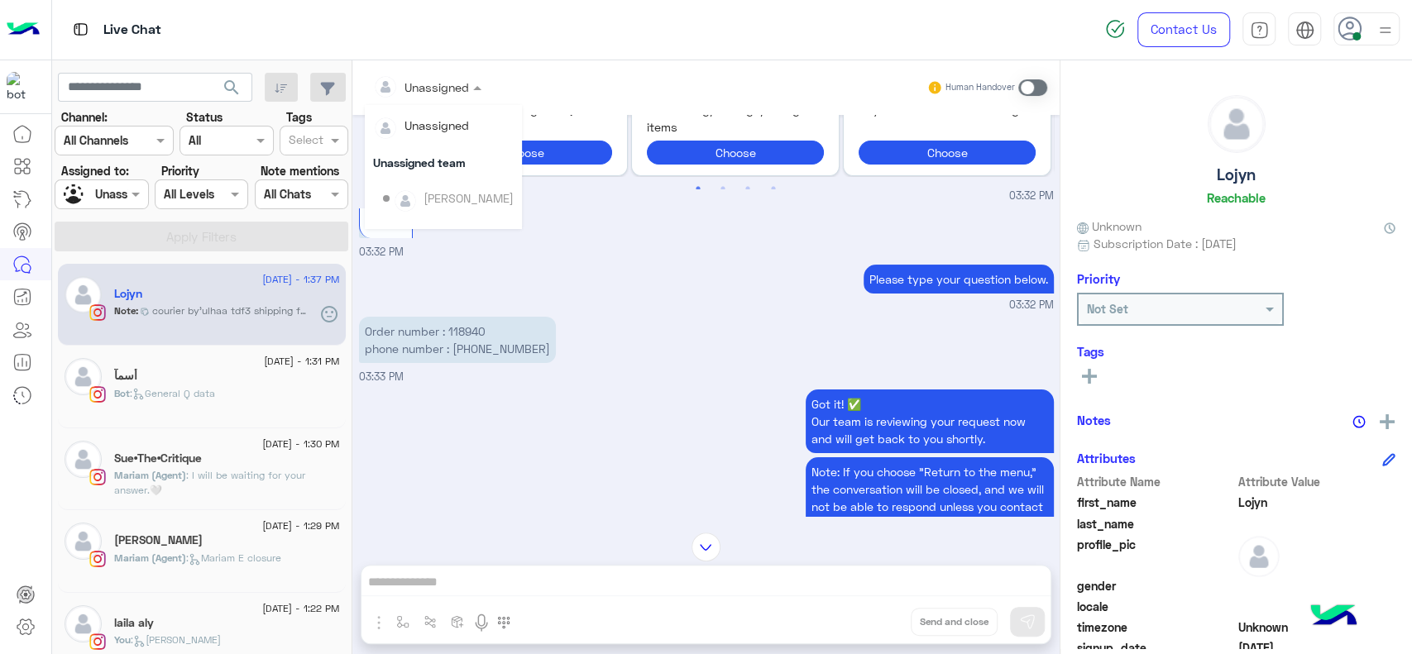
scroll to position [336, 0]
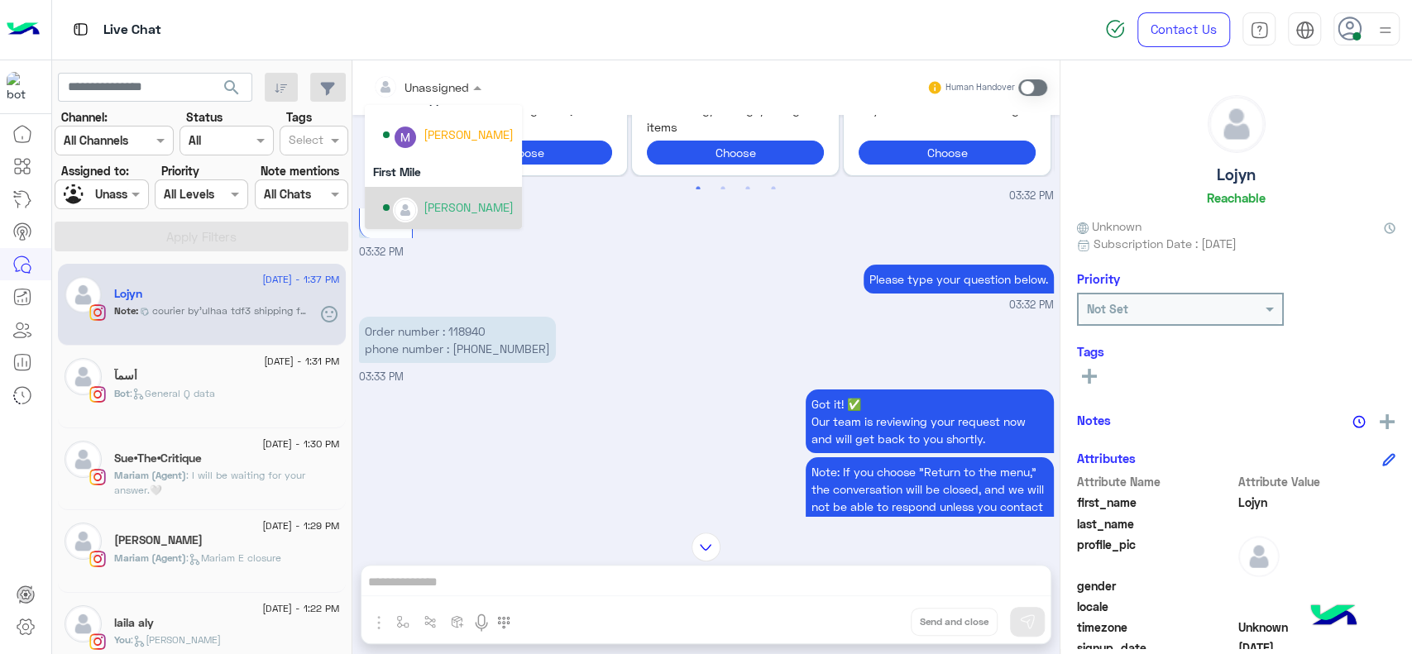
click at [414, 195] on div "[PERSON_NAME]" at bounding box center [448, 208] width 131 height 29
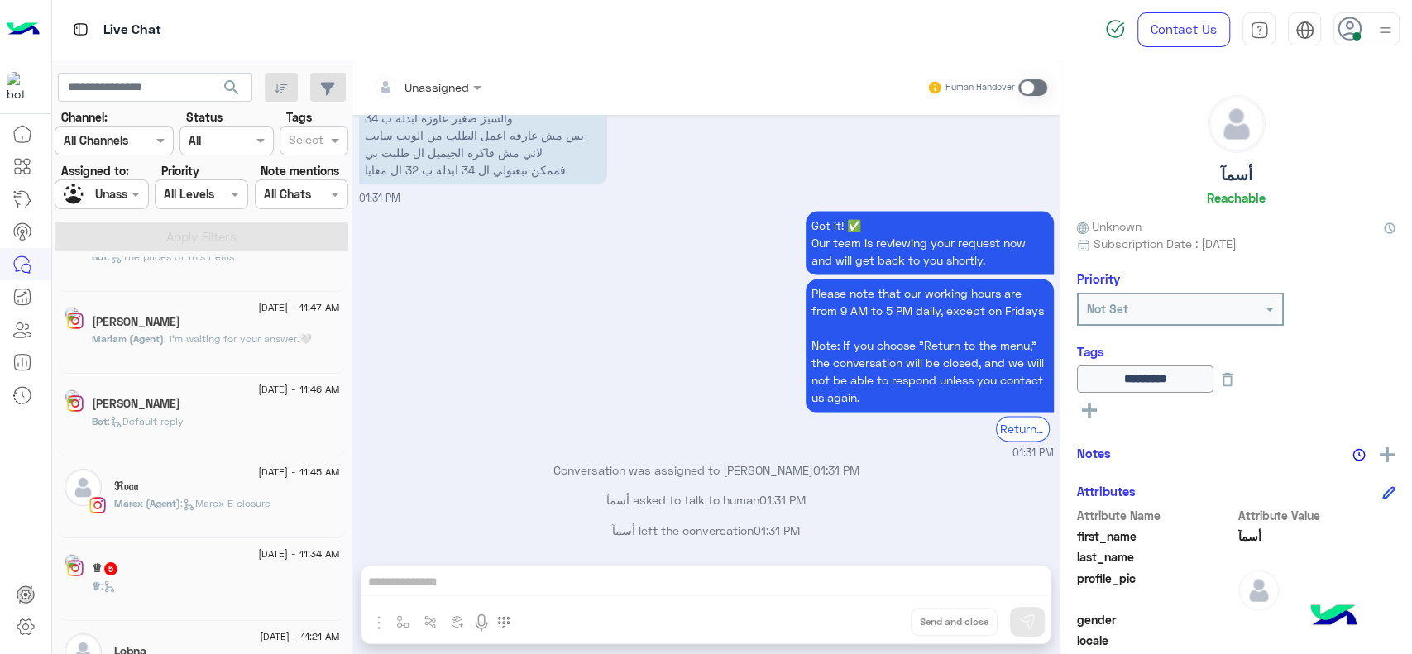
scroll to position [56, 0]
click at [518, 399] on div "Got it! ✅ Our team is reviewing your request now and will get back to you short…" at bounding box center [706, 334] width 695 height 255
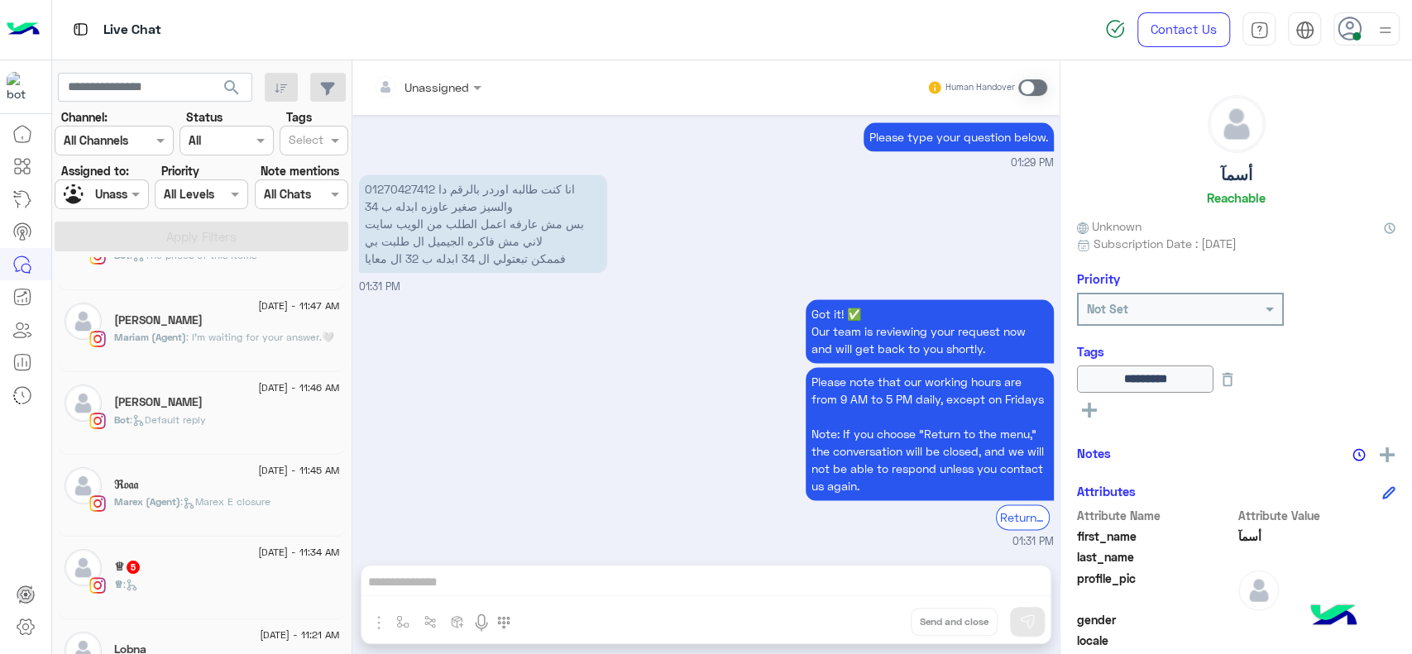
scroll to position [1357, 0]
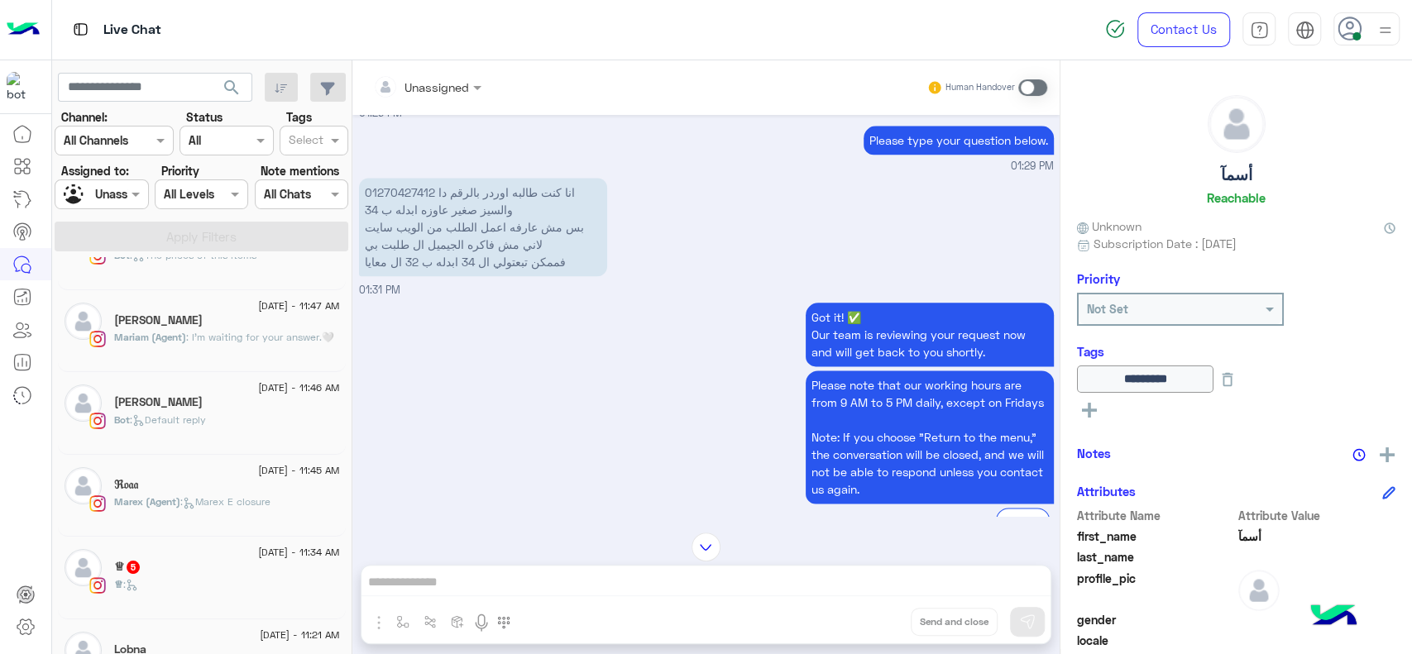
click at [453, 440] on div "Got it! ✅ Our team is reviewing your request now and will get back to you short…" at bounding box center [706, 426] width 695 height 255
click at [434, 330] on div "Got it! ✅ Our team is reviewing your request now and will get back to you short…" at bounding box center [706, 426] width 695 height 255
click at [371, 398] on div "Got it! ✅ Our team is reviewing your request now and will get back to you short…" at bounding box center [706, 426] width 695 height 255
click at [466, 395] on div "Got it! ✅ Our team is reviewing your request now and will get back to you short…" at bounding box center [706, 426] width 695 height 255
click at [507, 397] on div "Got it! ✅ Our team is reviewing your request now and will get back to you short…" at bounding box center [706, 426] width 695 height 255
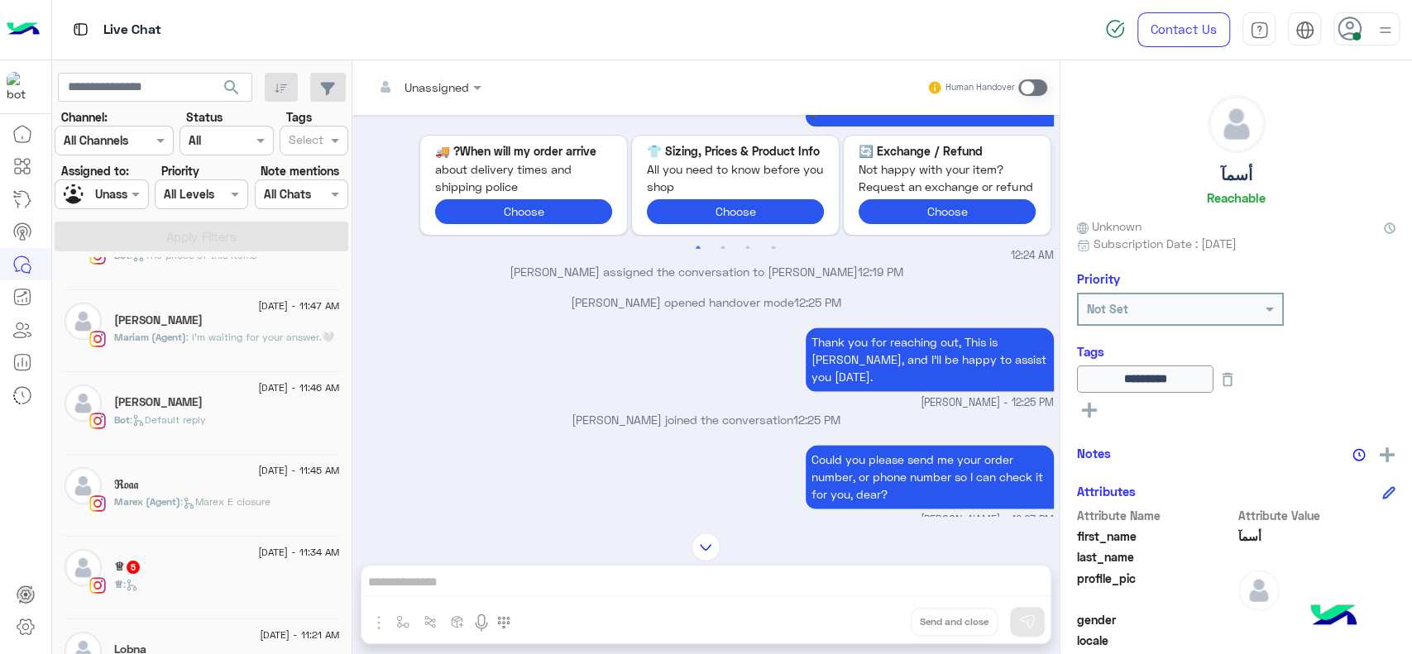
scroll to position [1253, 0]
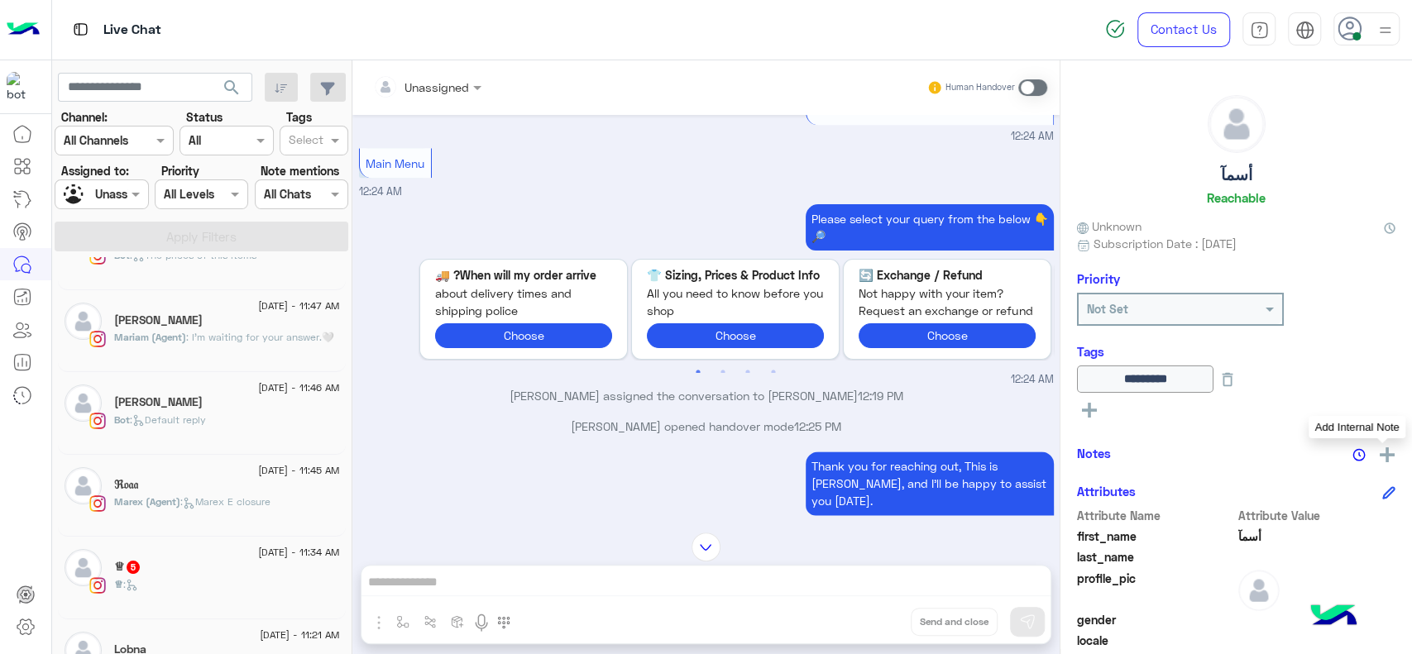
click at [1380, 460] on img at bounding box center [1387, 455] width 15 height 15
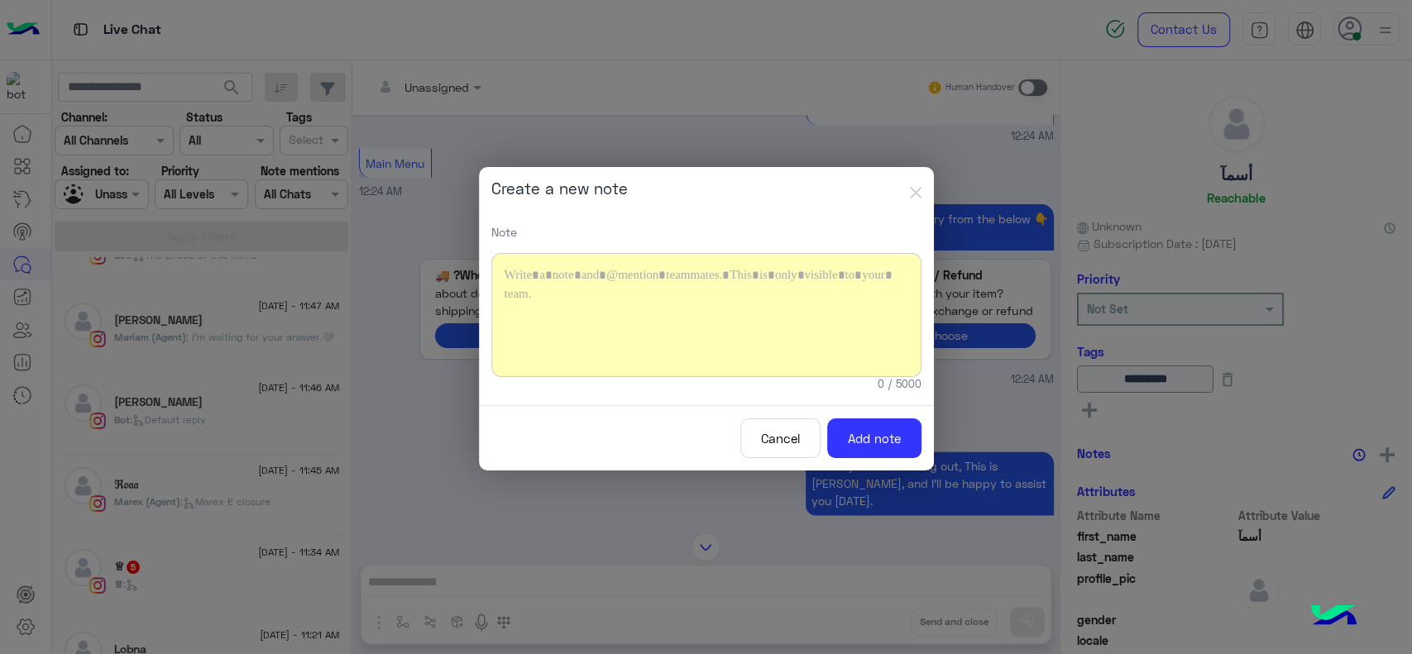
click at [574, 275] on div at bounding box center [706, 315] width 430 height 124
click at [853, 436] on button "Add note" at bounding box center [874, 439] width 94 height 41
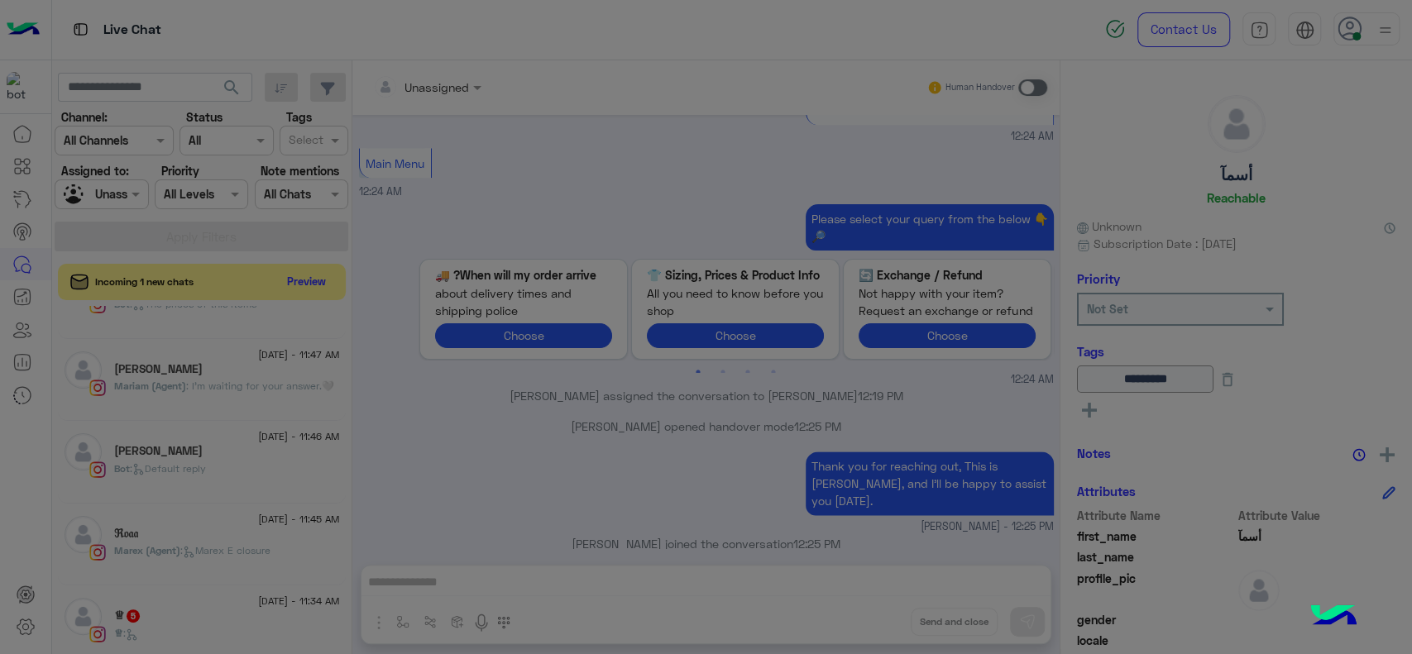
scroll to position [3375, 0]
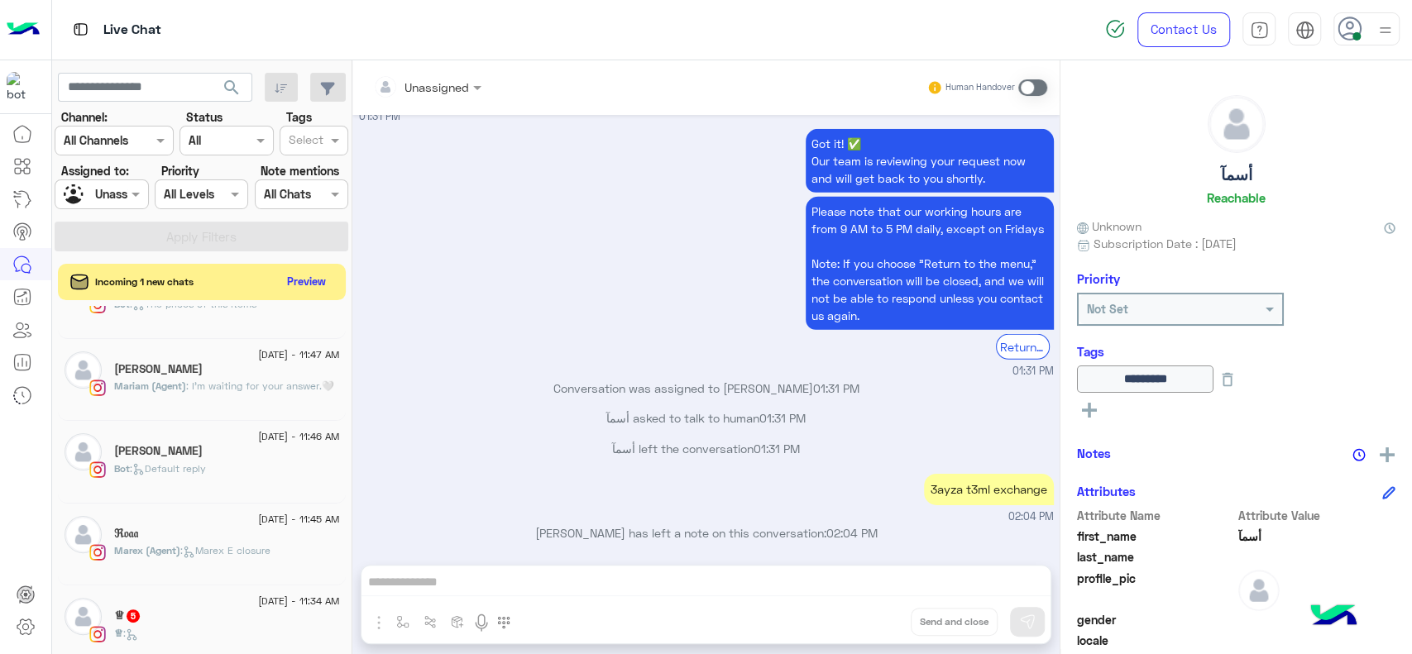
click at [412, 89] on input "text" at bounding box center [406, 87] width 67 height 17
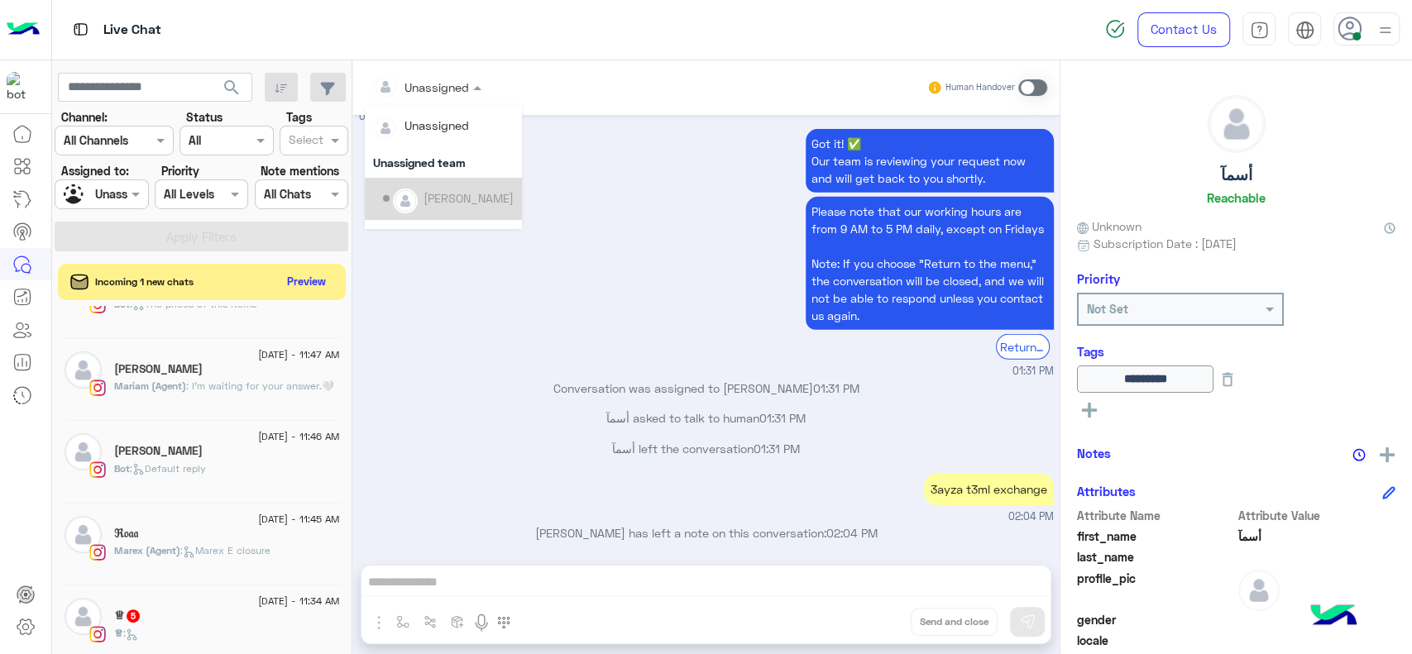
scroll to position [336, 0]
click at [412, 188] on div "[PERSON_NAME]" at bounding box center [443, 208] width 157 height 42
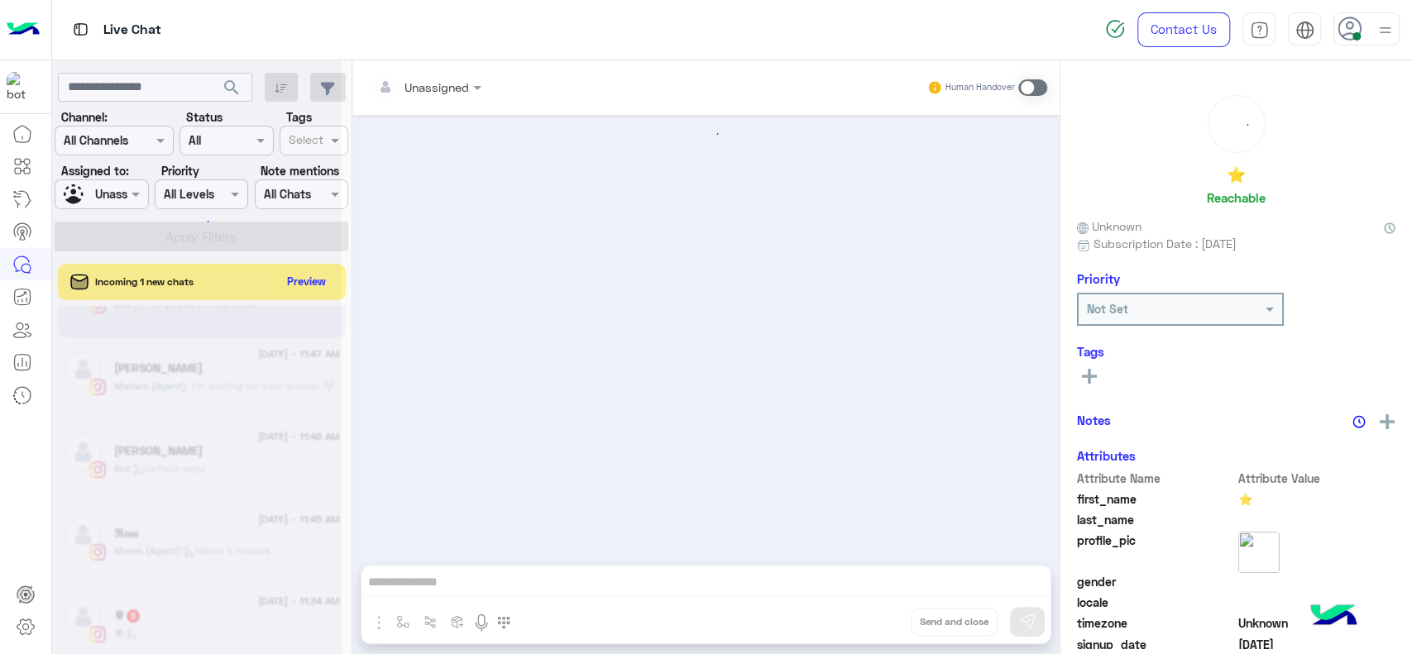
scroll to position [1307, 0]
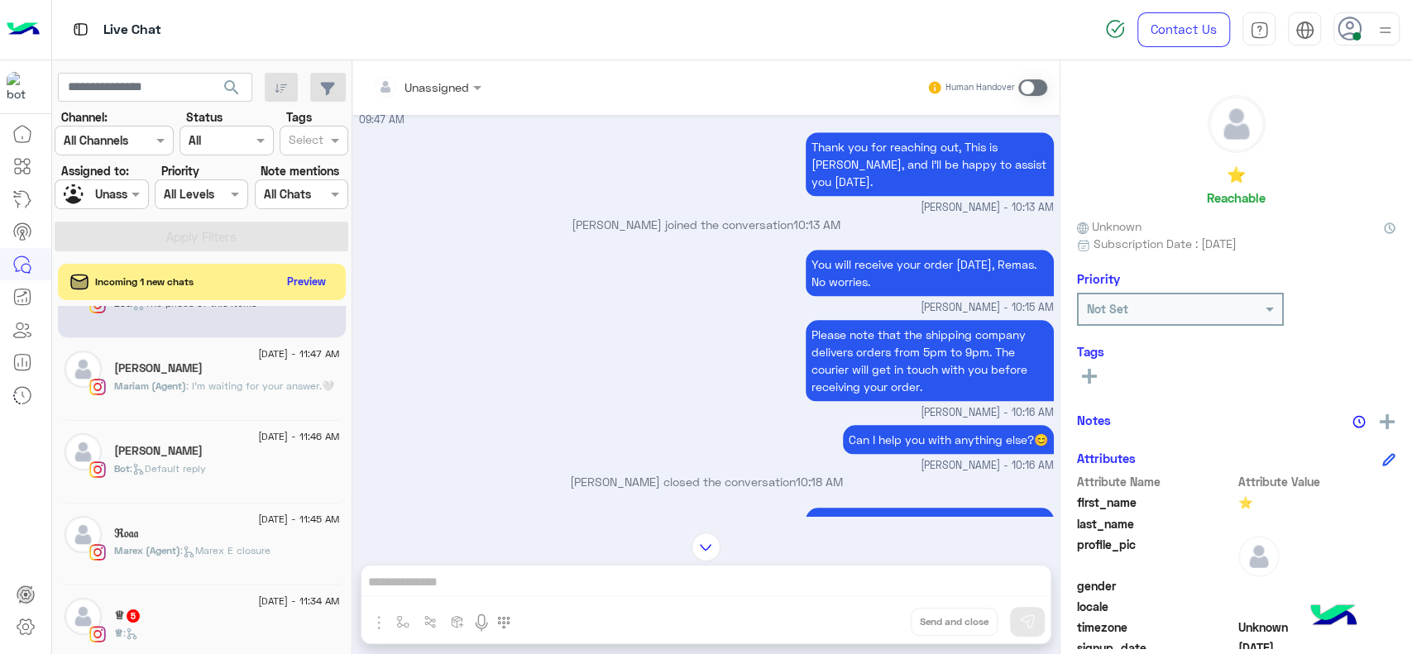
click at [418, 94] on div "Unassigned" at bounding box center [437, 87] width 65 height 17
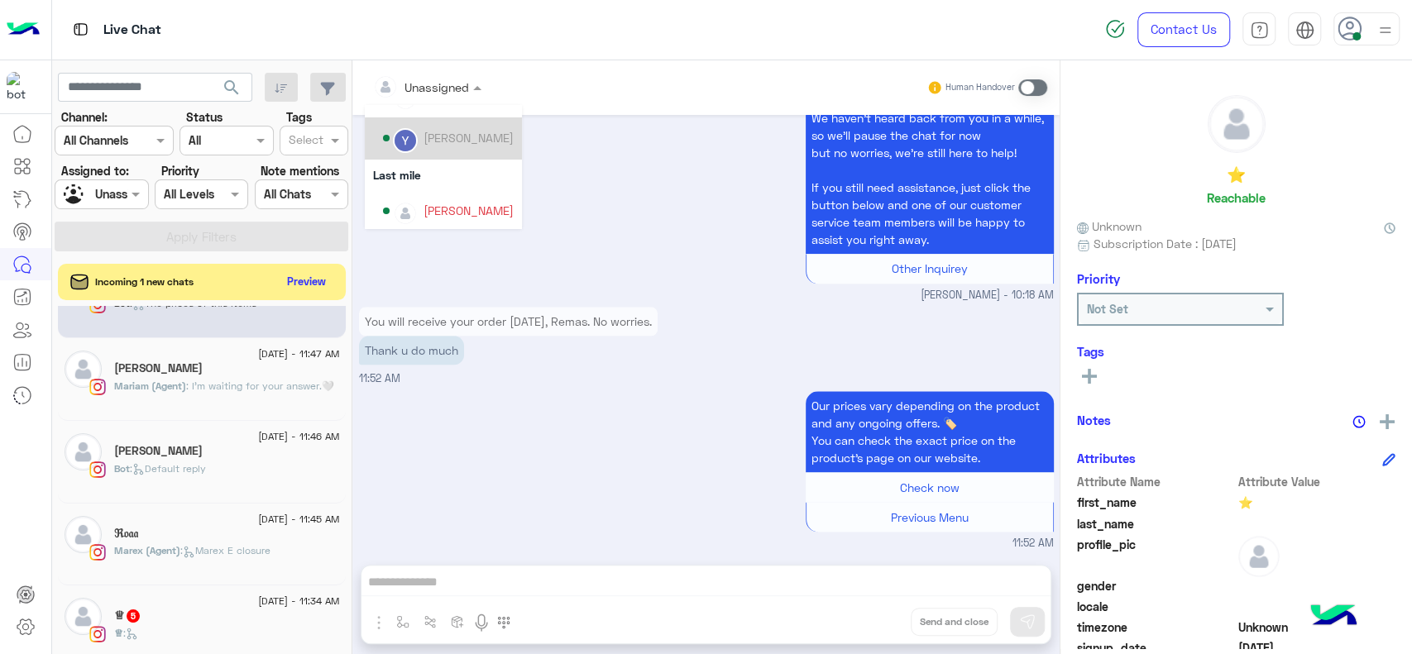
scroll to position [189, 0]
click at [409, 199] on div "Options list" at bounding box center [405, 211] width 25 height 25
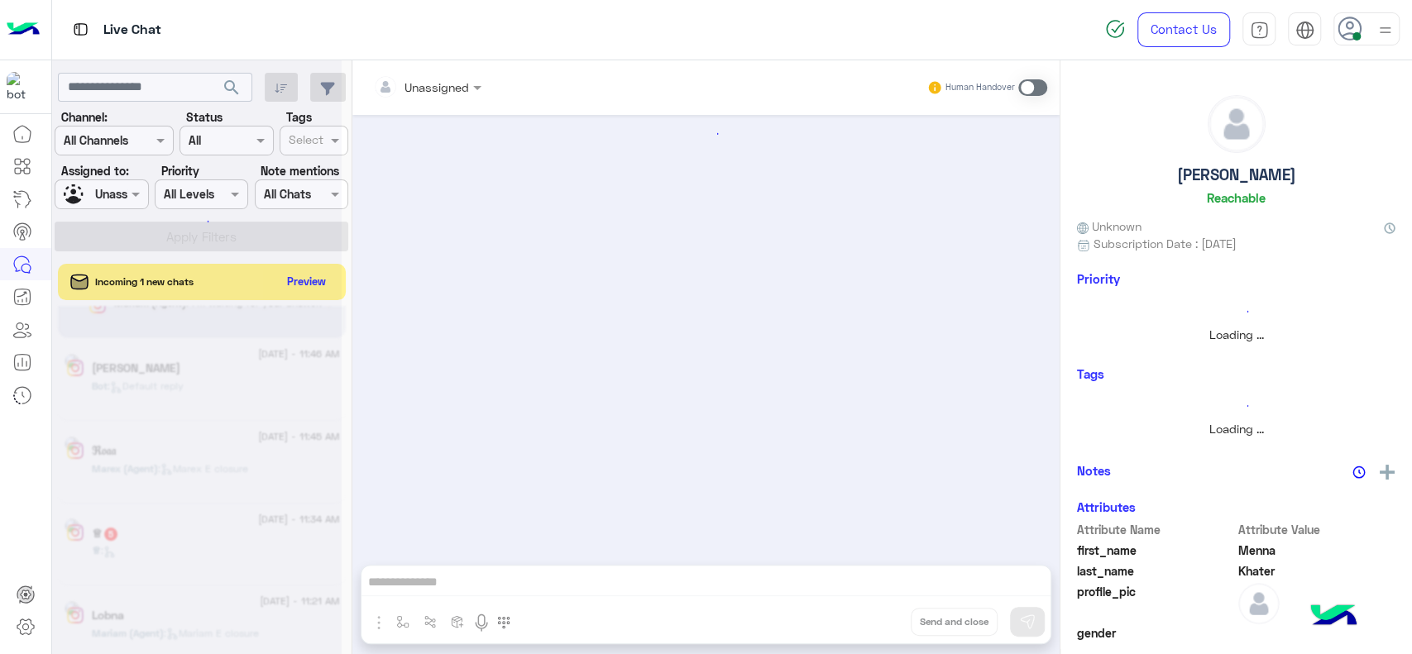
click at [136, 195] on div at bounding box center [197, 334] width 290 height 654
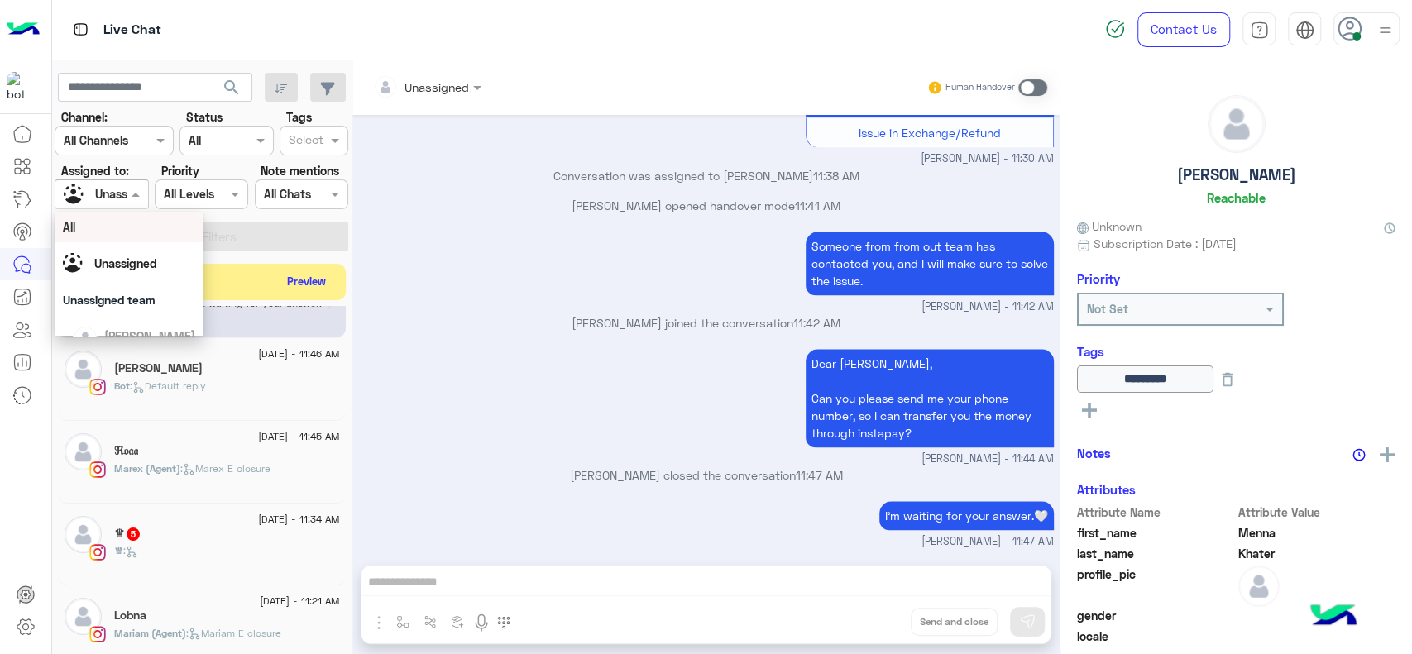
click at [136, 195] on span at bounding box center [137, 193] width 21 height 17
drag, startPoint x: 148, startPoint y: 271, endPoint x: 179, endPoint y: 249, distance: 37.9
click at [148, 271] on div "[PERSON_NAME]" at bounding box center [134, 260] width 122 height 29
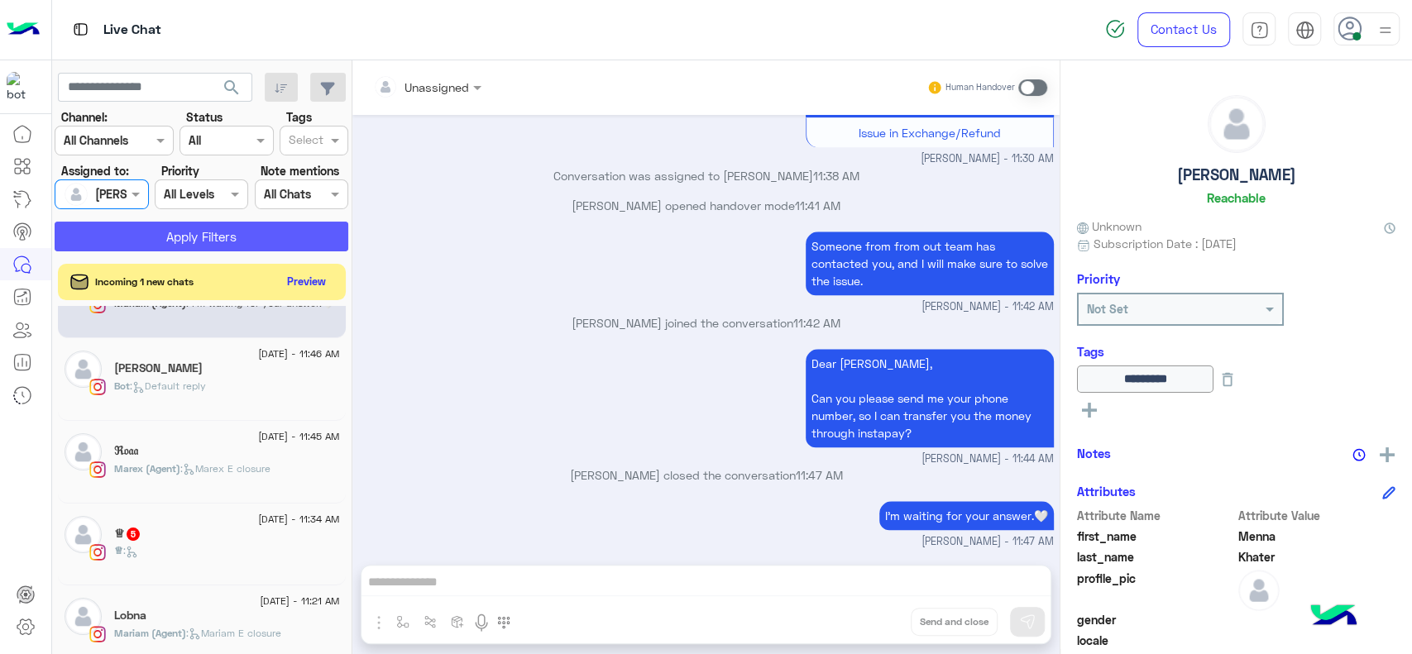
click at [186, 236] on button "Apply Filters" at bounding box center [202, 237] width 294 height 30
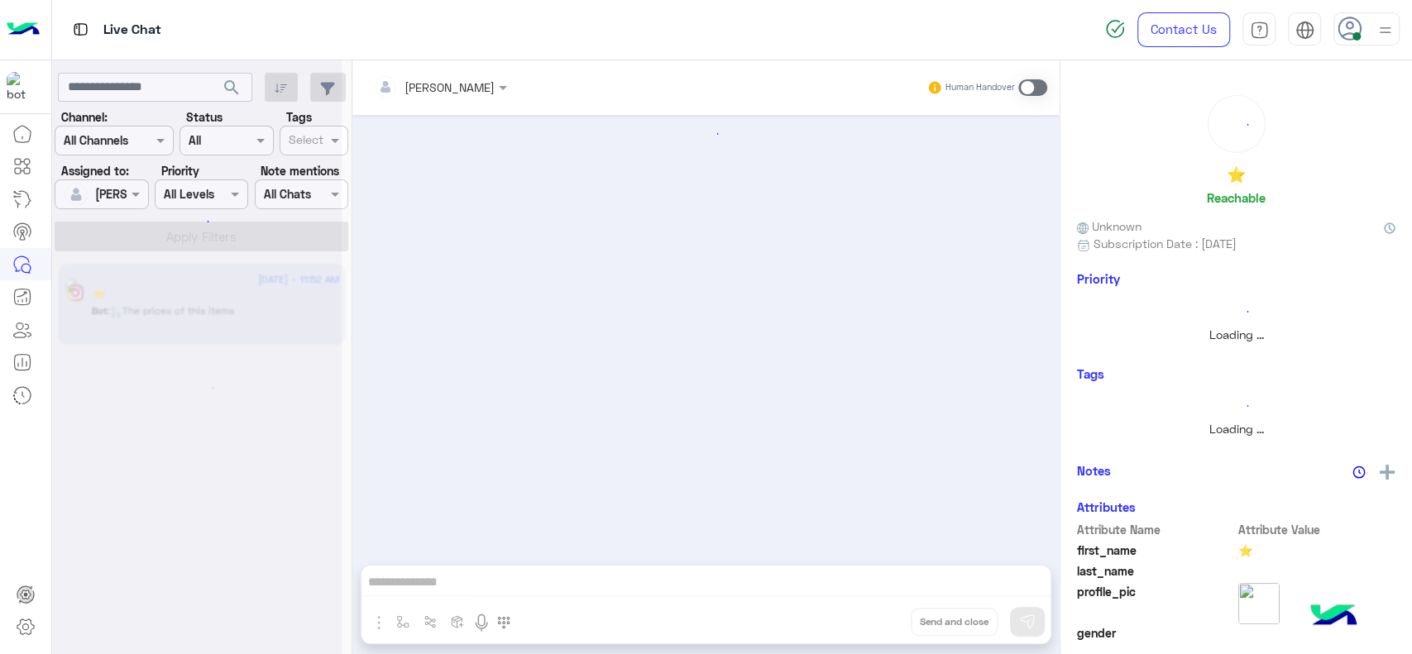
scroll to position [1282, 0]
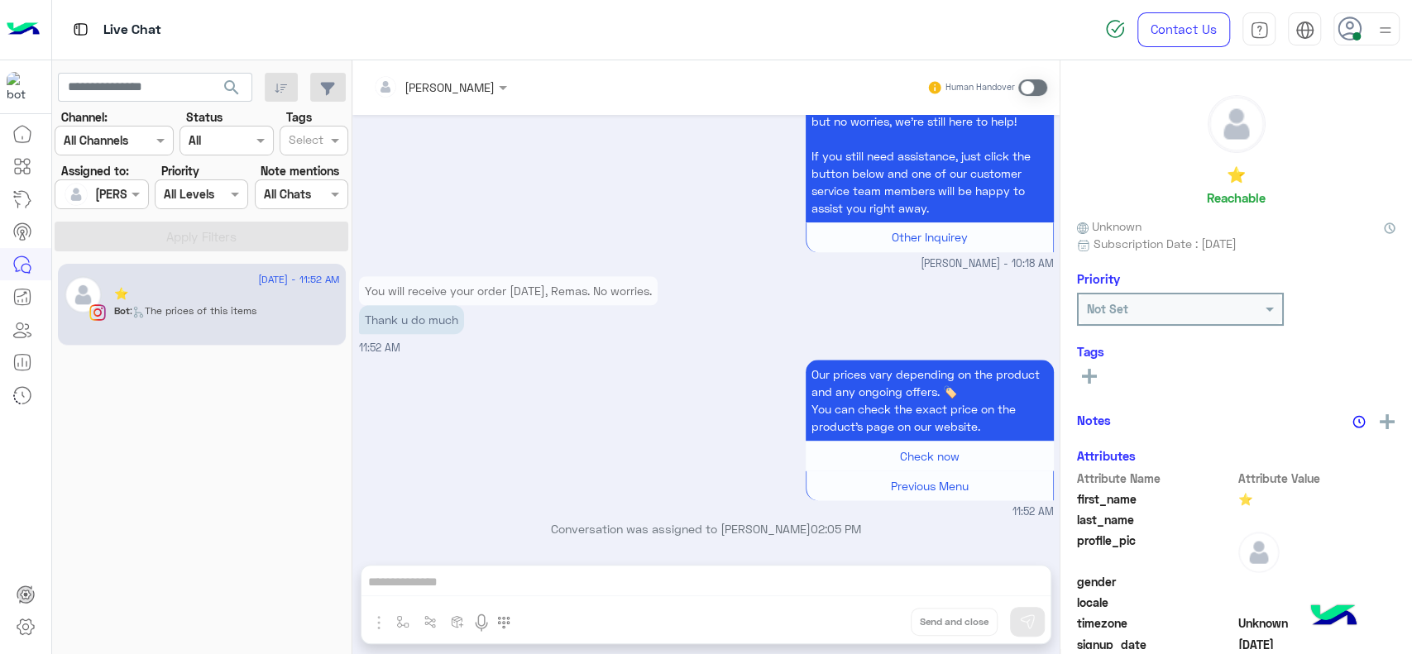
click at [1030, 105] on div "Jana Aboelseoud Human Handover" at bounding box center [705, 87] width 707 height 55
click at [1030, 95] on span at bounding box center [1032, 87] width 29 height 17
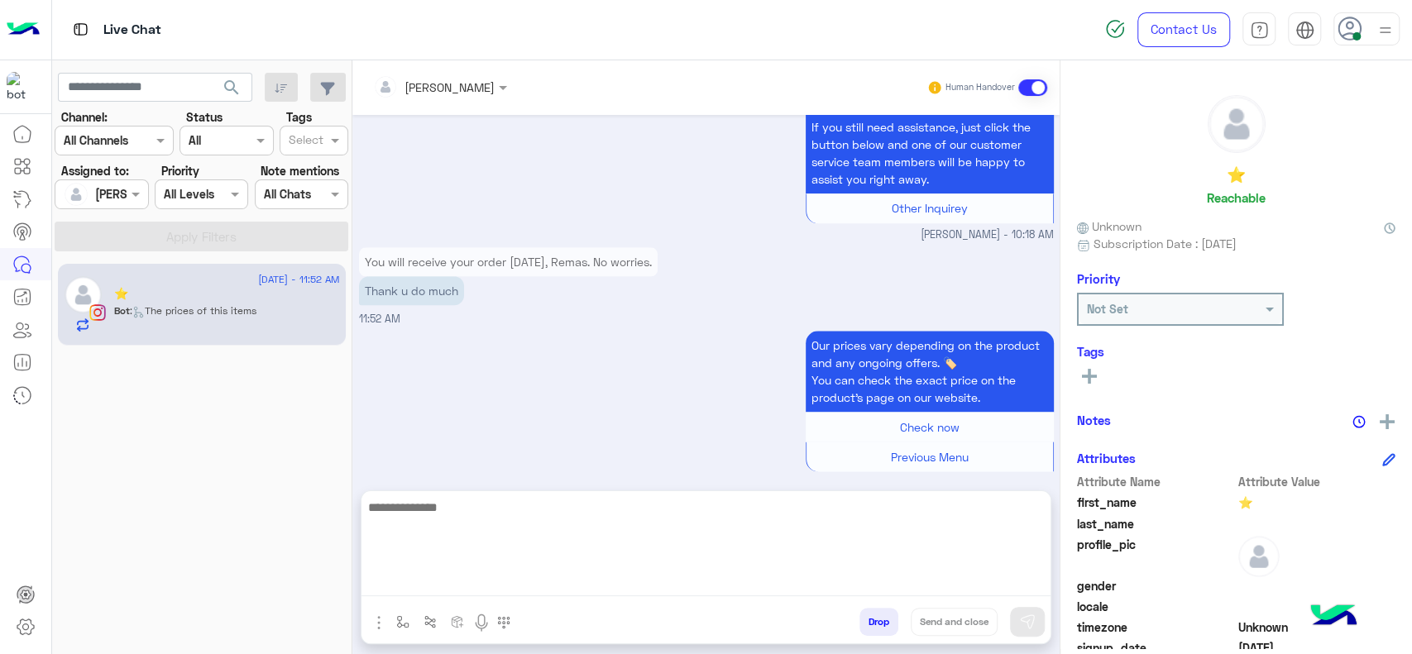
drag, startPoint x: 706, startPoint y: 587, endPoint x: 737, endPoint y: 407, distance: 182.9
click at [706, 578] on textarea at bounding box center [705, 546] width 689 height 99
type textarea "**********"
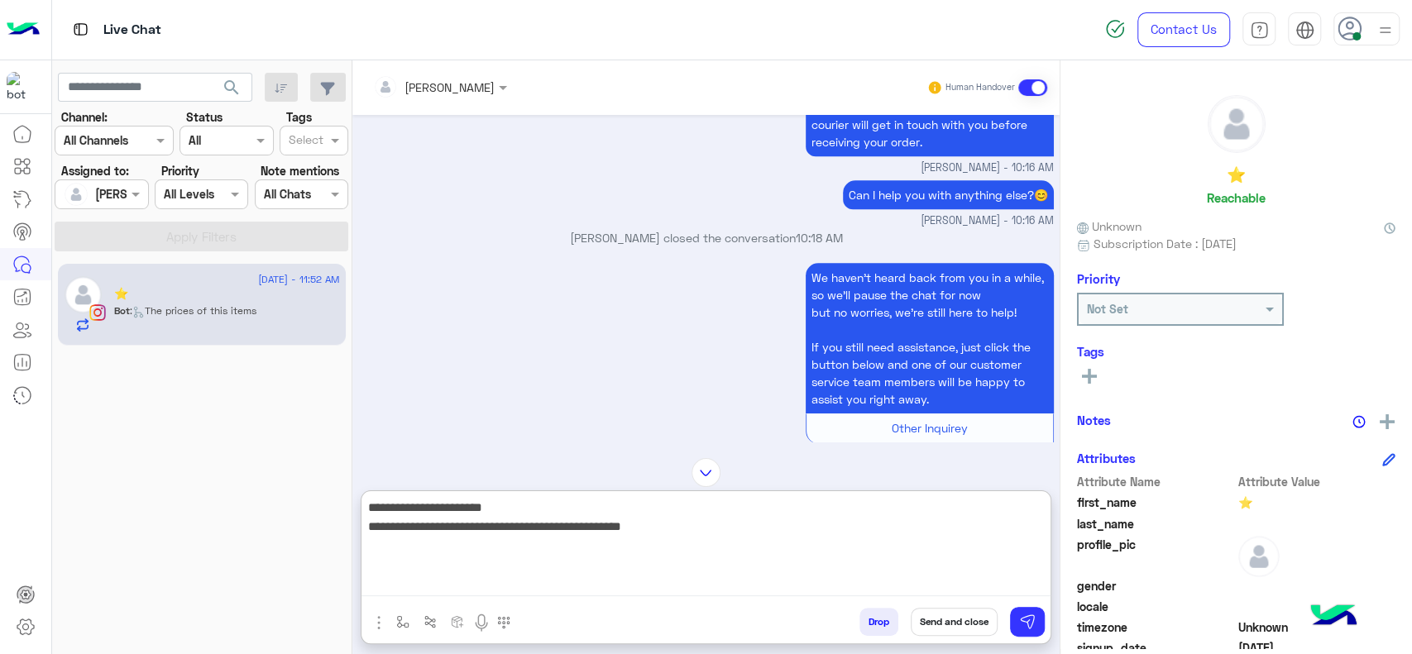
scroll to position [1072, 0]
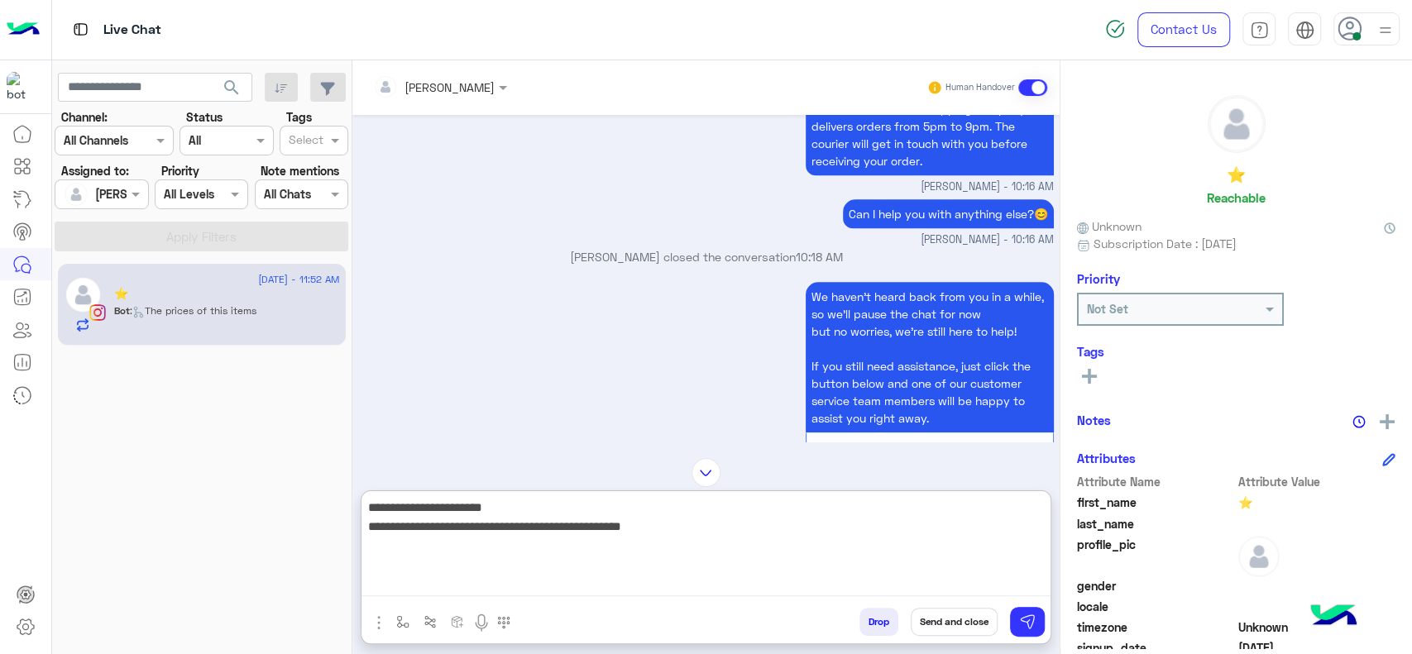
click at [784, 539] on textarea "**********" at bounding box center [705, 546] width 689 height 99
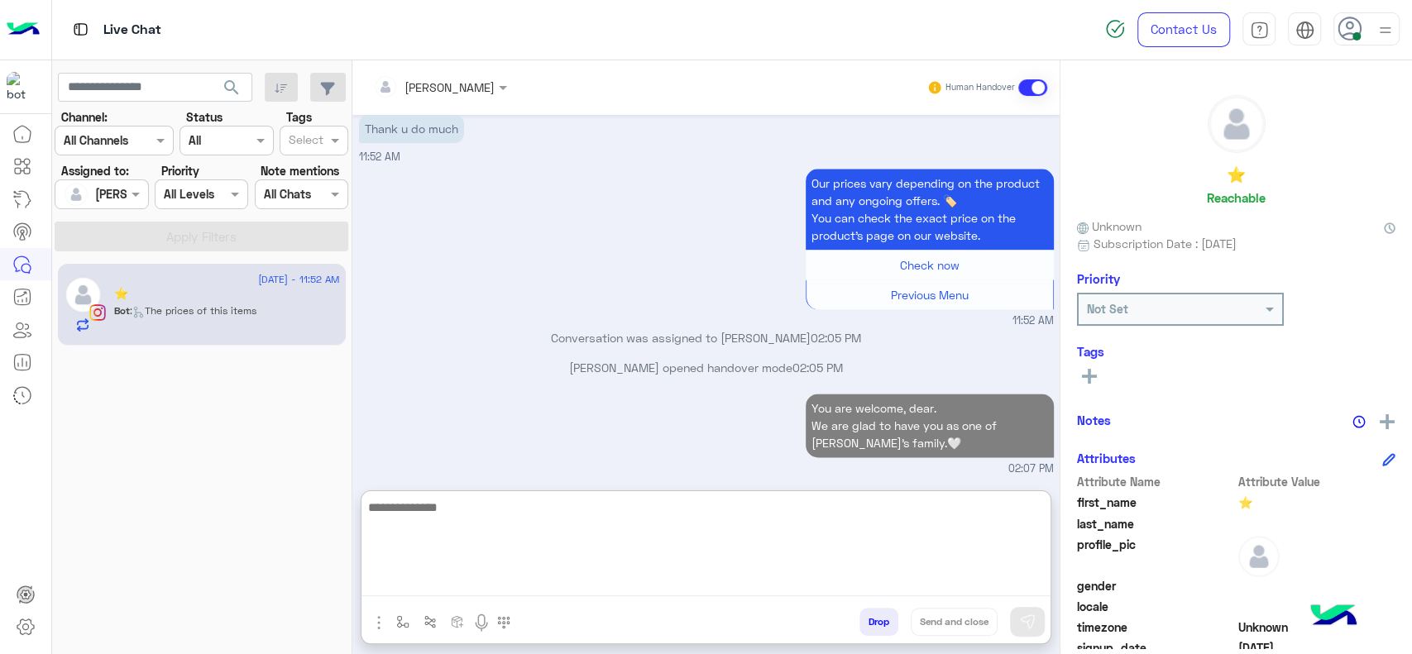
scroll to position [1503, 0]
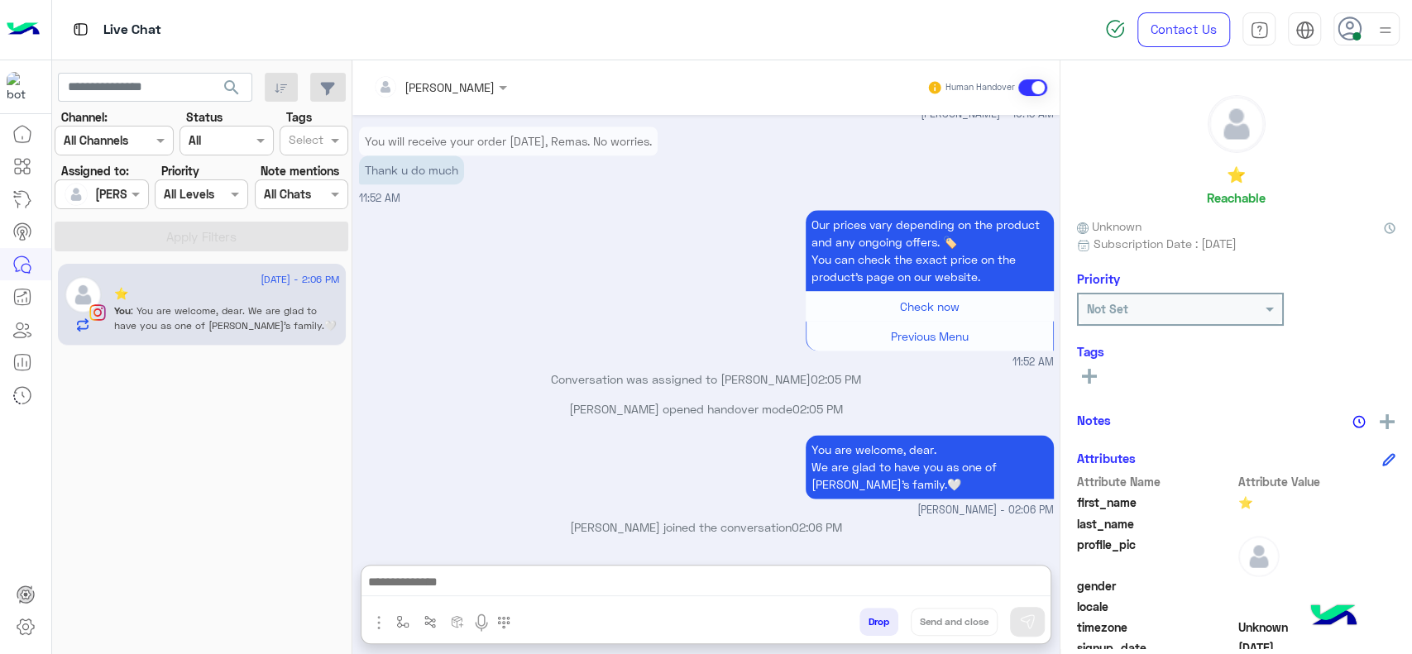
click at [646, 262] on div "Our prices vary depending on the product and any ongoing offers. 🏷️ You can che…" at bounding box center [706, 288] width 695 height 165
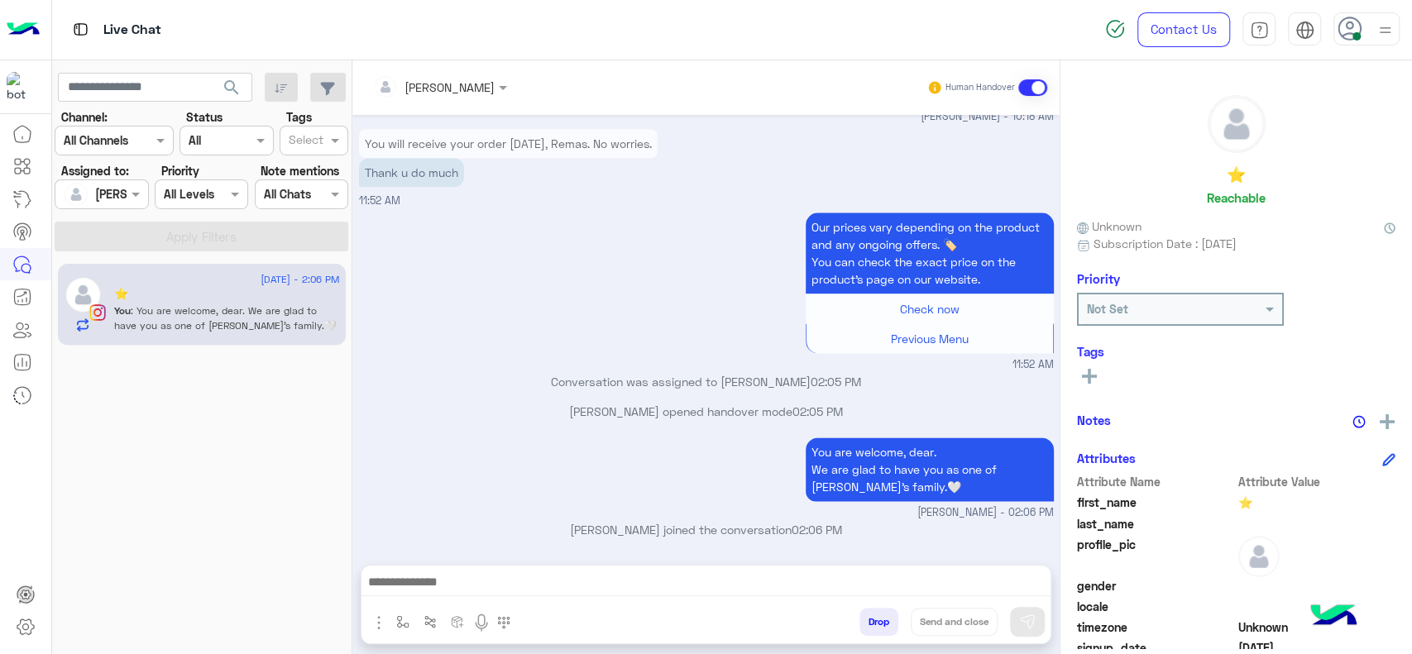
click at [630, 251] on div "Our prices vary depending on the product and any ongoing offers. 🏷️ You can che…" at bounding box center [706, 290] width 695 height 165
click at [397, 630] on button "button" at bounding box center [403, 621] width 27 height 27
click at [420, 599] on div "enter flow name" at bounding box center [452, 586] width 125 height 30
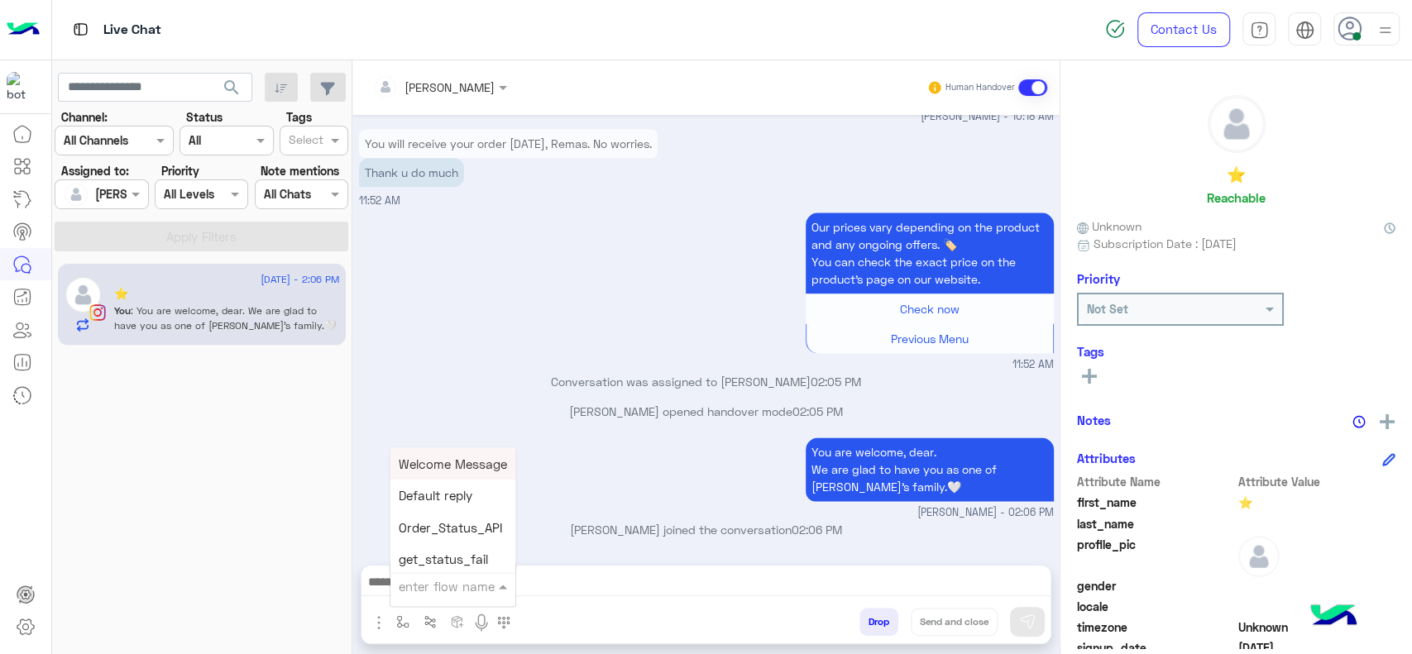
type input "*"
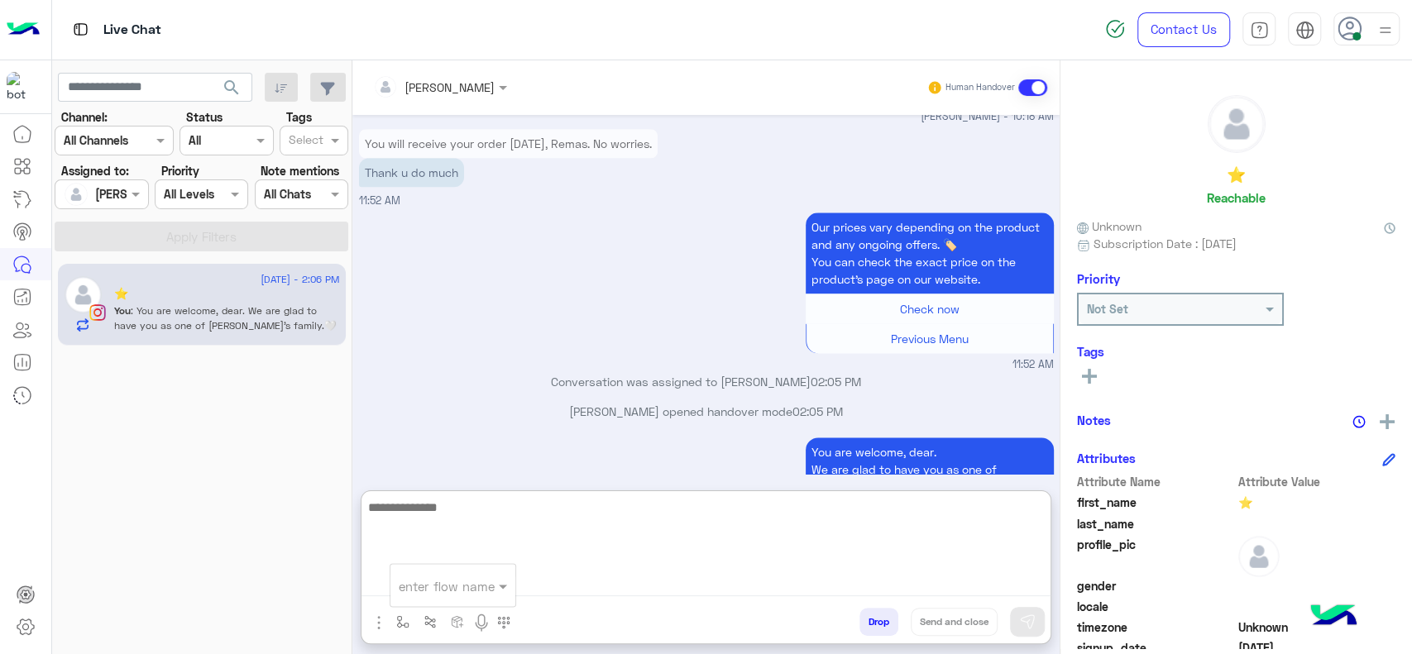
click at [576, 584] on textarea at bounding box center [705, 546] width 689 height 99
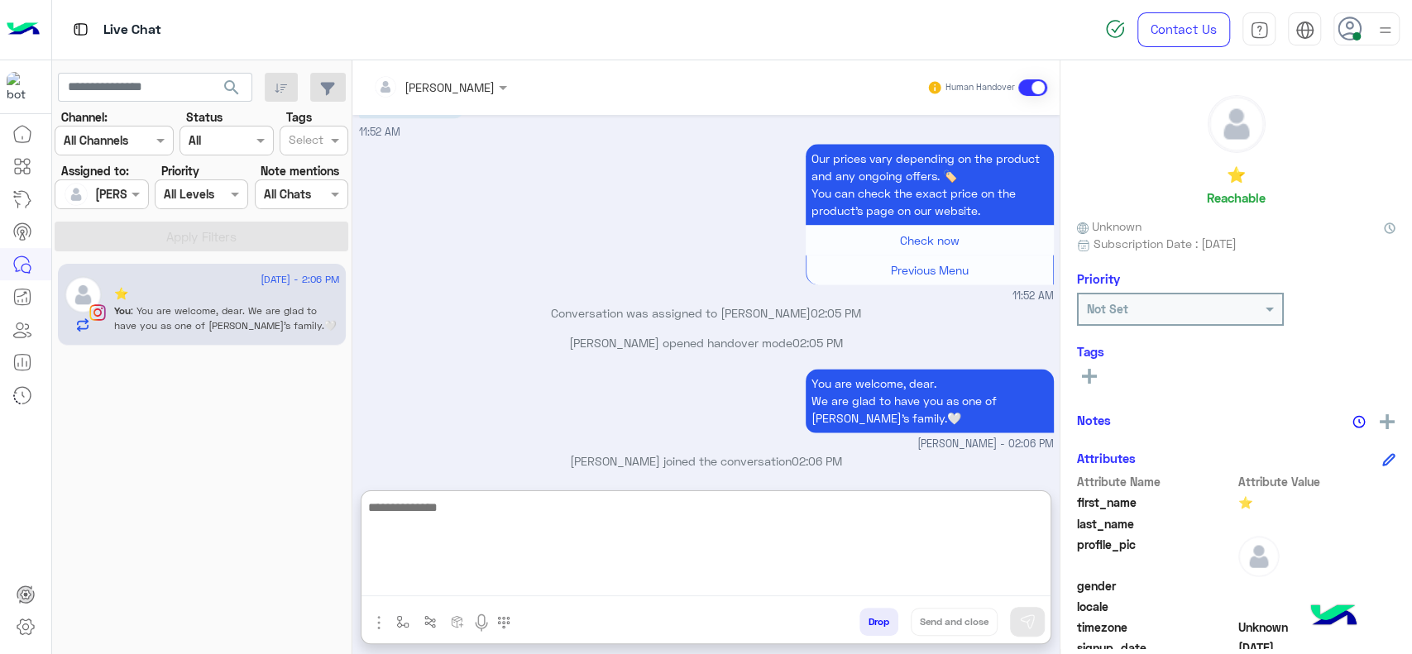
scroll to position [1503, 0]
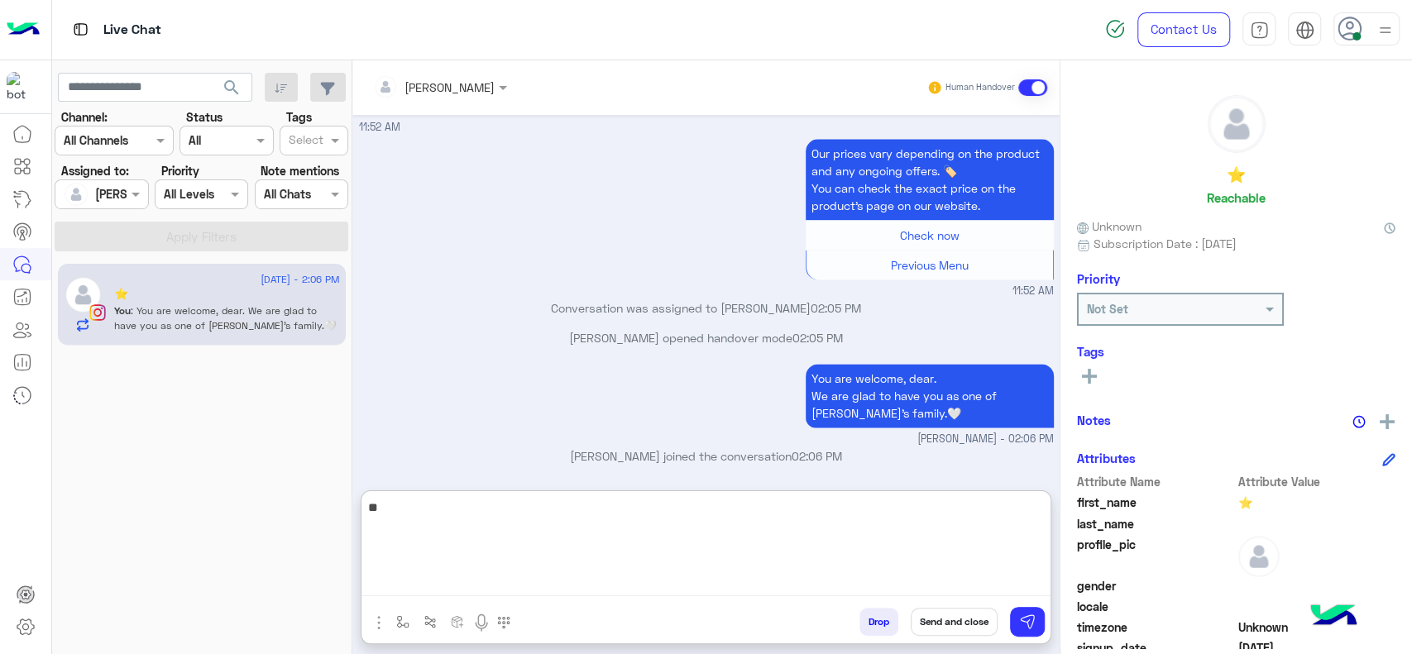
type textarea "*"
type textarea "**********"
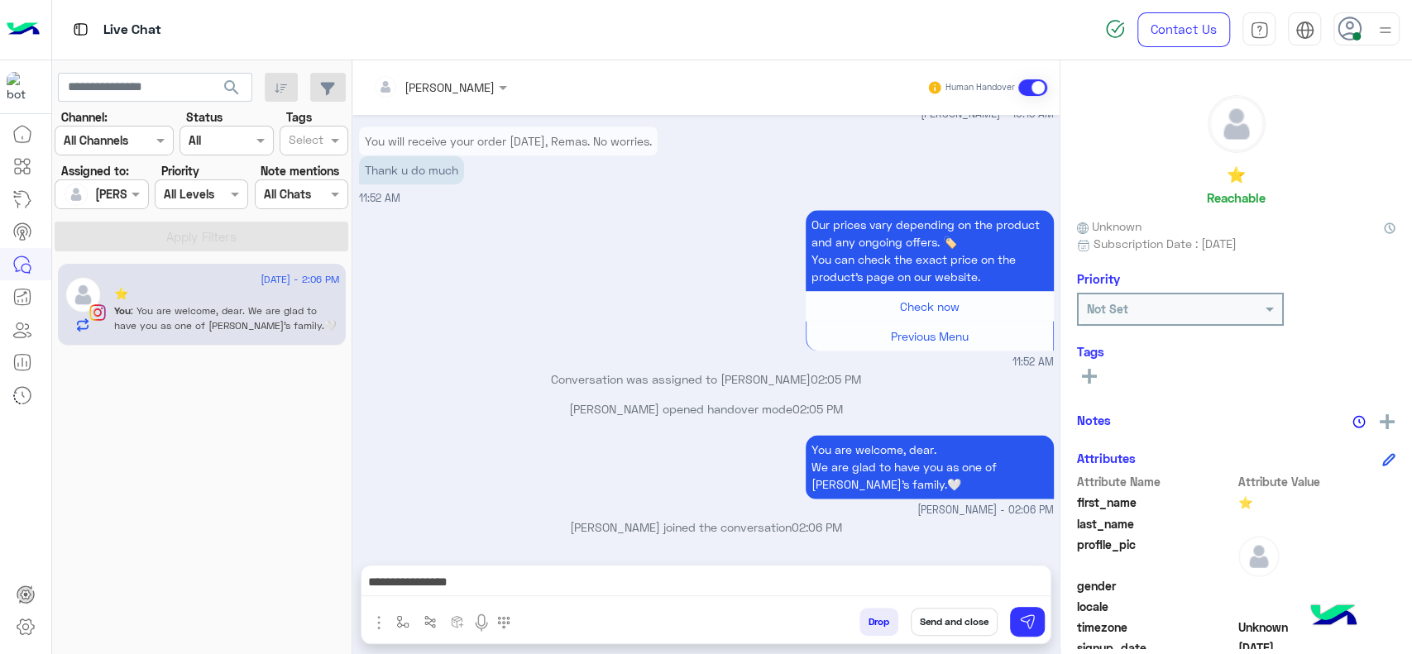
scroll to position [1429, 0]
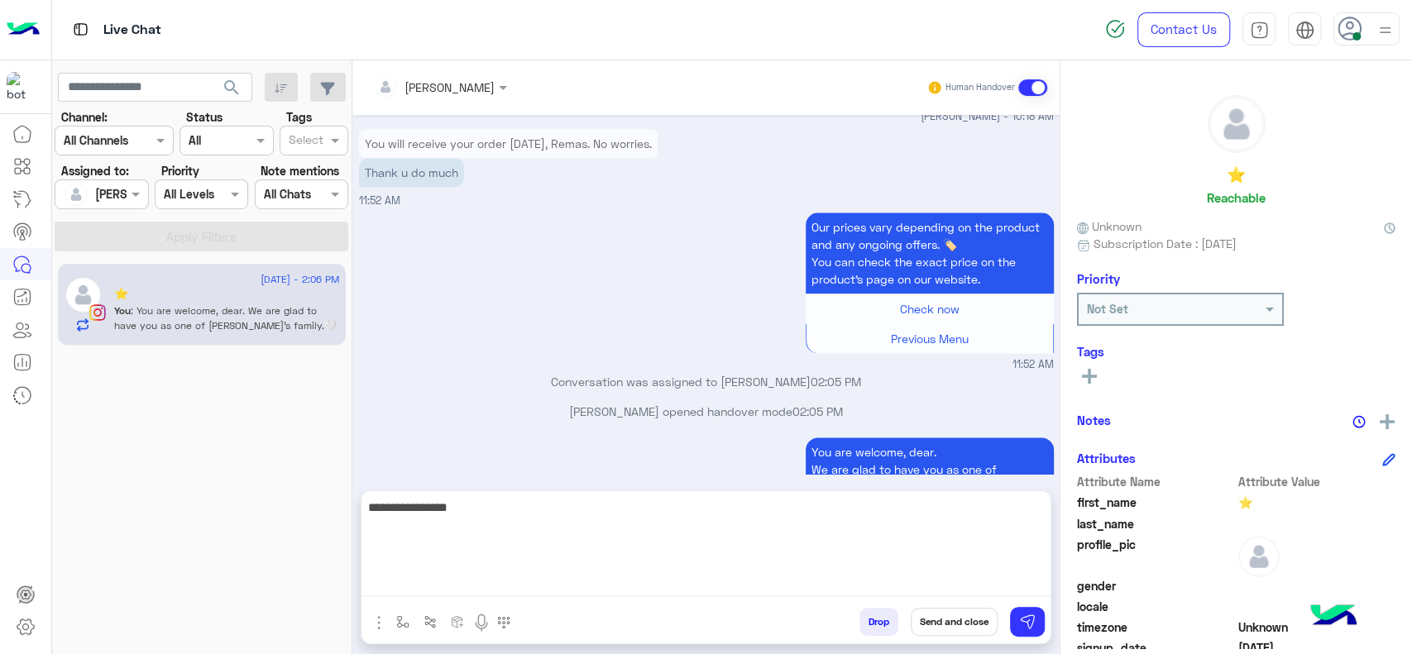
click at [759, 586] on textarea "**********" at bounding box center [705, 546] width 689 height 99
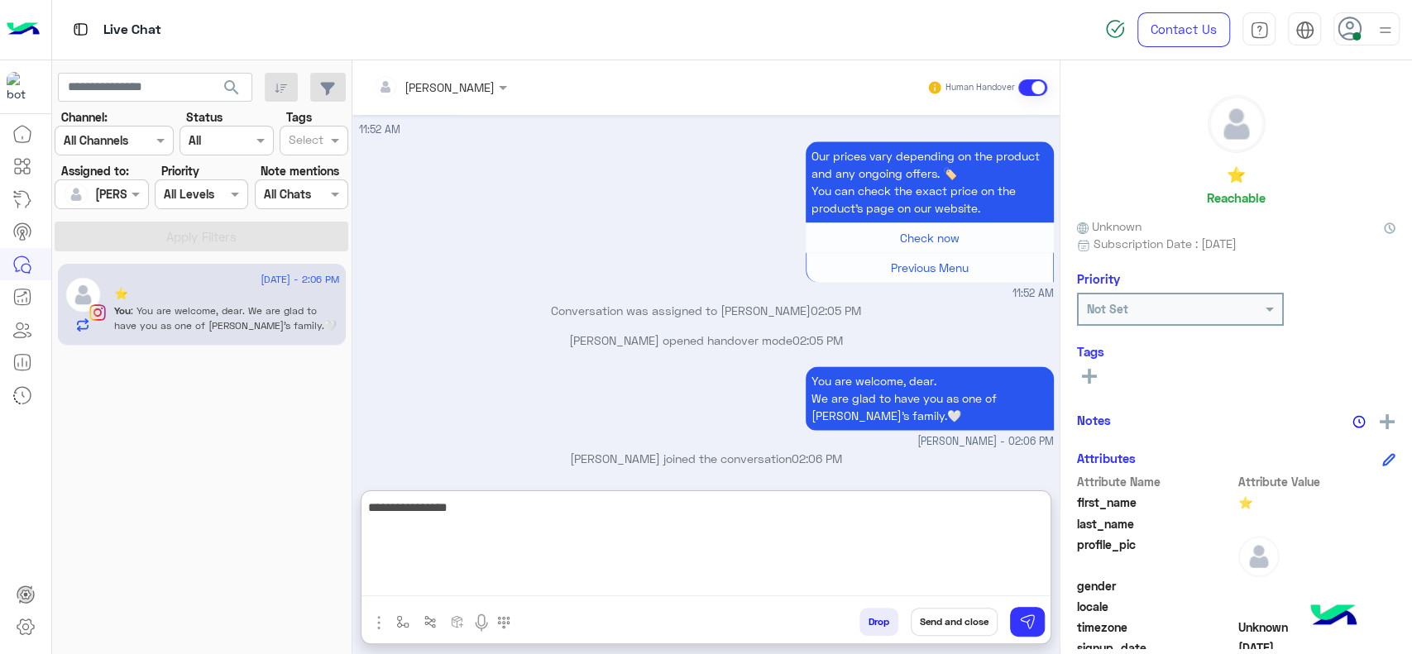
scroll to position [1503, 0]
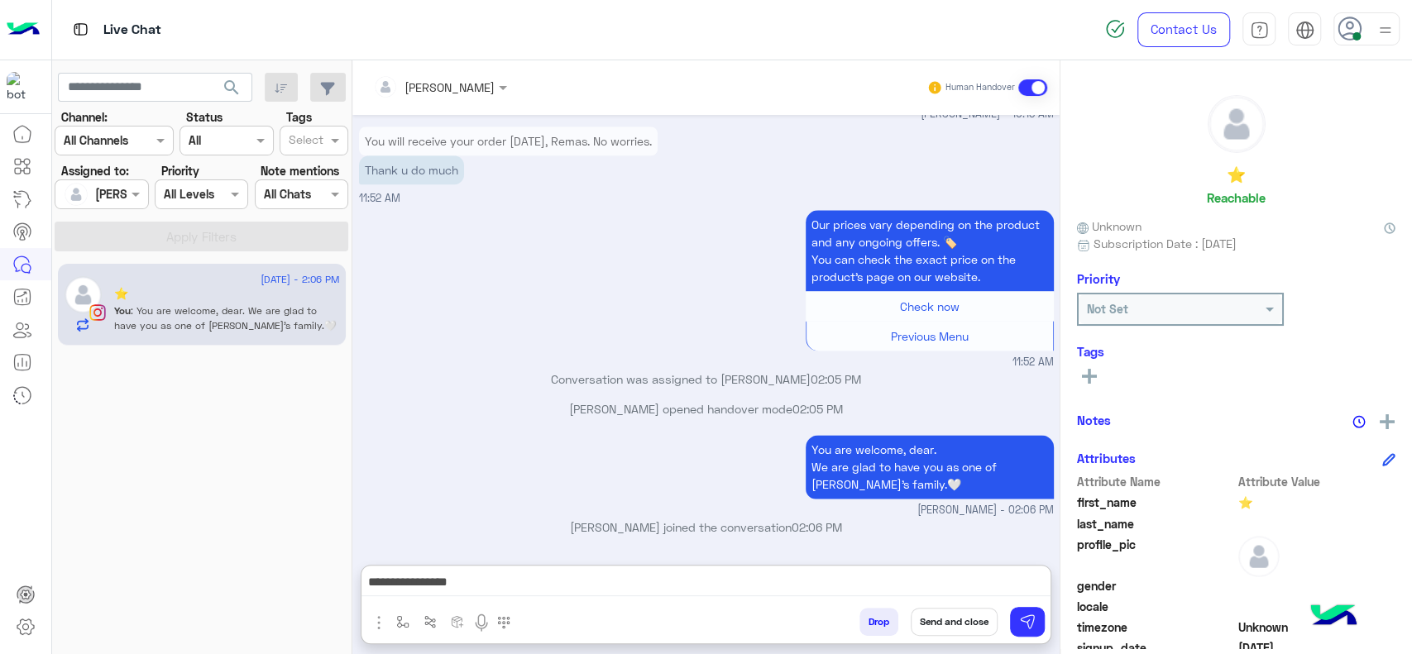
click at [968, 626] on button "Send and close" at bounding box center [954, 622] width 87 height 28
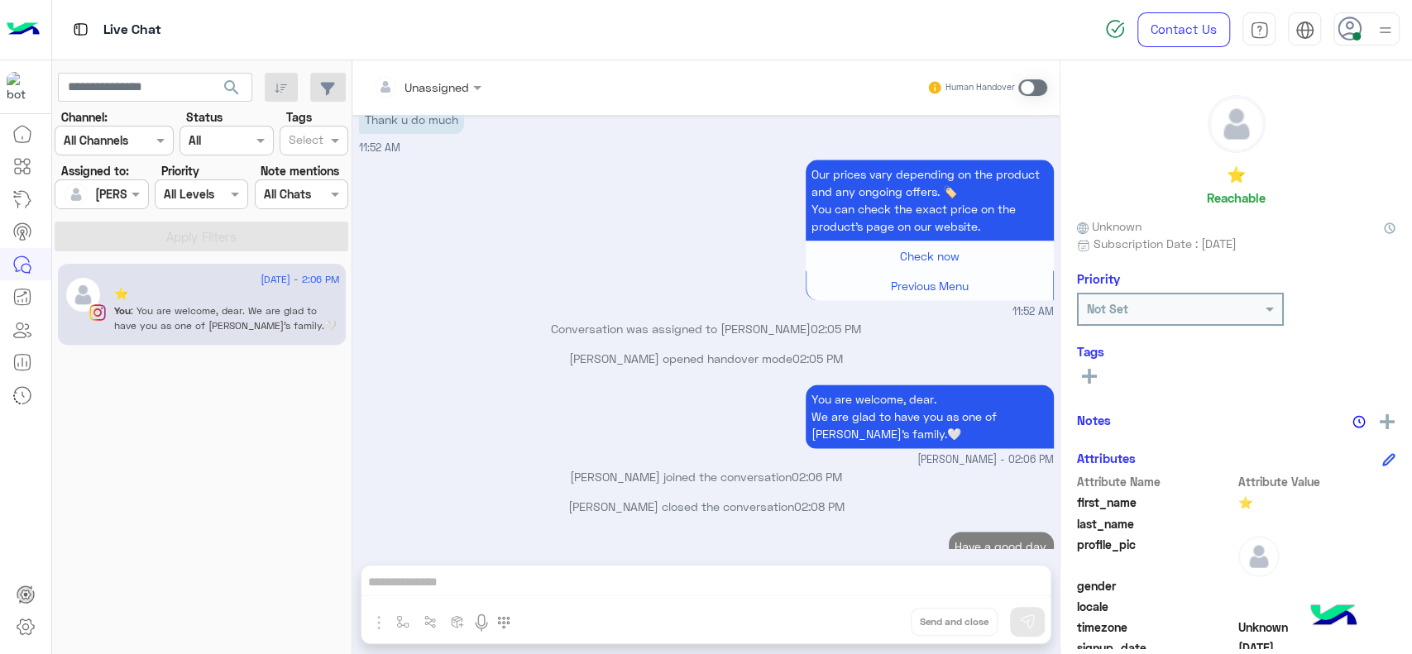
scroll to position [1512, 0]
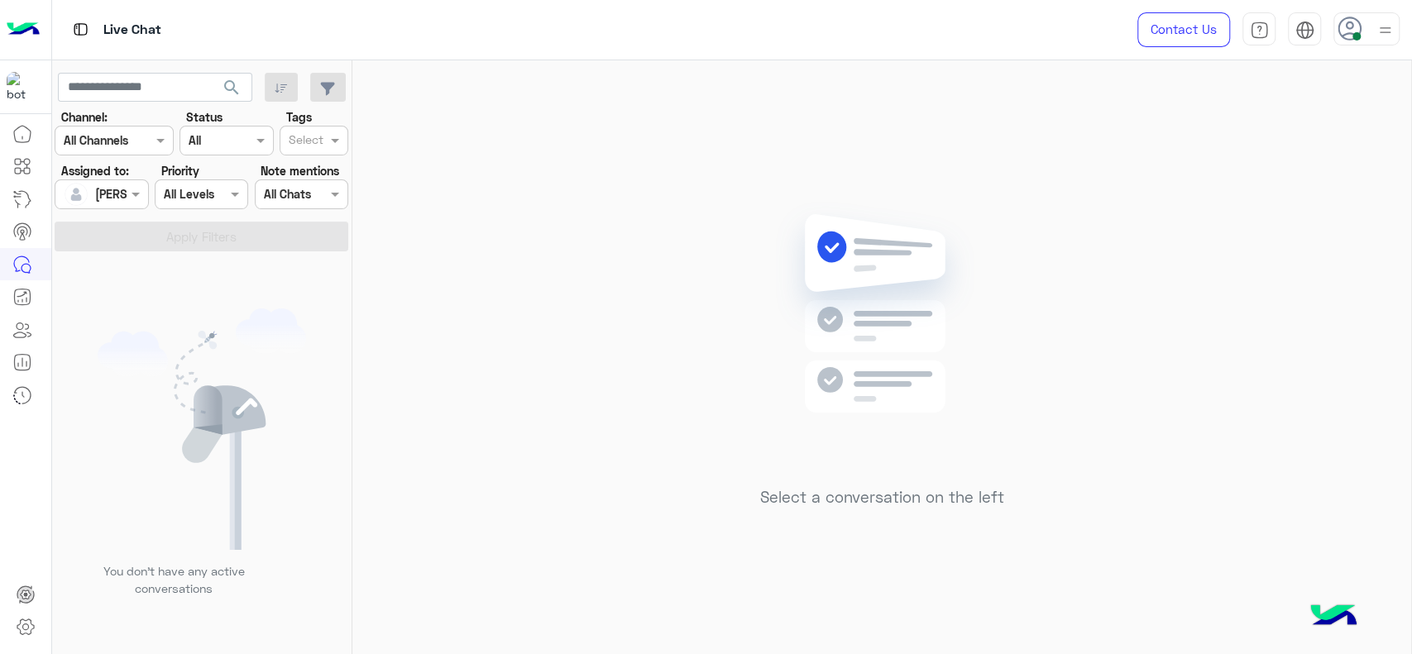
click at [644, 375] on div "Select a conversation on the left" at bounding box center [881, 360] width 1059 height 601
click at [580, 140] on div "Select a conversation on the left" at bounding box center [881, 360] width 1059 height 601
click at [463, 203] on div "Select a conversation on the left" at bounding box center [881, 360] width 1059 height 601
click at [116, 188] on div at bounding box center [101, 193] width 92 height 19
click at [122, 272] on div "Unassigned" at bounding box center [125, 263] width 63 height 17
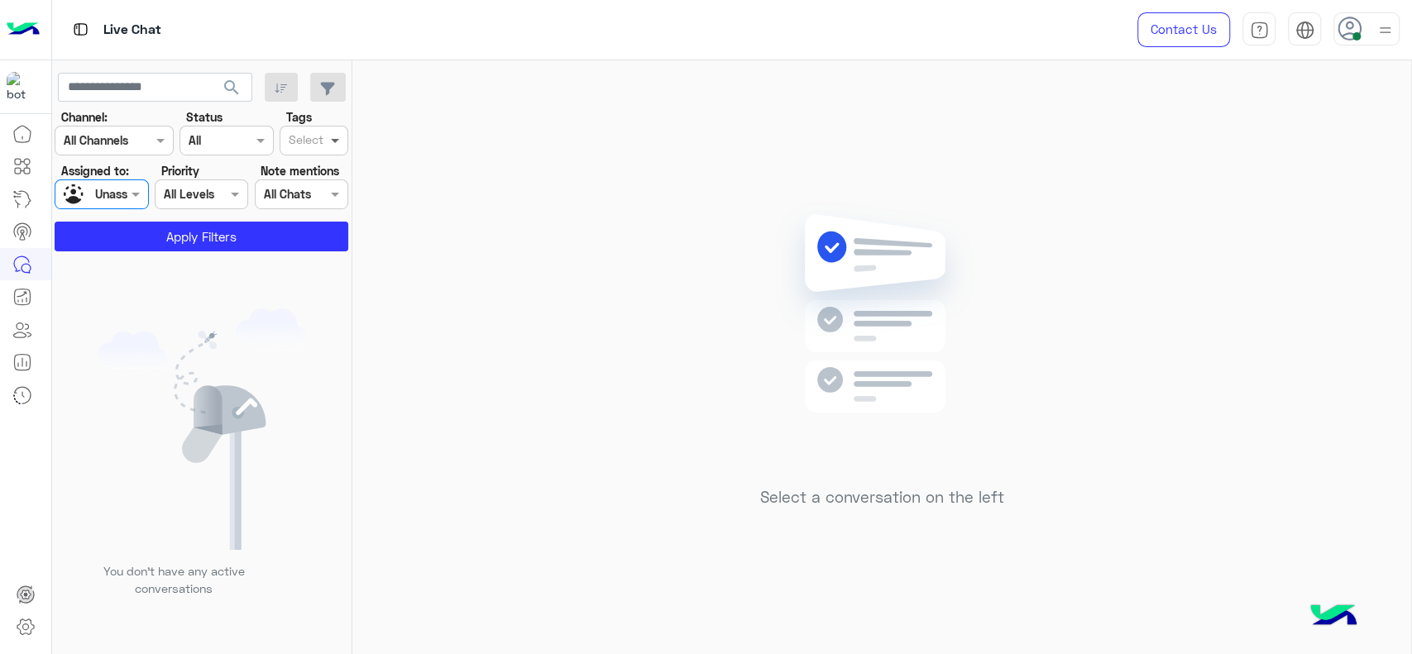
click at [333, 145] on span at bounding box center [337, 140] width 21 height 17
click at [213, 243] on button "Apply Filters" at bounding box center [202, 237] width 294 height 30
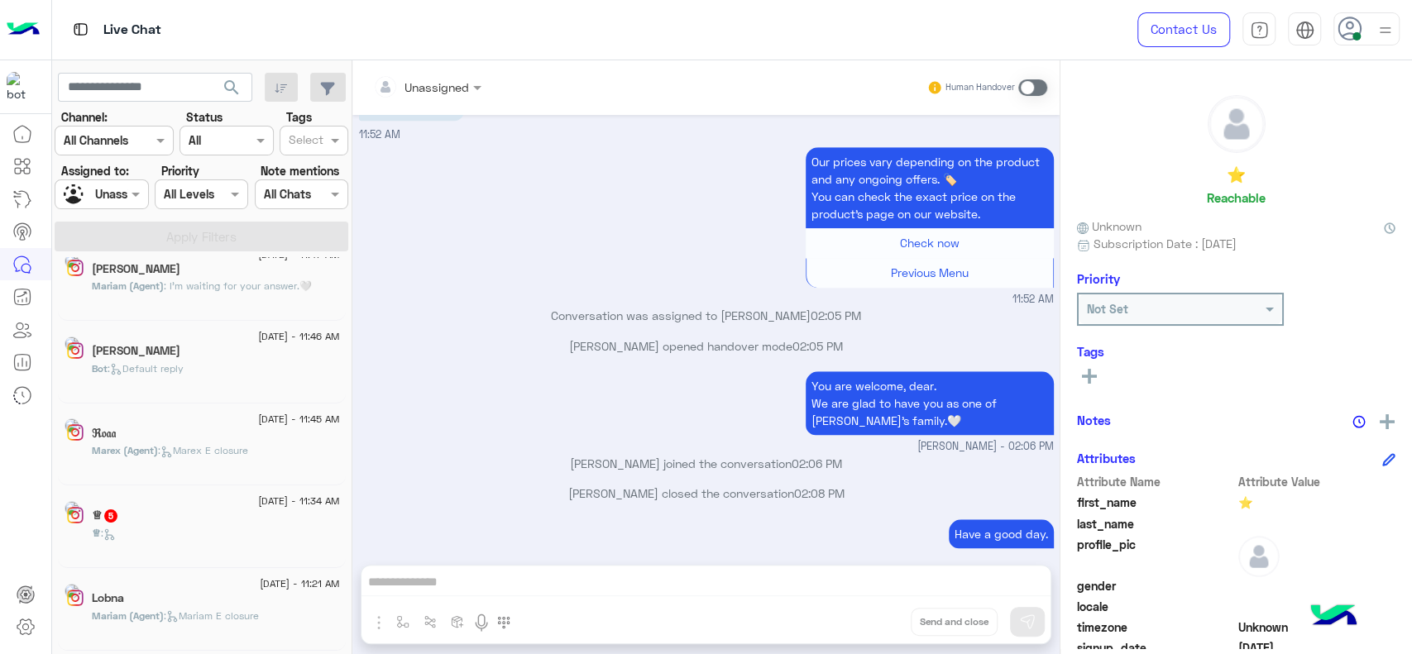
scroll to position [61, 0]
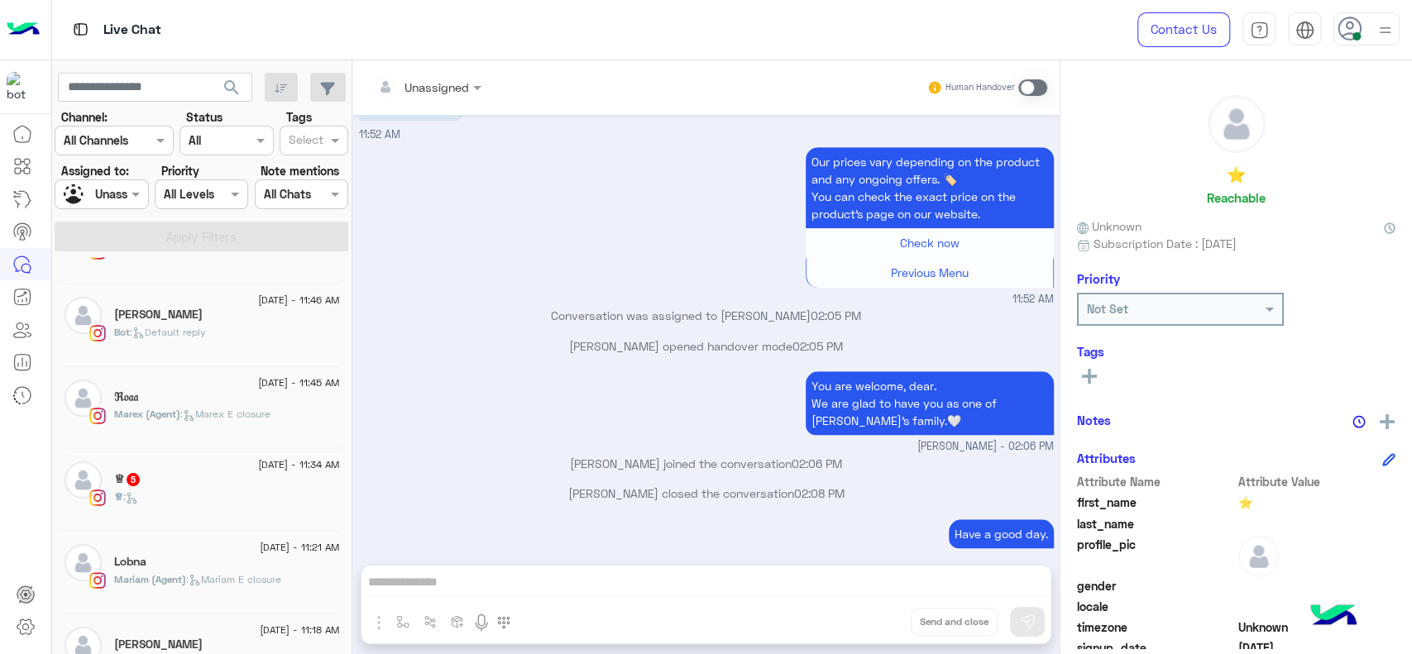
click at [159, 509] on div "♕ :" at bounding box center [227, 504] width 226 height 29
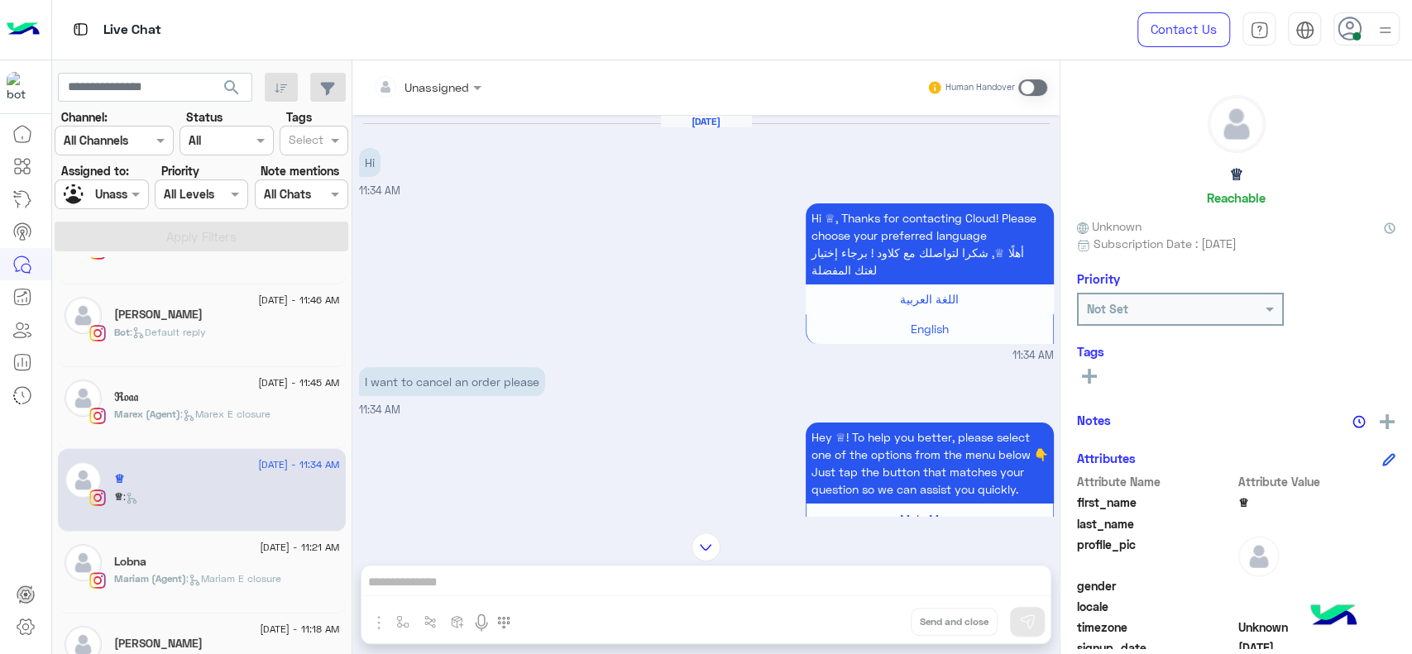
scroll to position [539, 0]
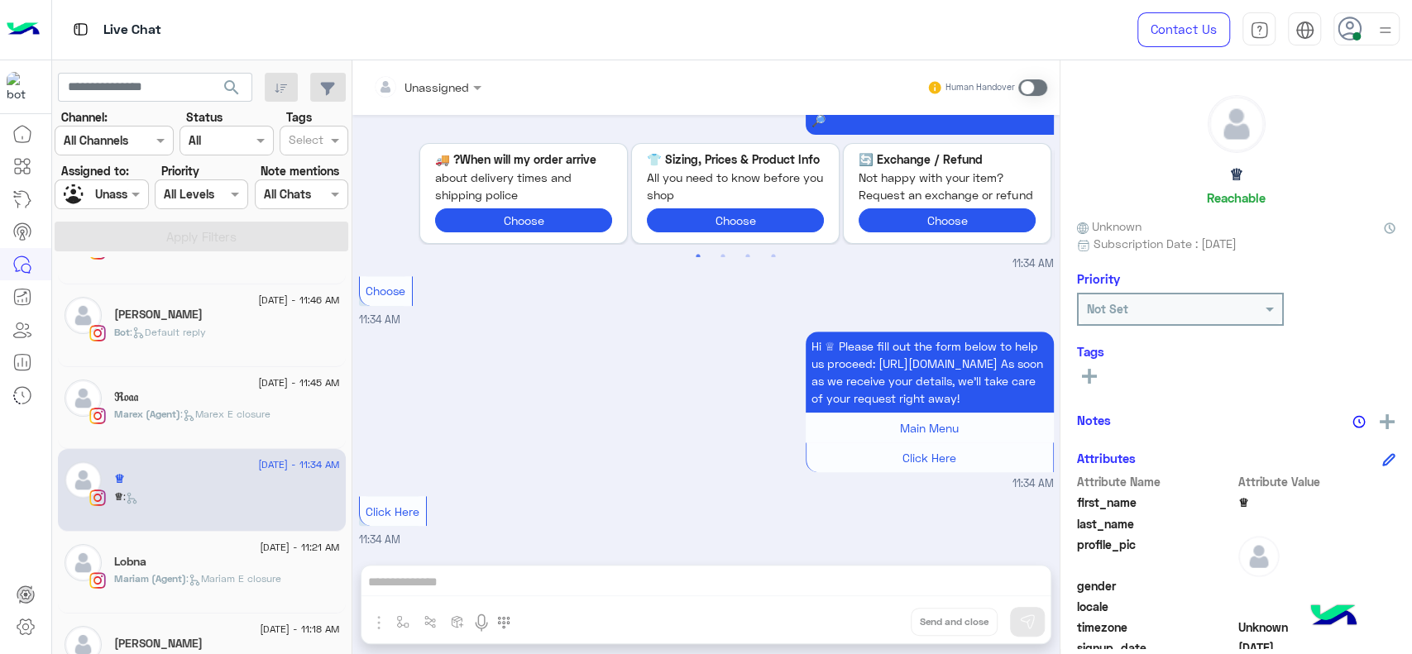
click at [476, 73] on div "Unassigned" at bounding box center [427, 88] width 125 height 30
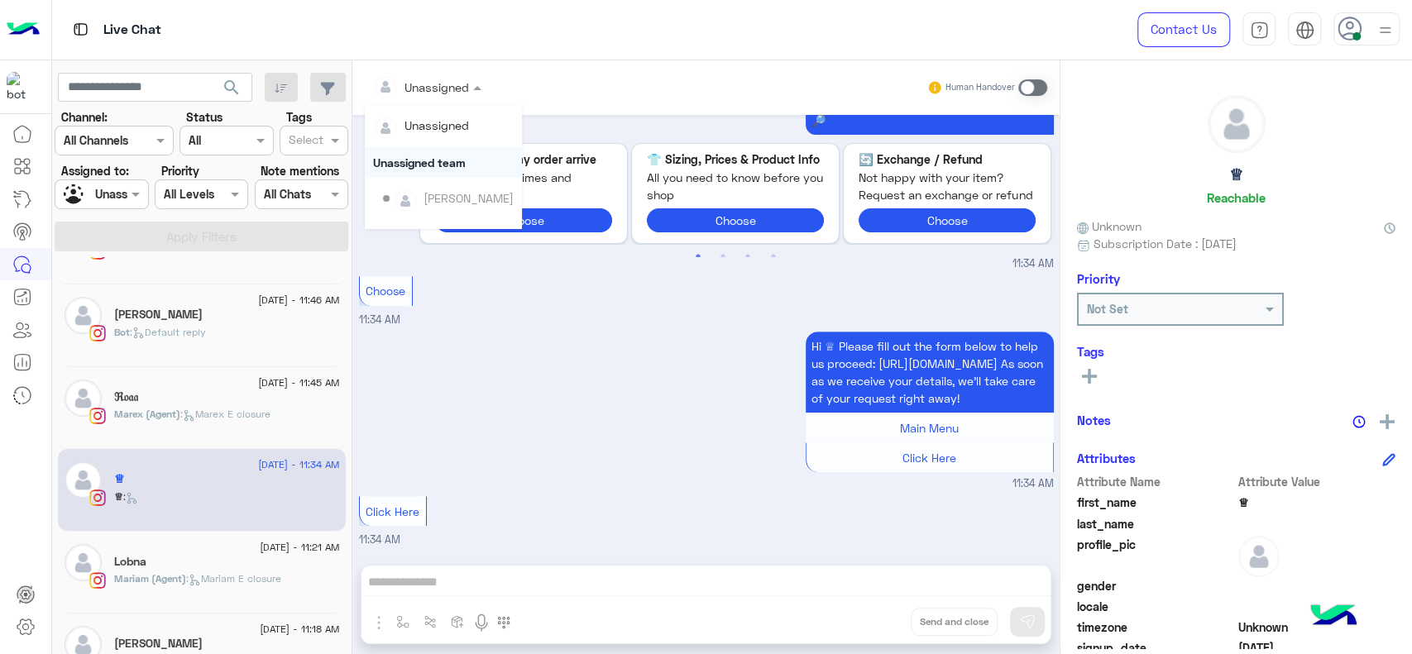
scroll to position [336, 0]
click at [470, 128] on div "[PERSON_NAME]" at bounding box center [469, 134] width 90 height 17
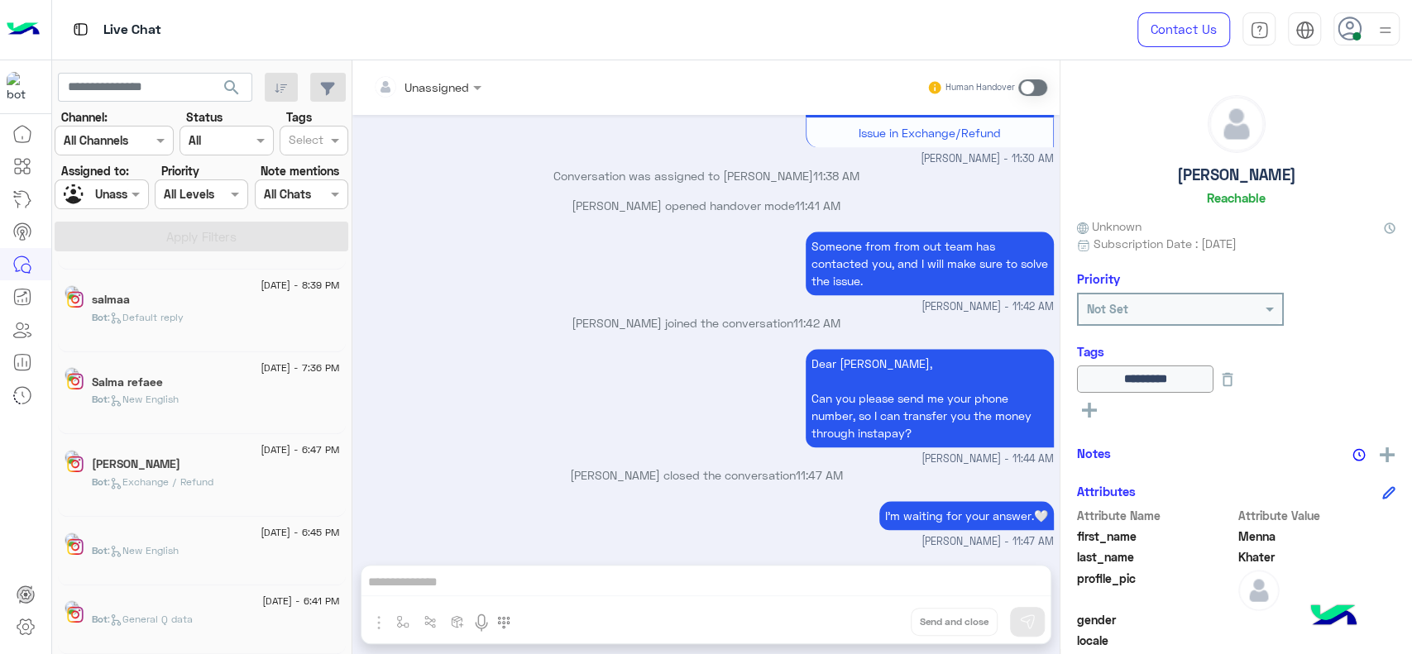
scroll to position [7, 0]
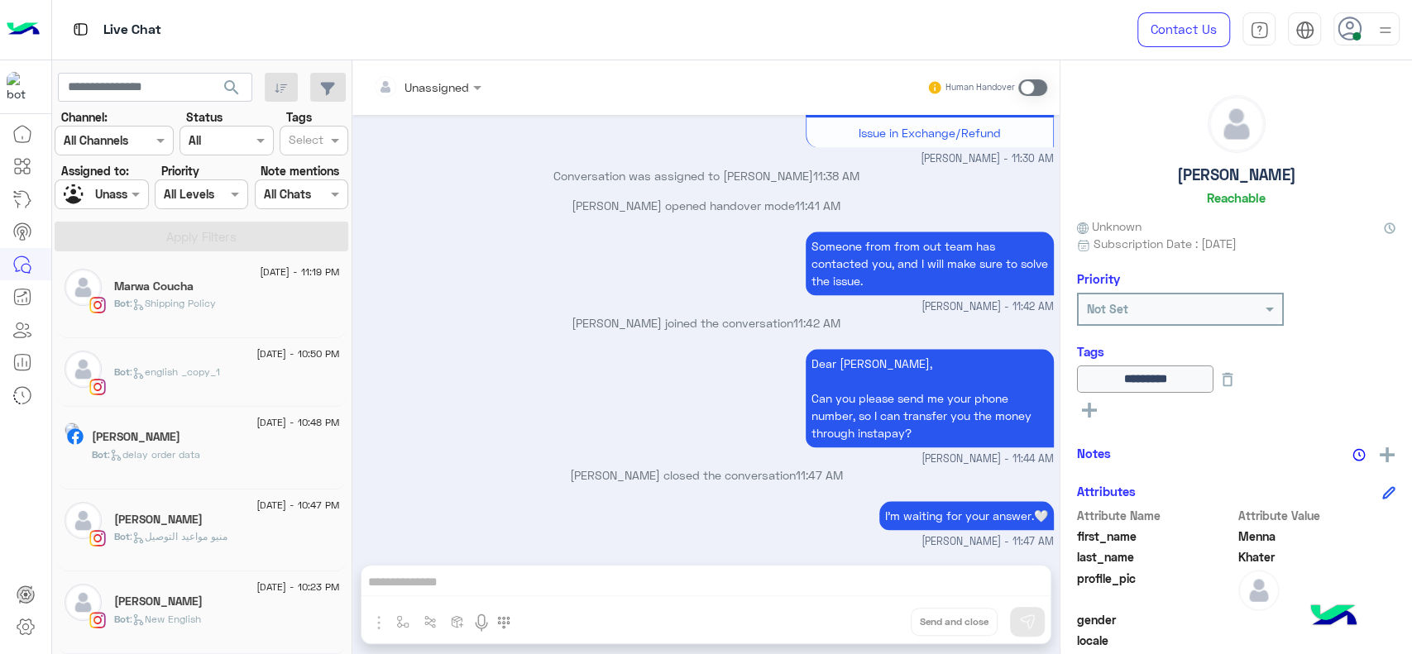
click at [109, 210] on section "Channel: Channel All Channels Status Channel All Tags Select Assigned to: Assig…" at bounding box center [202, 179] width 275 height 143
click at [119, 202] on div "Unassigned" at bounding box center [126, 193] width 63 height 17
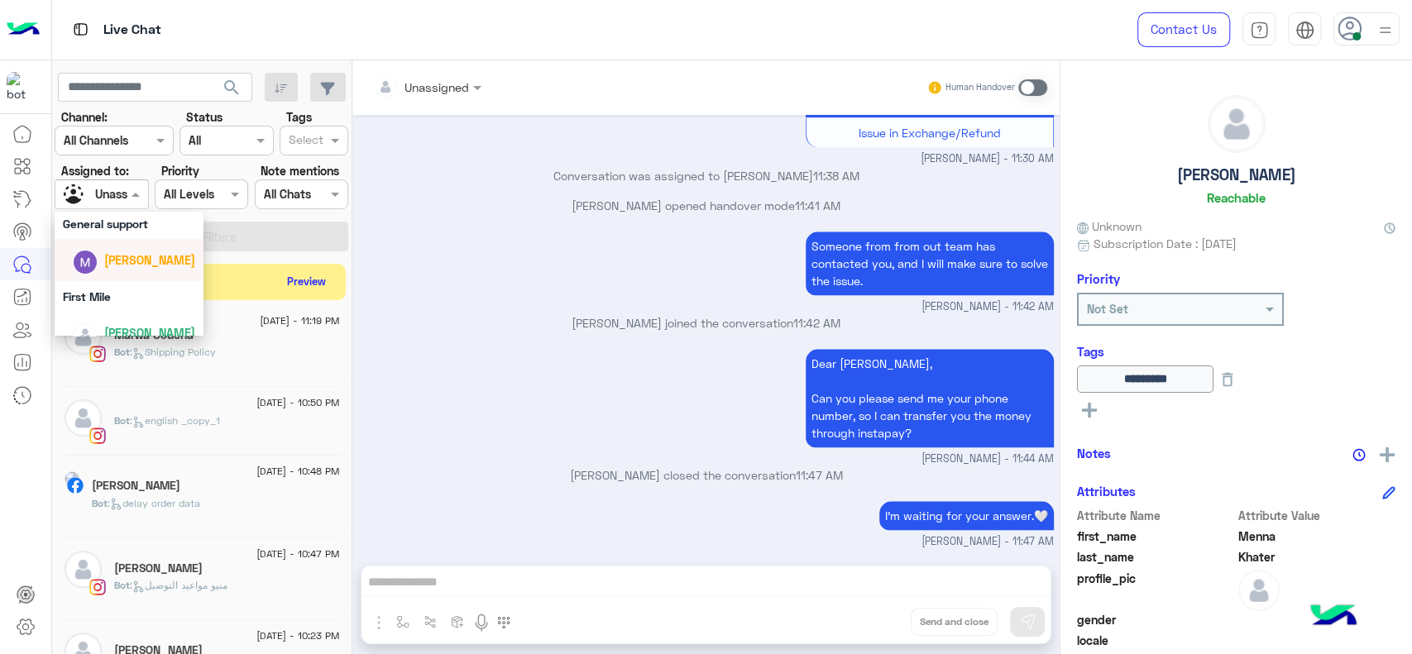
scroll to position [366, 0]
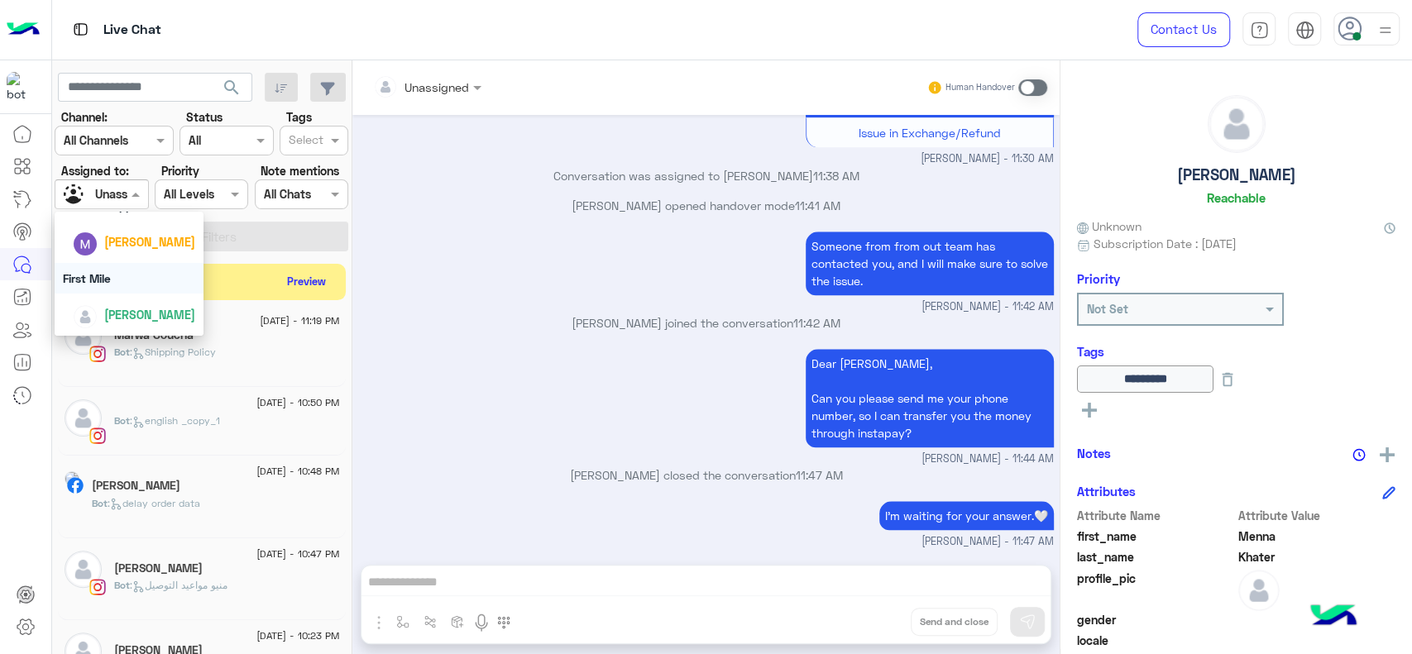
click at [97, 275] on div "First Mile" at bounding box center [129, 278] width 149 height 31
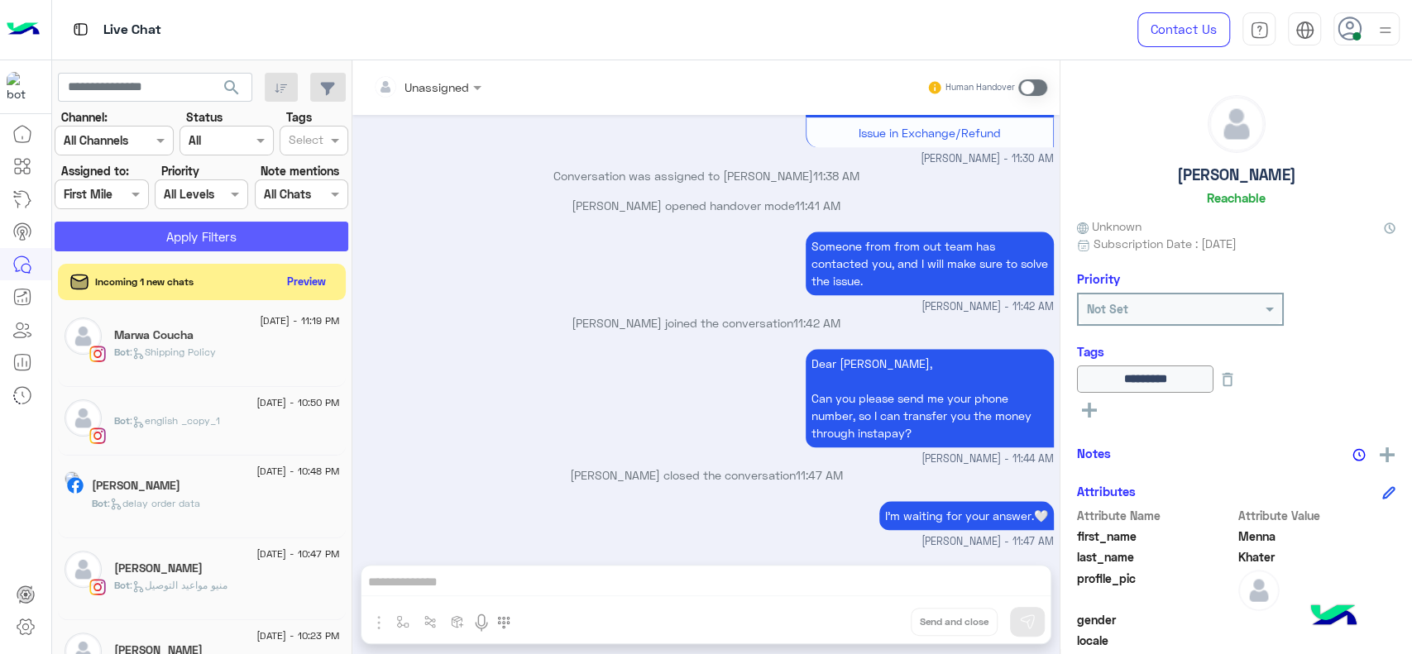
click at [139, 244] on button "Apply Filters" at bounding box center [202, 237] width 294 height 30
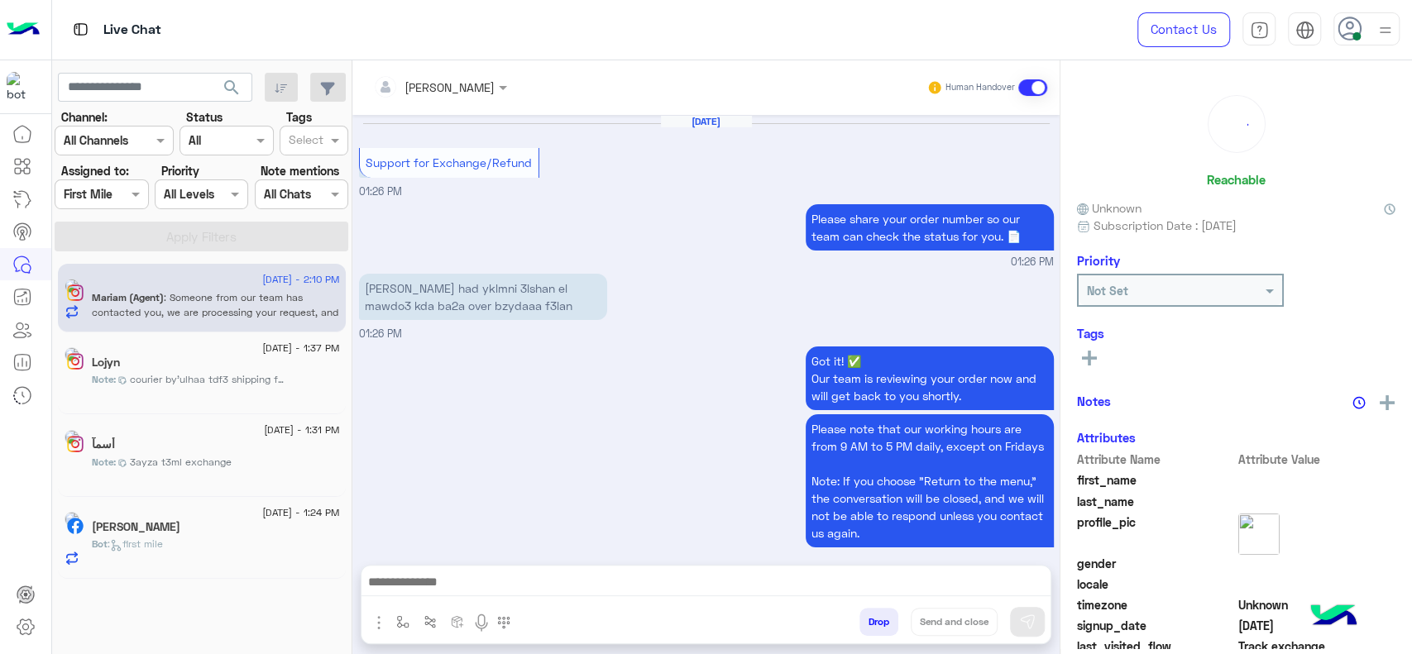
scroll to position [1194, 0]
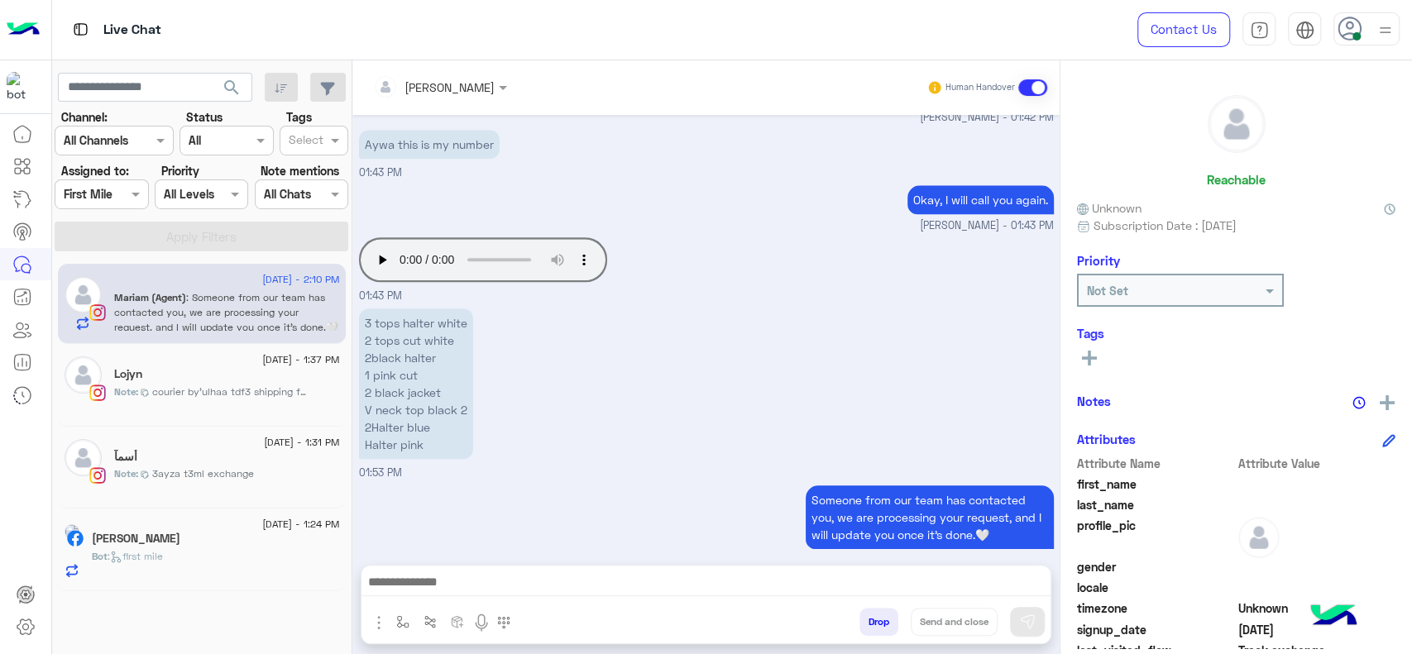
click at [169, 515] on div "[DATE] - 1:24 PM [PERSON_NAME] Bot : first mile" at bounding box center [202, 550] width 288 height 83
click at [99, 196] on input "text" at bounding box center [83, 194] width 38 height 17
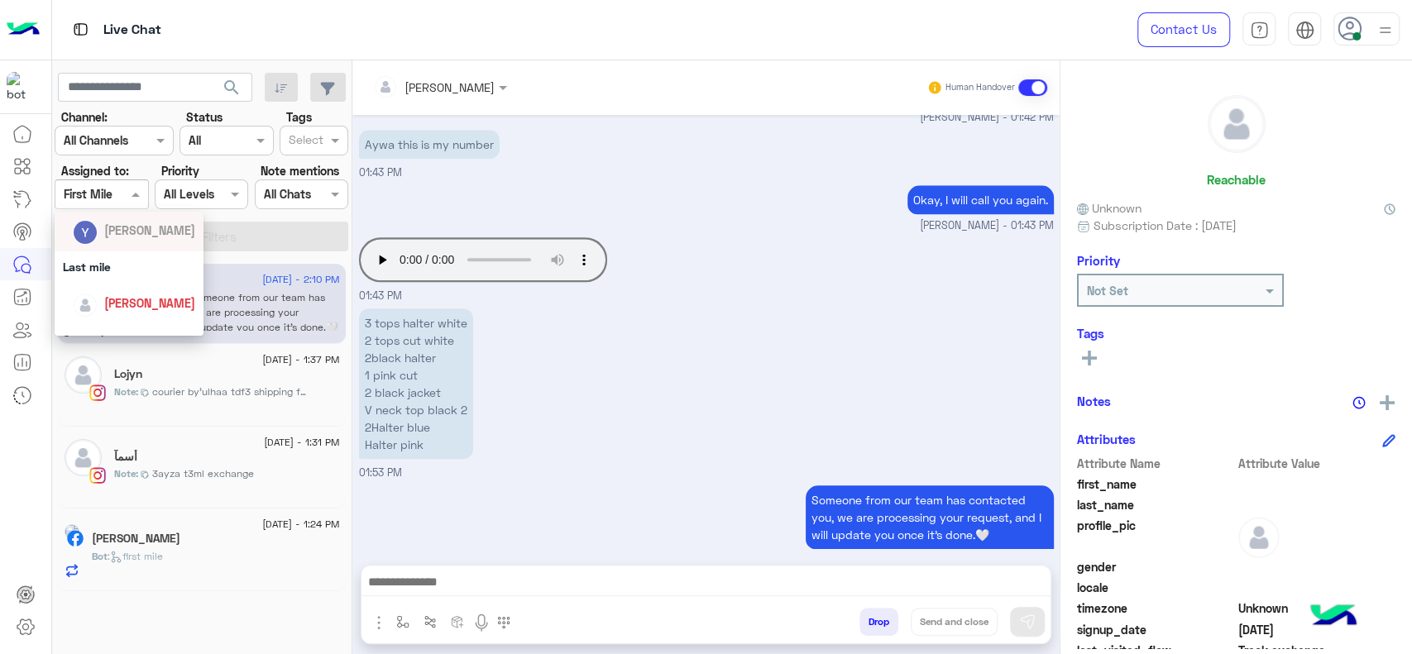
scroll to position [238, 0]
click at [114, 285] on div "[PERSON_NAME]" at bounding box center [134, 297] width 122 height 29
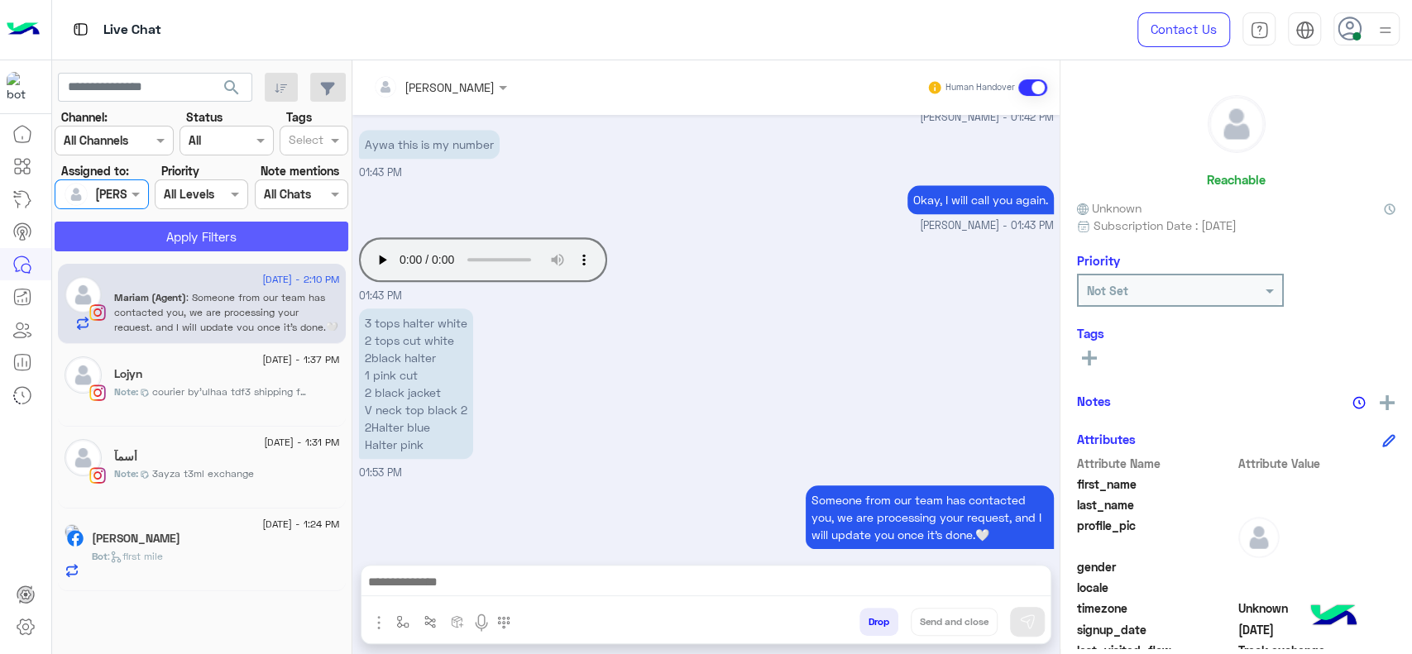
click at [134, 242] on button "Apply Filters" at bounding box center [202, 237] width 294 height 30
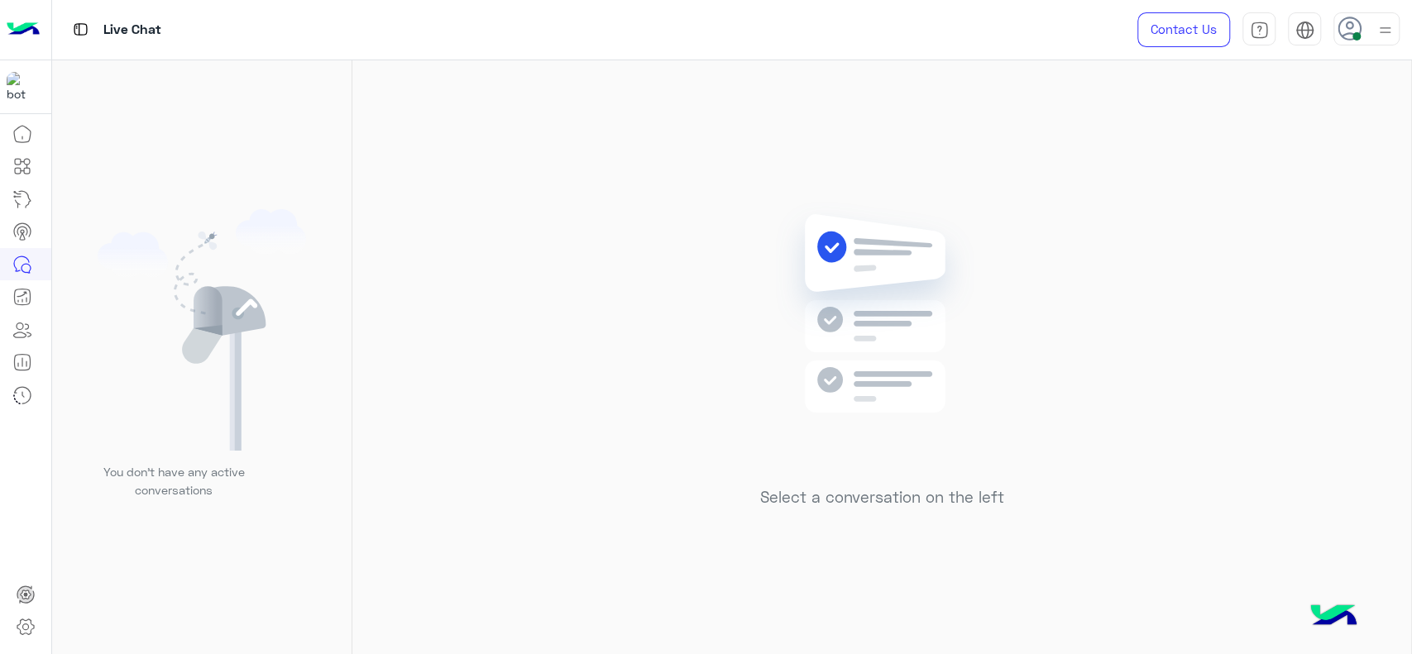
click at [619, 216] on div "Select a conversation on the left" at bounding box center [881, 360] width 1059 height 601
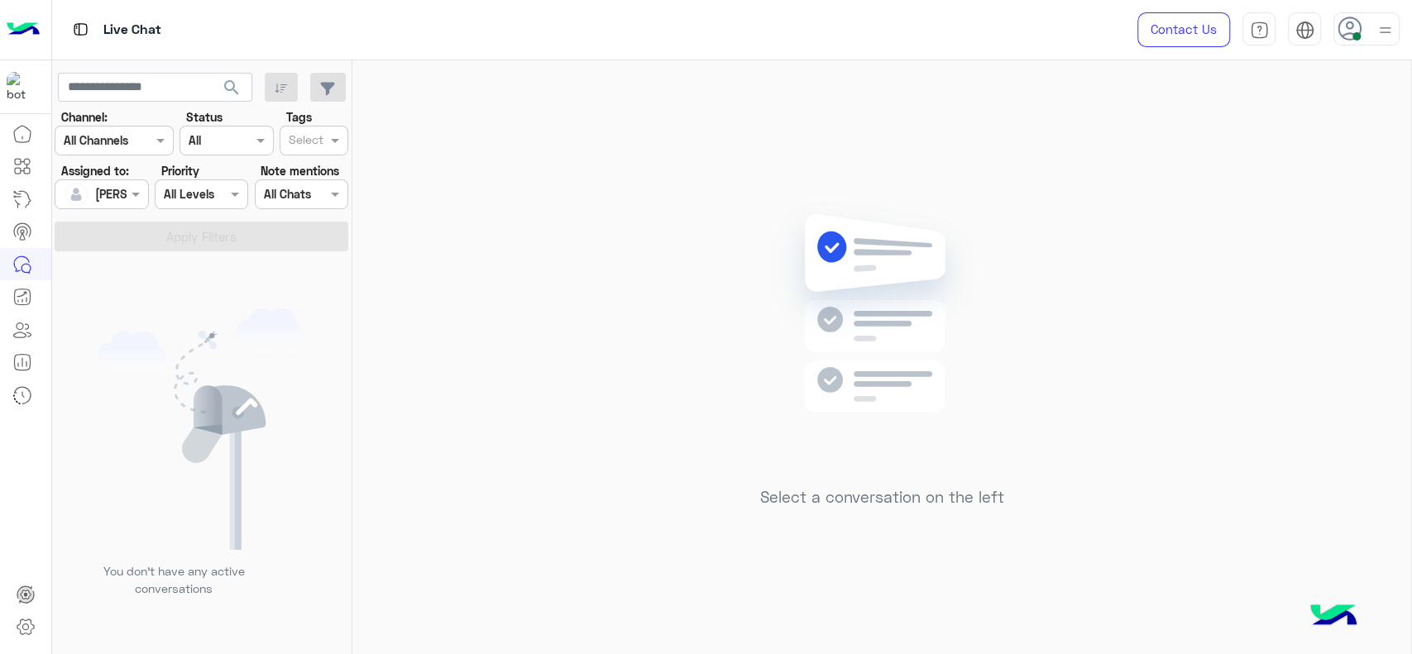
click at [501, 359] on div "Select a conversation on the left" at bounding box center [881, 360] width 1059 height 601
click at [116, 194] on div at bounding box center [101, 193] width 92 height 19
click at [116, 258] on span "Unassigned" at bounding box center [125, 263] width 63 height 14
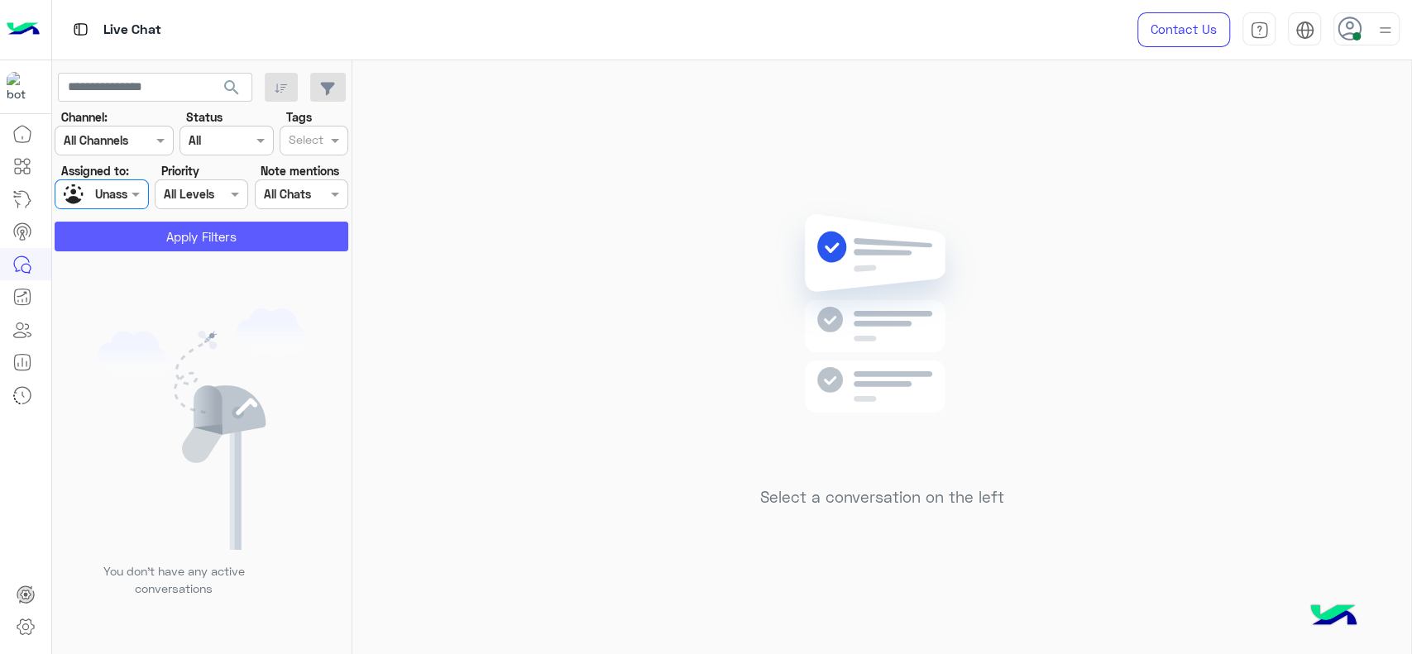
click at [126, 242] on button "Apply Filters" at bounding box center [202, 237] width 294 height 30
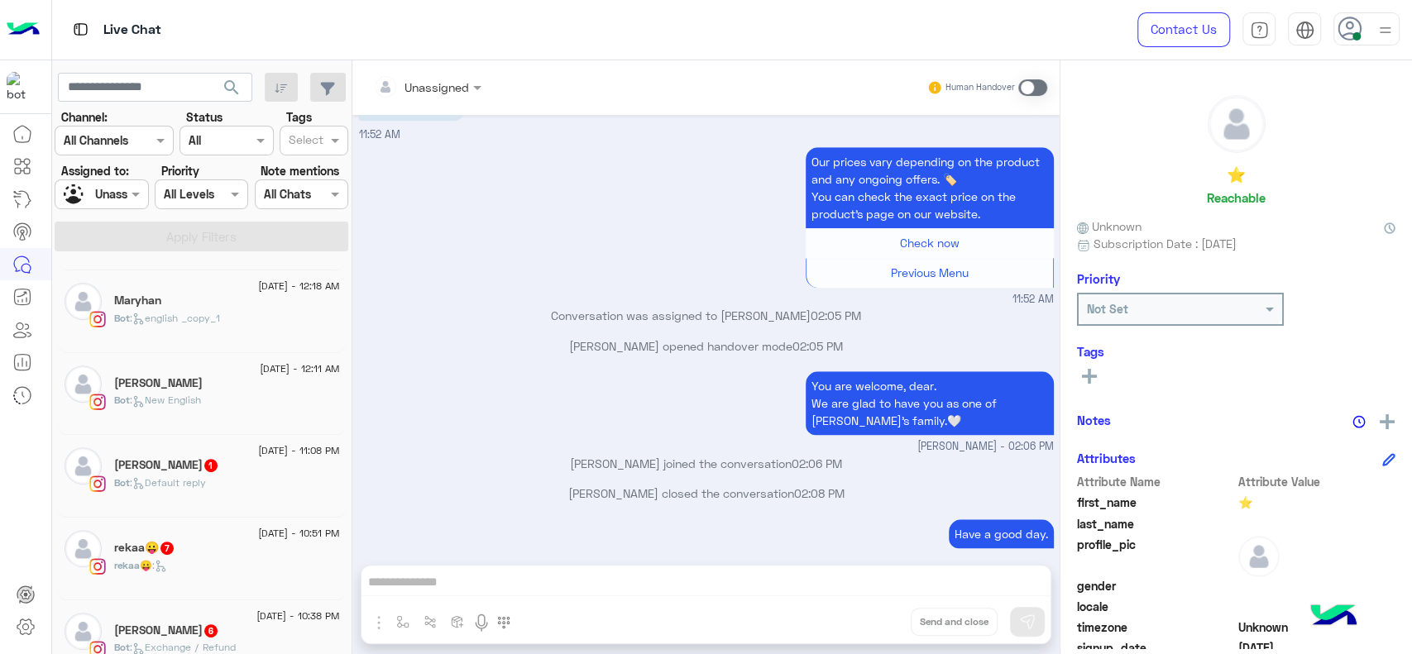
scroll to position [633, 0]
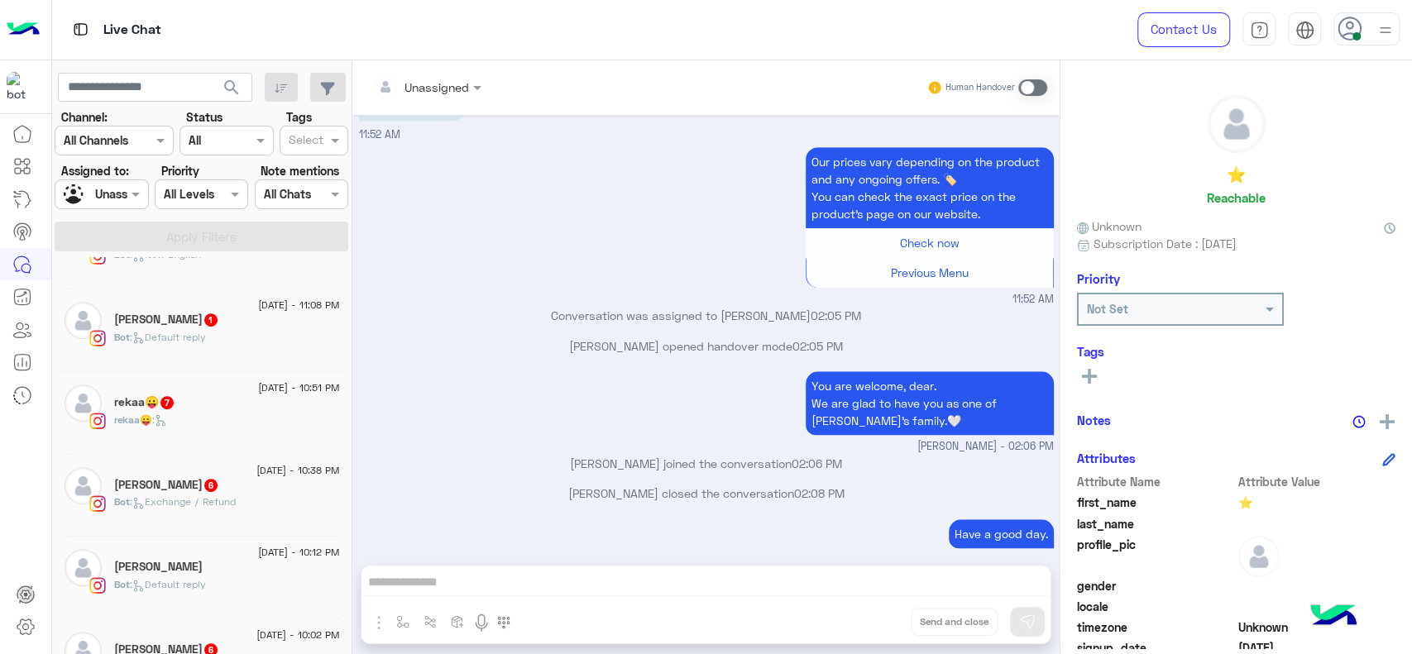
click at [179, 434] on div "rekaa😛 :" at bounding box center [227, 427] width 226 height 29
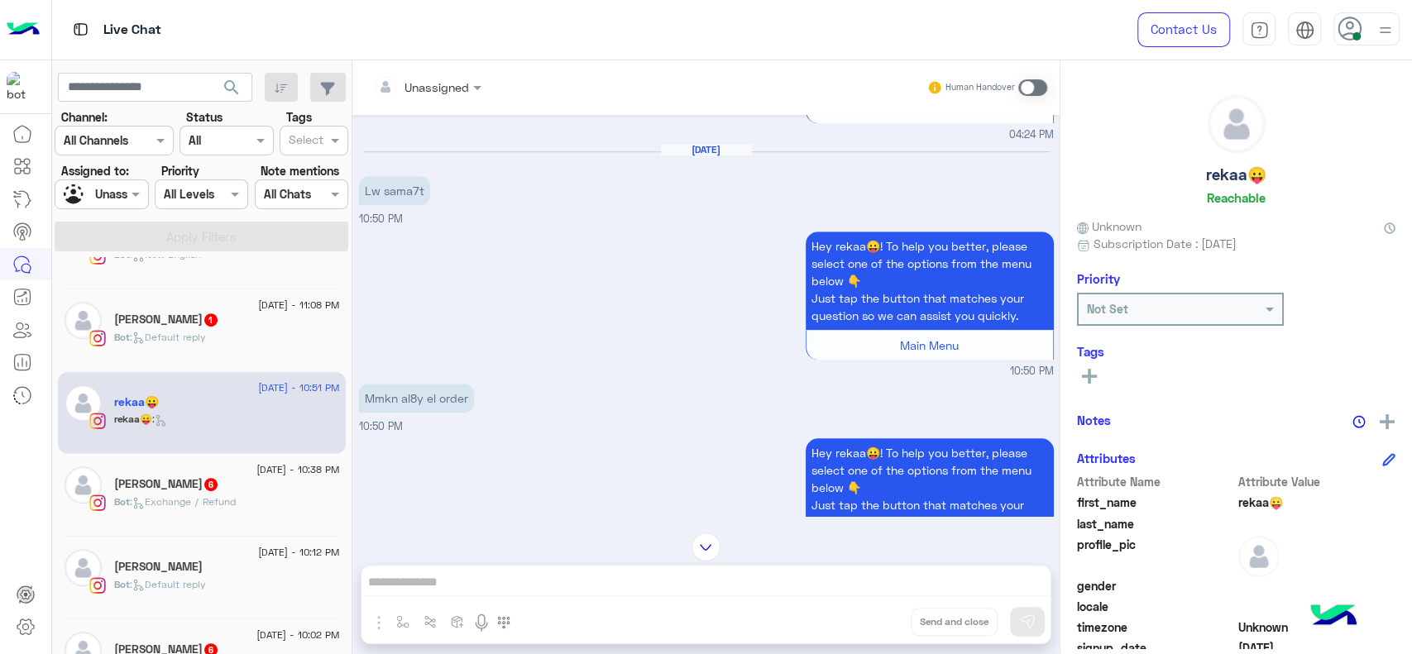
scroll to position [844, 0]
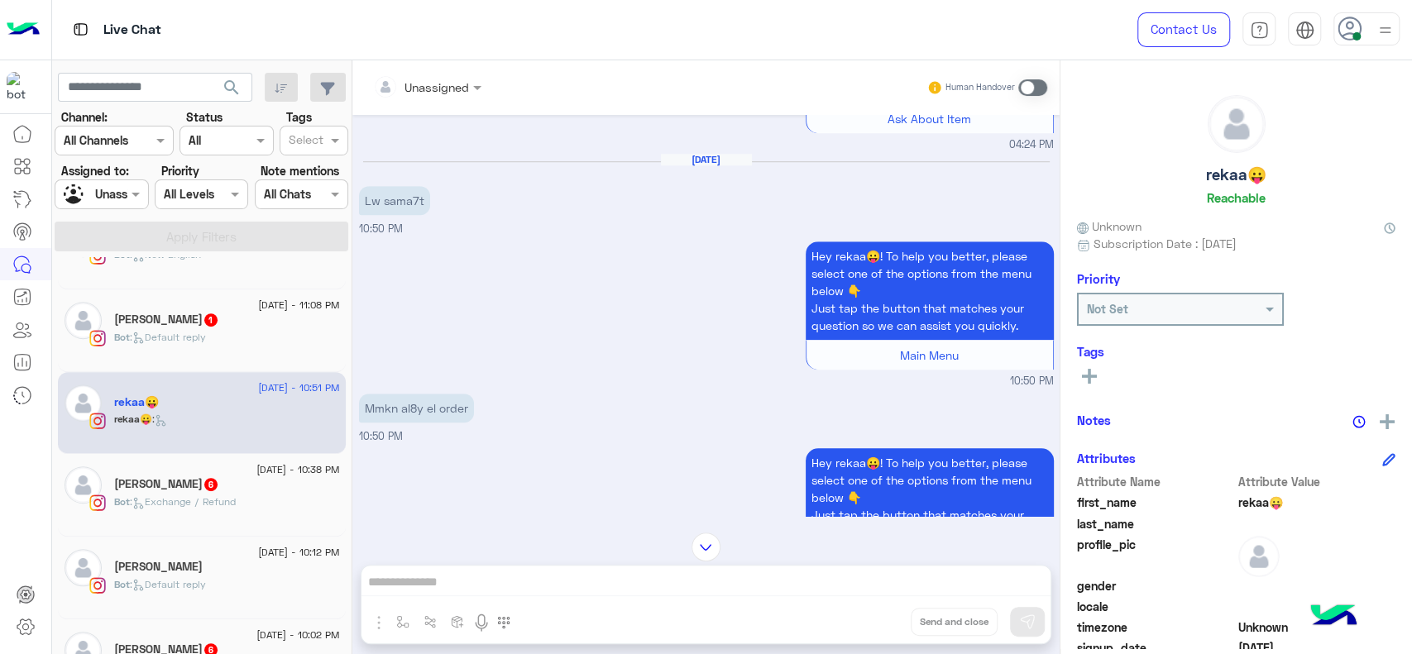
click at [442, 69] on div "Unassigned Human Handover" at bounding box center [705, 87] width 707 height 55
click at [448, 86] on div at bounding box center [427, 86] width 125 height 19
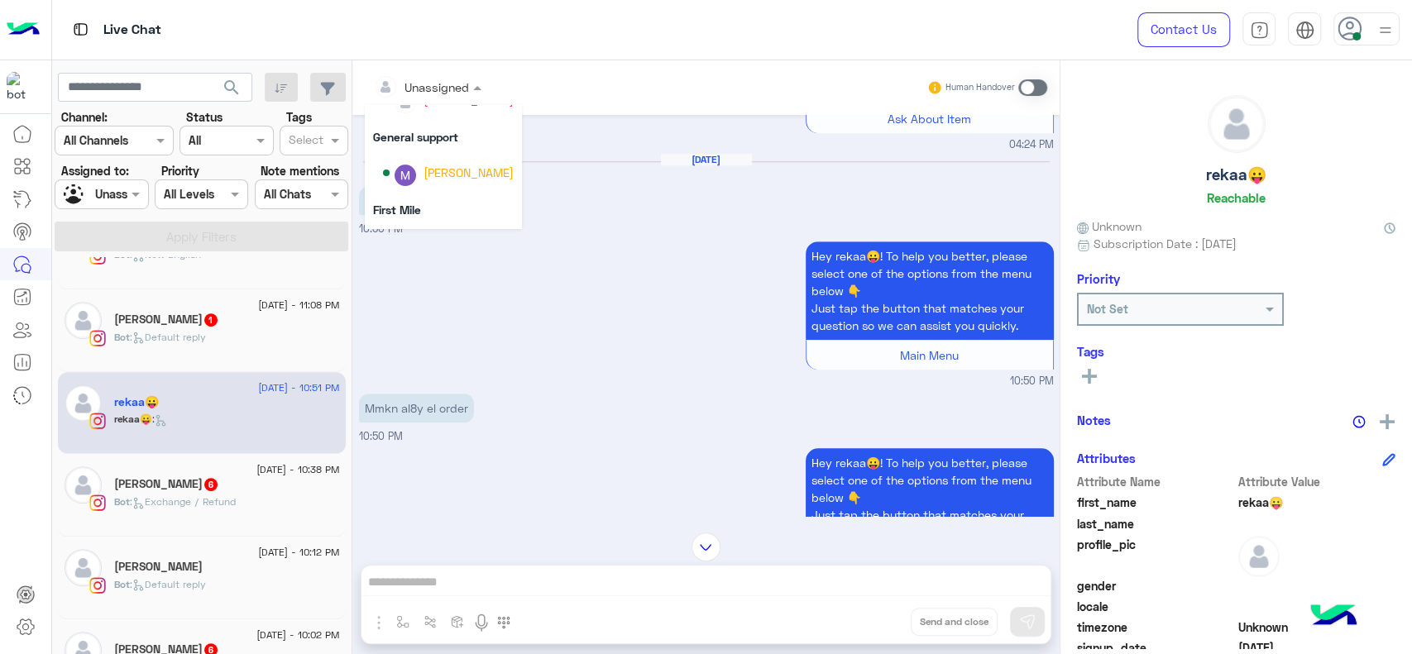
scroll to position [336, 0]
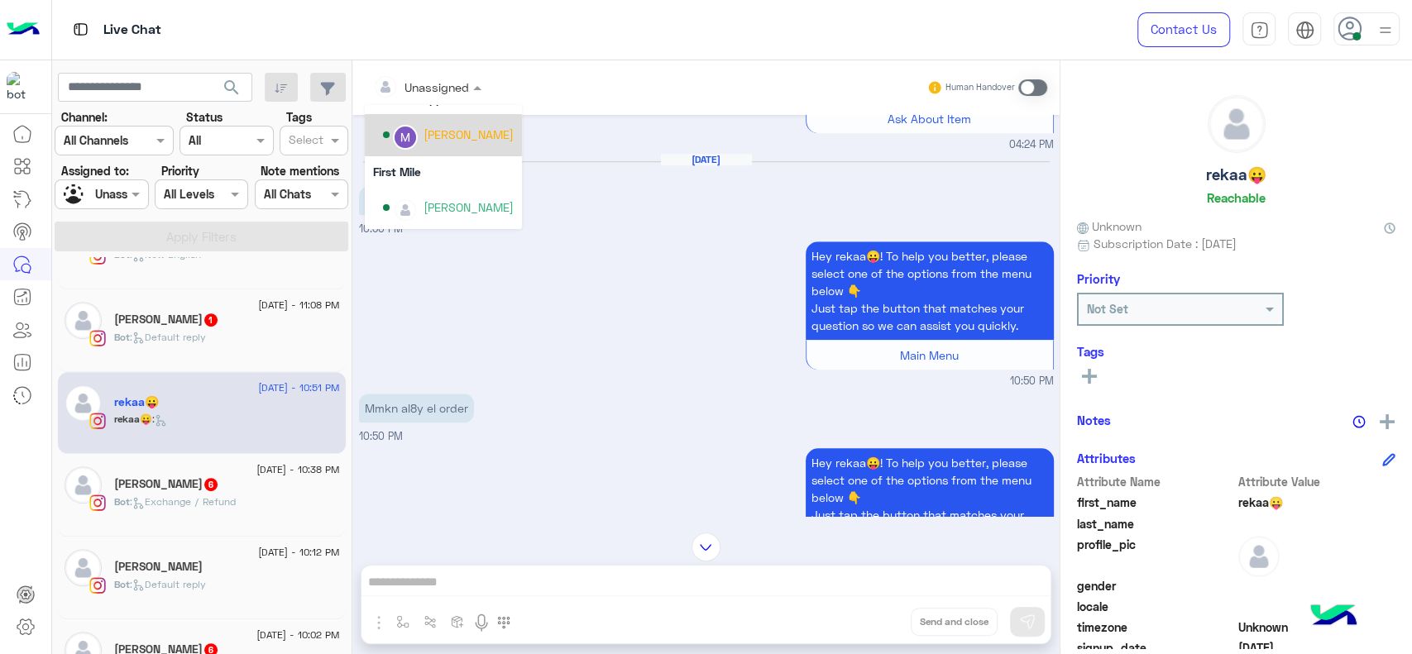
click at [455, 129] on div "[PERSON_NAME]" at bounding box center [469, 134] width 90 height 17
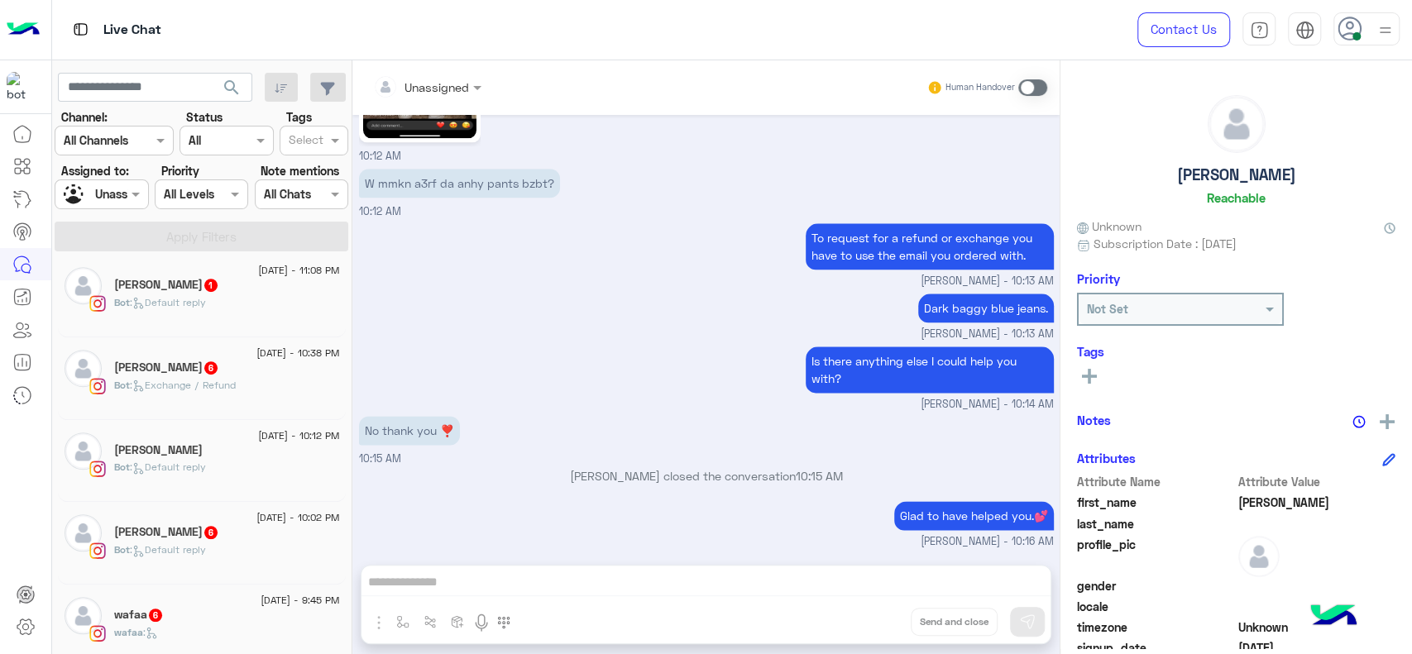
scroll to position [559, 0]
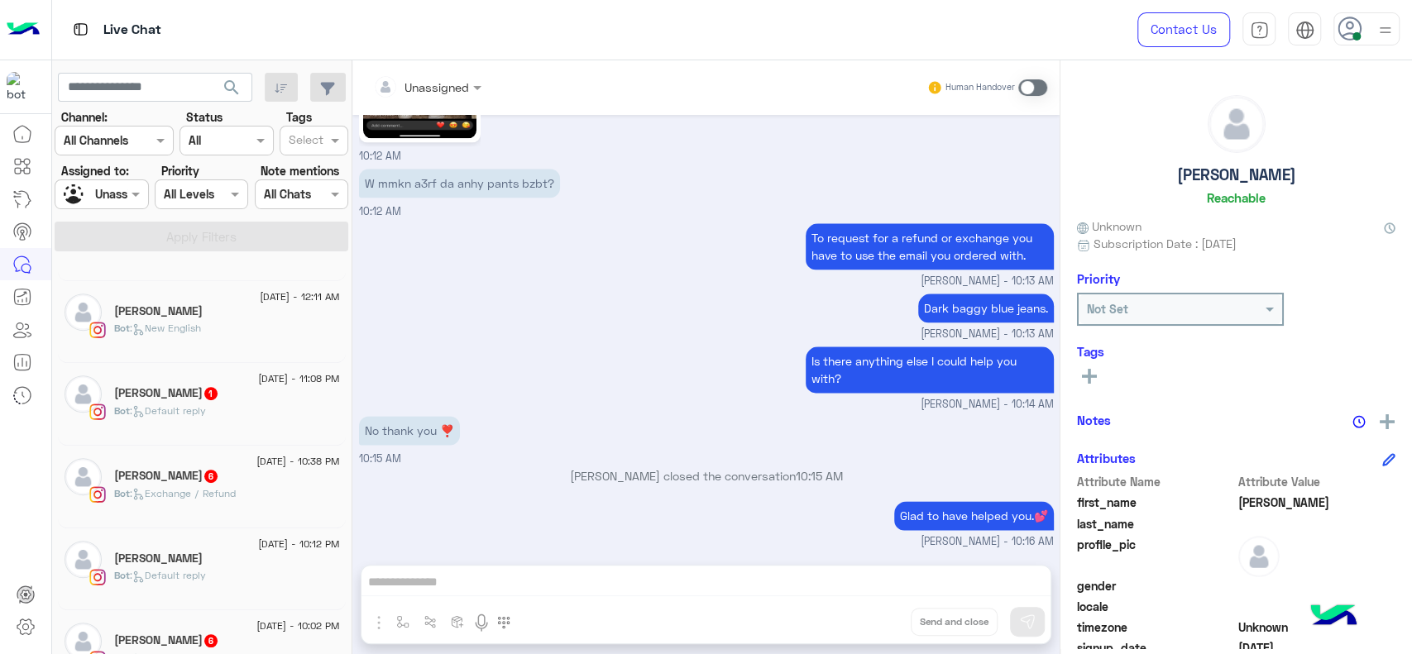
click at [260, 405] on div "Bot : Default reply" at bounding box center [227, 418] width 226 height 29
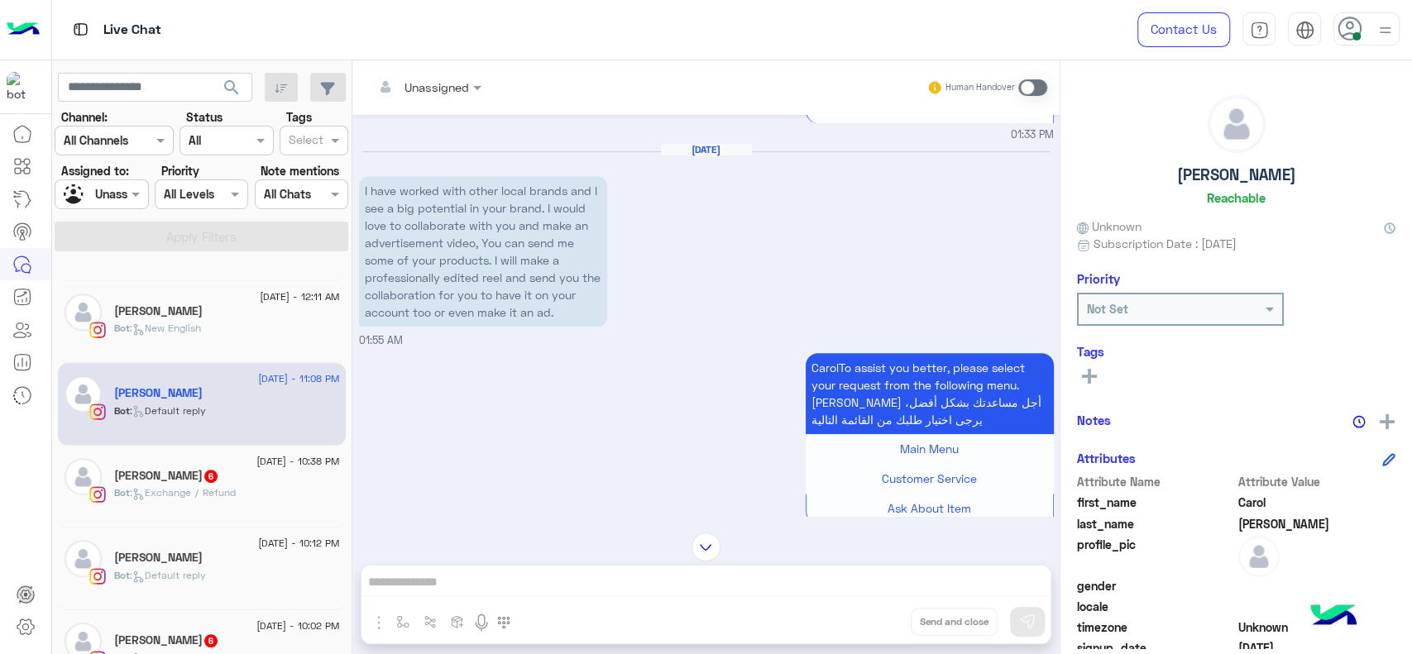
scroll to position [510, 0]
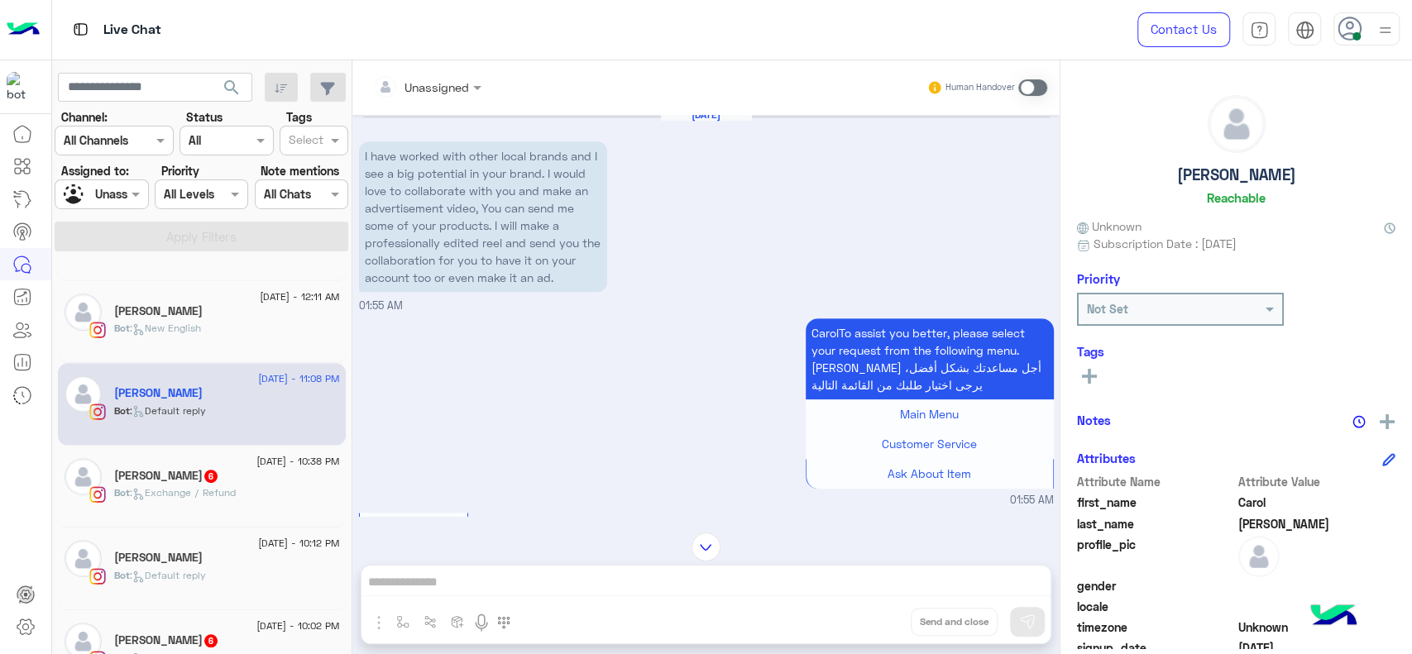
click at [312, 483] on div "[PERSON_NAME] 6" at bounding box center [227, 477] width 226 height 17
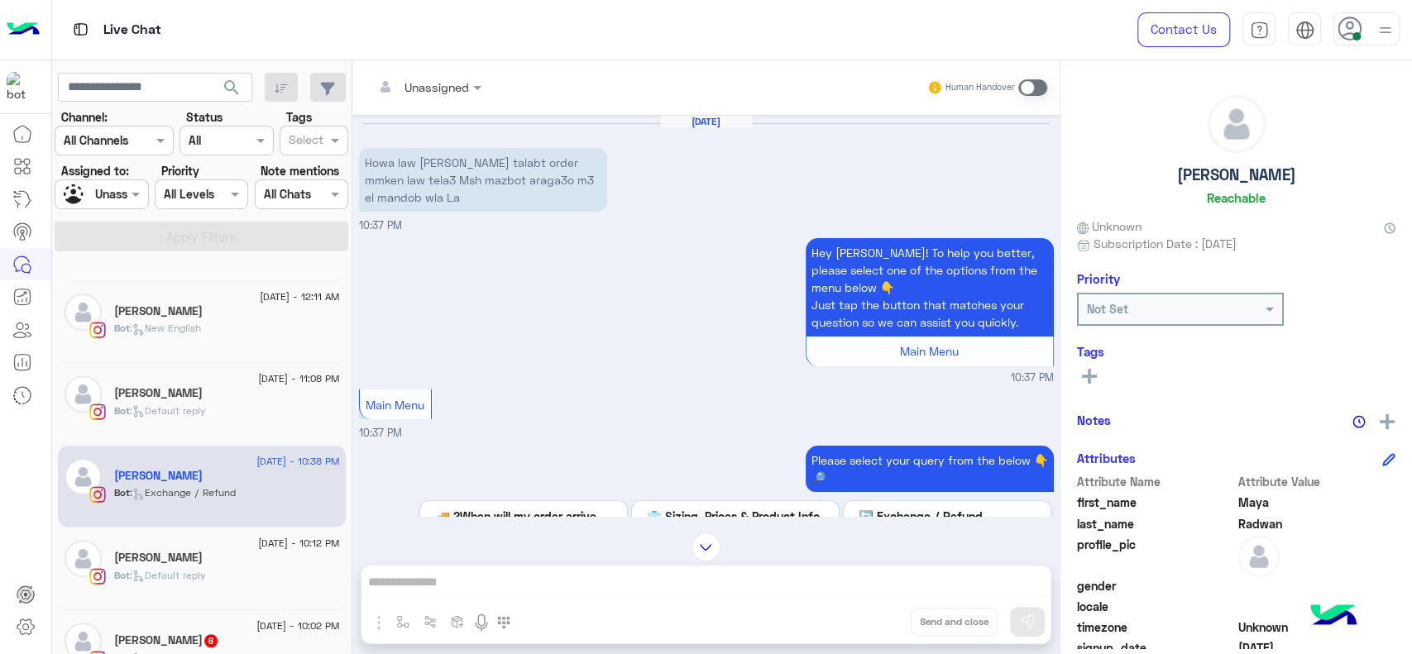
click at [232, 628] on div "[DATE] - 10:02 PM" at bounding box center [227, 628] width 226 height 11
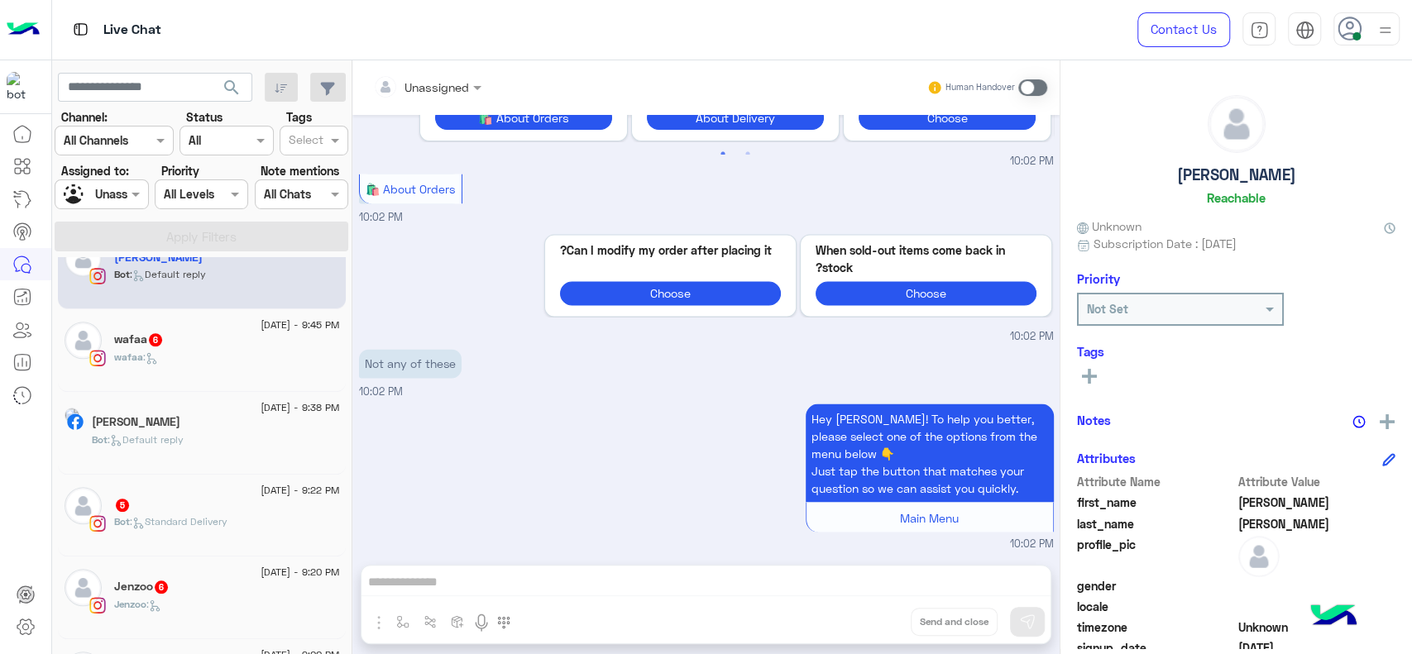
scroll to position [946, 0]
click at [228, 354] on div "wafaa :" at bounding box center [227, 361] width 226 height 29
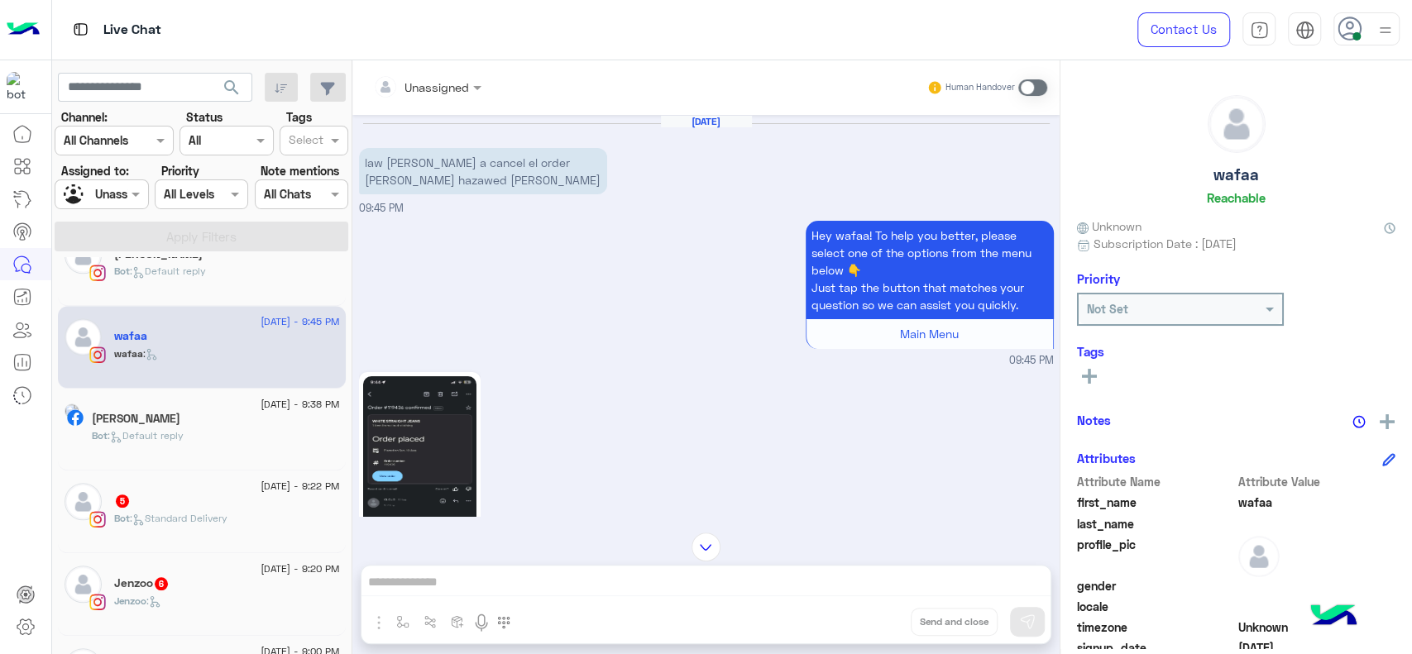
click at [450, 92] on div at bounding box center [427, 86] width 125 height 19
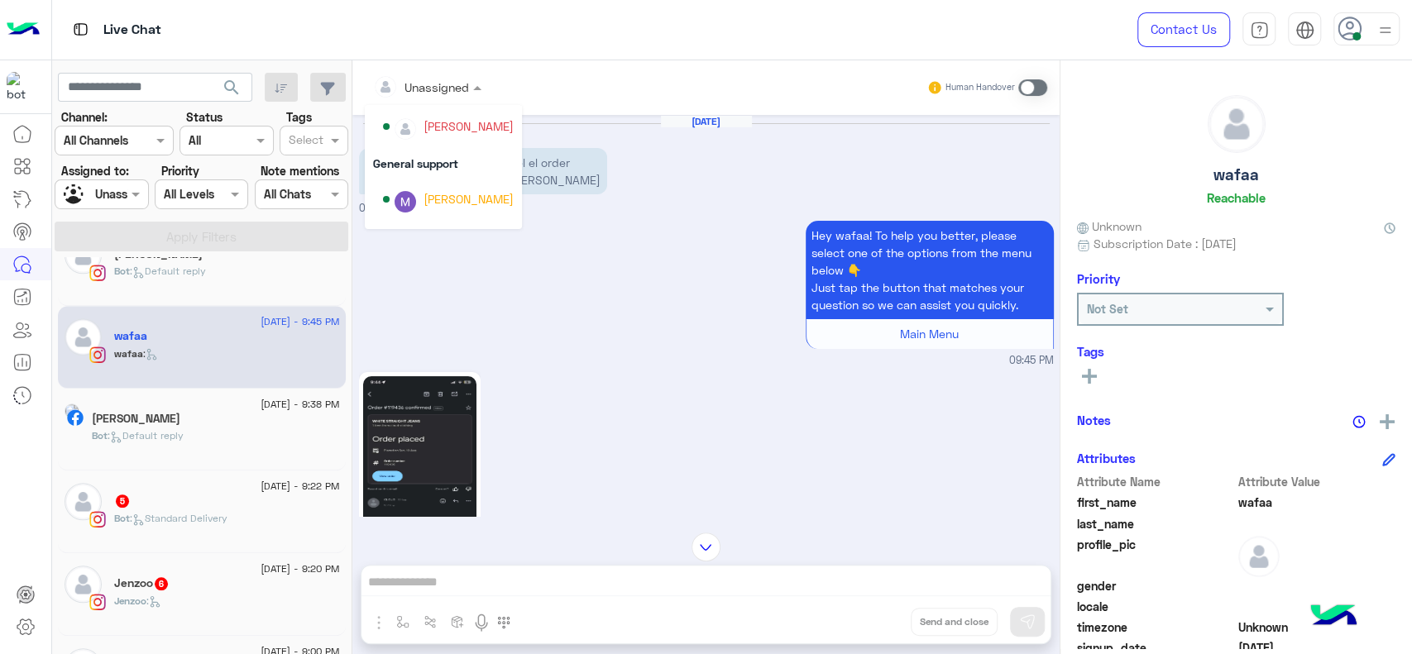
scroll to position [336, 0]
click at [447, 121] on div "[PERSON_NAME]" at bounding box center [448, 135] width 131 height 29
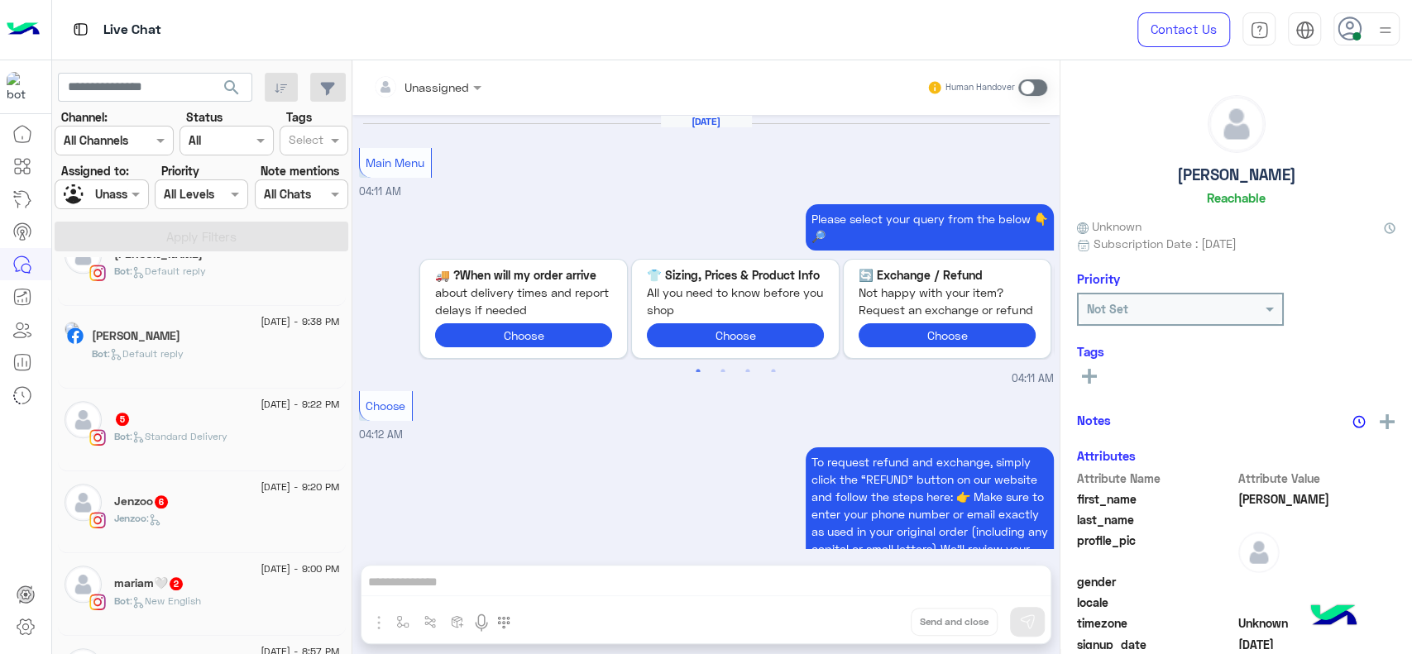
scroll to position [1343, 0]
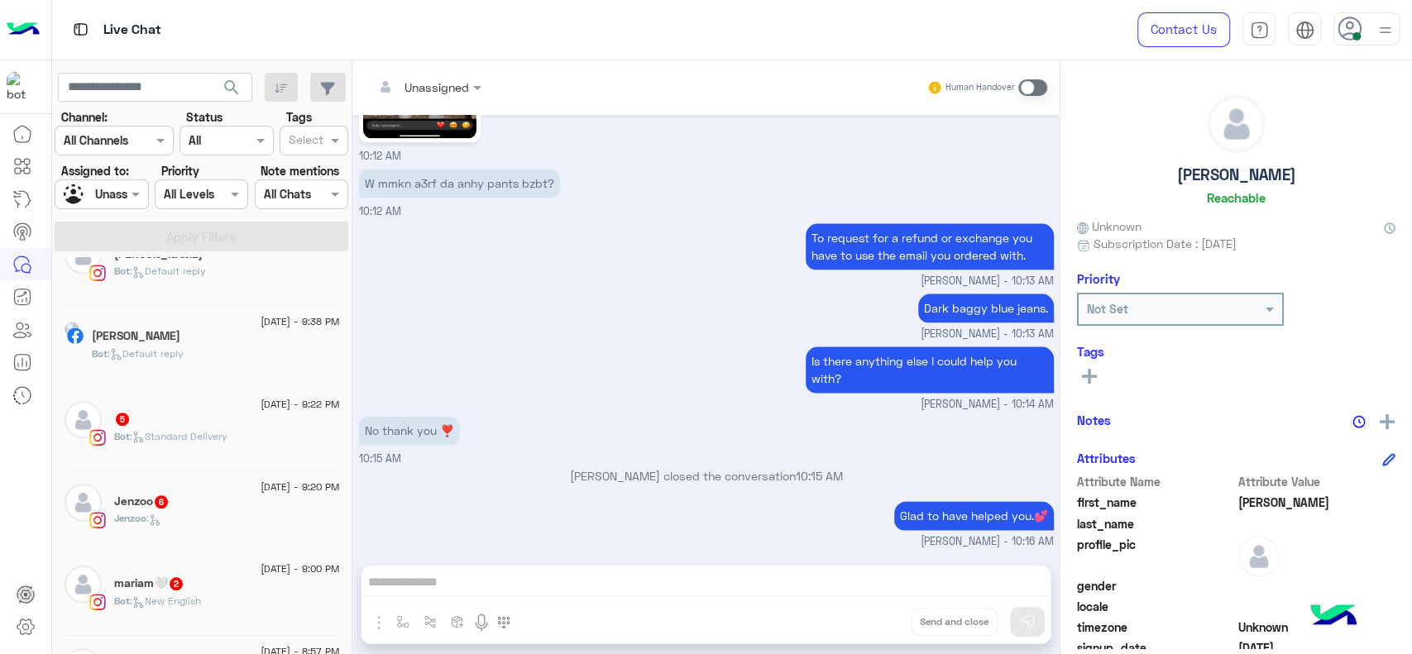
click at [260, 446] on div "Bot : Standard Delivery" at bounding box center [227, 443] width 226 height 29
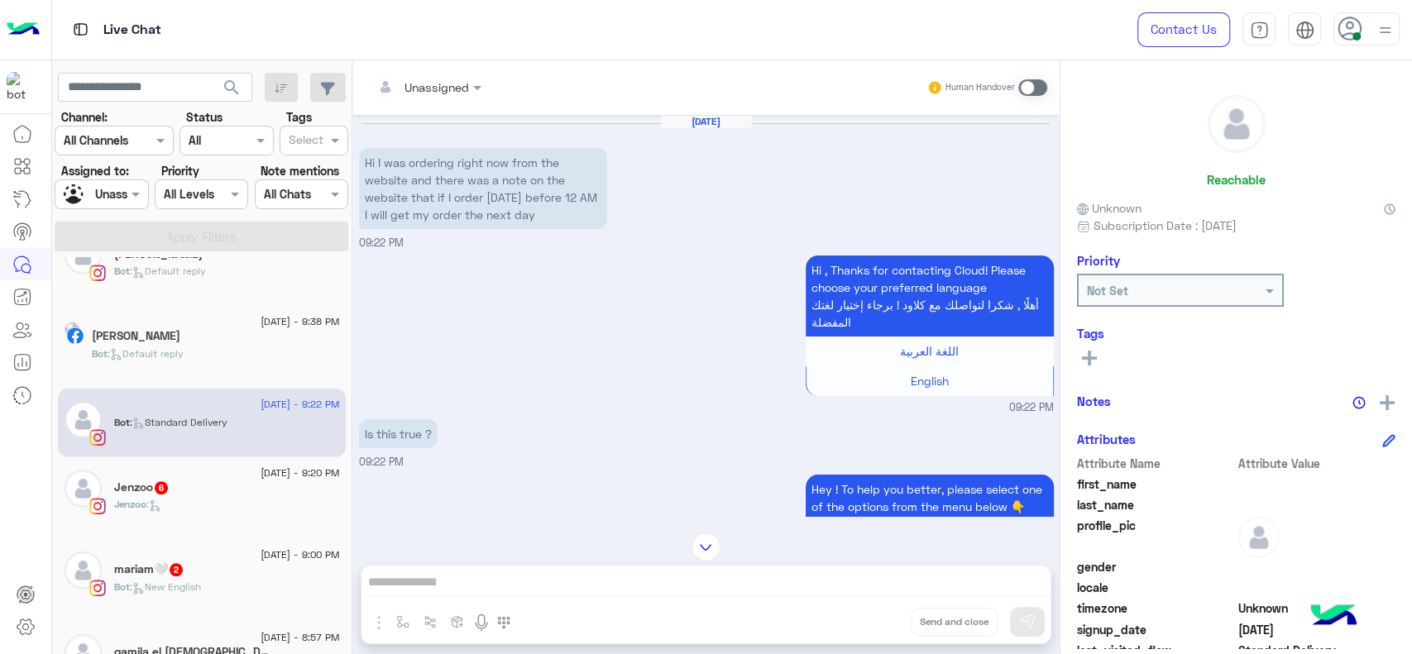
click at [280, 461] on div "[DATE] - 9:20 PM Jenzoo 6 Jenzoo :" at bounding box center [202, 498] width 288 height 83
click at [280, 466] on span "[DATE] - 9:20 PM" at bounding box center [300, 473] width 79 height 15
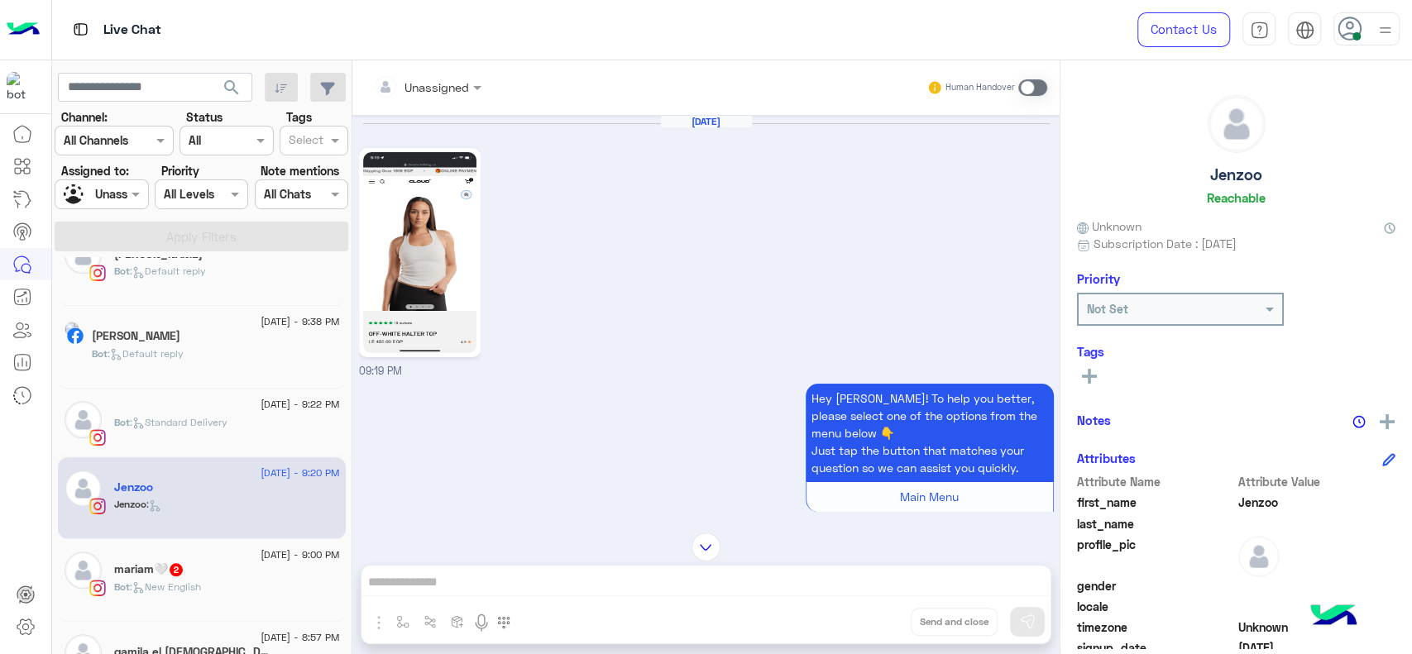
click at [218, 566] on div "[PERSON_NAME]🤍 2" at bounding box center [227, 571] width 226 height 17
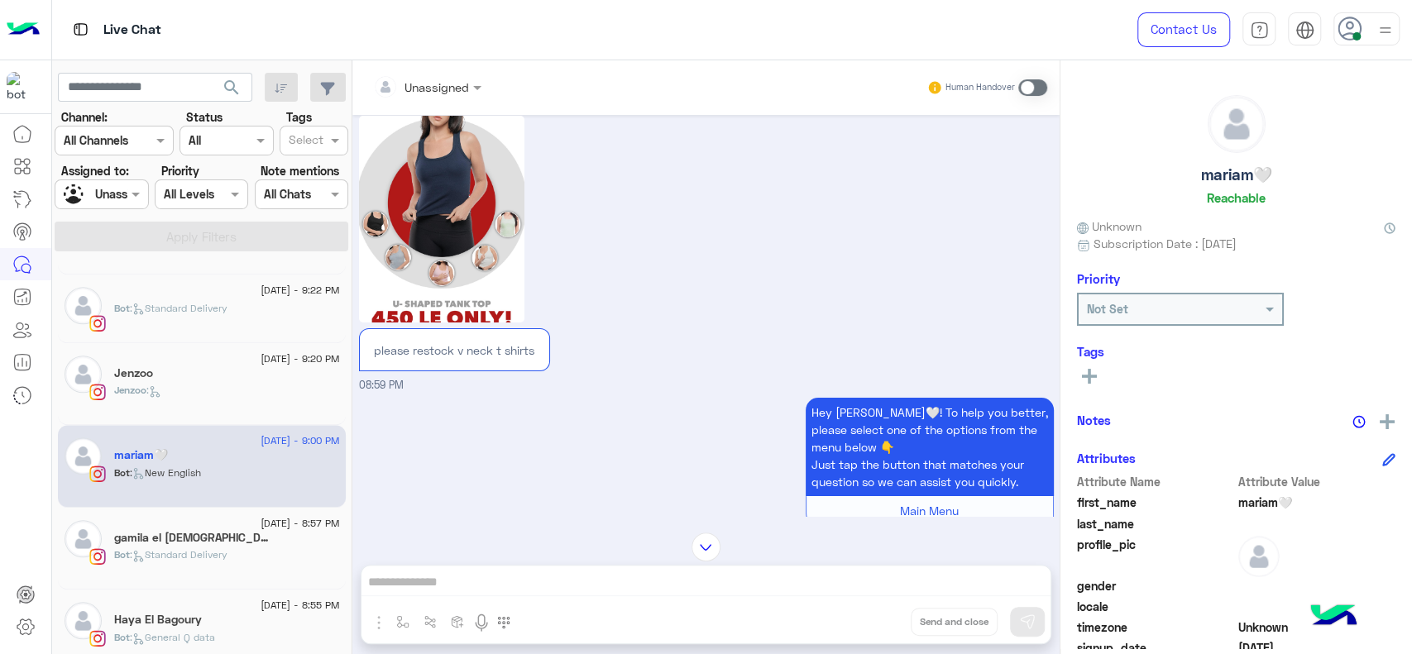
scroll to position [1074, 0]
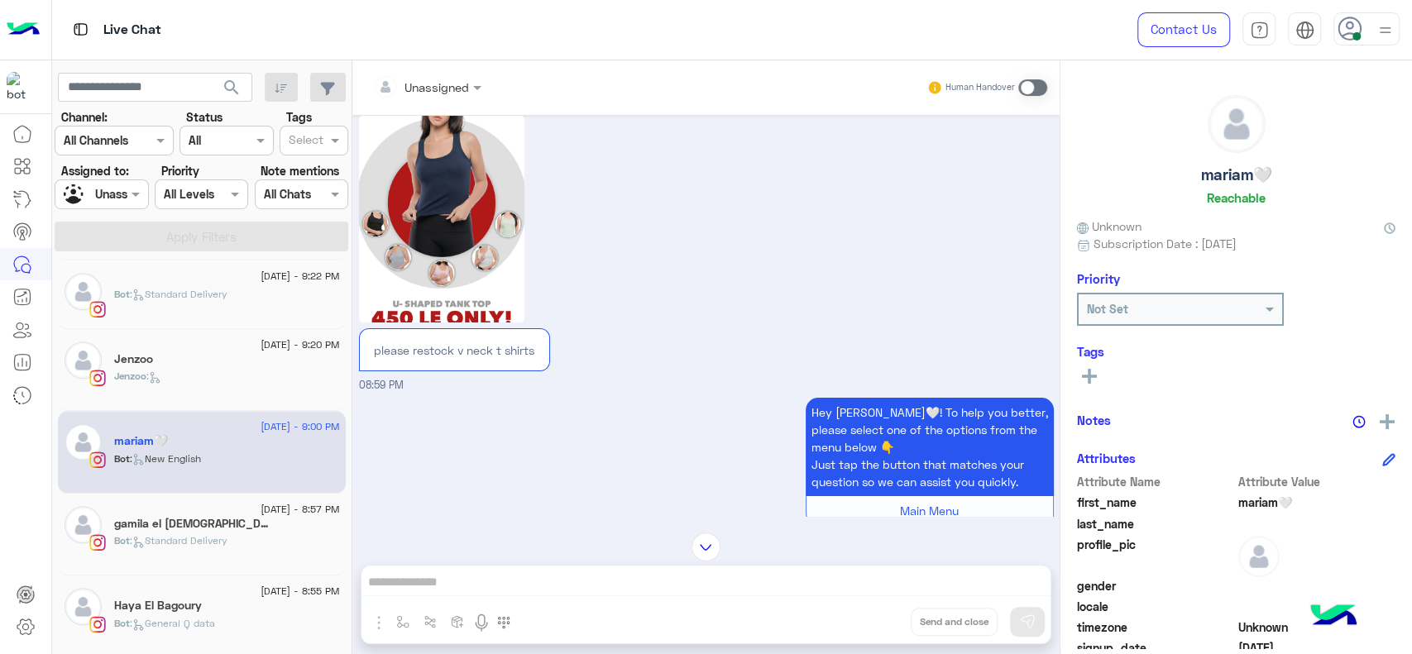
click at [214, 523] on div "gamila el sefari 11" at bounding box center [227, 525] width 226 height 17
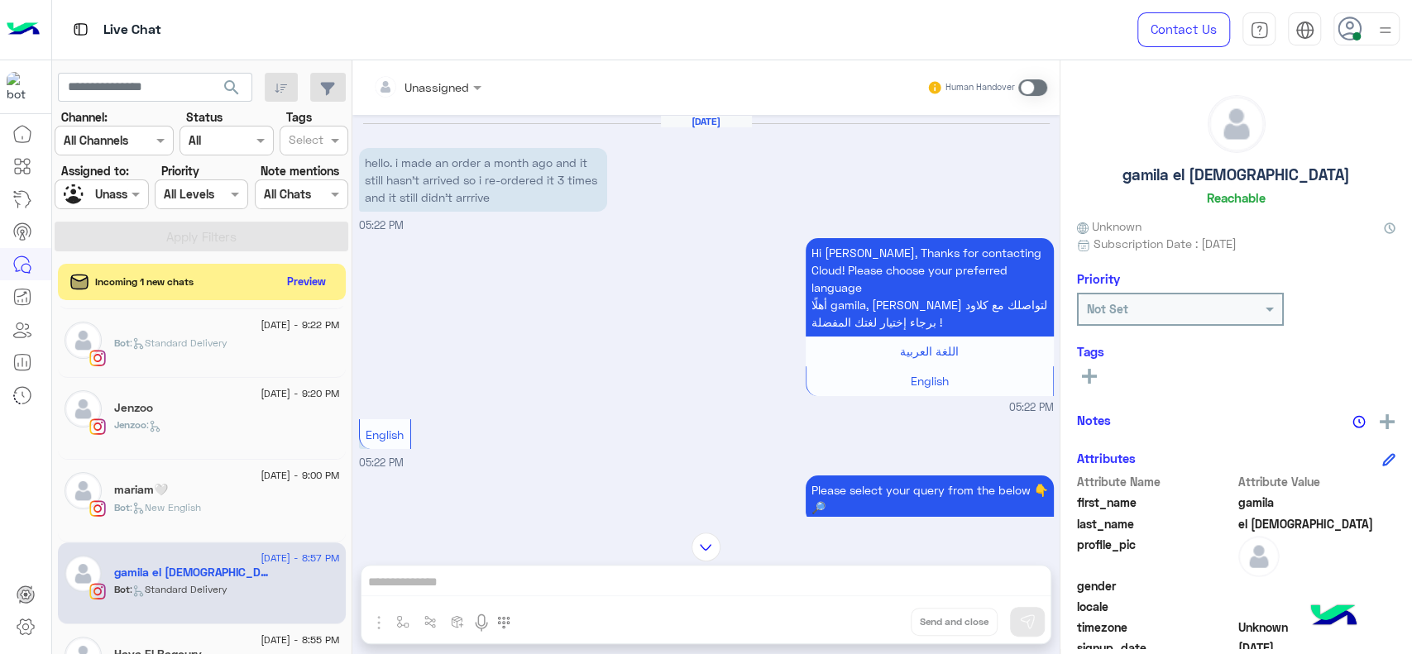
click at [98, 189] on input "text" at bounding box center [83, 194] width 38 height 17
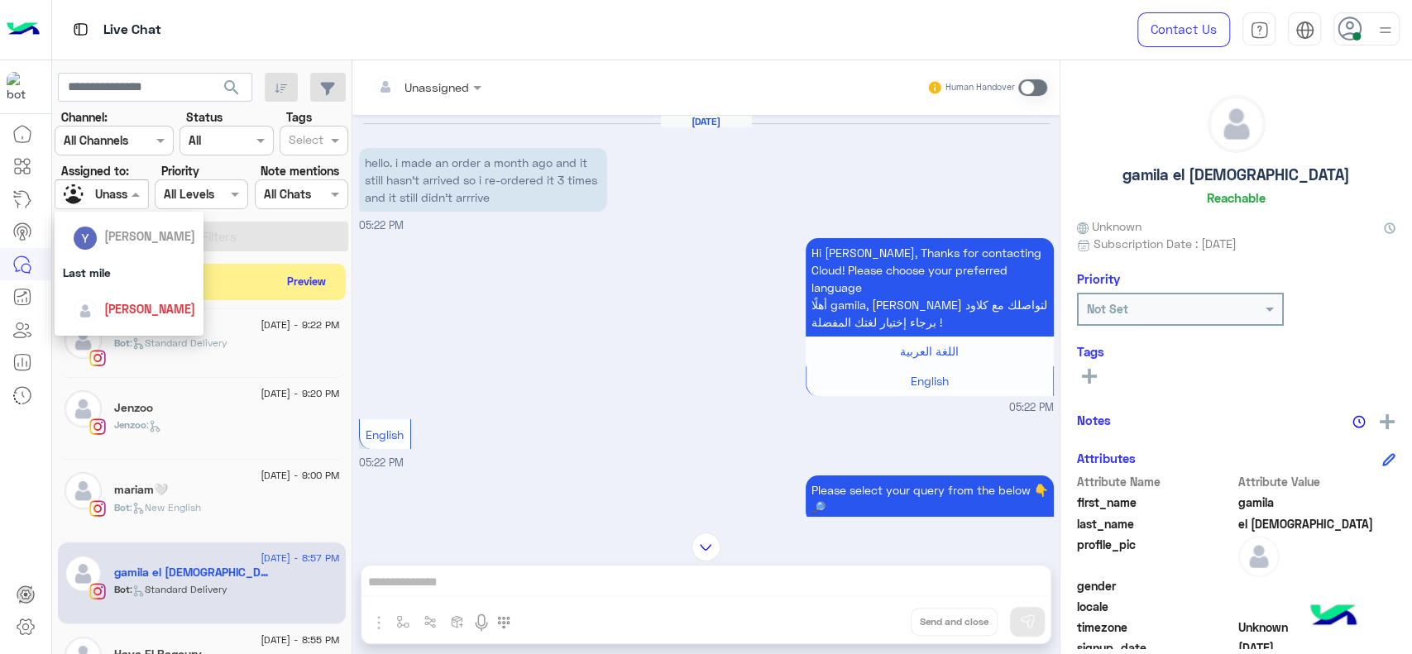
scroll to position [275, 0]
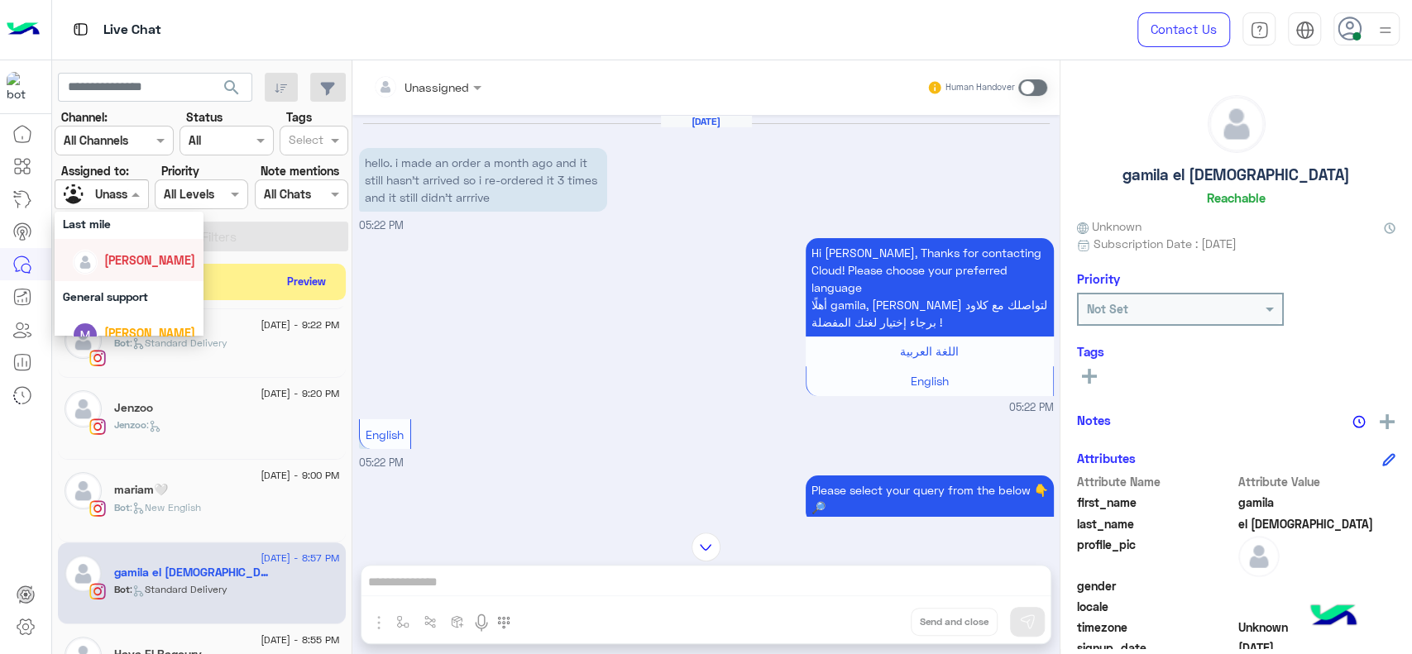
click at [120, 249] on div "[PERSON_NAME]" at bounding box center [134, 260] width 122 height 29
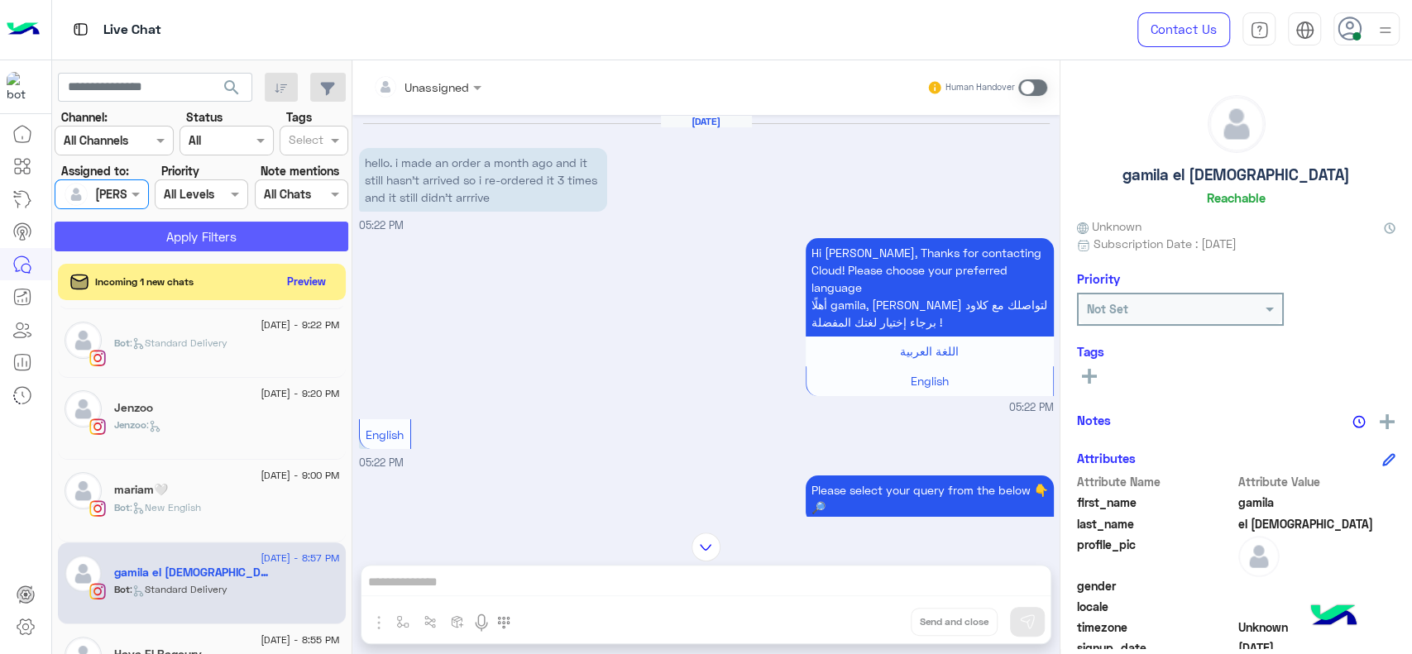
click at [190, 238] on button "Apply Filters" at bounding box center [202, 237] width 294 height 30
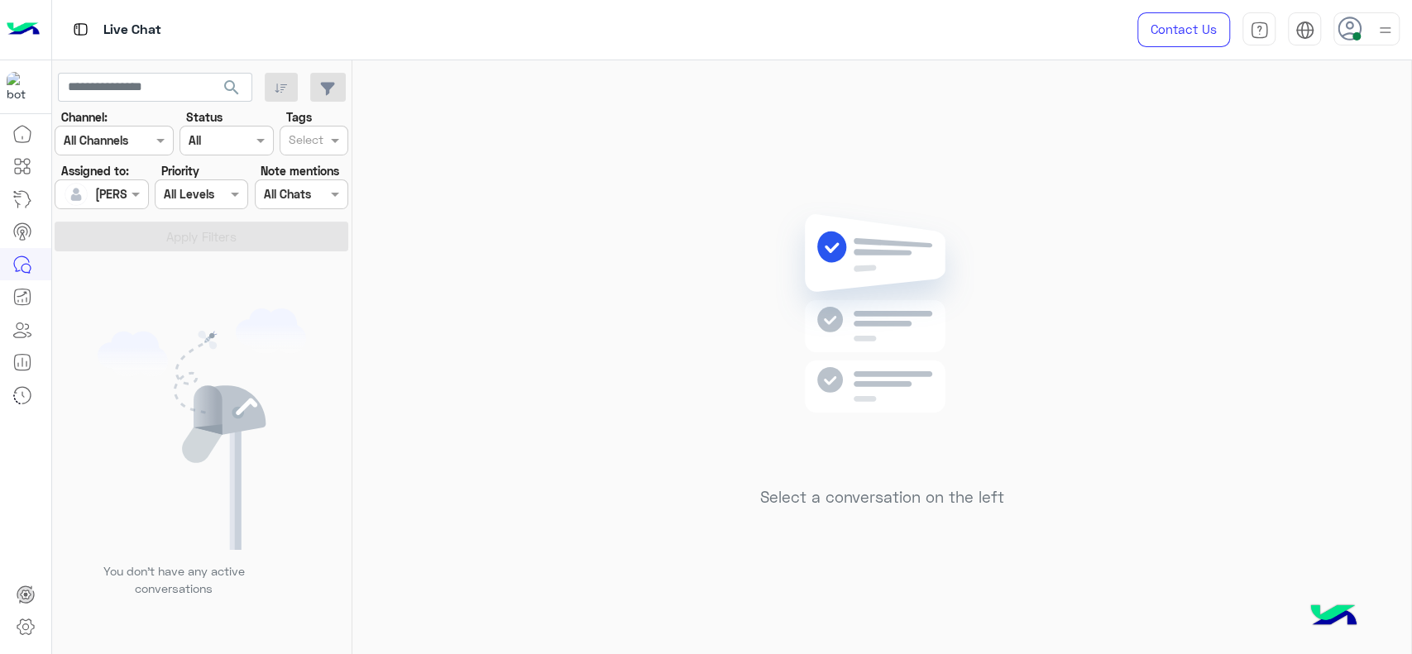
click at [1209, 400] on div "Select a conversation on the left" at bounding box center [881, 360] width 1059 height 601
click at [689, 192] on div "Select a conversation on the left" at bounding box center [881, 360] width 1059 height 601
click at [583, 232] on div "Select a conversation on the left" at bounding box center [881, 360] width 1059 height 601
click at [510, 168] on div "Select a conversation on the left" at bounding box center [881, 360] width 1059 height 601
click at [672, 227] on div "Select a conversation on the left" at bounding box center [881, 360] width 1059 height 601
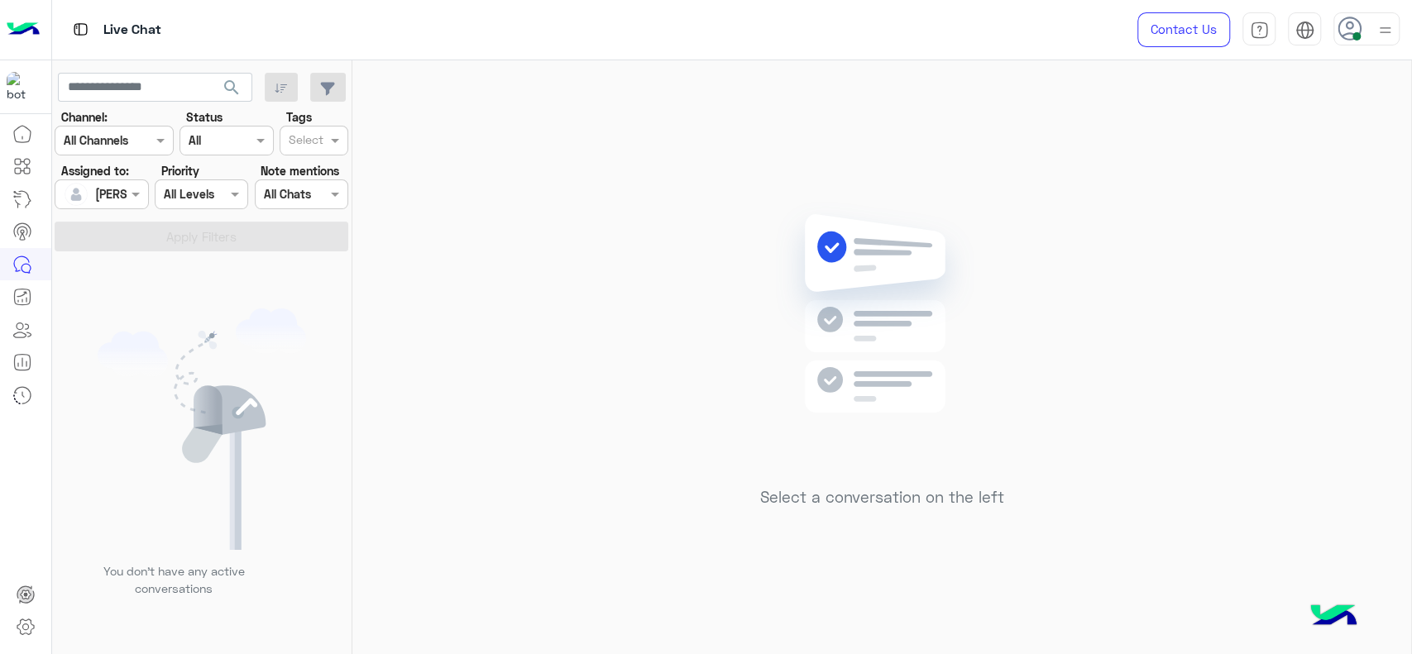
click at [851, 163] on div "Select a conversation on the left" at bounding box center [881, 360] width 1059 height 601
click at [539, 251] on div "Select a conversation on the left" at bounding box center [881, 360] width 1059 height 601
click at [450, 213] on div "Select a conversation on the left" at bounding box center [881, 360] width 1059 height 601
click at [640, 168] on div "Select a conversation on the left" at bounding box center [881, 360] width 1059 height 601
click at [459, 284] on div "Select a conversation on the left" at bounding box center [881, 360] width 1059 height 601
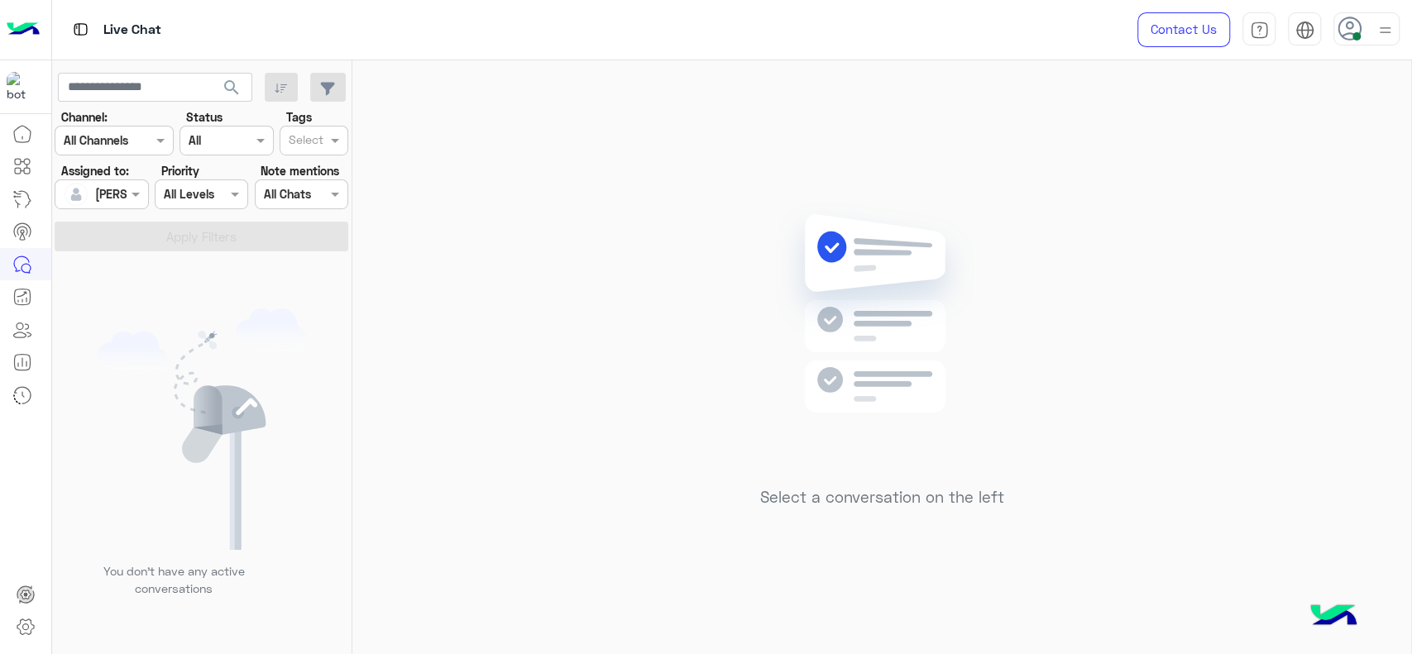
click at [622, 261] on div "Select a conversation on the left" at bounding box center [881, 360] width 1059 height 601
drag, startPoint x: 709, startPoint y: 288, endPoint x: 745, endPoint y: 277, distance: 38.0
click at [724, 287] on div "Select a conversation on the left" at bounding box center [881, 360] width 1059 height 601
click at [636, 268] on div "Select a conversation on the left" at bounding box center [881, 360] width 1059 height 601
click at [109, 184] on div at bounding box center [101, 193] width 92 height 19
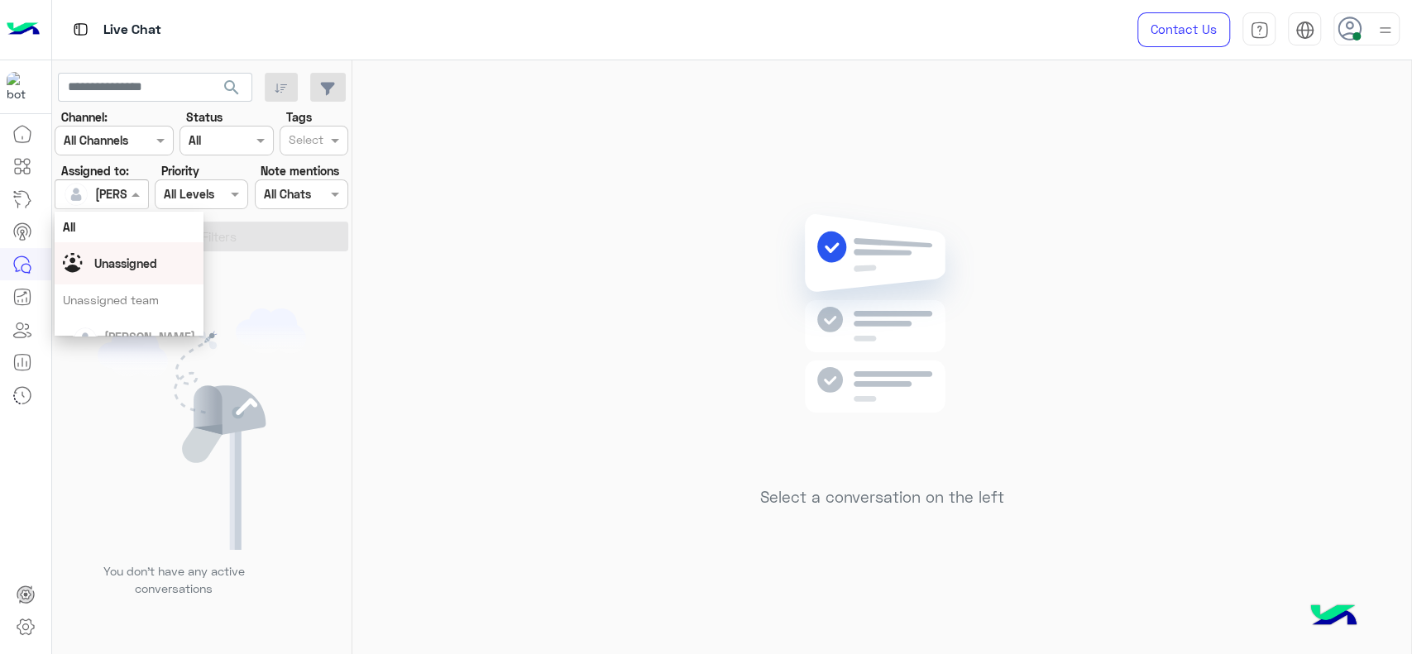
click at [99, 253] on div "Unassigned" at bounding box center [129, 263] width 132 height 29
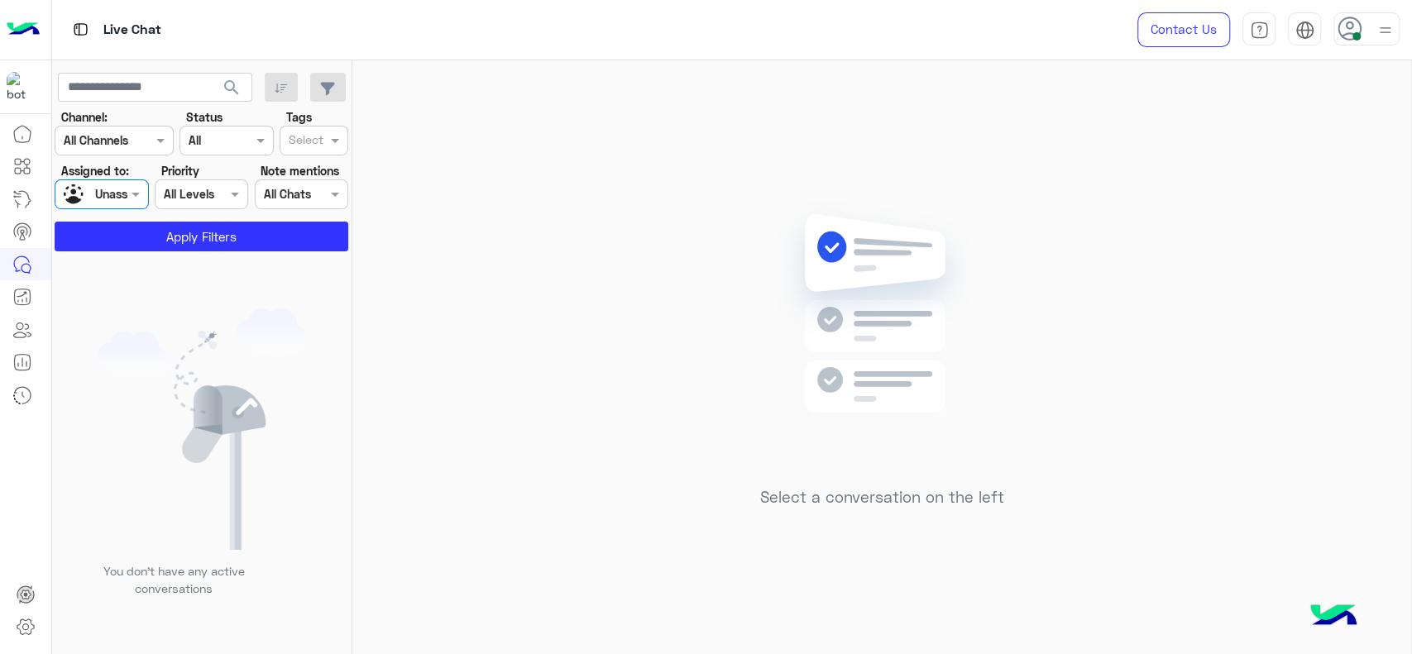
click at [109, 251] on app-inbox-users-filters "search Channel: Channel All Channels Status Channel All Tags Select Assigned to…" at bounding box center [202, 159] width 300 height 198
click at [113, 250] on button "Apply Filters" at bounding box center [202, 237] width 294 height 30
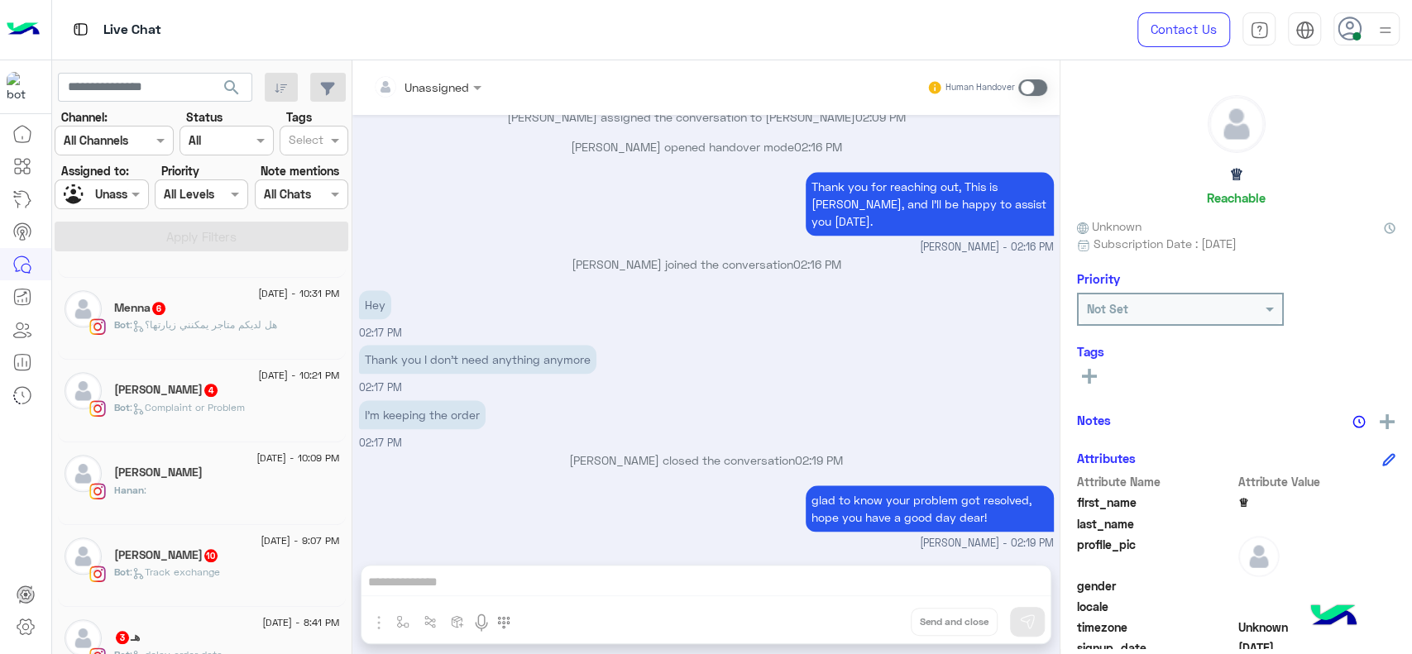
scroll to position [1079, 0]
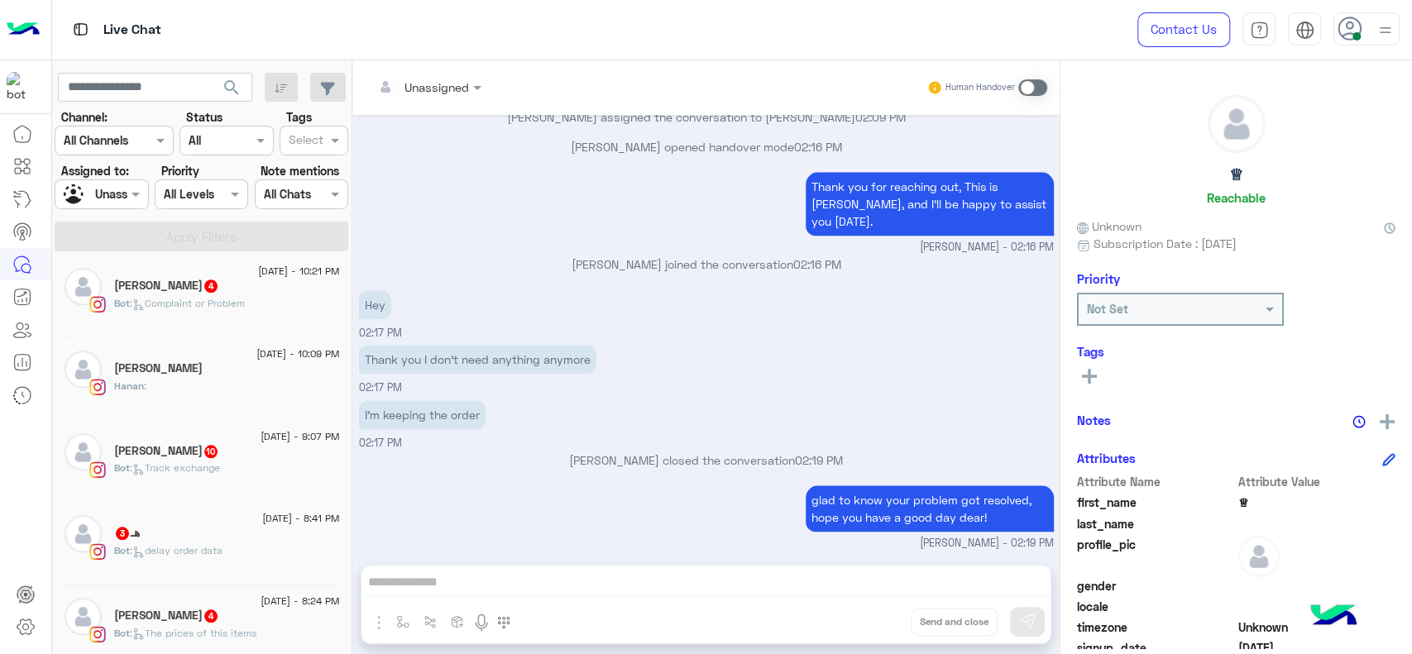
click at [179, 299] on span ": Complaint or Problem" at bounding box center [187, 303] width 115 height 12
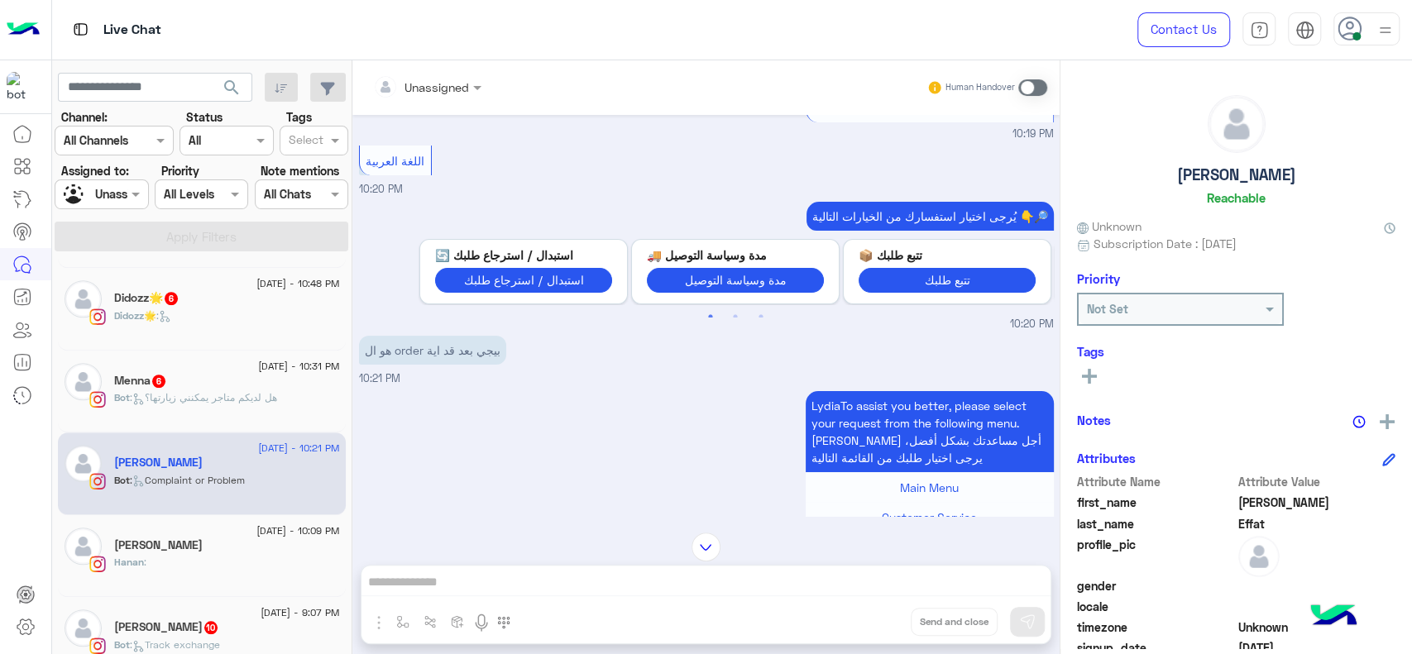
scroll to position [894, 0]
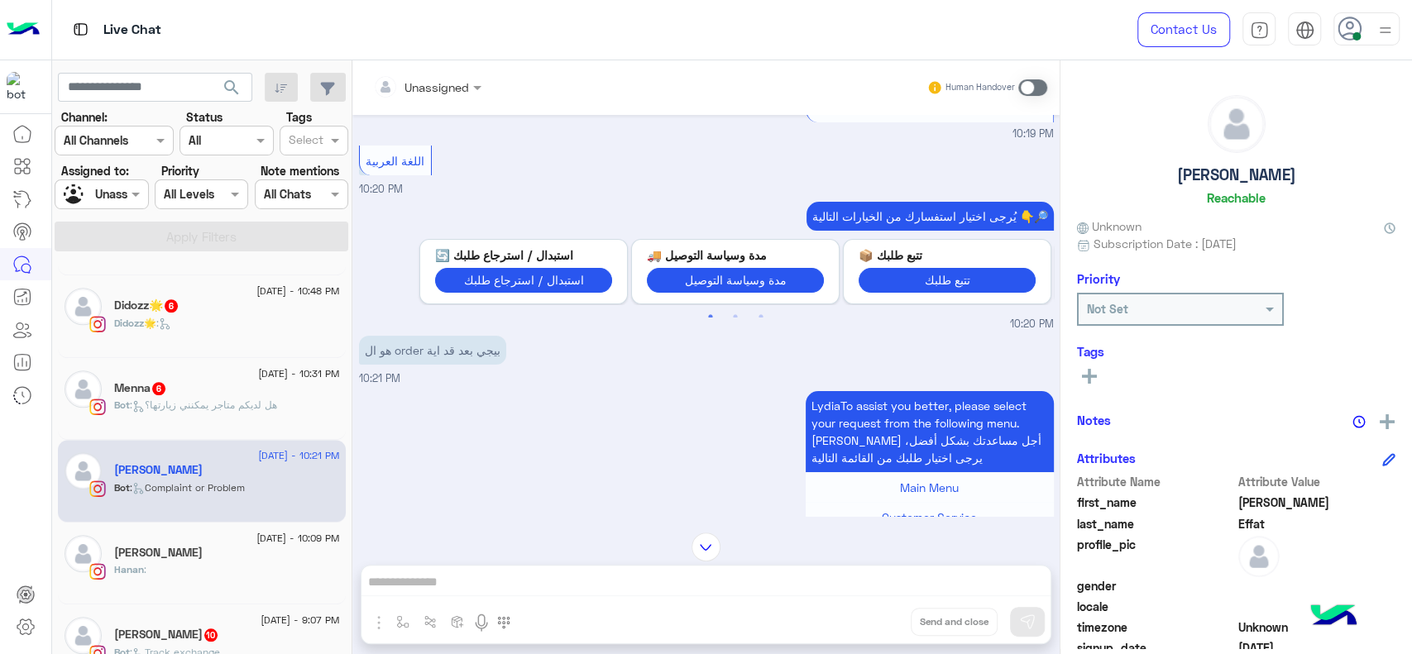
click at [165, 399] on span ": هل لديكم متاجر يمكنني زيارتها؟" at bounding box center [203, 405] width 147 height 12
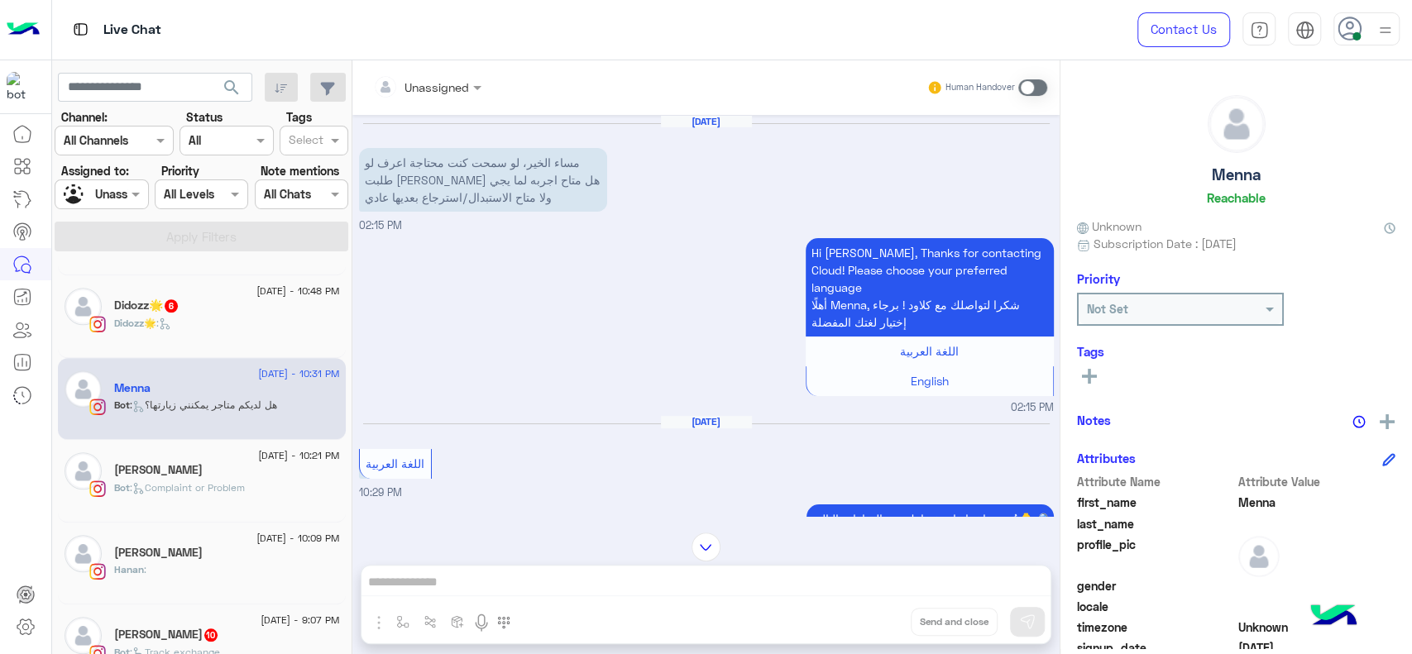
click at [228, 333] on div "Didozz🌟 :" at bounding box center [227, 330] width 226 height 29
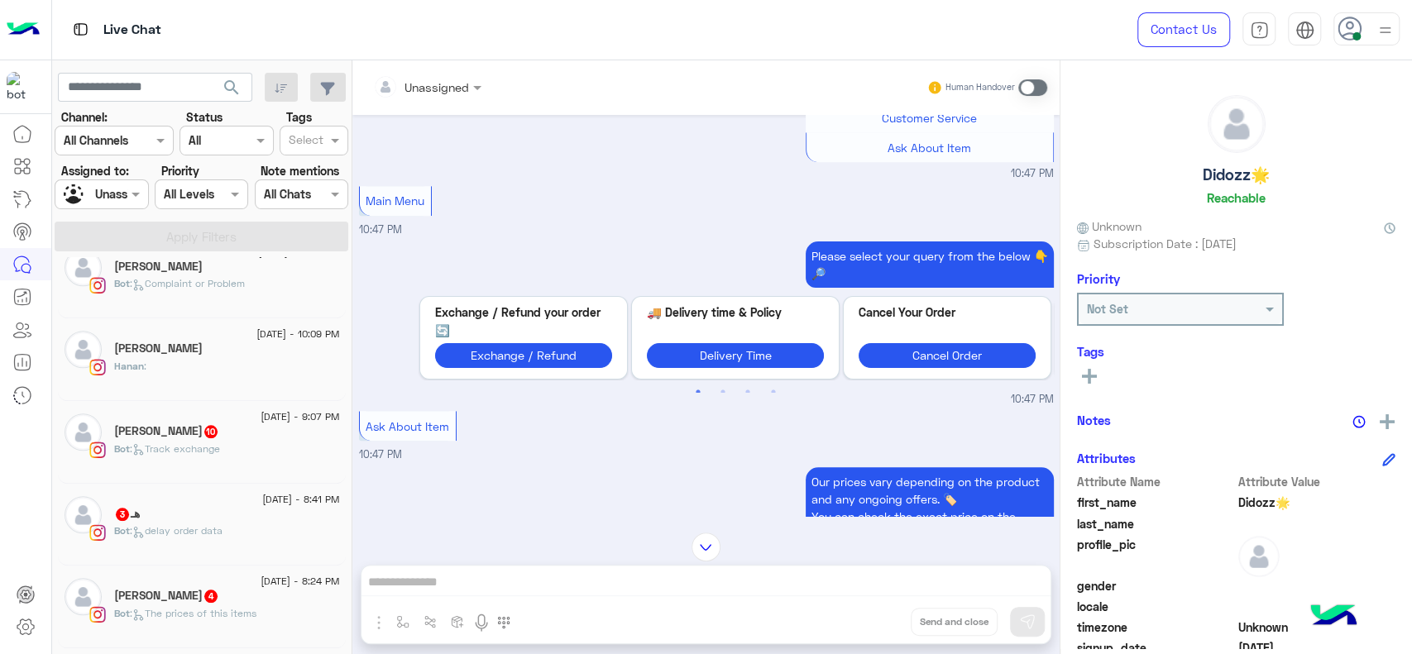
scroll to position [1171, 0]
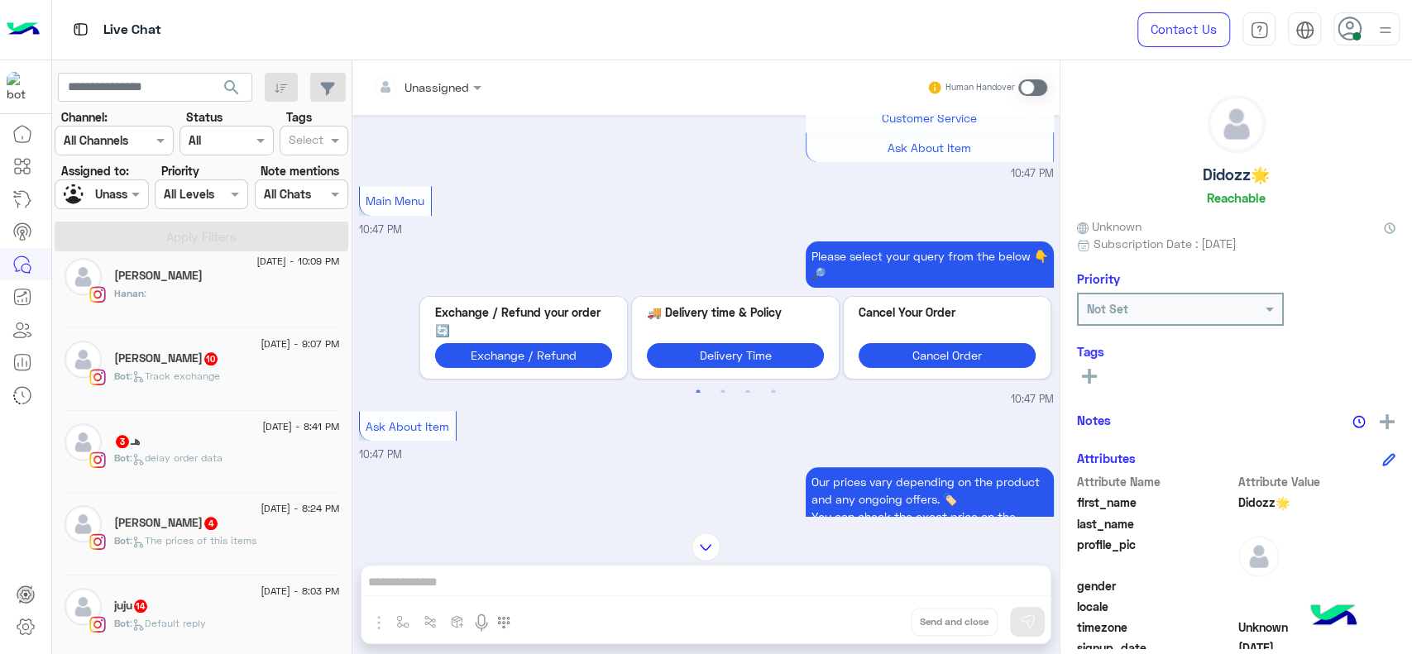
click at [218, 381] on span ": Track exchange" at bounding box center [175, 376] width 90 height 12
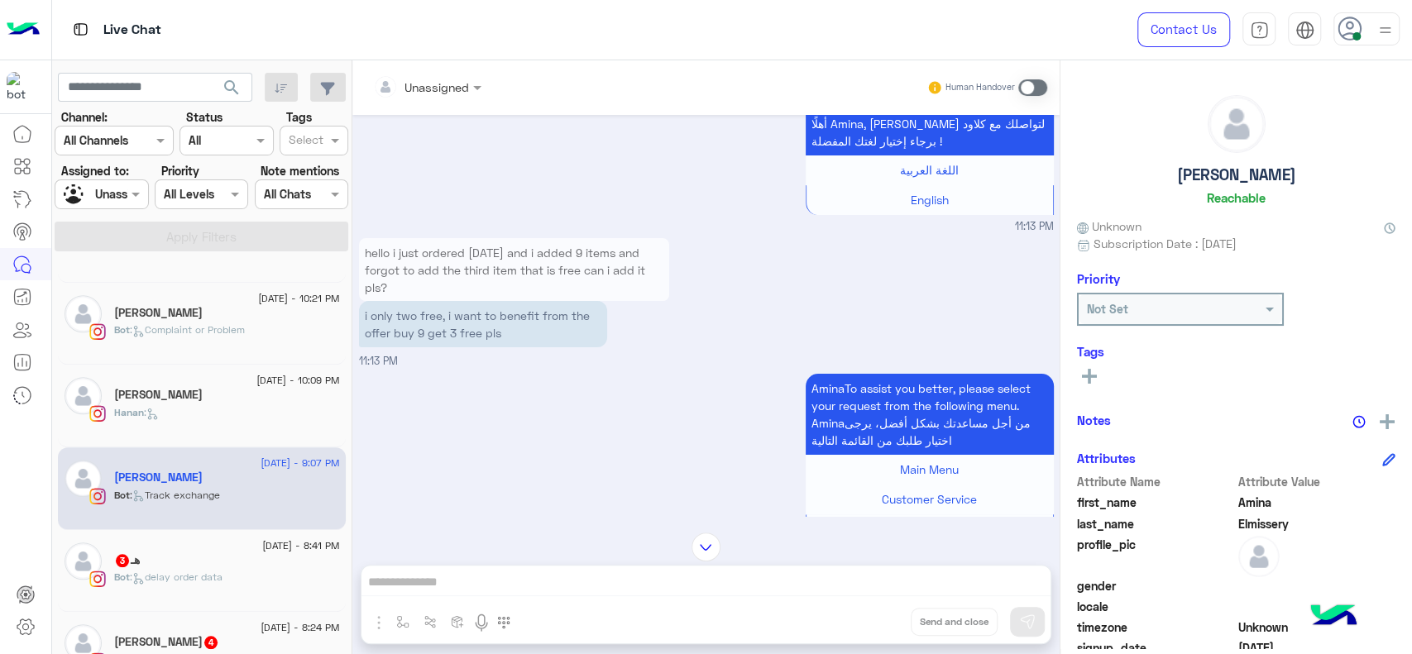
scroll to position [1221, 0]
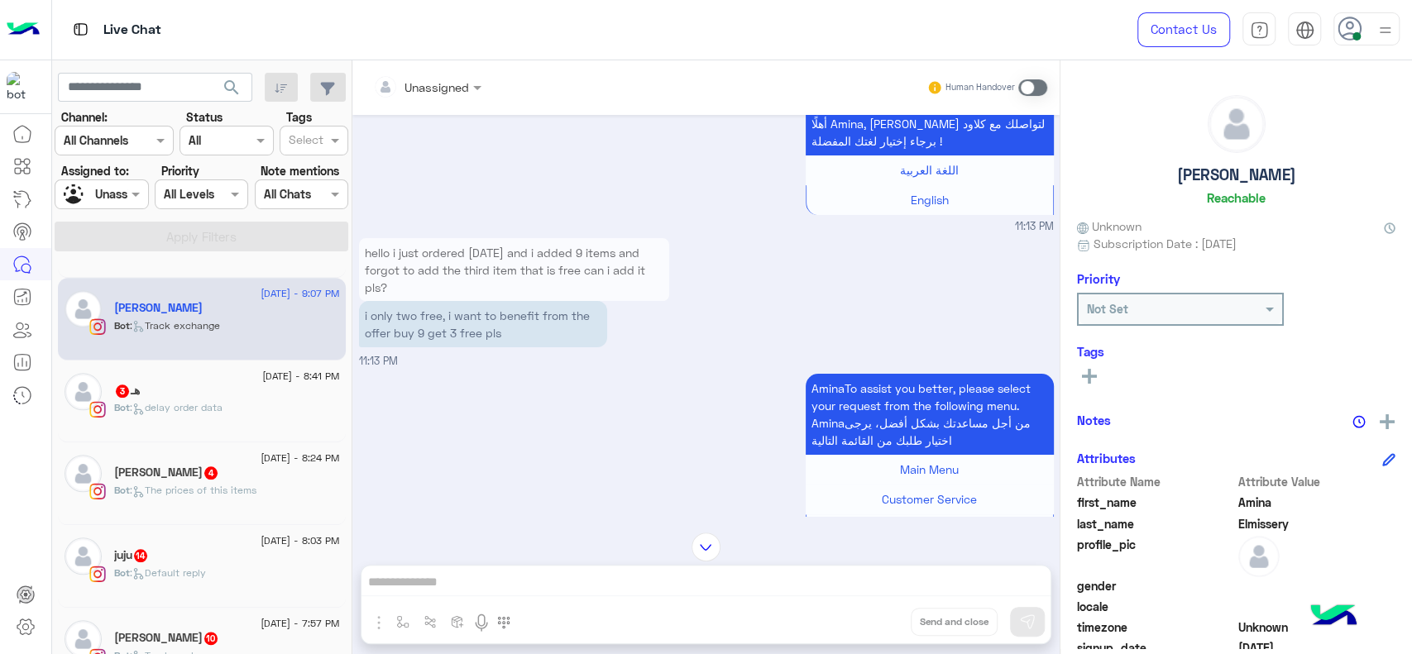
click at [209, 437] on div "[DATE] - 8:41 PM هـ 3 Bot : delay order data" at bounding box center [202, 402] width 288 height 83
click at [213, 413] on p "Bot : delay order data" at bounding box center [168, 407] width 108 height 15
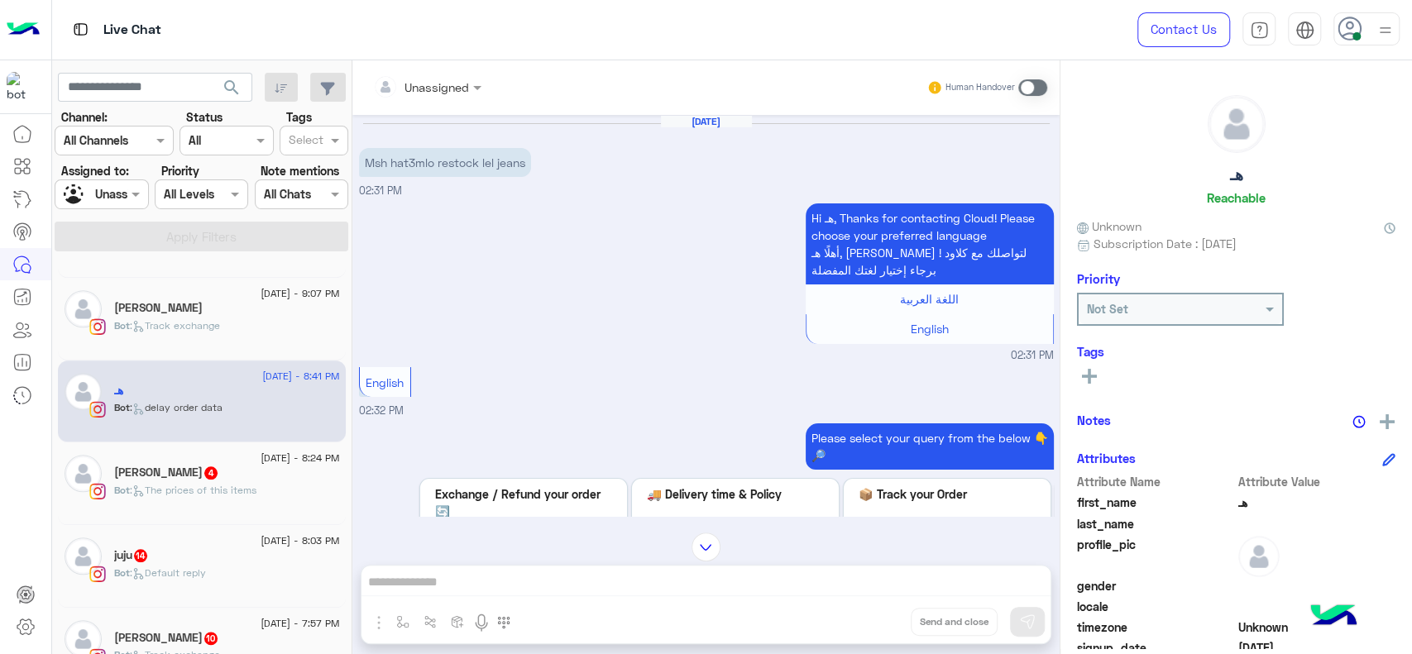
click at [175, 473] on h5 "[PERSON_NAME] 4" at bounding box center [166, 473] width 105 height 14
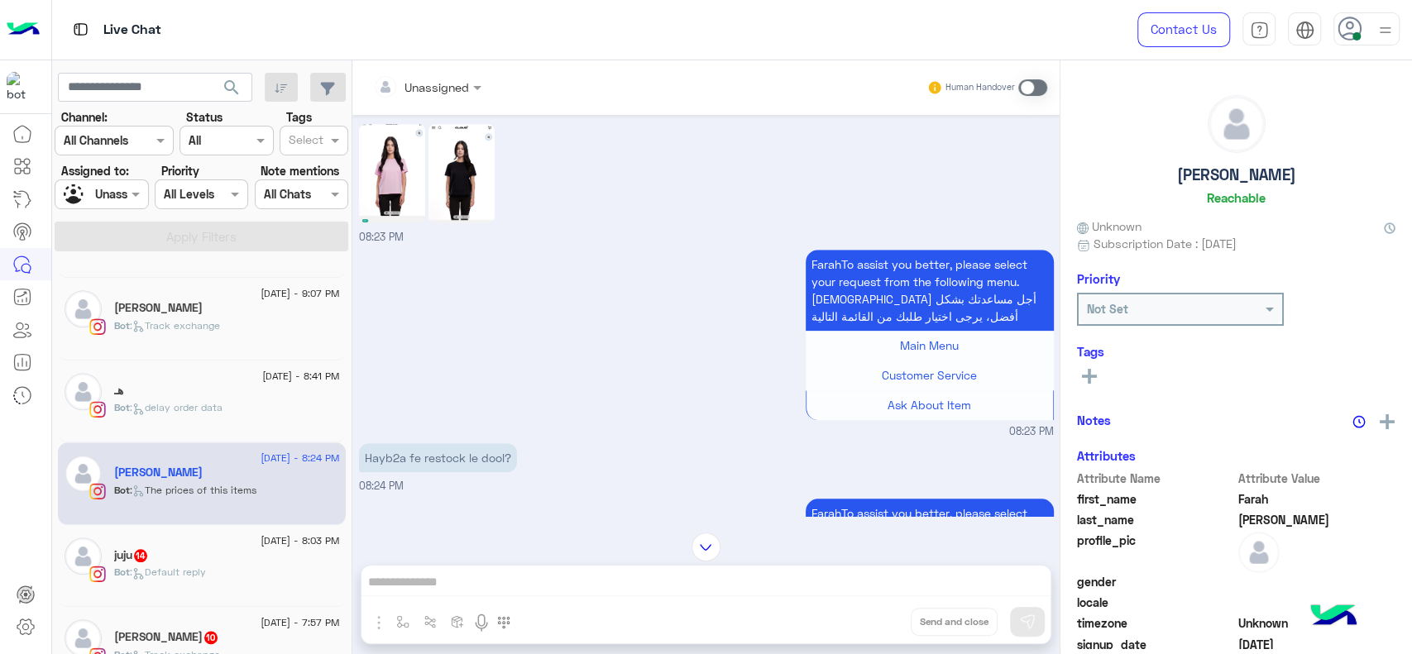
scroll to position [787, 0]
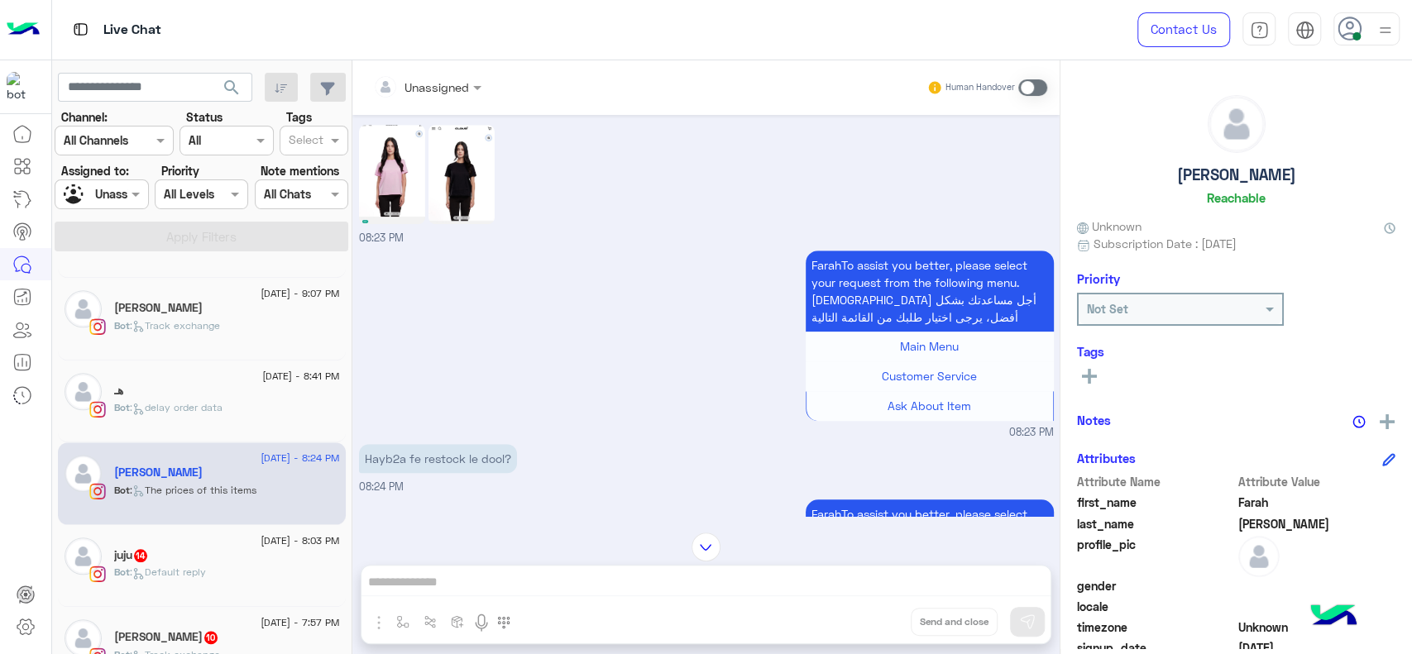
click at [164, 532] on div "[DATE] - 8:03 PM juju 14 Bot : Default reply" at bounding box center [202, 566] width 288 height 83
click at [179, 565] on p "Bot : Default reply" at bounding box center [160, 572] width 92 height 15
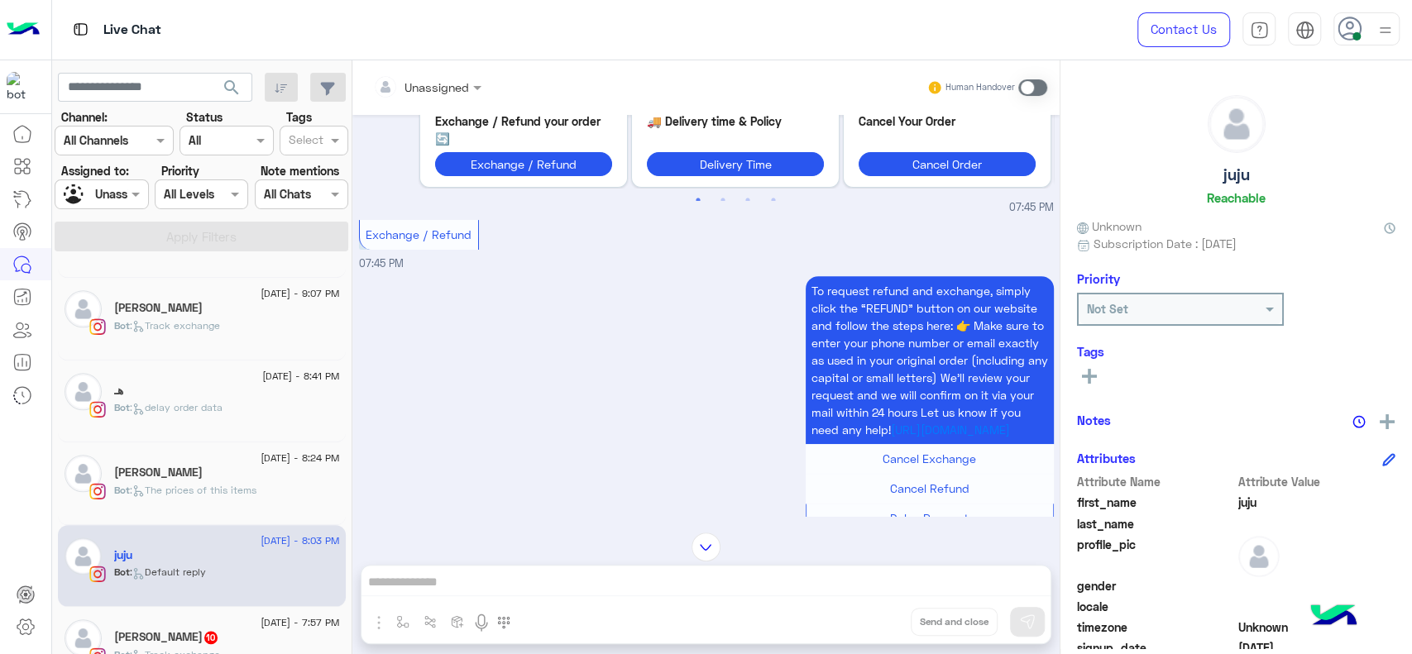
scroll to position [375, 0]
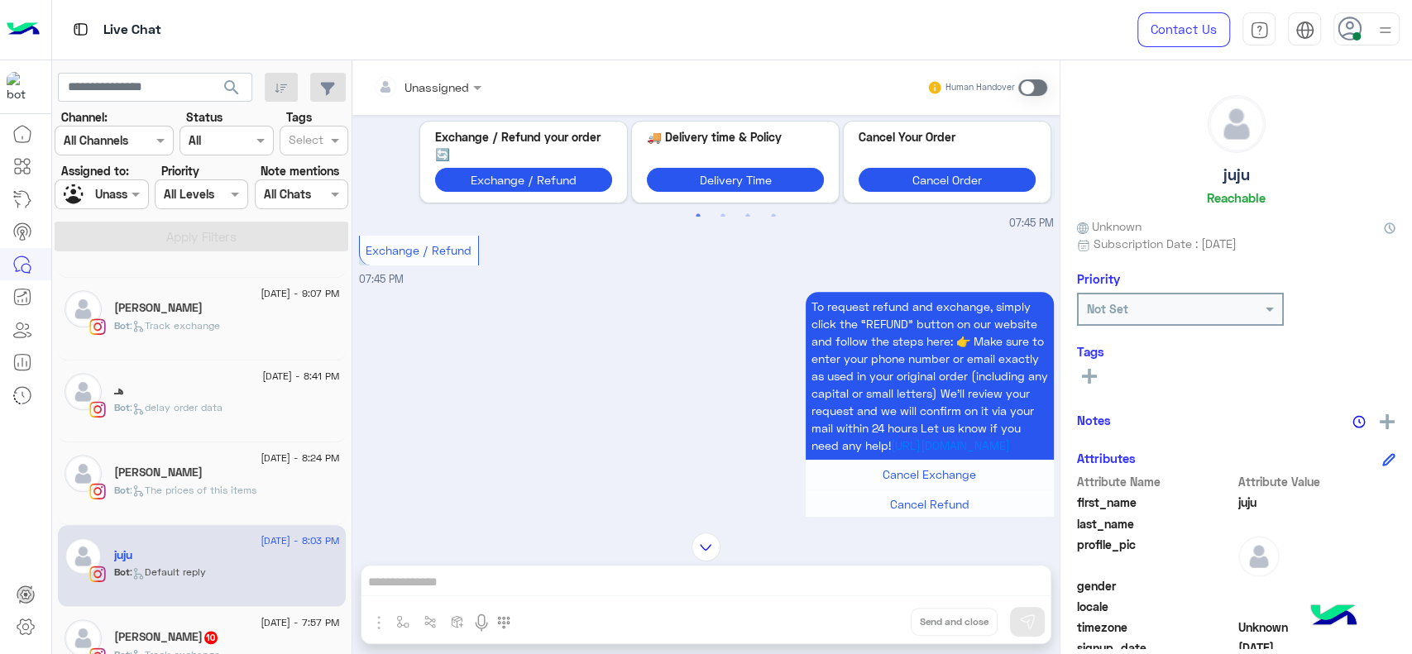
click at [463, 93] on div at bounding box center [427, 86] width 125 height 19
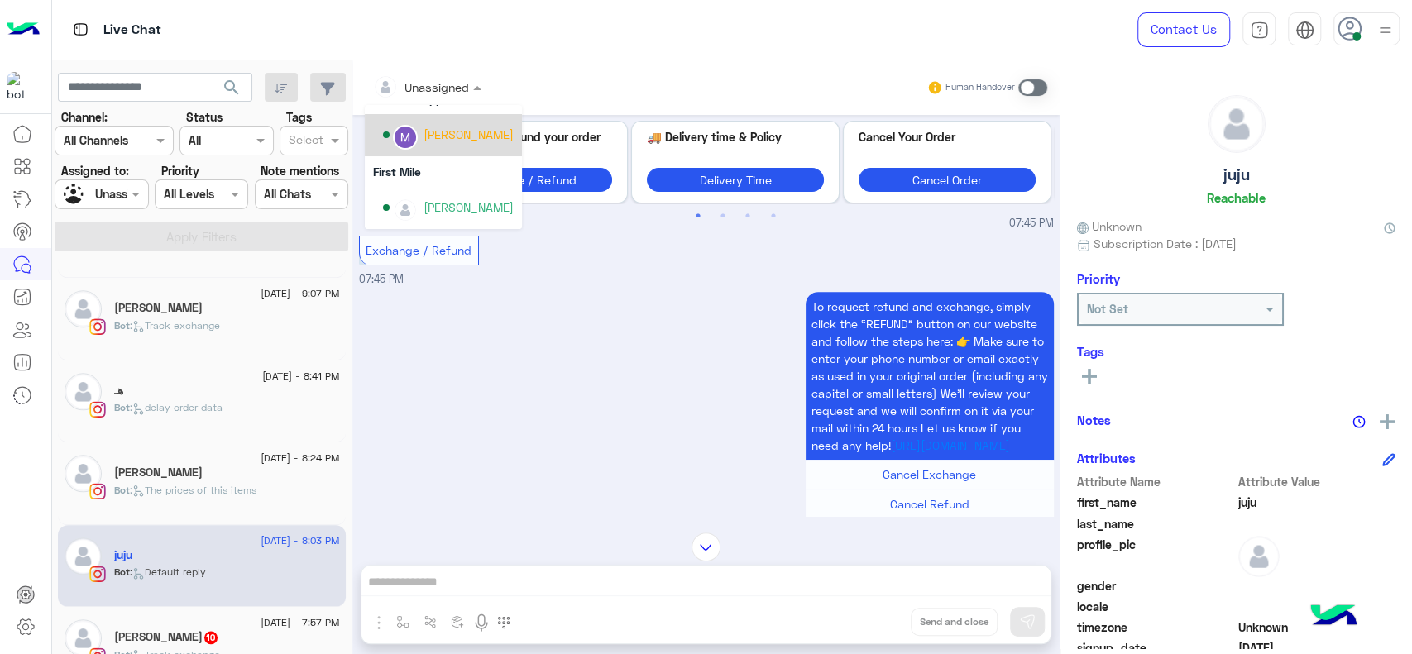
click at [463, 132] on div "[PERSON_NAME]" at bounding box center [469, 134] width 90 height 17
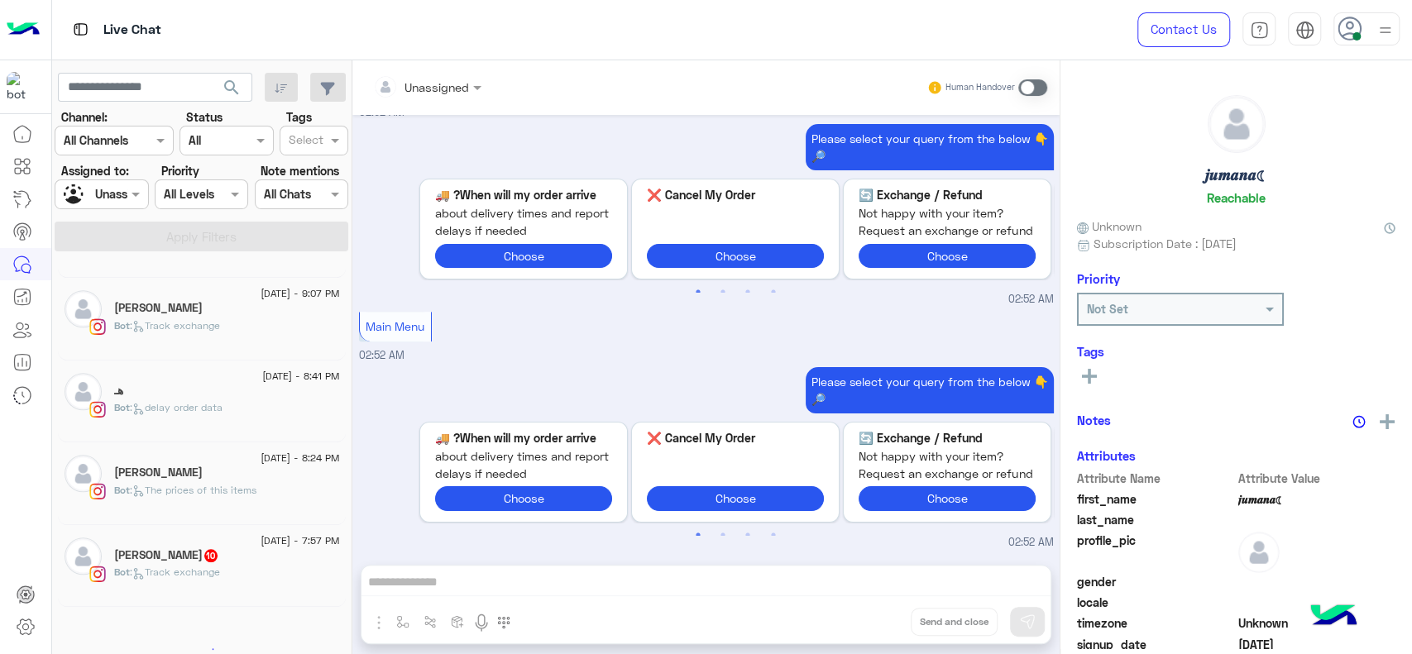
scroll to position [7, 0]
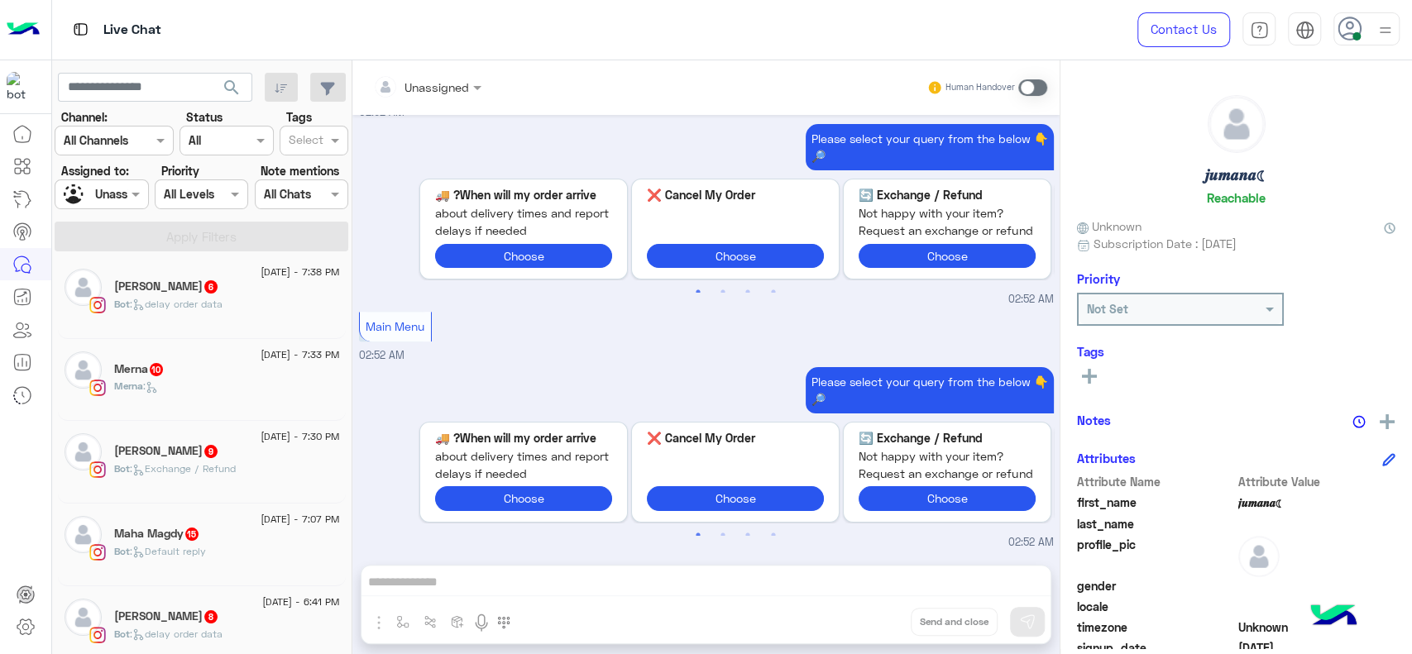
click at [197, 304] on span ": delay order data" at bounding box center [176, 304] width 93 height 12
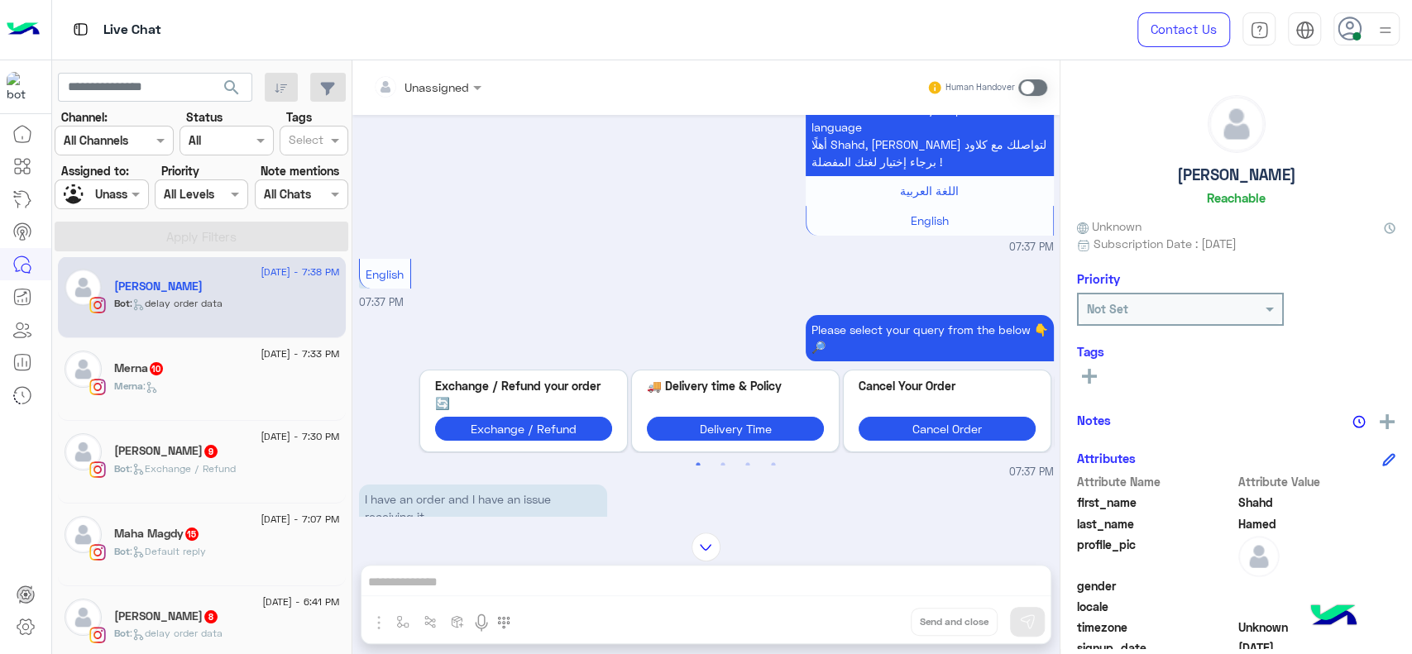
scroll to position [733, 0]
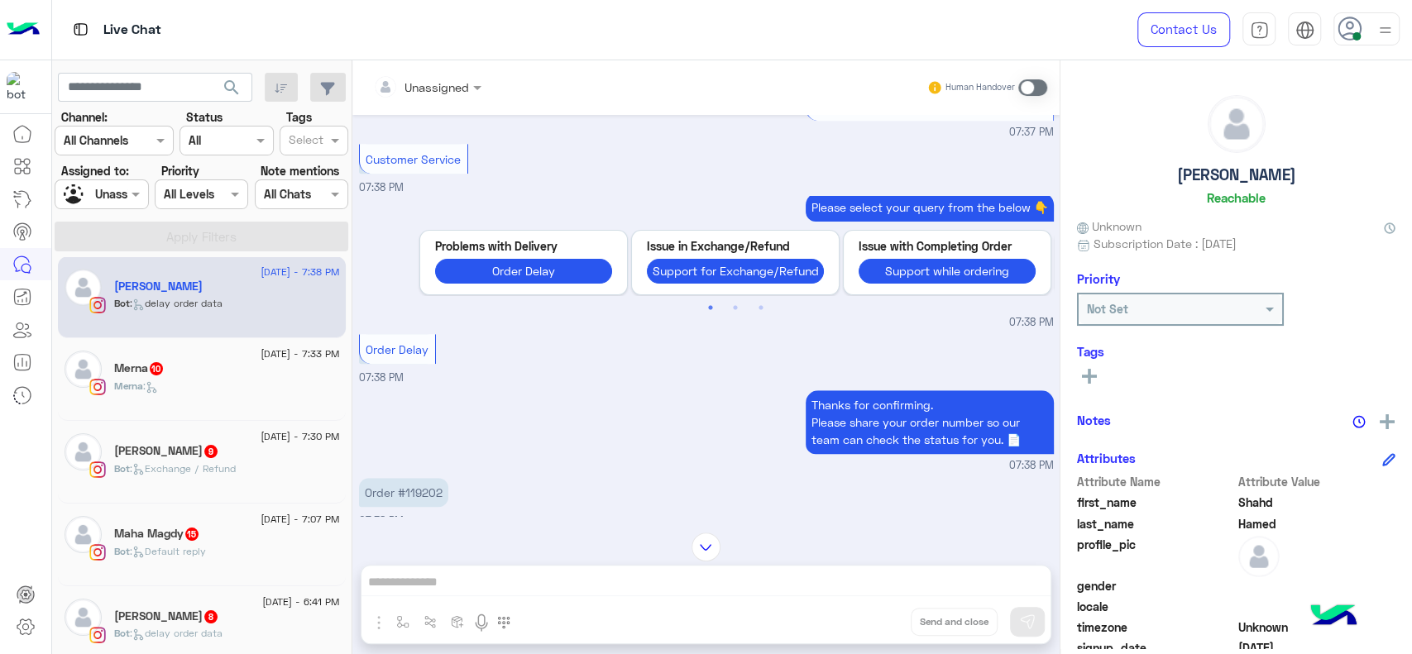
click at [424, 491] on p "Order #119202" at bounding box center [403, 492] width 89 height 29
copy p "119202"
click at [174, 364] on div "[PERSON_NAME] 10" at bounding box center [227, 369] width 226 height 17
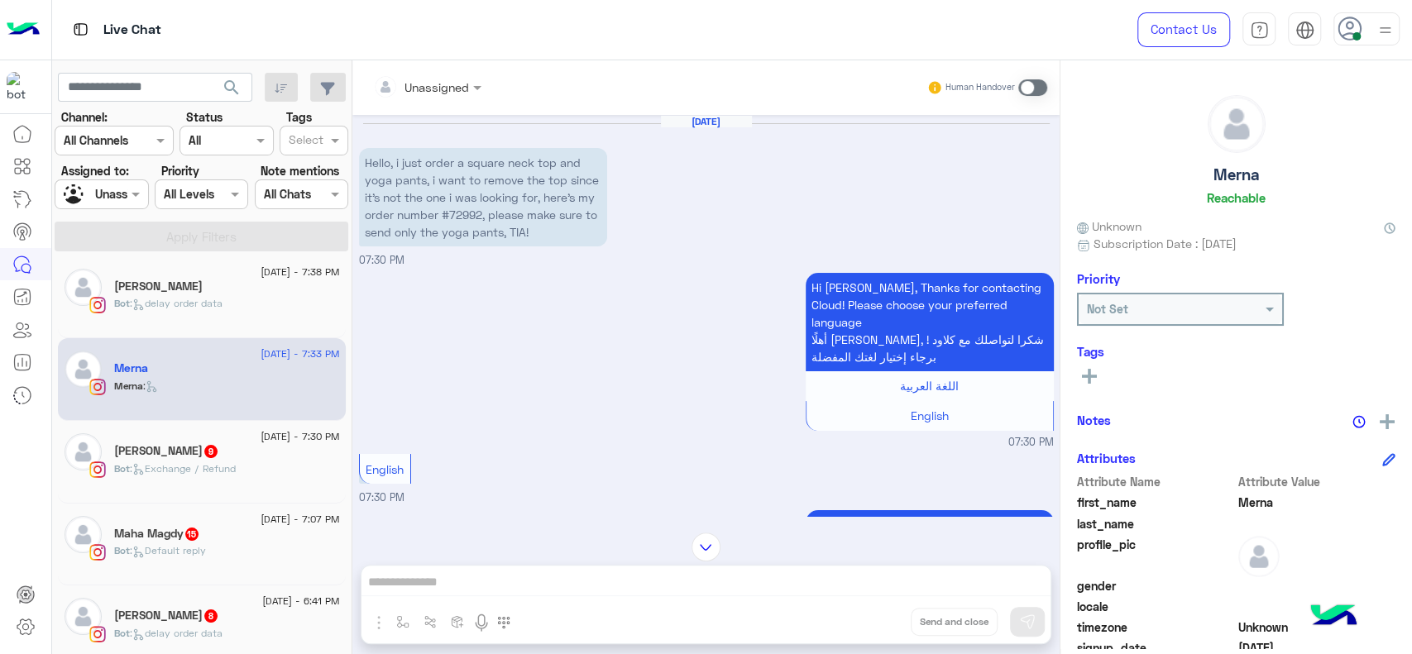
click at [424, 88] on input "text" at bounding box center [406, 87] width 67 height 17
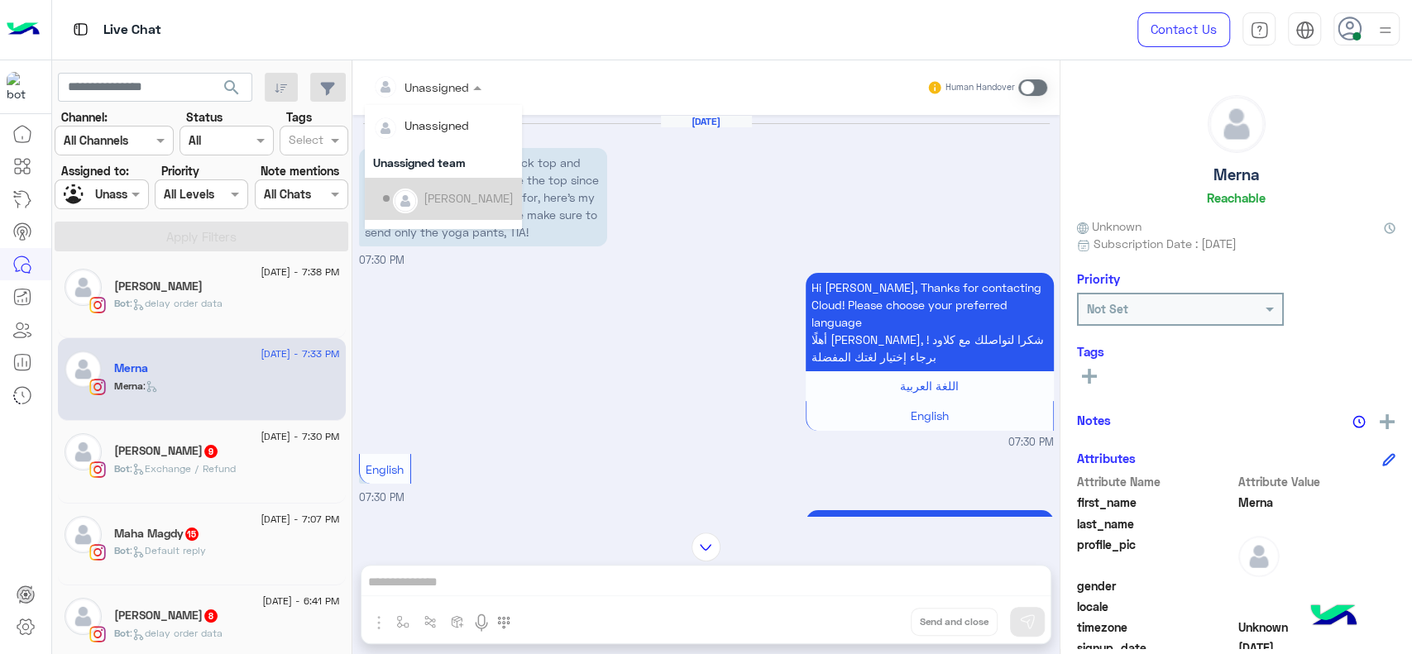
click at [523, 376] on div "Hi [PERSON_NAME], Thanks for contacting Cloud! Please choose your preferred lan…" at bounding box center [706, 360] width 695 height 182
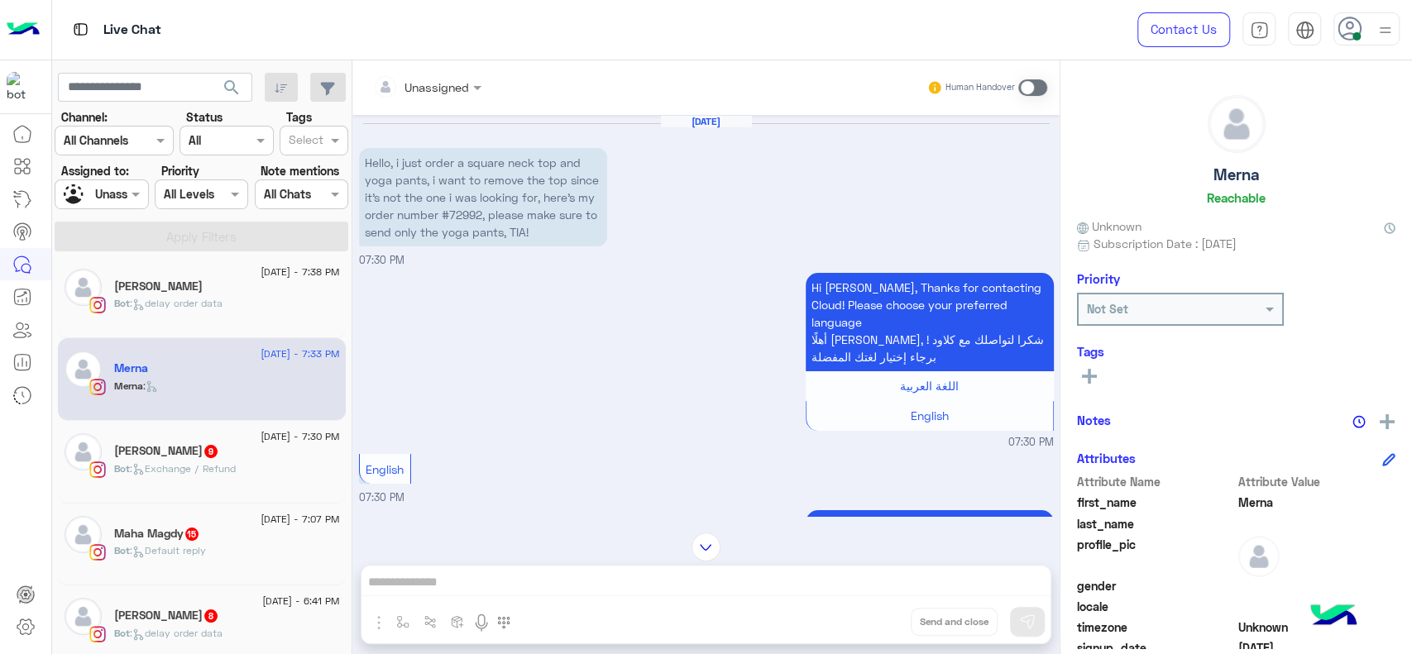
click at [472, 97] on div "Unassigned" at bounding box center [427, 88] width 125 height 30
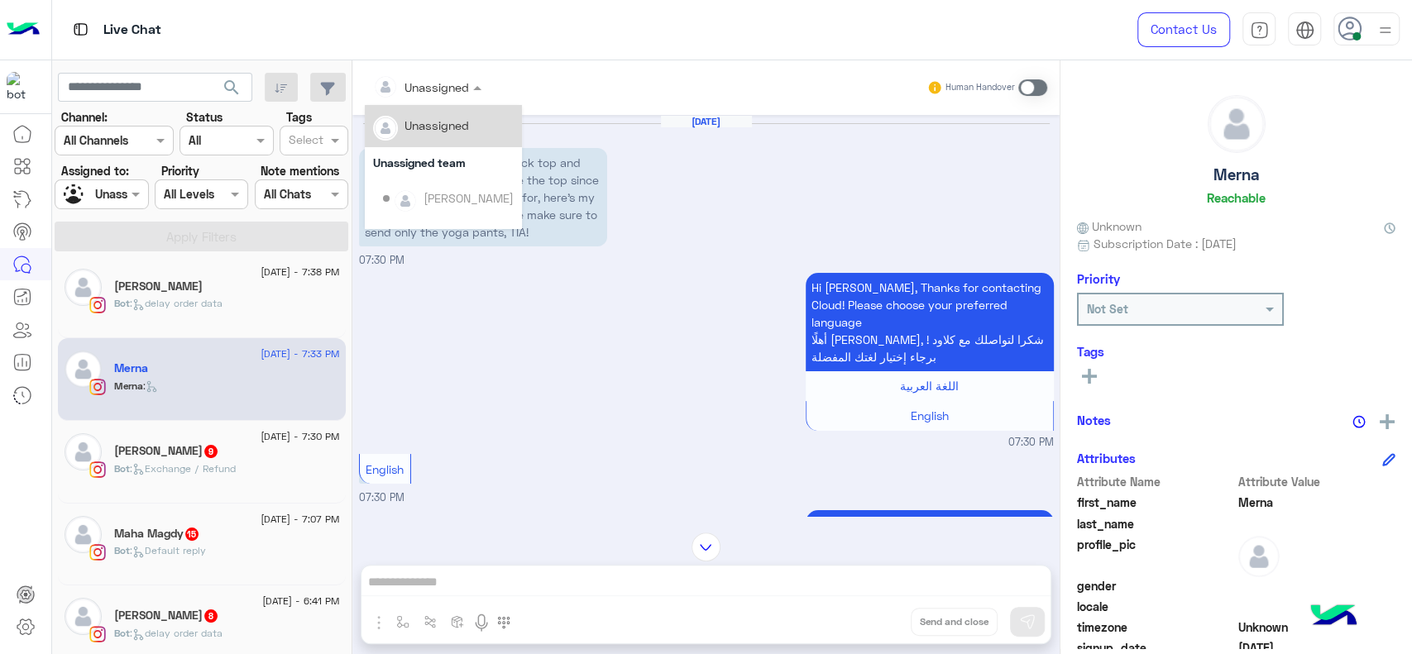
click at [485, 321] on div "Hi [PERSON_NAME], Thanks for contacting Cloud! Please choose your preferred lan…" at bounding box center [706, 360] width 695 height 182
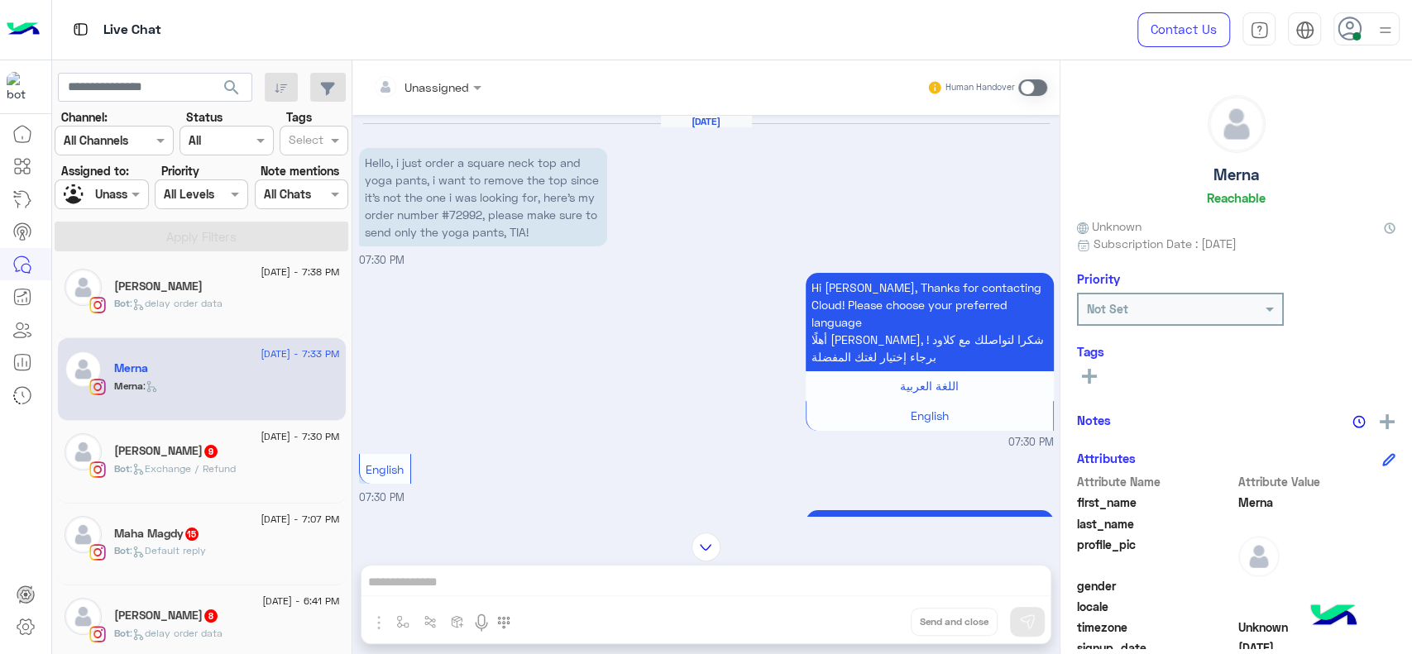
click at [449, 82] on div at bounding box center [427, 86] width 125 height 19
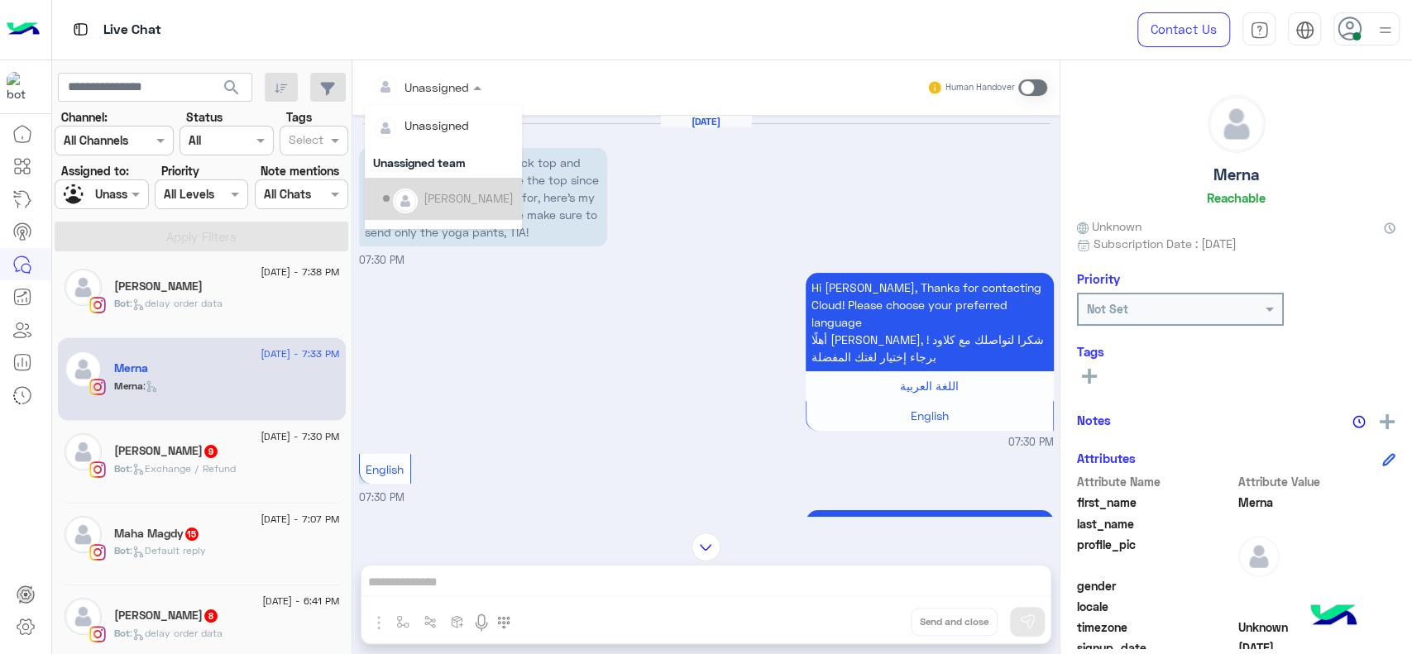
click at [523, 344] on div "Hi [PERSON_NAME], Thanks for contacting Cloud! Please choose your preferred lan…" at bounding box center [706, 360] width 695 height 182
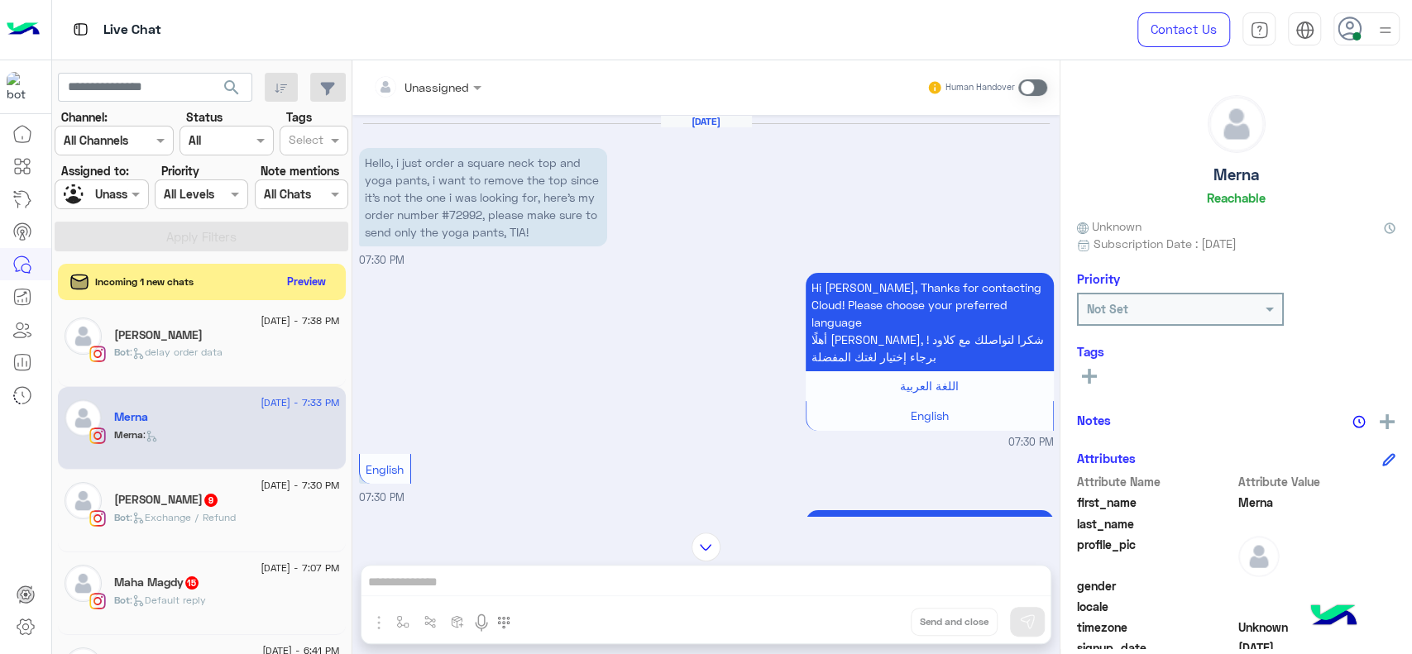
click at [524, 220] on p "Hello, i just order a square neck top and yoga pants, i want to remove the top …" at bounding box center [483, 197] width 248 height 98
click at [527, 208] on p "Hello, i just order a square neck top and yoga pants, i want to remove the top …" at bounding box center [483, 197] width 248 height 98
copy p "72992"
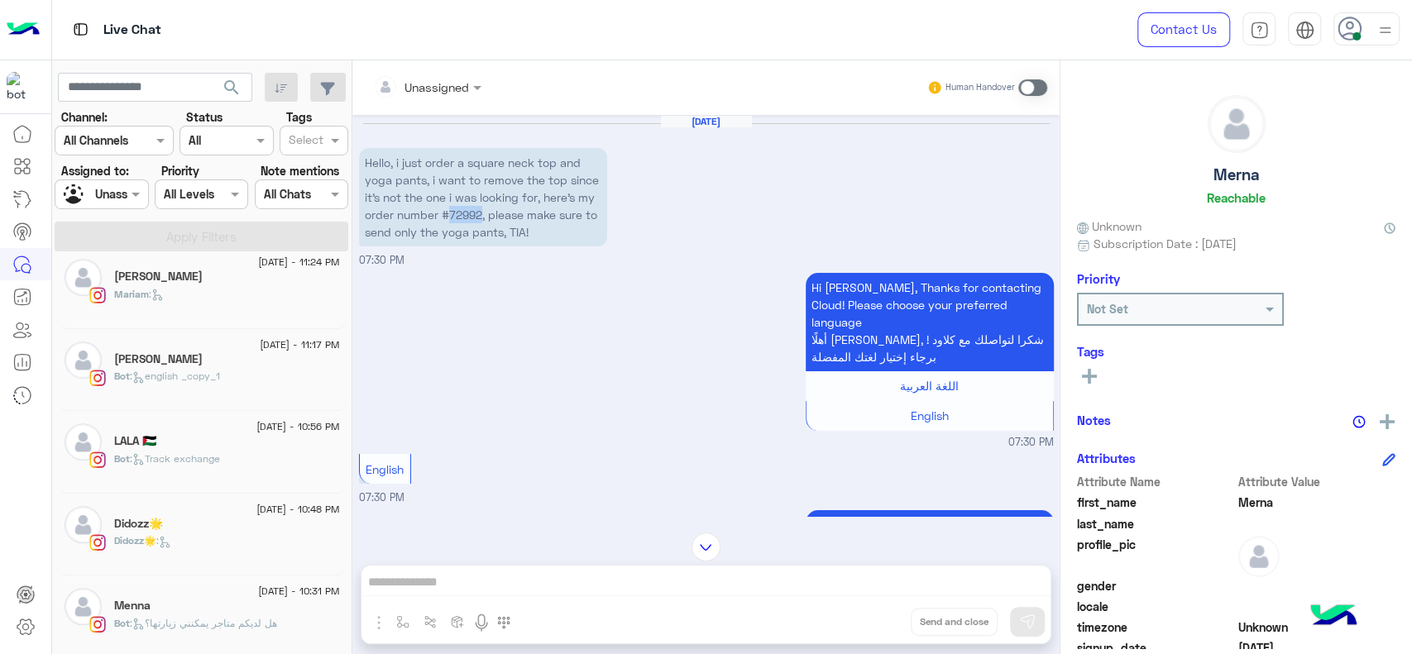
scroll to position [688, 0]
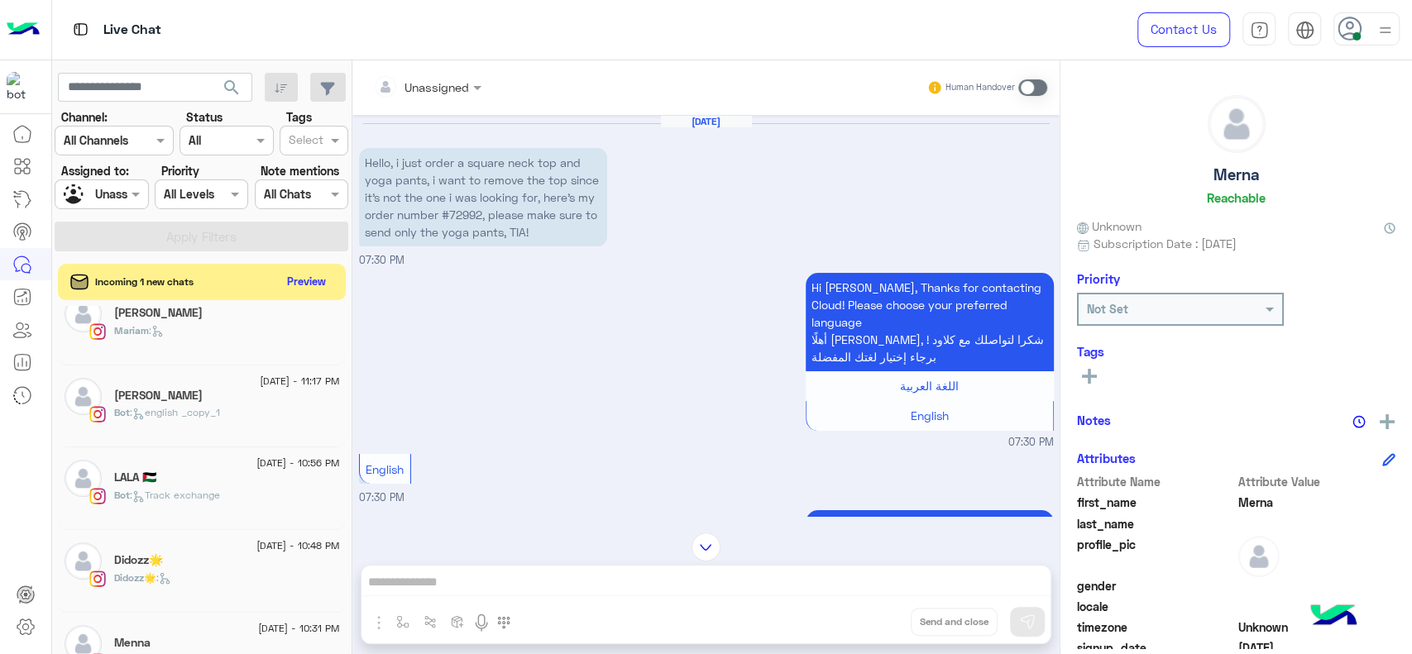
click at [427, 384] on div "Hi [PERSON_NAME], Thanks for contacting Cloud! Please choose your preferred lan…" at bounding box center [706, 360] width 695 height 182
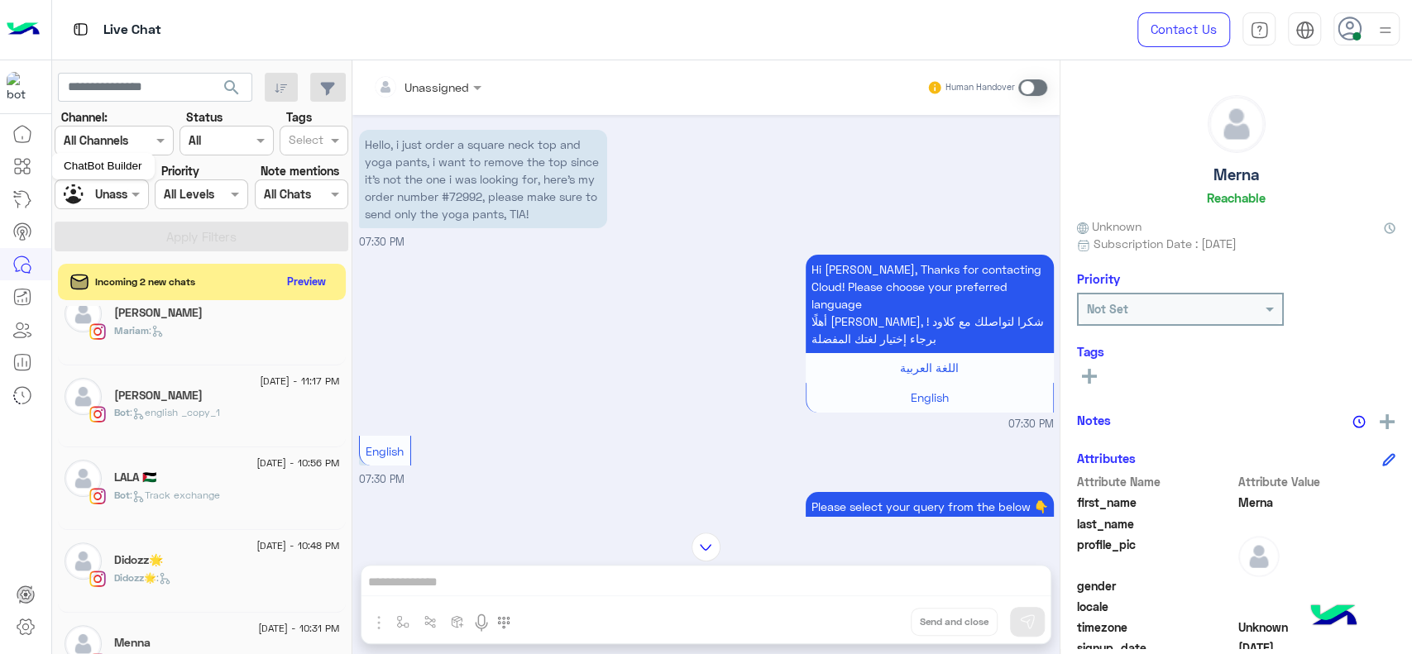
click at [129, 186] on mat-tooltip-component "ChatBot Builder" at bounding box center [102, 166] width 103 height 50
click at [133, 183] on div "Assigned on Unassigned" at bounding box center [101, 195] width 93 height 30
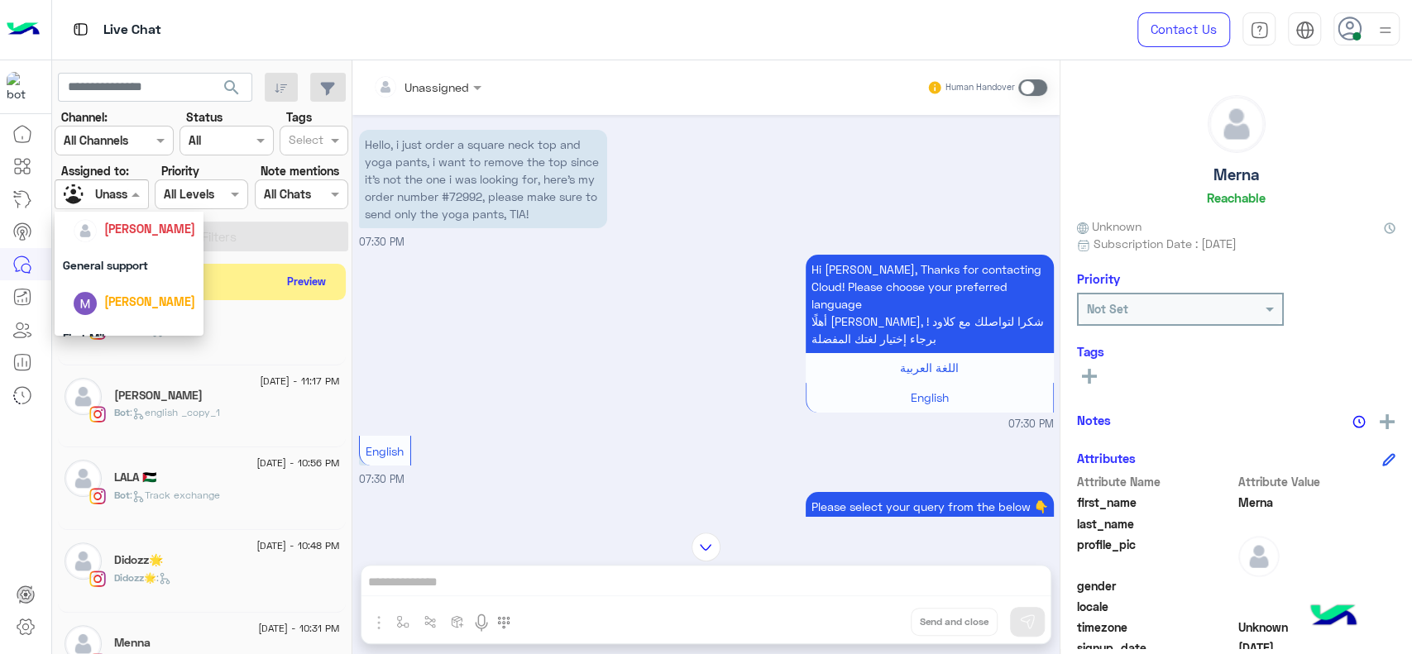
scroll to position [312, 0]
click at [84, 227] on img "Options list" at bounding box center [85, 225] width 23 height 23
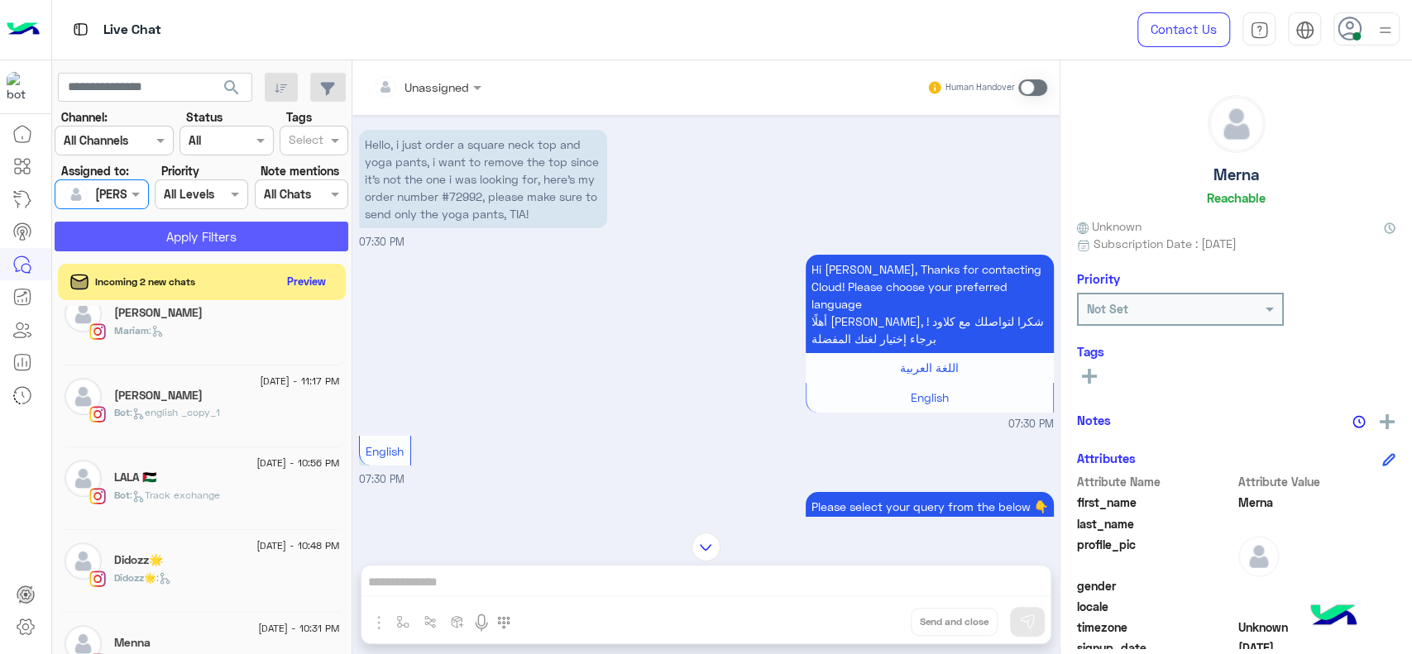
click at [84, 227] on button "Apply Filters" at bounding box center [202, 237] width 294 height 30
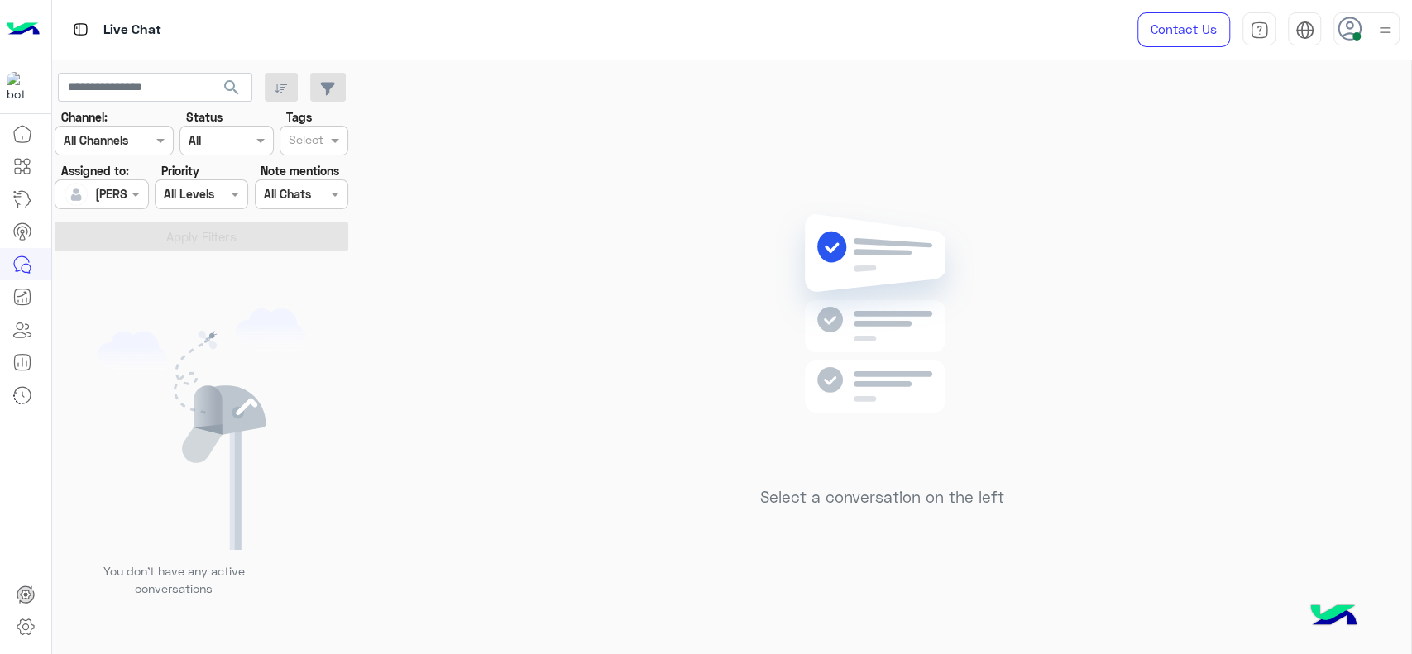
click at [1027, 398] on div "Select a conversation on the left" at bounding box center [881, 360] width 1059 height 601
click at [113, 203] on div "[PERSON_NAME]" at bounding box center [95, 194] width 63 height 33
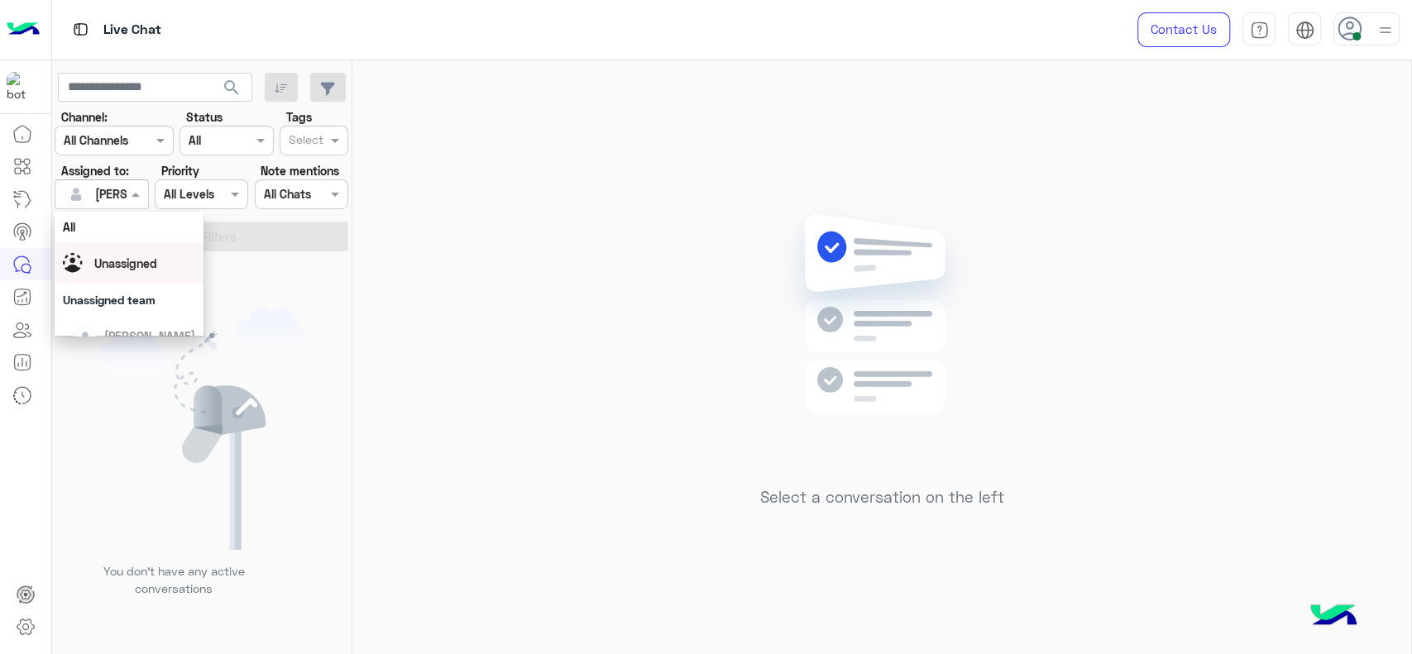
scroll to position [18, 0]
click at [118, 266] on div "Unassigned team" at bounding box center [129, 281] width 149 height 31
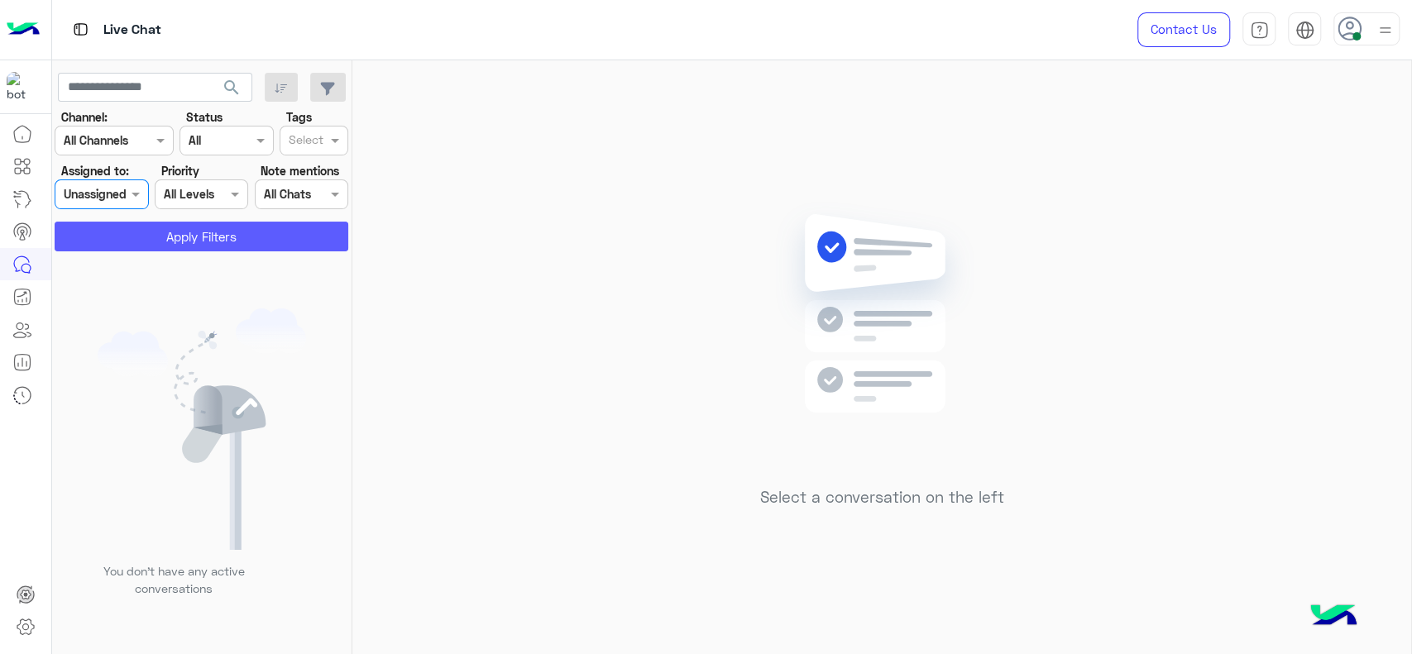
click at [165, 232] on button "Apply Filters" at bounding box center [202, 237] width 294 height 30
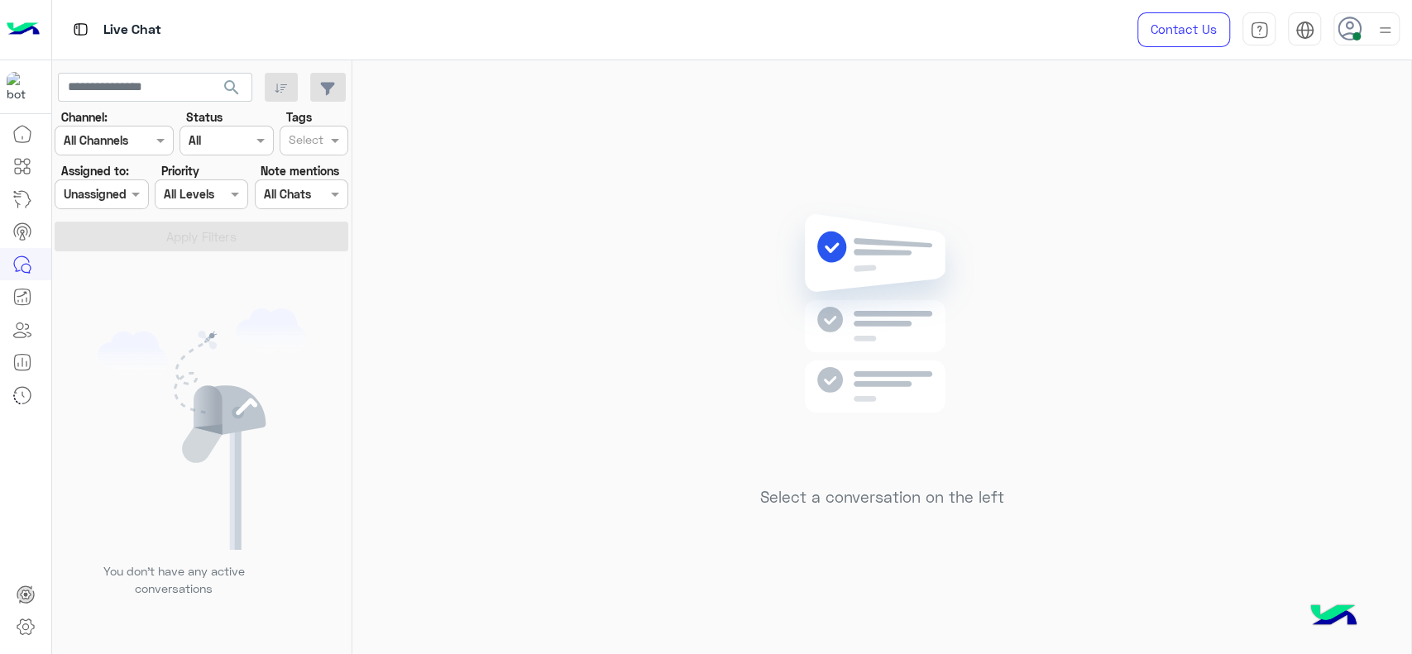
click at [94, 188] on input "text" at bounding box center [83, 194] width 38 height 17
click at [135, 272] on div "Unassigned" at bounding box center [125, 263] width 63 height 17
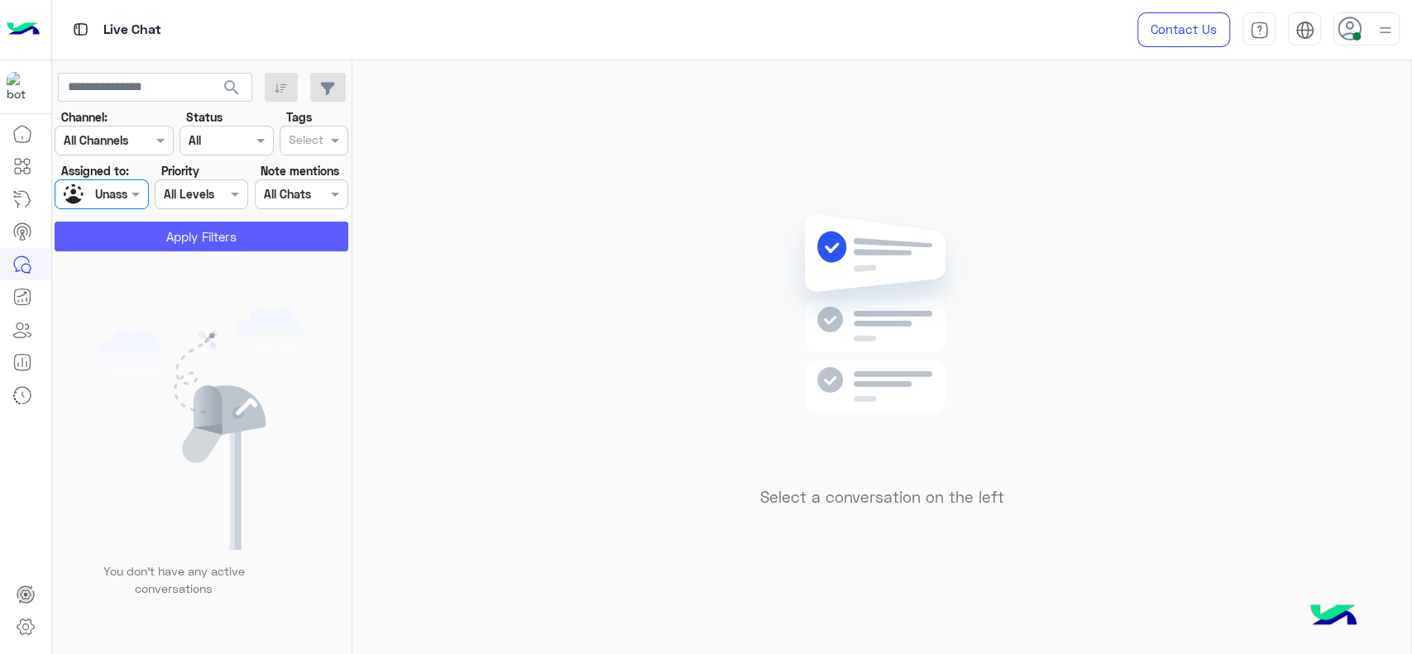
drag, startPoint x: 159, startPoint y: 254, endPoint x: 170, endPoint y: 246, distance: 14.2
click at [170, 246] on app-inbox-users-filters "search Channel: Channel All Channels Status Channel All Tags Select Assigned to…" at bounding box center [202, 159] width 300 height 198
click at [170, 246] on button "Apply Filters" at bounding box center [202, 237] width 294 height 30
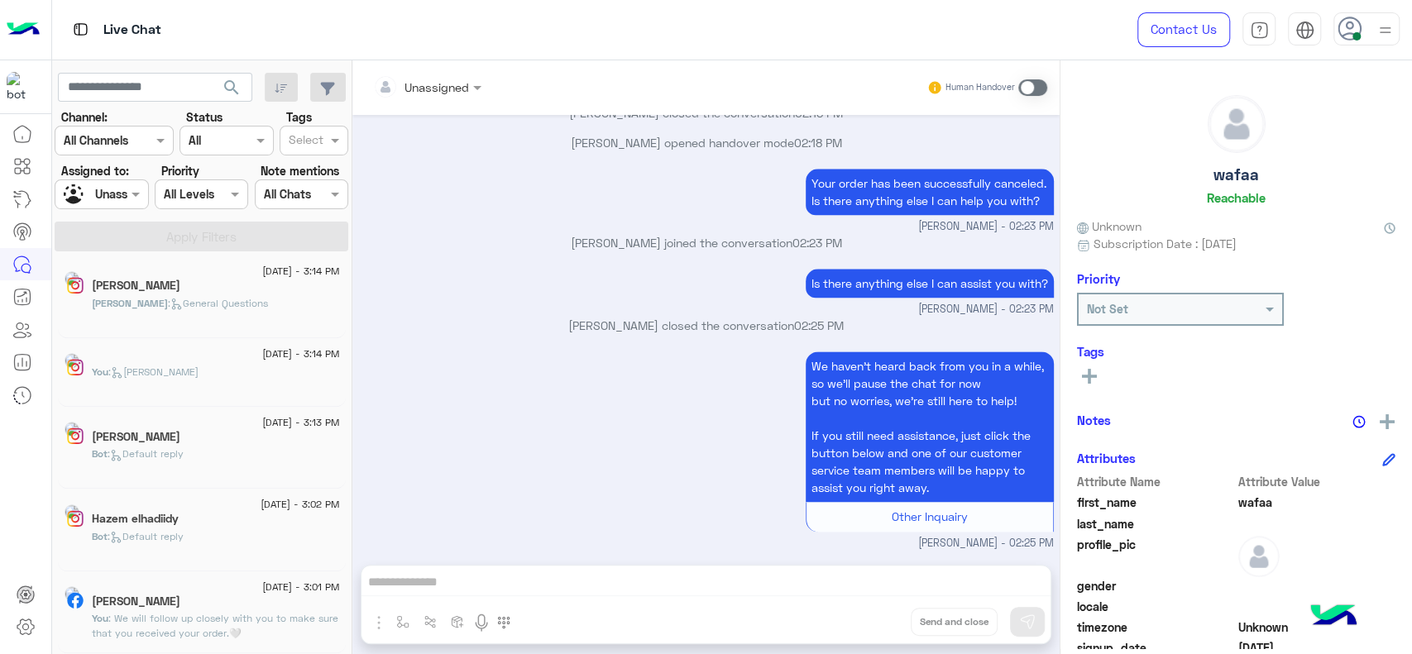
scroll to position [7, 0]
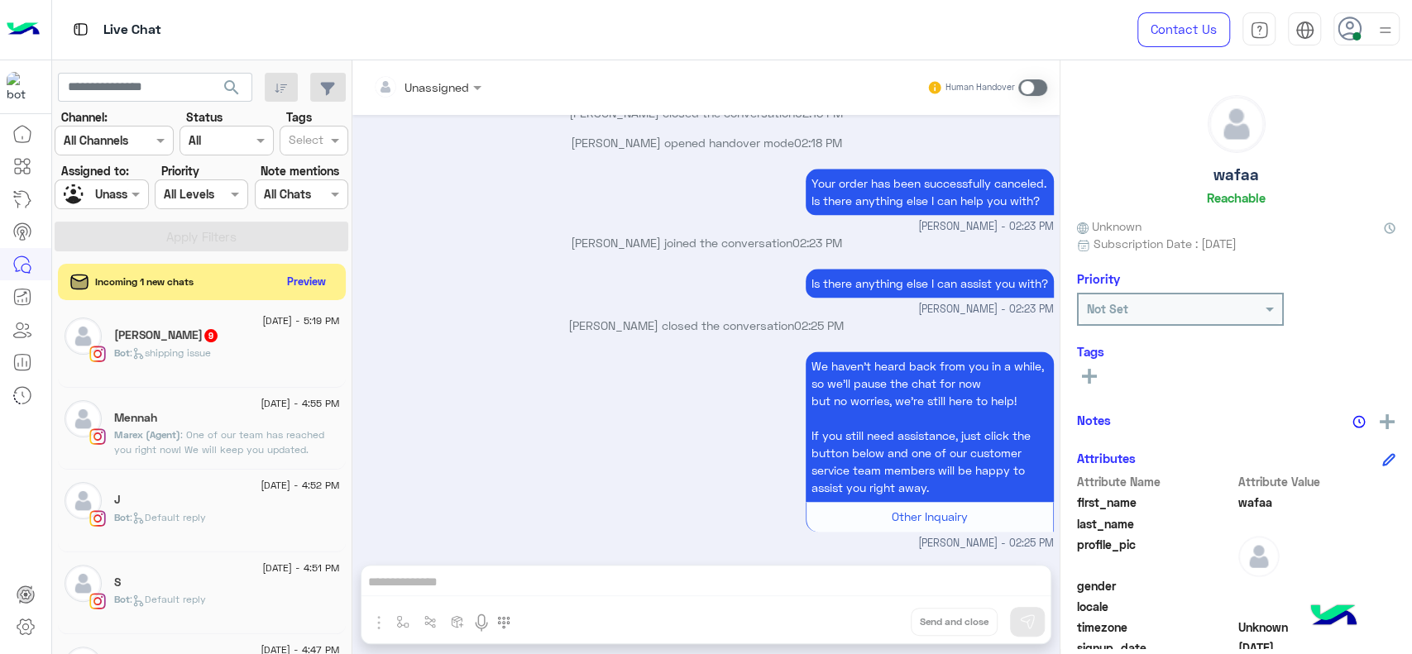
click at [233, 272] on div "Incoming 1 new chats Preview" at bounding box center [202, 282] width 288 height 36
click at [245, 338] on div "[PERSON_NAME] 9" at bounding box center [227, 336] width 226 height 17
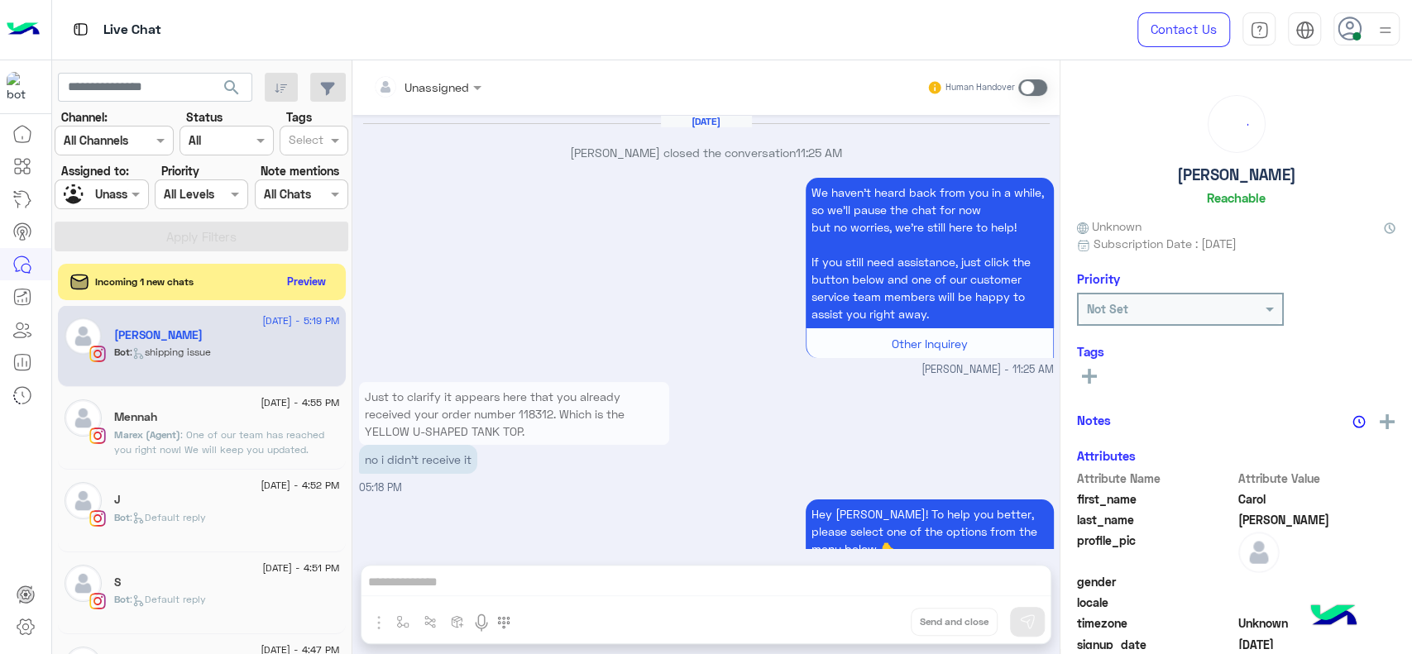
scroll to position [1868, 0]
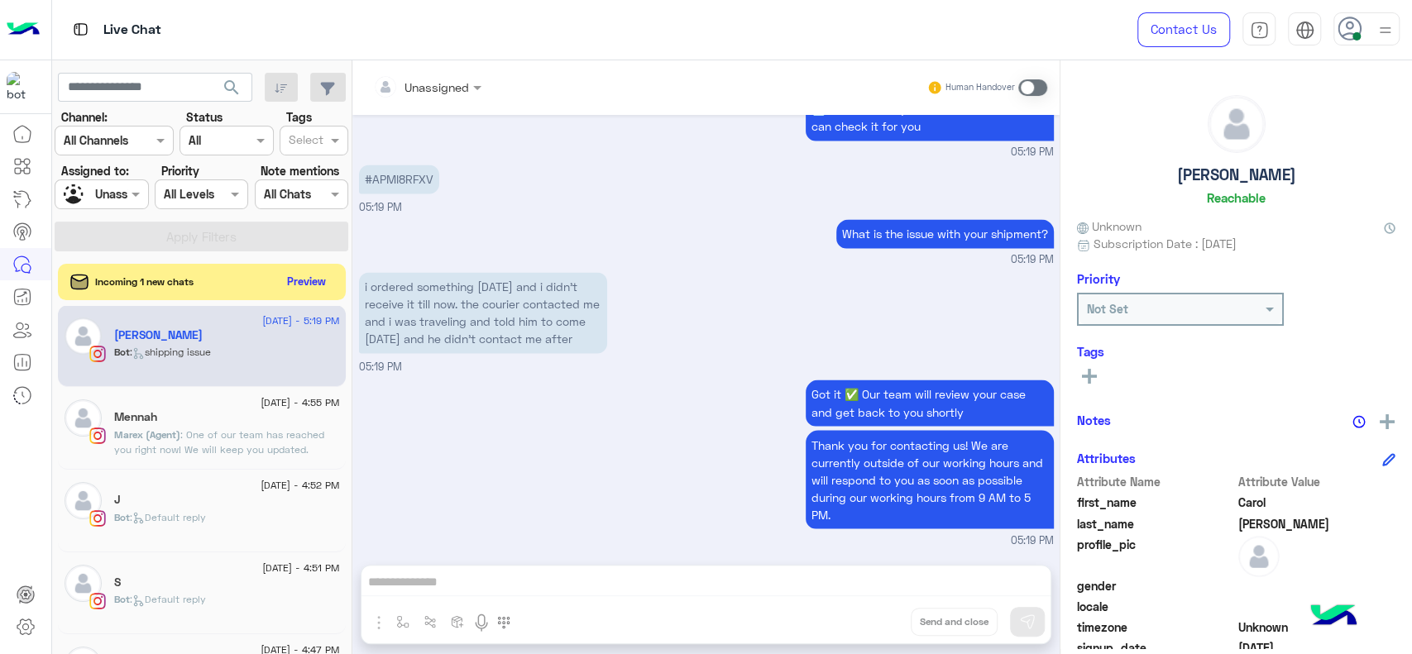
drag, startPoint x: 361, startPoint y: 154, endPoint x: 446, endPoint y: 168, distance: 86.4
click at [446, 168] on div "#APMI8RFXV 05:19 PM" at bounding box center [706, 187] width 695 height 55
copy p "#APMI8RFXV"
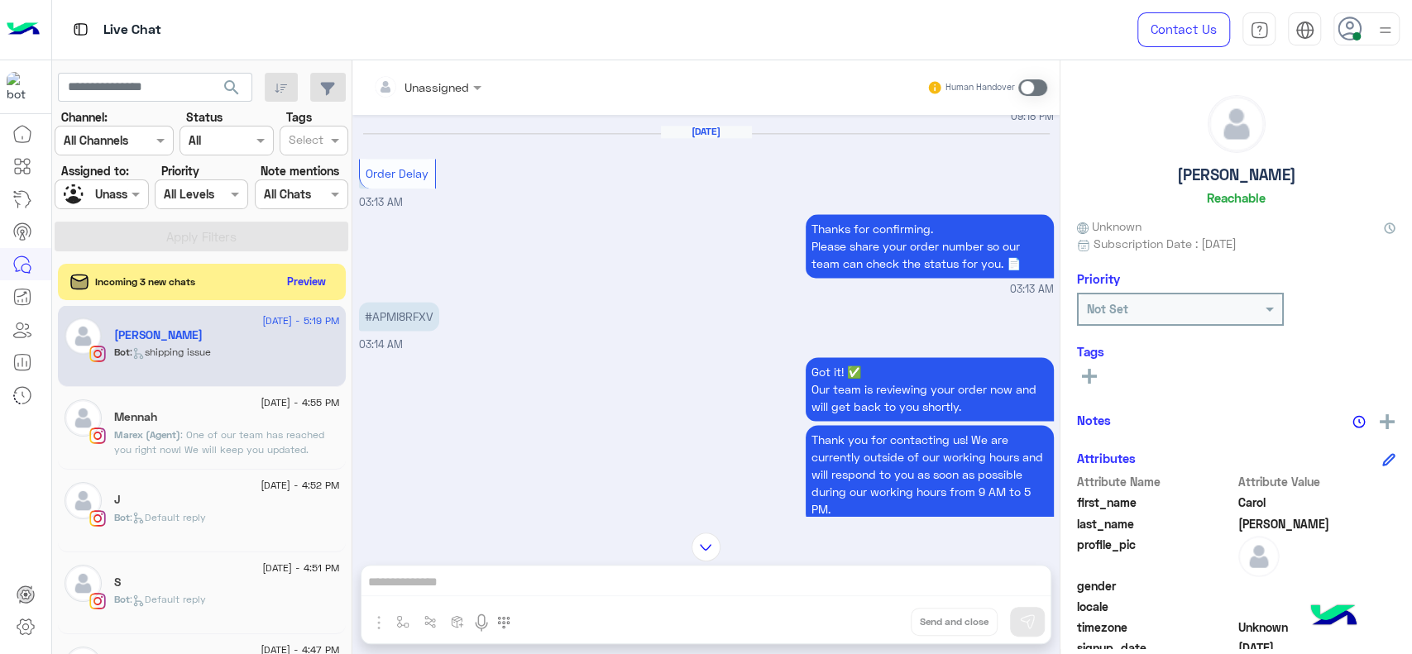
scroll to position [1453, 0]
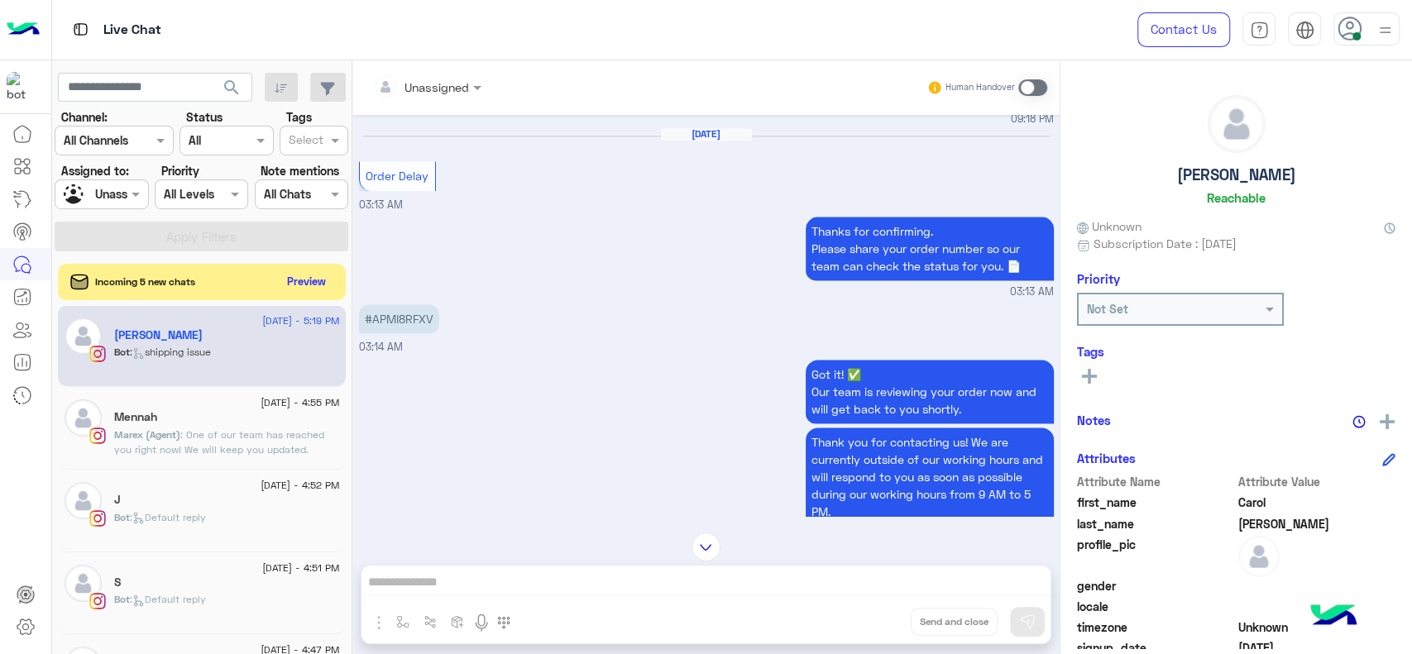
click at [516, 356] on div "#APMI8RFXV 03:14 AM" at bounding box center [706, 327] width 695 height 55
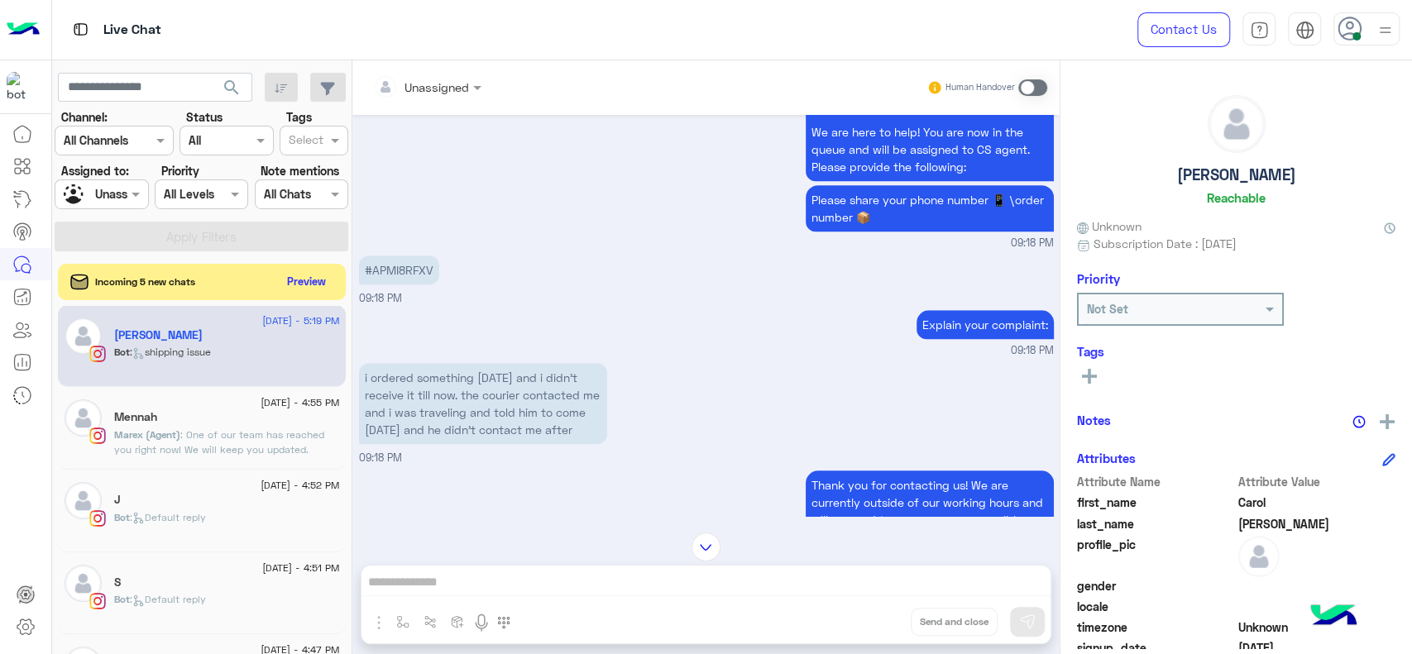
scroll to position [791, 0]
click at [437, 89] on input "text" at bounding box center [406, 87] width 67 height 17
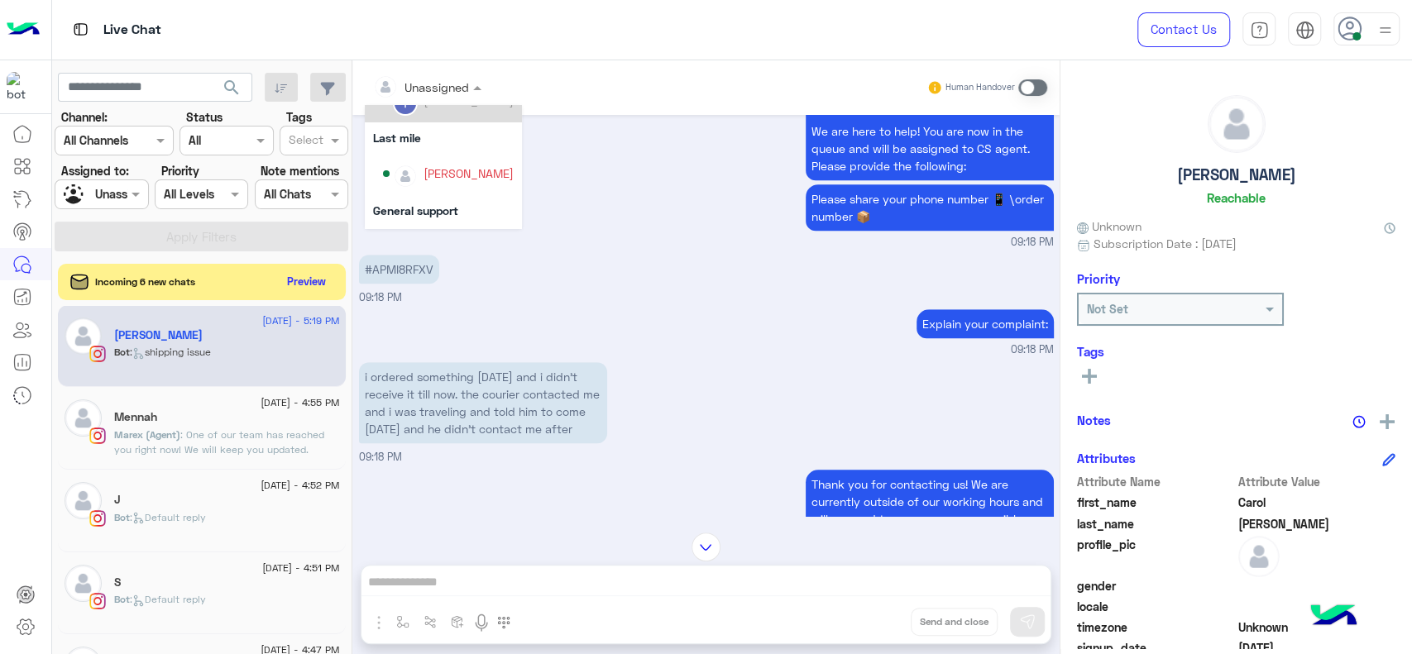
scroll to position [262, 0]
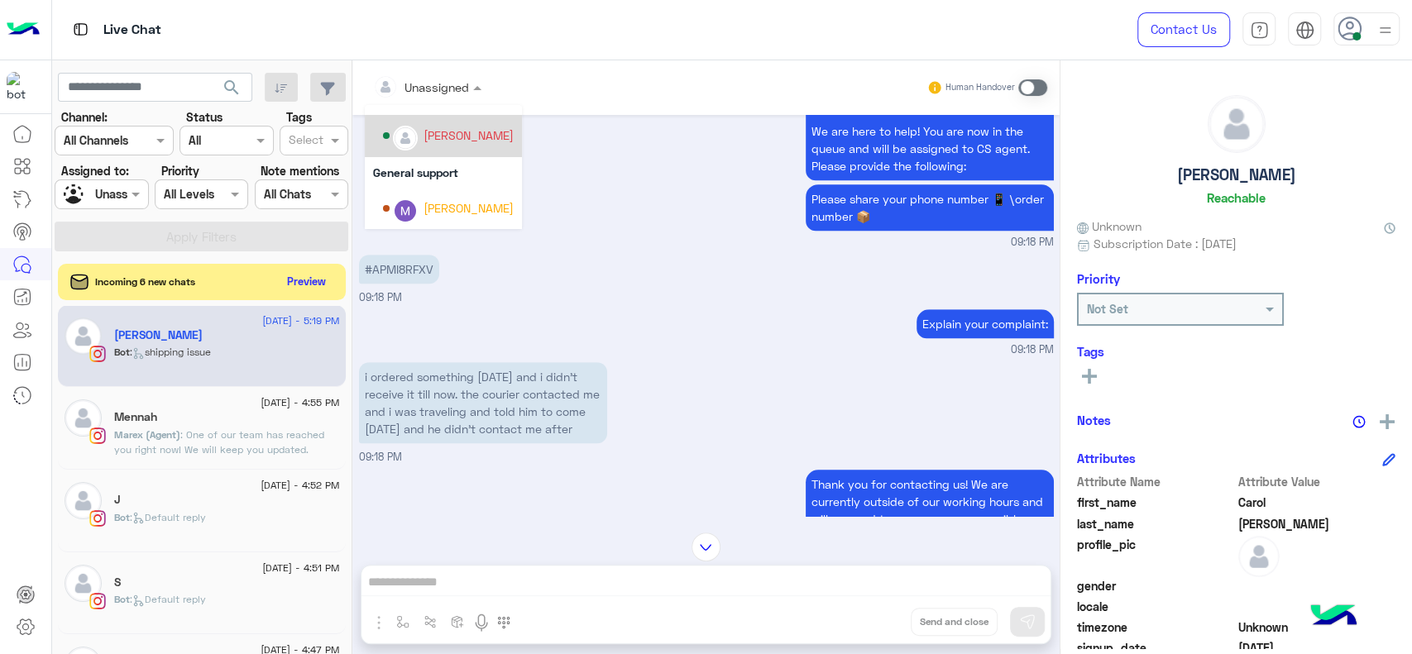
click at [435, 133] on div "[PERSON_NAME]" at bounding box center [469, 135] width 90 height 17
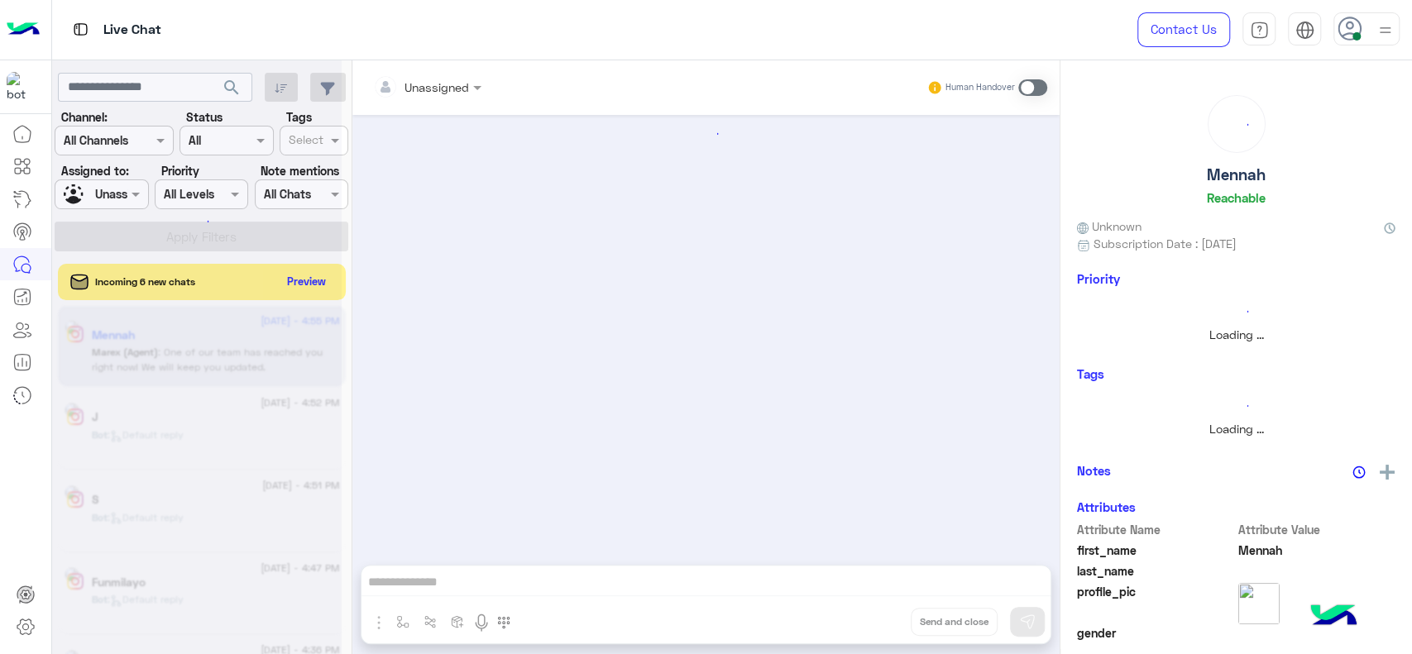
click at [122, 192] on div at bounding box center [197, 334] width 290 height 654
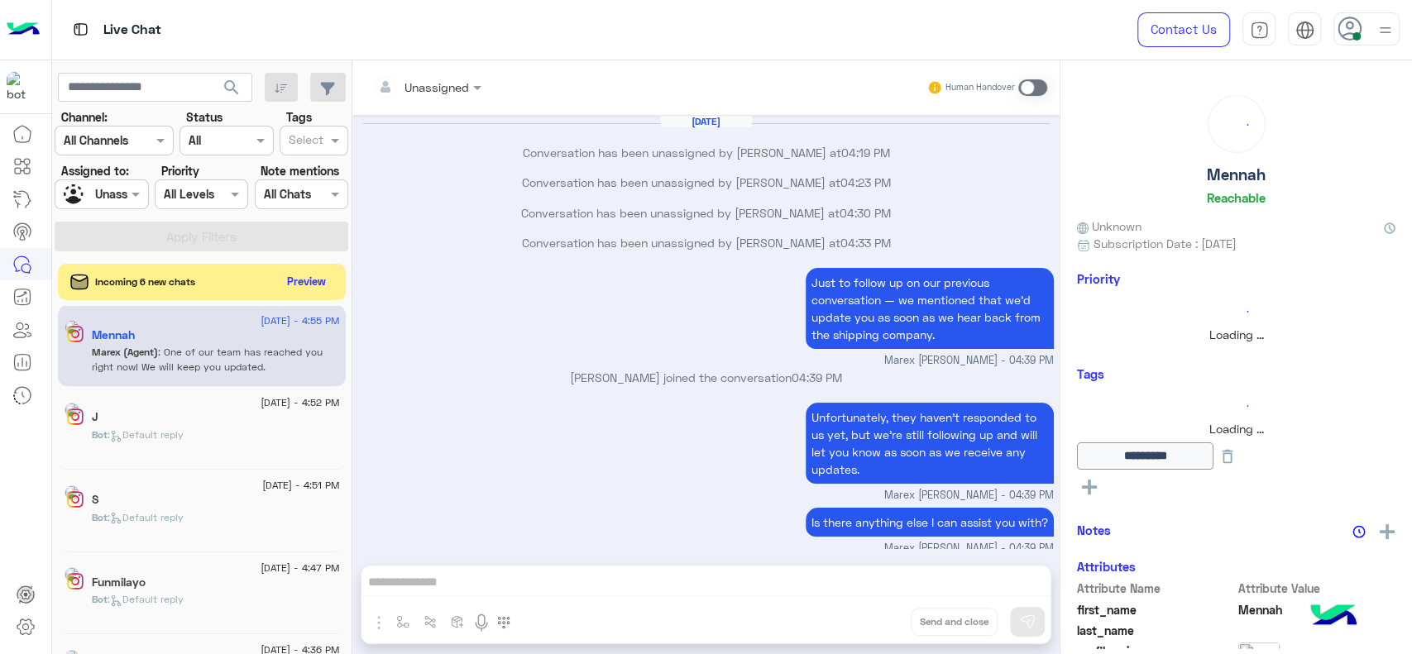
scroll to position [866, 0]
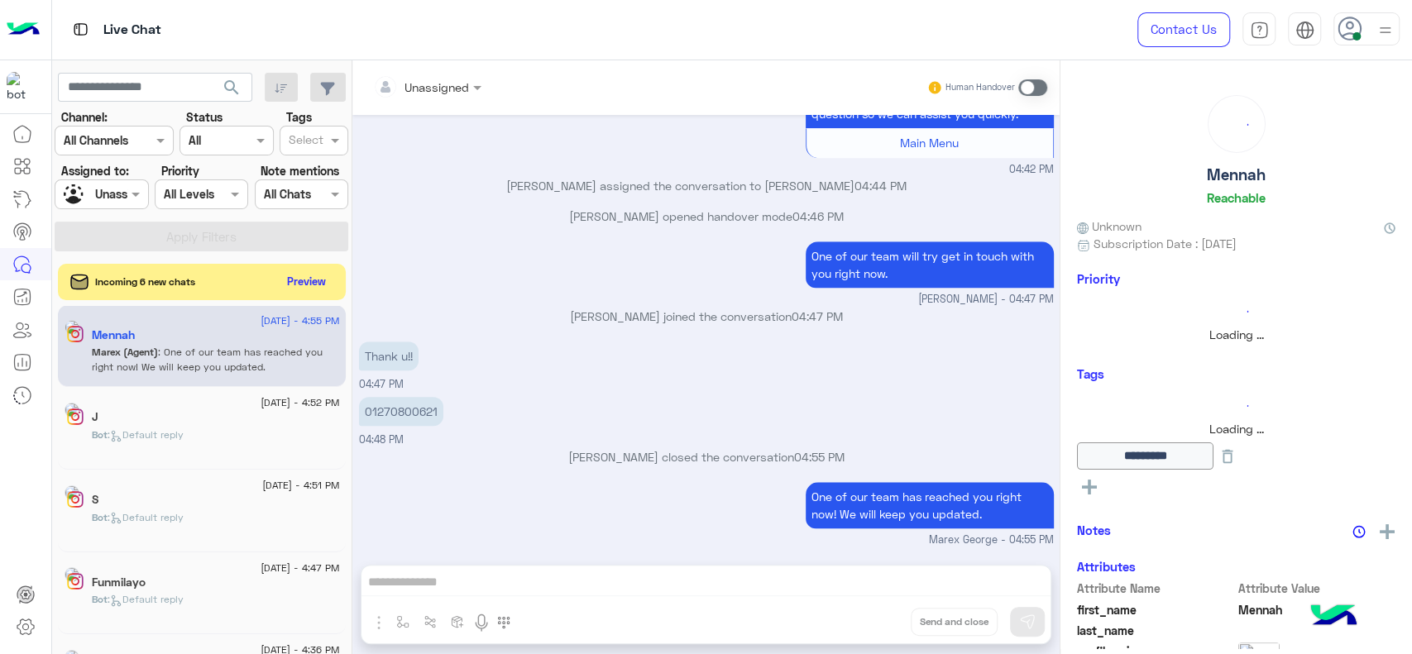
click at [127, 208] on div "Assigned on Unassigned" at bounding box center [101, 195] width 93 height 30
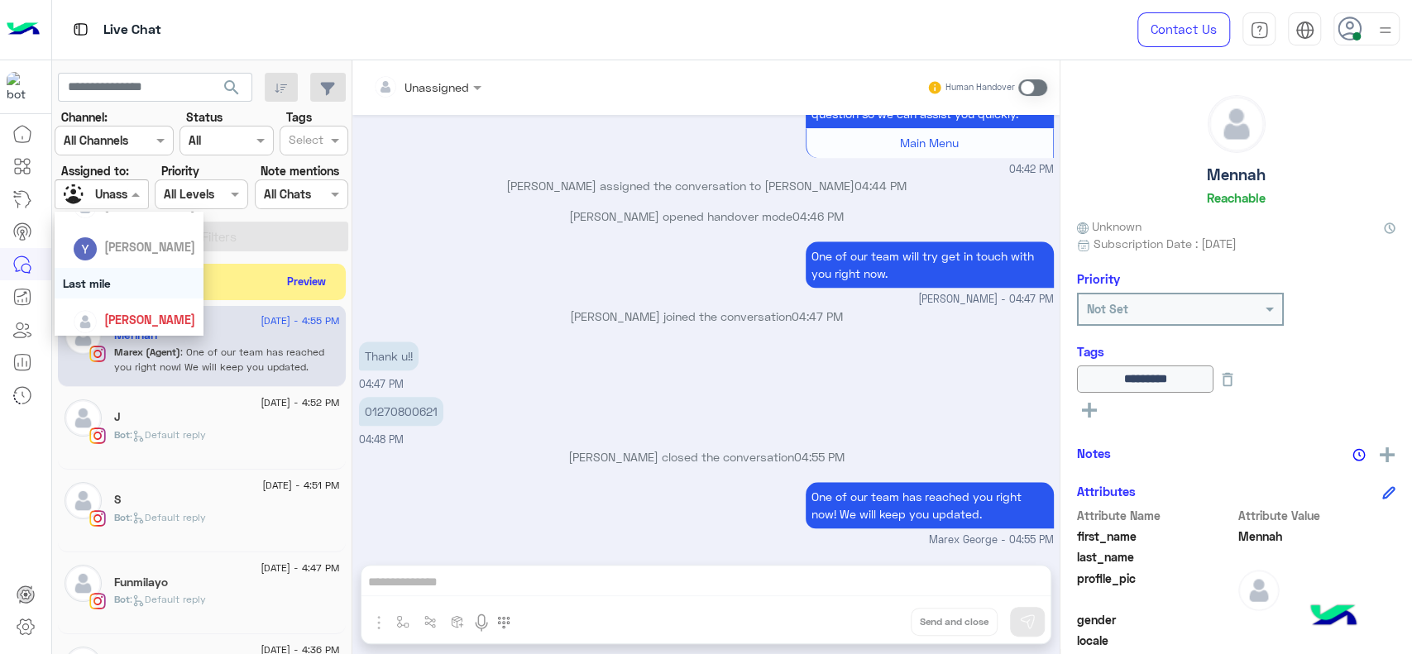
scroll to position [220, 0]
click at [135, 309] on span "[PERSON_NAME]" at bounding box center [149, 316] width 91 height 14
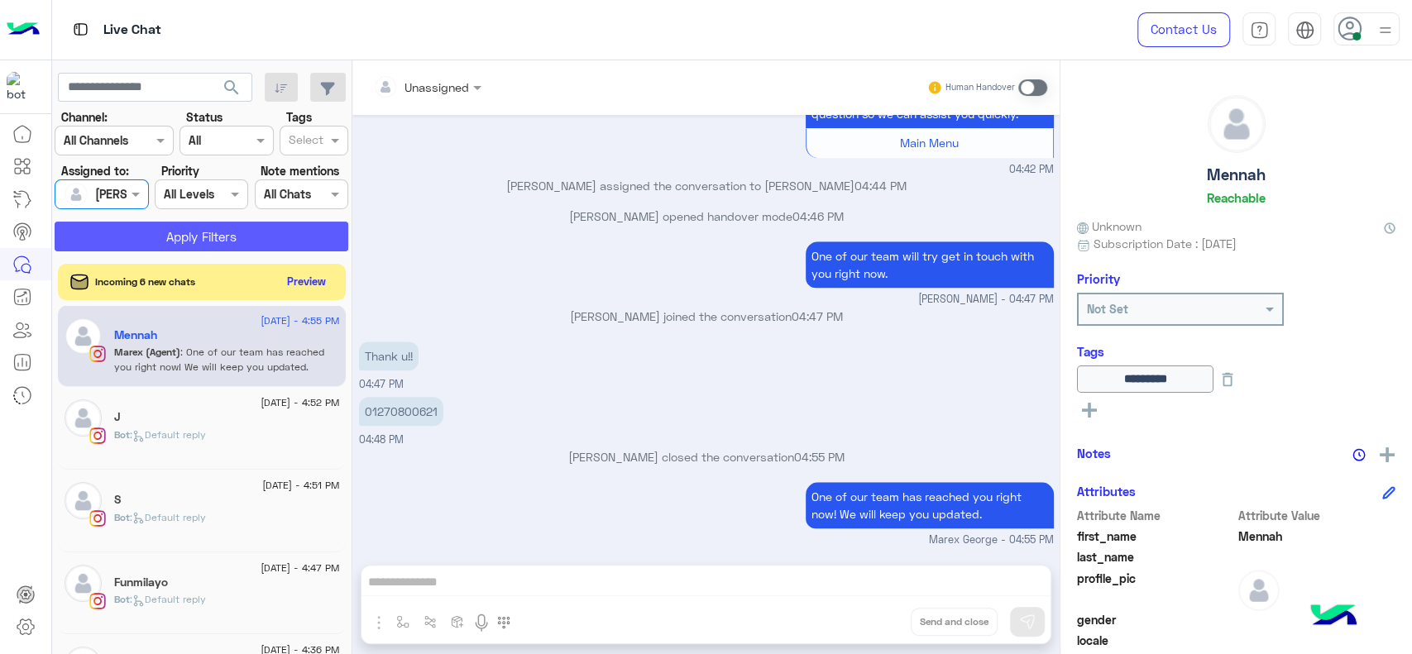
click at [185, 249] on button "Apply Filters" at bounding box center [202, 237] width 294 height 30
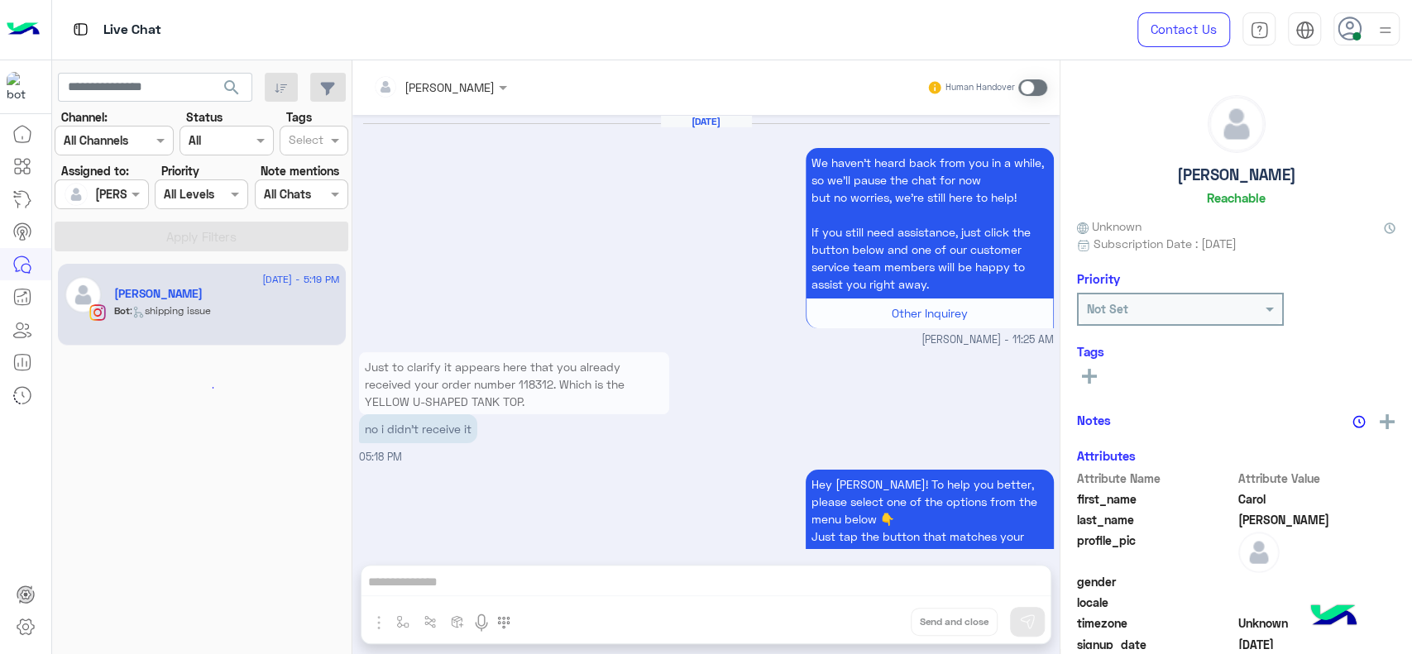
scroll to position [1898, 0]
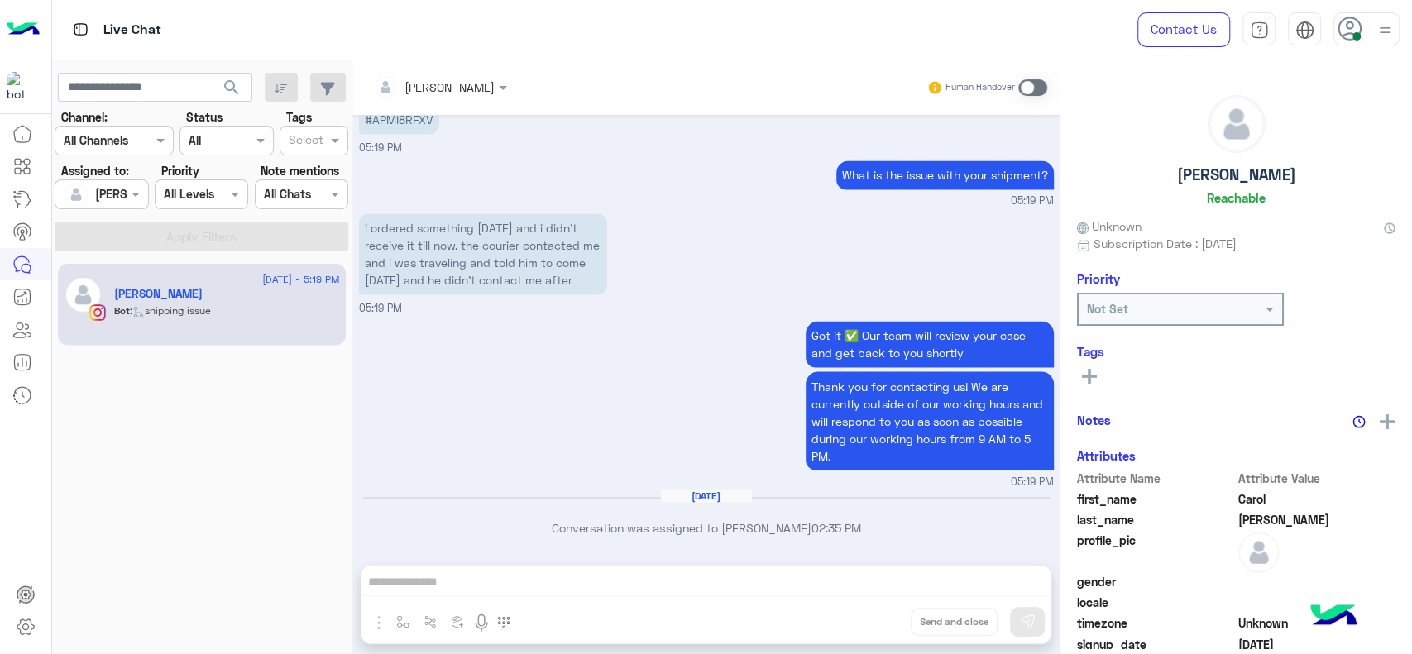
click at [1027, 89] on span at bounding box center [1032, 87] width 29 height 17
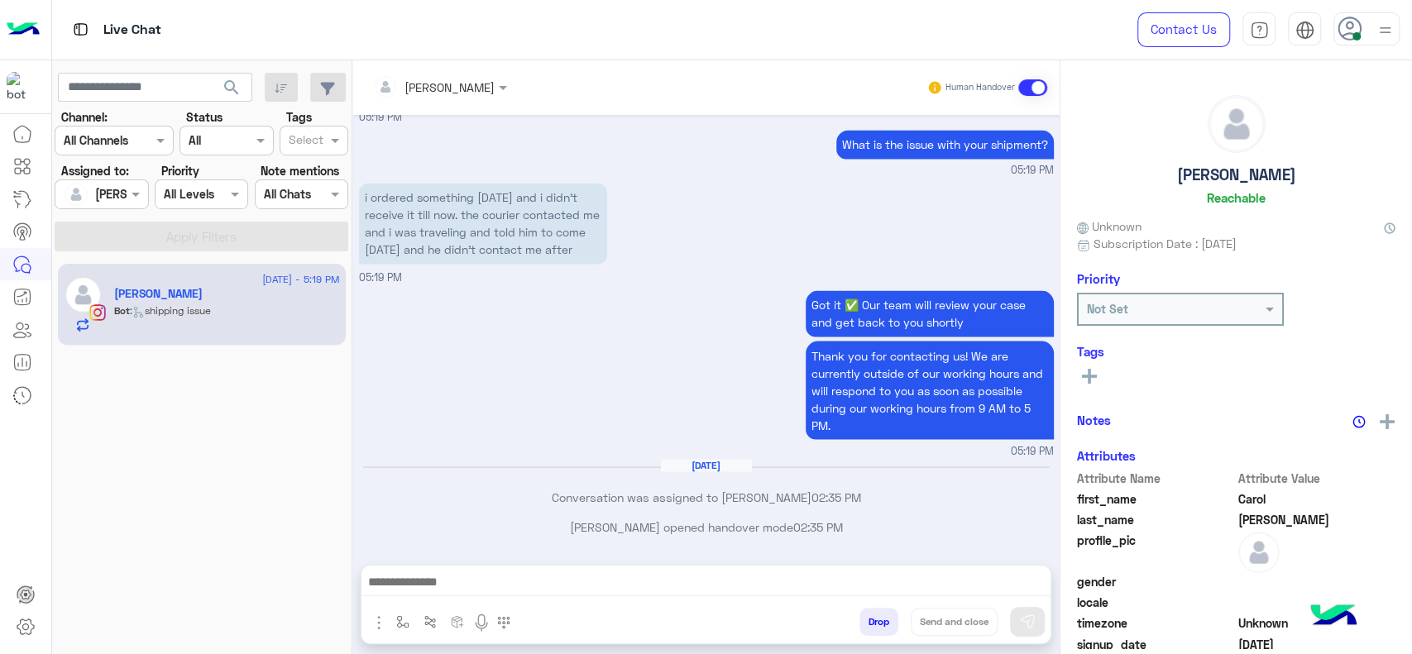
scroll to position [1927, 0]
click at [404, 620] on img "button" at bounding box center [402, 621] width 13 height 13
click at [411, 585] on input "text" at bounding box center [433, 586] width 68 height 19
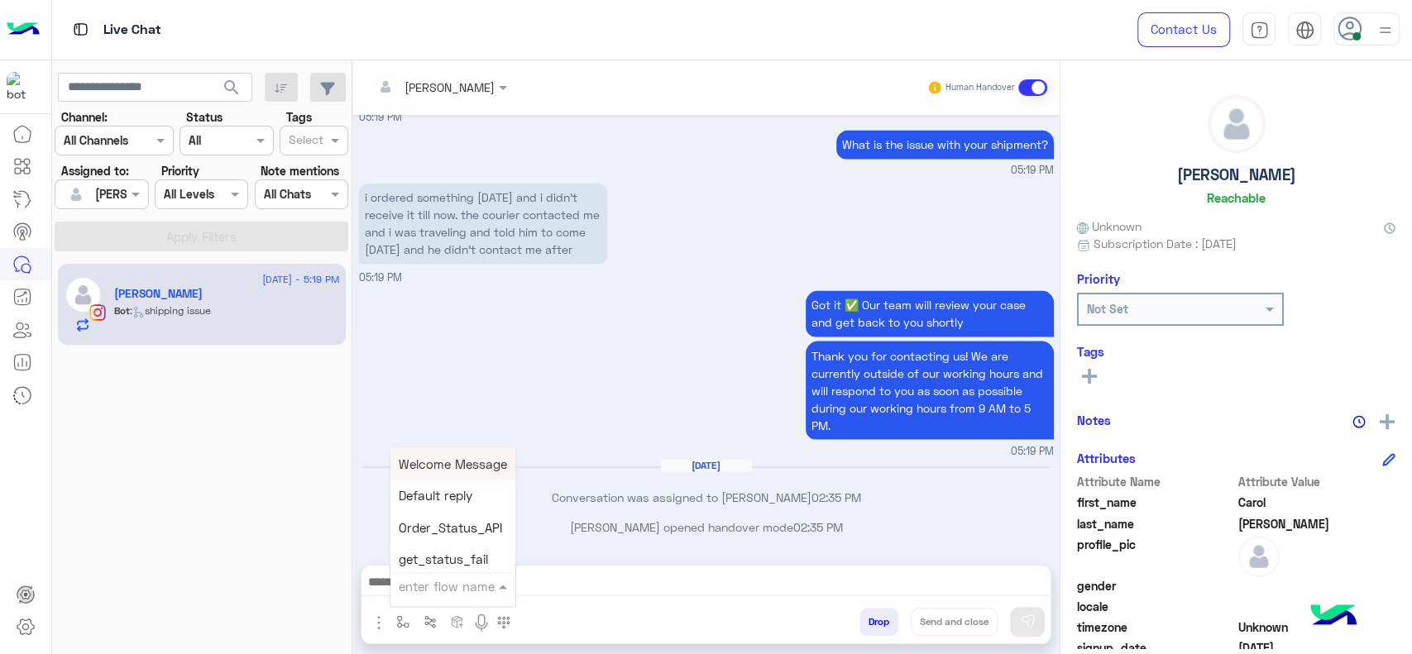
type input "*"
click at [423, 529] on span "J Greeting" at bounding box center [429, 523] width 60 height 15
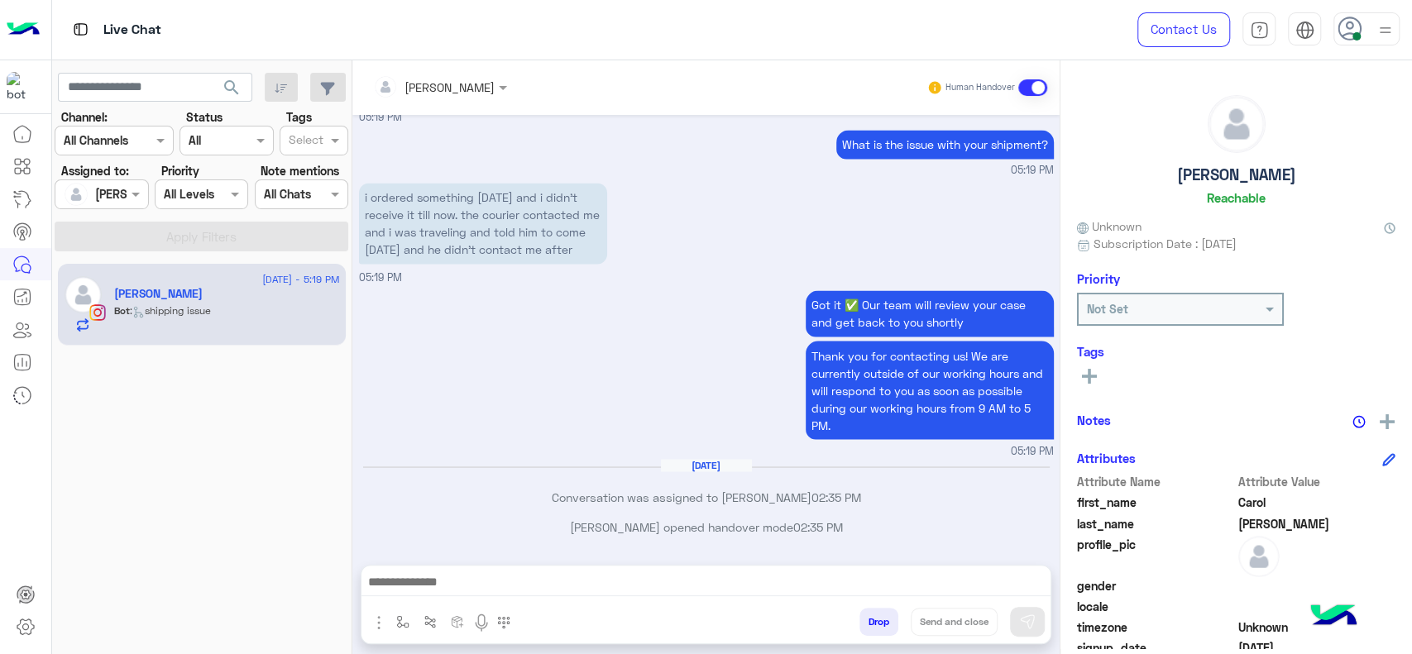
type textarea "**********"
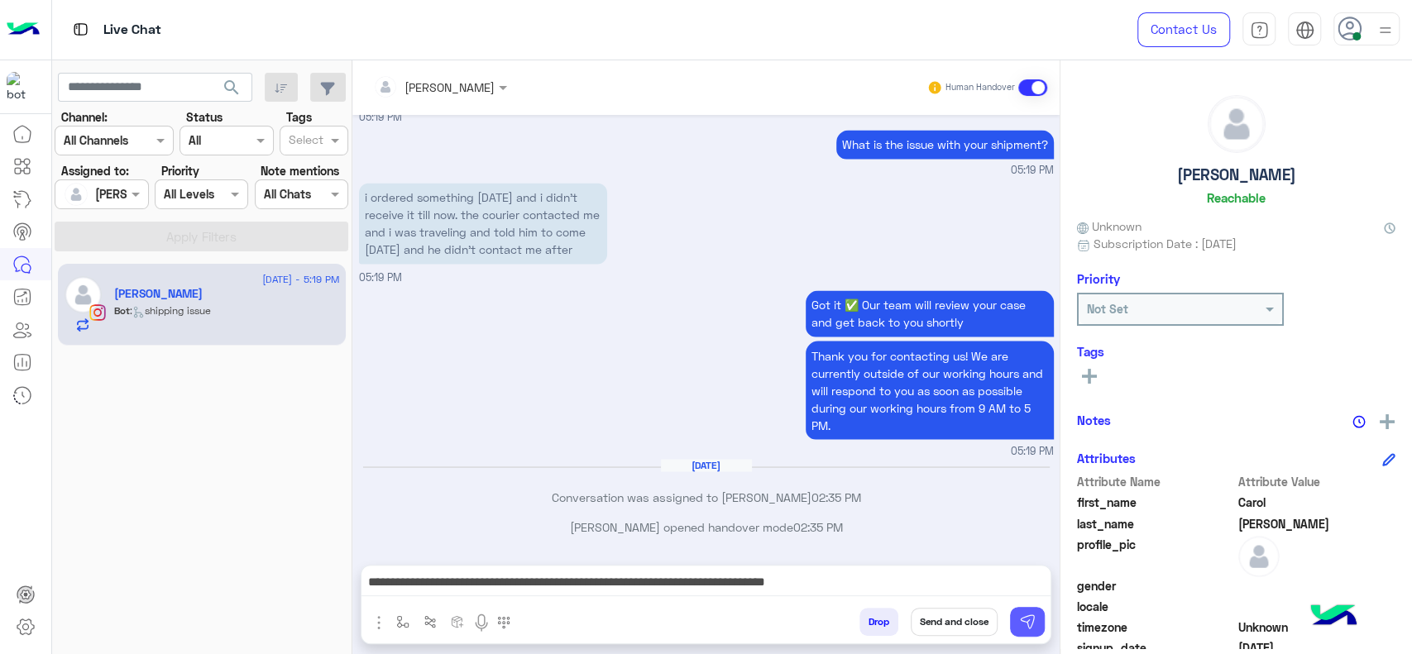
click at [1041, 615] on button at bounding box center [1027, 622] width 35 height 30
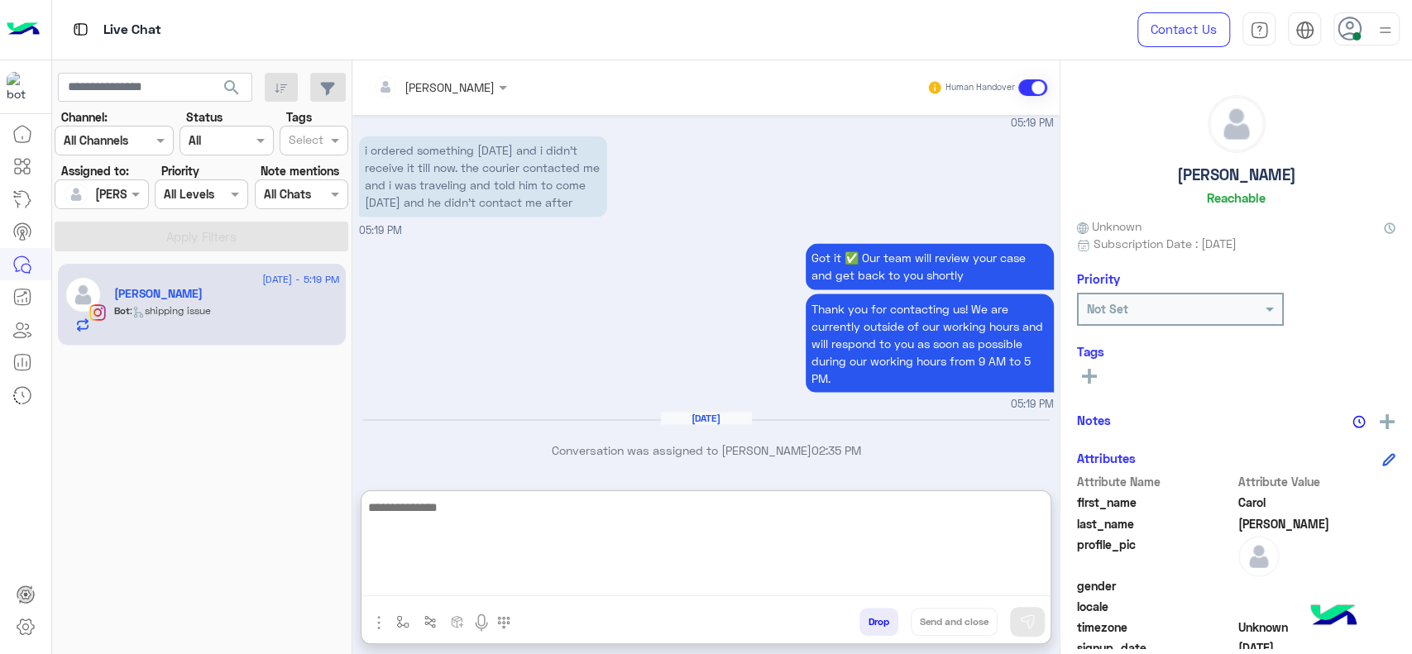
drag, startPoint x: 963, startPoint y: 573, endPoint x: 1015, endPoint y: 472, distance: 113.6
click at [960, 569] on textarea at bounding box center [705, 546] width 689 height 99
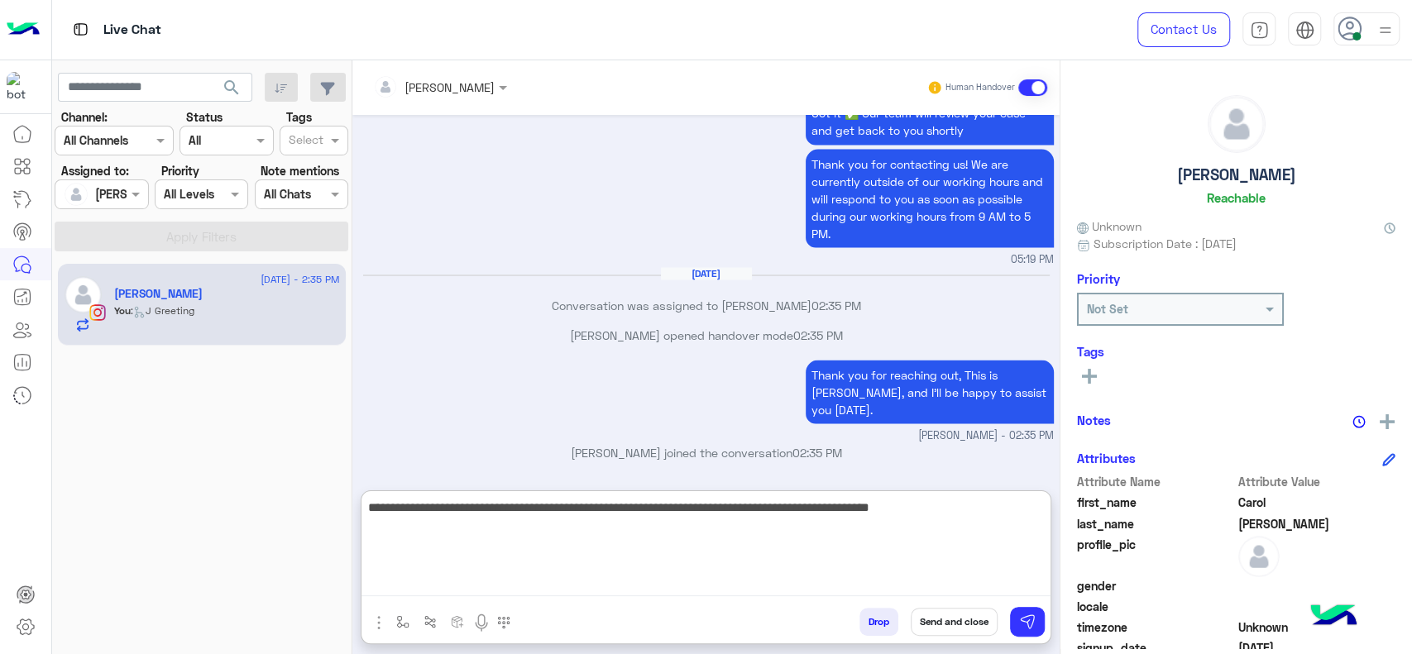
click at [470, 515] on textarea "**********" at bounding box center [705, 546] width 689 height 99
click at [972, 524] on textarea "**********" at bounding box center [705, 546] width 689 height 99
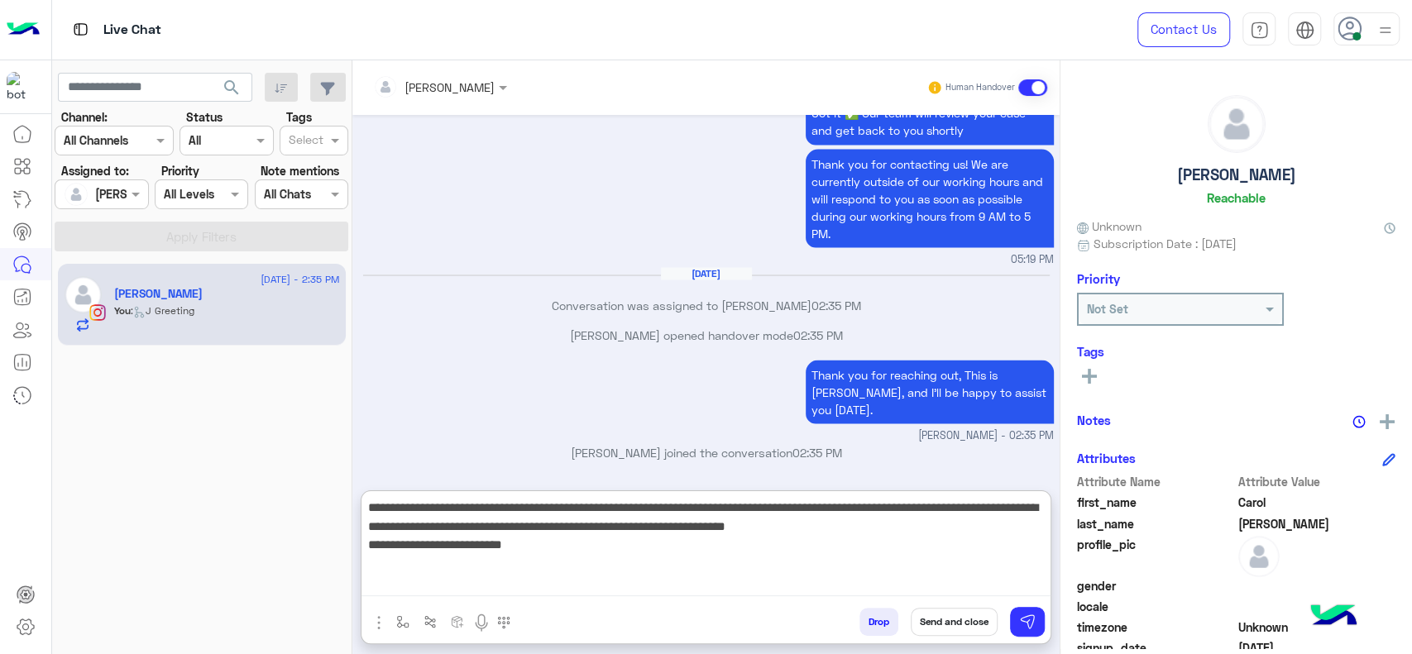
click at [538, 549] on textarea "**********" at bounding box center [705, 546] width 689 height 99
type textarea "**********"
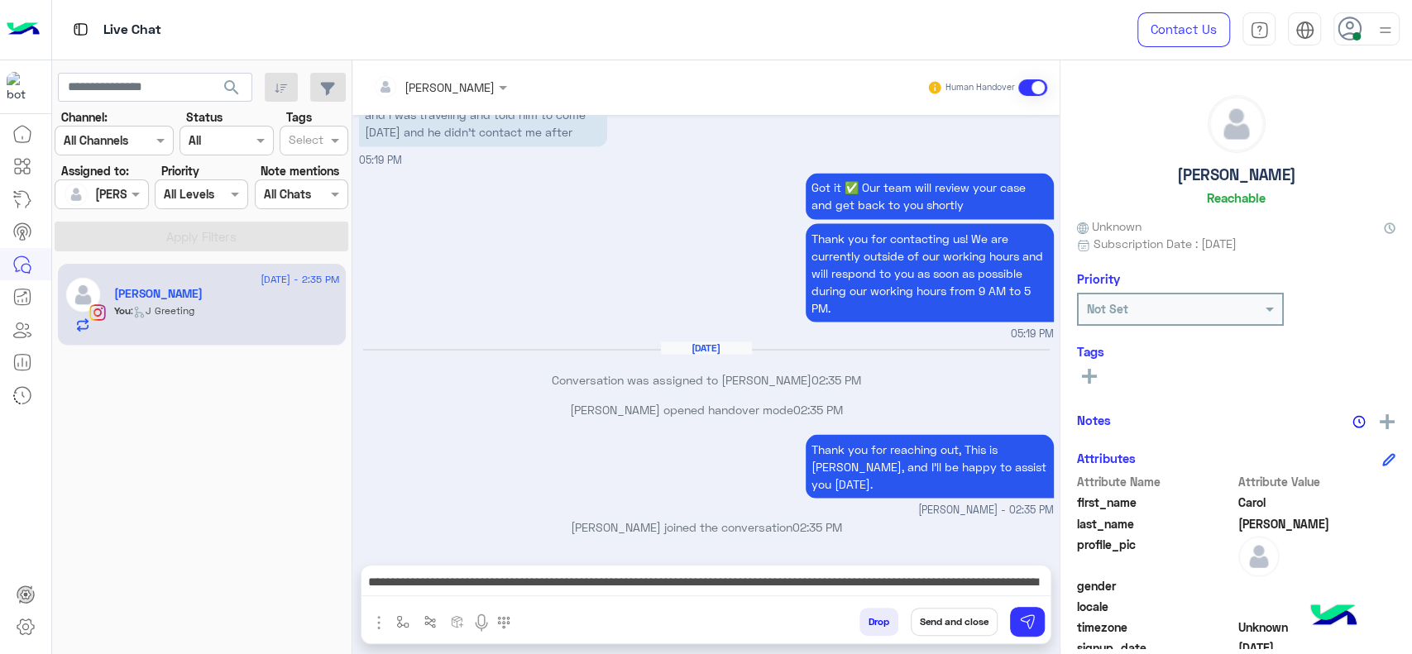
click at [946, 608] on button "Send and close" at bounding box center [954, 622] width 87 height 28
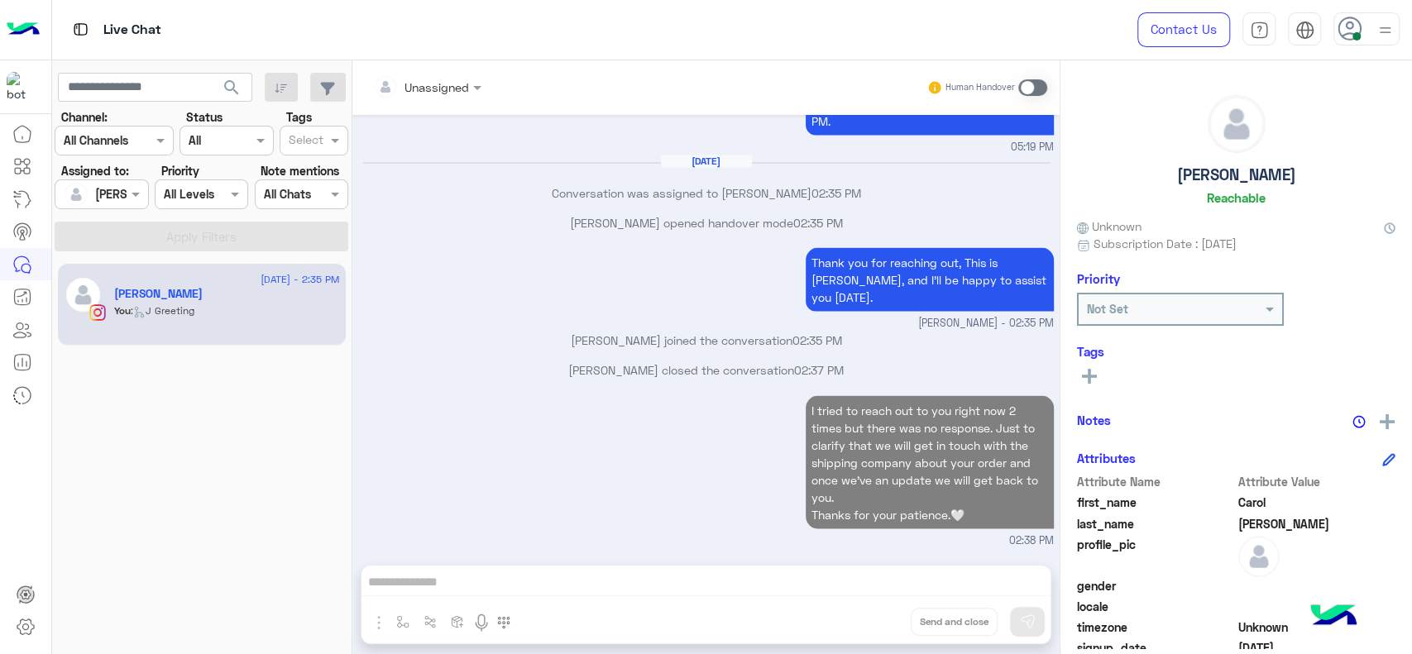
scroll to position [2214, 0]
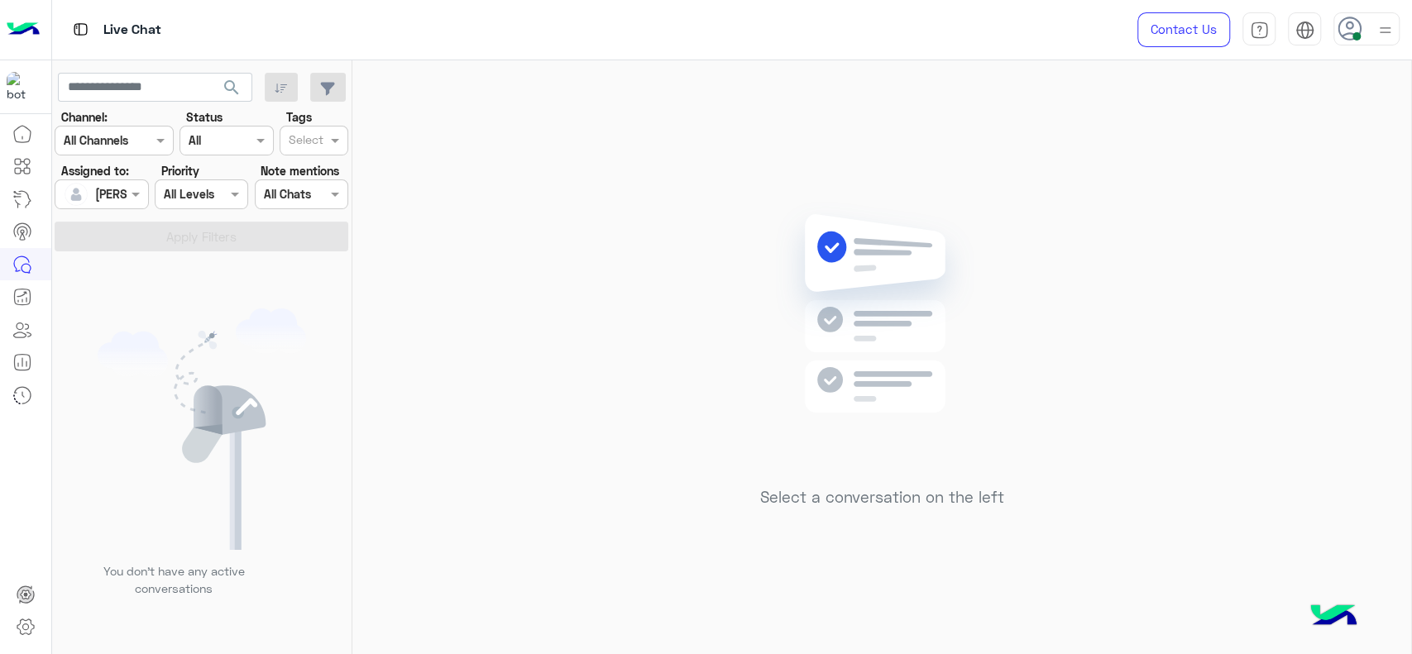
click at [481, 179] on div "Select a conversation on the left" at bounding box center [881, 360] width 1059 height 601
click at [500, 63] on div "Select a conversation on the left" at bounding box center [881, 360] width 1059 height 601
click at [117, 191] on div at bounding box center [101, 193] width 92 height 19
click at [162, 275] on div "Unassigned" at bounding box center [129, 263] width 132 height 29
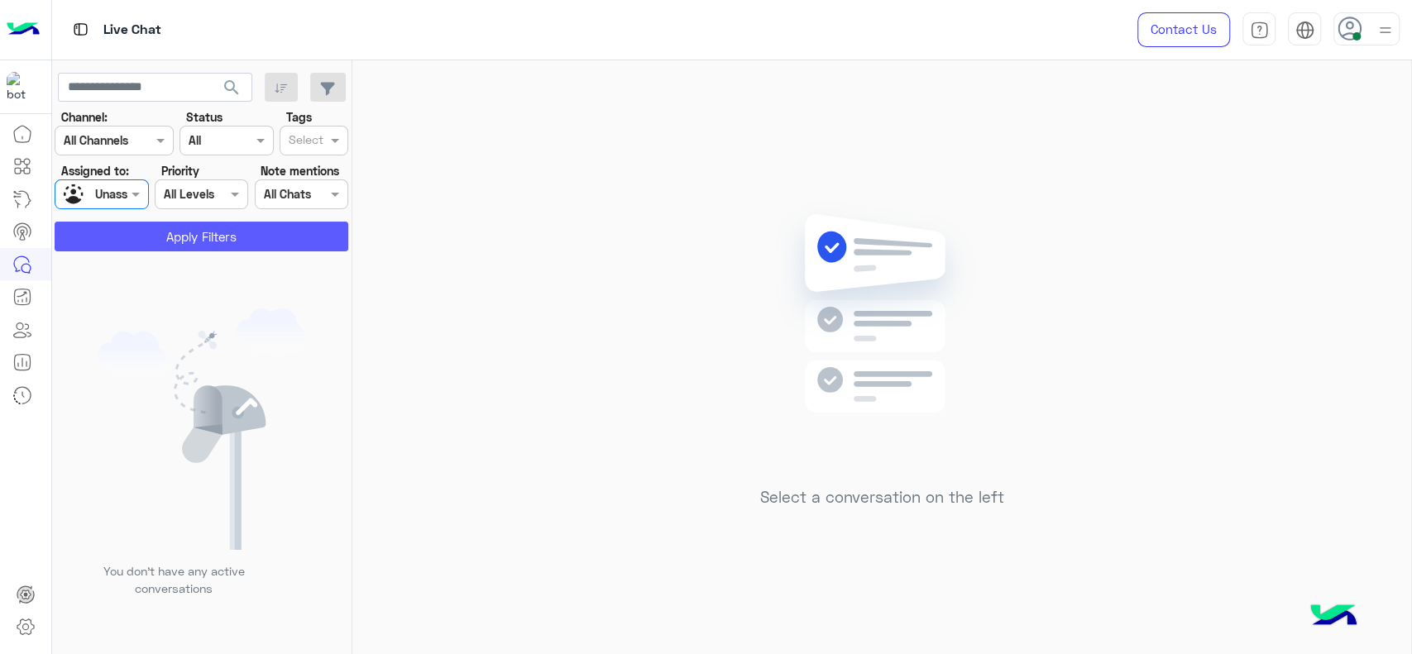
click at [192, 241] on button "Apply Filters" at bounding box center [202, 237] width 294 height 30
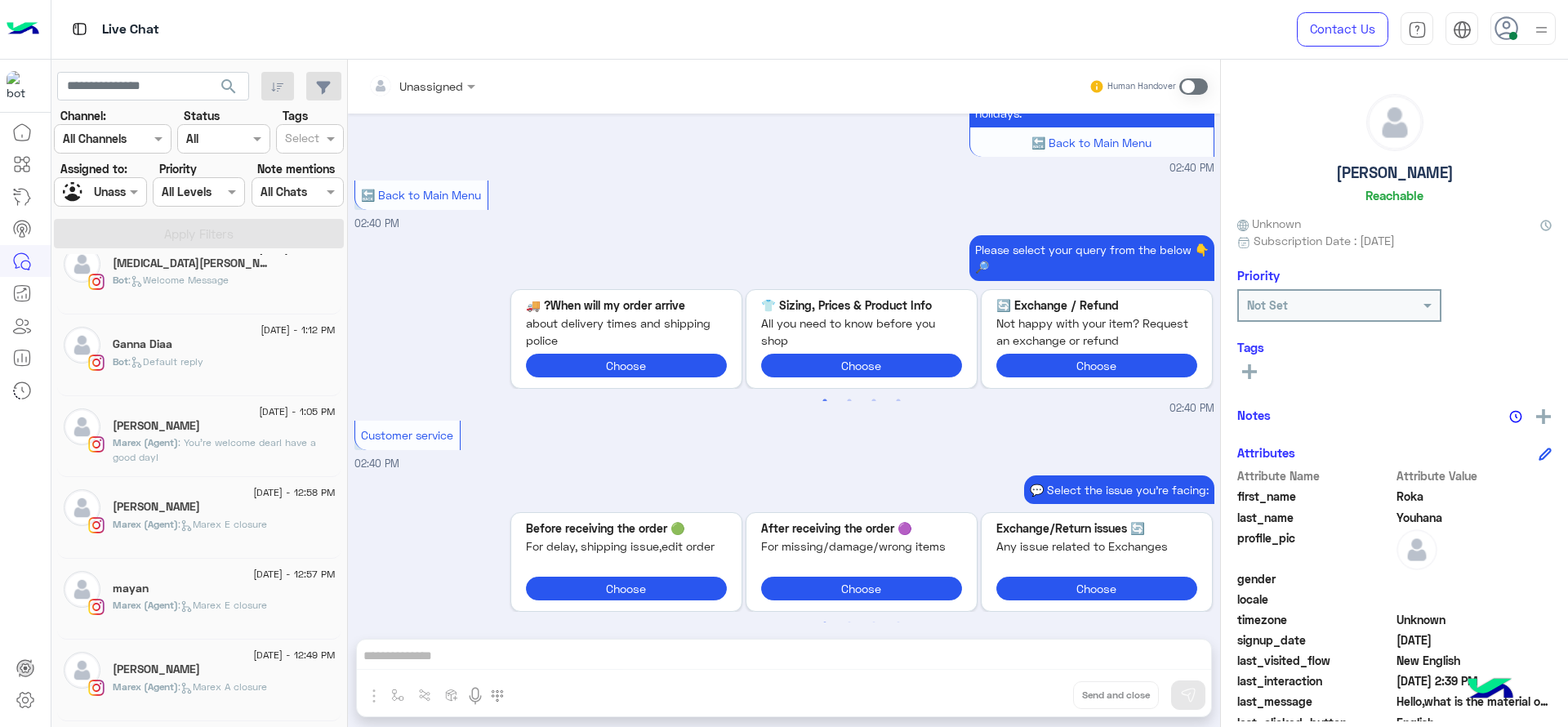
scroll to position [49, 0]
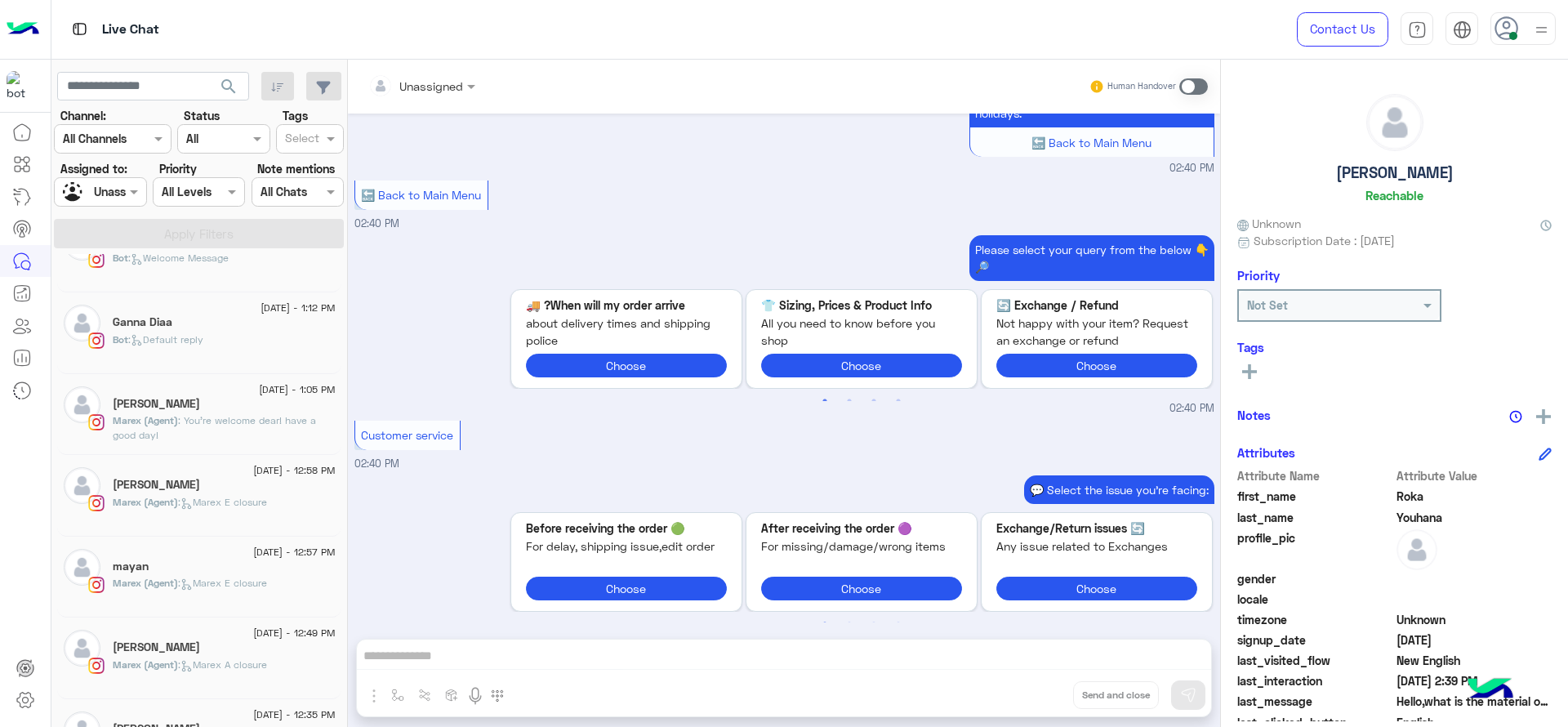
click at [207, 302] on div "[DATE] - 1:12 PM [PERSON_NAME] Bot : Default reply" at bounding box center [199, 333] width 284 height 82
click at [234, 310] on div "[DATE] - 1:12 PM" at bounding box center [224, 310] width 223 height 11
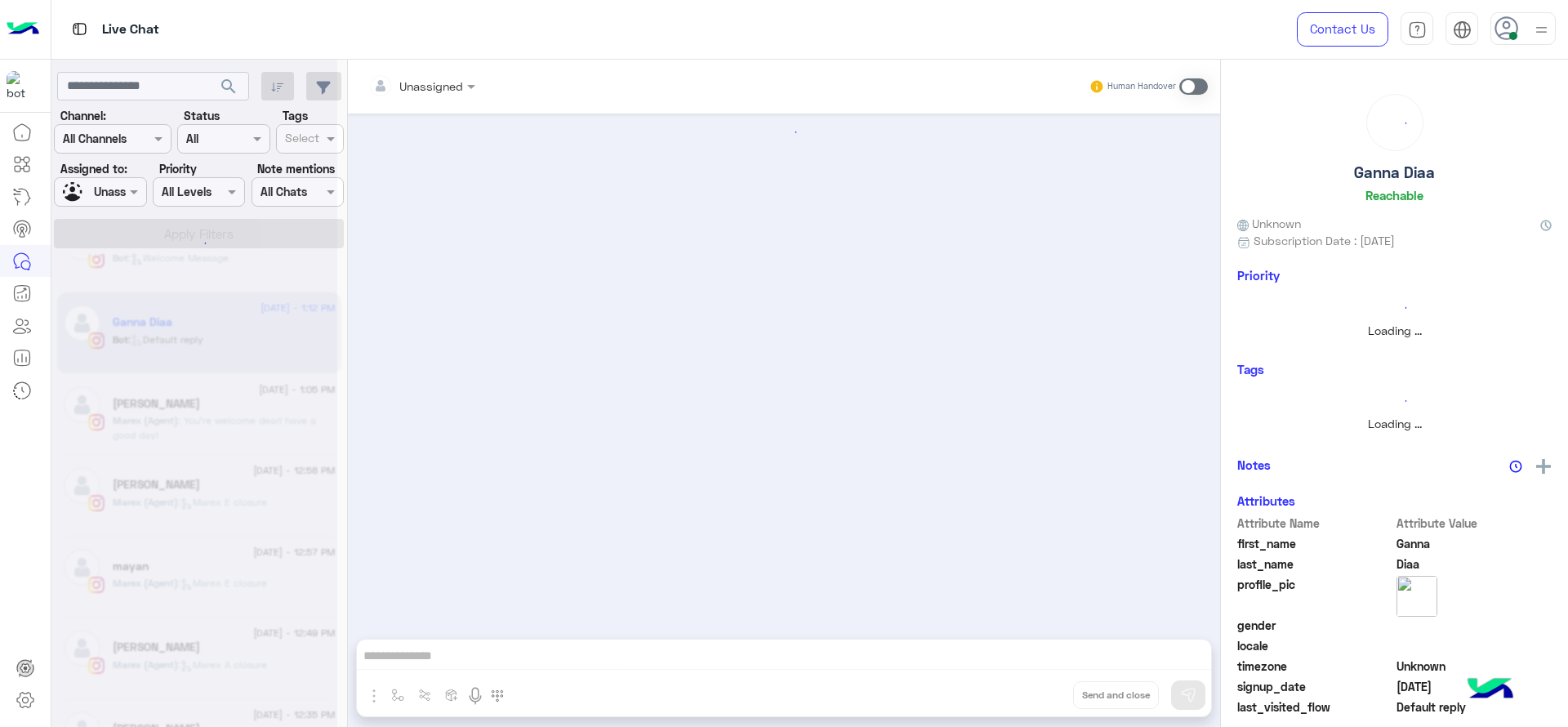
click at [234, 310] on div at bounding box center [195, 370] width 286 height 727
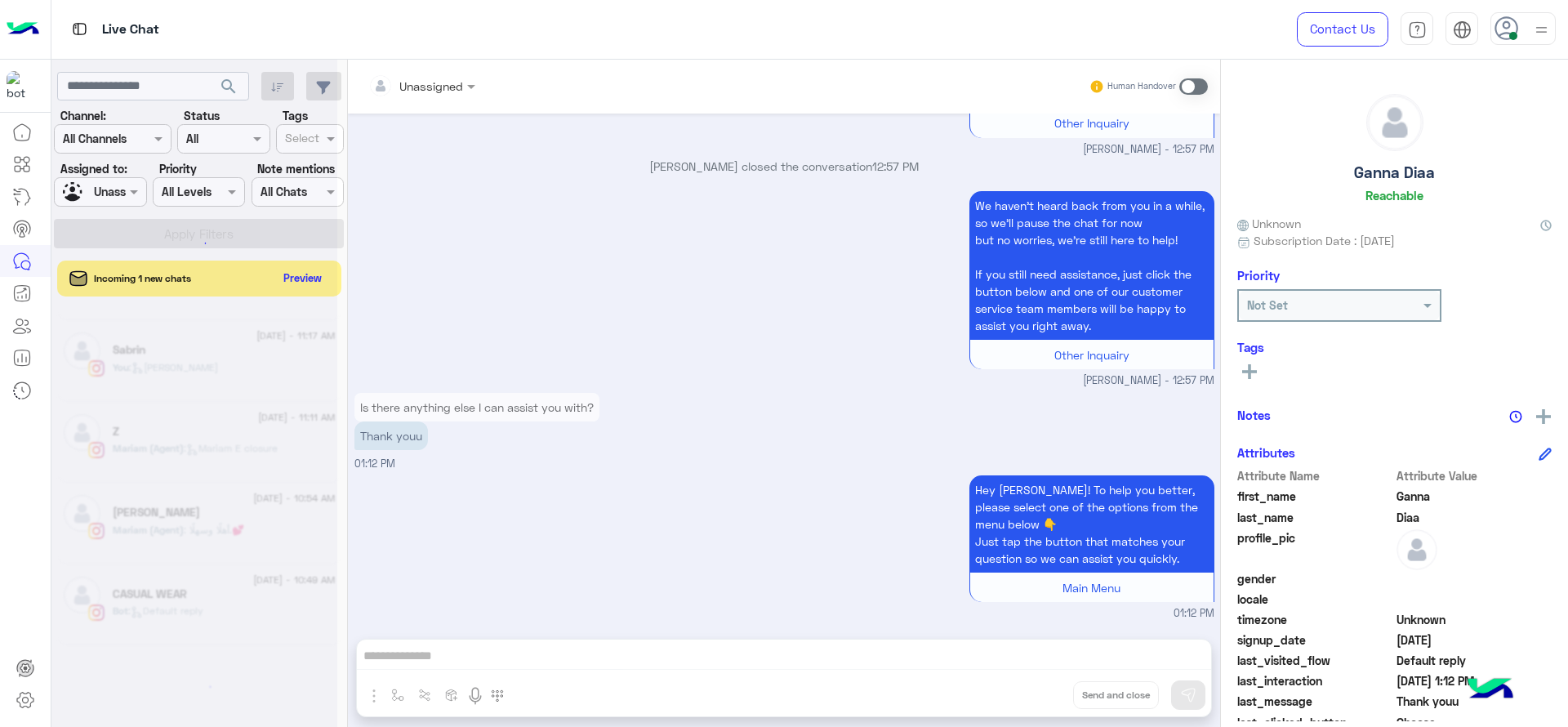
scroll to position [8, 0]
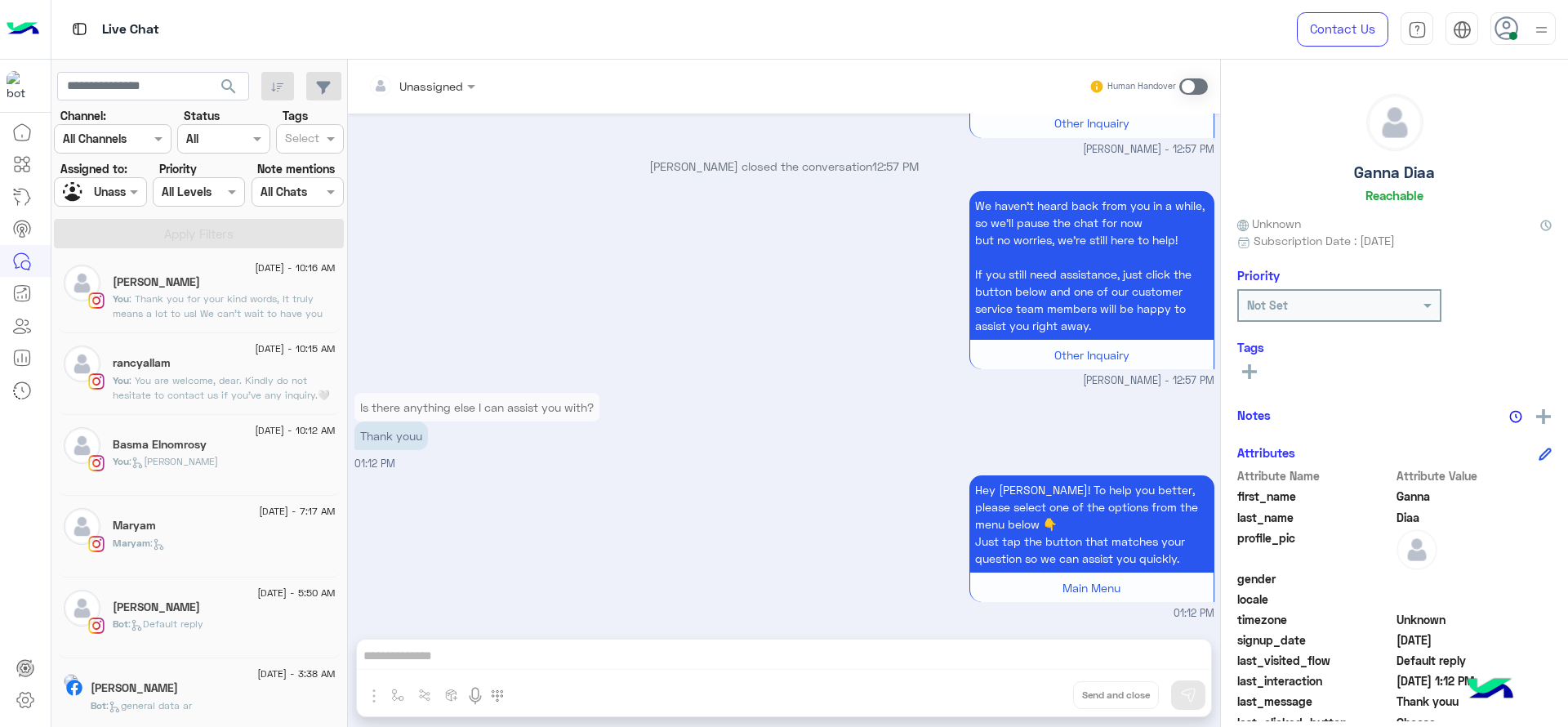
click at [205, 646] on div "[PERSON_NAME]" at bounding box center [213, 689] width 245 height 17
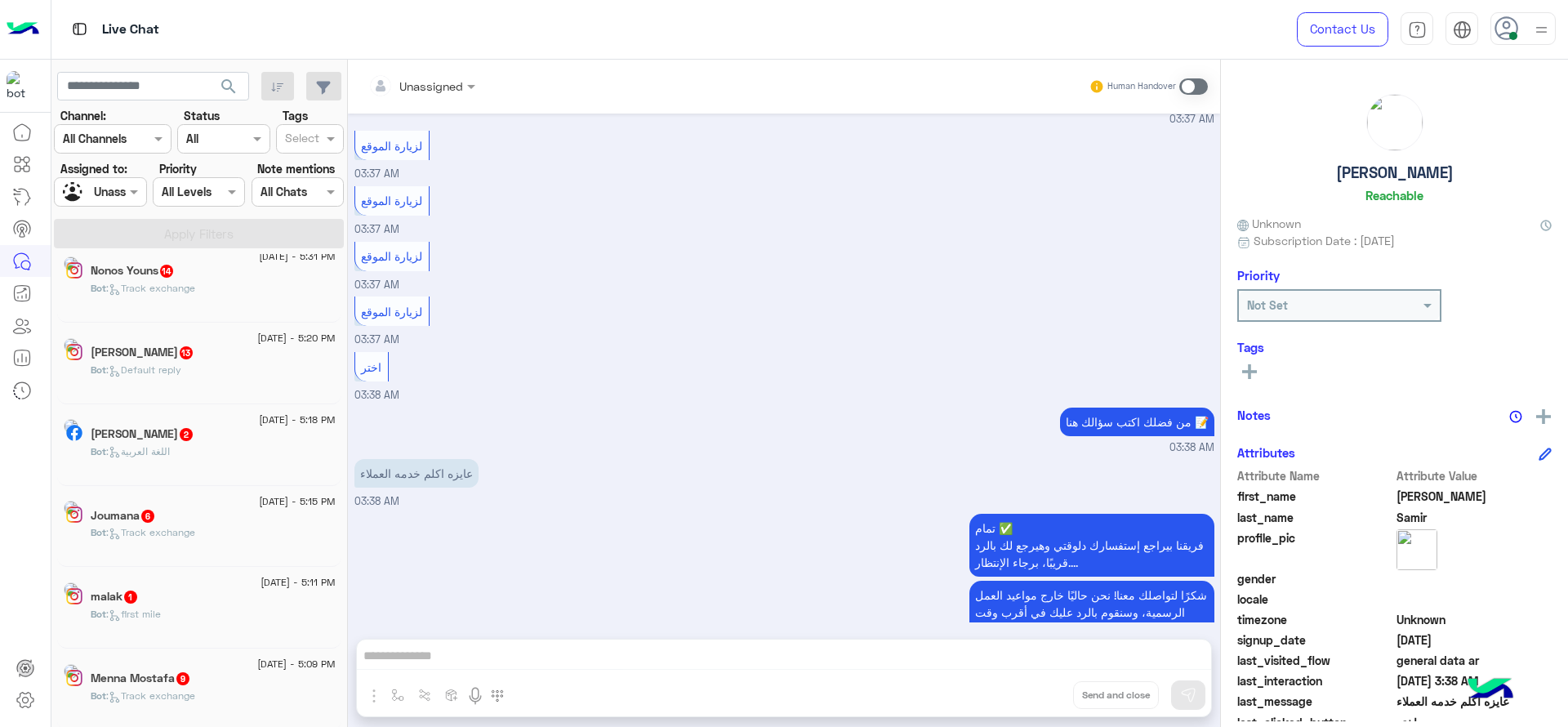
scroll to position [8, 0]
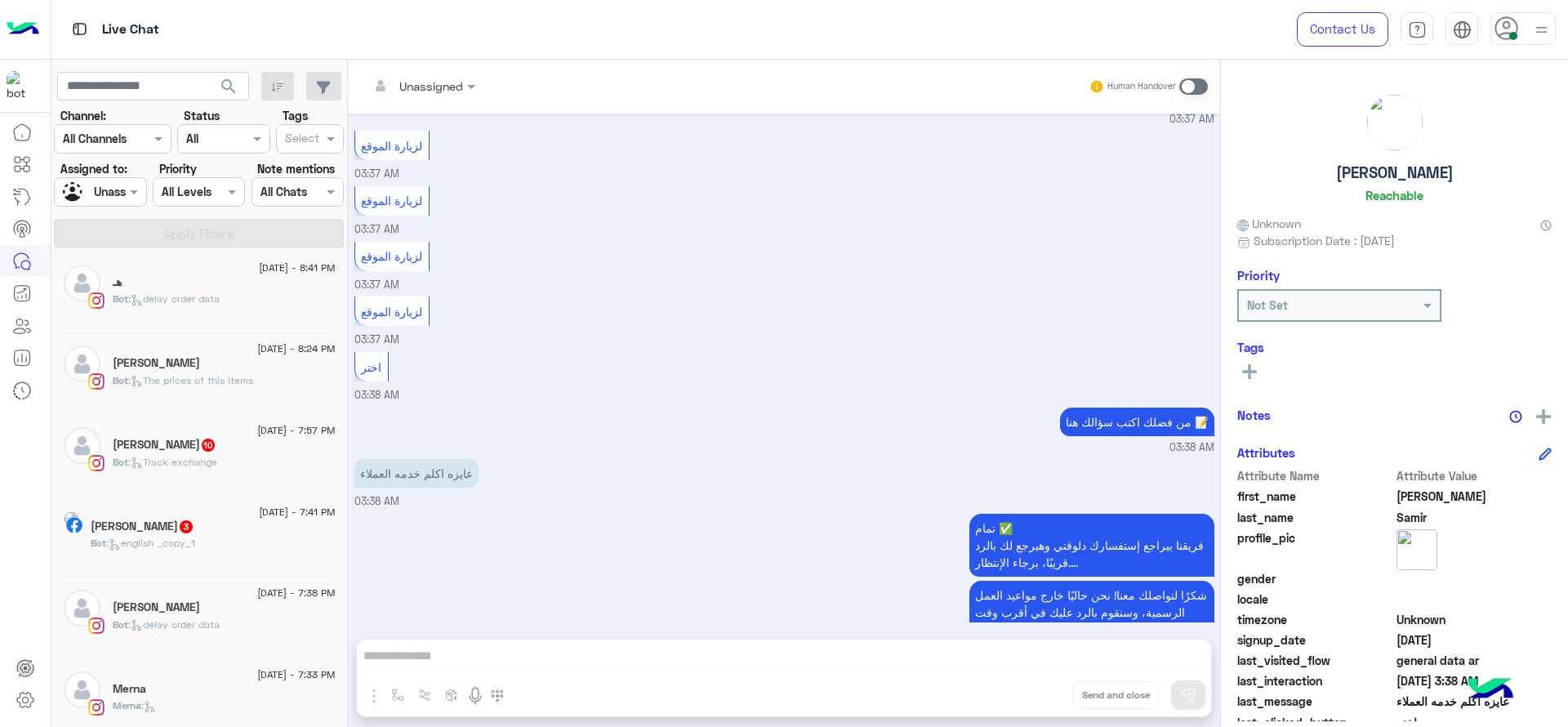
click at [224, 477] on div "Bot : Track exchange" at bounding box center [224, 469] width 223 height 29
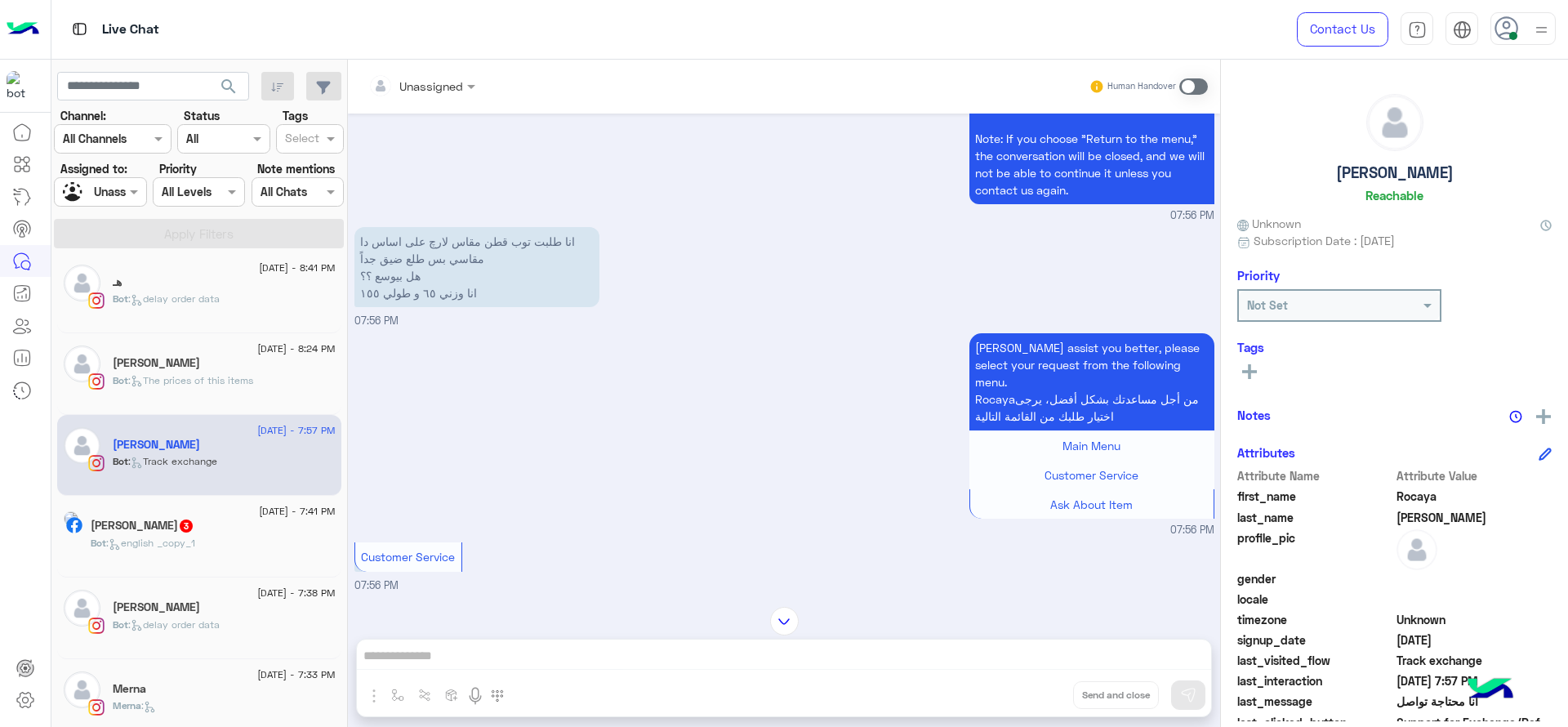
scroll to position [1057, 0]
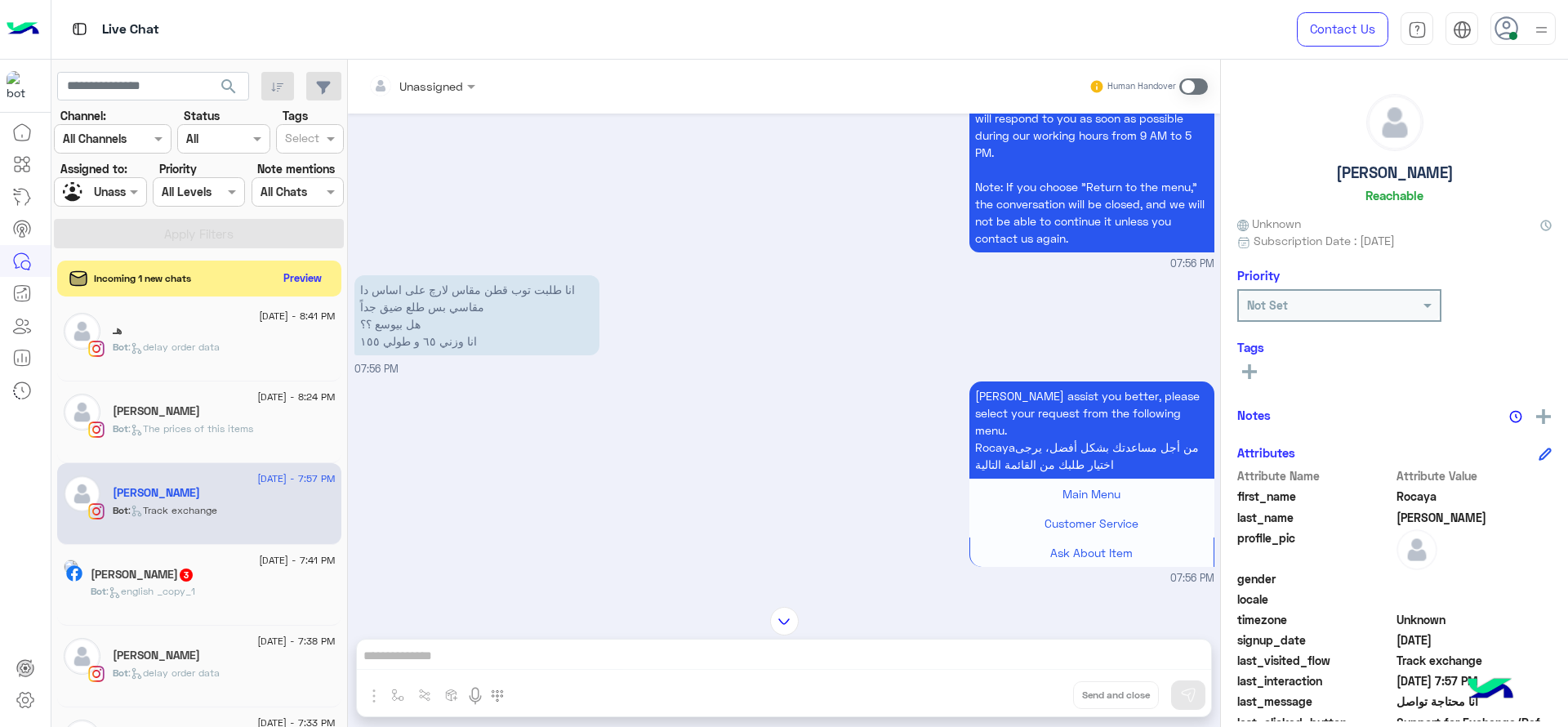
click at [165, 557] on div "[DATE] - 7:41 PM" at bounding box center [213, 562] width 245 height 11
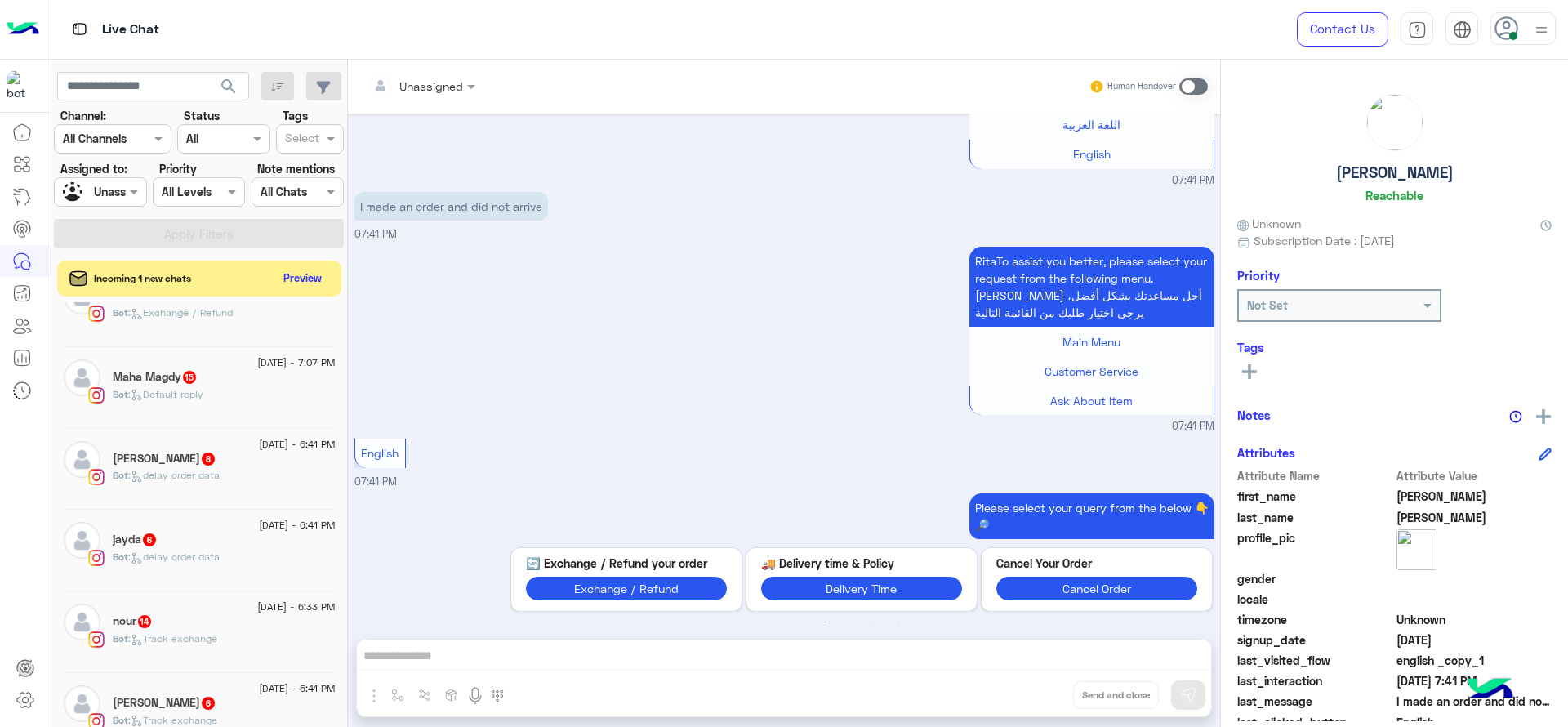
scroll to position [560, 0]
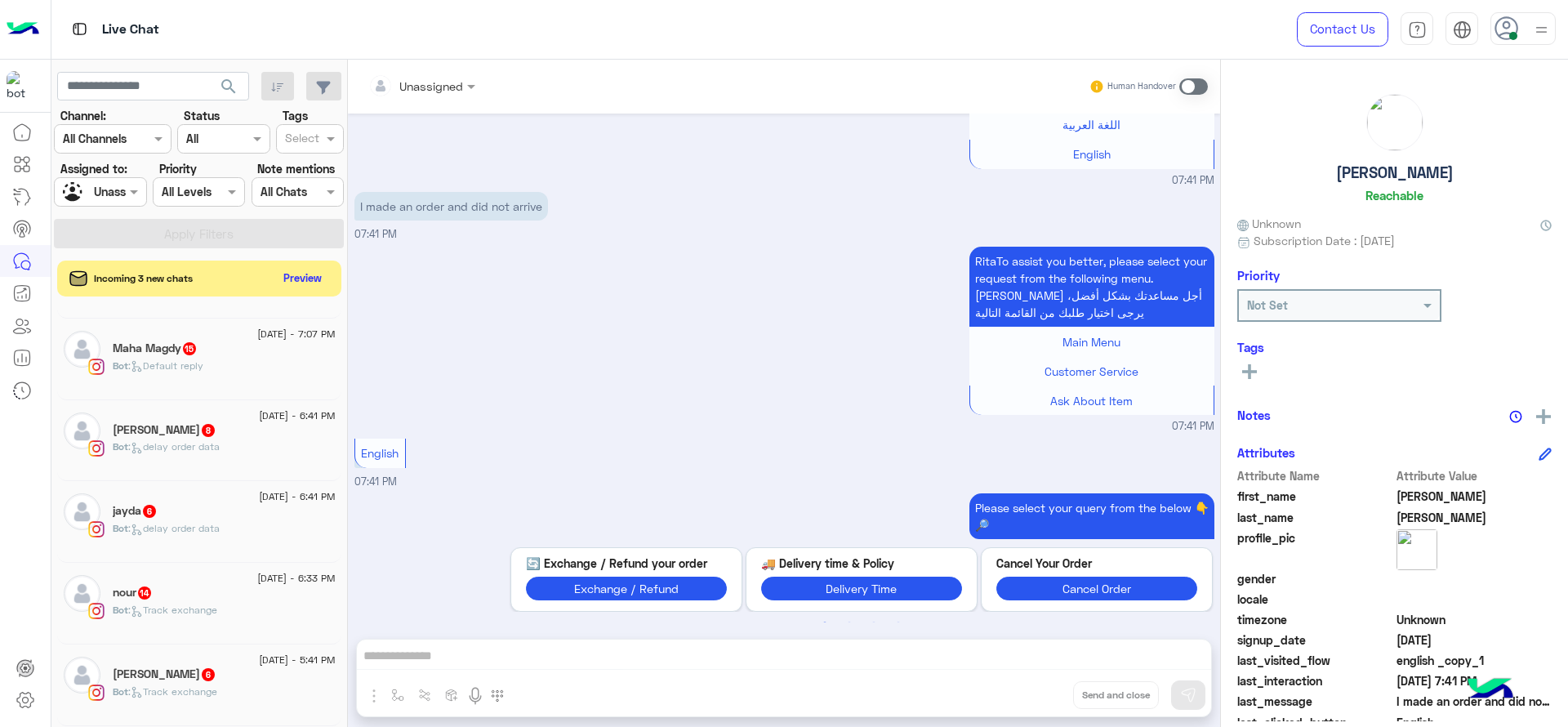
click at [262, 353] on div "Maha Magdy 15" at bounding box center [224, 350] width 223 height 17
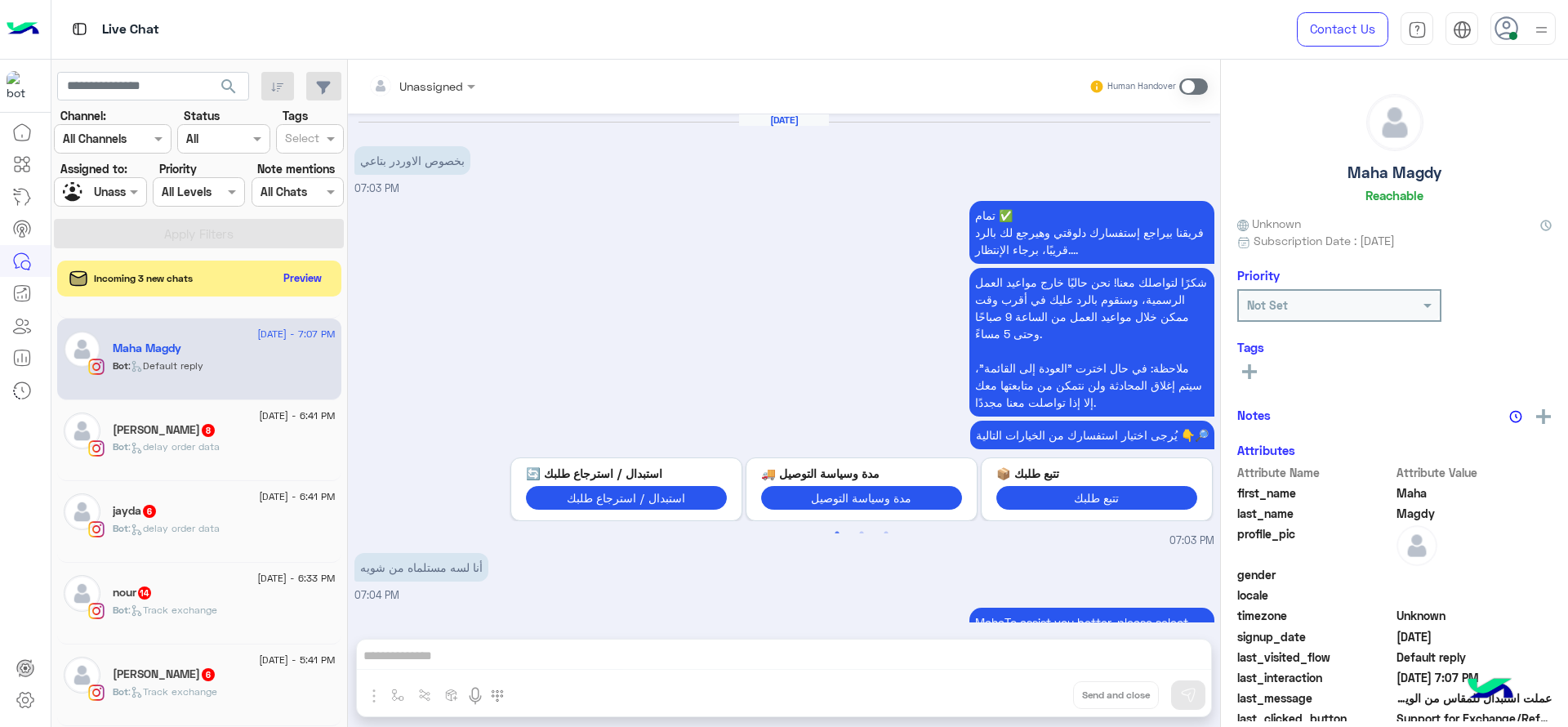
scroll to position [1922, 0]
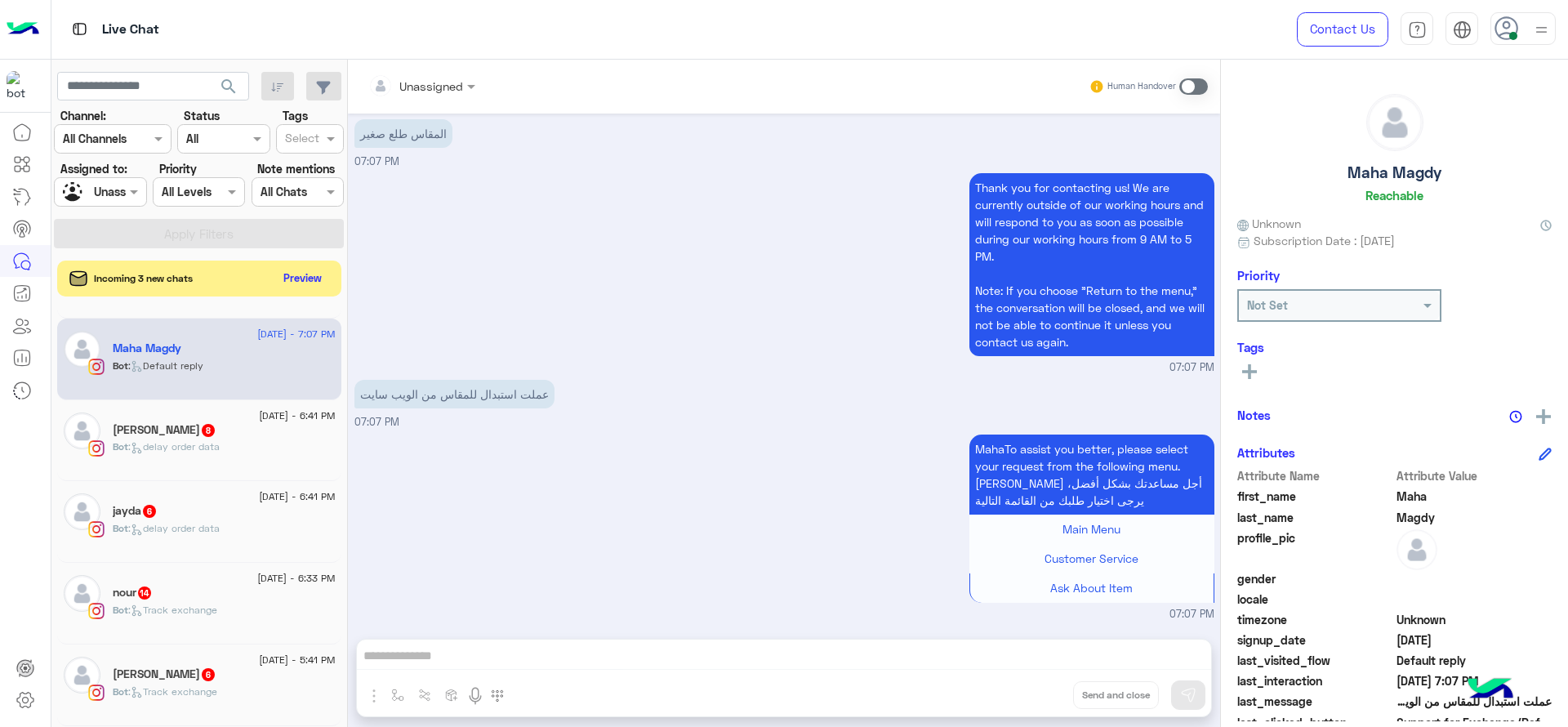
click at [244, 437] on div "[PERSON_NAME] 8" at bounding box center [224, 432] width 223 height 17
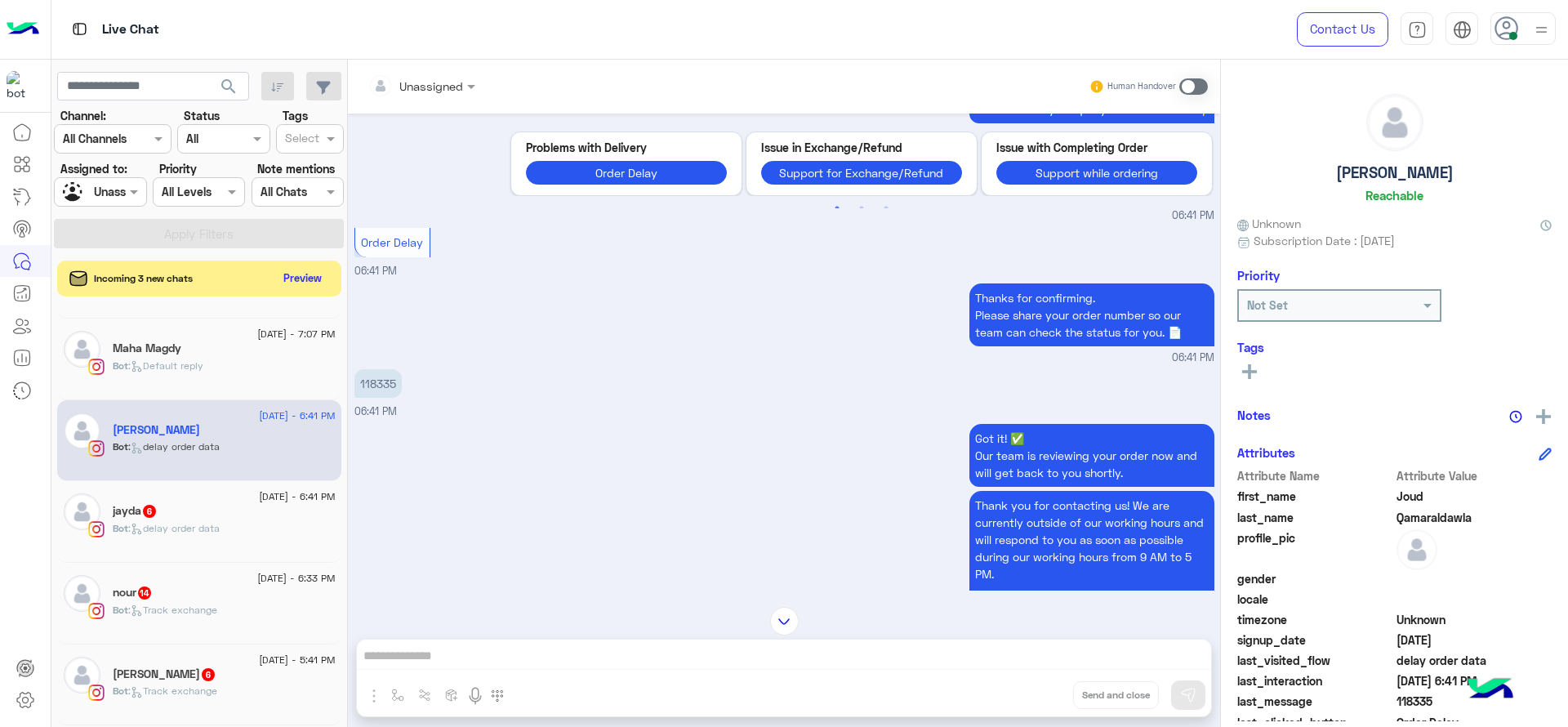
scroll to position [1937, 0]
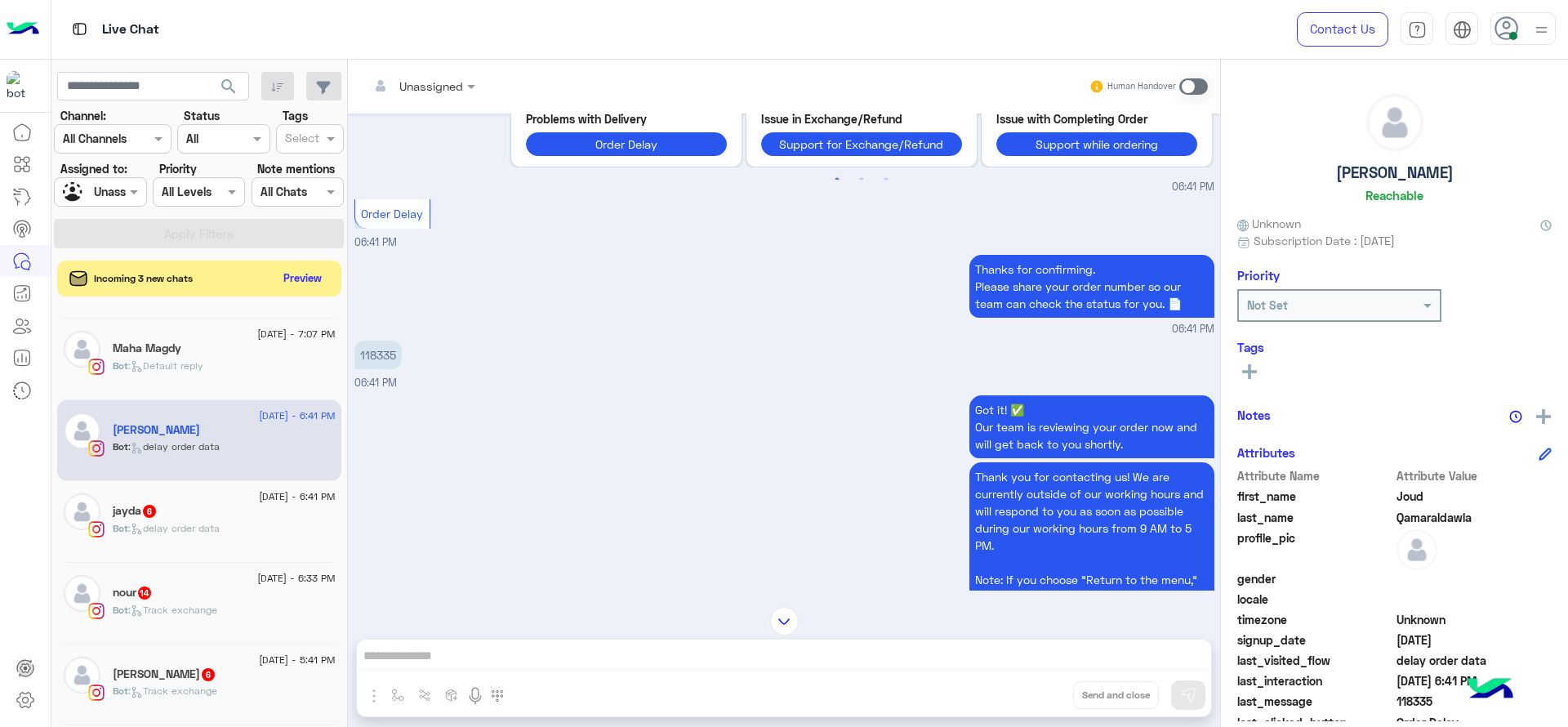
click at [390, 369] on p "118335" at bounding box center [378, 355] width 47 height 29
copy p "118335"
click at [440, 78] on div at bounding box center [422, 85] width 123 height 19
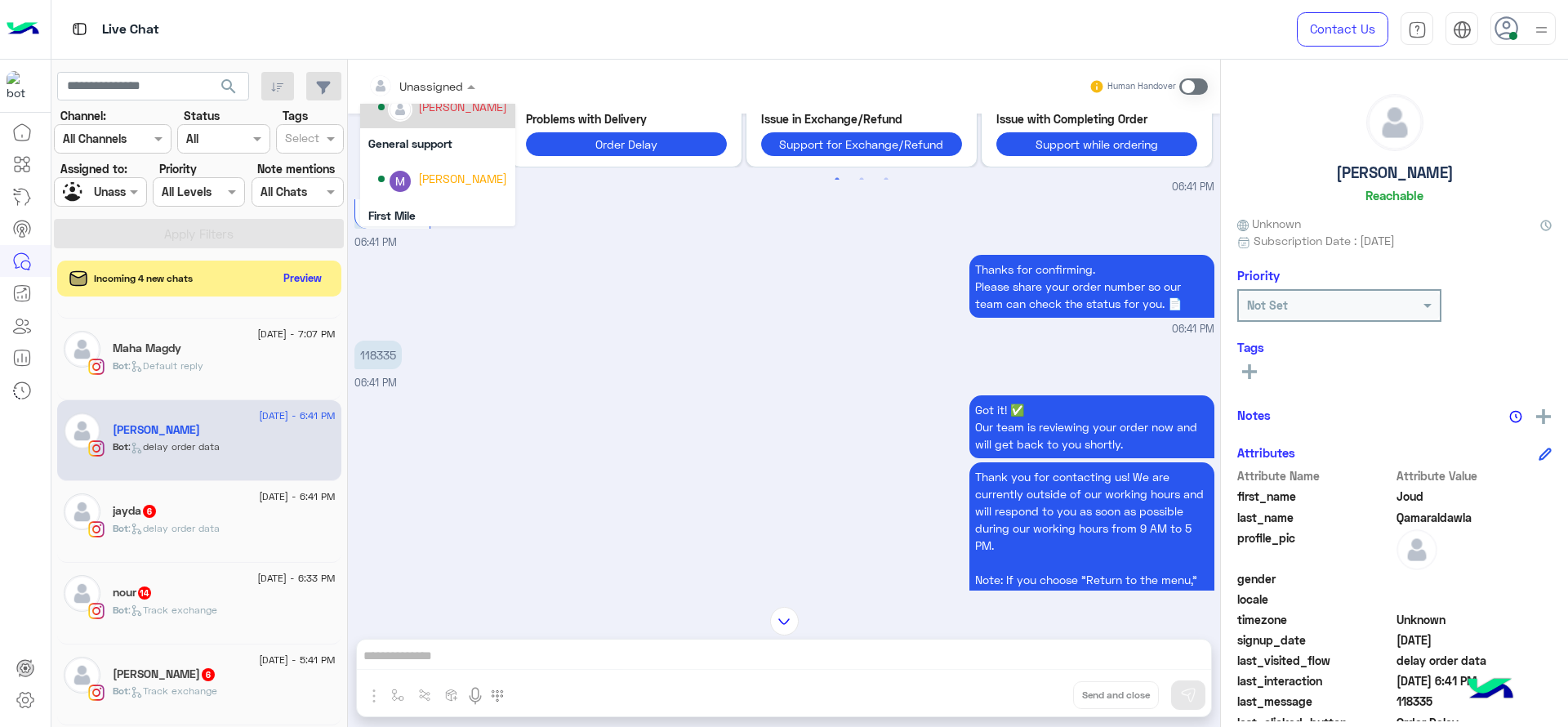
click at [442, 108] on div "[PERSON_NAME]" at bounding box center [463, 106] width 89 height 17
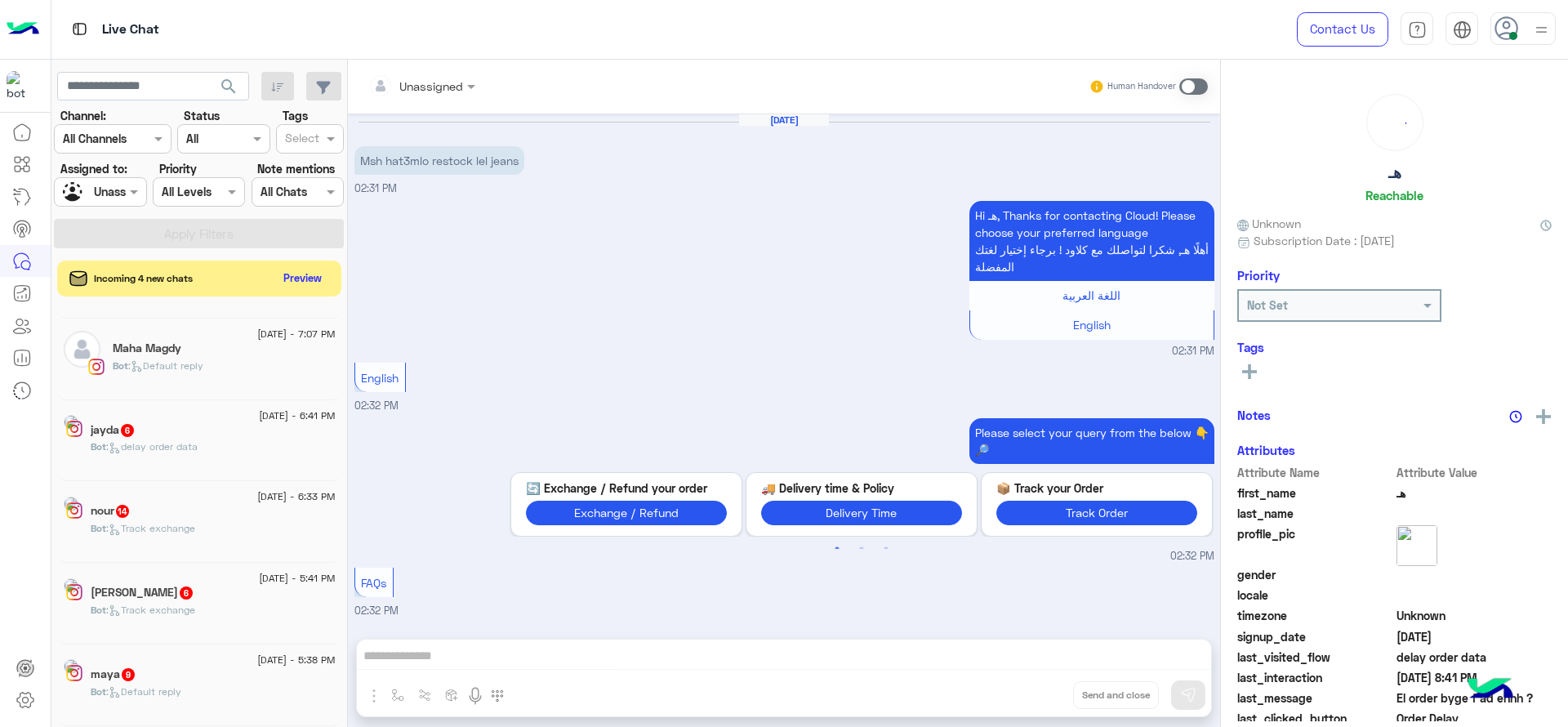
click at [134, 190] on span at bounding box center [135, 191] width 21 height 17
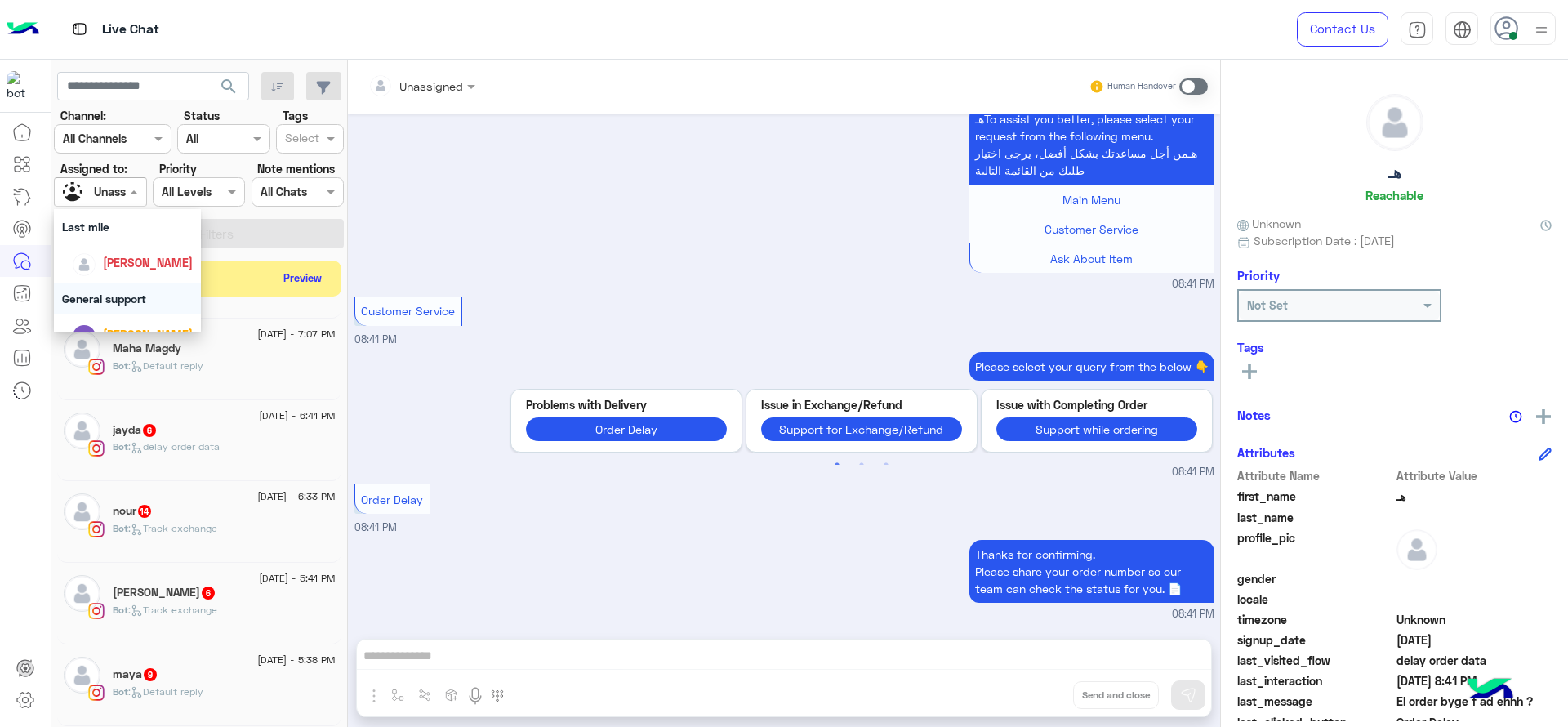
scroll to position [266, 0]
click at [156, 255] on div "[PERSON_NAME]" at bounding box center [147, 263] width 90 height 17
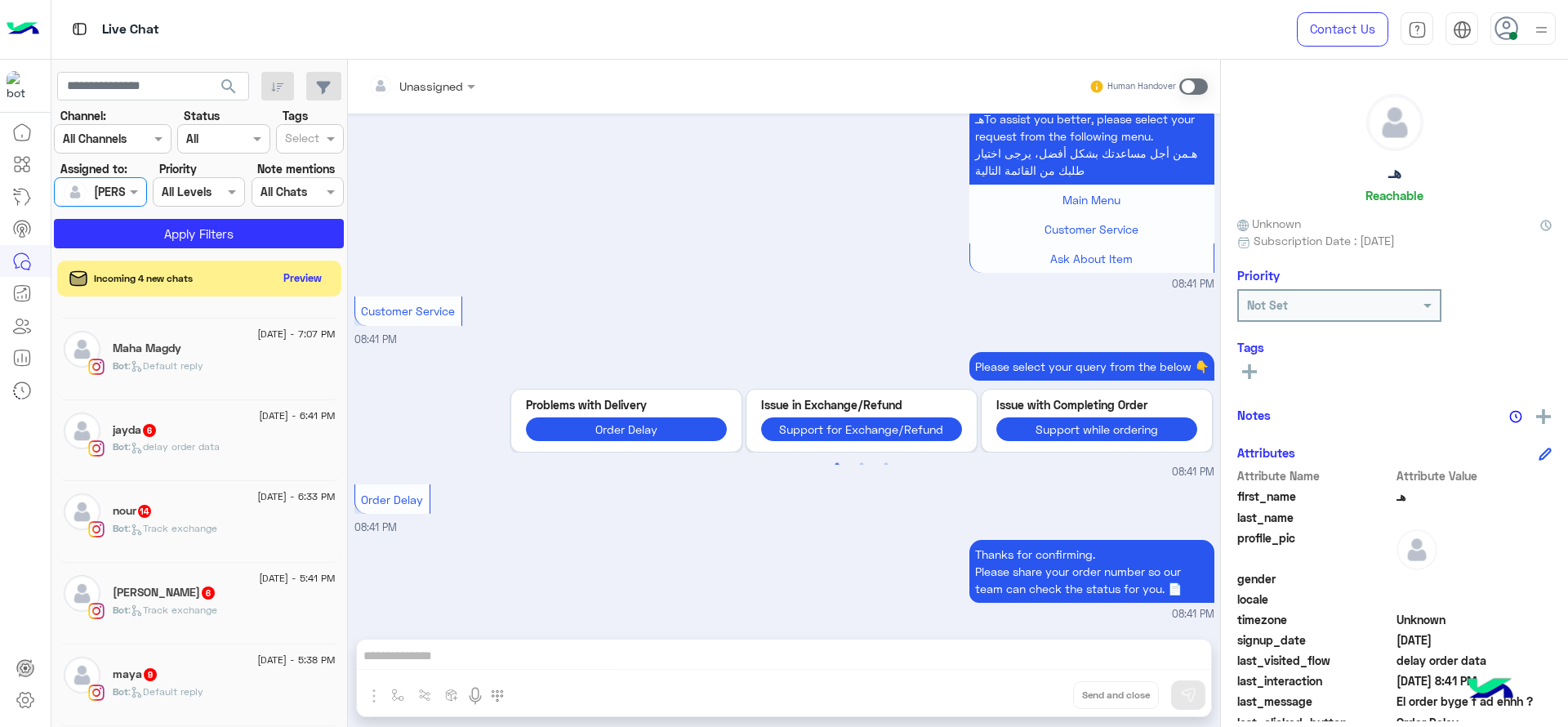
click at [158, 215] on section "Channel: Channel All Channels Status Channel All Tags Select Assigned to: Assig…" at bounding box center [199, 177] width 272 height 141
click at [161, 233] on button "Apply Filters" at bounding box center [199, 234] width 290 height 30
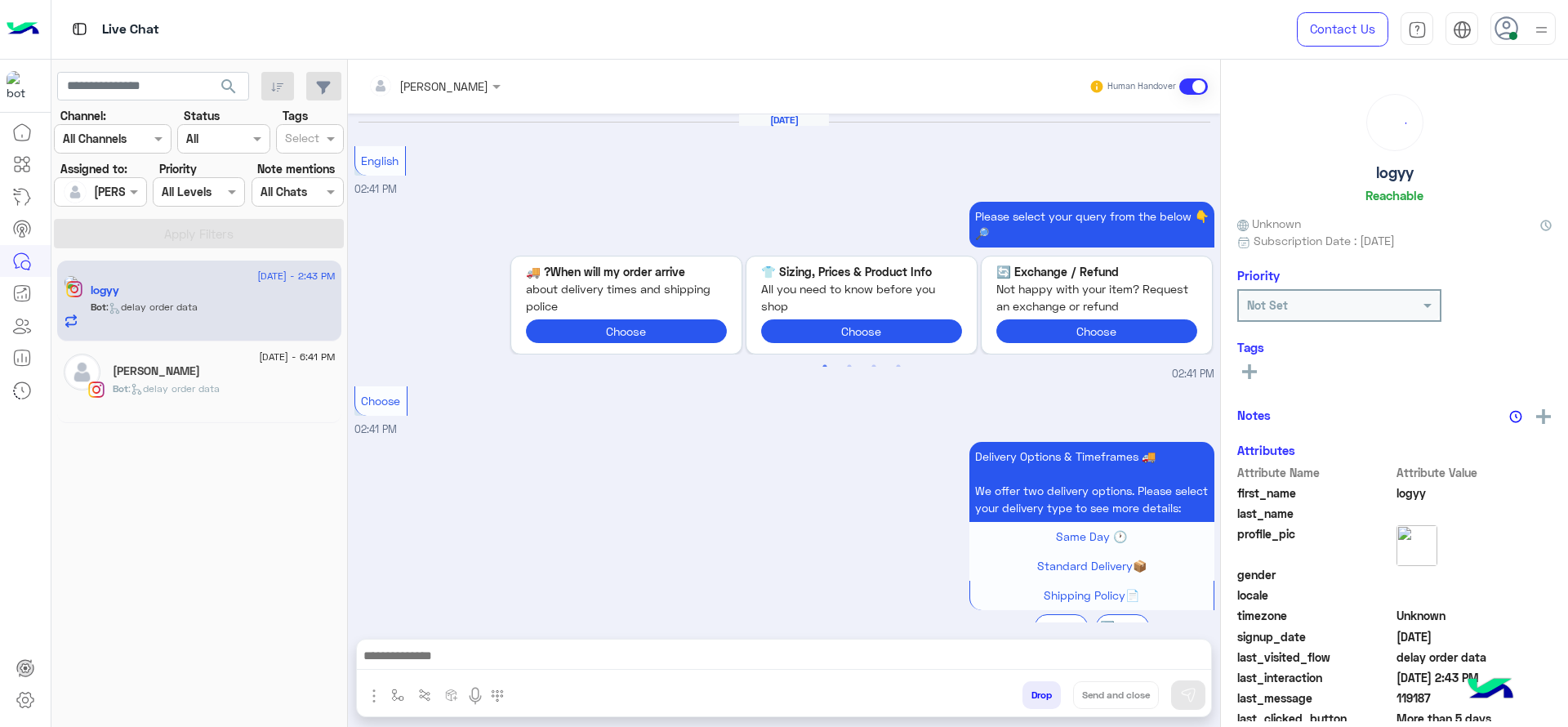
scroll to position [1763, 0]
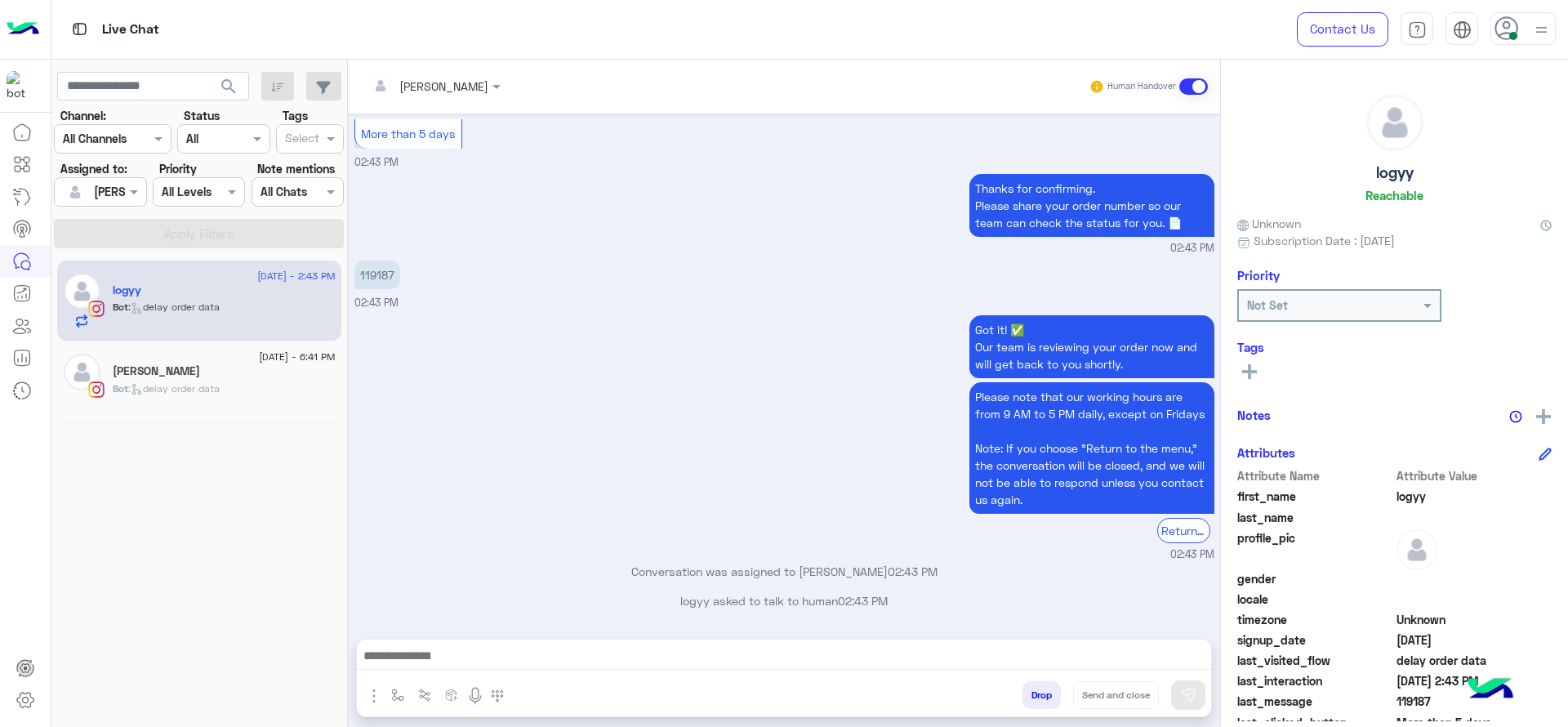
click at [196, 361] on div "[DATE] - 6:41 PM" at bounding box center [224, 359] width 223 height 11
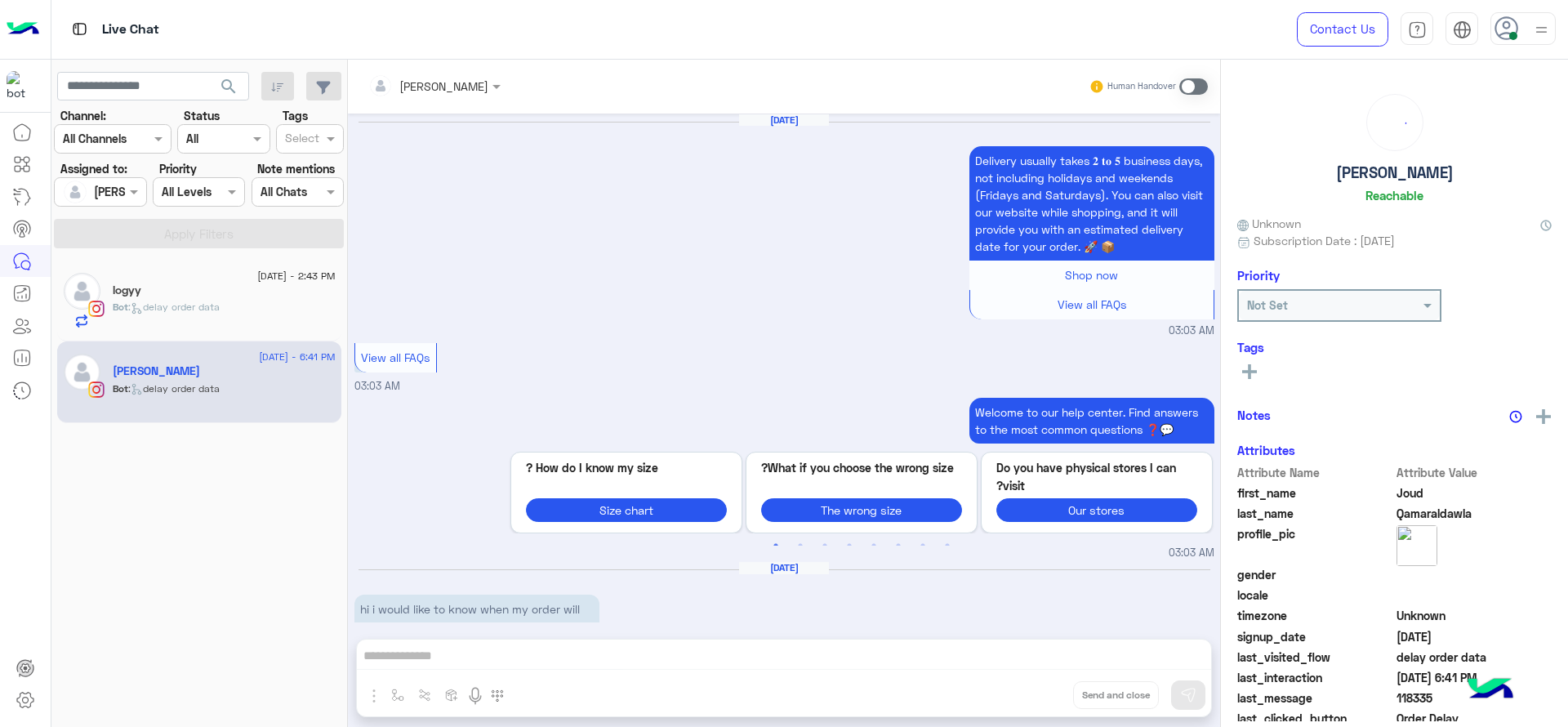
scroll to position [2164, 0]
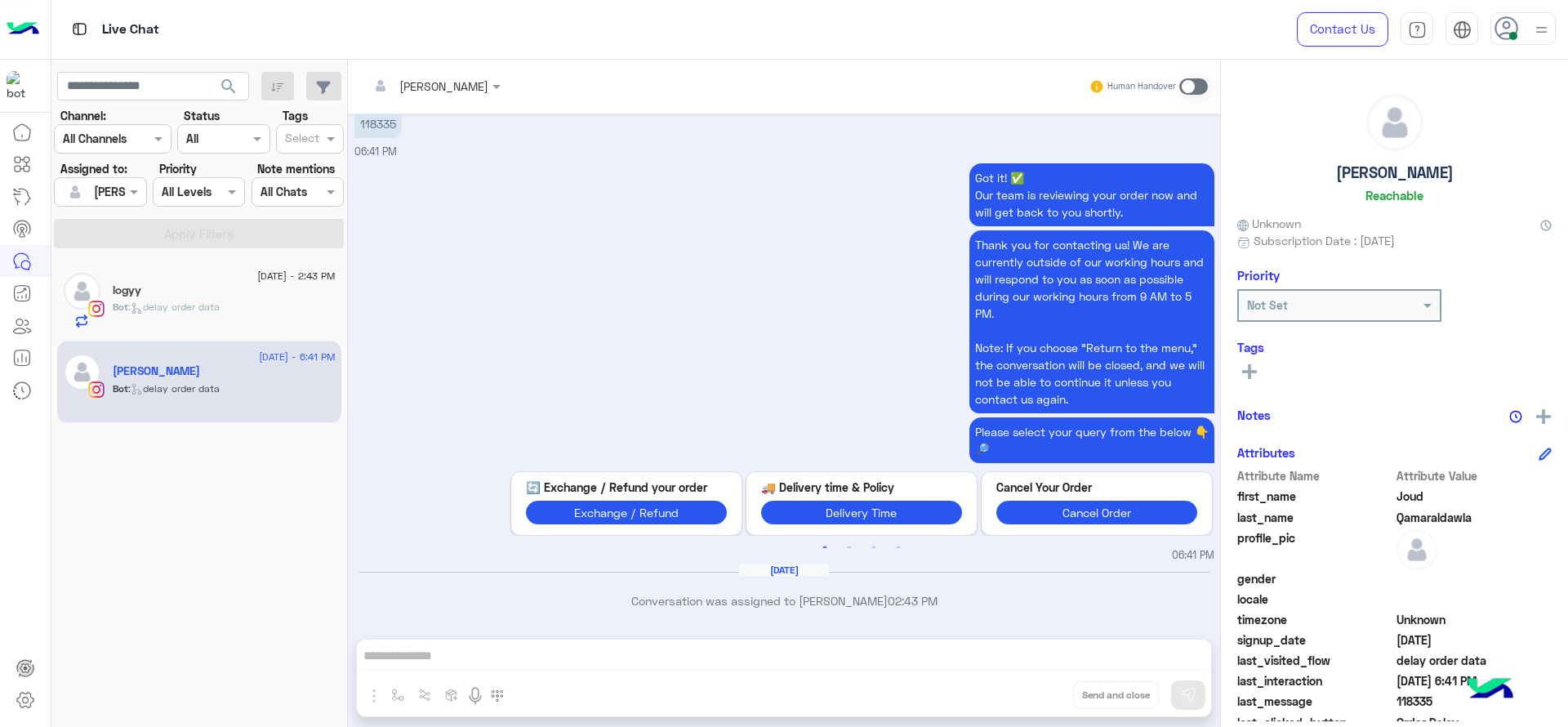
click at [1192, 88] on span at bounding box center [1194, 86] width 29 height 17
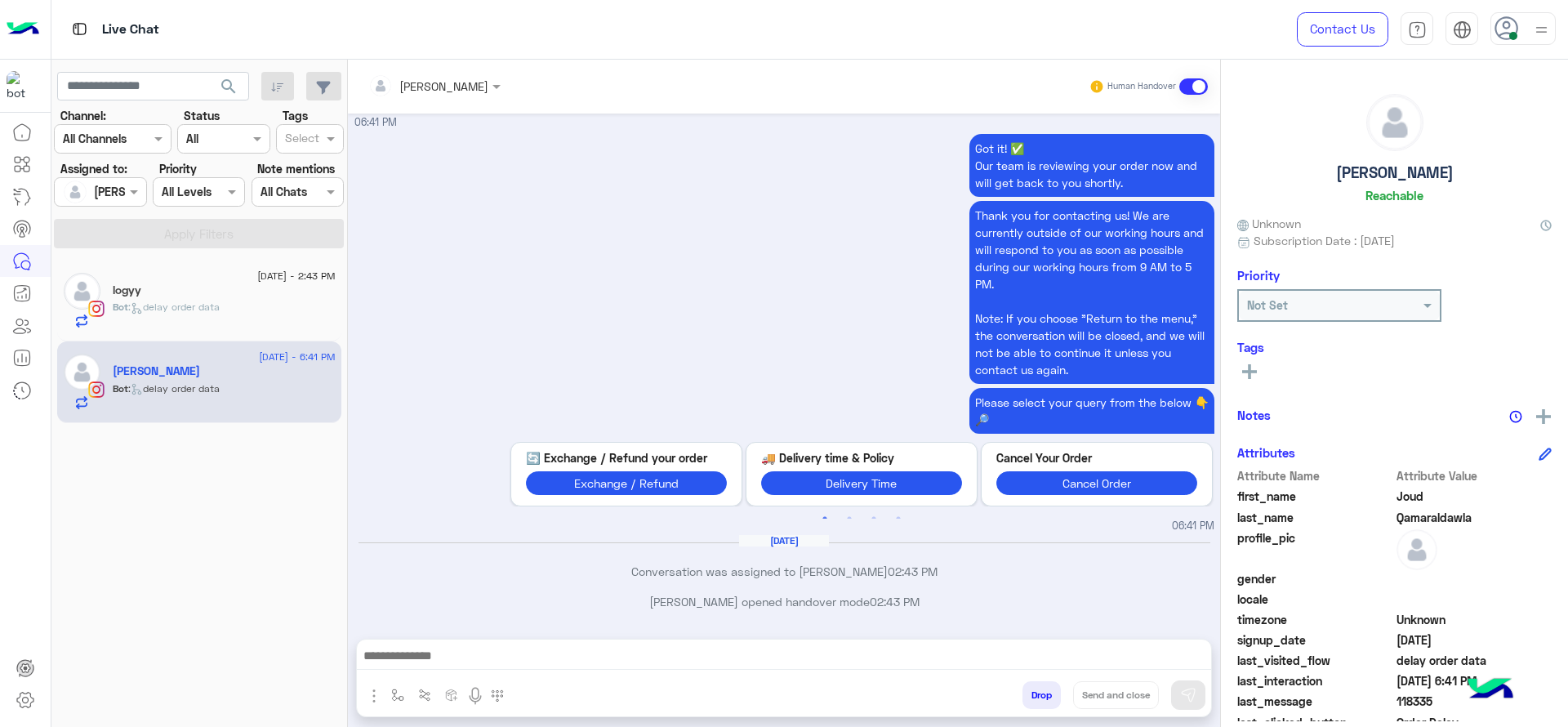
drag, startPoint x: 387, startPoint y: 704, endPoint x: 400, endPoint y: 689, distance: 19.8
click at [390, 646] on button "button" at bounding box center [398, 694] width 27 height 27
click at [410, 646] on div "enter flow name" at bounding box center [447, 660] width 125 height 43
click at [410, 646] on div "enter flow name" at bounding box center [446, 660] width 123 height 30
type input "*"
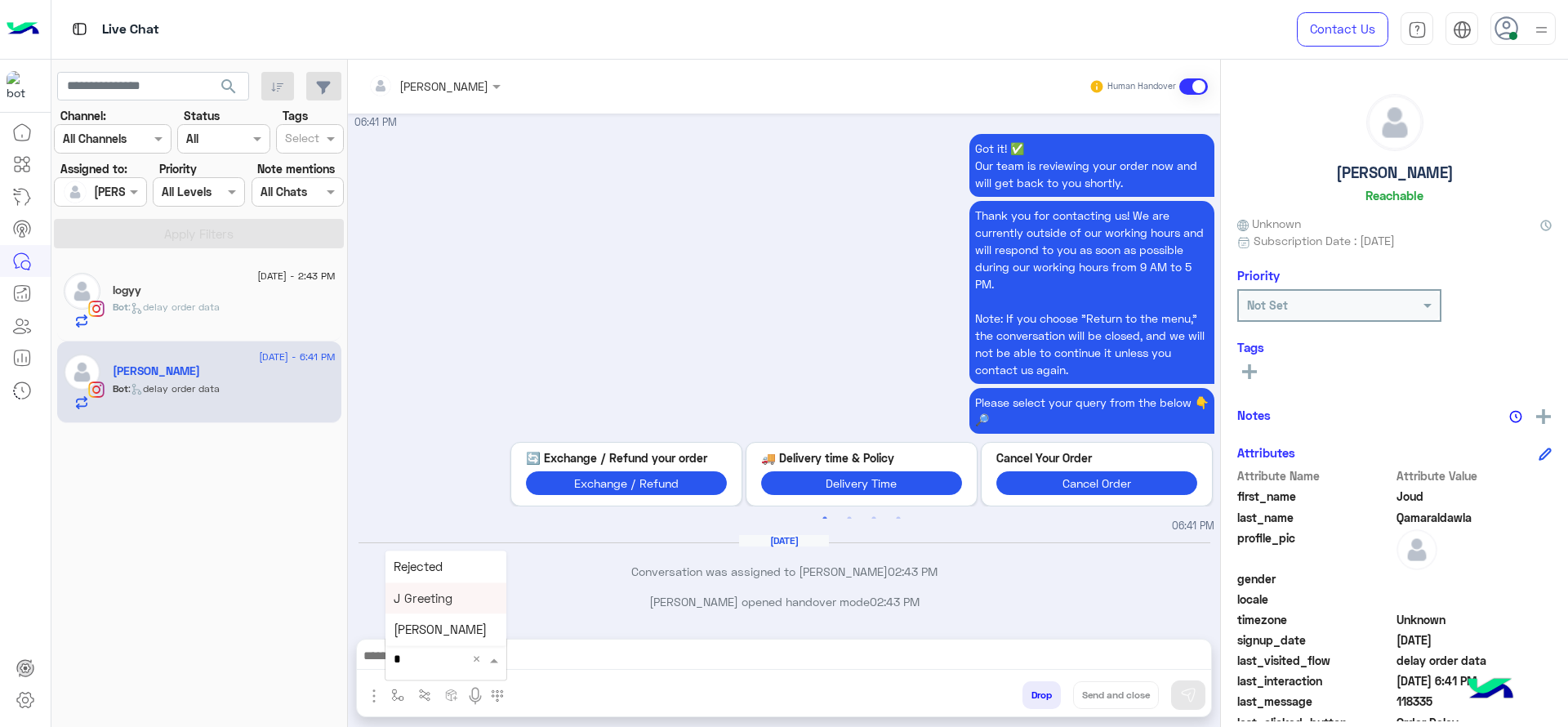
click at [428, 593] on span "J Greeting" at bounding box center [424, 598] width 59 height 15
type textarea "**********"
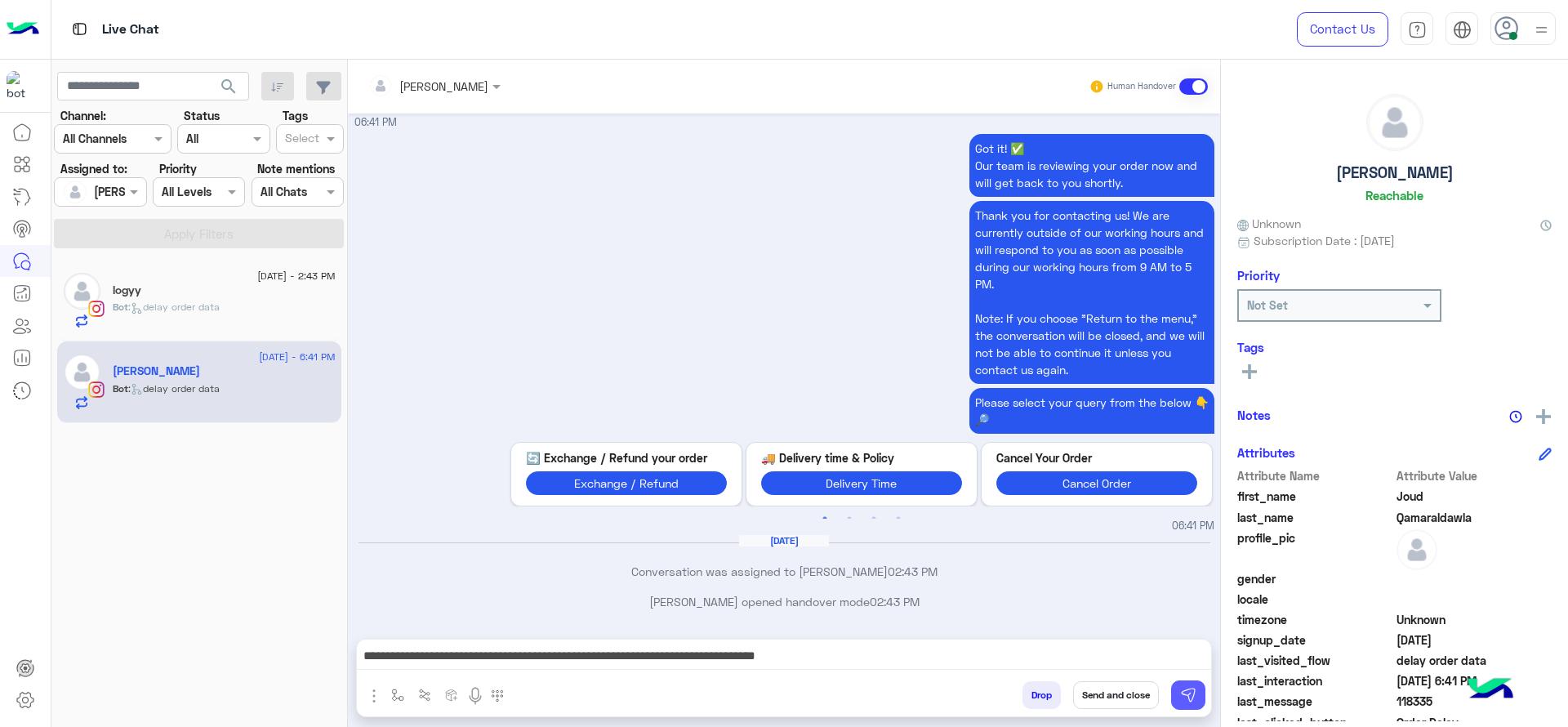
click at [1171, 646] on button at bounding box center [1188, 695] width 35 height 30
click at [219, 287] on div "logyy" at bounding box center [224, 291] width 223 height 17
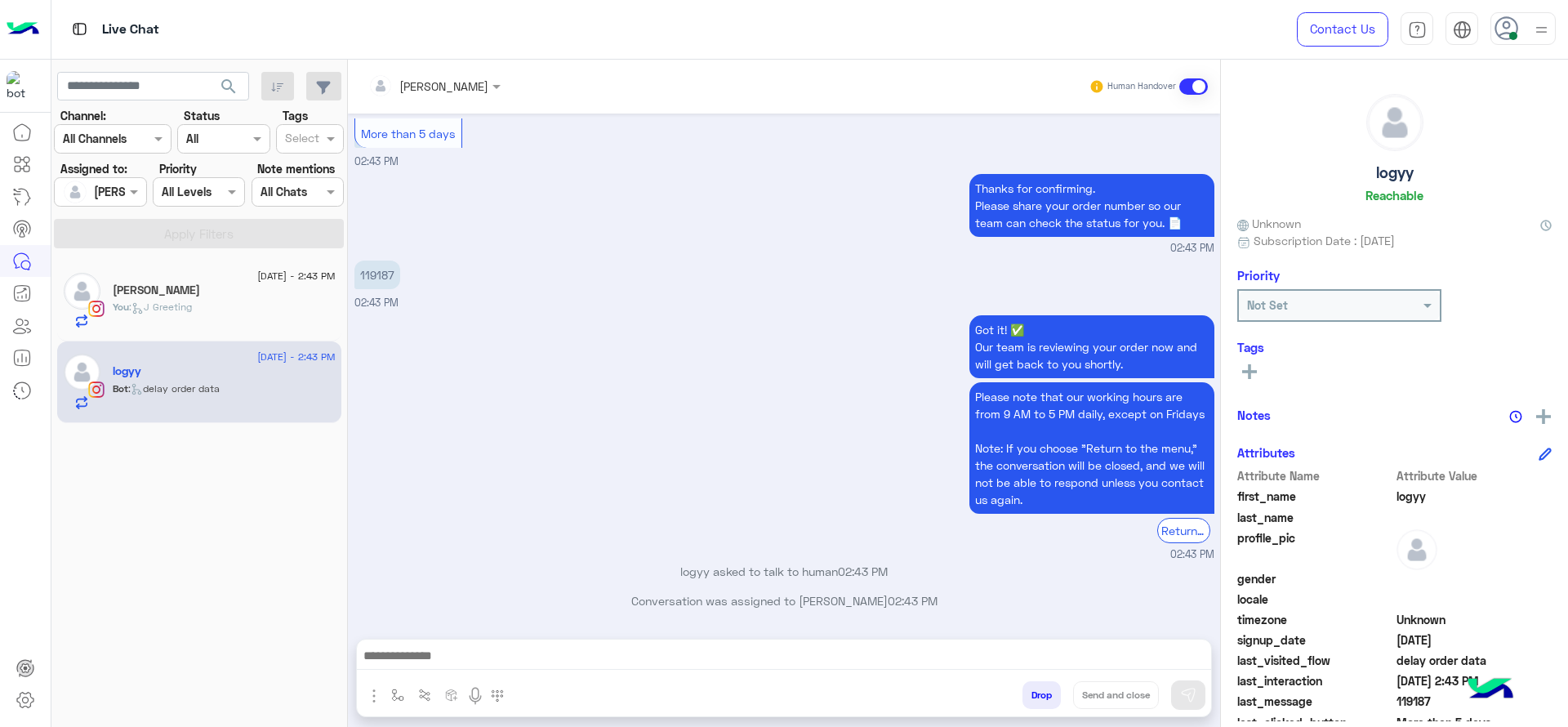
scroll to position [2363, 0]
click at [388, 646] on button "button" at bounding box center [398, 694] width 27 height 27
click at [409, 646] on div "enter flow name" at bounding box center [446, 660] width 123 height 30
type input "*"
click at [484, 588] on div "J Greeting" at bounding box center [445, 599] width 120 height 32
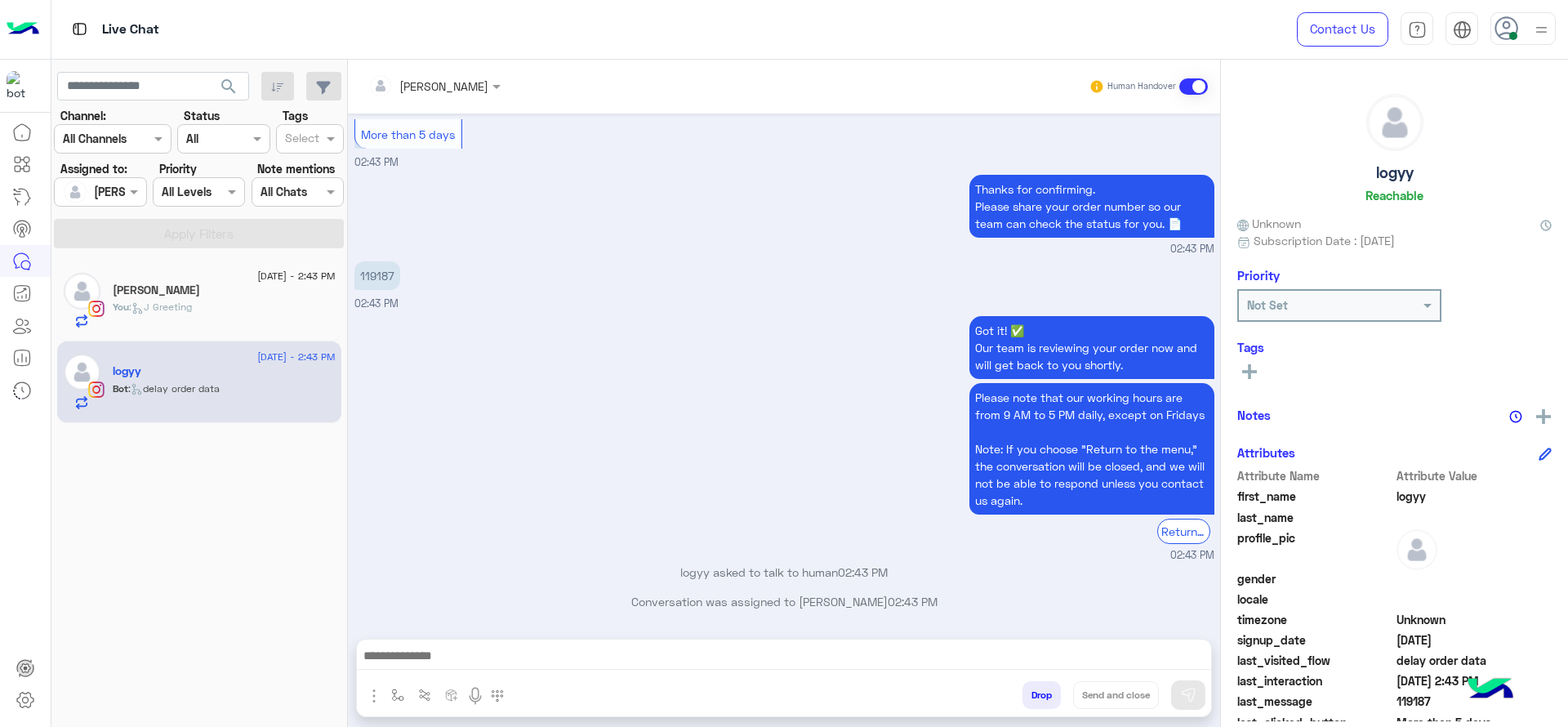
type textarea "**********"
click at [1198, 646] on button at bounding box center [1188, 695] width 35 height 30
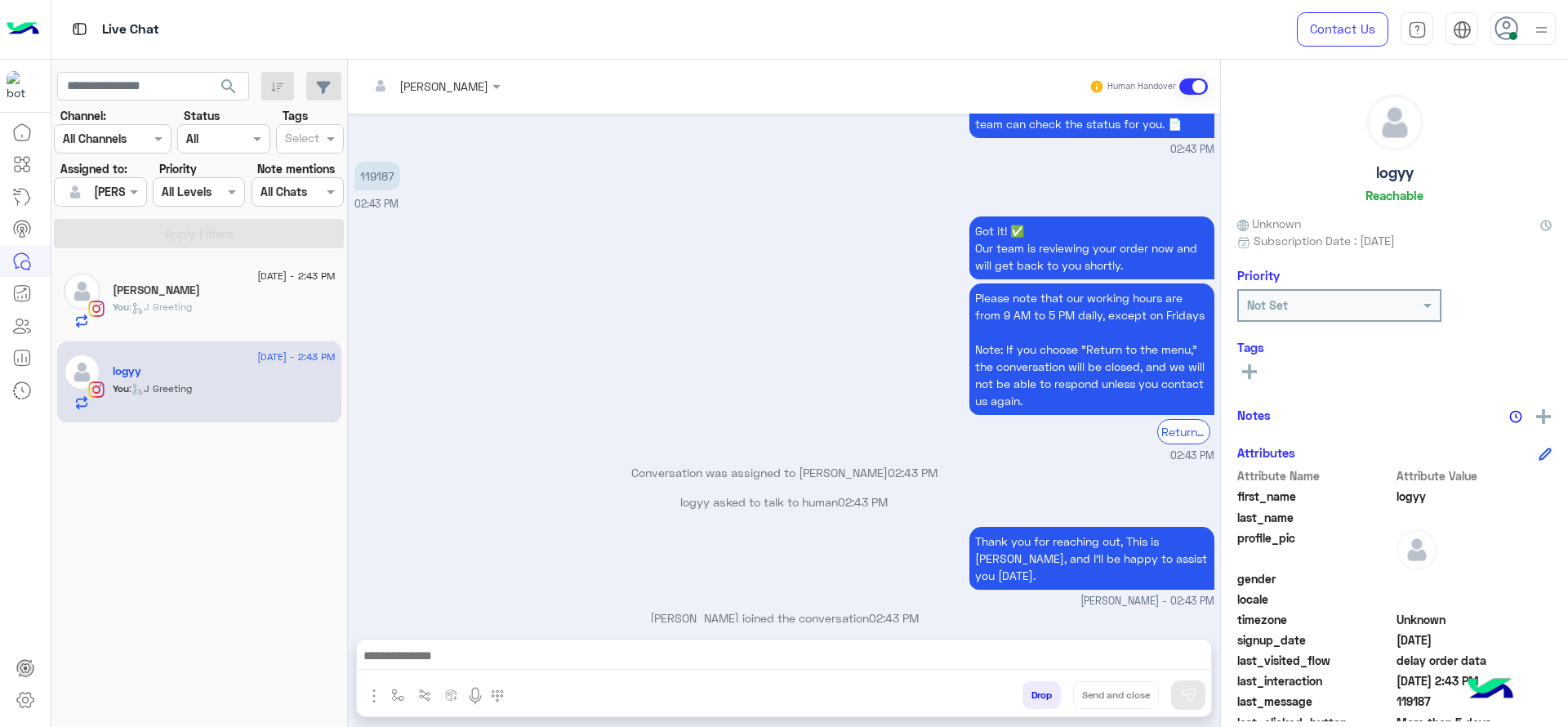
click at [384, 184] on p "119187" at bounding box center [377, 176] width 45 height 29
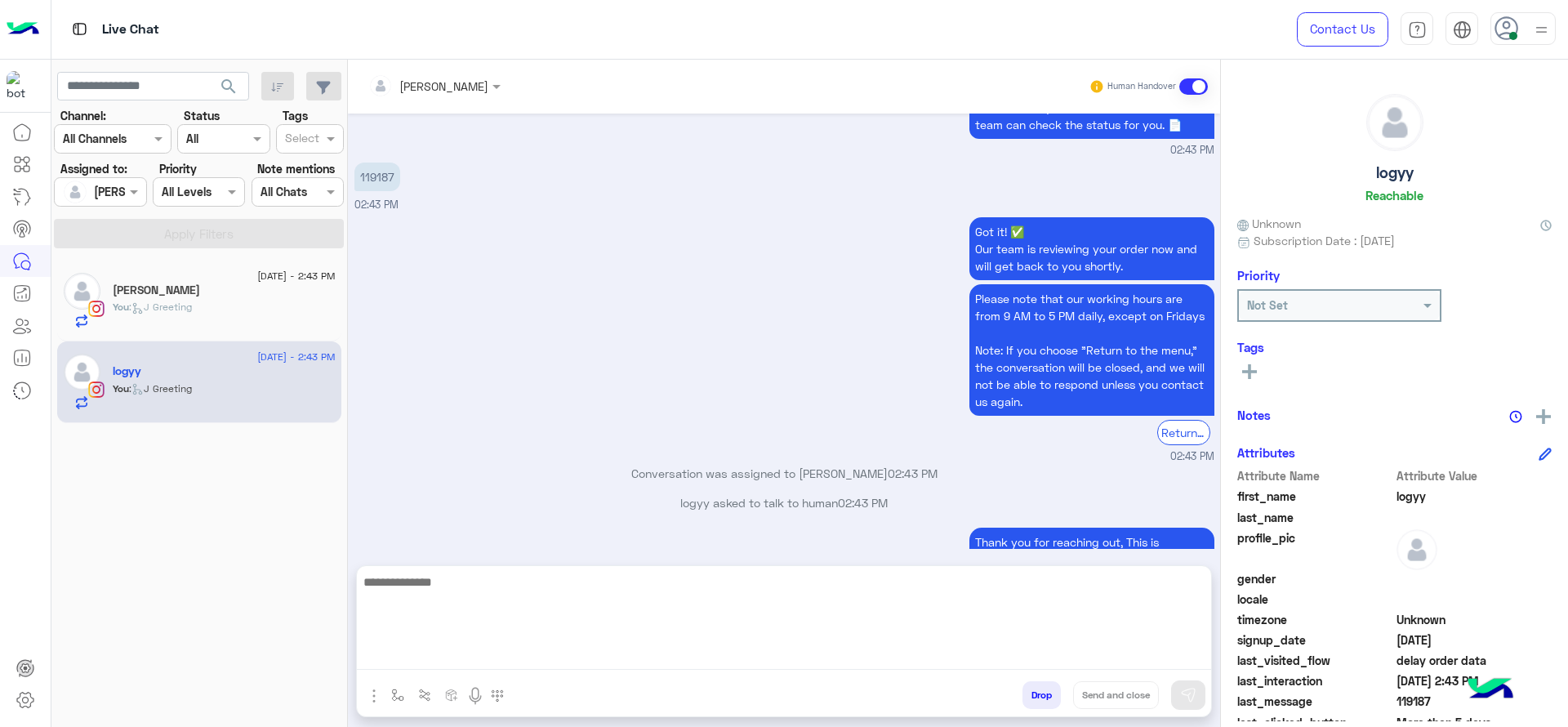
click at [496, 646] on textarea at bounding box center [783, 620] width 854 height 98
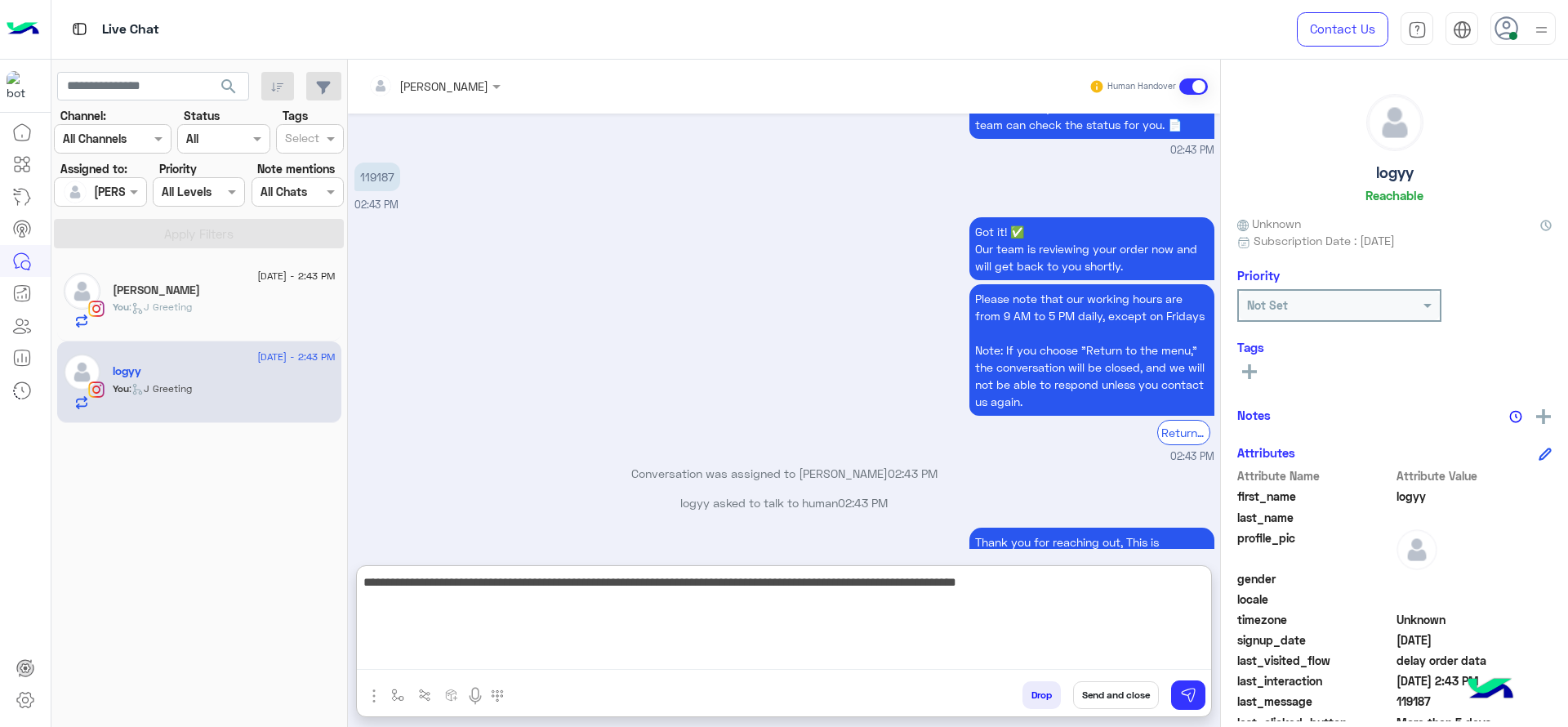
click at [1130, 594] on textarea "**********" at bounding box center [783, 620] width 854 height 98
click at [1125, 594] on textarea "**********" at bounding box center [783, 620] width 854 height 98
type textarea "**********"
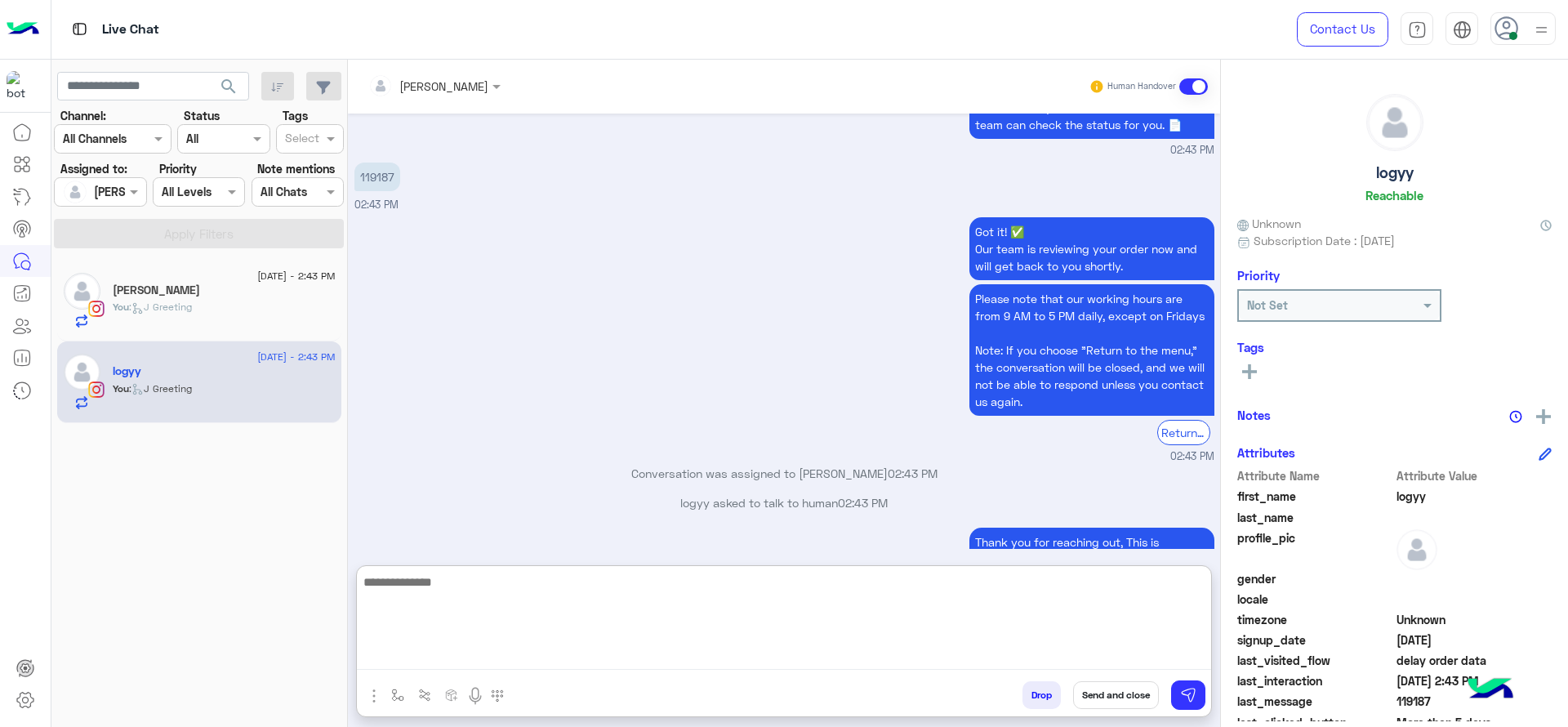
scroll to position [2656, 0]
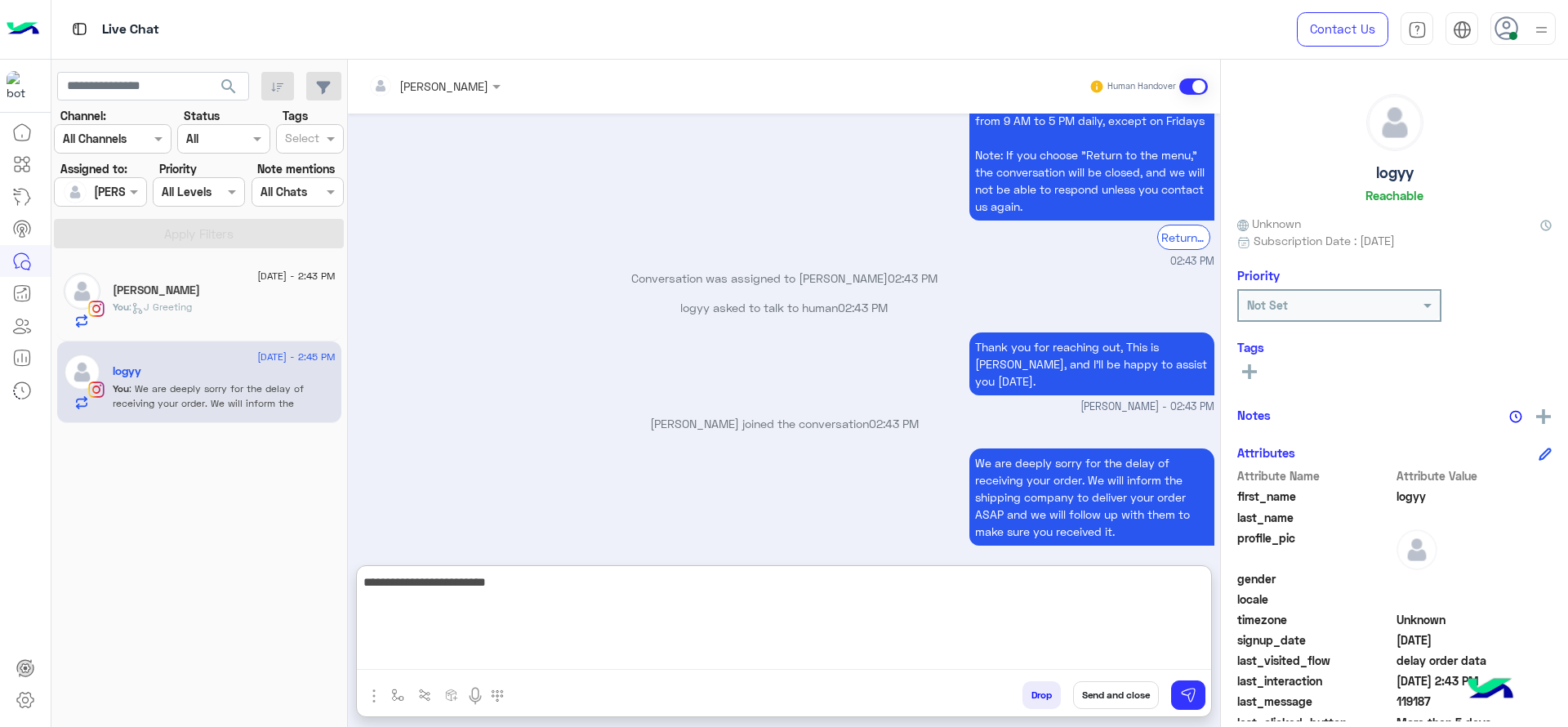
type textarea "**********"
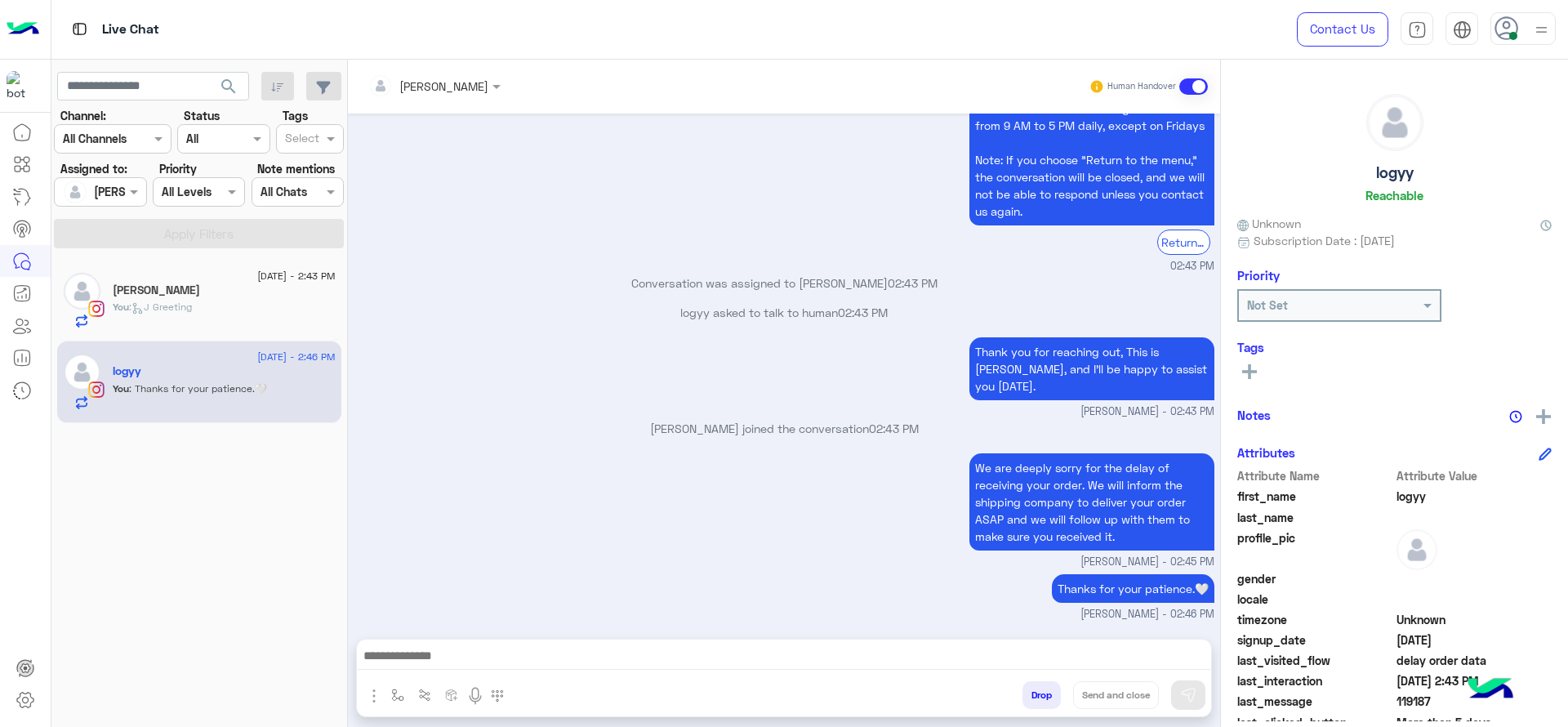
click at [269, 319] on div "You : J Greeting" at bounding box center [224, 314] width 223 height 29
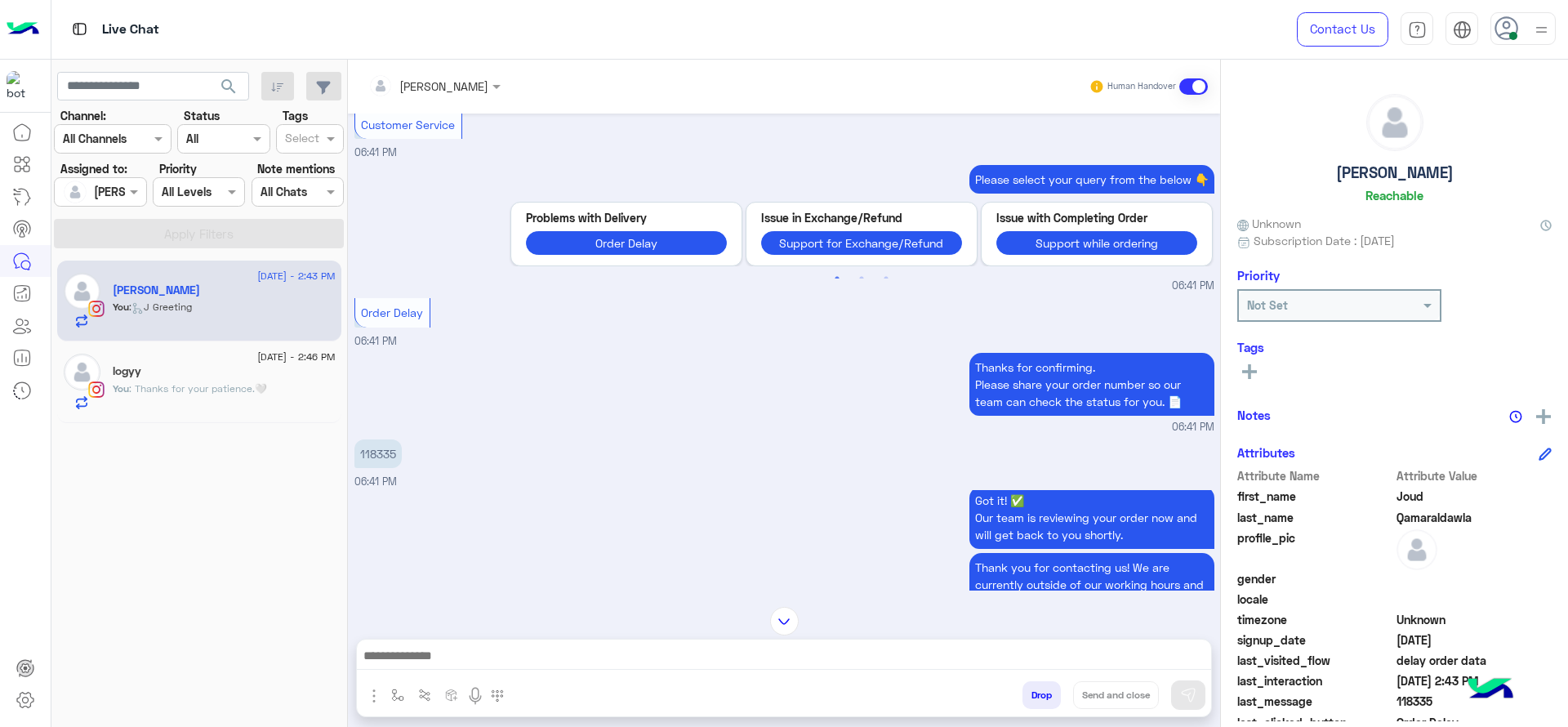
scroll to position [1818, 0]
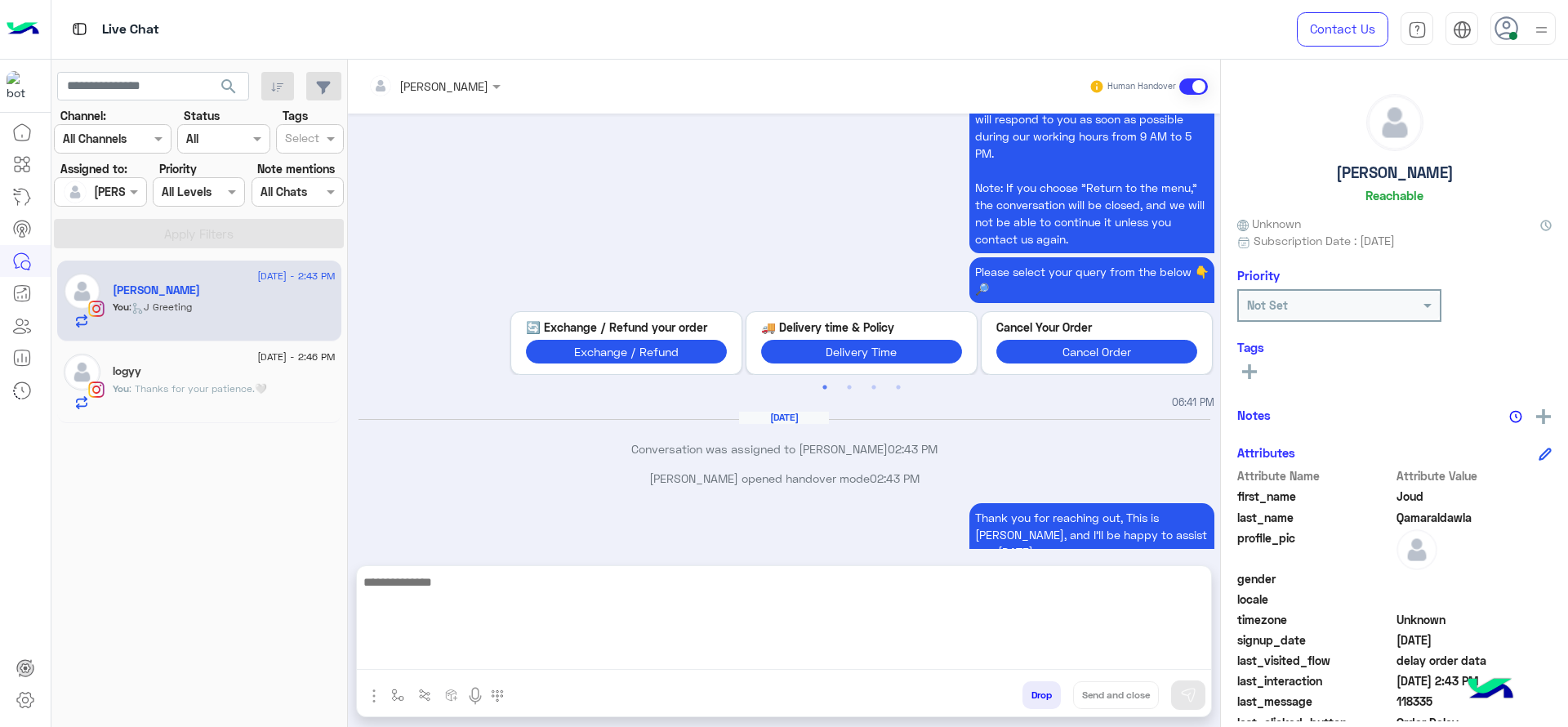
click at [567, 646] on textarea at bounding box center [783, 620] width 854 height 98
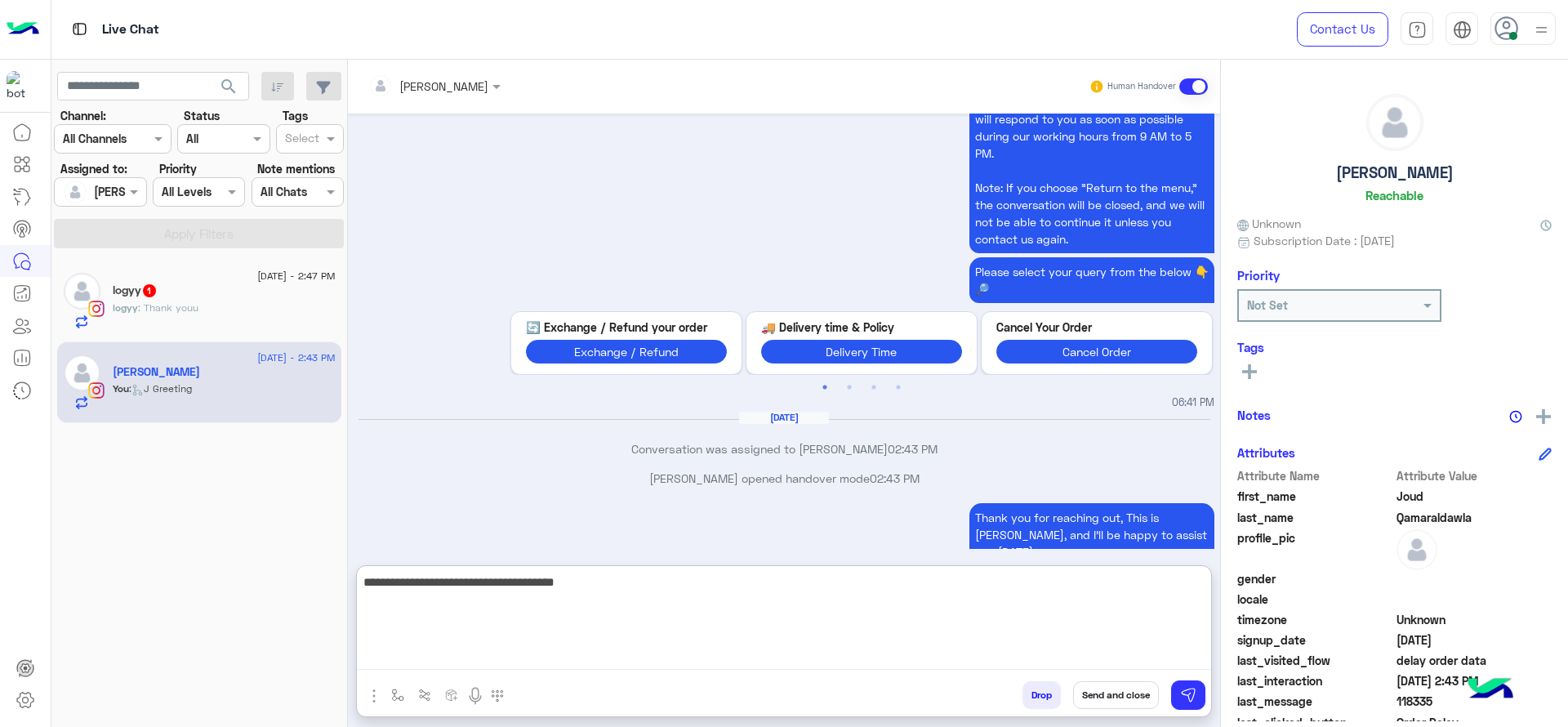
type textarea "**********"
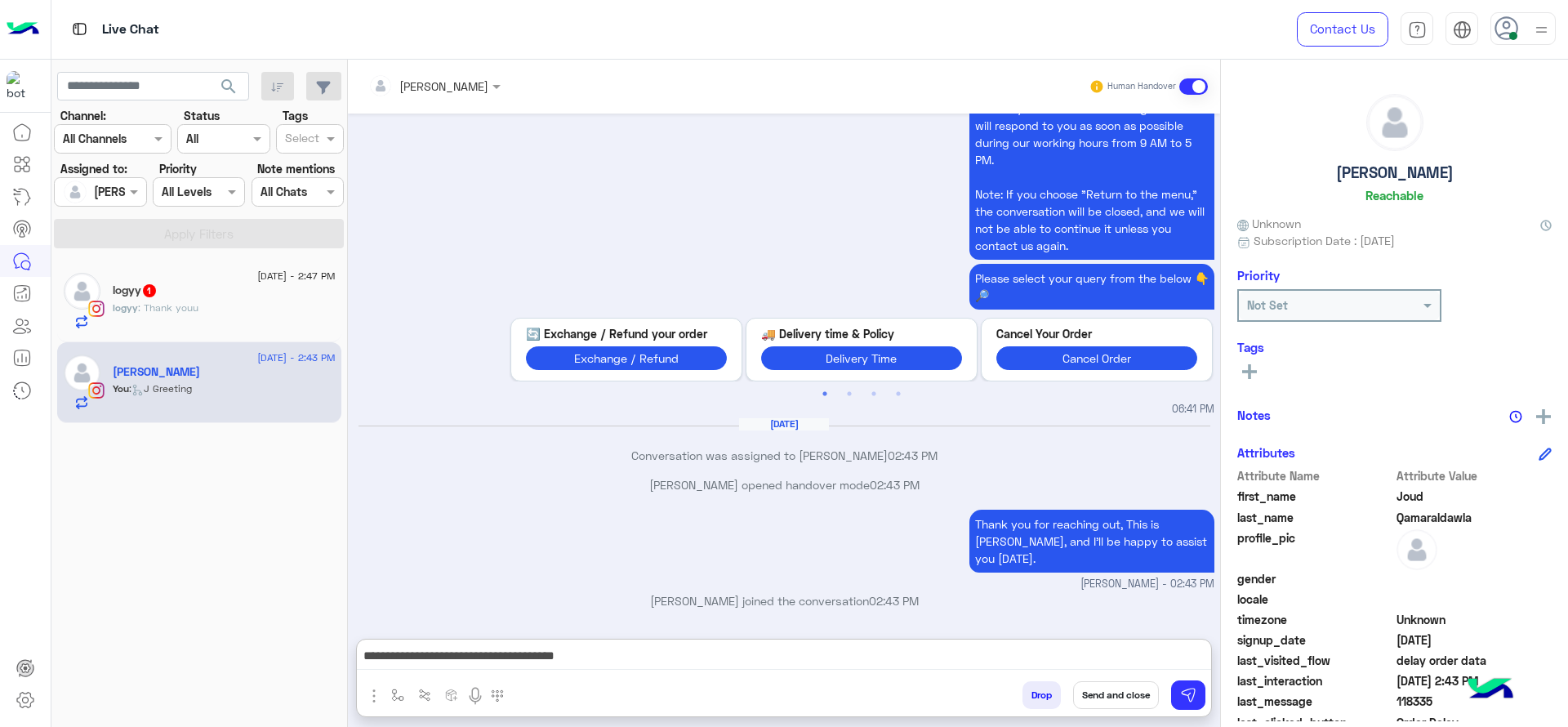
click at [158, 277] on div "[DATE] - 2:47 PM" at bounding box center [224, 278] width 223 height 11
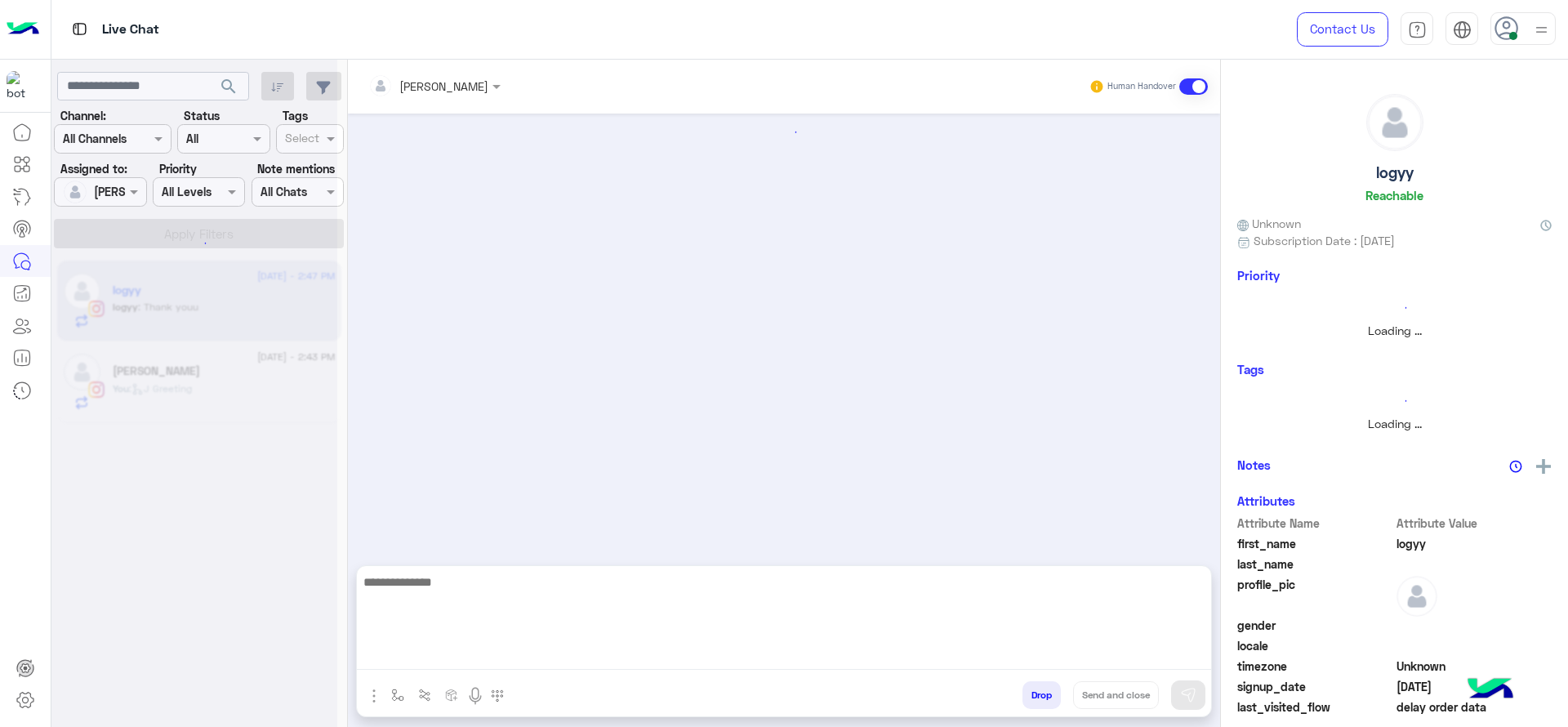
click at [441, 646] on textarea at bounding box center [783, 620] width 854 height 98
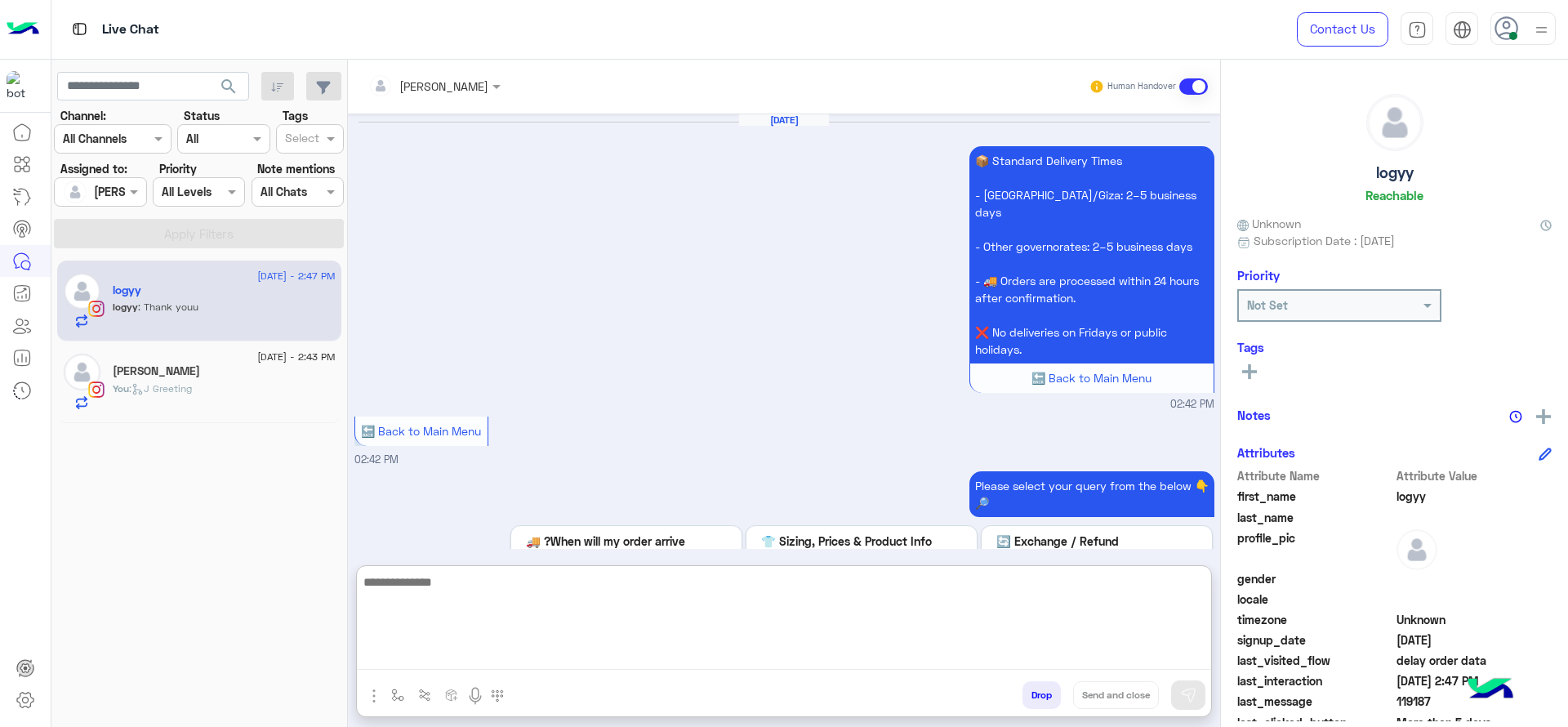
scroll to position [1574, 0]
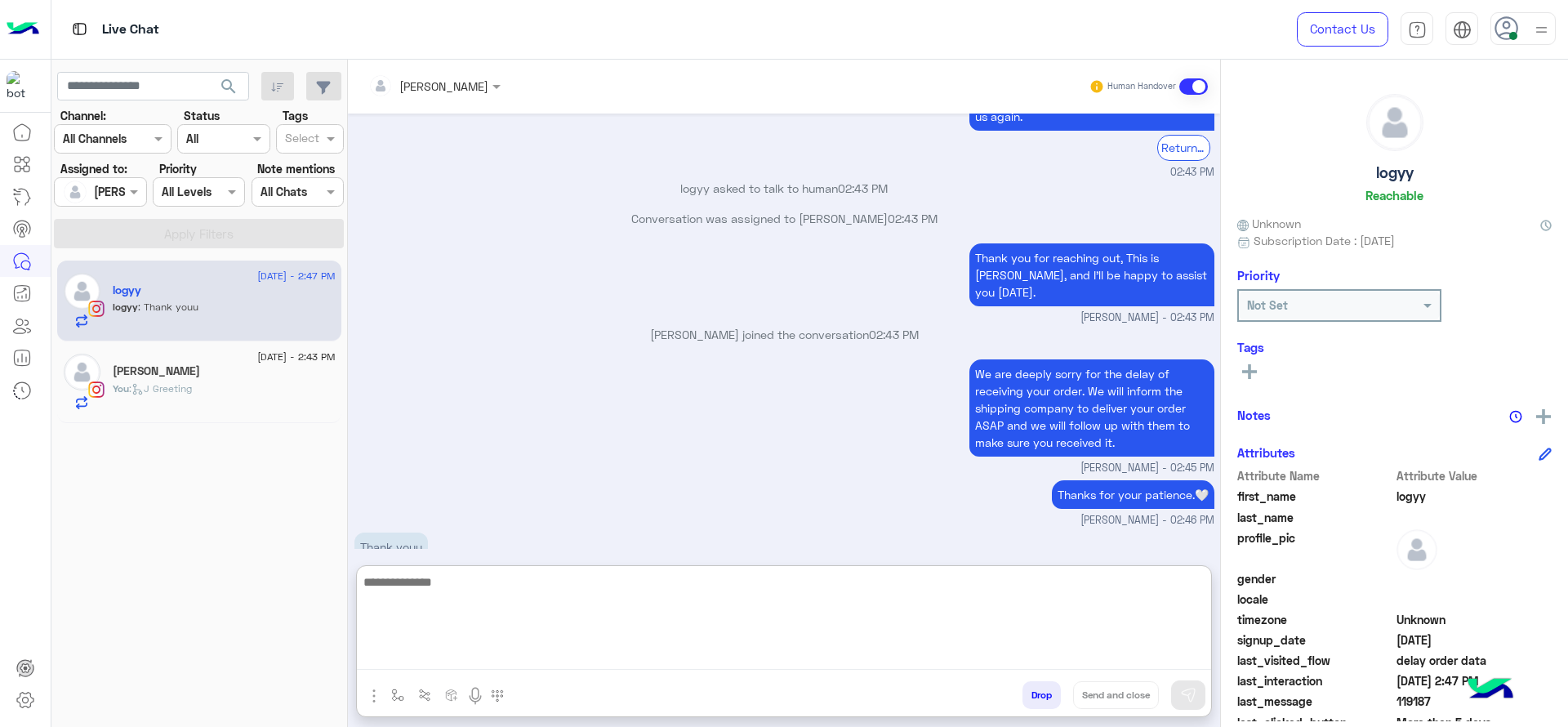
paste textarea "**********"
type textarea "**********"
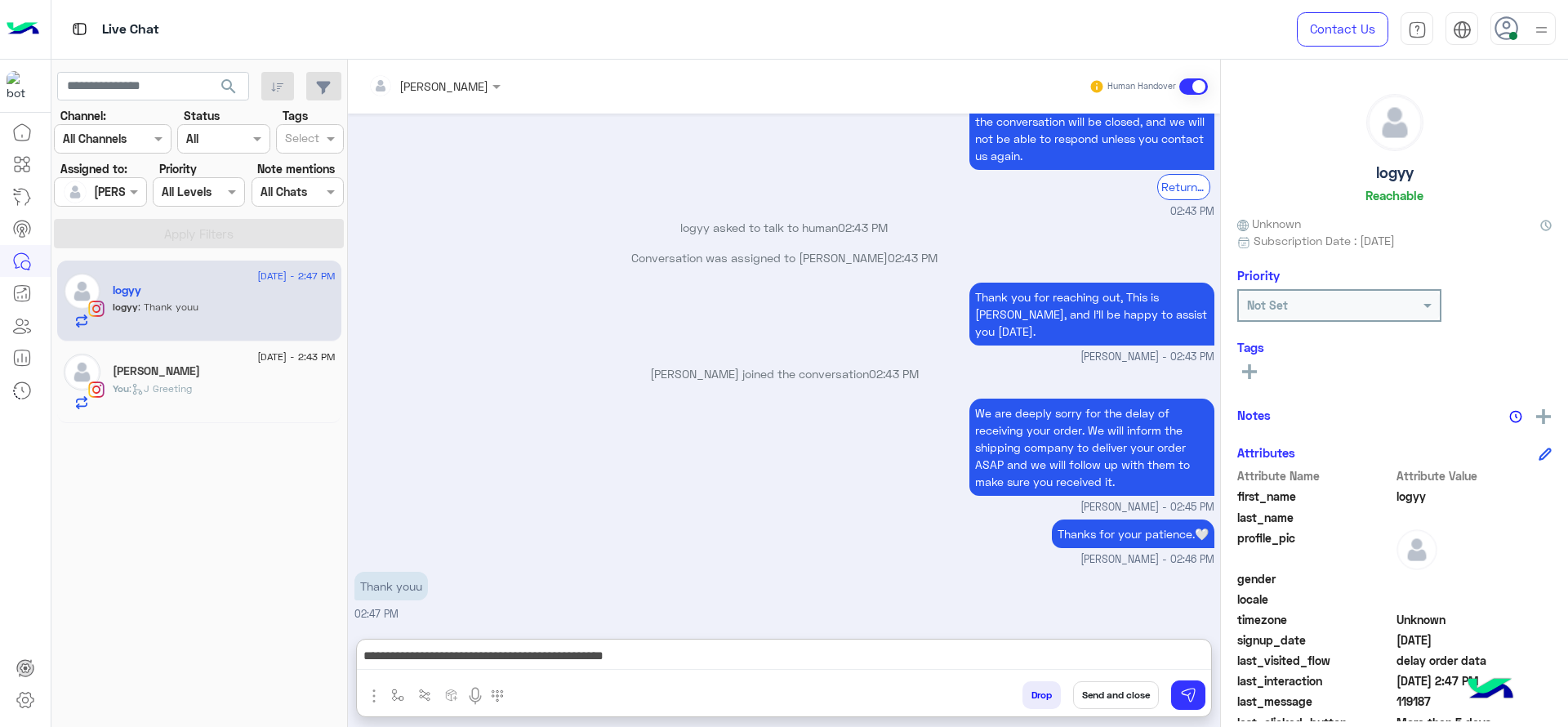
drag, startPoint x: 1266, startPoint y: 372, endPoint x: 1253, endPoint y: 369, distance: 13.3
click at [1253, 369] on div "See All" at bounding box center [1394, 371] width 314 height 20
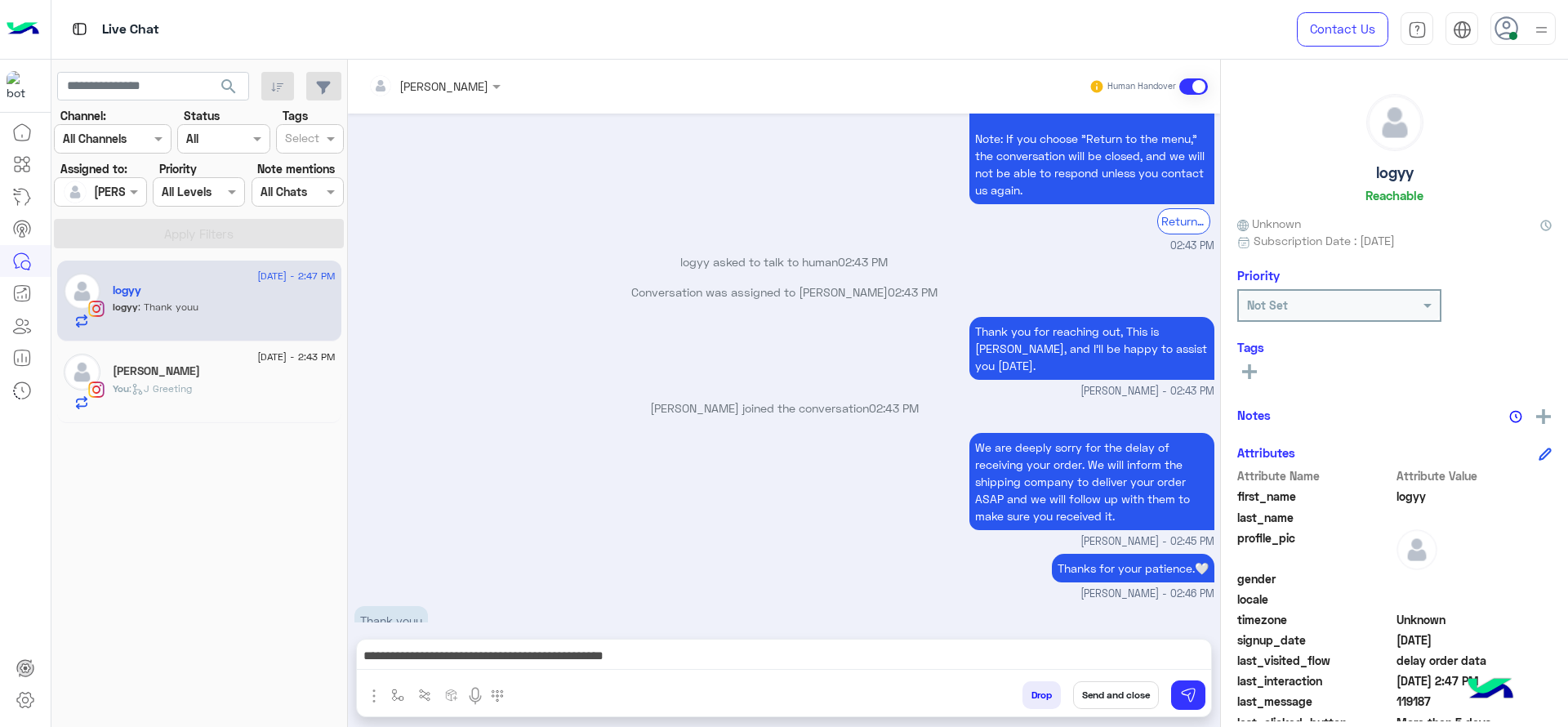
click at [1253, 369] on icon at bounding box center [1249, 371] width 15 height 15
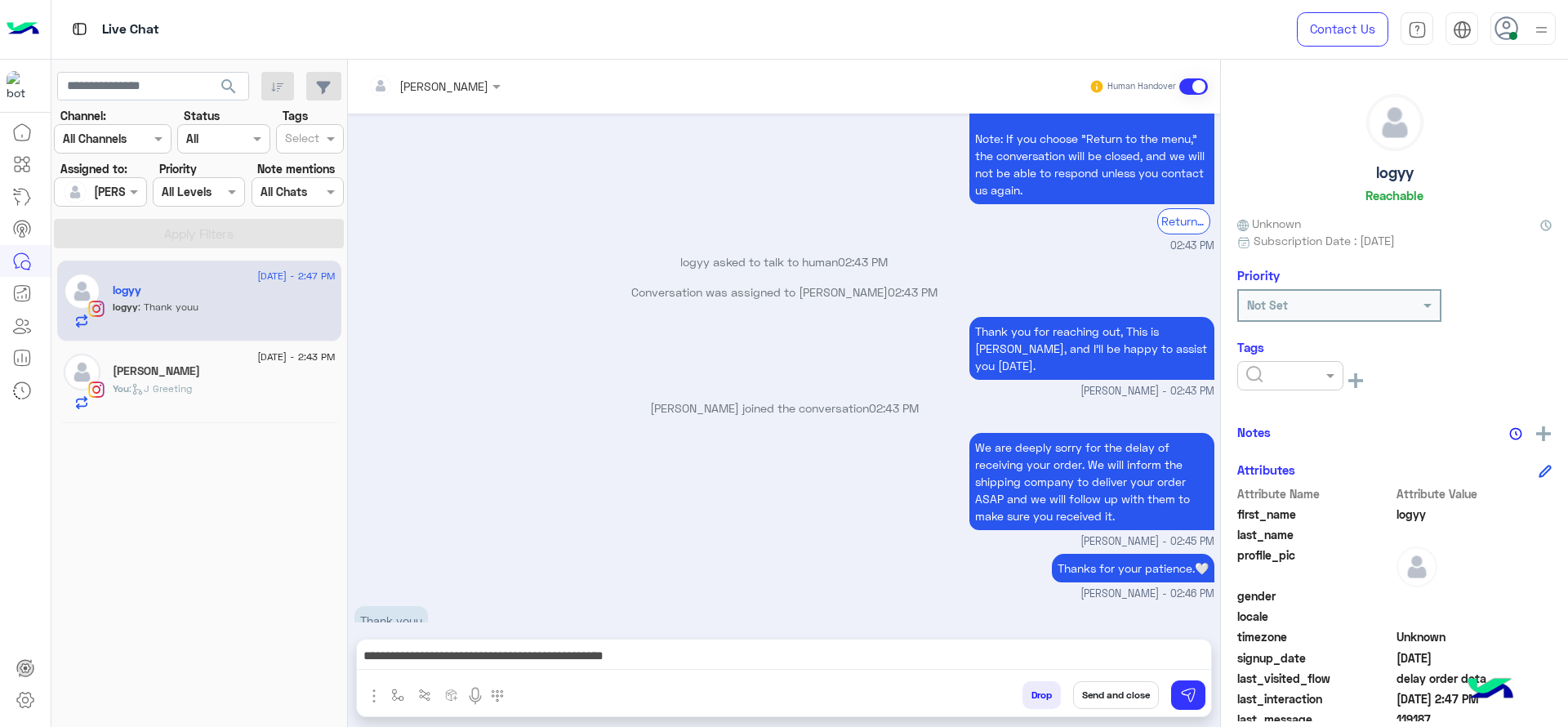
click at [1270, 378] on input "text" at bounding box center [1271, 375] width 49 height 17
click at [1270, 403] on div "Follow up" at bounding box center [1291, 415] width 107 height 31
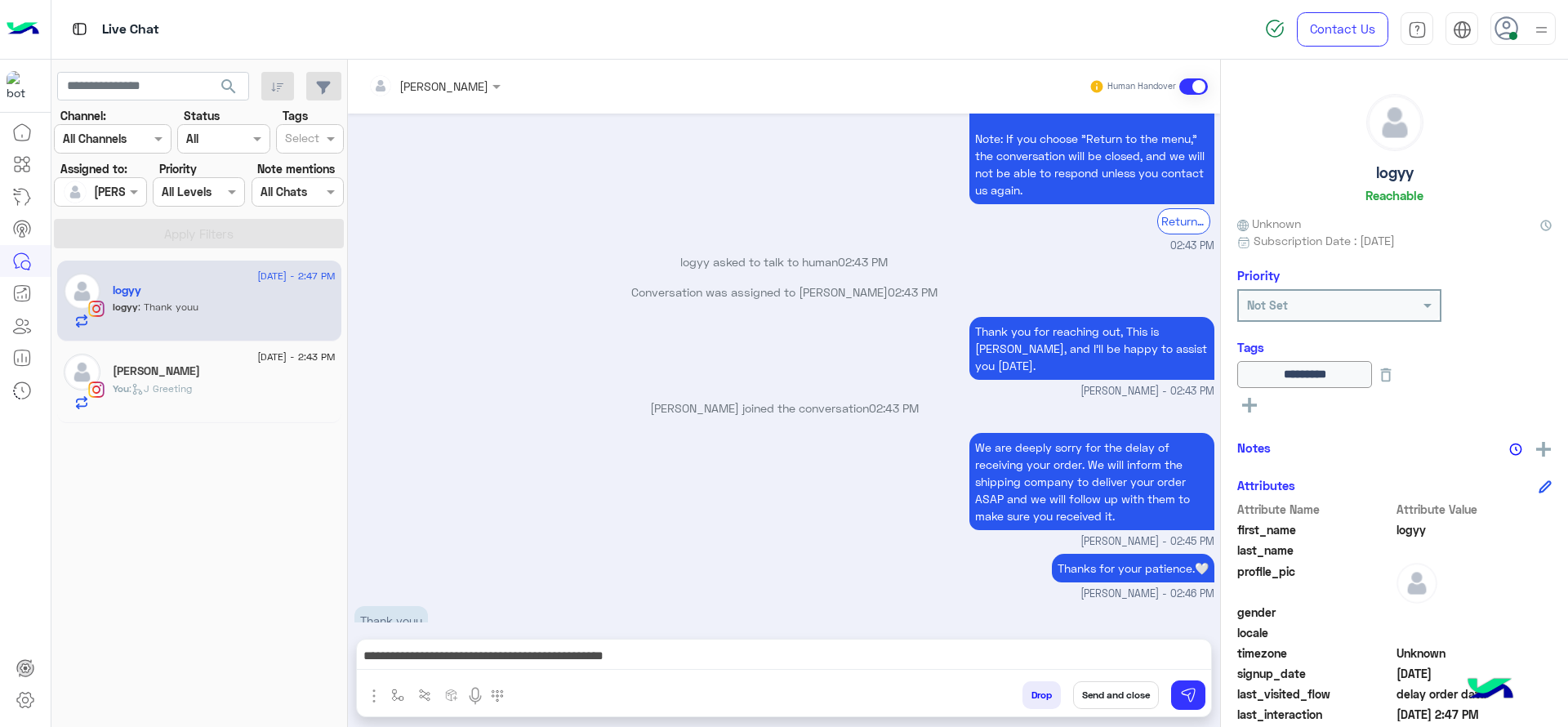
click at [1118, 646] on button "Send and close" at bounding box center [1116, 695] width 86 height 28
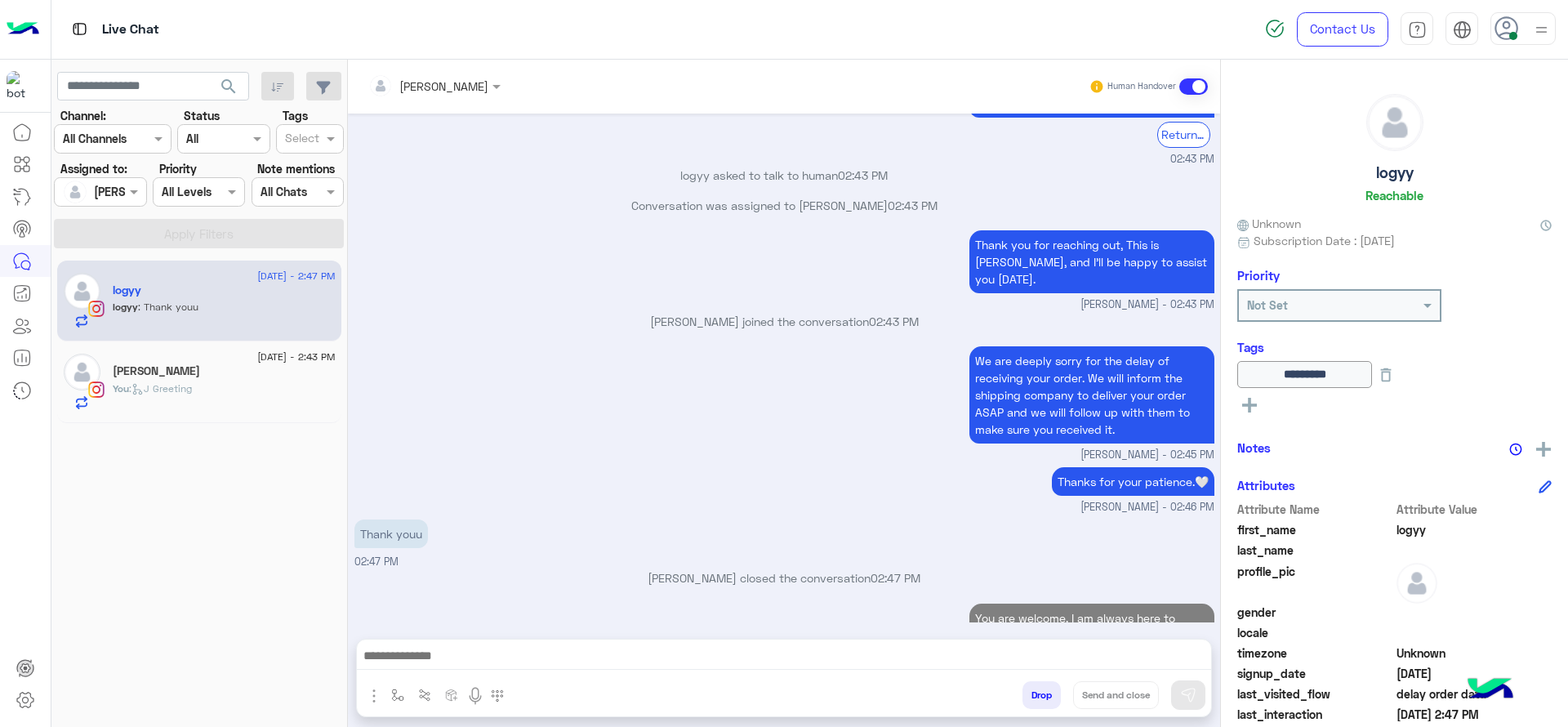
scroll to position [1616, 0]
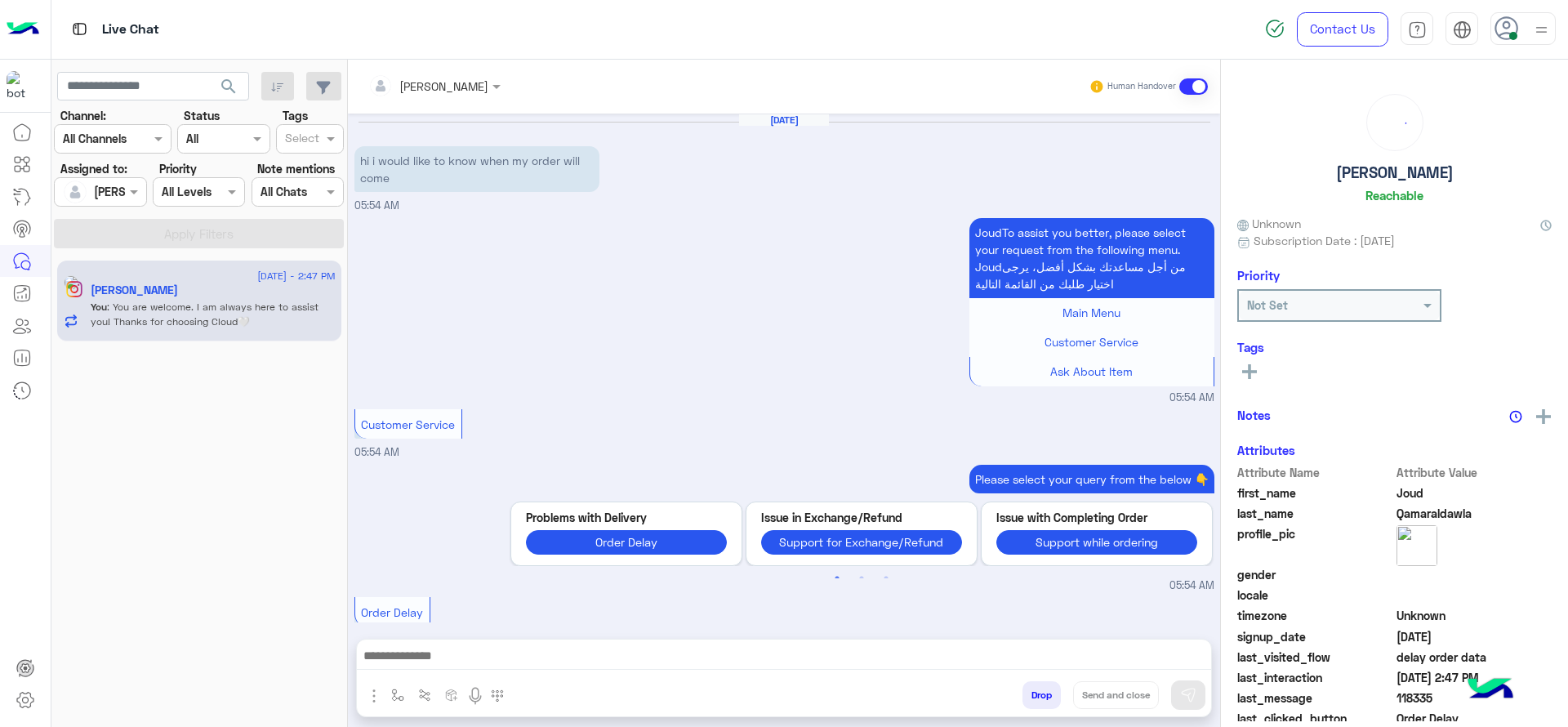
scroll to position [1845, 0]
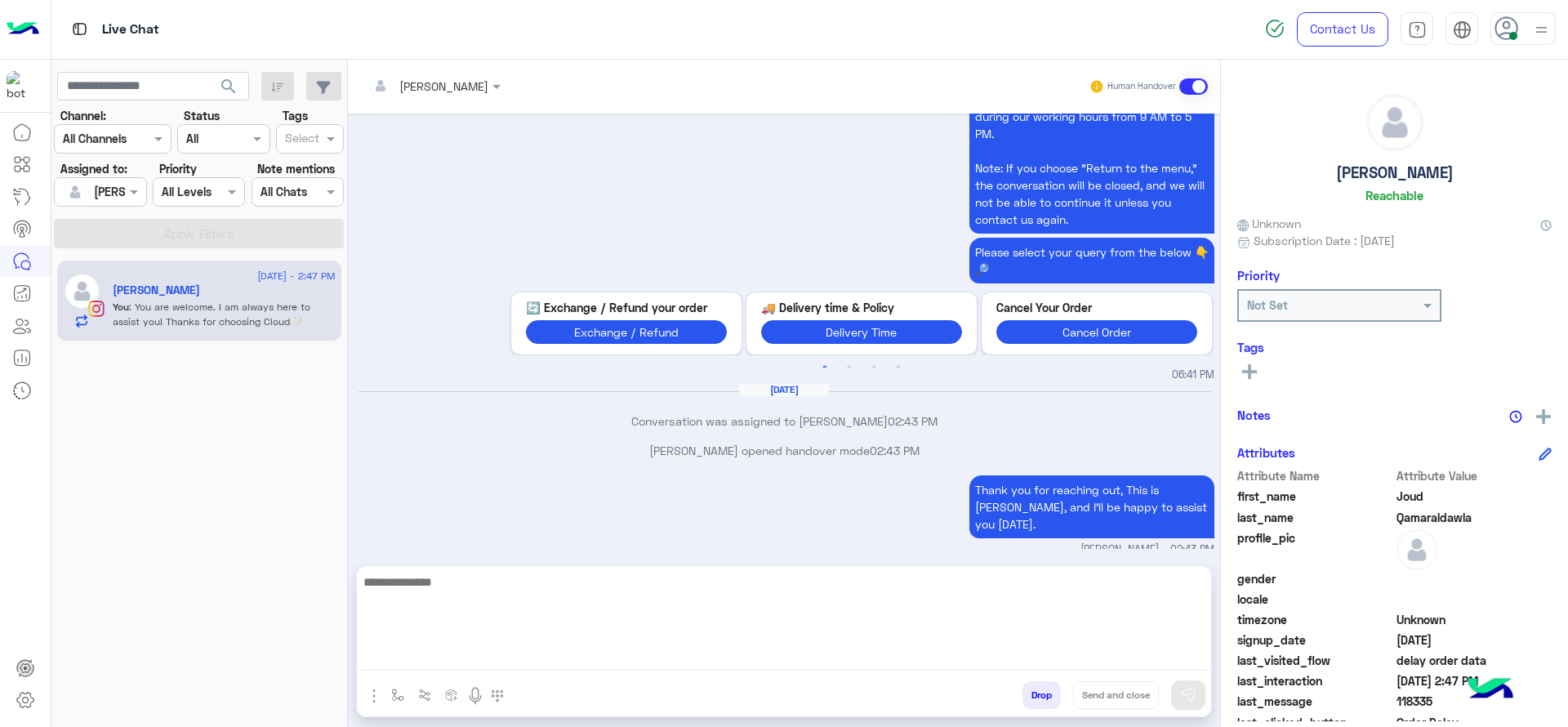
click at [683, 646] on textarea at bounding box center [783, 620] width 854 height 98
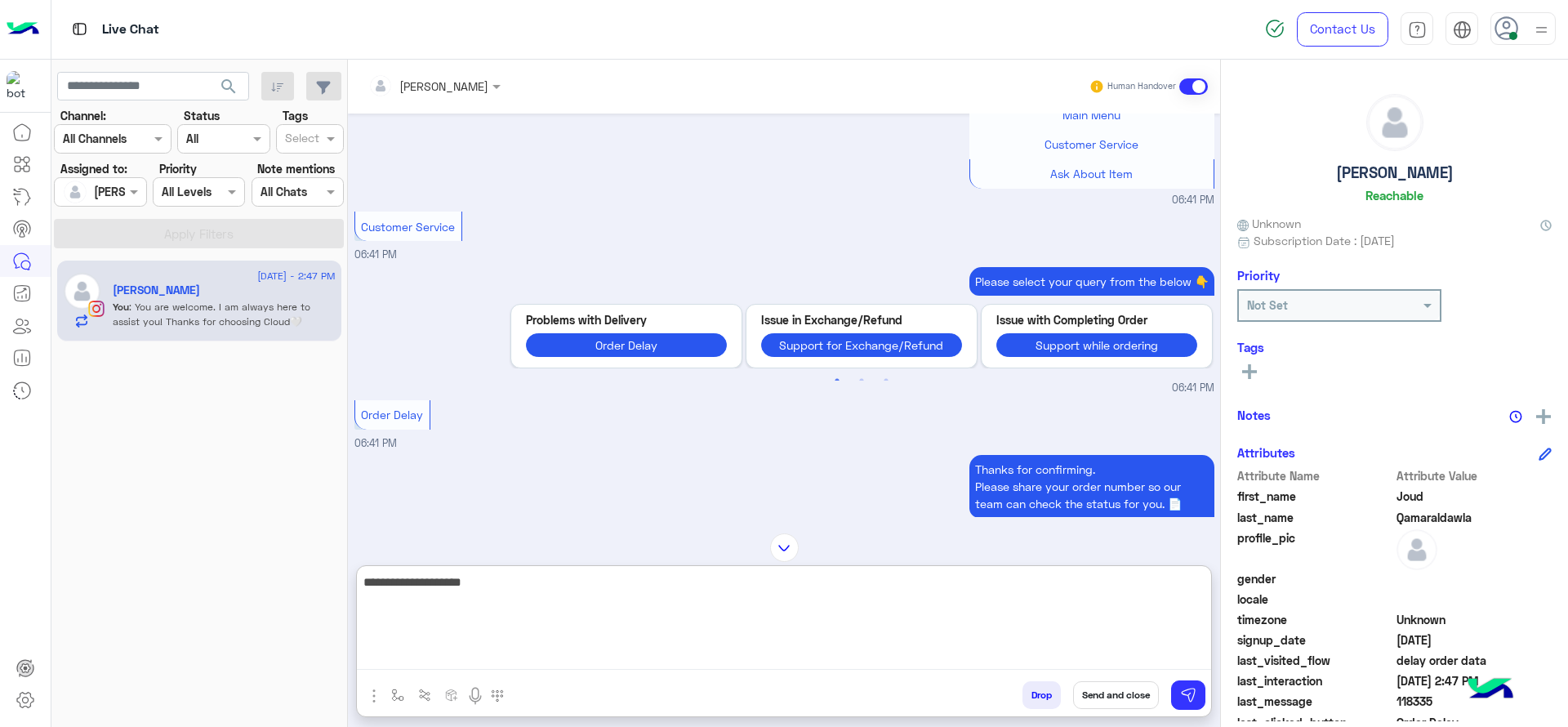
scroll to position [1917, 0]
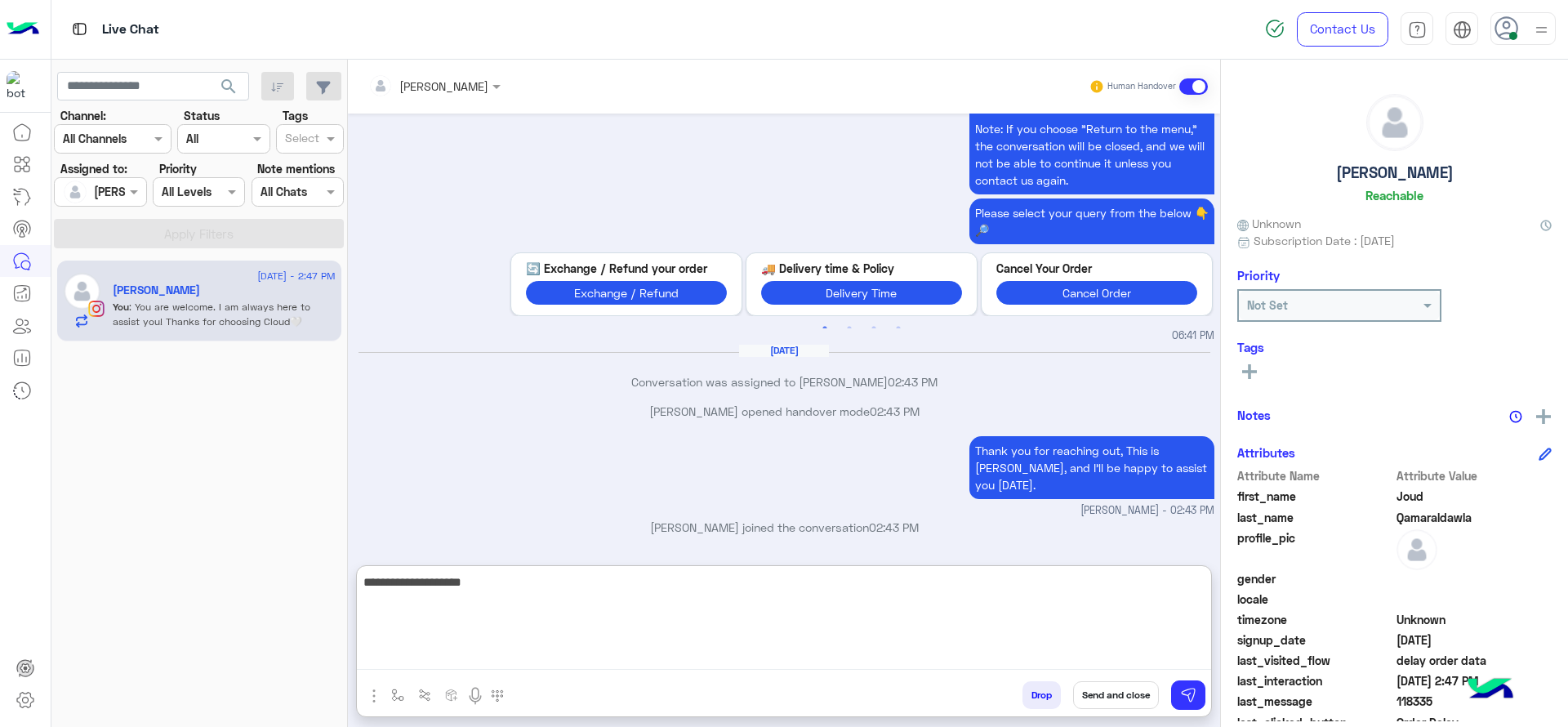
click at [549, 618] on textarea "**********" at bounding box center [783, 620] width 854 height 98
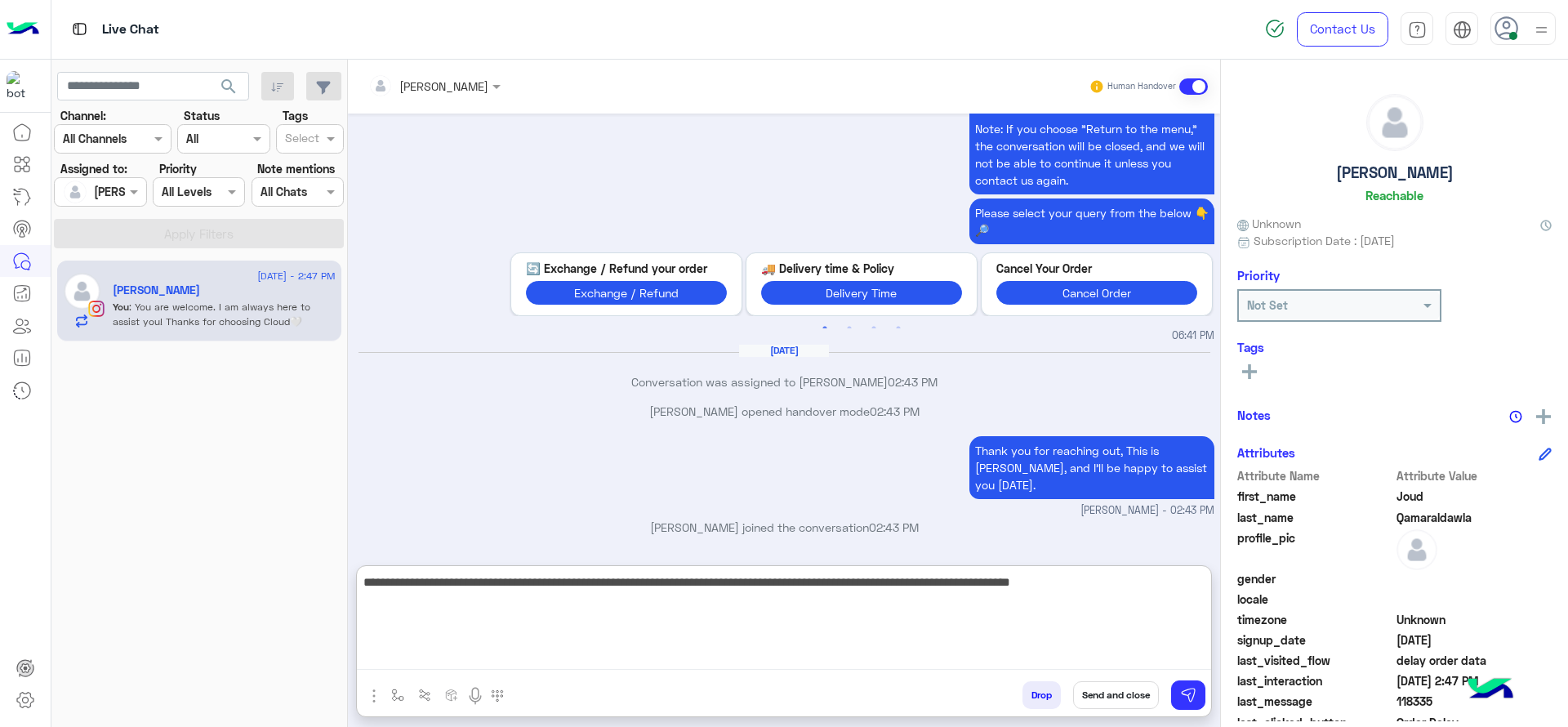
click at [1136, 598] on textarea "**********" at bounding box center [783, 620] width 854 height 98
paste textarea "**********"
type textarea "**********"
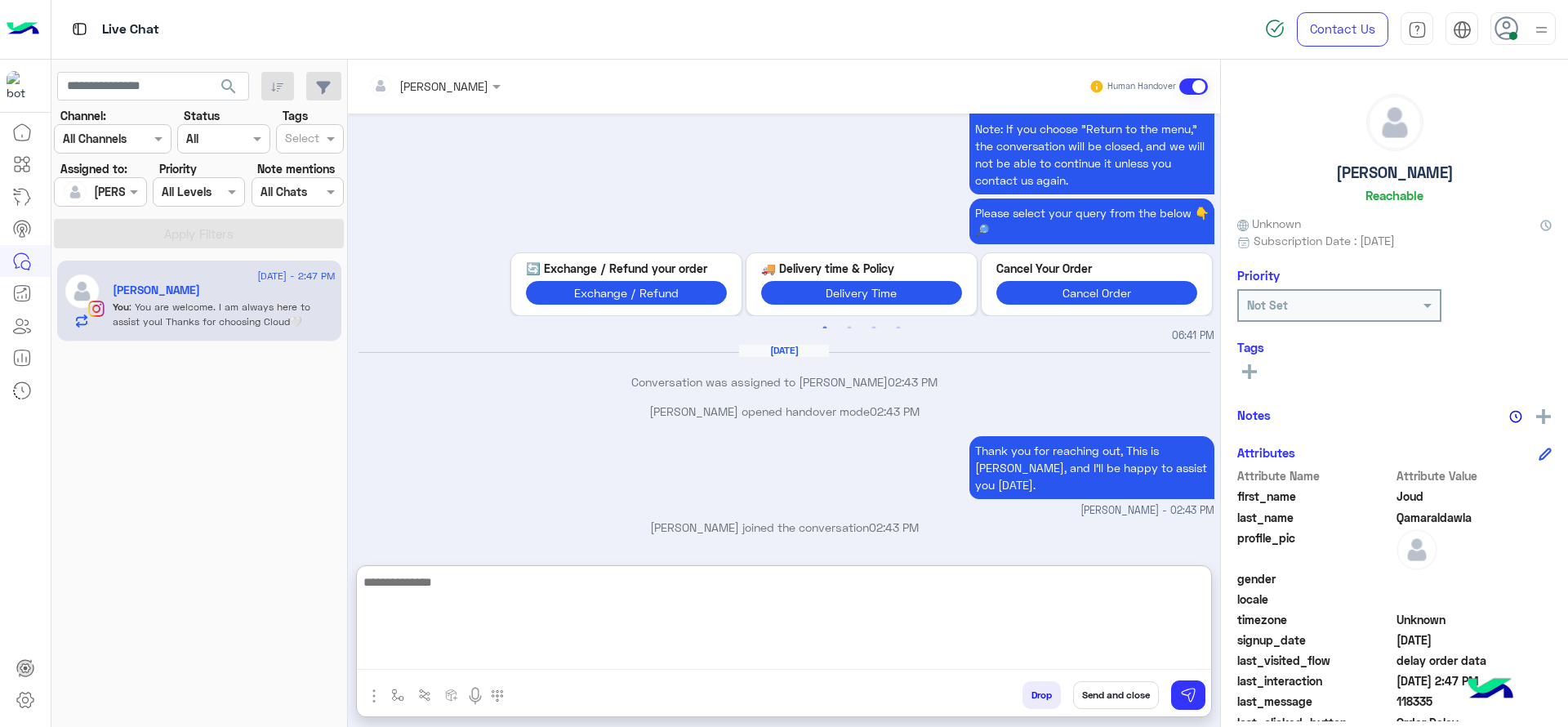
scroll to position [2022, 0]
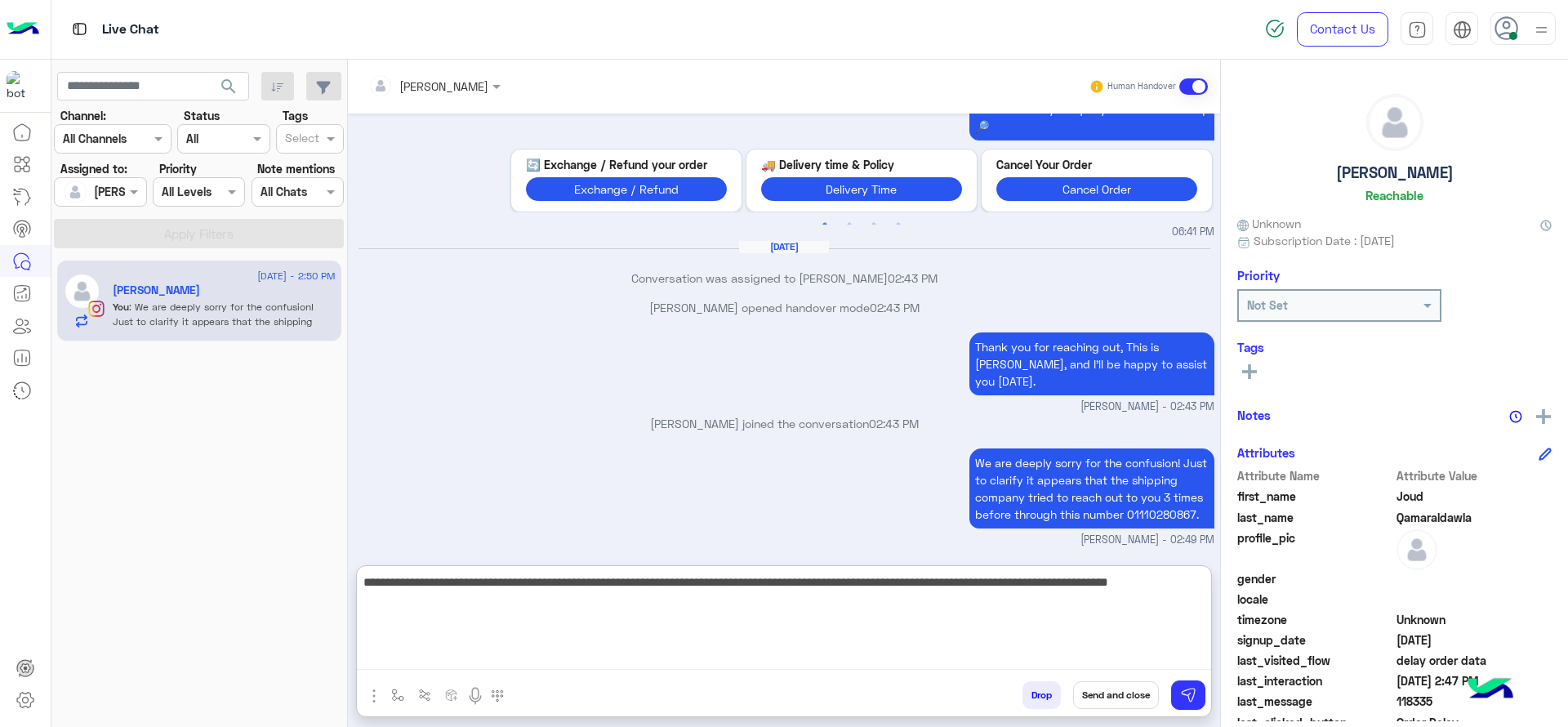
type textarea "**********"
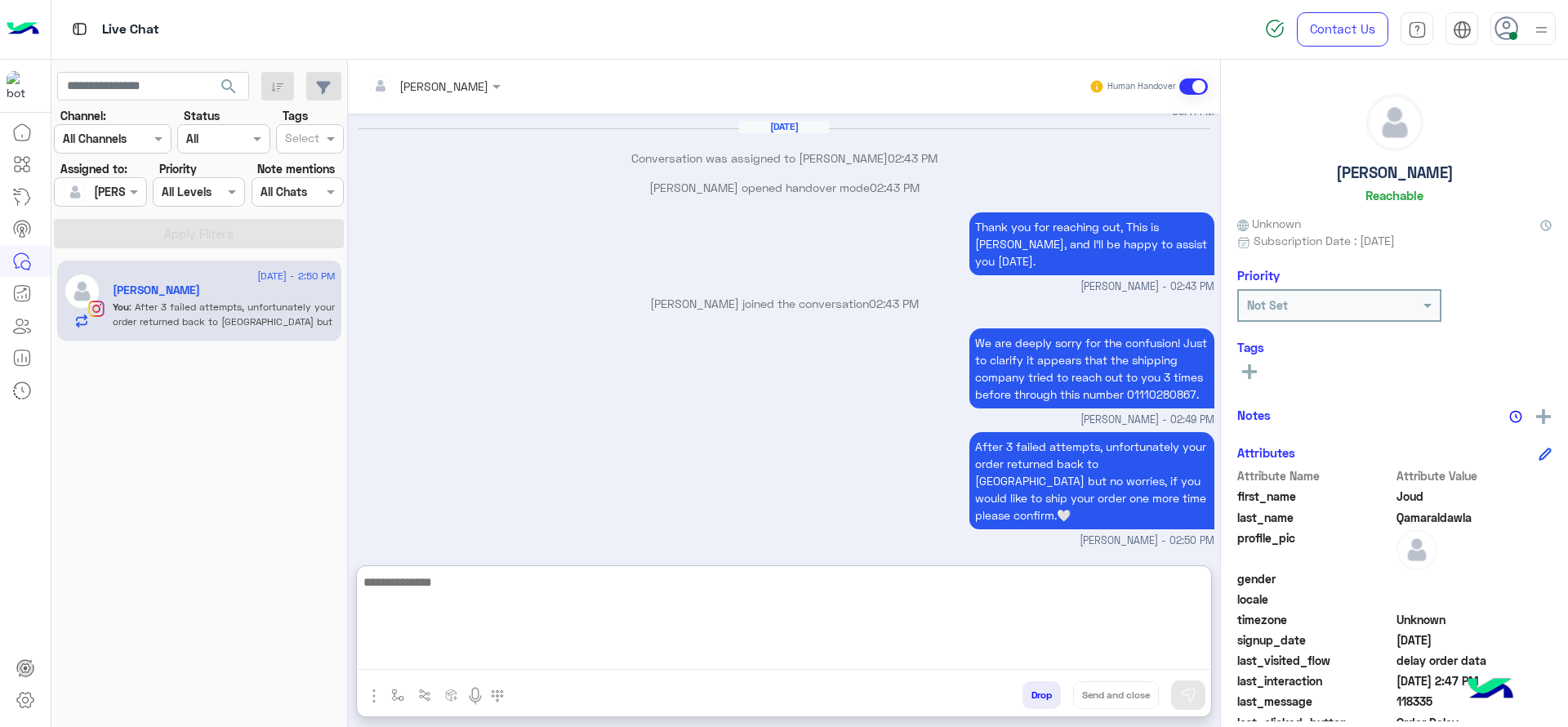
scroll to position [2052, 0]
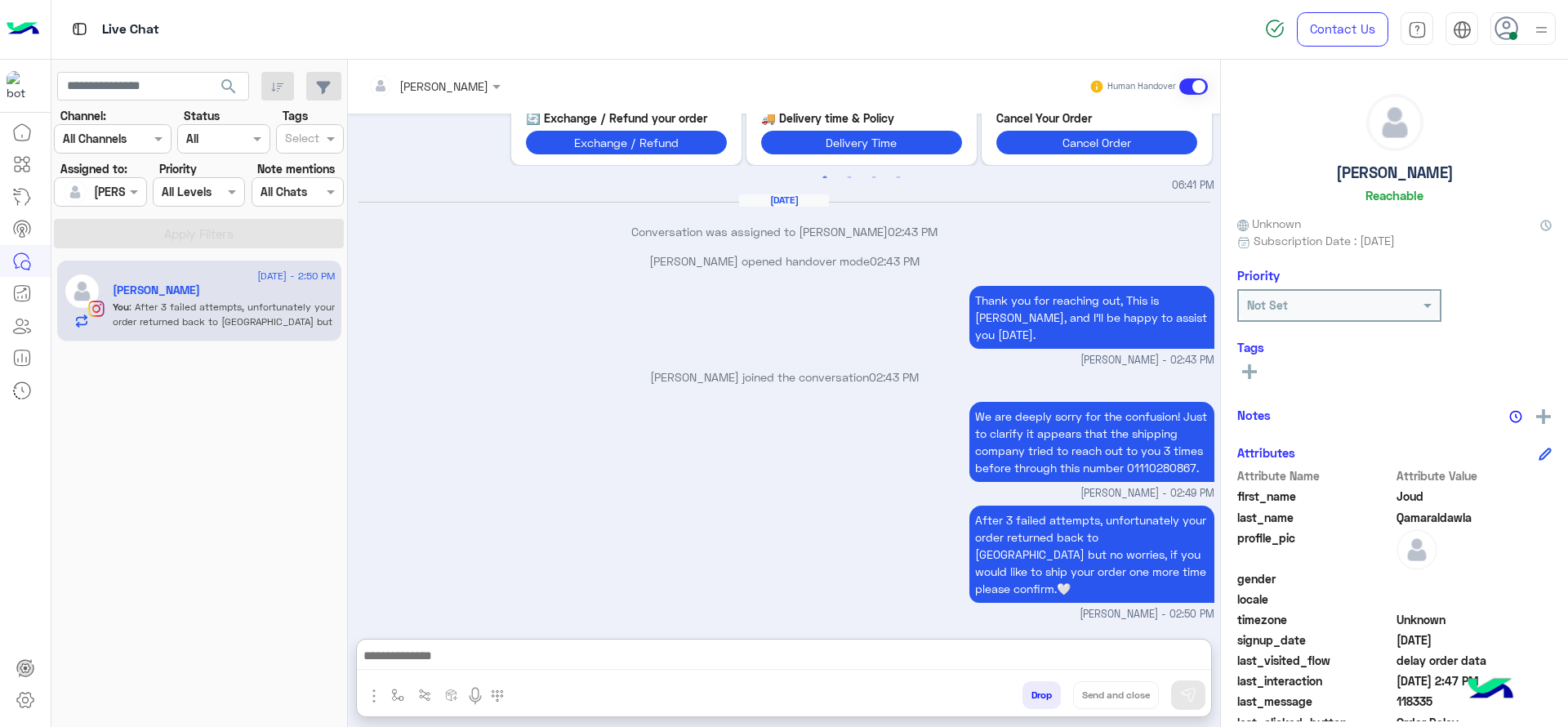
click at [603, 366] on div "Thank you for reaching out, This is [PERSON_NAME], and I’ll be happy to assist …" at bounding box center [784, 325] width 860 height 87
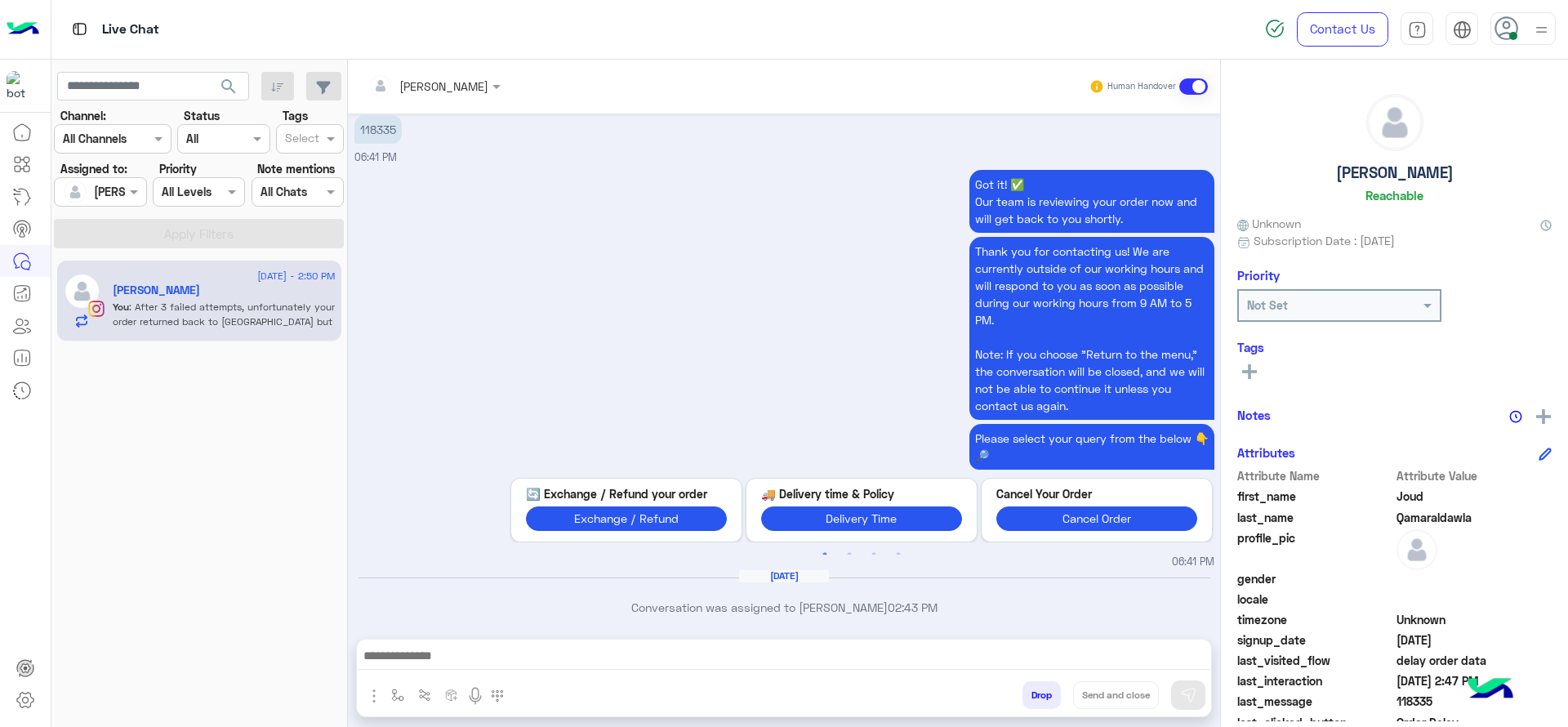
scroll to position [3419, 0]
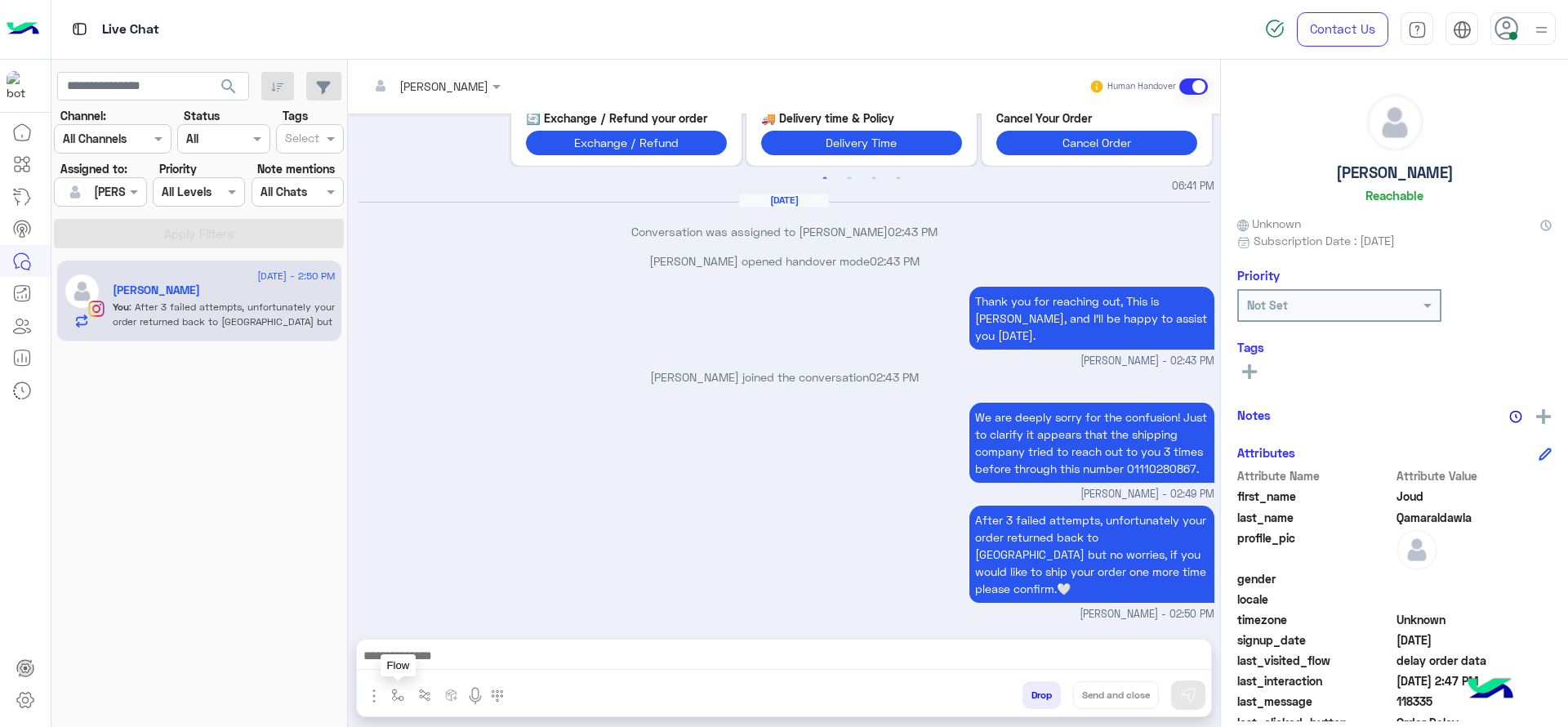
click at [397, 646] on img "button" at bounding box center [397, 694] width 13 height 13
click at [437, 646] on input "text" at bounding box center [428, 659] width 67 height 19
type input "*"
click at [451, 630] on span "[PERSON_NAME]" at bounding box center [440, 629] width 93 height 15
type textarea "**********"
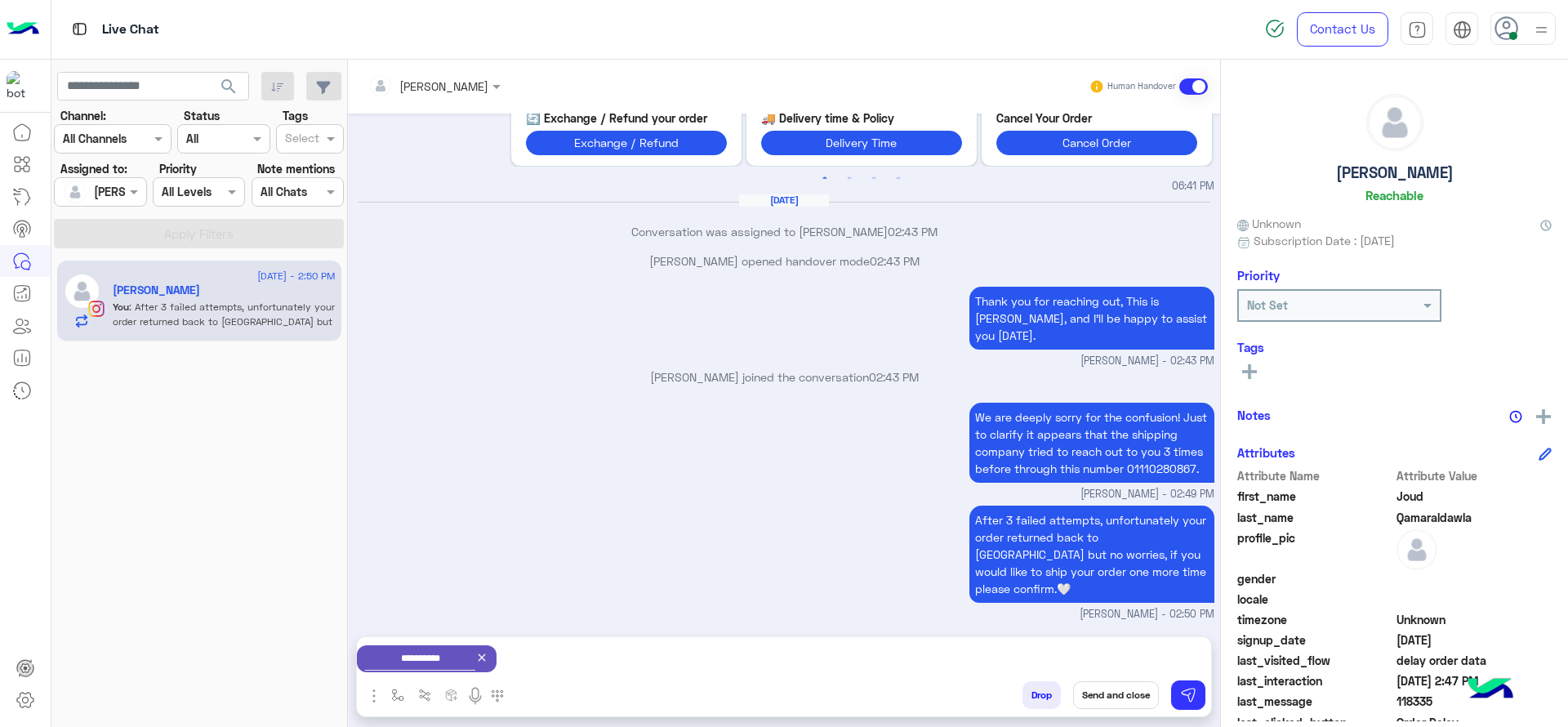
click at [1139, 646] on button "Send and close" at bounding box center [1116, 695] width 86 height 28
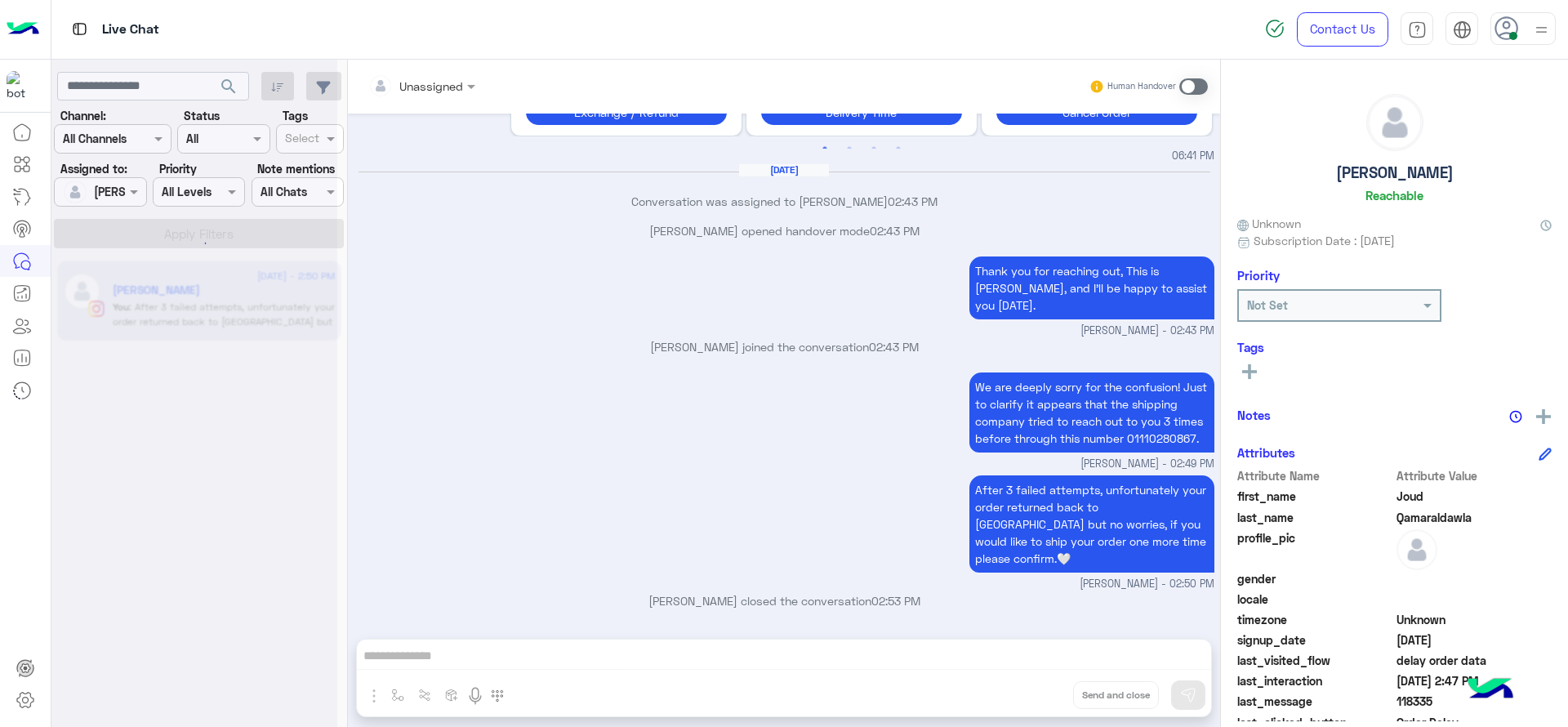
scroll to position [3686, 0]
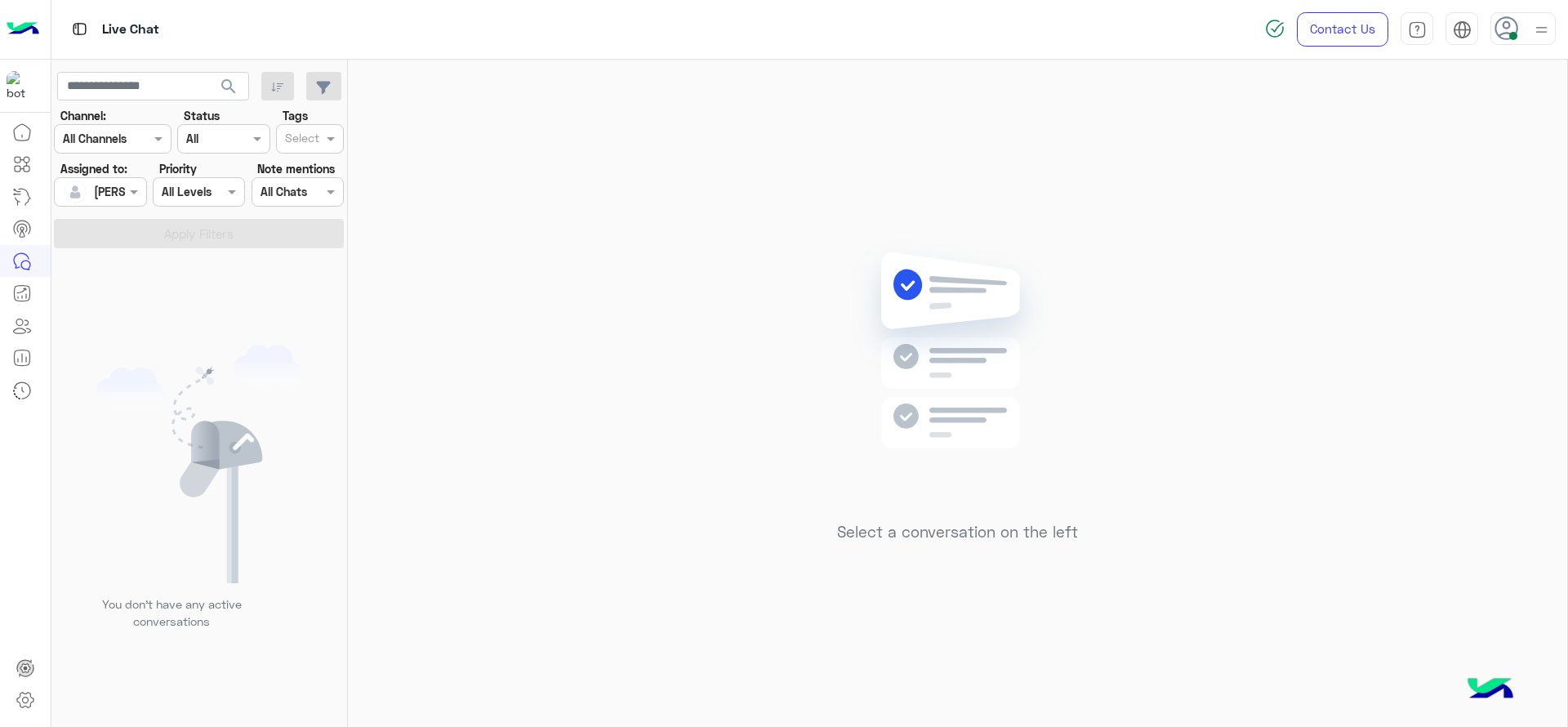
click at [477, 376] on div "Select a conversation on the left" at bounding box center [957, 396] width 1219 height 674
click at [783, 218] on div "Select a conversation on the left" at bounding box center [957, 396] width 1219 height 674
click at [123, 197] on div at bounding box center [100, 191] width 91 height 19
click at [133, 258] on span "Unassigned" at bounding box center [123, 260] width 62 height 14
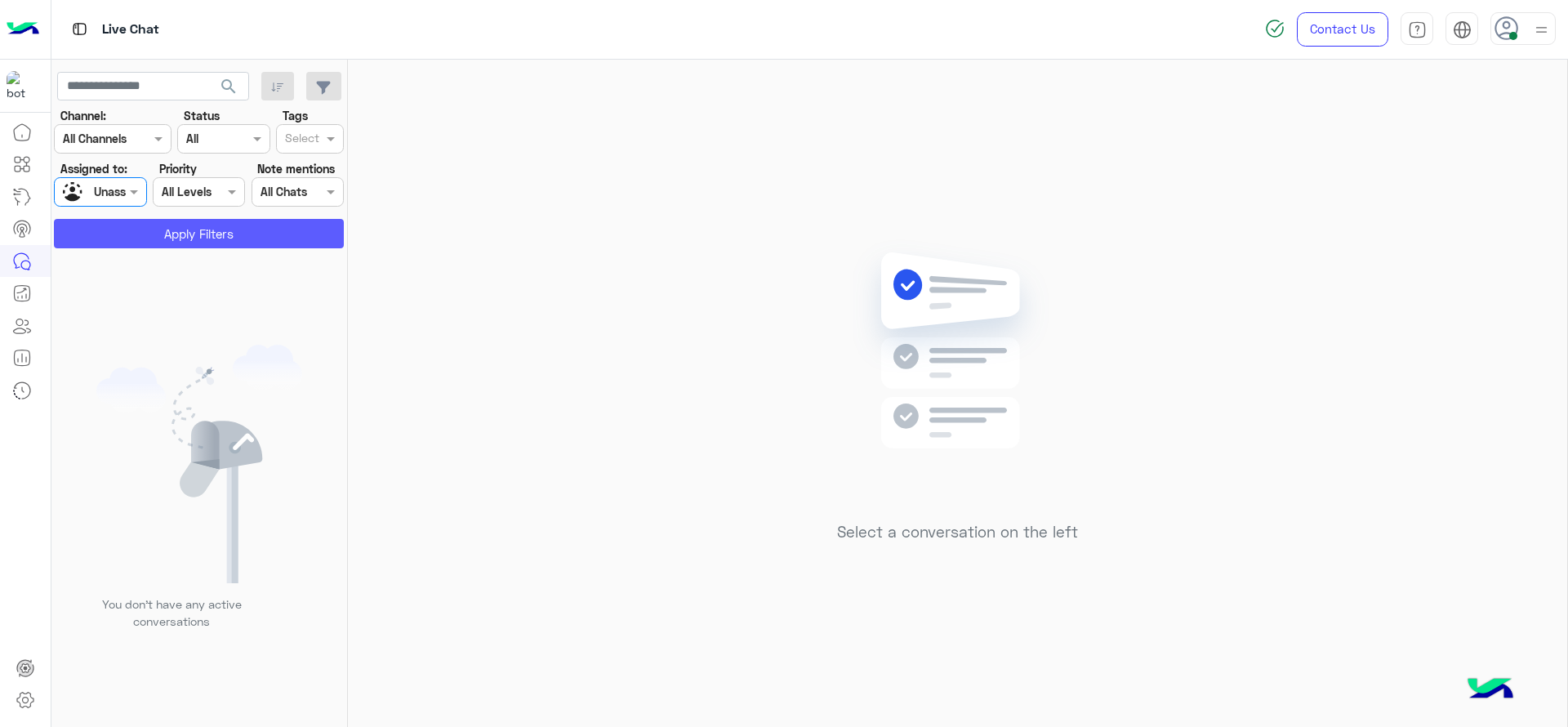
click at [125, 231] on button "Apply Filters" at bounding box center [199, 234] width 290 height 30
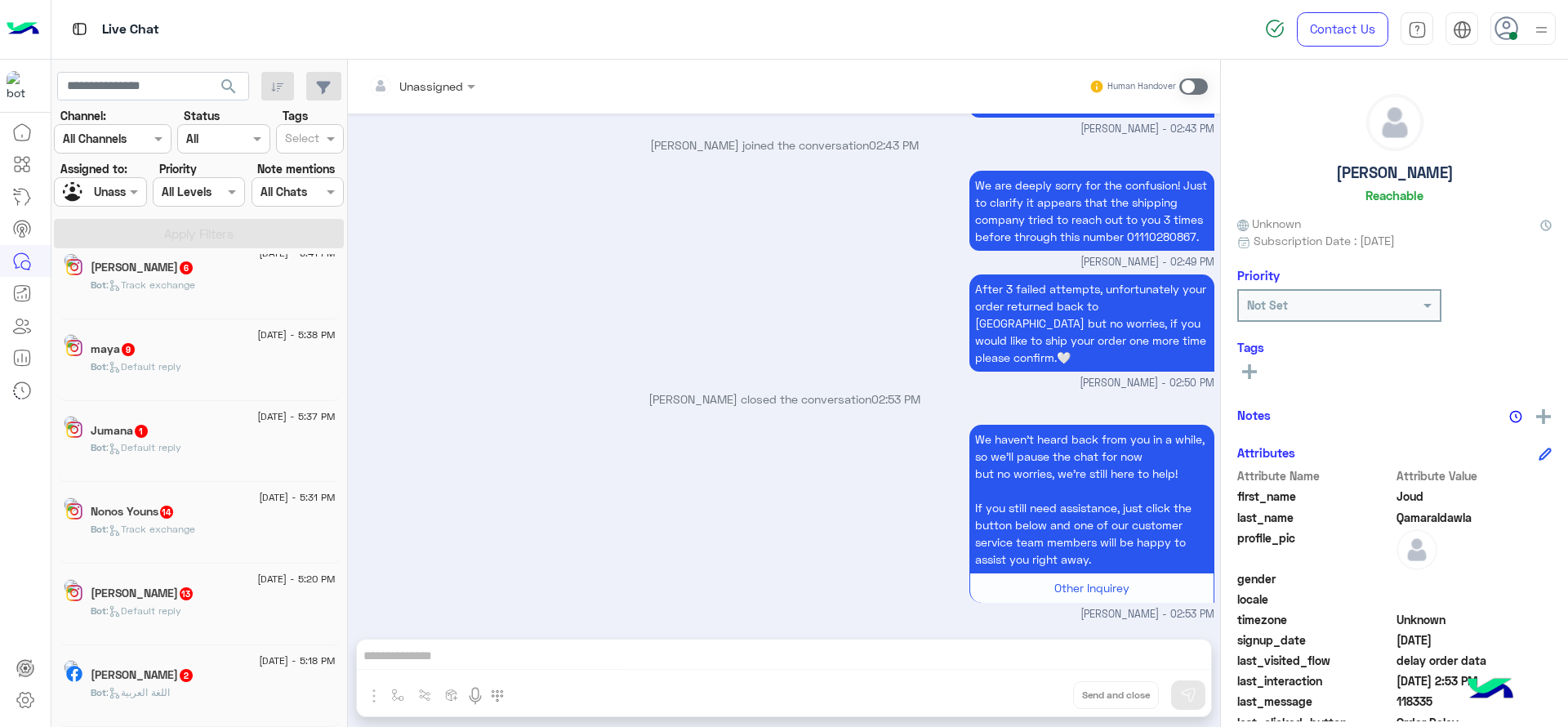
scroll to position [8, 0]
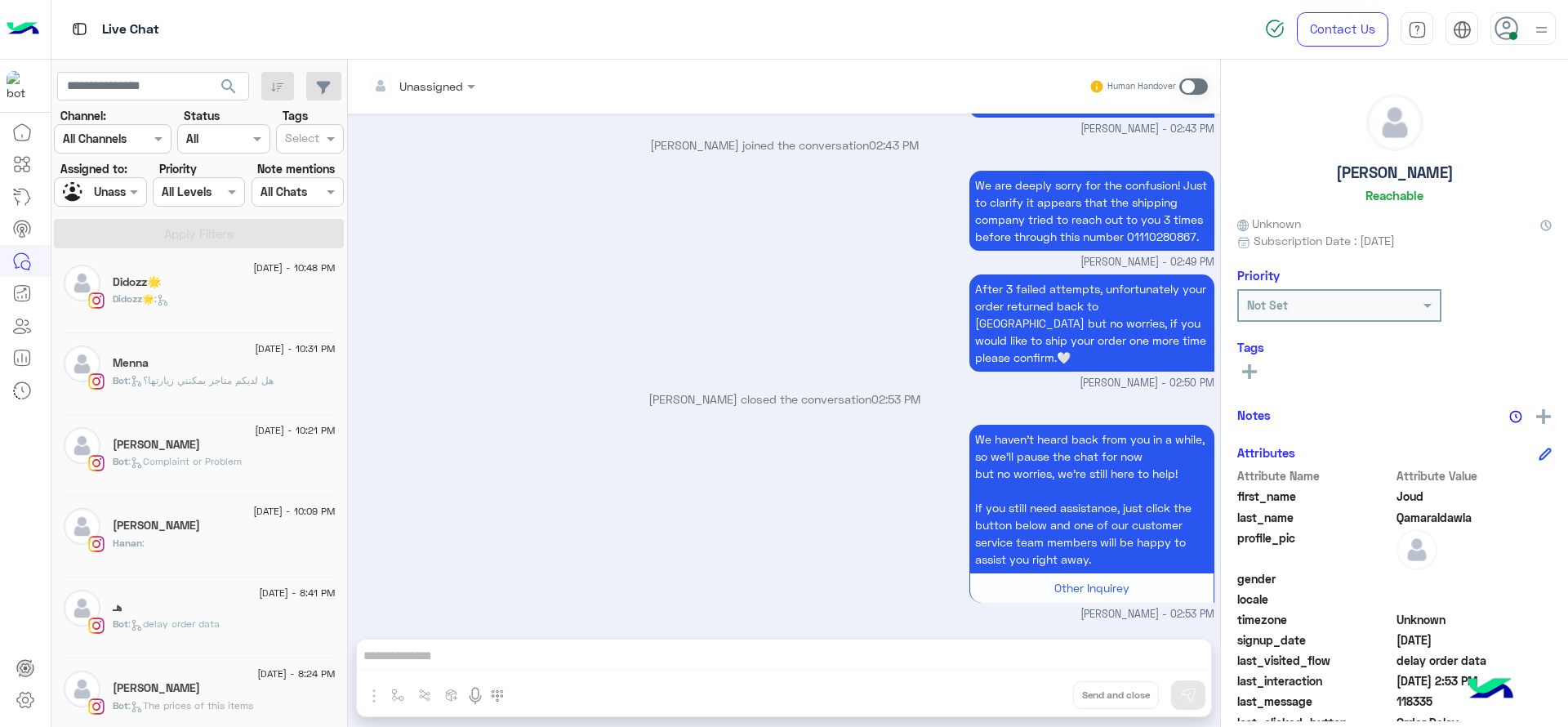
click at [187, 615] on div "هـ" at bounding box center [224, 608] width 223 height 17
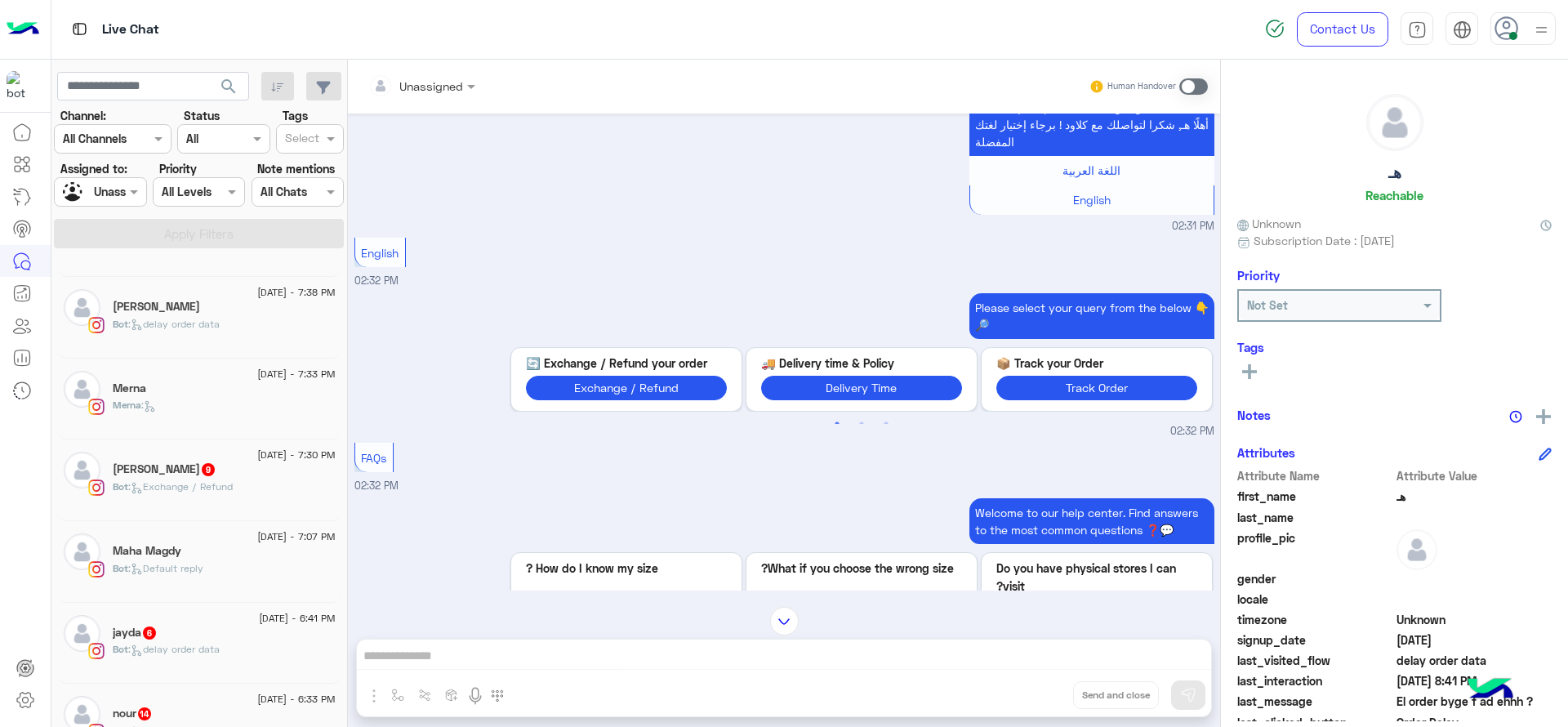
scroll to position [641, 0]
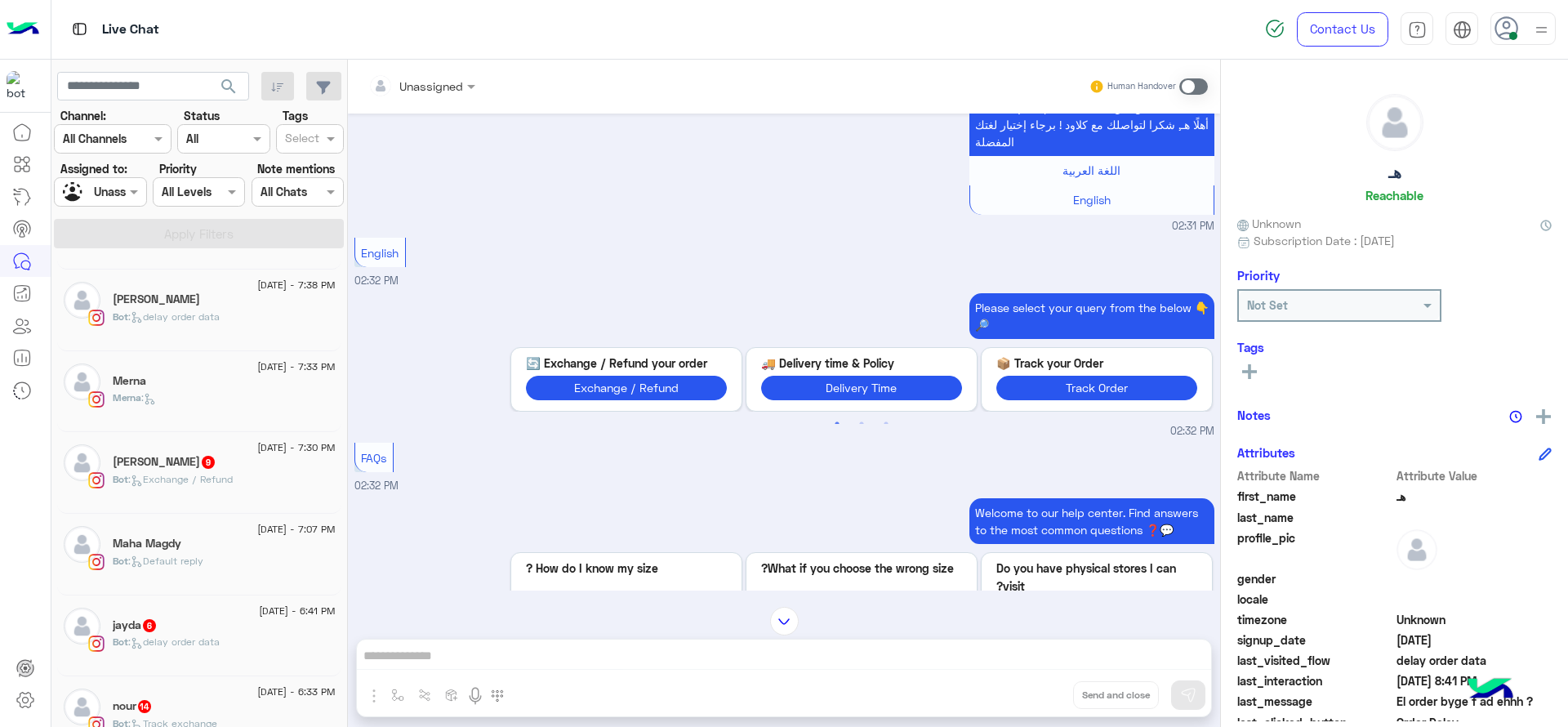
click at [168, 500] on div "Bot : Exchange / Refund" at bounding box center [224, 486] width 223 height 29
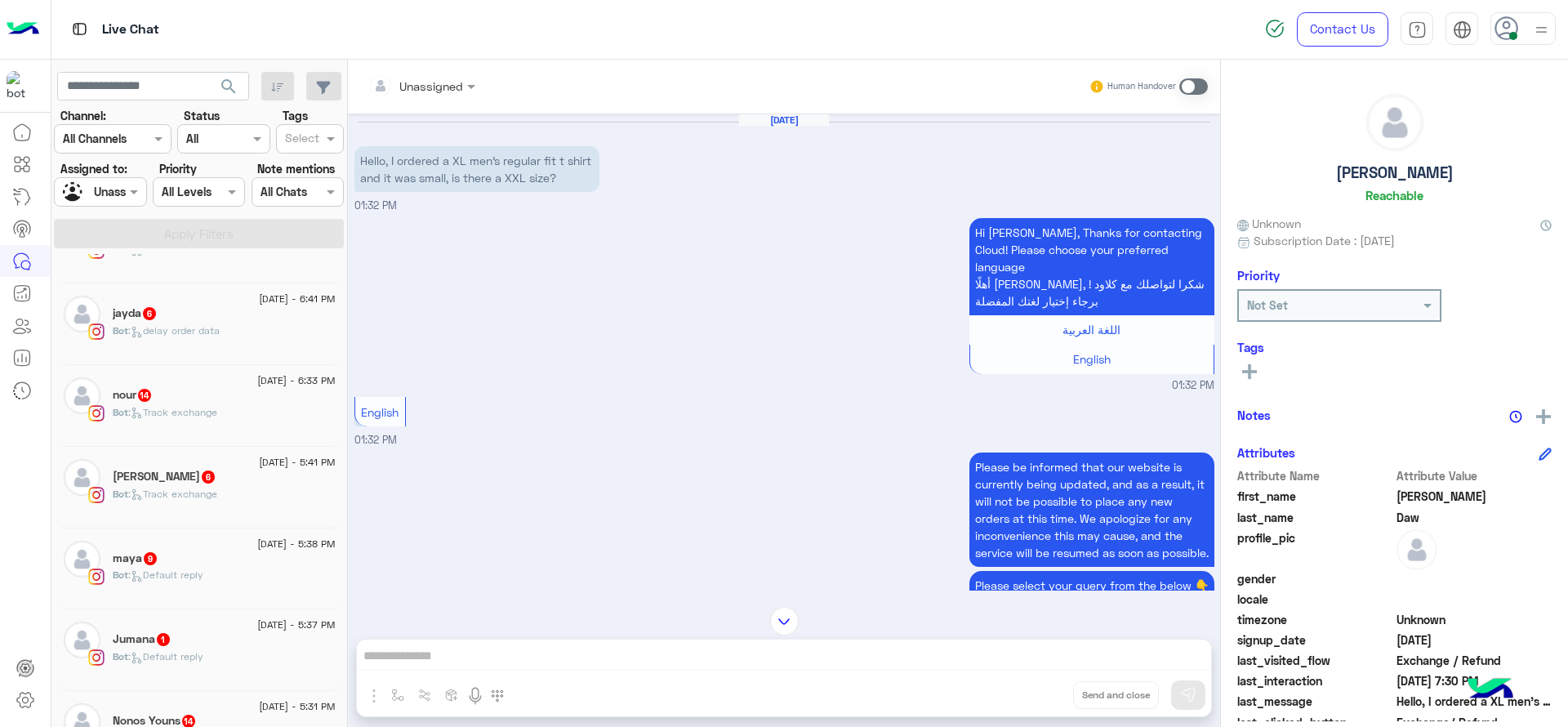
scroll to position [846, 0]
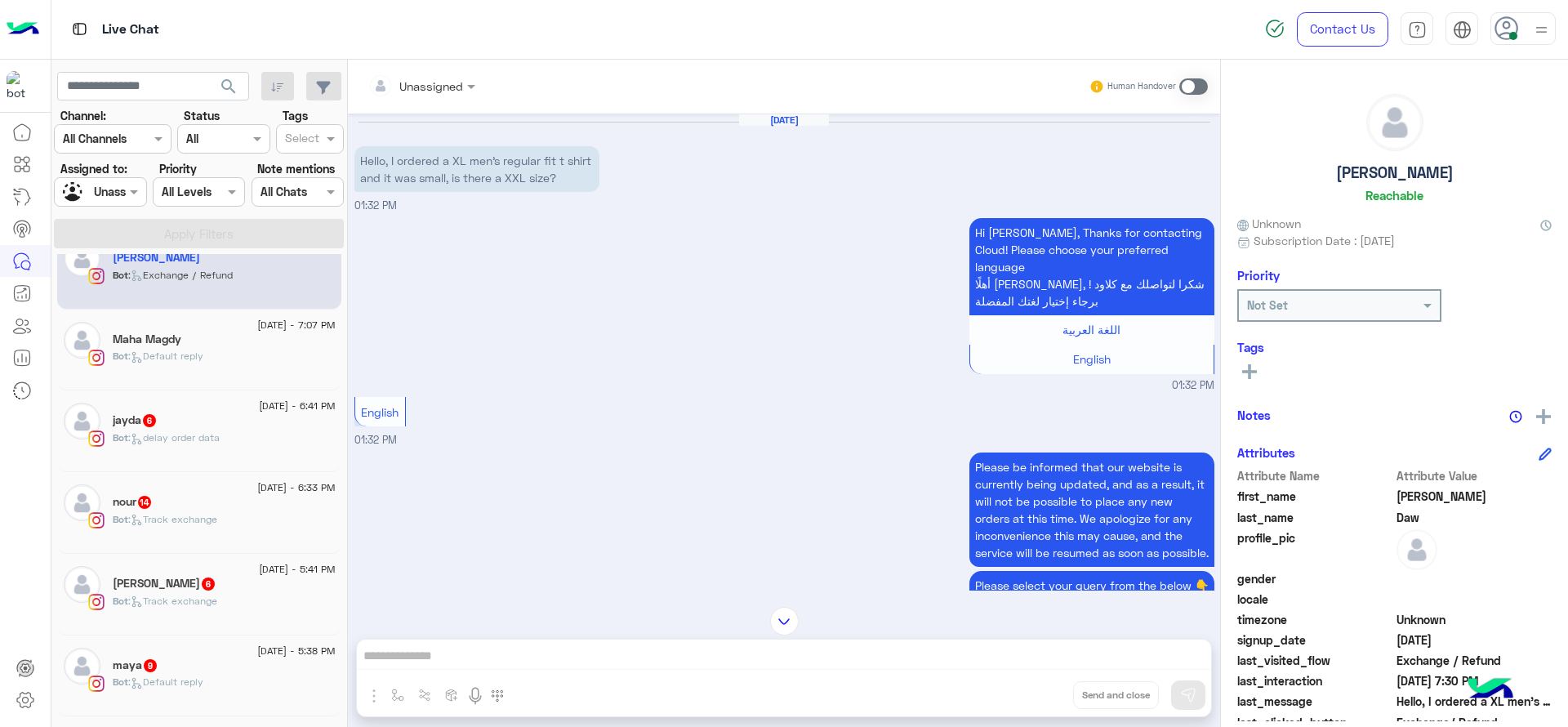
click at [274, 396] on div "[DATE] - 6:41 PM jayda 6 Bot : delay order data" at bounding box center [199, 431] width 284 height 82
click at [191, 424] on div "jayda 6" at bounding box center [224, 422] width 223 height 17
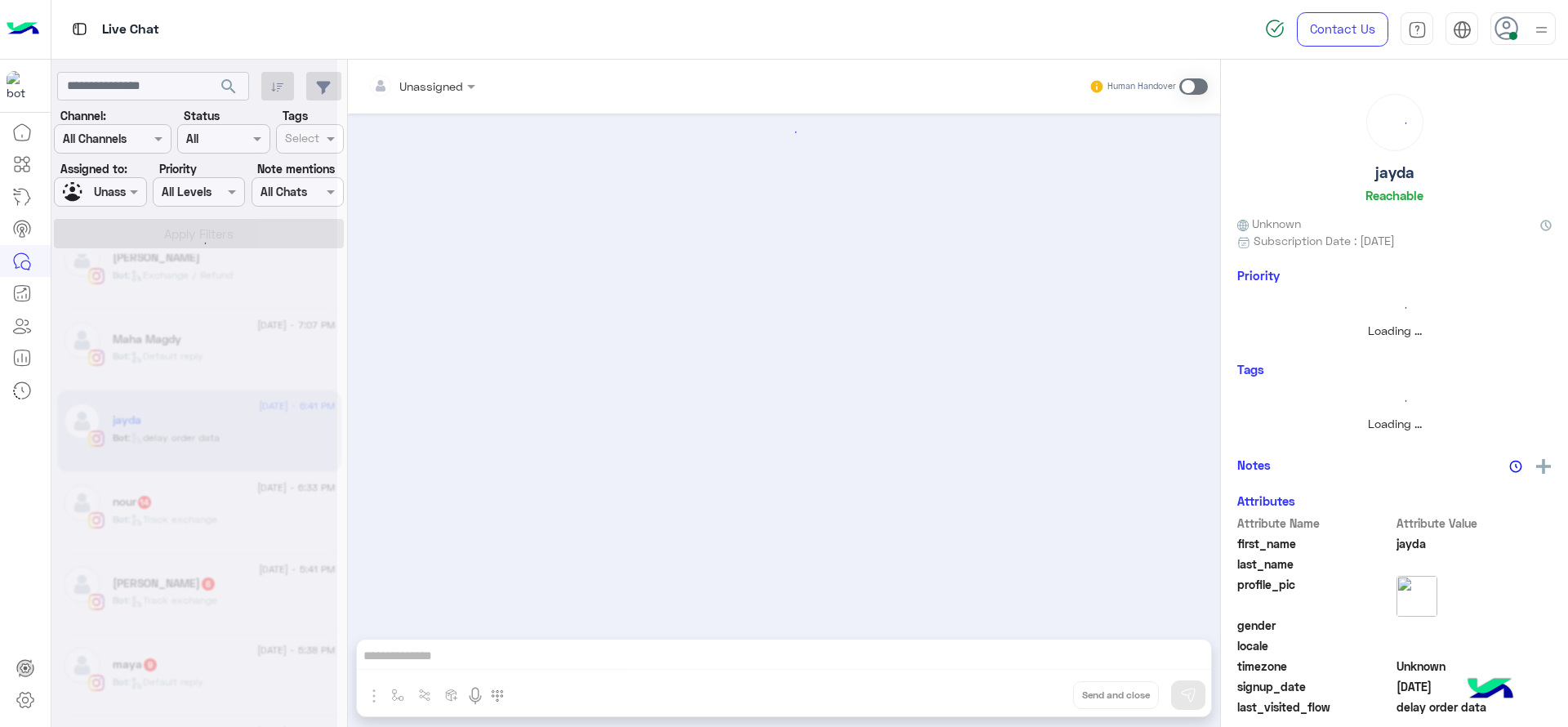
click at [191, 424] on div at bounding box center [195, 370] width 286 height 727
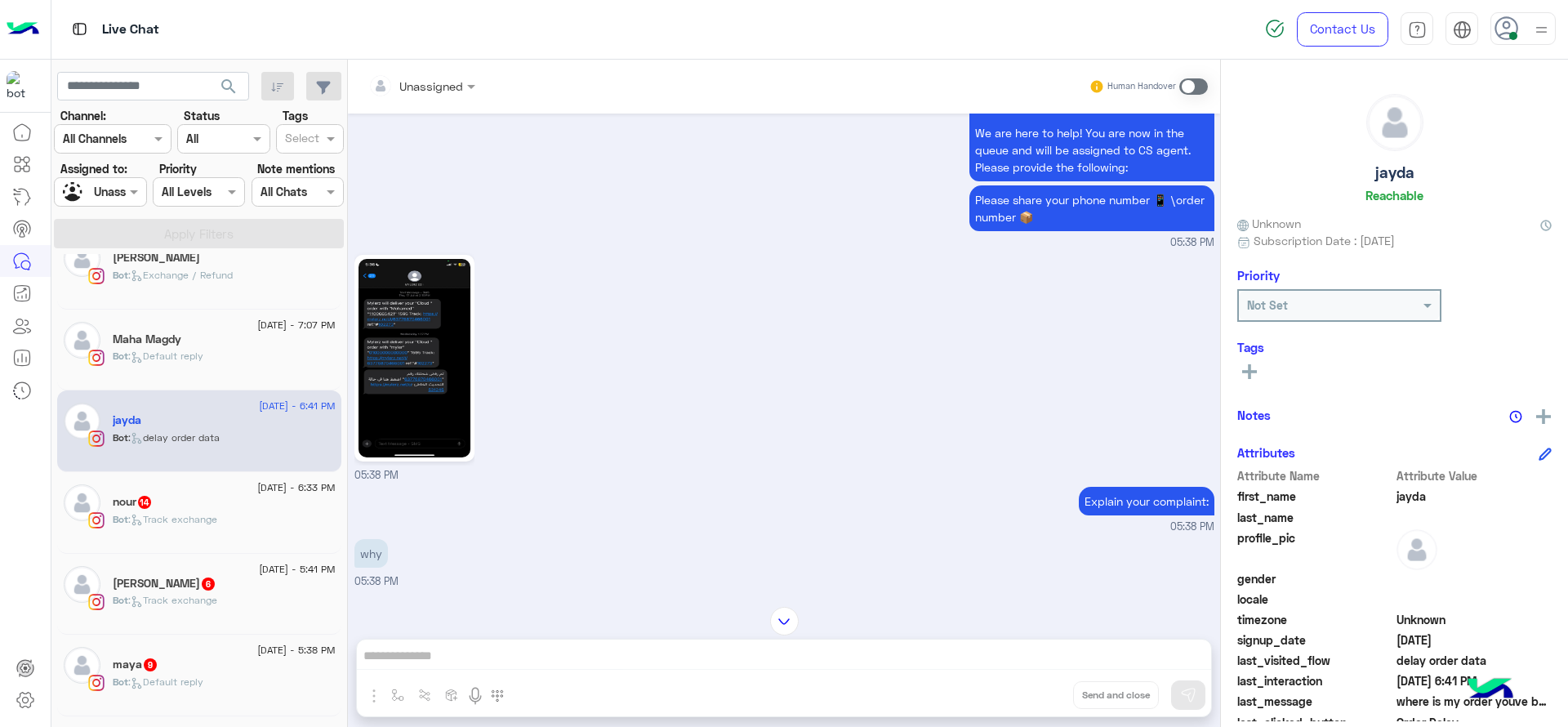
scroll to position [1688, 0]
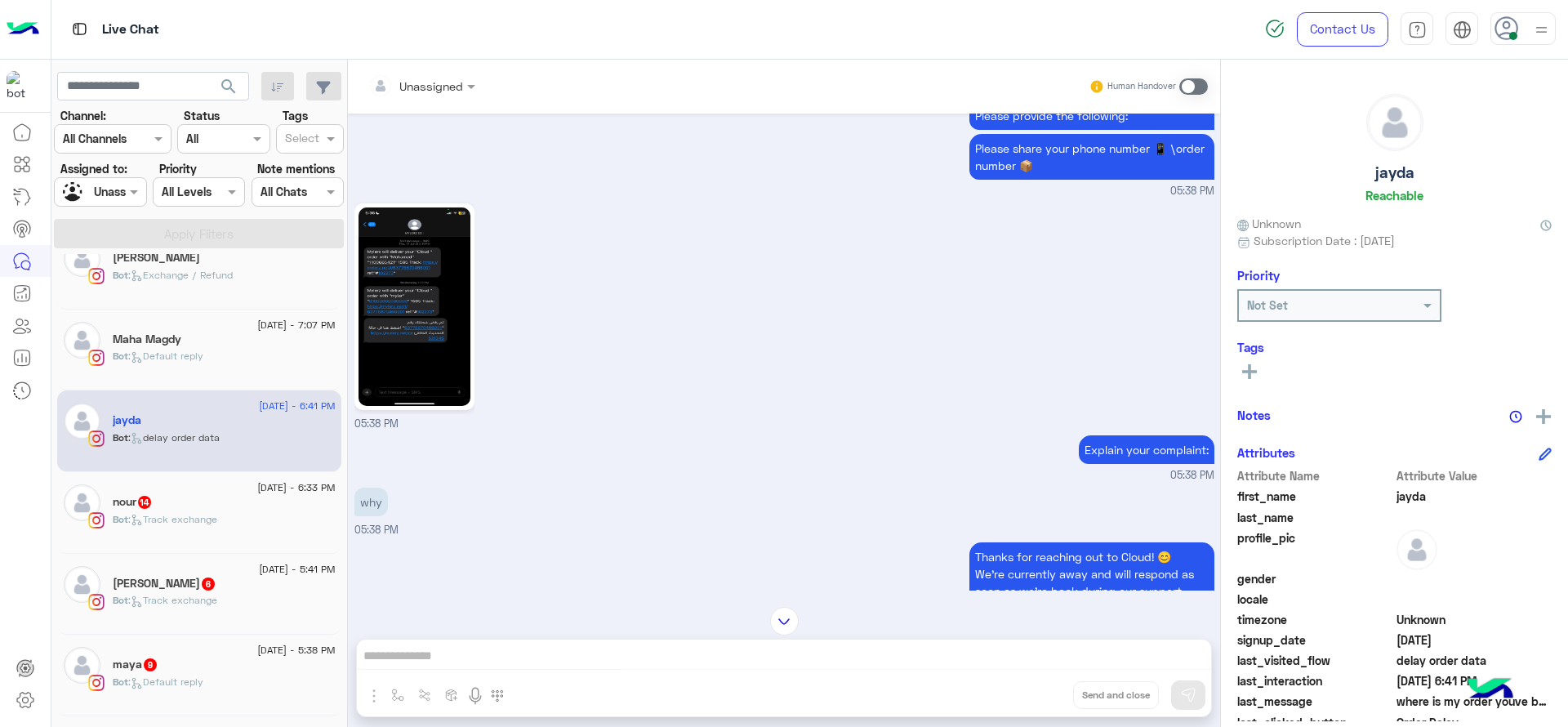
click at [427, 300] on img at bounding box center [414, 306] width 112 height 199
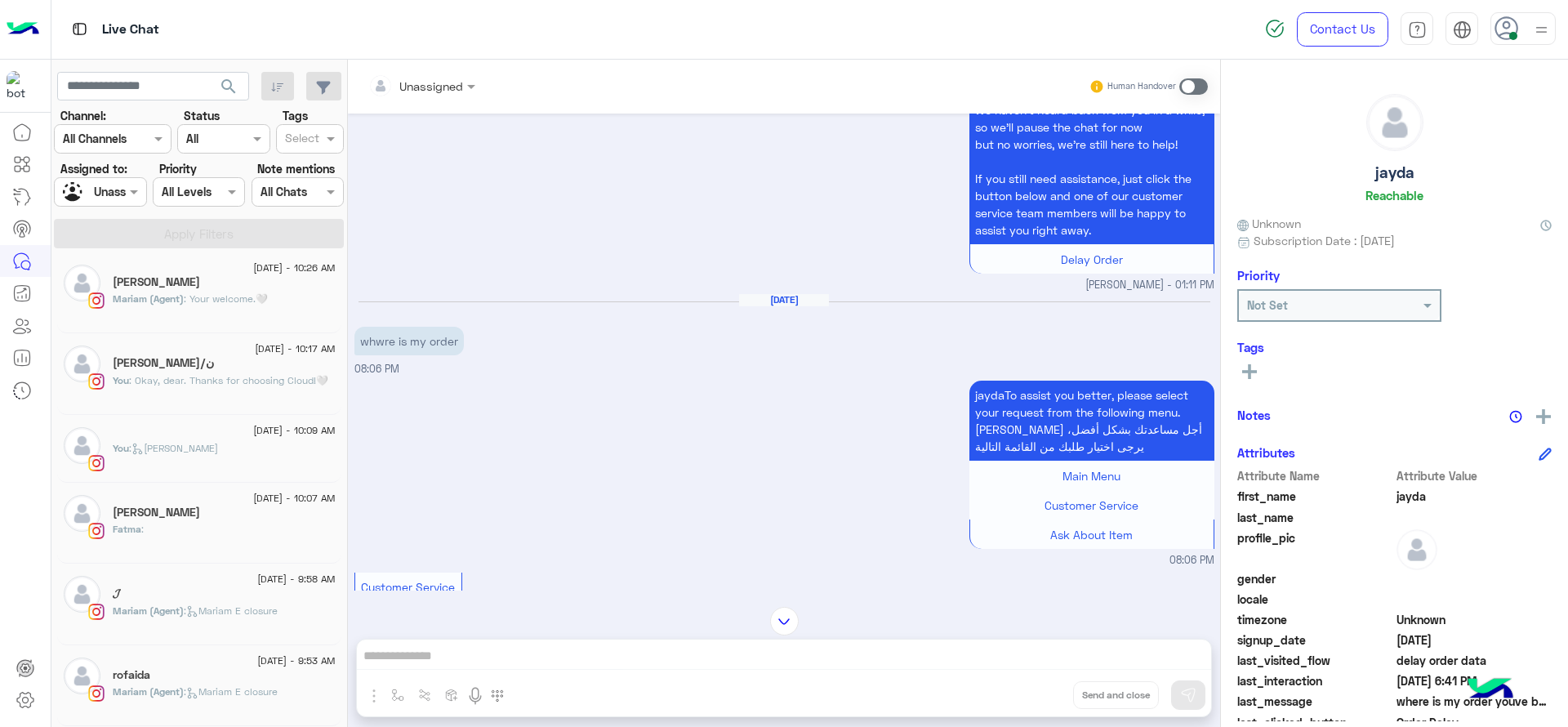
scroll to position [2529, 0]
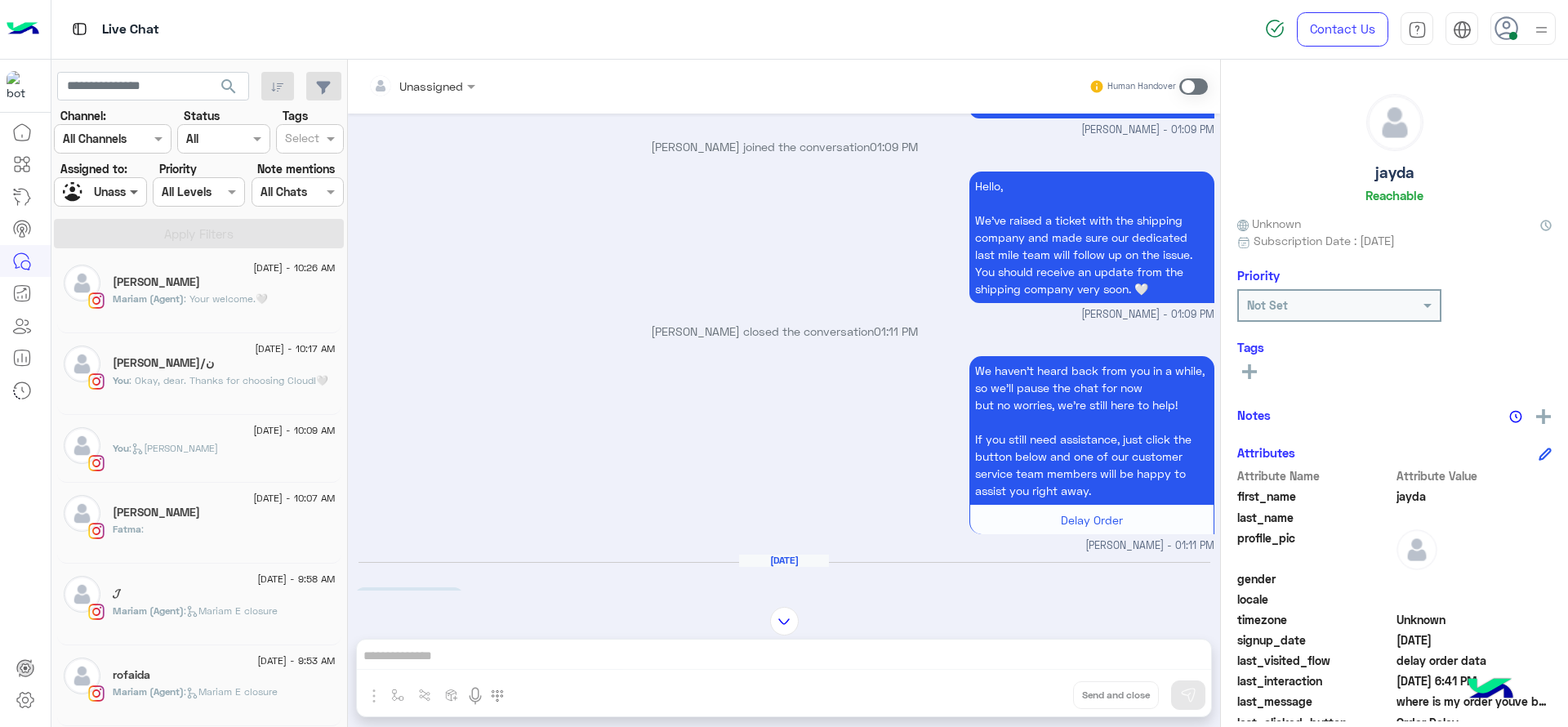
click at [129, 192] on span at bounding box center [135, 191] width 21 height 17
click at [116, 299] on div "[PERSON_NAME]" at bounding box center [132, 309] width 120 height 29
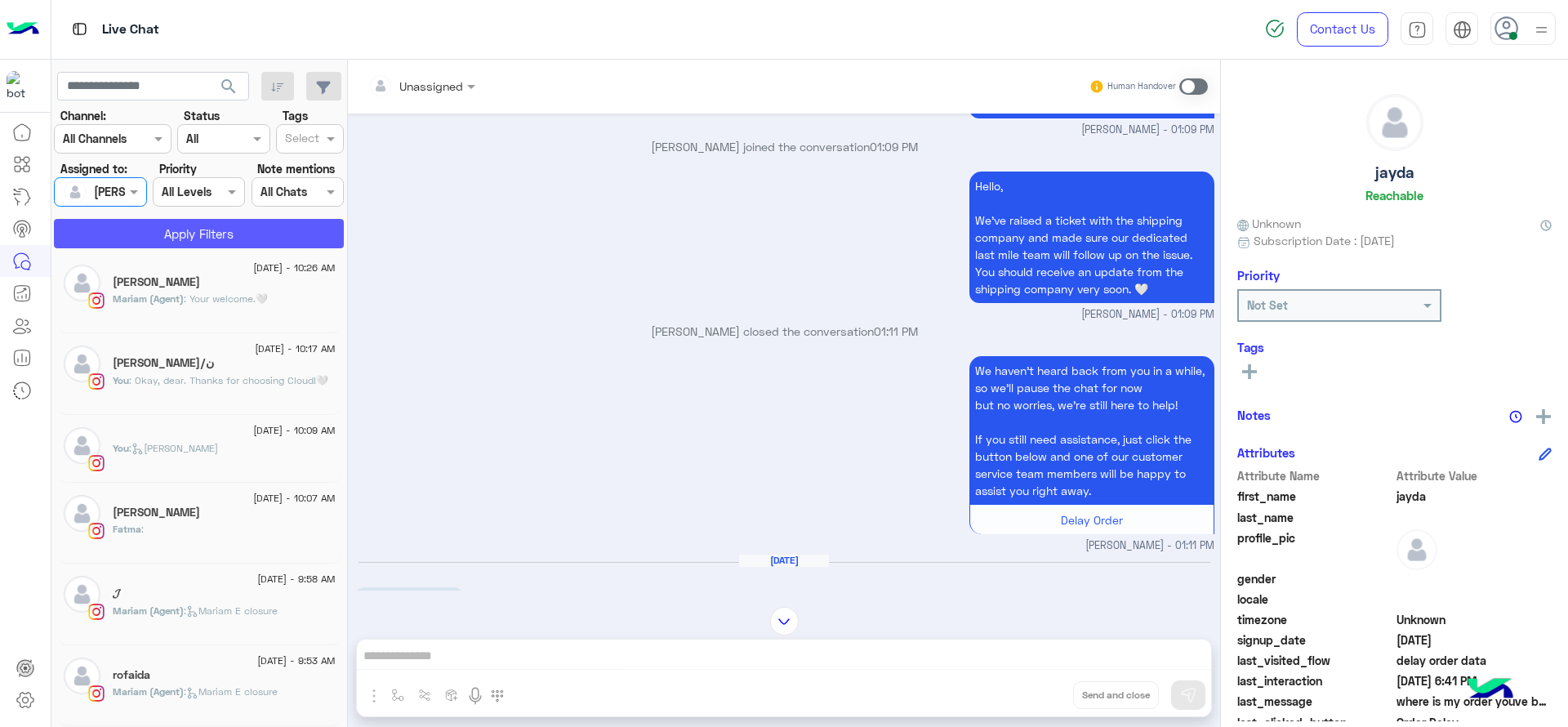
click at [163, 222] on button "Apply Filters" at bounding box center [199, 234] width 290 height 30
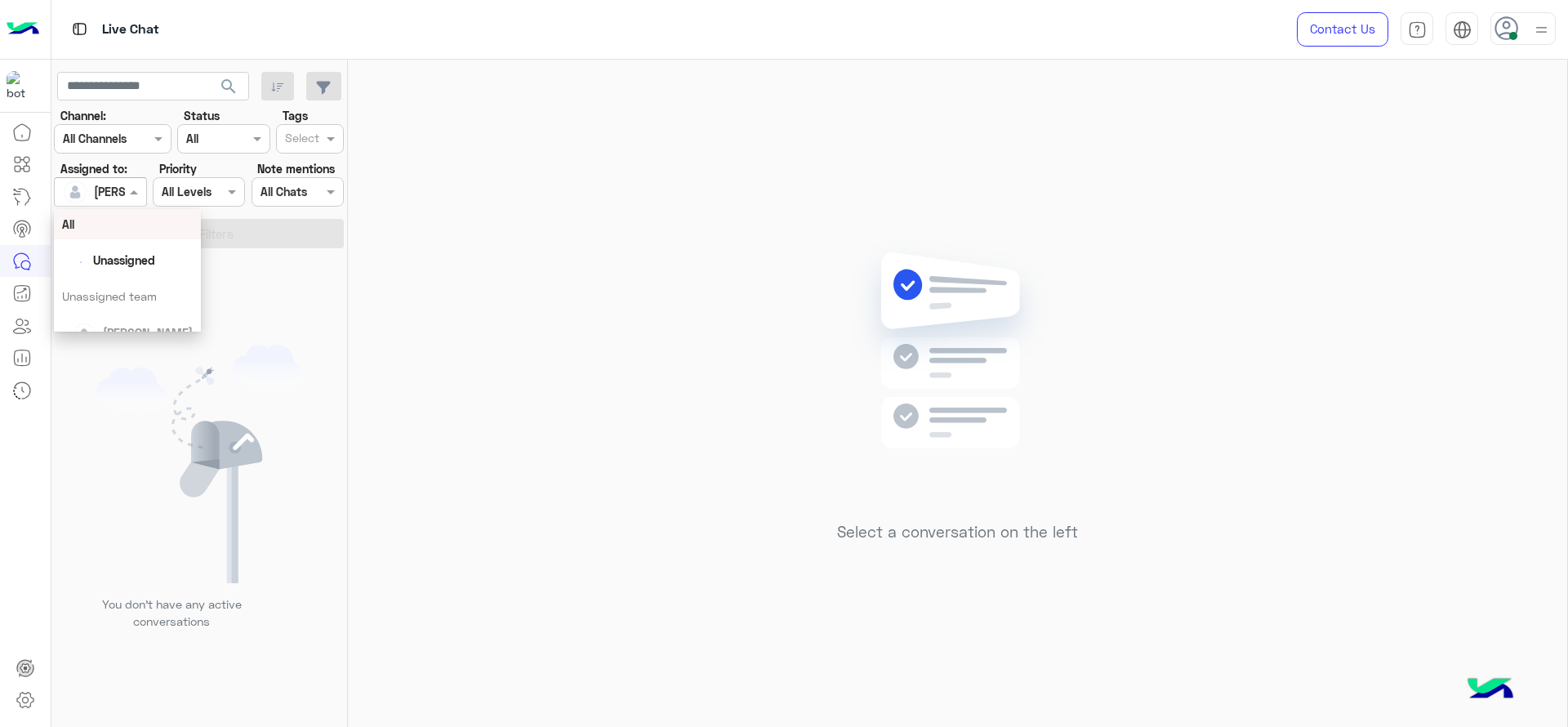
click at [102, 191] on div at bounding box center [100, 191] width 91 height 19
click at [141, 253] on span "Unassigned" at bounding box center [123, 260] width 62 height 14
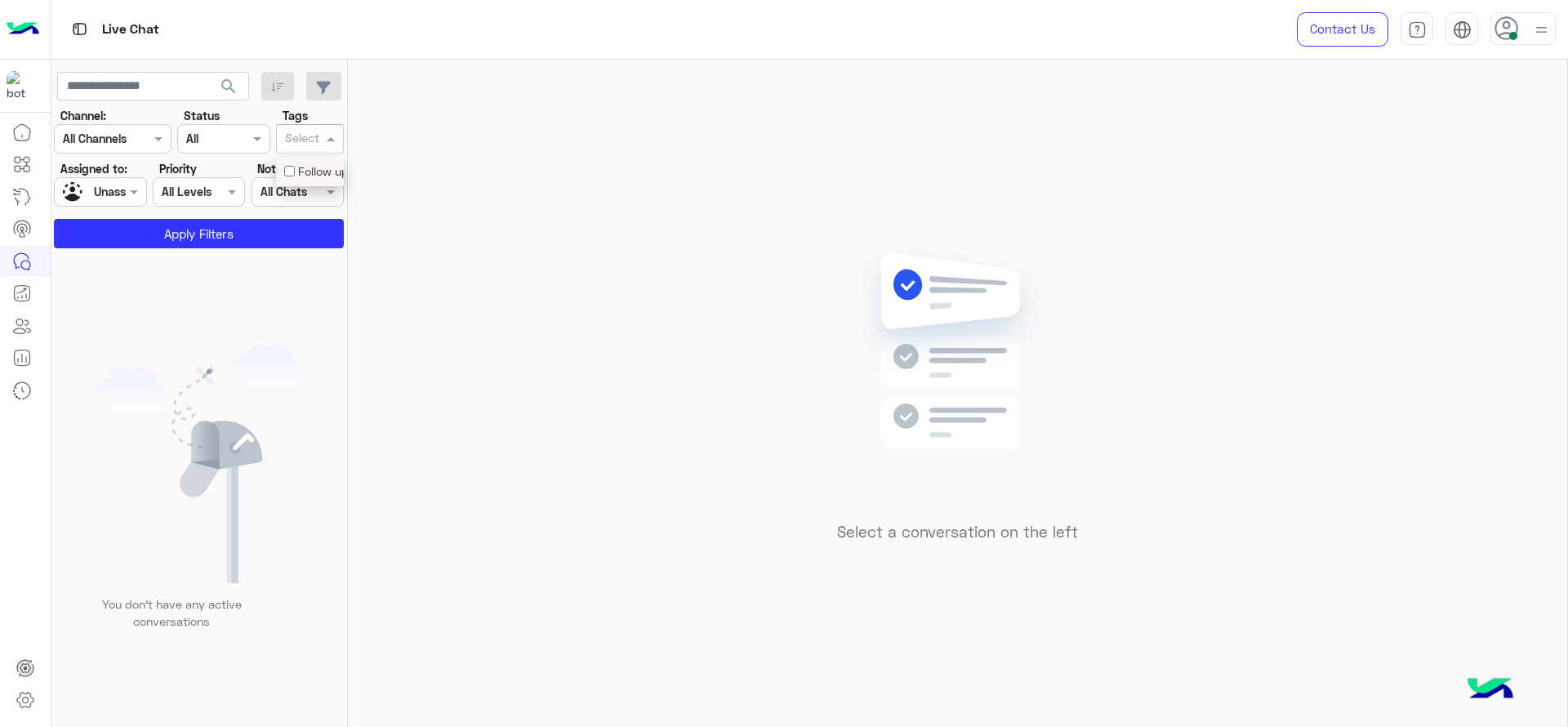
click at [312, 134] on input "text" at bounding box center [302, 139] width 35 height 17
click at [309, 173] on div "Follow up" at bounding box center [310, 171] width 51 height 17
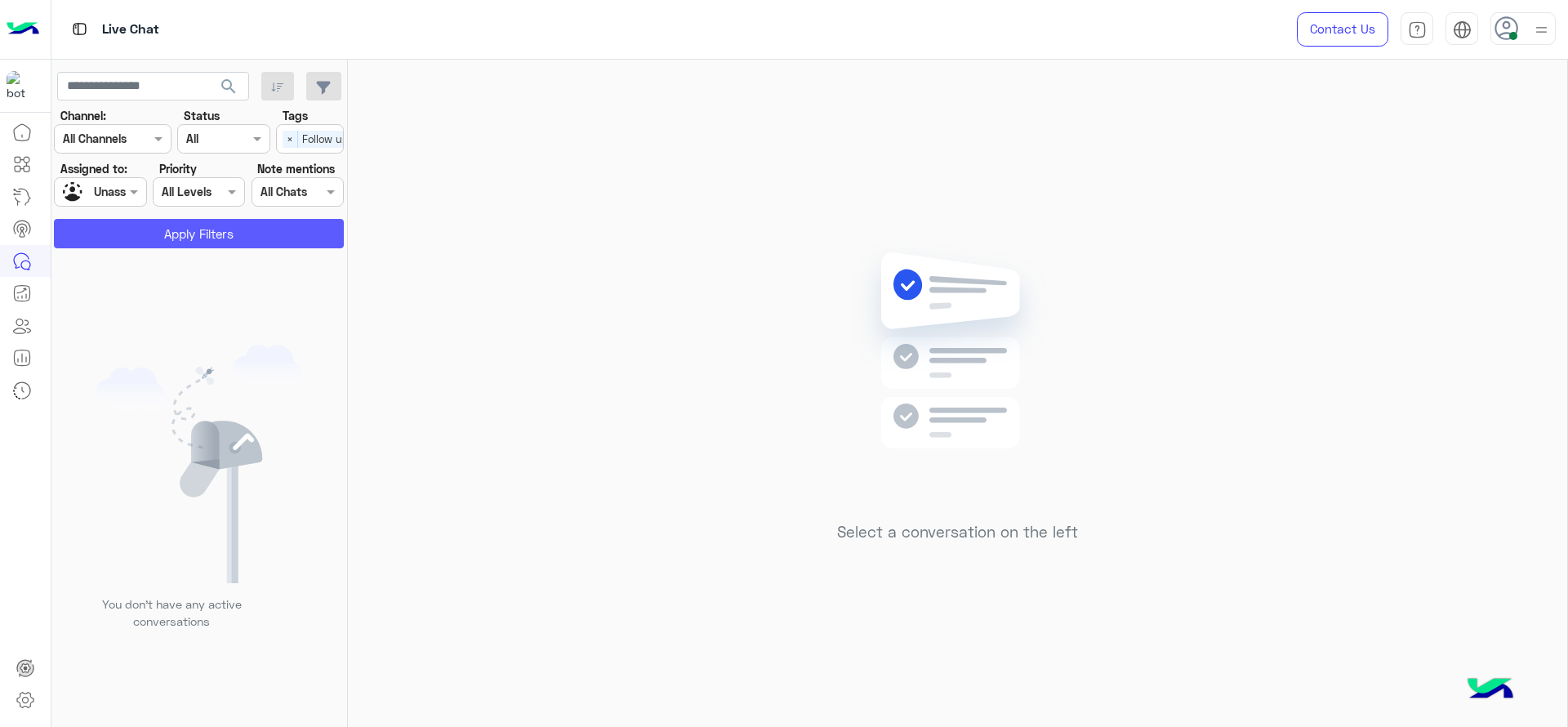
click at [241, 244] on button "Apply Filters" at bounding box center [199, 234] width 290 height 30
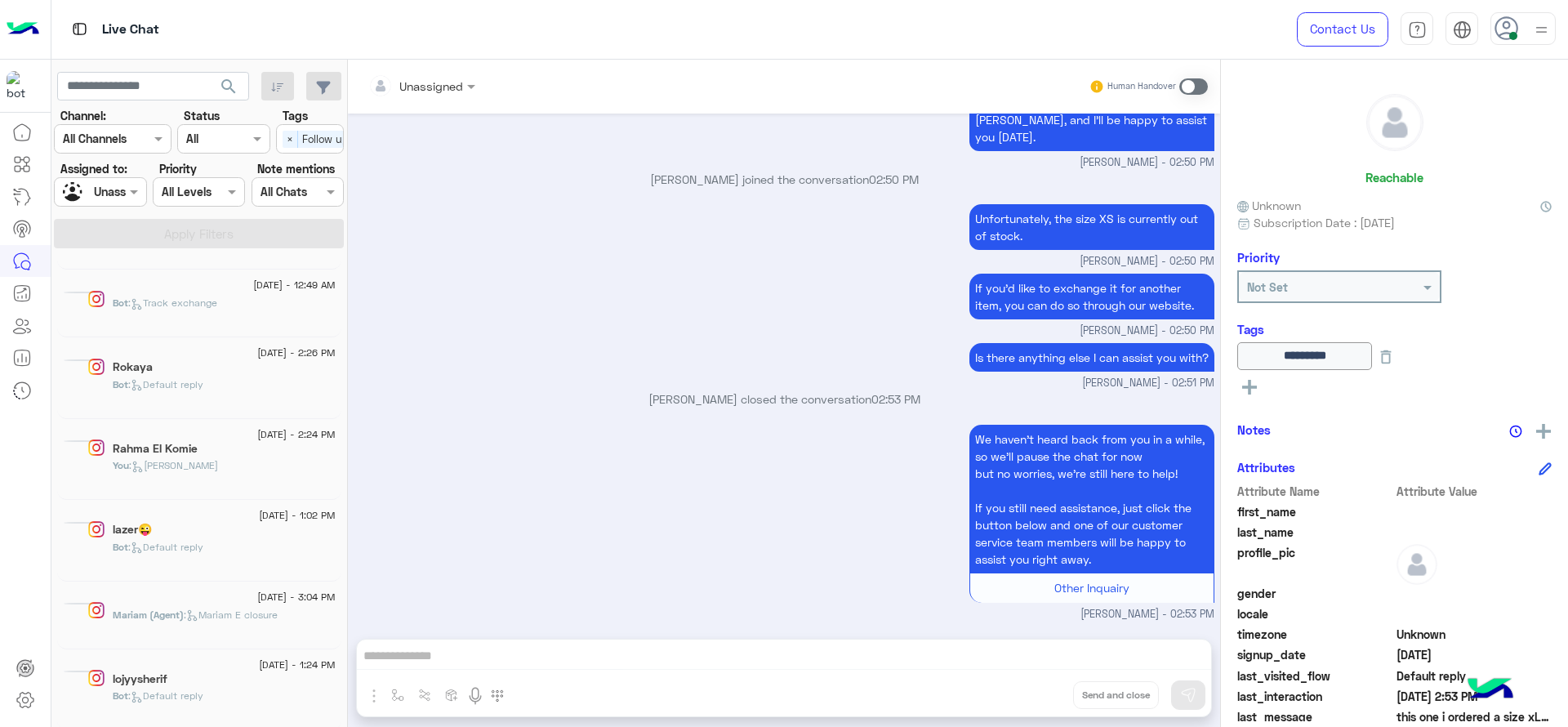
scroll to position [2636, 0]
click at [198, 705] on div "Bot : Default reply" at bounding box center [224, 699] width 223 height 29
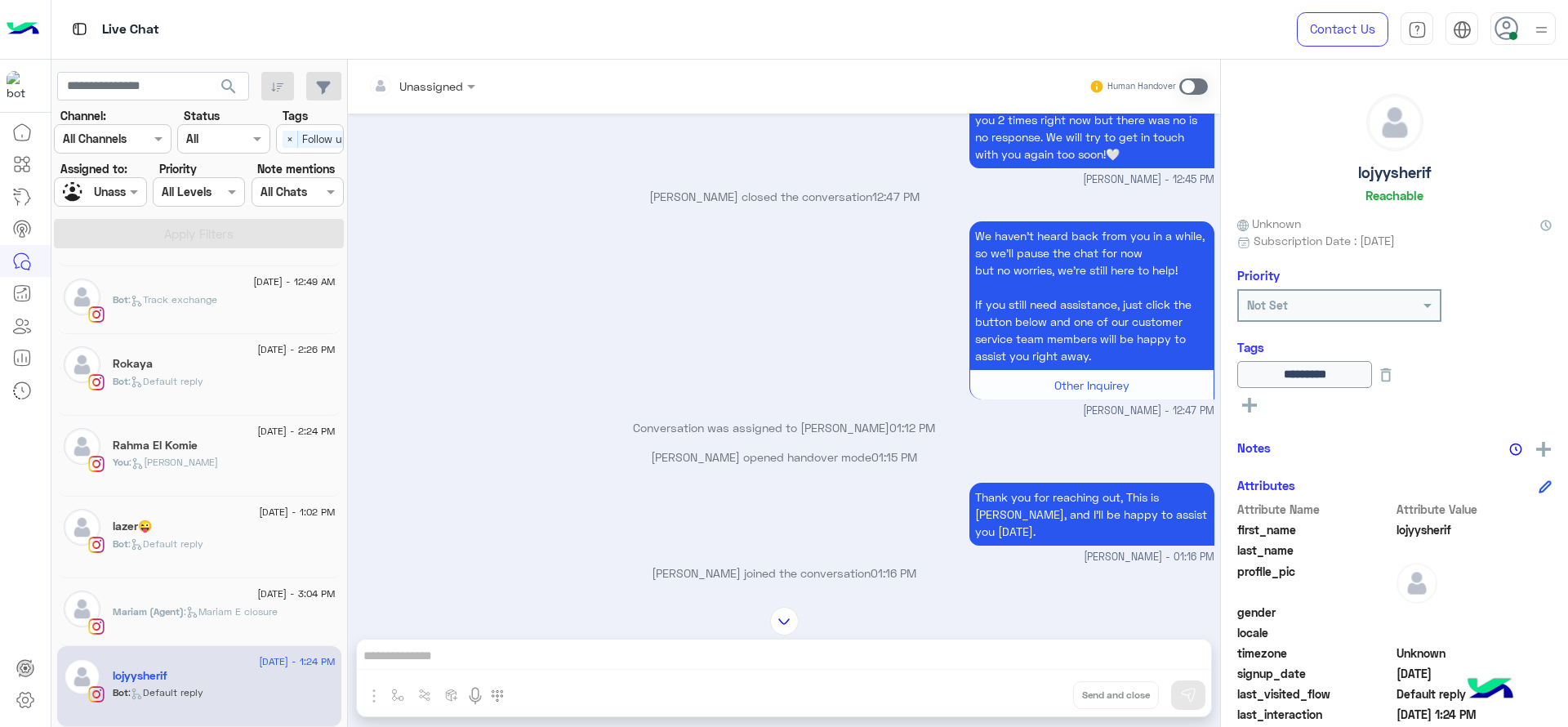
scroll to position [677, 0]
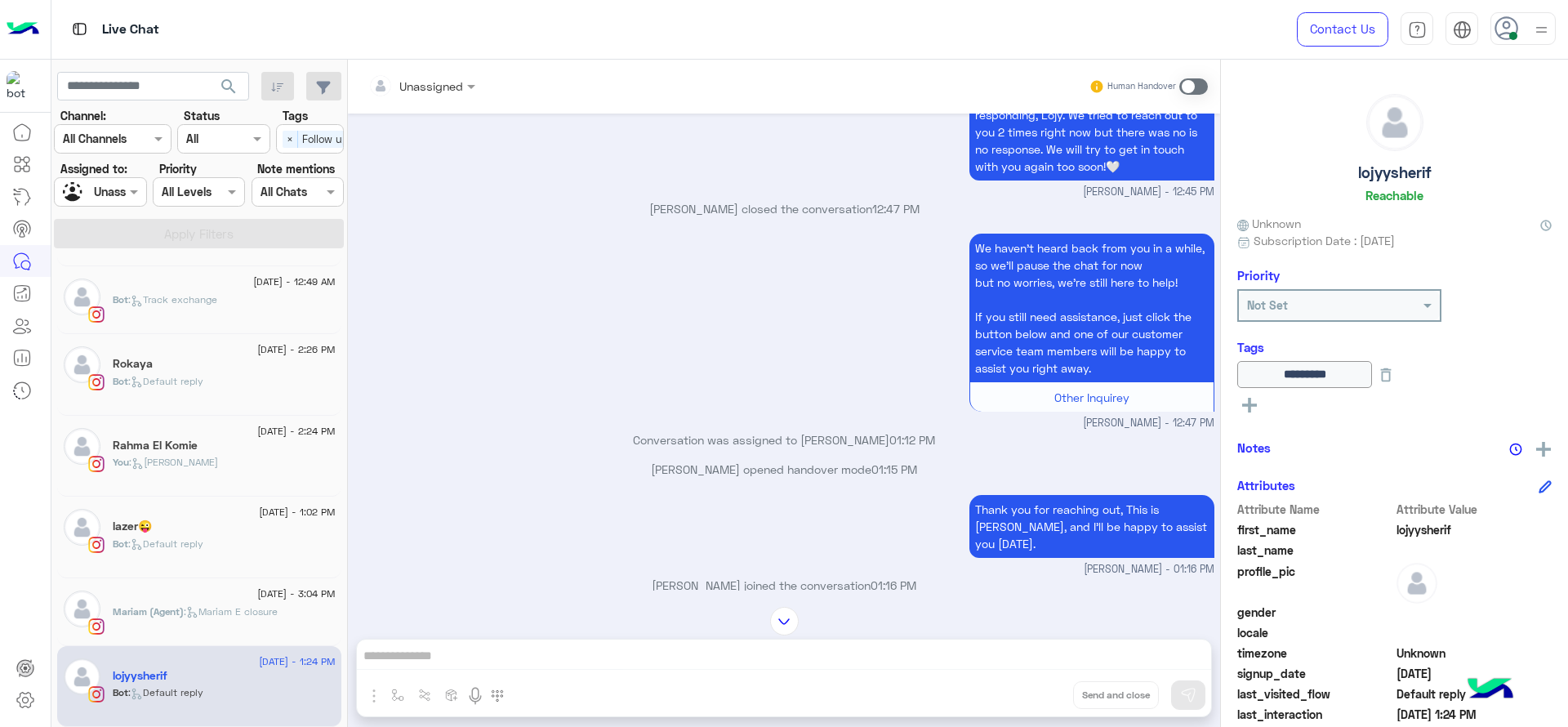
click at [1252, 415] on div "********* See All" at bounding box center [1394, 391] width 314 height 59
click at [1250, 404] on rect at bounding box center [1249, 405] width 3 height 15
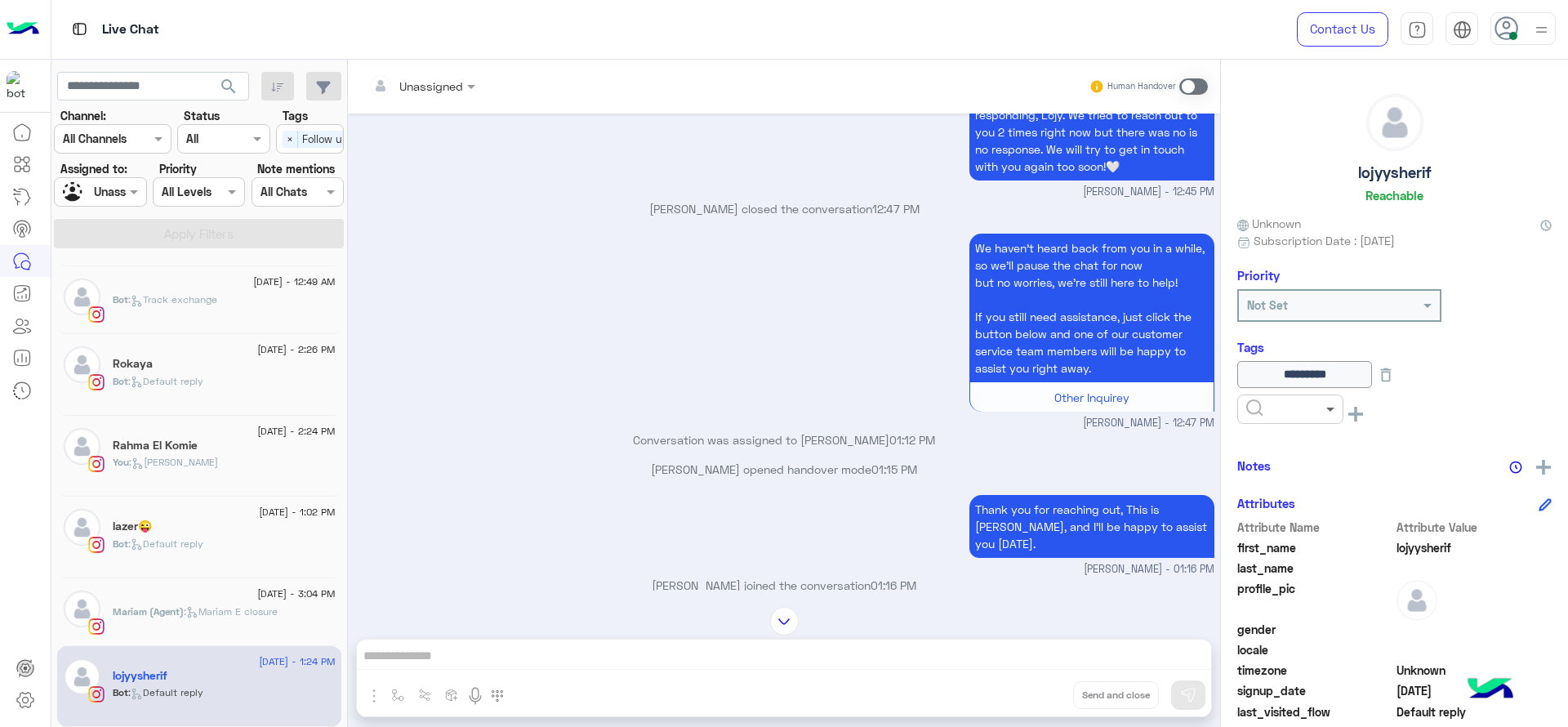
click at [1325, 400] on span at bounding box center [1332, 408] width 21 height 17
click at [1320, 456] on div "Notes" at bounding box center [1394, 466] width 314 height 21
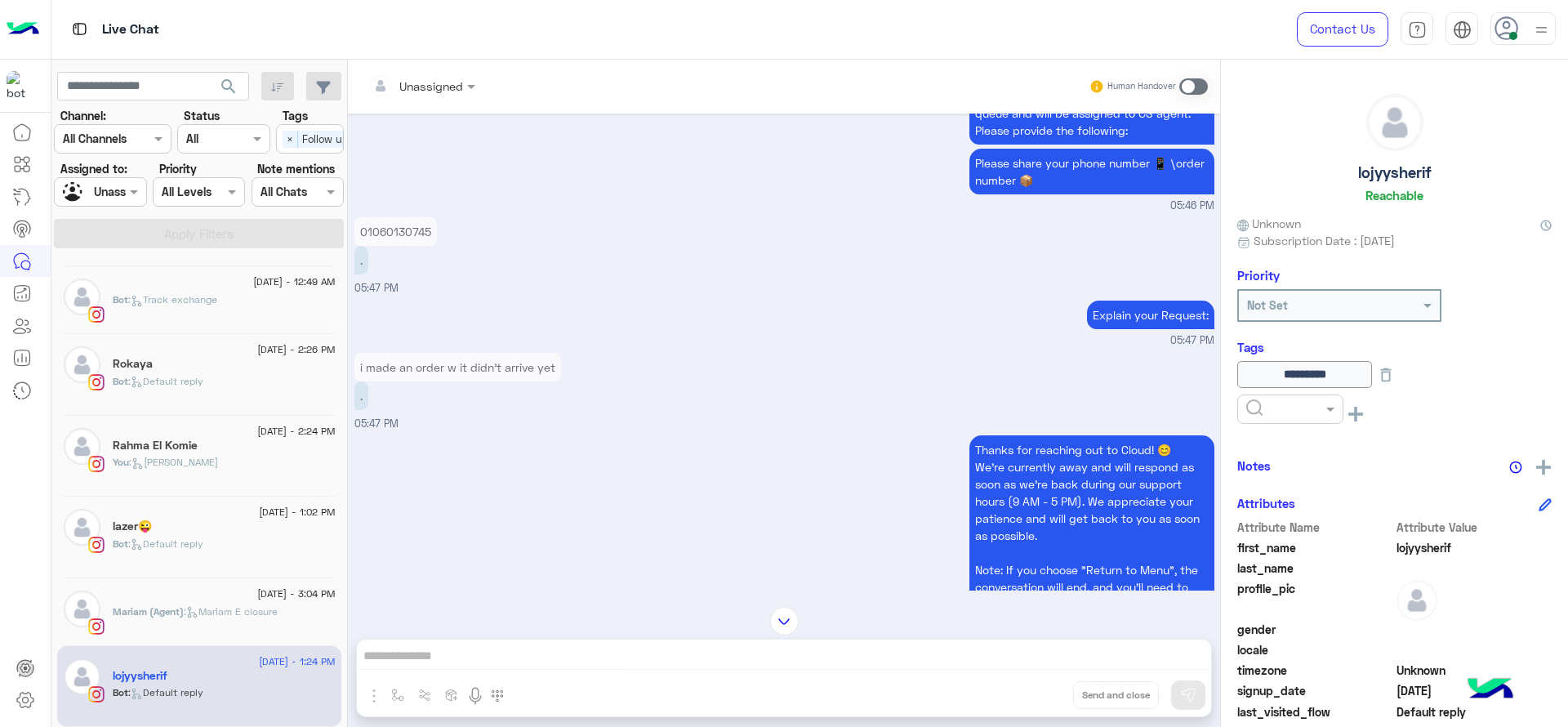
scroll to position [114, 0]
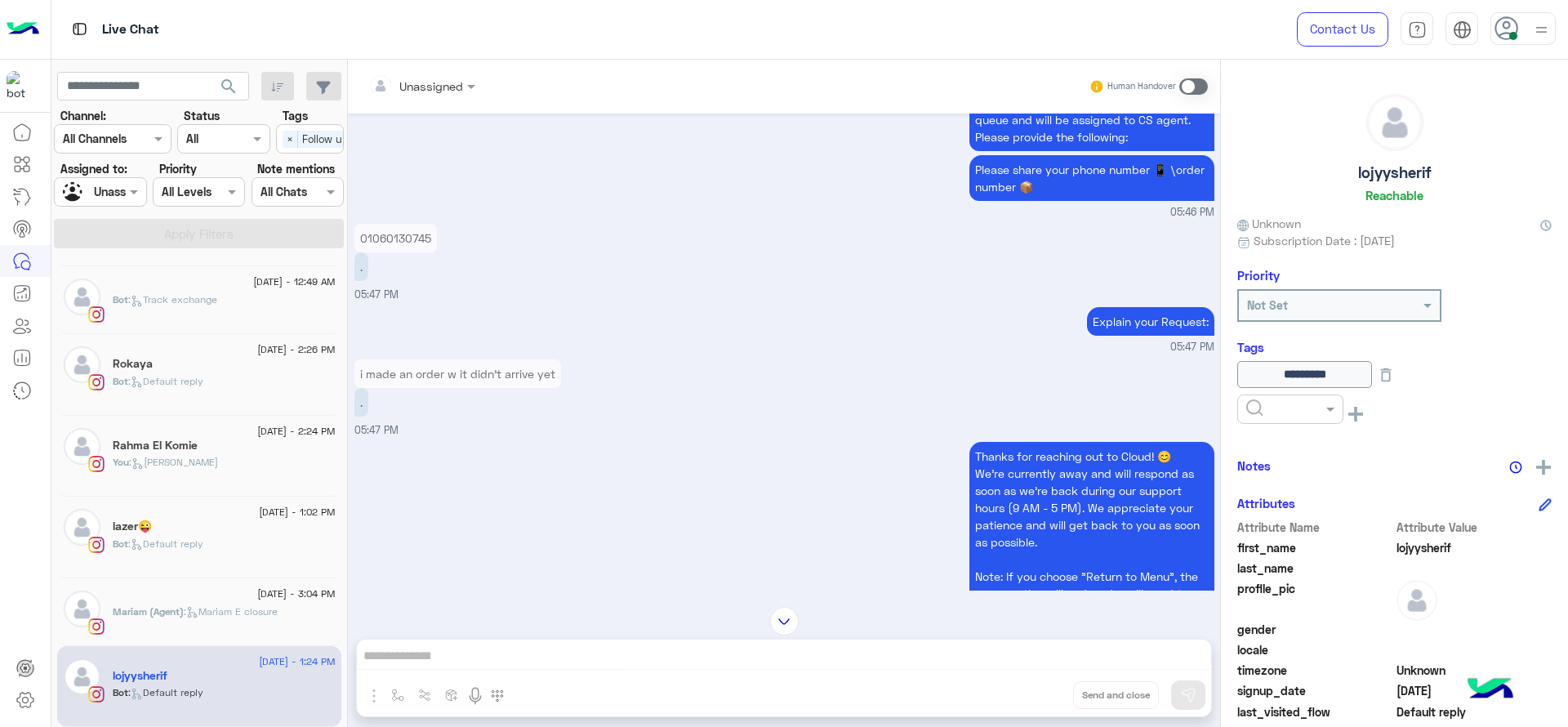
click at [384, 244] on p "01060130745" at bounding box center [396, 238] width 83 height 29
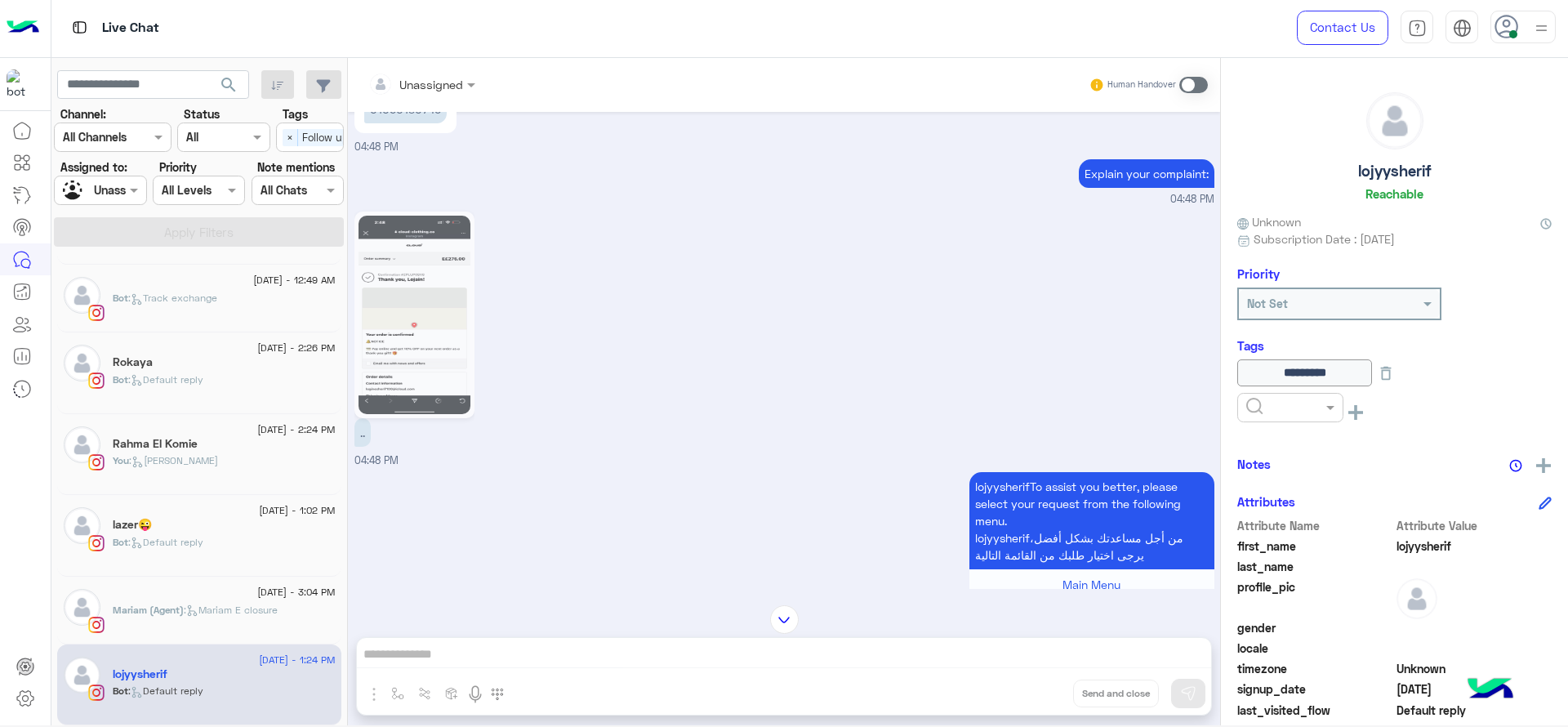
scroll to position [1461, 0]
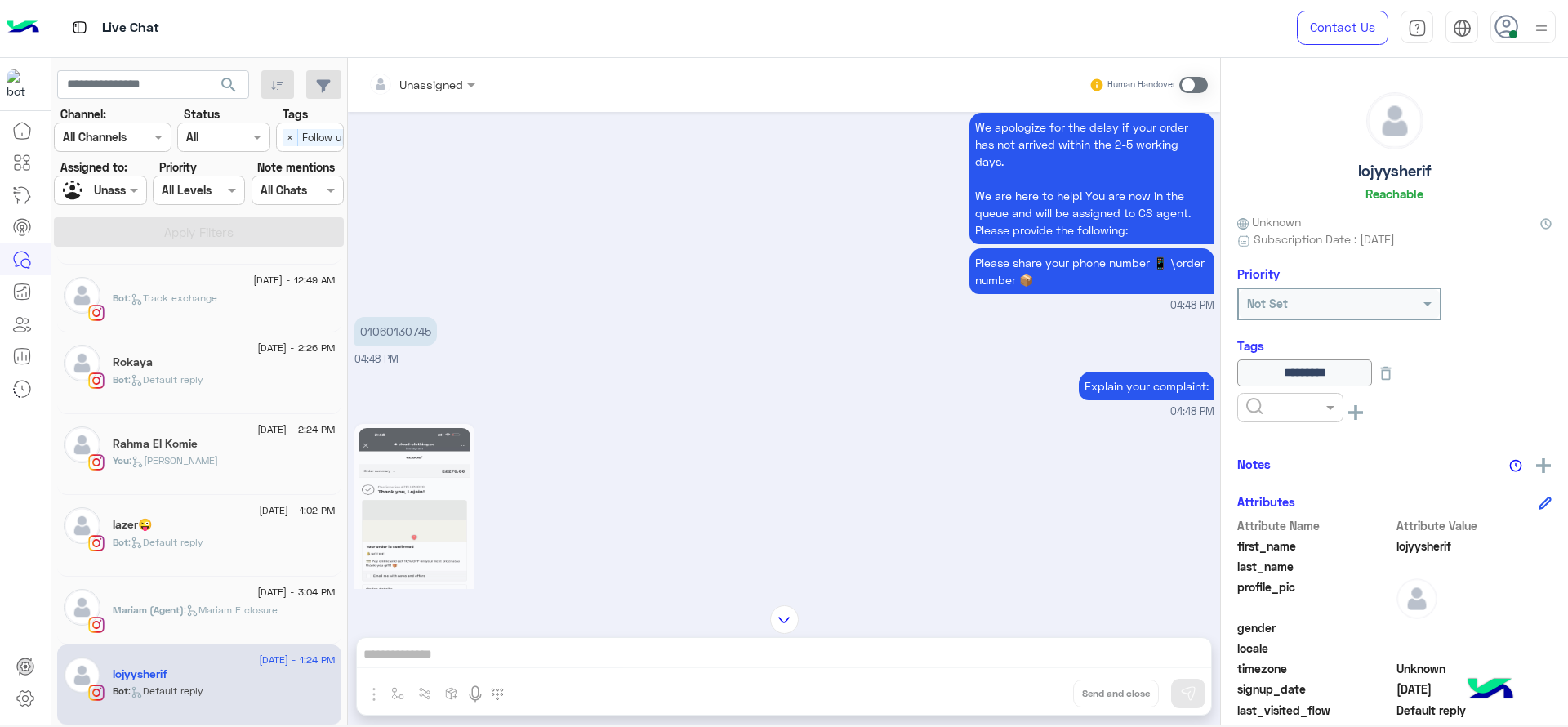
click at [396, 346] on p "01060130745" at bounding box center [396, 331] width 83 height 29
copy p "01060130745"
click at [437, 553] on img at bounding box center [414, 526] width 112 height 199
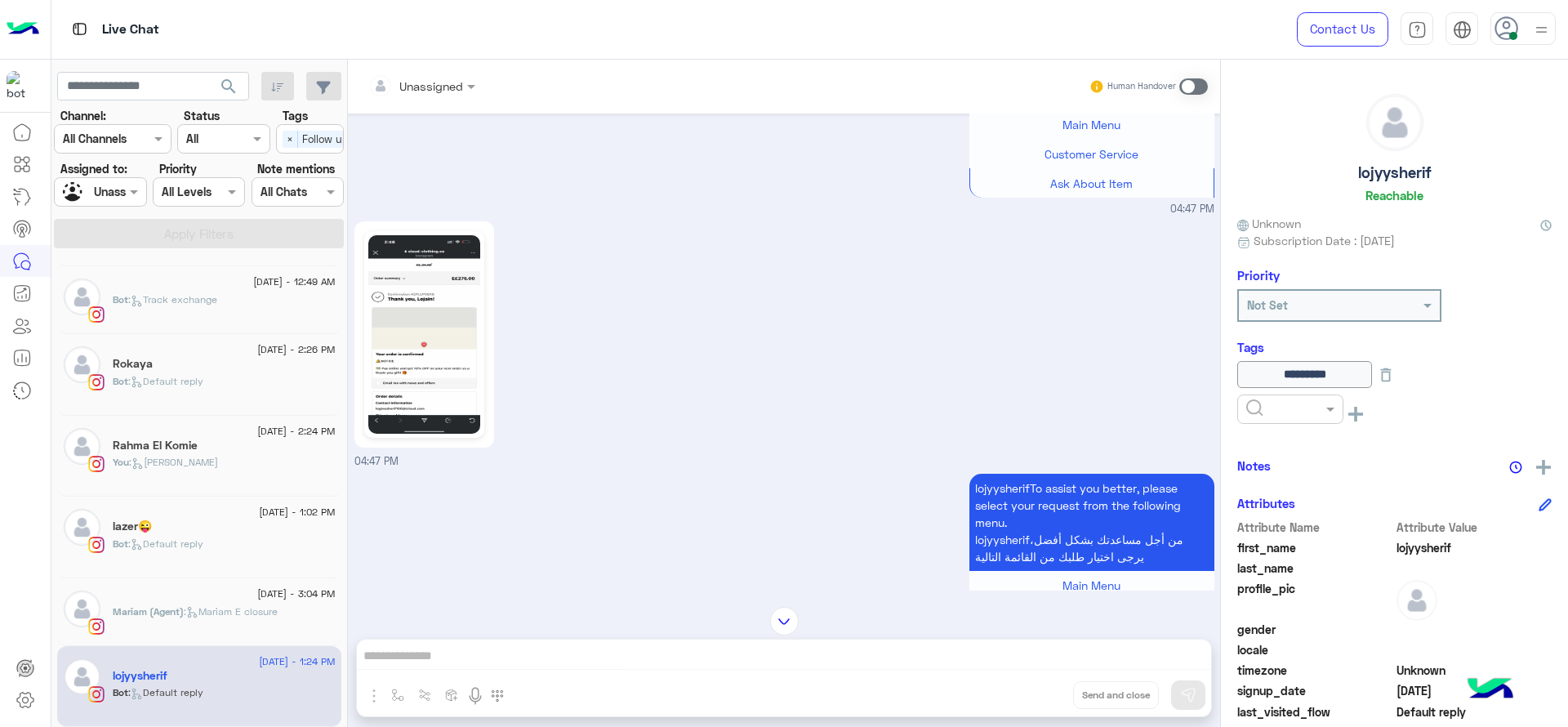
scroll to position [395, 0]
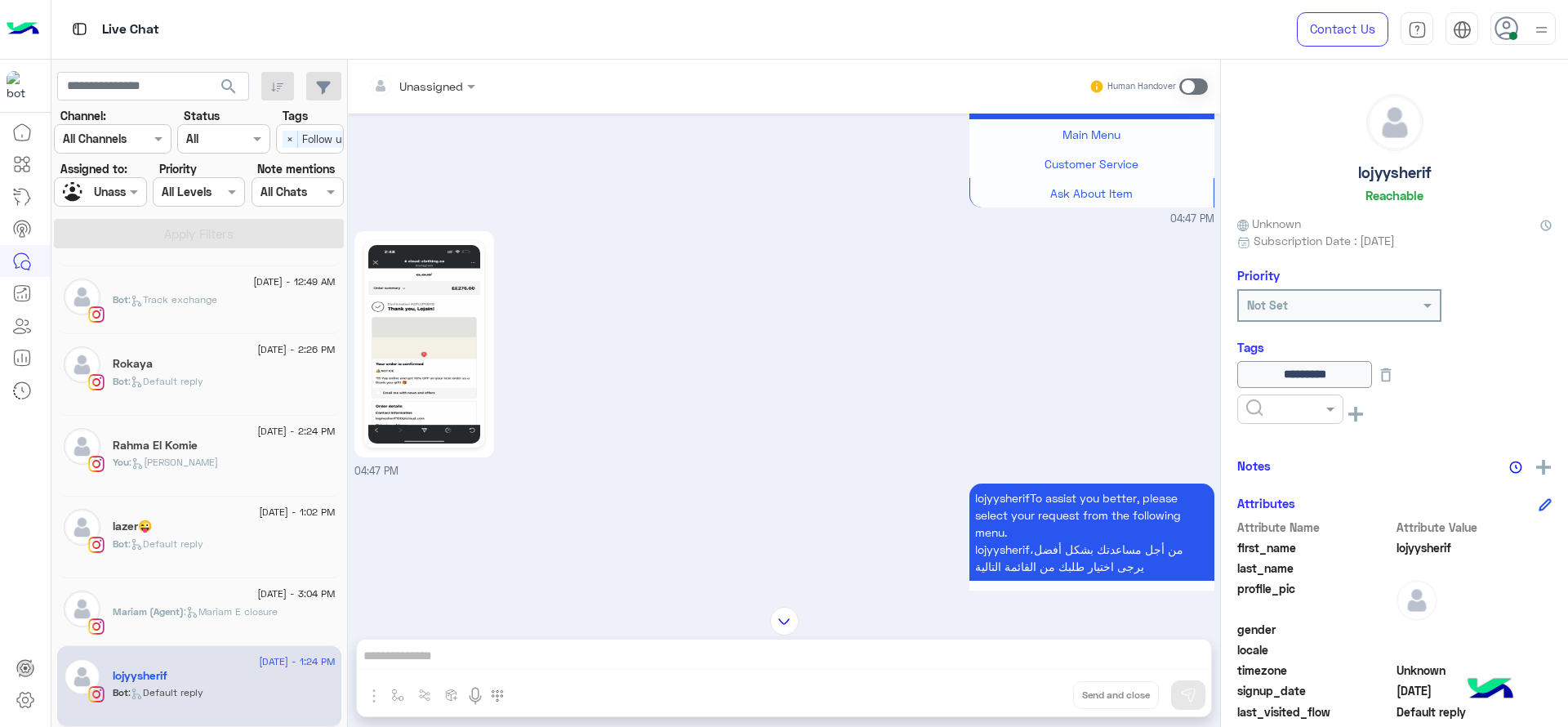
click at [400, 337] on img at bounding box center [424, 344] width 112 height 199
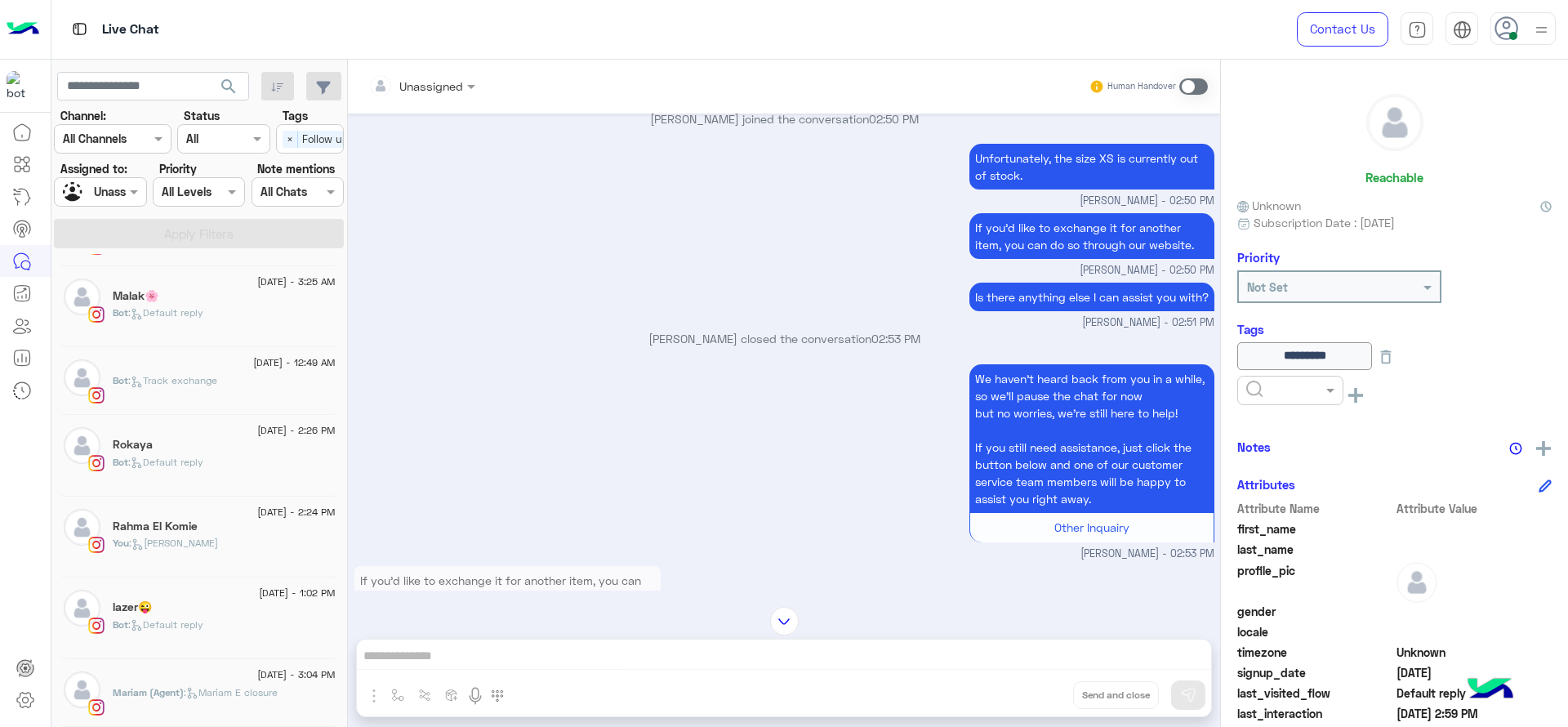
scroll to position [1586, 0]
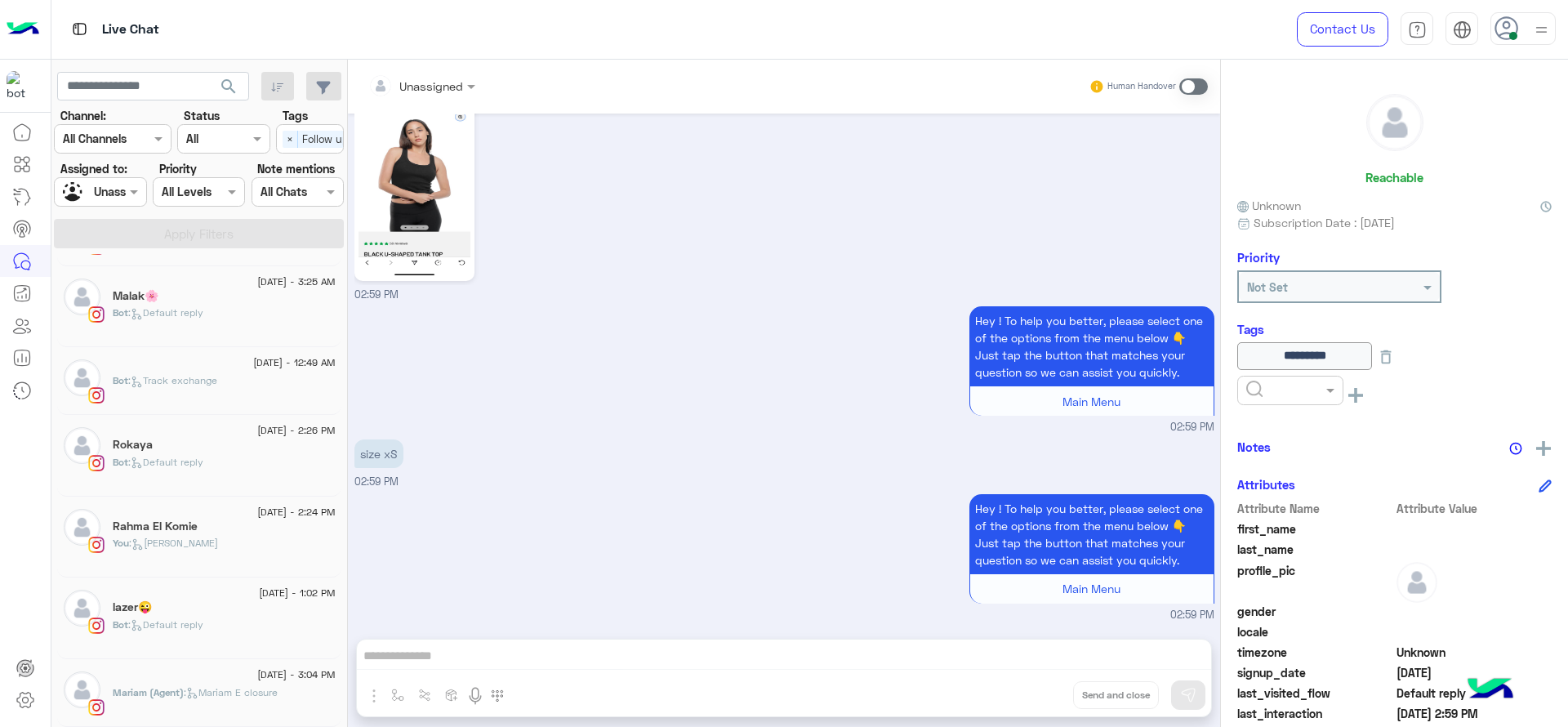
click at [566, 398] on div "Hey ! To help you better, please select one of the options from the menu below …" at bounding box center [784, 368] width 860 height 133
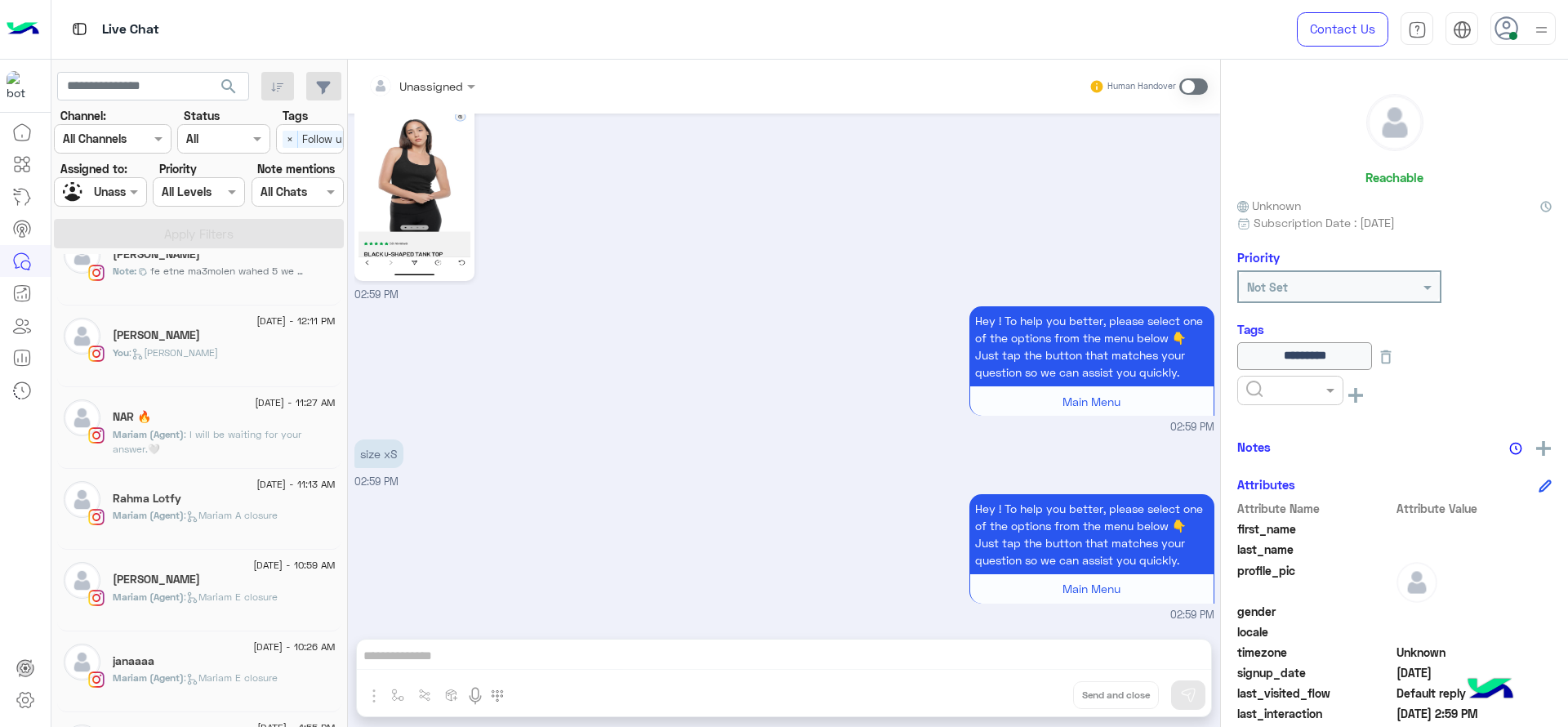
scroll to position [1309, 0]
click at [139, 190] on span at bounding box center [135, 191] width 21 height 17
click at [212, 500] on div "Rahma Lotfy" at bounding box center [224, 501] width 223 height 17
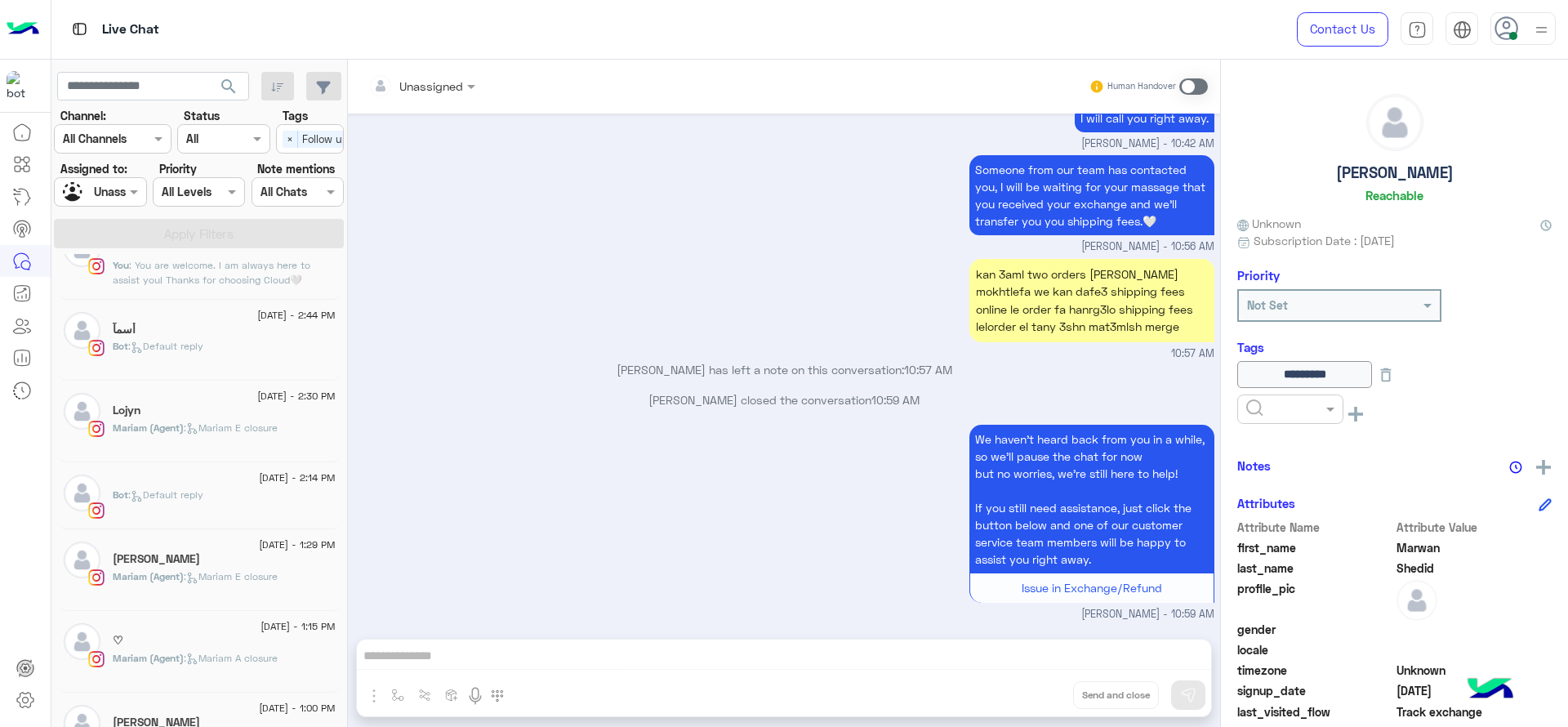
scroll to position [118, 0]
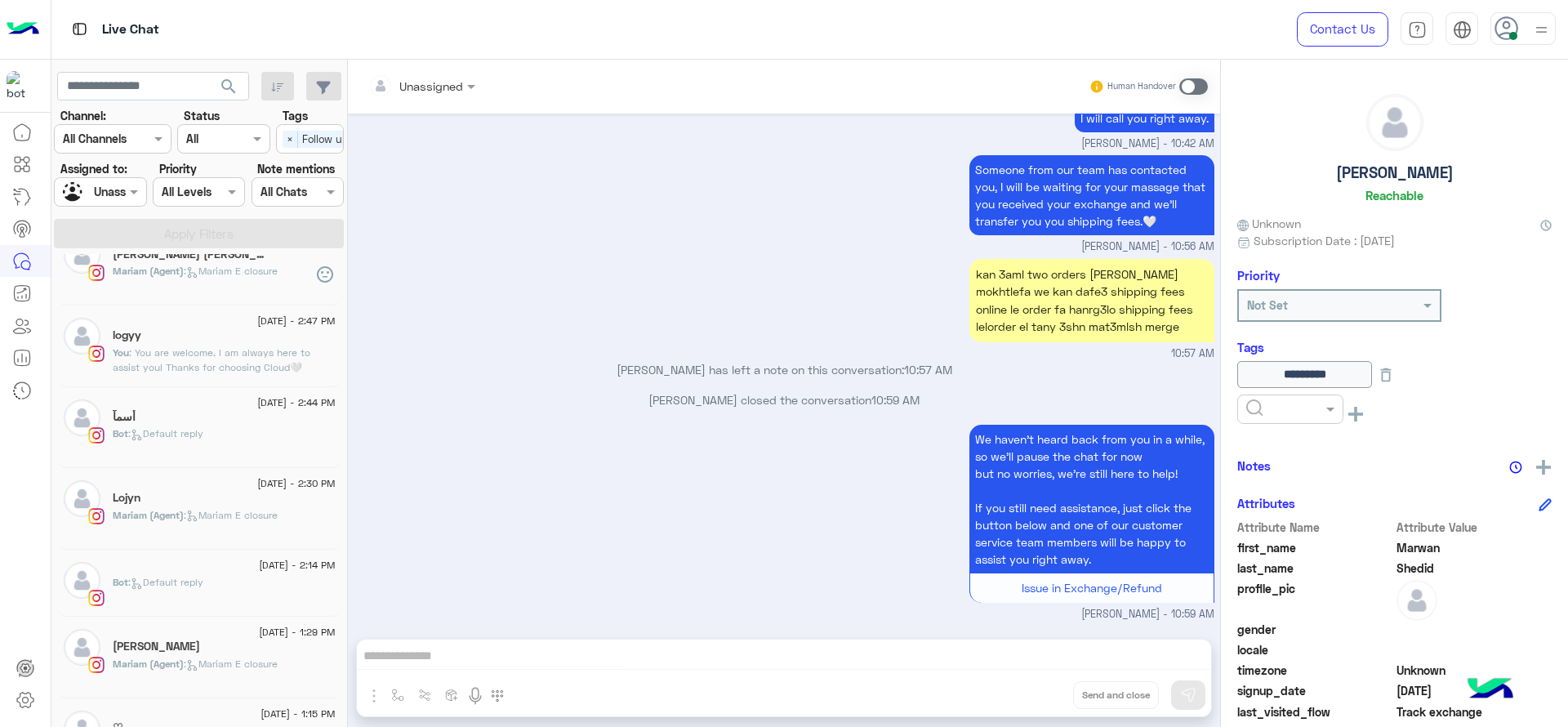
click at [221, 501] on div "Lojyn" at bounding box center [224, 499] width 223 height 17
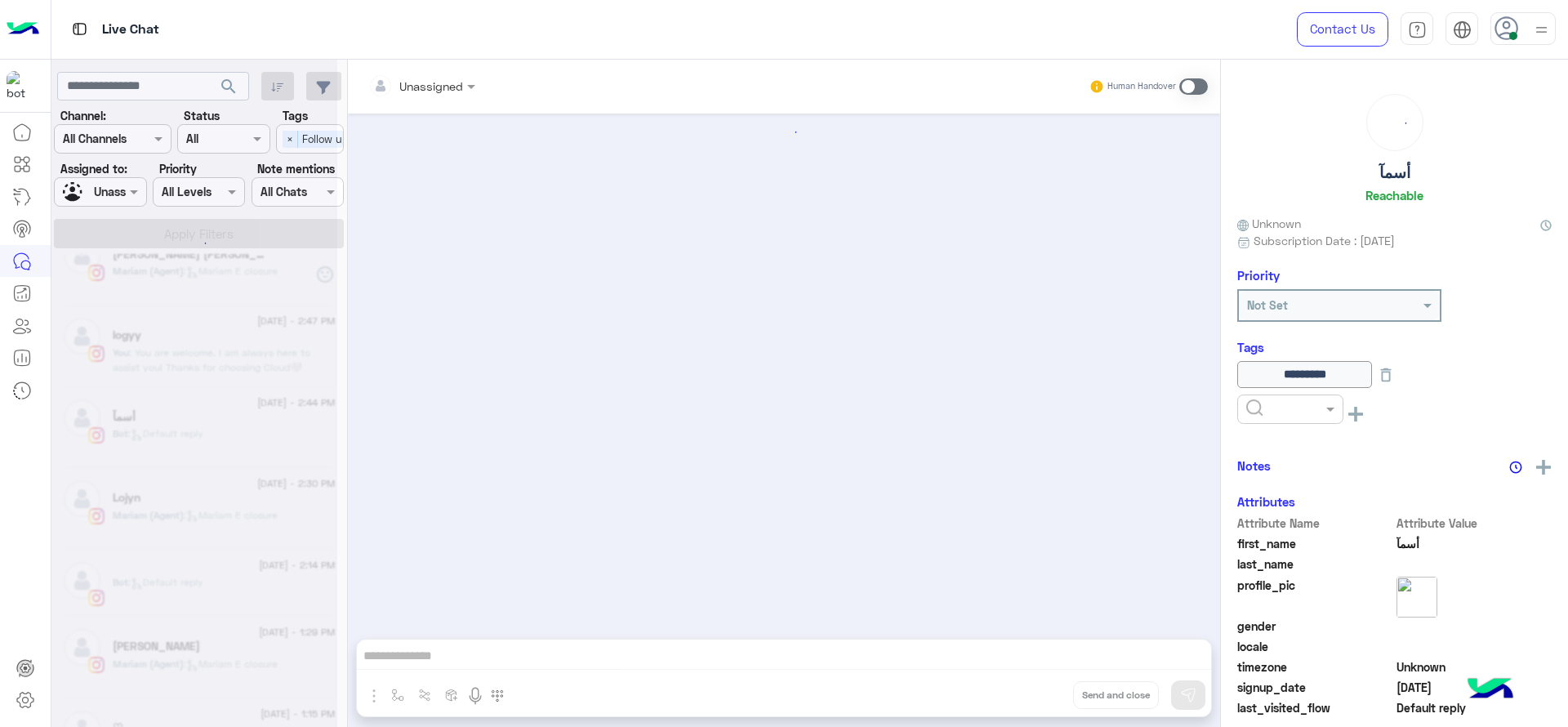
scroll to position [1346, 0]
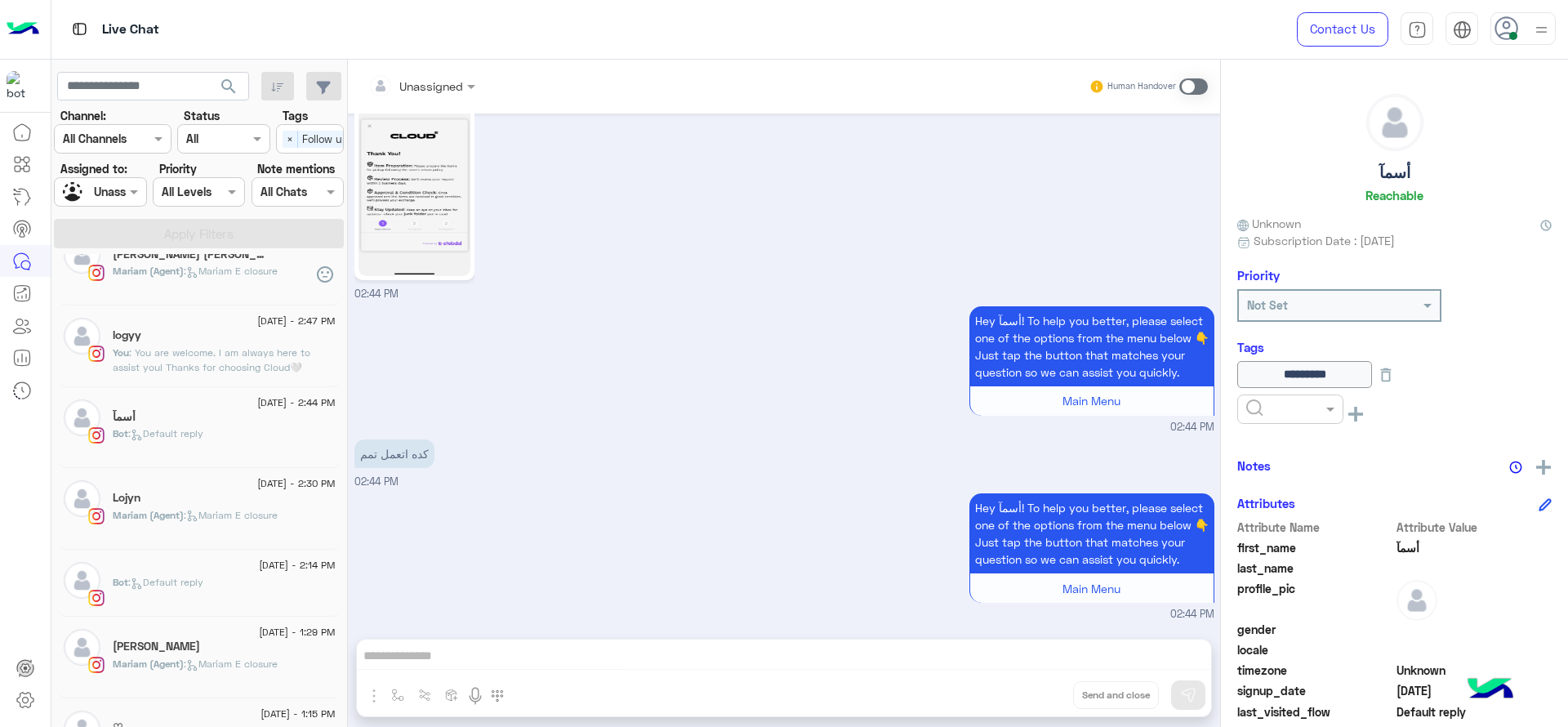
click at [471, 490] on div "Hey أسمآ! To help you better, please select one of the options from the menu be…" at bounding box center [784, 556] width 860 height 133
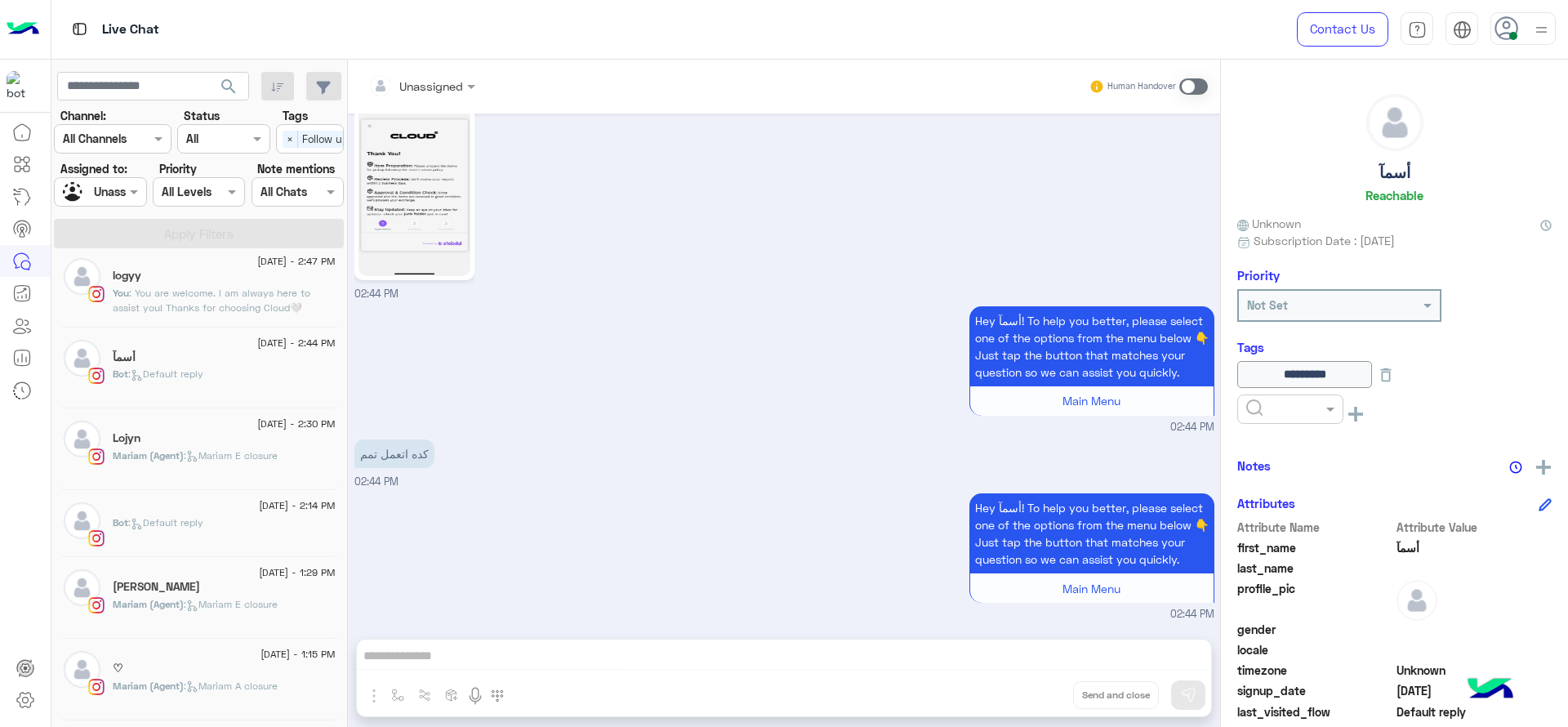
scroll to position [179, 0]
click at [202, 433] on div "Lojyn" at bounding box center [224, 438] width 223 height 17
click at [230, 449] on span ": Mariam E closure" at bounding box center [230, 453] width 94 height 12
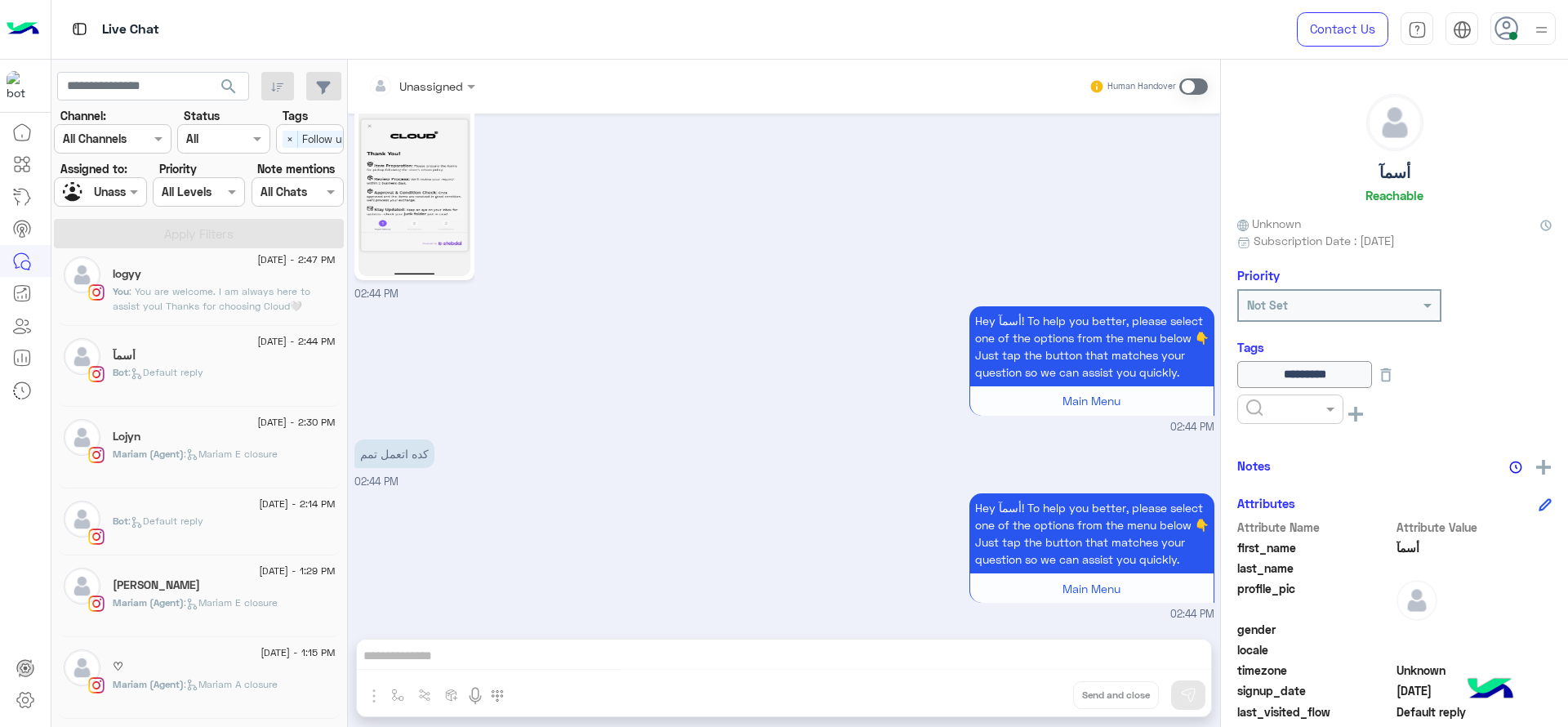
click at [200, 438] on div "Lojyn" at bounding box center [224, 438] width 223 height 17
click at [167, 438] on div "Lojyn" at bounding box center [224, 438] width 223 height 17
click at [140, 432] on h5 "Lojyn" at bounding box center [126, 437] width 28 height 14
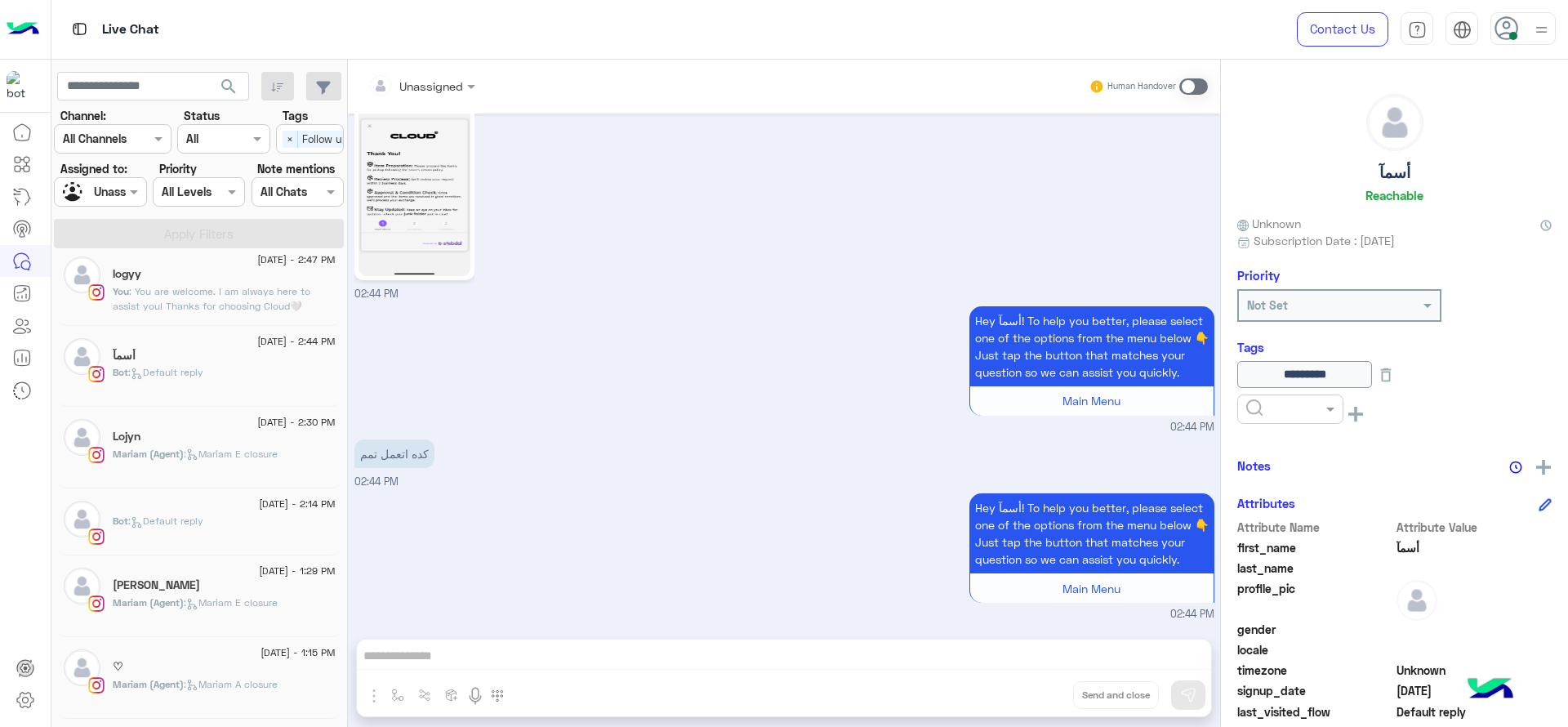
click at [203, 443] on div "Lojyn" at bounding box center [224, 438] width 223 height 17
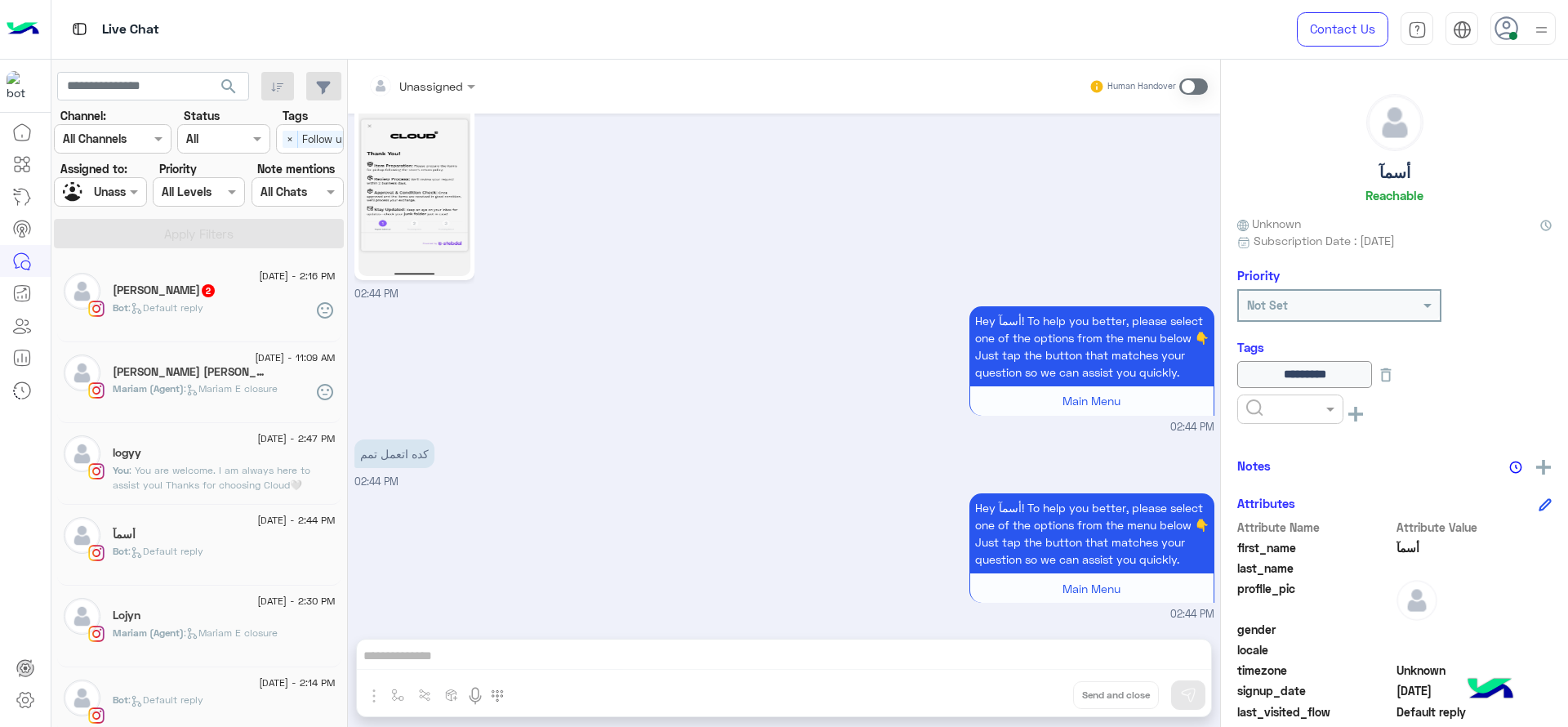
click at [258, 216] on section "Channel: Channel All Channels Status Channel All Tags Select × Follow up Assign…" at bounding box center [199, 177] width 272 height 141
click at [248, 319] on div "Bot : Default reply" at bounding box center [224, 314] width 223 height 29
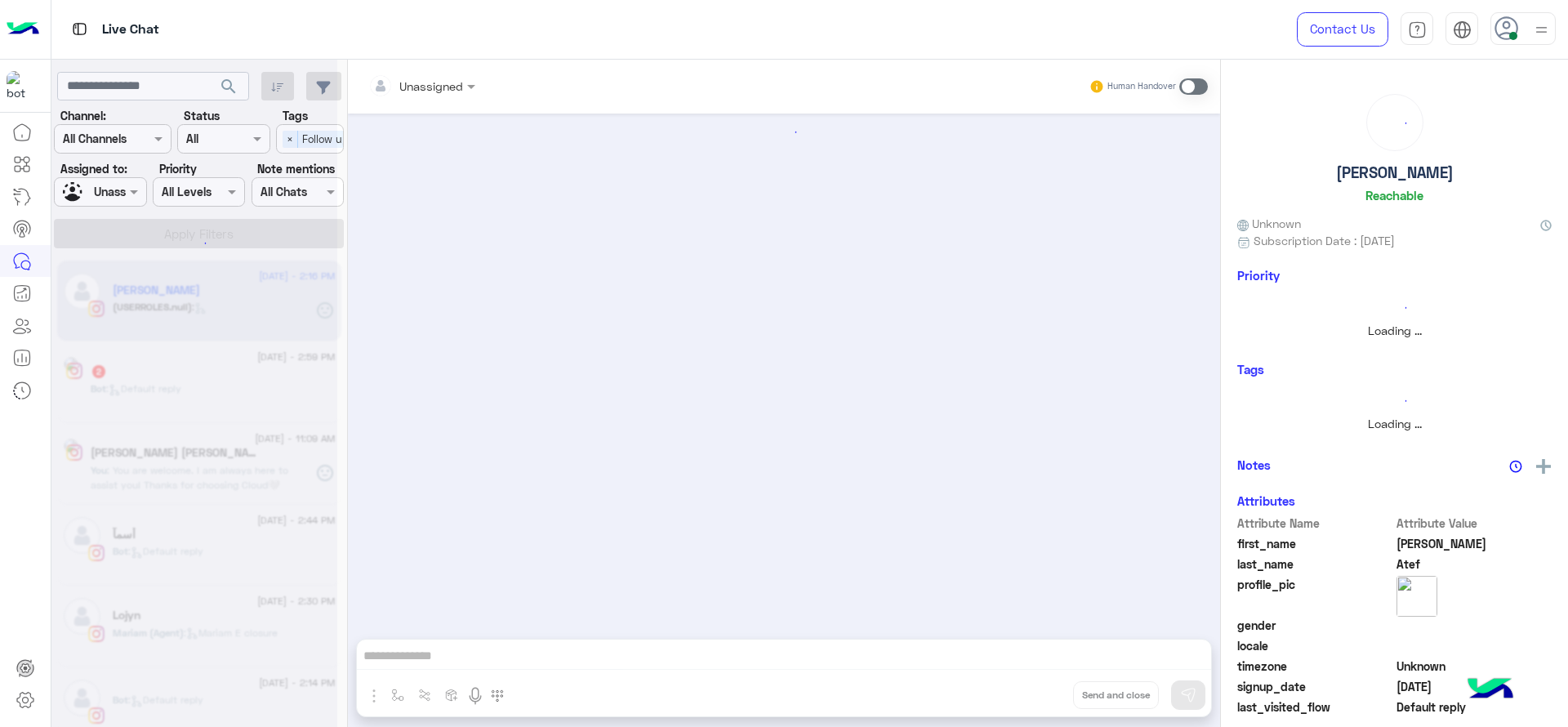
click at [248, 316] on div at bounding box center [195, 370] width 286 height 727
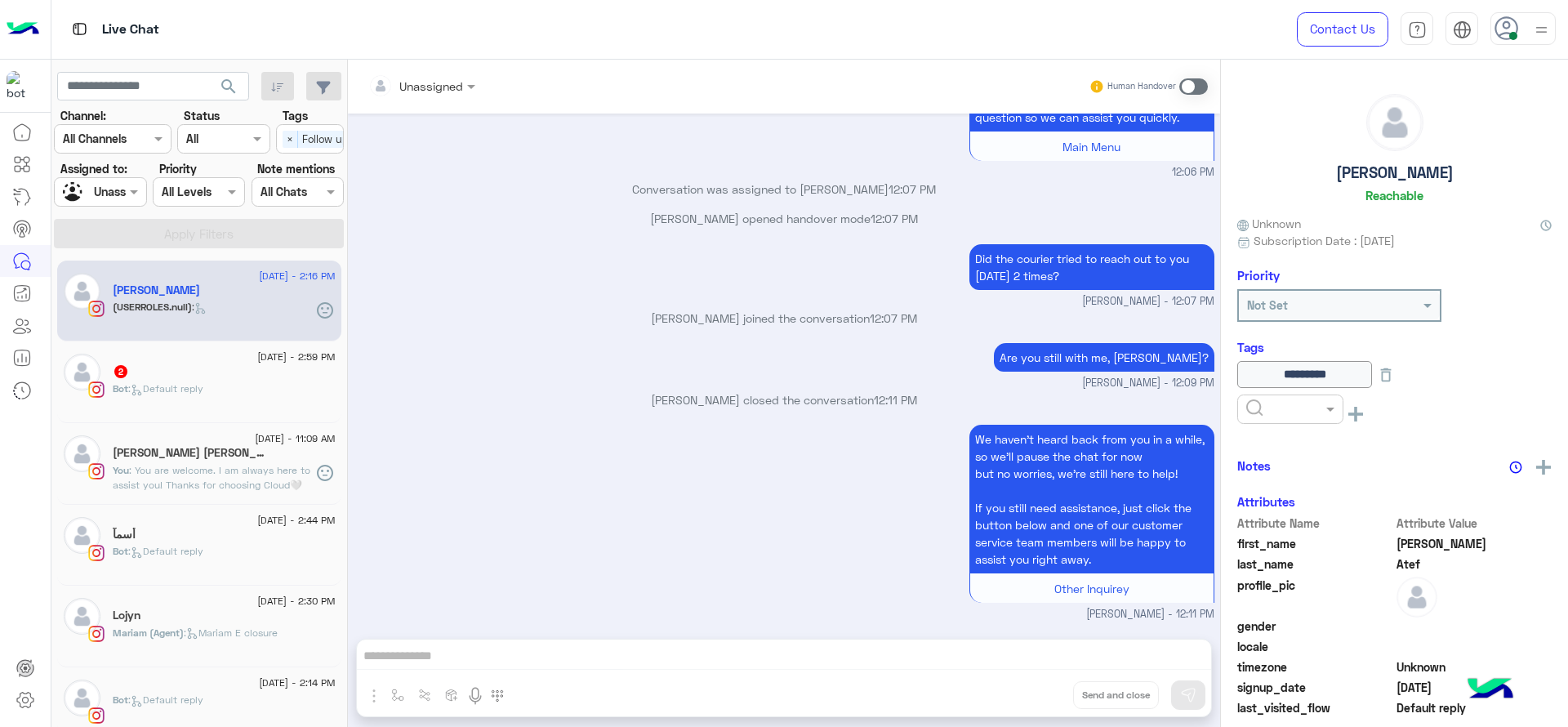
click at [429, 463] on div "We haven’t heard back from you in a while, so we’ll pause the chat for now but …" at bounding box center [784, 522] width 860 height 202
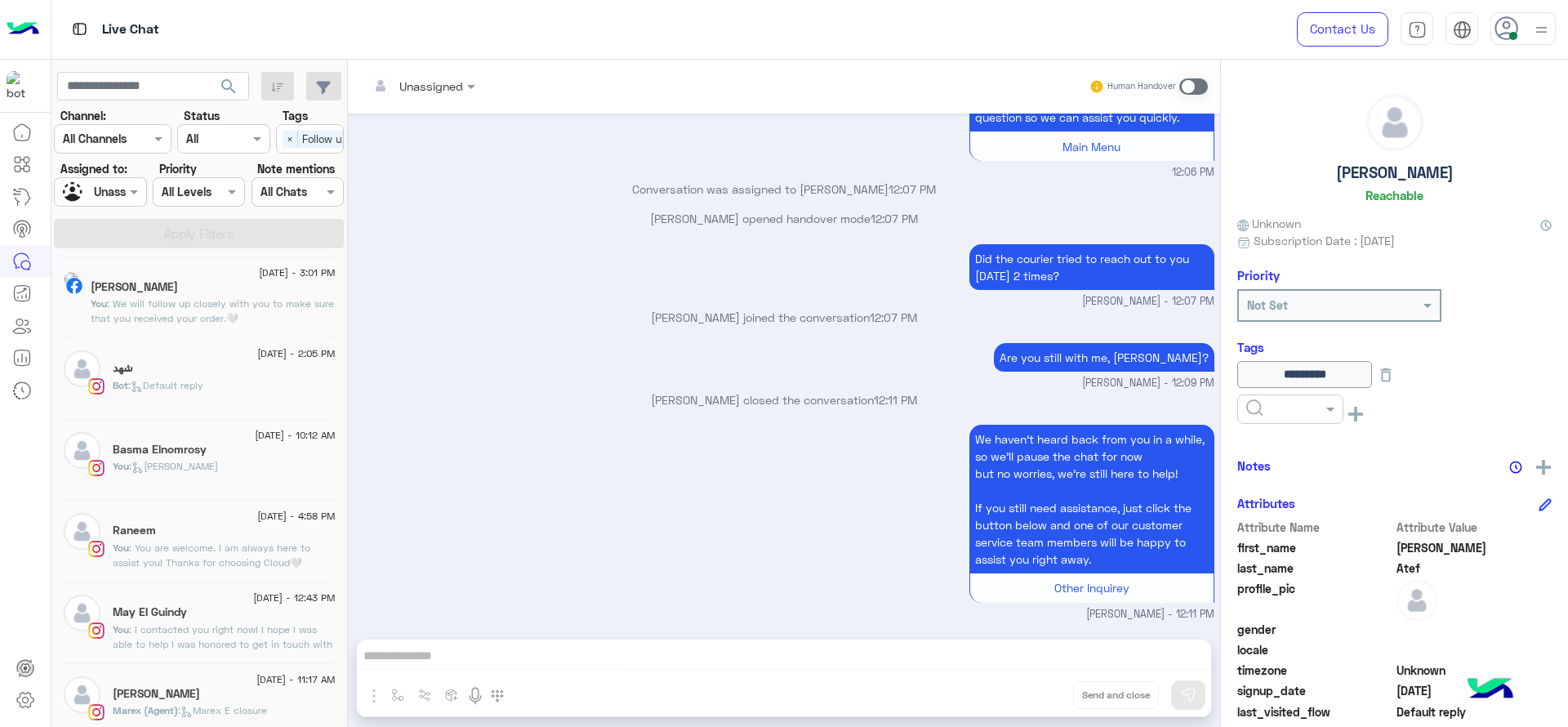
scroll to position [1990, 0]
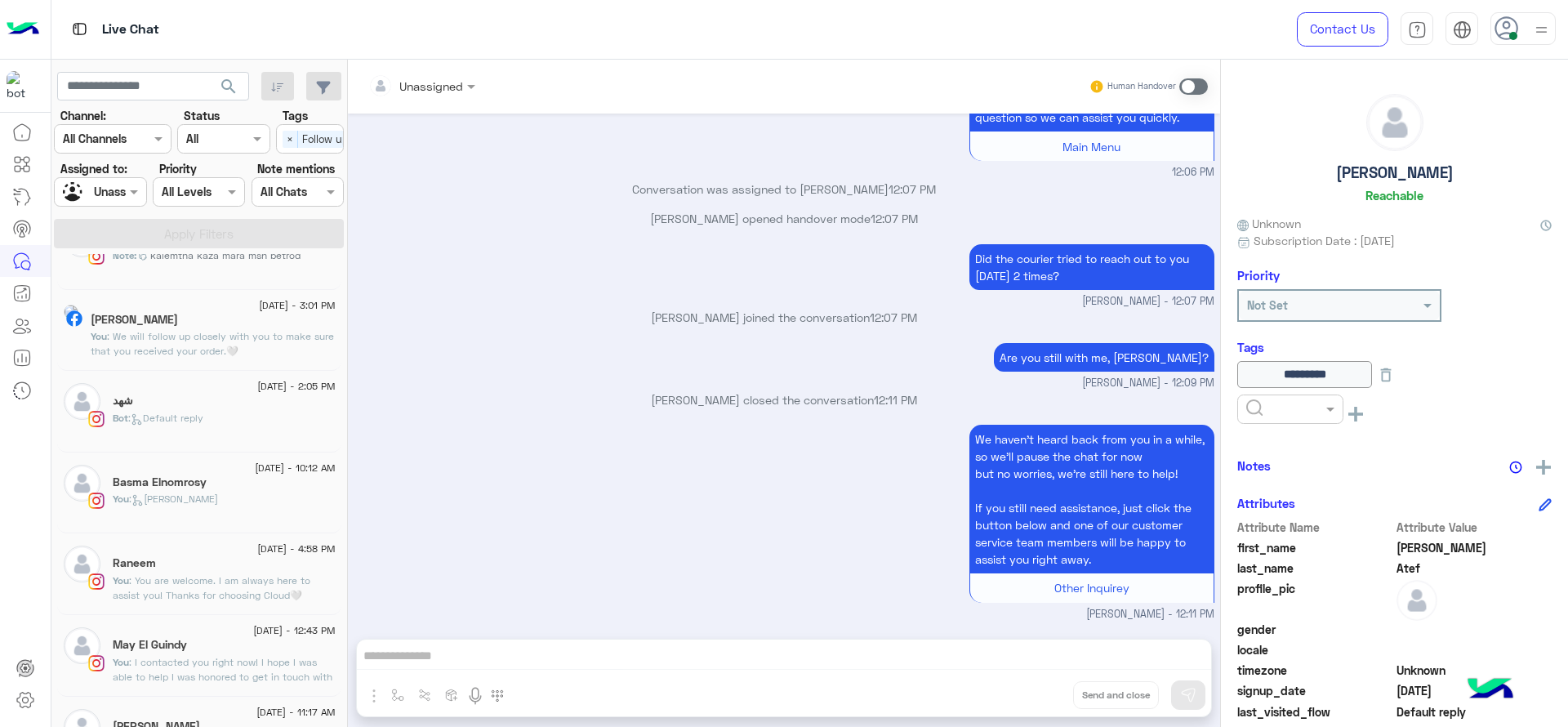
click at [192, 585] on span ": You are welcome. I am always here to assist you! Thanks for choosing Cloud🤍" at bounding box center [211, 588] width 197 height 27
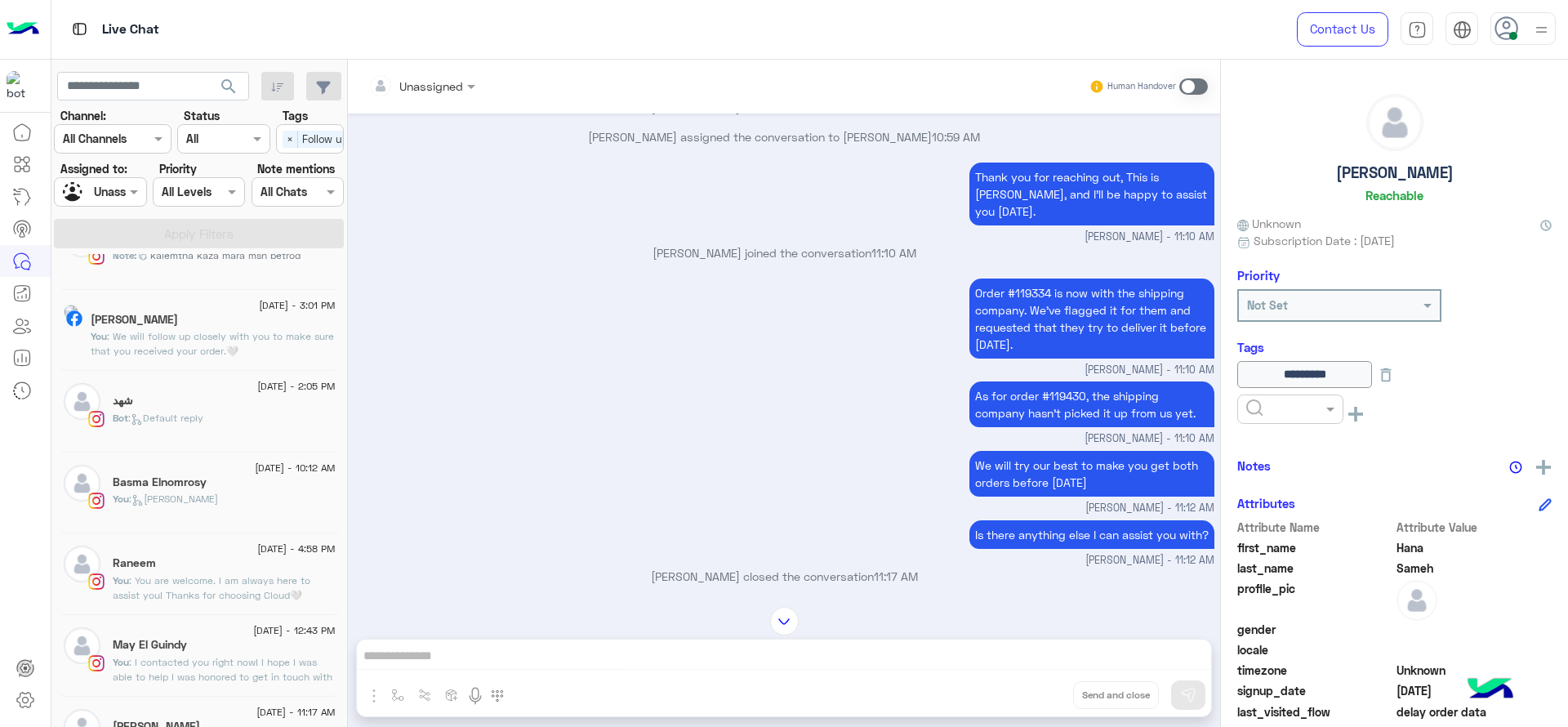
scroll to position [1114, 0]
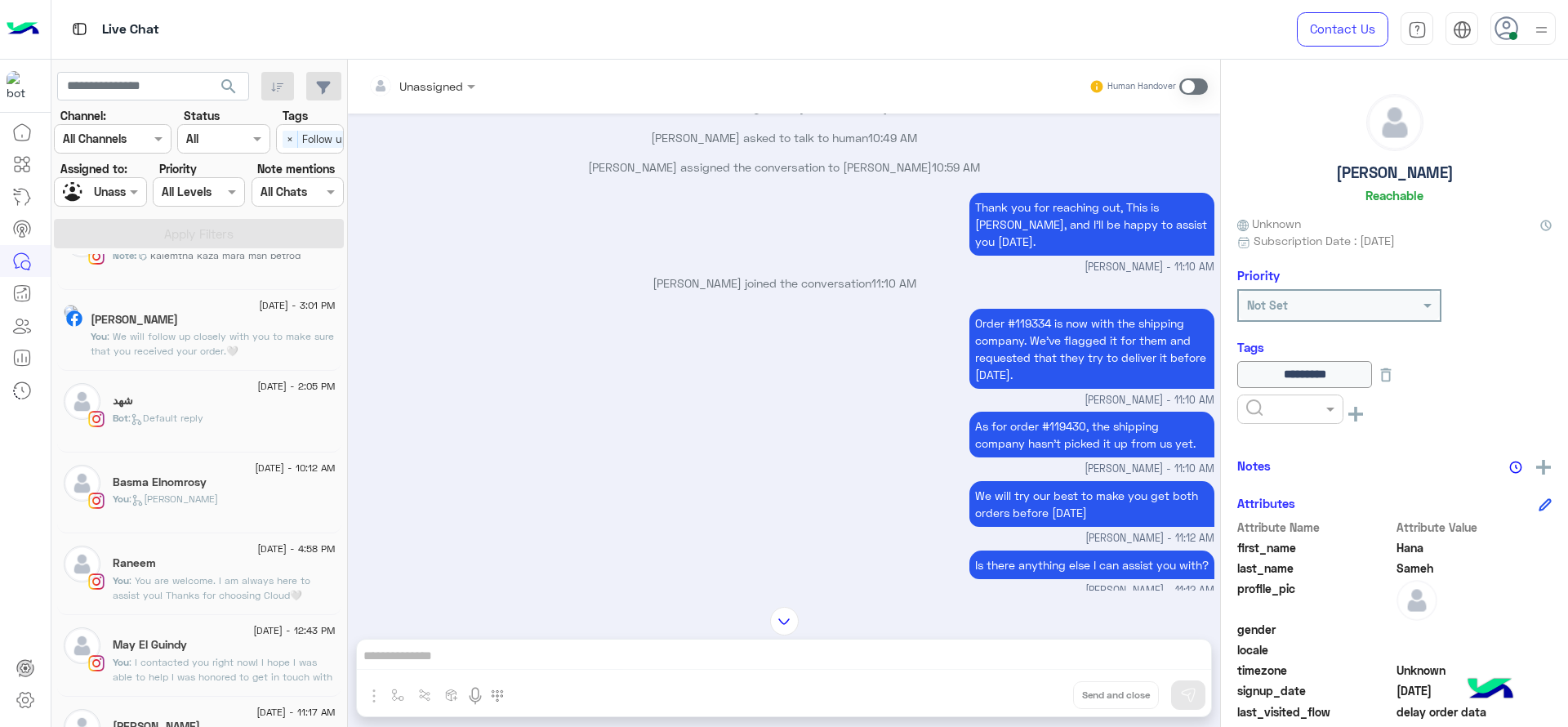
click at [215, 540] on div "11 August - 4:58 PM Raneem You : You are welcome. I am always here to assist yo…" at bounding box center [199, 574] width 284 height 82
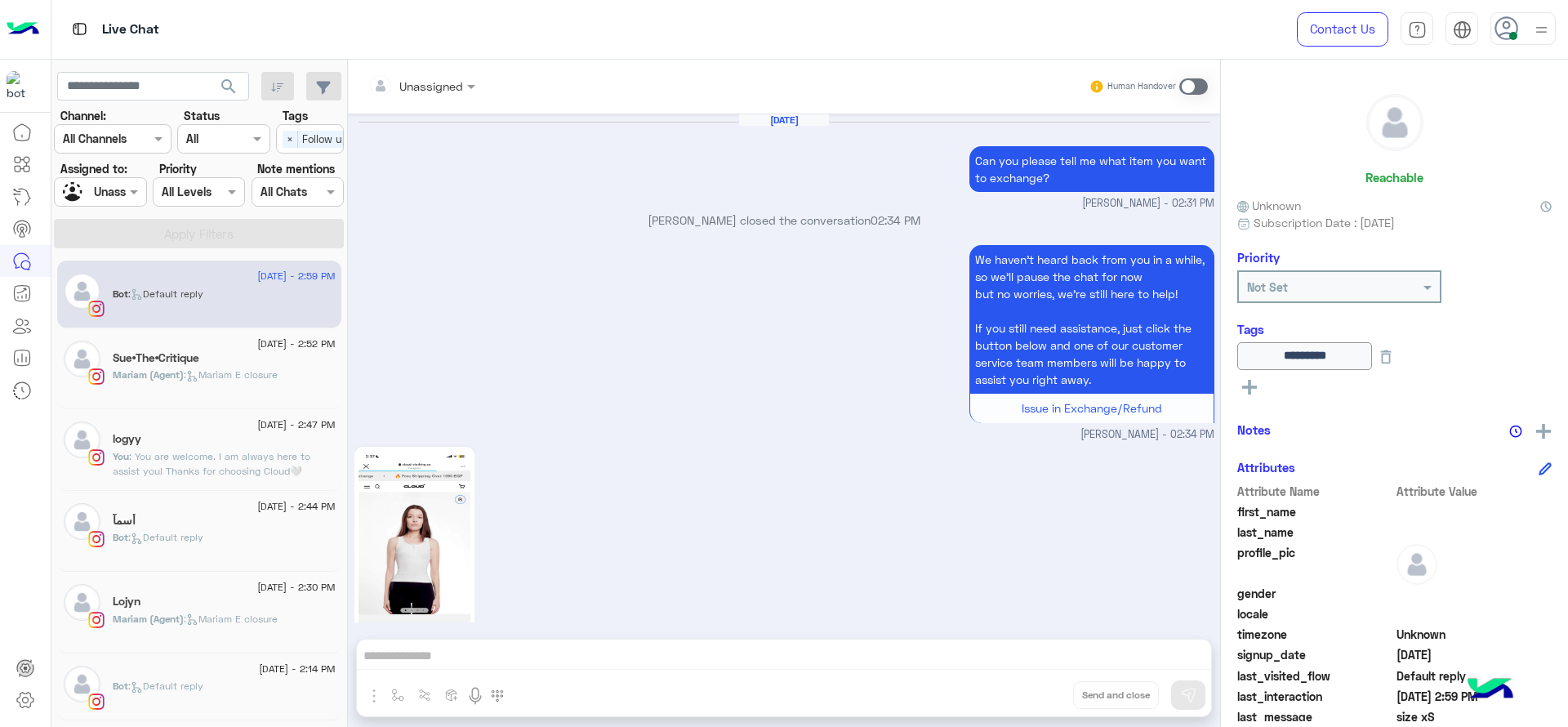
scroll to position [1586, 0]
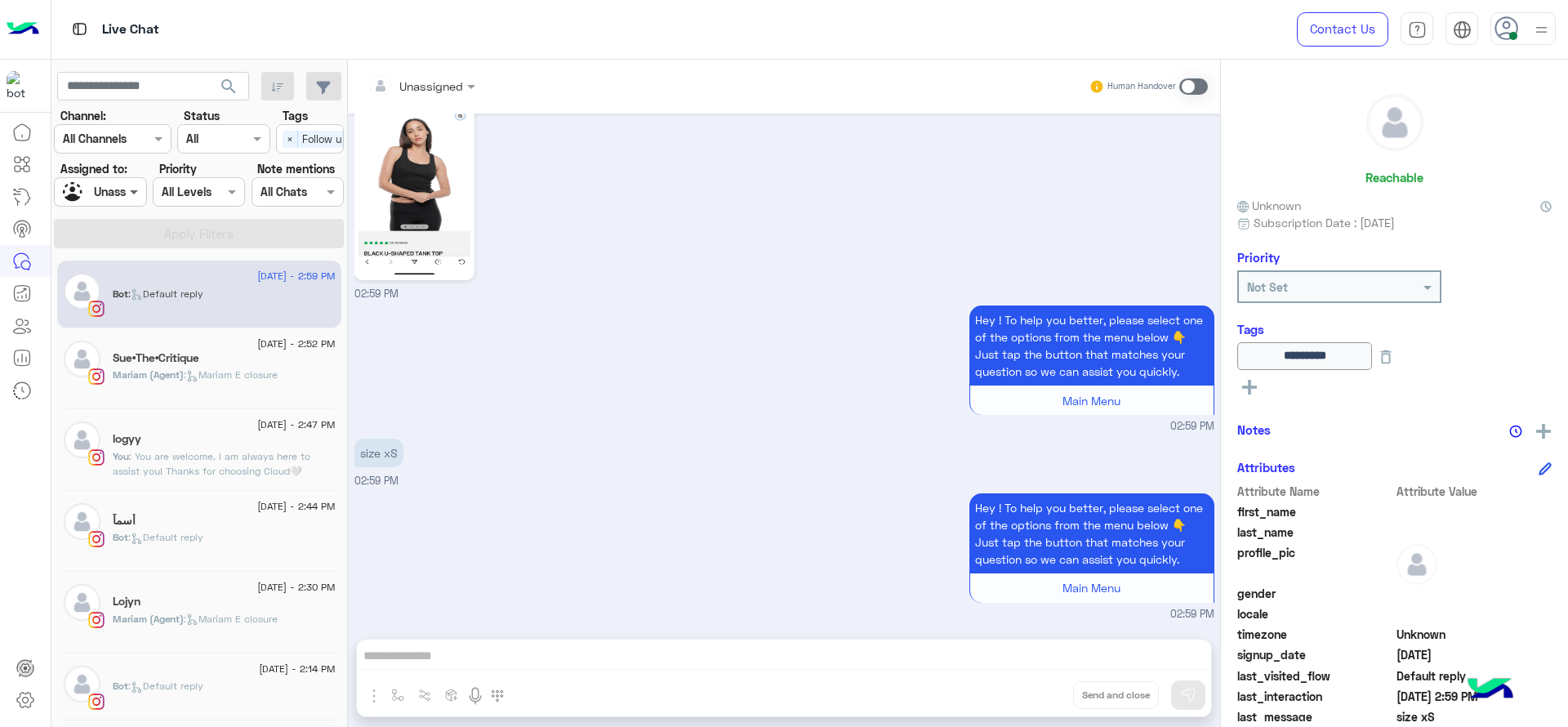
drag, startPoint x: 130, startPoint y: 210, endPoint x: 128, endPoint y: 201, distance: 9.2
click at [130, 207] on section "Channel: Channel All Channels Status Channel All Tags Select × Follow up Assign…" at bounding box center [199, 177] width 272 height 141
click at [128, 200] on span at bounding box center [135, 191] width 21 height 17
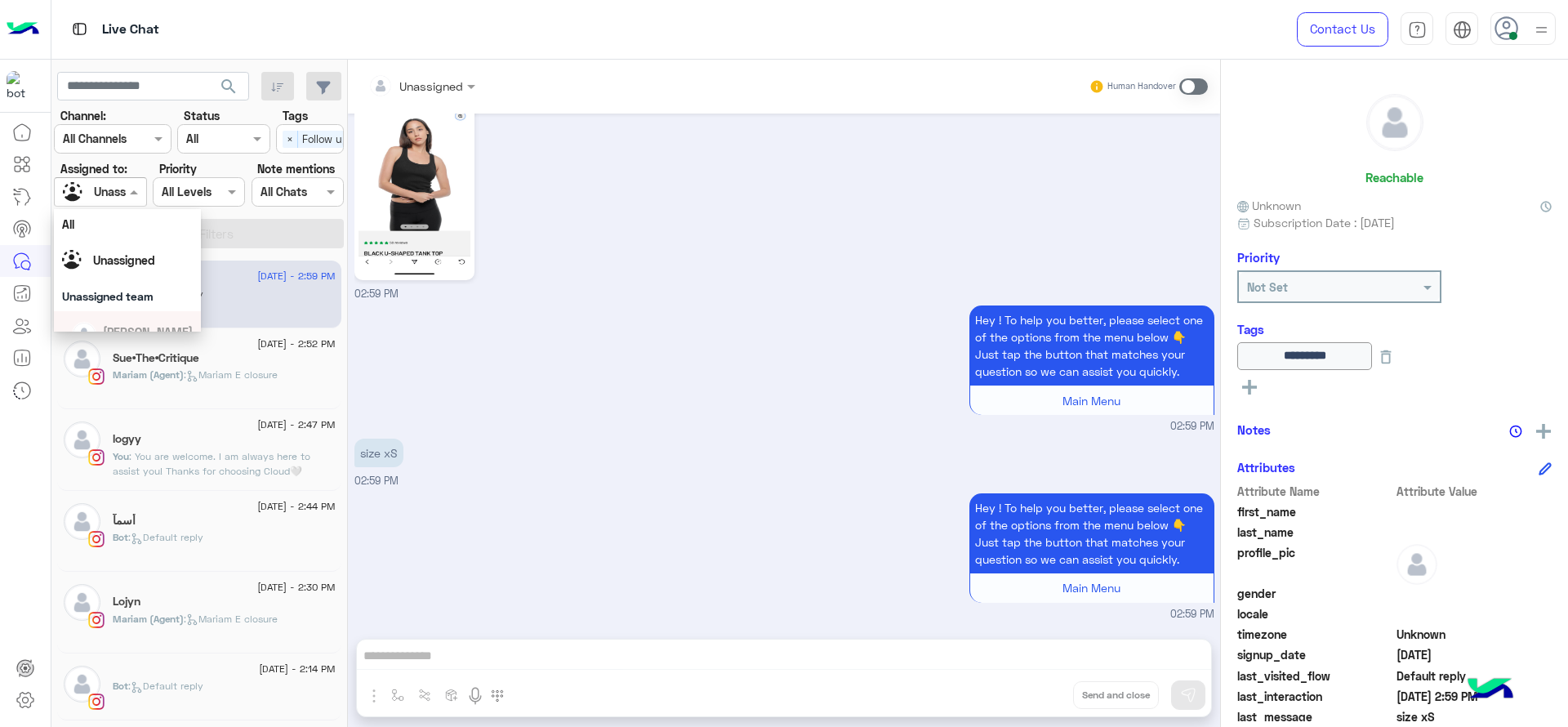
click at [211, 492] on div "[DATE] - 2:44 PM أسمآ Bot : Default reply" at bounding box center [199, 531] width 284 height 82
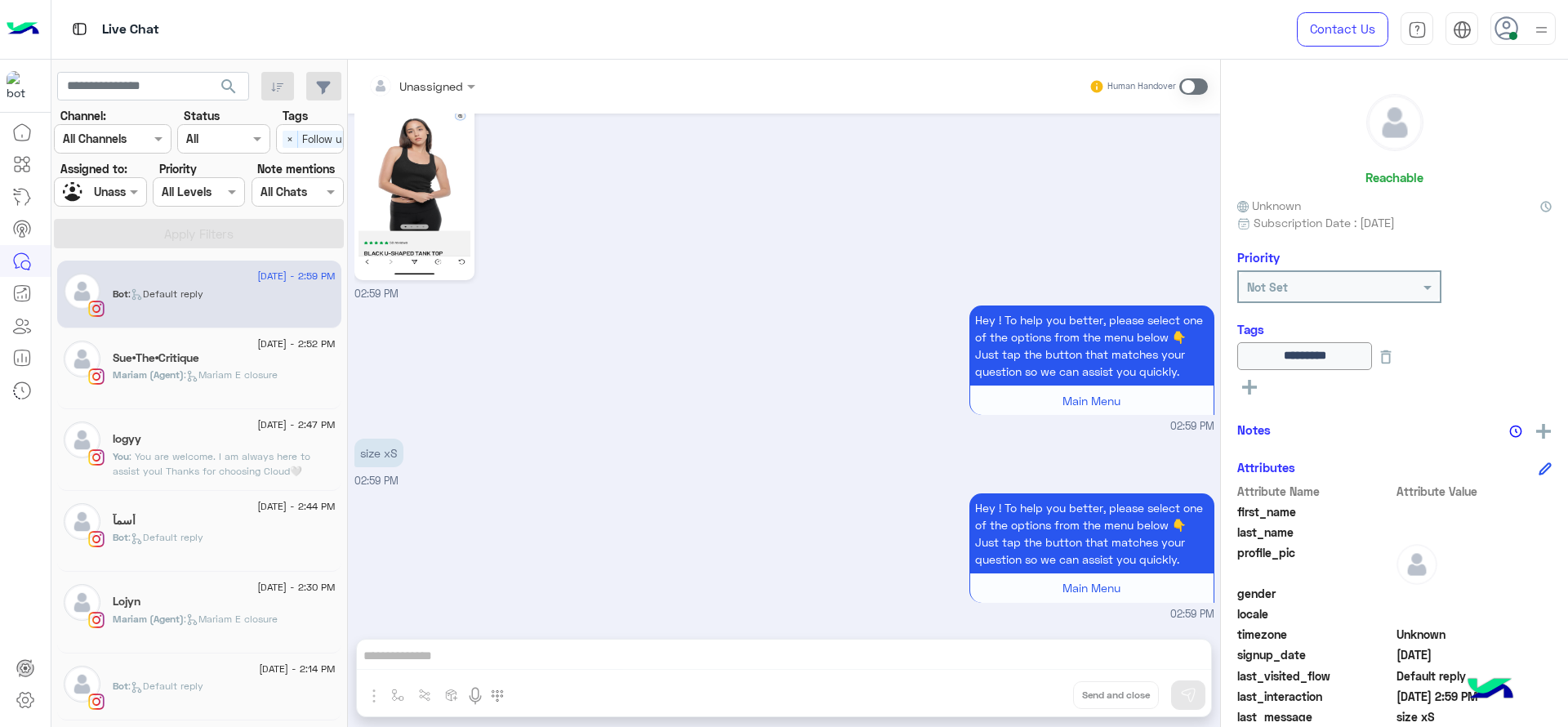
click at [196, 430] on div "[DATE] - 2:47 PM" at bounding box center [224, 427] width 223 height 11
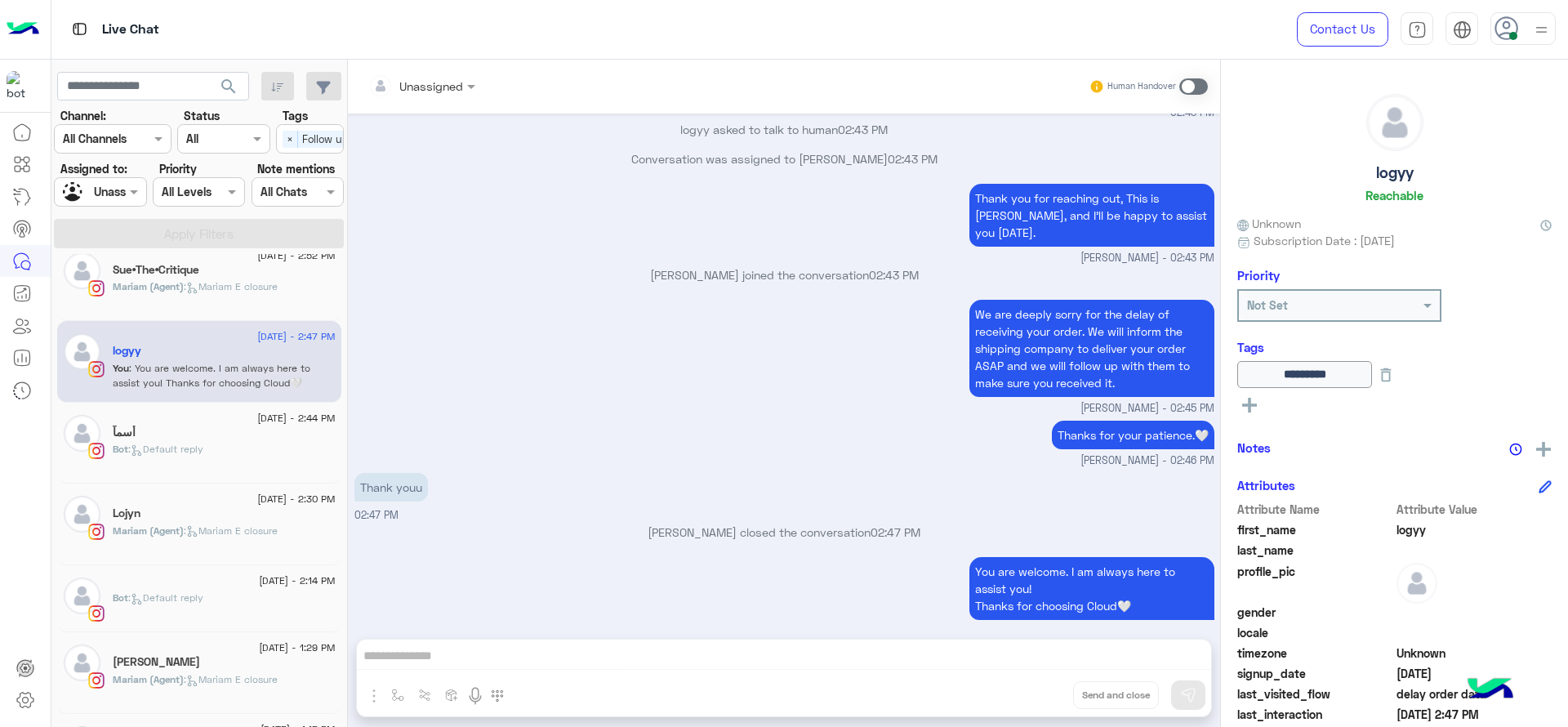
scroll to position [90, 0]
click at [253, 505] on div "Lojyn" at bounding box center [224, 513] width 223 height 17
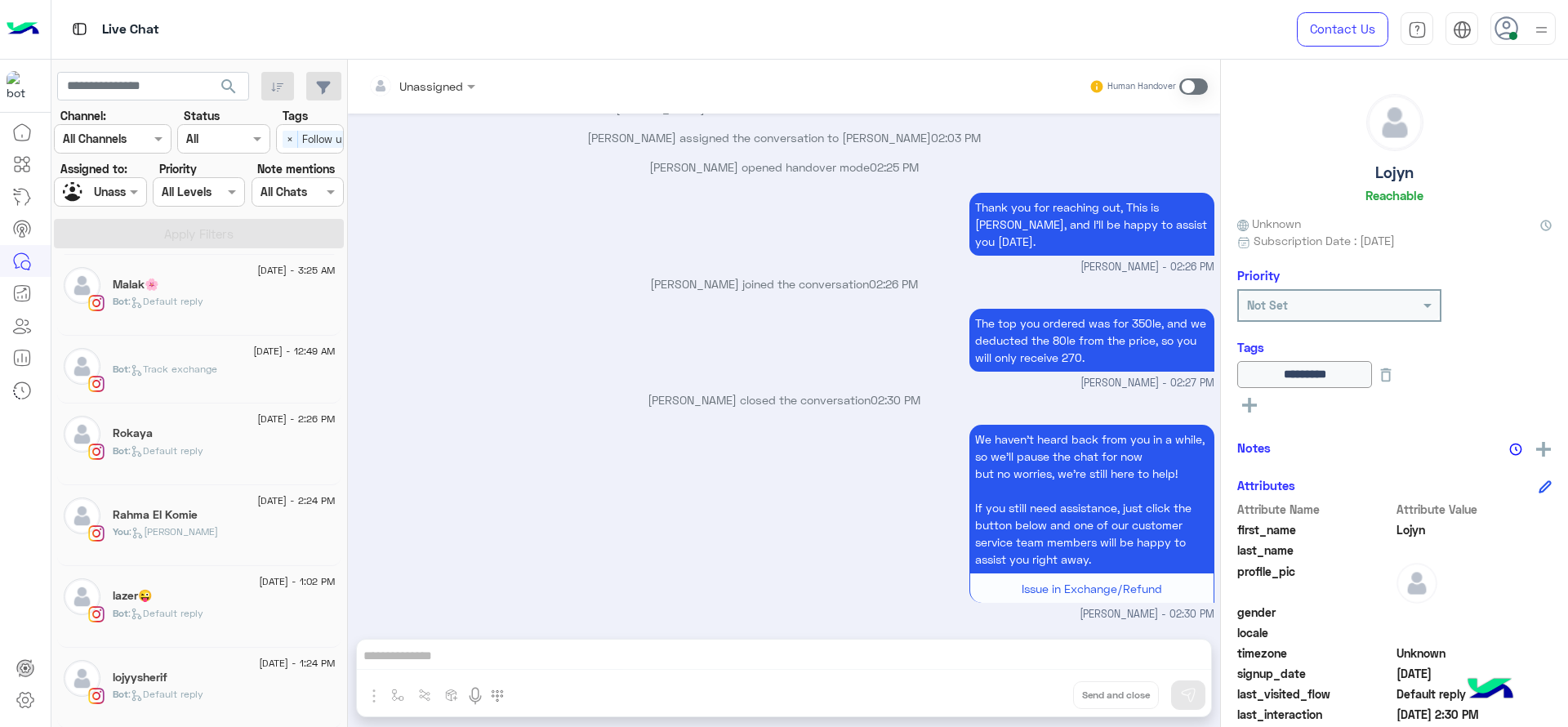
scroll to position [2406, 0]
click at [189, 687] on span ": Default reply" at bounding box center [166, 692] width 75 height 12
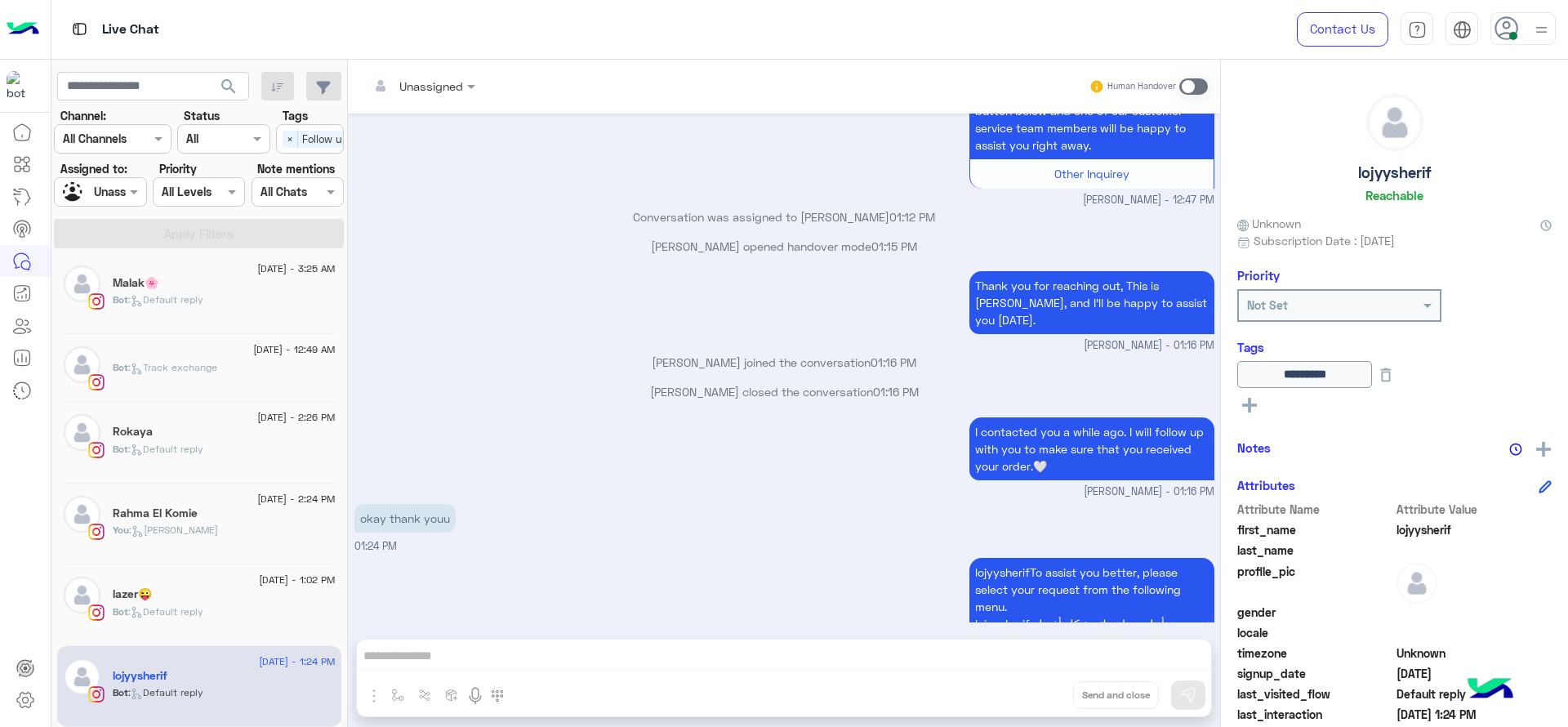
scroll to position [2931, 0]
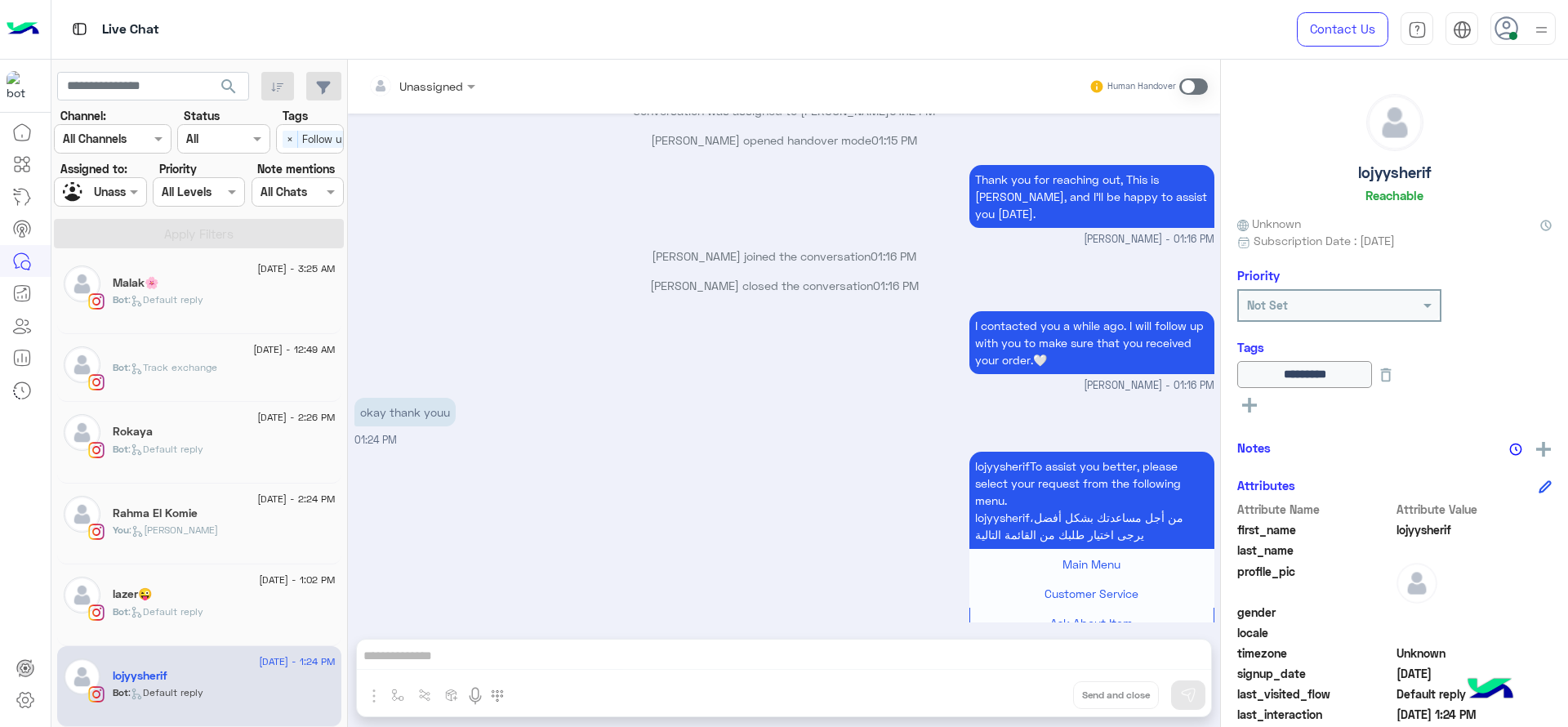
click at [116, 192] on div at bounding box center [100, 191] width 91 height 19
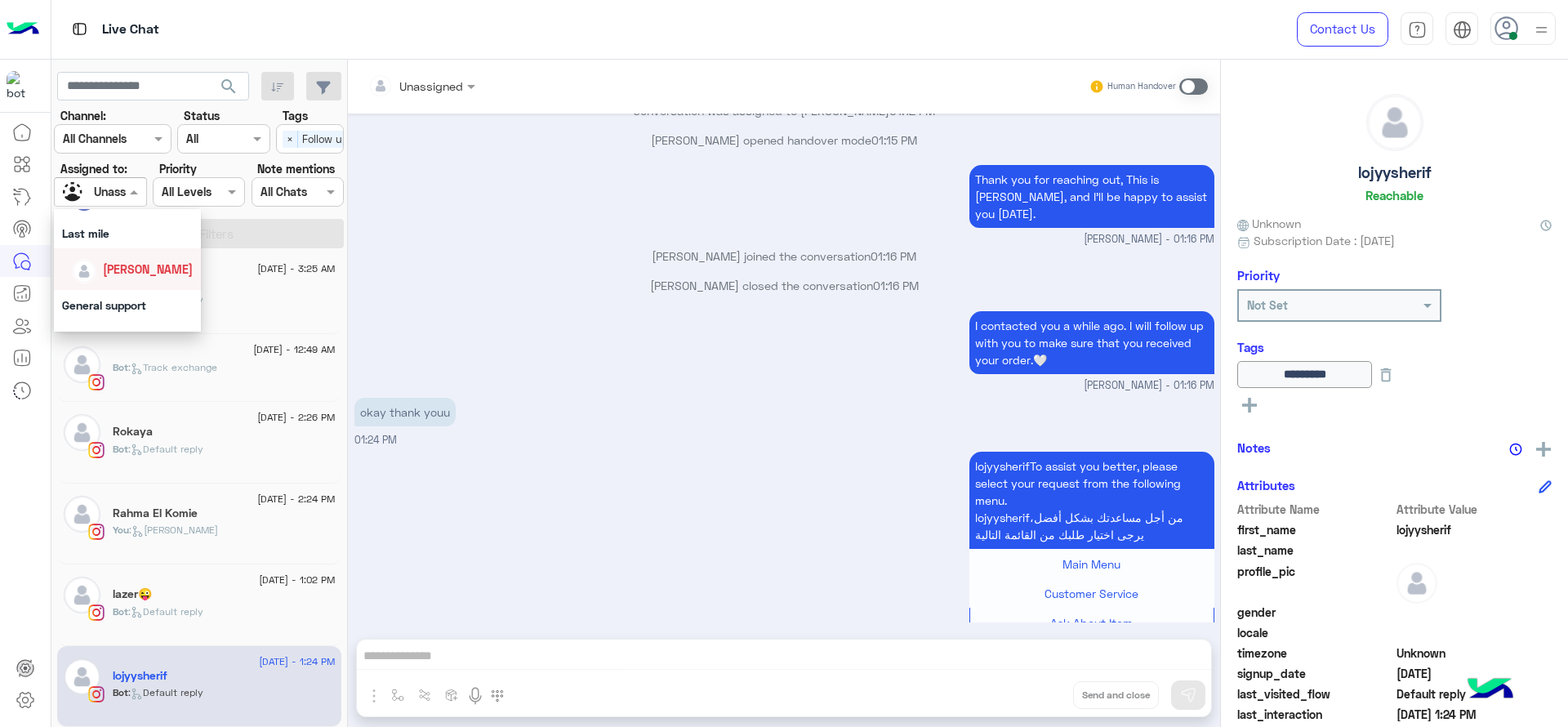
click at [151, 280] on div "[PERSON_NAME]" at bounding box center [132, 269] width 120 height 29
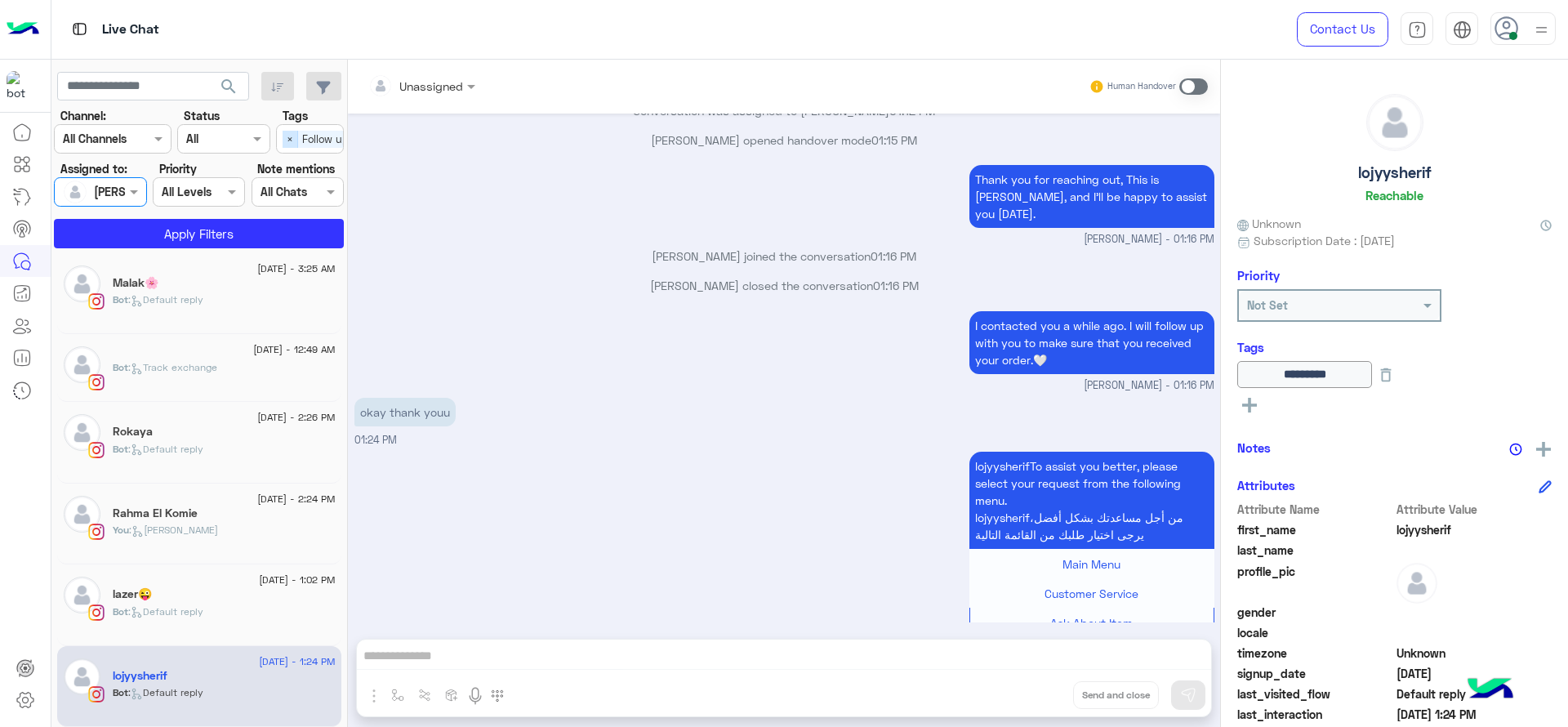
click at [288, 142] on span "×" at bounding box center [290, 138] width 16 height 17
click at [295, 220] on button "Apply Filters" at bounding box center [199, 234] width 290 height 30
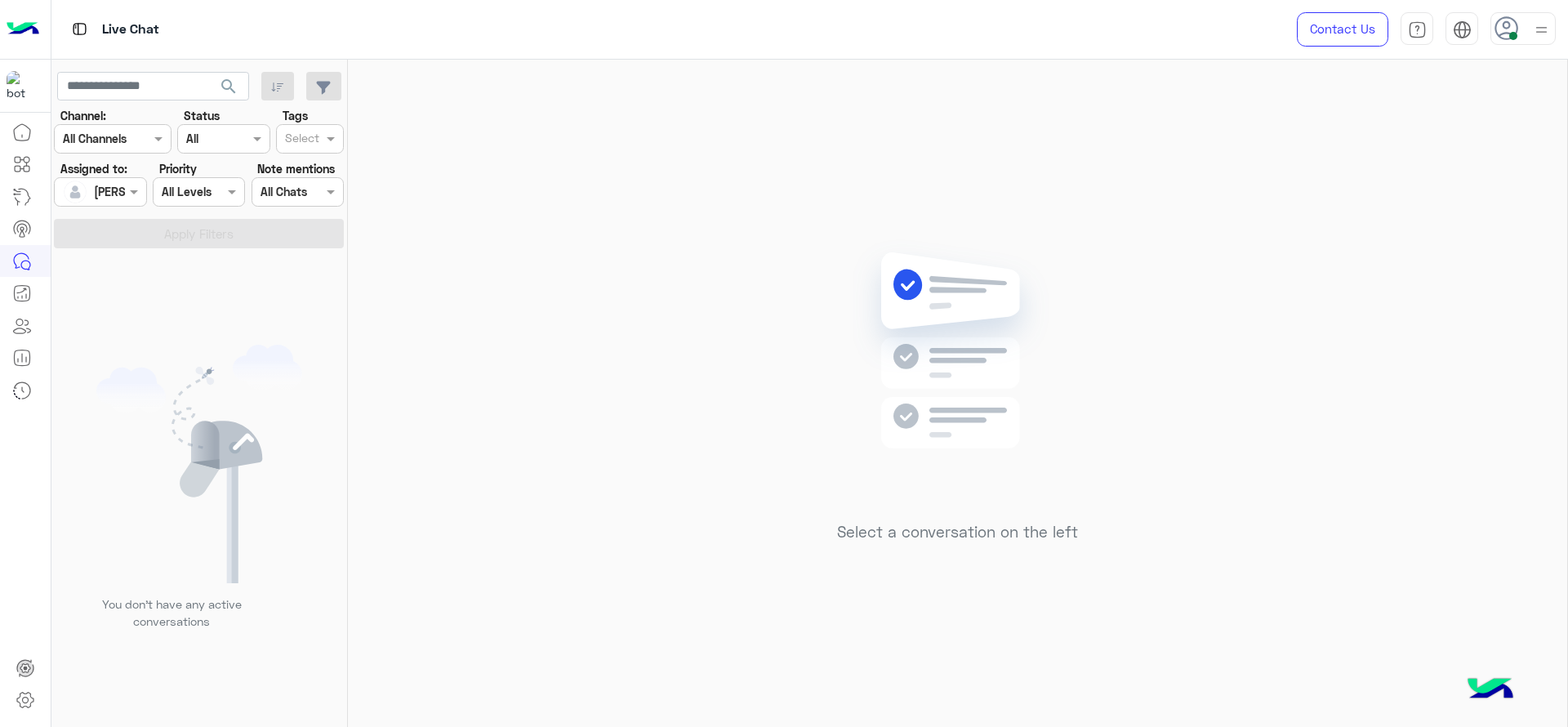
click at [355, 281] on div "Select a conversation on the left" at bounding box center [957, 396] width 1219 height 674
click at [1354, 361] on div "Select a conversation on the left" at bounding box center [957, 396] width 1219 height 674
click at [1530, 36] on div at bounding box center [1524, 28] width 65 height 33
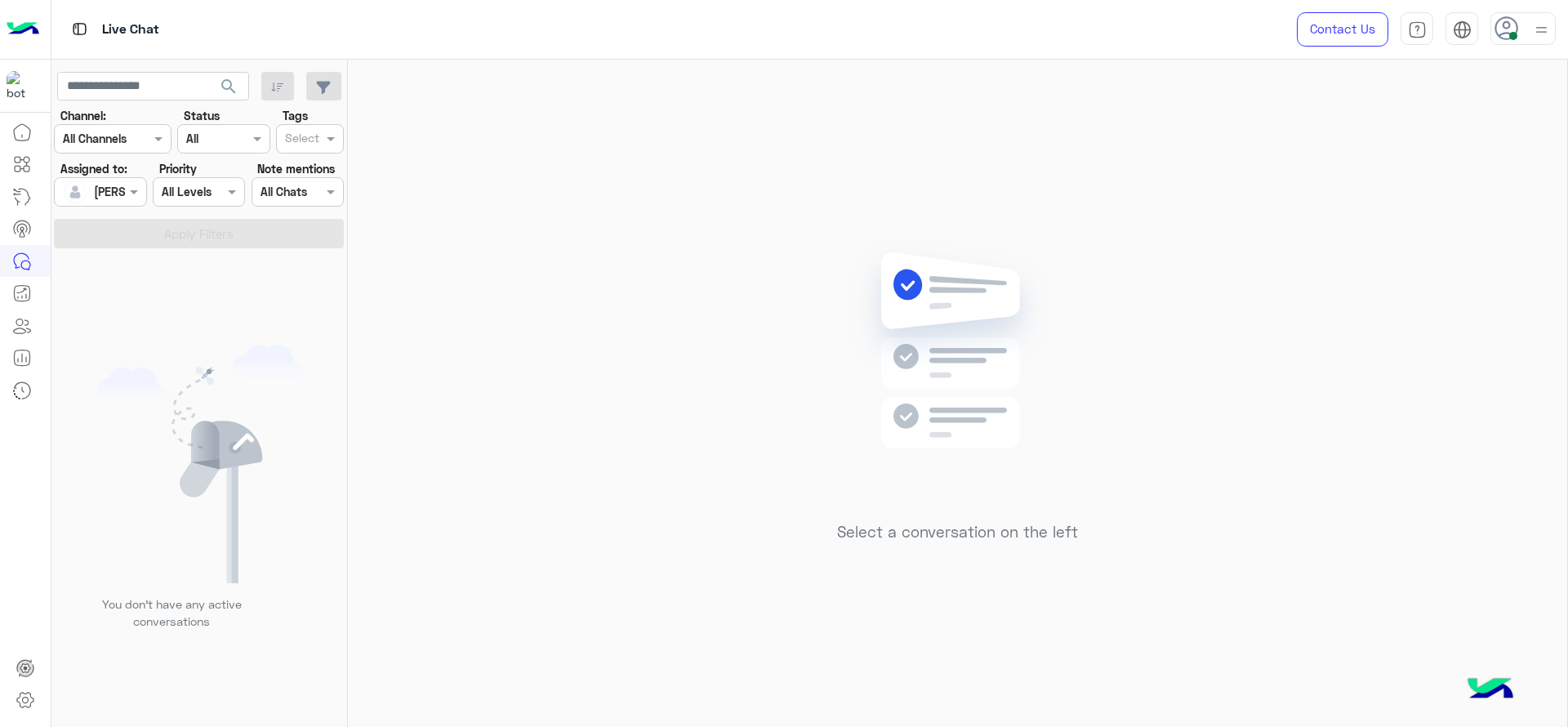
click at [1530, 36] on div at bounding box center [1524, 28] width 65 height 33
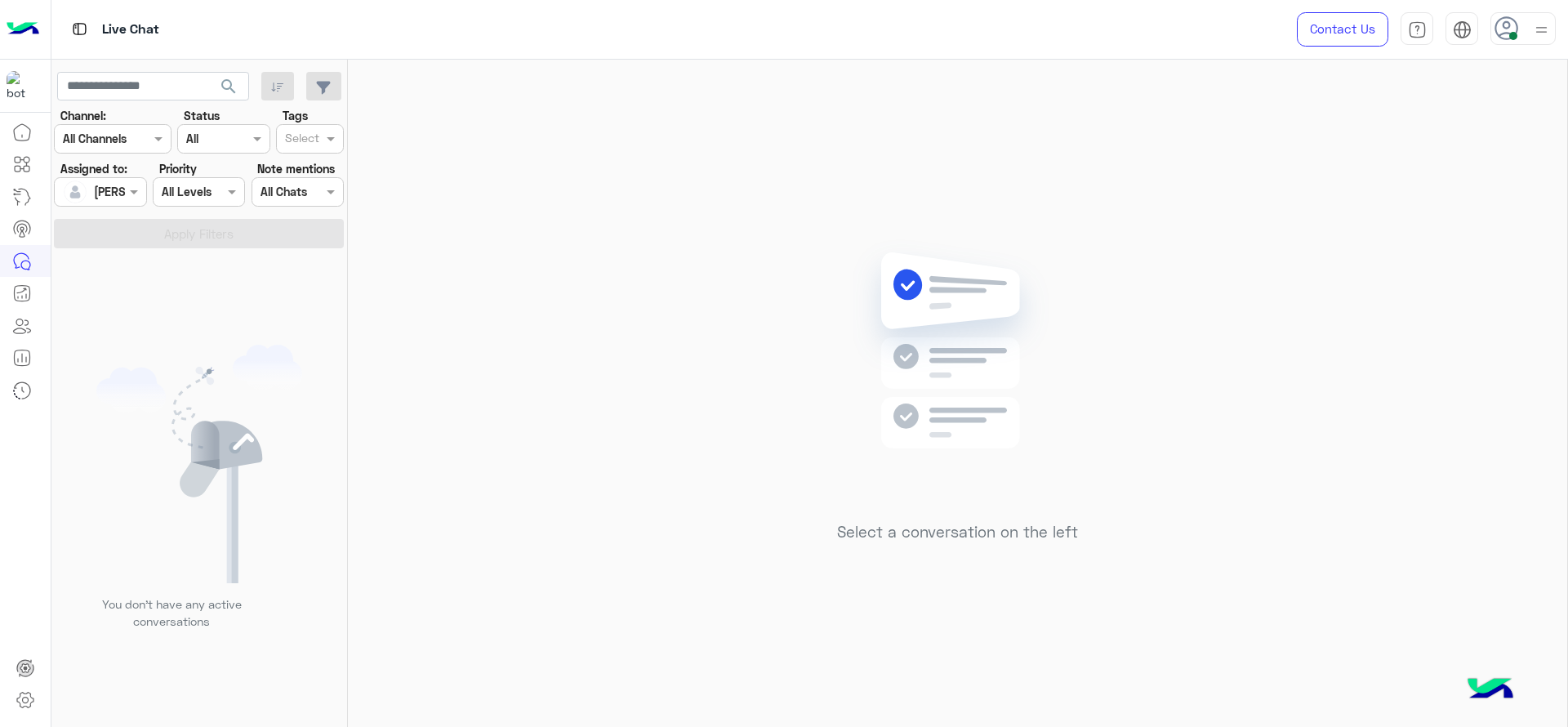
click at [1530, 36] on div at bounding box center [1524, 28] width 65 height 33
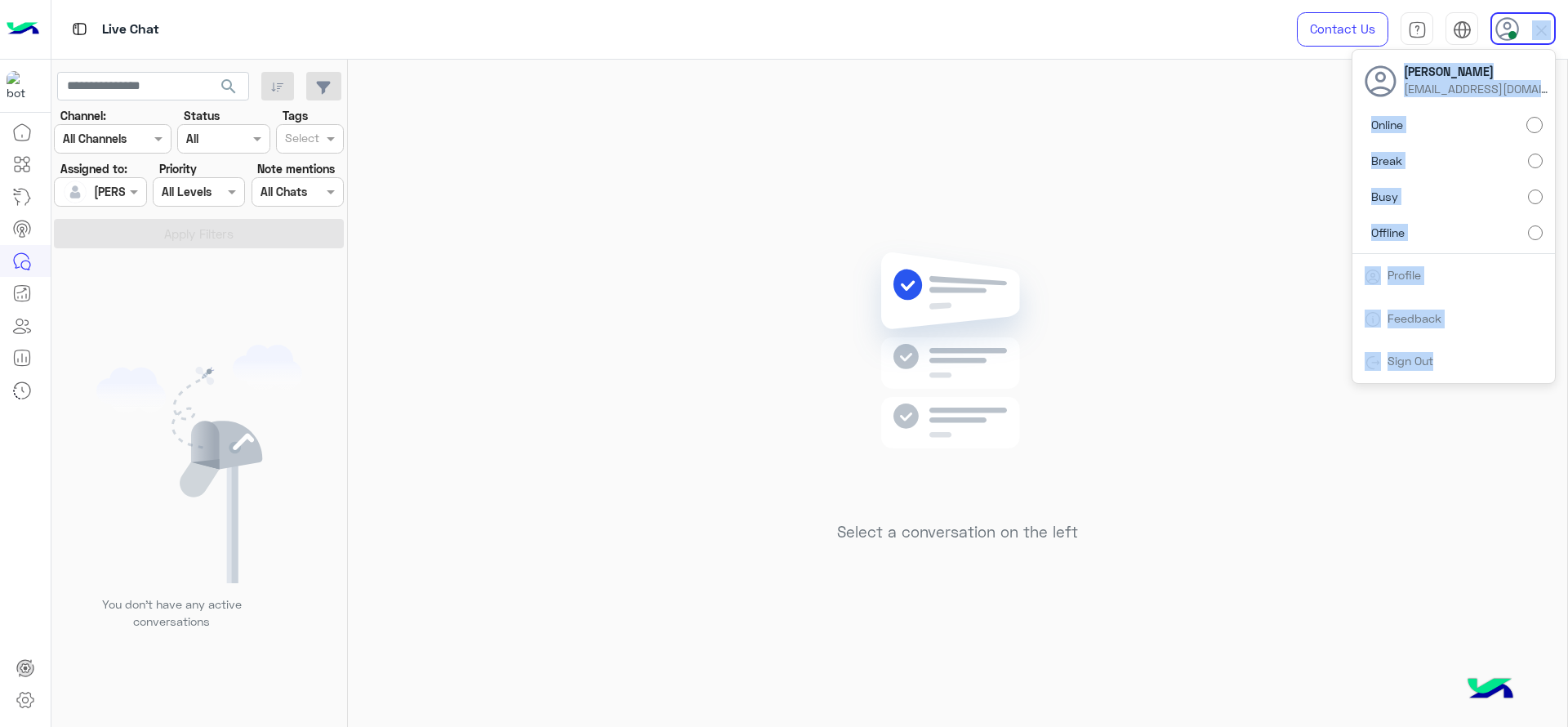
click at [1530, 36] on div at bounding box center [1524, 28] width 65 height 33
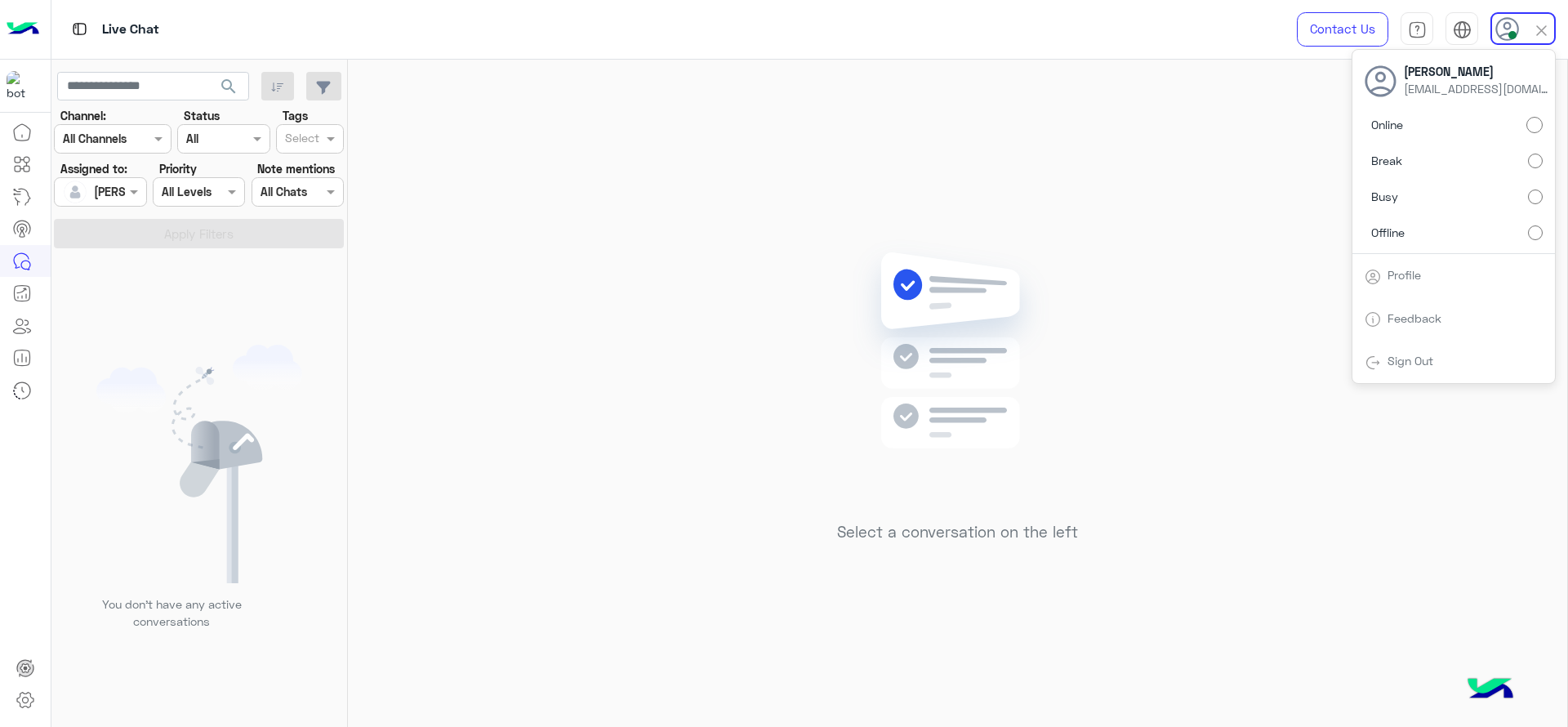
click at [1530, 36] on div at bounding box center [1524, 28] width 65 height 33
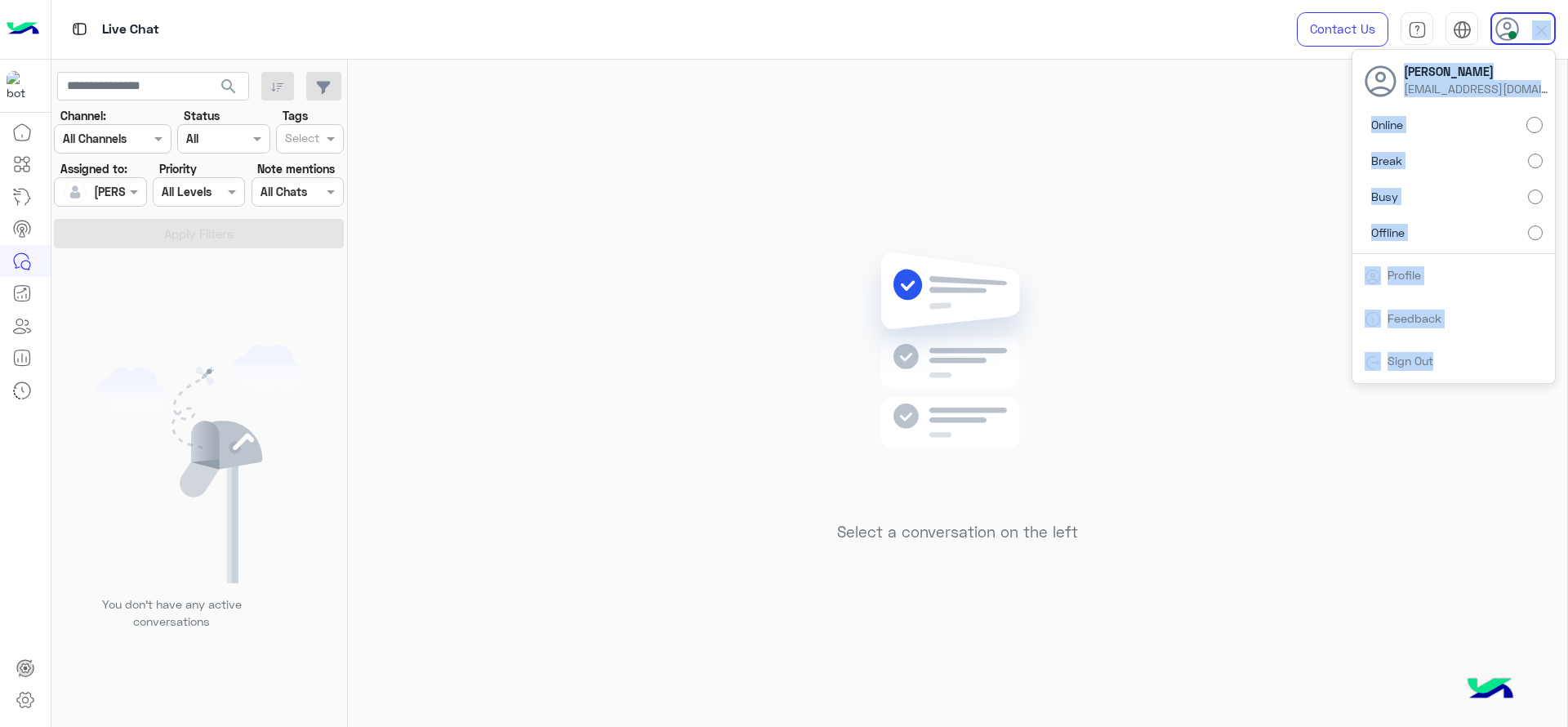
click at [1530, 36] on div at bounding box center [1524, 28] width 65 height 33
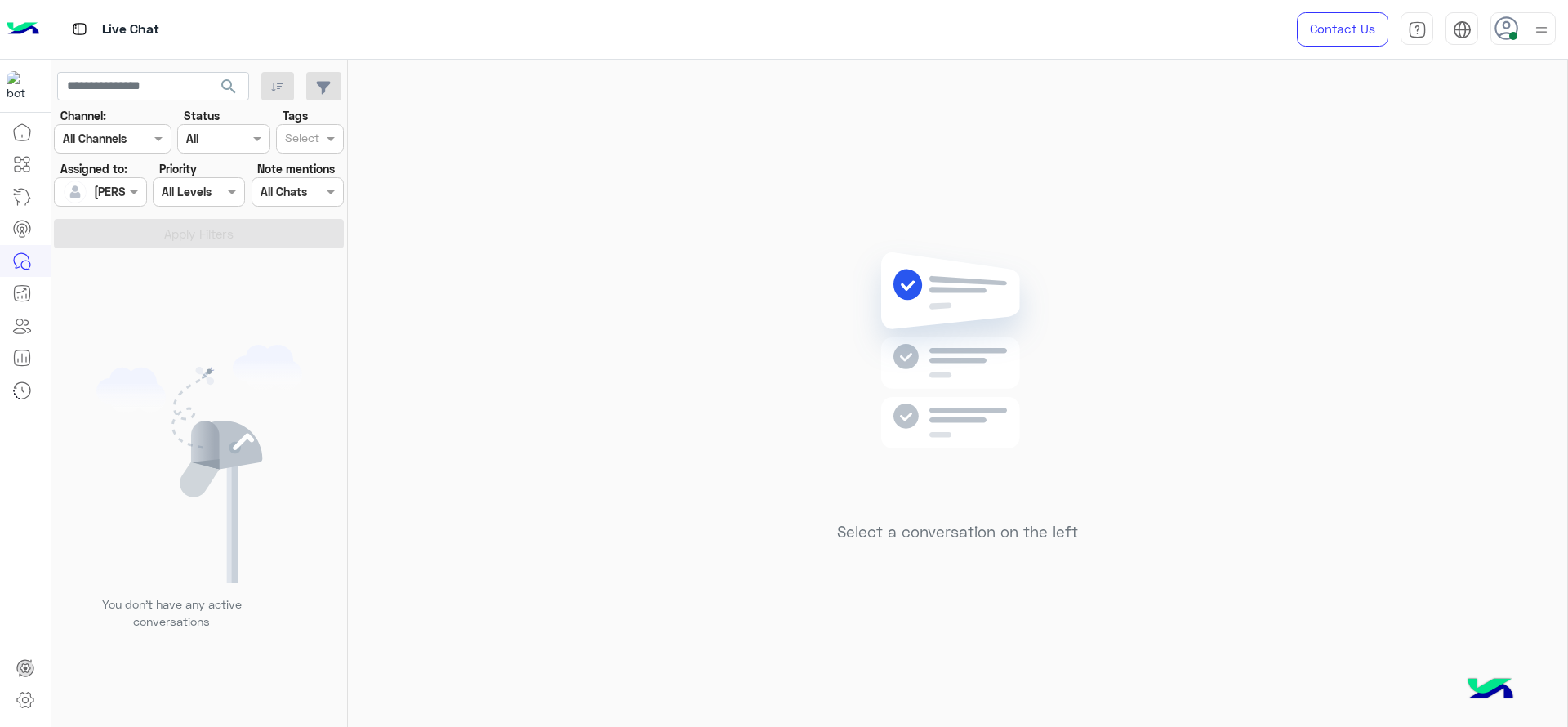
click at [1530, 36] on div at bounding box center [1524, 28] width 65 height 33
click at [1104, 233] on div "Select a conversation on the left" at bounding box center [957, 396] width 1219 height 674
click at [385, 272] on div "Select a conversation on the left" at bounding box center [957, 396] width 1219 height 674
drag, startPoint x: 646, startPoint y: 428, endPoint x: 655, endPoint y: 422, distance: 10.8
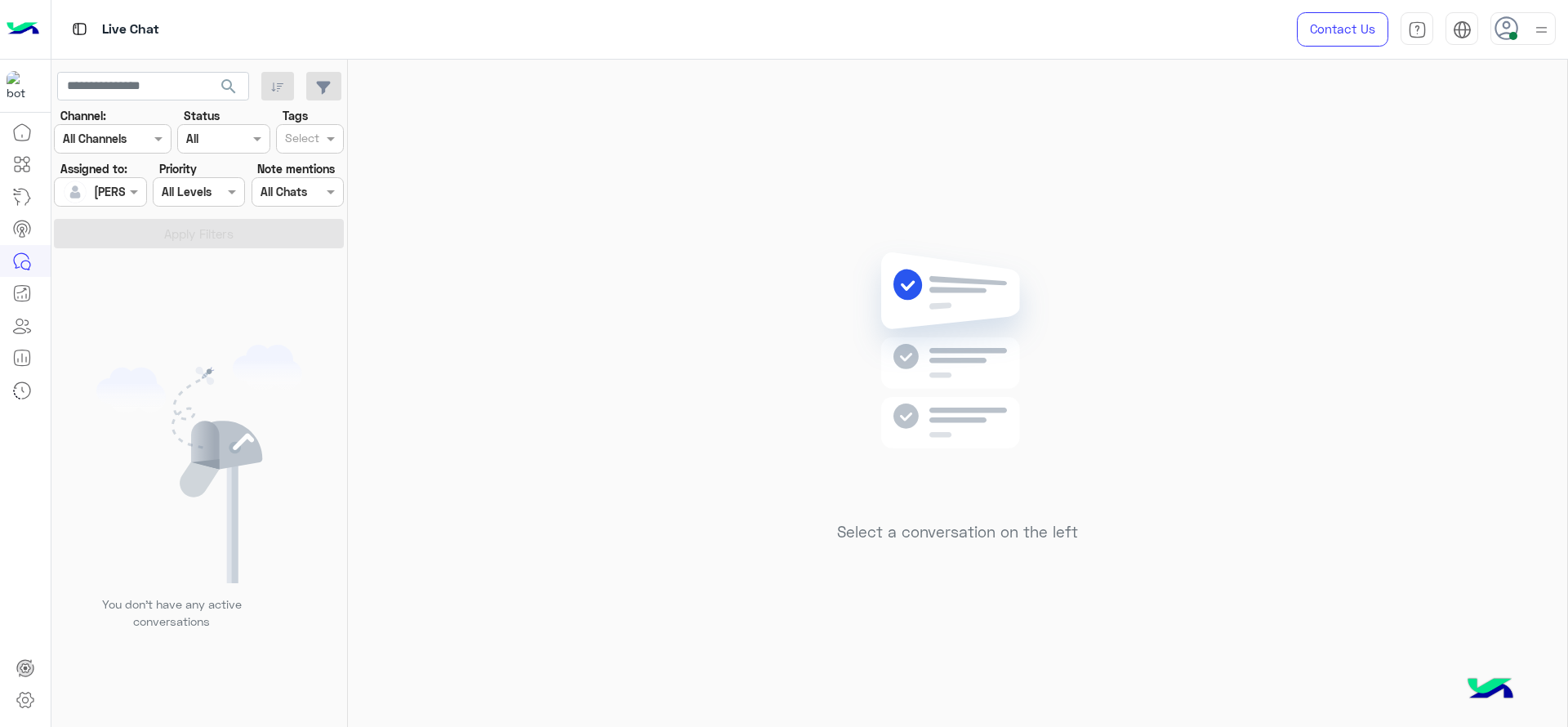
click at [650, 428] on div "Select a conversation on the left" at bounding box center [957, 396] width 1219 height 674
click at [1524, 38] on div at bounding box center [1524, 28] width 65 height 33
drag, startPoint x: 911, startPoint y: 374, endPoint x: 789, endPoint y: 80, distance: 318.3
click at [911, 373] on img at bounding box center [957, 374] width 236 height 272
click at [1529, 40] on div at bounding box center [1524, 28] width 65 height 33
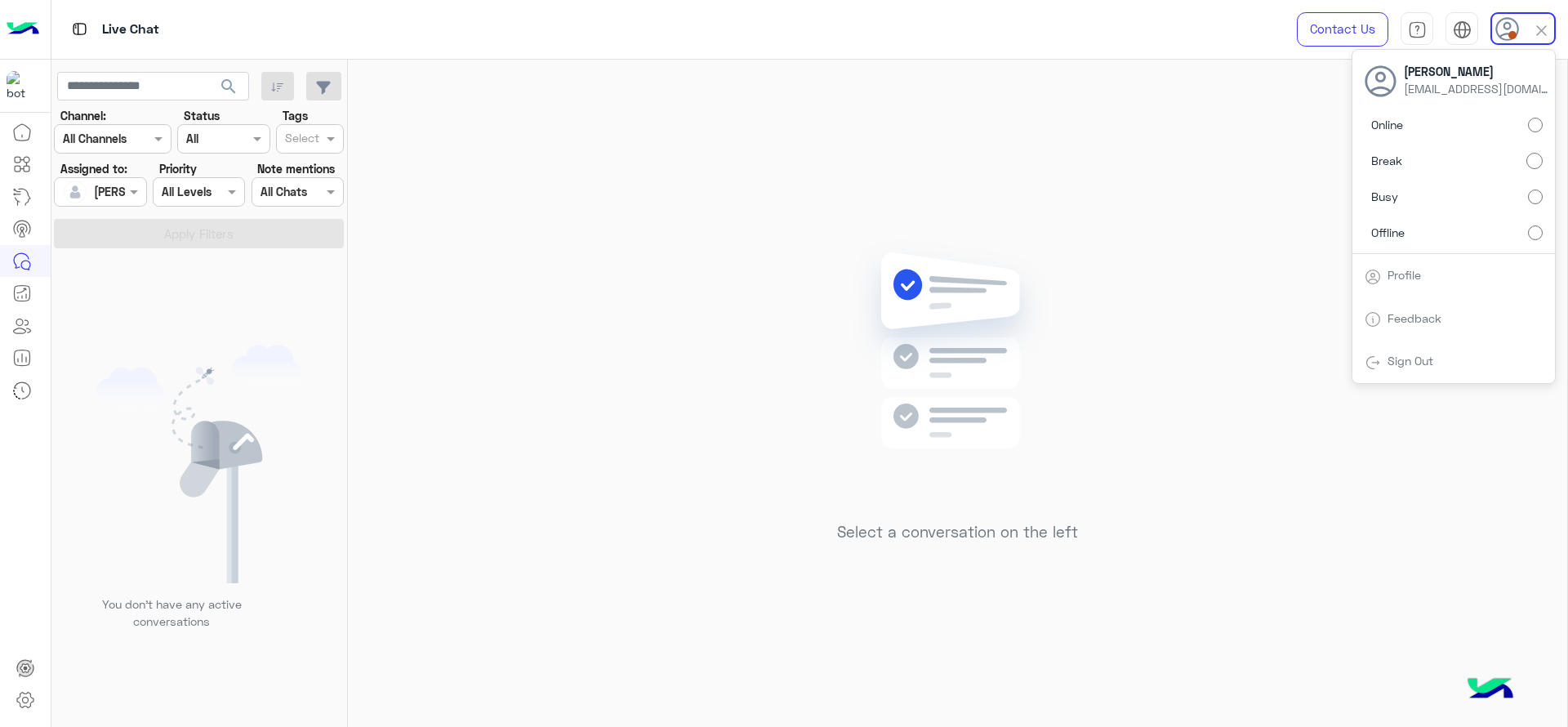
click at [89, 184] on input "text" at bounding box center [82, 192] width 38 height 17
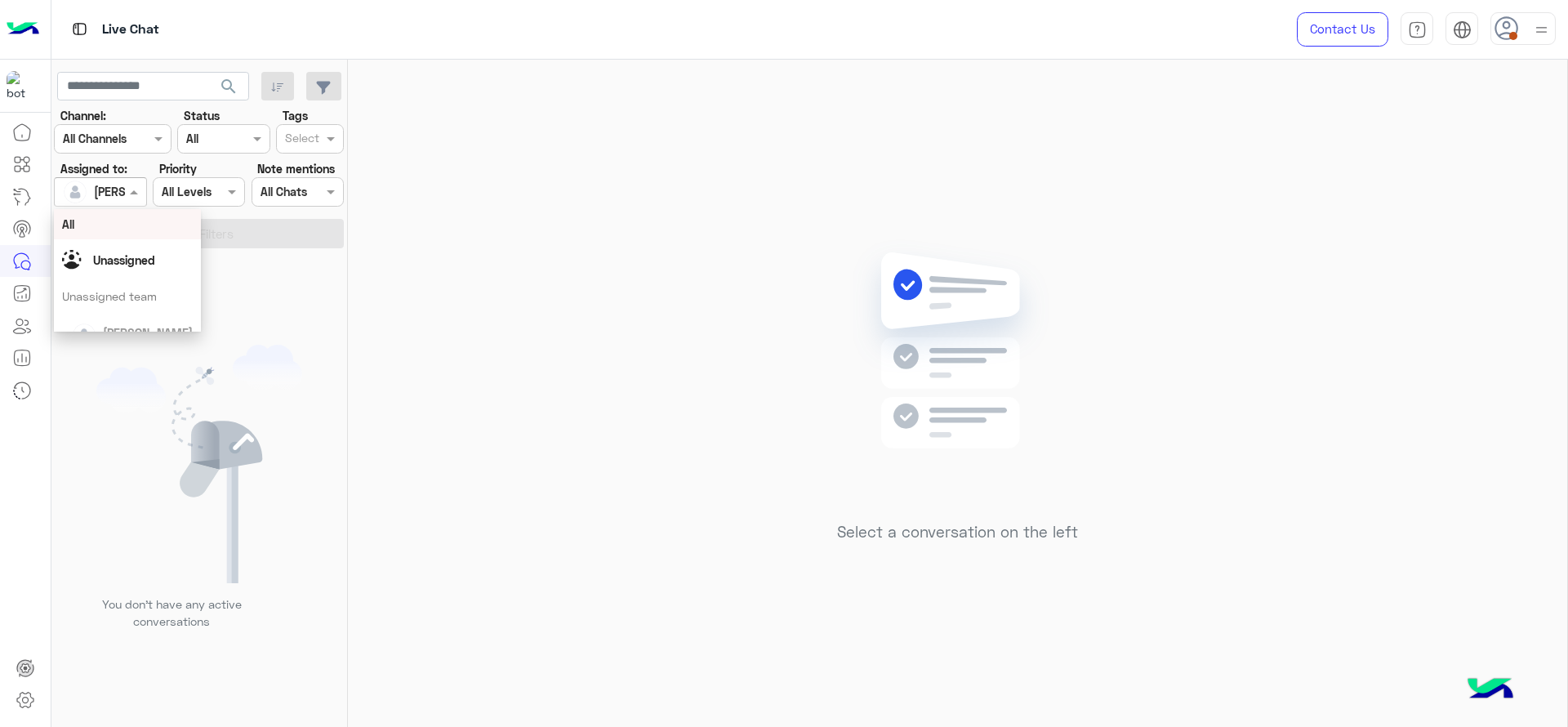
click at [313, 141] on input "text" at bounding box center [302, 139] width 35 height 17
click at [310, 158] on div "Follow up" at bounding box center [310, 171] width 68 height 31
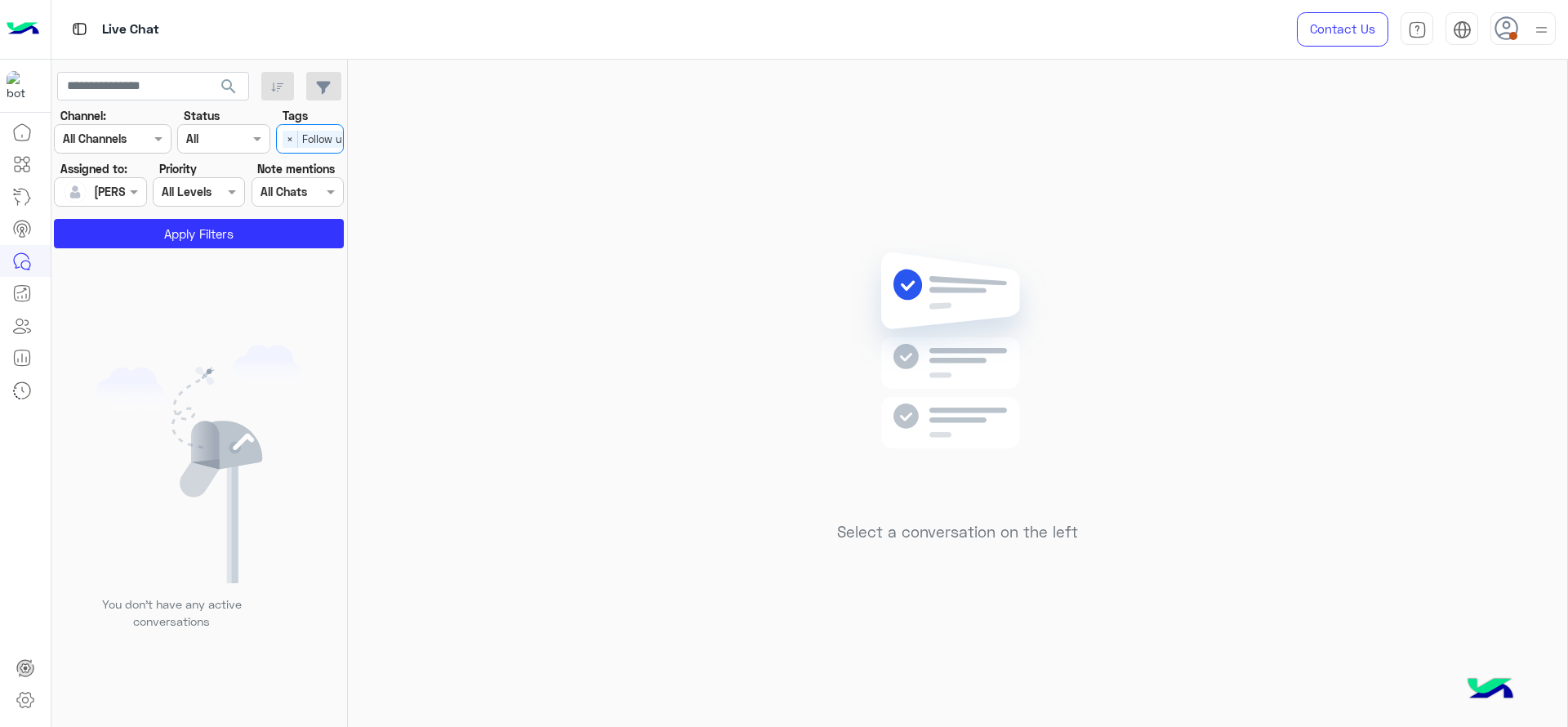
click at [102, 190] on div at bounding box center [100, 191] width 91 height 19
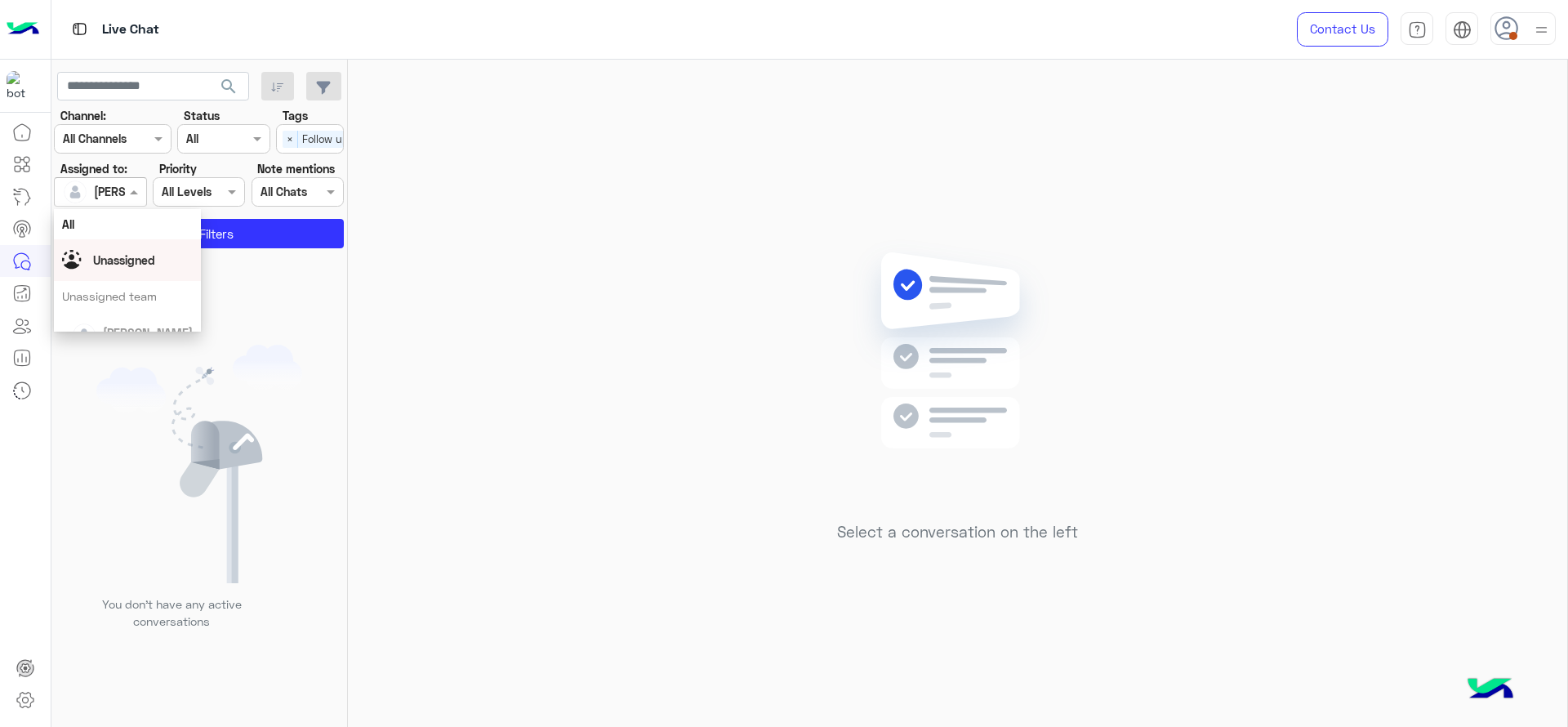
click at [113, 254] on span "Unassigned" at bounding box center [123, 260] width 62 height 14
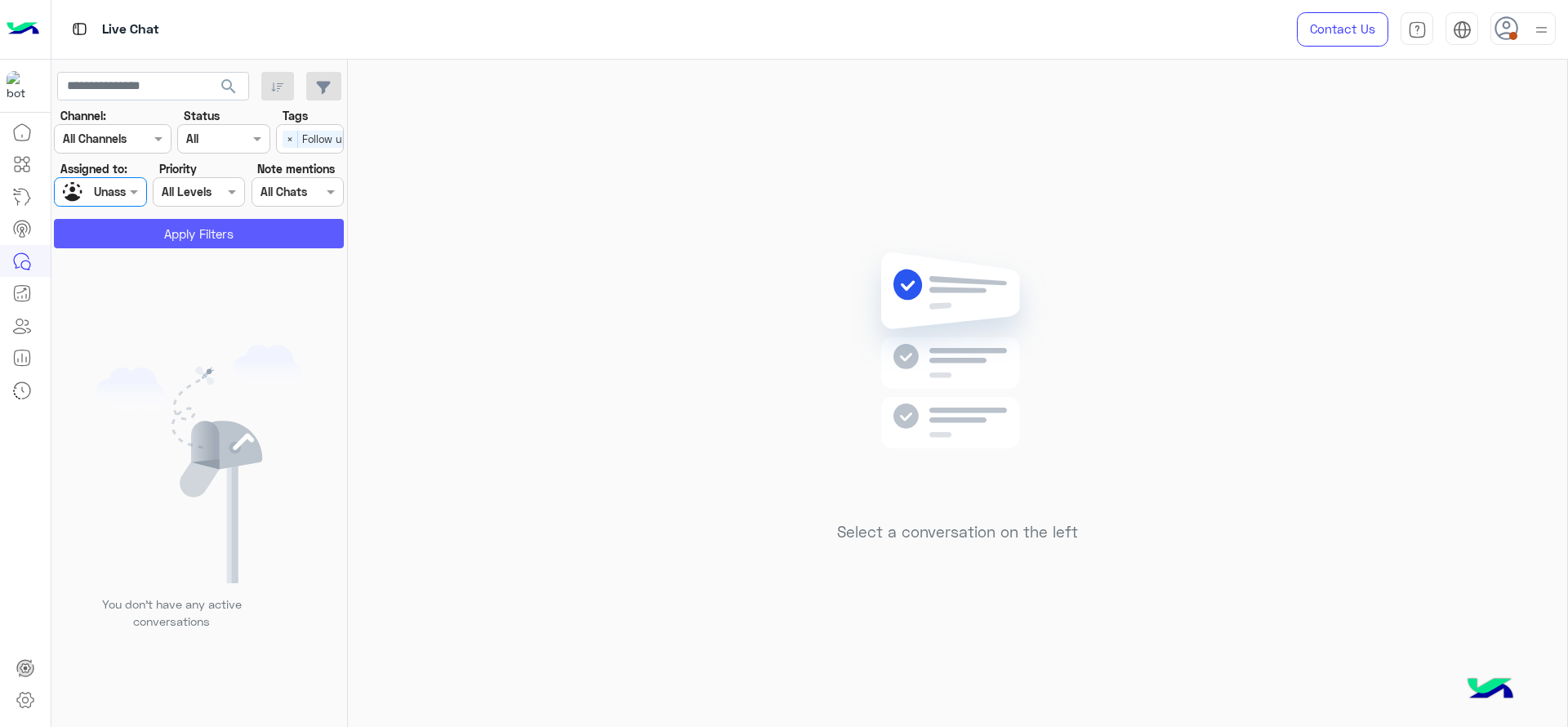
click at [173, 227] on button "Apply Filters" at bounding box center [199, 234] width 290 height 30
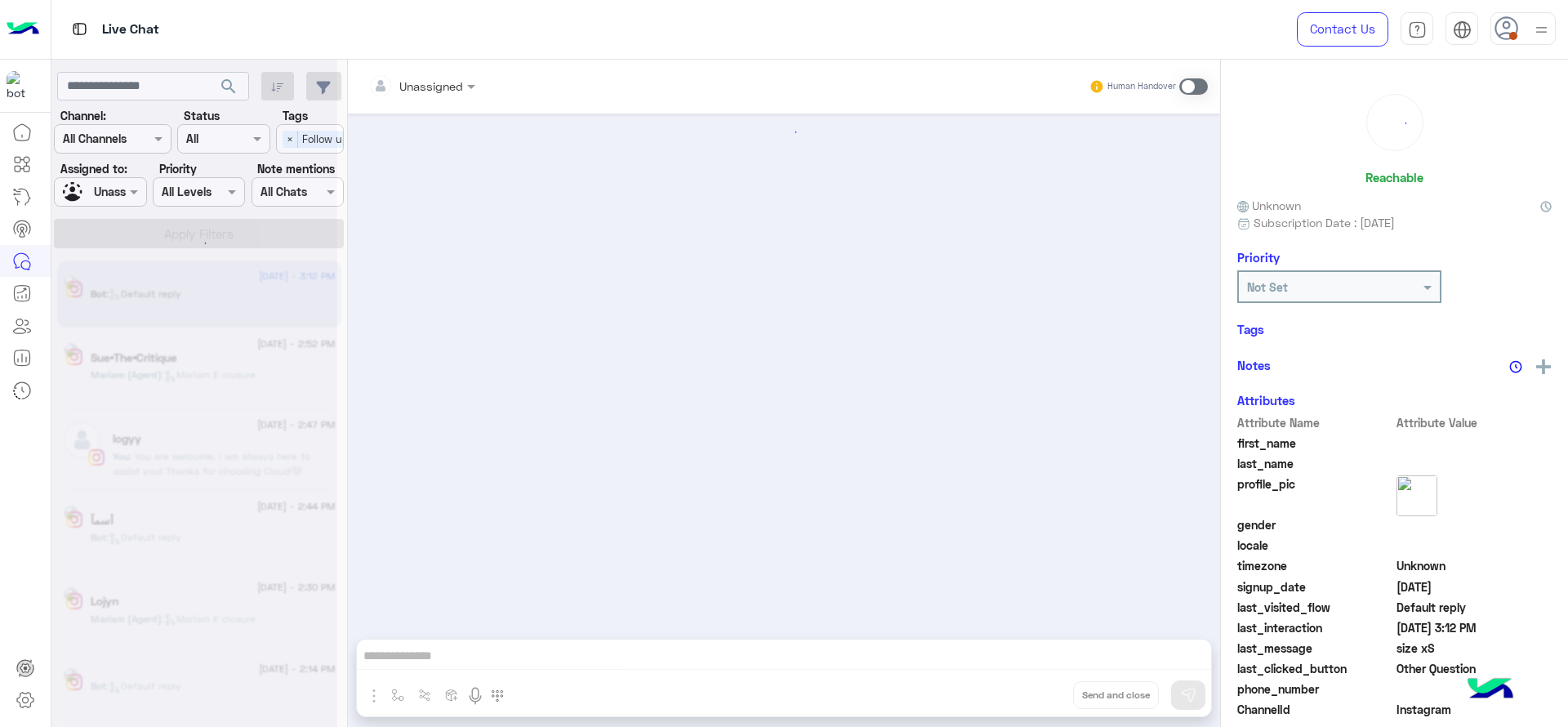
scroll to position [1882, 0]
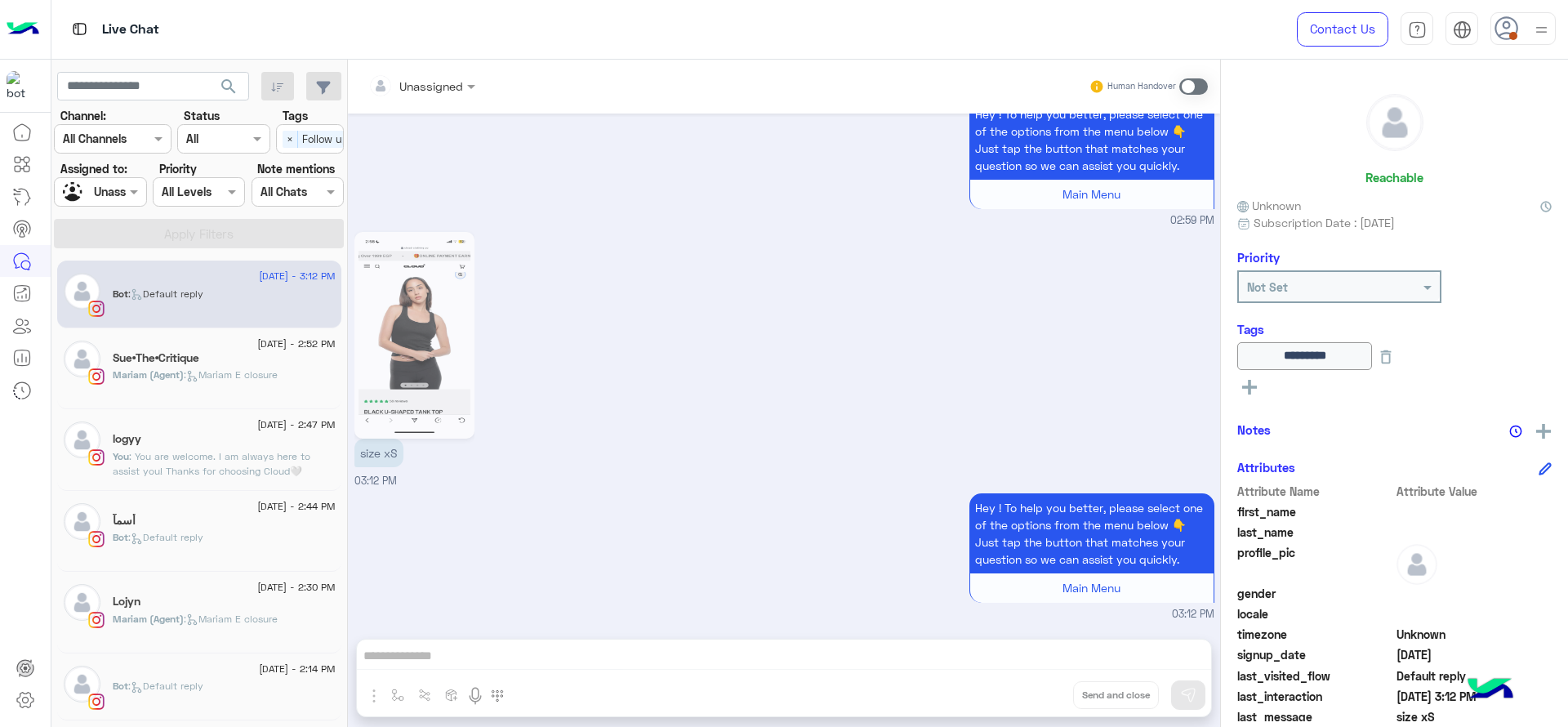
click at [160, 458] on span ": You are welcome. I am always here to assist you! Thanks for choosing Cloud🤍" at bounding box center [211, 463] width 197 height 27
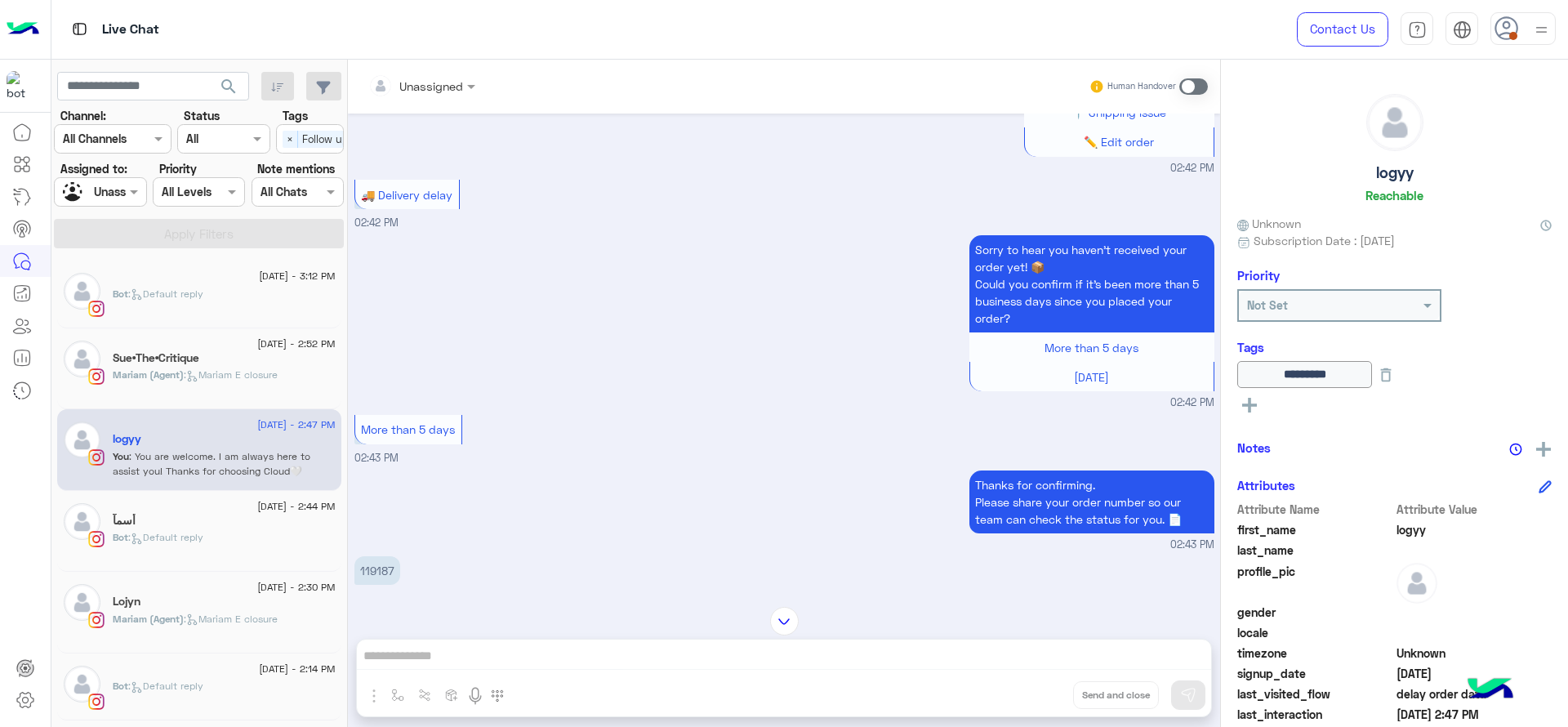
scroll to position [551, 0]
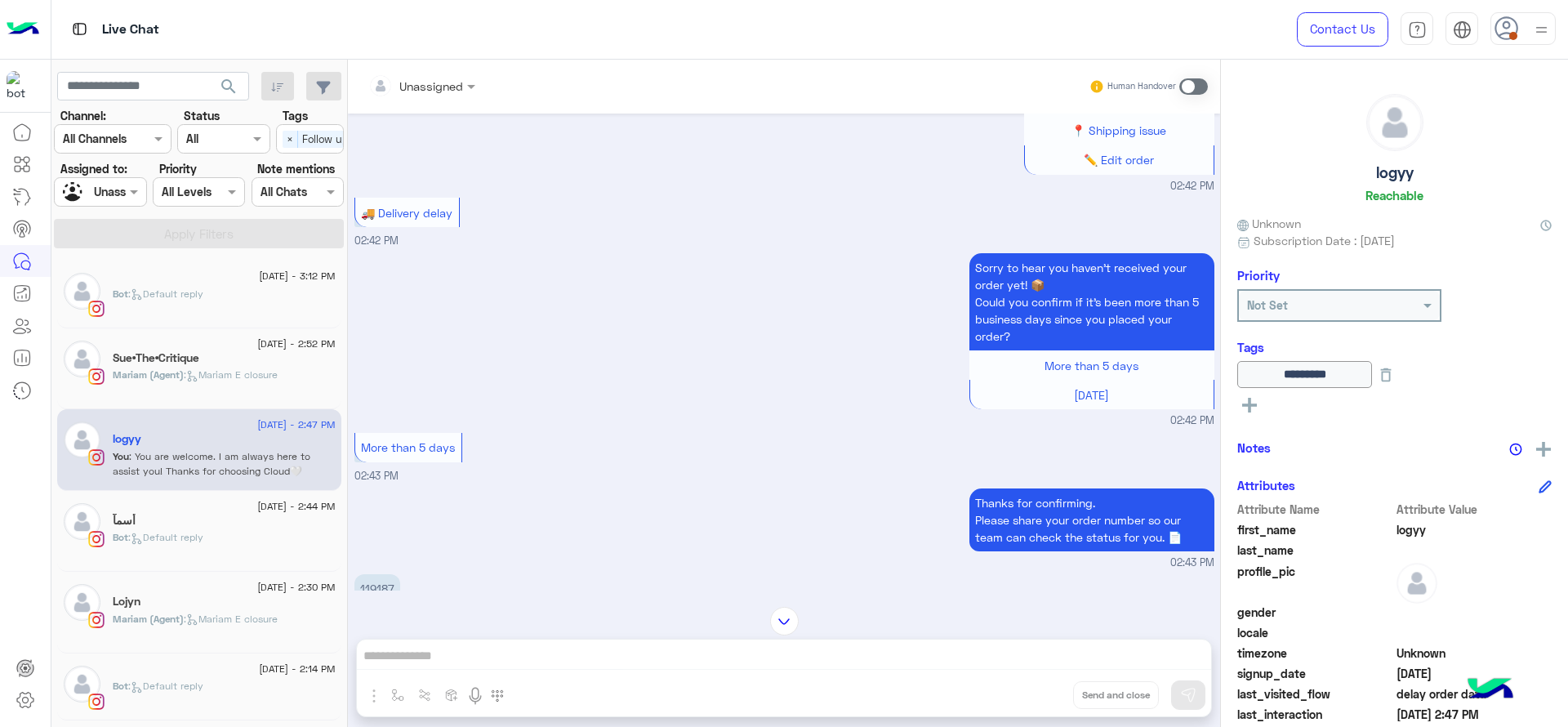
click at [1194, 76] on div "Human Handover" at bounding box center [1149, 87] width 120 height 30
click at [1194, 82] on span at bounding box center [1194, 86] width 29 height 17
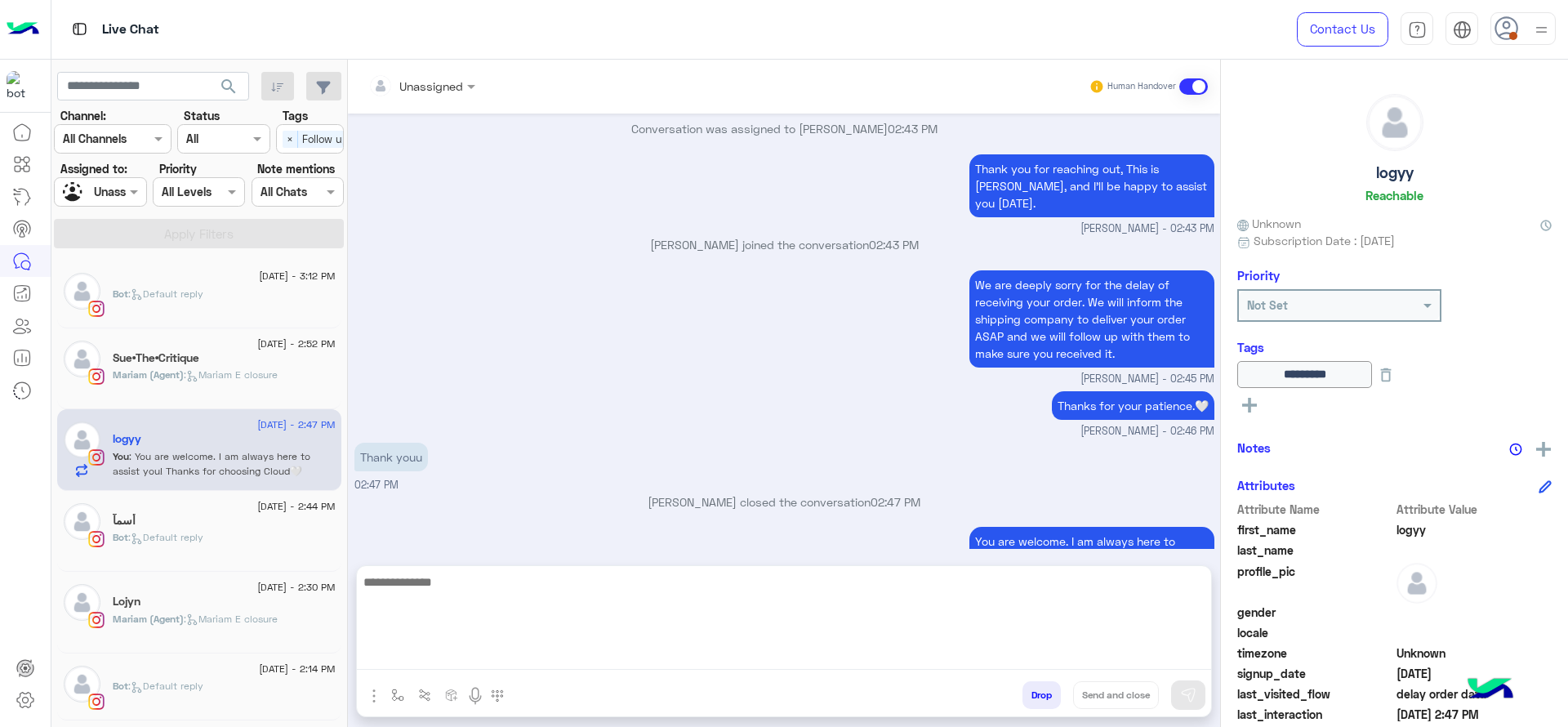
click at [702, 650] on textarea at bounding box center [783, 620] width 854 height 98
type textarea "*"
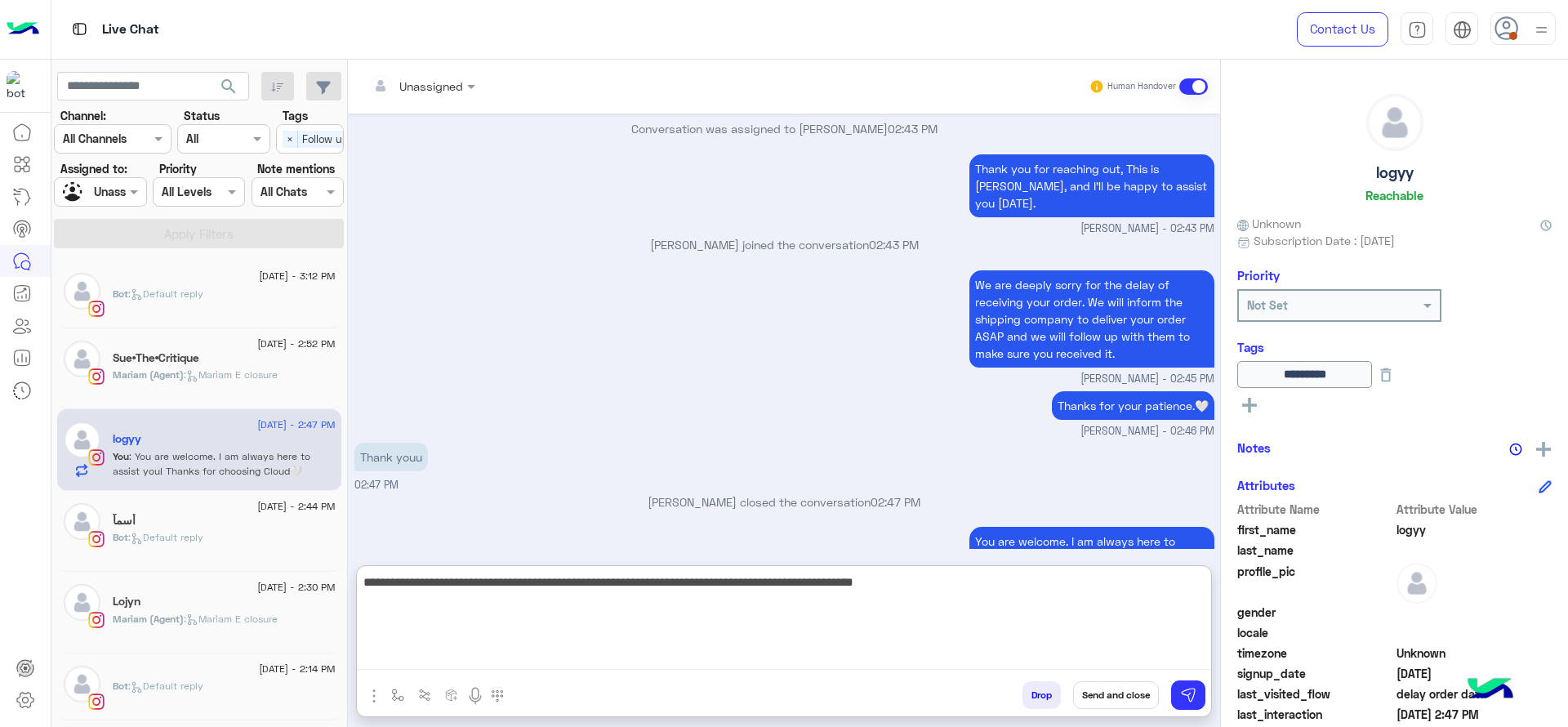
type textarea "**********"
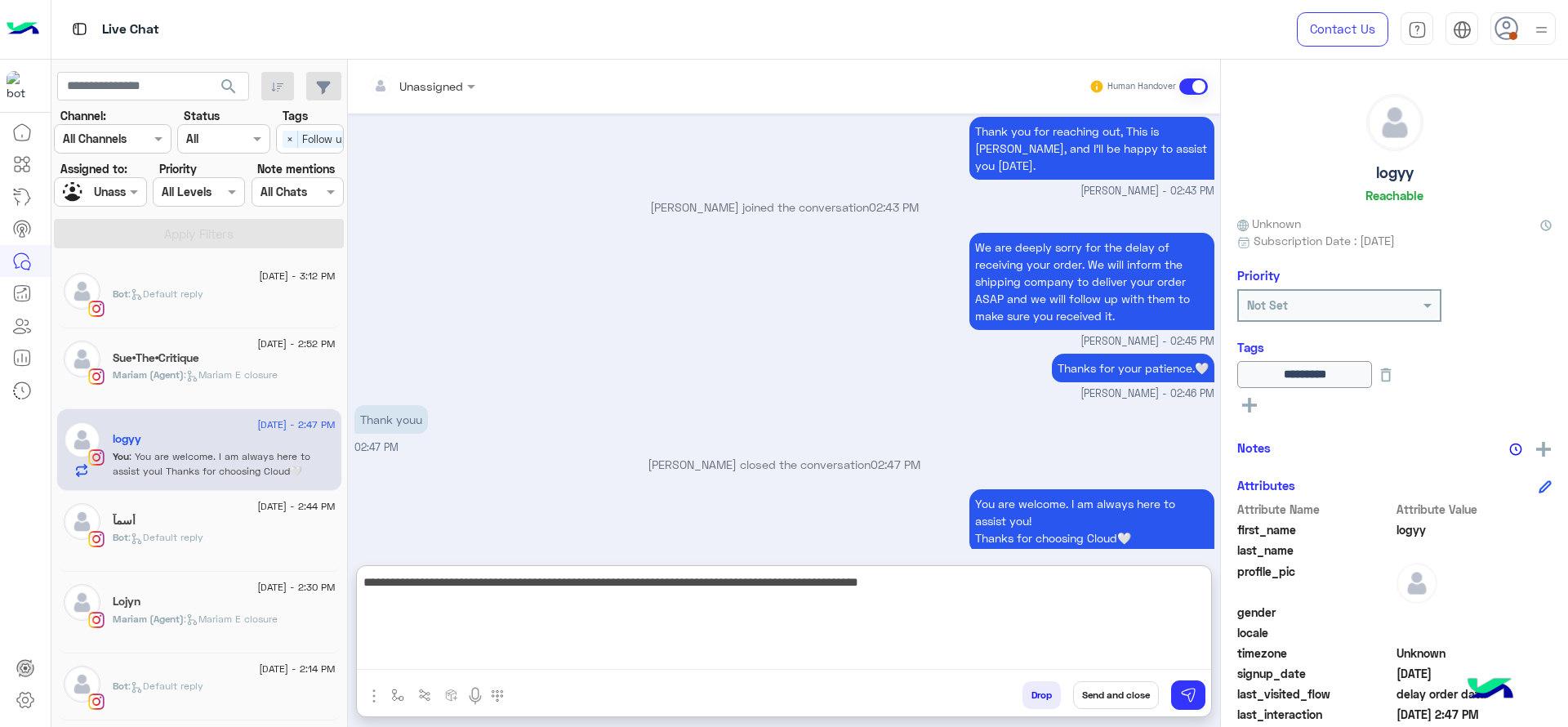
scroll to position [1411, 0]
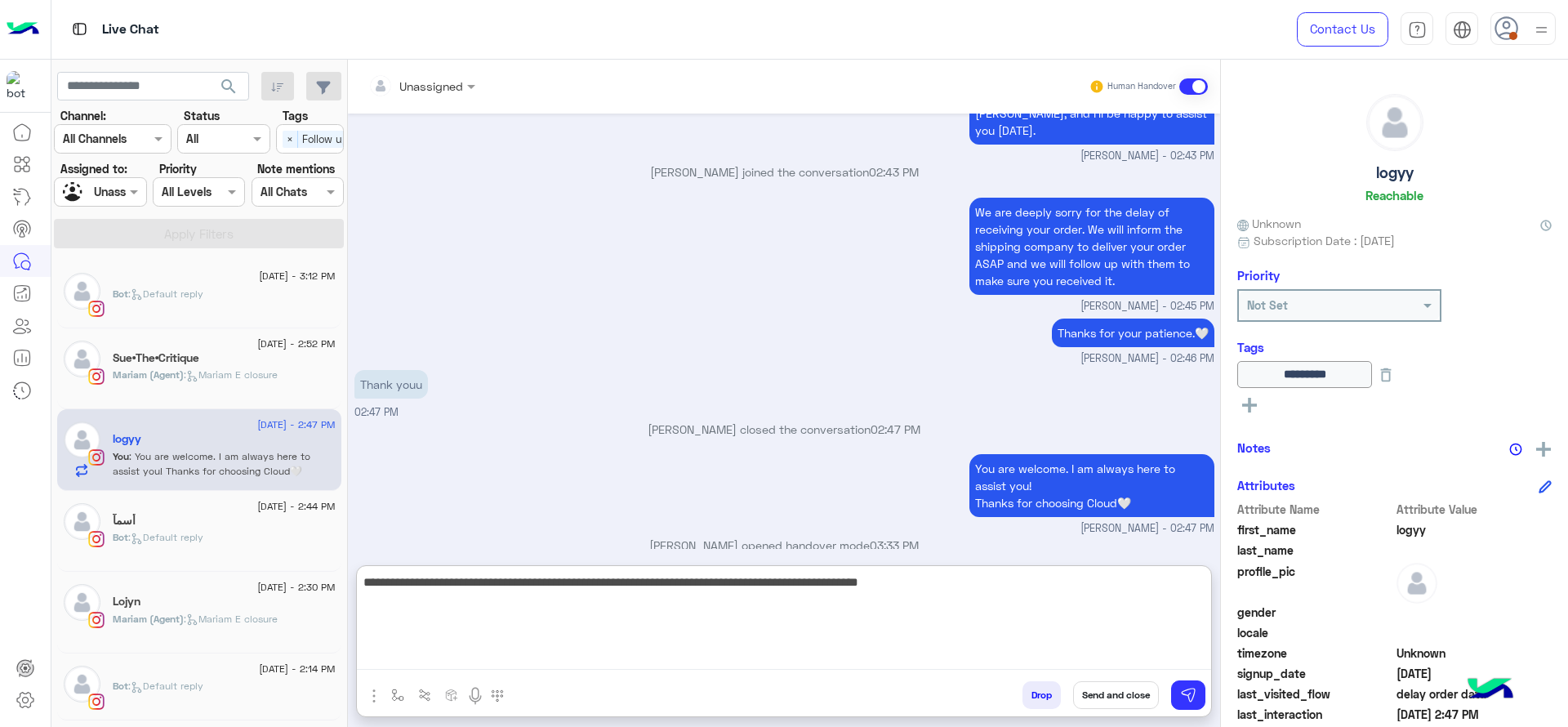
click at [649, 572] on textarea "**********" at bounding box center [783, 620] width 854 height 98
click at [455, 633] on textarea "**********" at bounding box center [783, 620] width 854 height 98
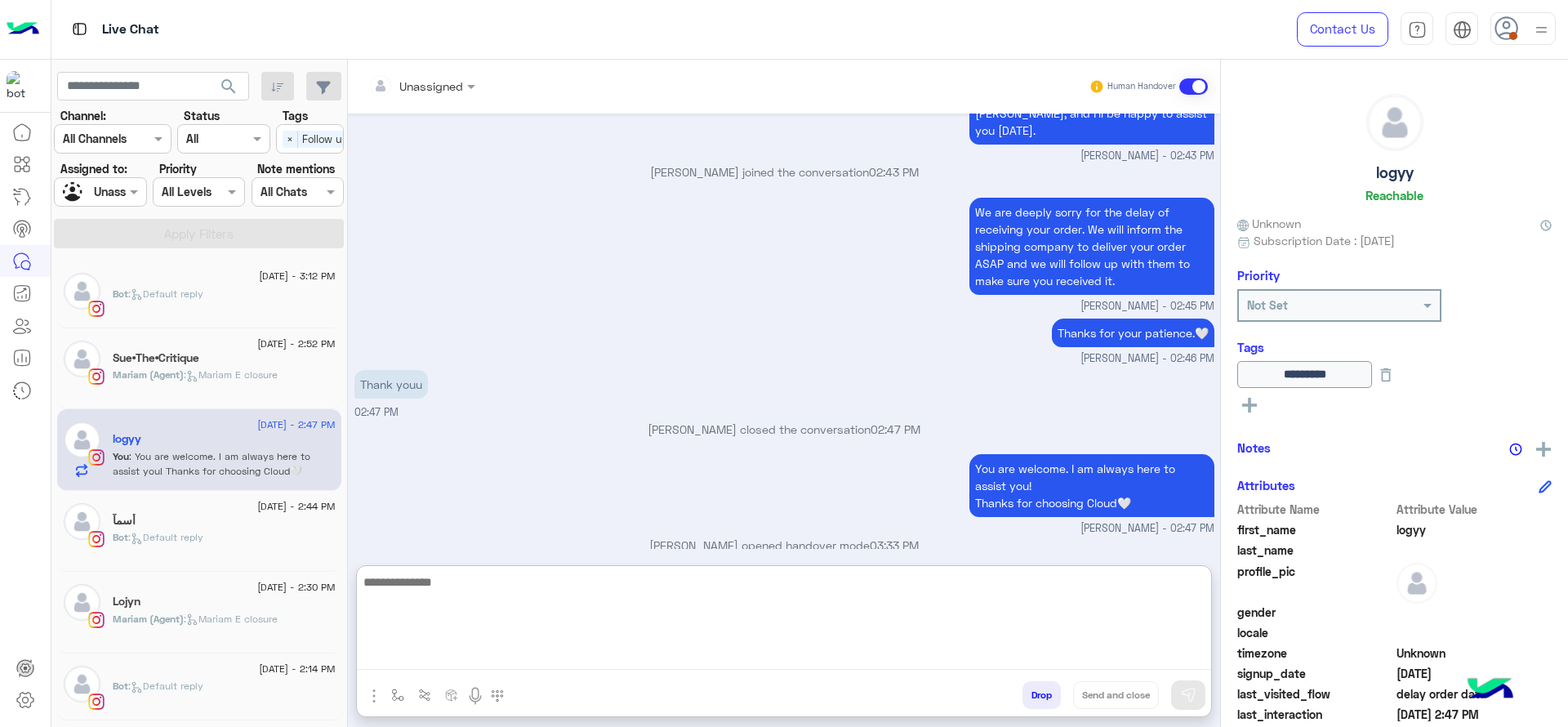
scroll to position [1497, 0]
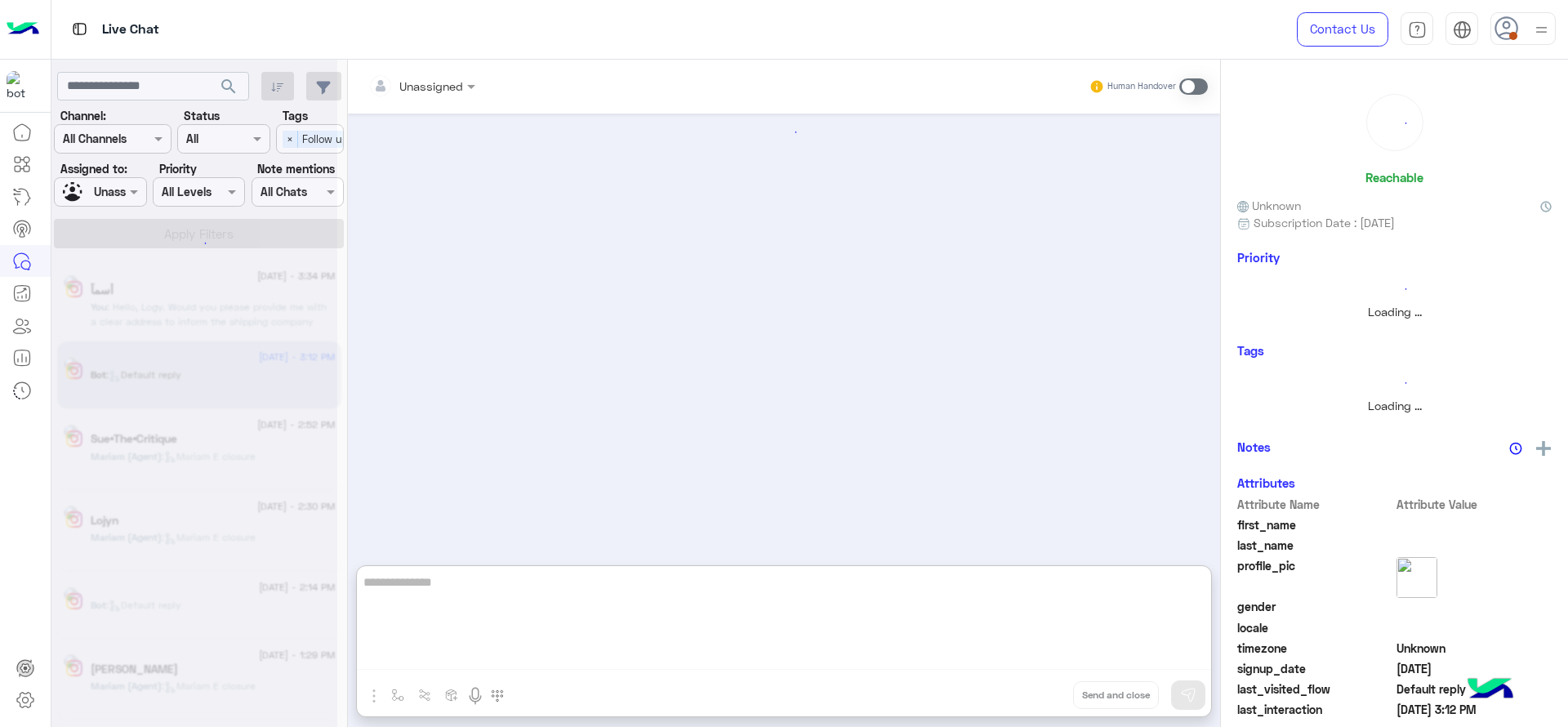
scroll to position [1956, 0]
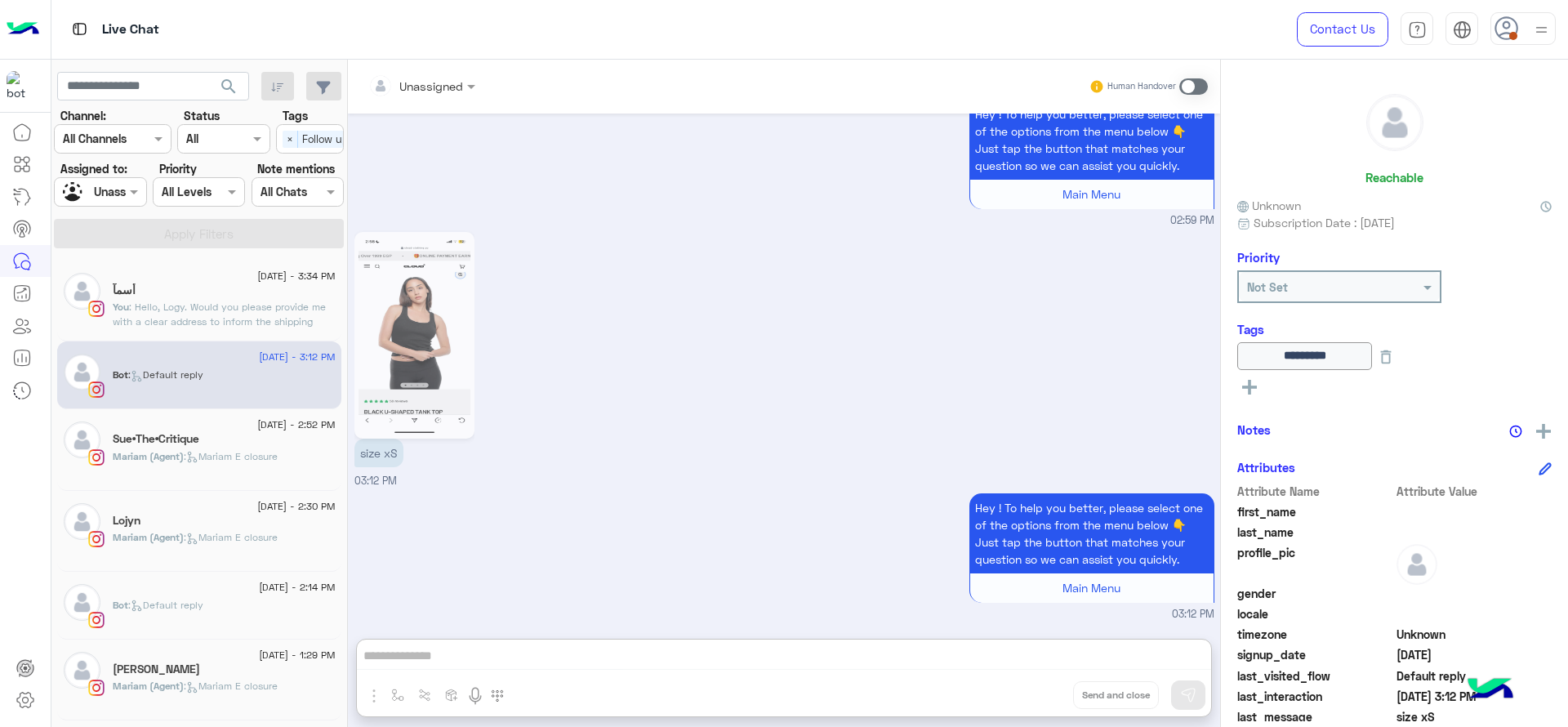
click at [899, 302] on div "size xS 03:12 PM" at bounding box center [784, 359] width 860 height 262
click at [1527, 31] on div at bounding box center [1524, 28] width 65 height 33
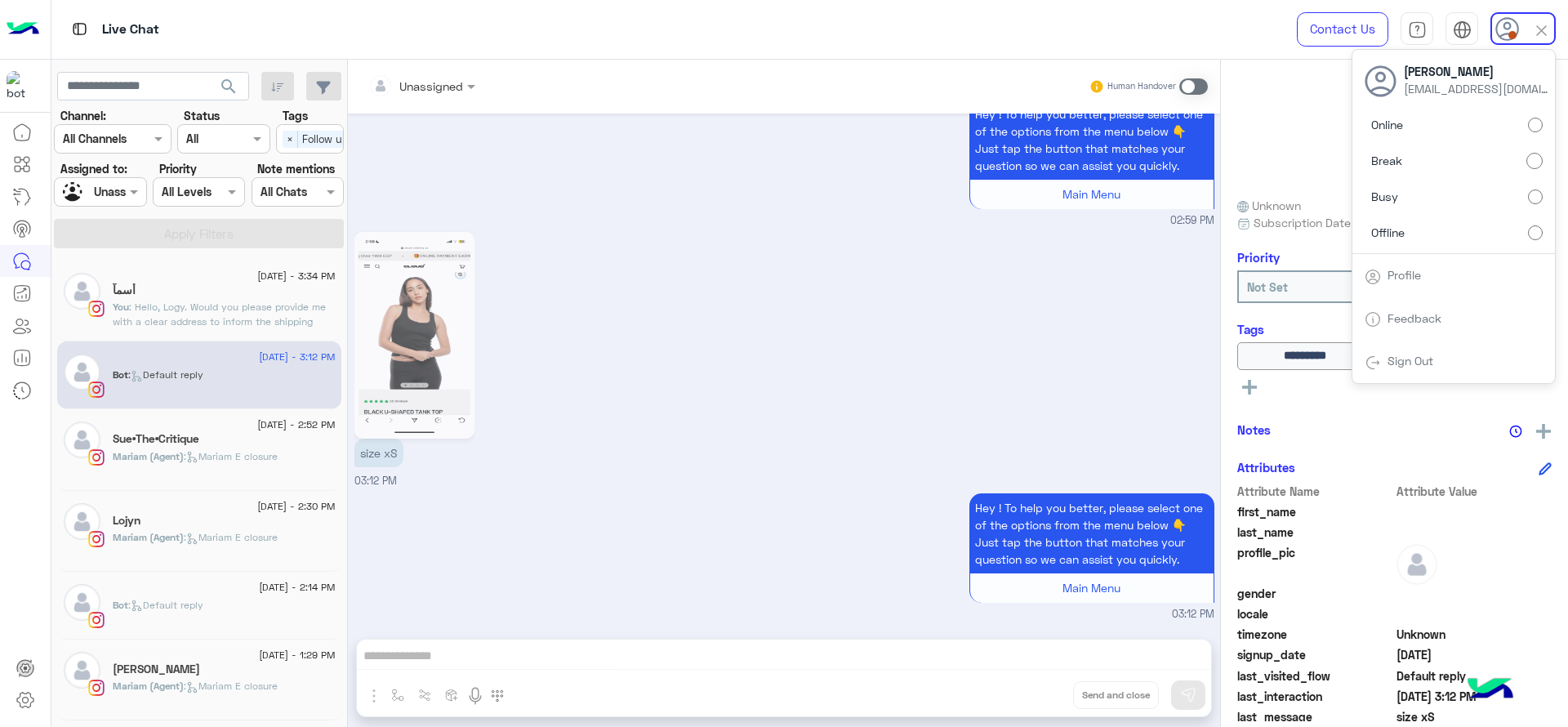
click at [119, 196] on div at bounding box center [100, 191] width 91 height 19
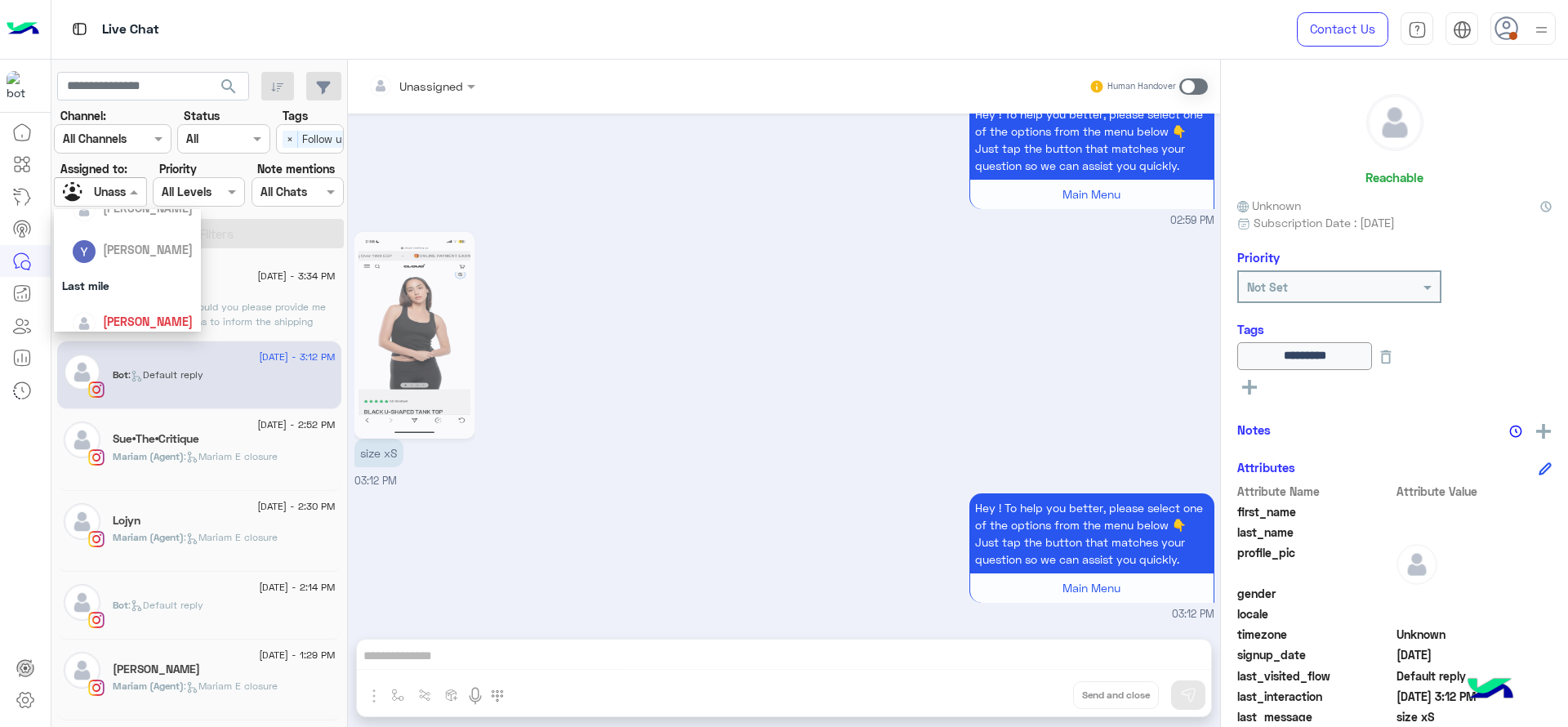
scroll to position [245, 0]
click at [174, 277] on span "[PERSON_NAME]" at bounding box center [147, 283] width 90 height 14
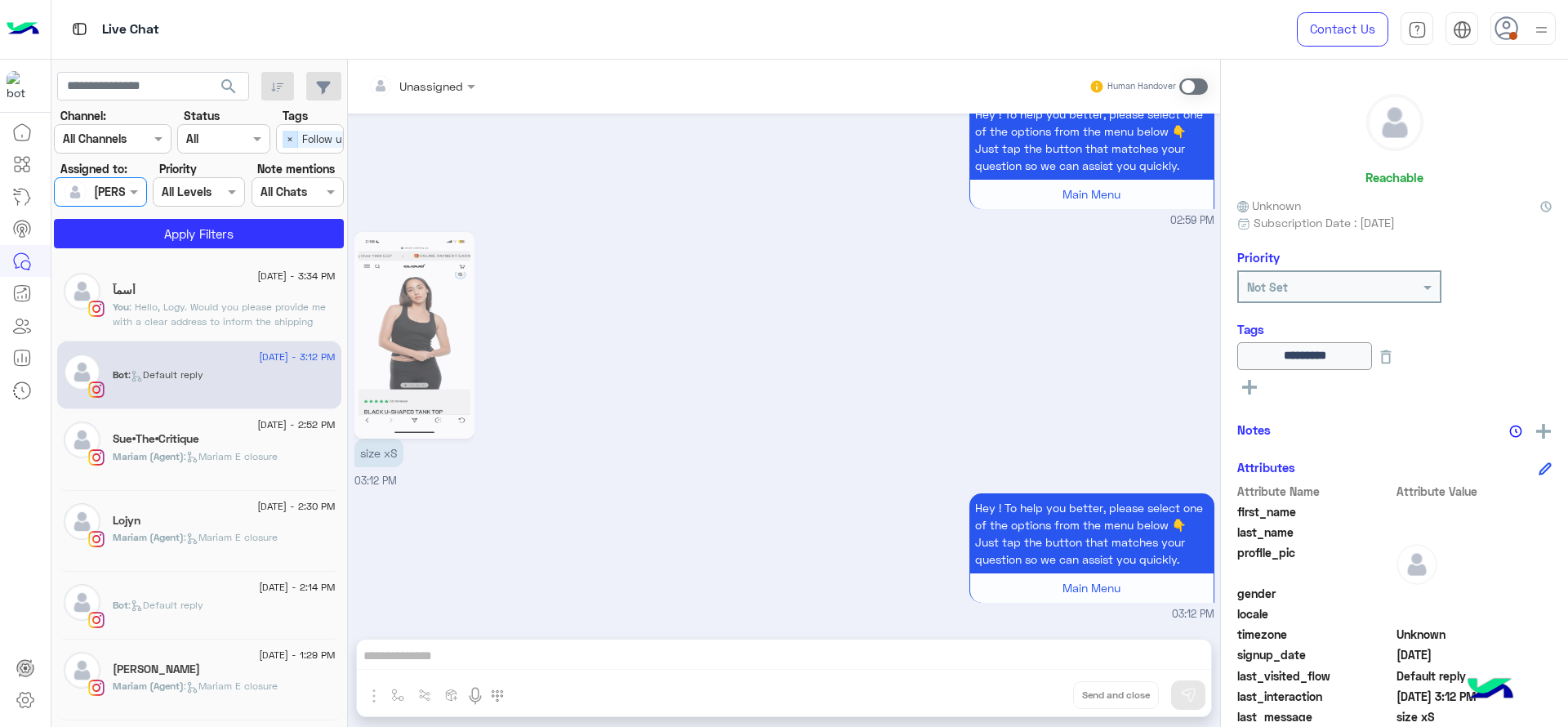
click at [283, 134] on span "×" at bounding box center [290, 138] width 16 height 17
click at [244, 229] on button "Apply Filters" at bounding box center [199, 234] width 290 height 30
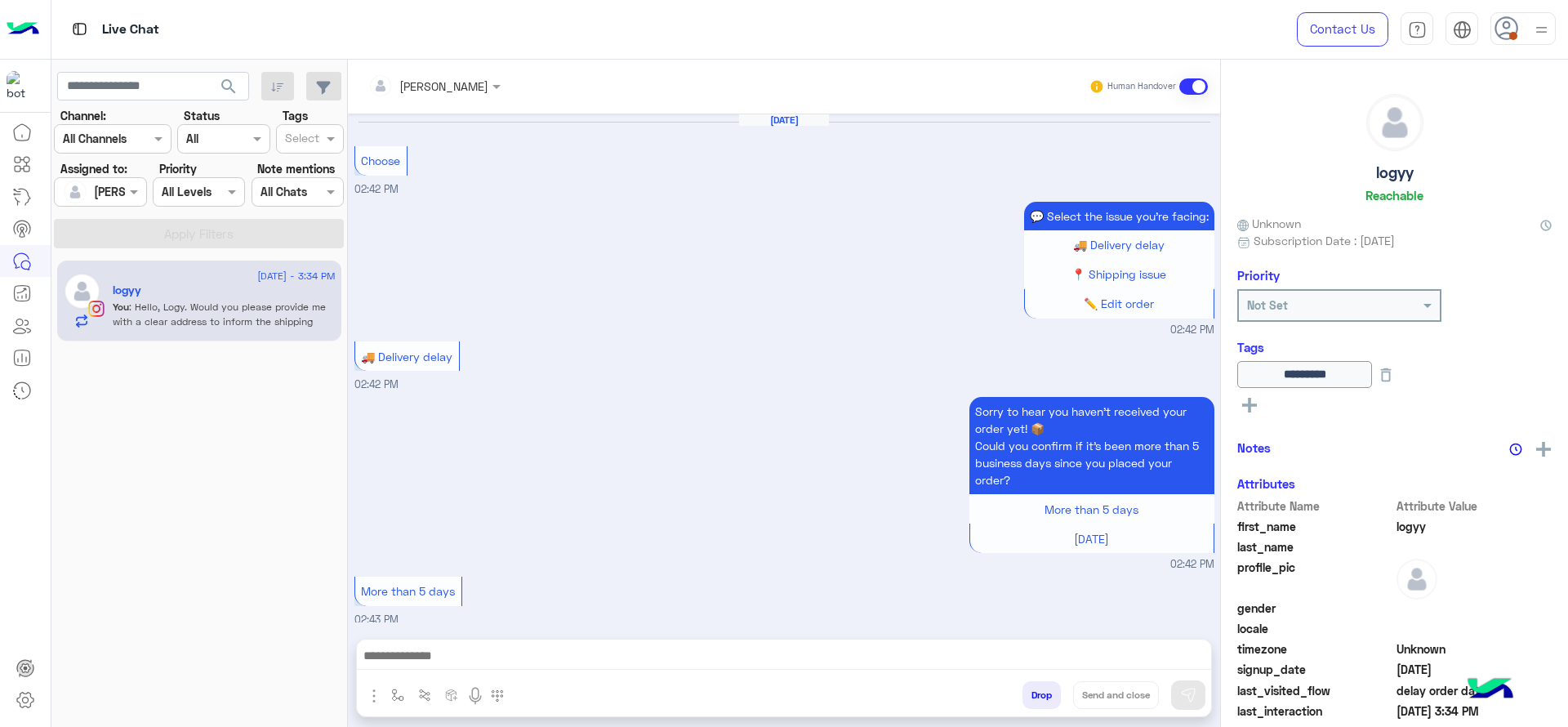
scroll to position [1046, 0]
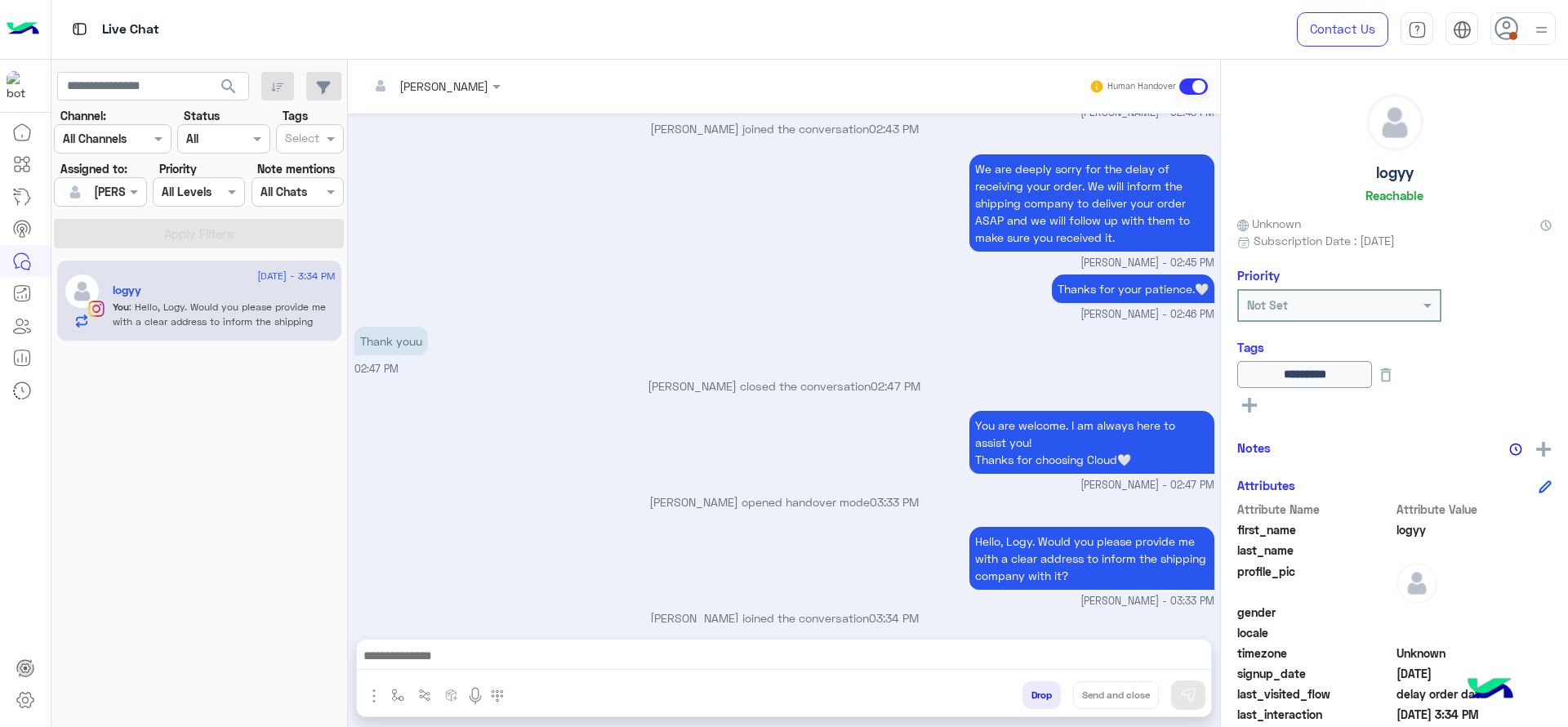
click at [454, 185] on div "We are deeply sorry for the delay of receiving your order. We will inform the s…" at bounding box center [784, 210] width 860 height 121
click at [385, 327] on p "Thank youu" at bounding box center [391, 341] width 73 height 29
click at [418, 377] on p "Jana Aboelseoud closed the conversation 02:47 PM" at bounding box center [784, 385] width 860 height 17
click at [122, 182] on div at bounding box center [100, 191] width 91 height 19
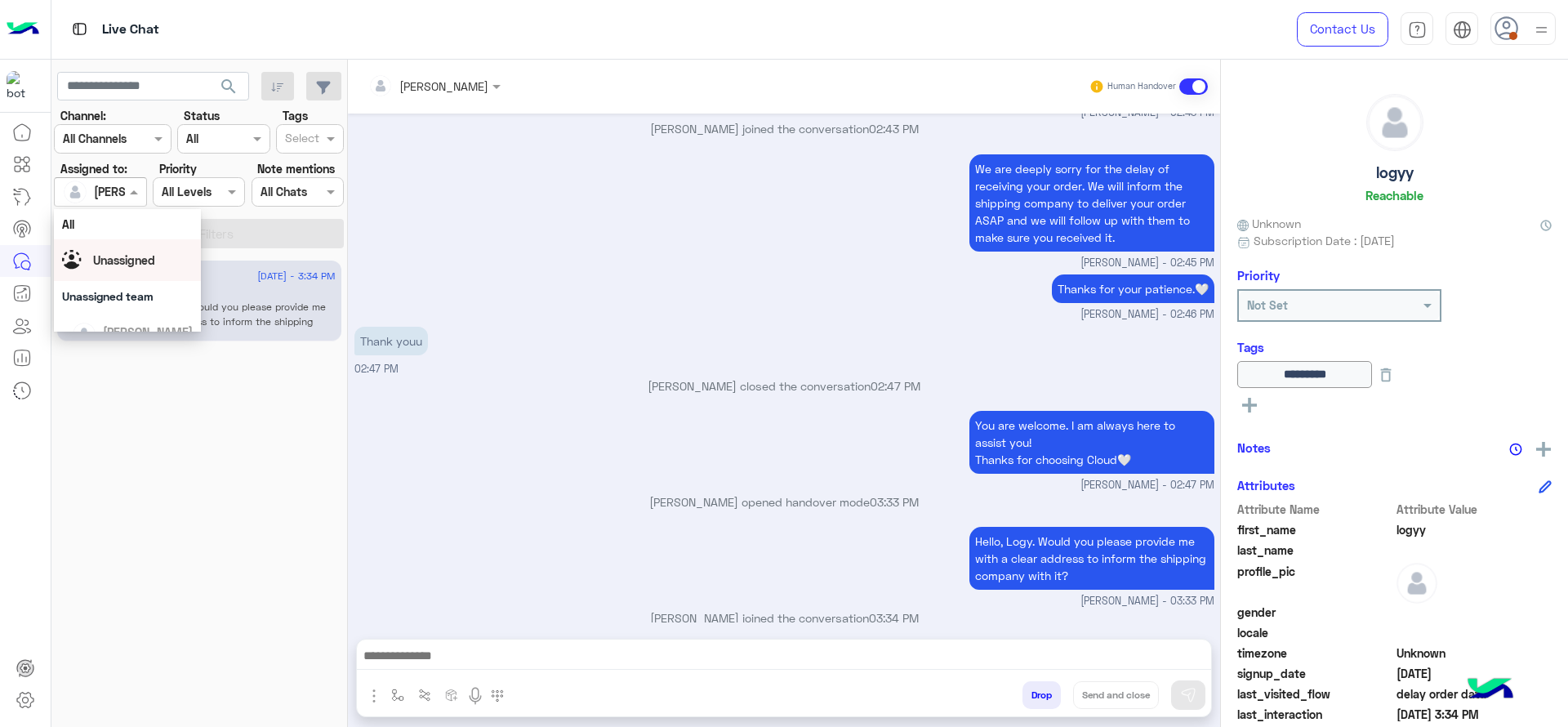
click at [155, 258] on span "Unassigned" at bounding box center [123, 260] width 62 height 14
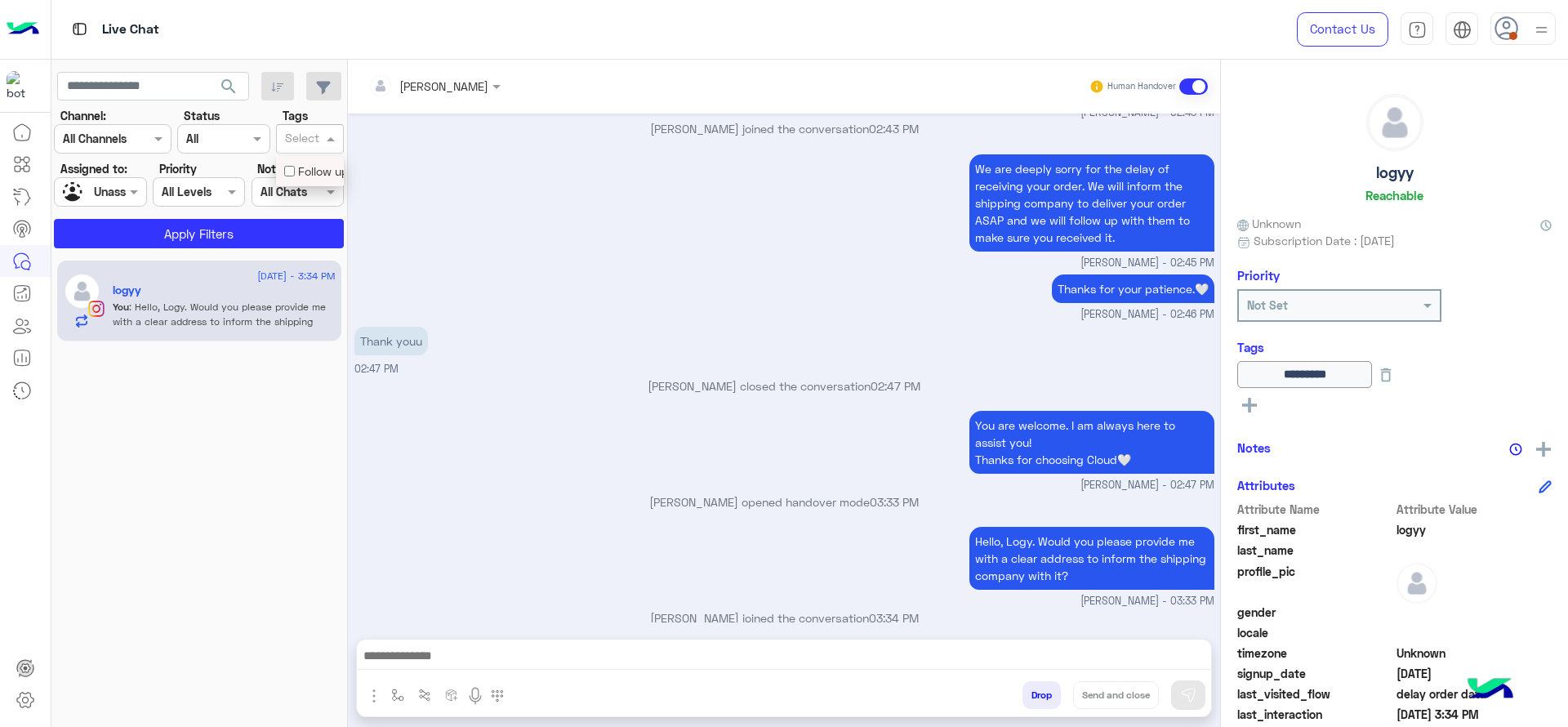
click at [310, 144] on input "text" at bounding box center [302, 139] width 35 height 17
click at [304, 172] on div "Follow up" at bounding box center [310, 171] width 51 height 17
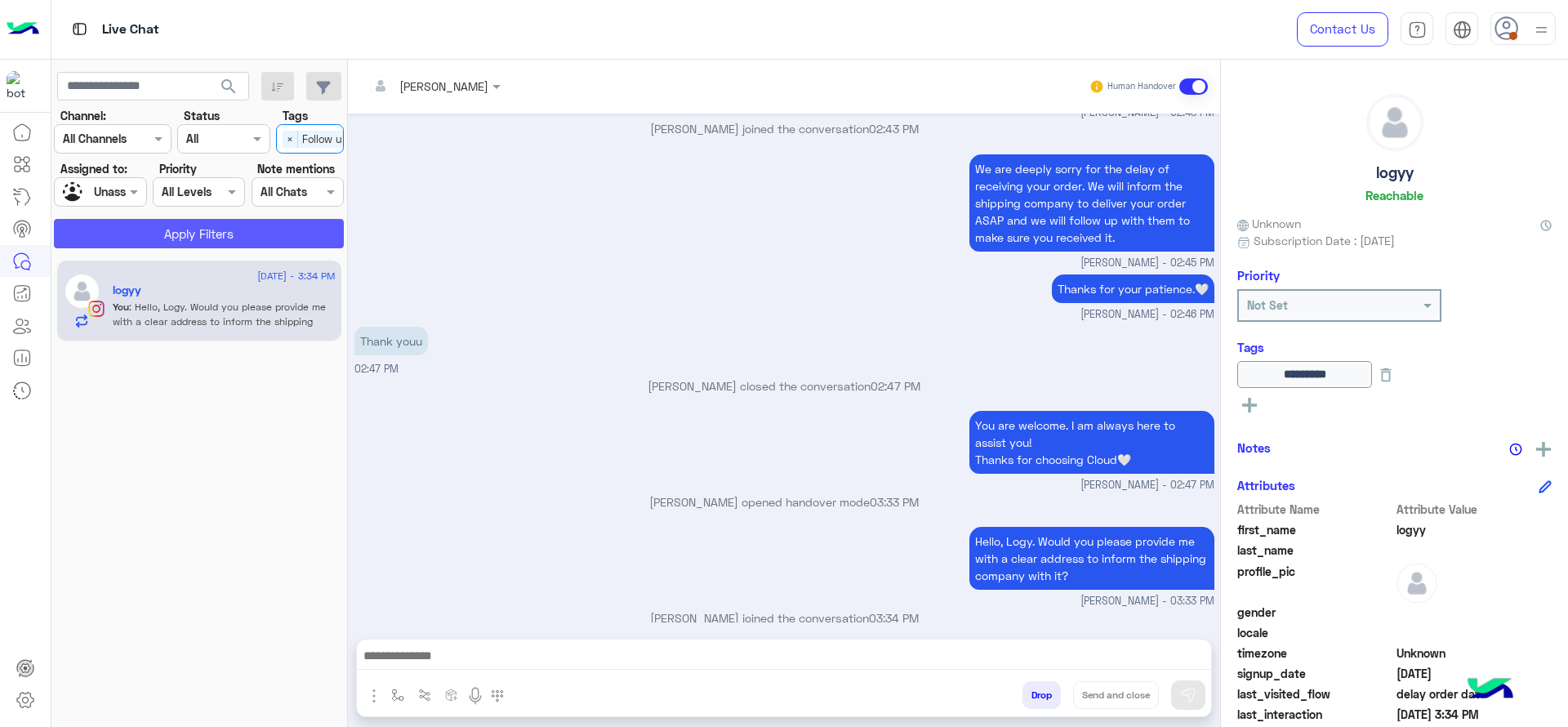
click at [214, 225] on button "Apply Filters" at bounding box center [199, 234] width 290 height 30
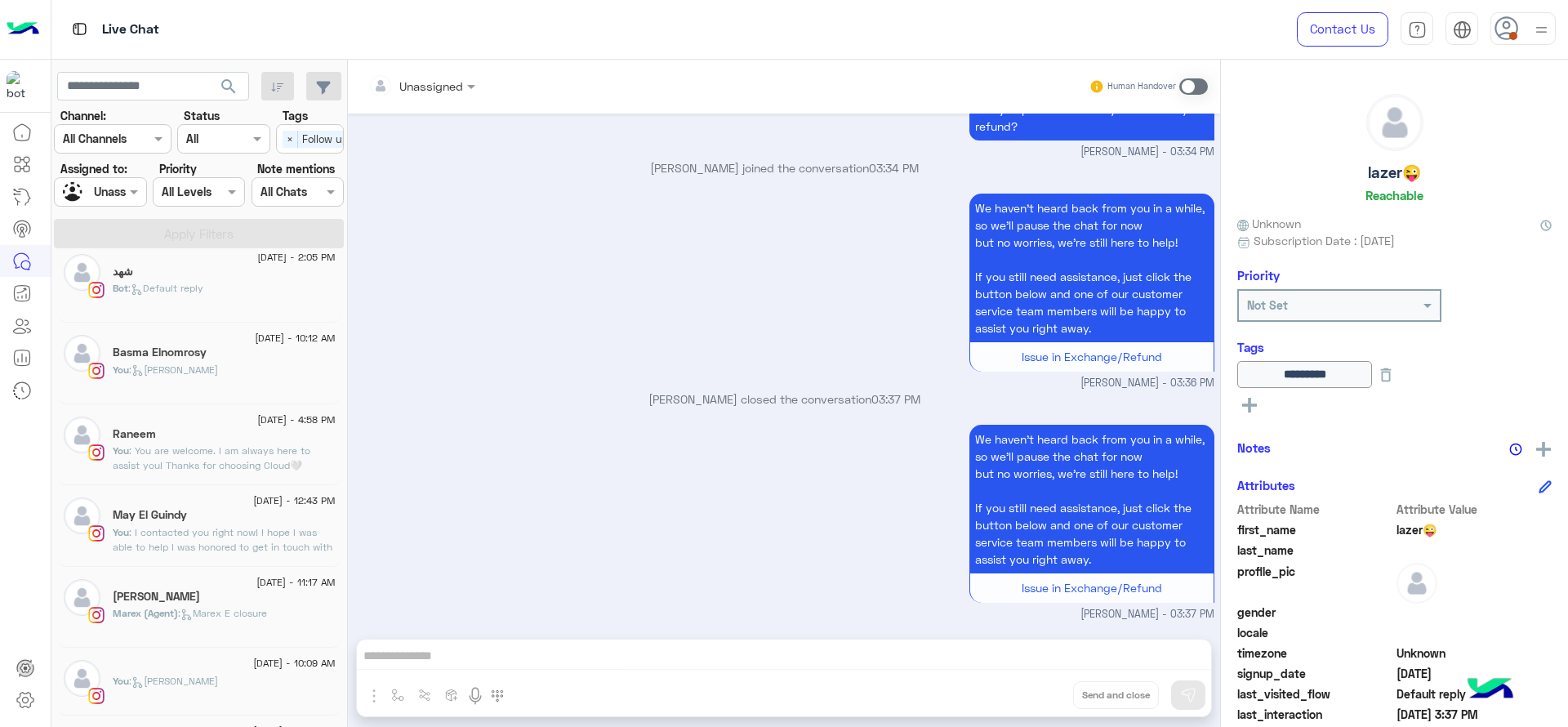
scroll to position [2162, 0]
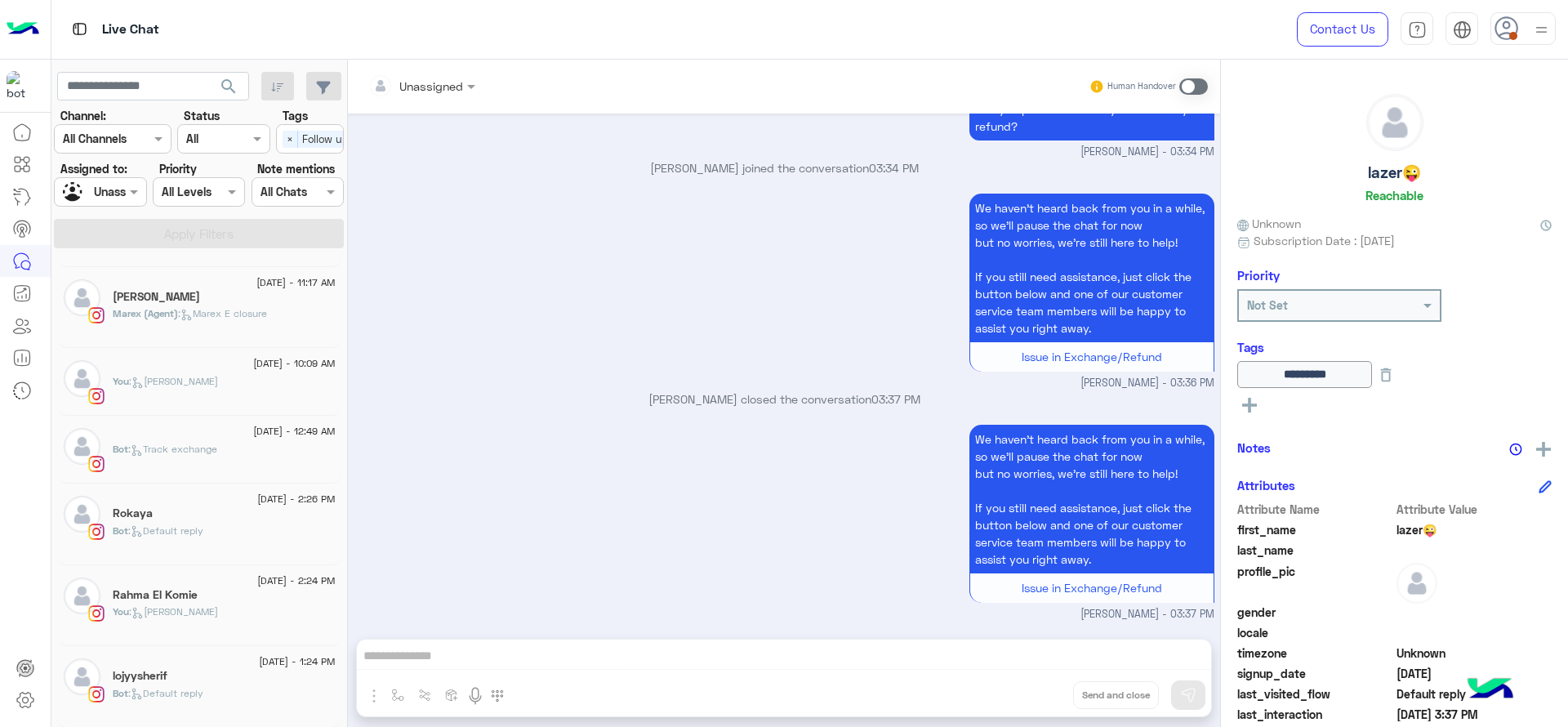
click at [196, 670] on div "lojyysherif" at bounding box center [224, 677] width 223 height 17
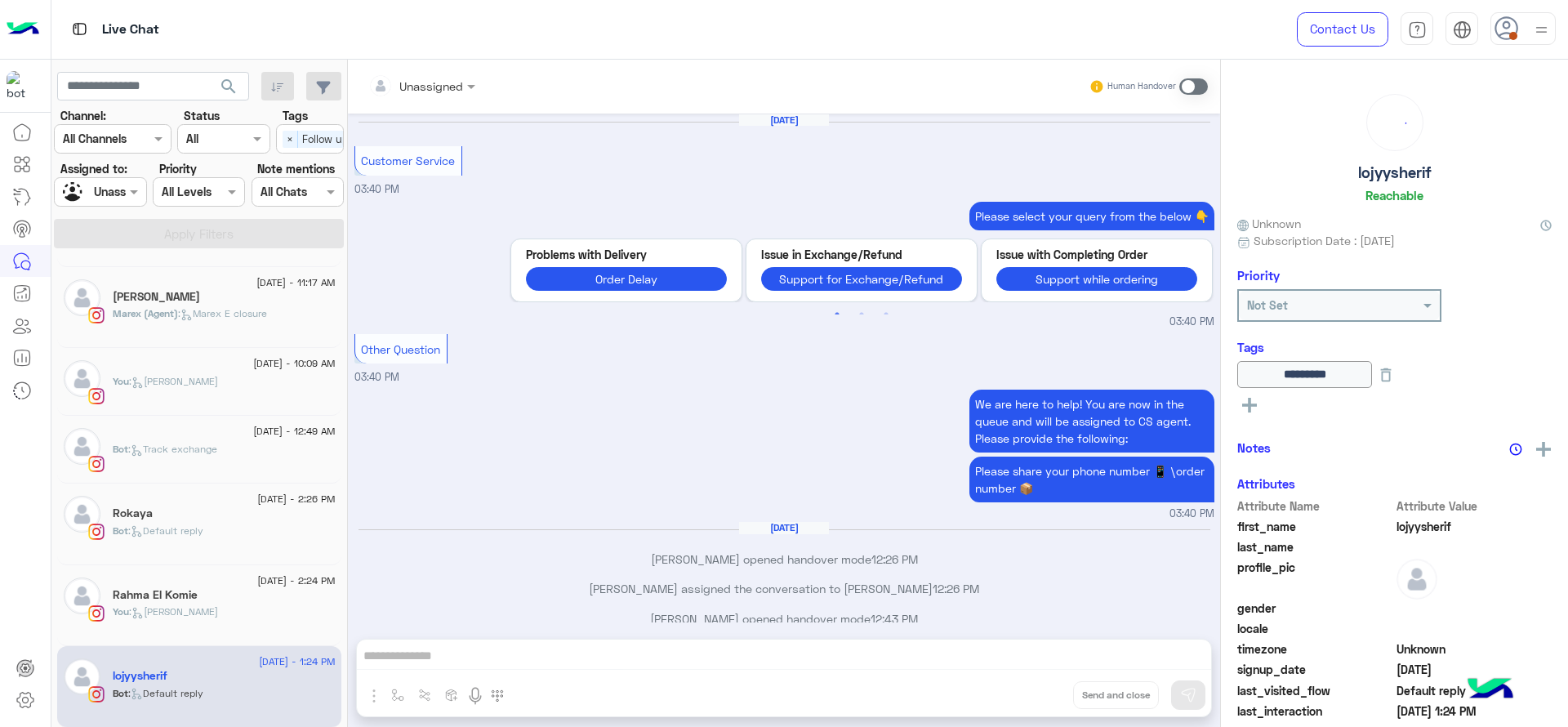
scroll to position [1024, 0]
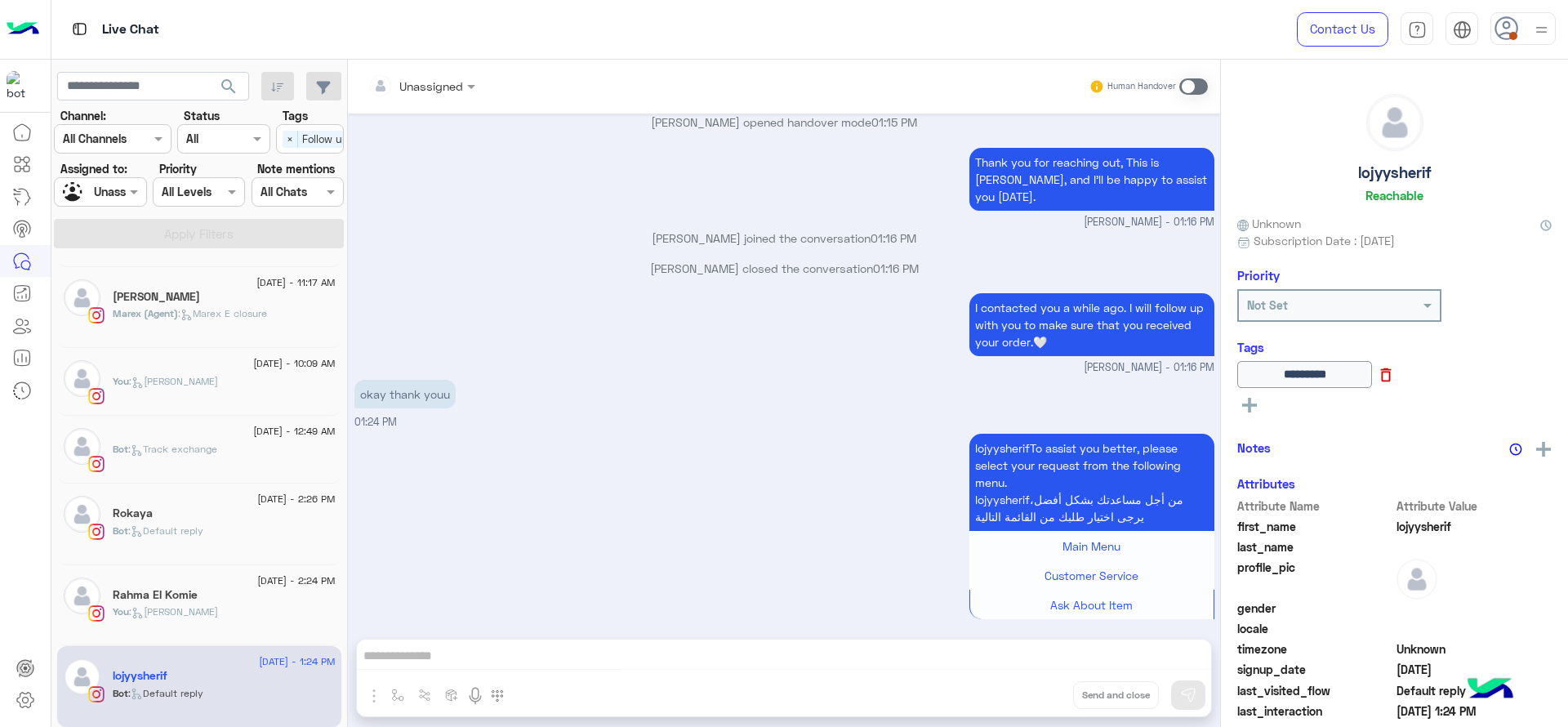
click at [1395, 380] on icon at bounding box center [1386, 375] width 18 height 18
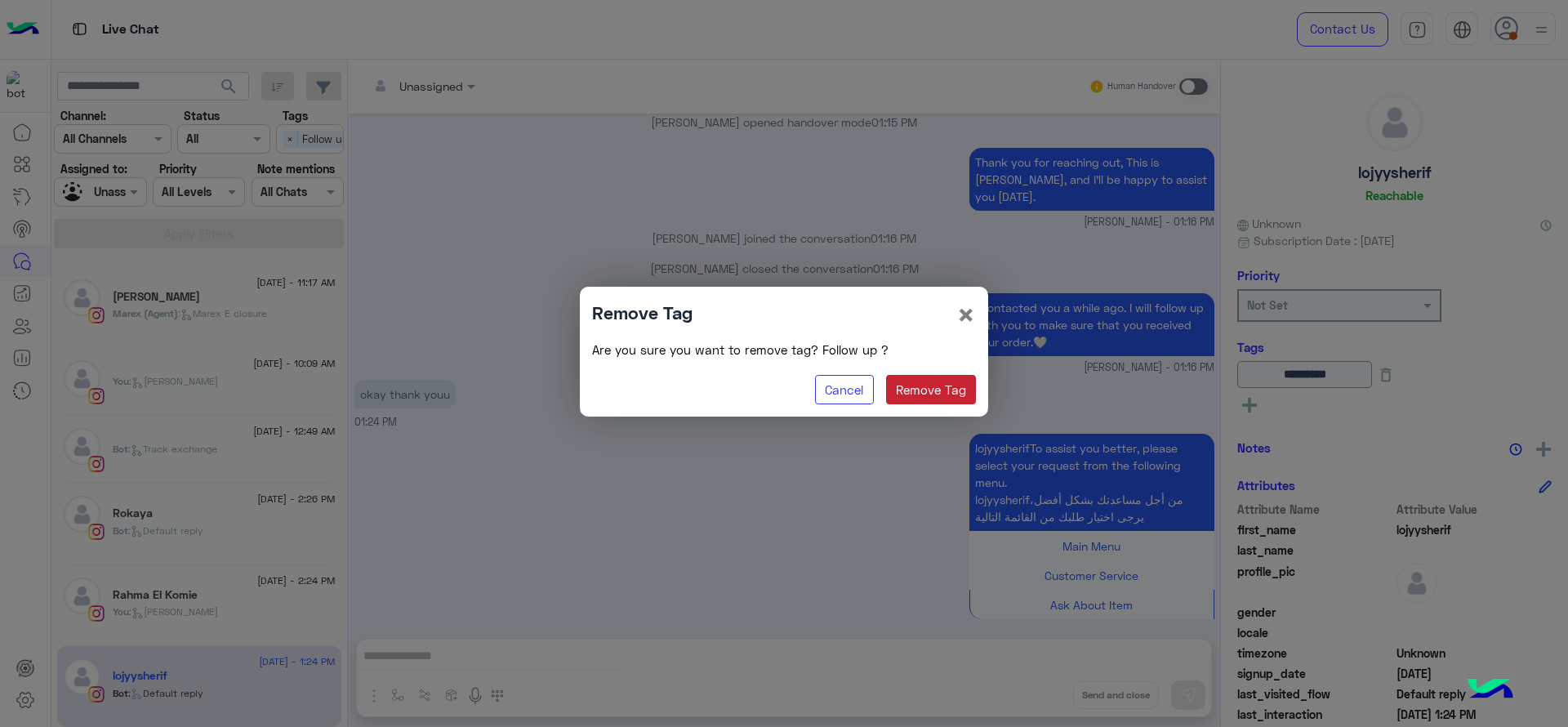
click at [909, 398] on button "Remove Tag" at bounding box center [932, 390] width 91 height 30
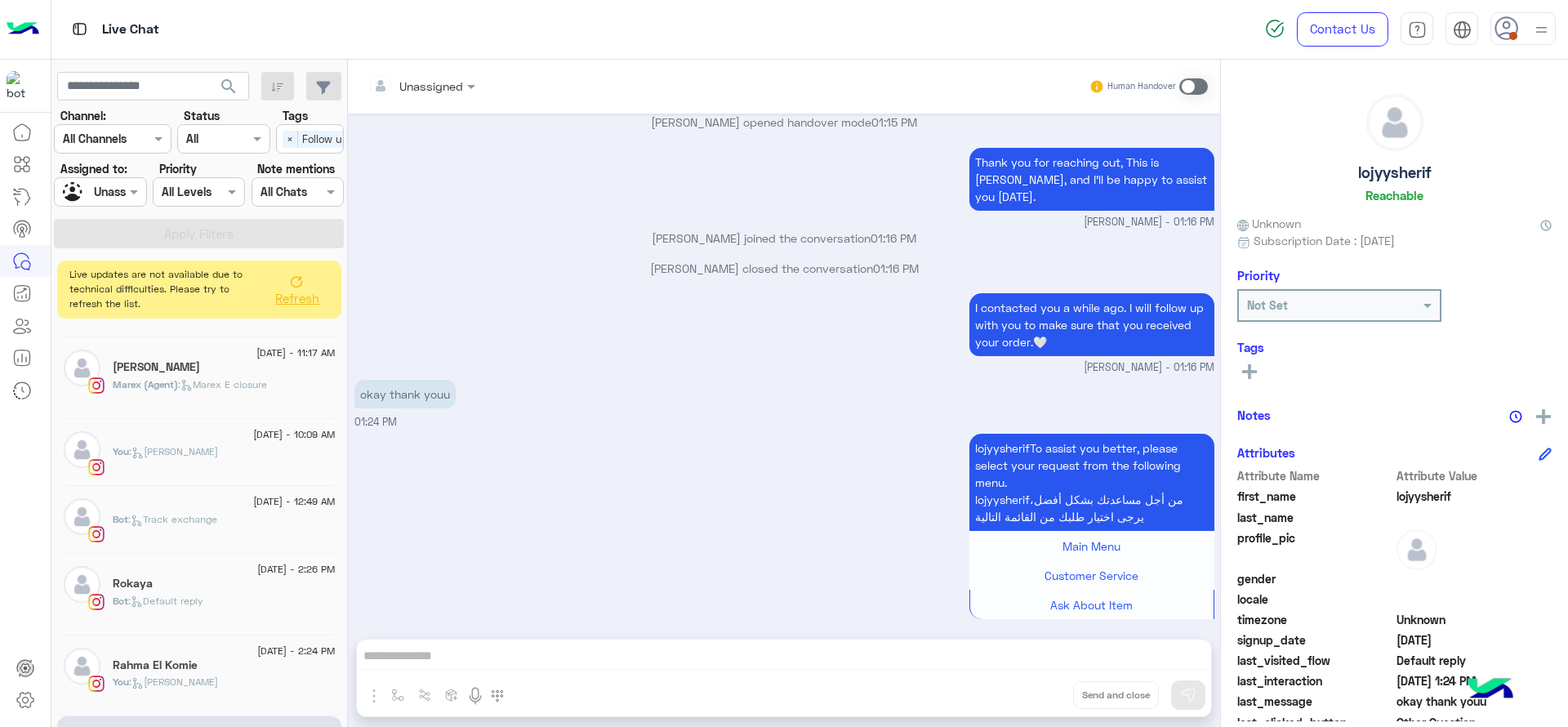
click at [303, 271] on button "Refresh" at bounding box center [296, 289] width 65 height 45
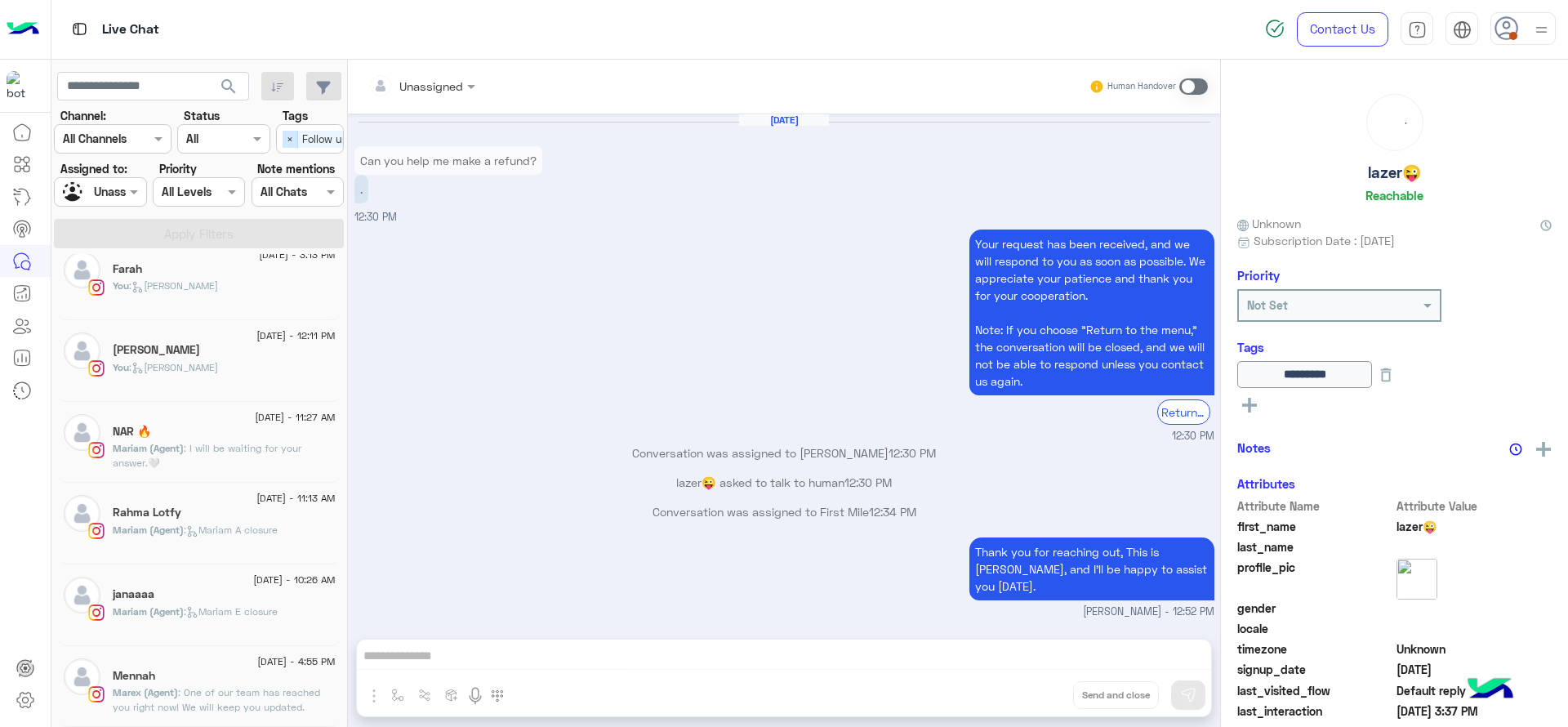
scroll to position [1379, 0]
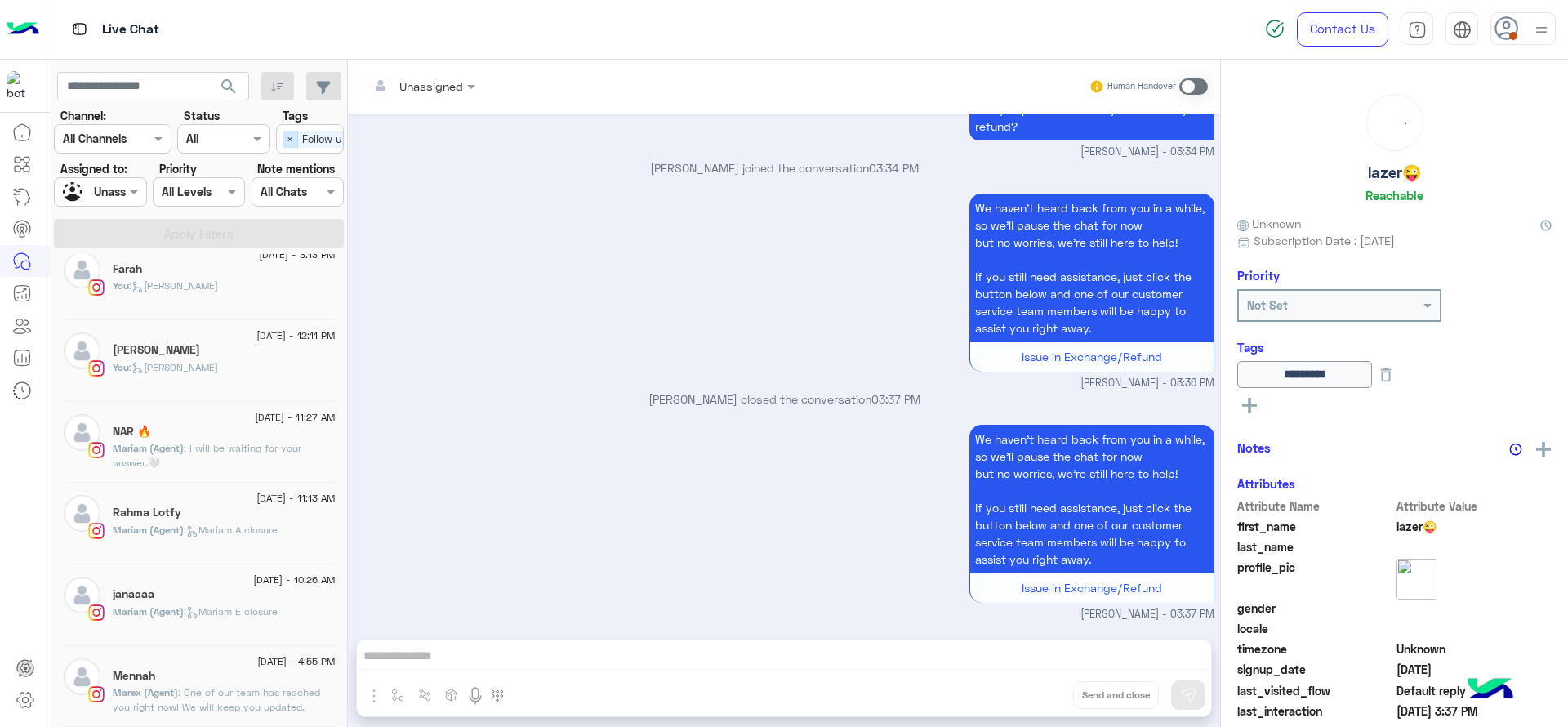
click at [286, 145] on span "×" at bounding box center [290, 138] width 16 height 17
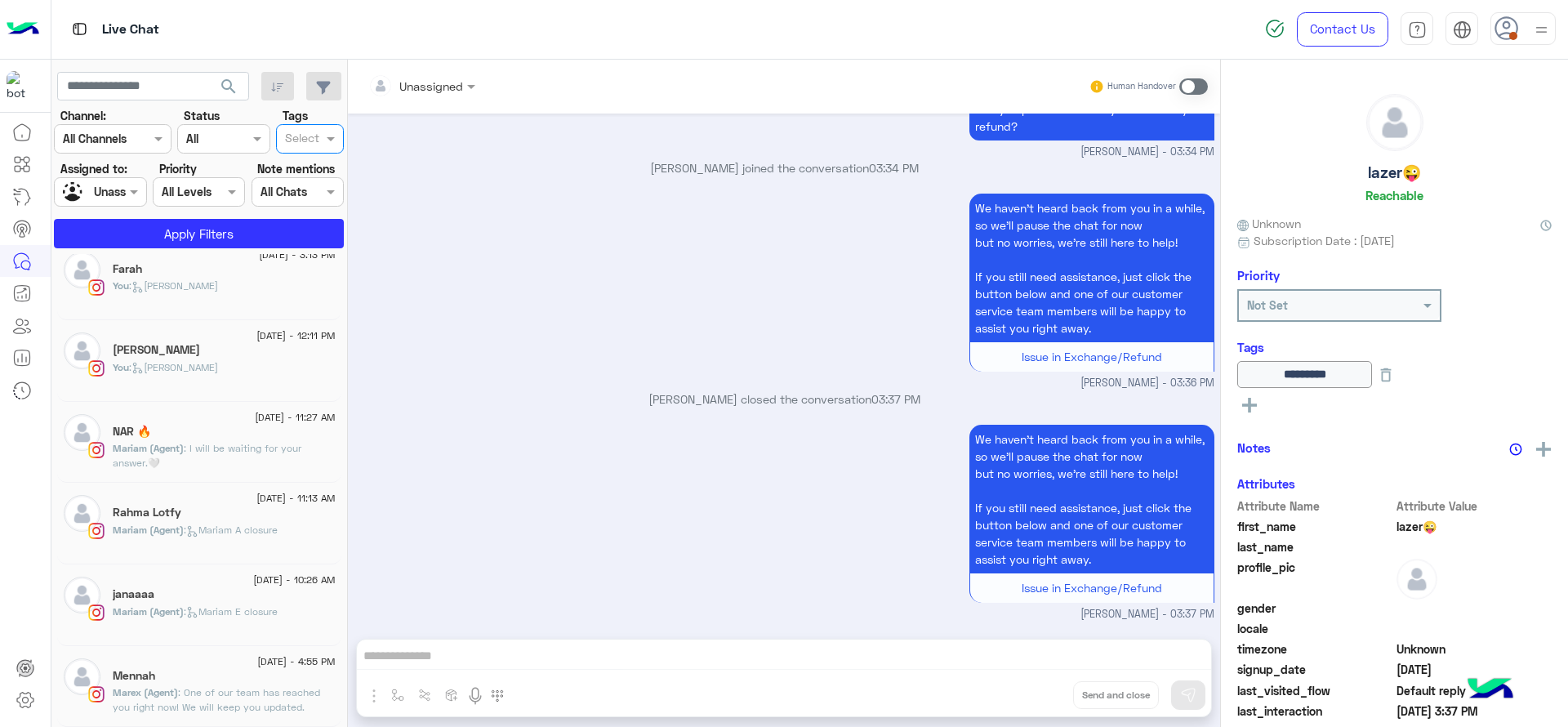
scroll to position [0, 0]
click at [60, 178] on mat-tooltip-component "ChatBot Builder" at bounding box center [101, 164] width 102 height 49
click at [74, 191] on input "text" at bounding box center [82, 192] width 38 height 17
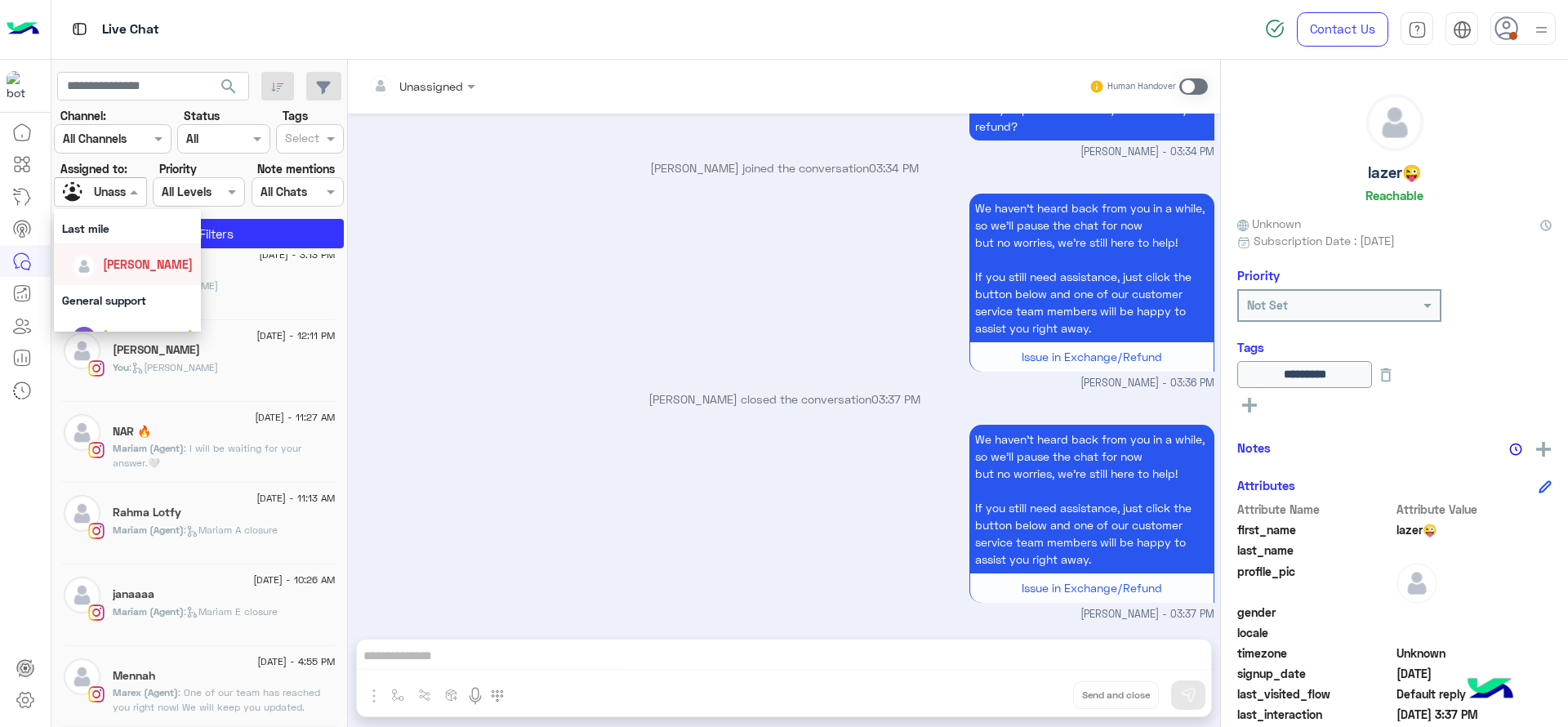
scroll to position [245, 0]
click at [105, 276] on div "[PERSON_NAME]" at bounding box center [147, 283] width 90 height 17
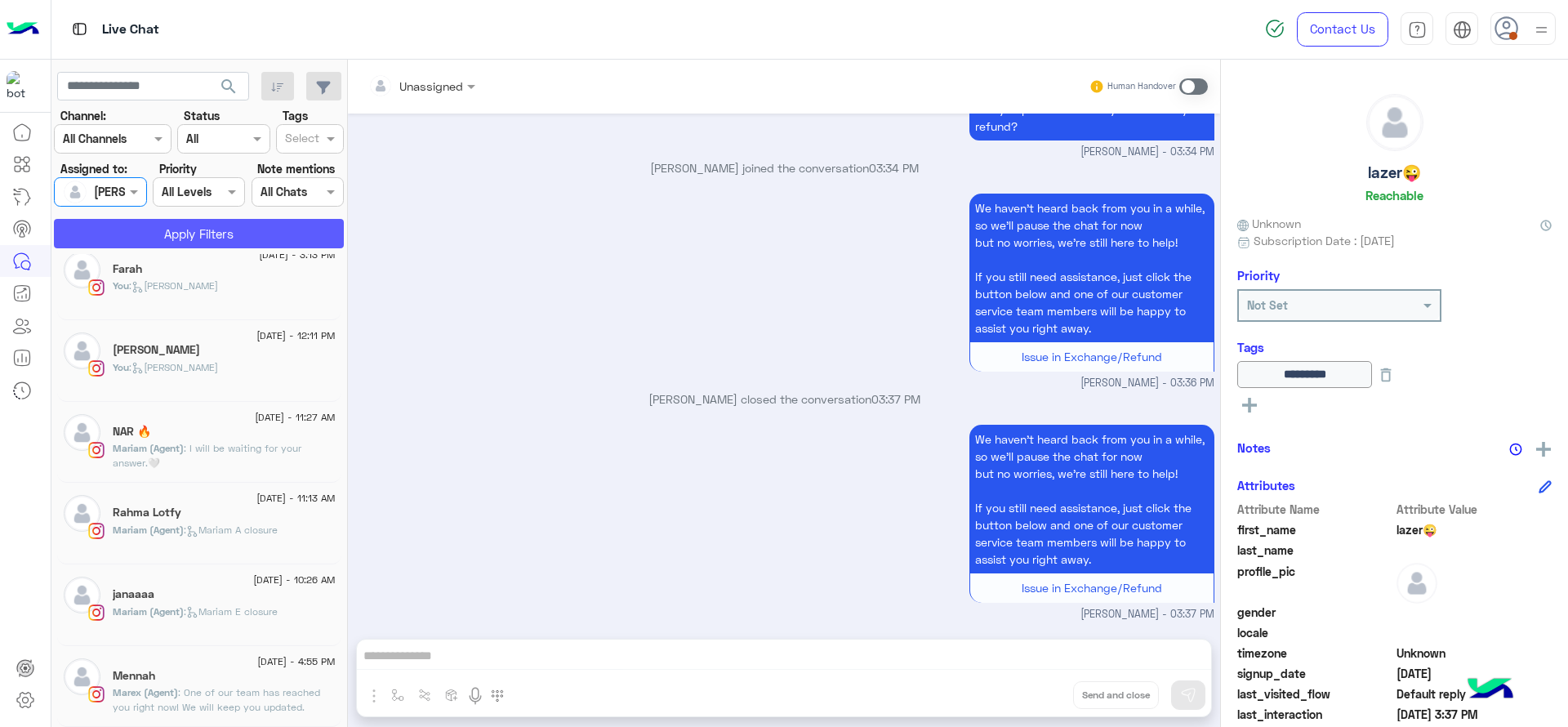
click at [204, 225] on button "Apply Filters" at bounding box center [199, 234] width 290 height 30
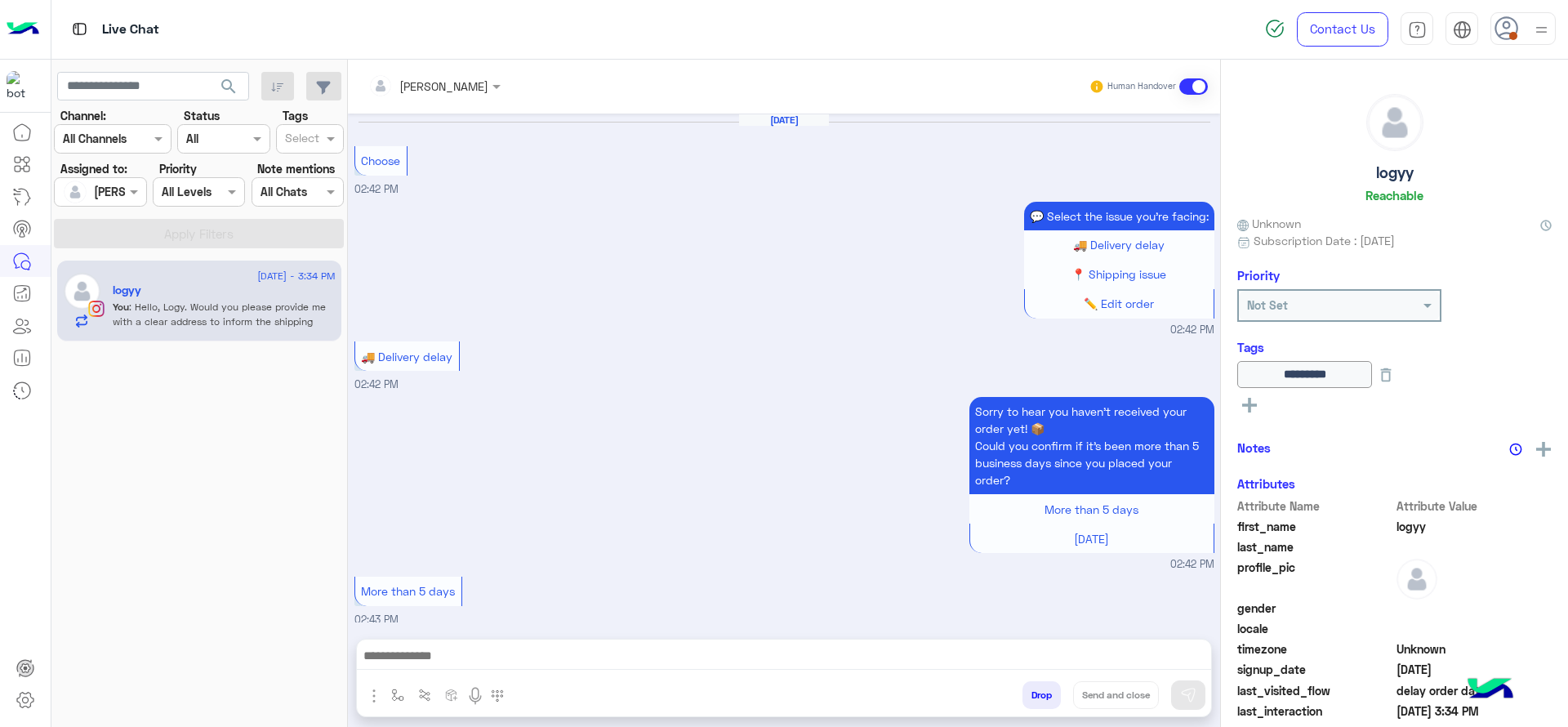
scroll to position [1046, 0]
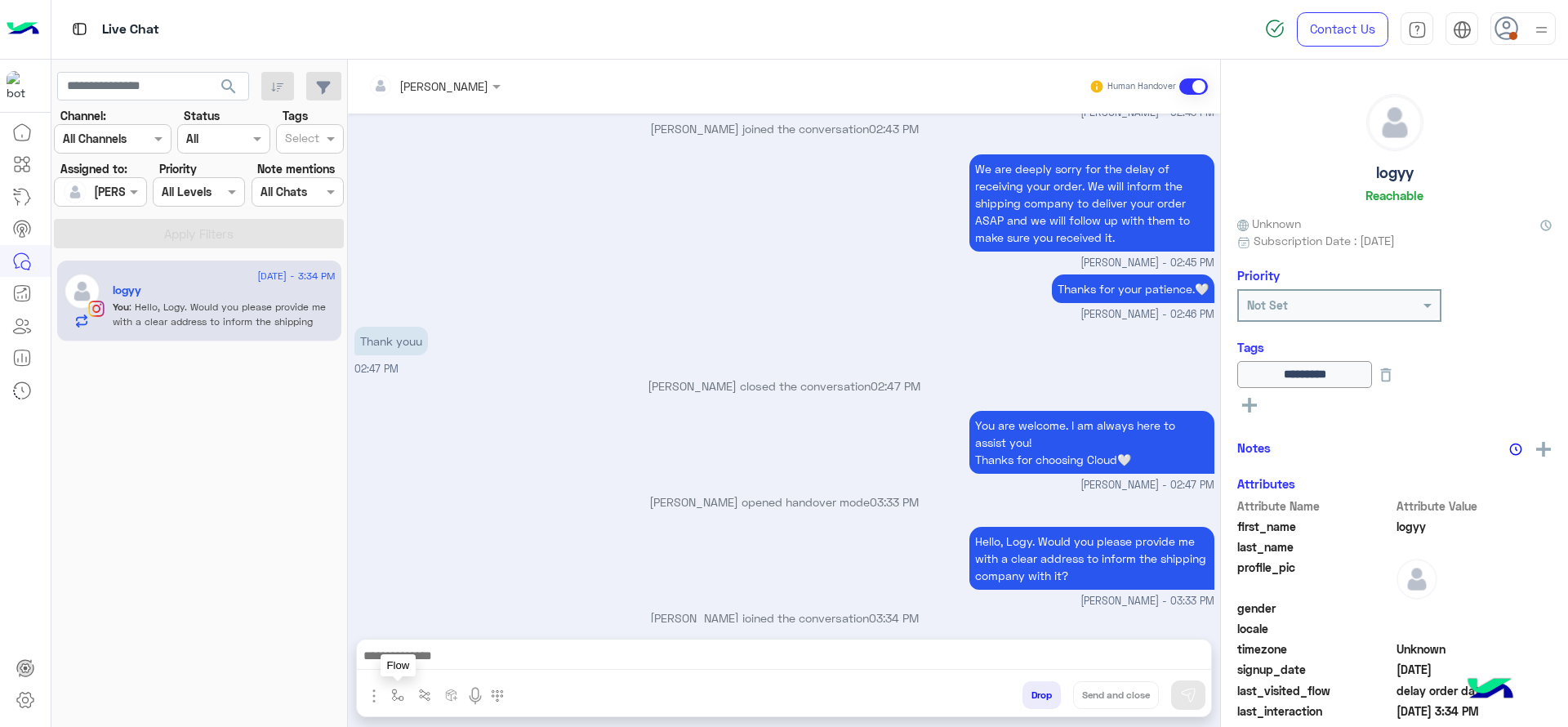
click at [404, 695] on button "button" at bounding box center [398, 694] width 27 height 27
click at [429, 660] on input "text" at bounding box center [428, 659] width 67 height 19
type input "*"
click at [535, 644] on div at bounding box center [783, 660] width 854 height 40
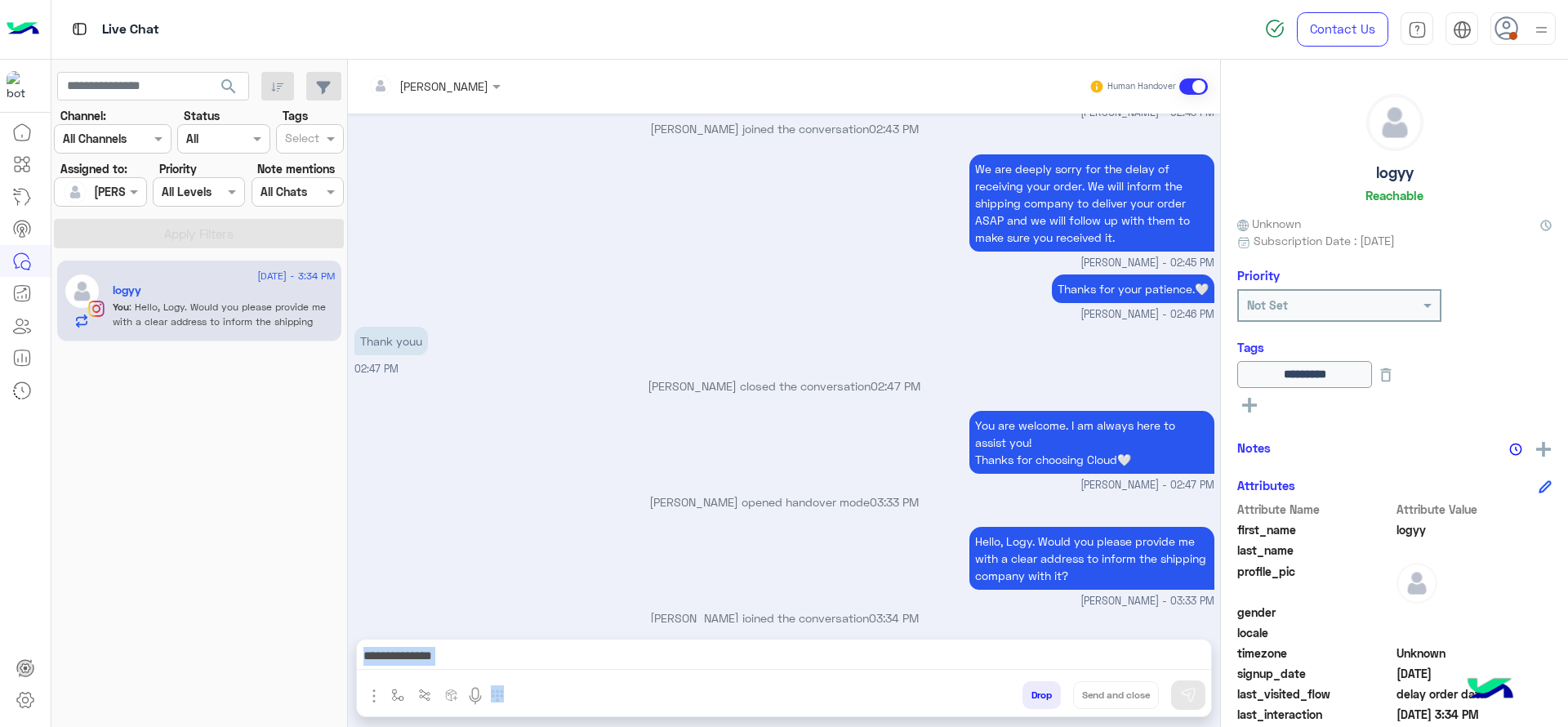
click at [535, 646] on textarea at bounding box center [783, 658] width 854 height 25
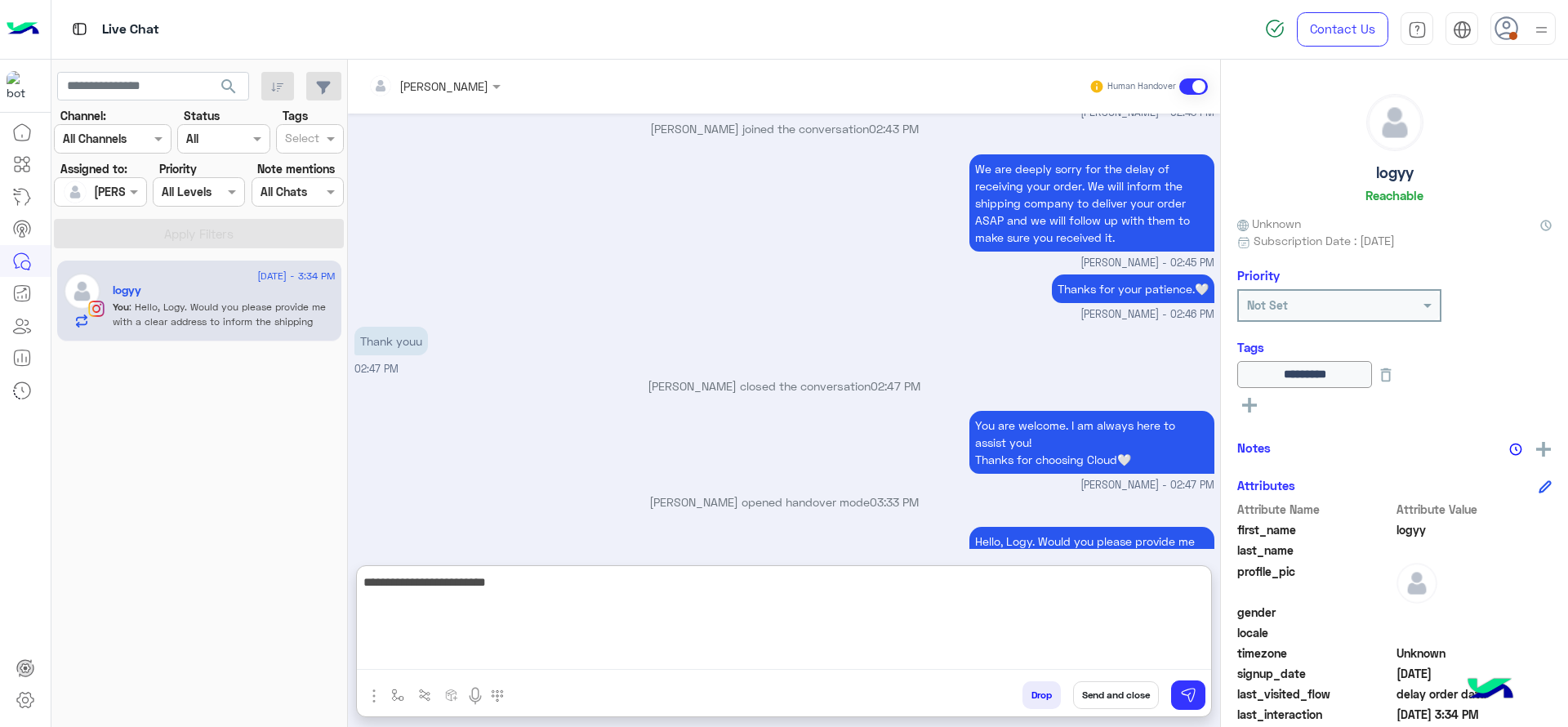
type textarea "**********"
click at [514, 590] on textarea "**********" at bounding box center [783, 620] width 854 height 98
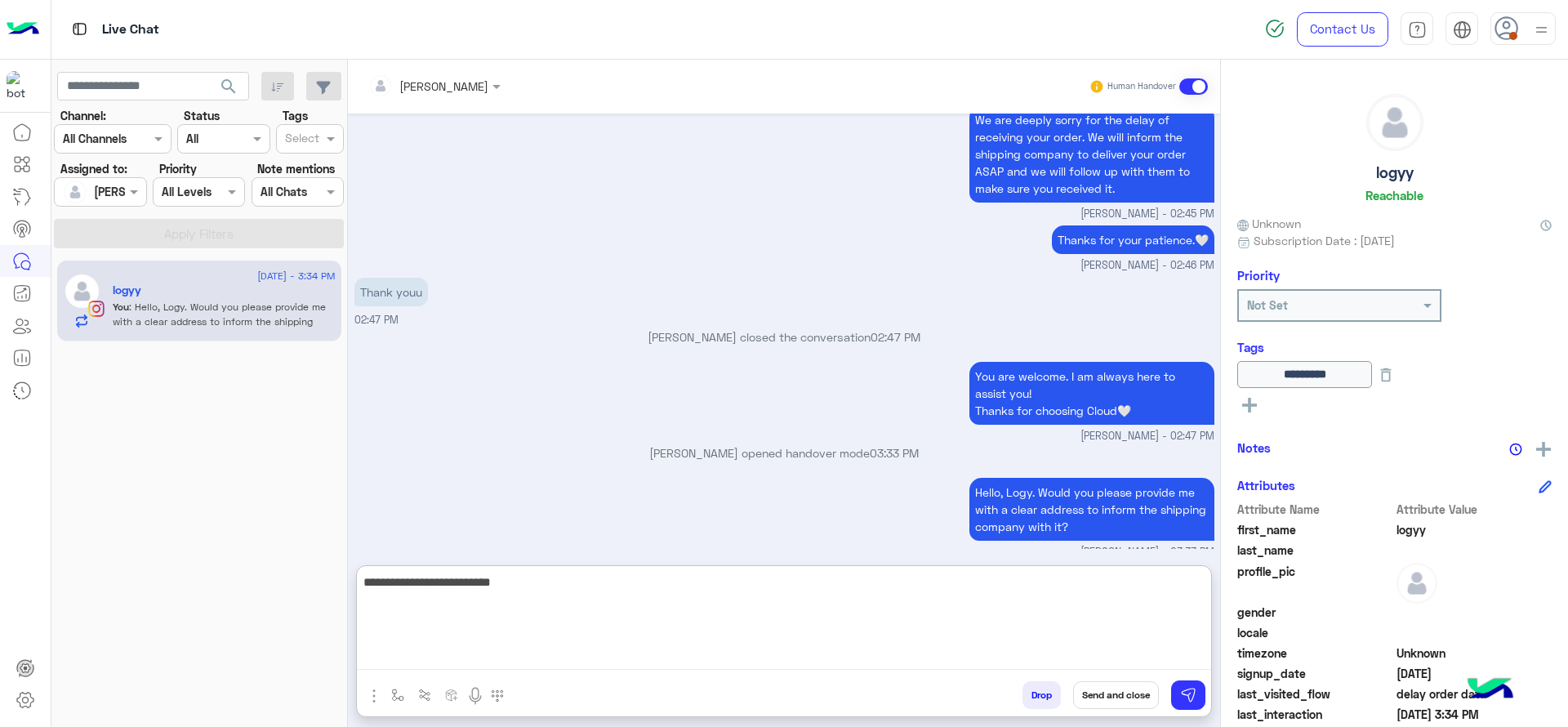
scroll to position [1118, 0]
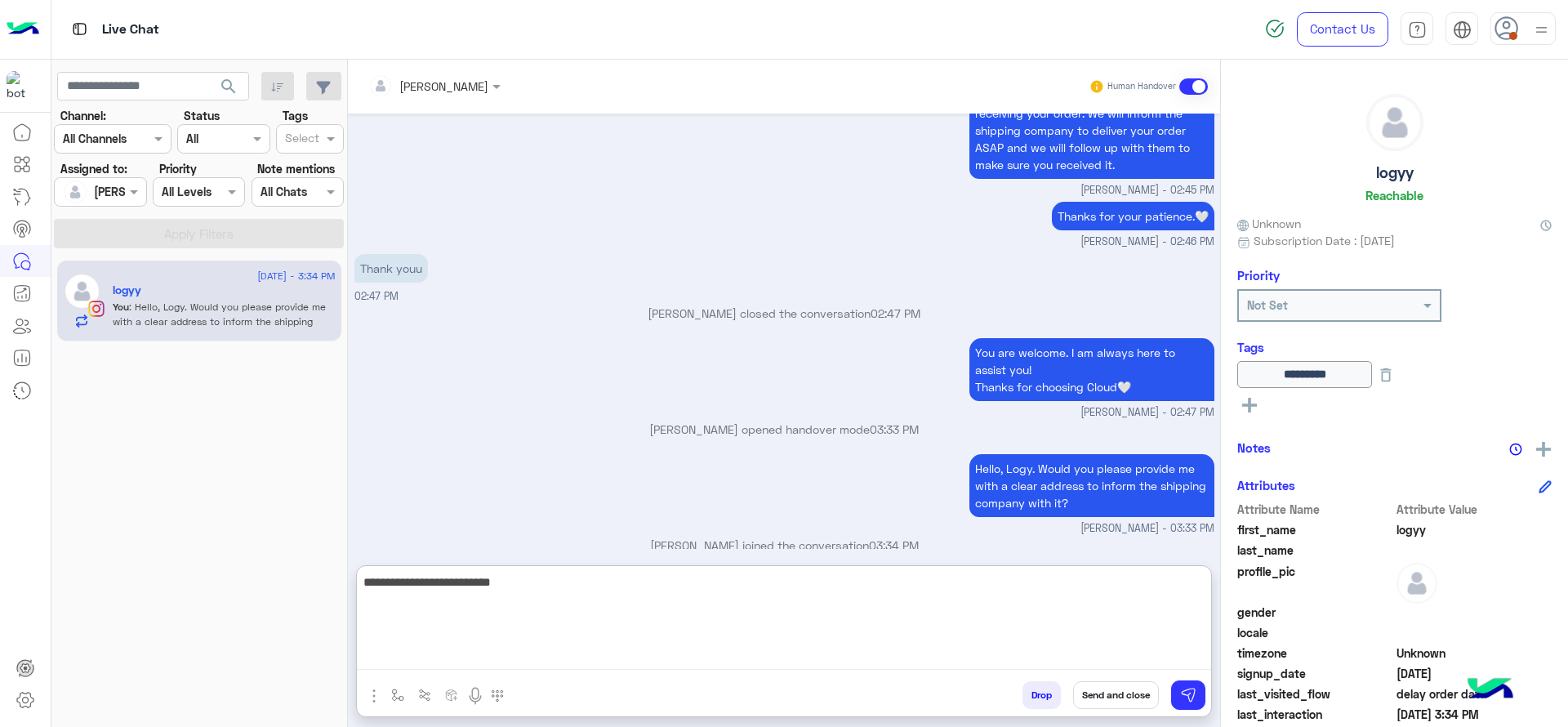
click at [577, 626] on textarea "**********" at bounding box center [783, 620] width 854 height 98
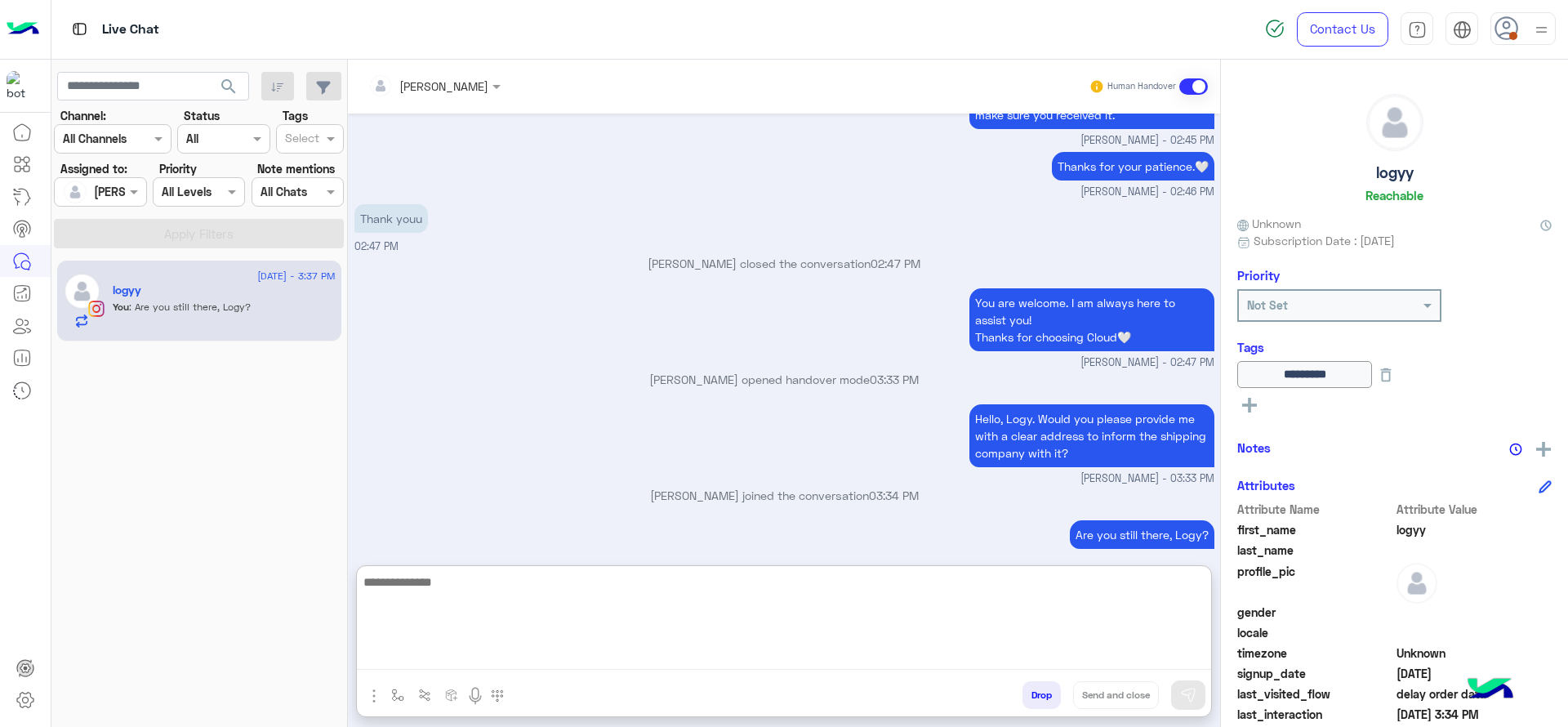
scroll to position [1171, 0]
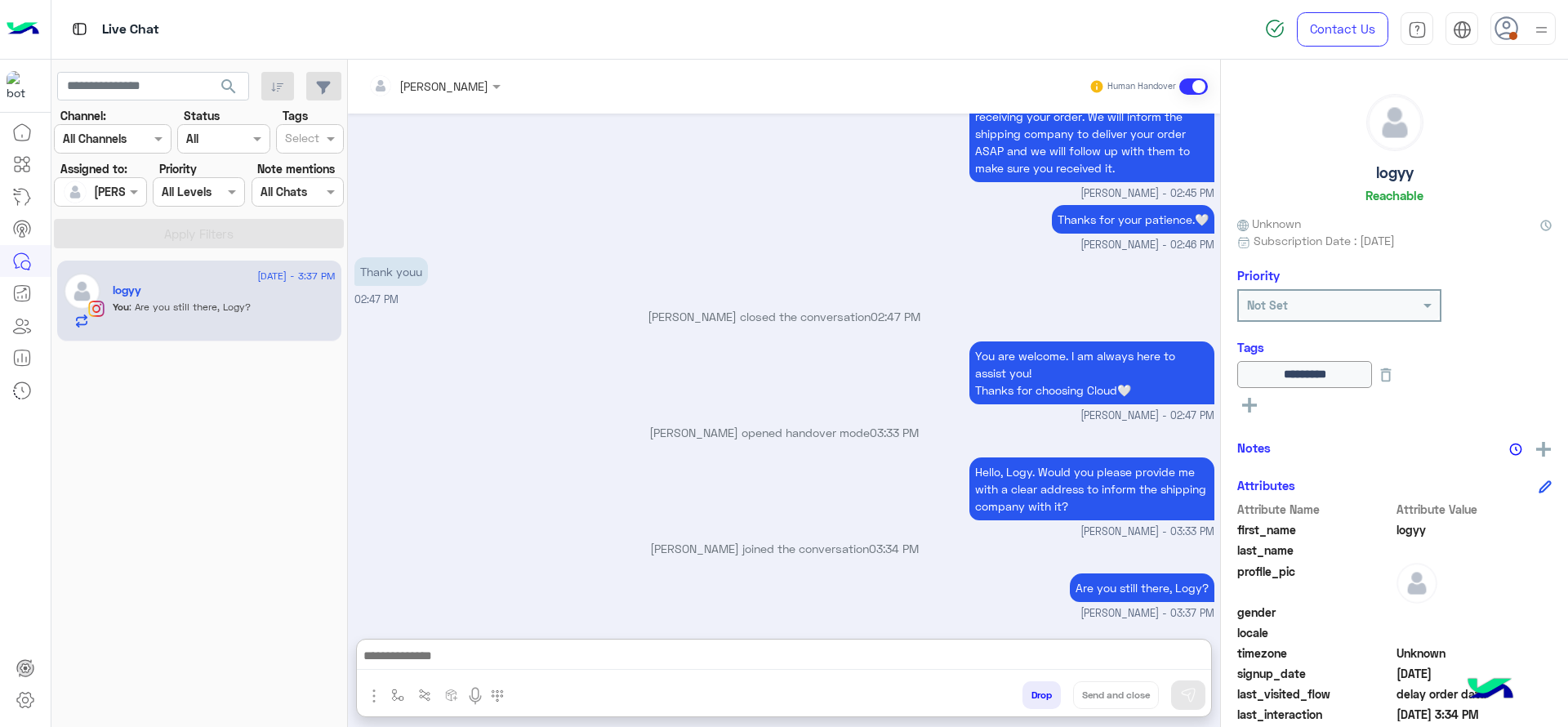
click at [707, 338] on div "You are welcome. I am always here to assist you! Thanks for choosing Cloud🤍 Jan…" at bounding box center [784, 381] width 860 height 87
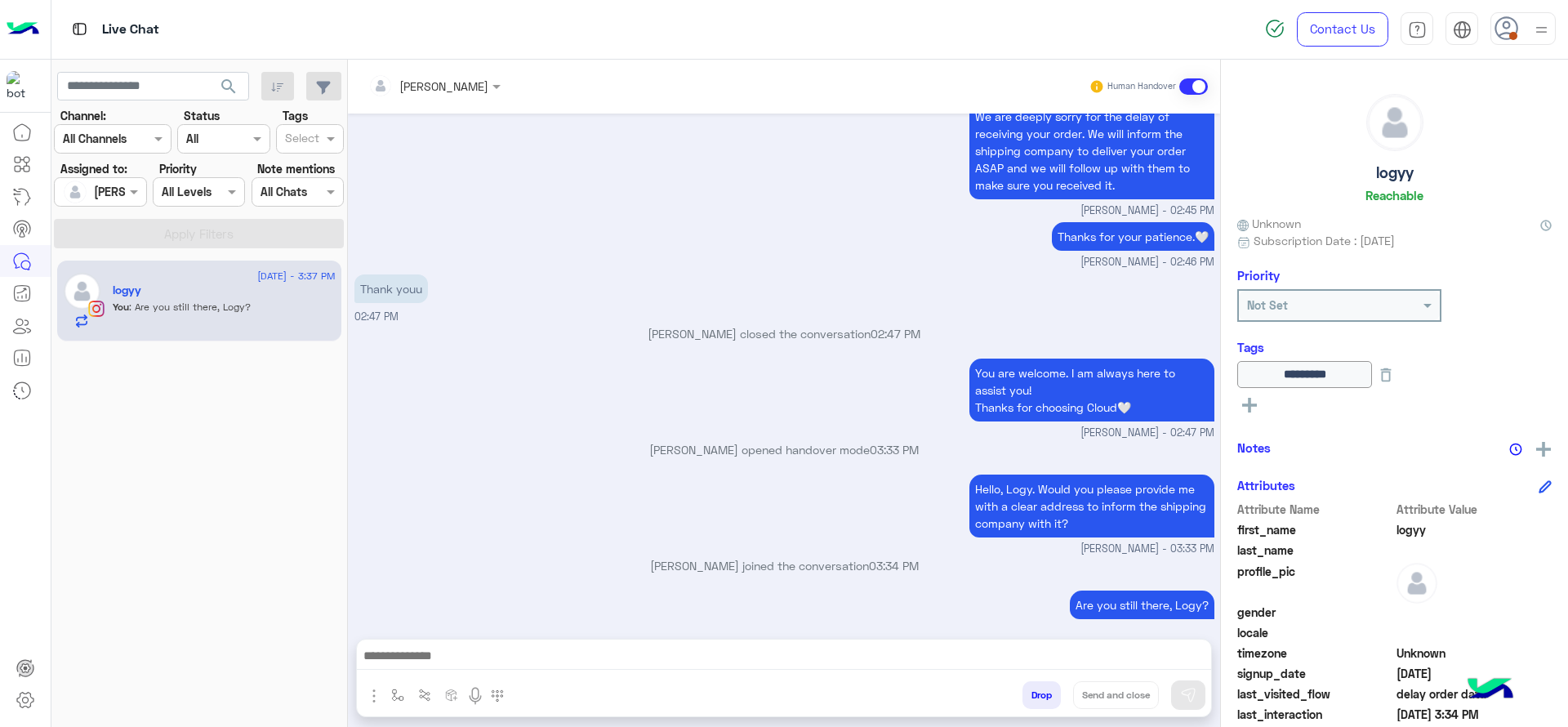
click at [707, 288] on div "Thank youu 02:47 PM" at bounding box center [784, 297] width 860 height 54
click at [1532, 25] on img at bounding box center [1541, 30] width 21 height 21
click at [593, 470] on div "Hello, Logy. Would you please provide me with a clear address to inform the shi…" at bounding box center [784, 514] width 860 height 87
click at [644, 329] on div "Jana Aboelseoud closed the conversation 02:47 PM" at bounding box center [784, 340] width 860 height 30
click at [852, 334] on div "Jana Aboelseoud closed the conversation 02:47 PM" at bounding box center [784, 340] width 860 height 30
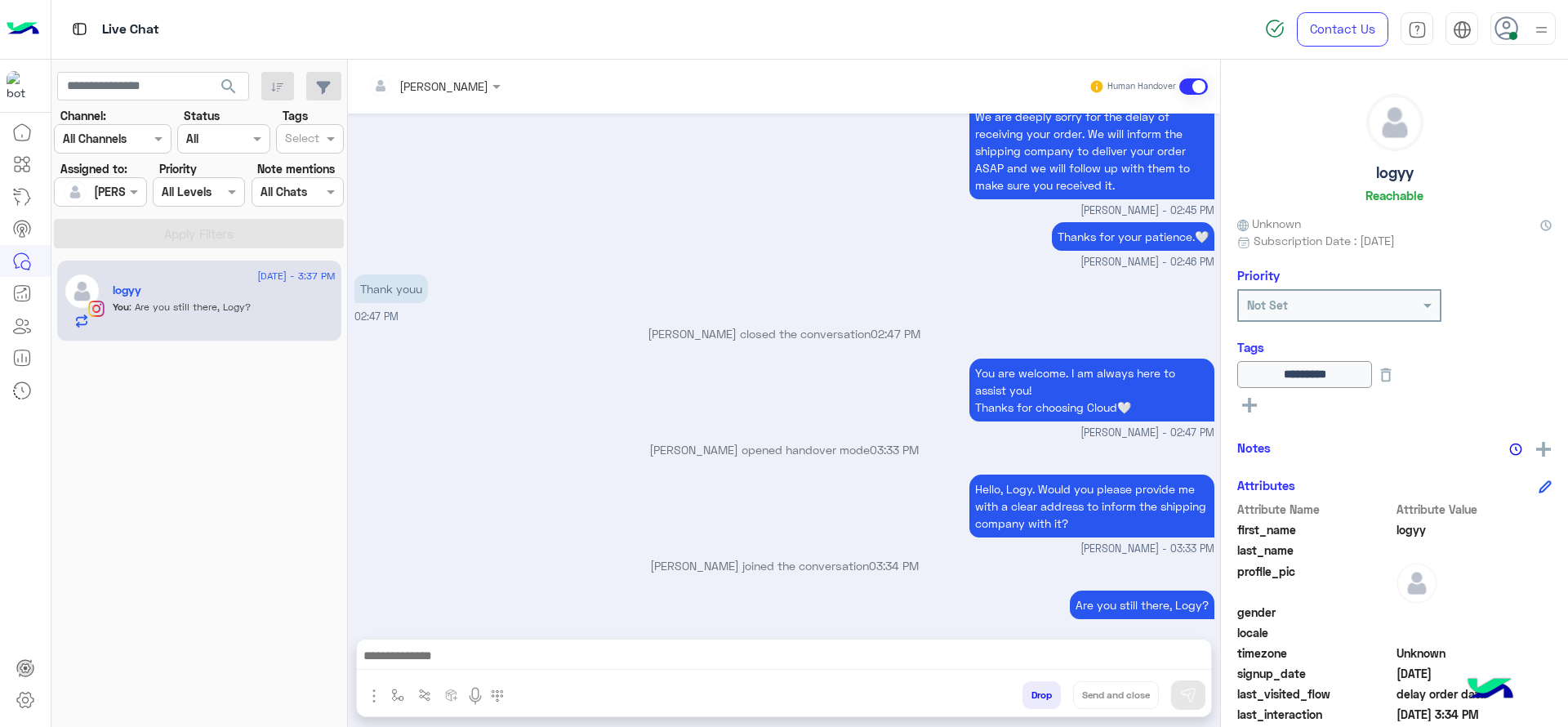
click at [466, 406] on div "You are welcome. I am always here to assist you! Thanks for choosing Cloud🤍 Jan…" at bounding box center [784, 398] width 860 height 87
click at [545, 281] on div "Thank youu 02:47 PM" at bounding box center [784, 297] width 860 height 54
click at [404, 688] on img "button" at bounding box center [397, 694] width 13 height 13
click at [450, 656] on input "text" at bounding box center [428, 659] width 67 height 19
type input "*"
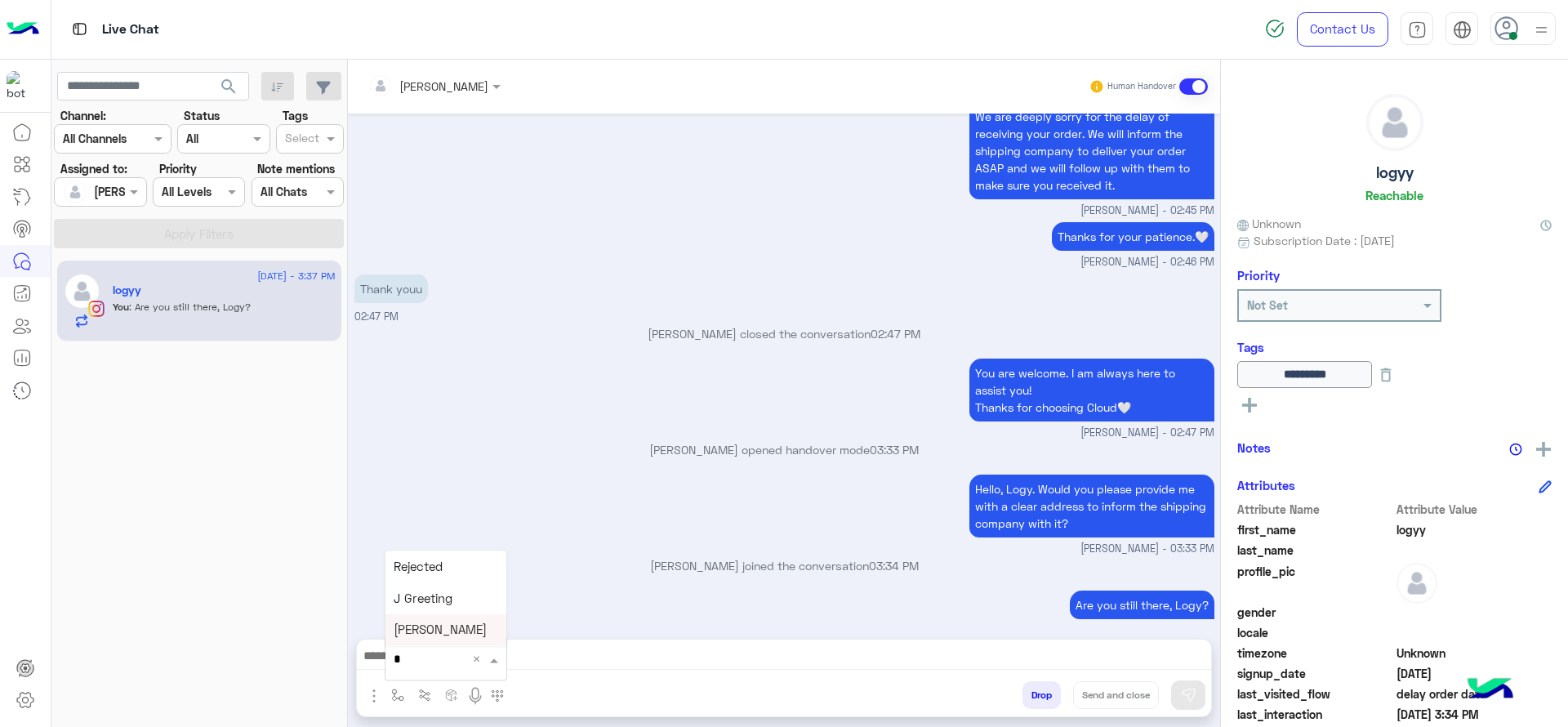
click at [440, 631] on span "[PERSON_NAME]" at bounding box center [440, 629] width 93 height 15
type textarea "**********"
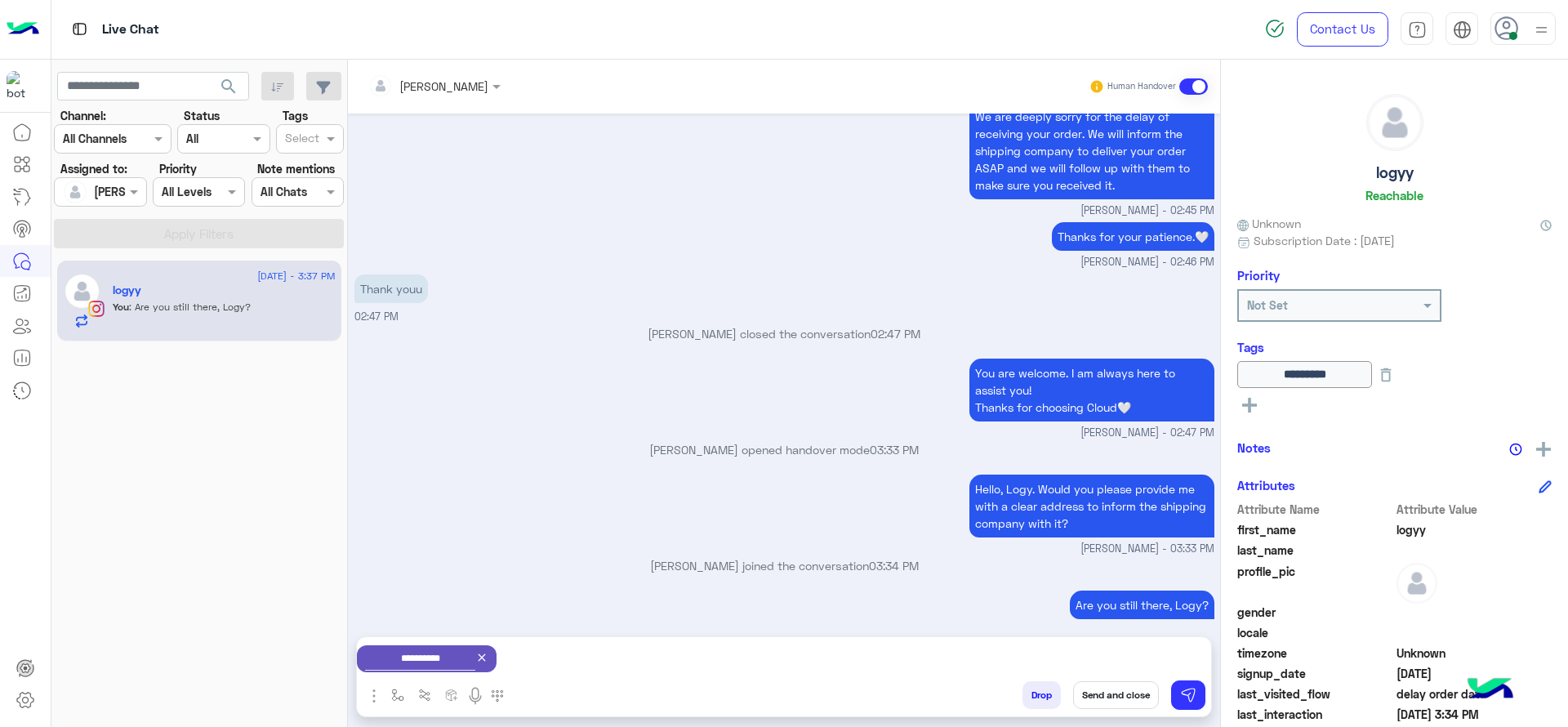
scroll to position [1100, 0]
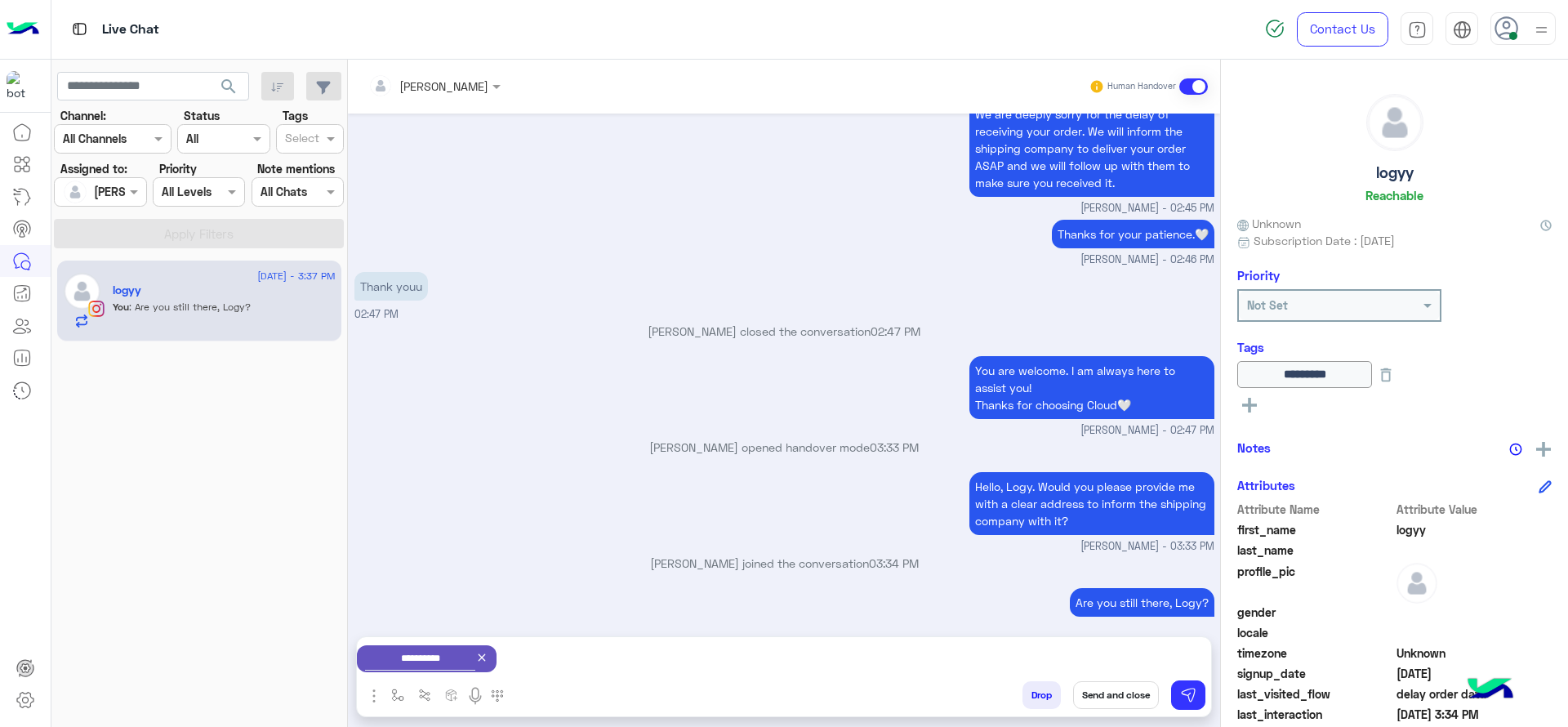
click at [1099, 690] on button "Send and close" at bounding box center [1116, 695] width 86 height 28
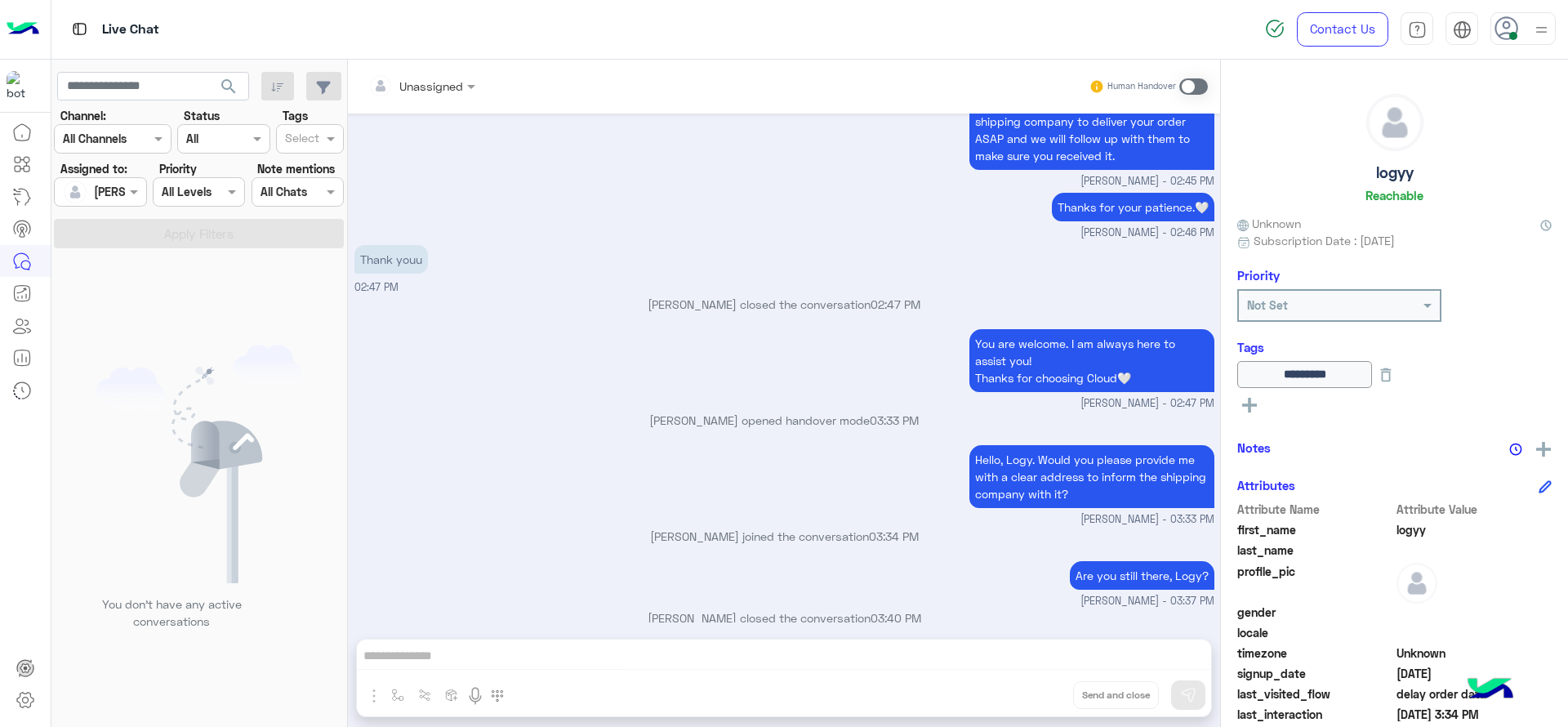
scroll to position [1330, 0]
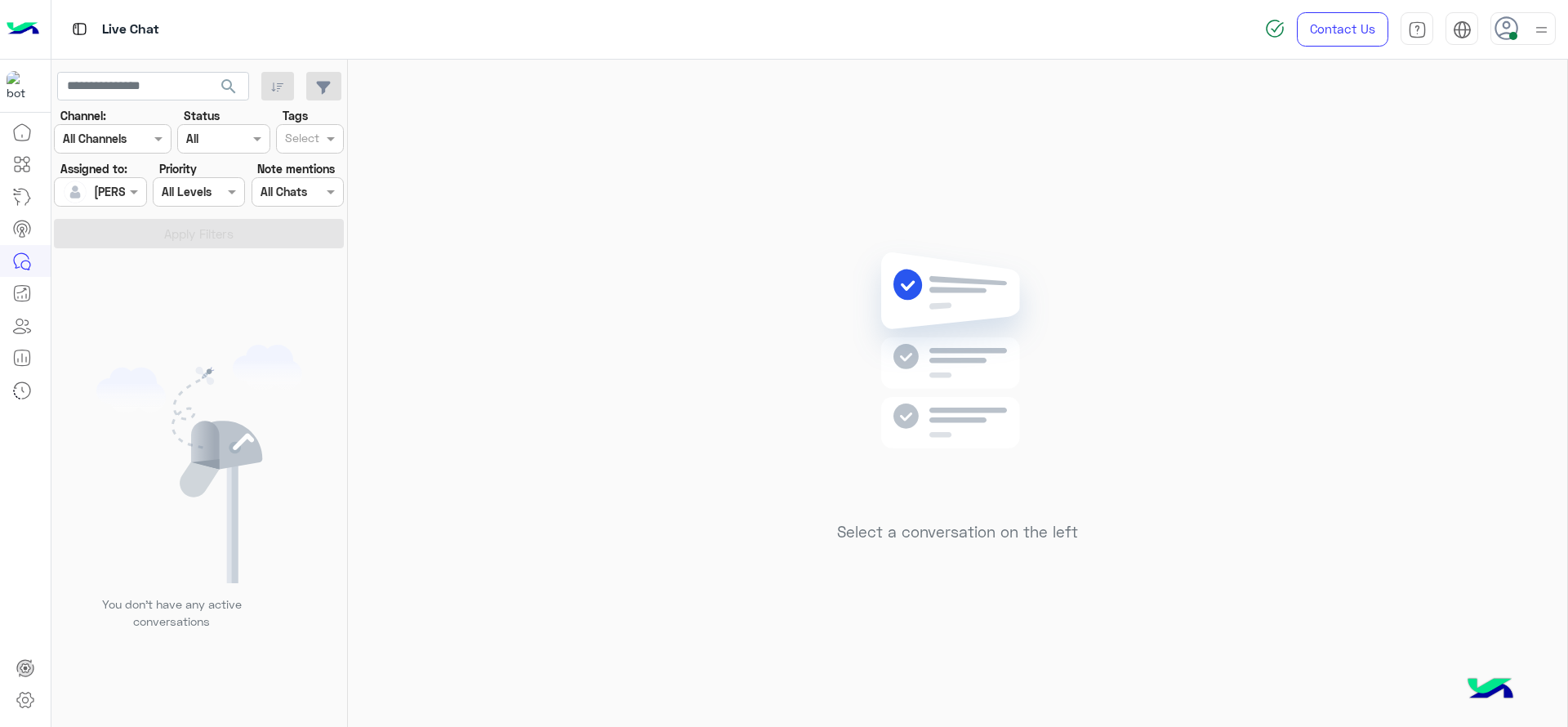
click at [1072, 442] on img at bounding box center [957, 374] width 236 height 272
drag, startPoint x: 114, startPoint y: 184, endPoint x: 150, endPoint y: 267, distance: 90.5
click at [150, 267] on body "Live Chat Contact Us Help Center عربي English search Channel: Channel All Chann…" at bounding box center [784, 364] width 1568 height 727
click at [150, 267] on span "Unassigned" at bounding box center [123, 260] width 62 height 14
click at [281, 126] on div "Select" at bounding box center [299, 138] width 45 height 26
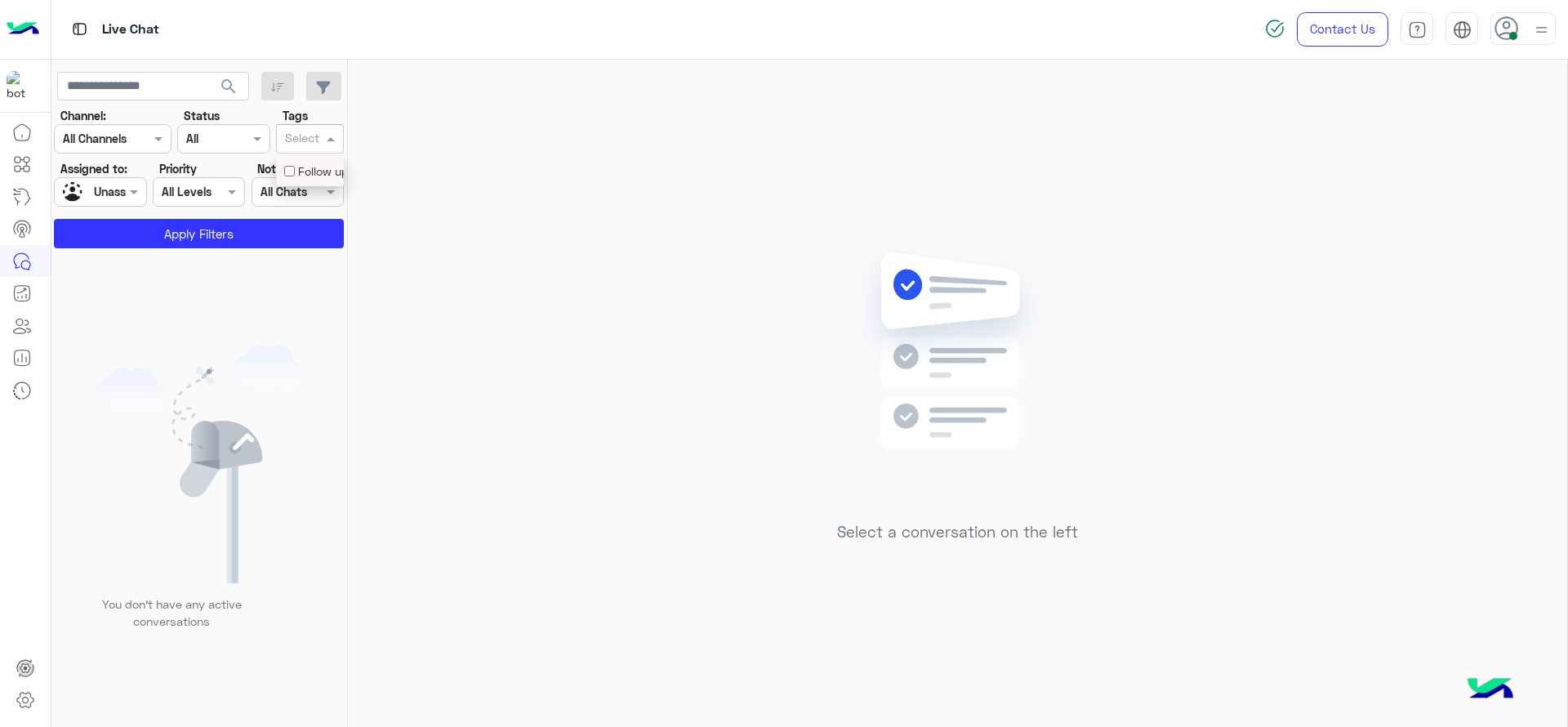
drag, startPoint x: 294, startPoint y: 163, endPoint x: 317, endPoint y: 166, distance: 23.2
click at [317, 166] on div "Follow up" at bounding box center [310, 171] width 51 height 17
click at [317, 166] on label "Note mentions" at bounding box center [296, 168] width 78 height 17
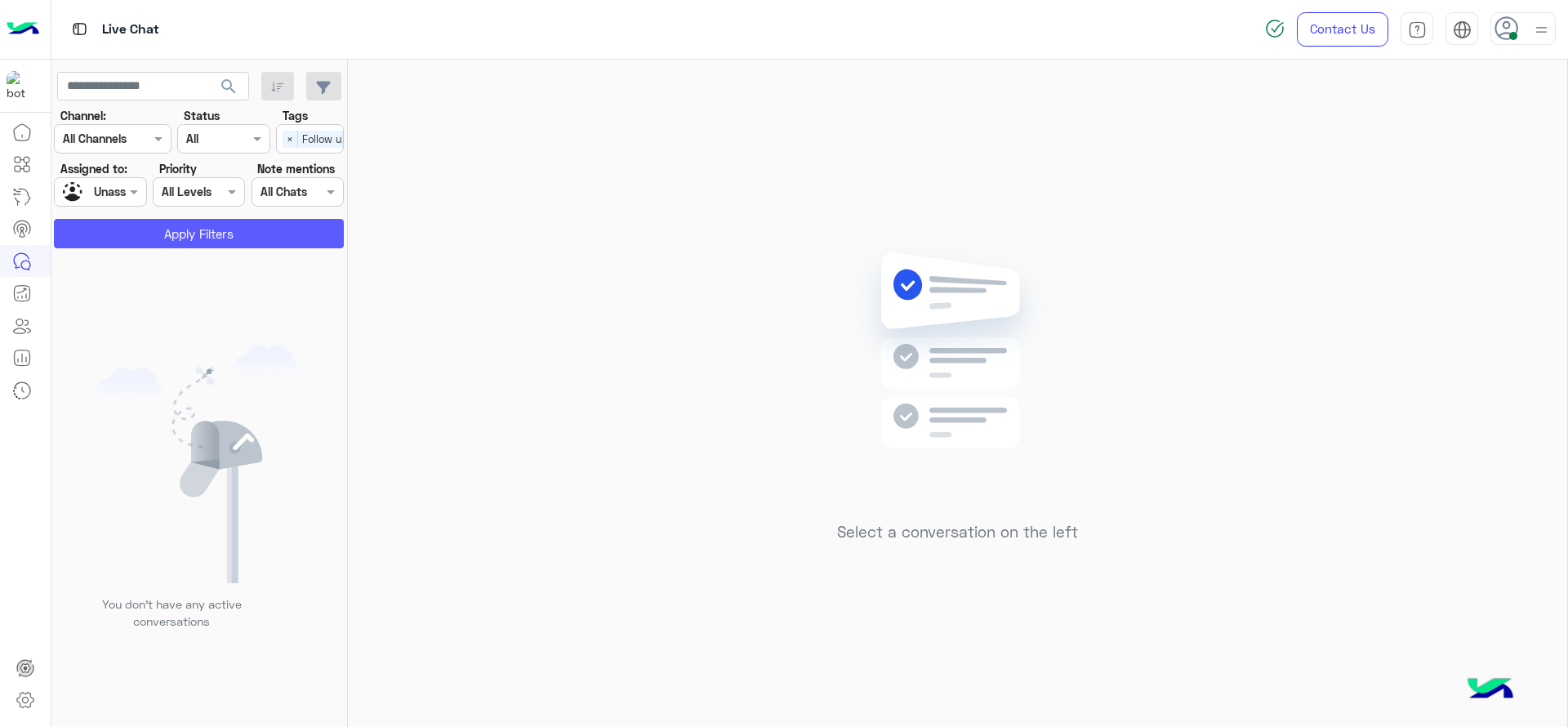
click at [259, 235] on button "Apply Filters" at bounding box center [199, 234] width 290 height 30
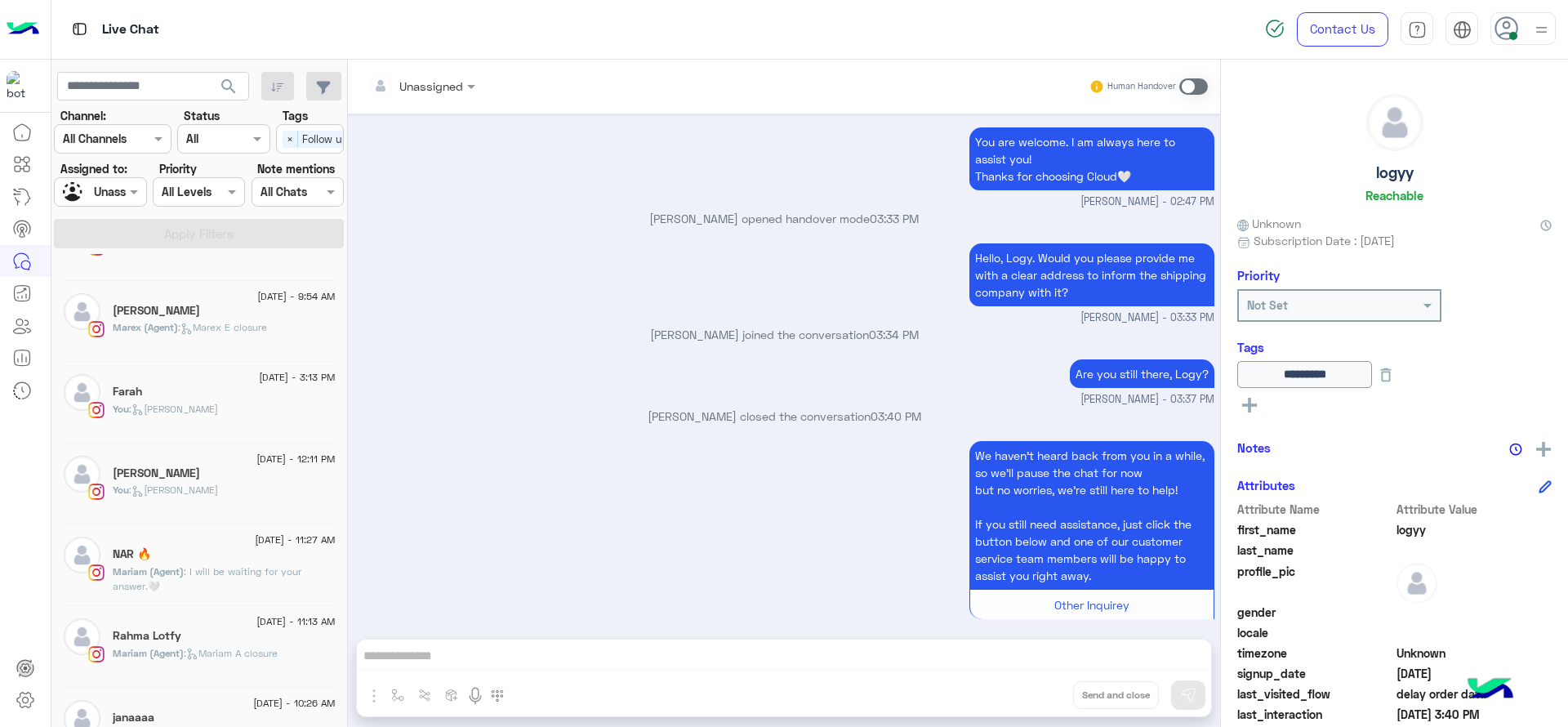
scroll to position [1103, 0]
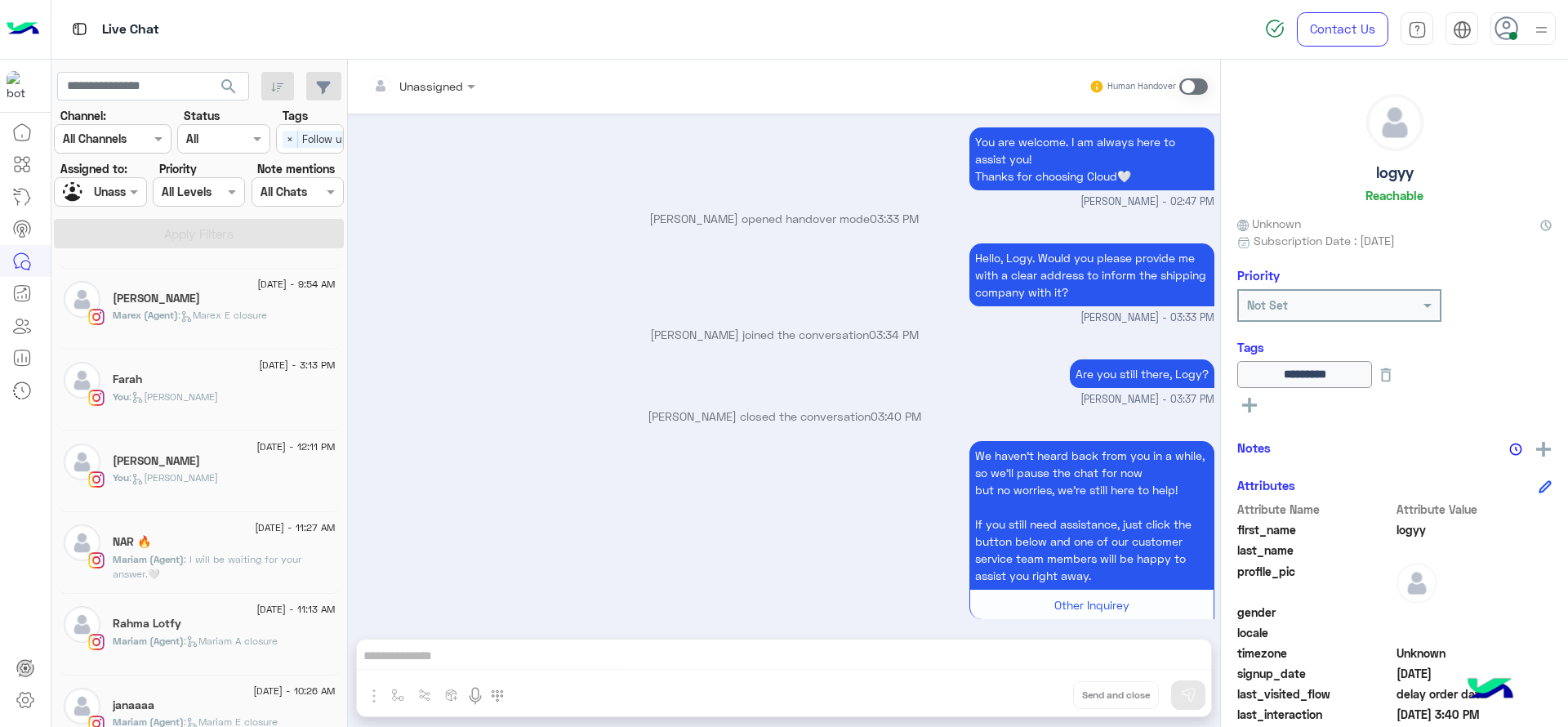
drag, startPoint x: 218, startPoint y: 394, endPoint x: 163, endPoint y: 471, distance: 94.6
click at [163, 471] on span ": Jana close" at bounding box center [174, 477] width 89 height 12
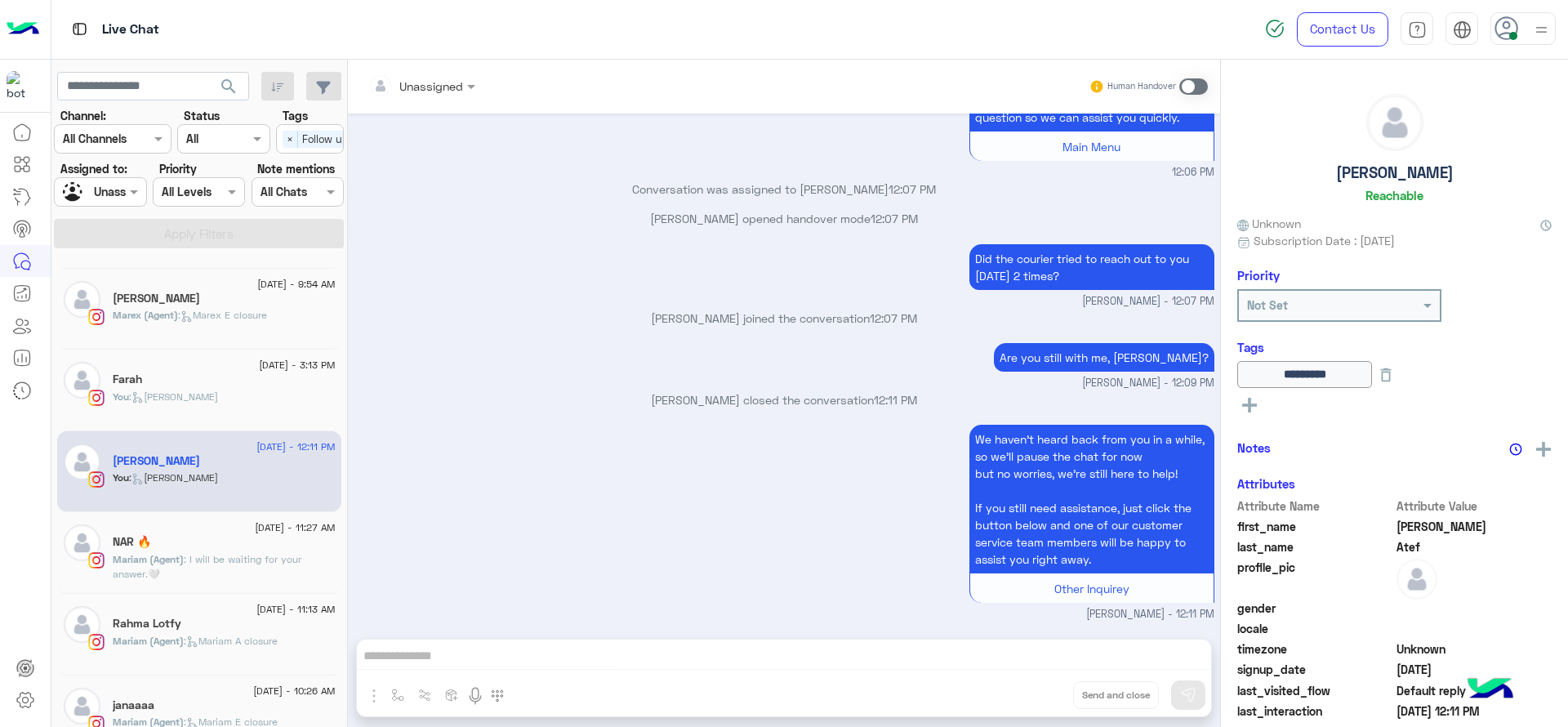
click at [595, 350] on div "Are you still with me, Caroline? Jana Aboelseoud - 12:09 PM" at bounding box center [784, 364] width 860 height 52
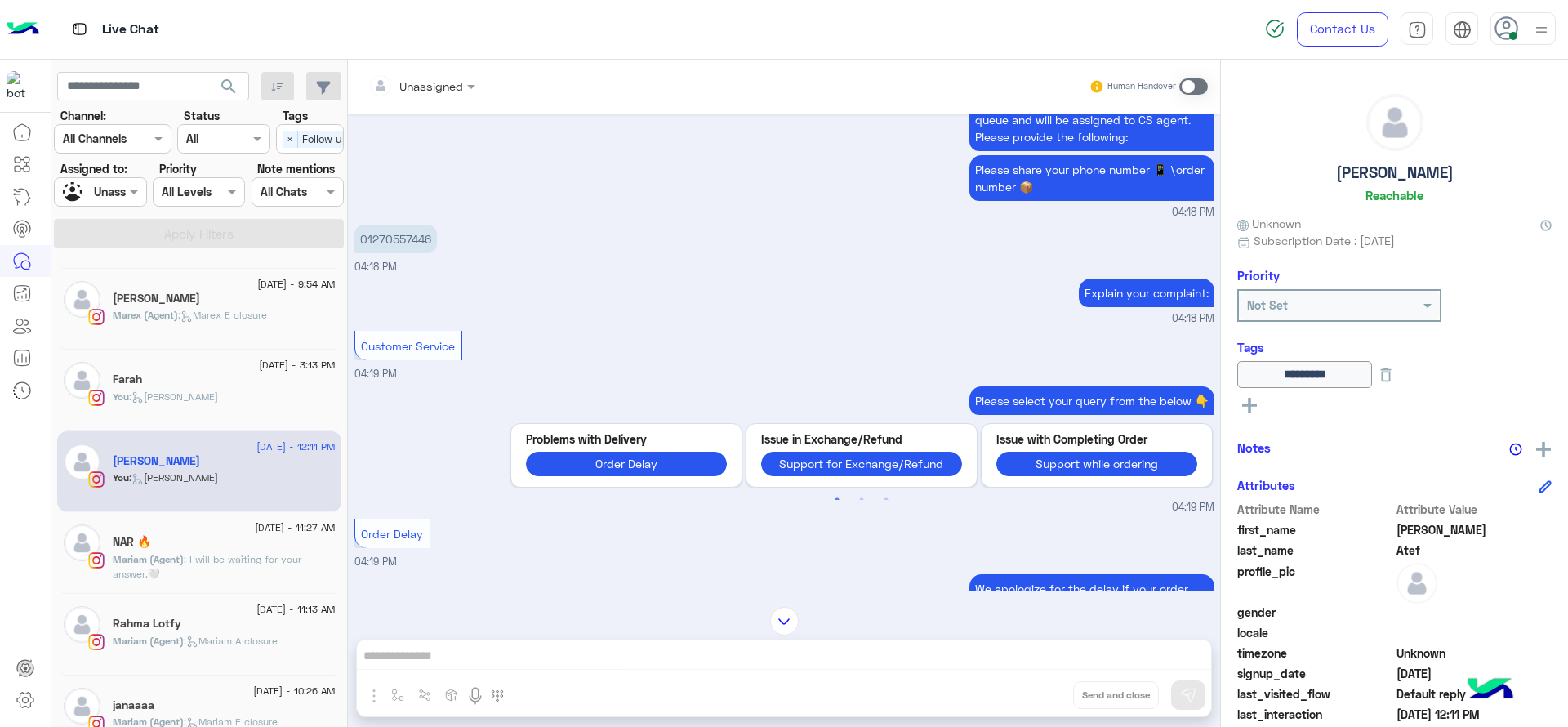
scroll to position [1741, 0]
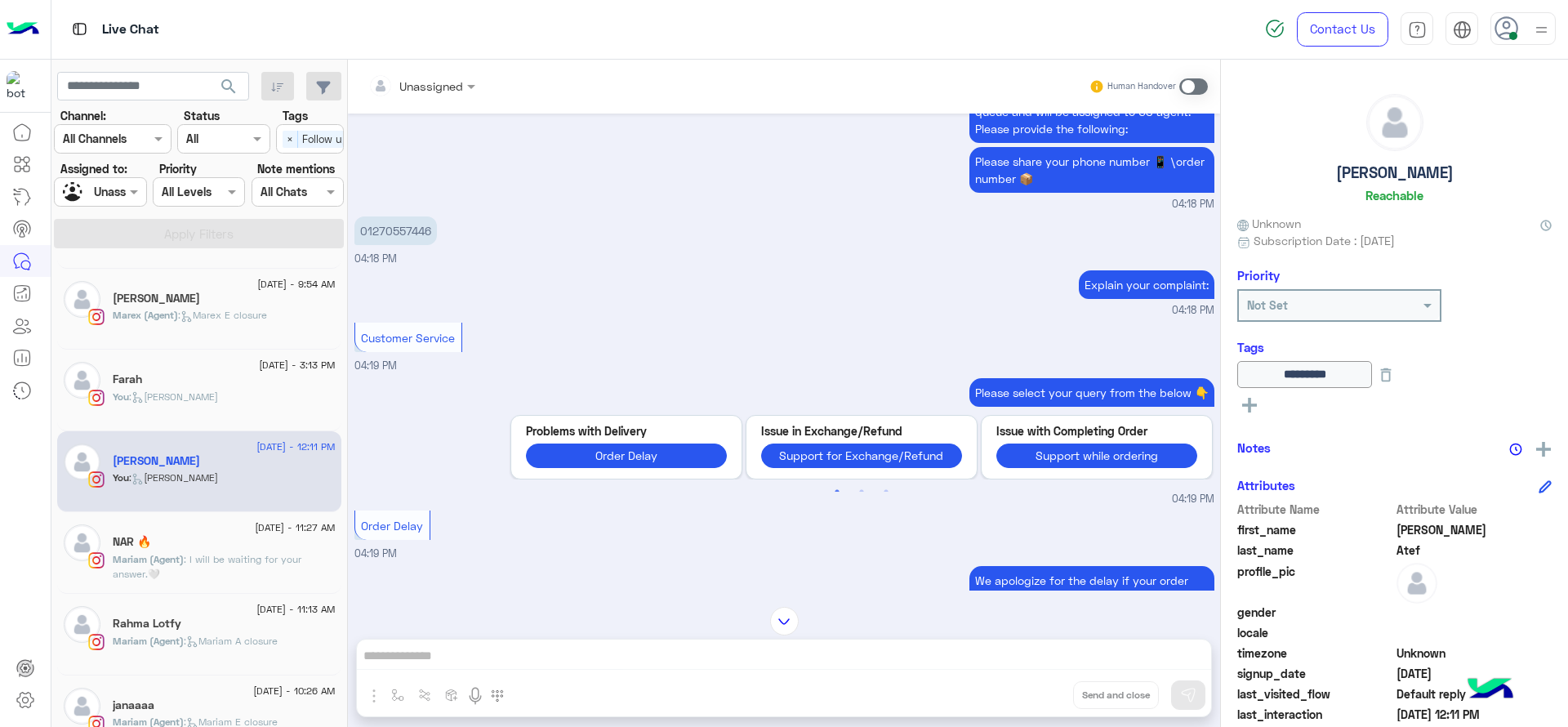
click at [388, 245] on p "01270557446" at bounding box center [396, 230] width 83 height 29
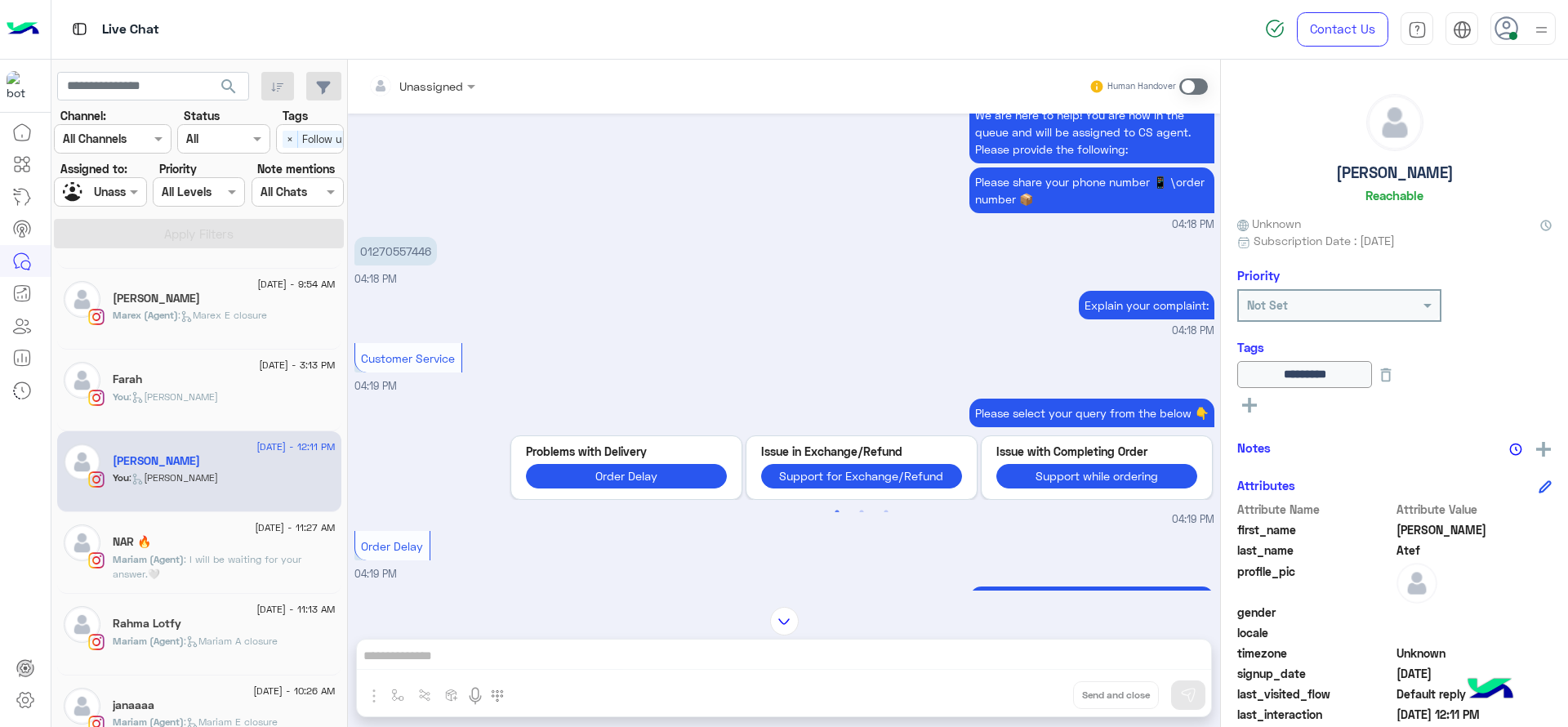
click at [374, 266] on p "01270557446" at bounding box center [396, 251] width 83 height 29
copy p "01270557446"
click at [667, 287] on div "01270557446 04:18 PM" at bounding box center [784, 260] width 860 height 54
click at [295, 140] on span "×" at bounding box center [290, 138] width 16 height 17
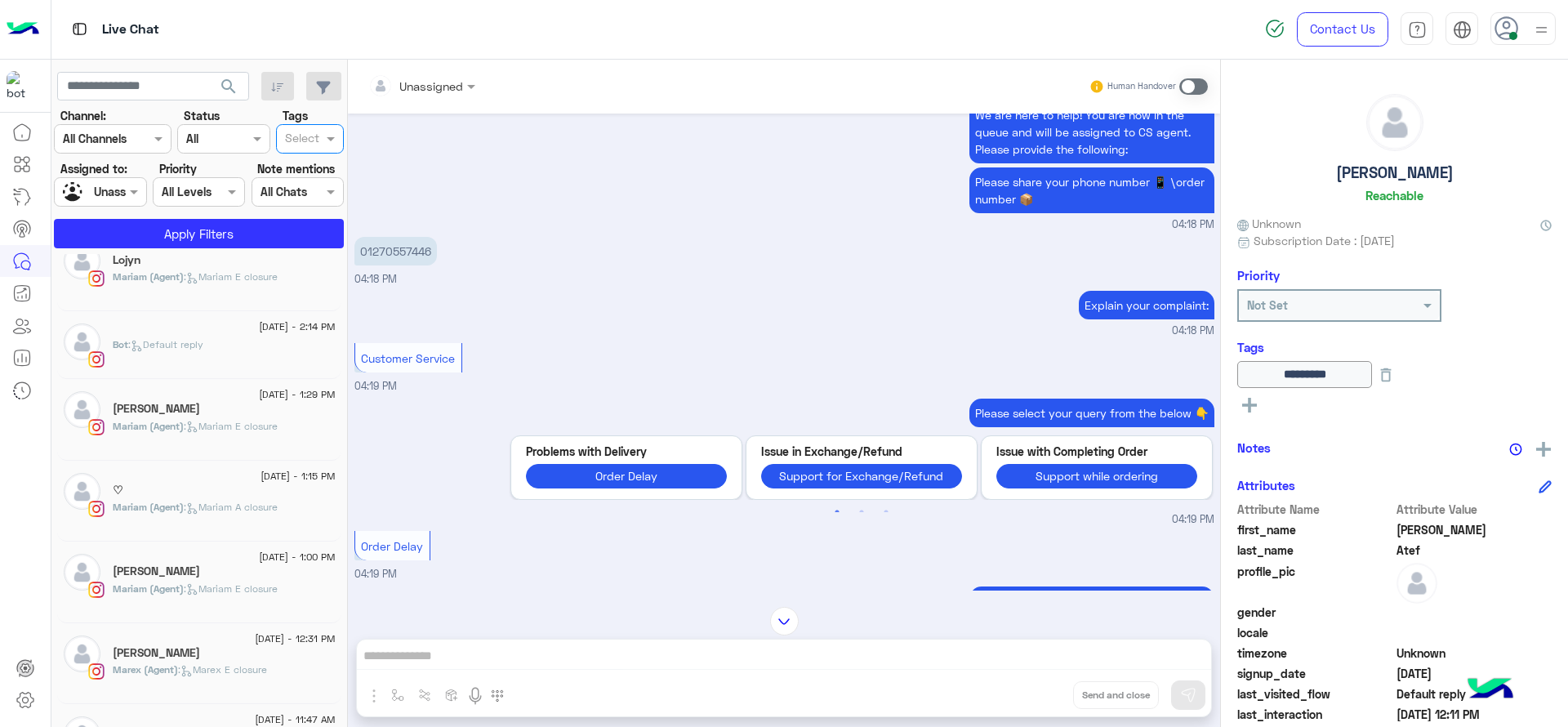
scroll to position [274, 0]
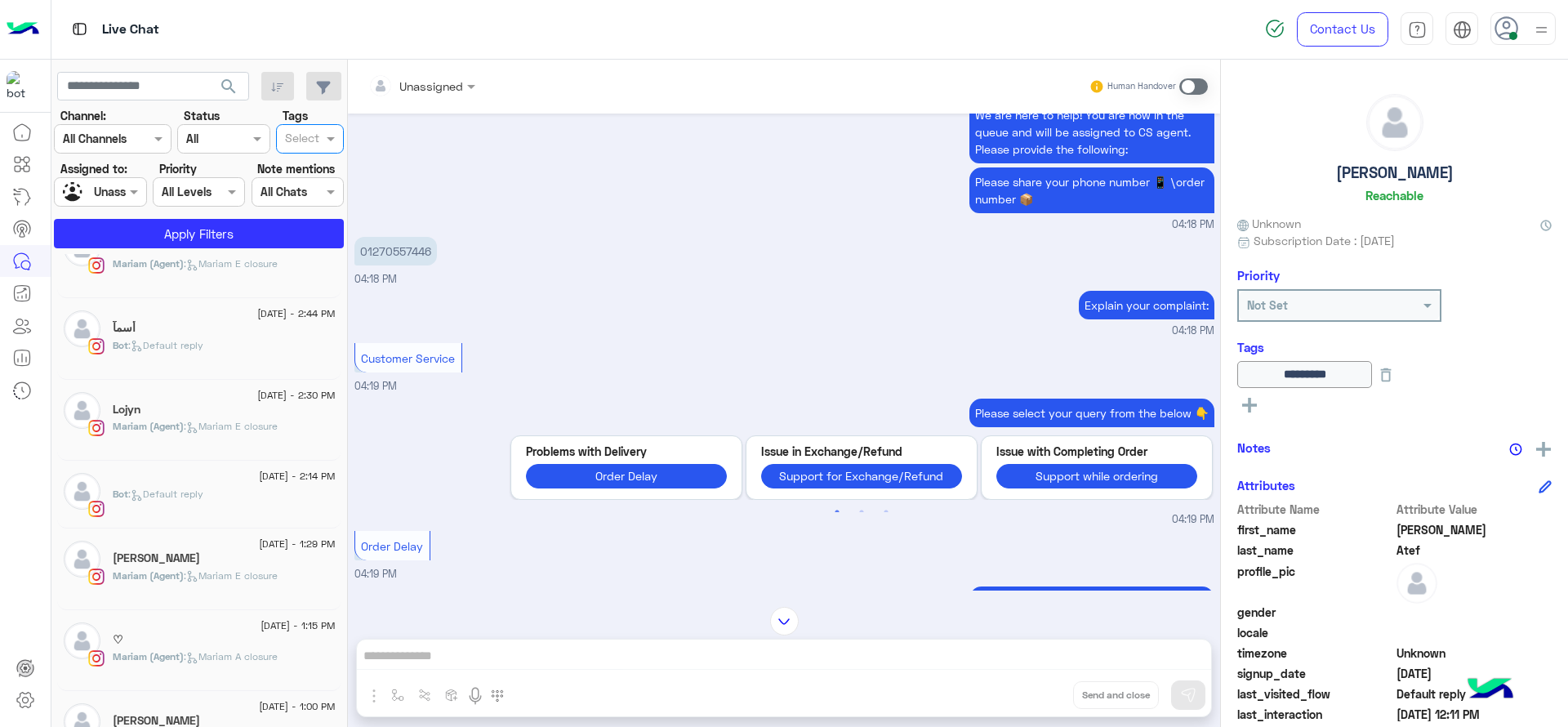
click at [479, 208] on div "We apologize for the delay if your order has not arrived within the 2-5 working…" at bounding box center [784, 130] width 860 height 205
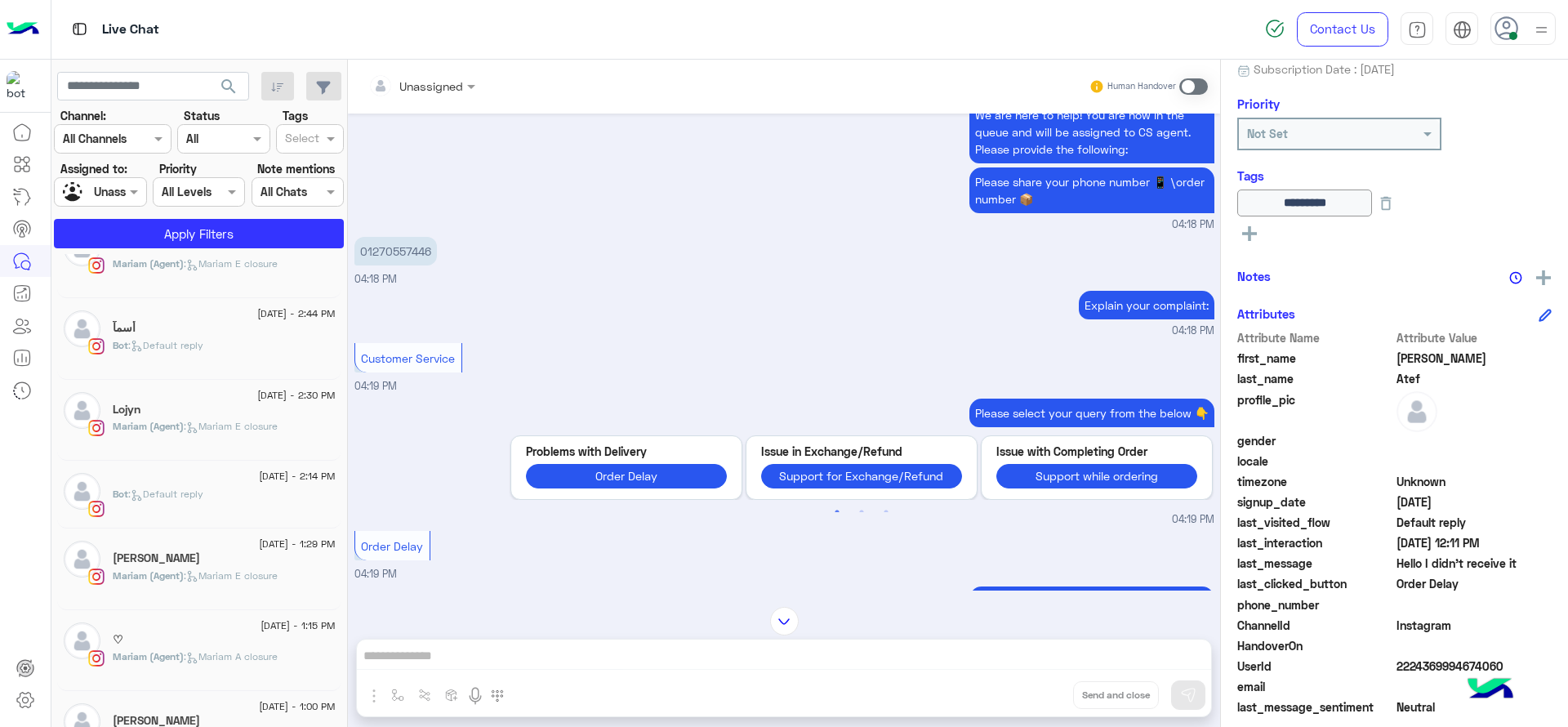
scroll to position [205, 0]
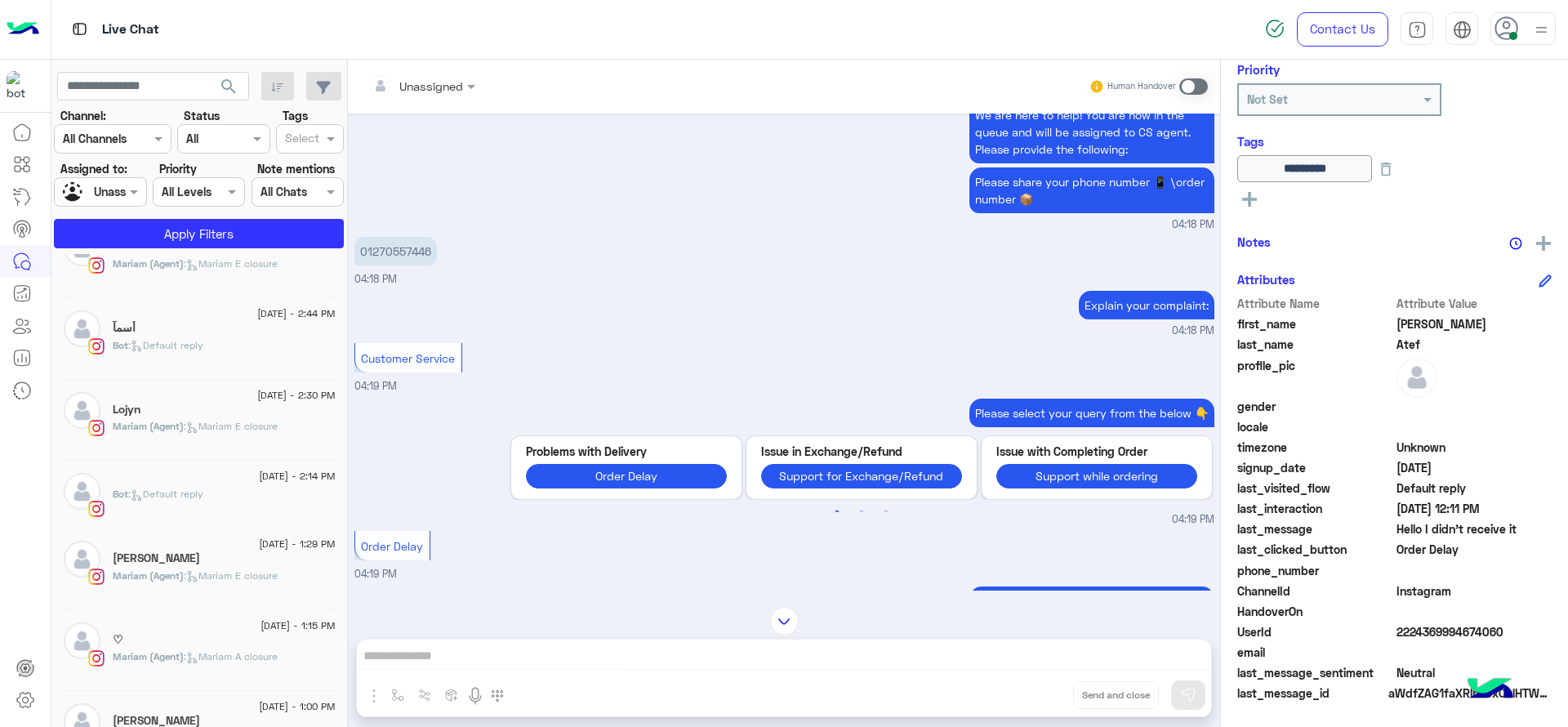
drag, startPoint x: 1378, startPoint y: 631, endPoint x: 1524, endPoint y: 625, distance: 146.1
click at [1524, 625] on div "UserId 2224369994674060" at bounding box center [1394, 633] width 314 height 21
copy div "2224369994674060"
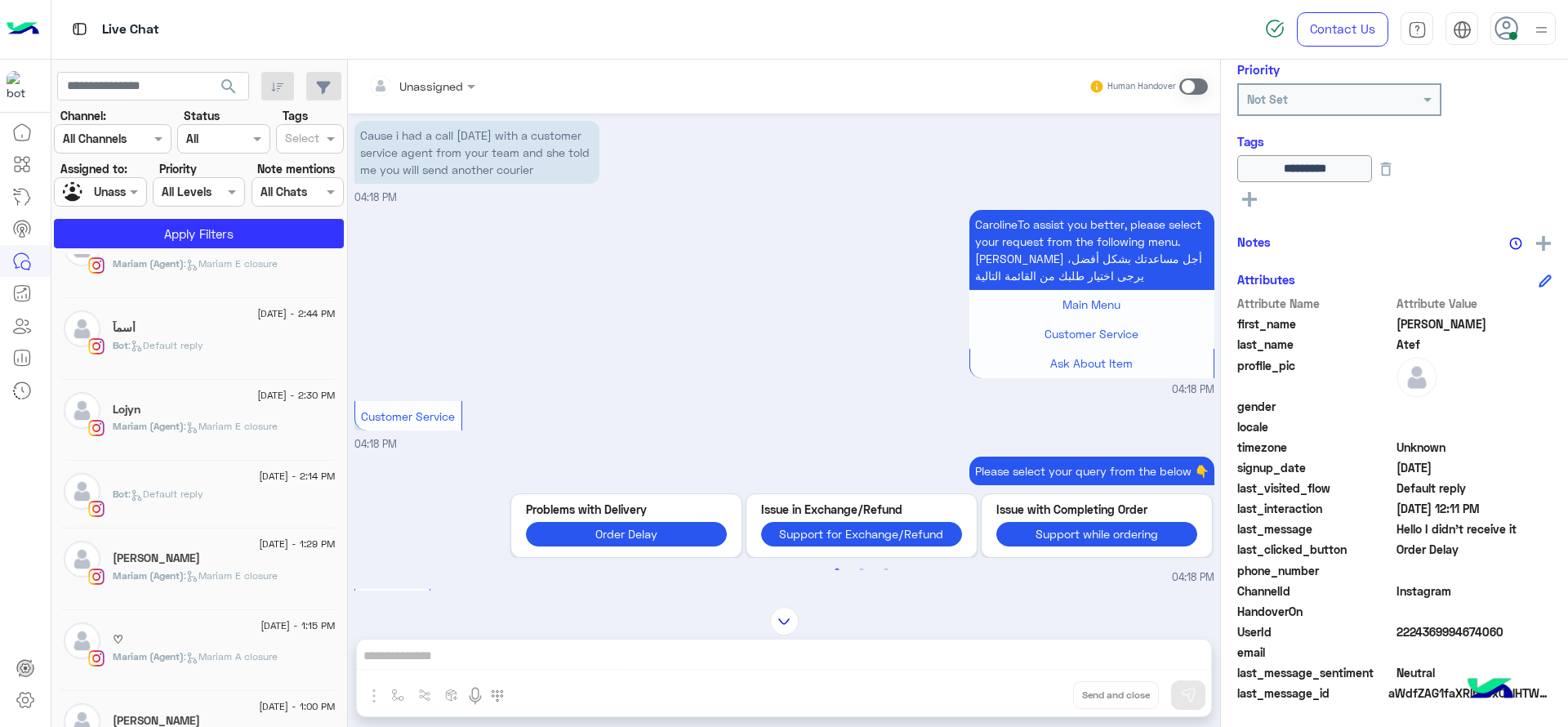
scroll to position [0, 0]
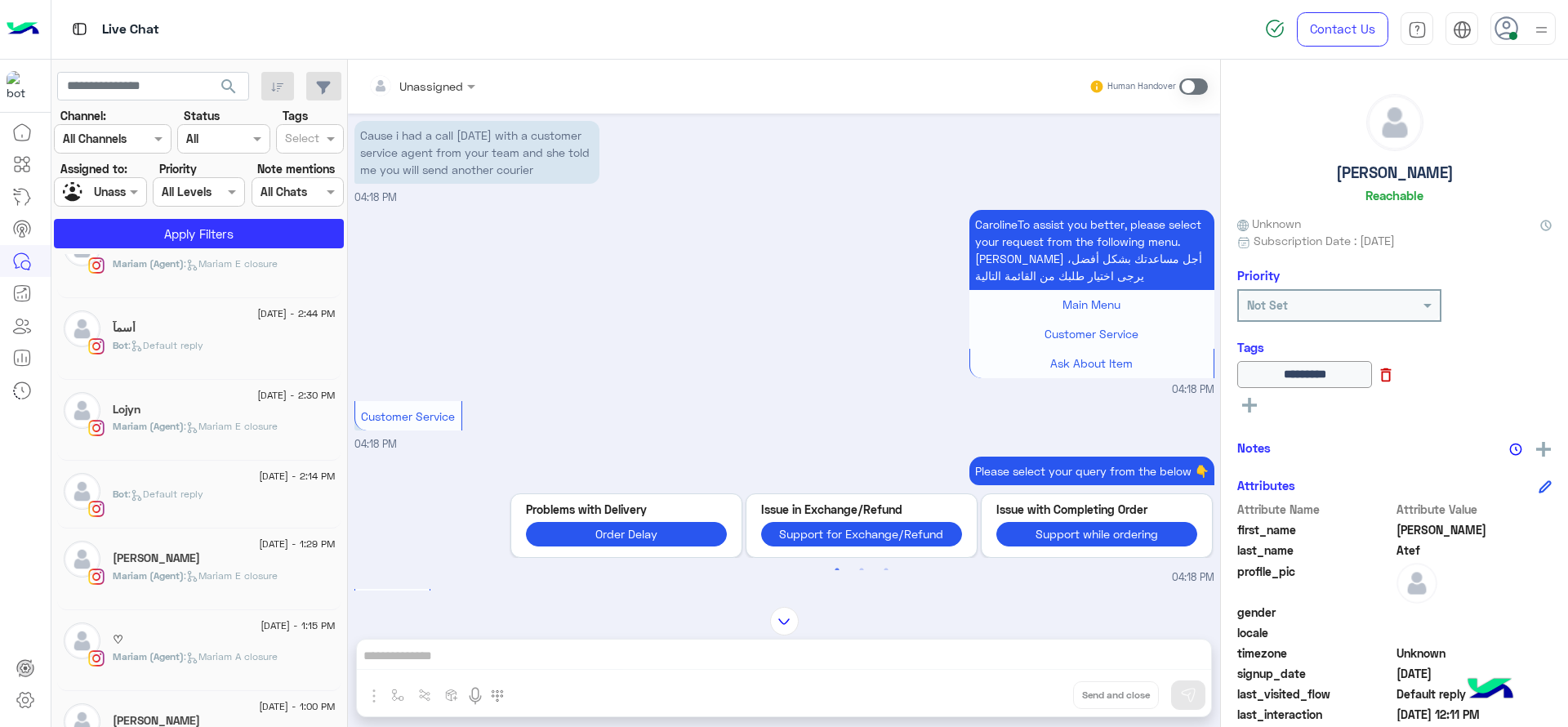
click at [1395, 377] on icon at bounding box center [1386, 375] width 18 height 18
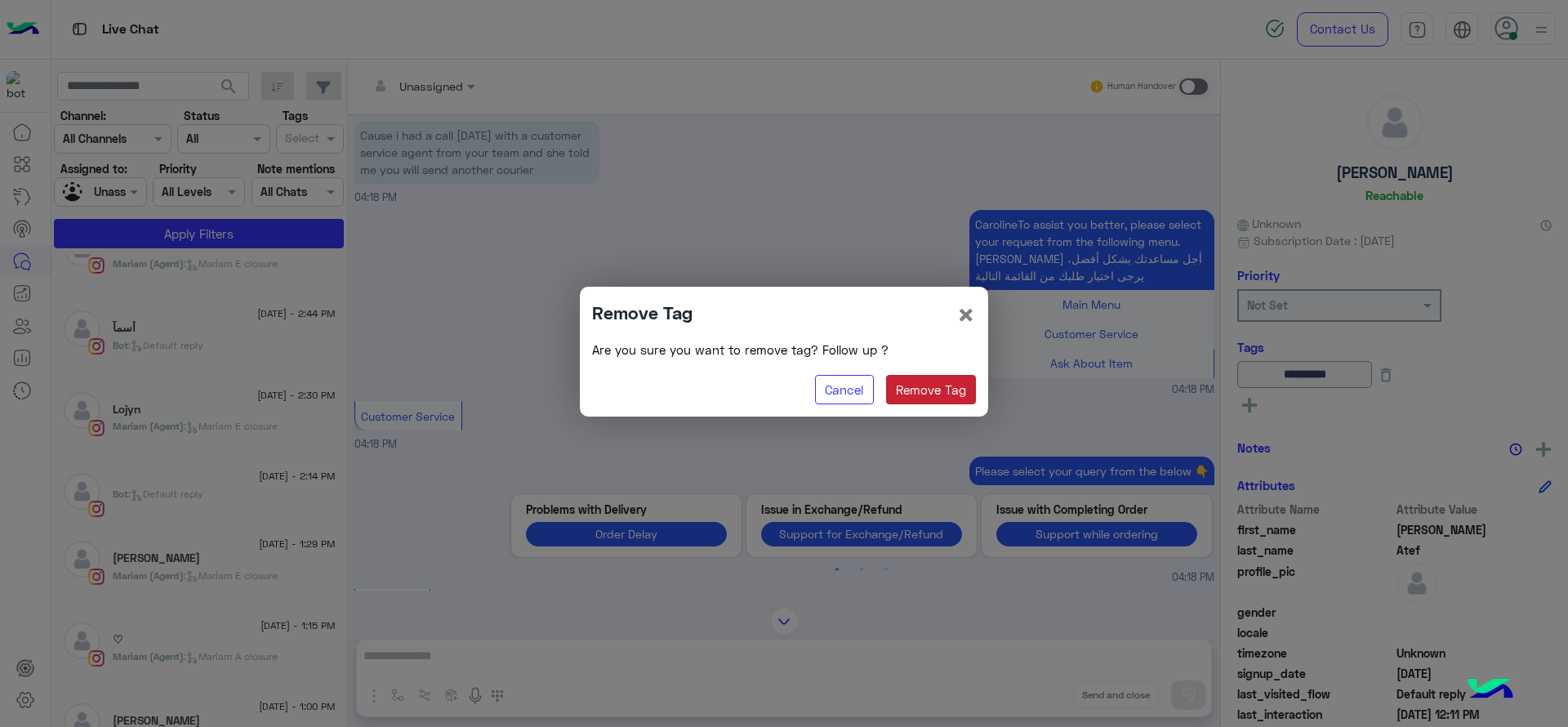
click at [914, 385] on button "Remove Tag" at bounding box center [932, 390] width 91 height 30
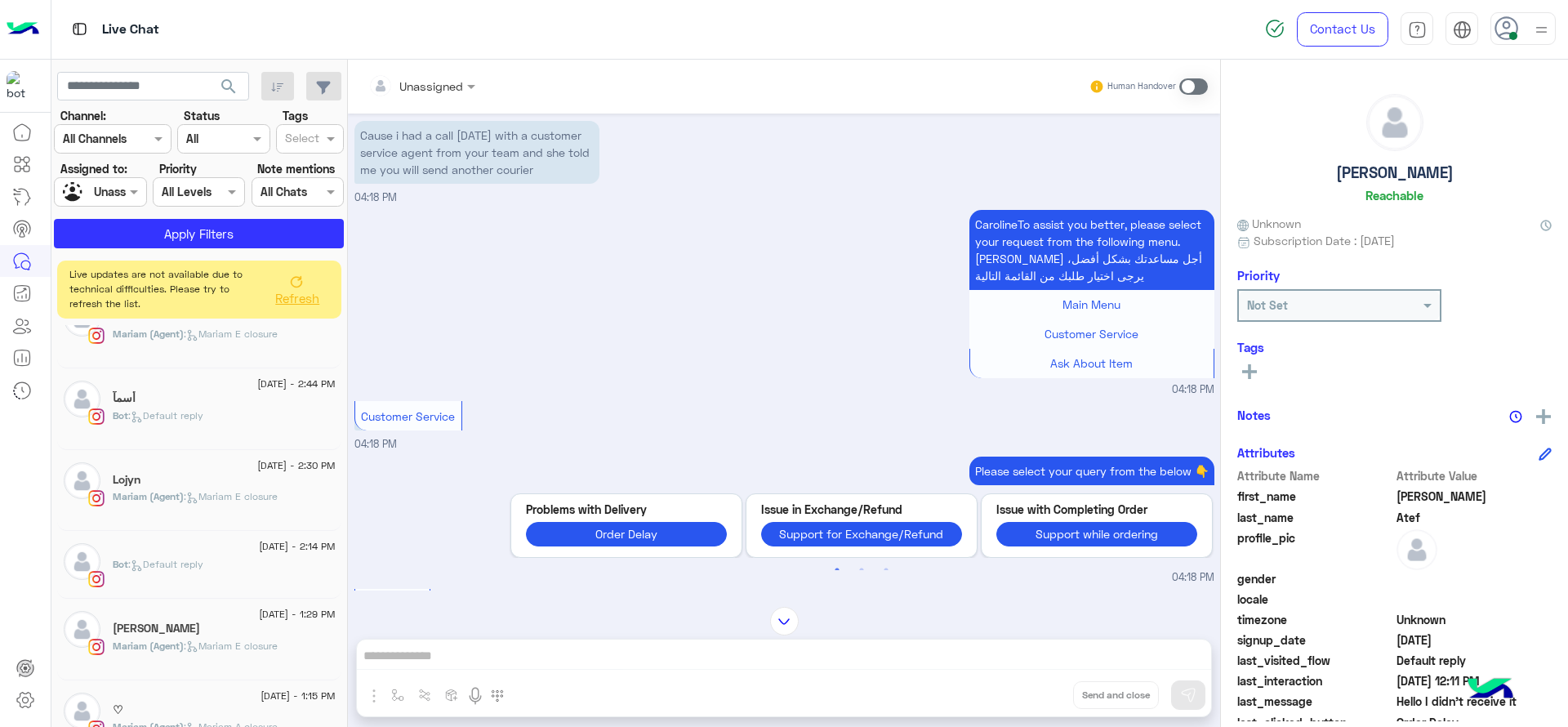
click at [323, 276] on button "Refresh" at bounding box center [296, 289] width 65 height 45
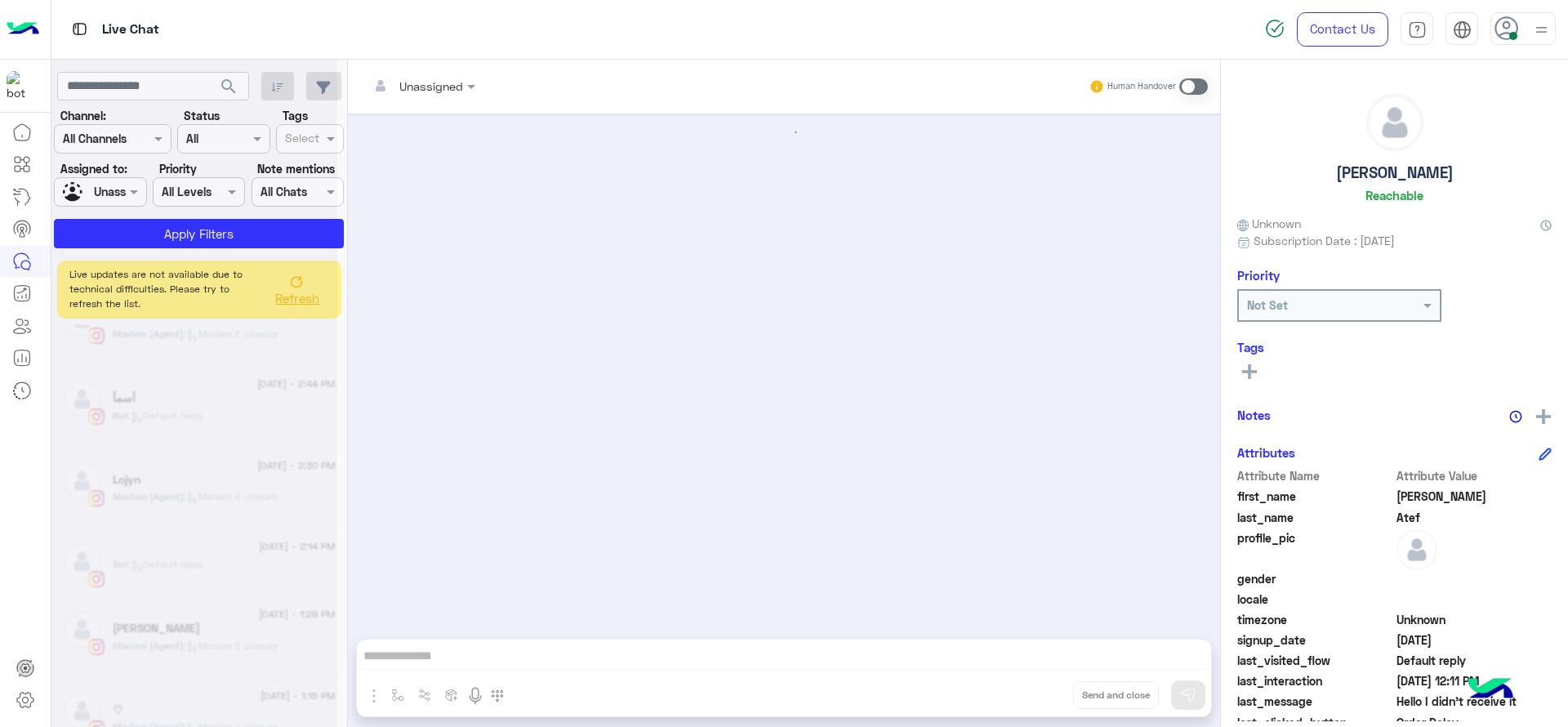
scroll to position [1232, 0]
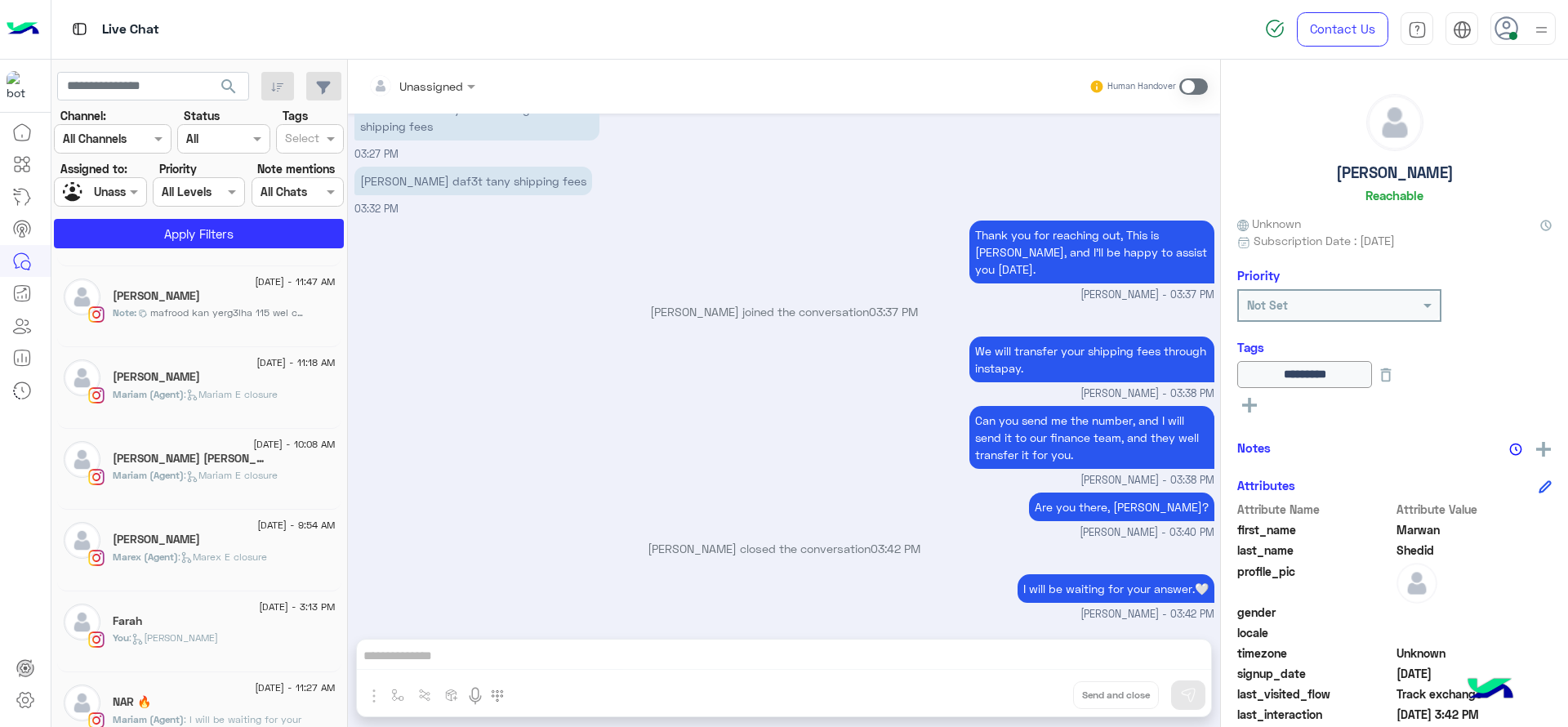
scroll to position [1133, 0]
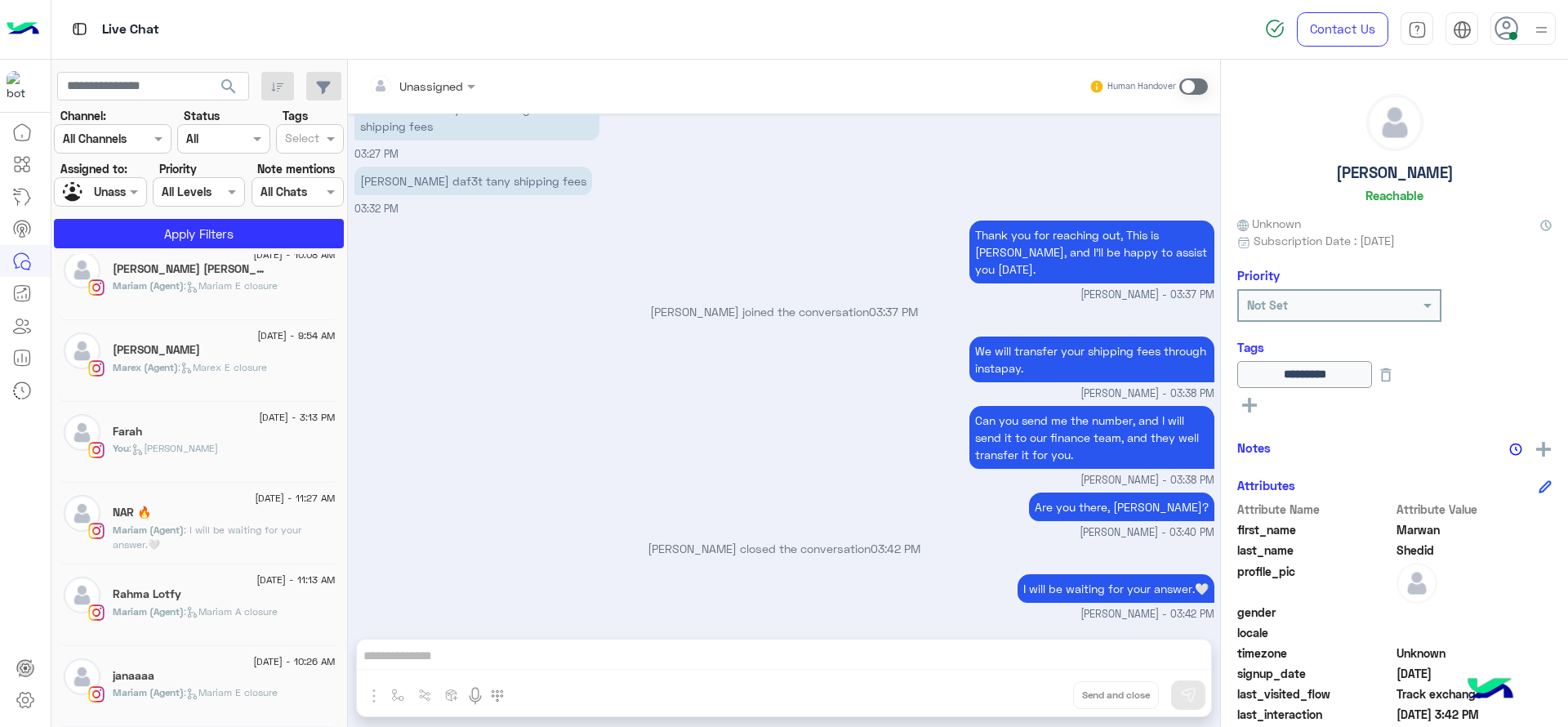
click at [319, 139] on div at bounding box center [302, 141] width 40 height 22
click at [316, 160] on div "Follow up" at bounding box center [310, 171] width 68 height 31
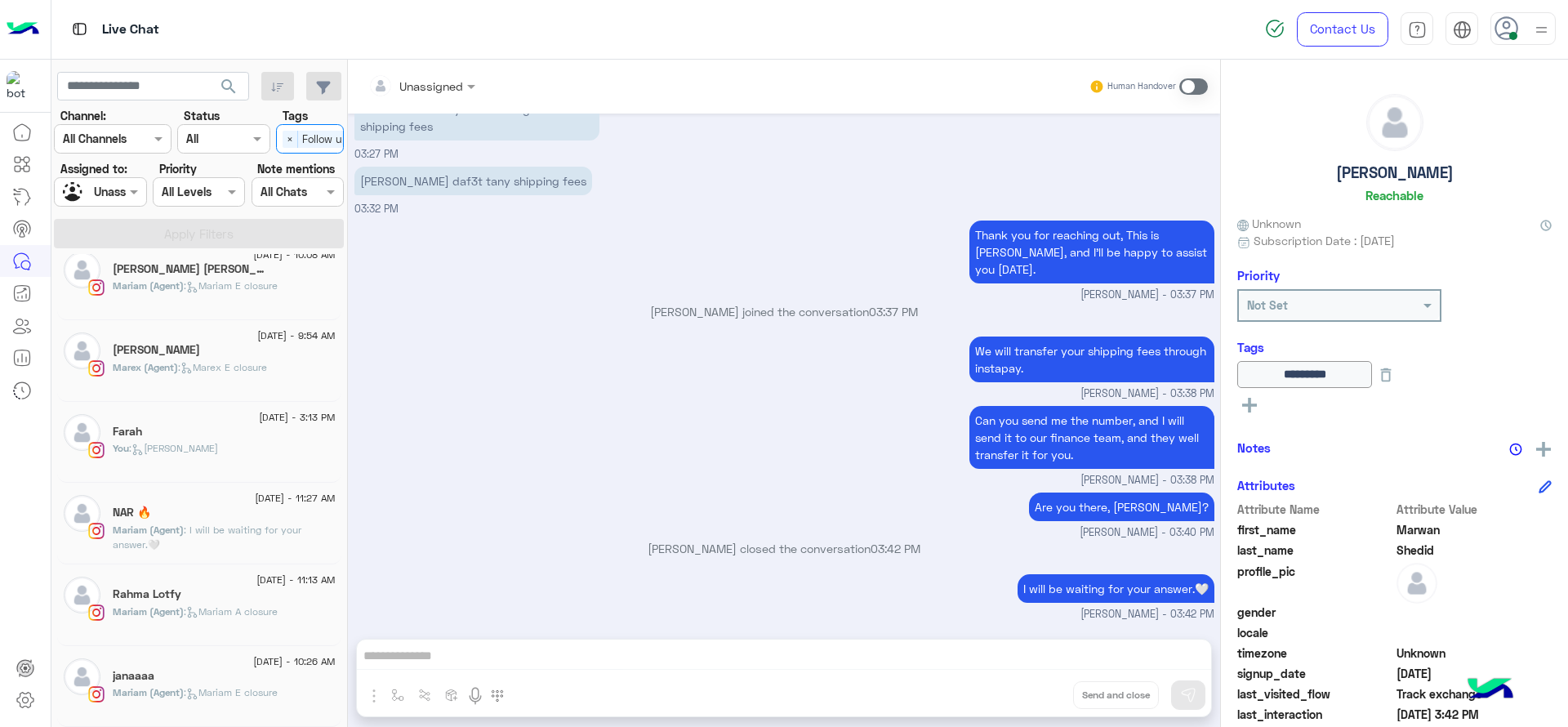
click at [385, 287] on small "Mariam Ahmed - 03:37 PM" at bounding box center [784, 295] width 860 height 16
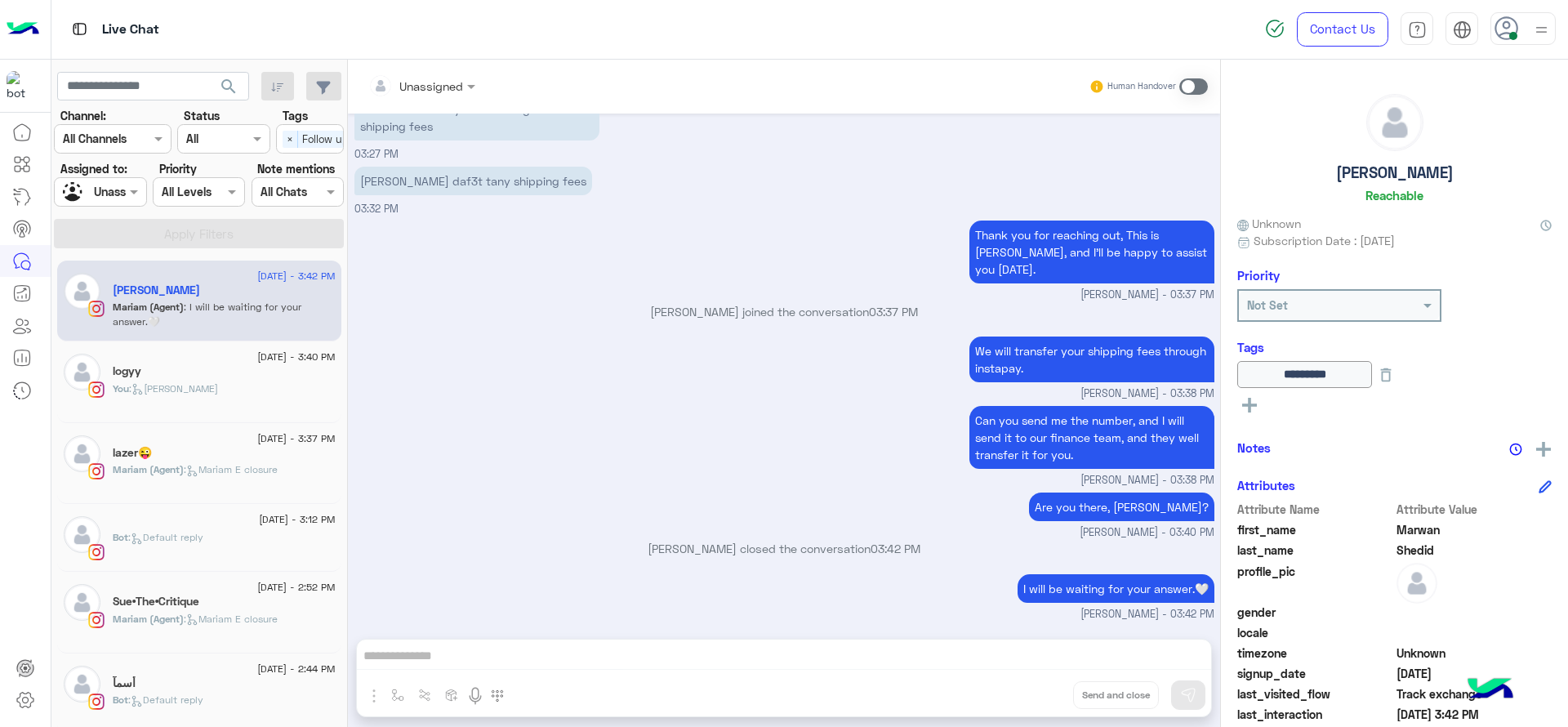
click at [233, 397] on div "You : Jana close" at bounding box center [224, 395] width 223 height 29
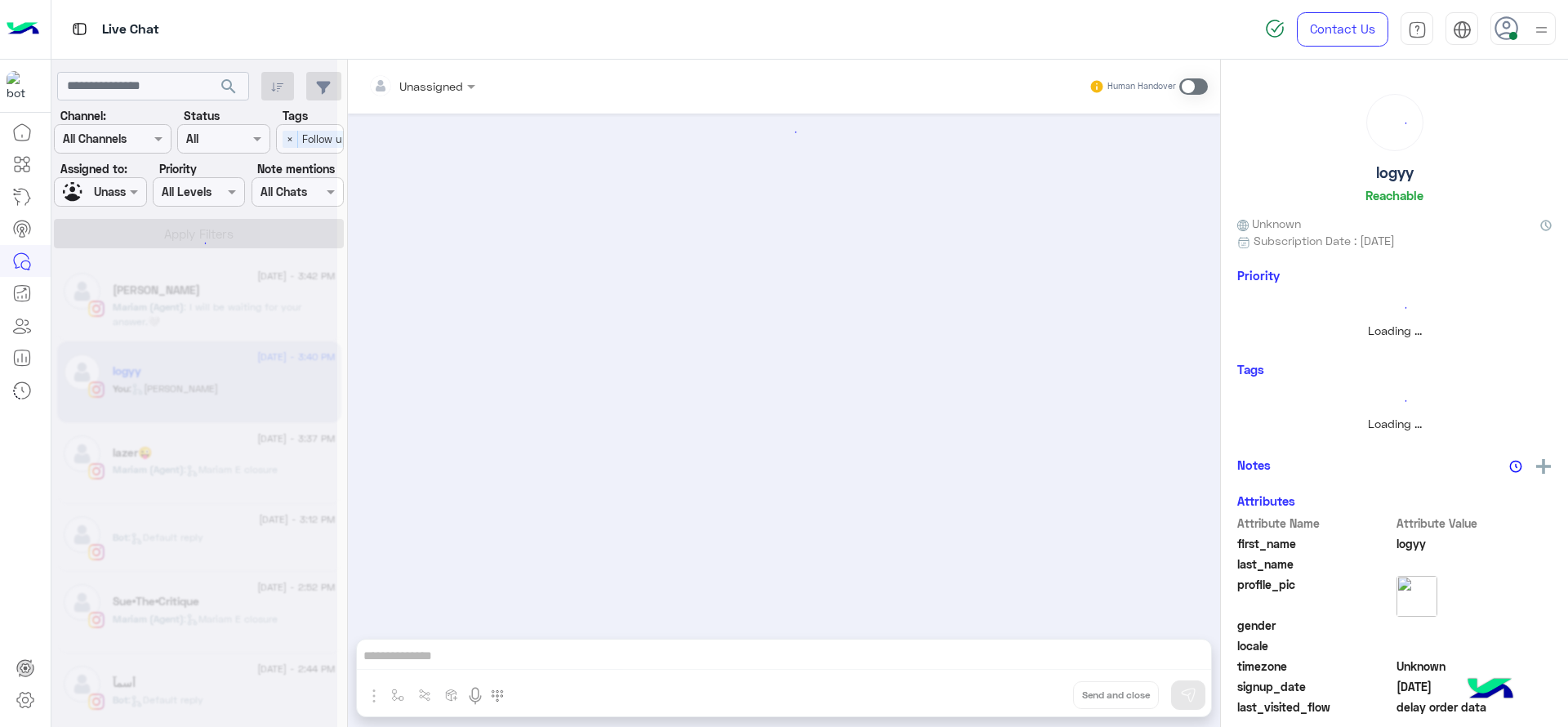
scroll to position [1079, 0]
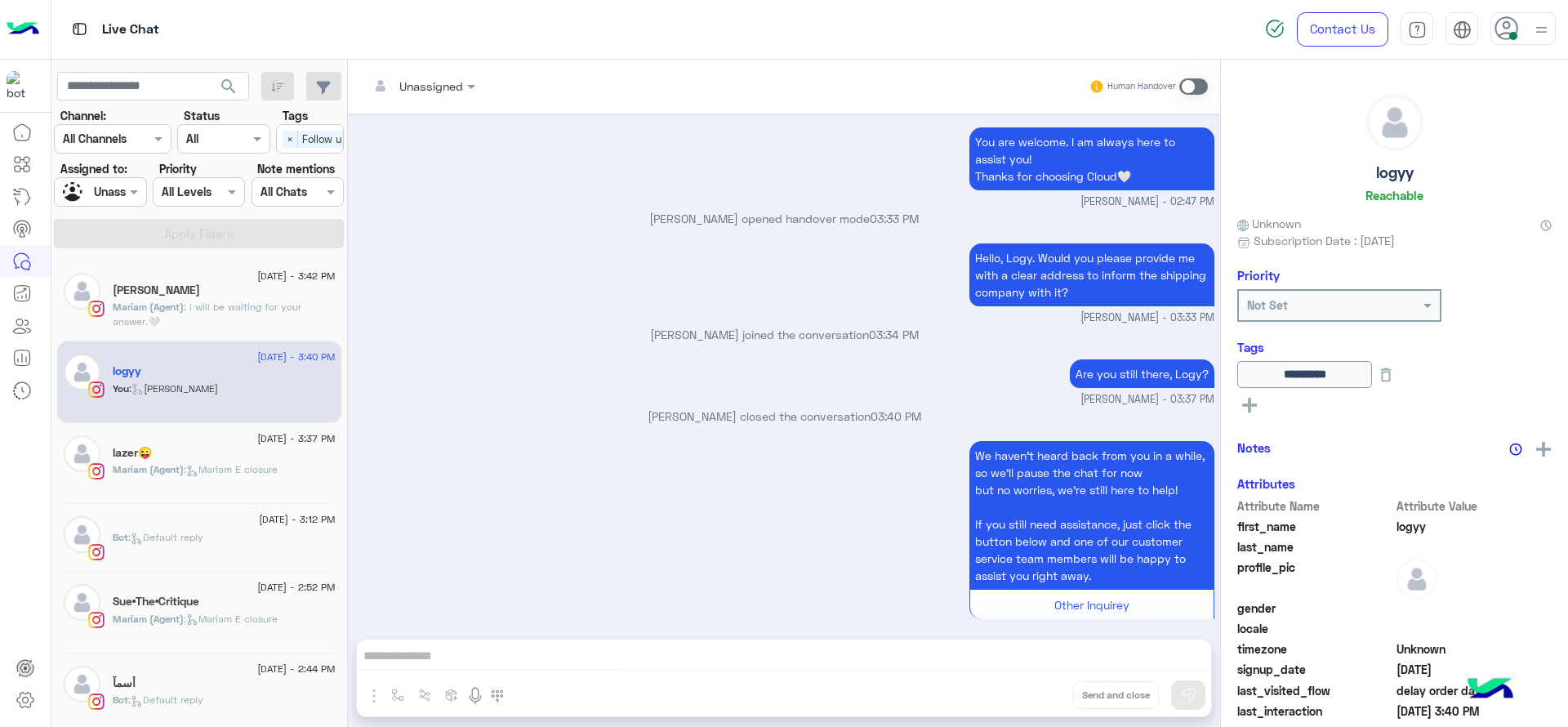
click at [137, 518] on div "14 August - 3:12 PM" at bounding box center [224, 522] width 223 height 11
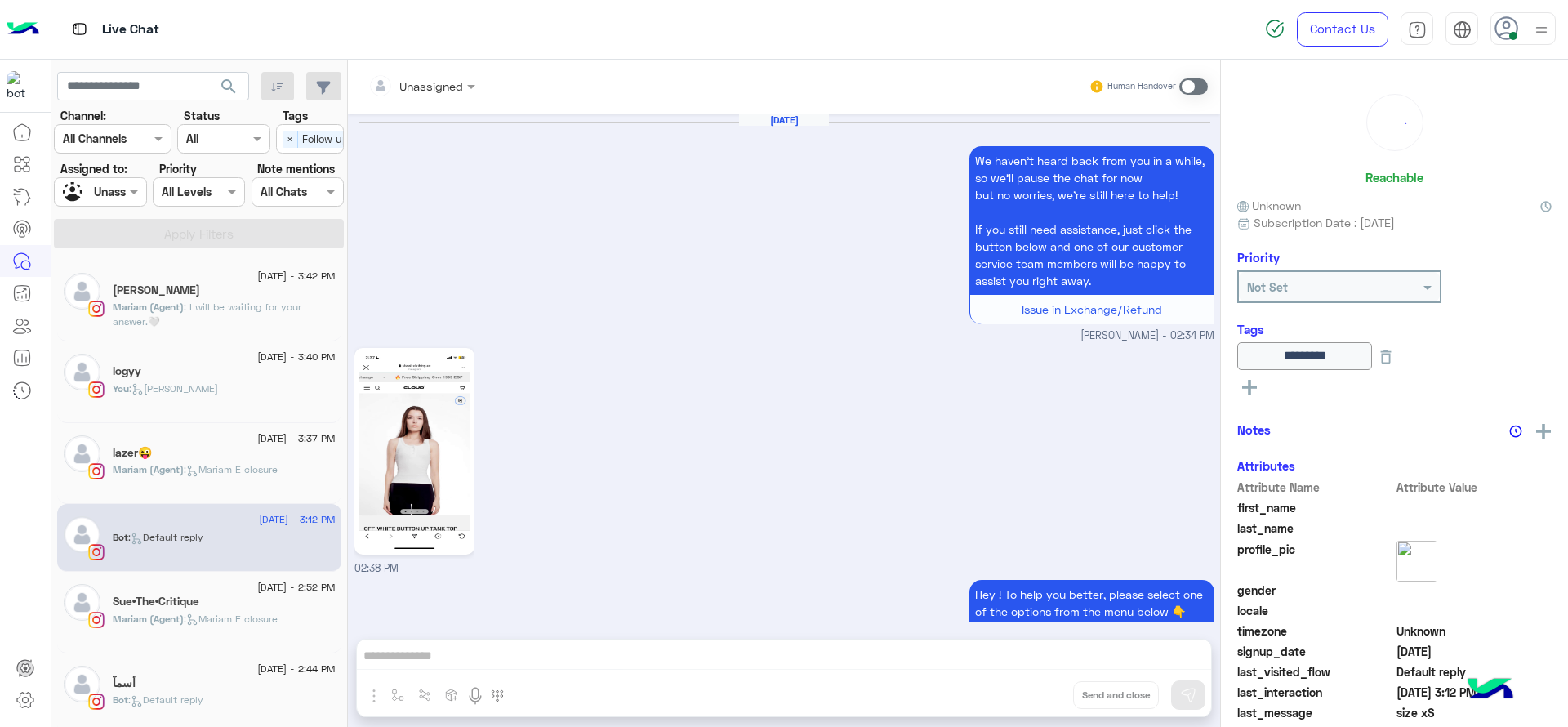
scroll to position [1882, 0]
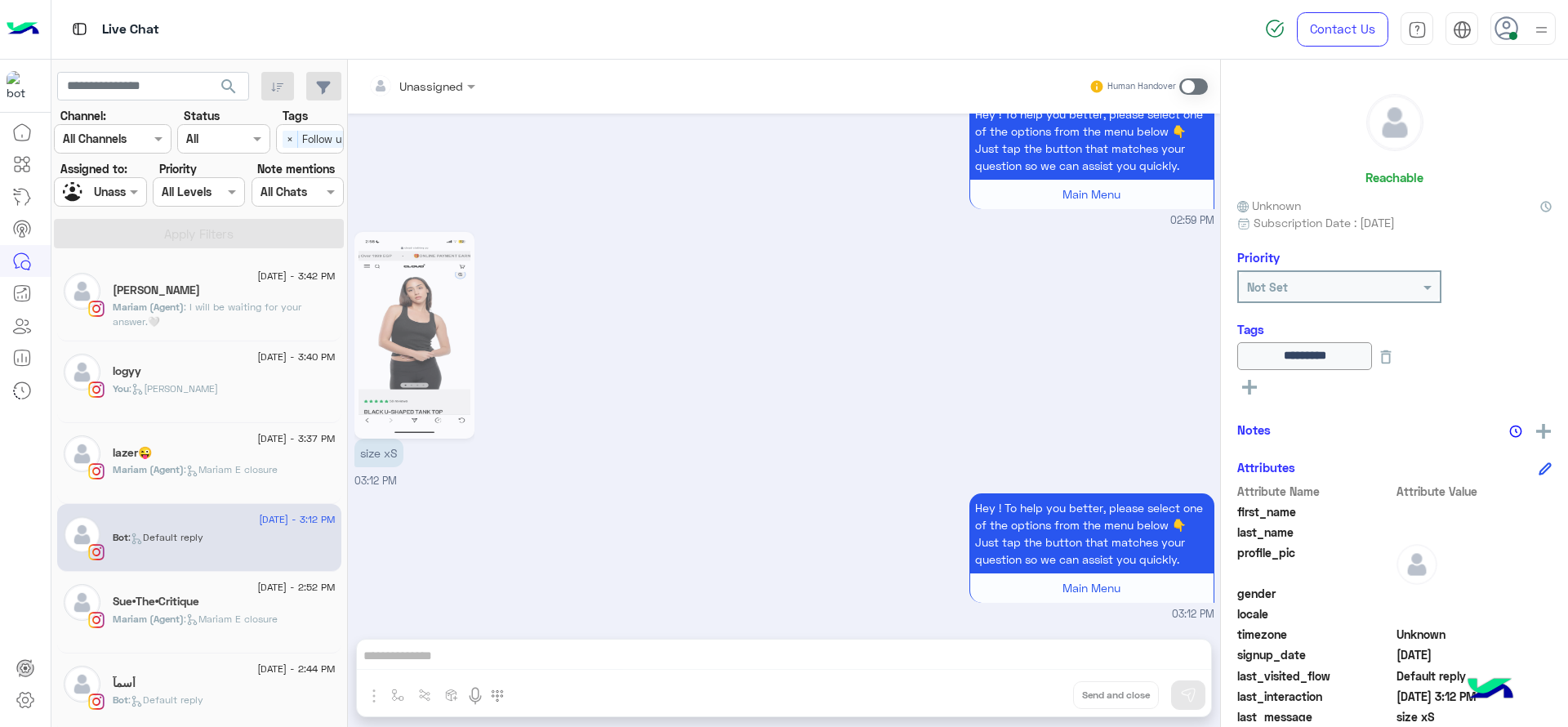
click at [197, 475] on icon at bounding box center [193, 471] width 12 height 12
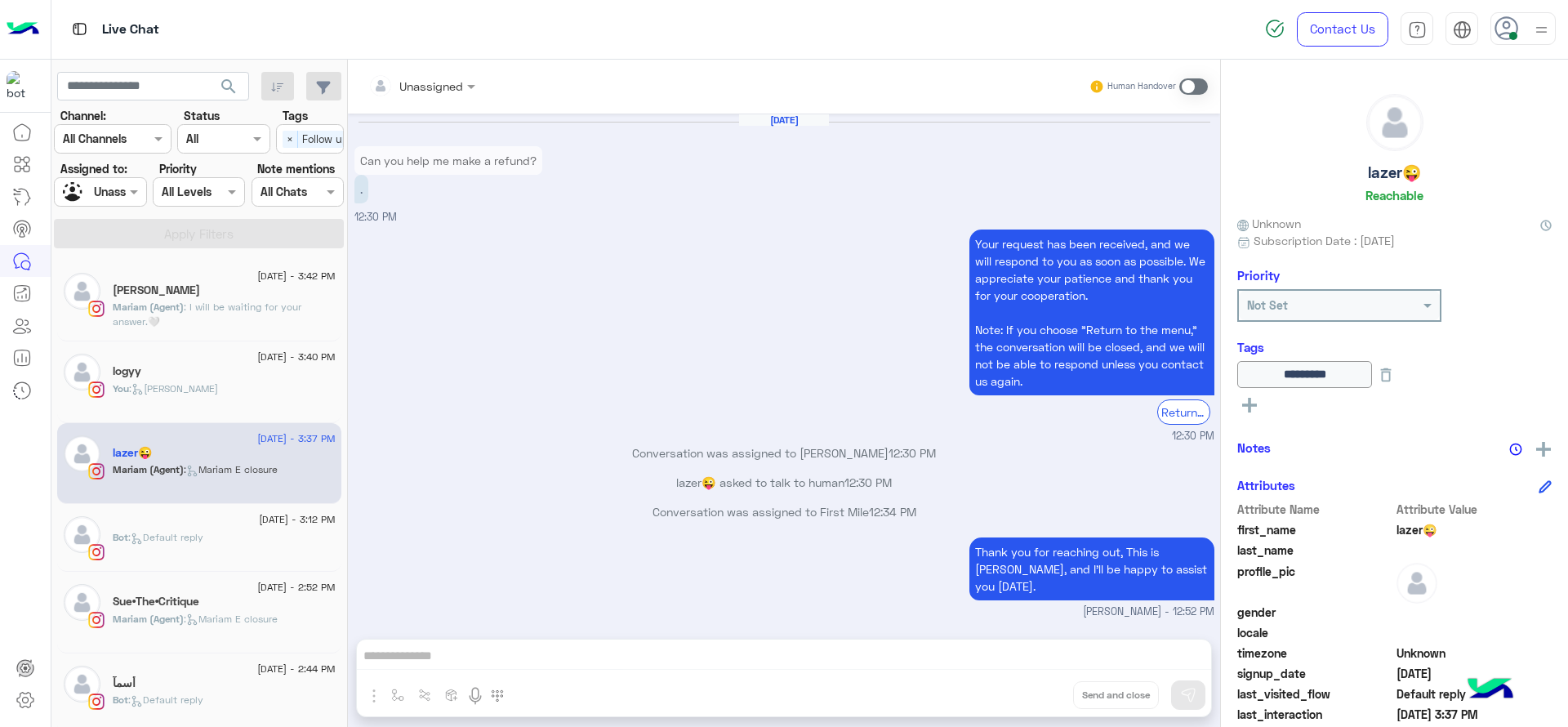
scroll to position [1379, 0]
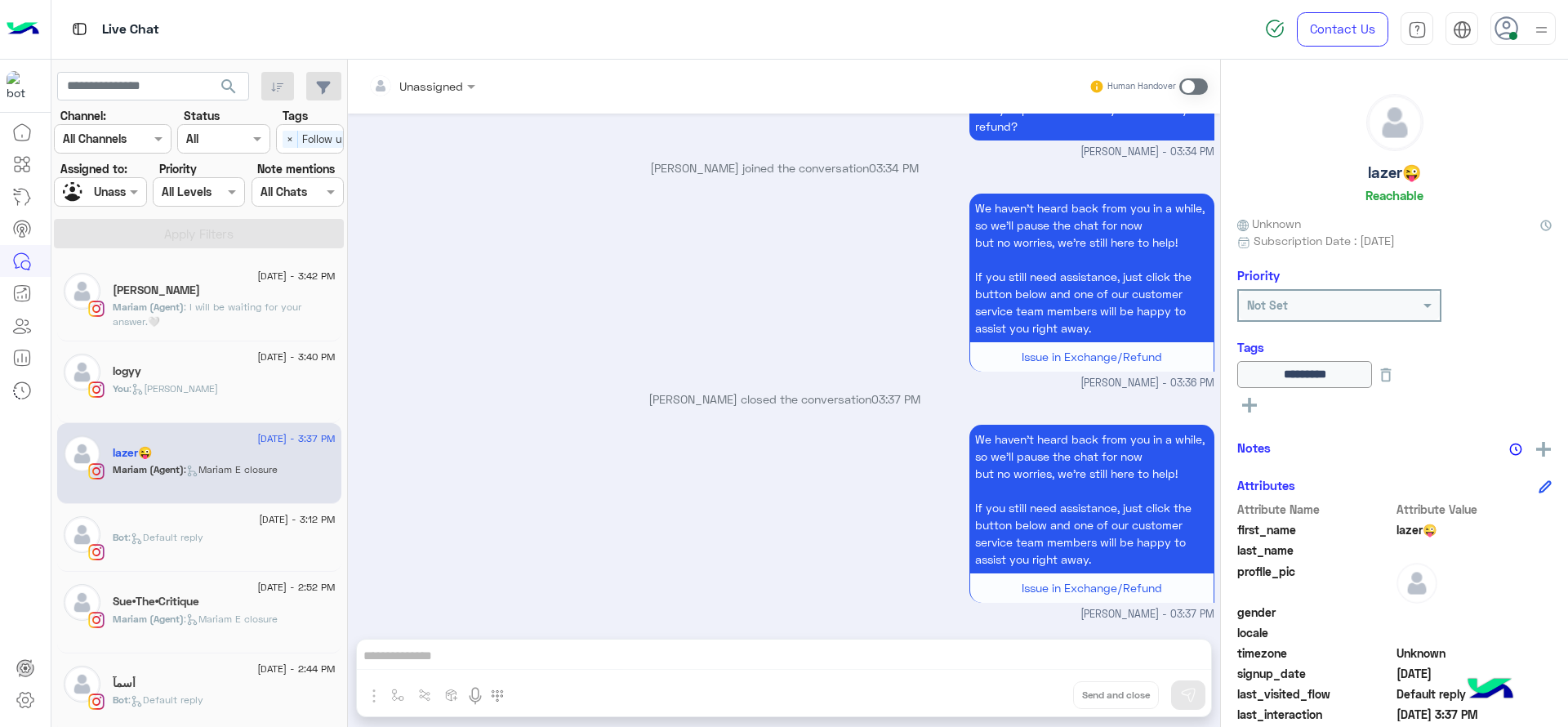
click at [180, 636] on div "Mariam (Agent) : Mariam E closure" at bounding box center [224, 626] width 223 height 29
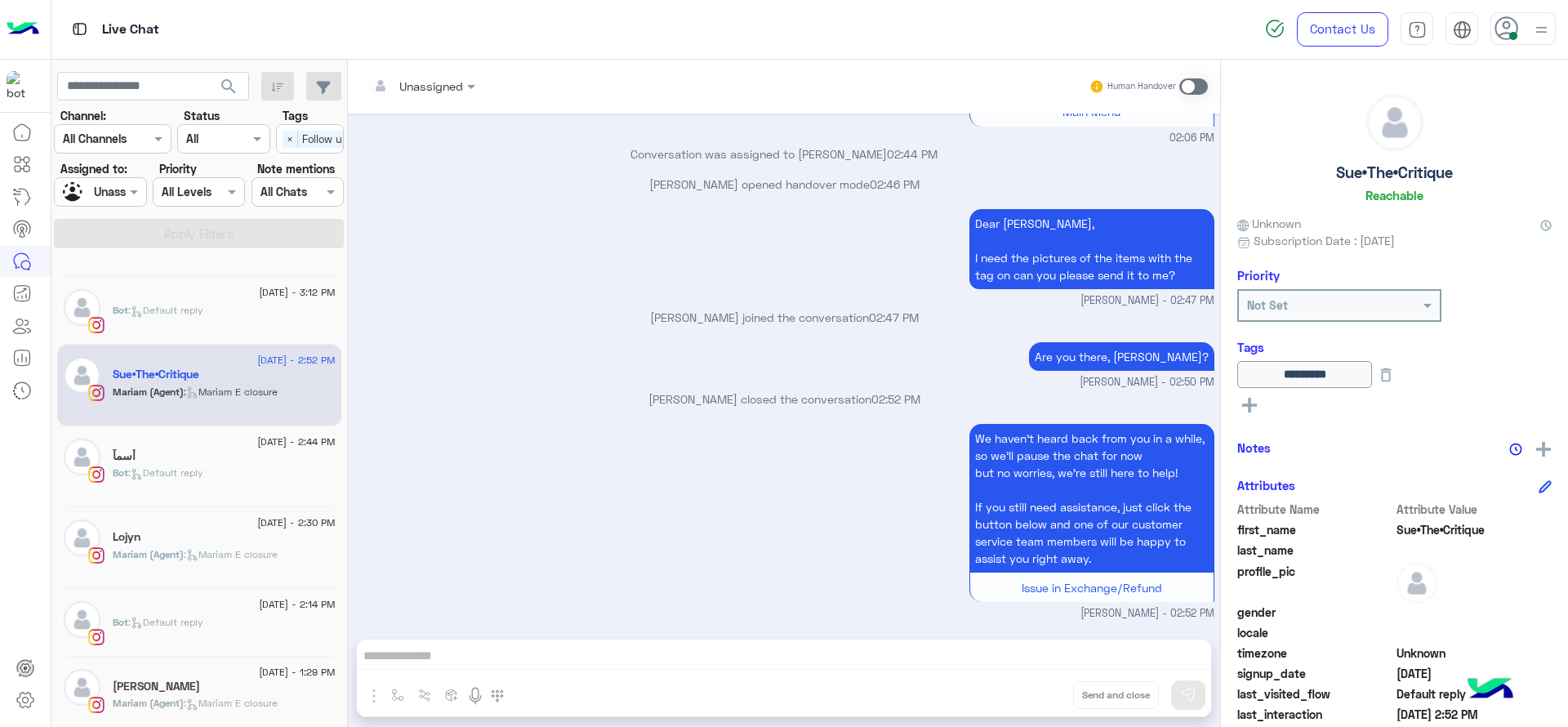
scroll to position [797, 0]
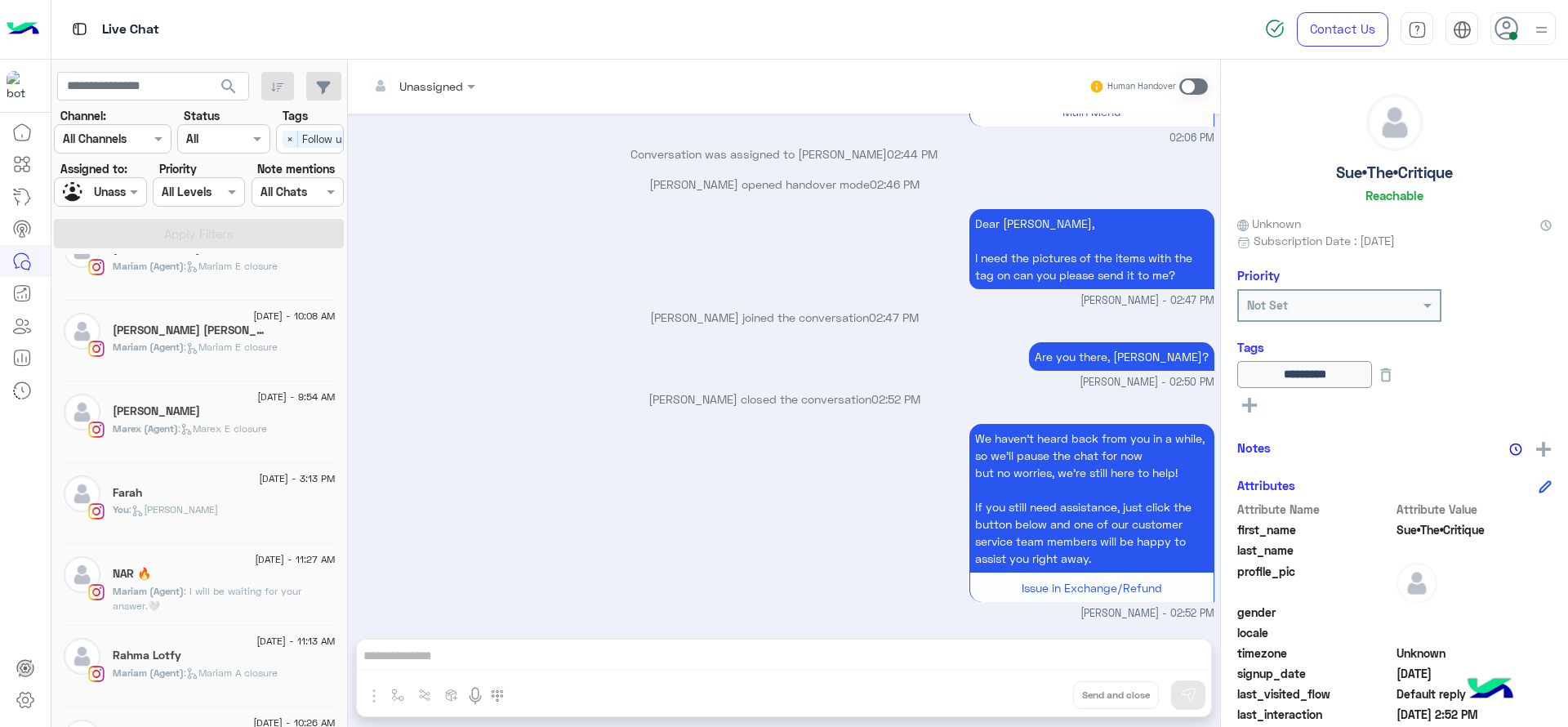
click at [184, 483] on div "[DATE] - 3:13 PM" at bounding box center [224, 480] width 223 height 11
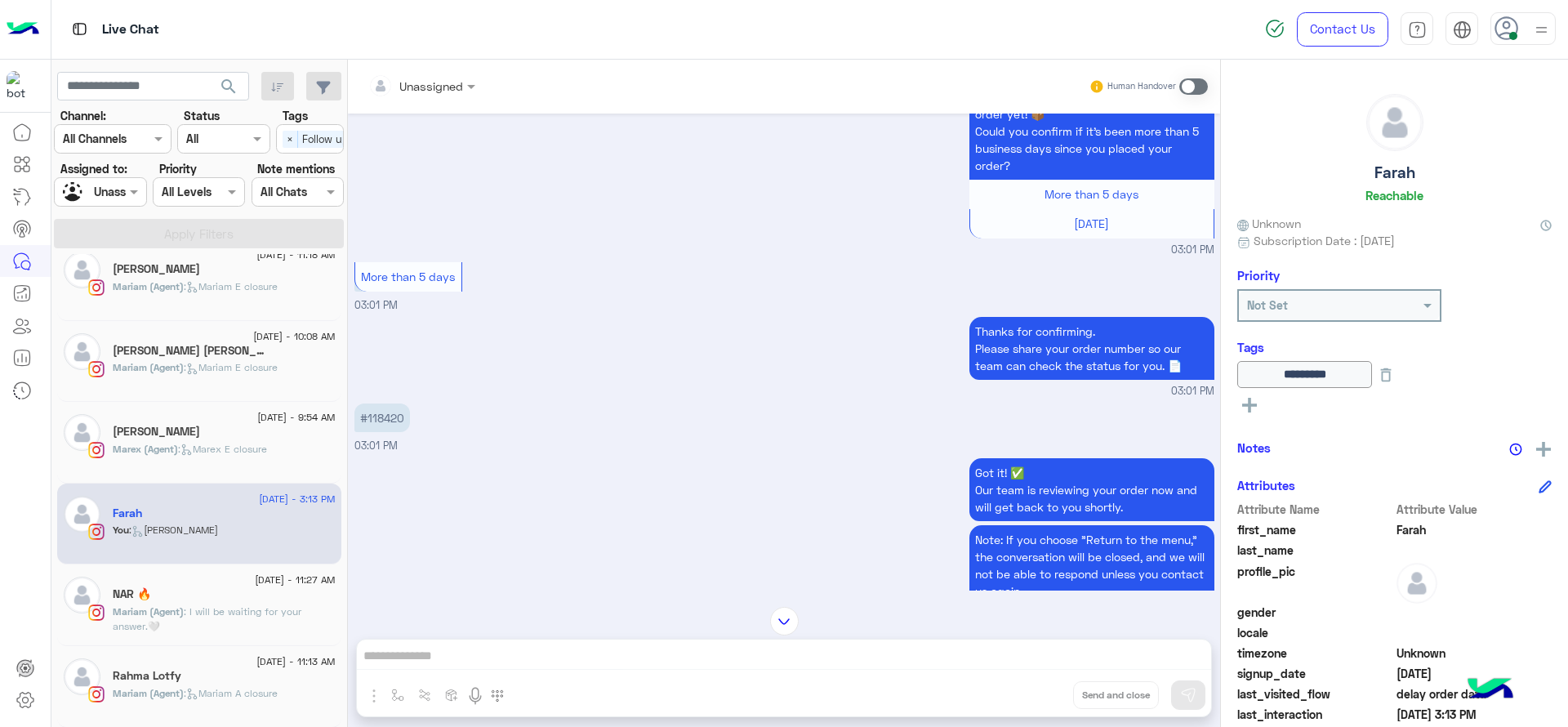
scroll to position [517, 0]
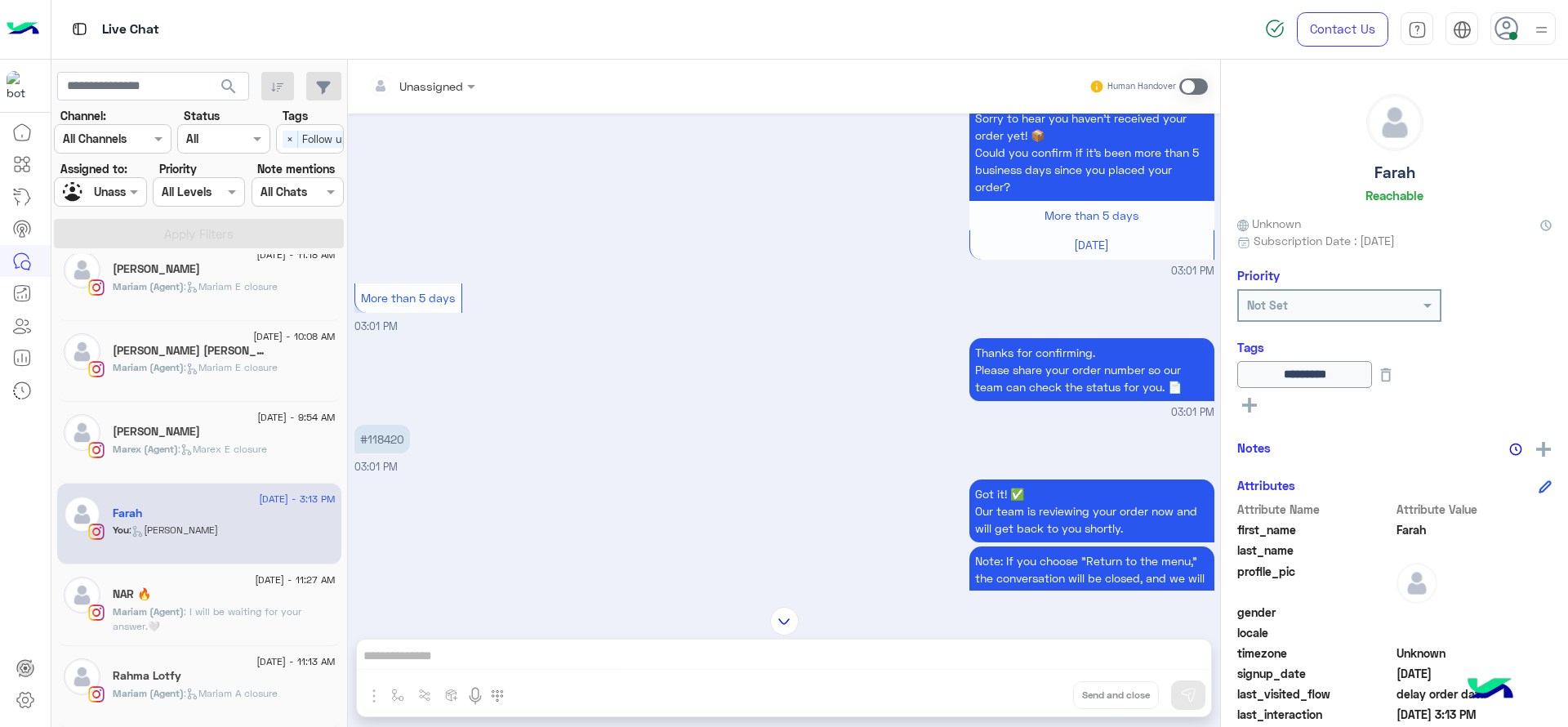
click at [393, 439] on p "#118420" at bounding box center [382, 439] width 55 height 29
copy p "118420"
click at [141, 201] on div "Assigned on Unassigned" at bounding box center [100, 193] width 92 height 30
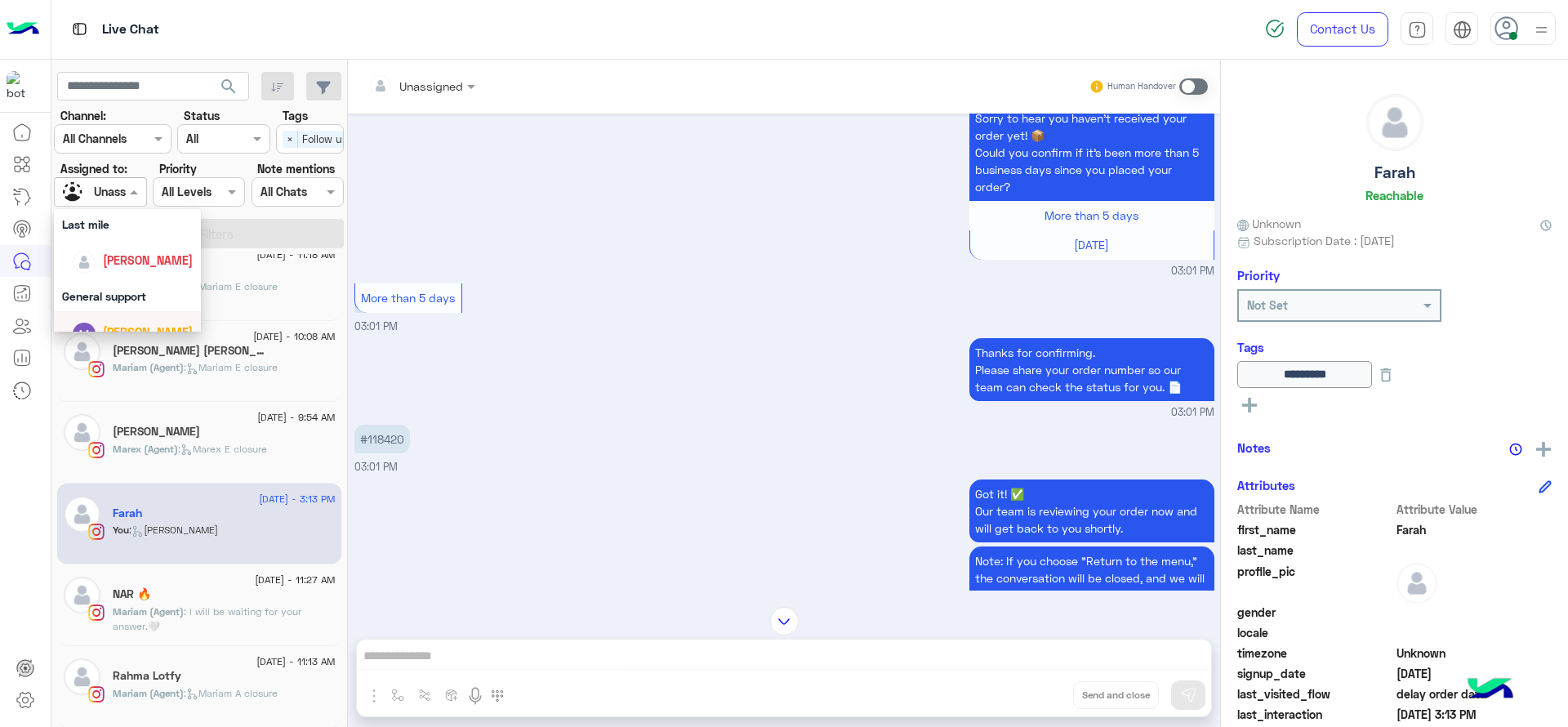
scroll to position [266, 0]
click at [159, 271] on div "[PERSON_NAME]" at bounding box center [147, 263] width 90 height 17
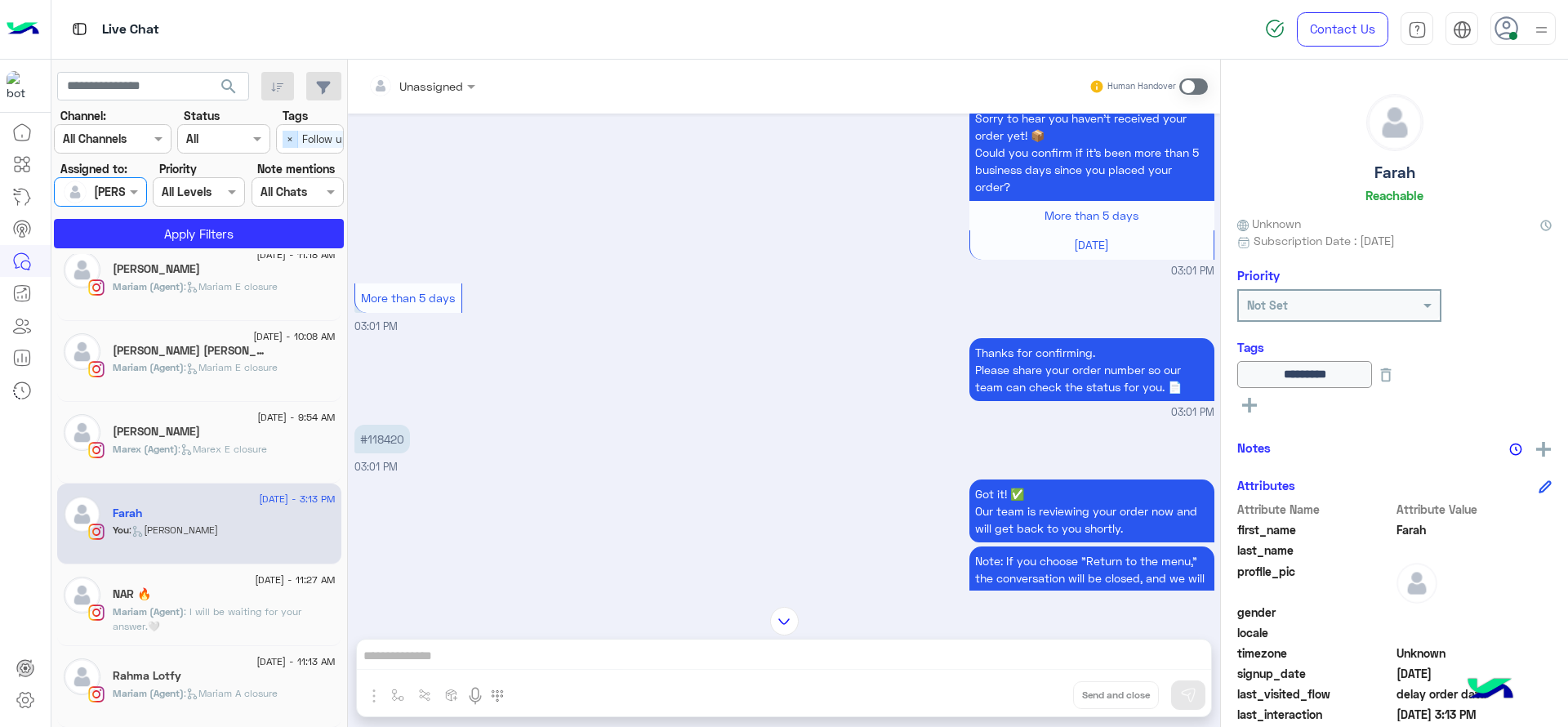
click at [291, 145] on span "×" at bounding box center [290, 138] width 16 height 17
click at [263, 224] on button "Apply Filters" at bounding box center [199, 234] width 290 height 30
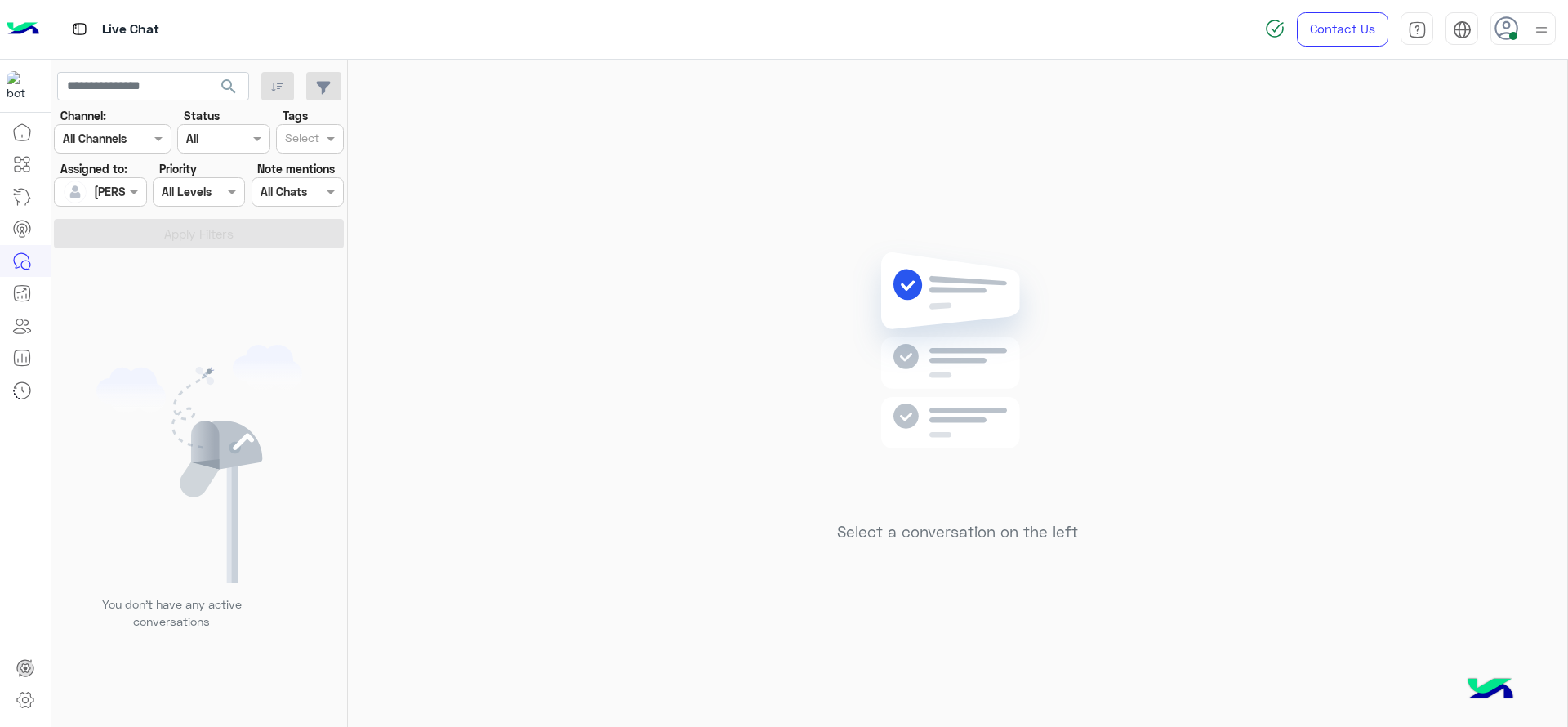
click at [447, 481] on div "Select a conversation on the left" at bounding box center [957, 396] width 1219 height 674
click at [396, 472] on div "Select a conversation on the left" at bounding box center [957, 396] width 1219 height 674
click at [611, 449] on div "Select a conversation on the left" at bounding box center [957, 396] width 1219 height 674
click at [99, 187] on input "text" at bounding box center [82, 192] width 38 height 17
click at [116, 252] on div "Unassigned" at bounding box center [123, 260] width 62 height 17
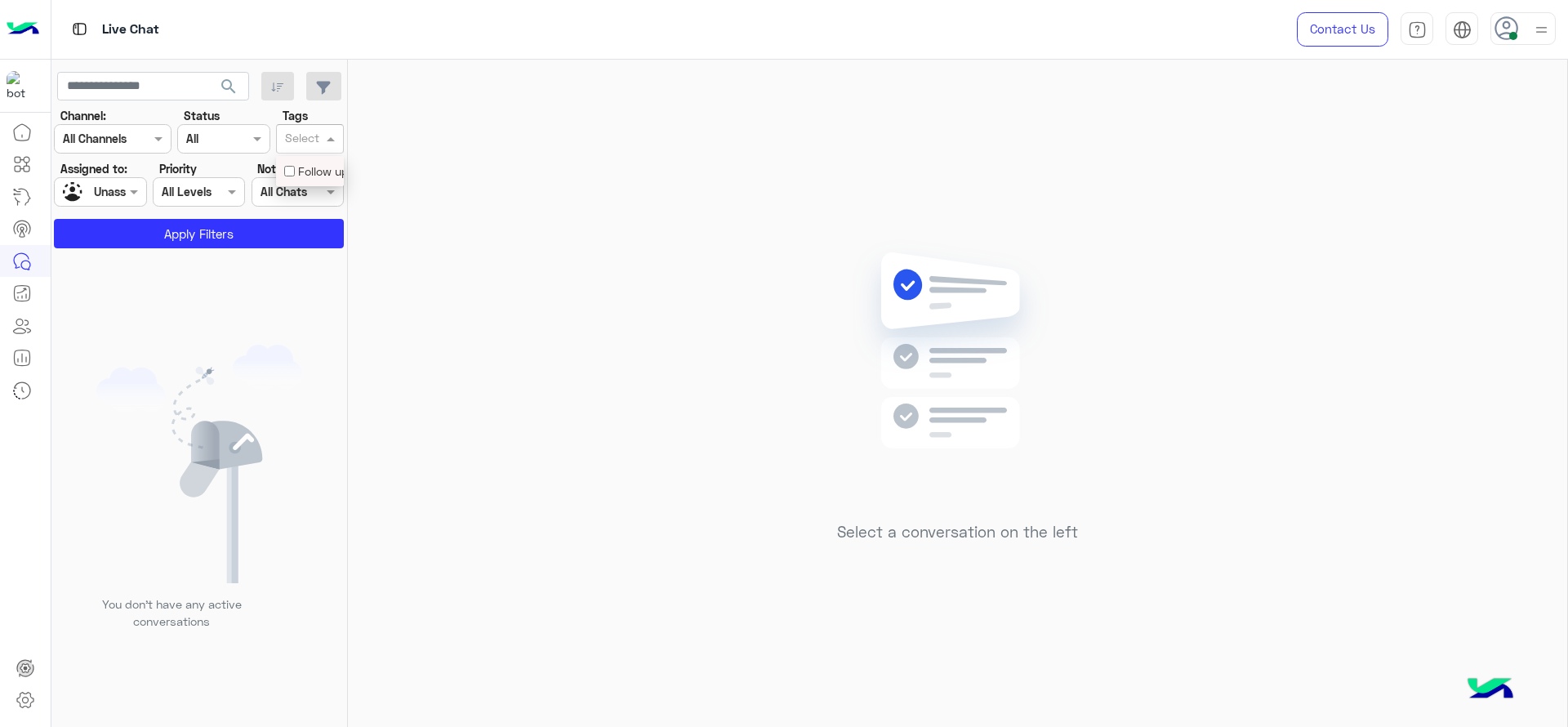
click at [324, 132] on span at bounding box center [333, 138] width 21 height 17
click at [300, 163] on div "Follow up" at bounding box center [310, 171] width 51 height 17
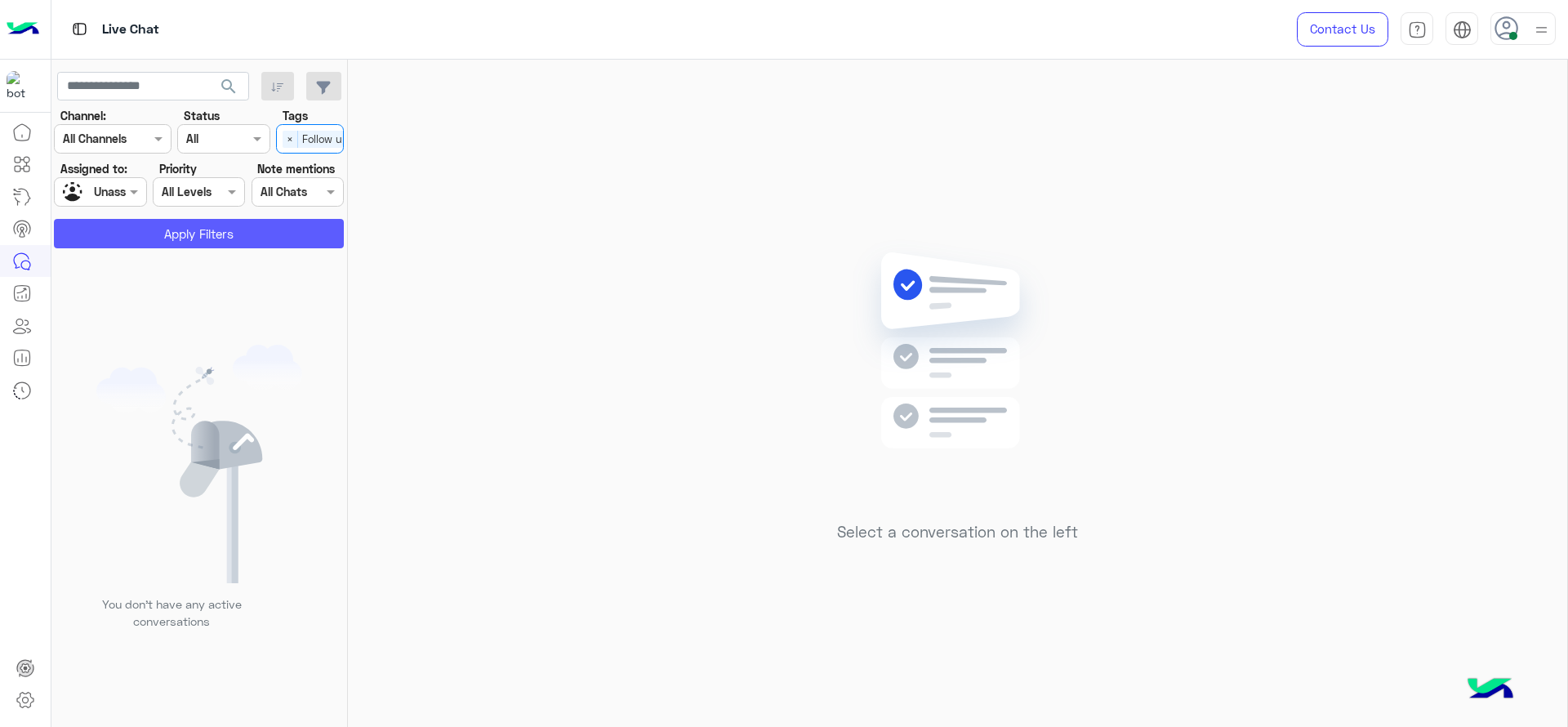
click at [178, 229] on button "Apply Filters" at bounding box center [199, 234] width 290 height 30
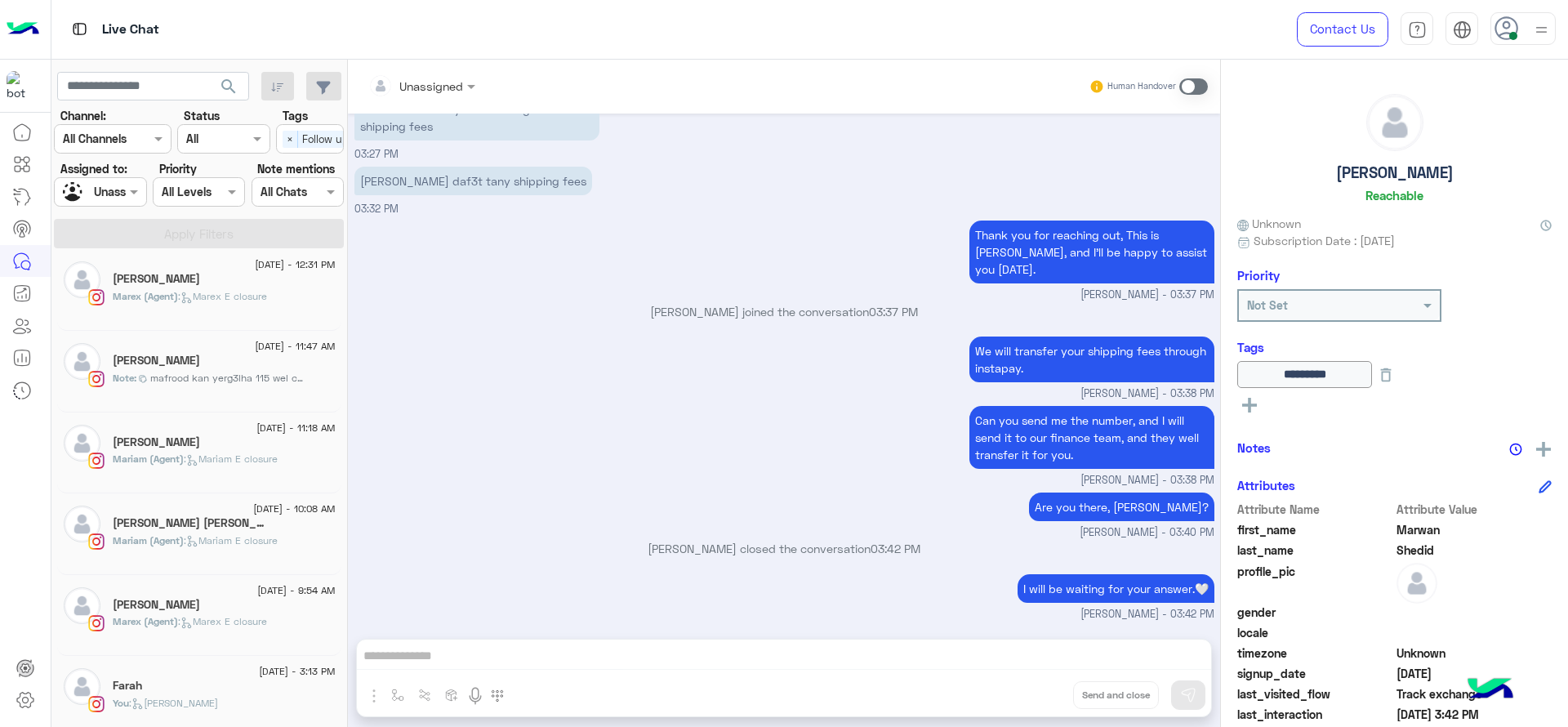
scroll to position [809, 0]
click at [298, 133] on span "Follow up" at bounding box center [325, 138] width 54 height 17
click at [322, 163] on div "Follow up" at bounding box center [310, 171] width 51 height 17
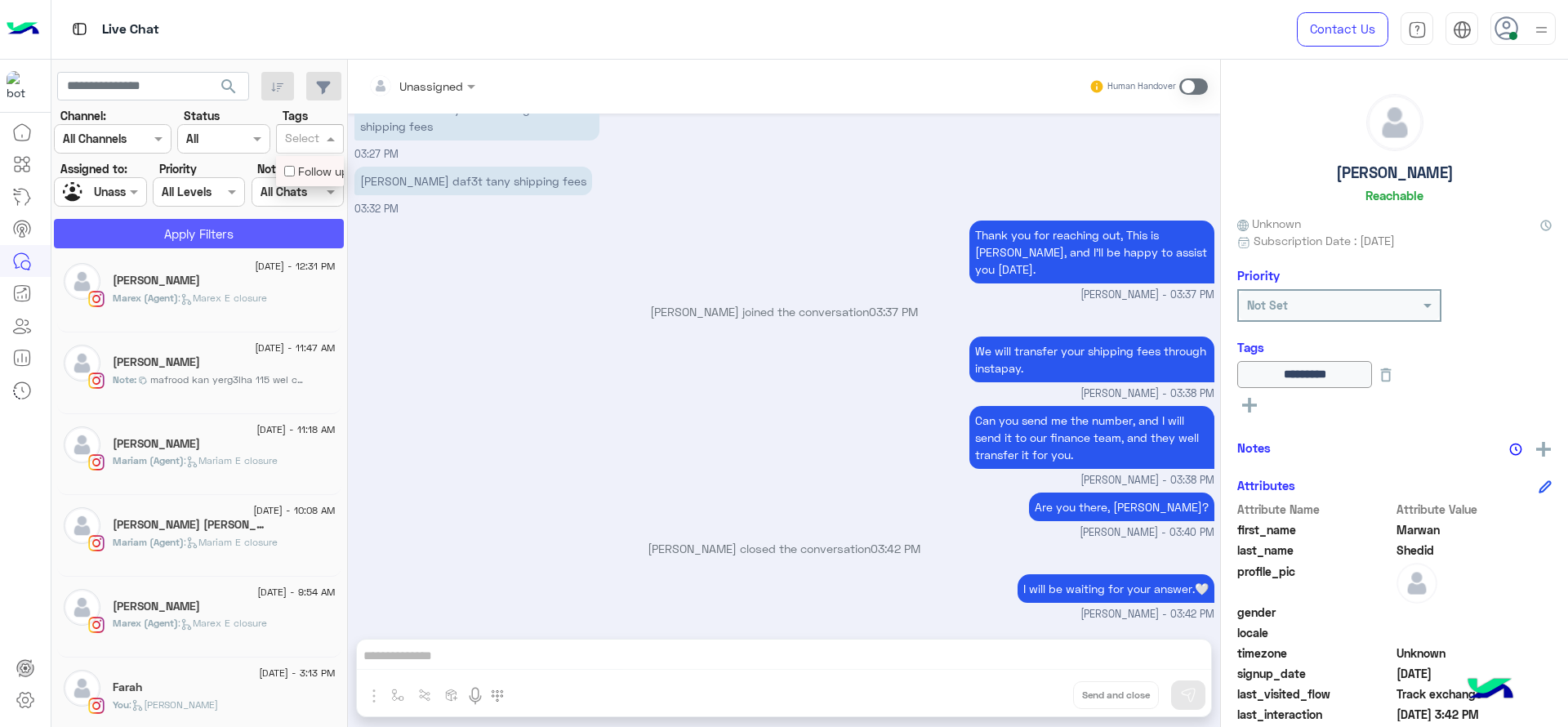
click at [198, 227] on button "Apply Filters" at bounding box center [199, 234] width 290 height 30
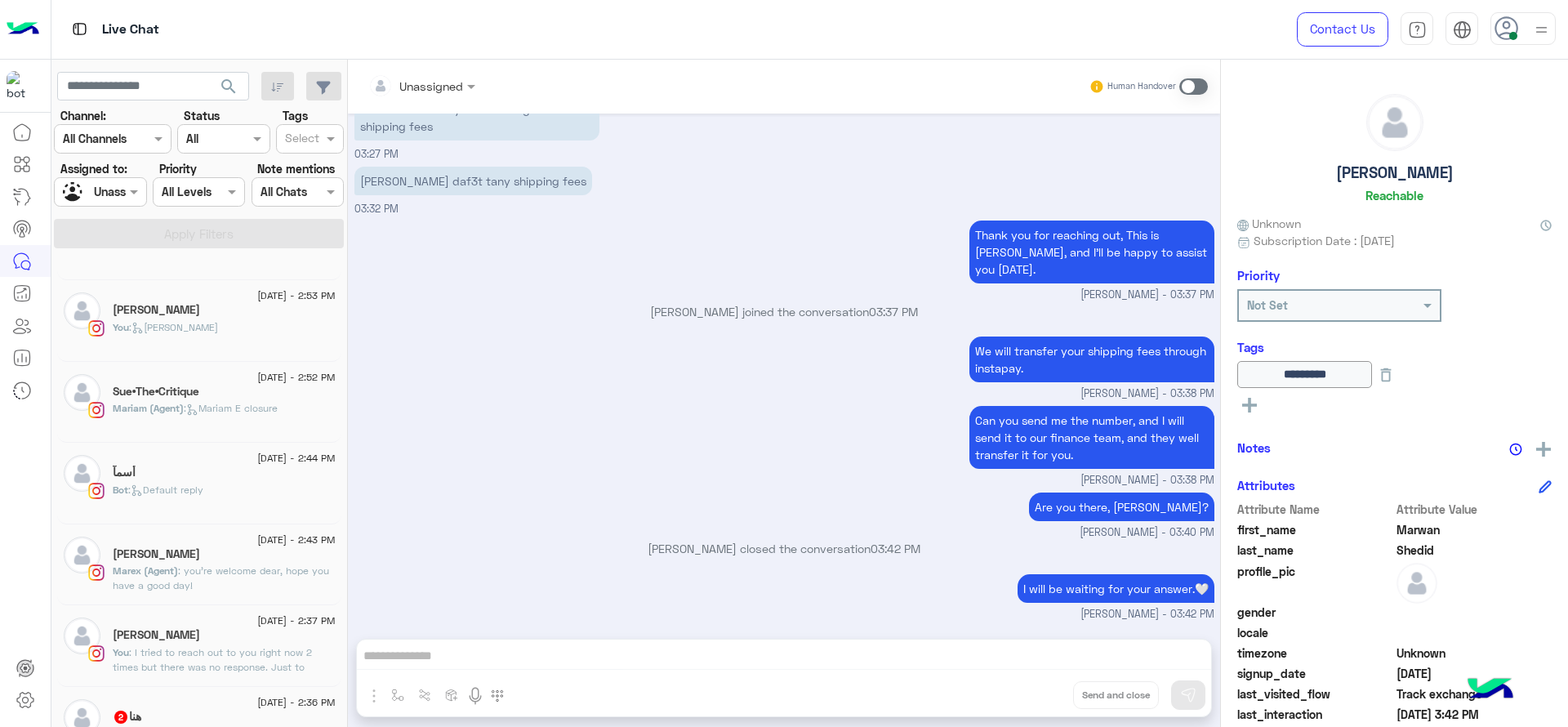
scroll to position [1111, 0]
click at [177, 641] on span ": I tried to reach out to you right now 2 times but there was no response. Just…" at bounding box center [218, 684] width 211 height 86
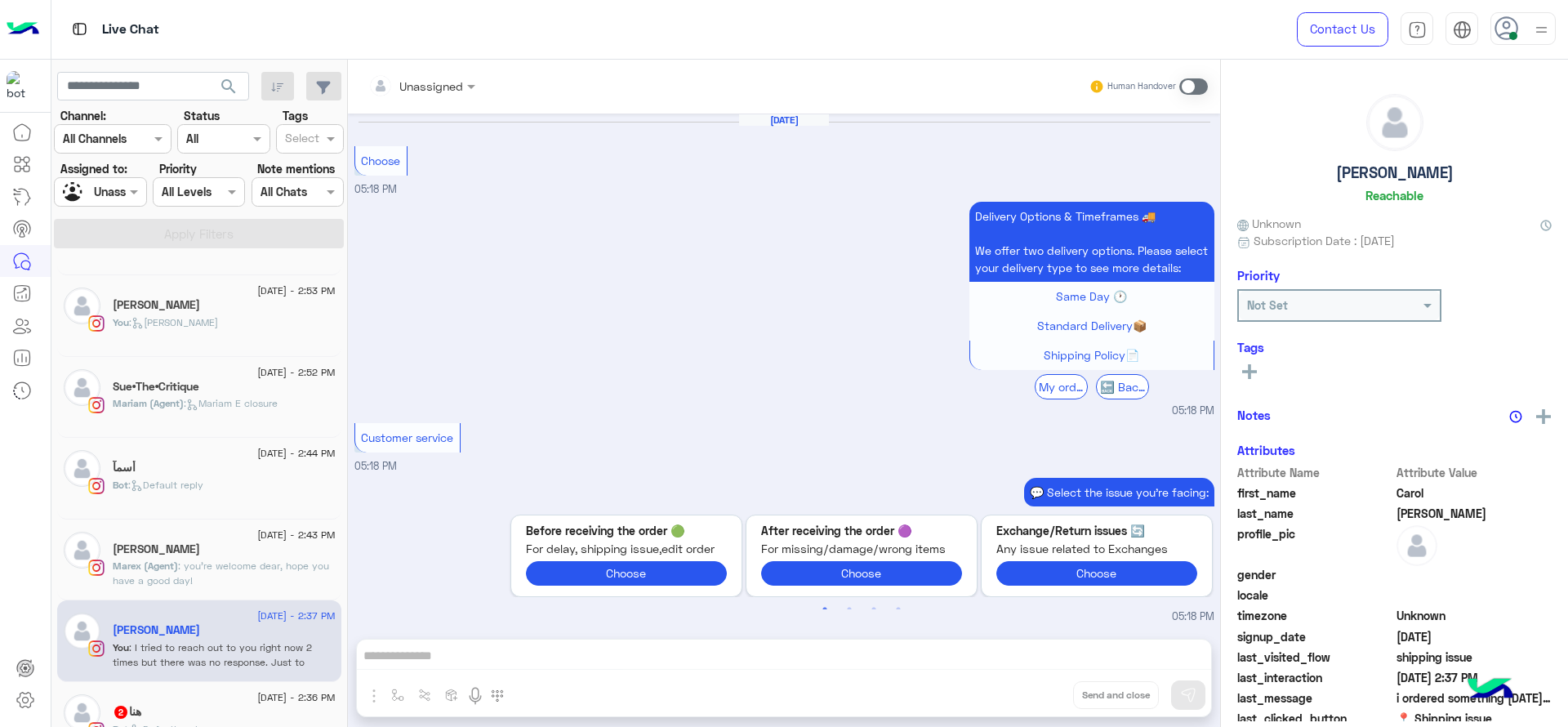
scroll to position [1385, 0]
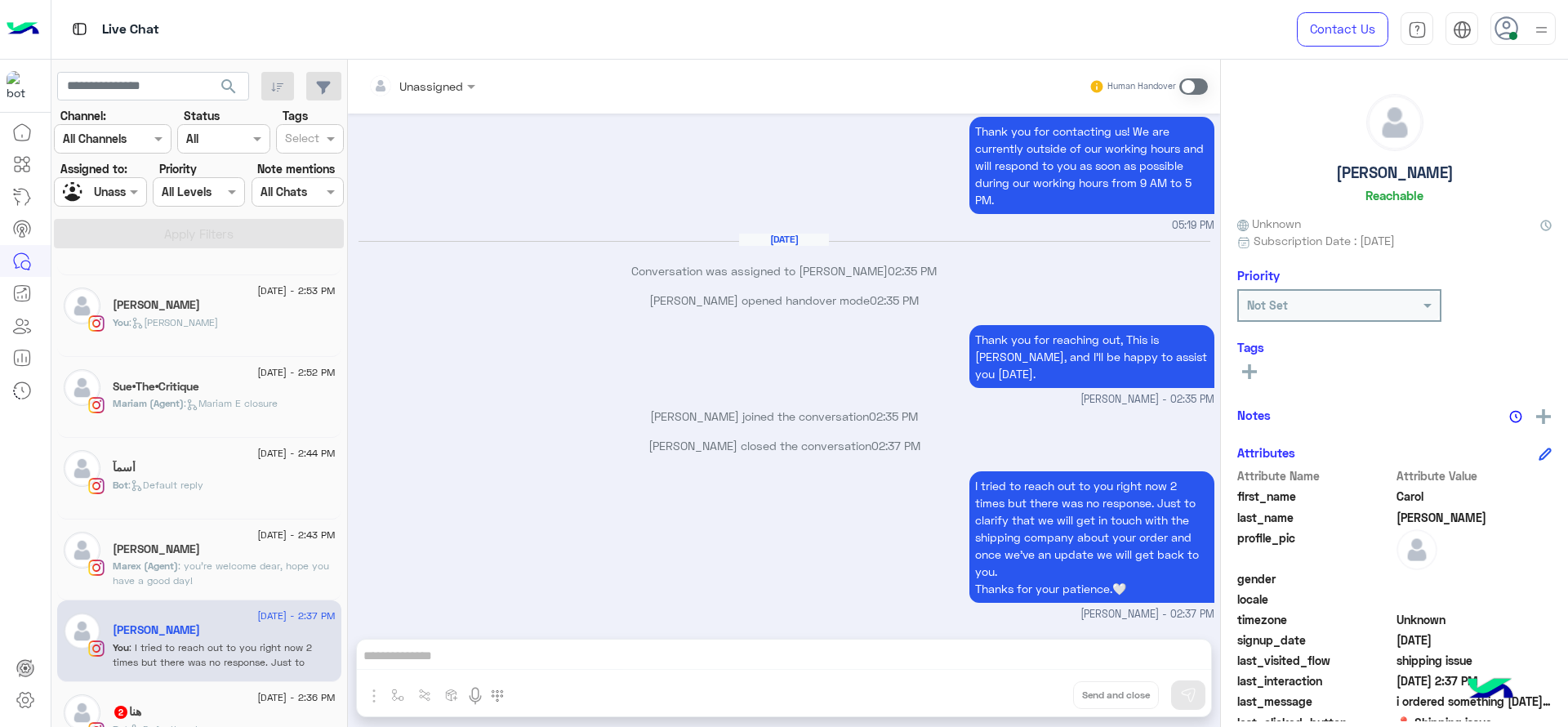
click at [1258, 370] on button at bounding box center [1249, 371] width 25 height 20
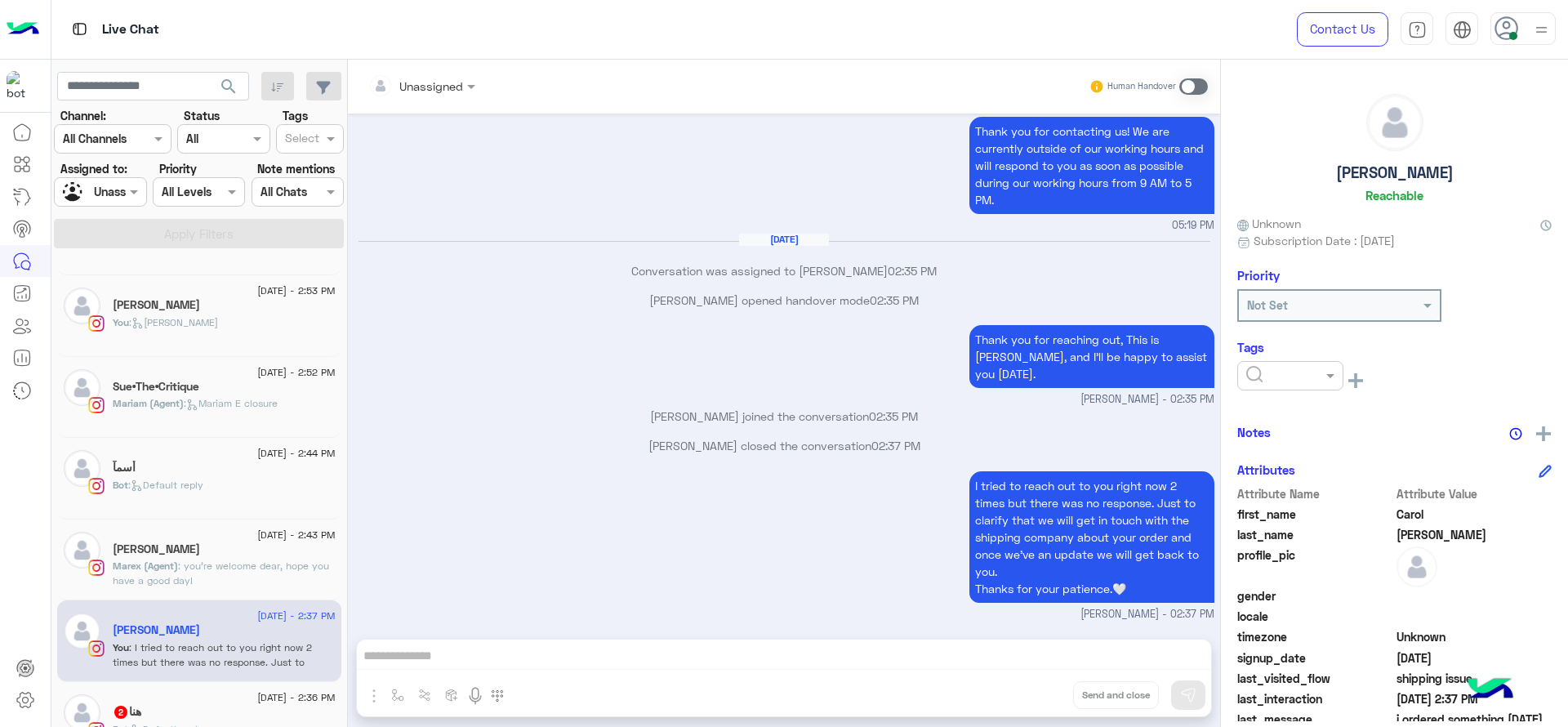
click at [1274, 379] on input "text" at bounding box center [1271, 375] width 49 height 17
click at [1274, 416] on span "Follow up" at bounding box center [1271, 416] width 50 height 14
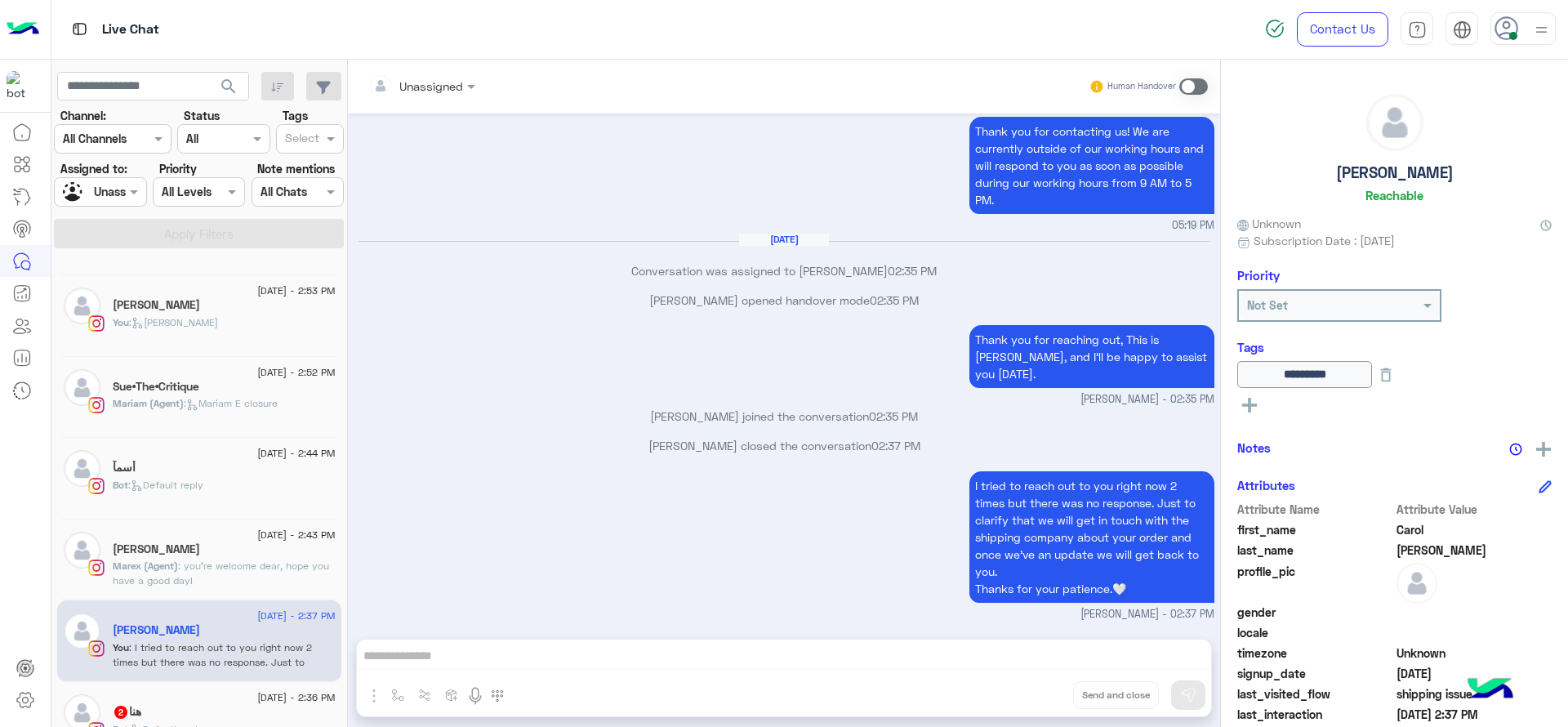
click at [108, 185] on div at bounding box center [100, 191] width 91 height 19
click at [146, 282] on span "[PERSON_NAME]" at bounding box center [147, 283] width 90 height 14
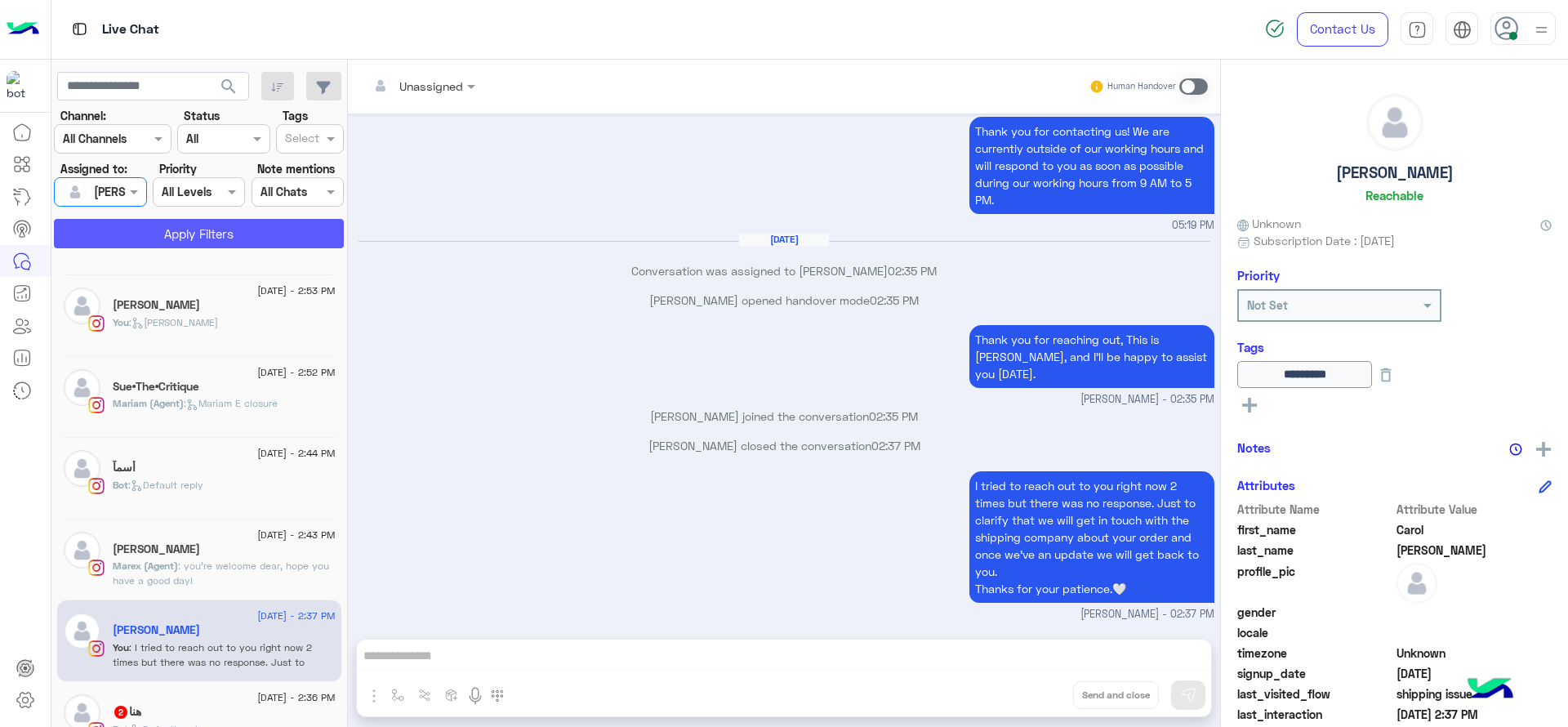
click at [162, 233] on button "Apply Filters" at bounding box center [199, 234] width 290 height 30
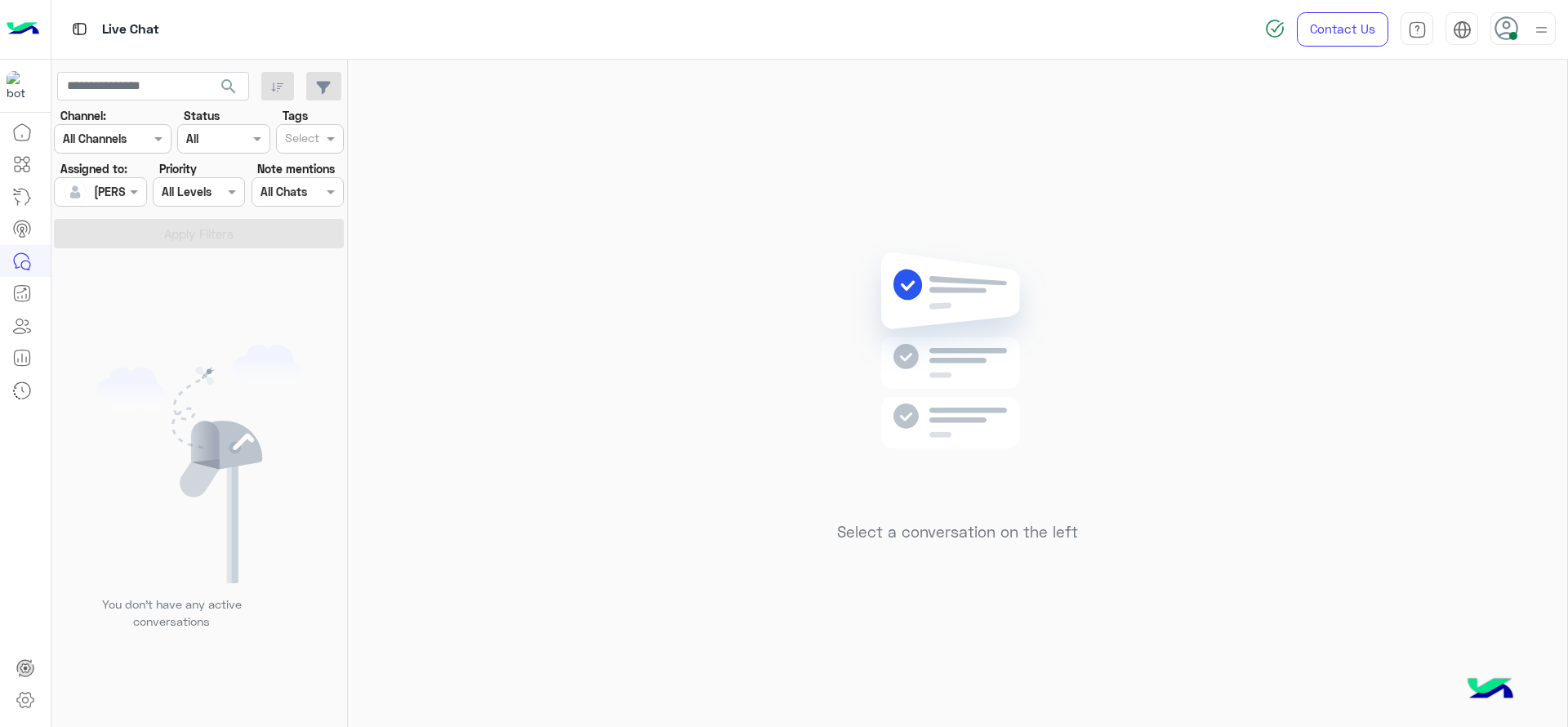
click at [527, 390] on div "Select a conversation on the left" at bounding box center [957, 396] width 1219 height 674
click at [601, 265] on div "Select a conversation on the left" at bounding box center [957, 396] width 1219 height 674
click at [730, 197] on div "Select a conversation on the left" at bounding box center [957, 396] width 1219 height 674
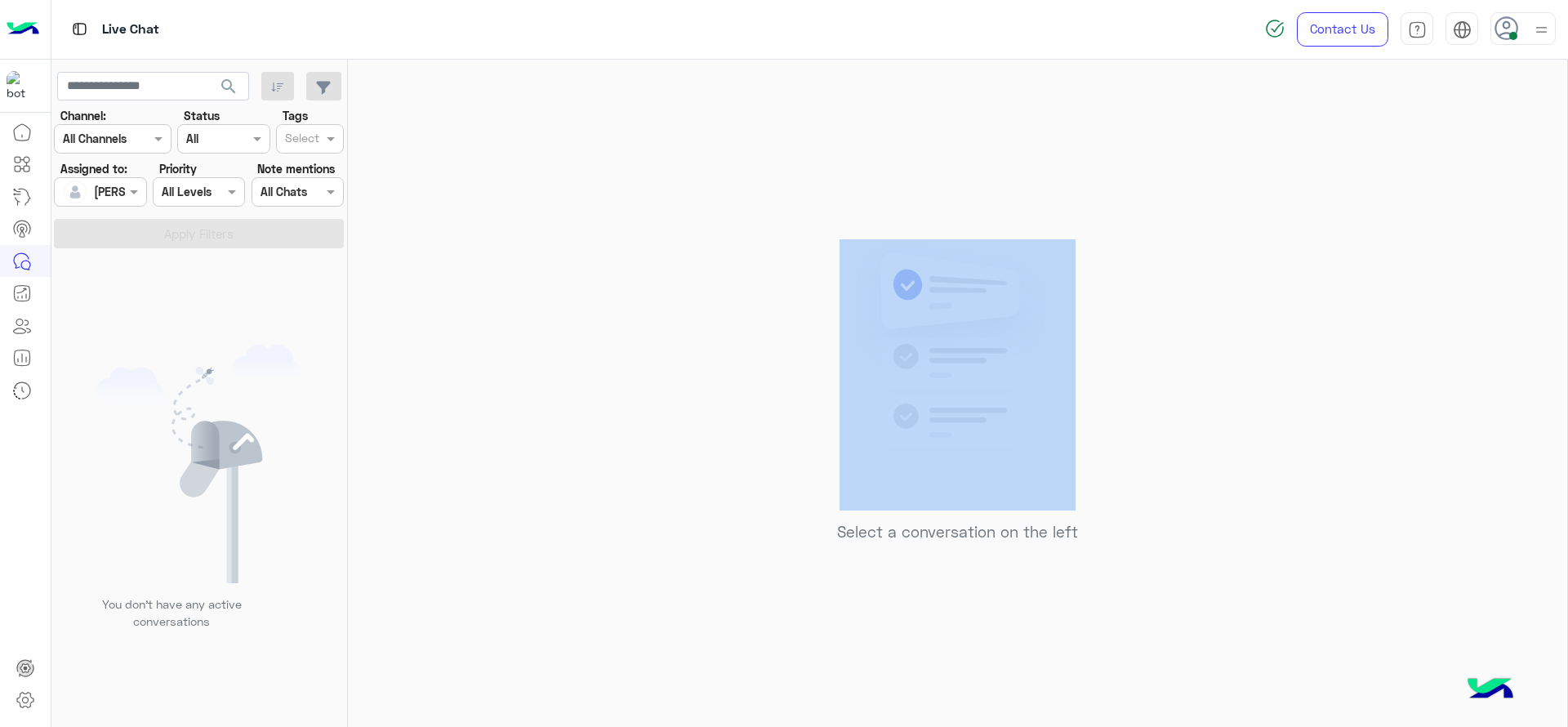
click at [730, 197] on div "Select a conversation on the left" at bounding box center [957, 396] width 1219 height 674
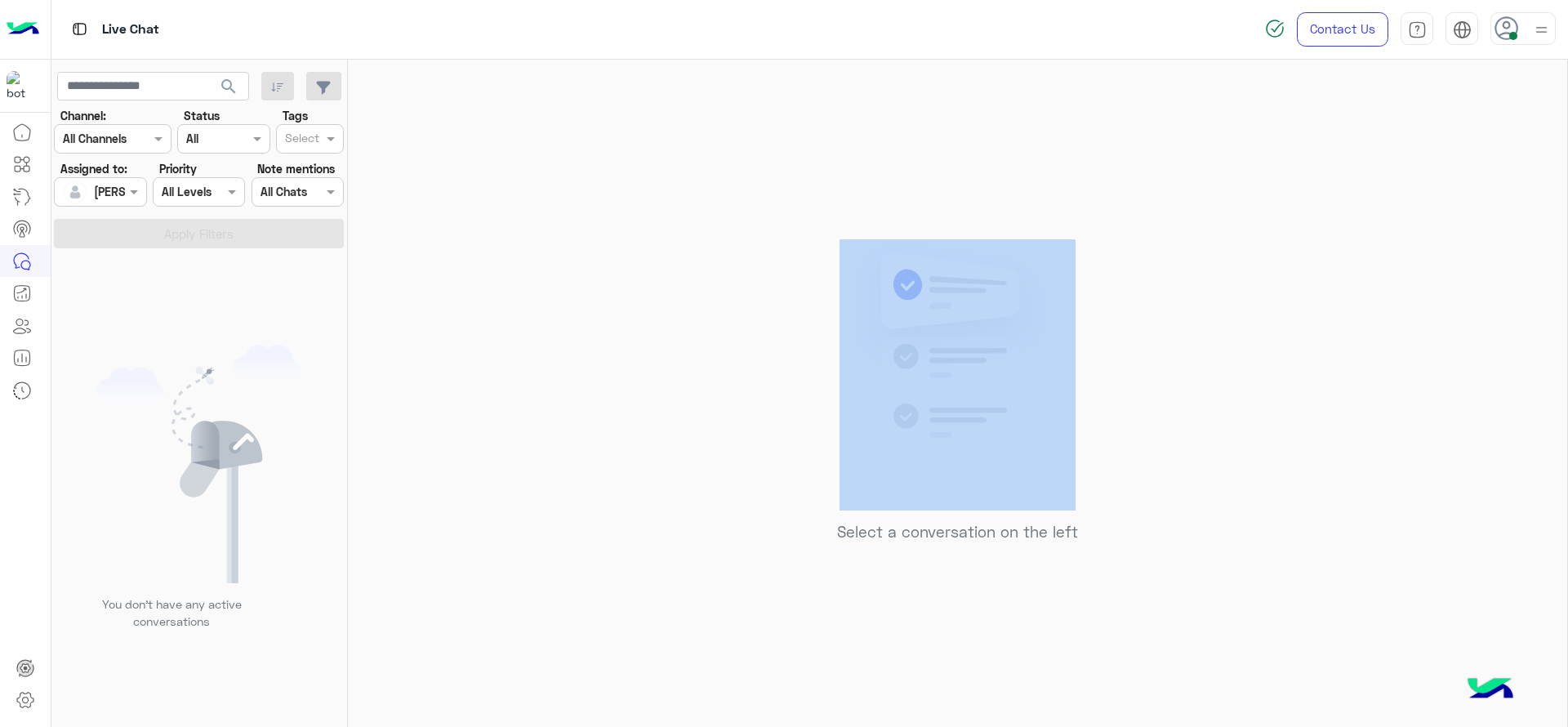
click at [730, 197] on div "Select a conversation on the left" at bounding box center [957, 396] width 1219 height 674
click at [524, 280] on div "Select a conversation on the left" at bounding box center [957, 396] width 1219 height 674
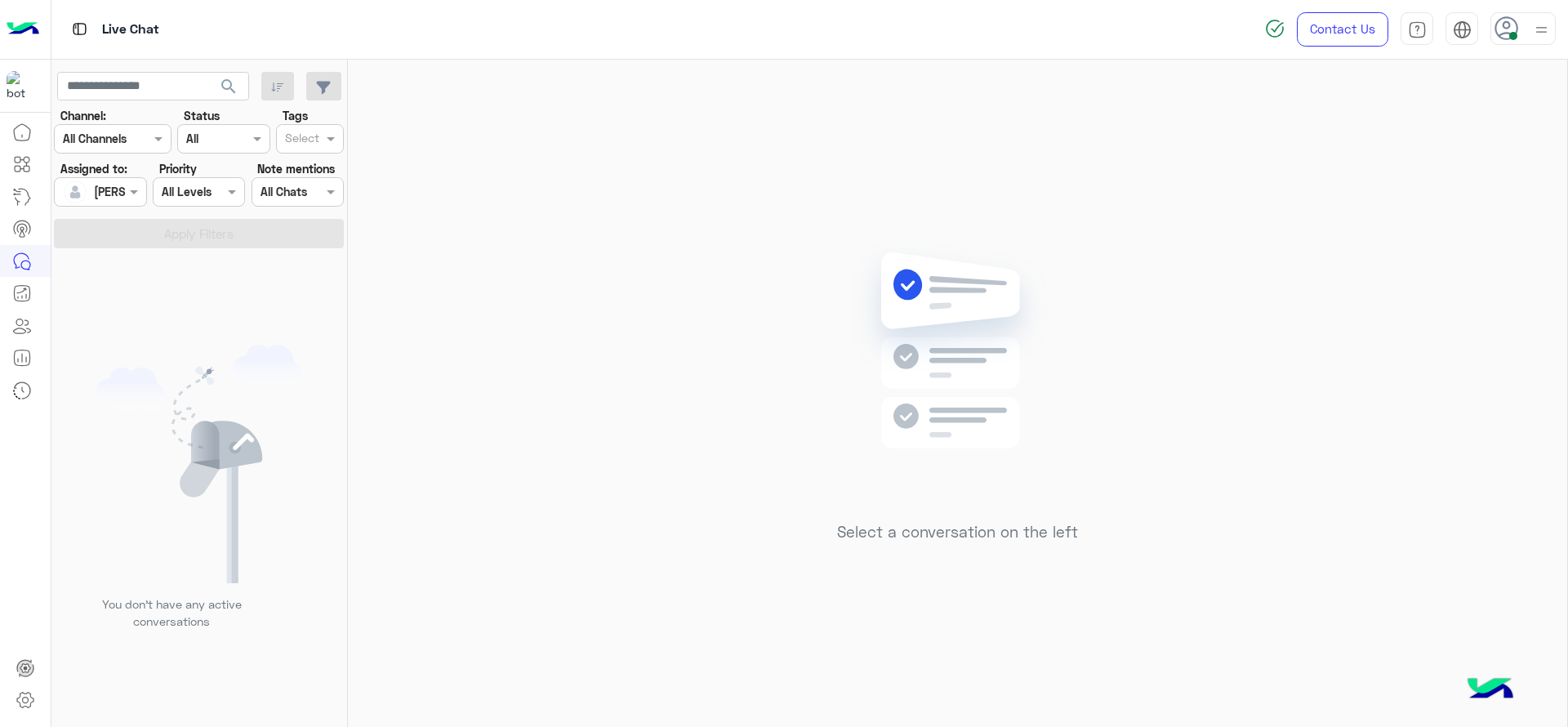
click at [692, 166] on div "Select a conversation on the left" at bounding box center [957, 396] width 1219 height 674
click at [563, 332] on div "Select a conversation on the left" at bounding box center [957, 396] width 1219 height 674
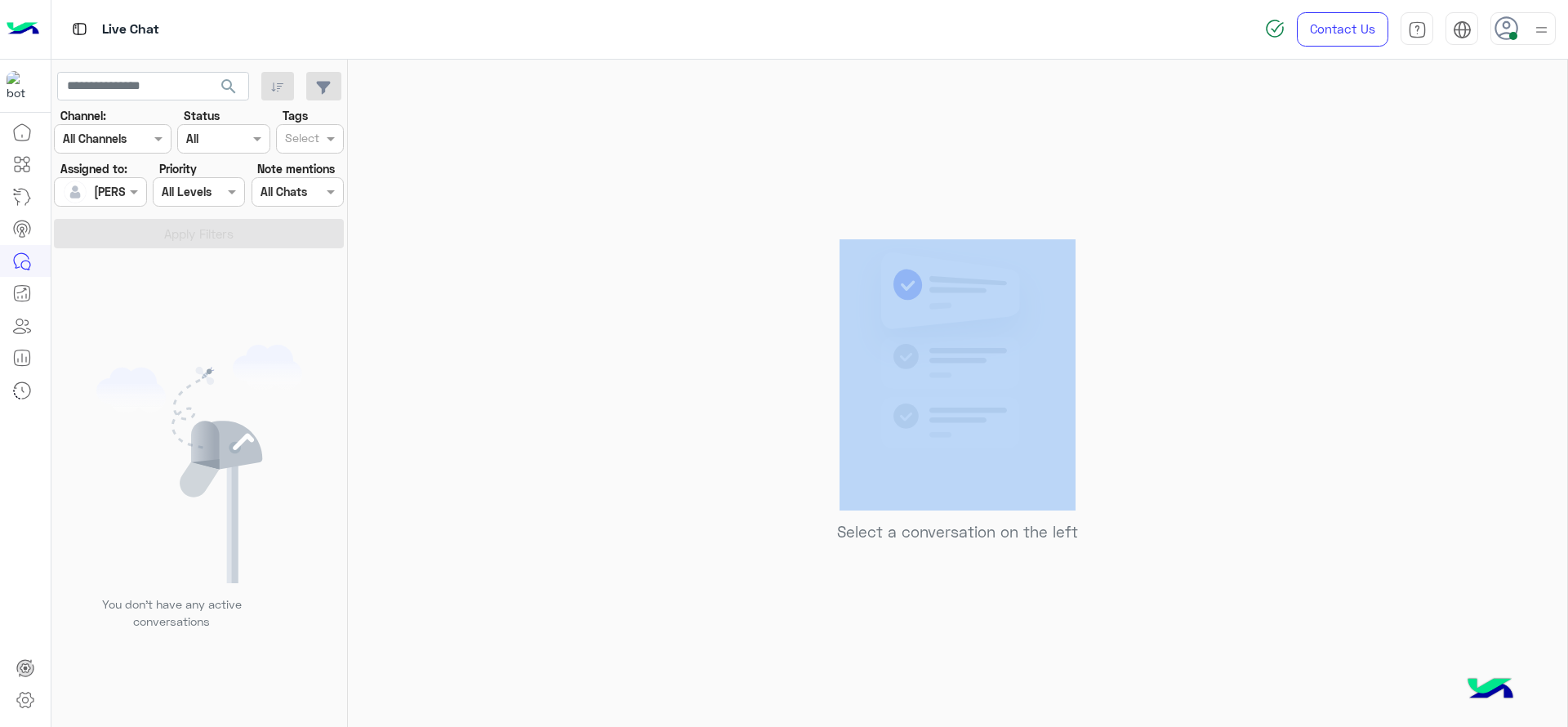
click at [563, 332] on div "Select a conversation on the left" at bounding box center [957, 396] width 1219 height 674
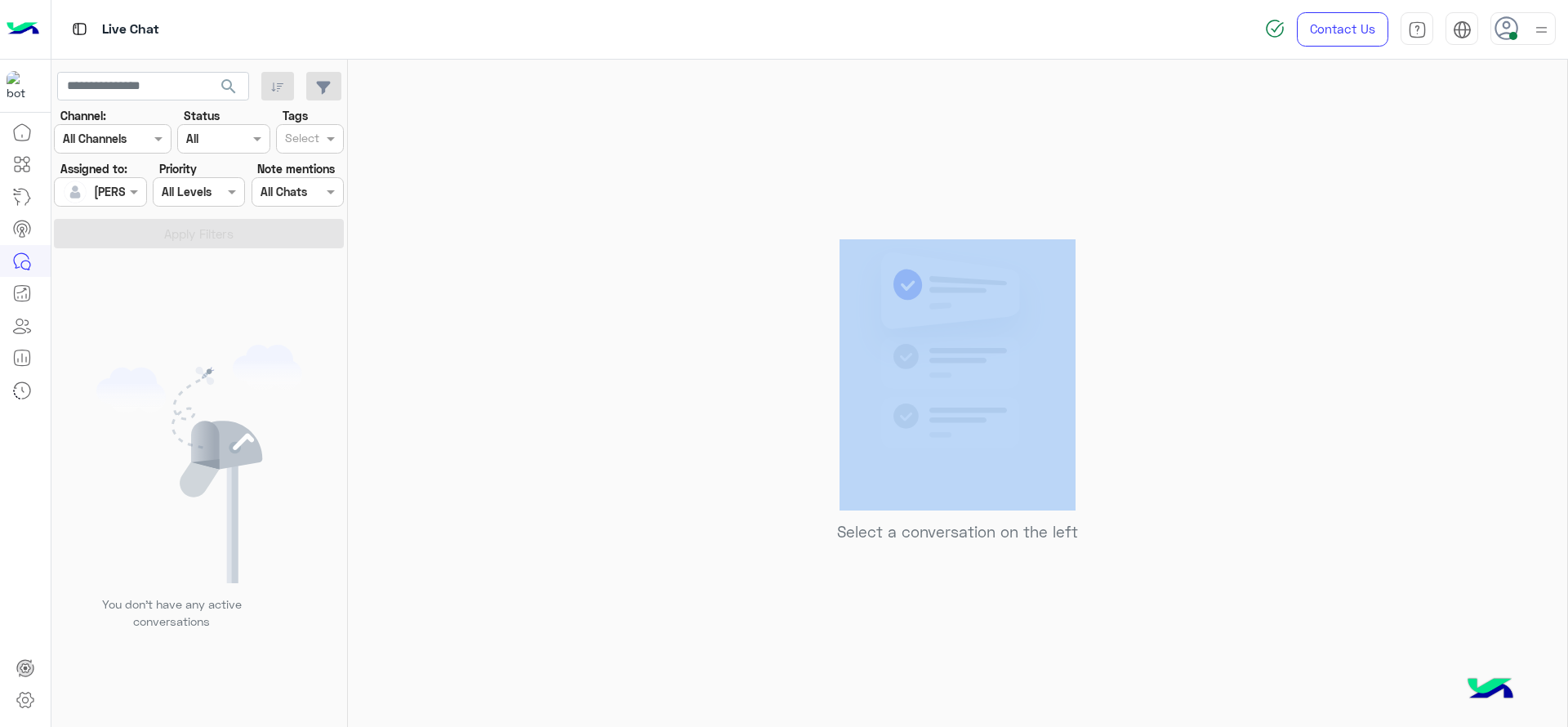
click at [563, 332] on div "Select a conversation on the left" at bounding box center [957, 396] width 1219 height 674
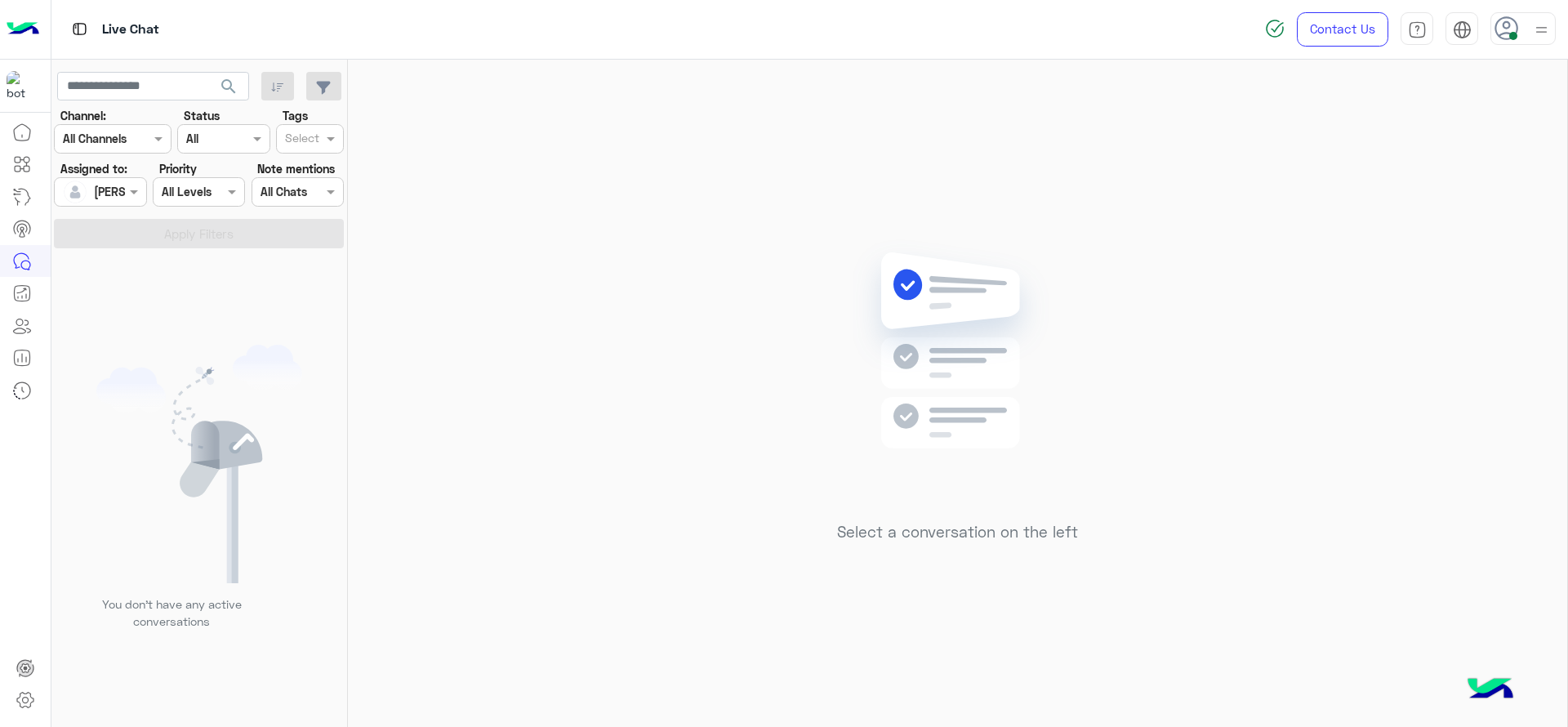
click at [430, 274] on div "Select a conversation on the left" at bounding box center [957, 396] width 1219 height 674
click at [122, 198] on div at bounding box center [100, 191] width 91 height 19
click at [108, 255] on span "Unassigned" at bounding box center [123, 260] width 62 height 14
click at [303, 145] on input "text" at bounding box center [302, 139] width 35 height 17
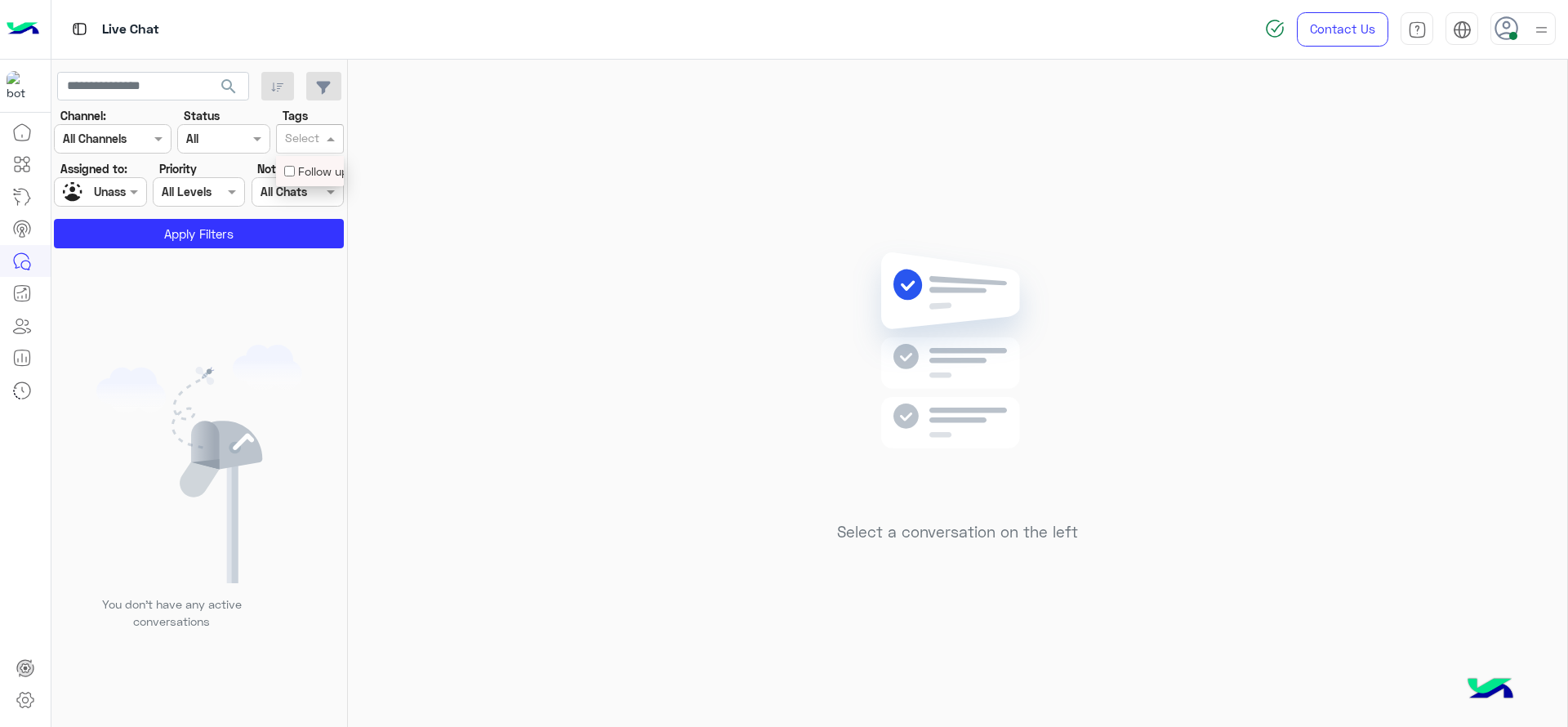
click at [310, 171] on div "Follow up" at bounding box center [310, 171] width 51 height 17
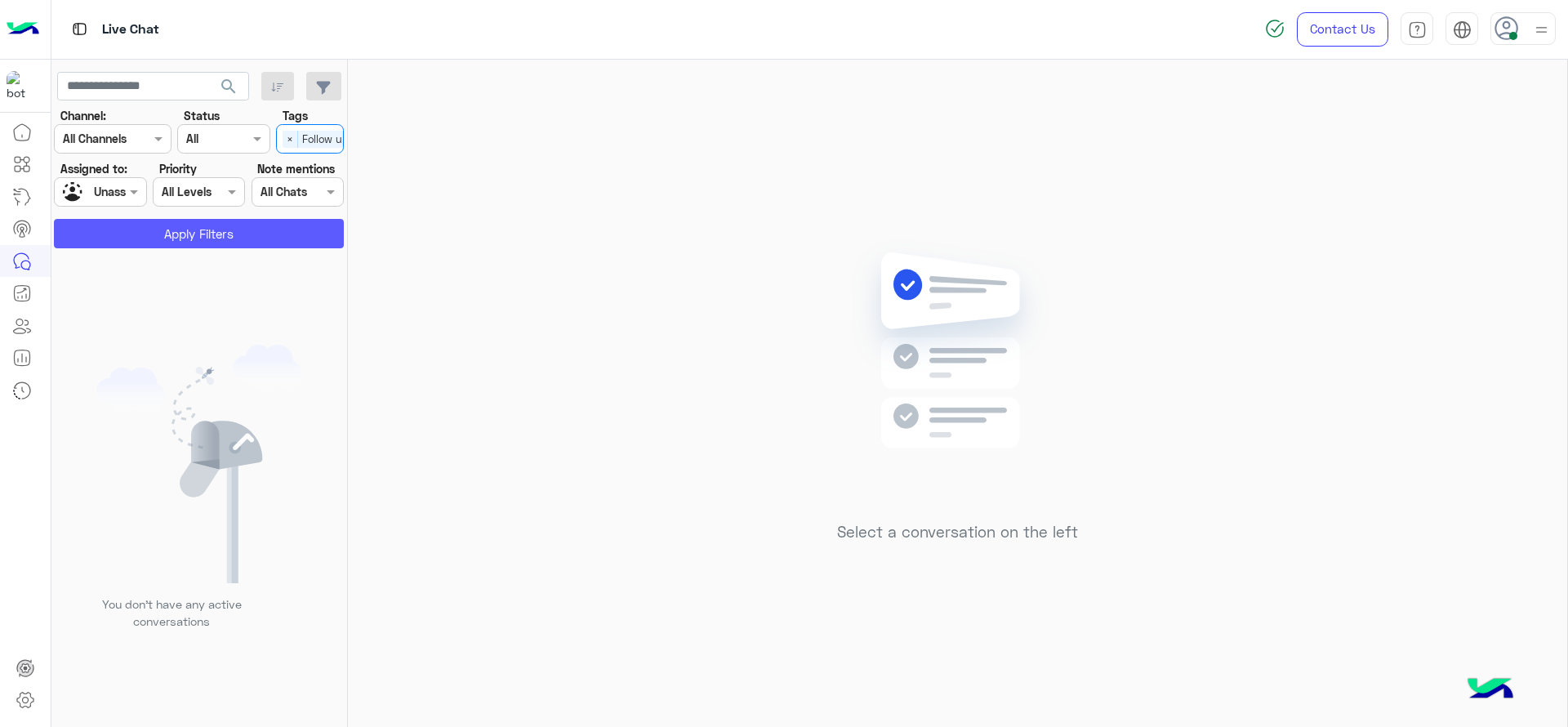
click at [271, 238] on button "Apply Filters" at bounding box center [199, 234] width 290 height 30
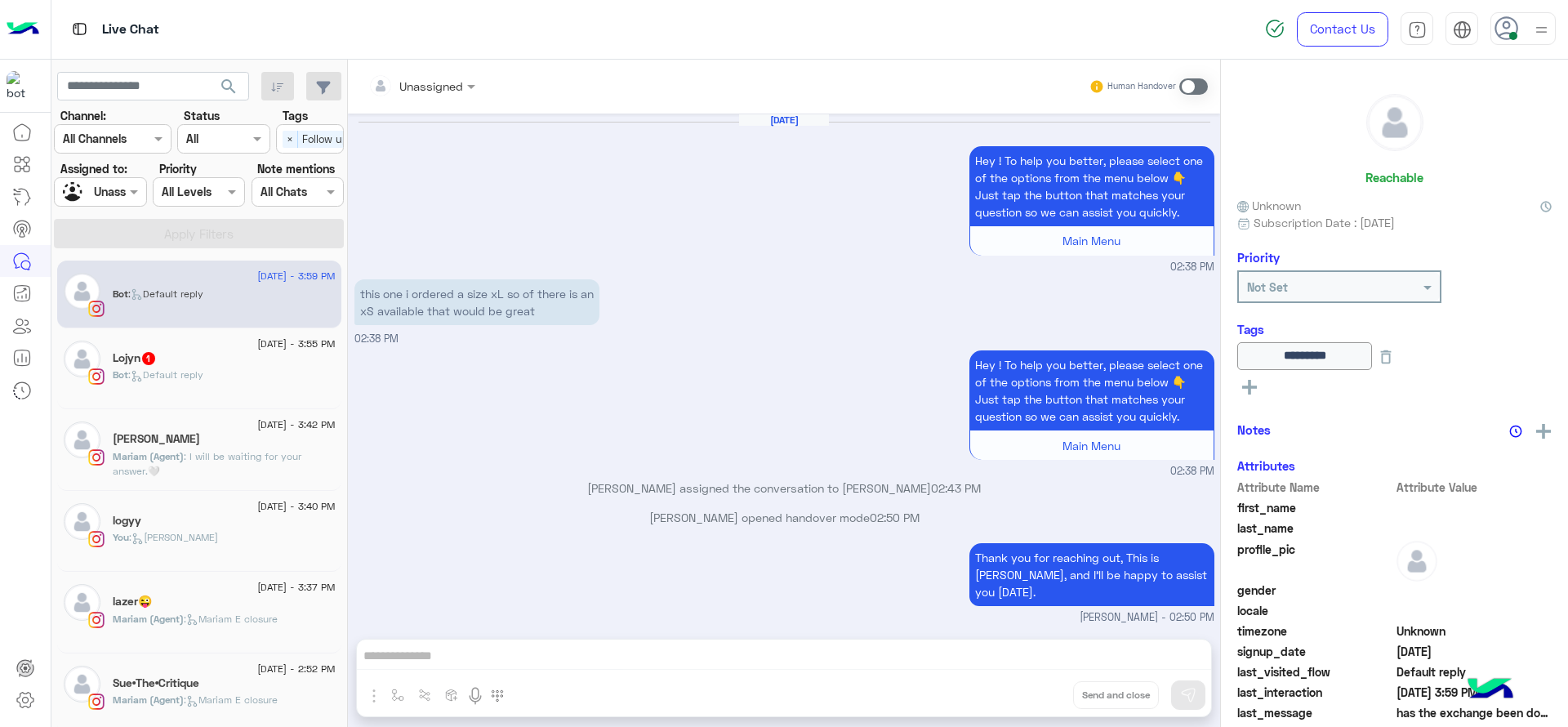
scroll to position [1635, 0]
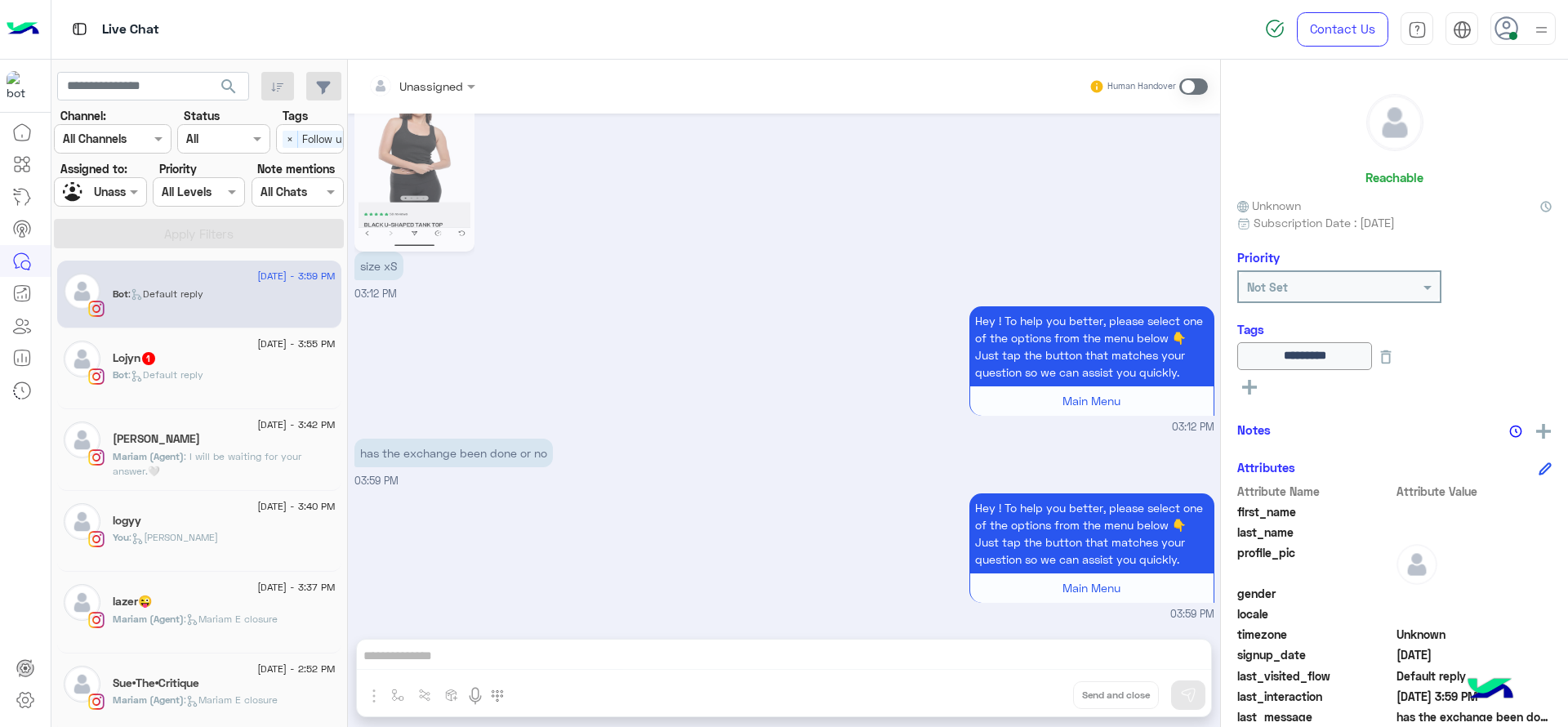
click at [294, 358] on div "Lojyn 1" at bounding box center [224, 360] width 223 height 17
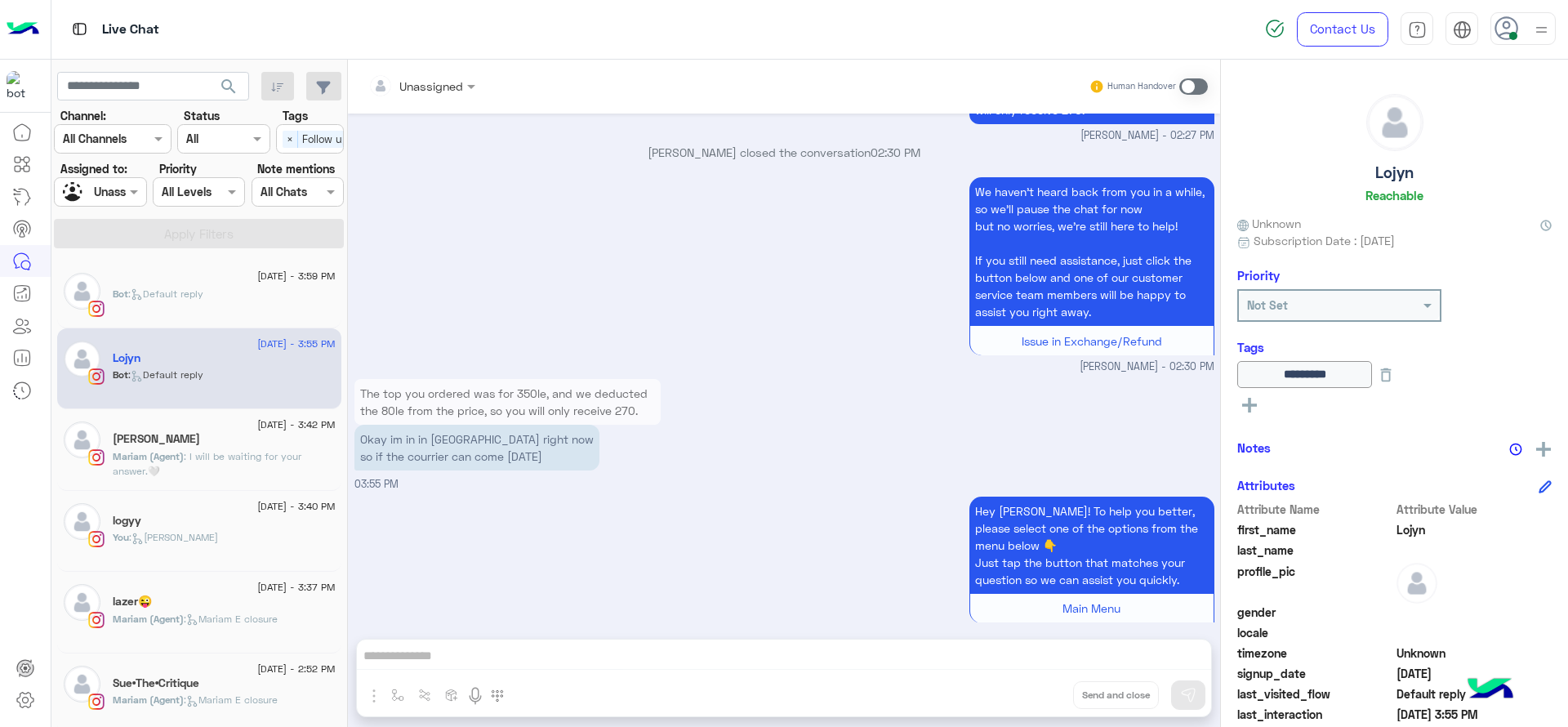
click at [236, 551] on div "You : [PERSON_NAME]" at bounding box center [224, 544] width 223 height 29
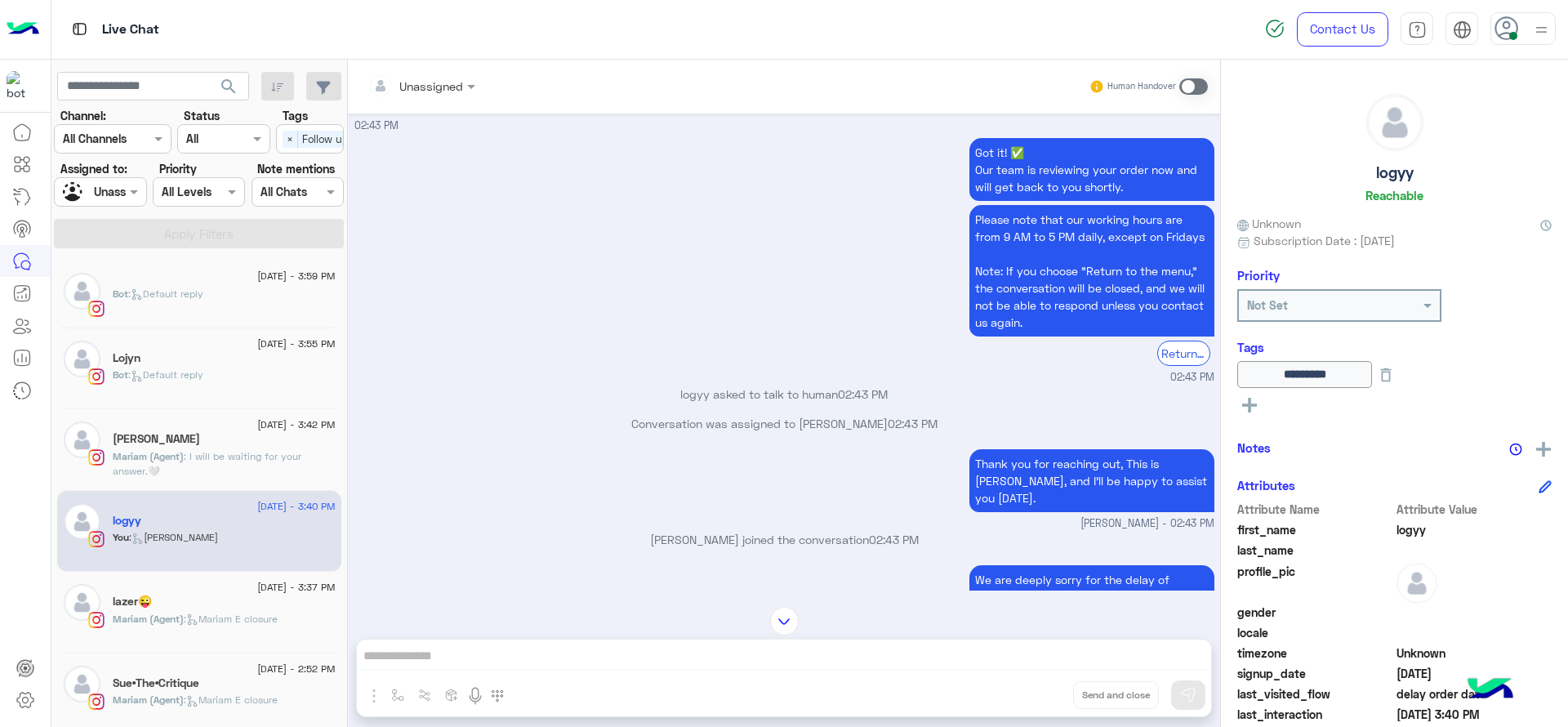
scroll to position [1078, 0]
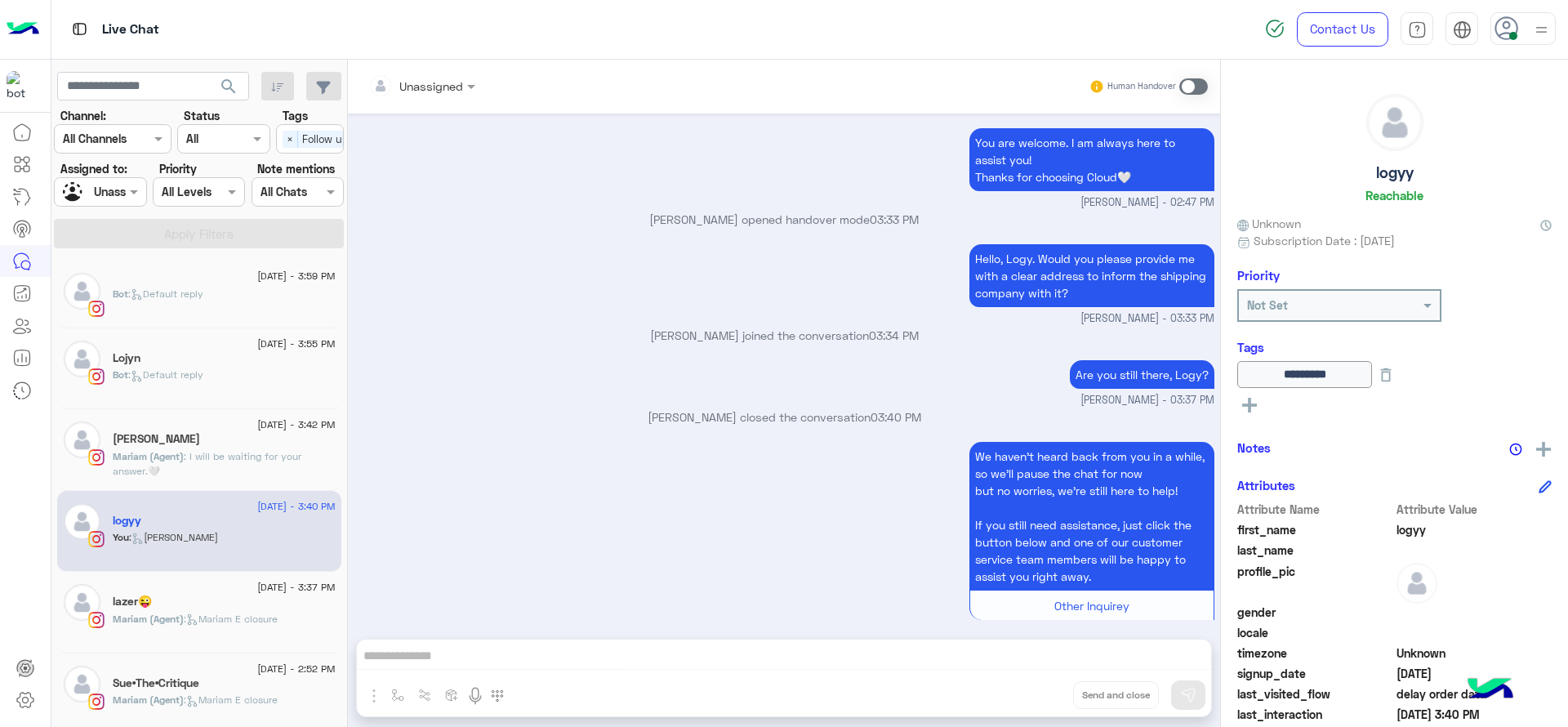
click at [128, 173] on div "Assigned to: Assigned on Unassigned" at bounding box center [100, 183] width 92 height 46
click at [116, 190] on div at bounding box center [100, 191] width 91 height 19
click at [116, 244] on div "[PERSON_NAME]" at bounding box center [127, 264] width 147 height 41
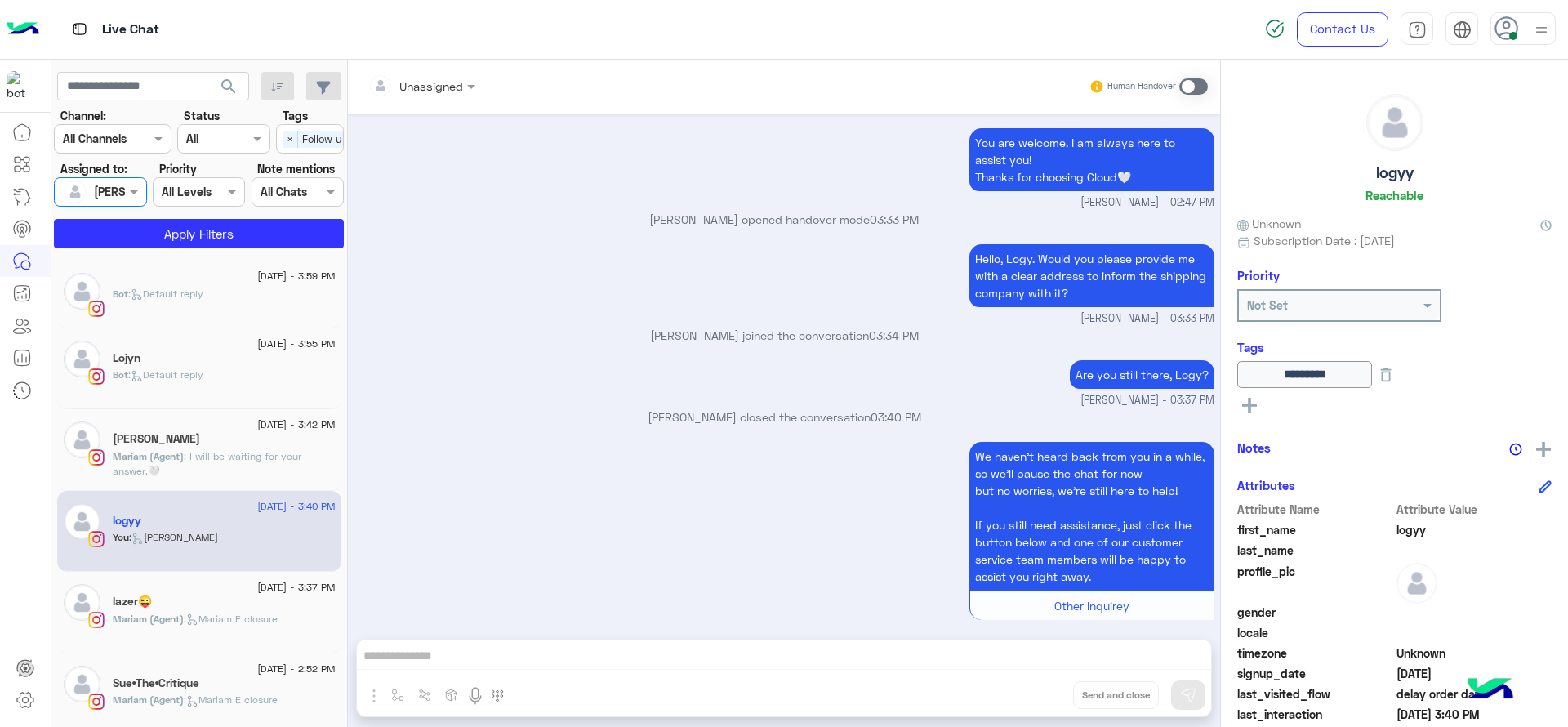
click at [293, 128] on div "Select × Follow up" at bounding box center [318, 138] width 83 height 26
click at [285, 163] on div "Follow up" at bounding box center [310, 171] width 51 height 17
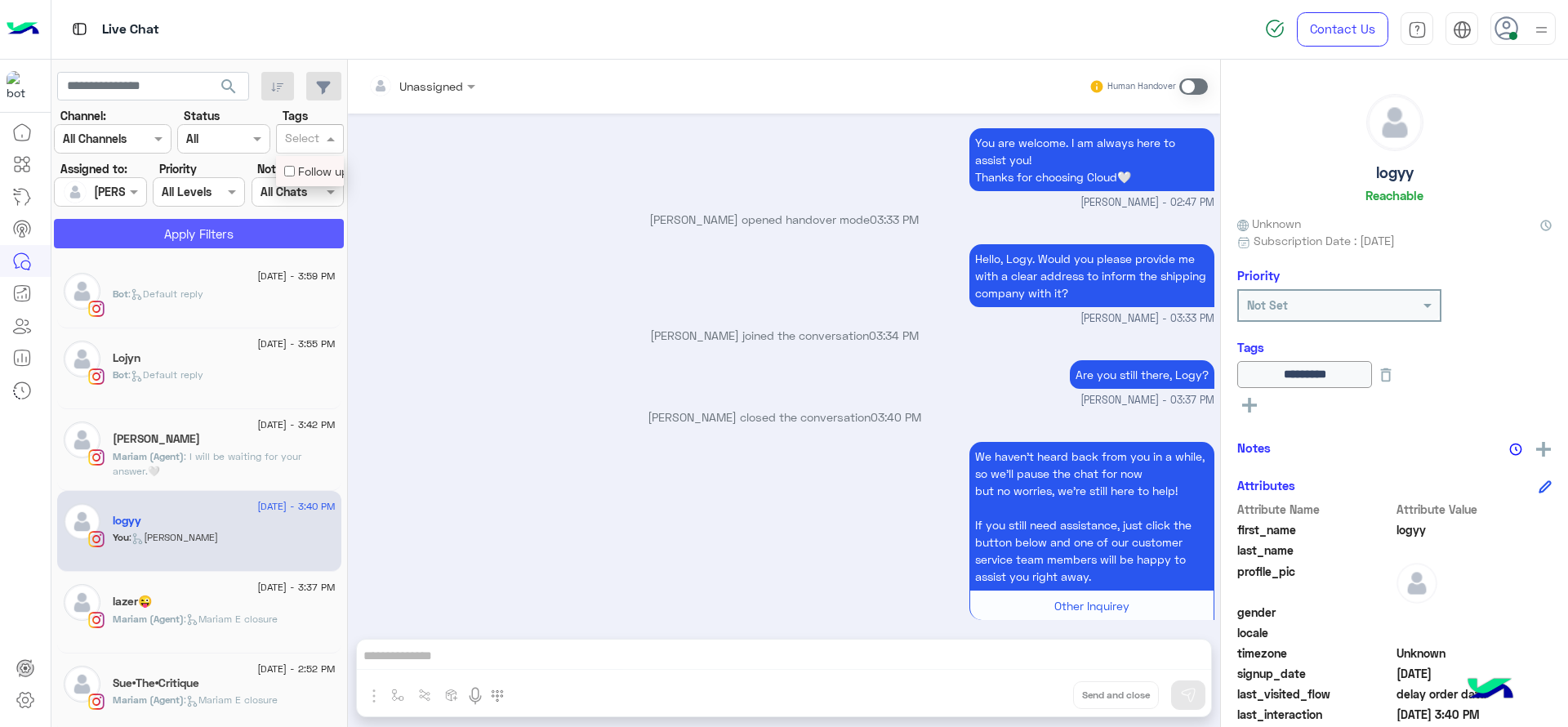
click at [244, 228] on button "Apply Filters" at bounding box center [199, 234] width 290 height 30
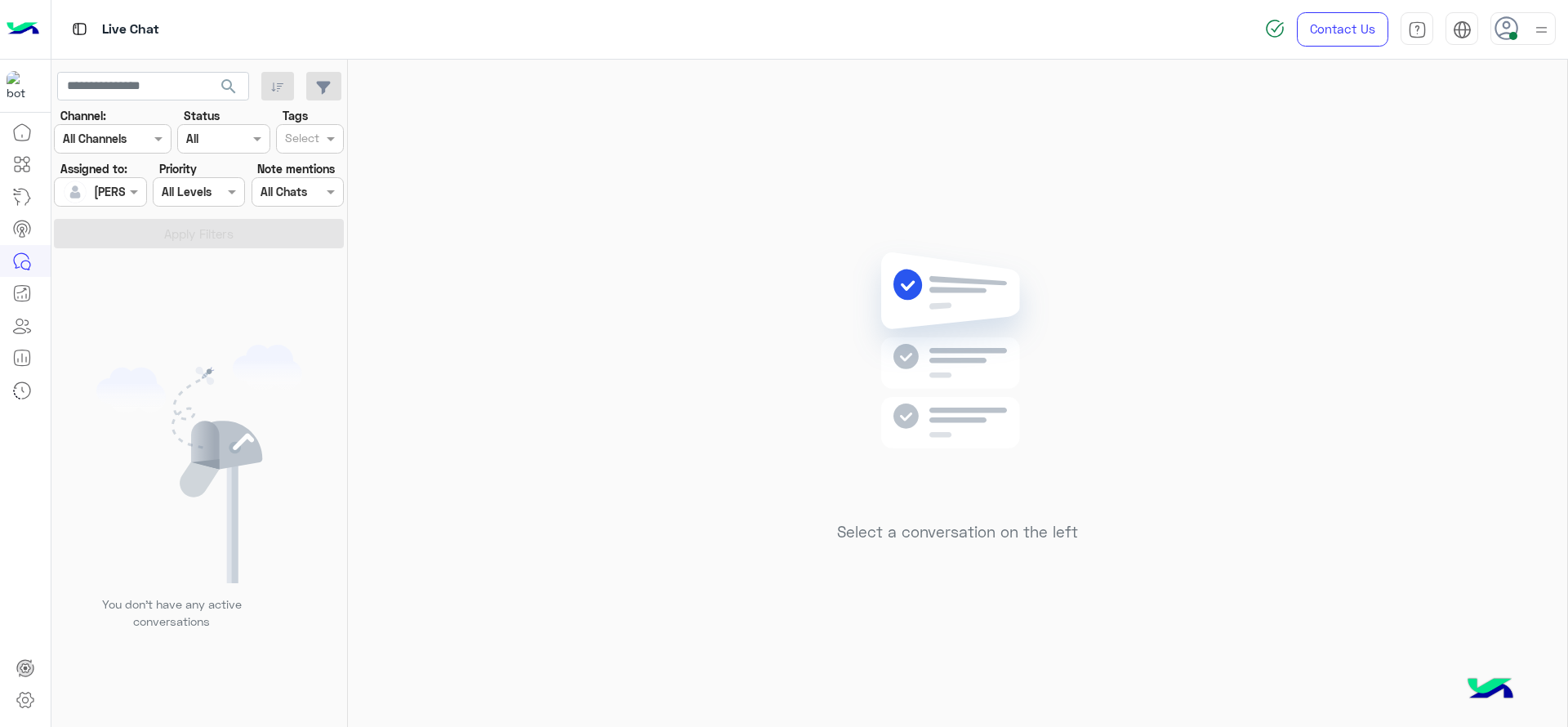
click at [100, 186] on input "text" at bounding box center [82, 192] width 38 height 17
click at [87, 273] on img "Options list" at bounding box center [74, 262] width 25 height 25
click at [324, 145] on span at bounding box center [333, 138] width 21 height 17
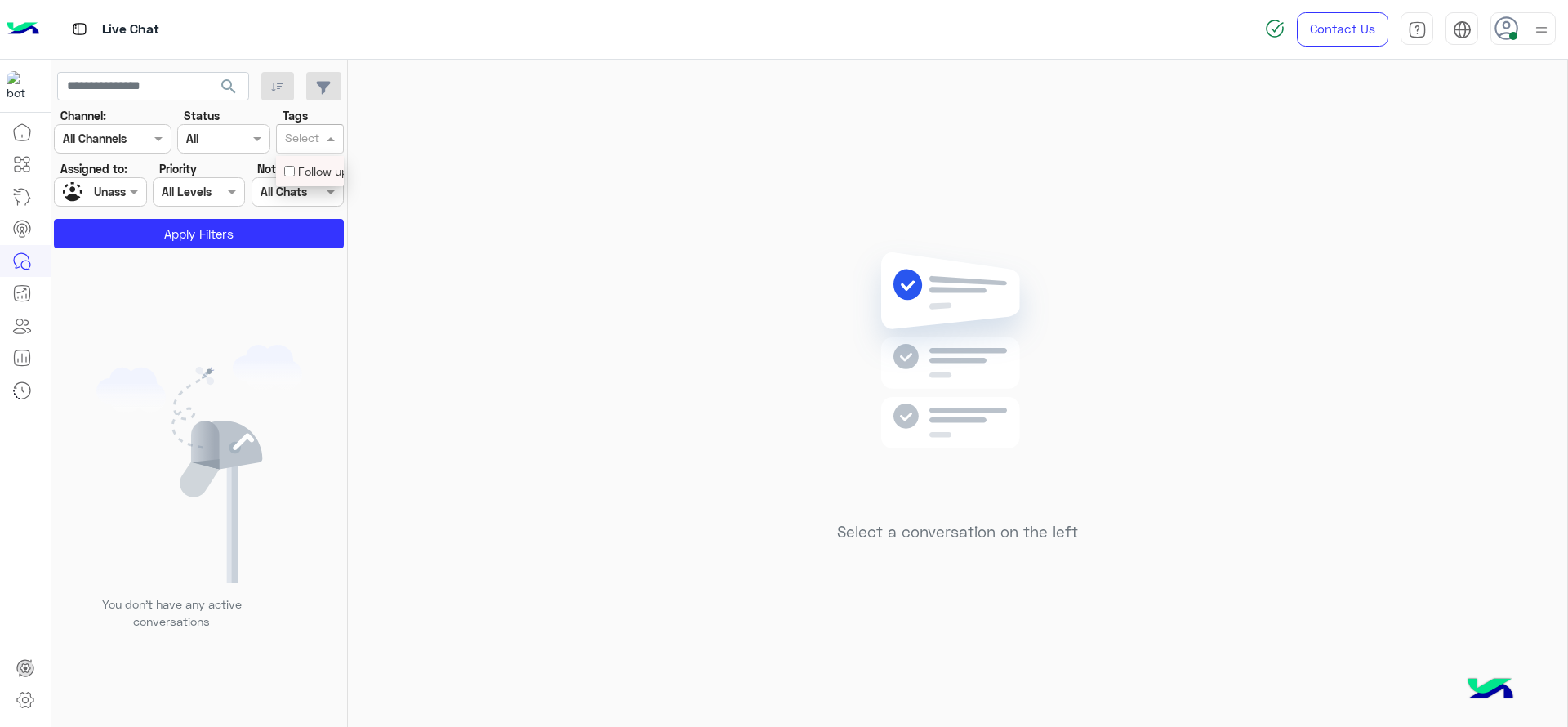
click at [319, 176] on div "Follow up" at bounding box center [310, 171] width 51 height 17
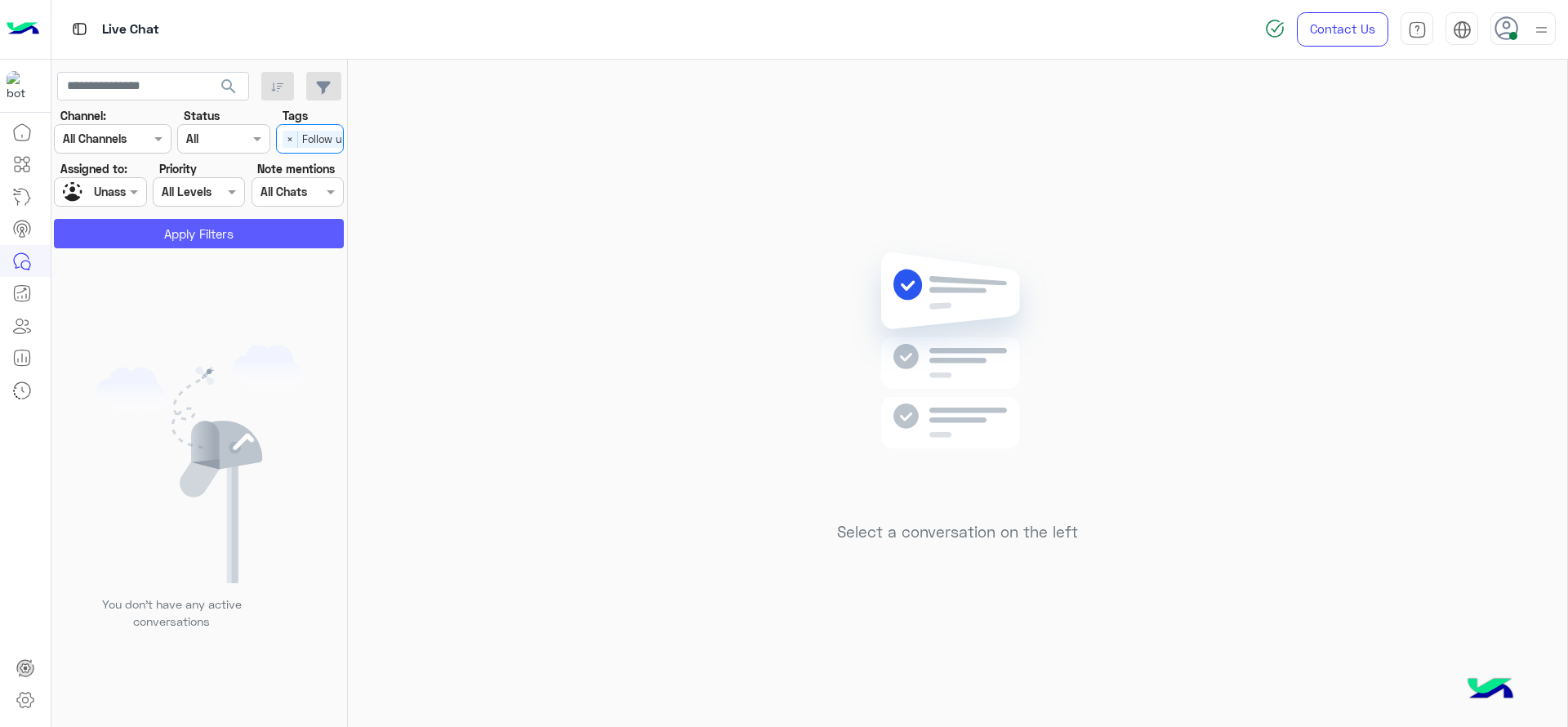
click at [296, 239] on button "Apply Filters" at bounding box center [199, 234] width 290 height 30
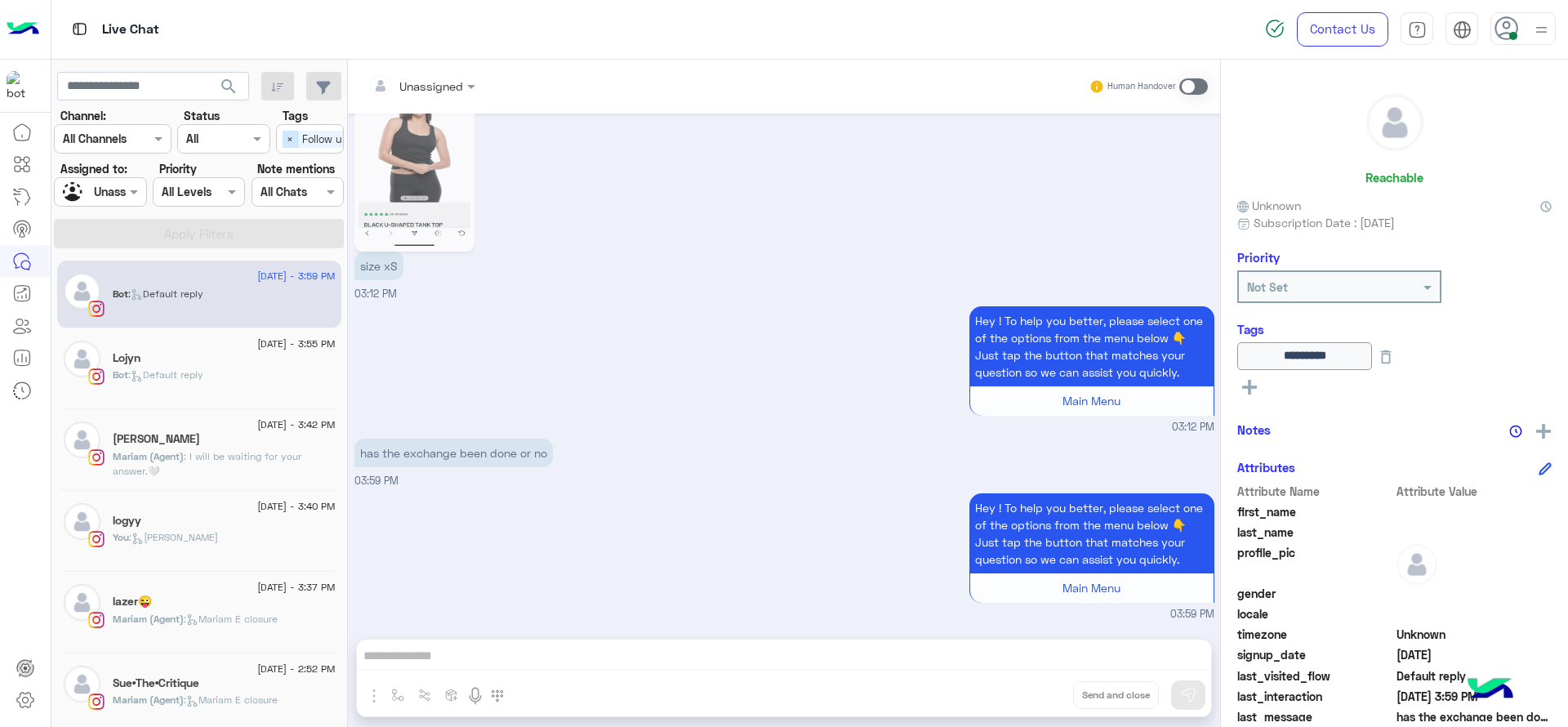
scroll to position [8, 0]
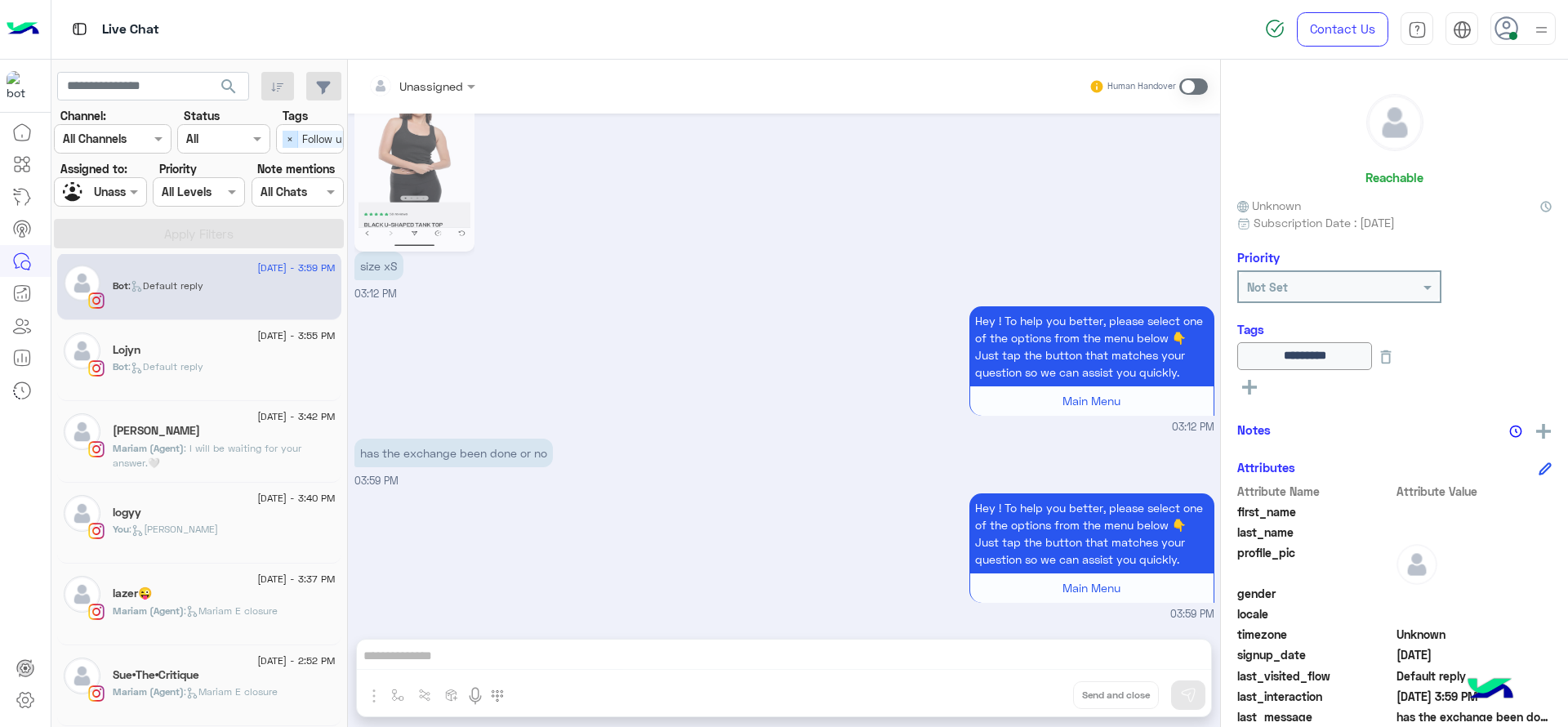
click at [291, 140] on span "×" at bounding box center [290, 138] width 16 height 17
click at [81, 190] on input "text" at bounding box center [82, 192] width 38 height 17
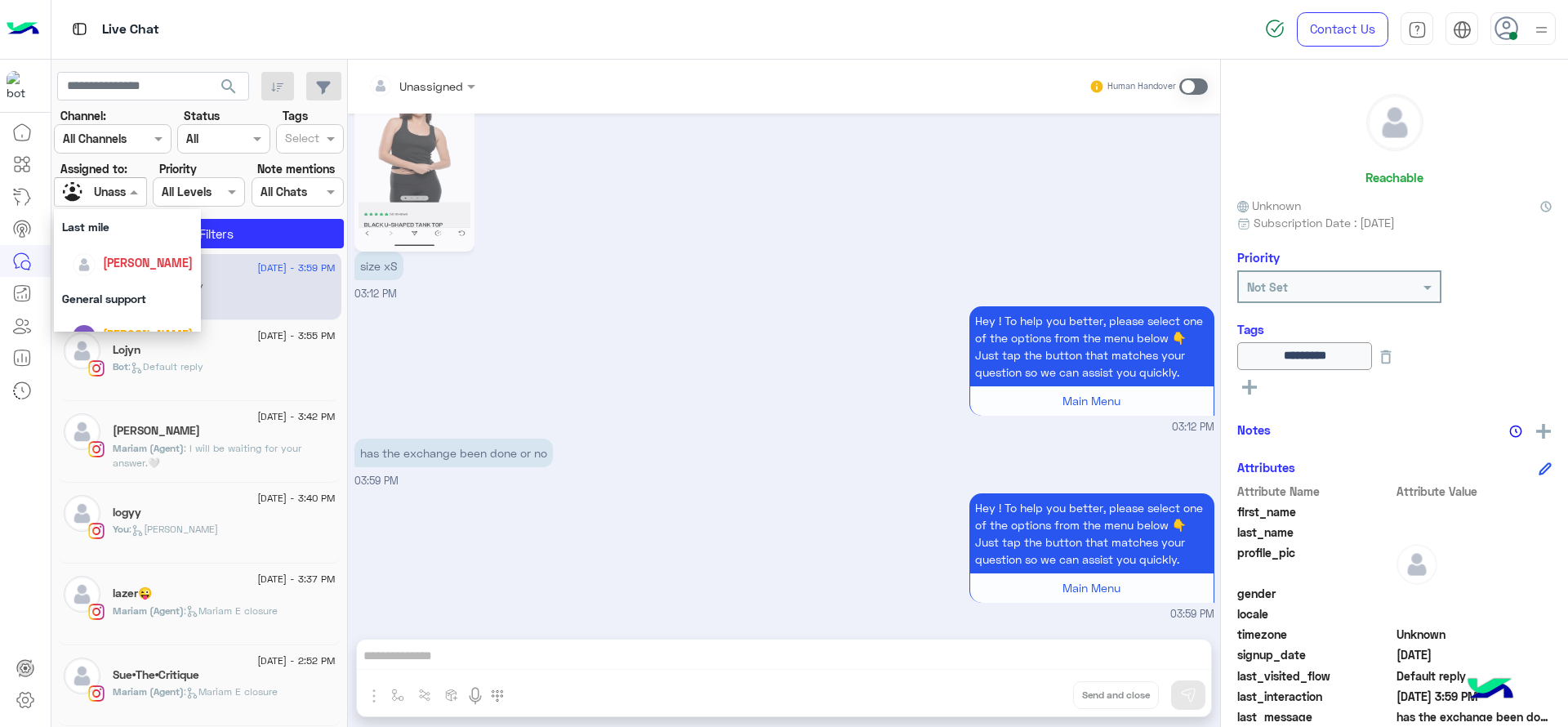
scroll to position [266, 0]
click at [84, 259] on img "Options list" at bounding box center [84, 265] width 23 height 23
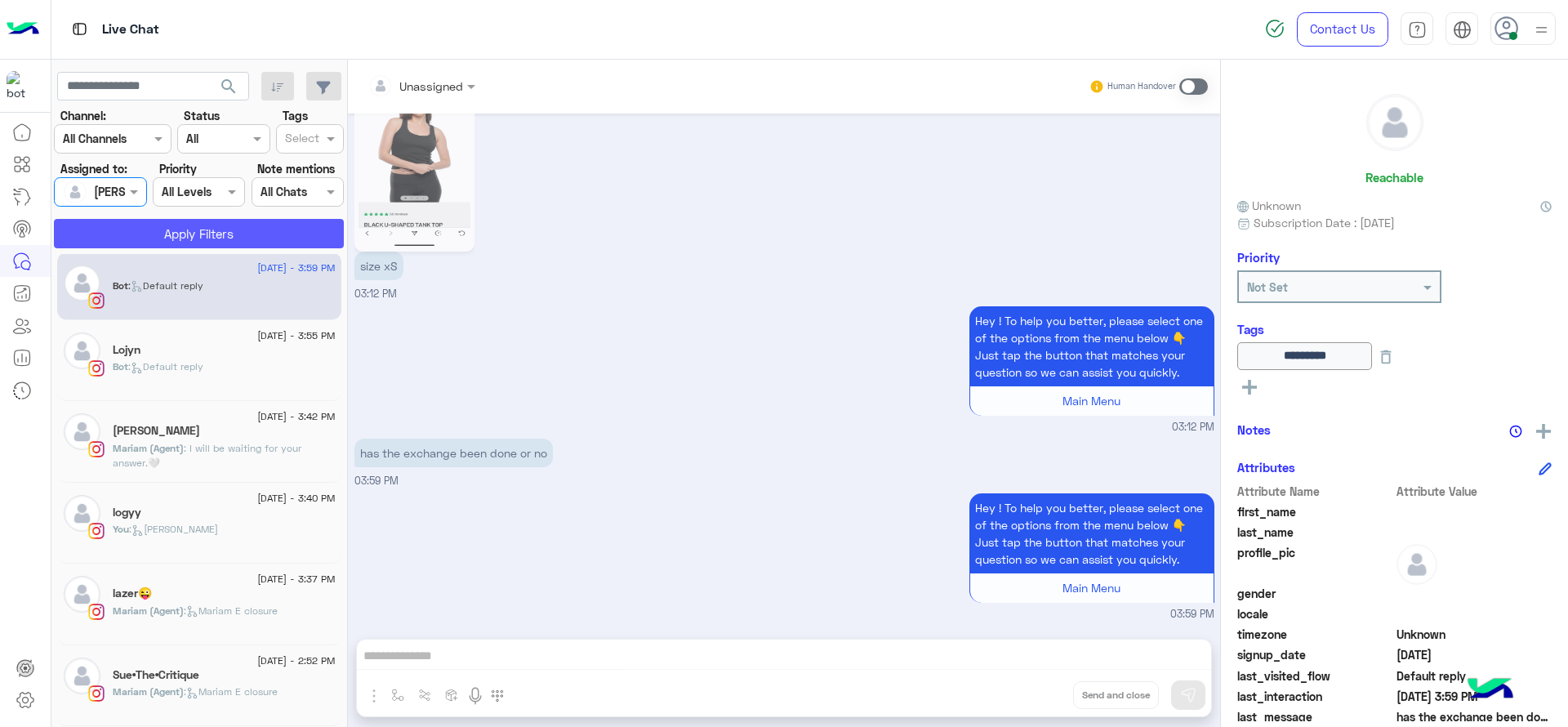
click at [253, 228] on button "Apply Filters" at bounding box center [199, 234] width 290 height 30
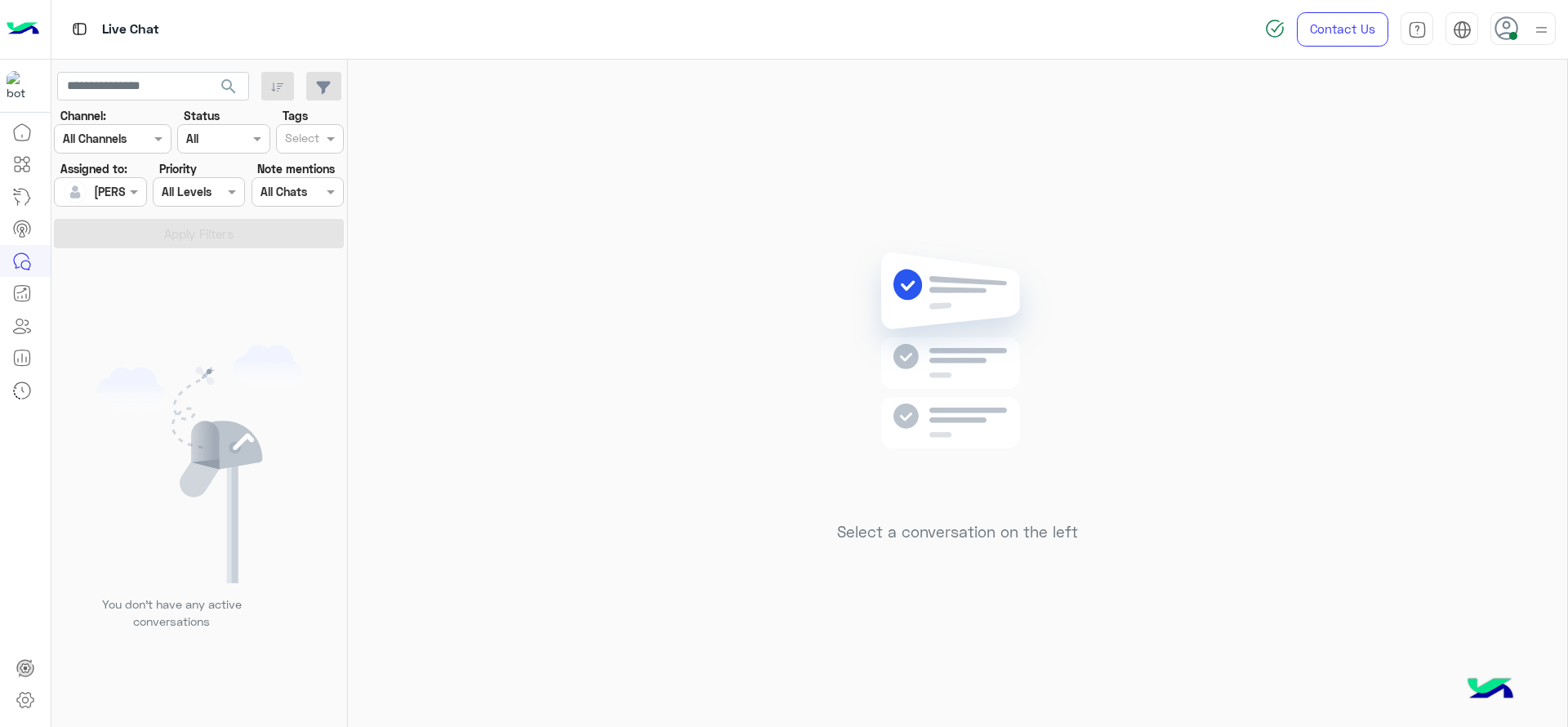
click at [419, 449] on div "Select a conversation on the left" at bounding box center [957, 396] width 1219 height 674
click at [1392, 310] on div "Select a conversation on the left" at bounding box center [957, 396] width 1219 height 674
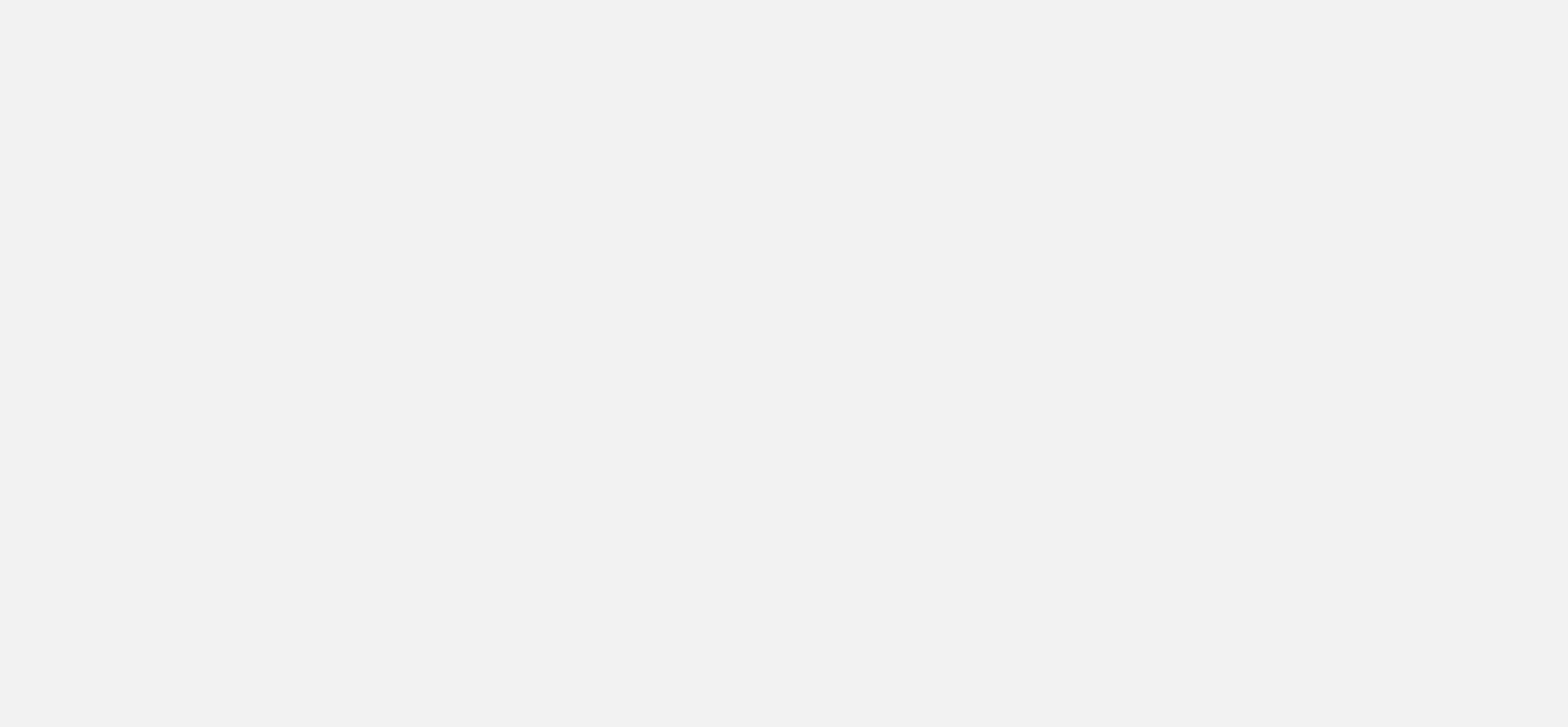
click at [1313, 278] on app-root at bounding box center [784, 364] width 1568 height 727
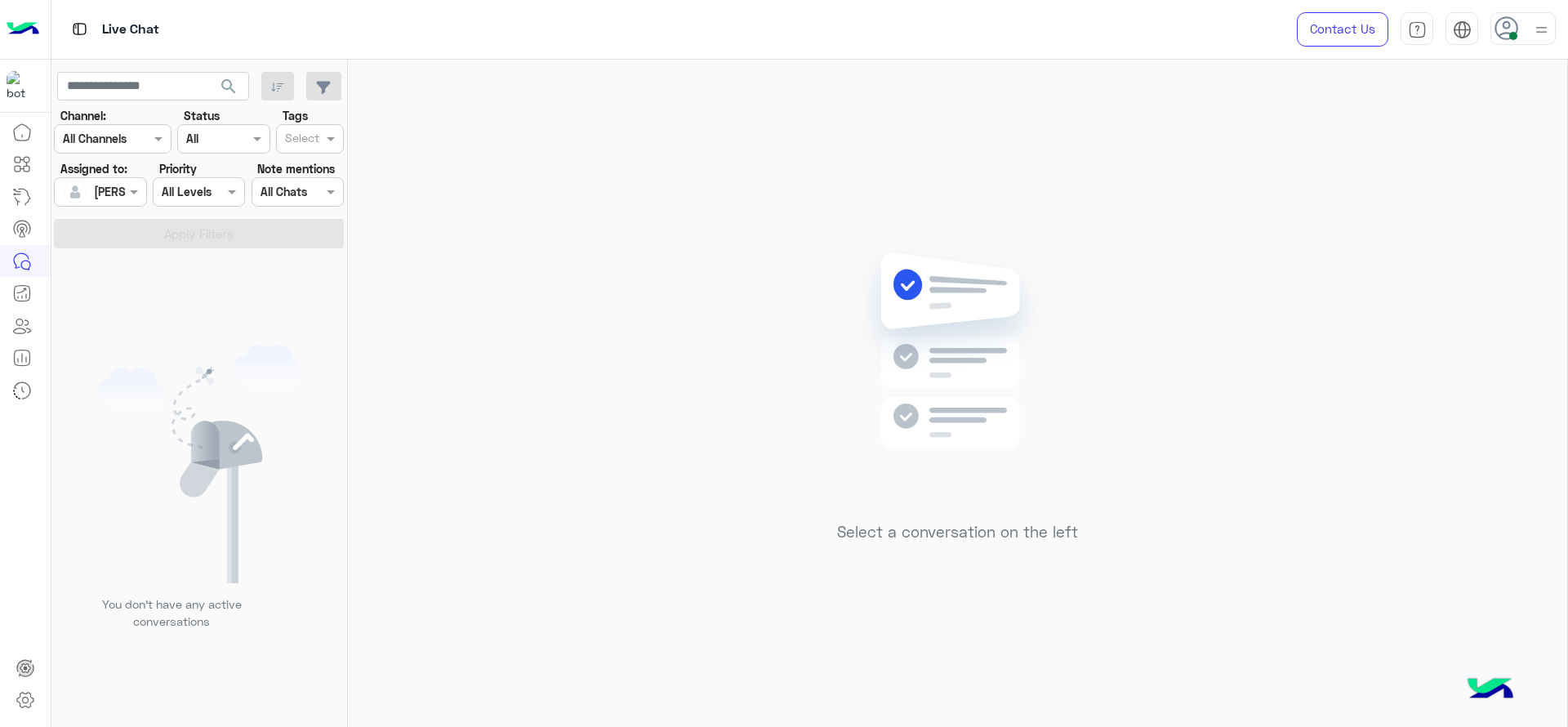
click at [90, 184] on input "text" at bounding box center [82, 192] width 38 height 17
click at [158, 263] on div "Unassigned" at bounding box center [127, 260] width 130 height 29
click at [296, 121] on label "Tags" at bounding box center [295, 115] width 26 height 17
click at [304, 135] on input "text" at bounding box center [302, 139] width 35 height 17
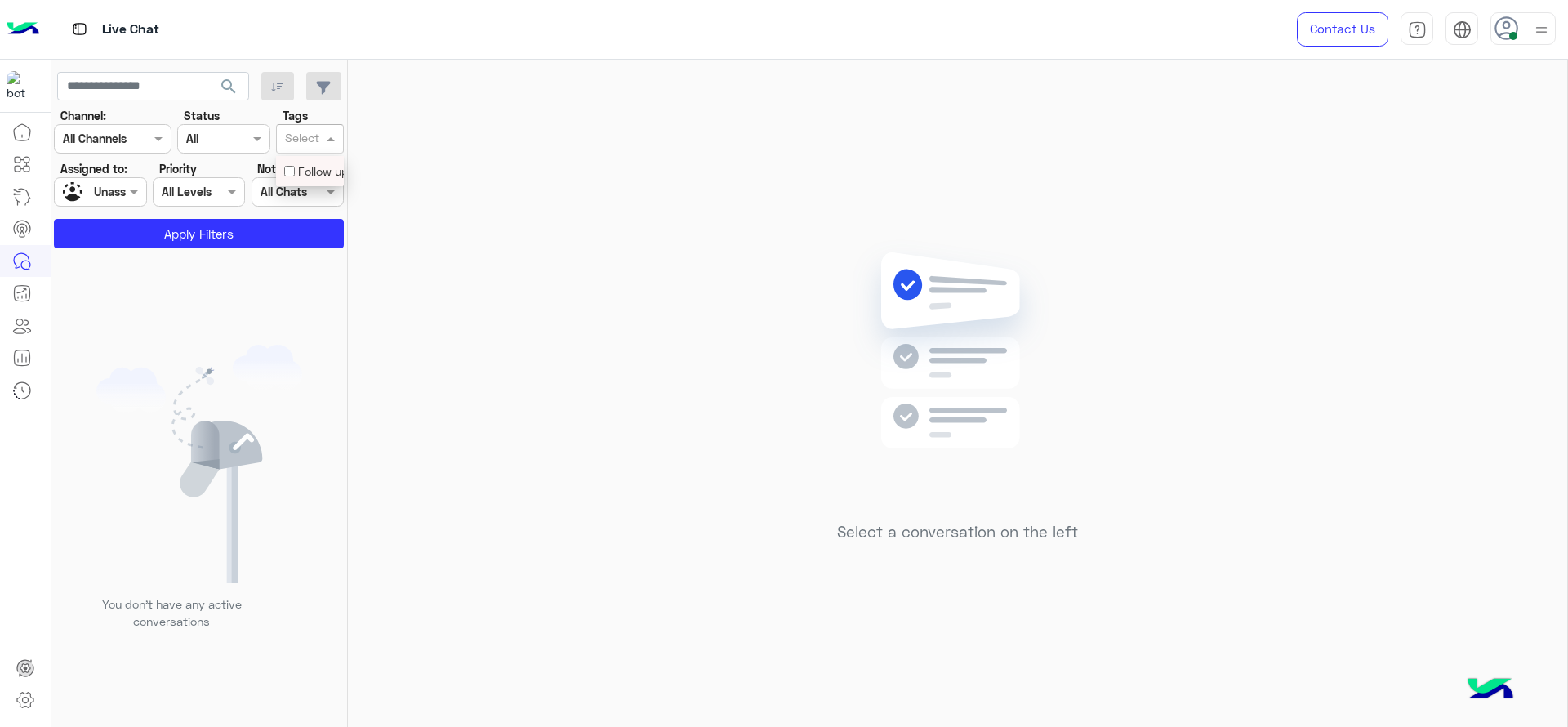
click at [301, 153] on div "Select" at bounding box center [310, 139] width 68 height 30
click at [289, 157] on div "Follow up" at bounding box center [310, 171] width 68 height 31
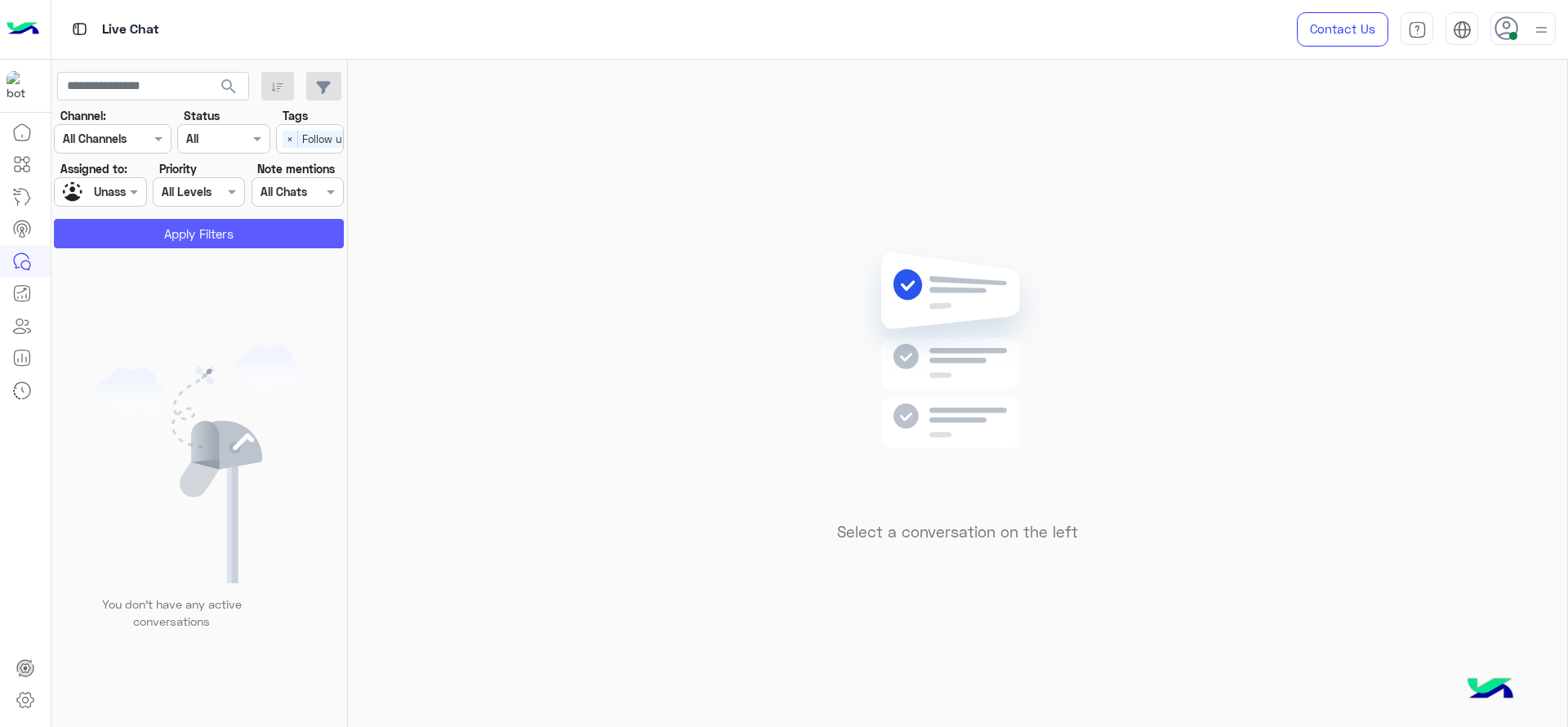
click at [252, 228] on button "Apply Filters" at bounding box center [199, 234] width 290 height 30
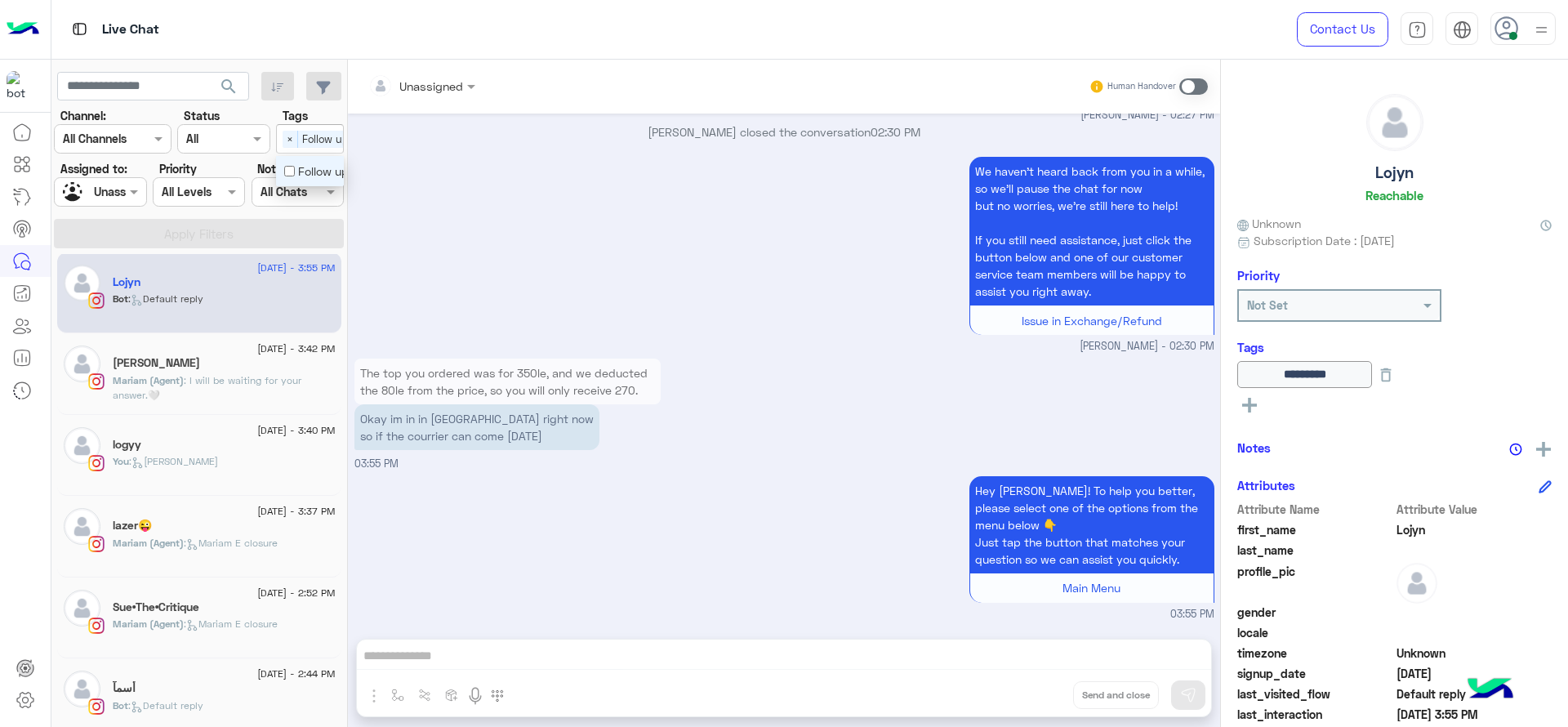
scroll to position [0, 29]
click at [289, 149] on div "Select × Follow up" at bounding box center [289, 138] width 83 height 26
click at [307, 168] on div "Follow up" at bounding box center [310, 171] width 51 height 17
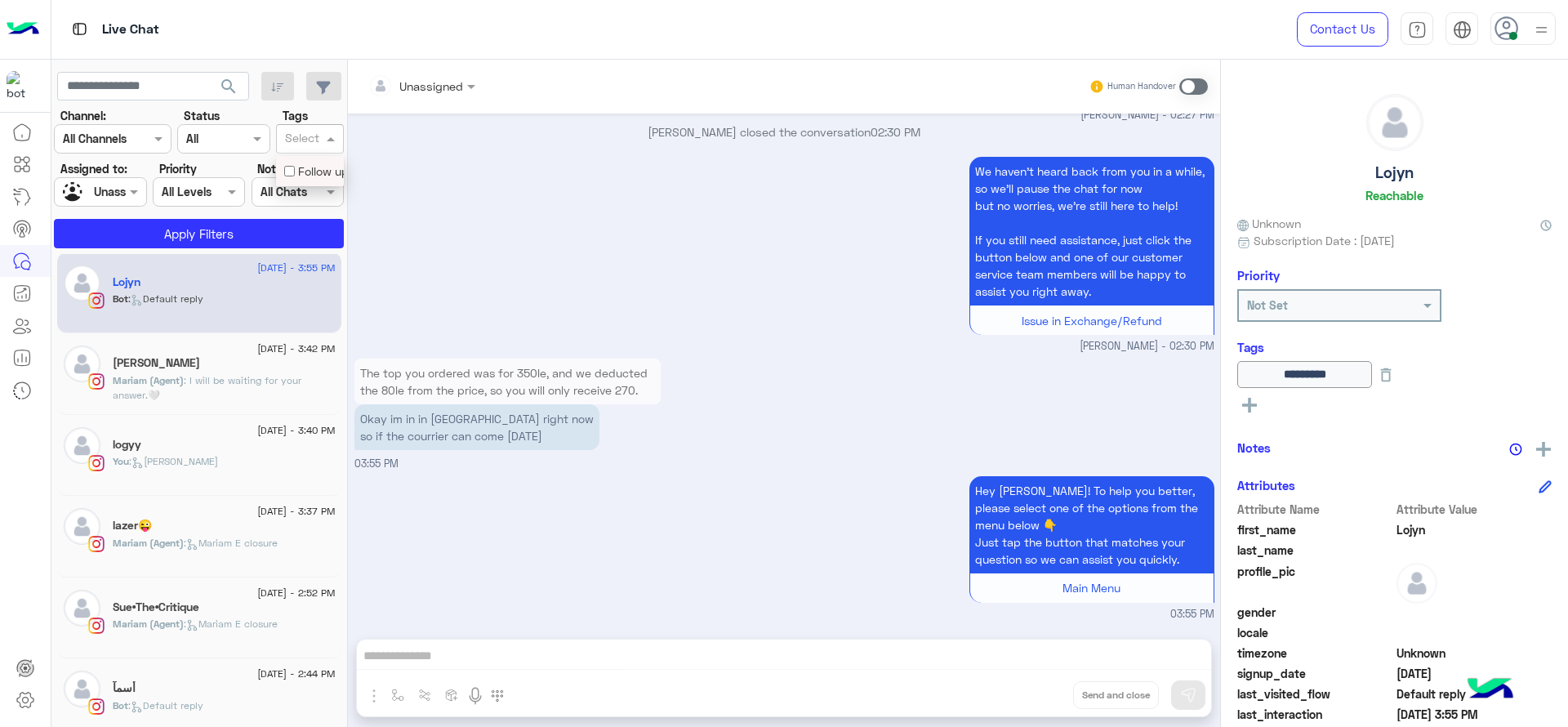
scroll to position [0, 0]
click at [125, 200] on span at bounding box center [135, 191] width 21 height 17
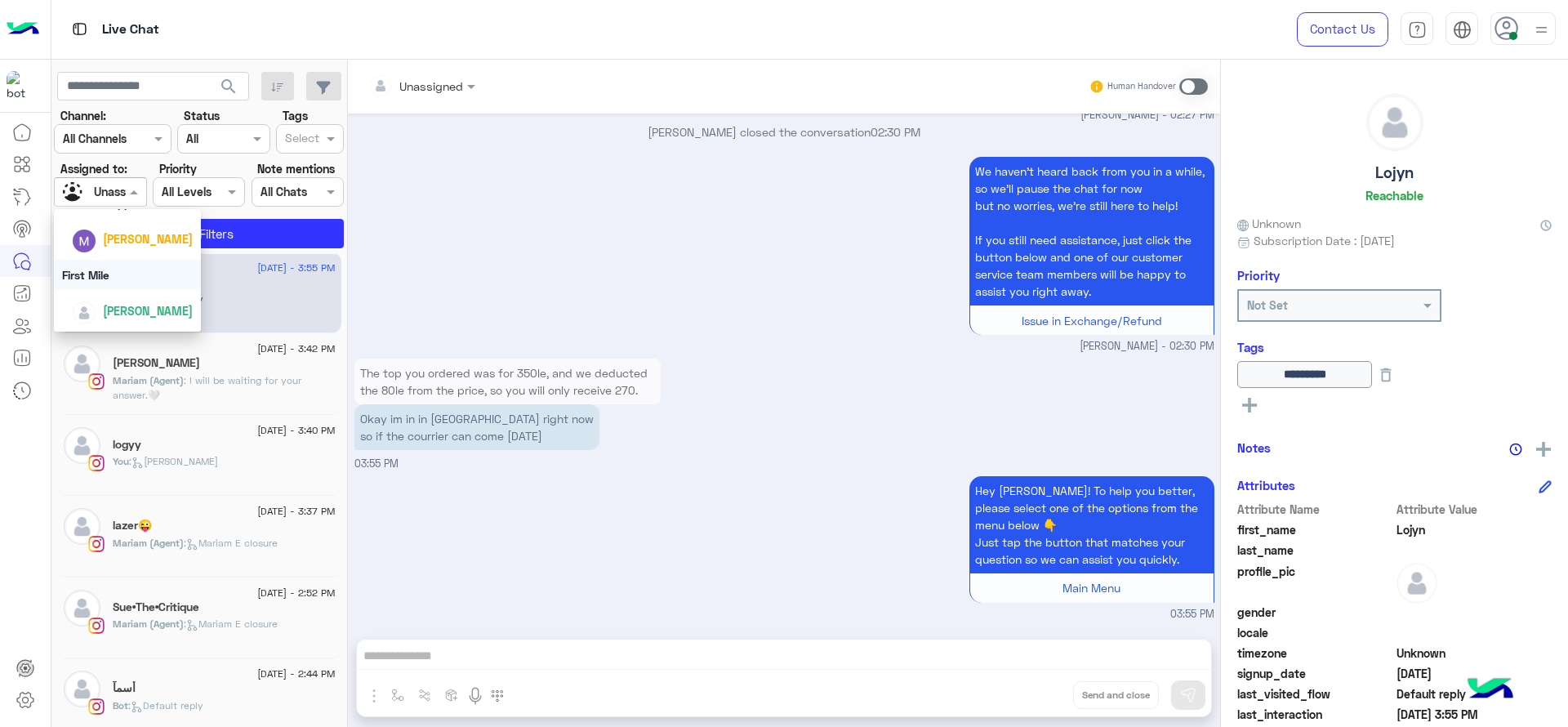
scroll to position [255, 0]
click at [193, 282] on div "[PERSON_NAME]" at bounding box center [132, 274] width 120 height 29
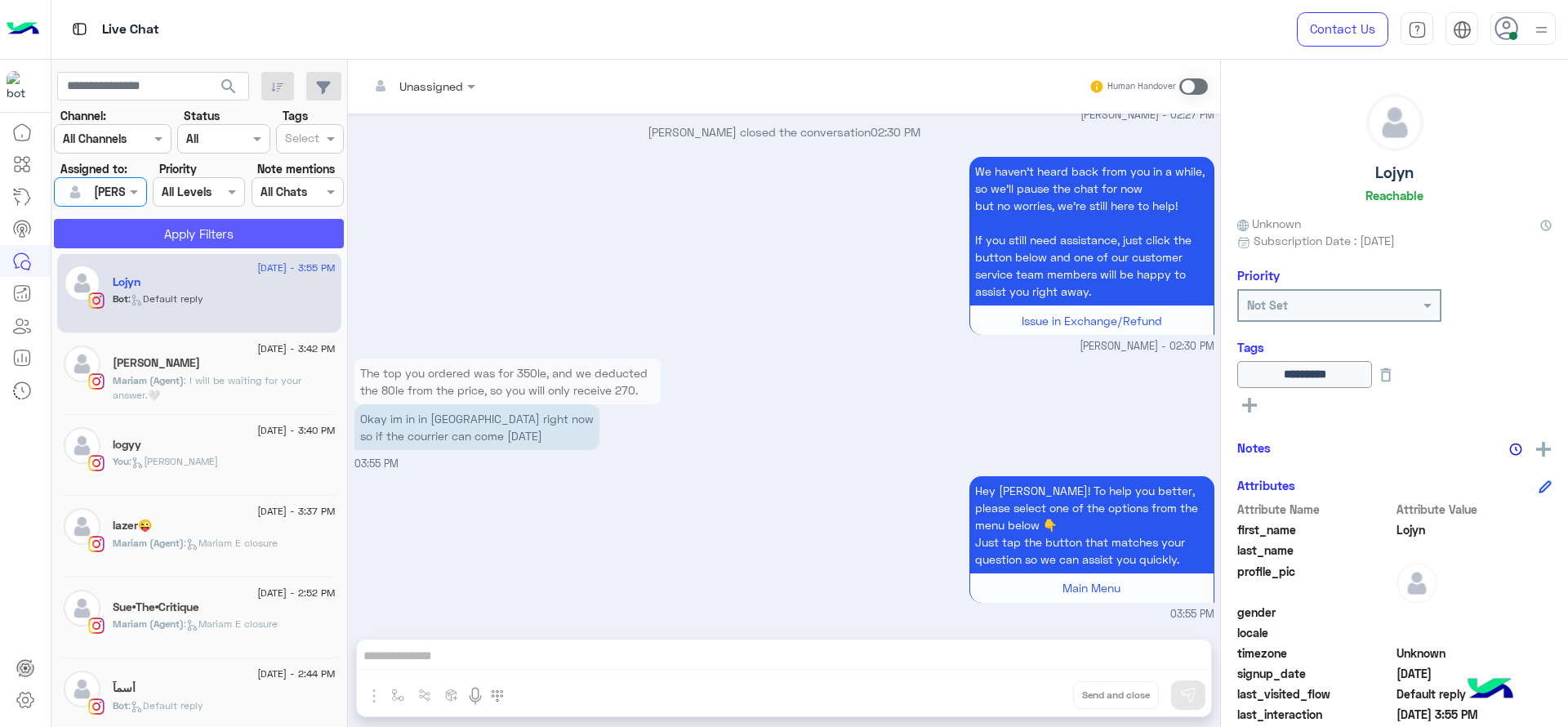
click at [229, 229] on button "Apply Filters" at bounding box center [199, 234] width 290 height 30
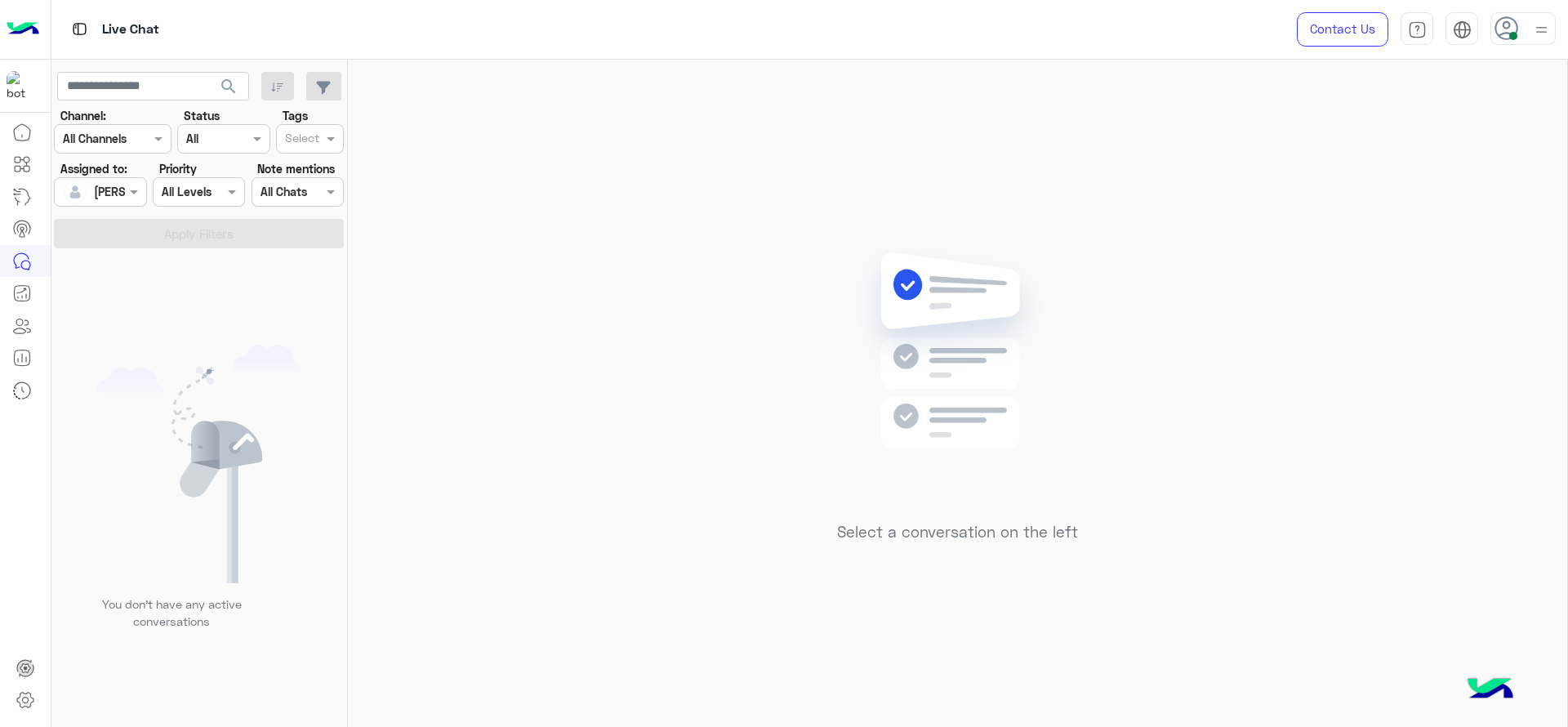
click at [472, 426] on div "Select a conversation on the left" at bounding box center [957, 396] width 1219 height 674
click at [1370, 161] on div "Select a conversation on the left" at bounding box center [957, 396] width 1219 height 674
click at [929, 460] on img at bounding box center [957, 374] width 236 height 272
click at [1374, 177] on div "Select a conversation on the left" at bounding box center [957, 396] width 1219 height 674
click at [618, 305] on div "Select a conversation on the left" at bounding box center [957, 396] width 1219 height 674
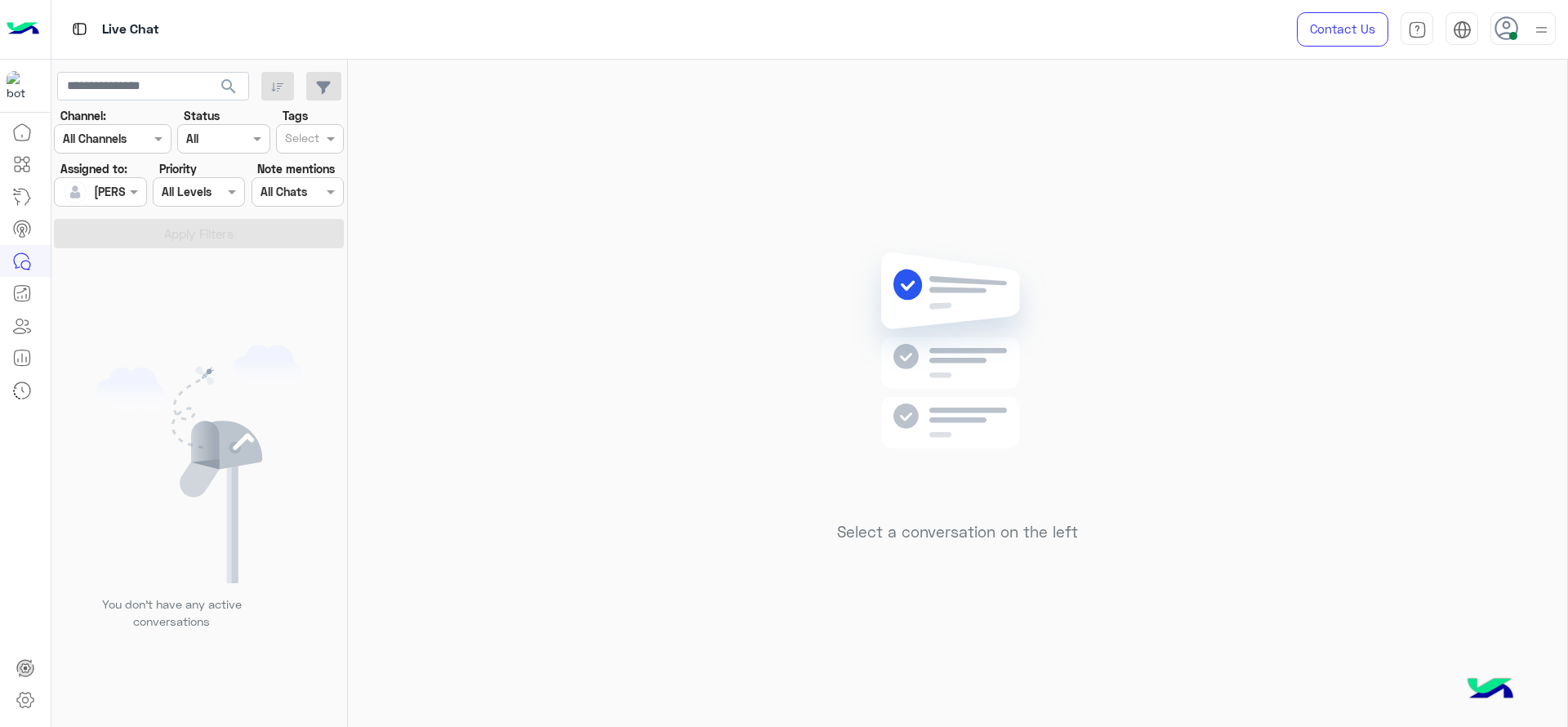
click at [406, 240] on div "Select a conversation on the left" at bounding box center [957, 396] width 1219 height 674
drag, startPoint x: 613, startPoint y: 209, endPoint x: 31, endPoint y: 50, distance: 603.3
click at [606, 211] on div "Select a conversation on the left" at bounding box center [957, 396] width 1219 height 674
click at [756, 476] on div "Select a conversation on the left" at bounding box center [957, 396] width 1219 height 674
click at [530, 155] on div "Select a conversation on the left" at bounding box center [957, 396] width 1219 height 674
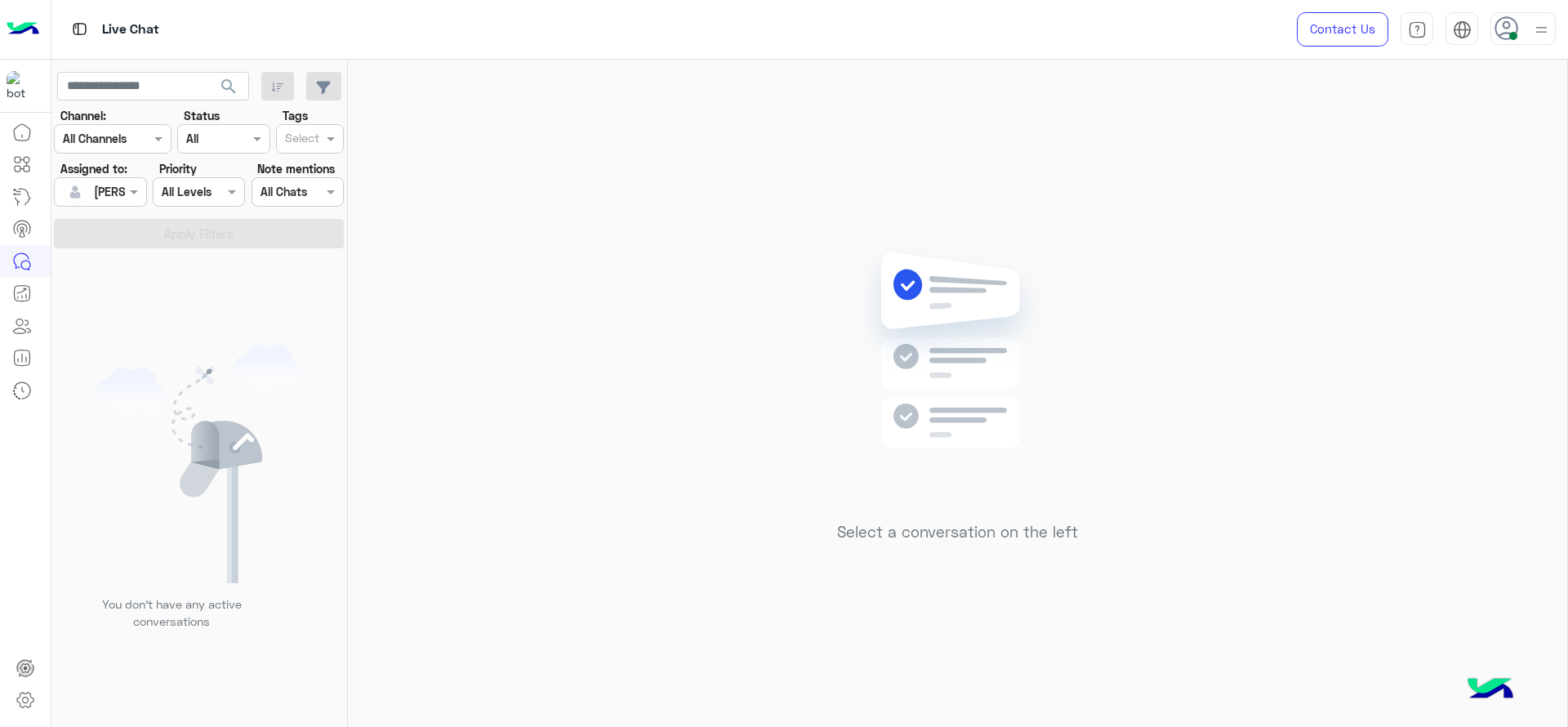
click at [566, 320] on div "Select a conversation on the left" at bounding box center [957, 396] width 1219 height 674
click at [124, 187] on div at bounding box center [100, 191] width 91 height 19
click at [141, 278] on div "Unassigned" at bounding box center [127, 260] width 147 height 41
click at [316, 144] on input "text" at bounding box center [302, 139] width 35 height 17
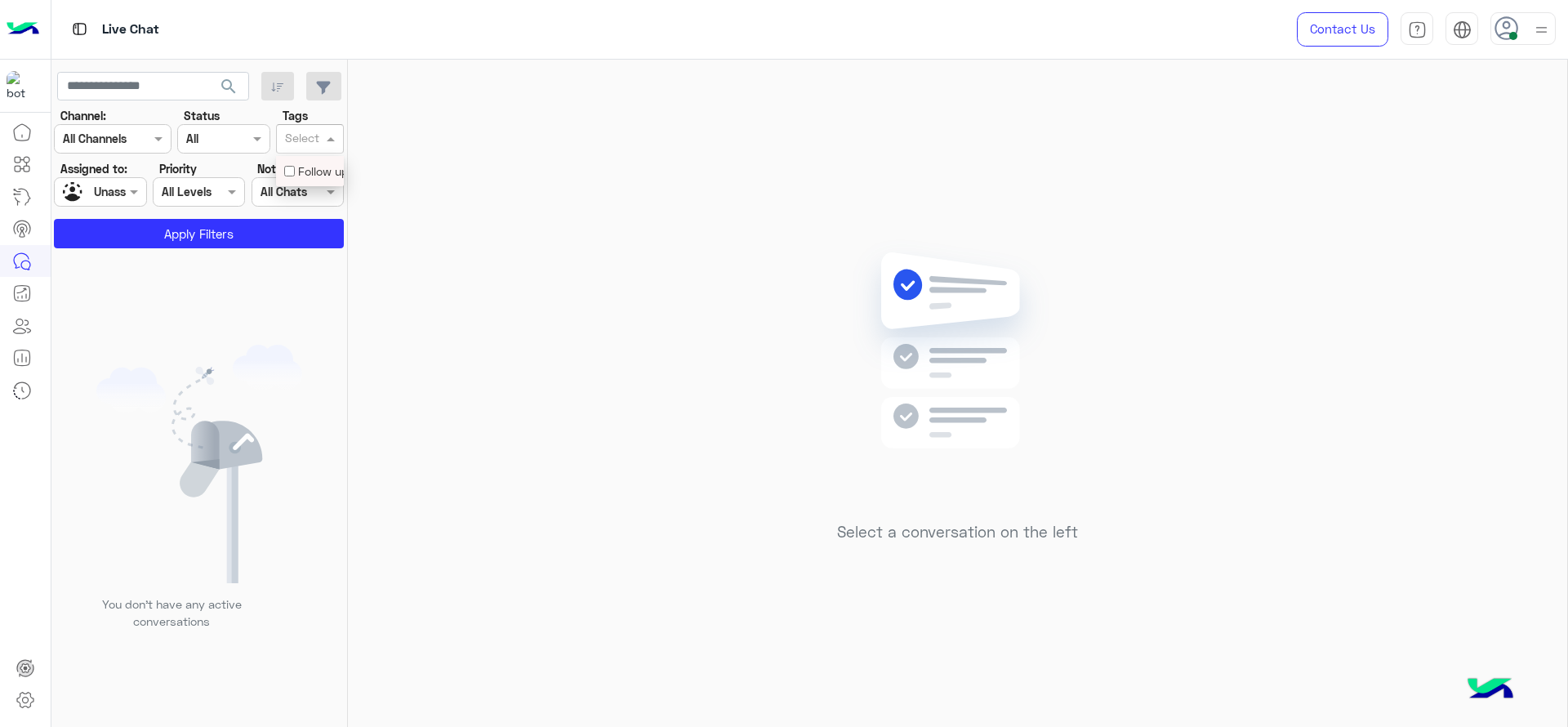
click at [311, 160] on div "Follow up" at bounding box center [310, 171] width 68 height 31
click at [250, 255] on div "You don’t have any active conversations" at bounding box center [199, 493] width 296 height 479
click at [250, 250] on app-inbox-users-filters "search Channel: Channel All Channels Status Channel All Tags Select × Follow up…" at bounding box center [199, 157] width 296 height 196
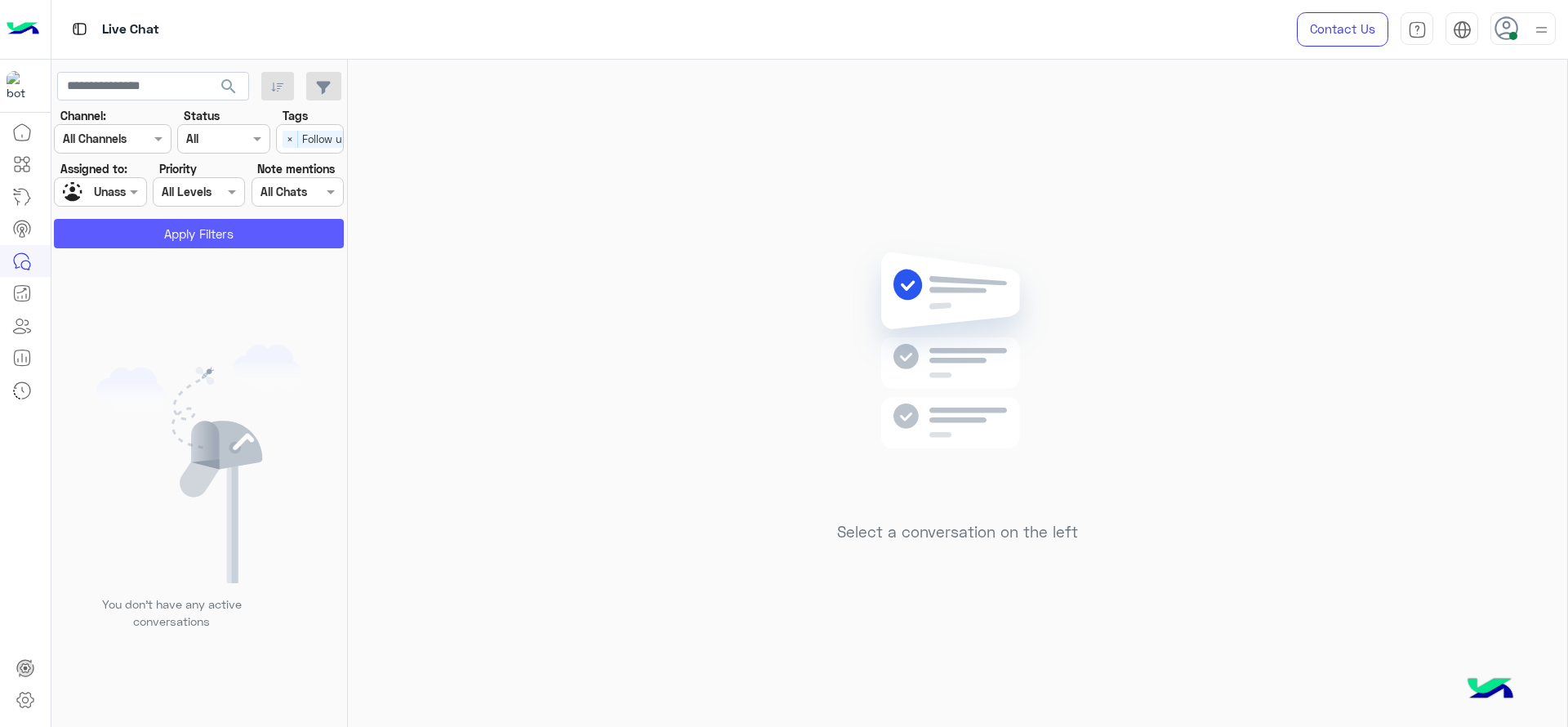
click at [266, 224] on button "Apply Filters" at bounding box center [199, 234] width 290 height 30
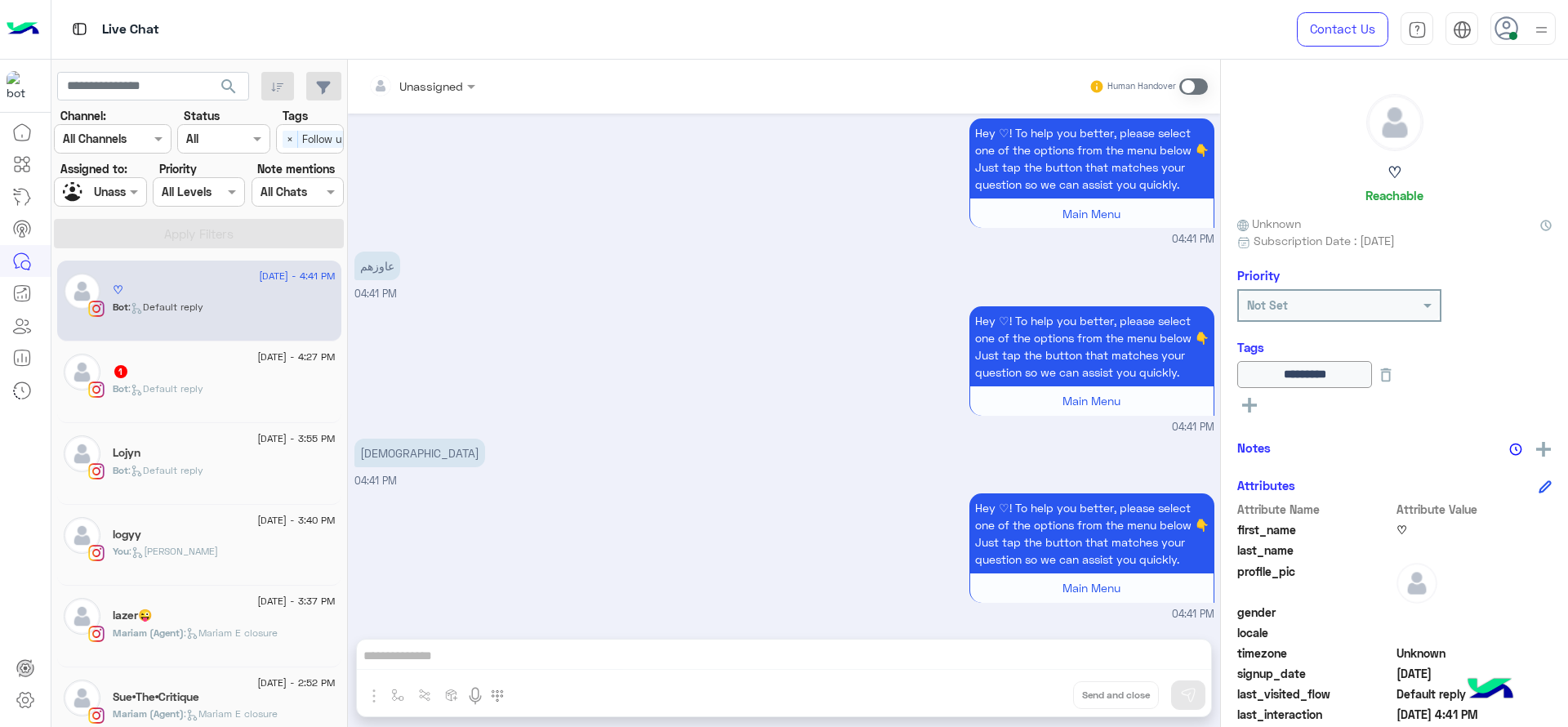
click at [234, 443] on div "[DATE] - 3:55 PM" at bounding box center [224, 441] width 223 height 11
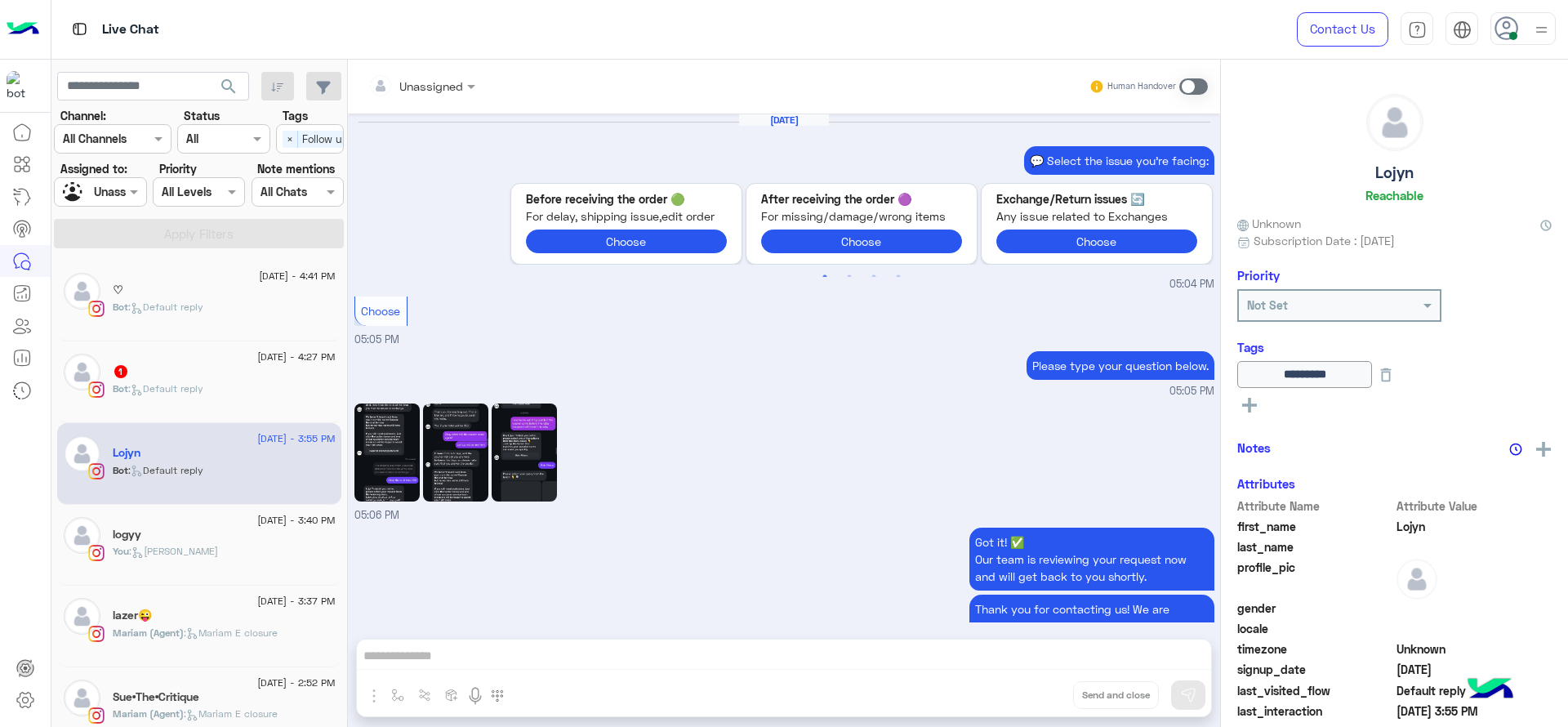
scroll to position [1389, 0]
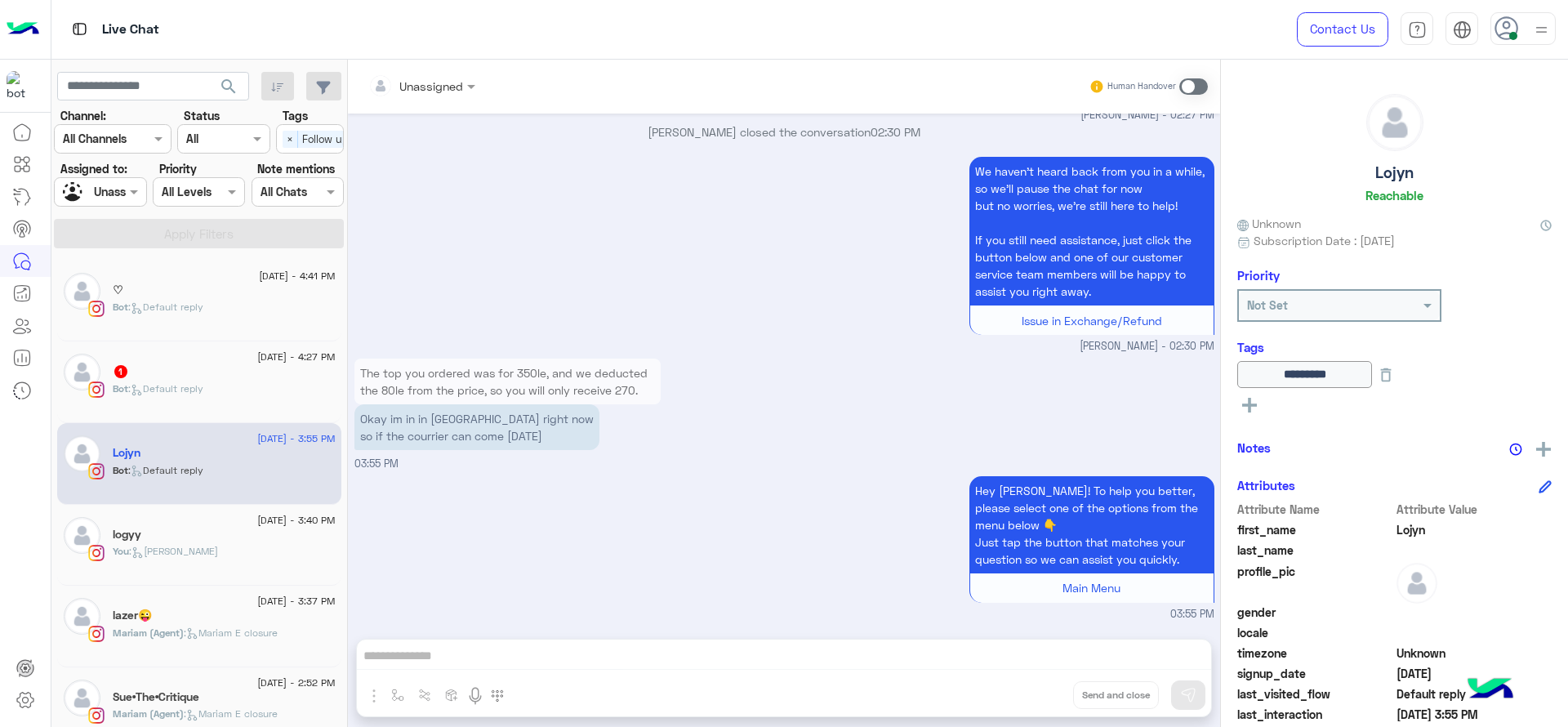
click at [118, 381] on p "Bot : Default reply" at bounding box center [158, 388] width 91 height 15
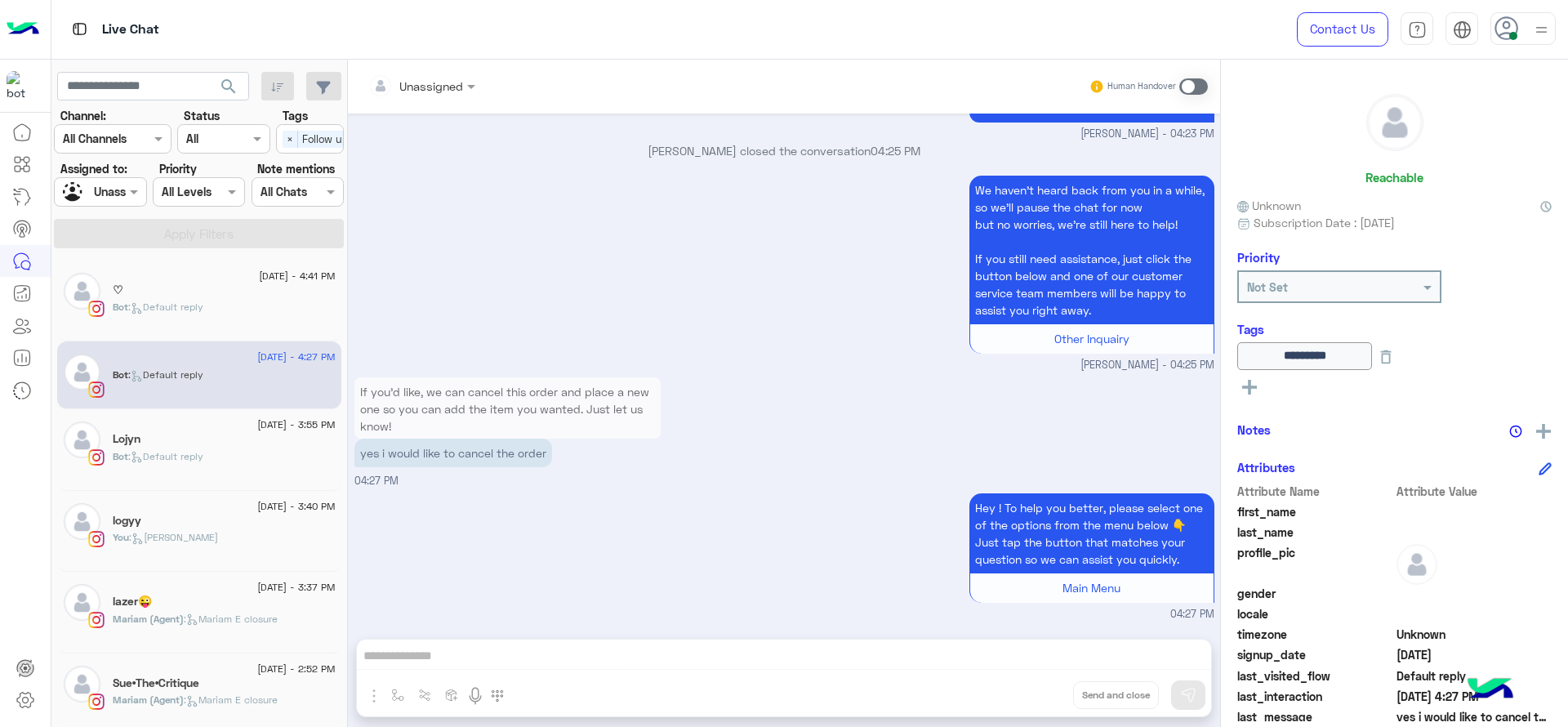
scroll to position [1291, 0]
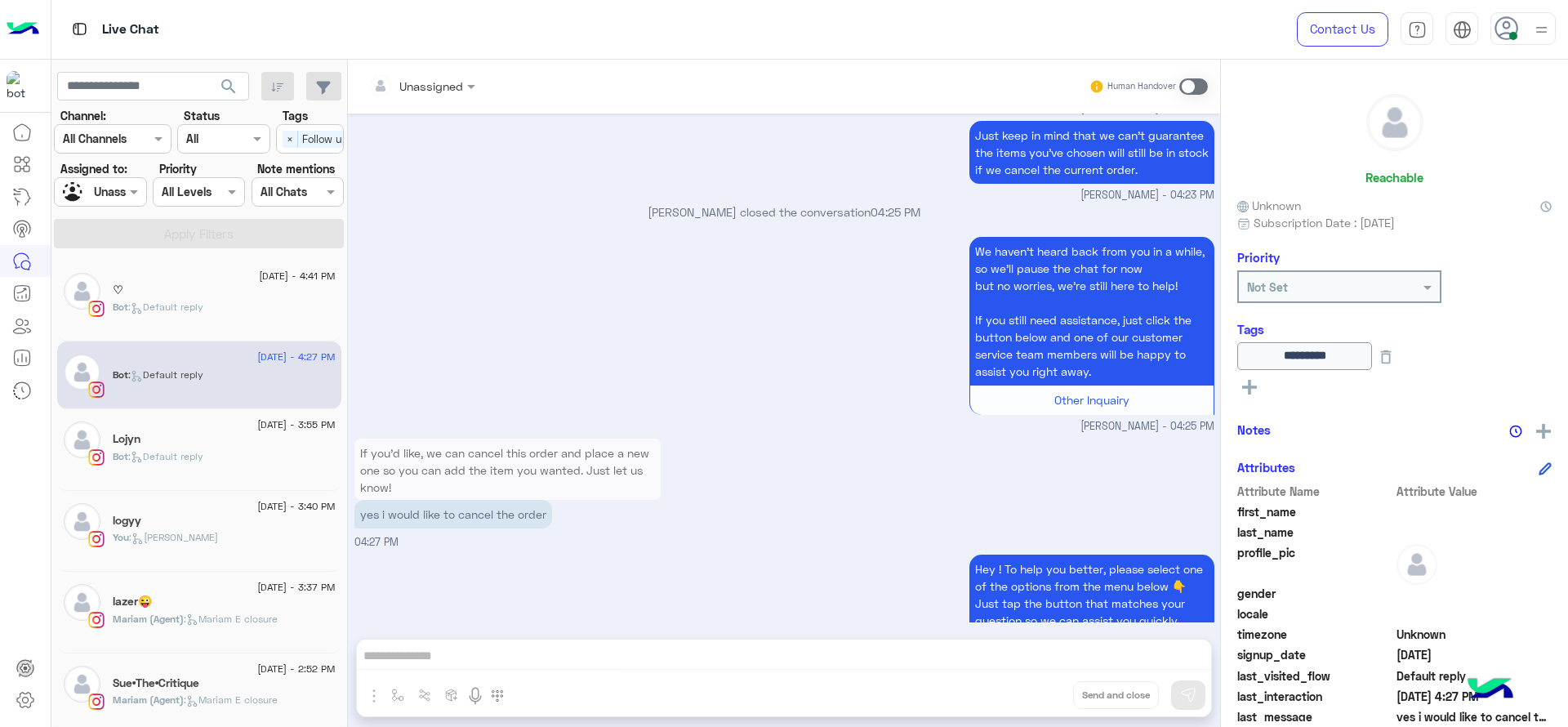
click at [448, 76] on div at bounding box center [422, 85] width 123 height 19
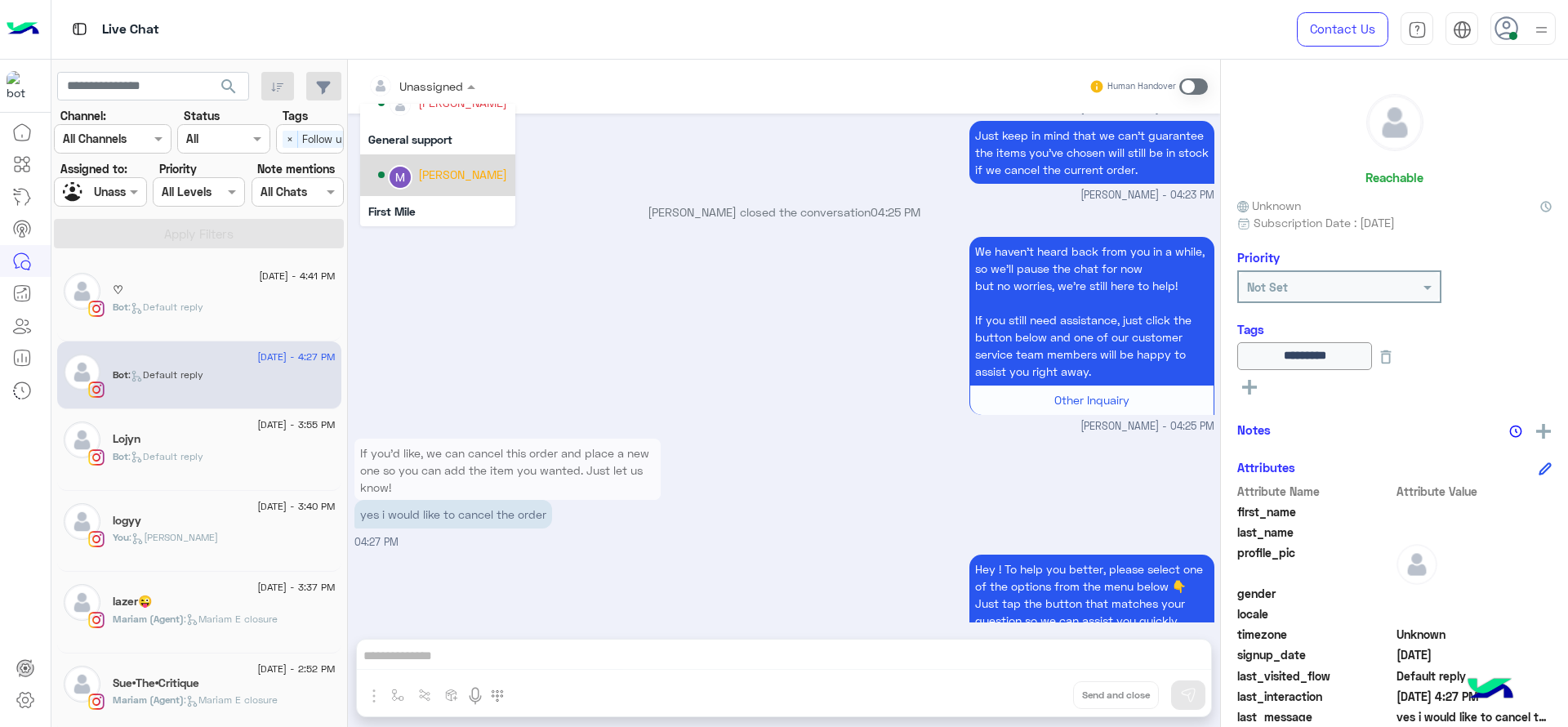
click at [471, 163] on div "[PERSON_NAME]" at bounding box center [442, 175] width 129 height 29
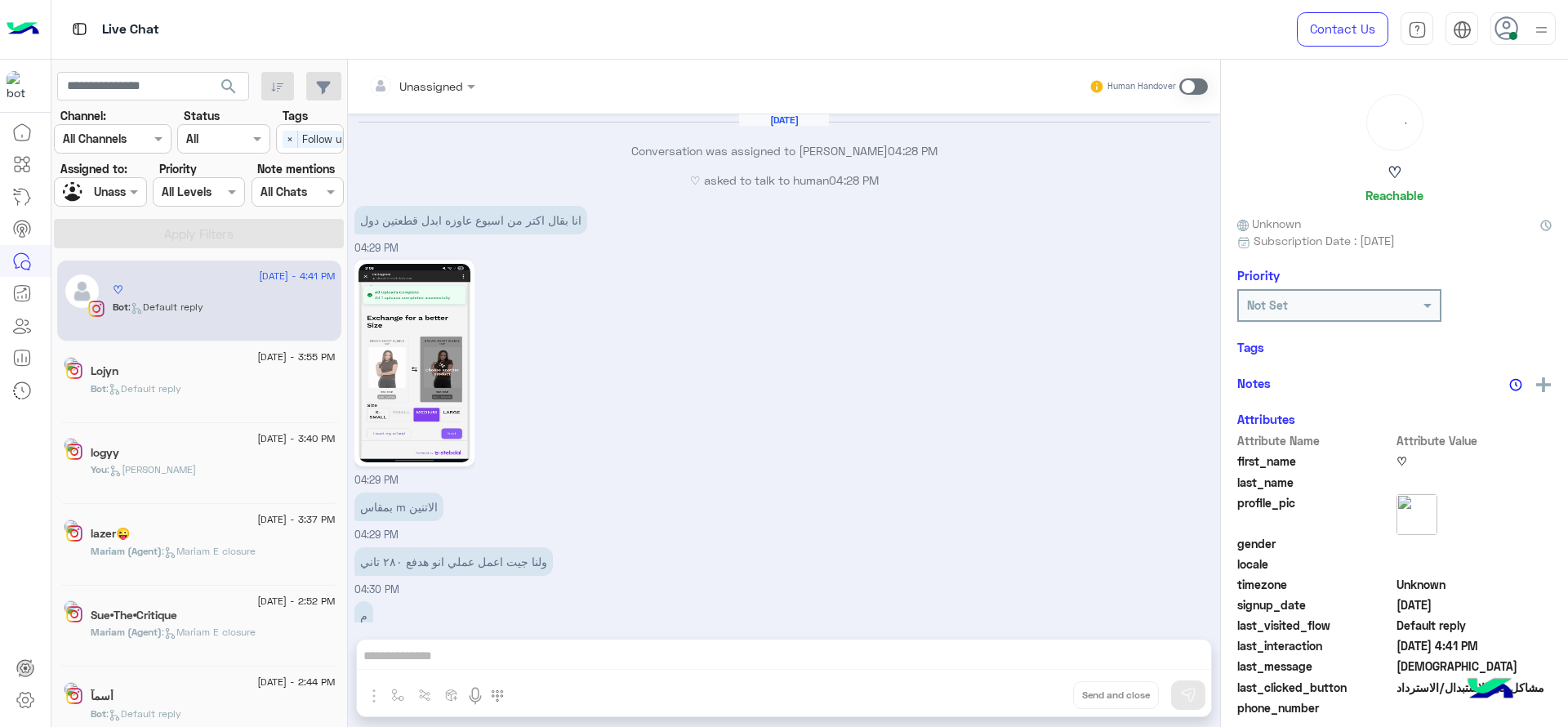
scroll to position [1242, 0]
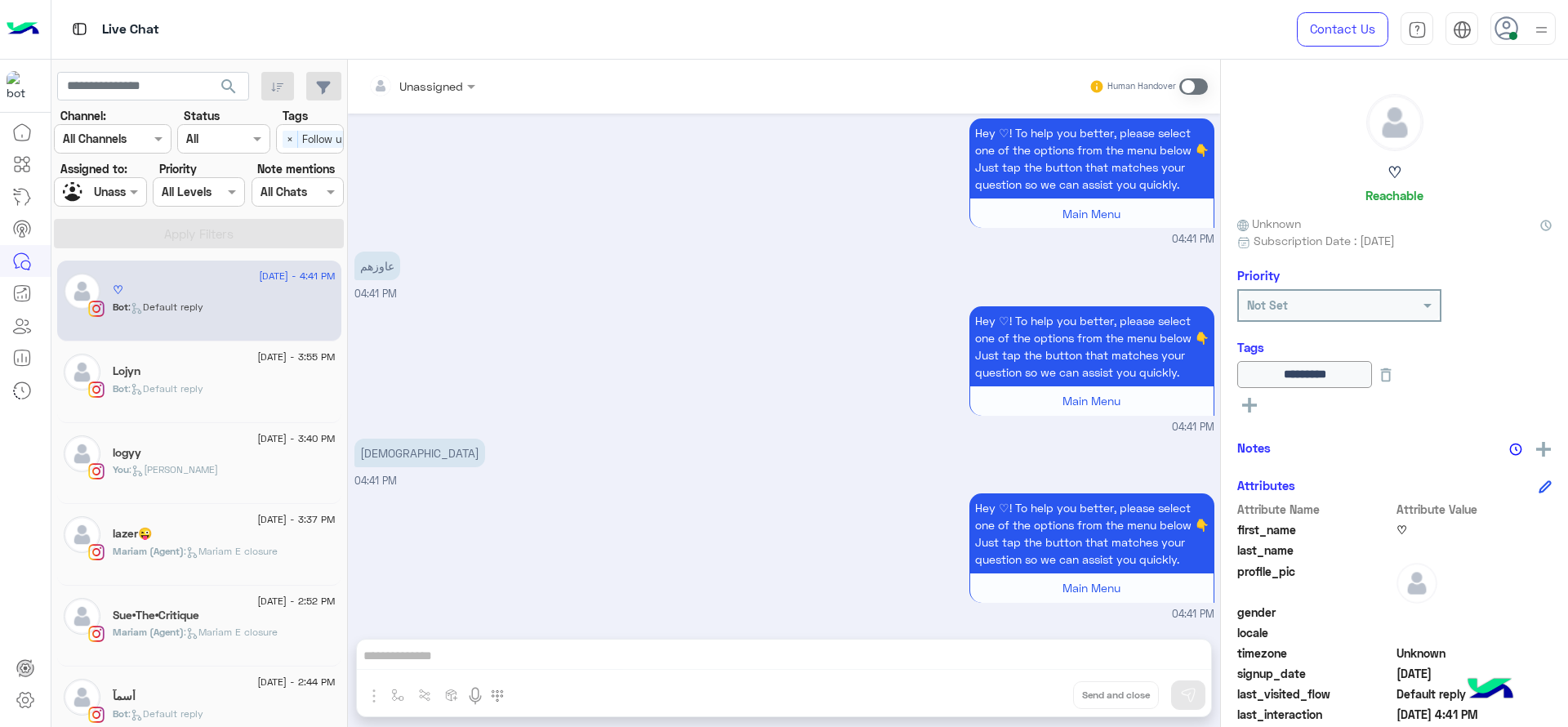
click at [471, 500] on div "Hey ♡! To help you better, please select one of the options from the menu below…" at bounding box center [784, 556] width 860 height 133
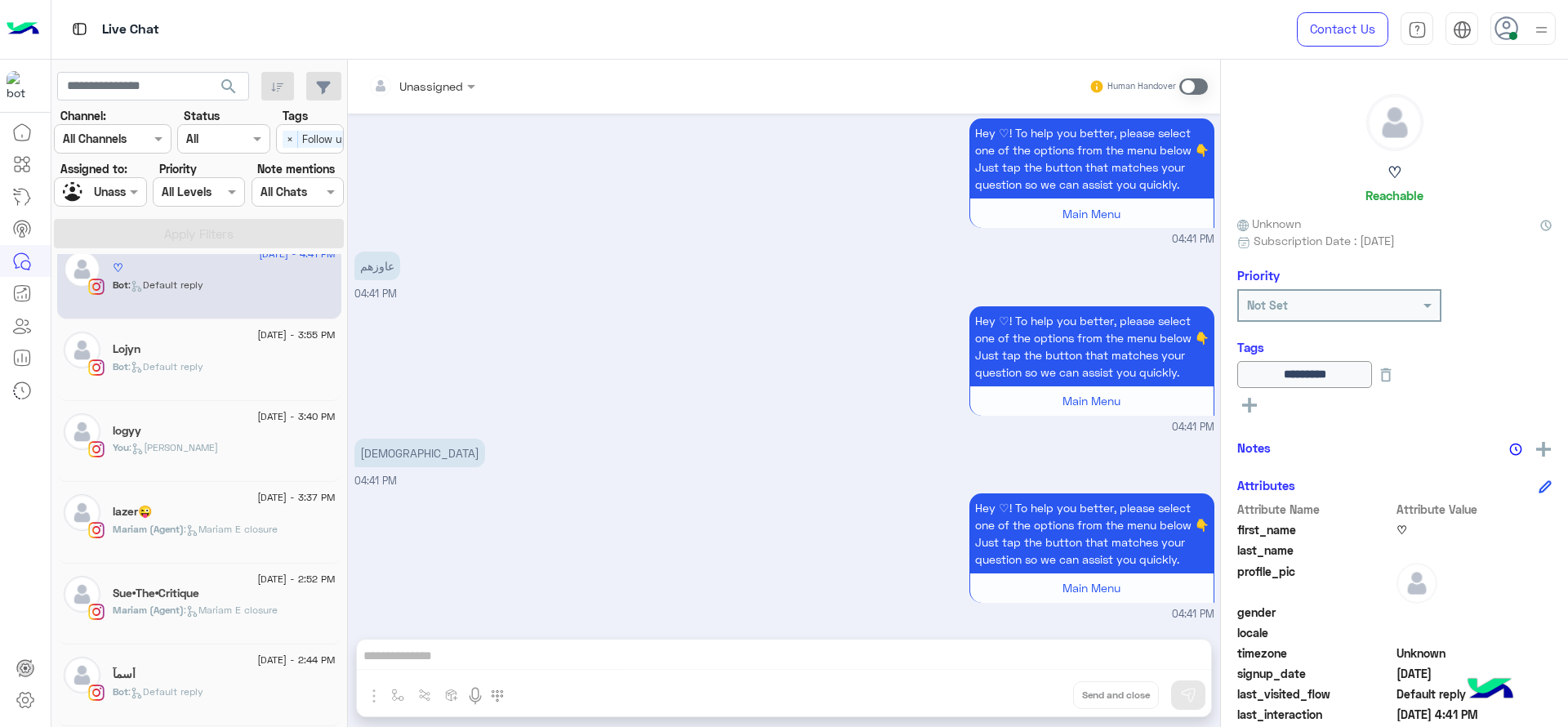
scroll to position [0, 0]
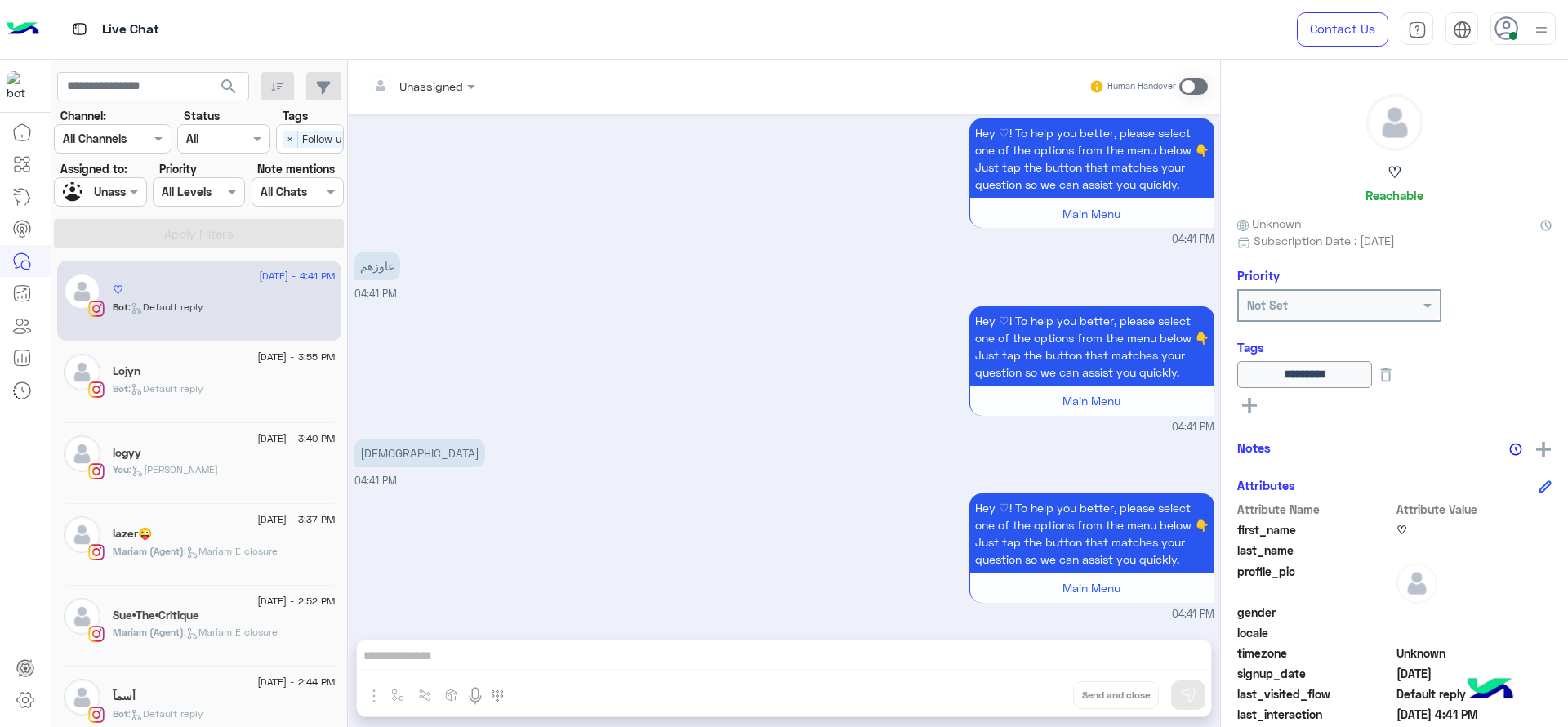
click at [169, 406] on div "Bot : Default reply" at bounding box center [224, 395] width 223 height 29
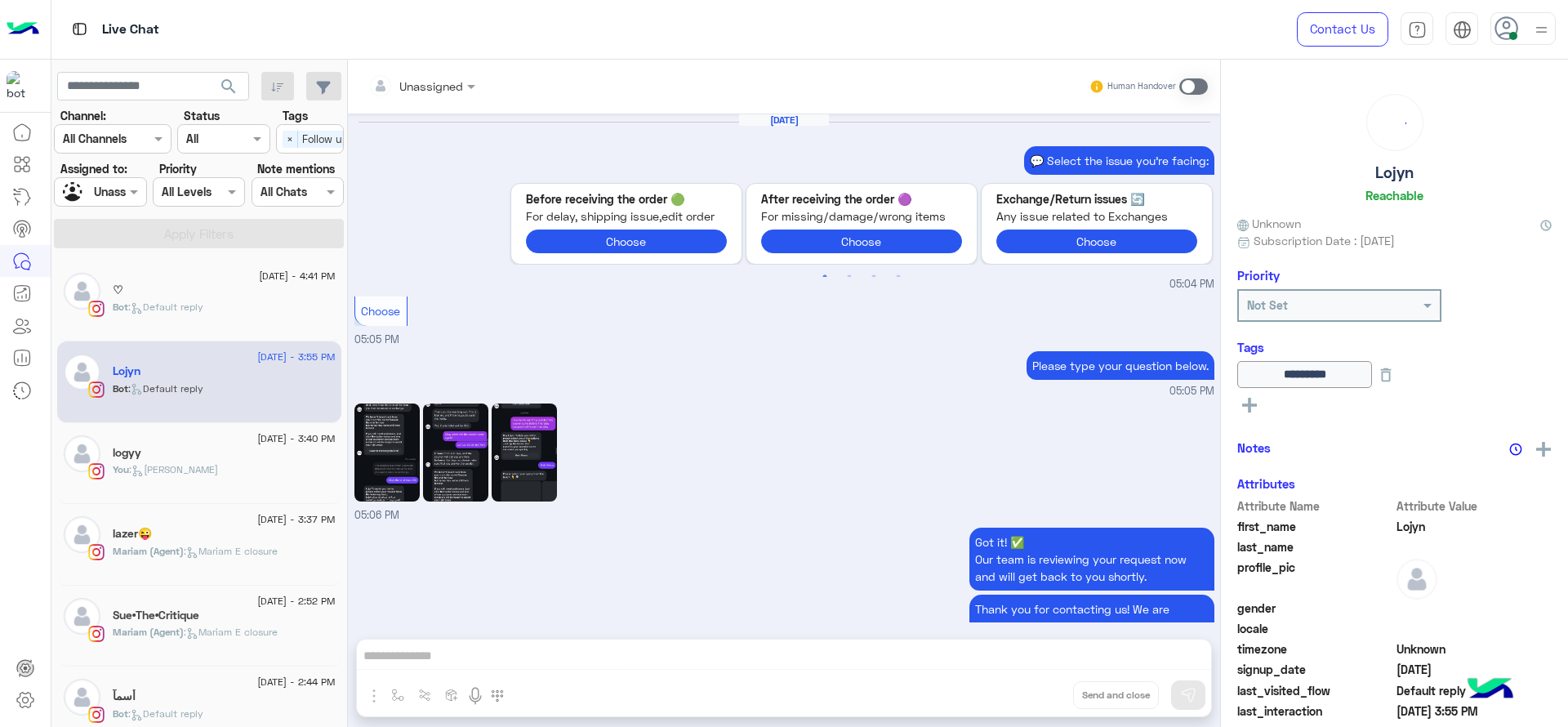
scroll to position [1389, 0]
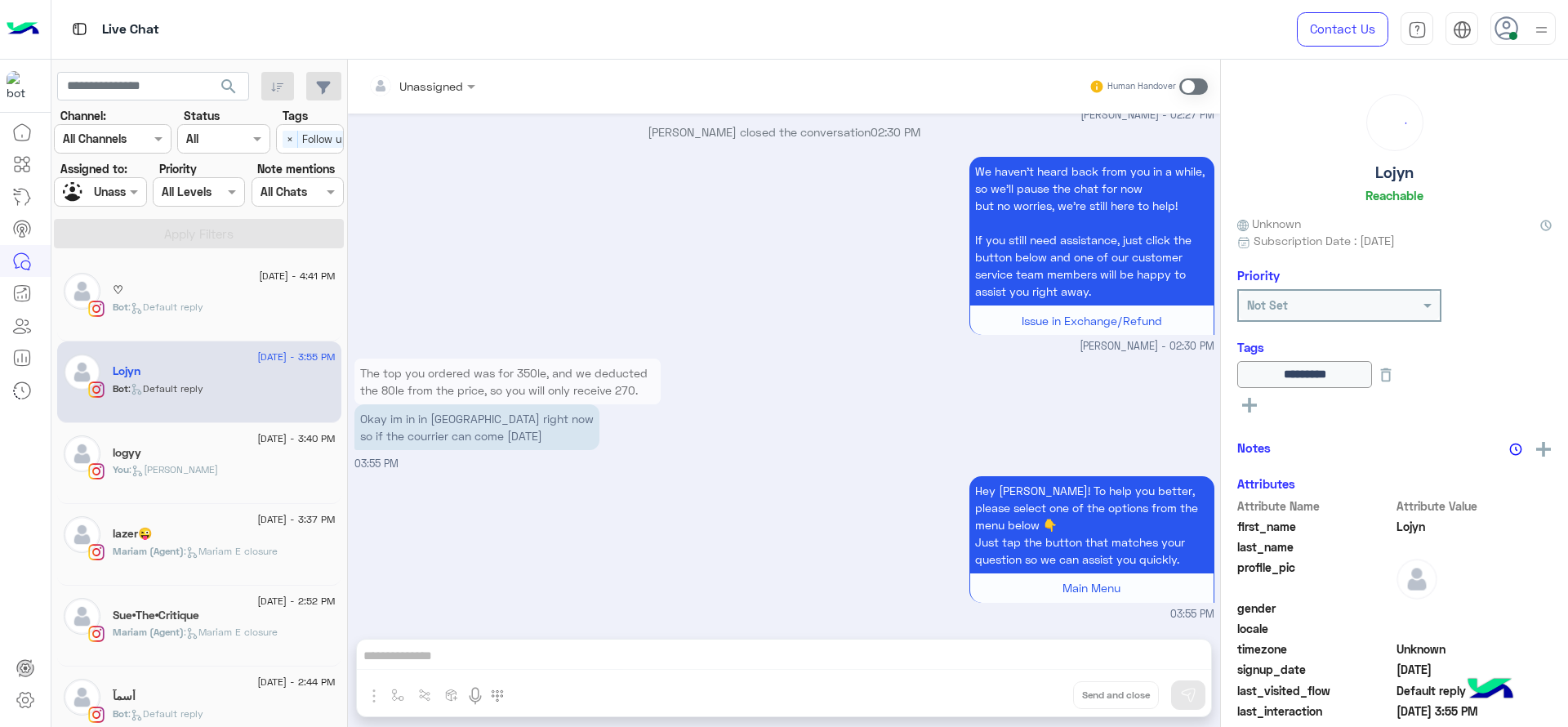
click at [181, 450] on div "logyy" at bounding box center [224, 454] width 223 height 17
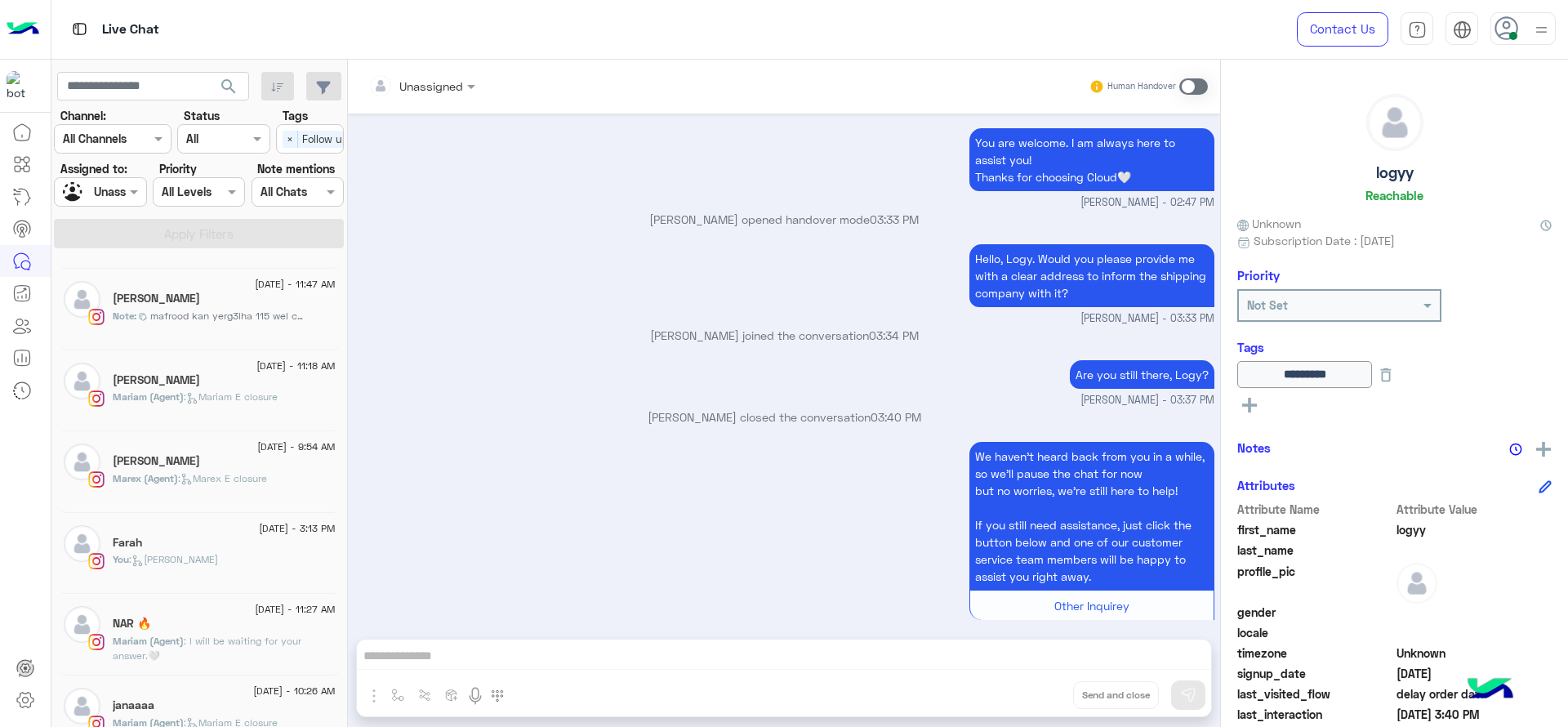
scroll to position [920, 0]
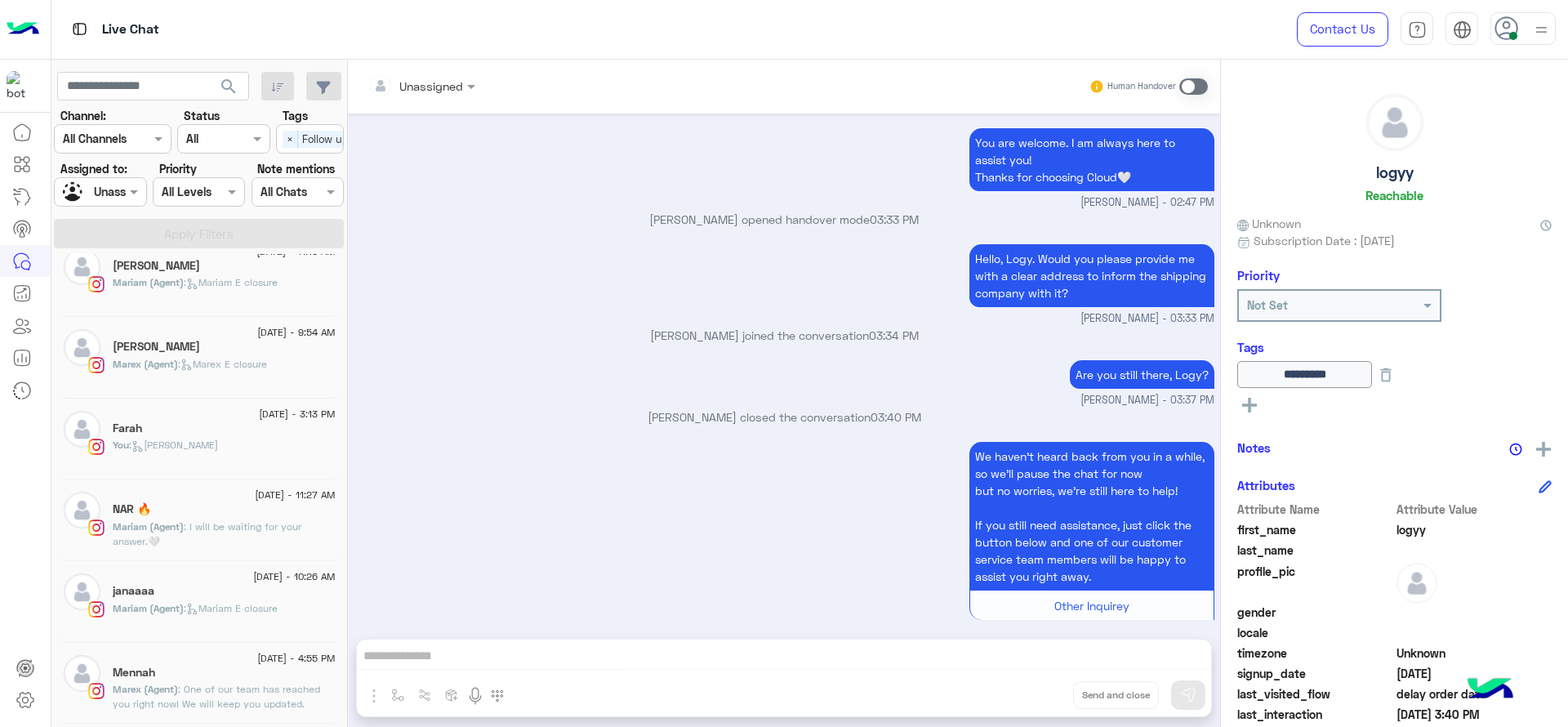
click at [112, 189] on div at bounding box center [100, 191] width 91 height 19
click at [143, 252] on div "[PERSON_NAME]" at bounding box center [132, 263] width 120 height 29
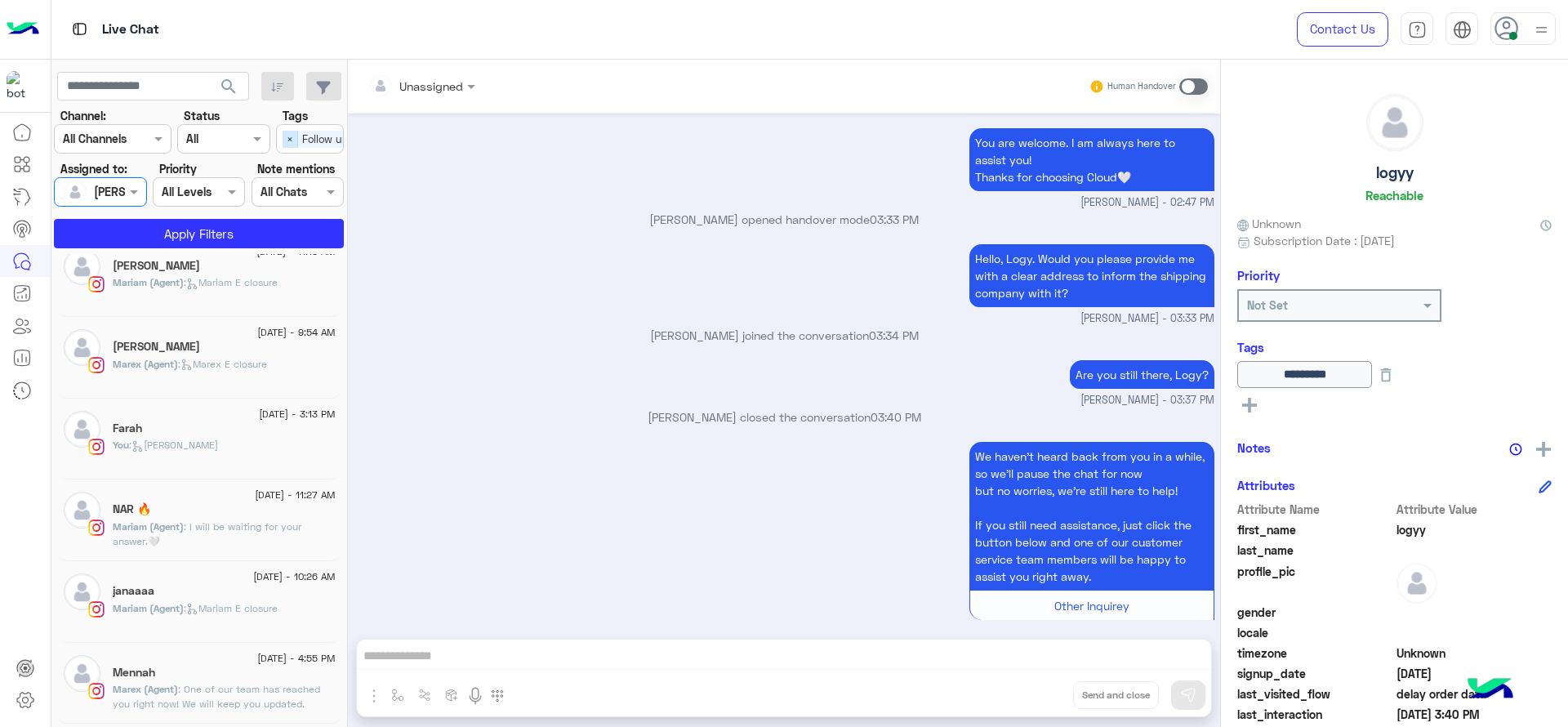
click at [286, 136] on span "×" at bounding box center [290, 138] width 16 height 17
click at [245, 228] on button "Apply Filters" at bounding box center [199, 234] width 290 height 30
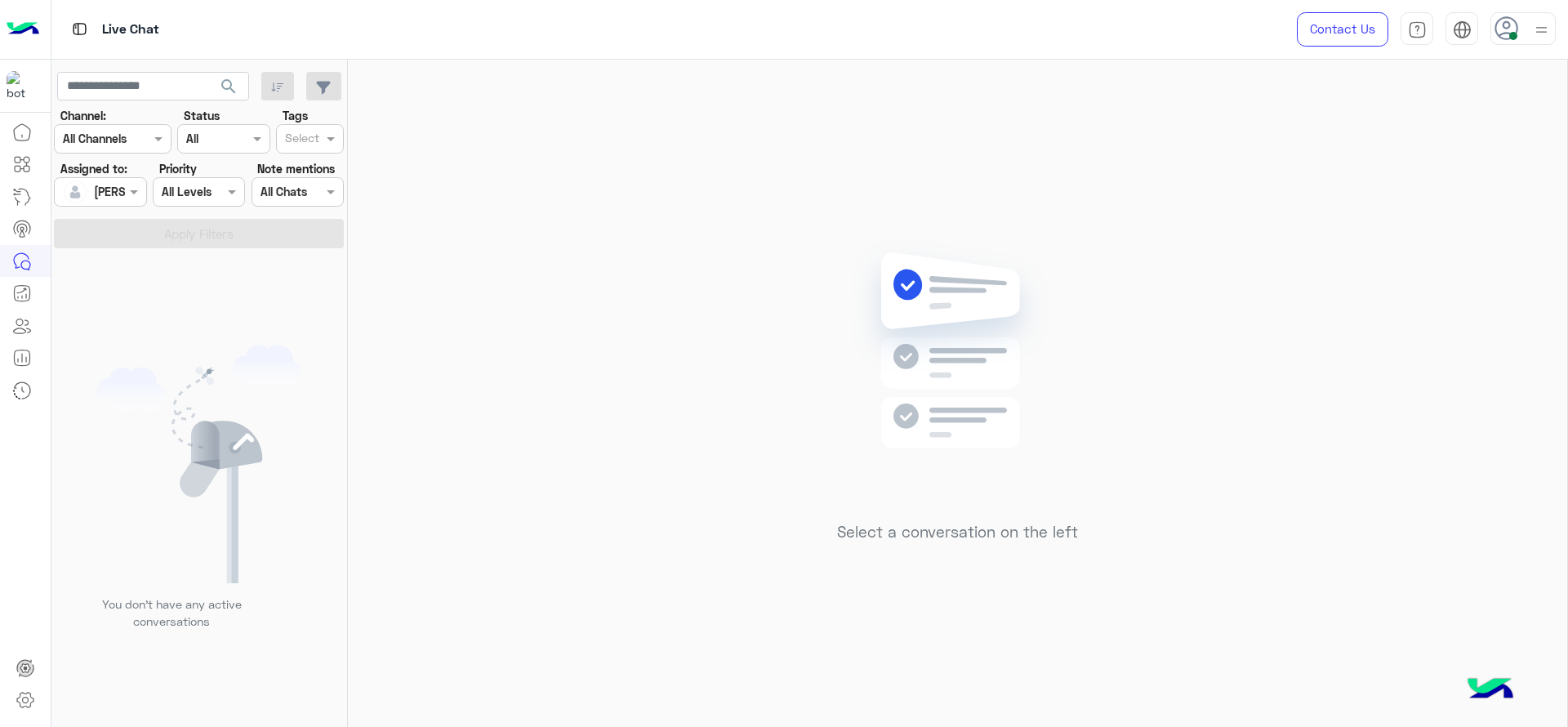
click at [106, 195] on div at bounding box center [100, 191] width 91 height 19
click at [137, 248] on div "Unassigned" at bounding box center [127, 260] width 130 height 29
click at [295, 144] on input "text" at bounding box center [302, 139] width 35 height 17
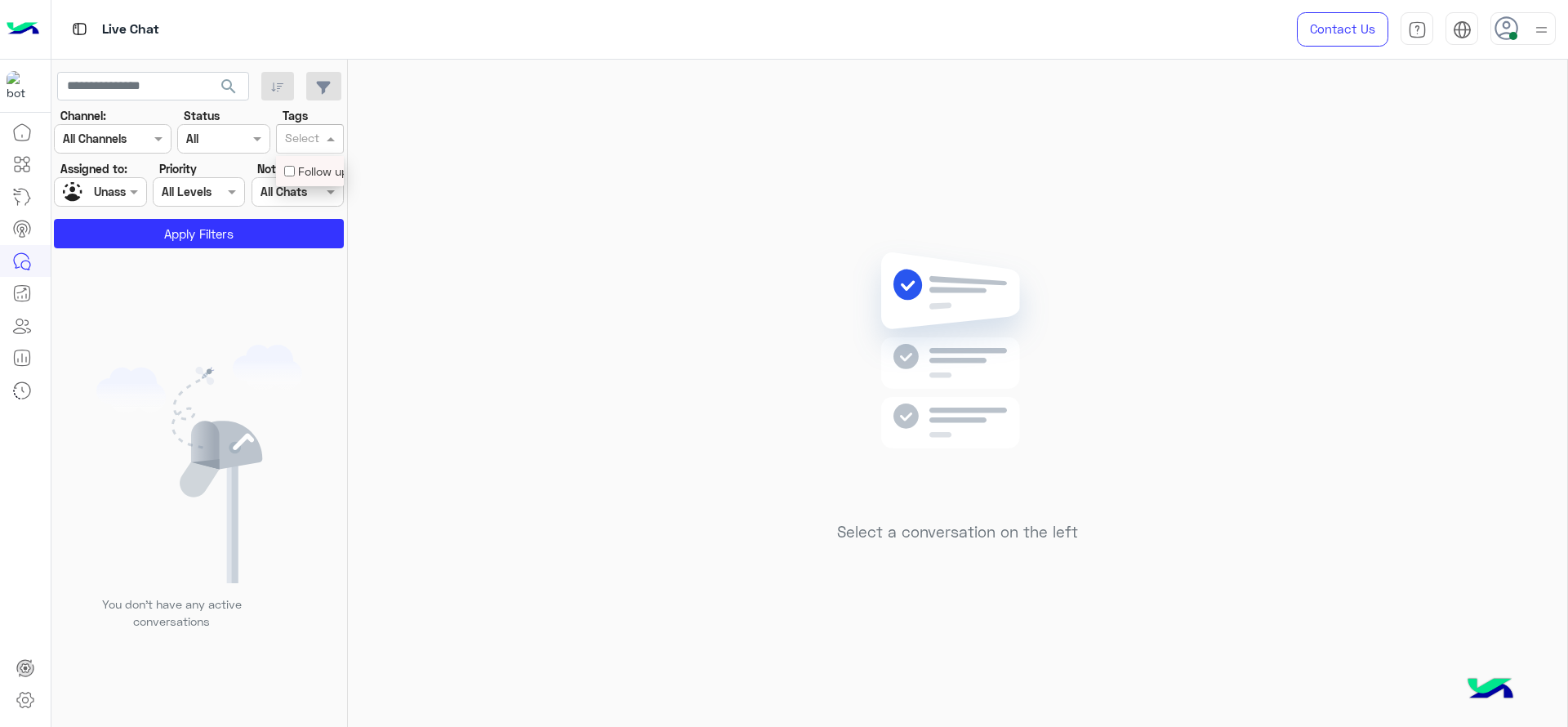
click at [310, 167] on div "Follow up" at bounding box center [310, 171] width 51 height 17
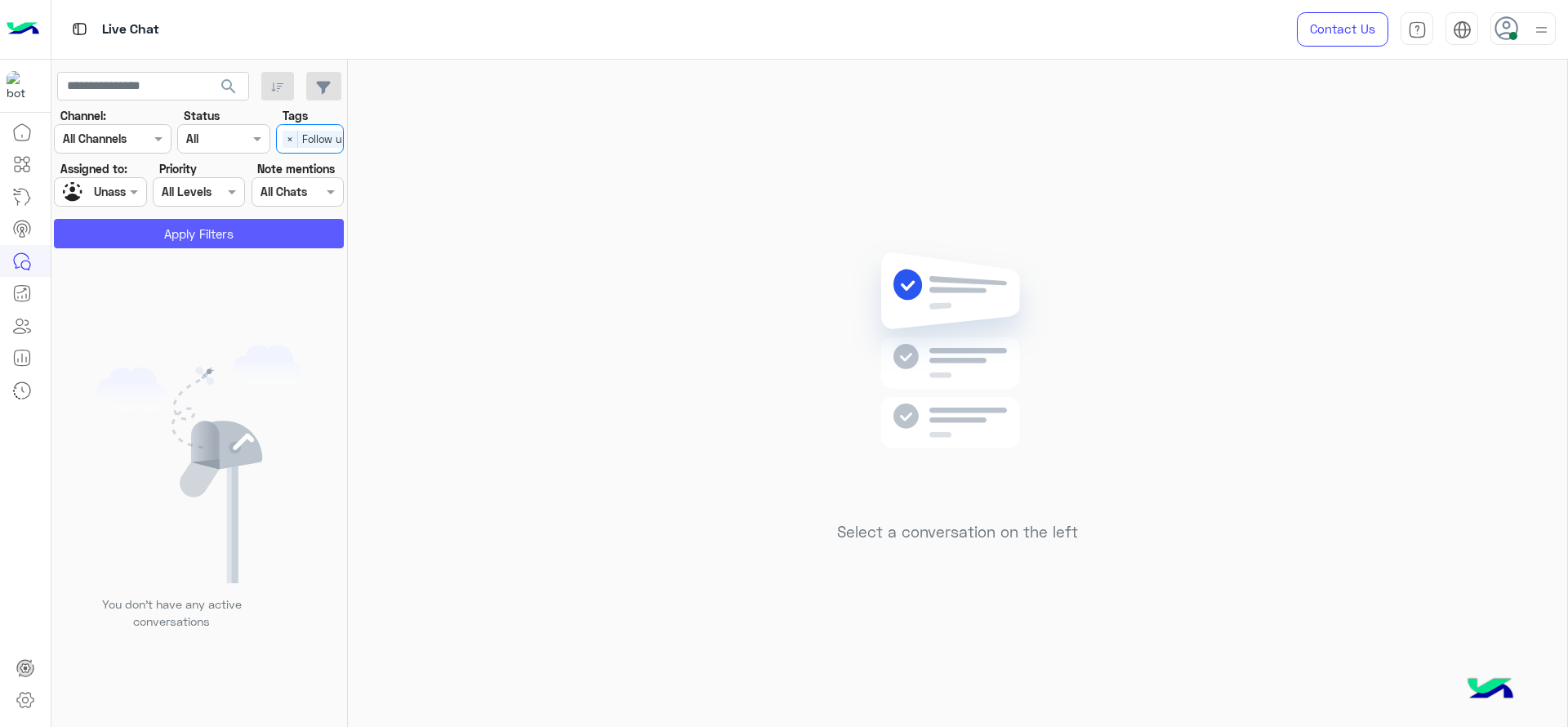
click at [291, 246] on button "Apply Filters" at bounding box center [199, 234] width 290 height 30
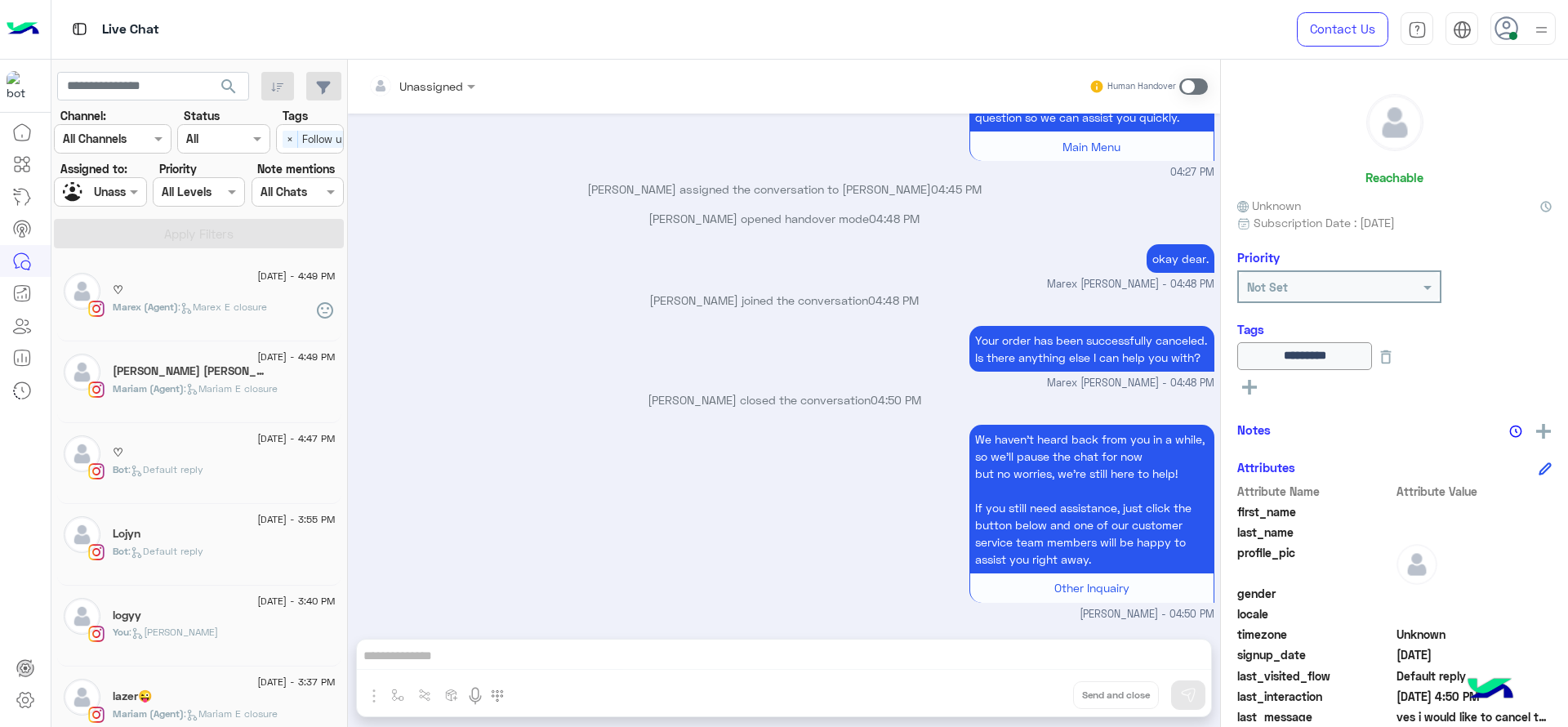
scroll to position [1456, 0]
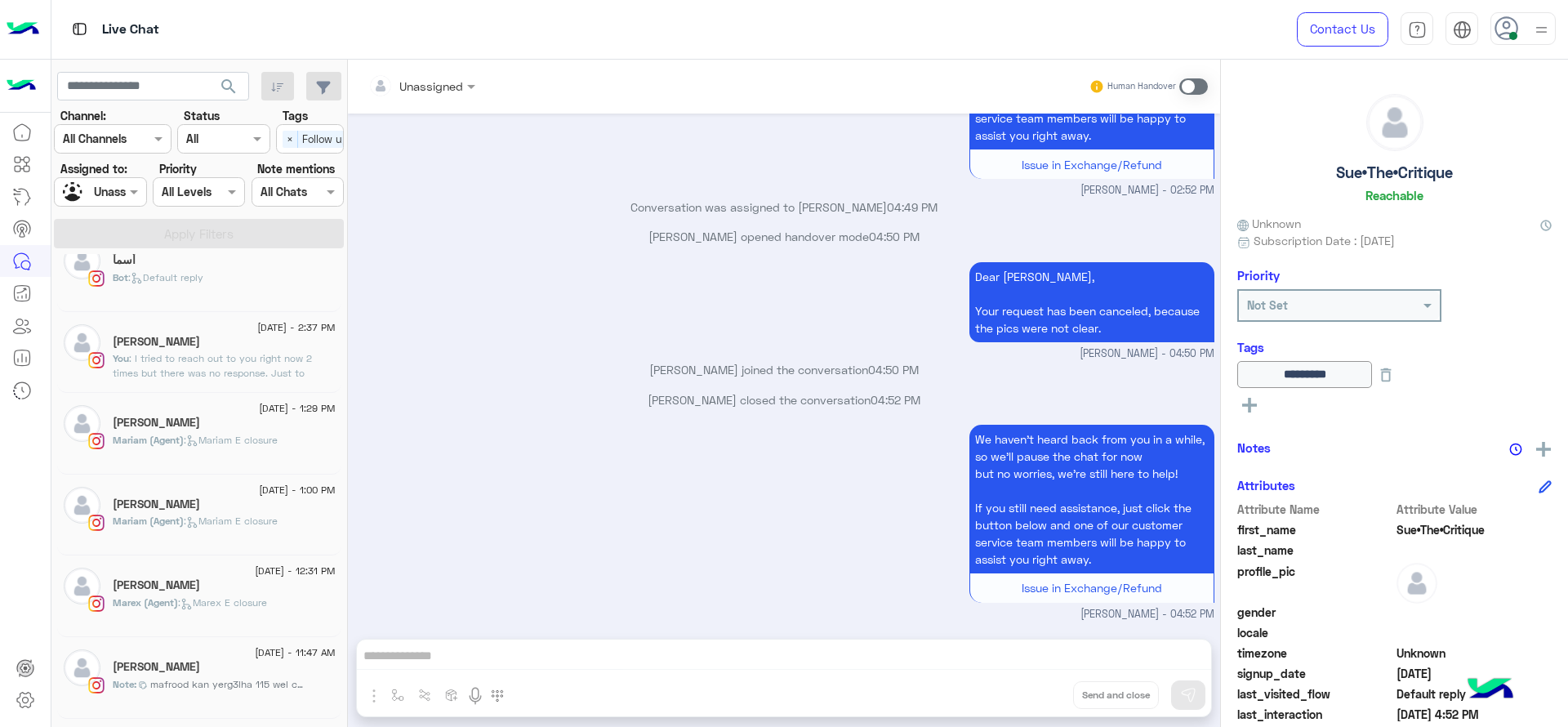
scroll to position [339, 0]
click at [120, 197] on div at bounding box center [100, 191] width 91 height 19
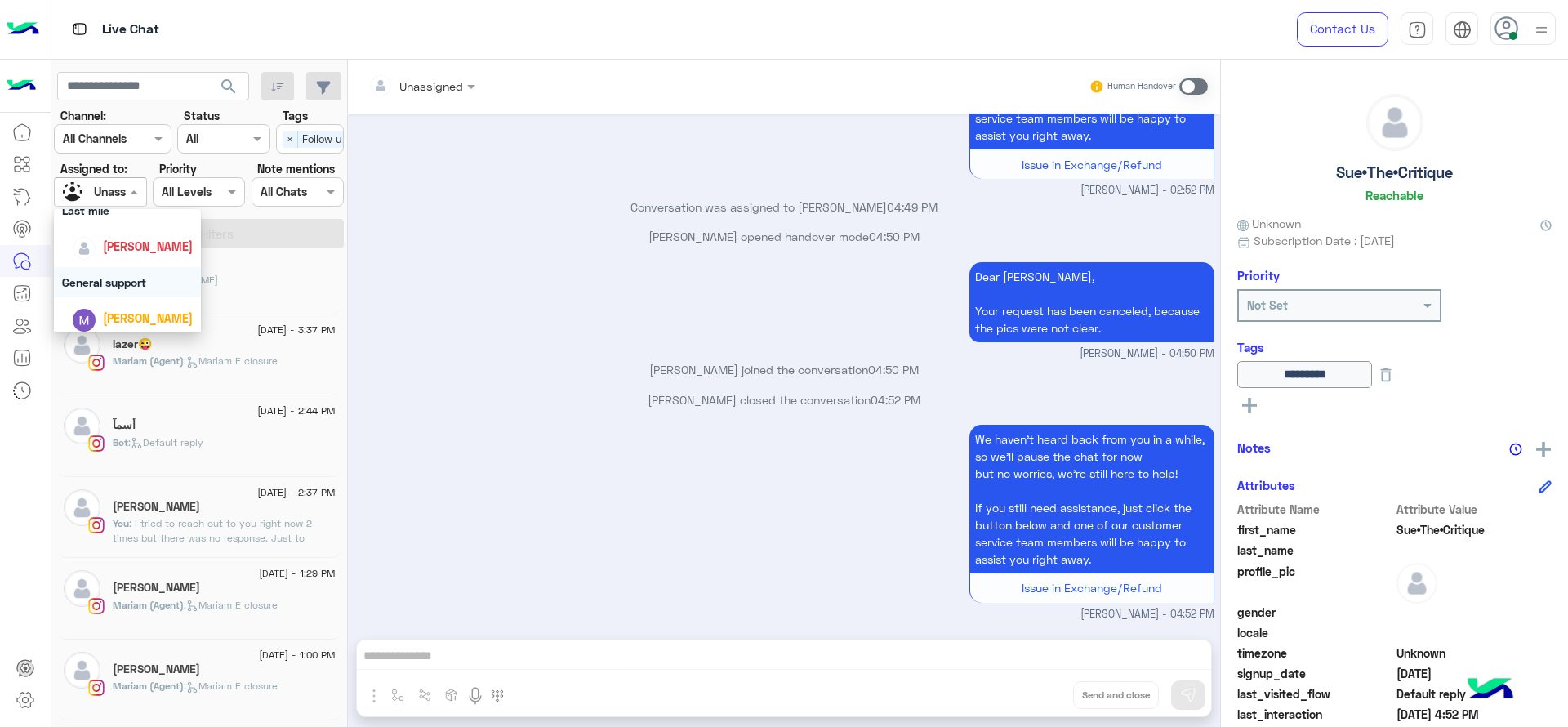
scroll to position [266, 0]
click at [144, 263] on span "[PERSON_NAME]" at bounding box center [147, 264] width 90 height 14
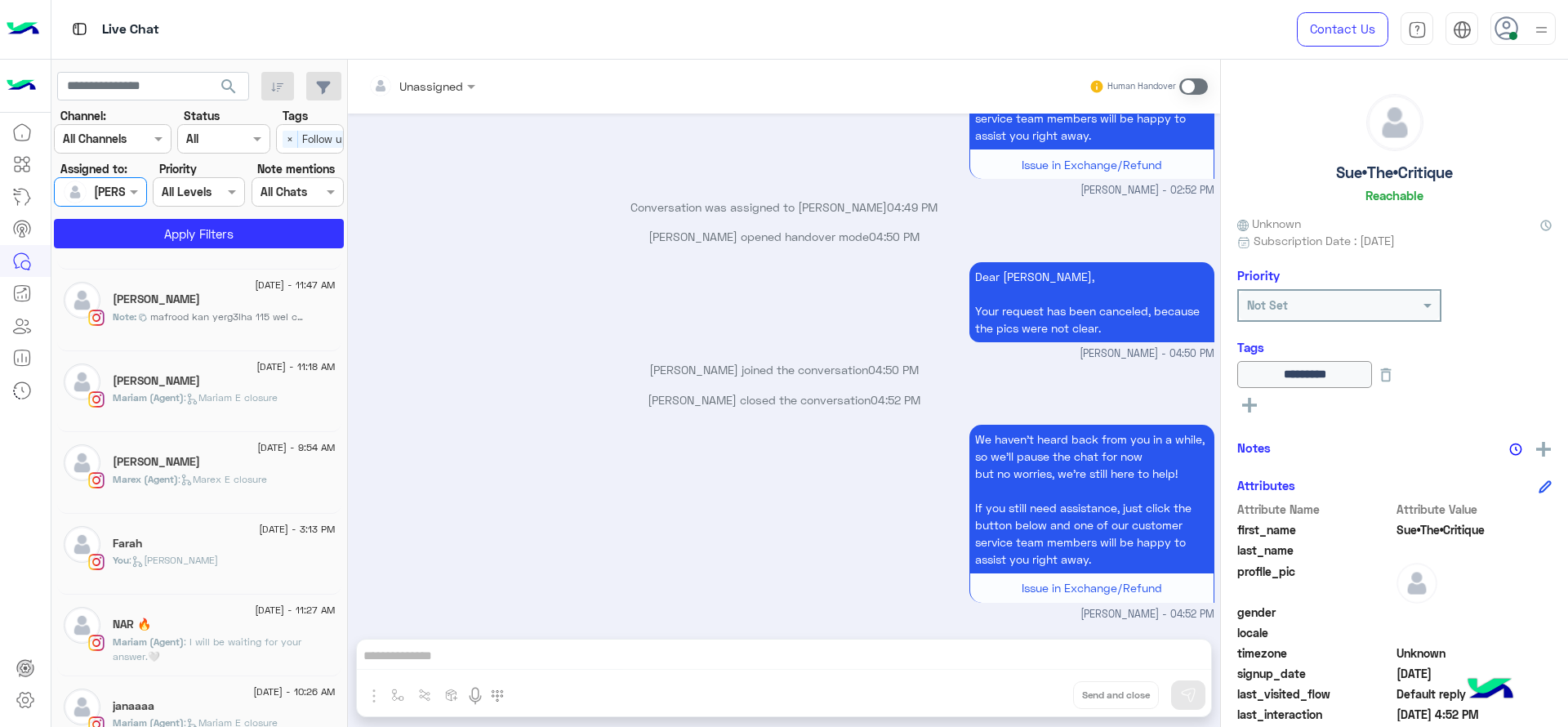
scroll to position [952, 0]
click at [297, 142] on span "×" at bounding box center [290, 138] width 16 height 17
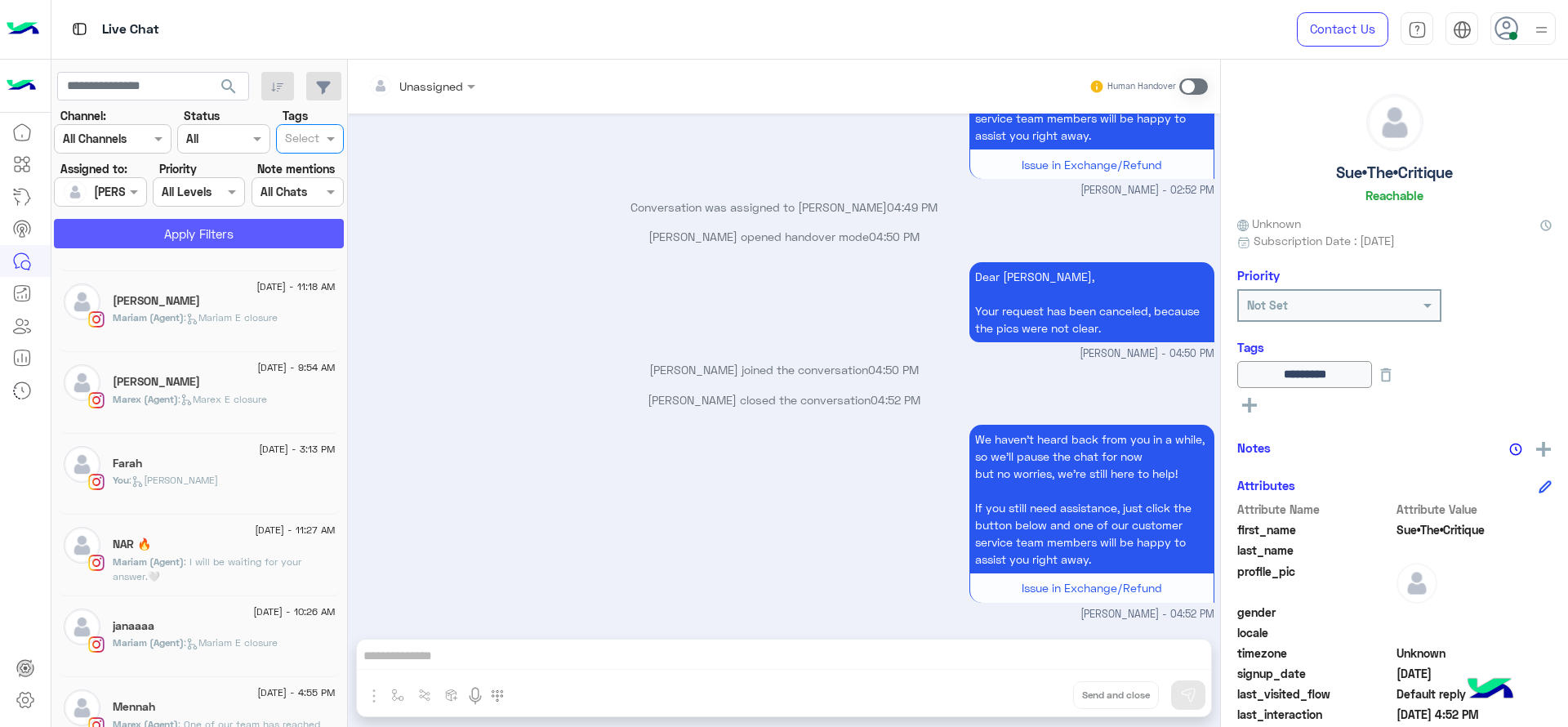
click at [285, 227] on button "Apply Filters" at bounding box center [199, 234] width 290 height 30
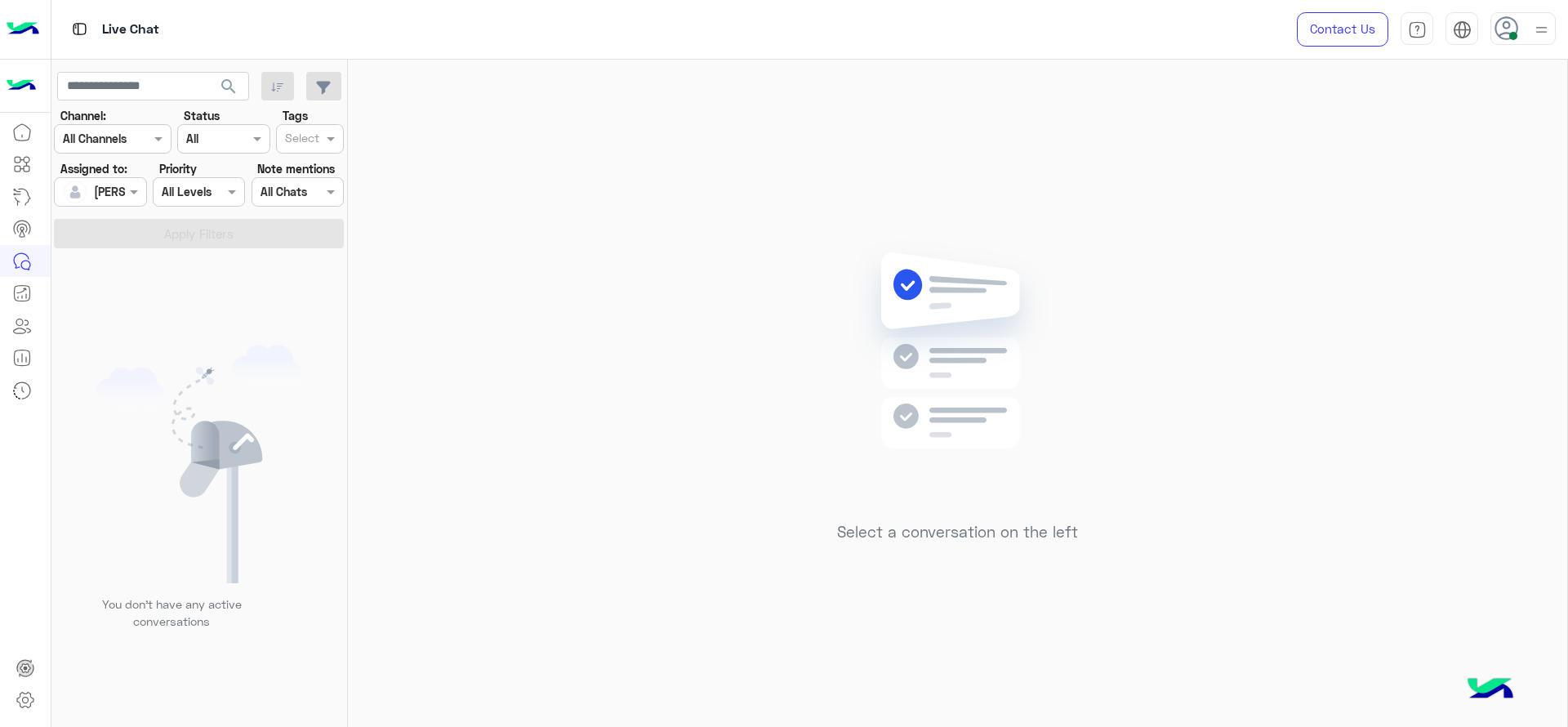
click at [1529, 40] on div at bounding box center [1524, 28] width 65 height 33
click at [867, 130] on div "Select a conversation on the left" at bounding box center [957, 396] width 1219 height 674
click at [1363, 193] on div "Select a conversation on the left" at bounding box center [957, 396] width 1219 height 674
click at [1295, 205] on div "Select a conversation on the left" at bounding box center [957, 396] width 1219 height 674
click at [1526, 20] on div at bounding box center [1524, 28] width 65 height 33
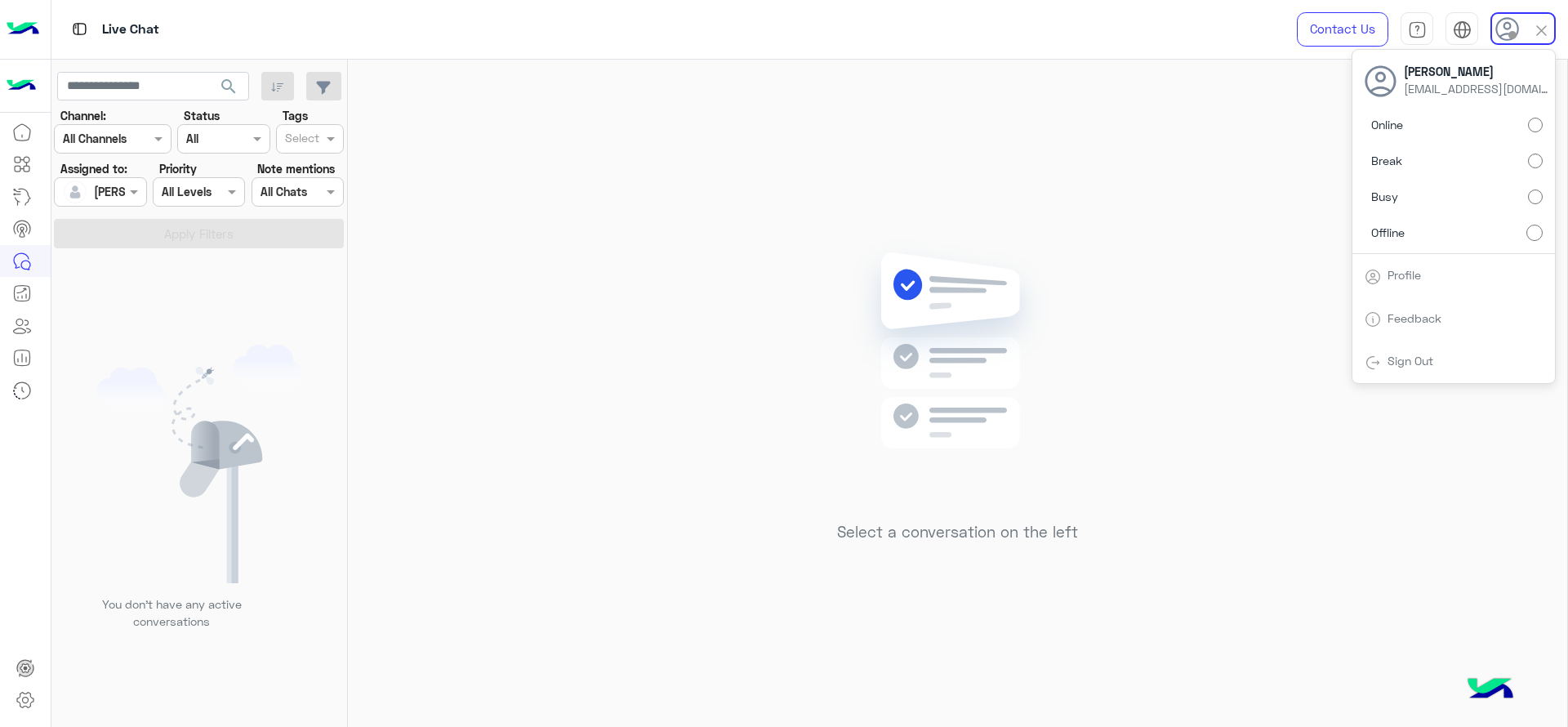
click at [954, 276] on img at bounding box center [957, 374] width 236 height 272
